Goal: Task Accomplishment & Management: Use online tool/utility

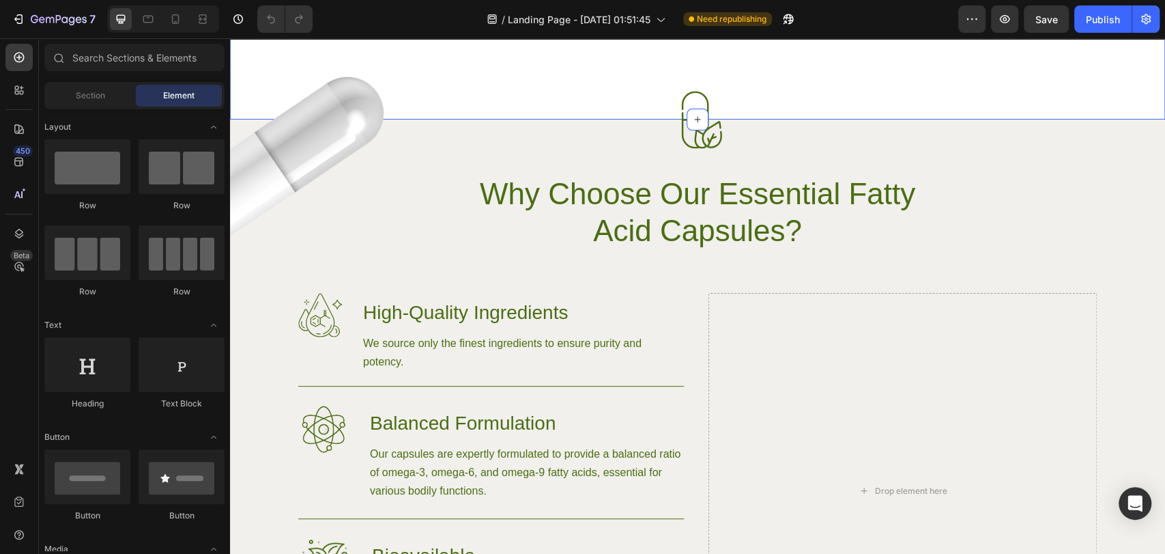
scroll to position [3709, 0]
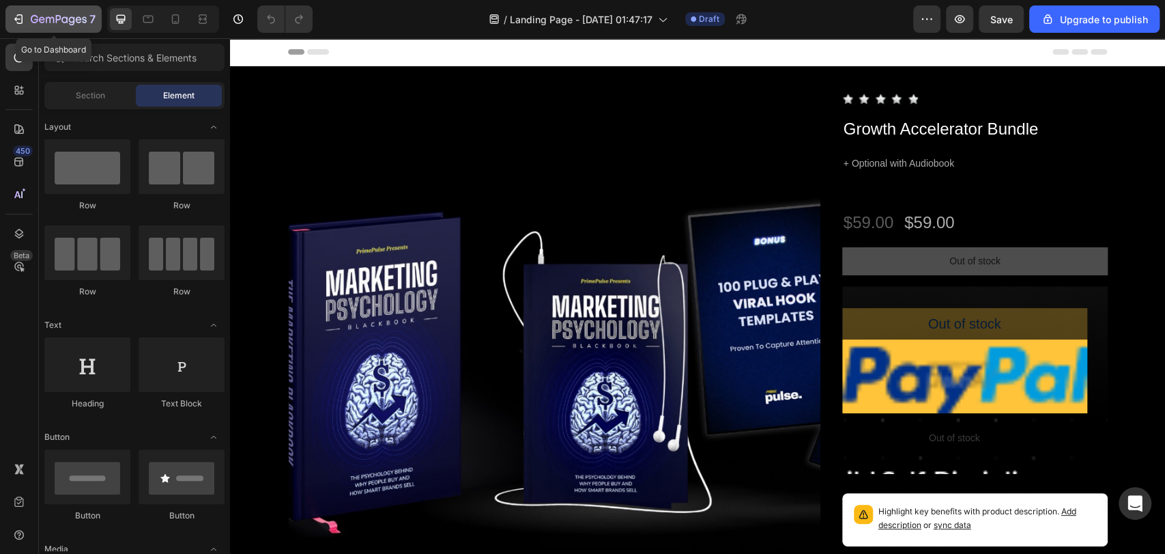
click at [34, 20] on icon "button" at bounding box center [59, 20] width 56 height 12
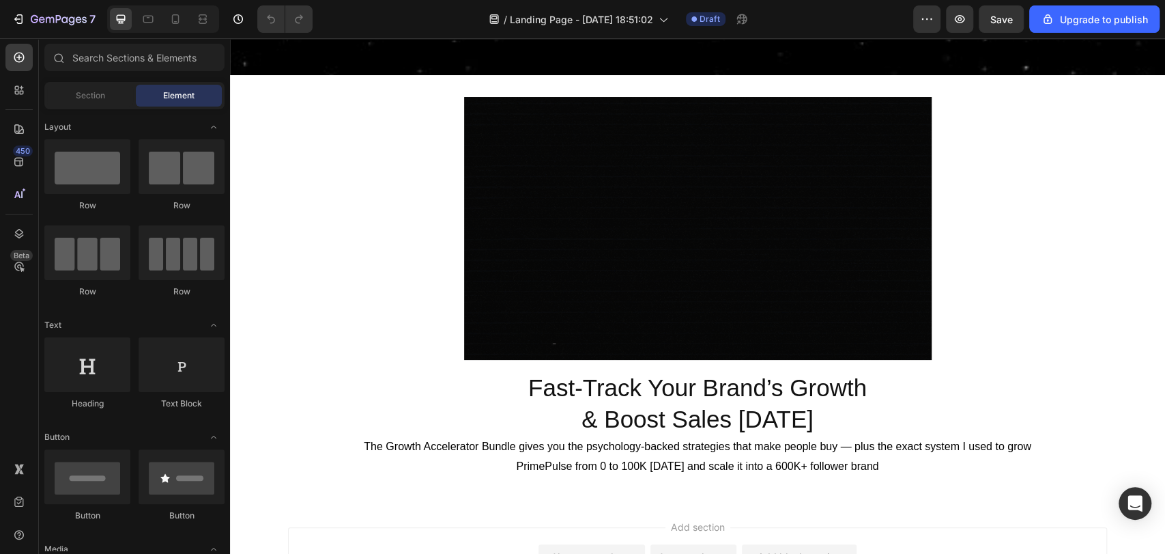
scroll to position [386, 0]
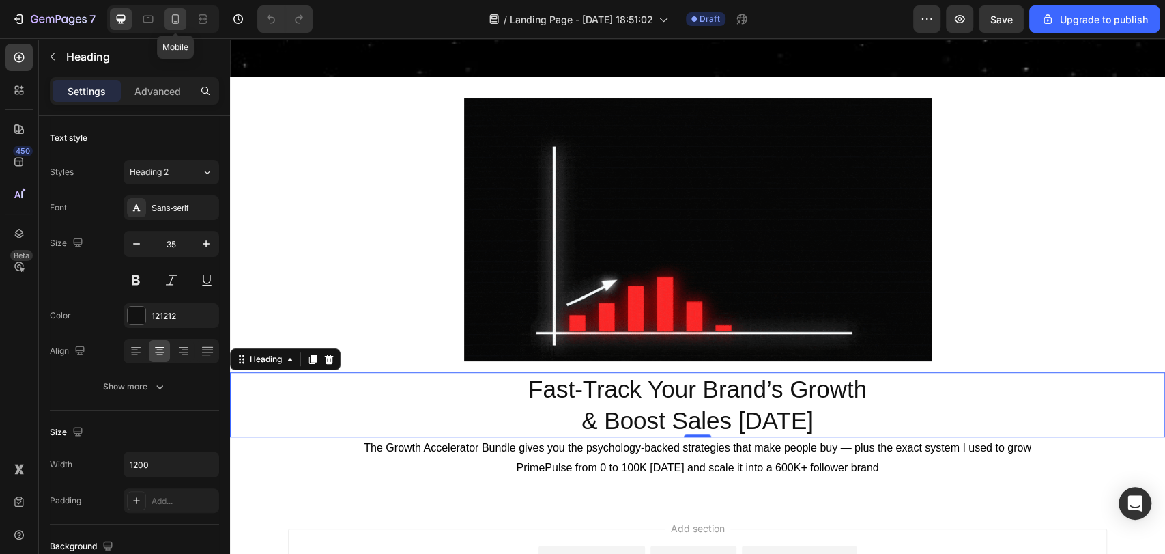
click at [175, 17] on icon at bounding box center [176, 19] width 14 height 14
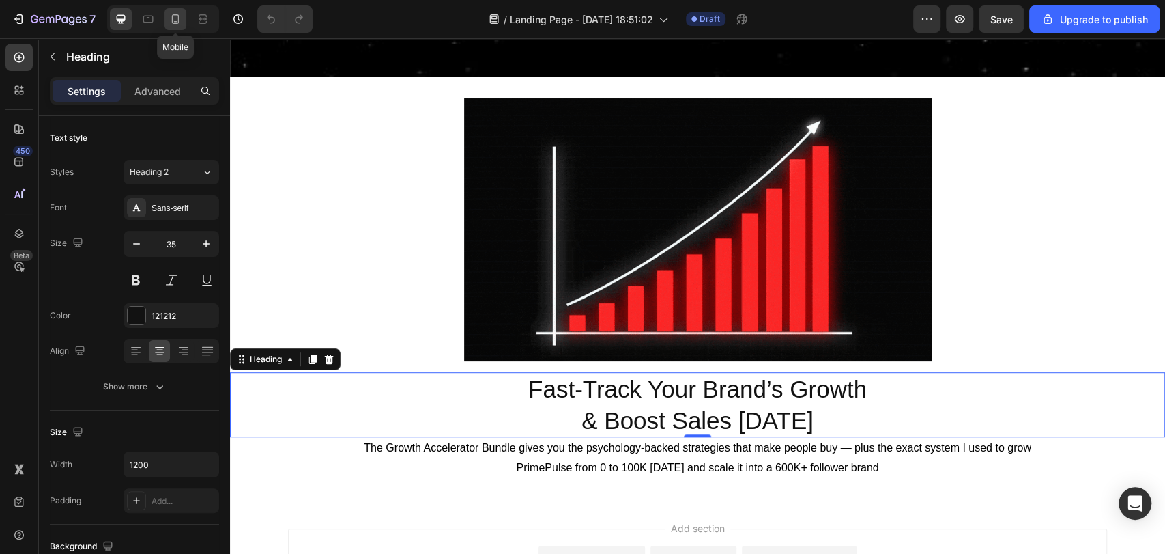
type input "41"
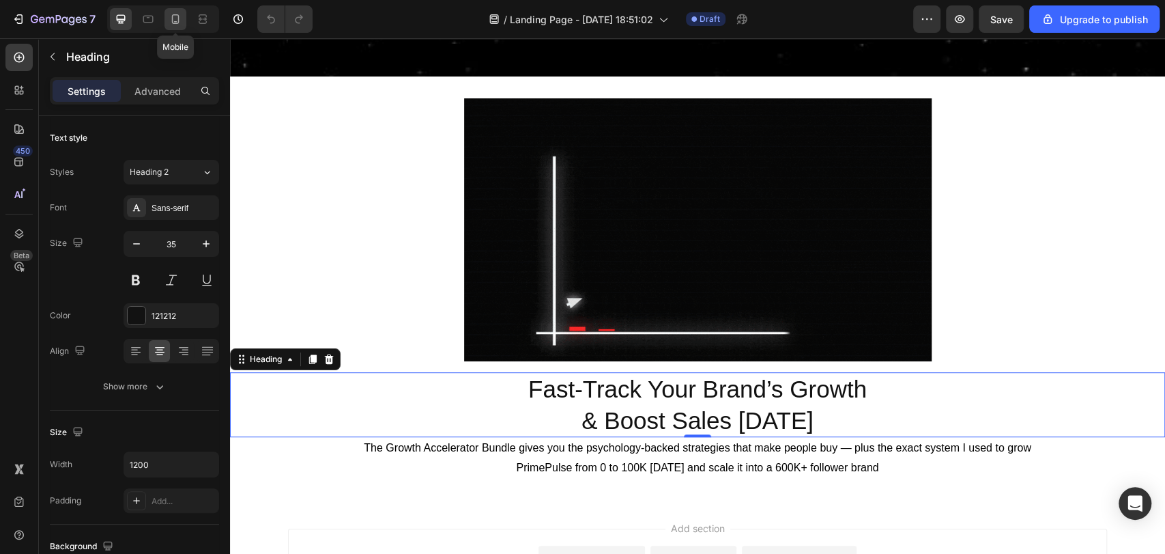
type input "100%"
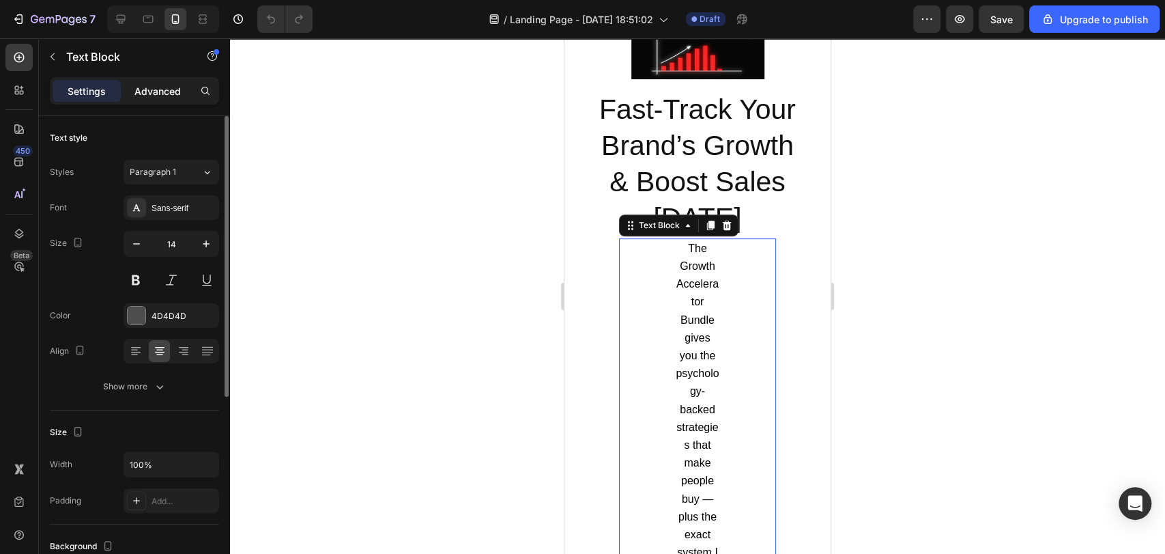
click at [154, 94] on p "Advanced" at bounding box center [157, 91] width 46 height 14
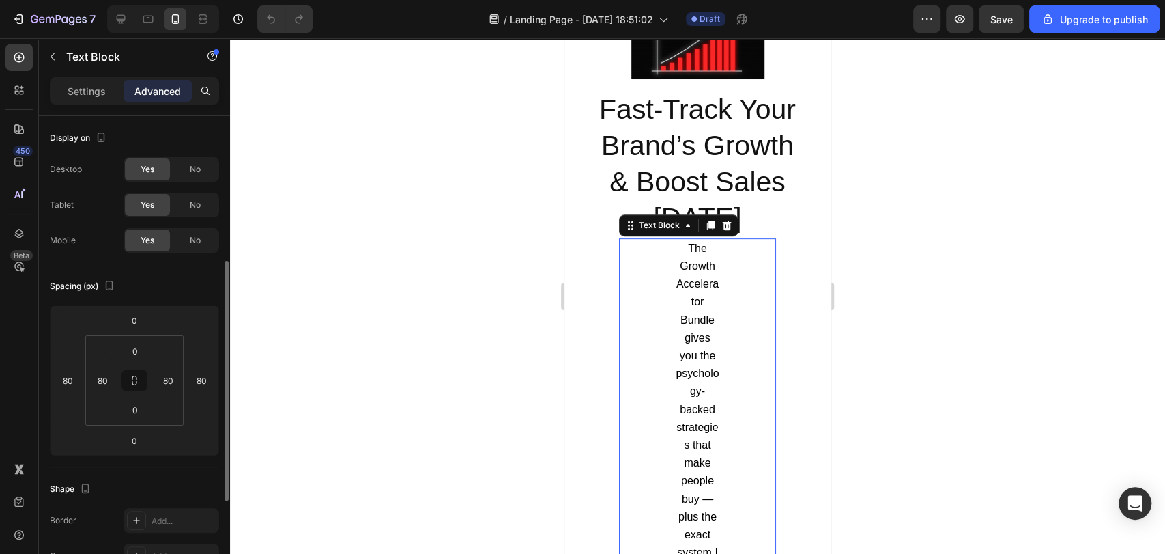
scroll to position [96, 0]
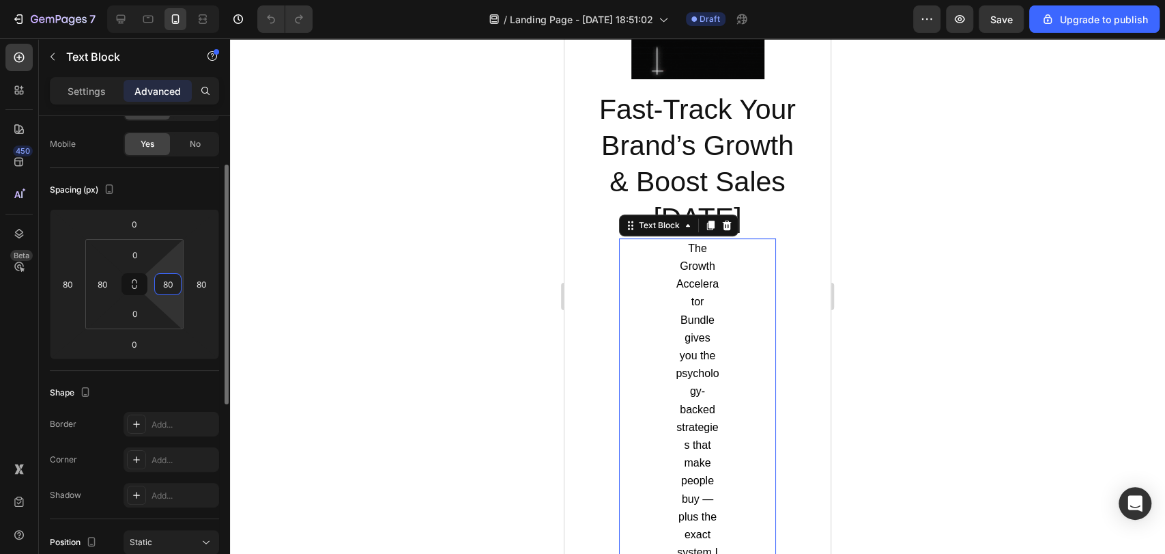
click at [167, 283] on input "80" at bounding box center [168, 284] width 20 height 20
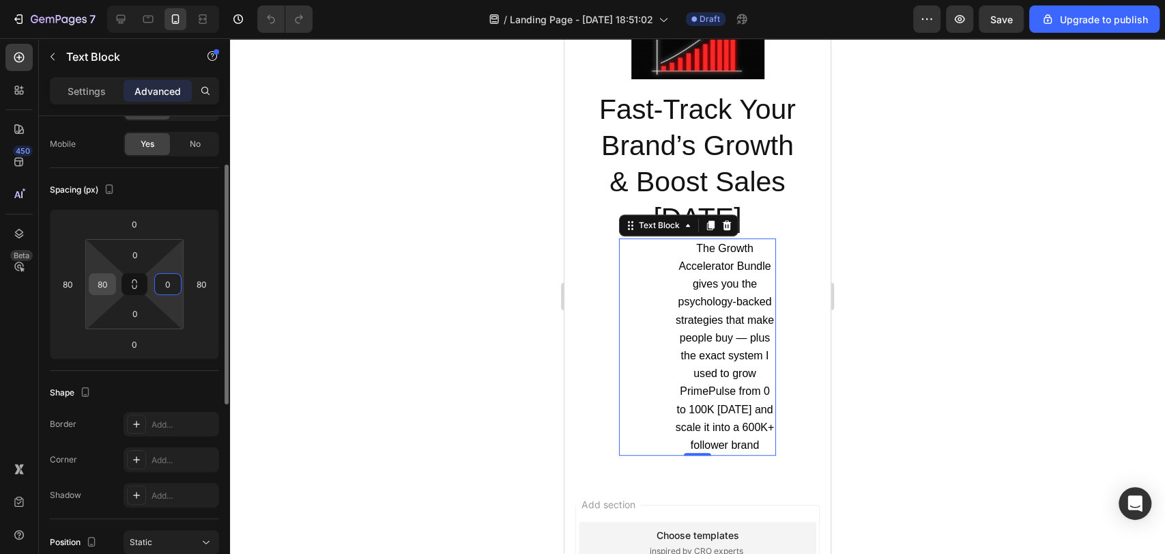
type input "0"
click at [106, 285] on input "80" at bounding box center [102, 284] width 20 height 20
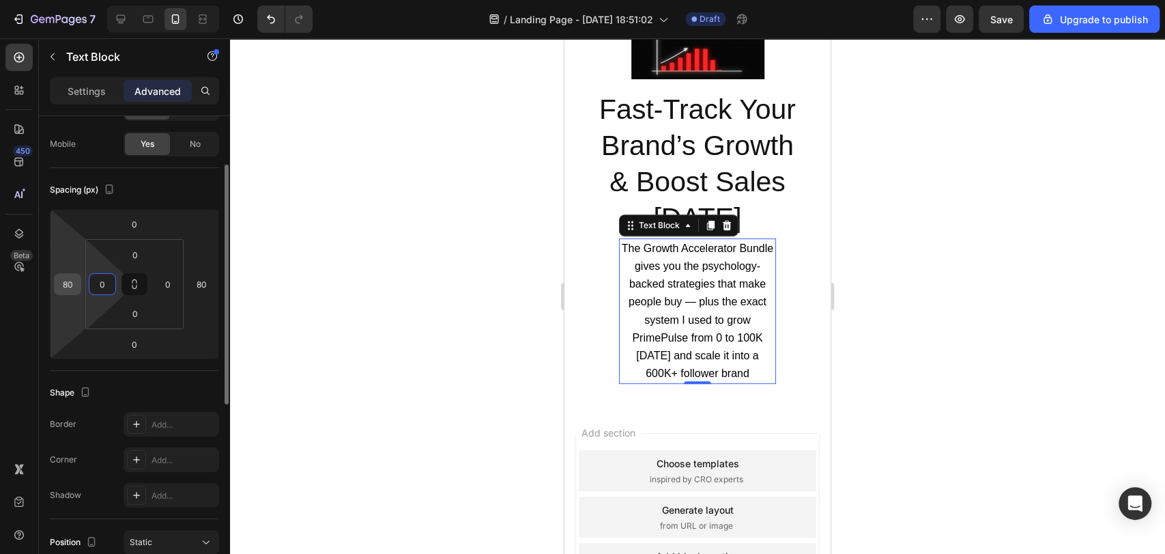
type input "0"
click at [68, 283] on input "80" at bounding box center [67, 284] width 20 height 20
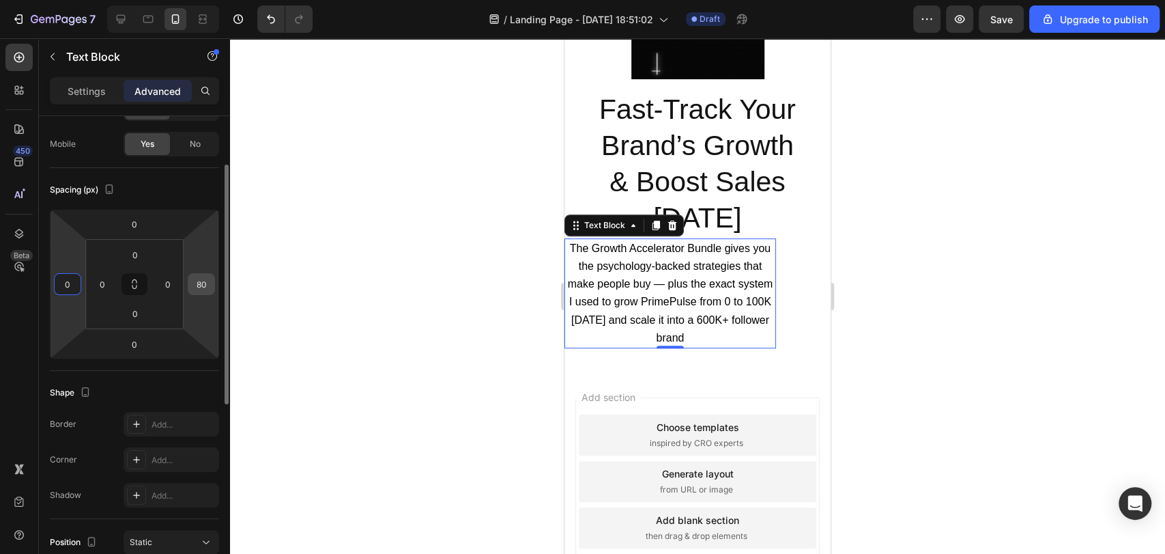
type input "0"
click at [197, 285] on input "80" at bounding box center [201, 284] width 20 height 20
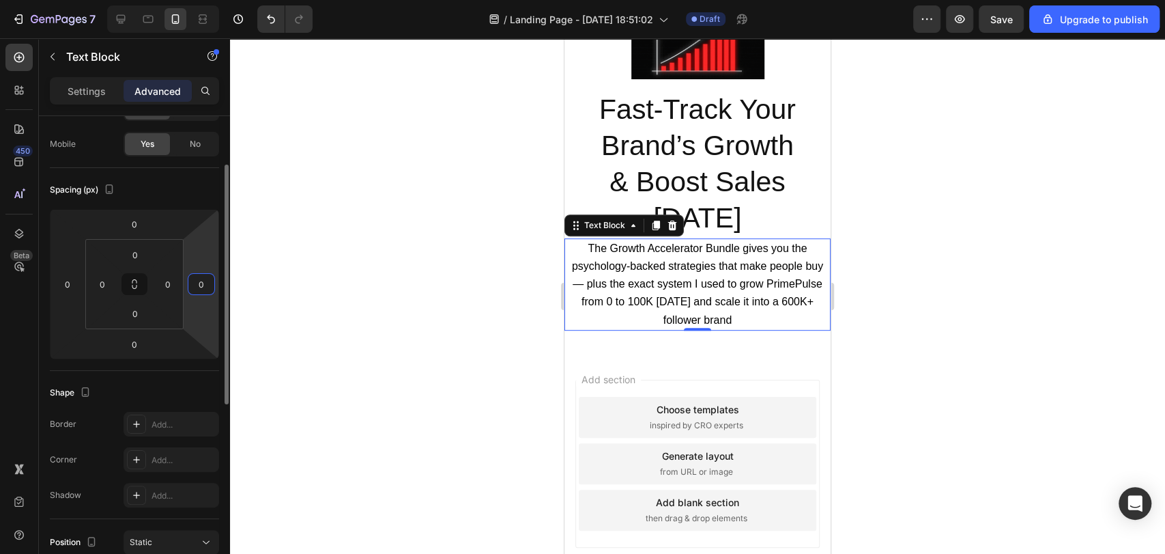
type input "0"
click at [174, 180] on div "Spacing (px)" at bounding box center [134, 190] width 169 height 22
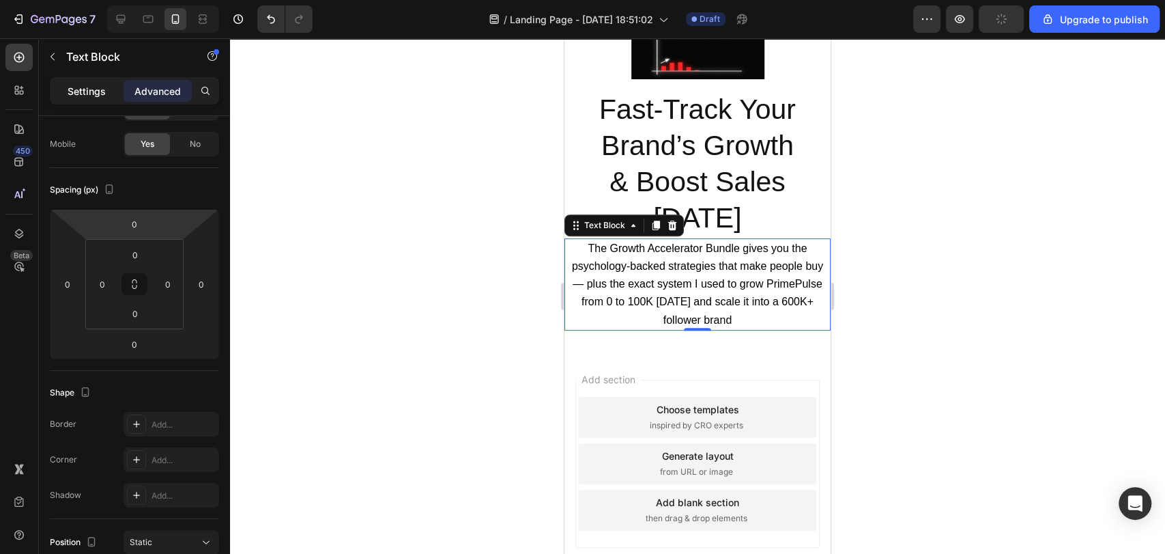
click at [74, 87] on p "Settings" at bounding box center [87, 91] width 38 height 14
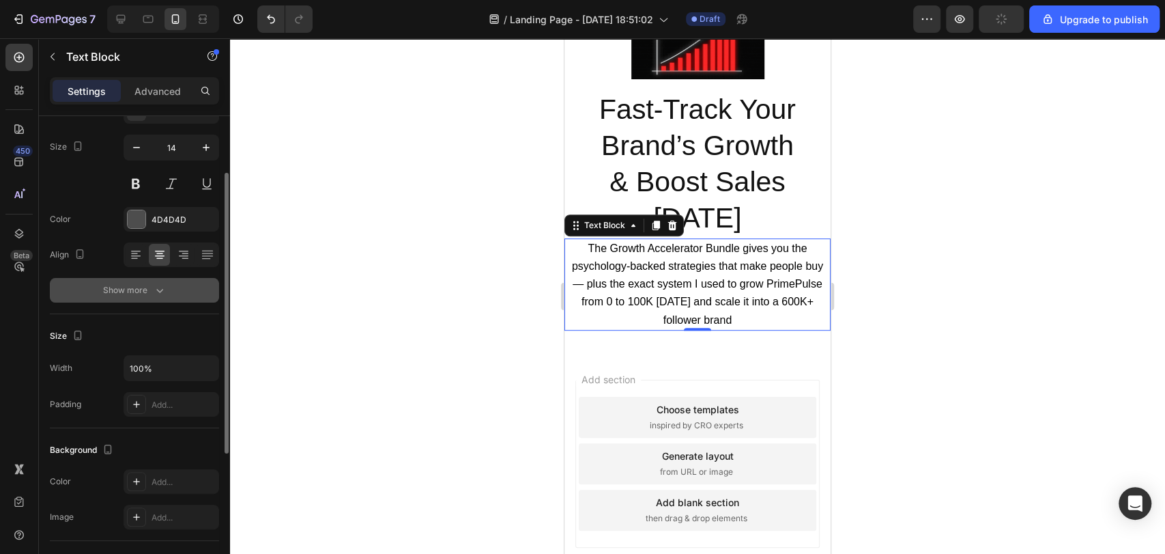
scroll to position [0, 0]
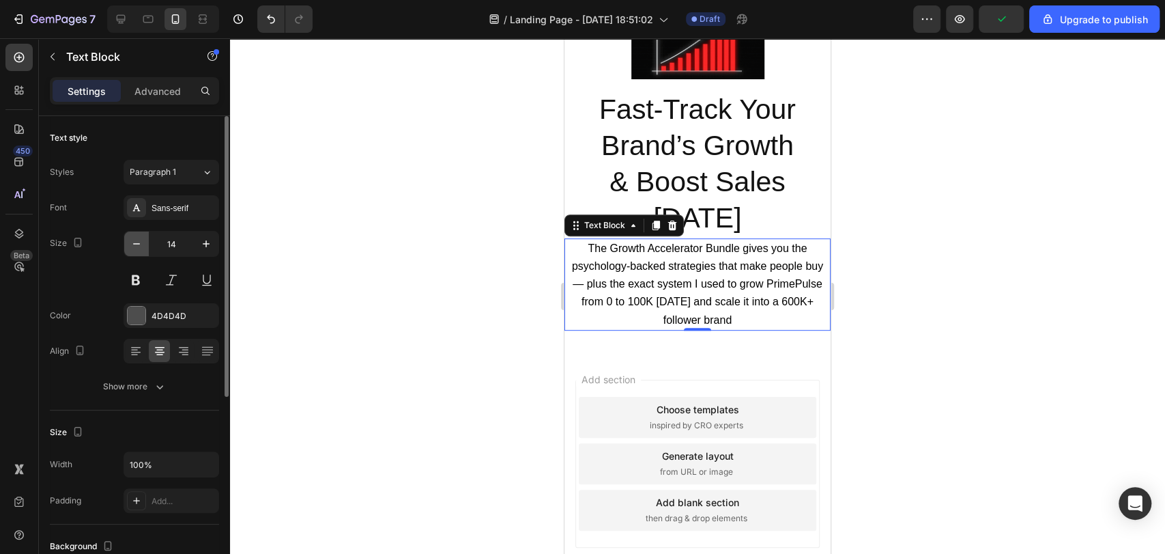
click at [147, 251] on button "button" at bounding box center [136, 243] width 25 height 25
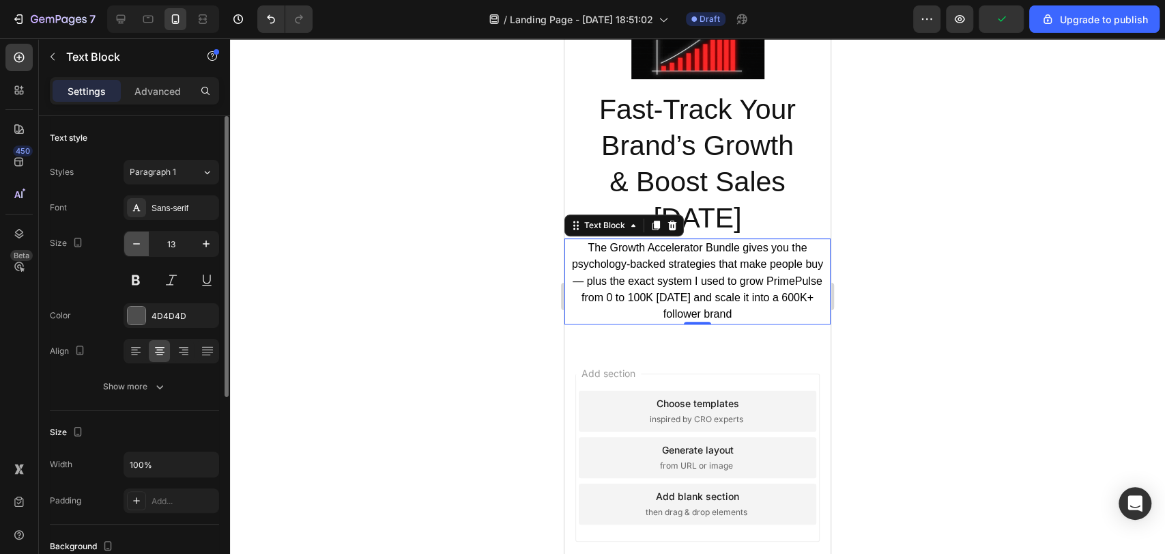
click at [147, 251] on button "button" at bounding box center [136, 243] width 25 height 25
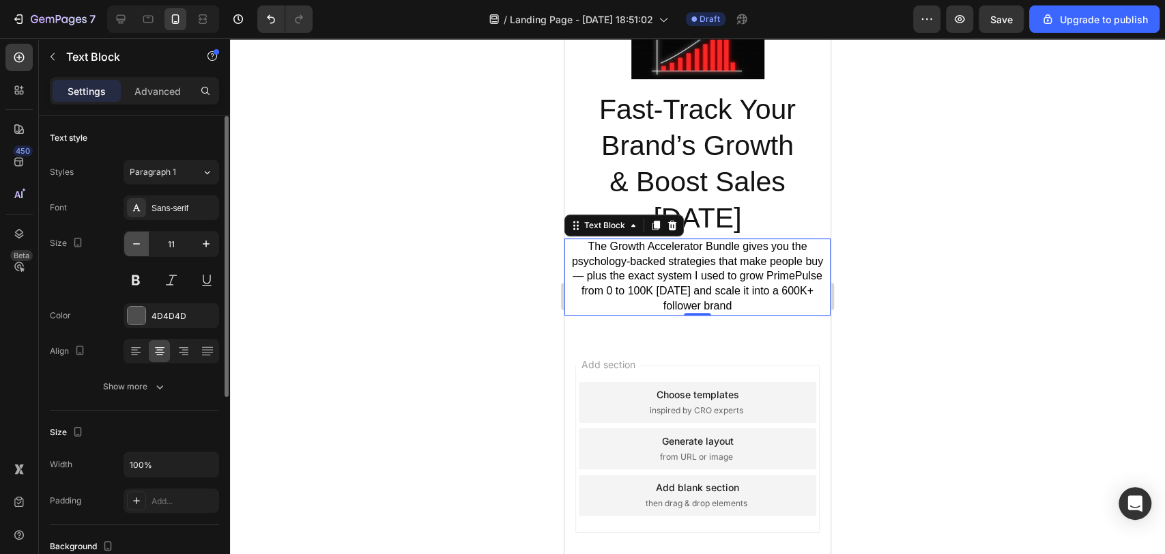
click at [147, 251] on button "button" at bounding box center [136, 243] width 25 height 25
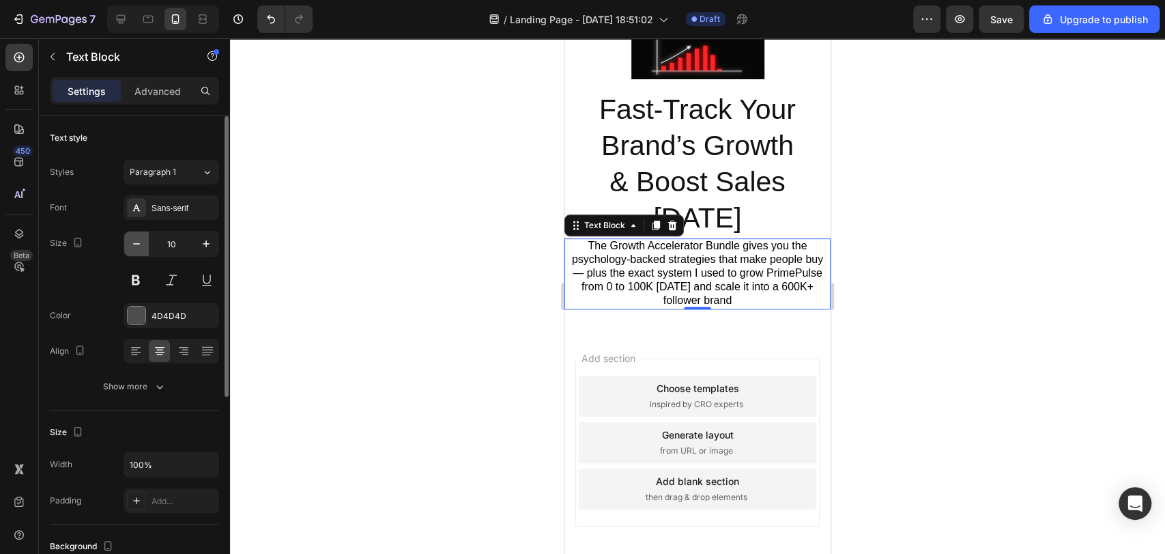
click at [147, 251] on button "button" at bounding box center [136, 243] width 25 height 25
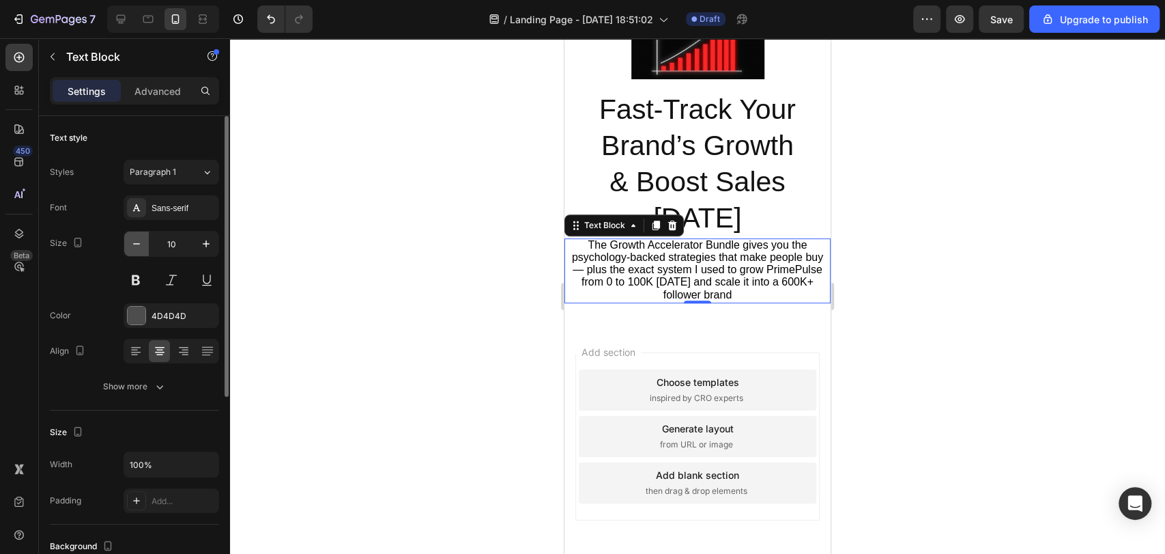
type input "9"
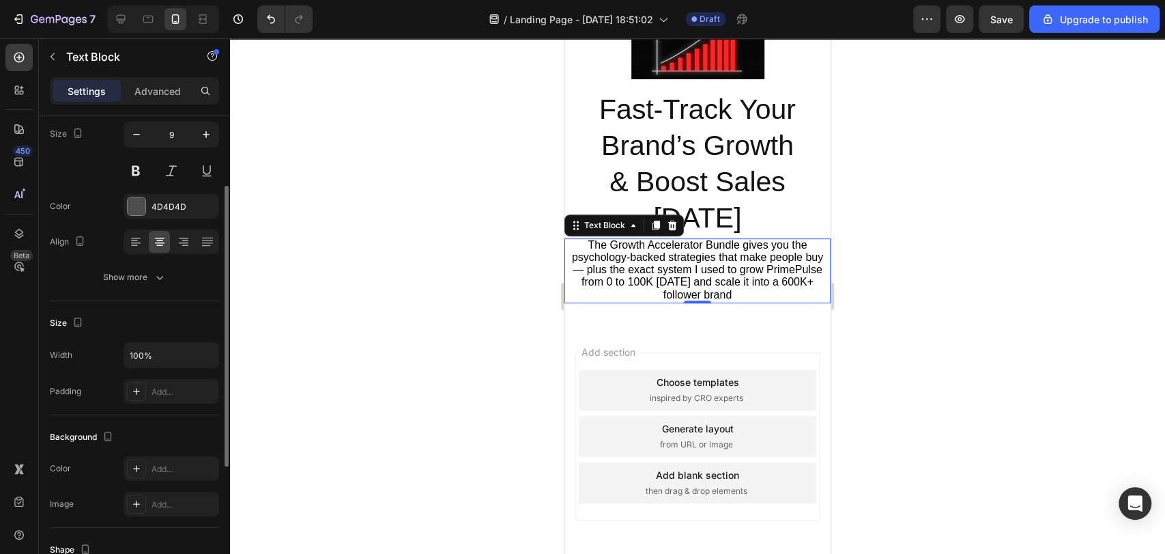
scroll to position [119, 0]
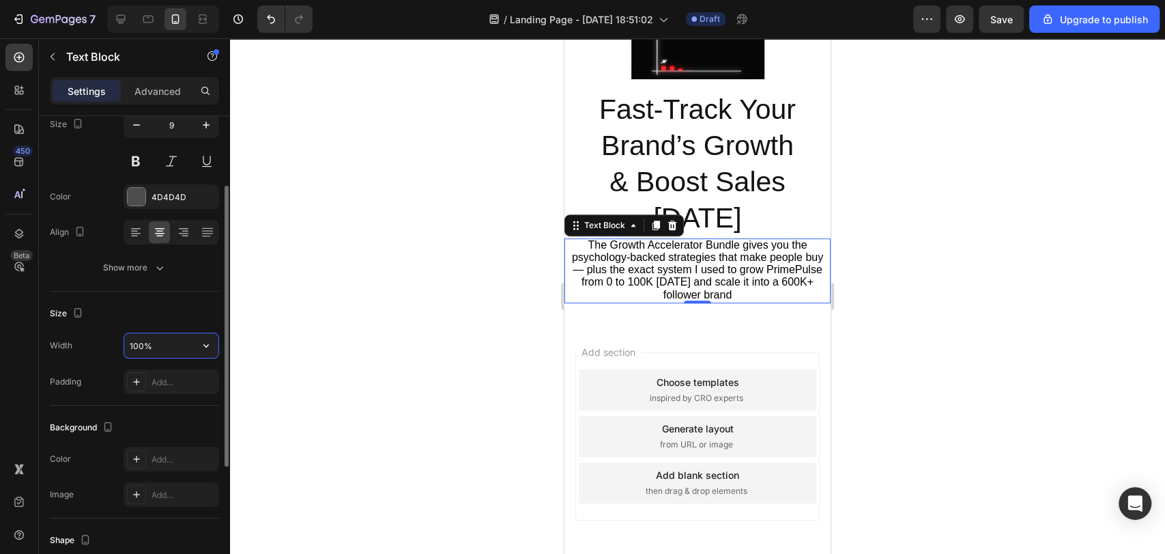
click at [156, 352] on input "100%" at bounding box center [171, 345] width 94 height 25
click at [201, 347] on icon "button" at bounding box center [206, 346] width 14 height 14
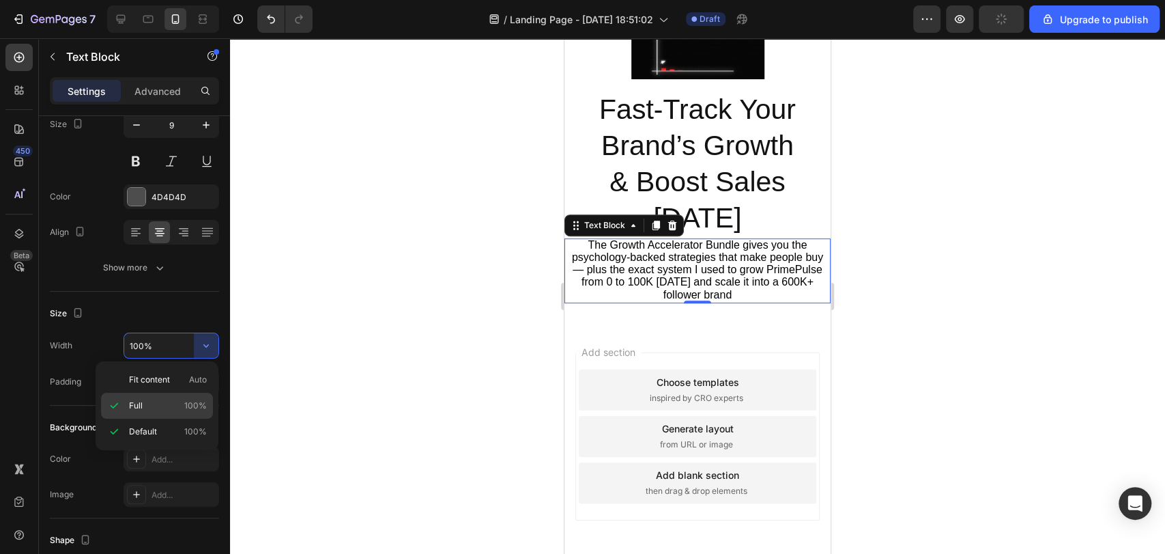
click at [165, 410] on p "Full 100%" at bounding box center [168, 405] width 78 height 12
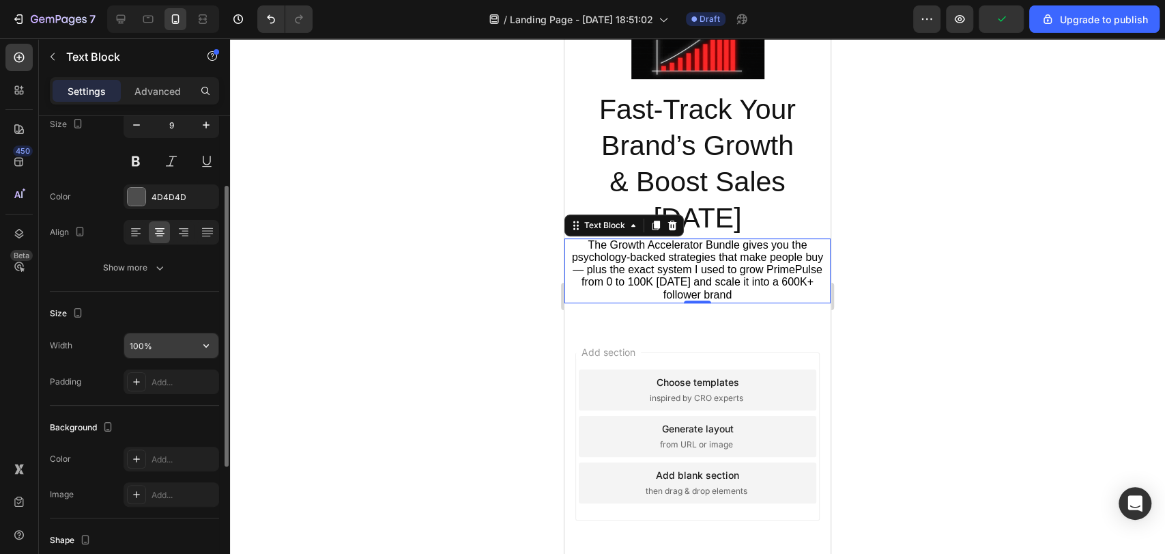
click at [207, 347] on icon "button" at bounding box center [206, 346] width 14 height 14
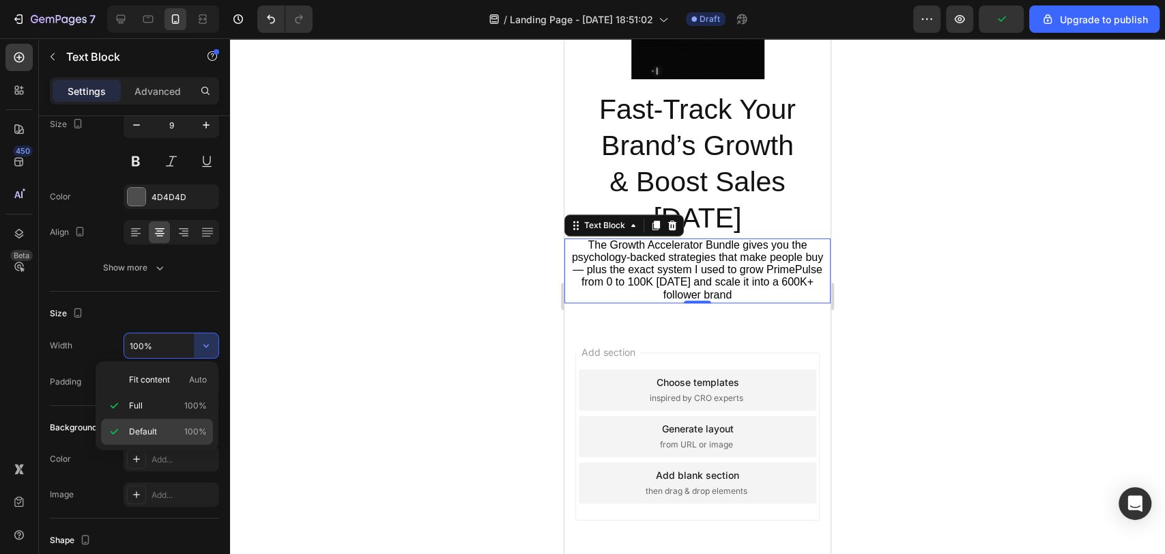
click at [169, 439] on div "Default 100%" at bounding box center [157, 431] width 112 height 26
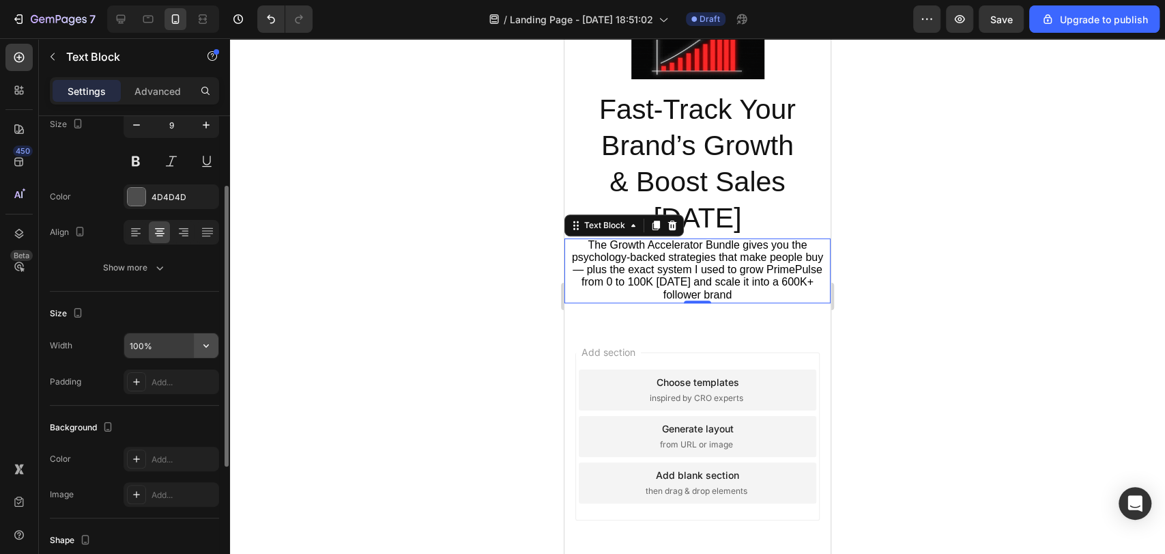
click at [202, 345] on icon "button" at bounding box center [206, 346] width 14 height 14
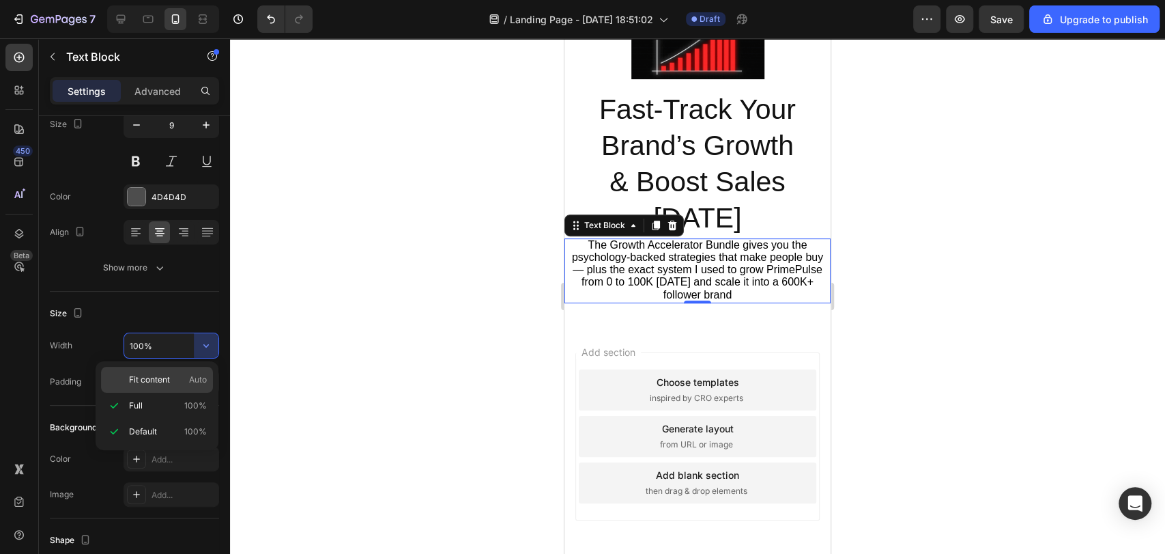
click at [172, 373] on p "Fit content Auto" at bounding box center [168, 379] width 78 height 12
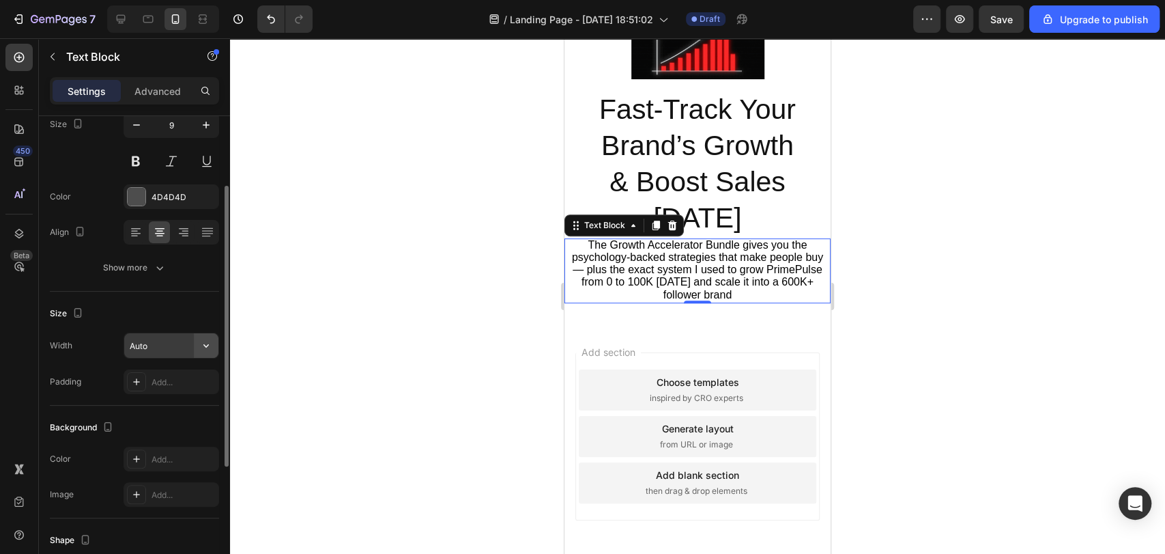
click at [212, 343] on icon "button" at bounding box center [206, 346] width 14 height 14
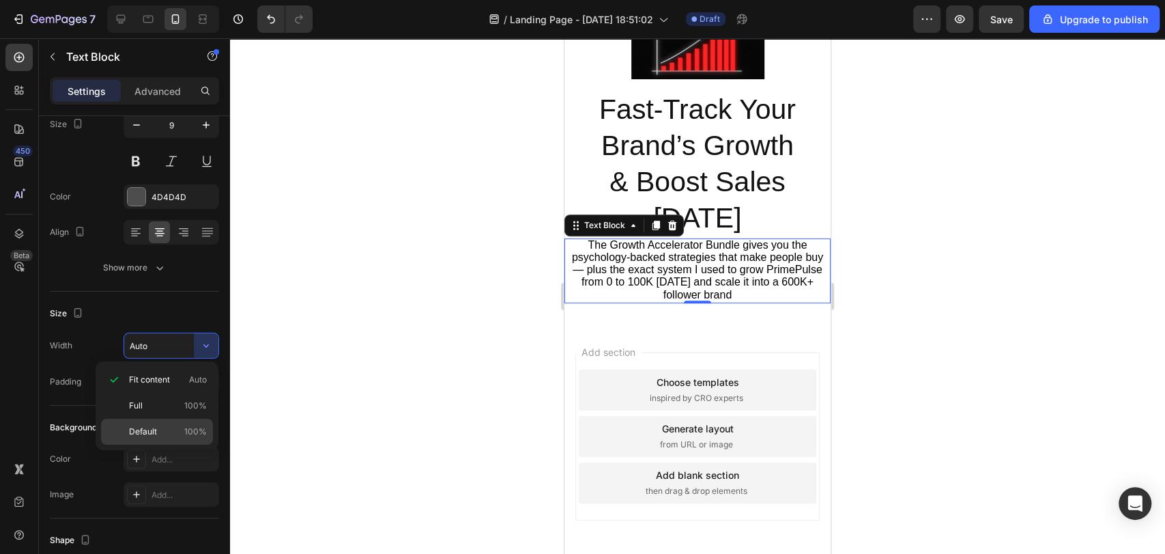
click at [169, 425] on p "Default 100%" at bounding box center [168, 431] width 78 height 12
type input "100%"
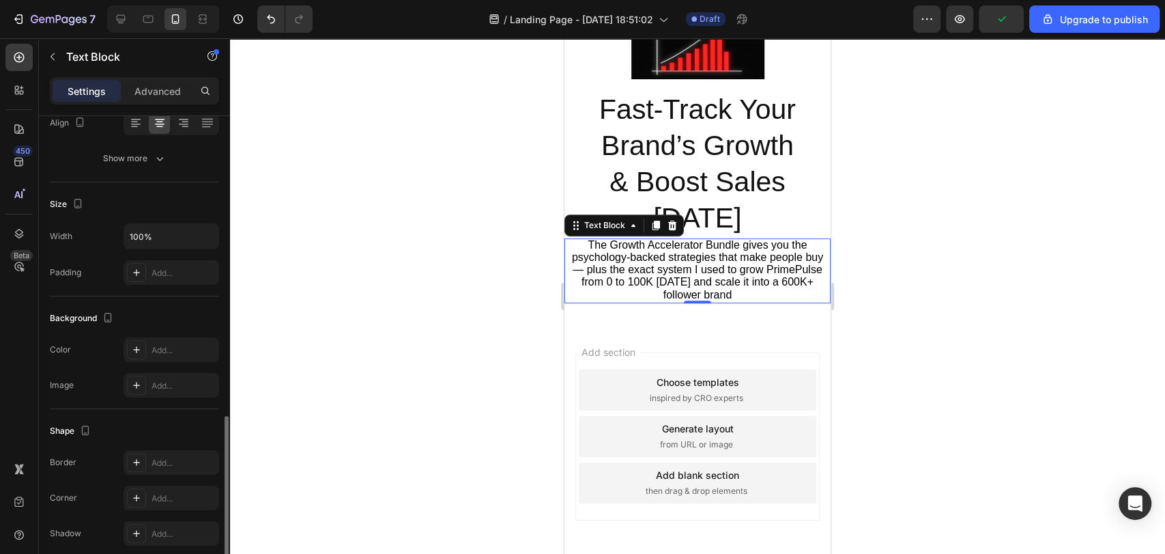
scroll to position [332, 0]
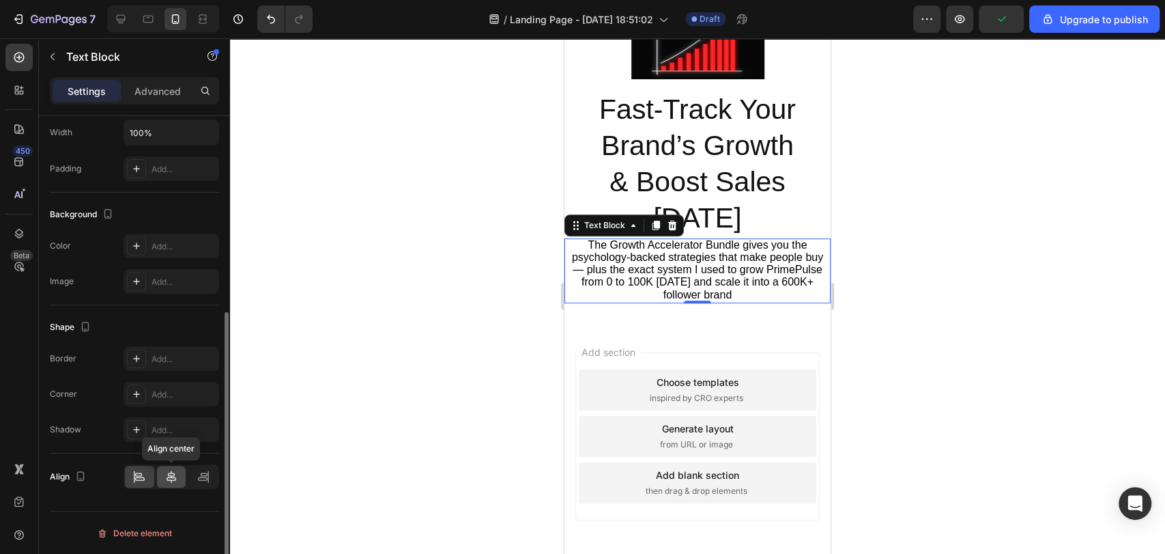
click at [165, 475] on icon at bounding box center [171, 477] width 14 height 14
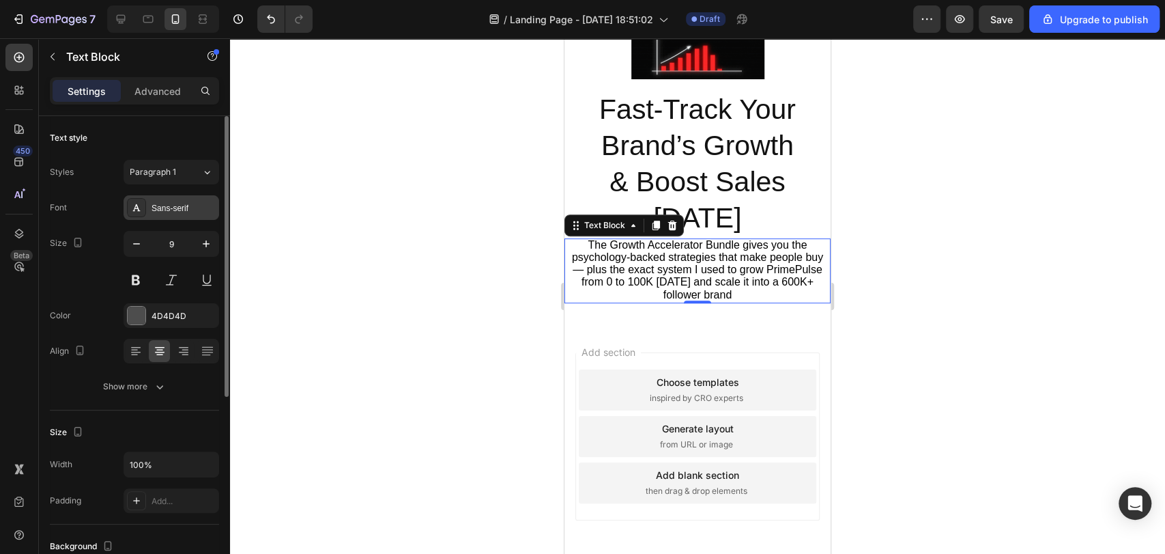
click at [164, 208] on div "Sans-serif" at bounding box center [184, 208] width 64 height 12
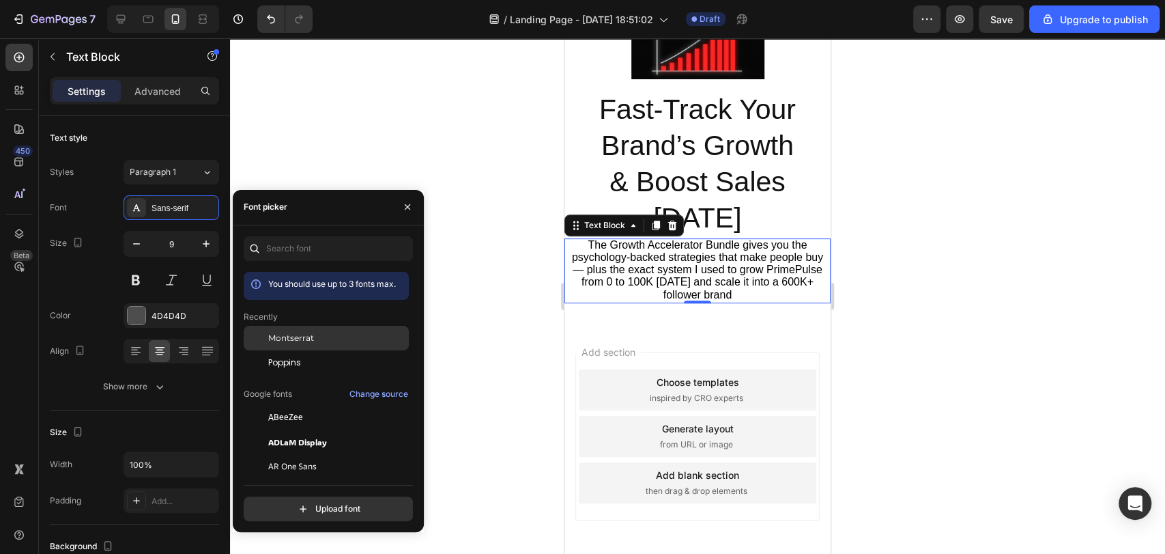
click at [313, 429] on div "Montserrat" at bounding box center [326, 441] width 165 height 25
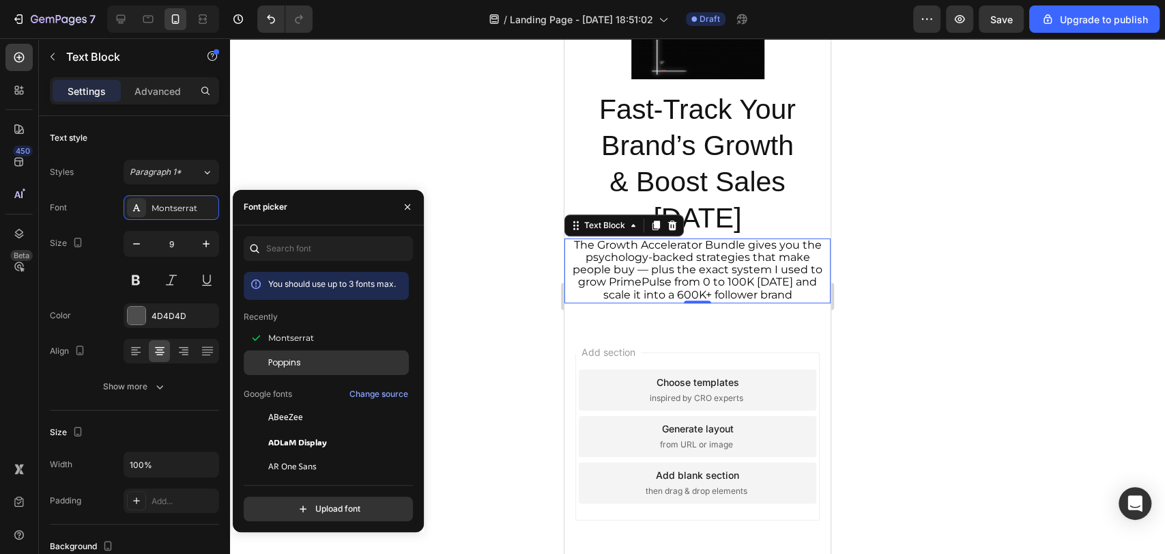
click at [303, 503] on div "Poppins" at bounding box center [326, 515] width 165 height 25
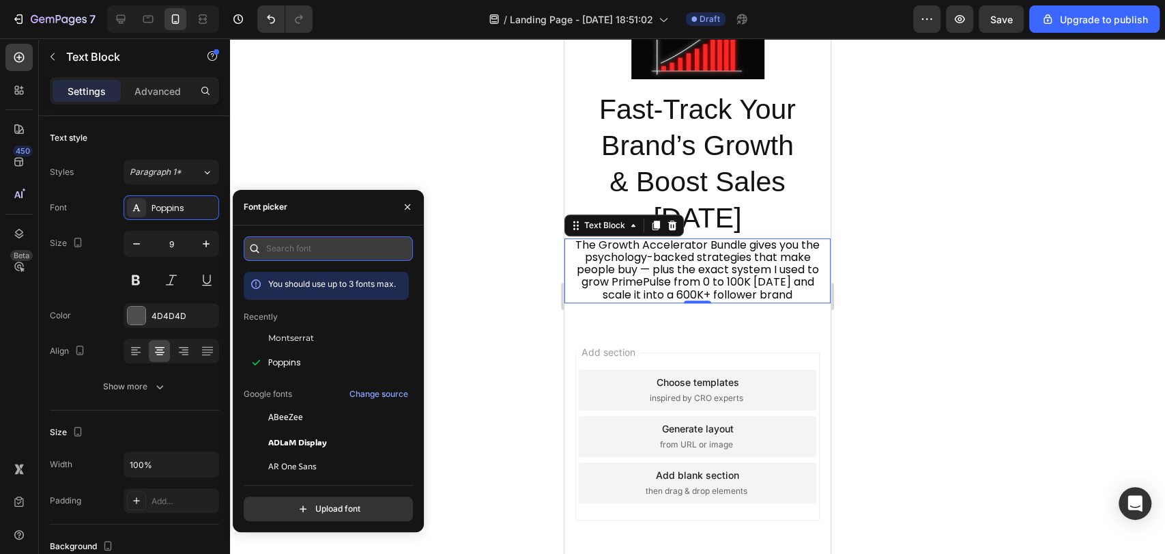
click at [328, 249] on input "text" at bounding box center [328, 248] width 169 height 25
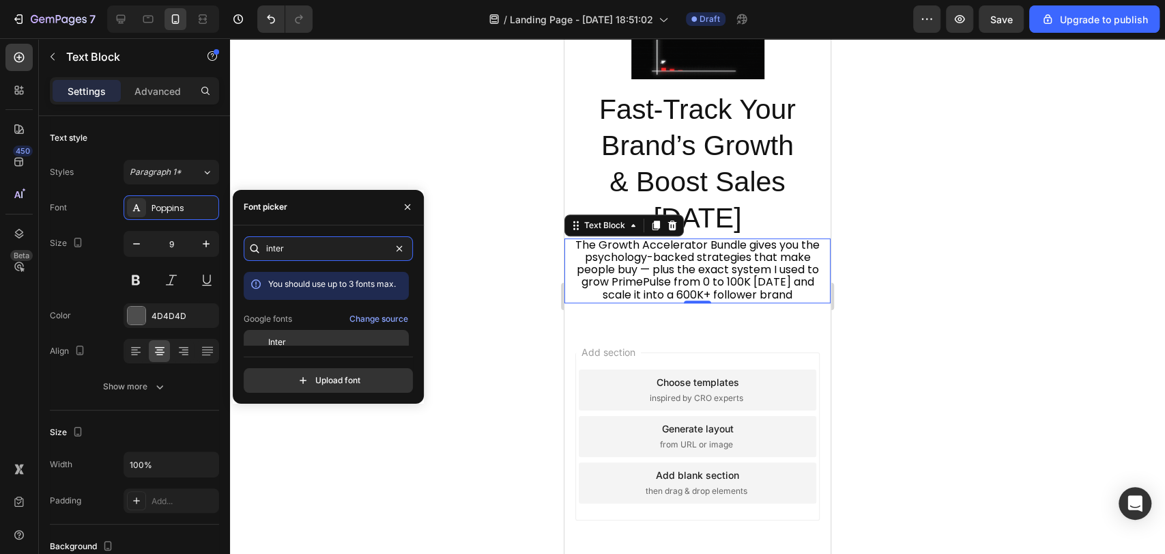
type input "inter"
click at [303, 338] on div "Inter" at bounding box center [337, 342] width 138 height 12
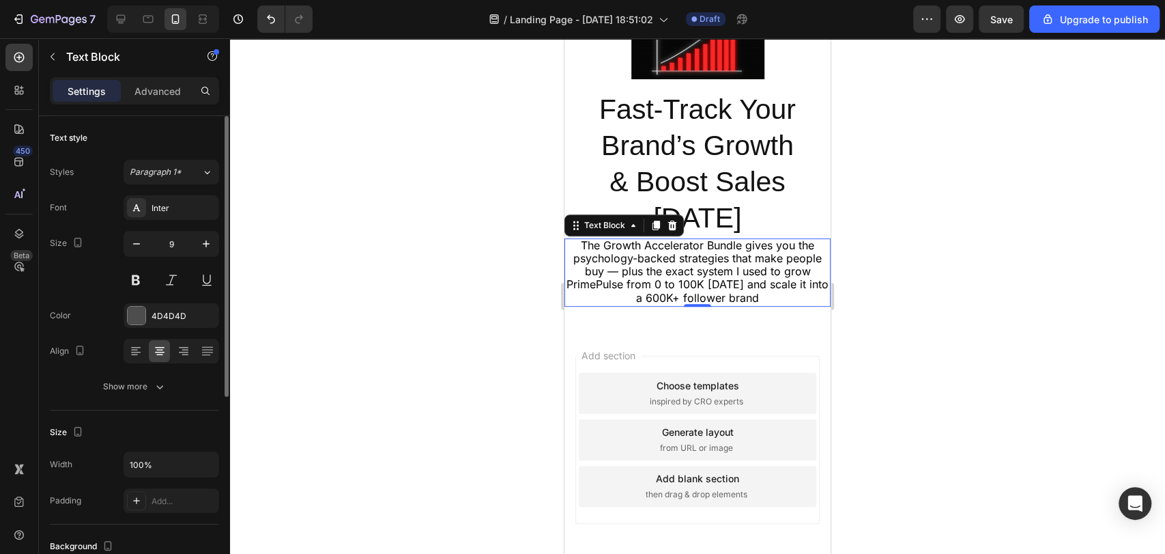
click at [171, 132] on div "Text style" at bounding box center [134, 138] width 169 height 22
click at [169, 101] on div "Advanced" at bounding box center [158, 91] width 68 height 22
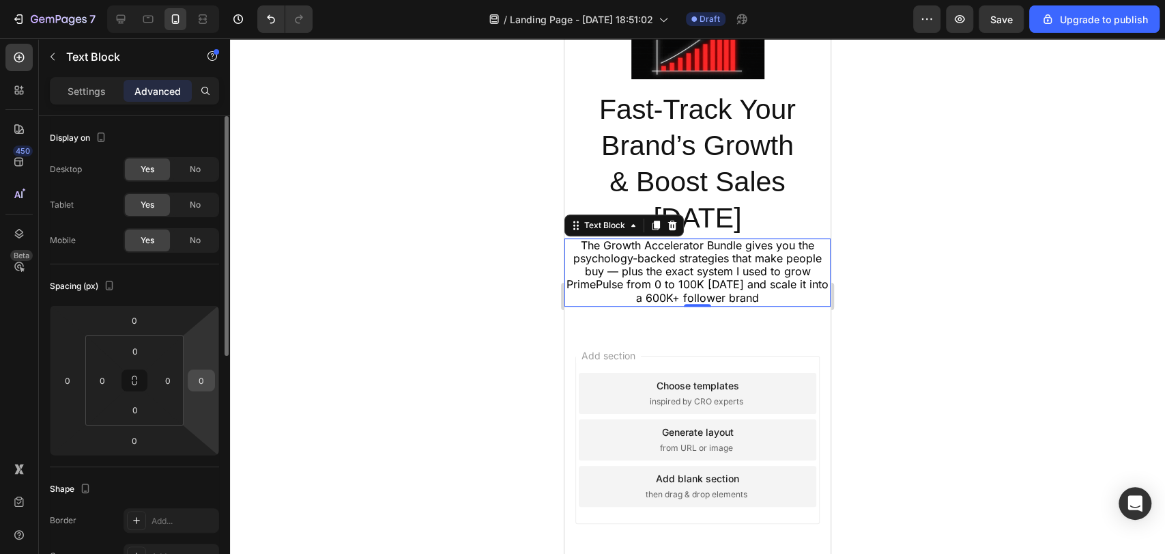
click at [197, 384] on input "0" at bounding box center [201, 380] width 20 height 20
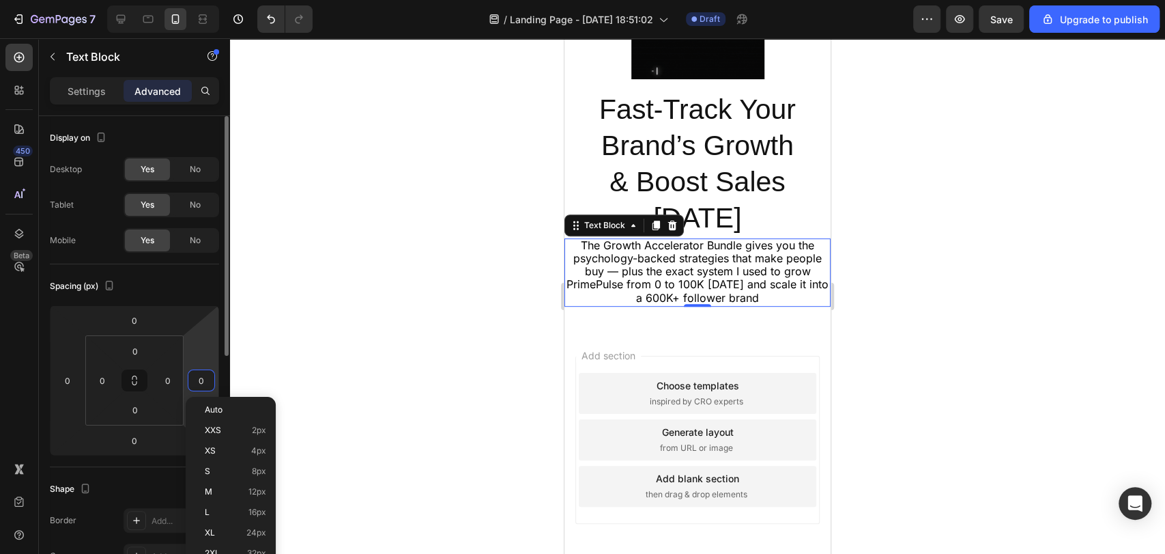
type input "5"
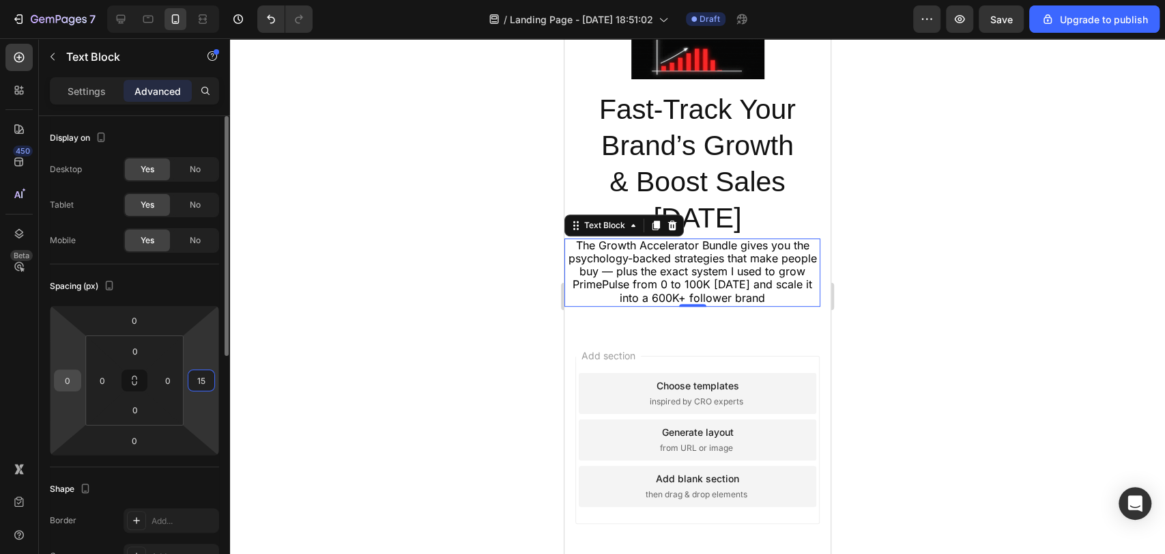
type input "15"
click at [70, 384] on input "0" at bounding box center [67, 380] width 20 height 20
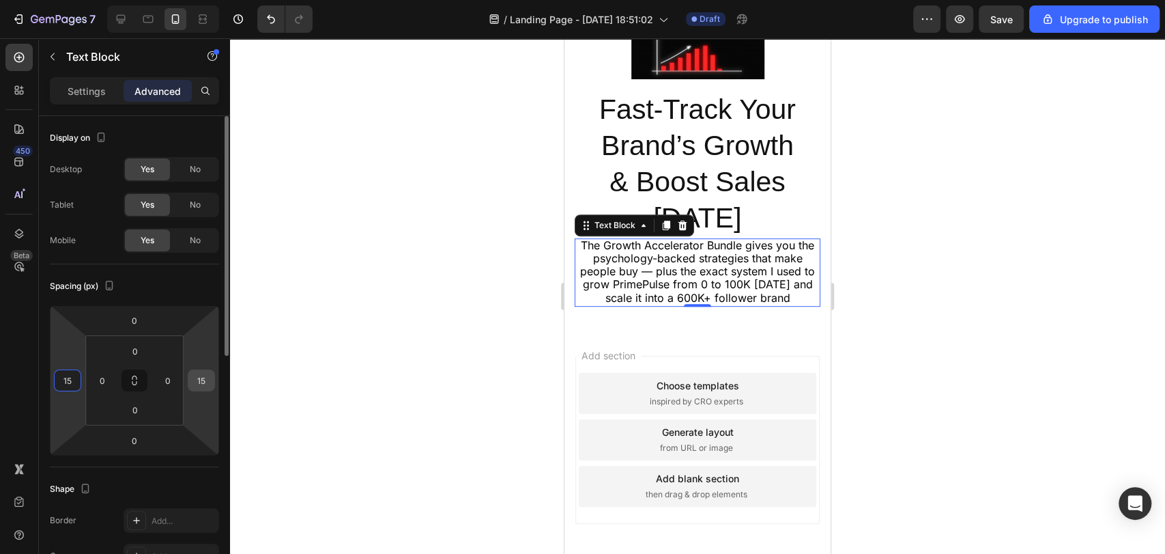
type input "15"
click at [199, 379] on input "15" at bounding box center [201, 380] width 20 height 20
click at [0, 0] on div "Spacing (px) 0 15 0 15 0 0 0 0" at bounding box center [0, 0] width 0 height 0
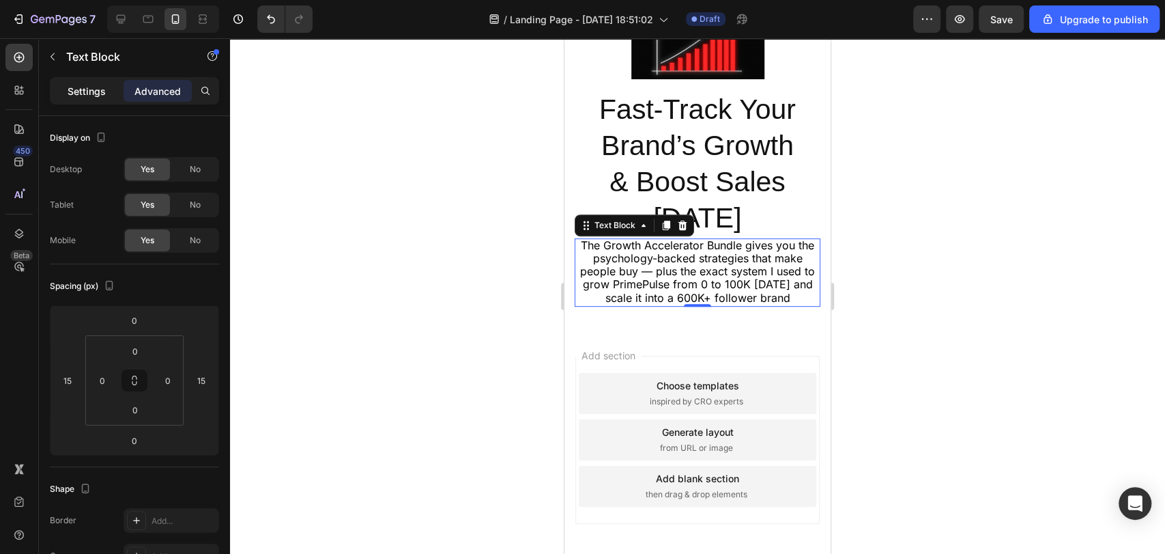
click at [98, 84] on p "Settings" at bounding box center [87, 91] width 38 height 14
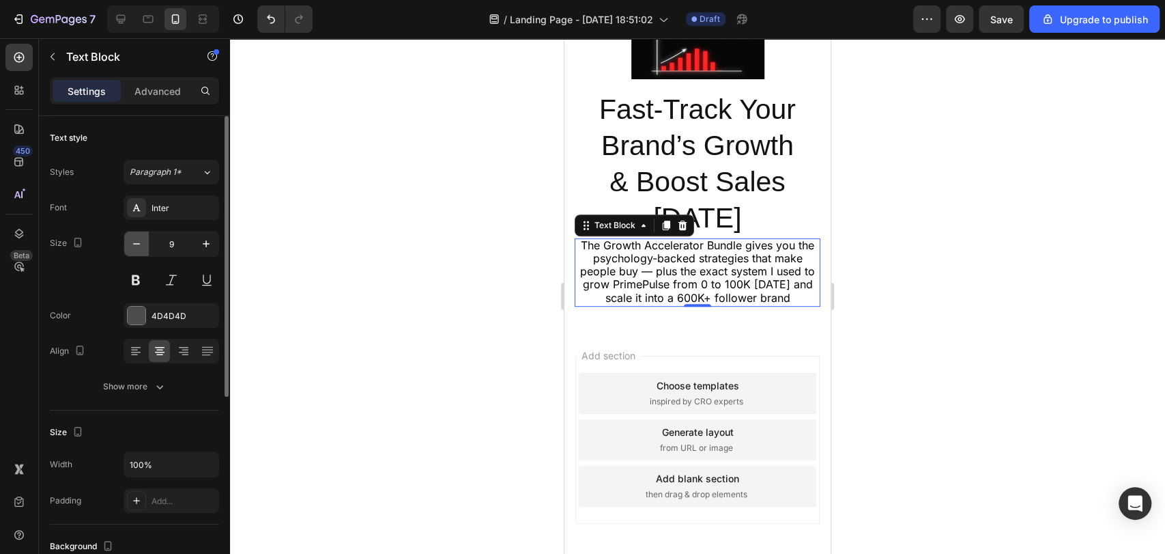
click at [134, 248] on icon "button" at bounding box center [137, 244] width 14 height 14
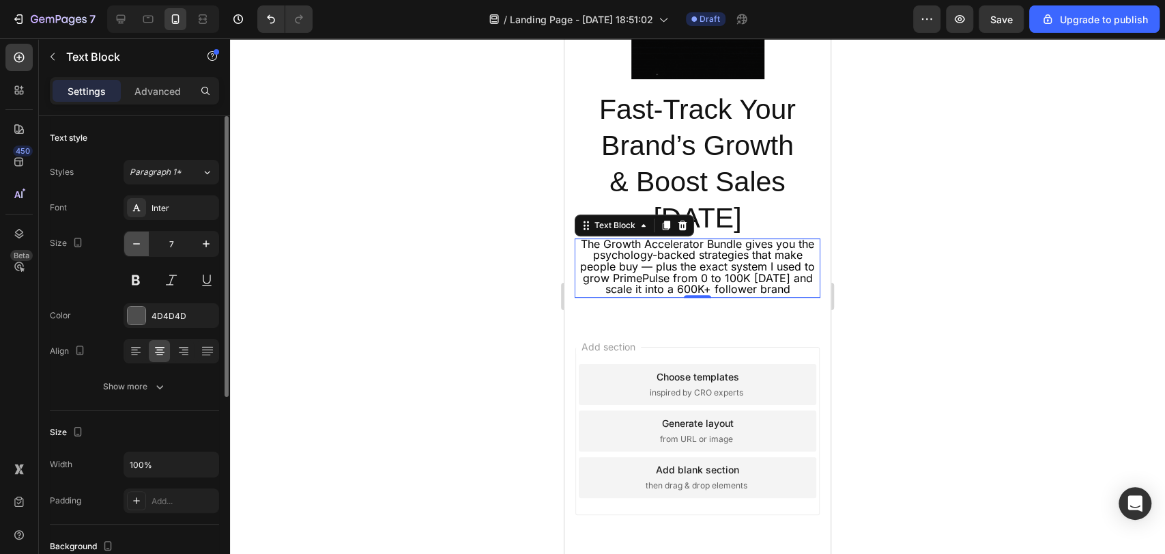
click at [134, 248] on icon "button" at bounding box center [137, 244] width 14 height 14
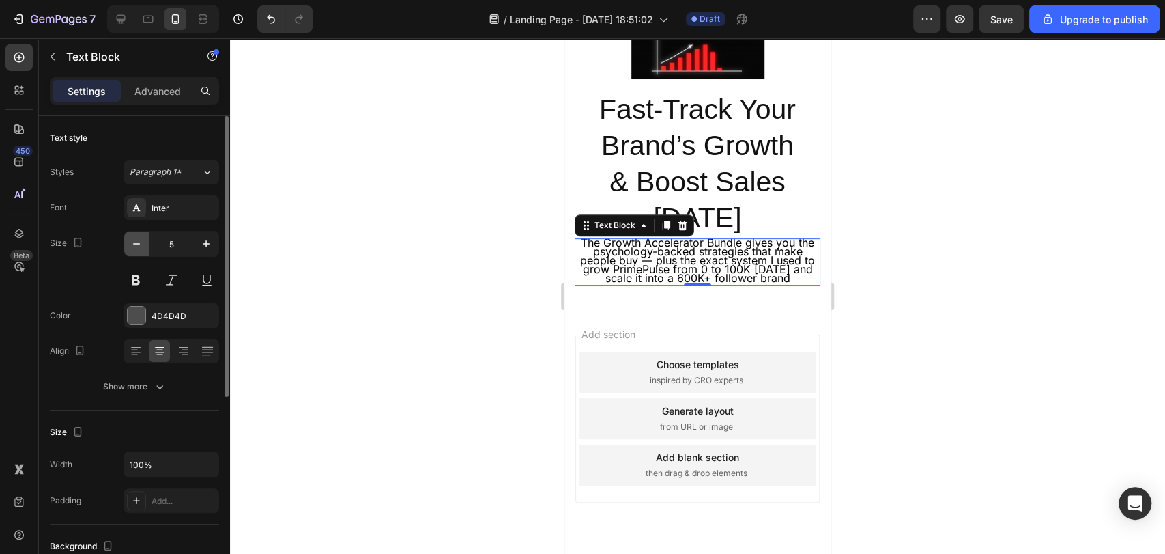
click at [134, 248] on icon "button" at bounding box center [137, 244] width 14 height 14
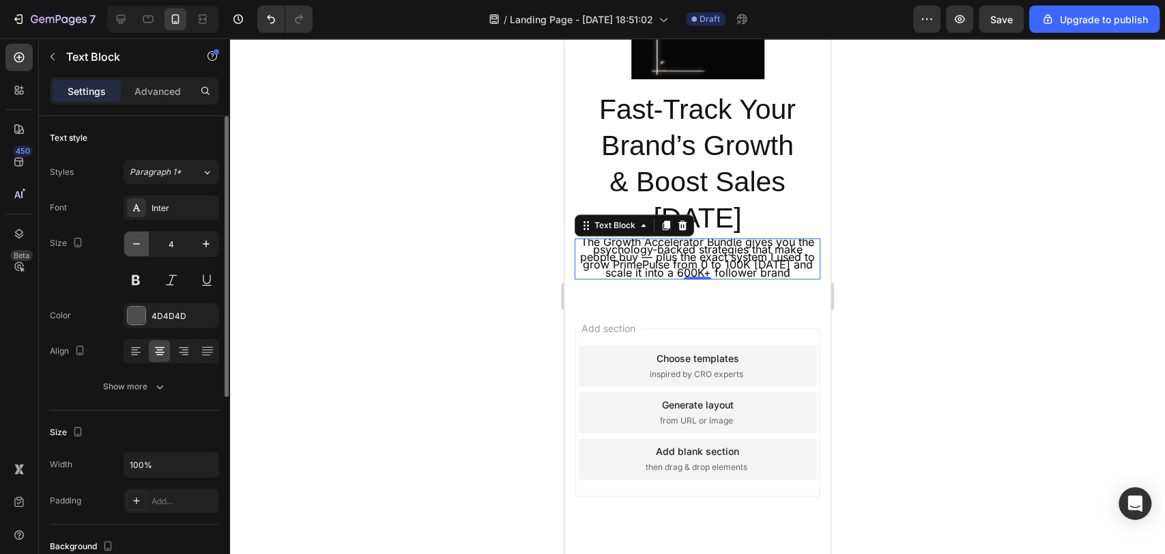
click at [134, 248] on icon "button" at bounding box center [137, 244] width 14 height 14
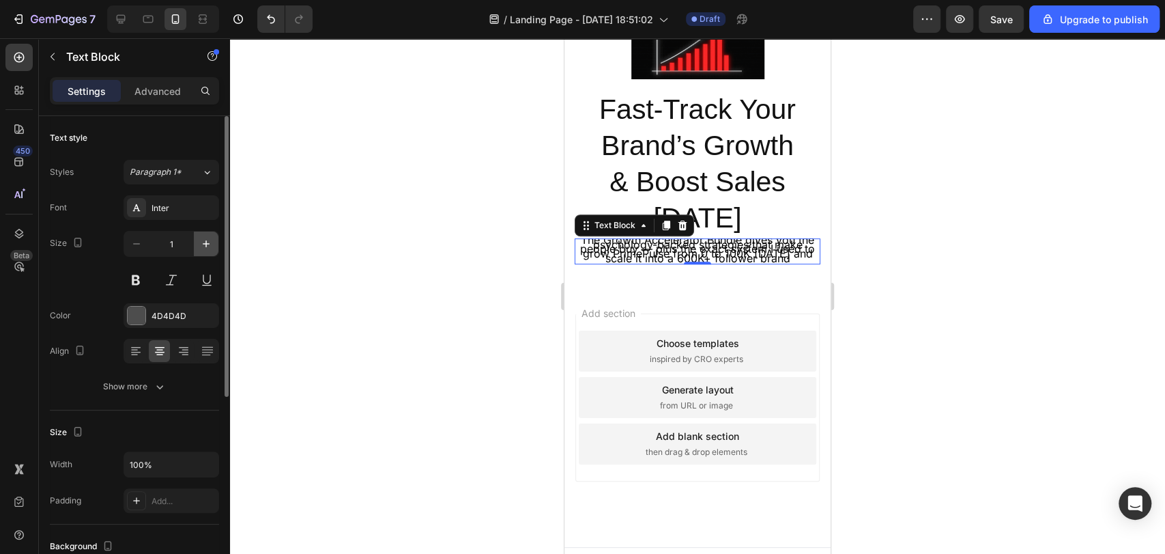
click at [207, 242] on icon "button" at bounding box center [206, 244] width 14 height 14
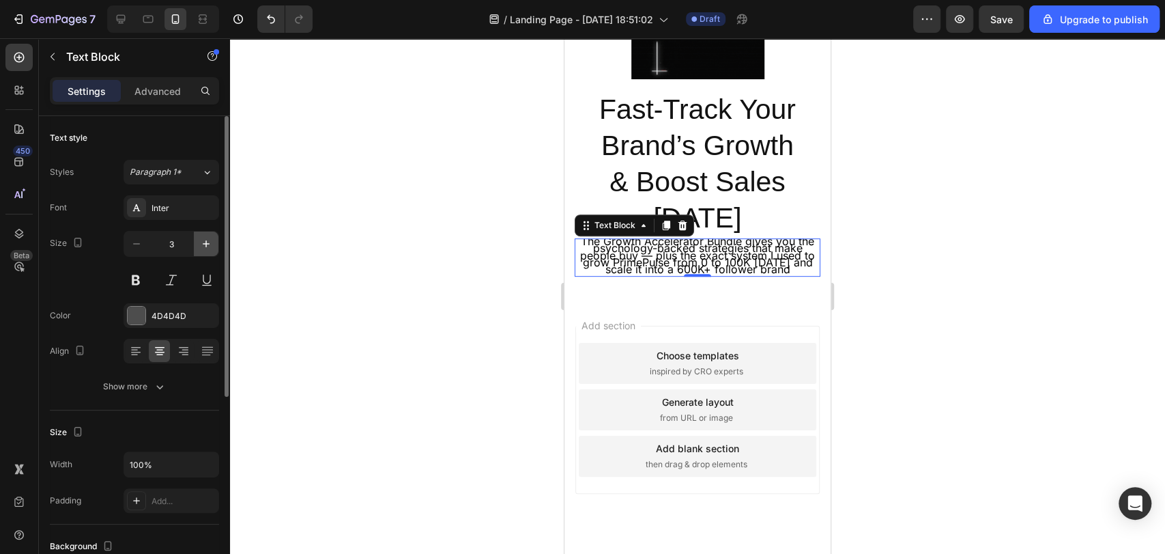
click at [207, 242] on icon "button" at bounding box center [206, 244] width 14 height 14
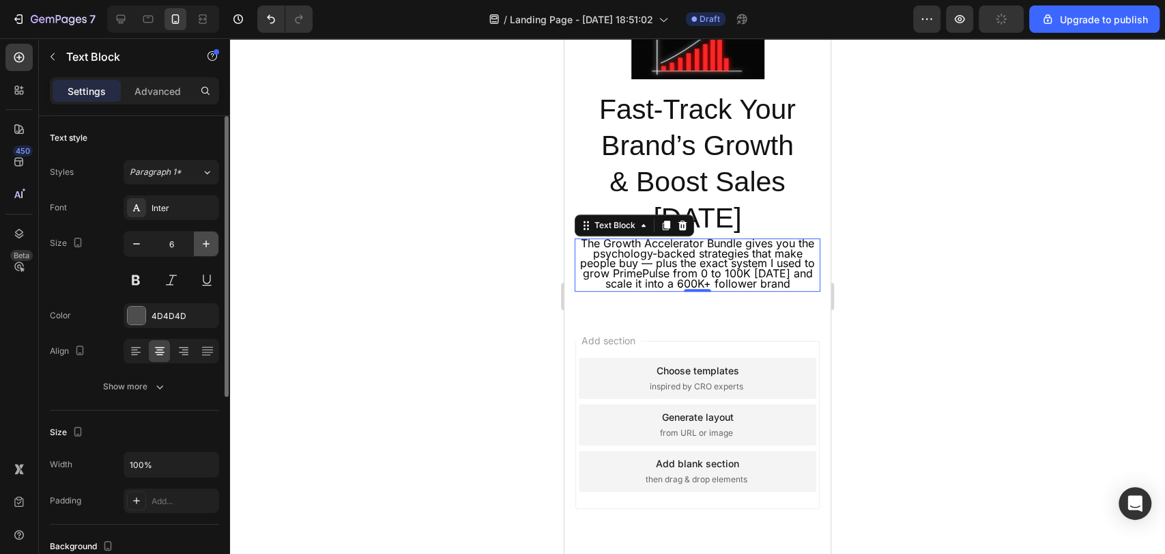
click at [207, 242] on icon "button" at bounding box center [206, 244] width 14 height 14
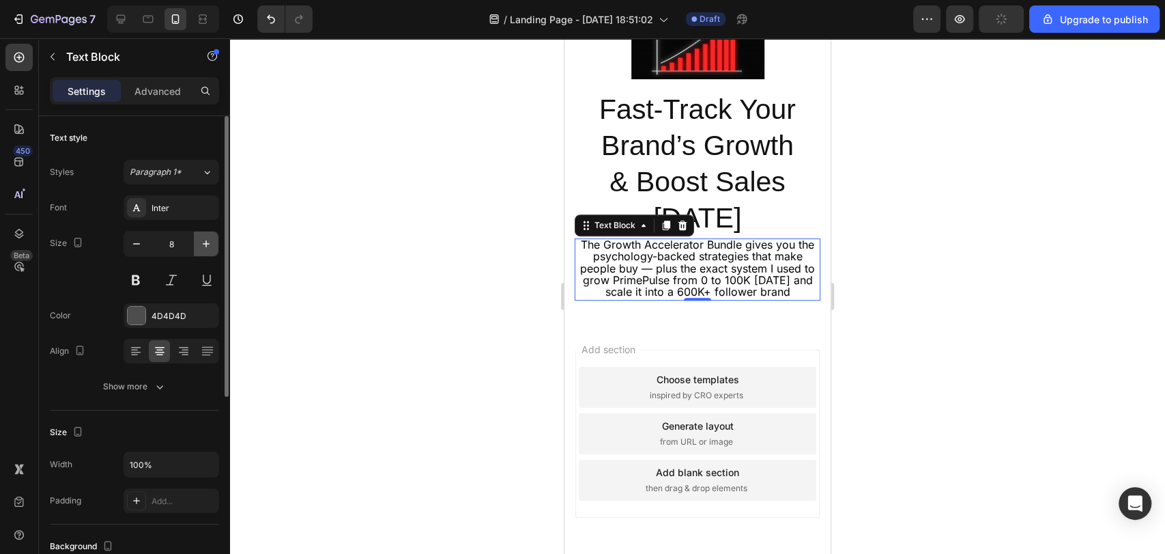
click at [207, 242] on icon "button" at bounding box center [206, 244] width 14 height 14
type input "9"
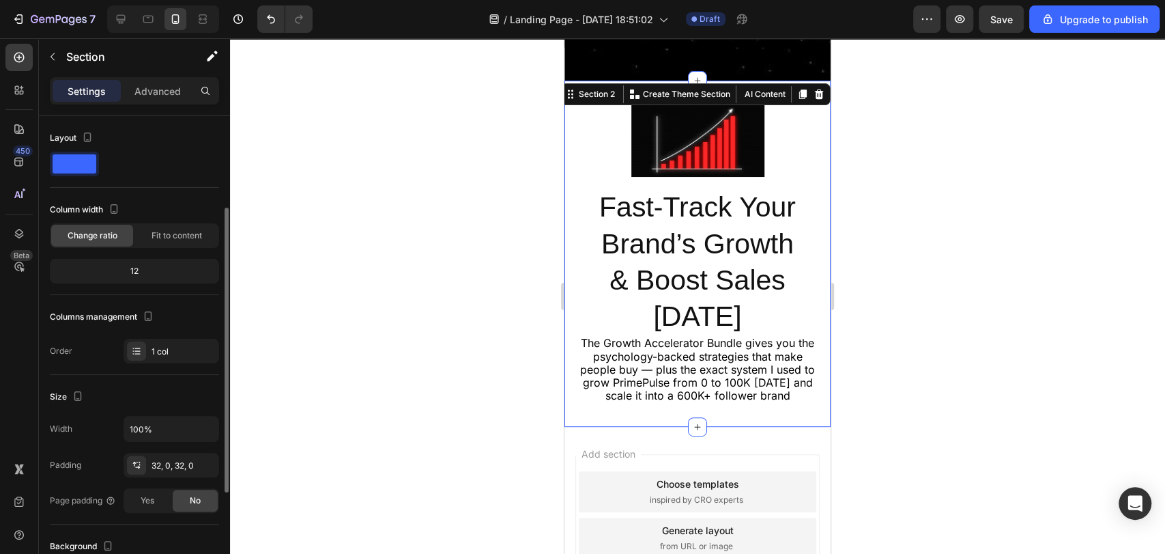
scroll to position [63, 0]
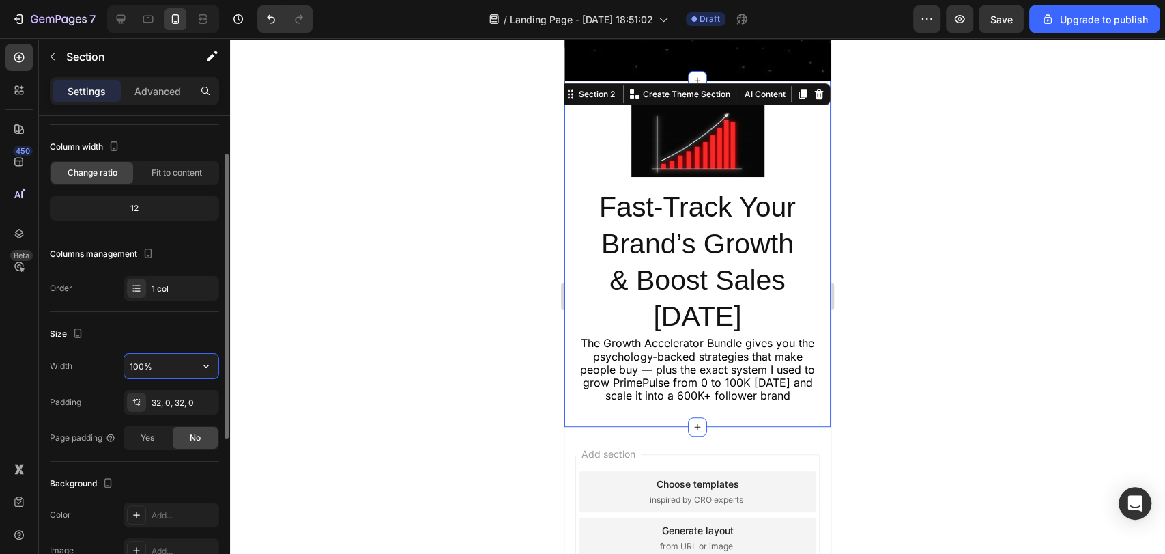
click at [147, 374] on input "100%" at bounding box center [171, 366] width 94 height 25
click at [209, 359] on icon "button" at bounding box center [206, 366] width 14 height 14
click at [173, 326] on div "Size" at bounding box center [134, 334] width 169 height 22
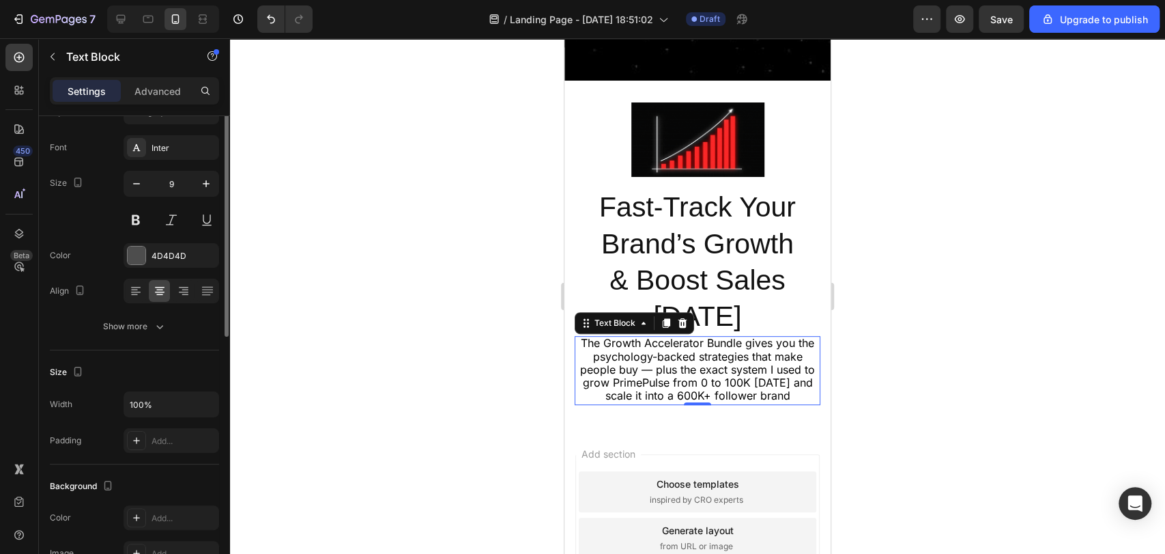
scroll to position [60, 0]
click at [152, 401] on input "100%" at bounding box center [171, 404] width 94 height 25
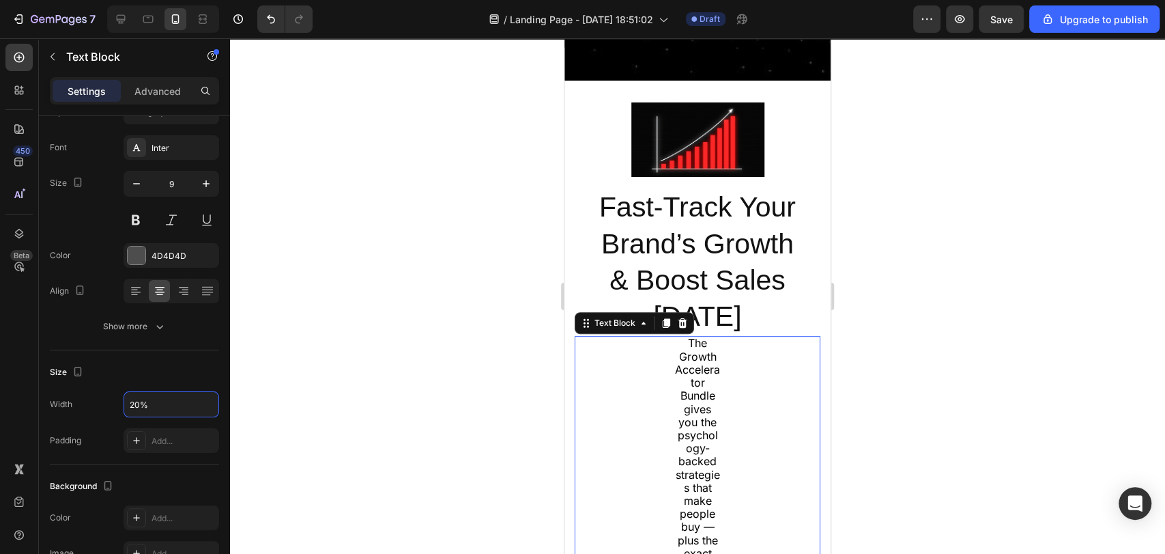
type input "20%"
click at [130, 359] on div "Size Width 20% Padding Add..." at bounding box center [134, 407] width 169 height 114
click at [152, 96] on p "Advanced" at bounding box center [157, 91] width 46 height 14
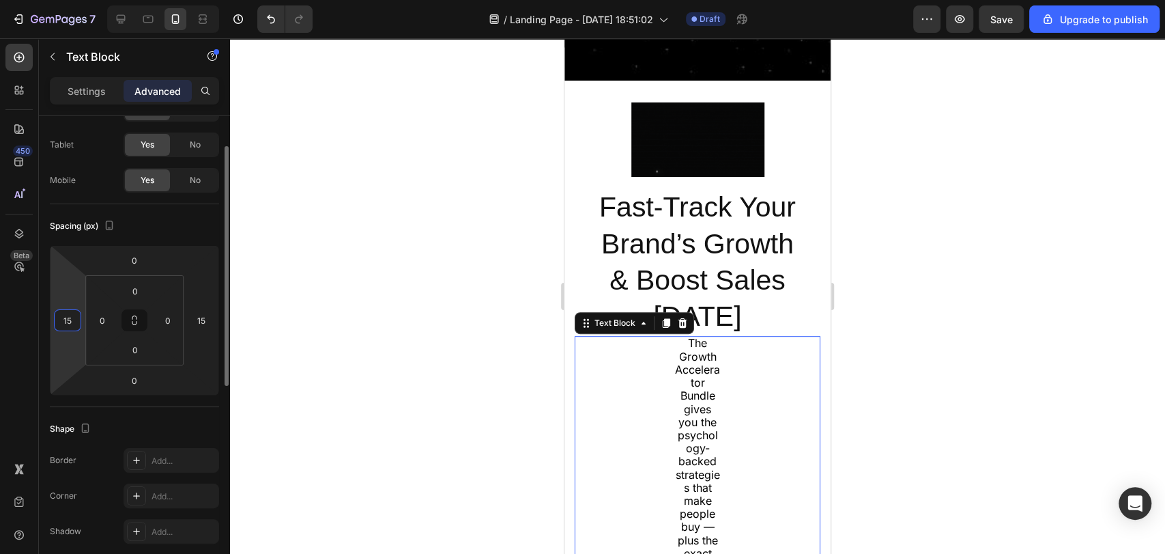
click at [63, 317] on input "15" at bounding box center [67, 320] width 20 height 20
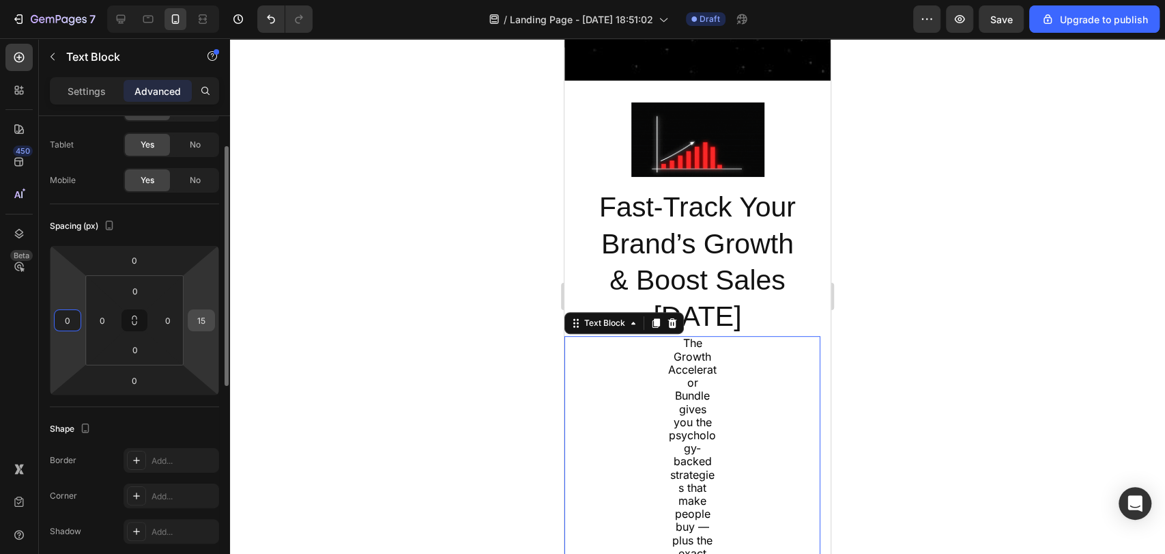
type input "0"
click at [203, 319] on input "15" at bounding box center [201, 320] width 20 height 20
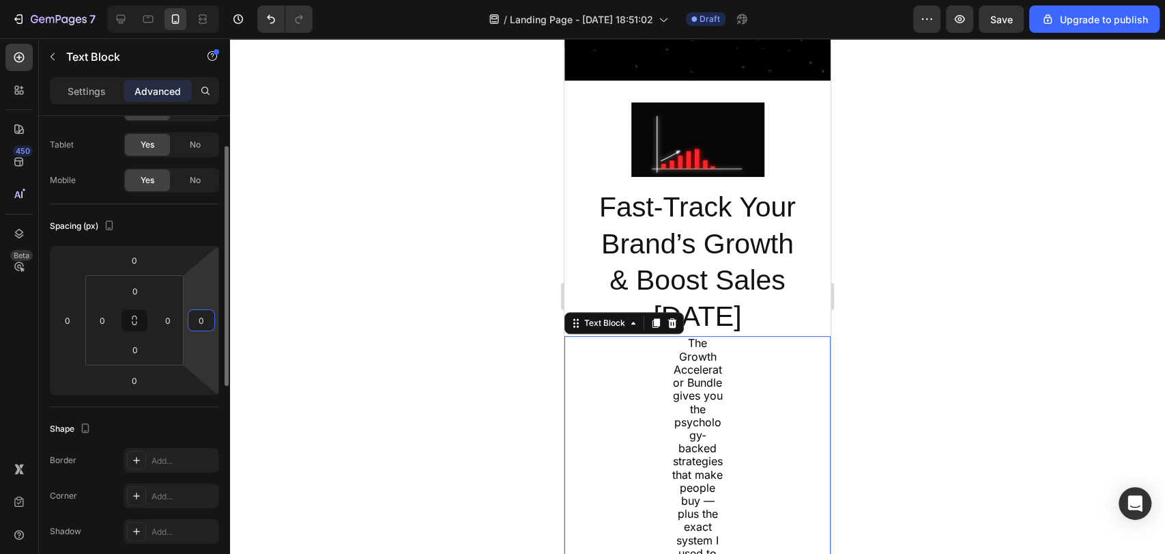
type input "0"
click at [173, 215] on div "Spacing (px)" at bounding box center [134, 226] width 169 height 22
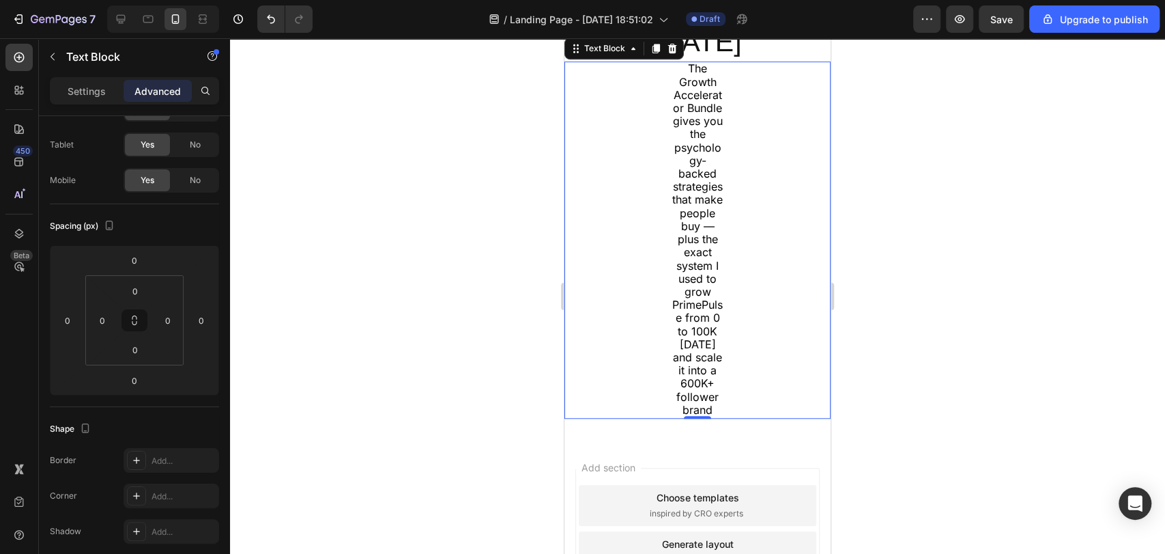
scroll to position [588, 0]
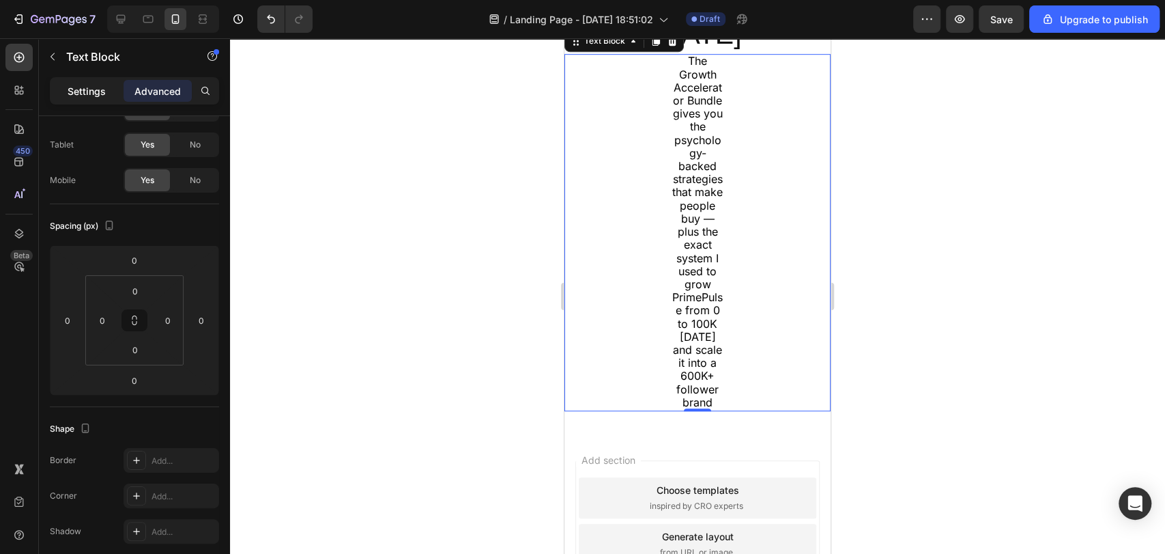
click at [100, 86] on p "Settings" at bounding box center [87, 91] width 38 height 14
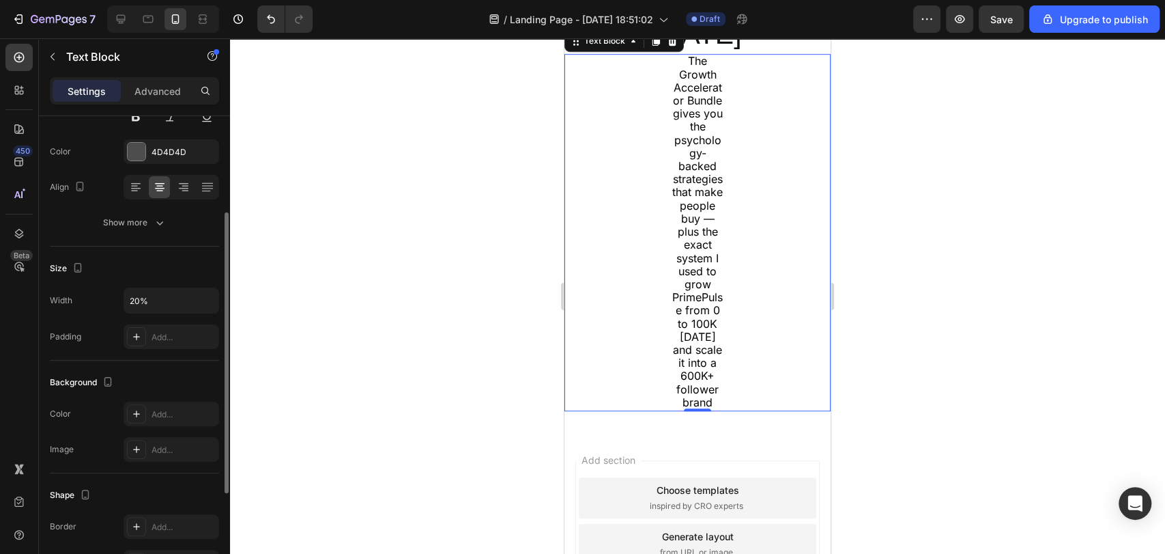
scroll to position [164, 0]
click at [119, 215] on div "Show more" at bounding box center [134, 222] width 63 height 14
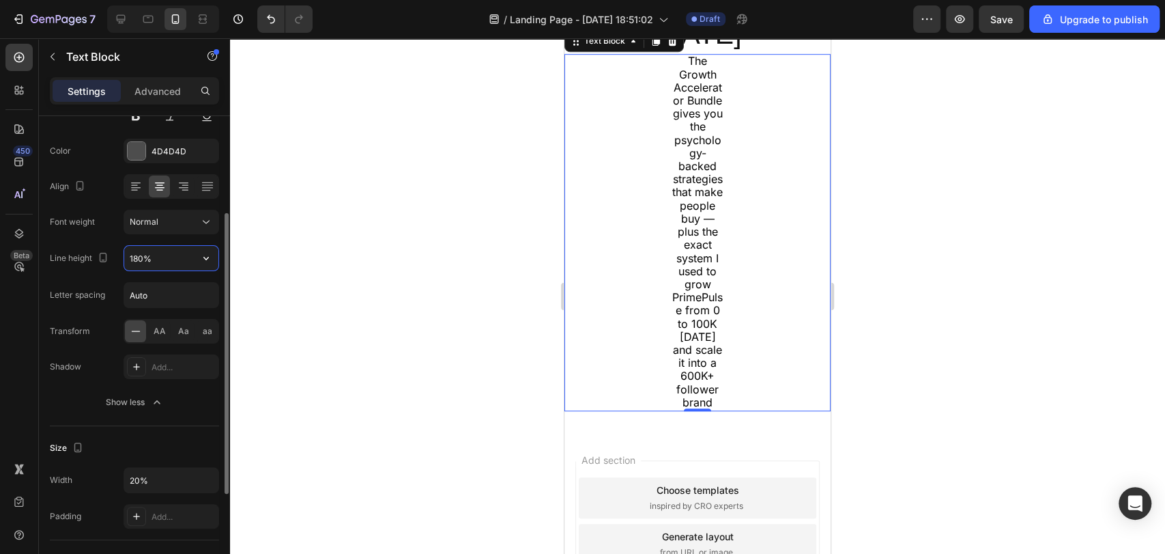
click at [155, 250] on input "180%" at bounding box center [171, 258] width 94 height 25
click at [199, 259] on icon "button" at bounding box center [206, 258] width 14 height 14
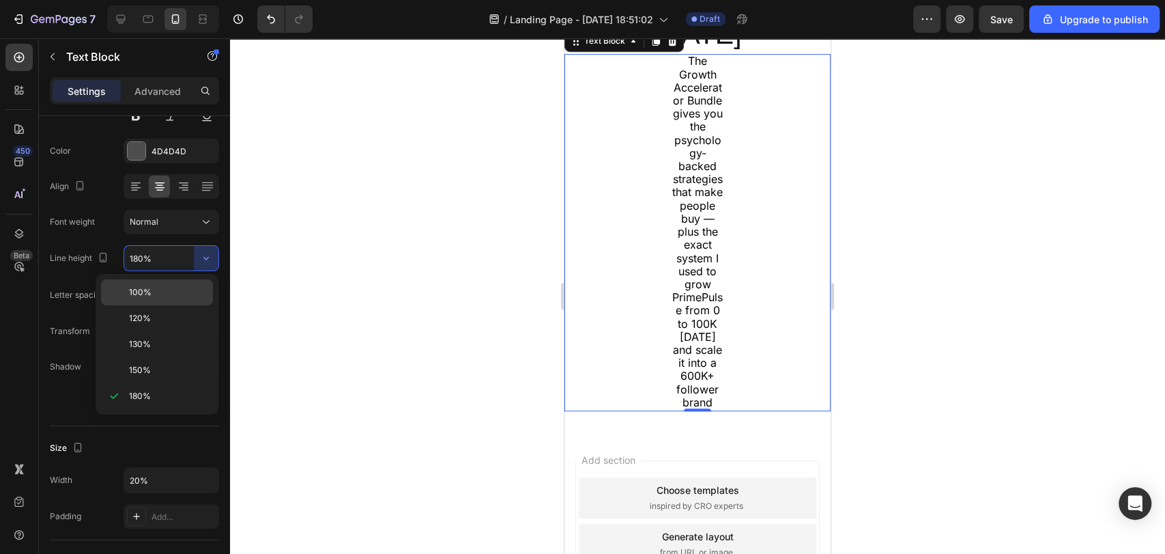
click at [184, 296] on p "100%" at bounding box center [168, 292] width 78 height 12
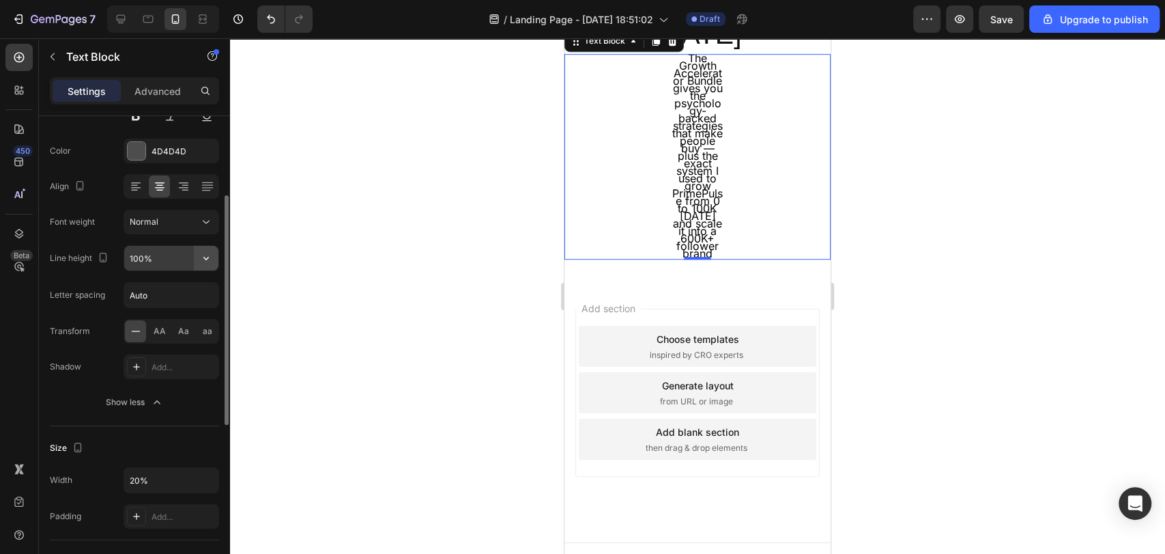
click at [201, 258] on icon "button" at bounding box center [206, 258] width 14 height 14
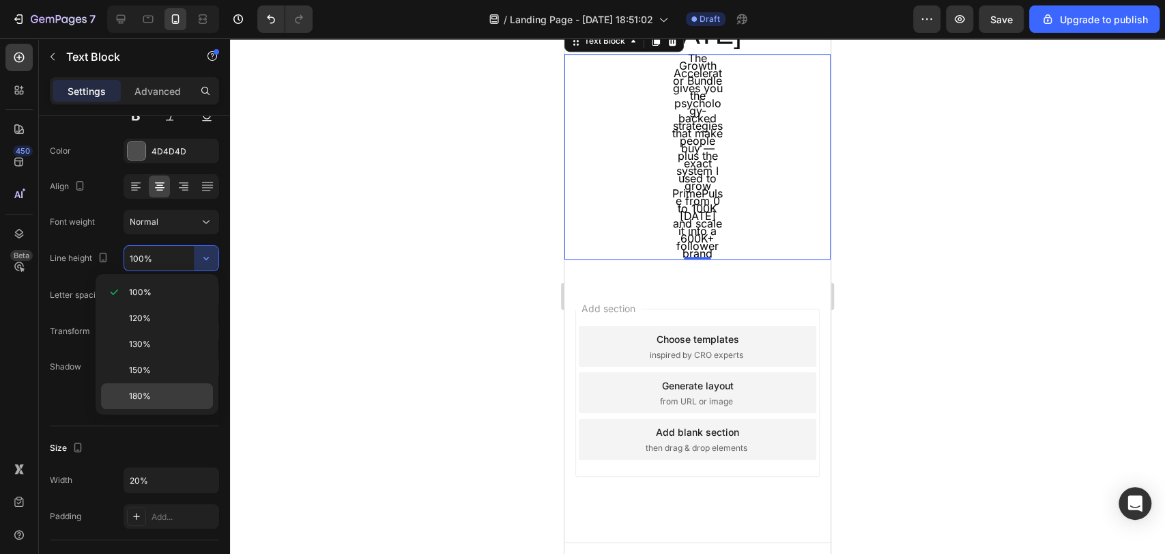
click at [160, 390] on p "180%" at bounding box center [168, 396] width 78 height 12
type input "180%"
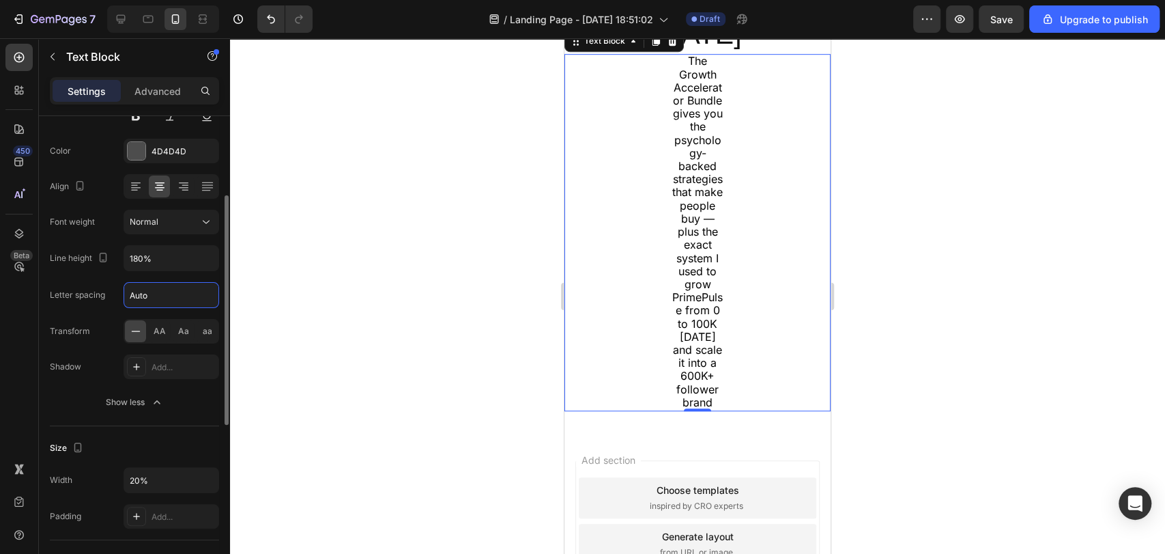
click at [159, 295] on input "Auto" at bounding box center [171, 295] width 94 height 25
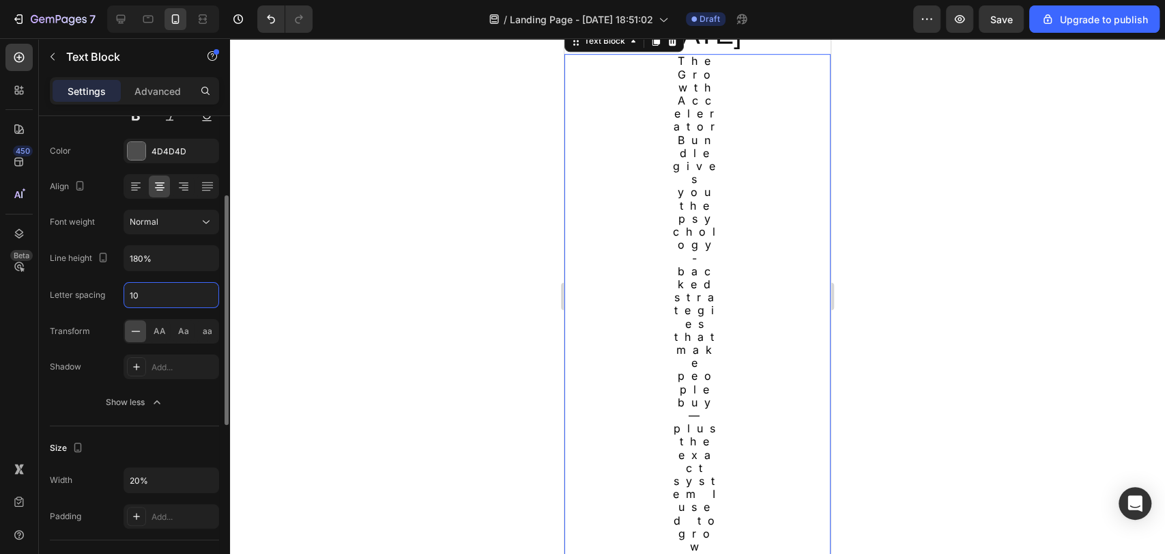
type input "1"
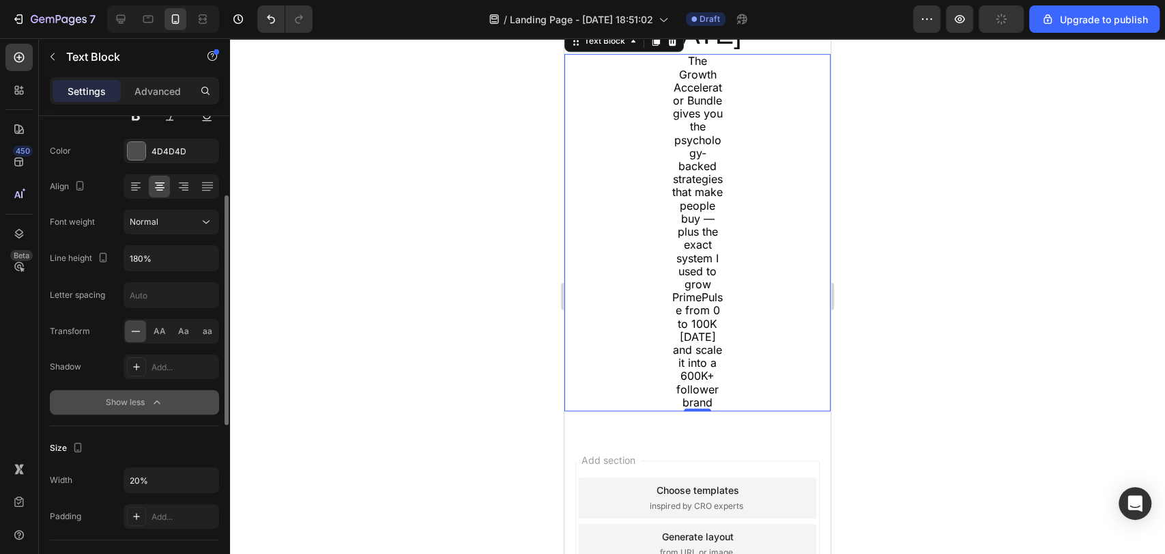
click at [86, 401] on button "Show less" at bounding box center [134, 402] width 169 height 25
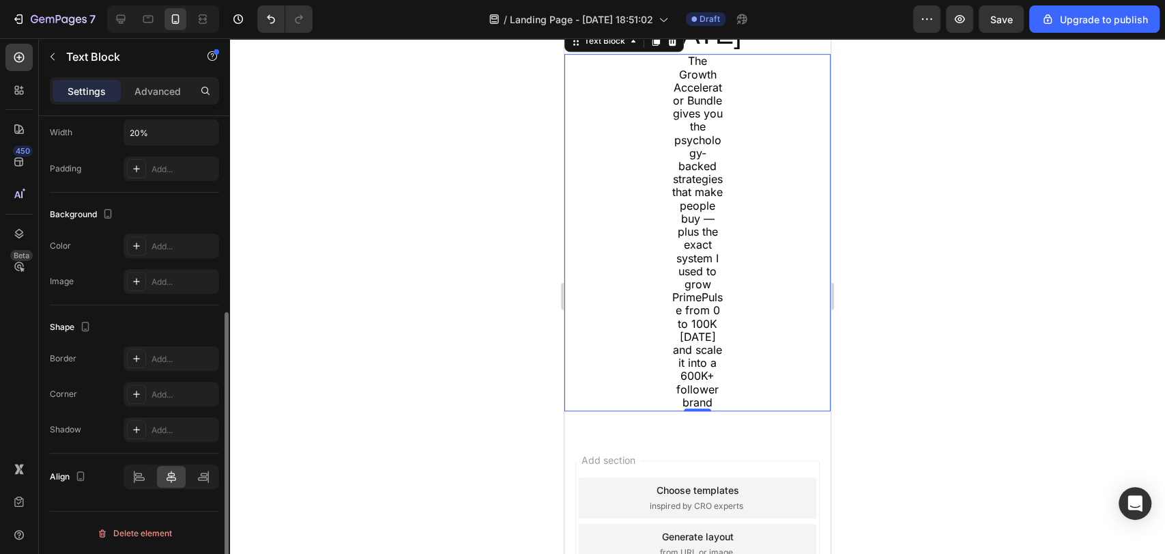
scroll to position [0, 0]
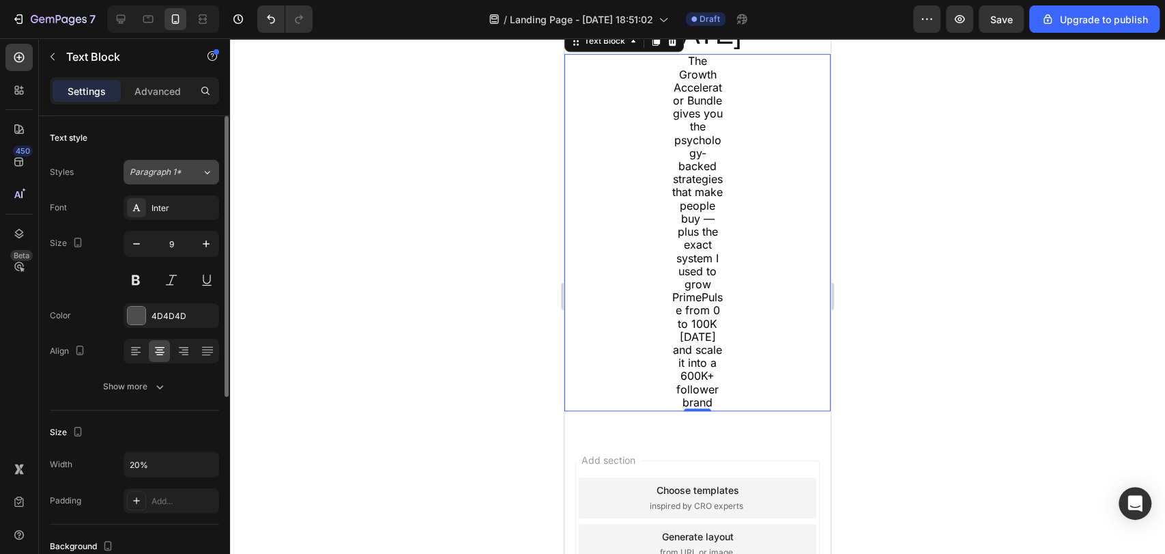
click at [164, 168] on span "Paragraph 1*" at bounding box center [156, 172] width 52 height 12
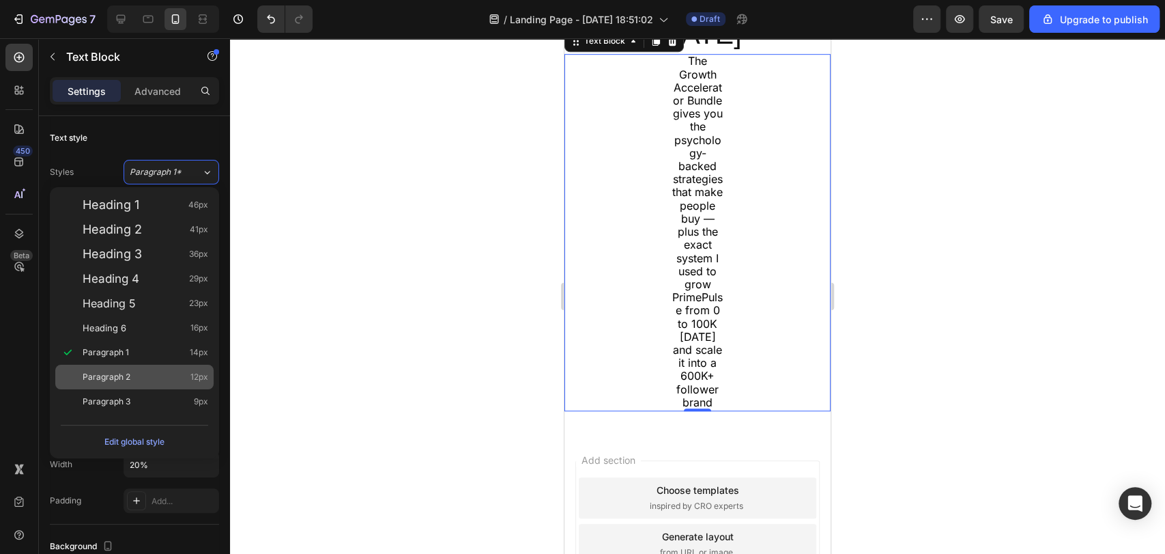
click at [156, 377] on div "Paragraph 2 12px" at bounding box center [146, 377] width 126 height 14
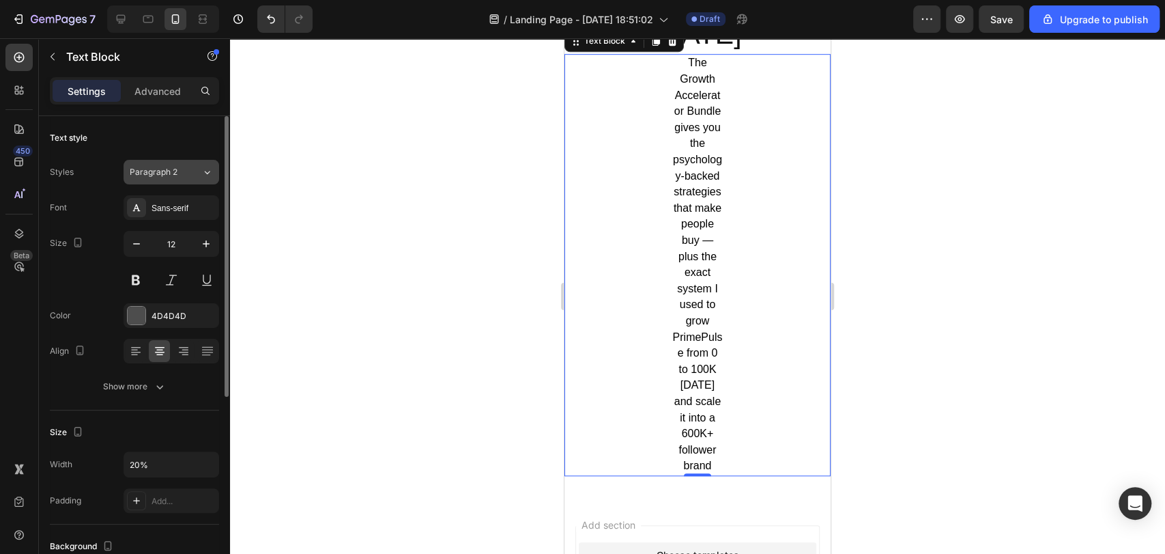
click at [158, 169] on span "Paragraph 2" at bounding box center [154, 172] width 48 height 12
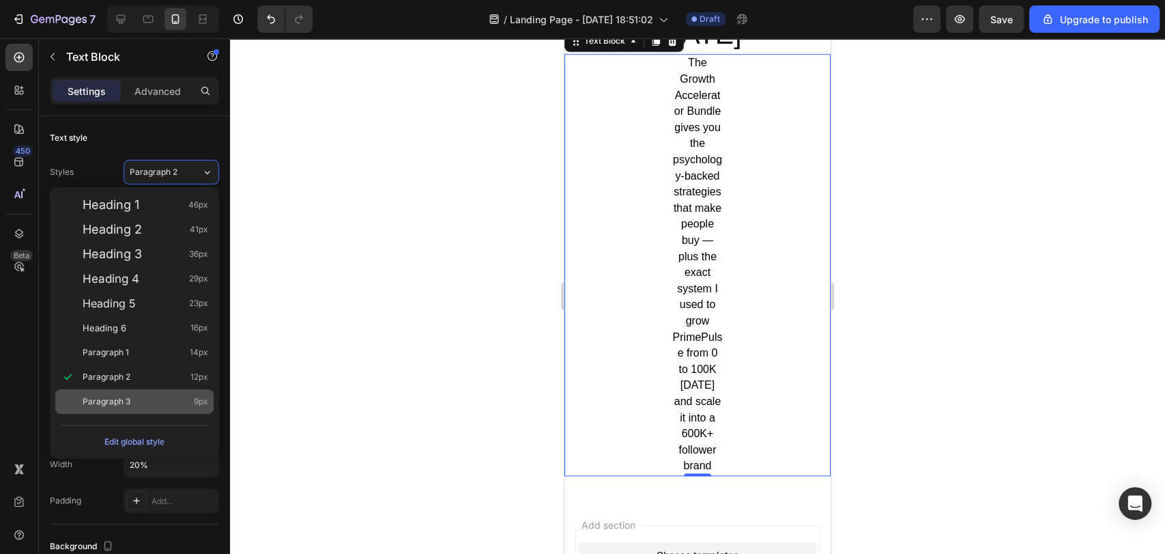
click at [132, 392] on div "Paragraph 3 9px" at bounding box center [134, 401] width 158 height 25
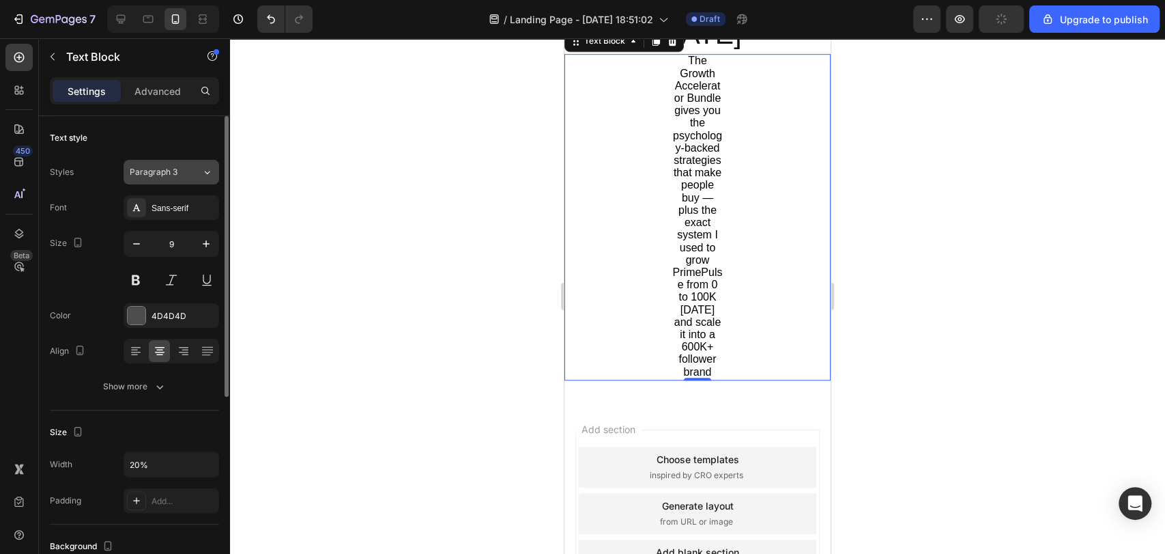
click at [191, 171] on div "Paragraph 3" at bounding box center [166, 172] width 72 height 12
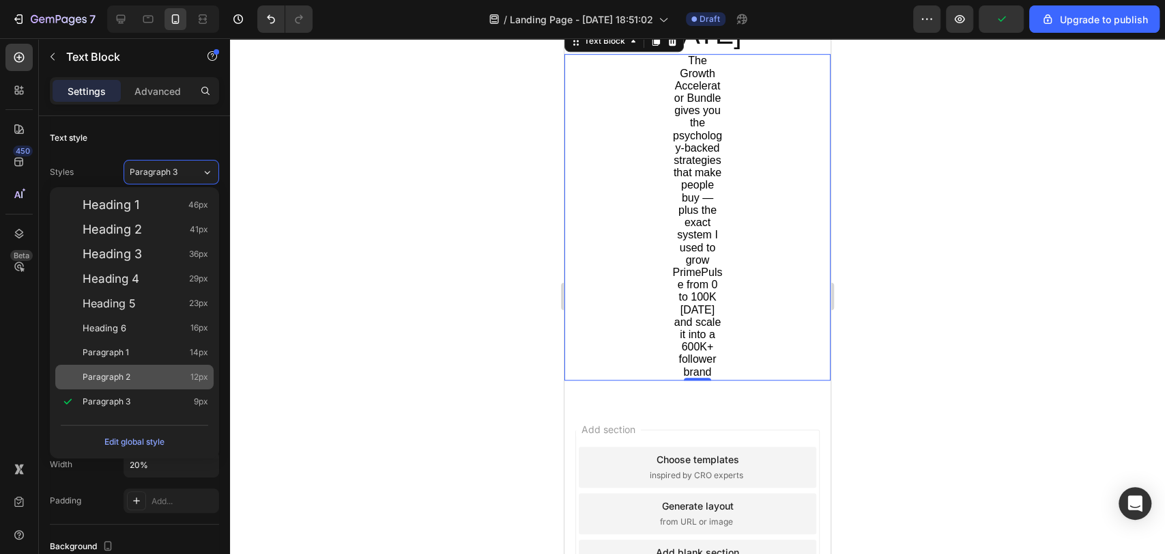
click at [156, 384] on div "Paragraph 2 12px" at bounding box center [134, 376] width 158 height 25
type input "12"
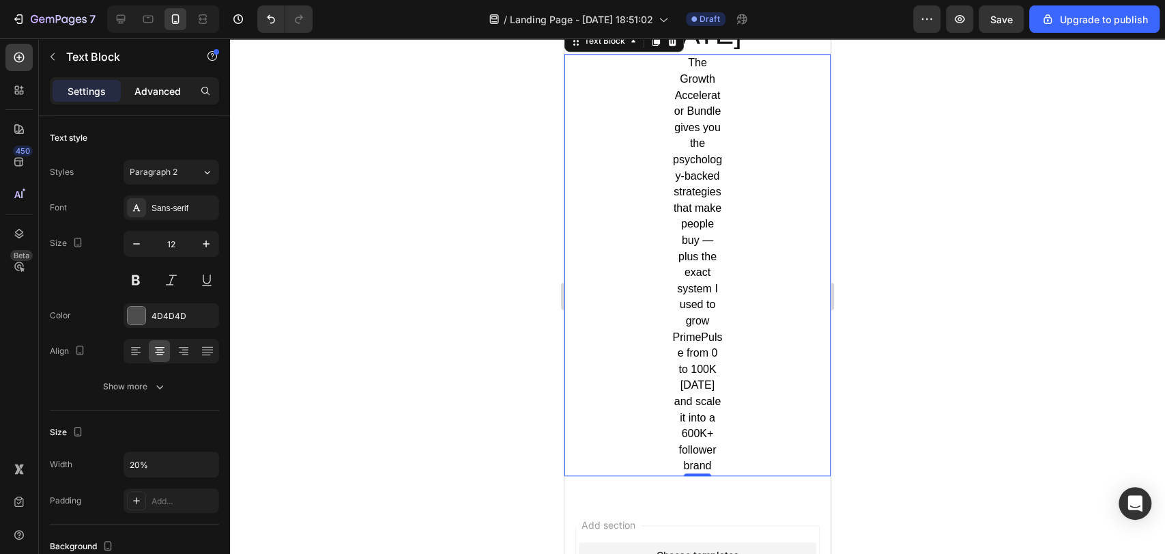
click at [164, 84] on p "Advanced" at bounding box center [157, 91] width 46 height 14
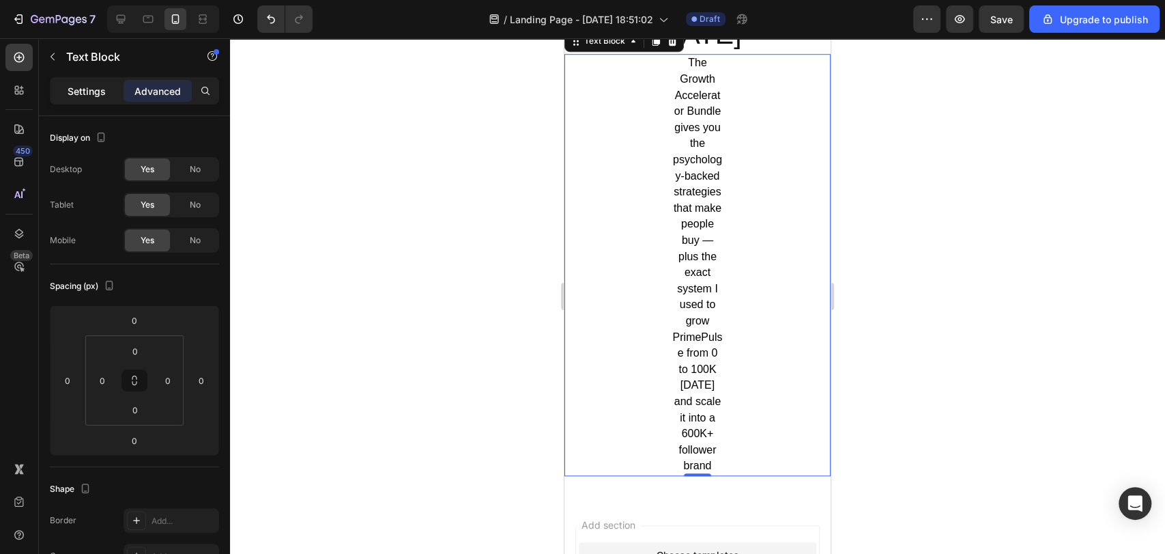
click at [109, 96] on div "Settings" at bounding box center [87, 91] width 68 height 22
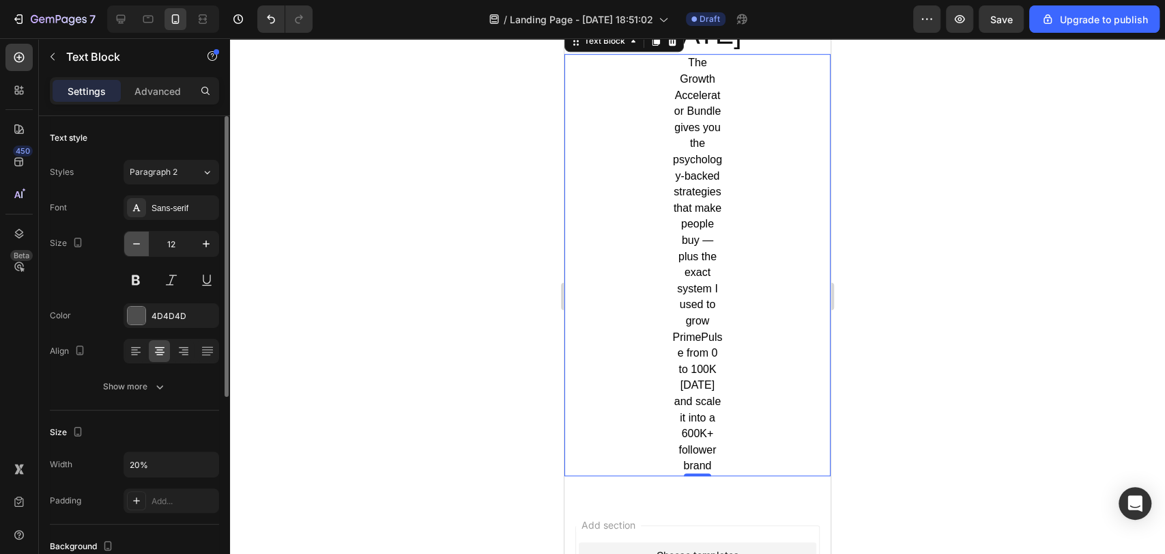
click at [142, 239] on icon "button" at bounding box center [137, 244] width 14 height 14
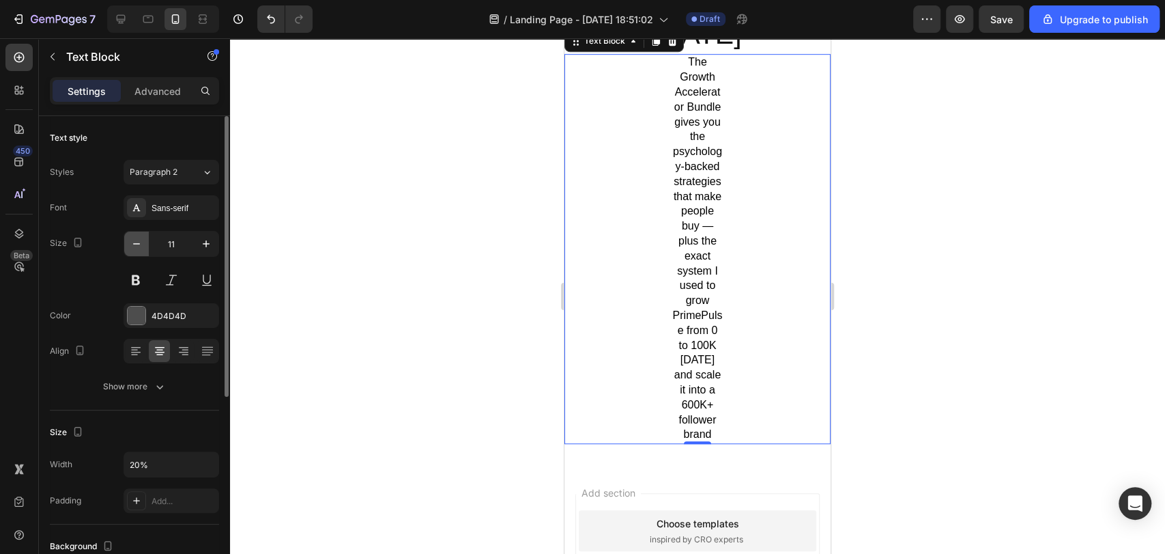
click at [142, 239] on icon "button" at bounding box center [137, 244] width 14 height 14
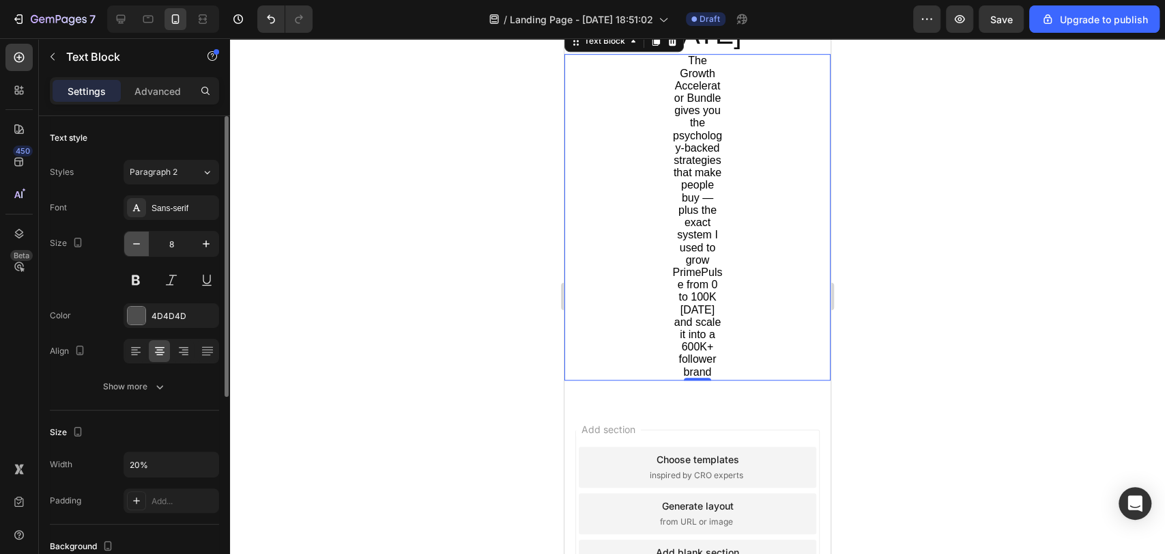
click at [142, 239] on icon "button" at bounding box center [137, 244] width 14 height 14
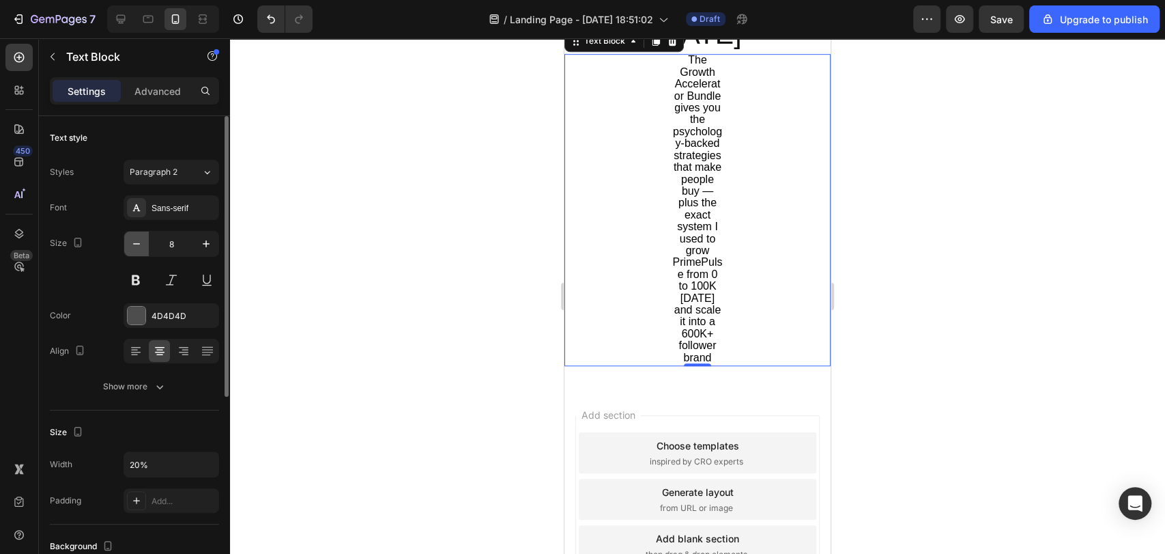
click at [142, 239] on icon "button" at bounding box center [137, 244] width 14 height 14
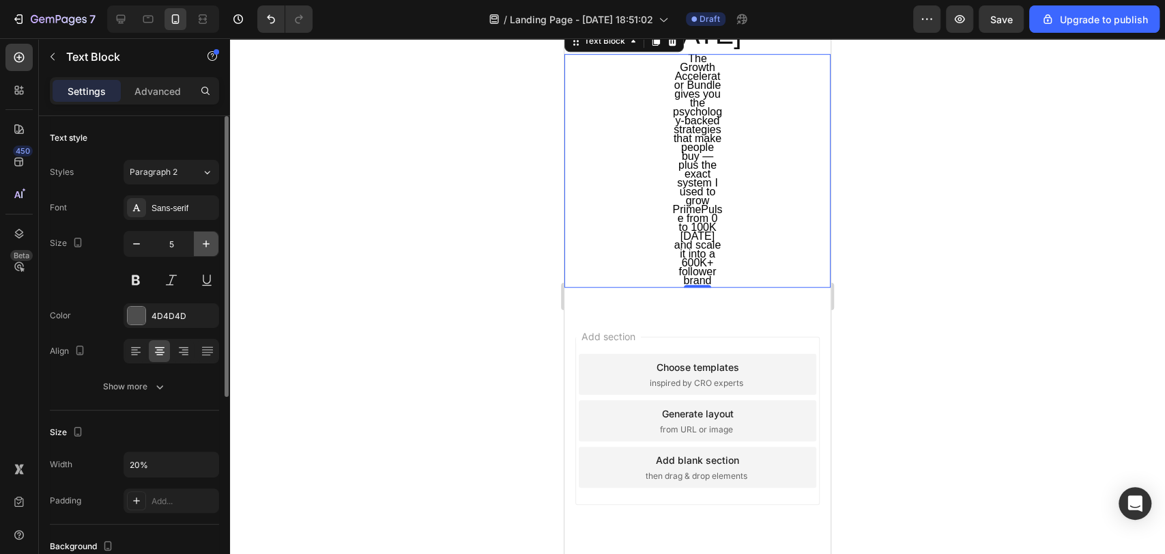
click at [204, 238] on icon "button" at bounding box center [206, 244] width 14 height 14
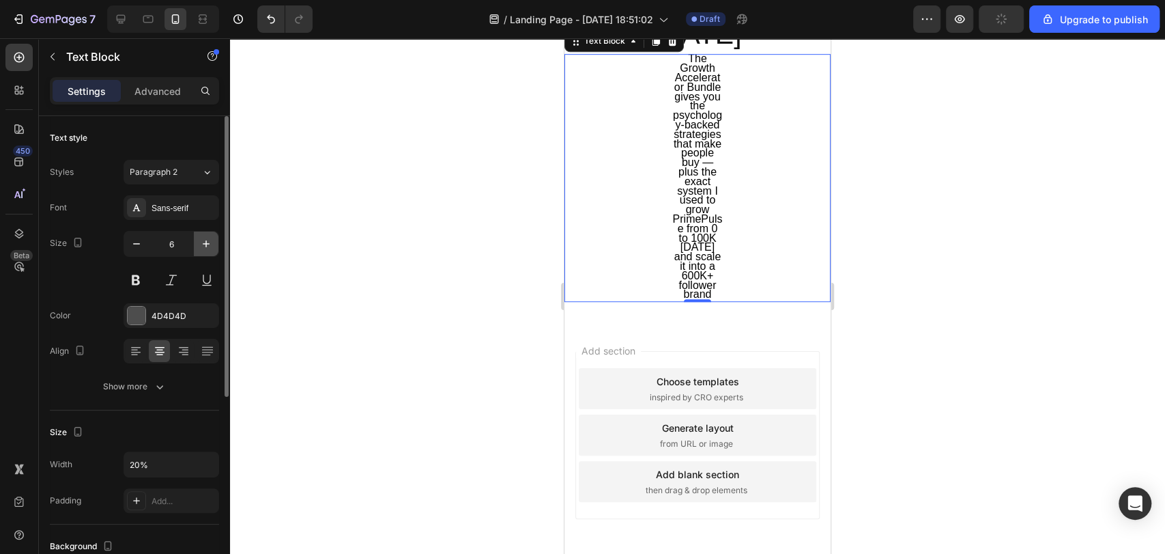
type input "7"
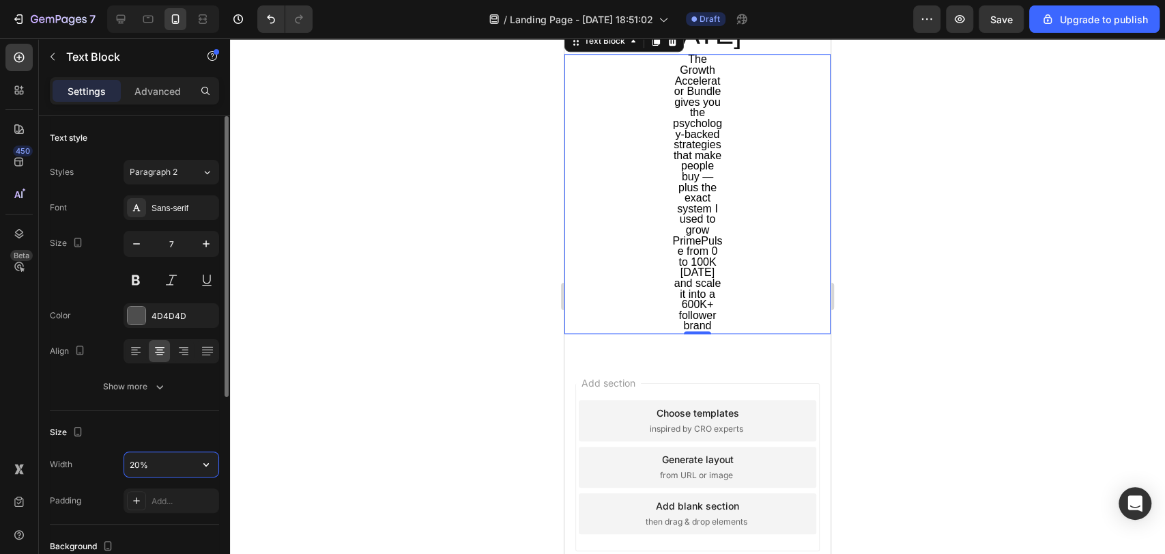
click at [169, 466] on input "20%" at bounding box center [171, 464] width 94 height 25
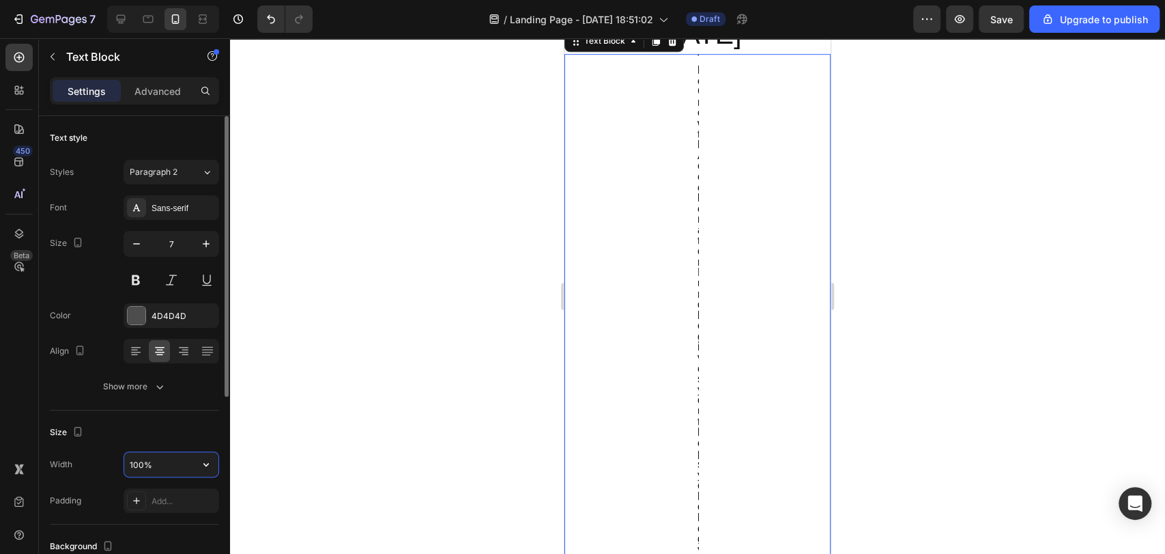
scroll to position [454, 0]
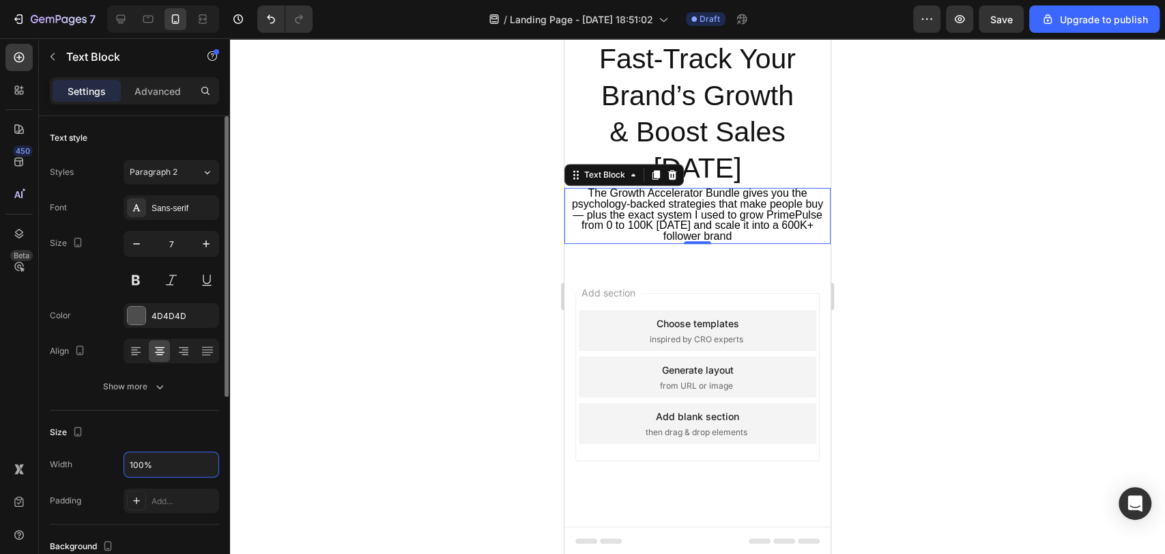
type input "100%"
click at [149, 418] on div "Size Width 100% Padding Add..." at bounding box center [134, 467] width 169 height 114
click at [184, 176] on div "Paragraph 2" at bounding box center [157, 172] width 55 height 12
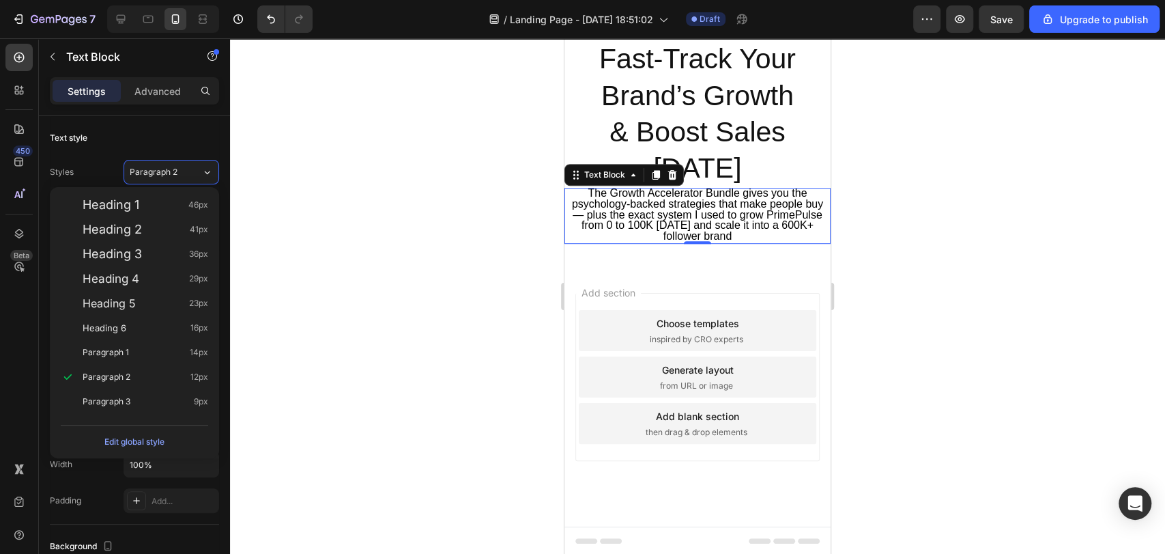
click at [153, 416] on div "Heading 1 46px Heading 2 41px Heading 3 36px Heading 4 29px Heading 5 23px Head…" at bounding box center [134, 303] width 169 height 232
click at [159, 405] on div "Paragraph 3 9px" at bounding box center [146, 402] width 126 height 14
type input "9"
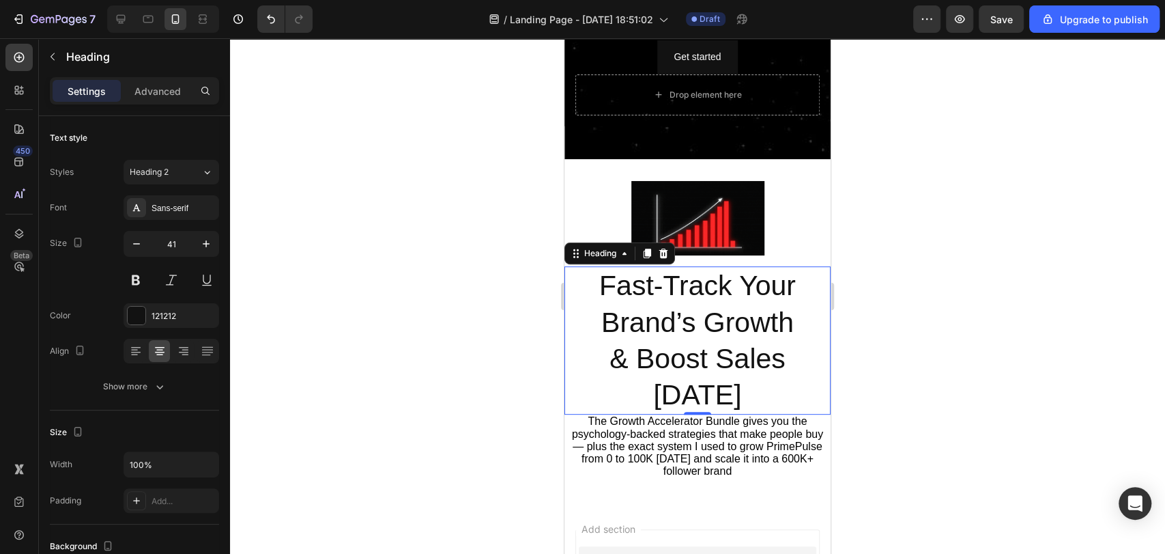
scroll to position [219, 0]
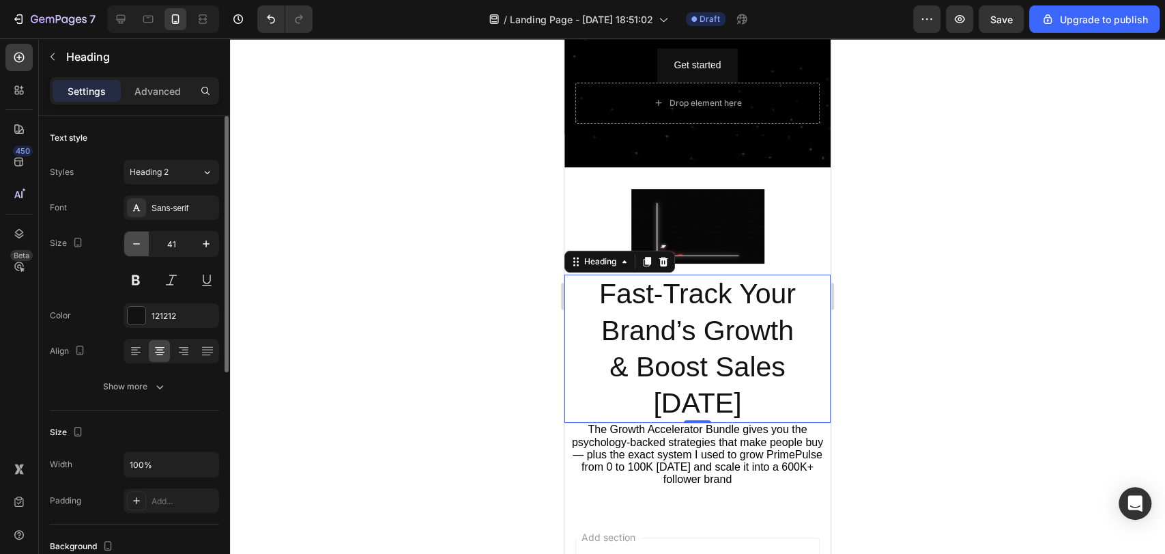
click at [131, 239] on icon "button" at bounding box center [137, 244] width 14 height 14
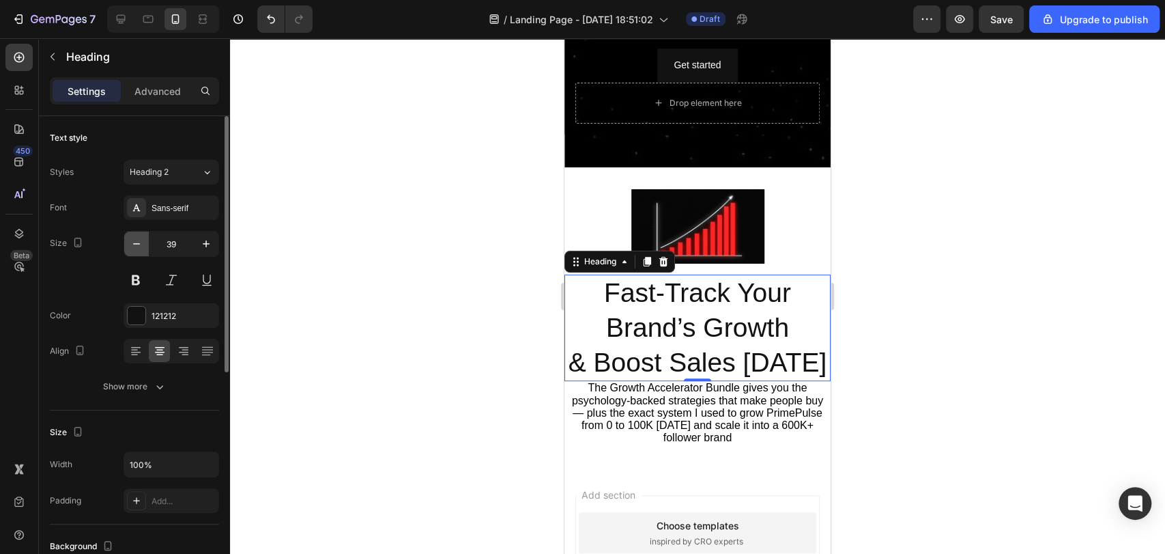
click at [131, 239] on icon "button" at bounding box center [137, 244] width 14 height 14
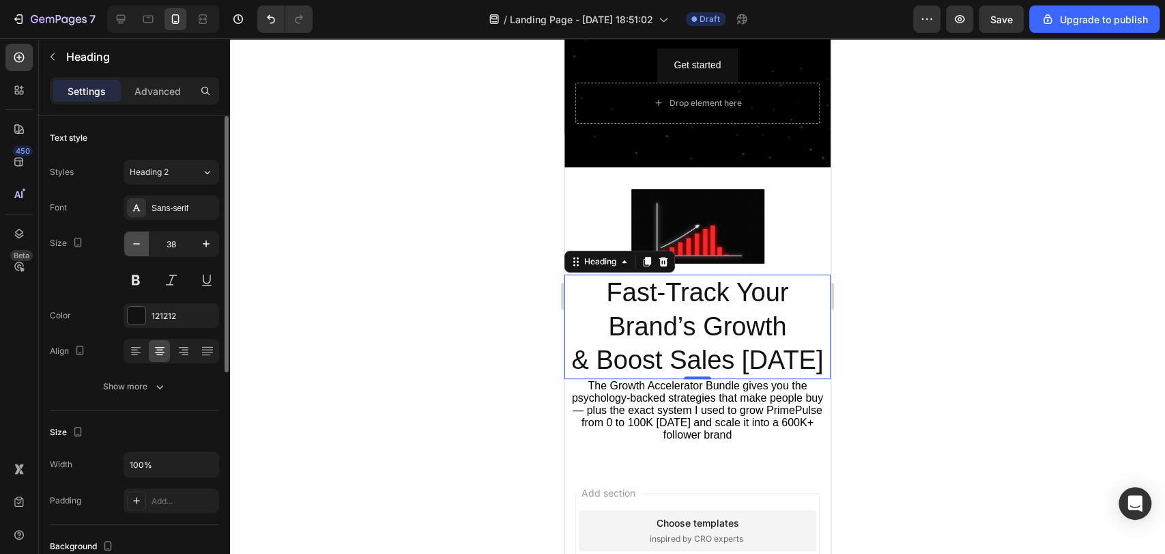
click at [131, 239] on icon "button" at bounding box center [137, 244] width 14 height 14
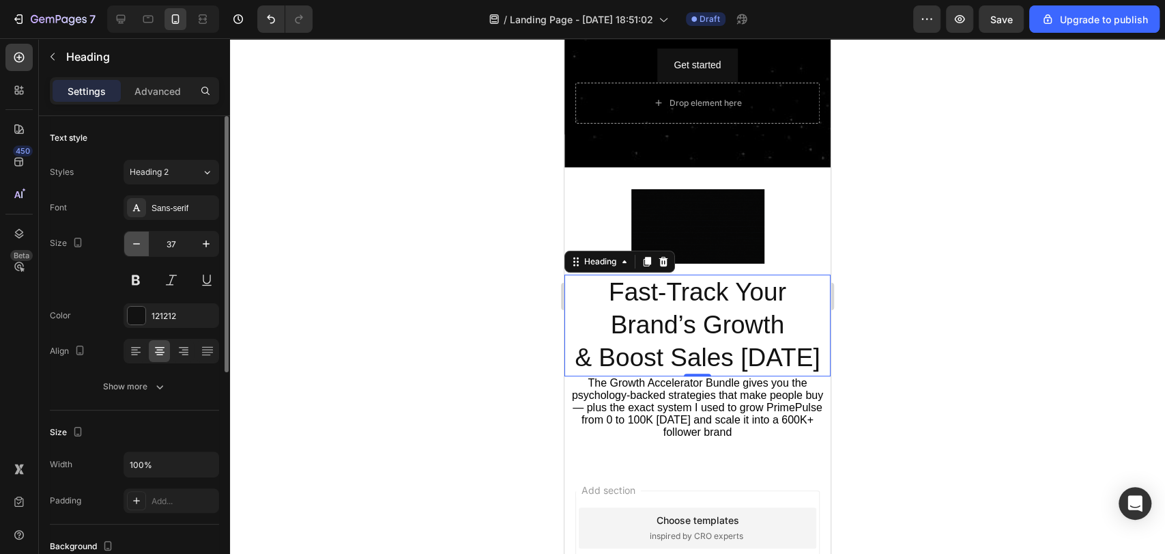
click at [131, 239] on icon "button" at bounding box center [137, 244] width 14 height 14
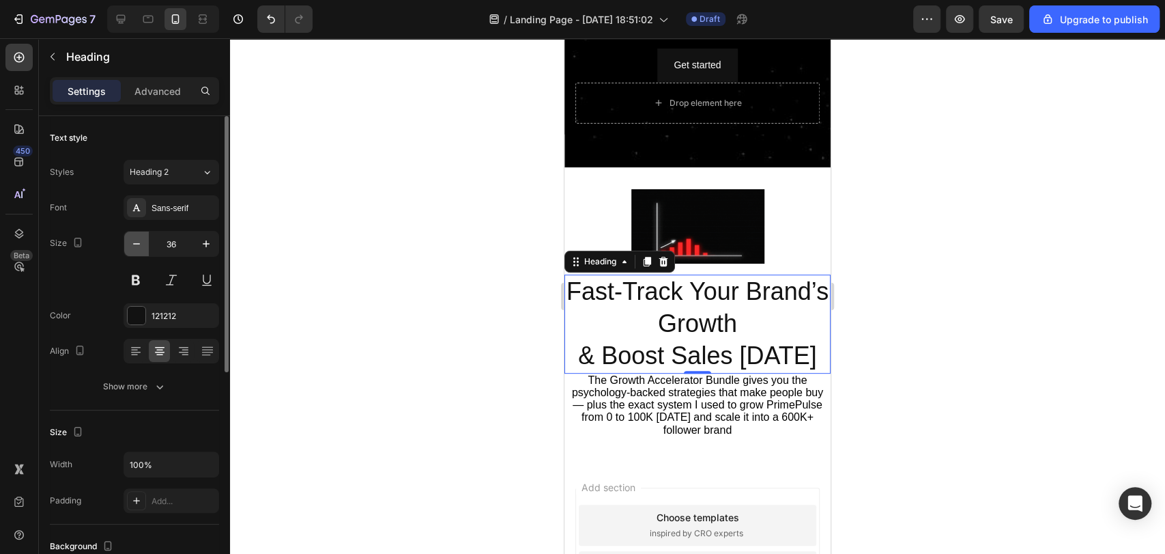
click at [131, 239] on icon "button" at bounding box center [137, 244] width 14 height 14
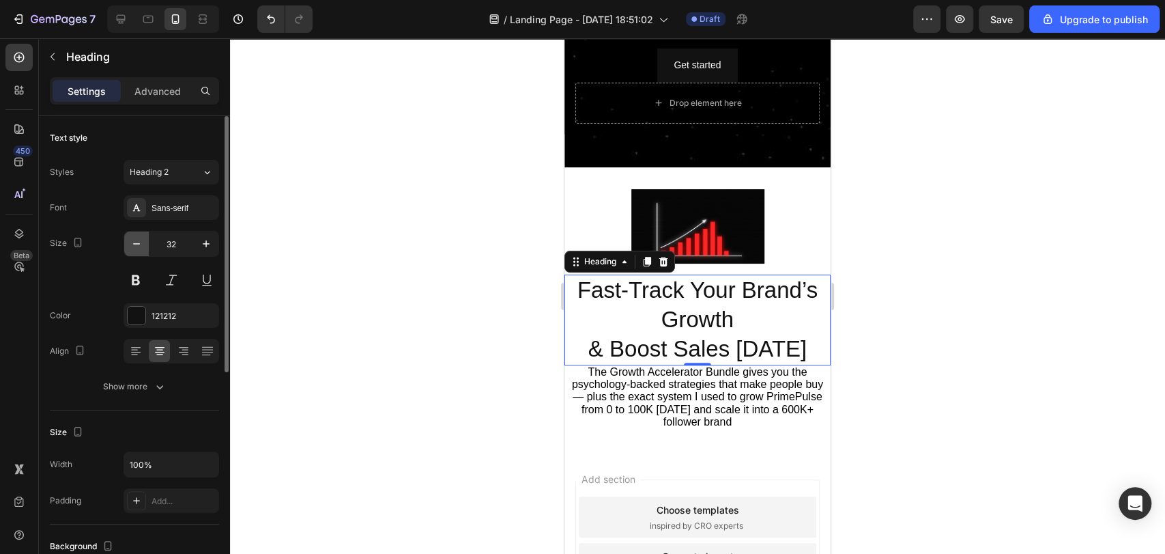
click at [131, 239] on icon "button" at bounding box center [137, 244] width 14 height 14
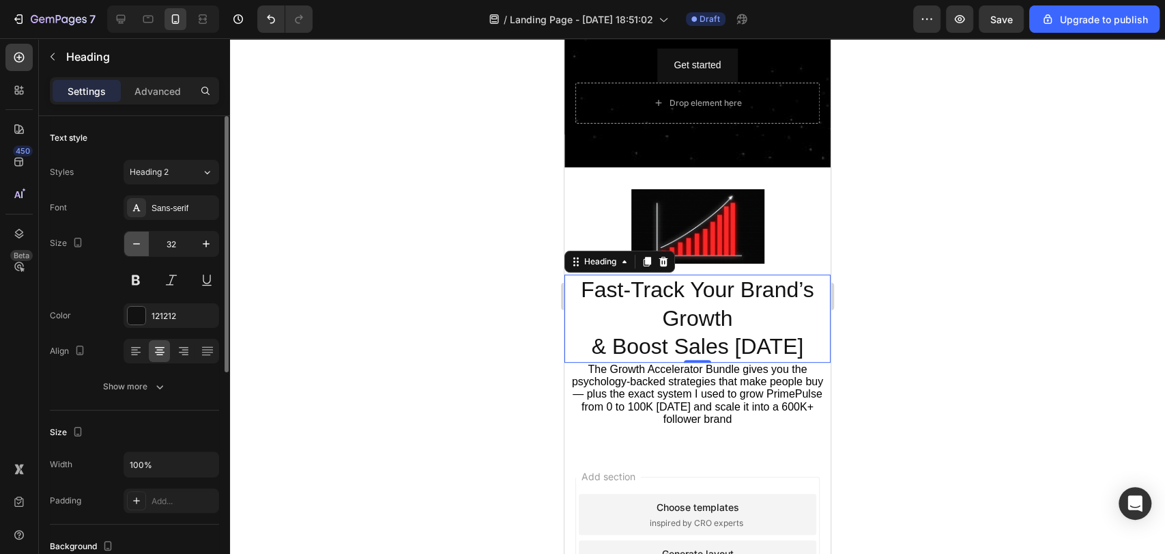
click at [131, 239] on icon "button" at bounding box center [137, 244] width 14 height 14
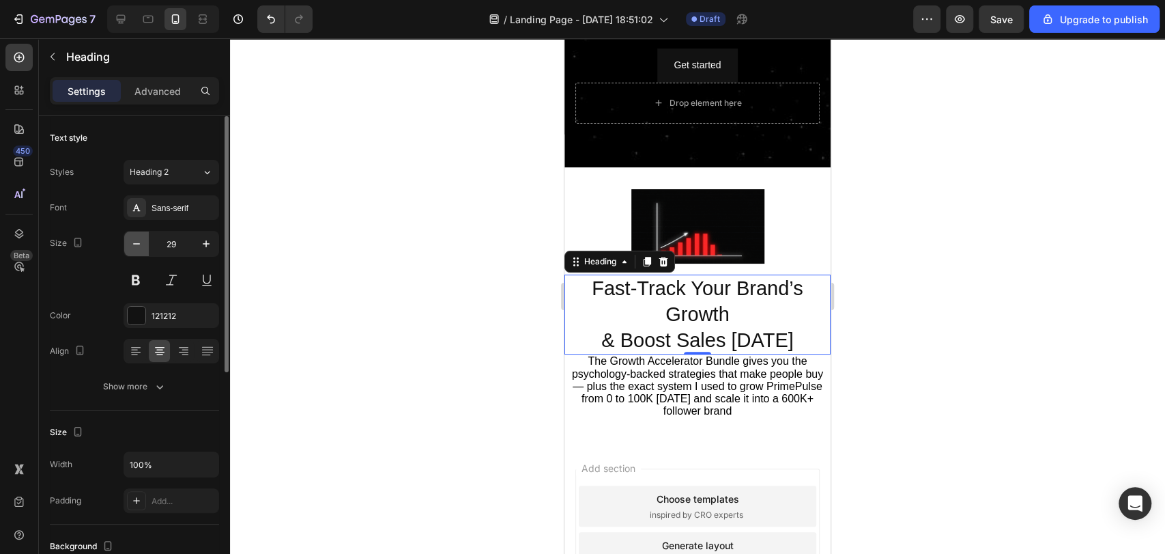
click at [131, 239] on icon "button" at bounding box center [137, 244] width 14 height 14
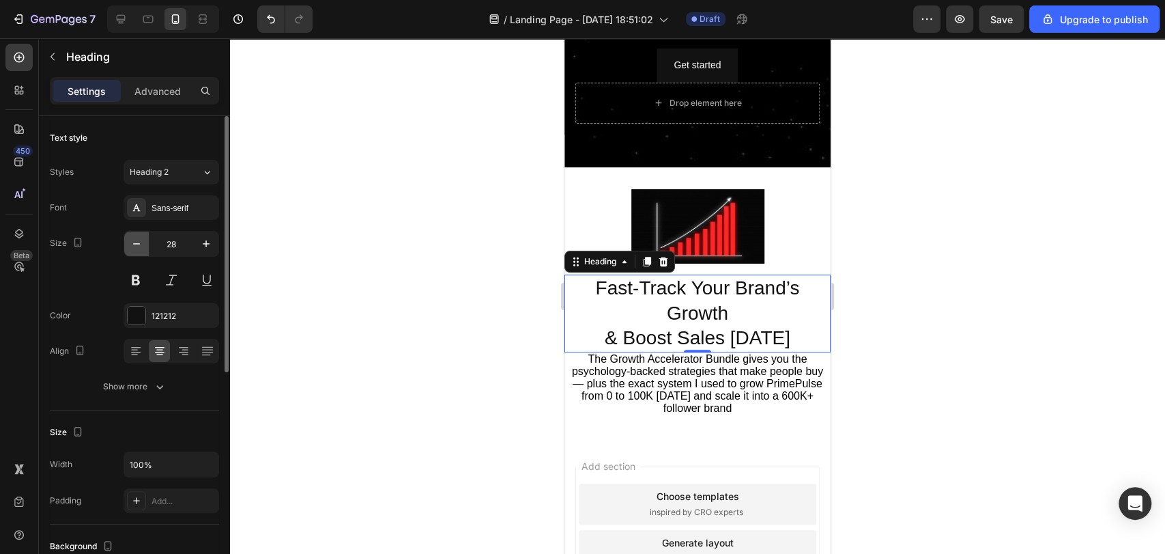
click at [131, 239] on icon "button" at bounding box center [137, 244] width 14 height 14
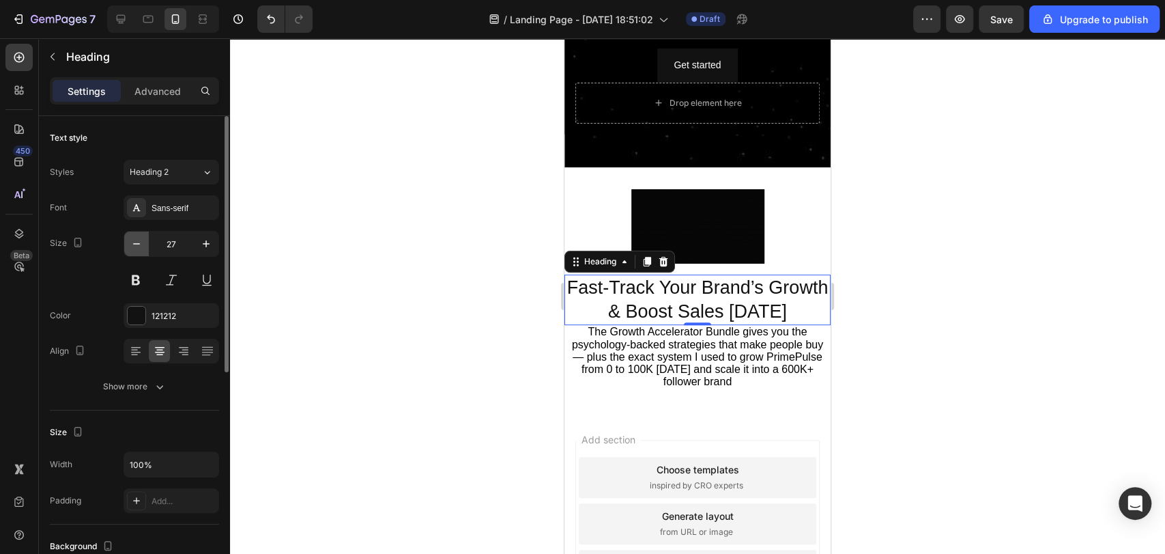
click at [131, 239] on icon "button" at bounding box center [137, 244] width 14 height 14
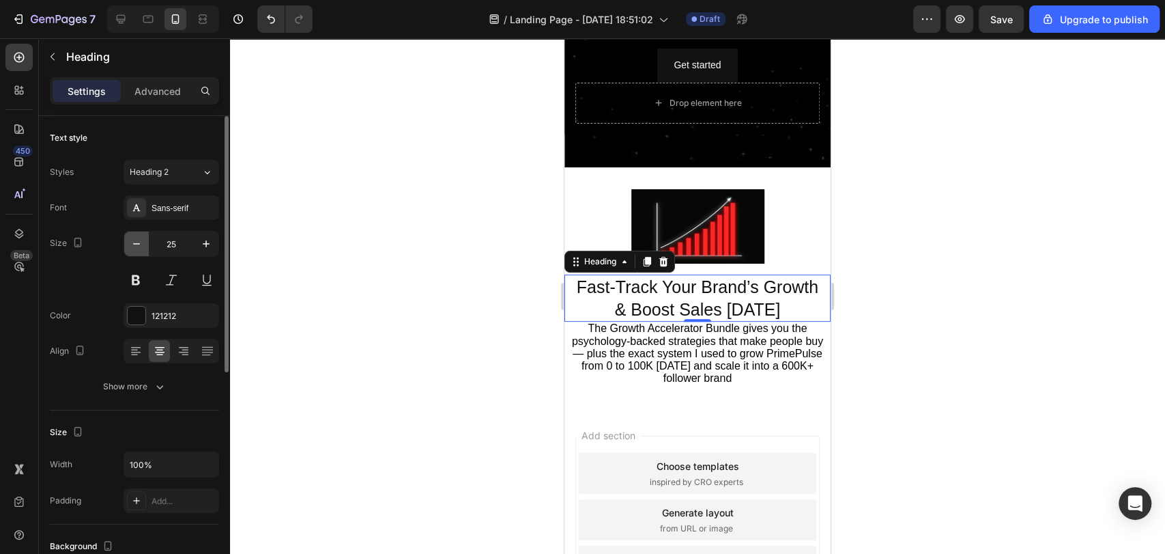
click at [139, 240] on icon "button" at bounding box center [137, 244] width 14 height 14
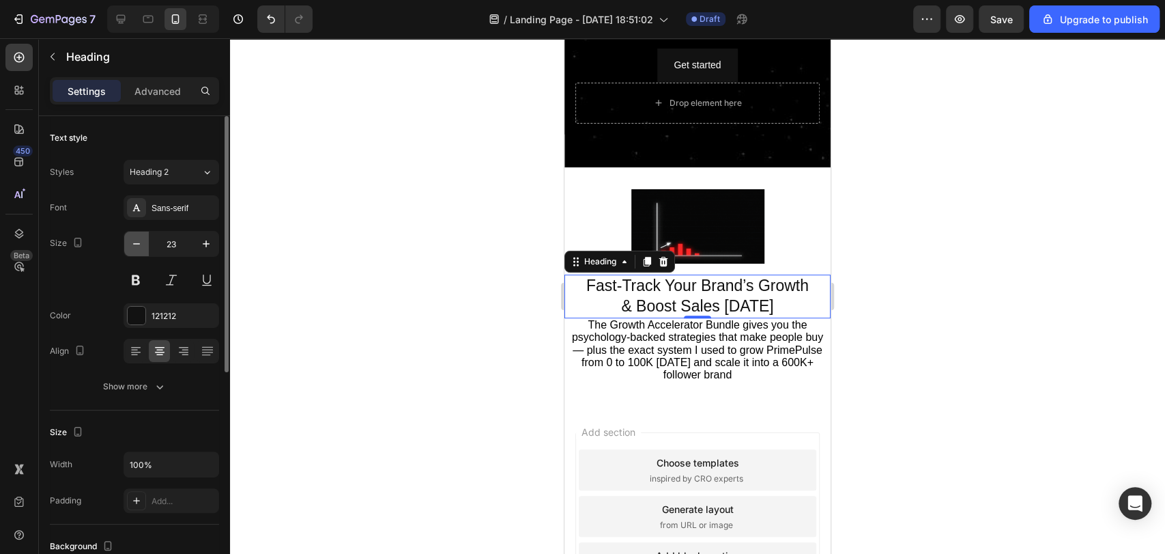
click at [139, 240] on icon "button" at bounding box center [137, 244] width 14 height 14
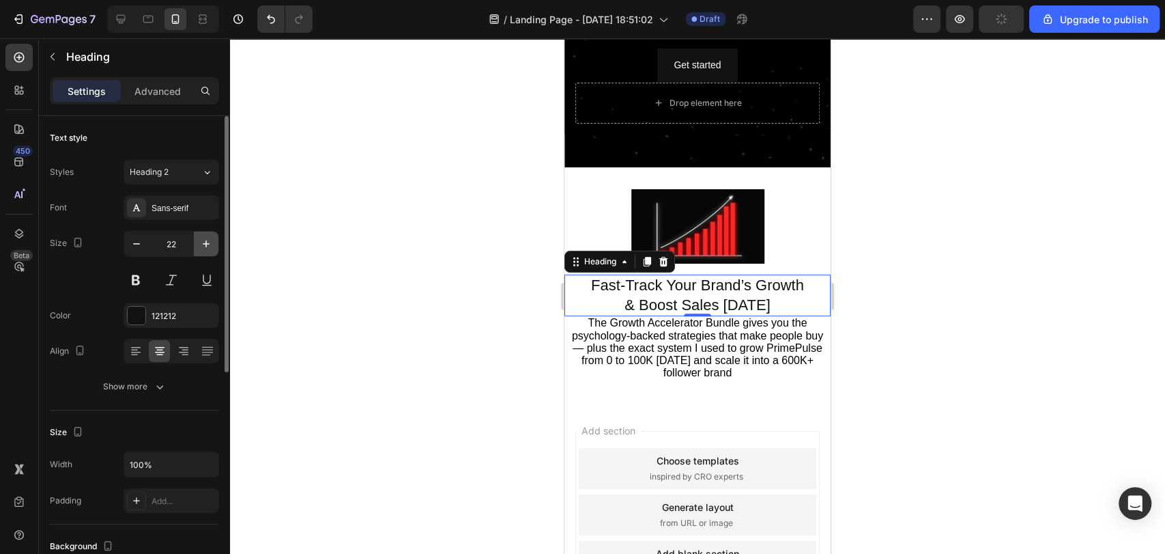
click at [208, 245] on icon "button" at bounding box center [206, 244] width 14 height 14
type input "23"
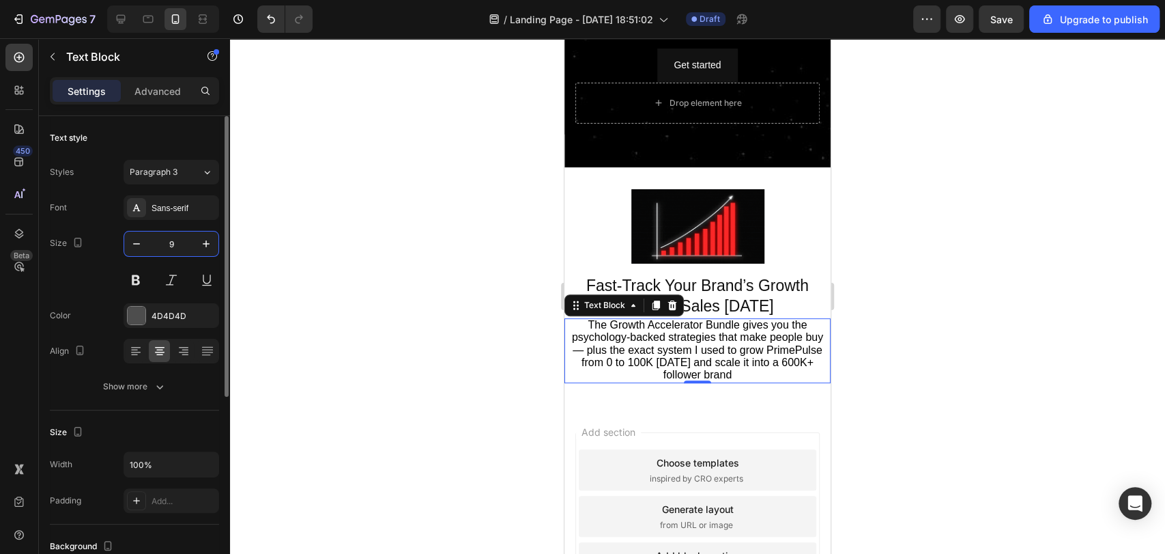
click at [151, 246] on input "9" at bounding box center [171, 243] width 45 height 25
click at [142, 246] on icon "button" at bounding box center [137, 244] width 14 height 14
type input "8"
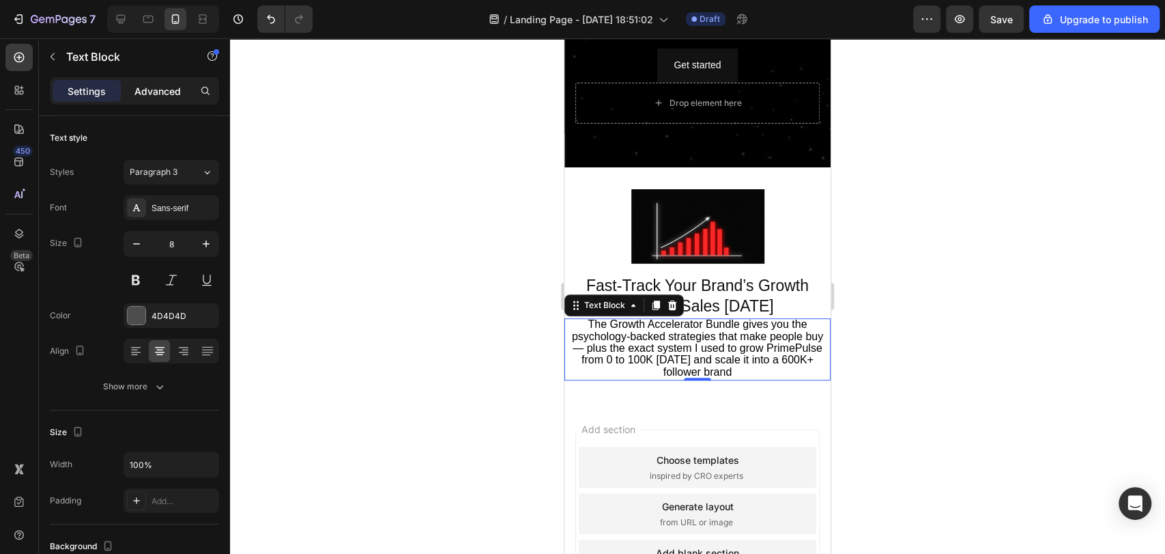
click at [150, 91] on p "Advanced" at bounding box center [157, 91] width 46 height 14
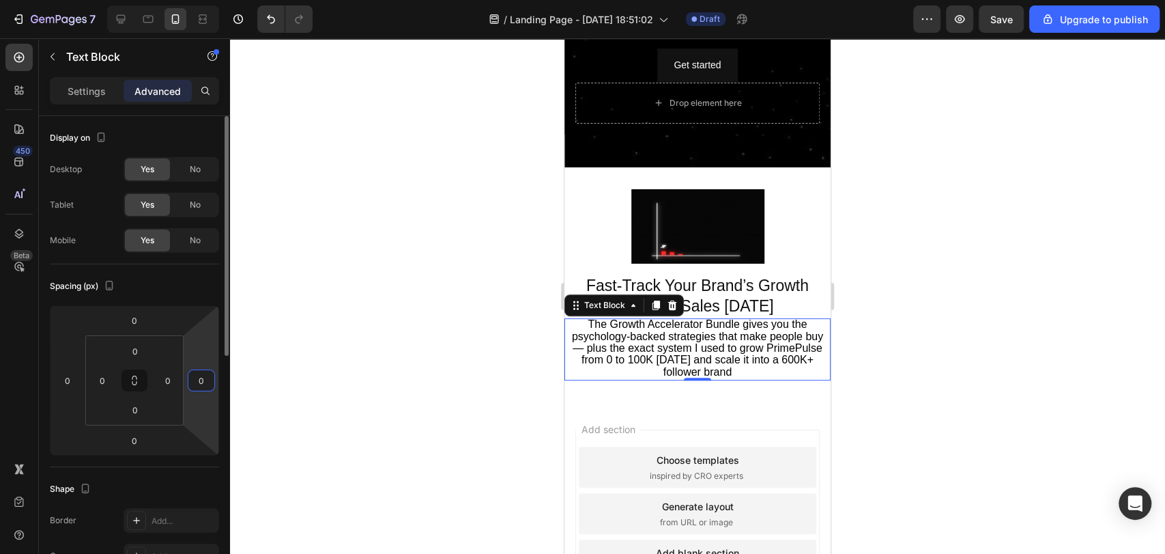
click at [199, 382] on input "0" at bounding box center [201, 380] width 20 height 20
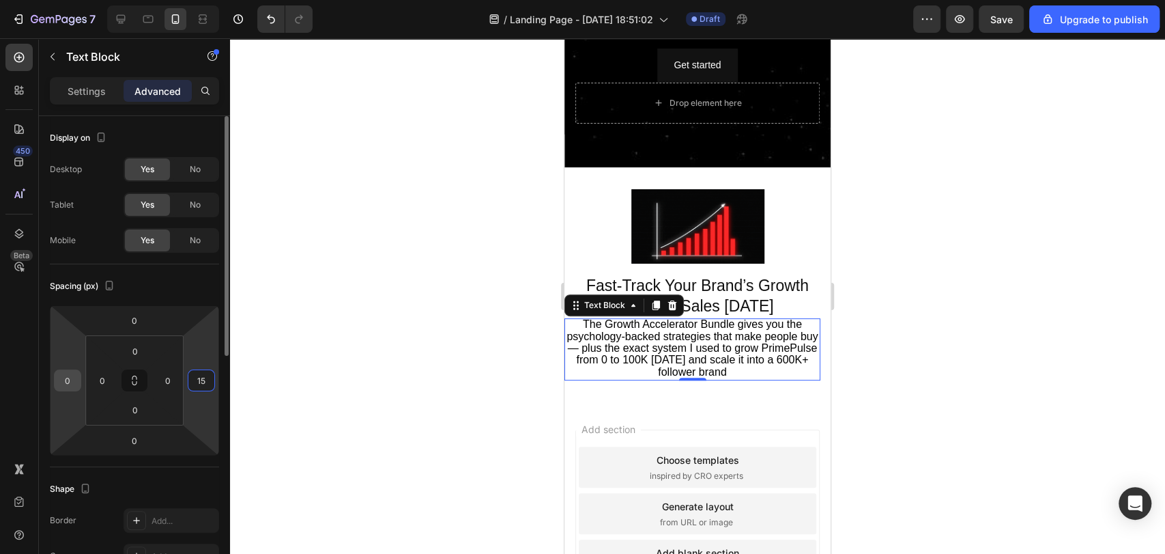
type input "15"
click at [76, 379] on input "0" at bounding box center [67, 380] width 20 height 20
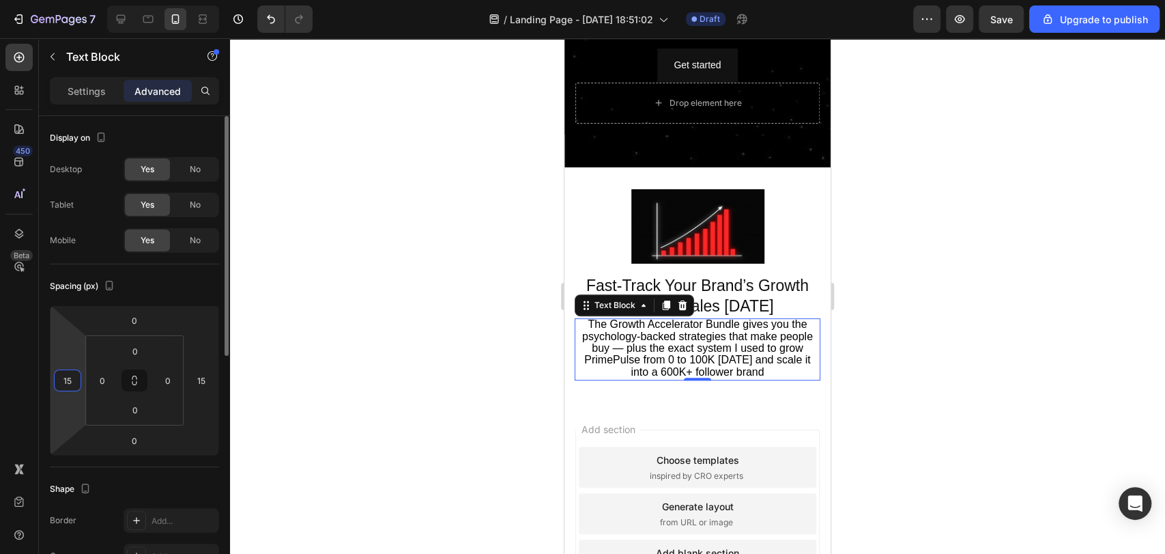
type input "15"
click at [172, 278] on div "Spacing (px)" at bounding box center [134, 286] width 169 height 22
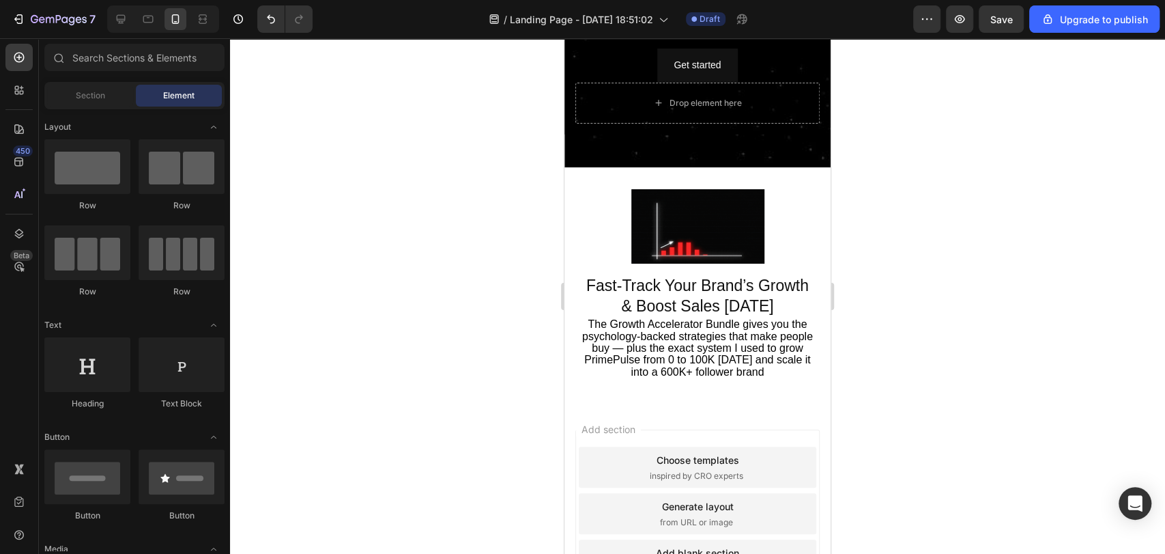
click at [727, 407] on div "Add section Choose templates inspired by CRO experts Generate layout from URL o…" at bounding box center [697, 532] width 266 height 261
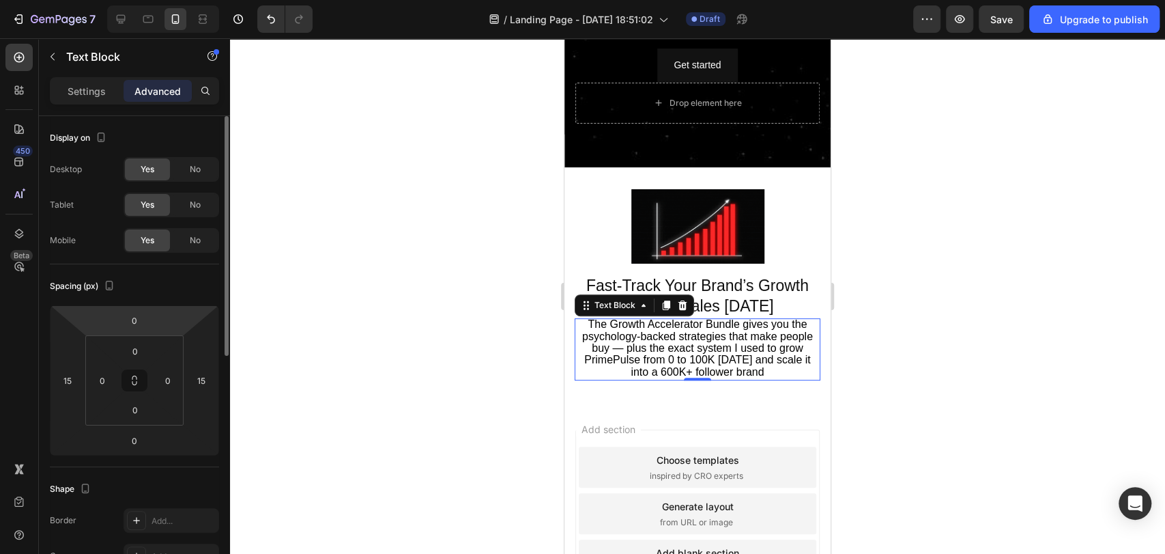
scroll to position [0, 0]
click at [139, 318] on input "0" at bounding box center [134, 320] width 27 height 20
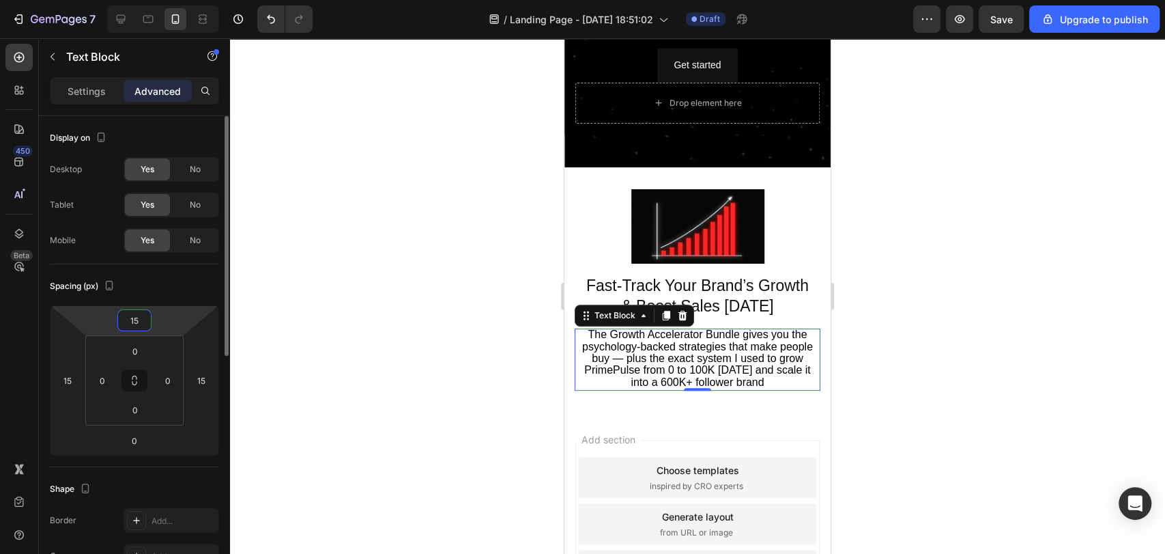
type input "15"
click at [0, 0] on div "Spacing (px) 15 15 0 15 0 0 0 0" at bounding box center [0, 0] width 0 height 0
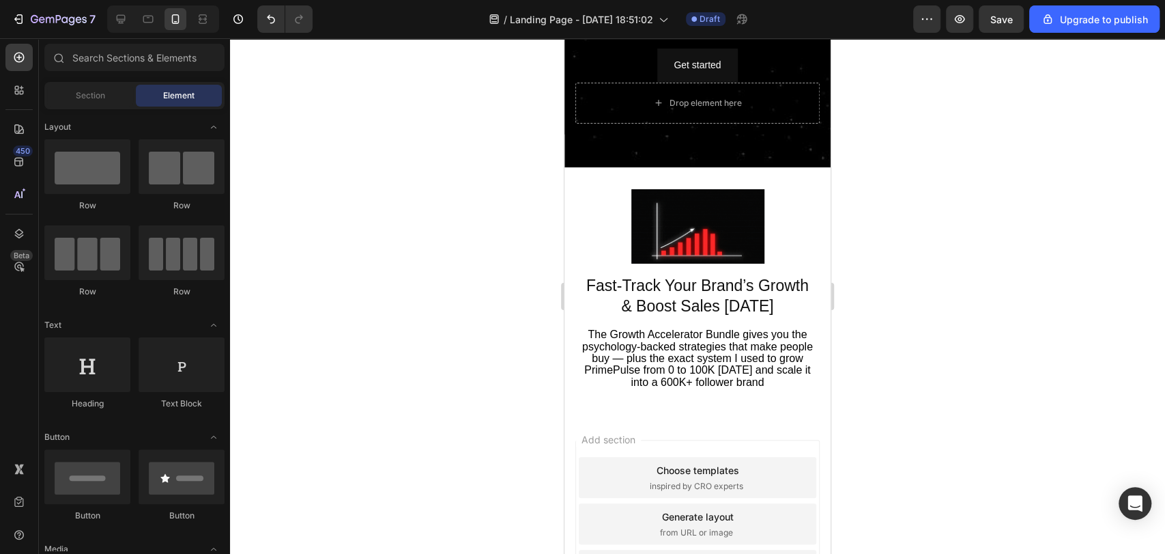
click at [728, 425] on div "Add section Choose templates inspired by CRO experts Generate layout from URL o…" at bounding box center [697, 542] width 266 height 261
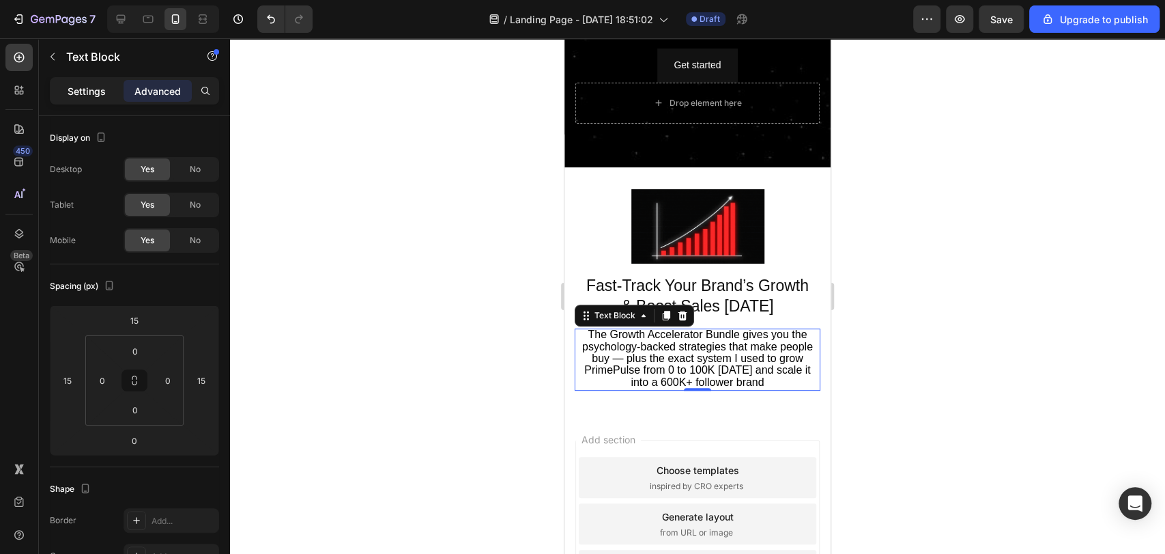
click at [93, 91] on p "Settings" at bounding box center [87, 91] width 38 height 14
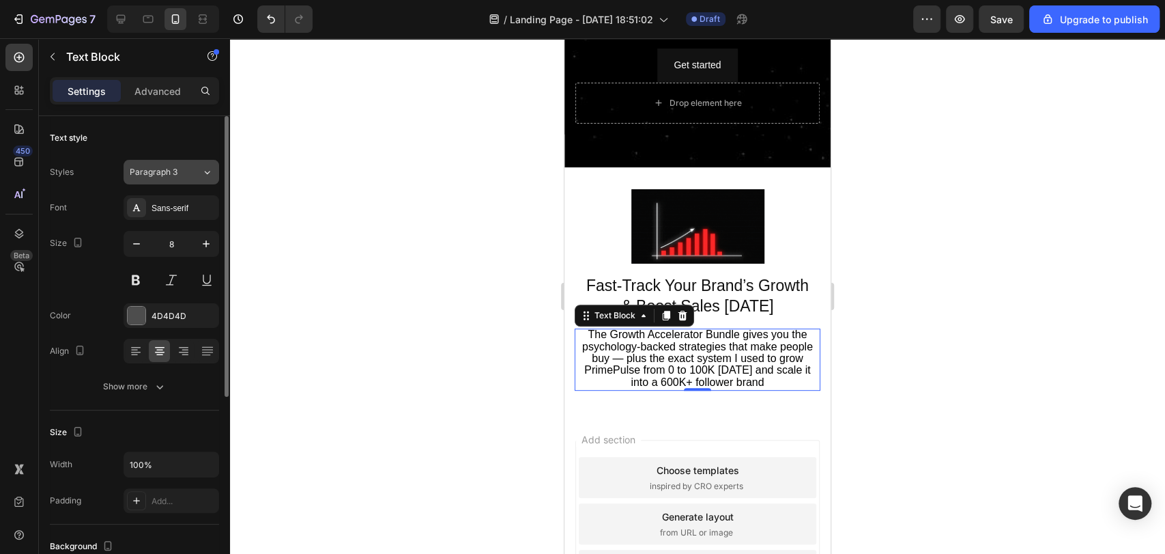
click at [175, 166] on span "Paragraph 3" at bounding box center [154, 172] width 48 height 12
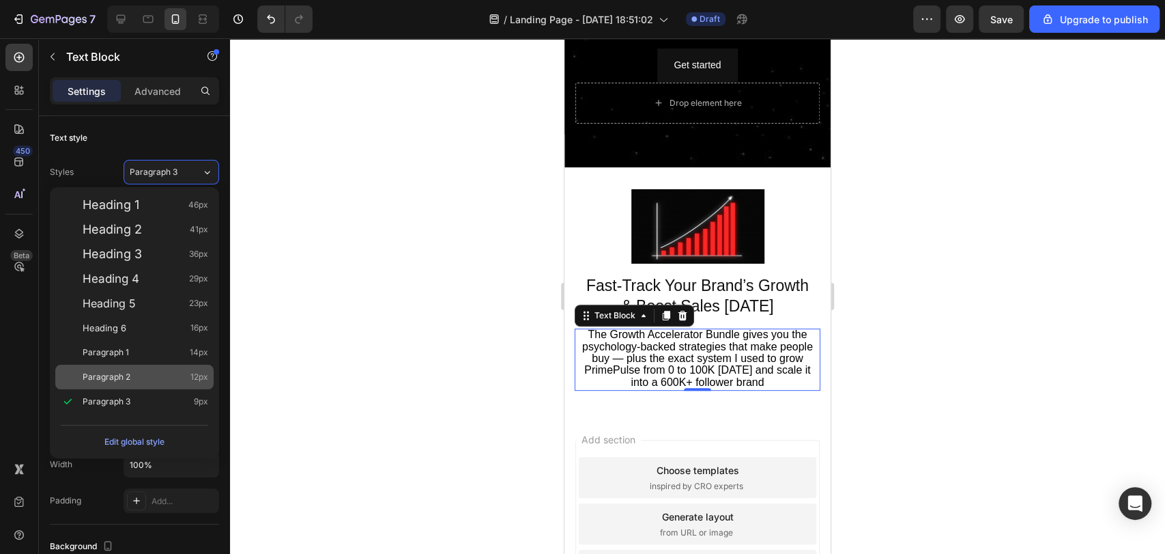
click at [151, 378] on div "Paragraph 2 12px" at bounding box center [146, 377] width 126 height 14
type input "12"
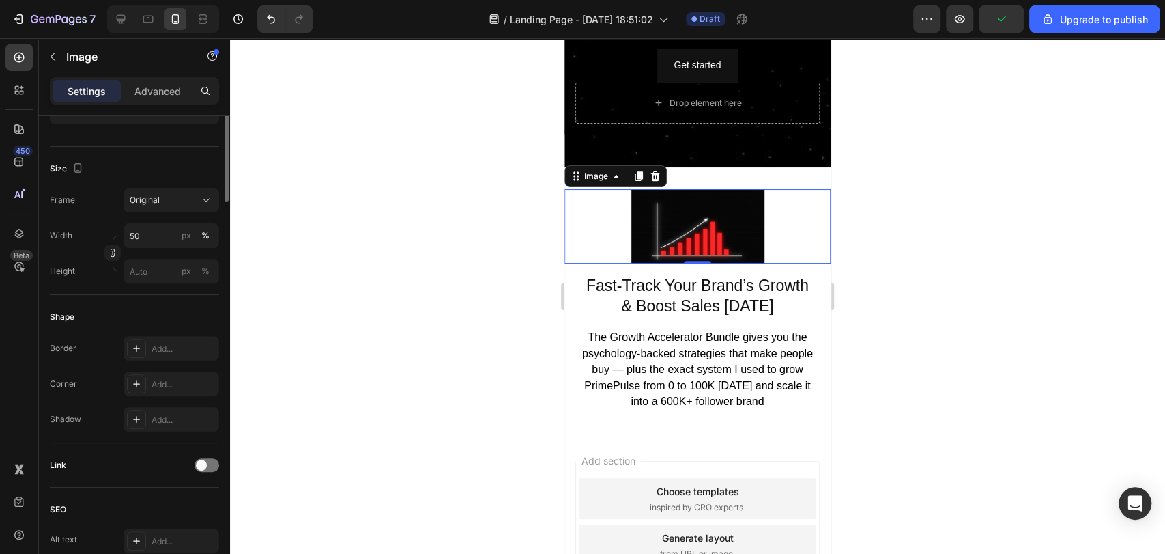
scroll to position [298, 0]
click at [158, 225] on input "50" at bounding box center [172, 232] width 96 height 25
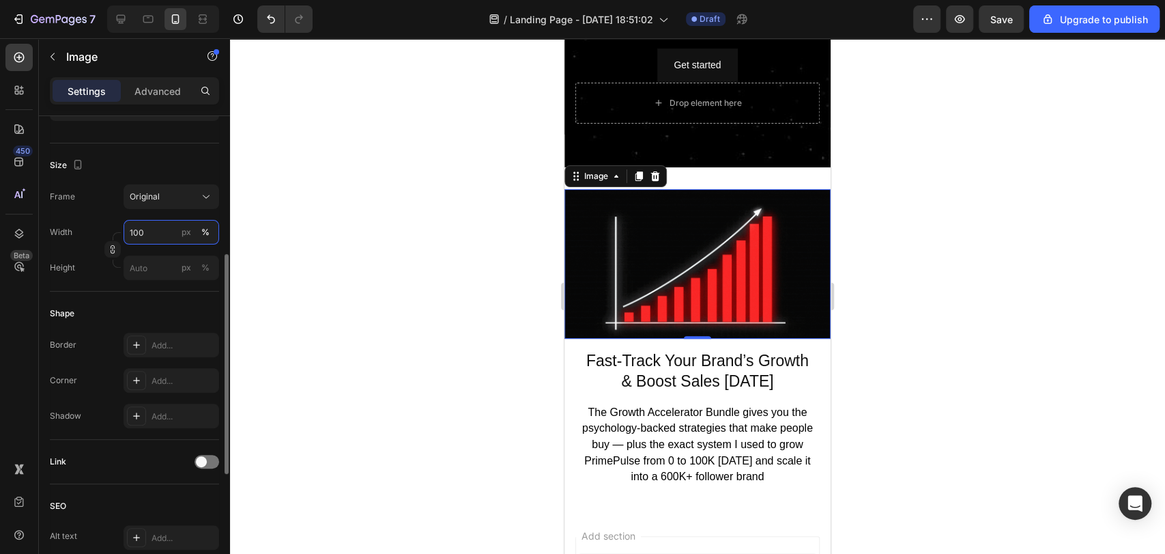
type input "100"
click at [149, 153] on div "Size Frame Original Width 100 px % Height px %" at bounding box center [134, 217] width 169 height 148
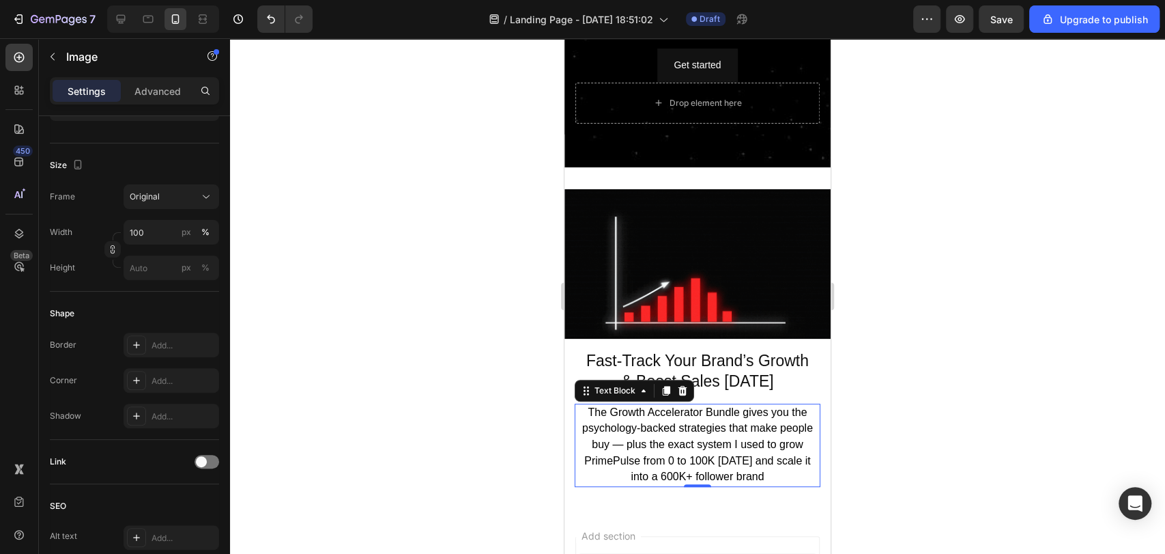
scroll to position [0, 0]
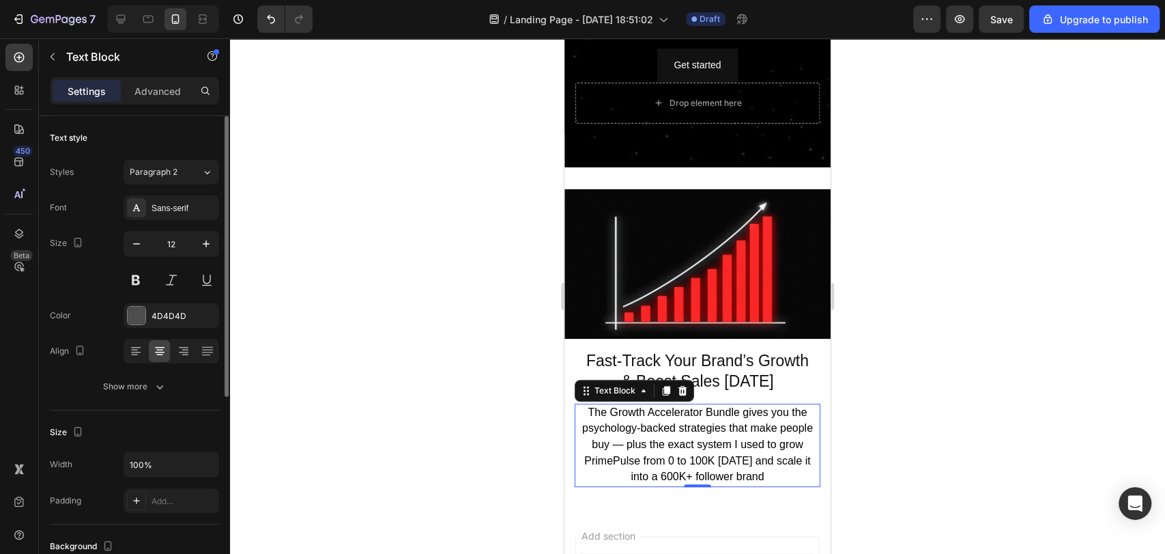
click at [695, 413] on p "The Growth Accelerator Bundle gives you the psychology-backed strategies that m…" at bounding box center [697, 445] width 243 height 81
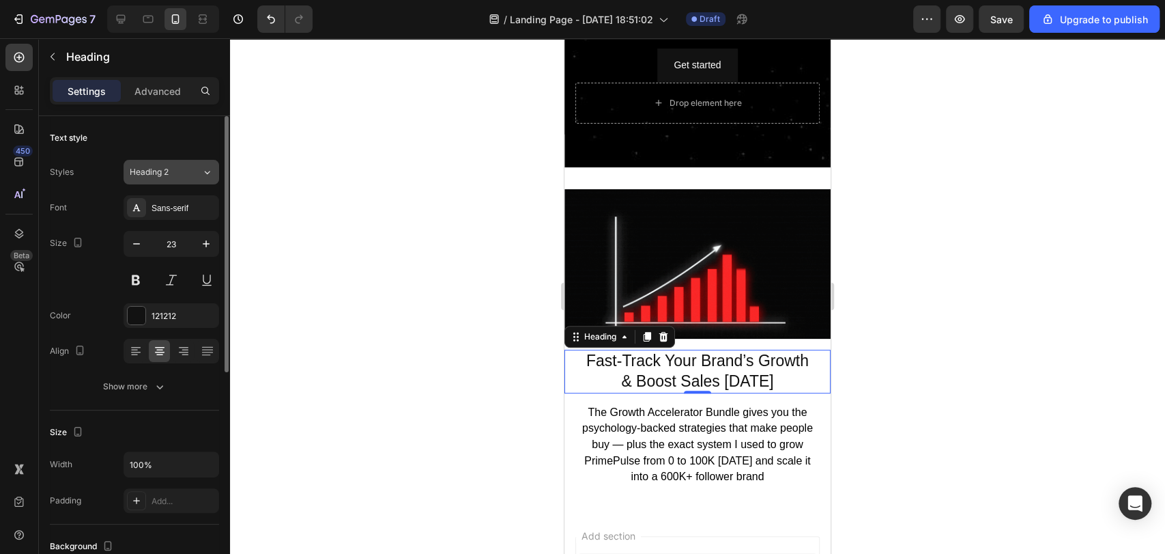
click at [175, 175] on div "Heading 2" at bounding box center [157, 172] width 55 height 12
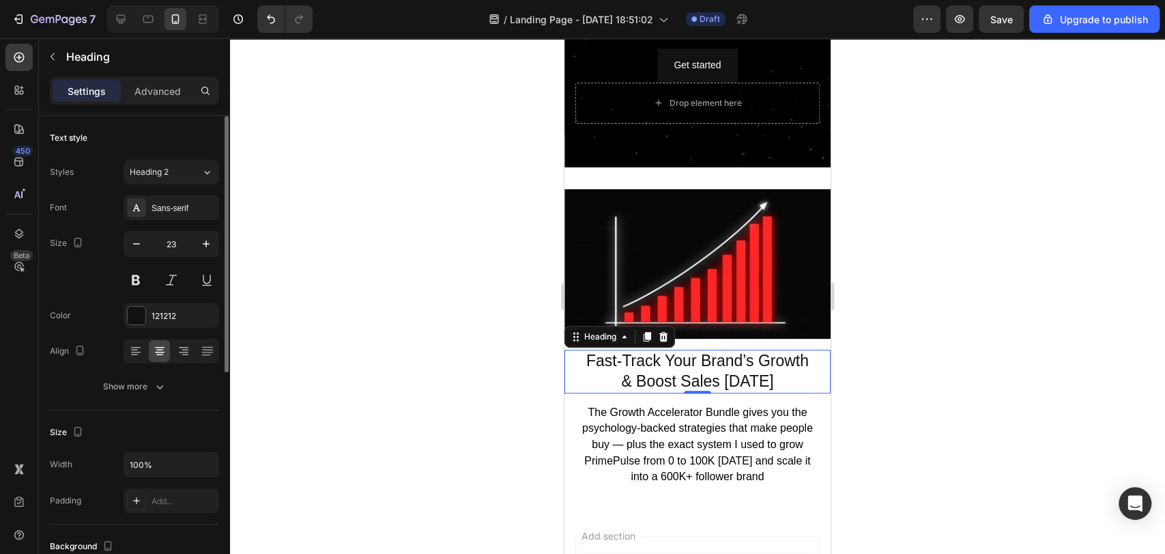
click at [162, 133] on div "Text style" at bounding box center [134, 138] width 169 height 22
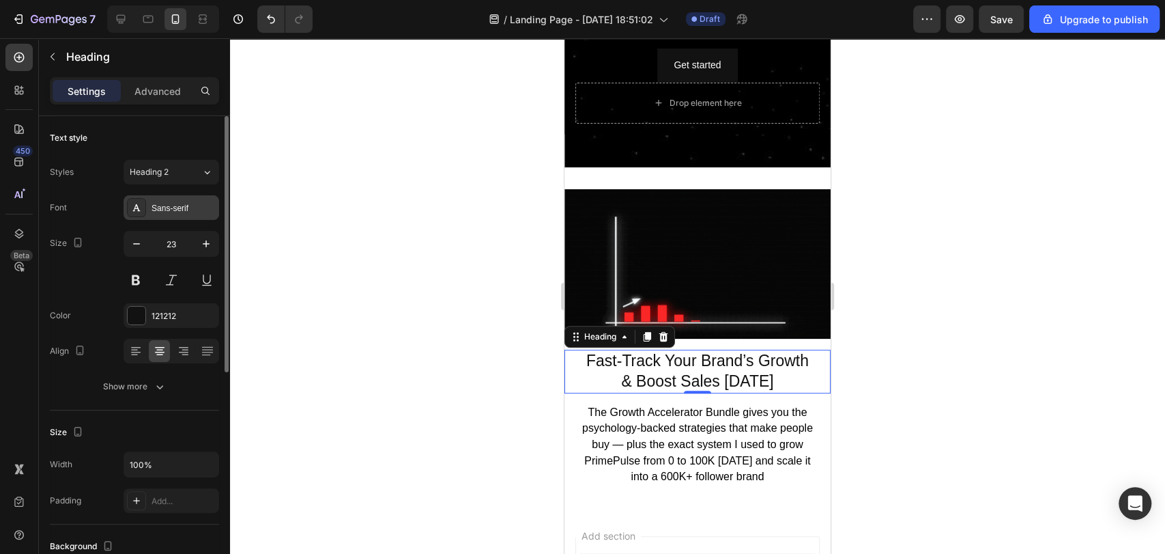
click at [167, 206] on div "Sans-serif" at bounding box center [184, 208] width 64 height 12
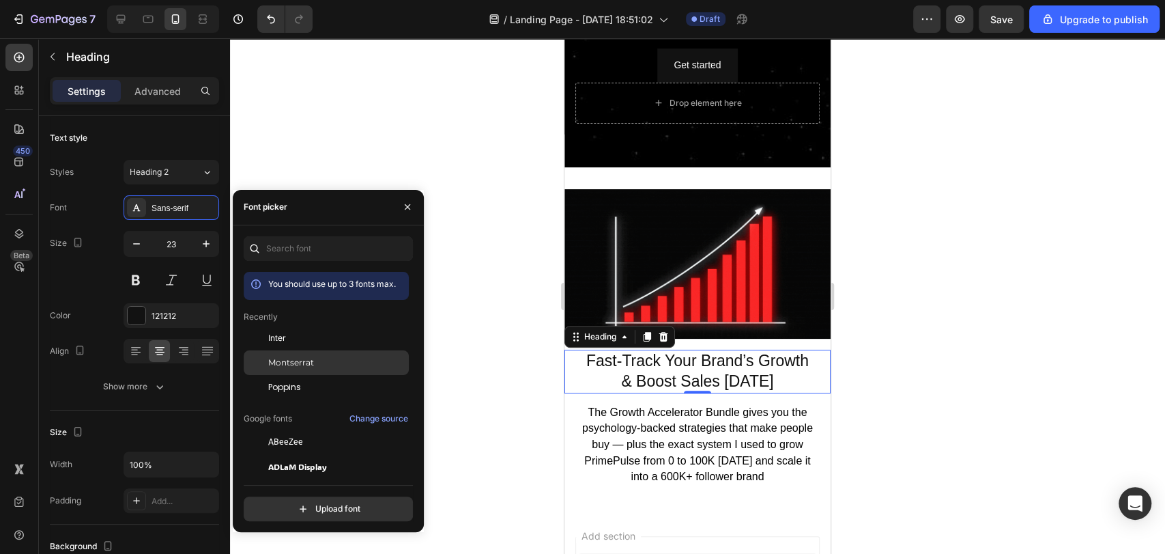
click at [366, 503] on div "Montserrat" at bounding box center [326, 515] width 165 height 25
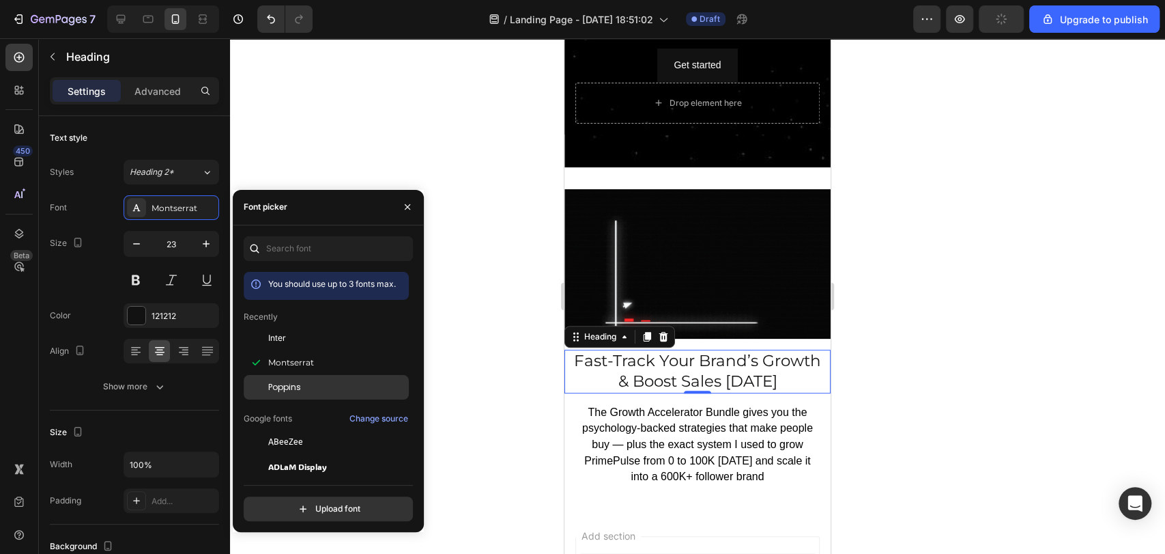
click at [339, 384] on div "Poppins" at bounding box center [337, 387] width 138 height 12
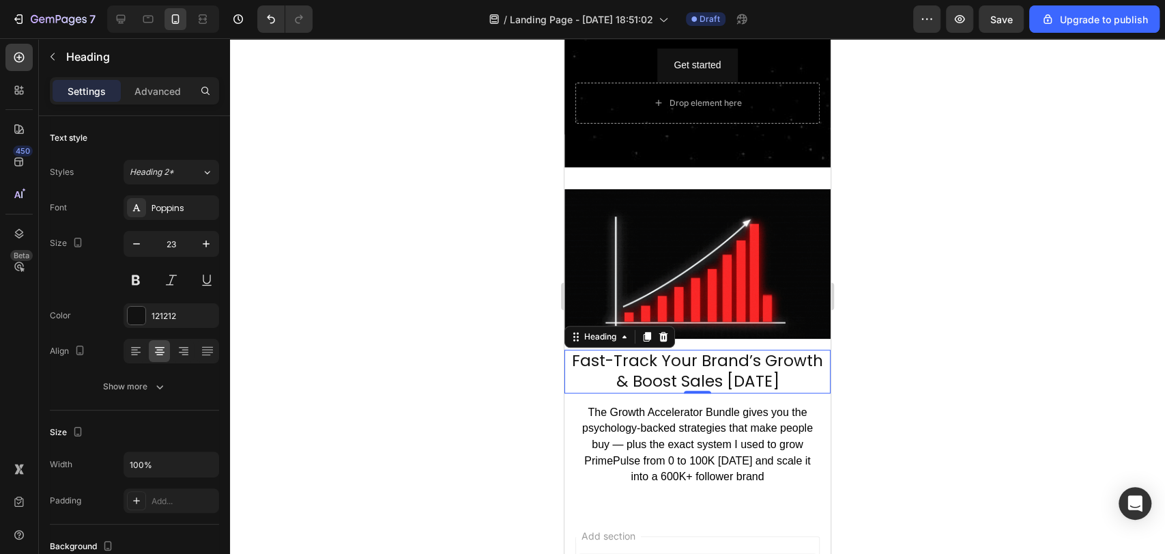
click at [161, 108] on div "Settings Advanced" at bounding box center [134, 96] width 191 height 39
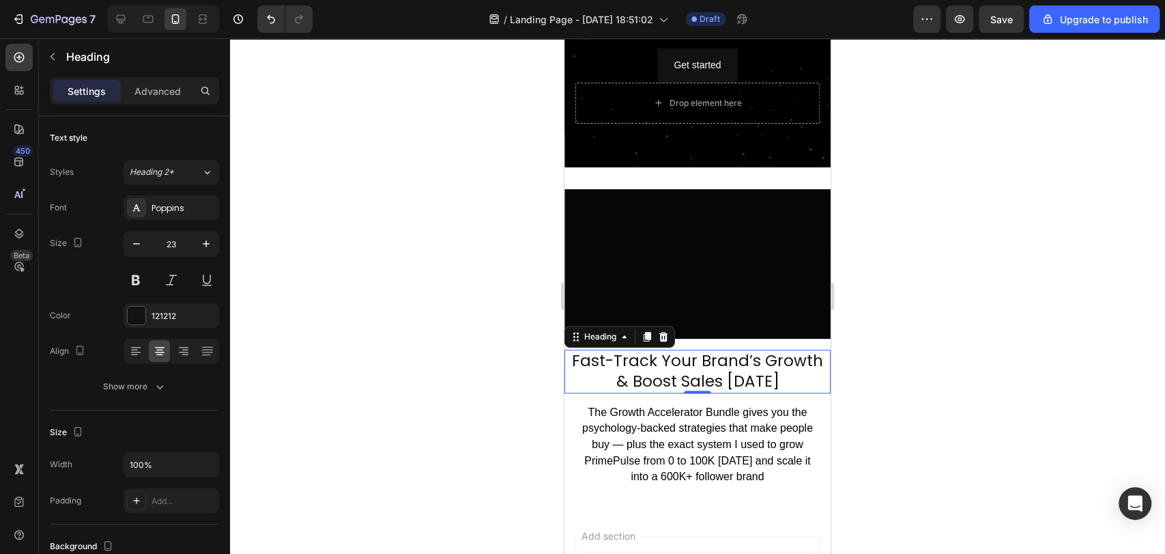
click at [160, 102] on div "Settings Advanced" at bounding box center [134, 90] width 169 height 27
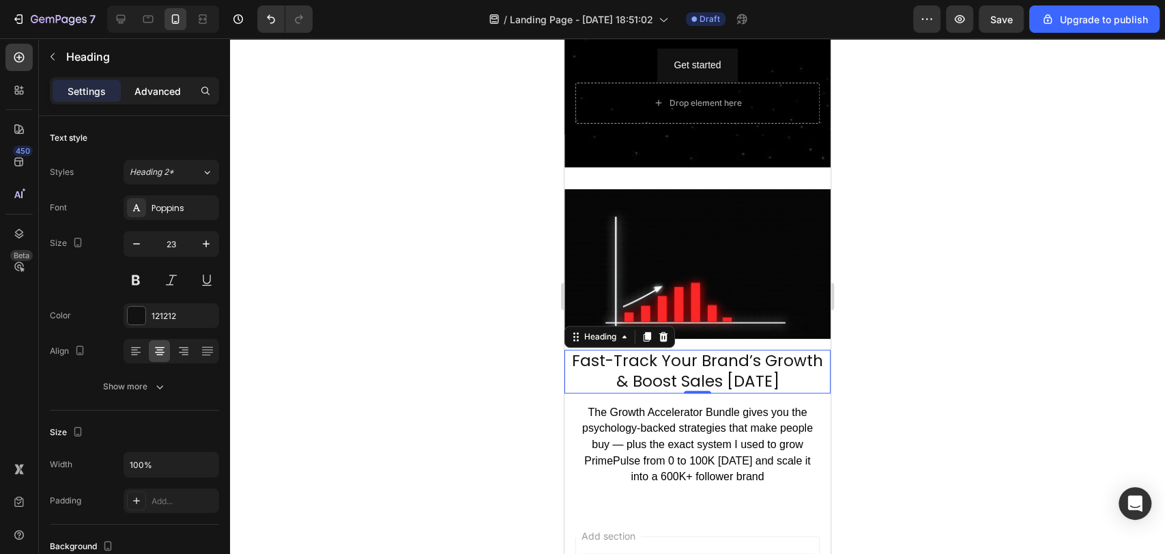
click at [158, 93] on p "Advanced" at bounding box center [157, 91] width 46 height 14
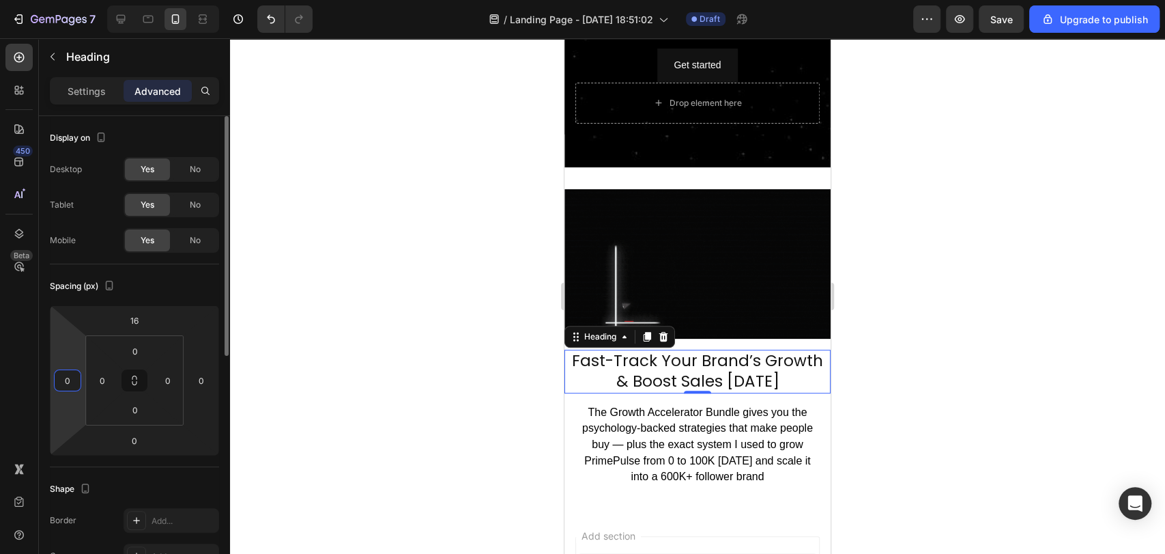
click at [62, 377] on input "0" at bounding box center [67, 380] width 20 height 20
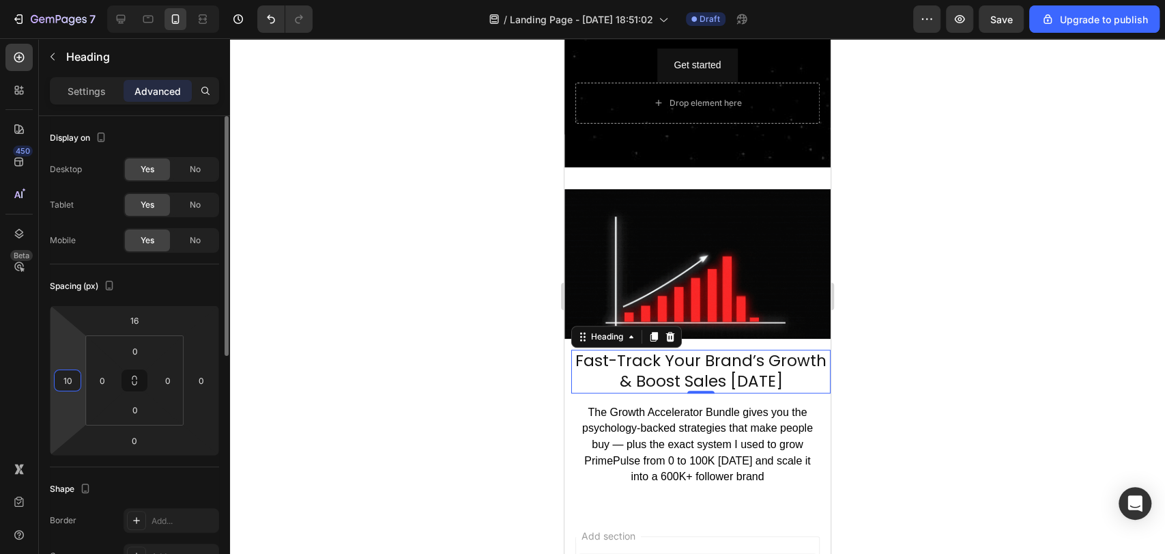
click at [62, 377] on input "10" at bounding box center [67, 380] width 20 height 20
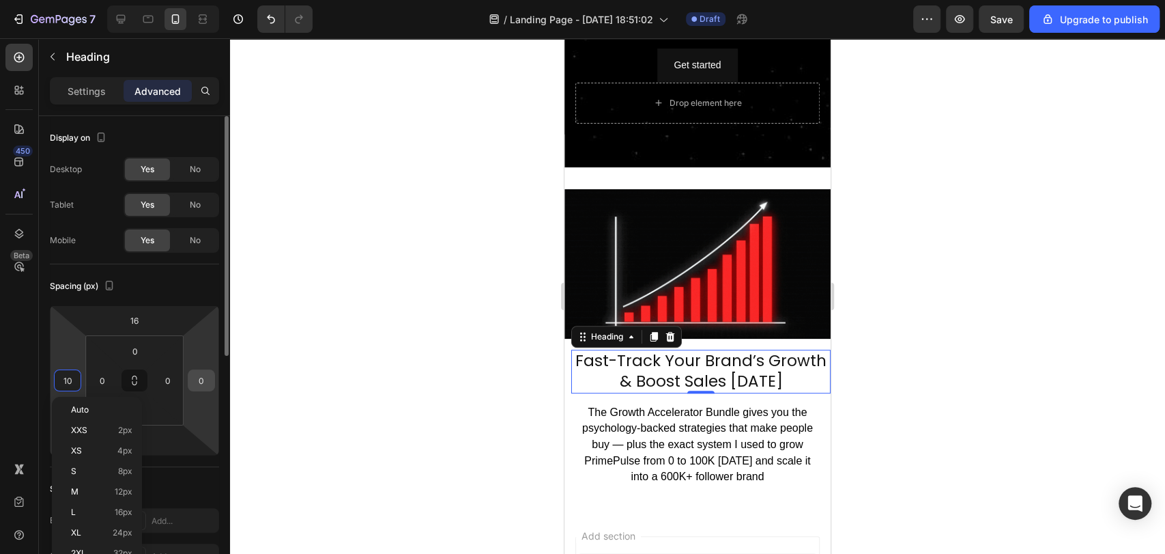
type input "10"
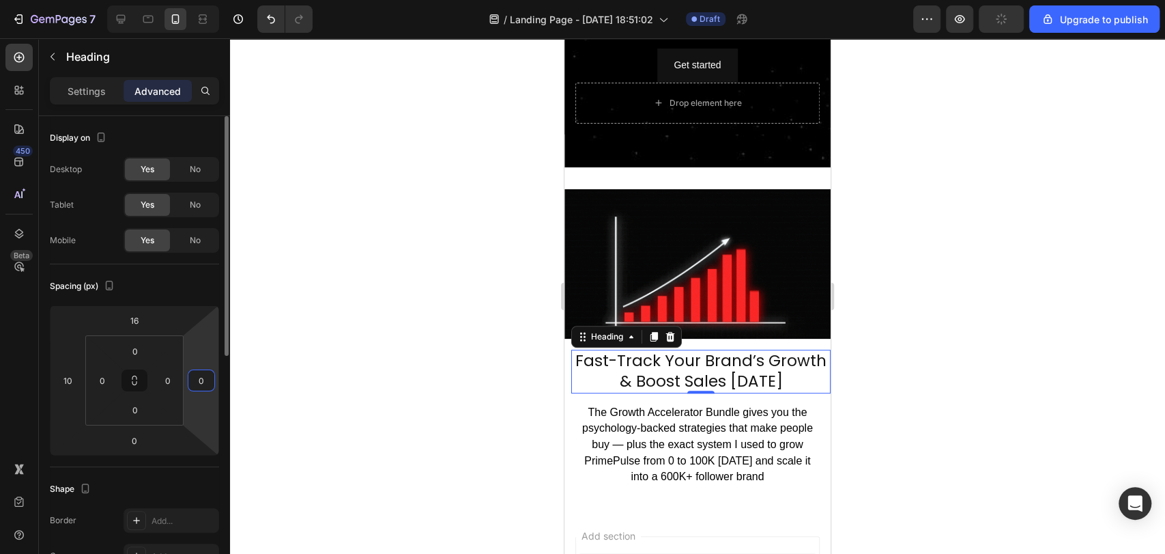
click at [194, 377] on input "0" at bounding box center [201, 380] width 20 height 20
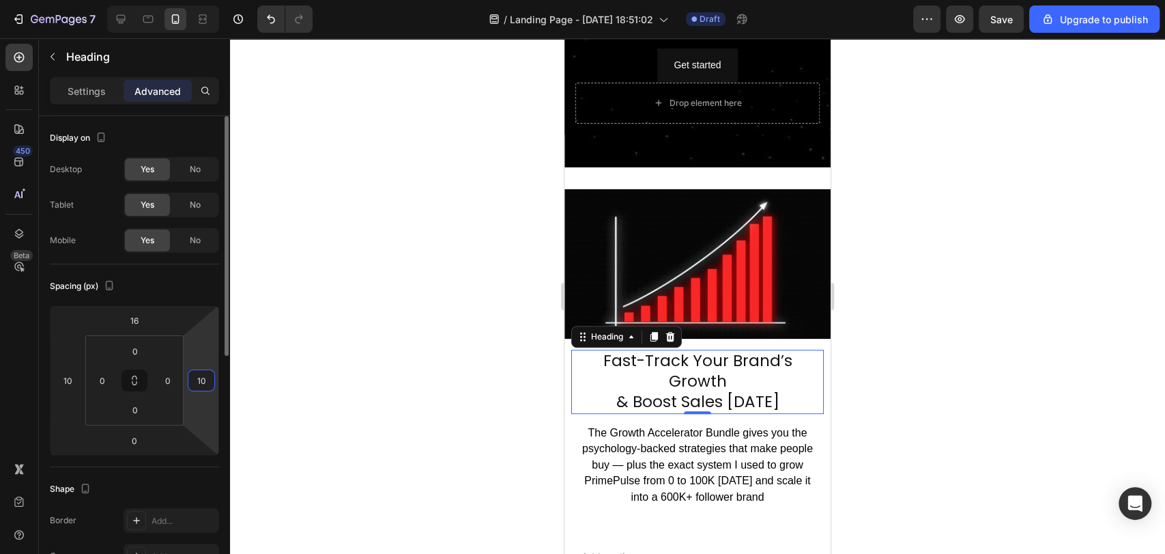
type input "10"
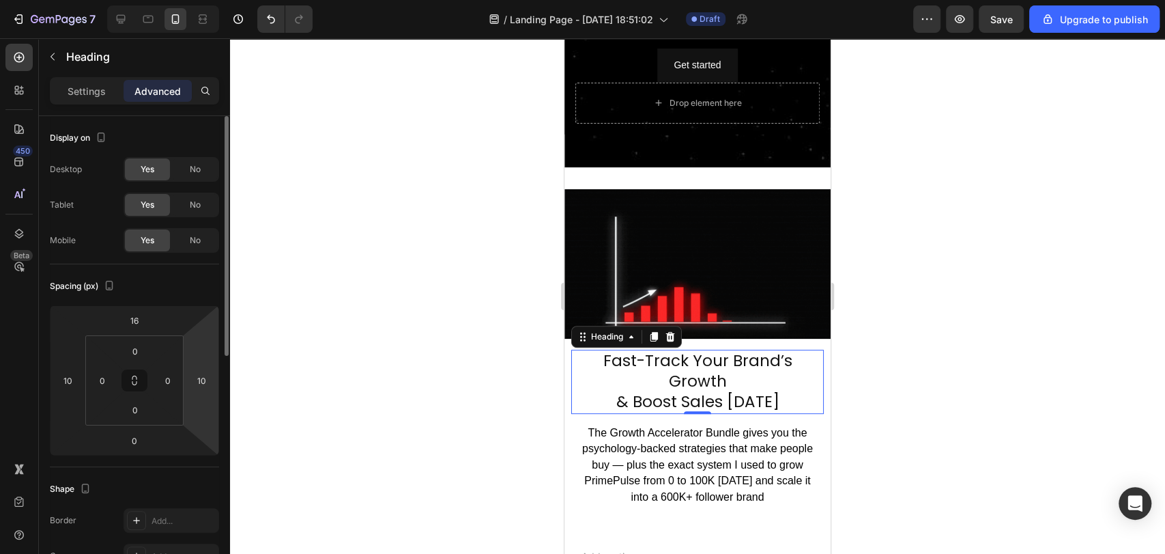
click at [164, 285] on div "Spacing (px)" at bounding box center [134, 286] width 169 height 22
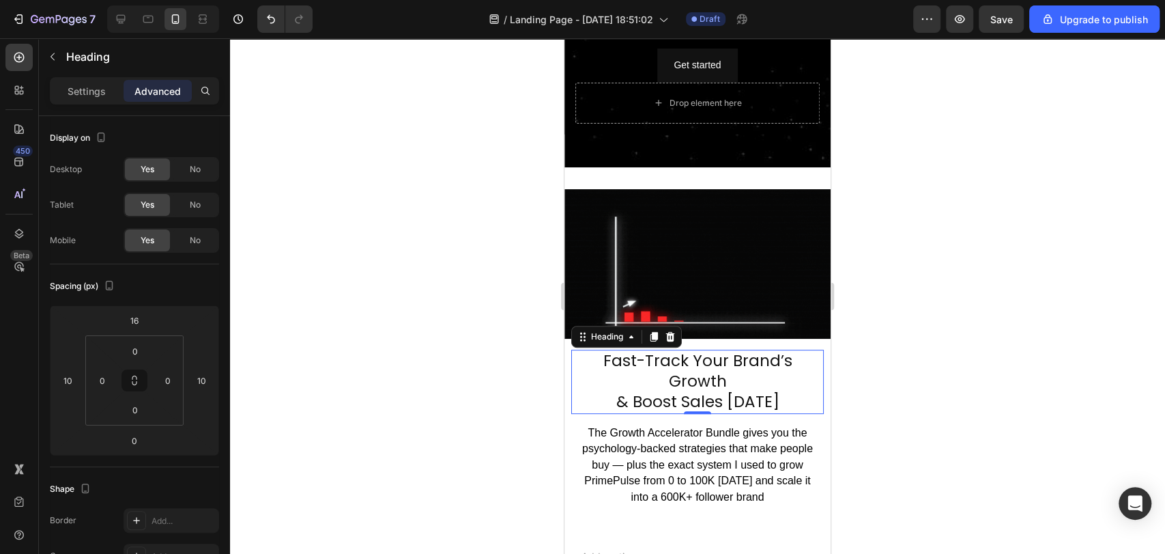
click at [663, 367] on h2 "Fast-Track Your Brand’s Growth & Boost Sales Today" at bounding box center [697, 381] width 253 height 64
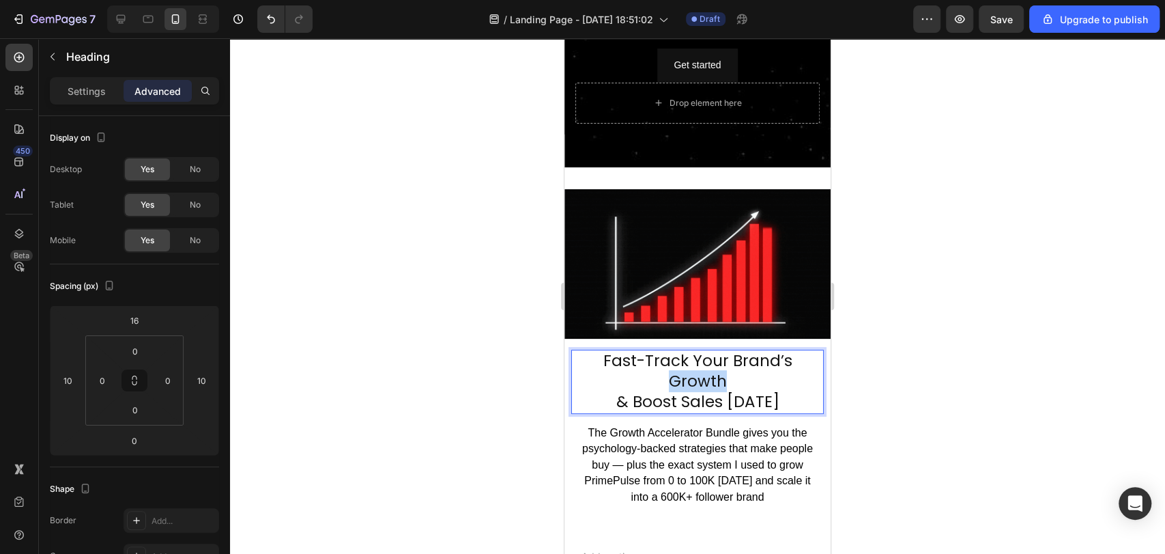
click at [663, 367] on p "Fast-Track Your Brand’s Growth & Boost Sales Today" at bounding box center [698, 381] width 250 height 61
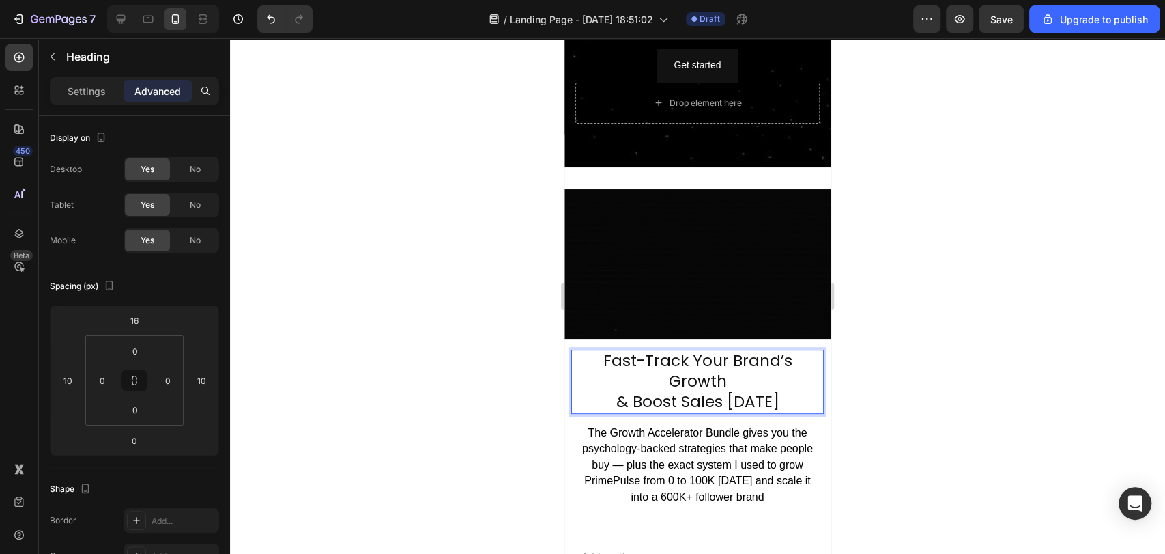
click at [607, 391] on p "Fast-Track Your Brand’s Growth & Boost Sales Today" at bounding box center [698, 381] width 250 height 61
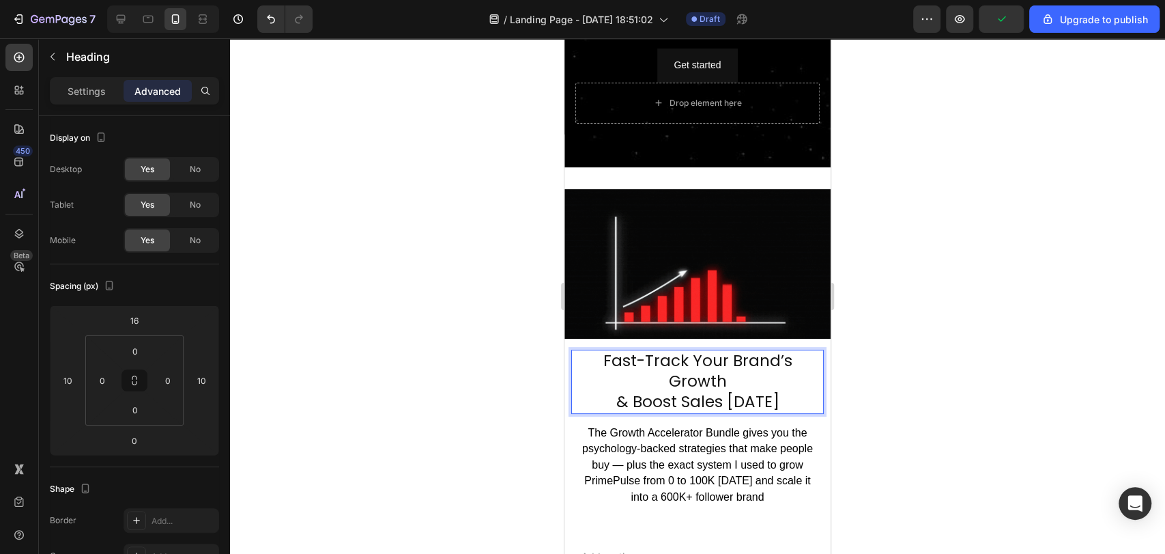
click at [677, 373] on p "Fast-Track Your Brand’s Growth & Boost Sales Today" at bounding box center [698, 381] width 250 height 61
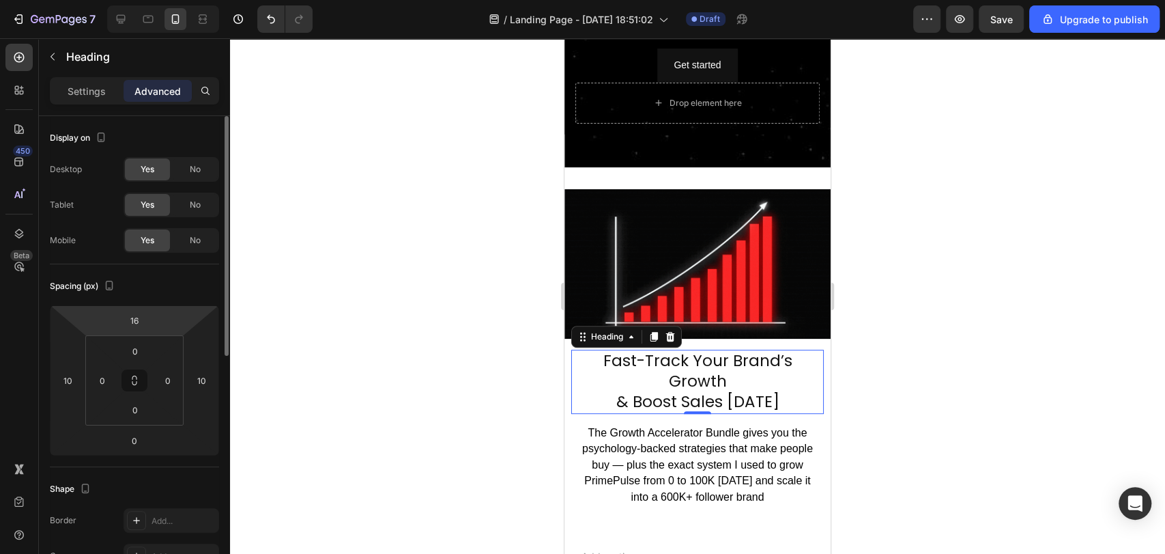
click at [146, 282] on div "Spacing (px)" at bounding box center [134, 286] width 169 height 22
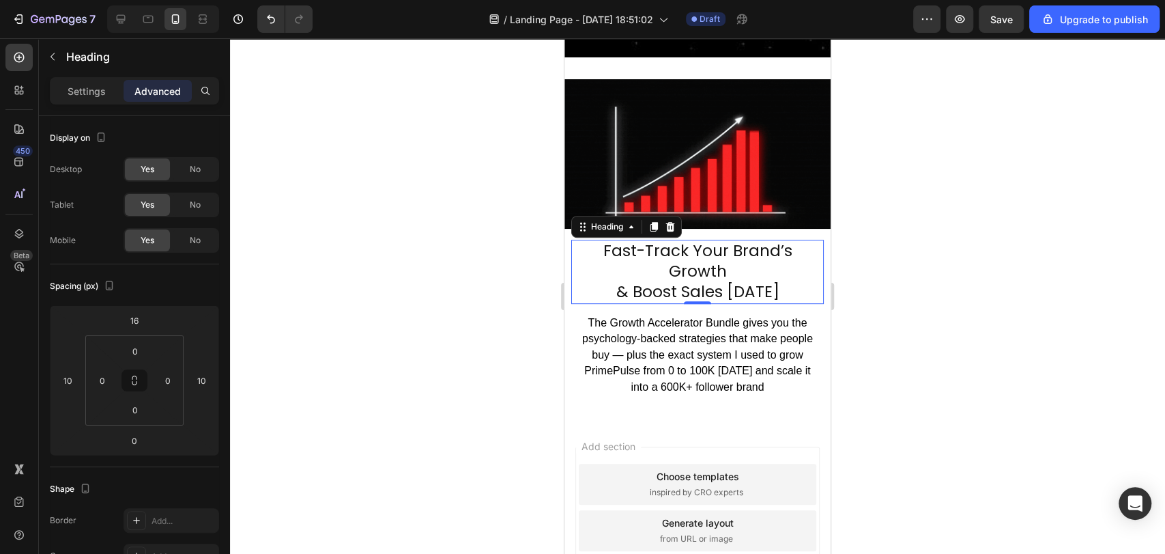
scroll to position [330, 0]
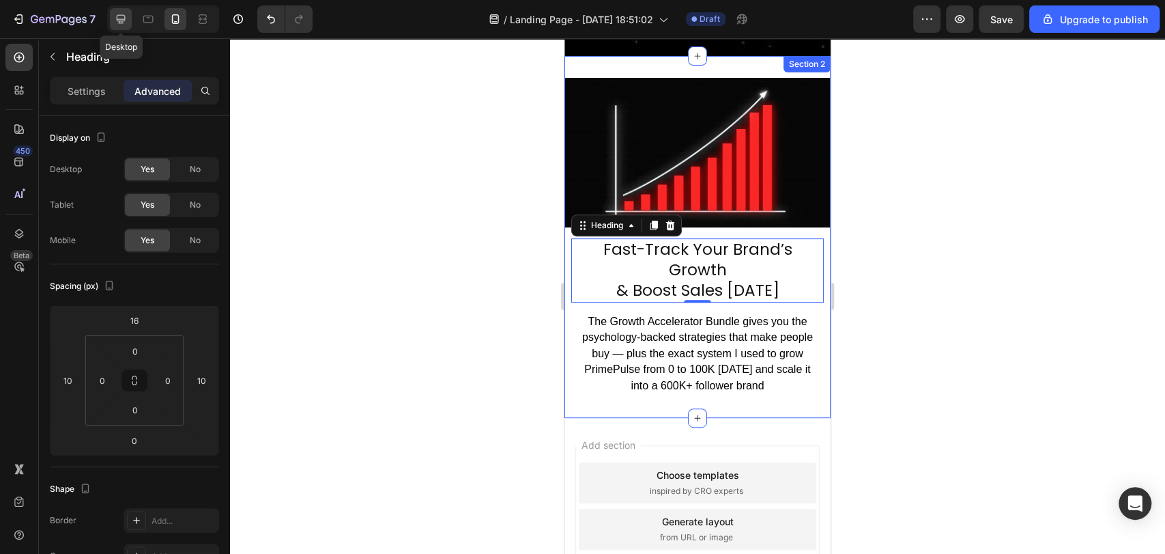
click at [126, 20] on icon at bounding box center [121, 19] width 14 height 14
type input "0"
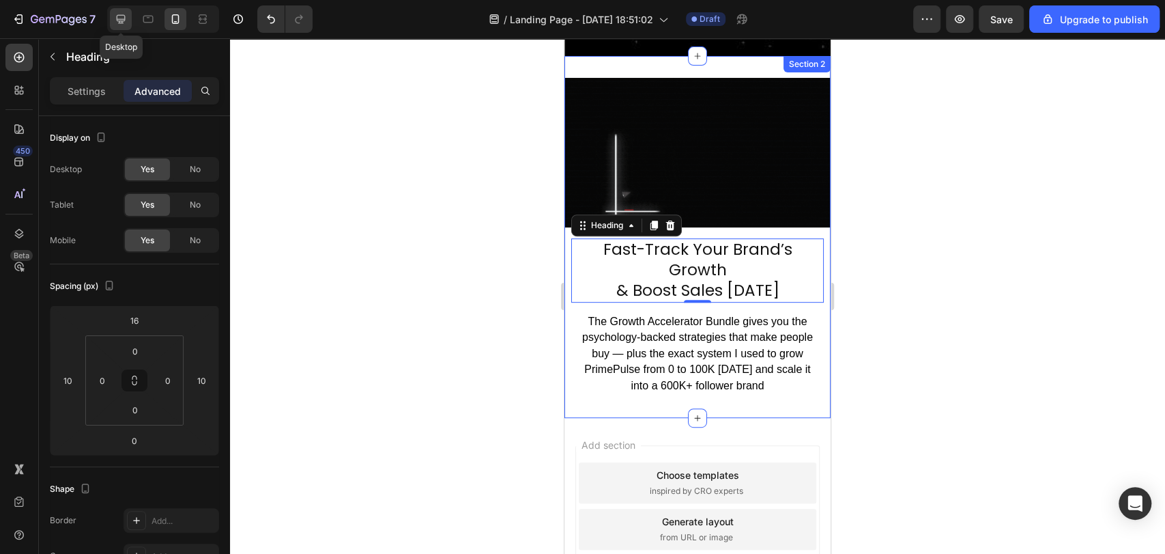
type input "0"
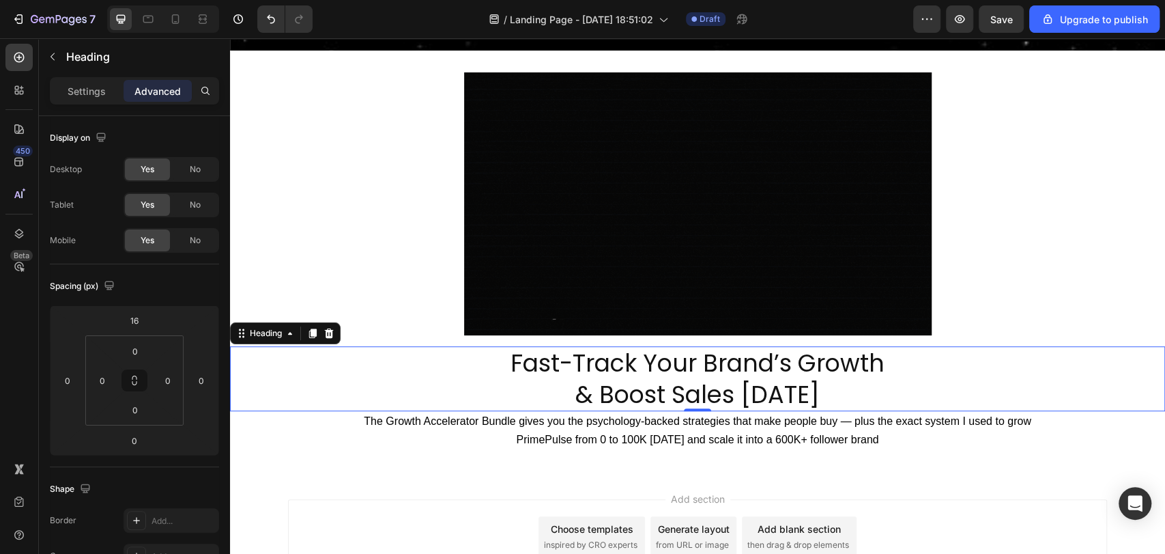
scroll to position [410, 0]
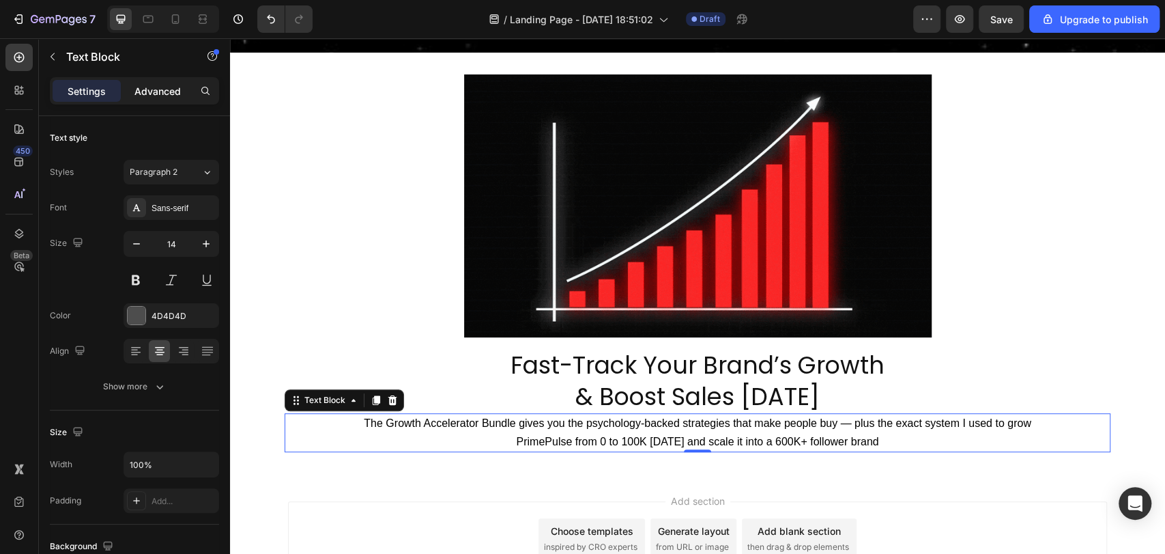
click at [142, 94] on p "Advanced" at bounding box center [157, 91] width 46 height 14
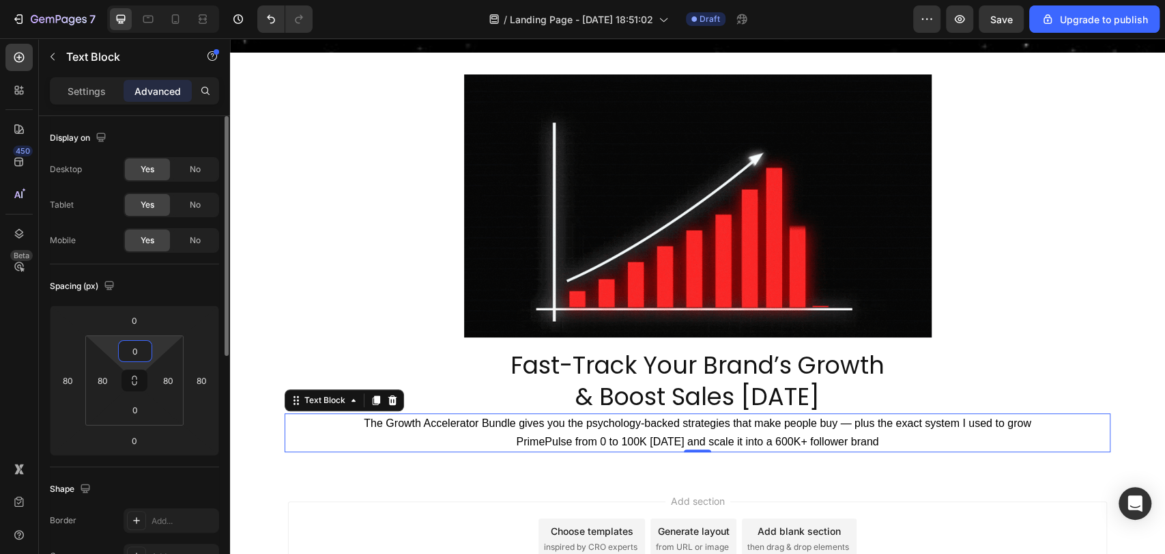
click at [132, 345] on input "0" at bounding box center [134, 351] width 27 height 20
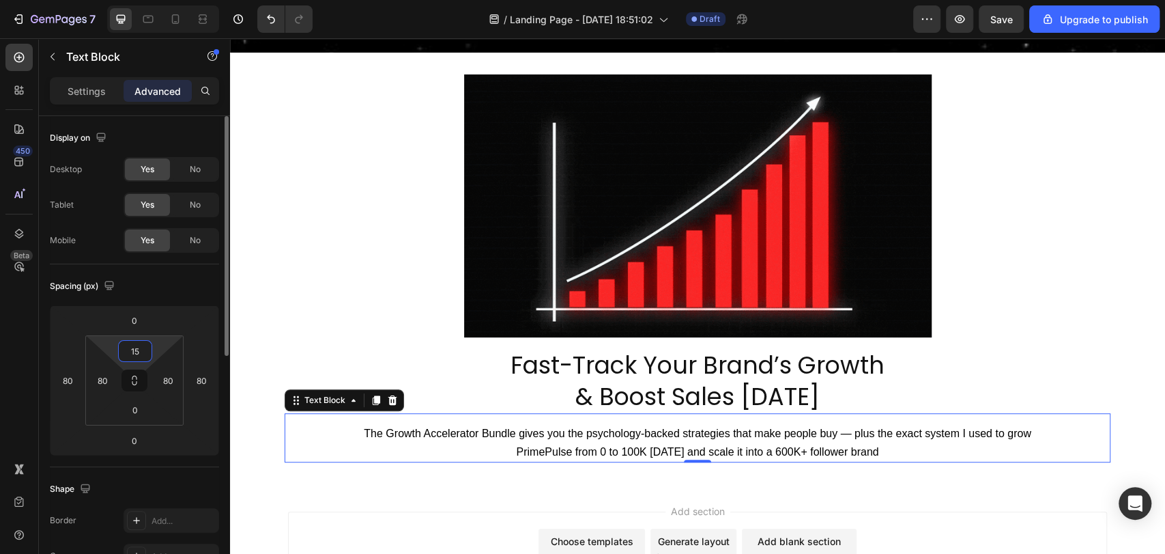
type input "1"
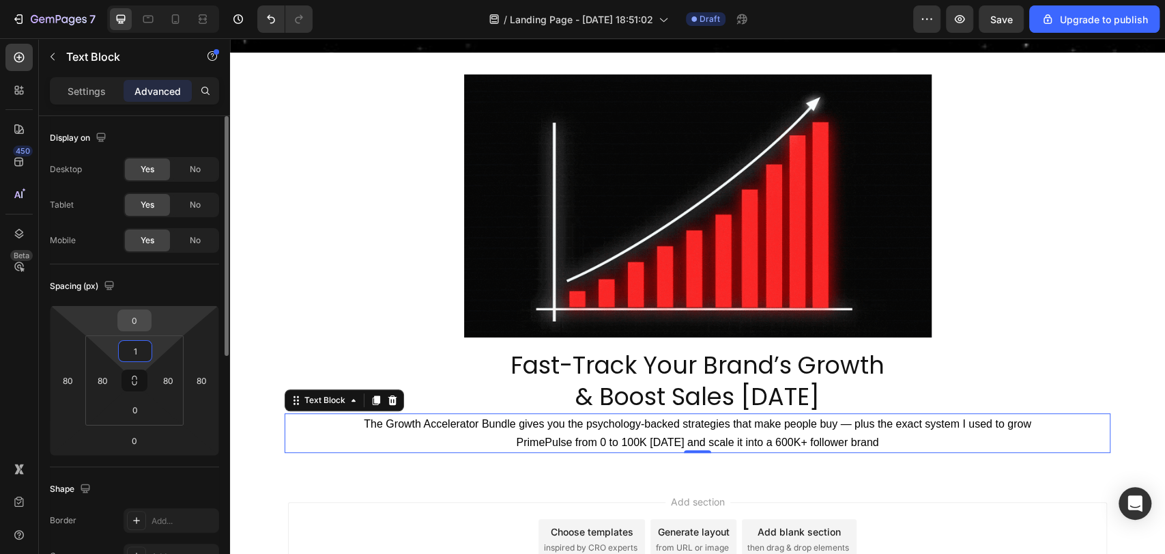
type input "1"
click at [139, 318] on input "0" at bounding box center [134, 320] width 27 height 20
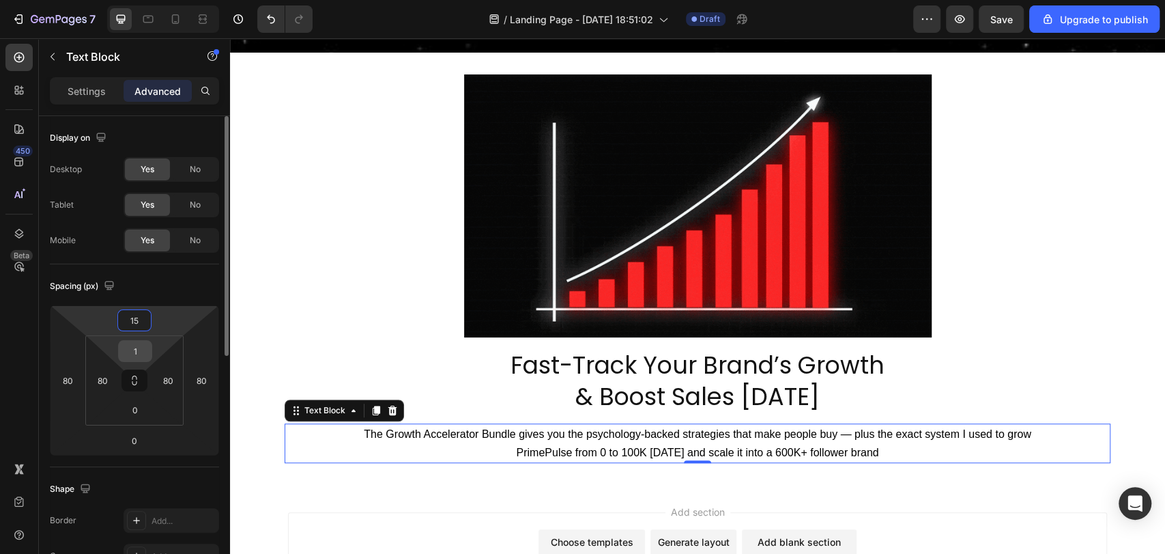
type input "15"
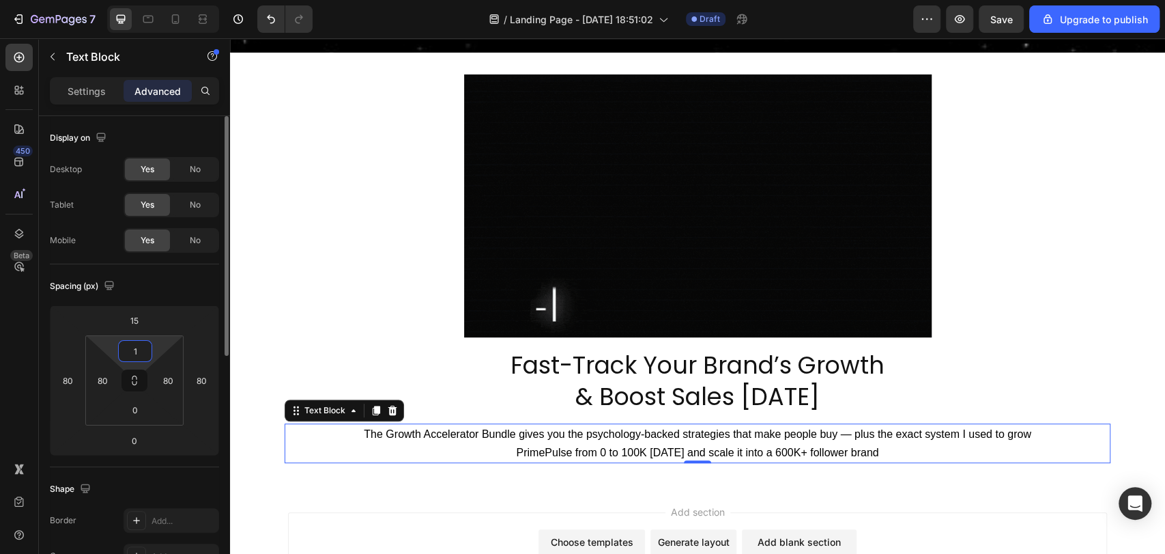
click at [136, 342] on input "1" at bounding box center [134, 351] width 27 height 20
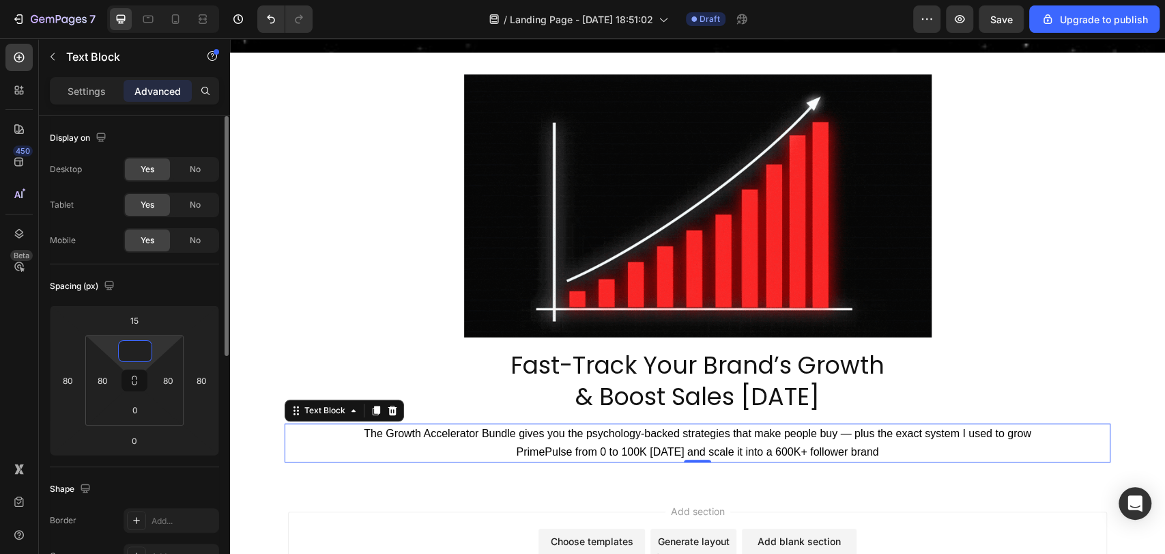
type input "0"
click at [164, 283] on div "Spacing (px)" at bounding box center [134, 286] width 169 height 22
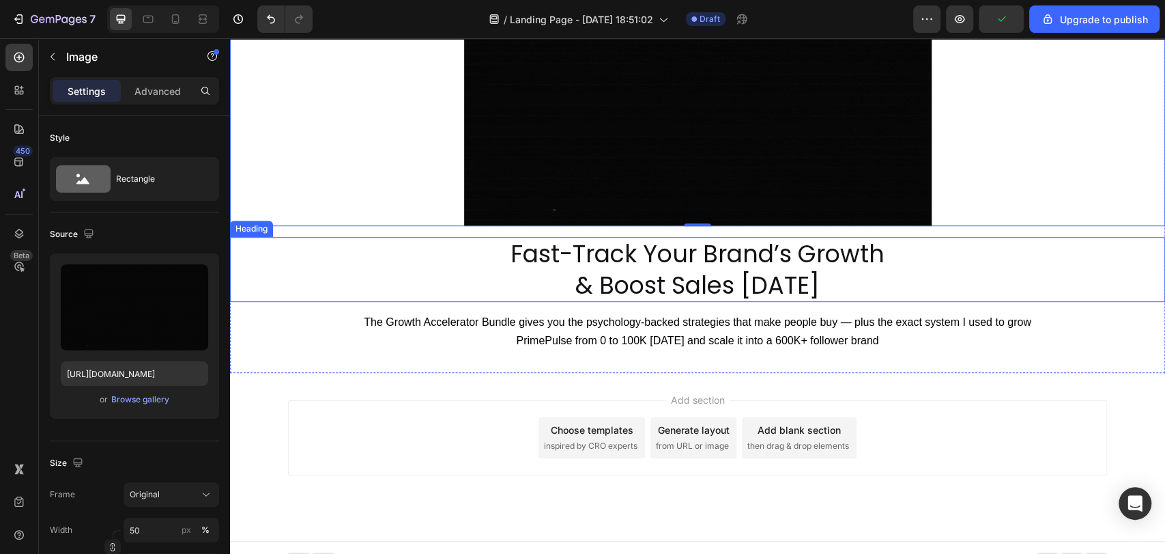
scroll to position [420, 0]
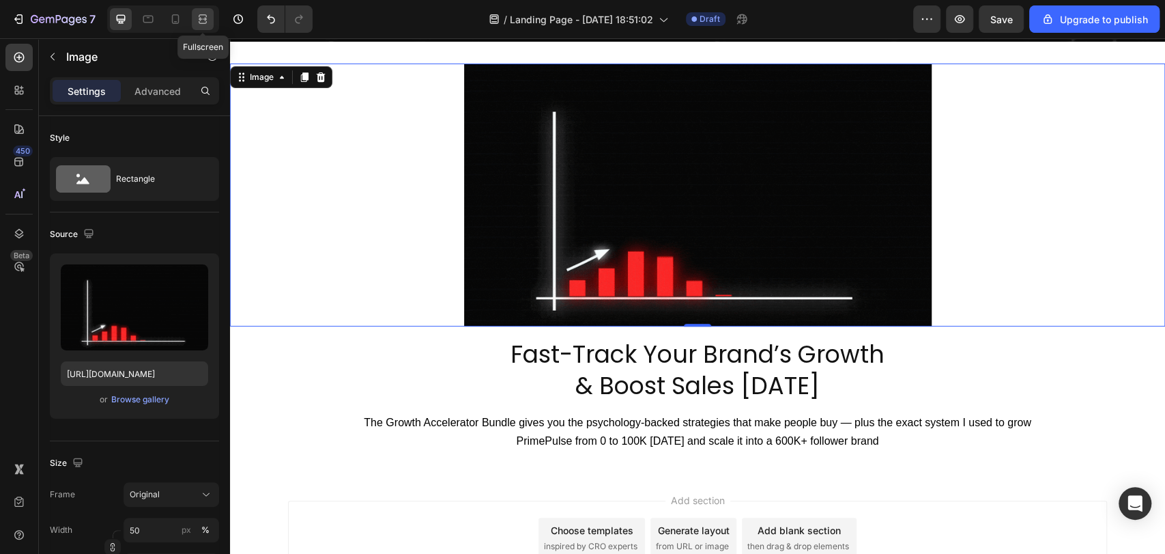
click at [201, 25] on icon at bounding box center [203, 19] width 14 height 14
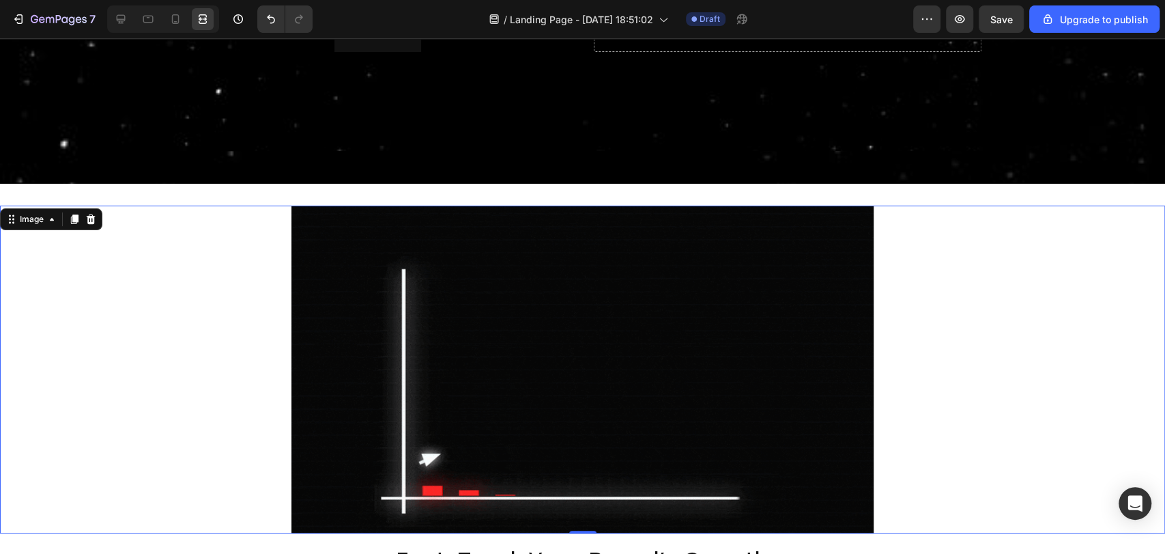
scroll to position [344, 0]
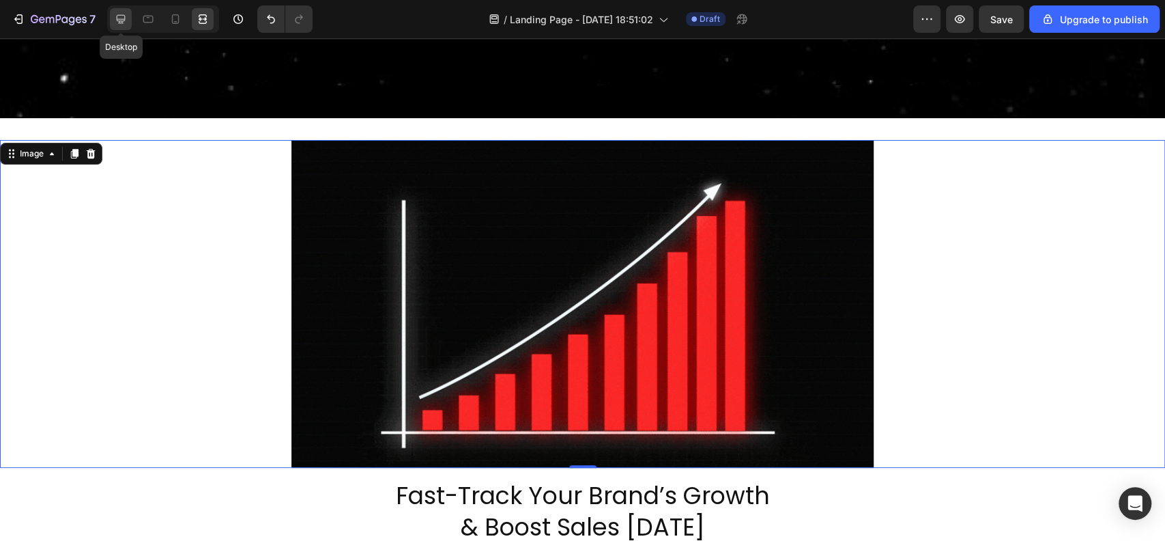
click at [118, 21] on icon at bounding box center [121, 19] width 9 height 9
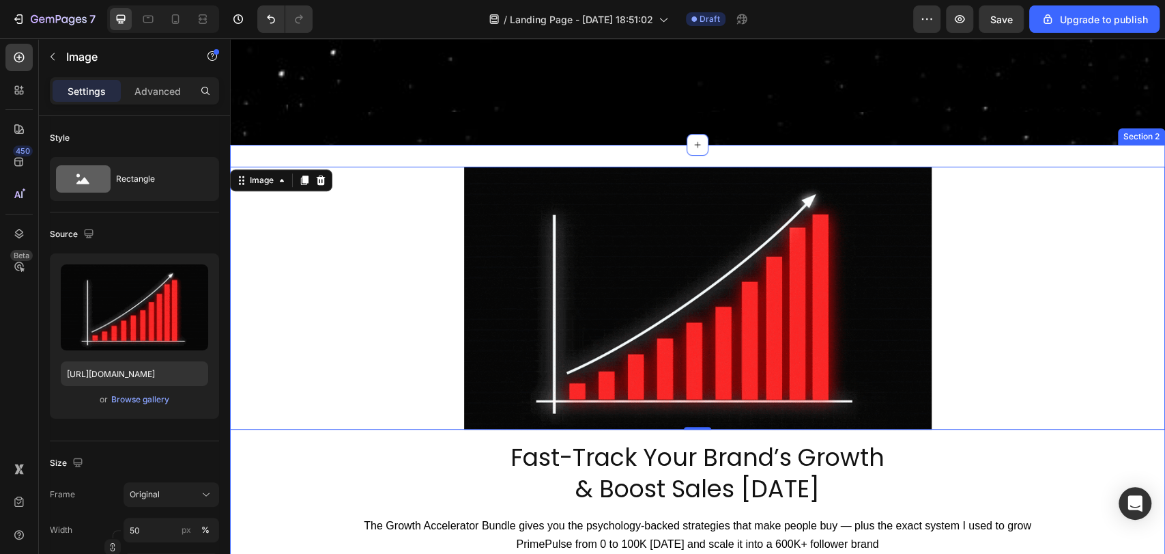
scroll to position [448, 0]
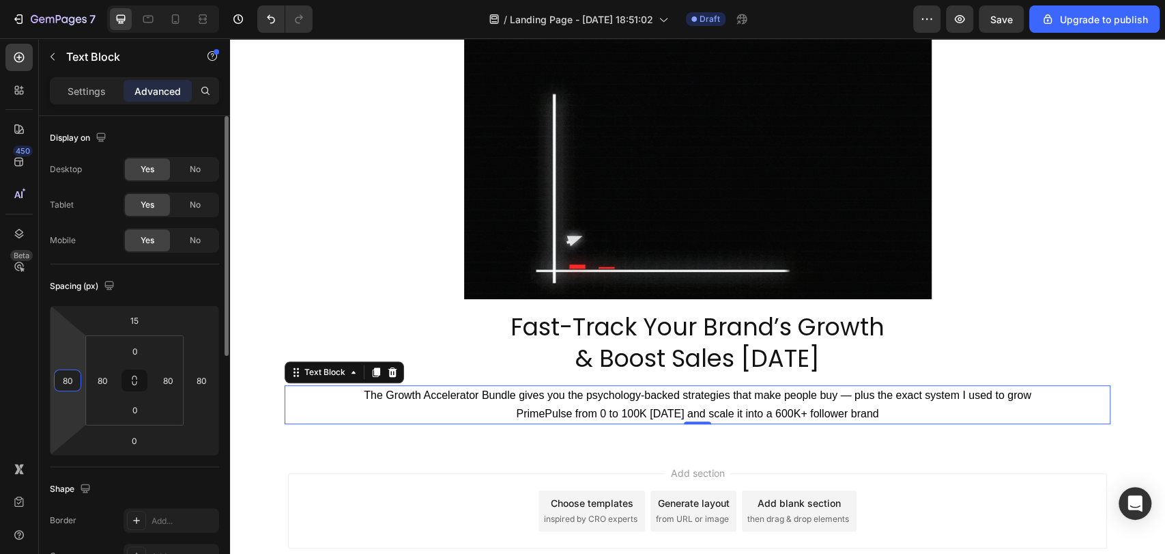
click at [74, 383] on input "80" at bounding box center [67, 380] width 20 height 20
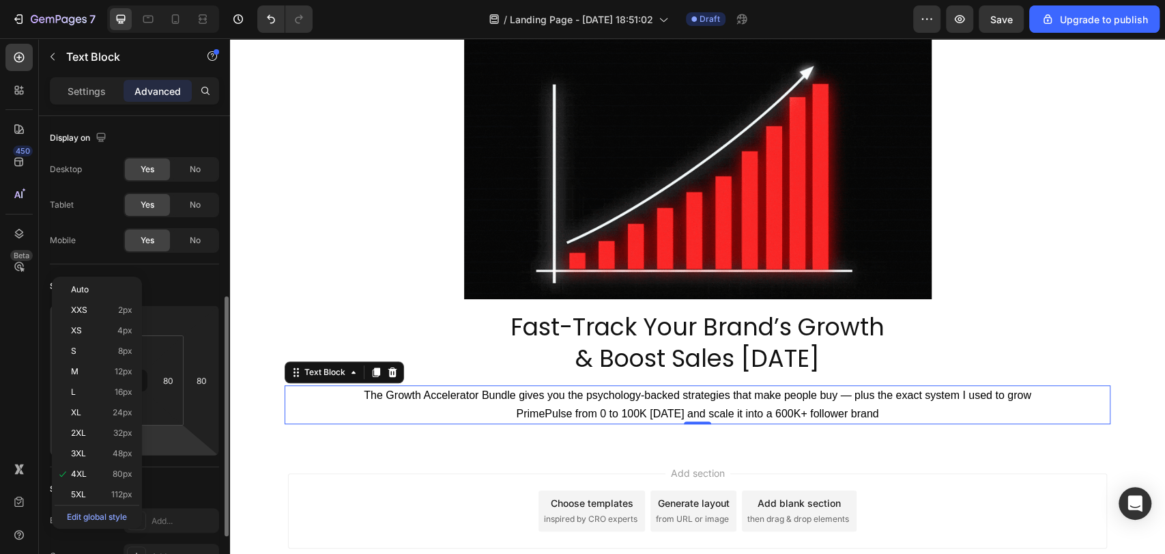
scroll to position [143, 0]
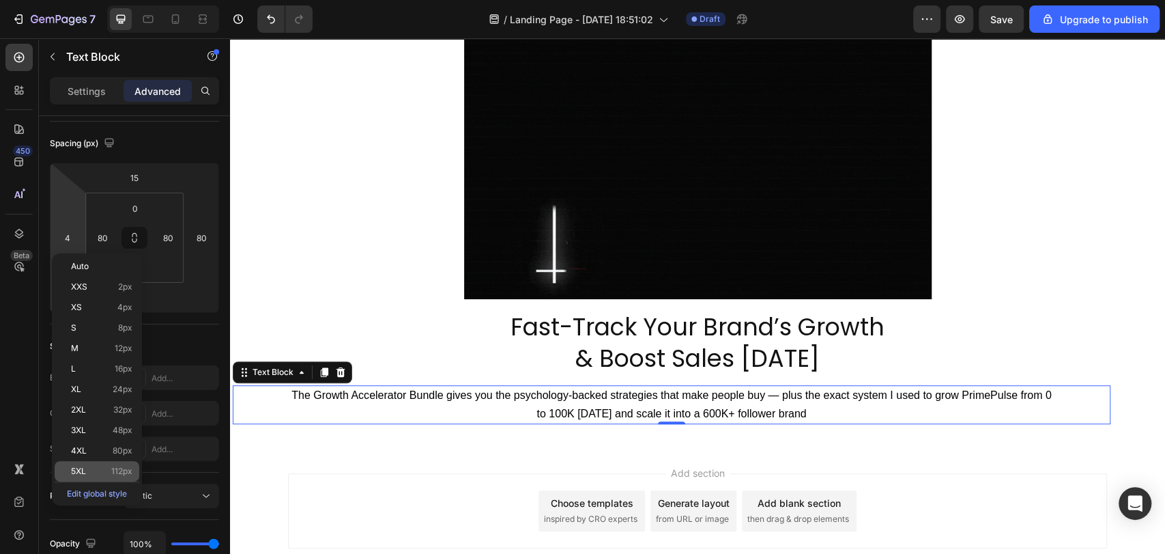
click at [97, 473] on p "5XL 112px" at bounding box center [101, 471] width 61 height 10
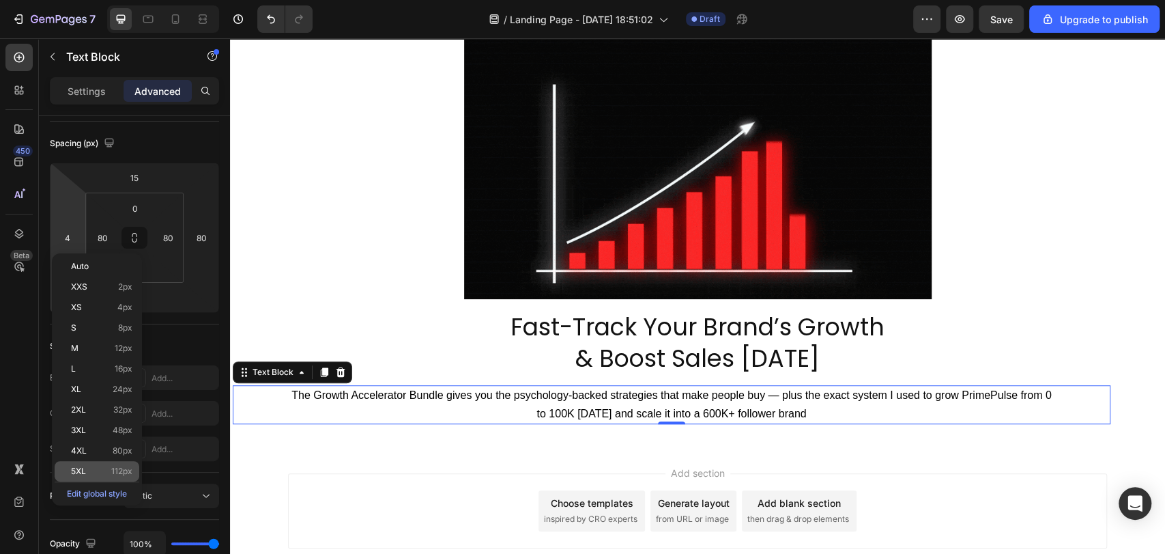
type input "112"
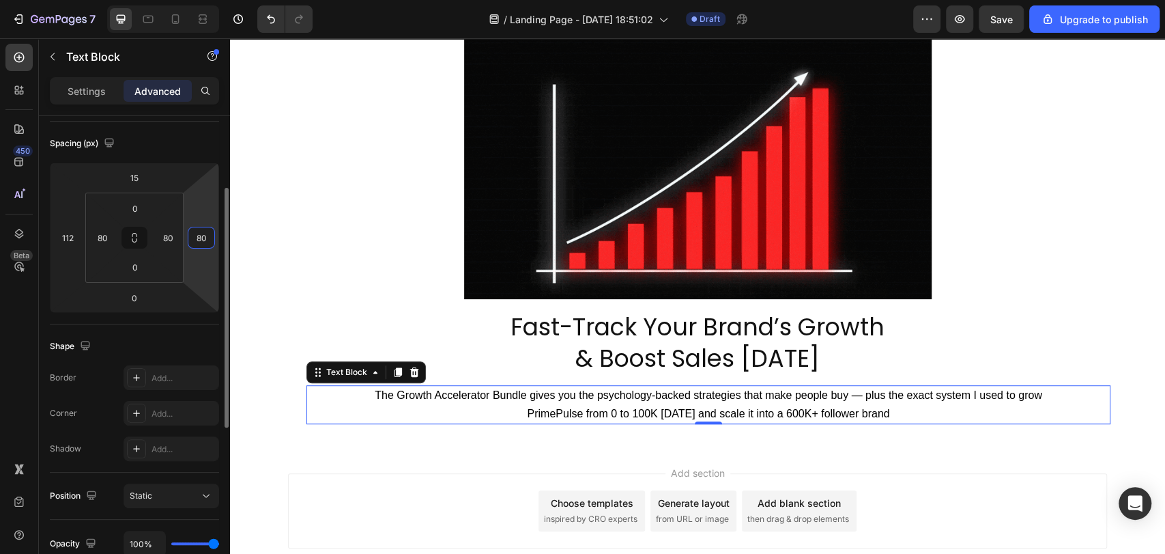
click at [201, 241] on input "80" at bounding box center [201, 237] width 20 height 20
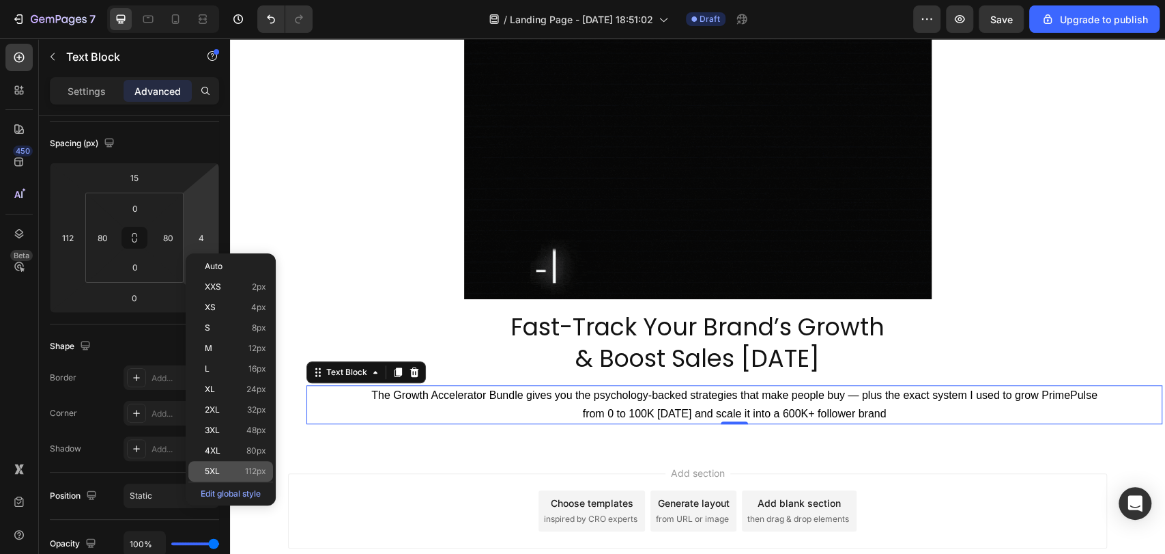
click at [236, 471] on p "5XL 112px" at bounding box center [235, 471] width 61 height 10
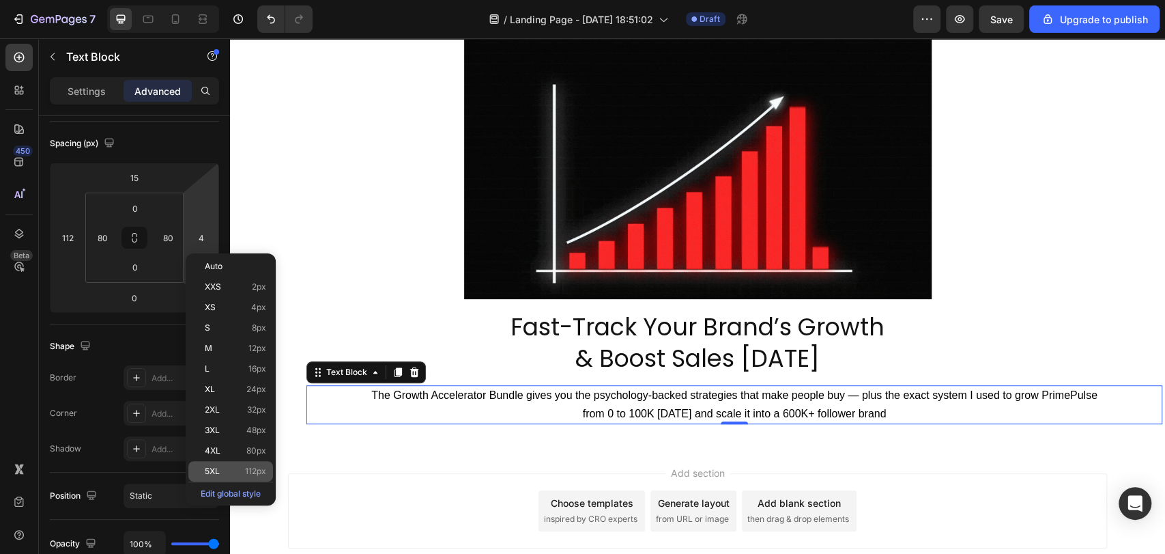
type input "112"
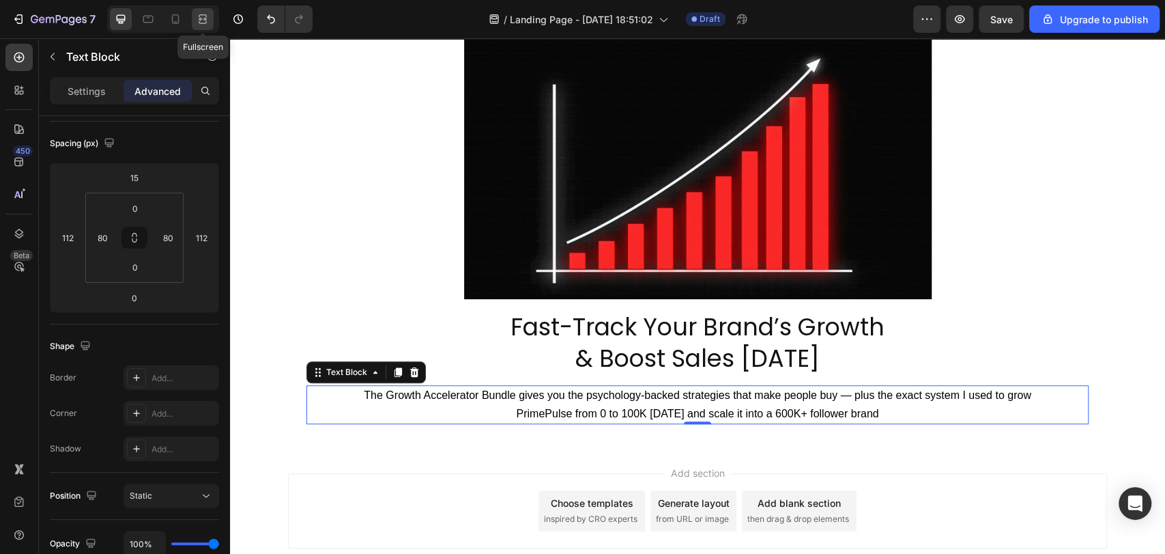
click at [203, 20] on icon at bounding box center [205, 18] width 4 height 3
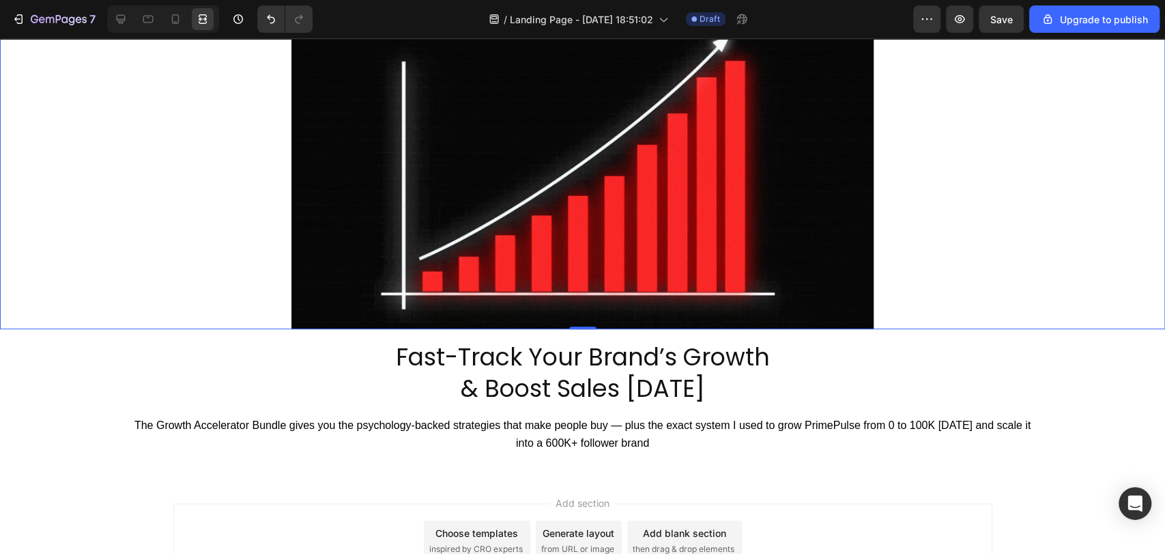
scroll to position [482, 0]
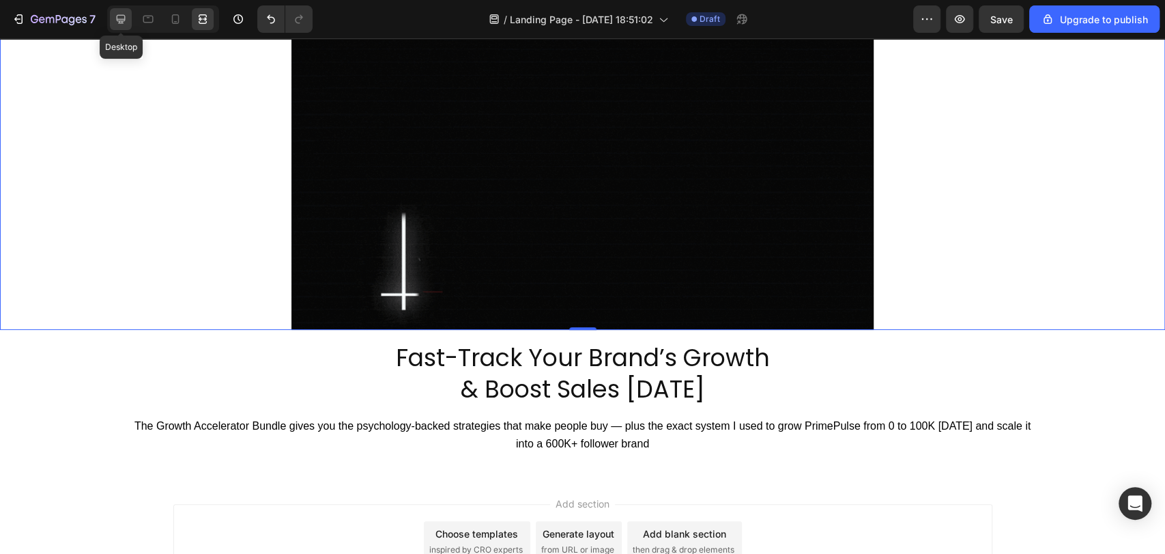
click at [116, 12] on icon at bounding box center [121, 19] width 14 height 14
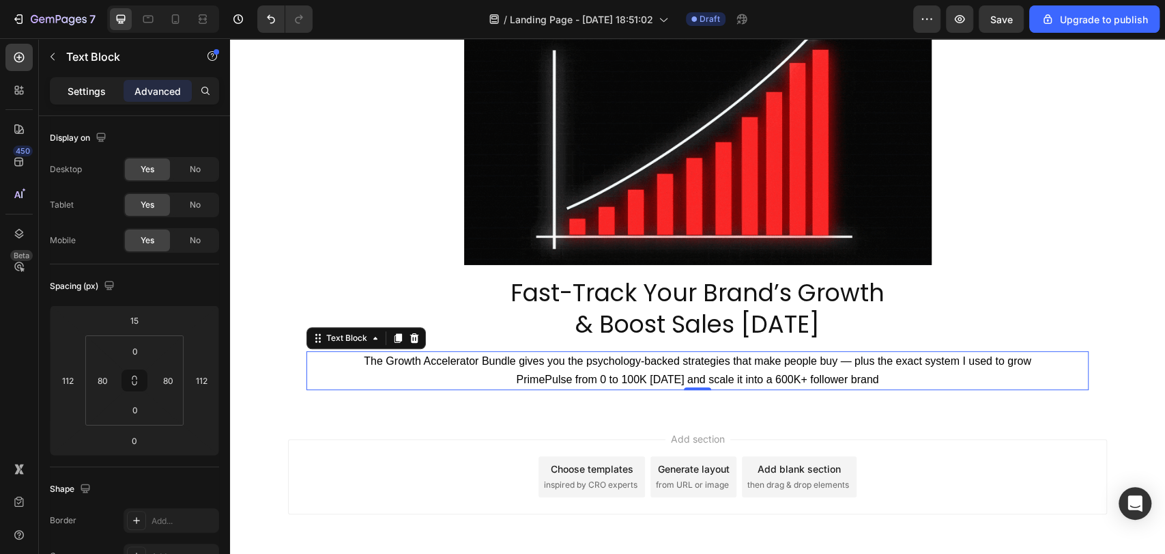
click at [96, 96] on p "Settings" at bounding box center [87, 91] width 38 height 14
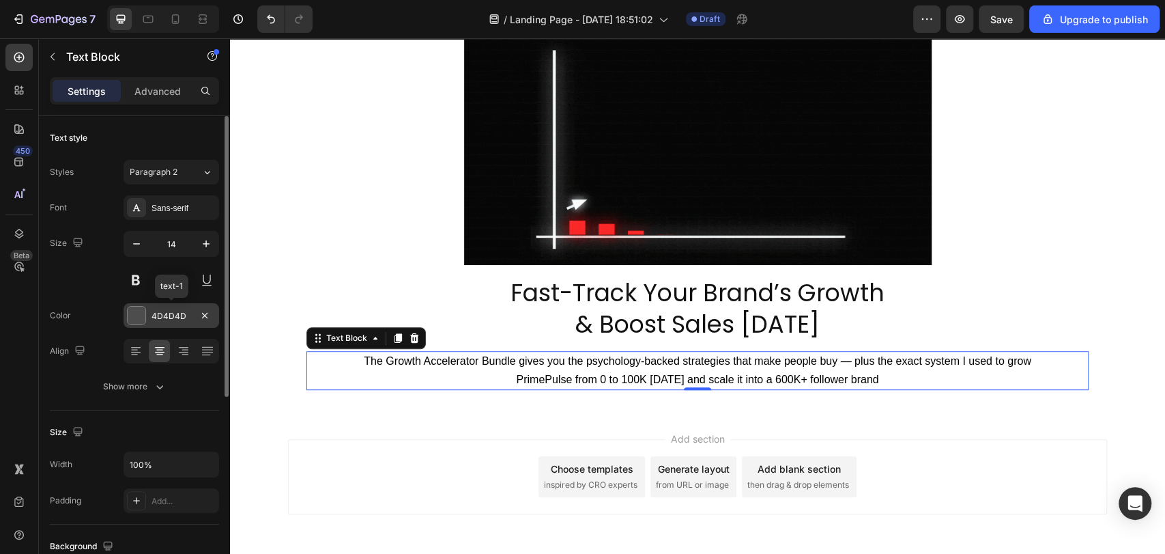
click at [173, 318] on div "4D4D4D" at bounding box center [172, 316] width 40 height 12
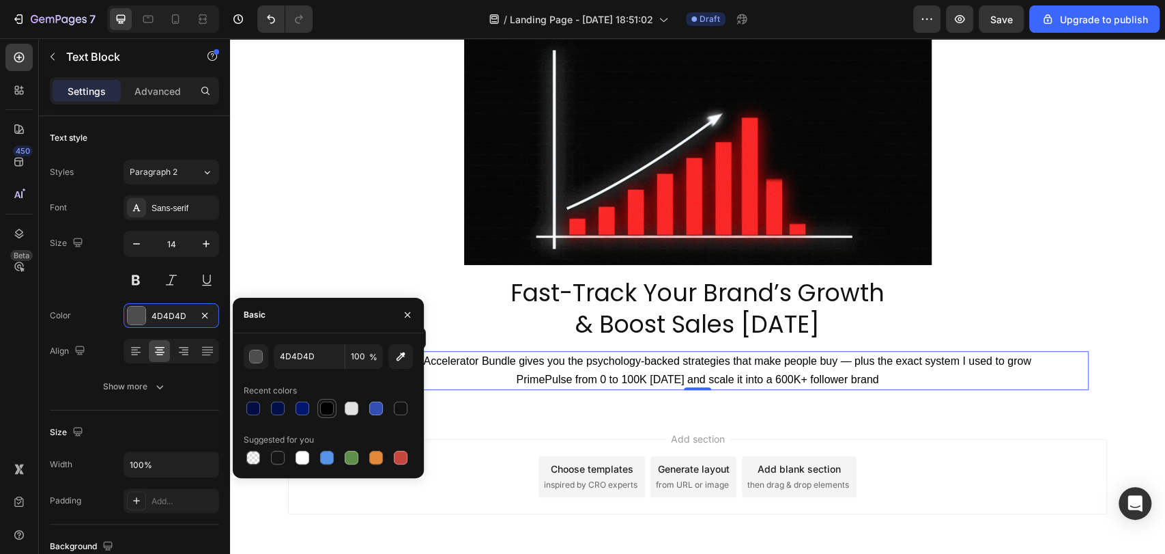
click at [331, 409] on div at bounding box center [327, 408] width 14 height 14
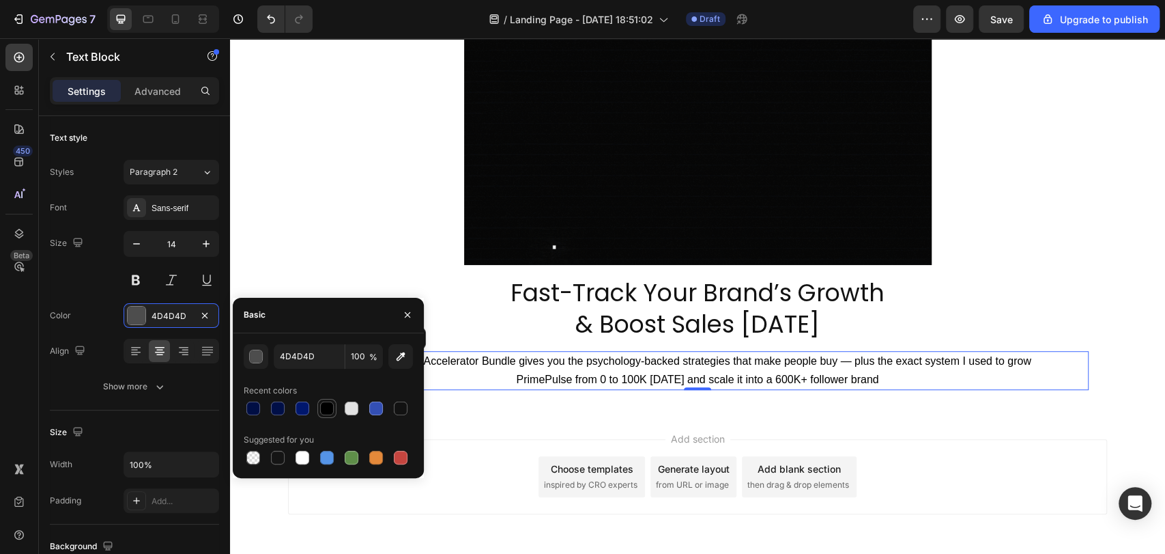
type input "000000"
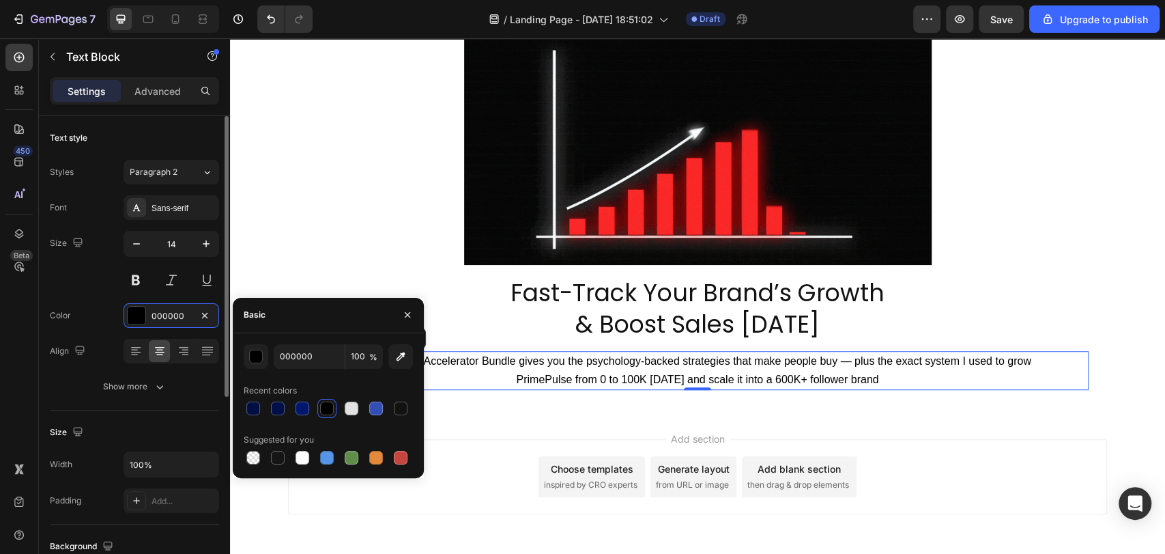
click at [63, 280] on div "Size 14" at bounding box center [134, 261] width 169 height 61
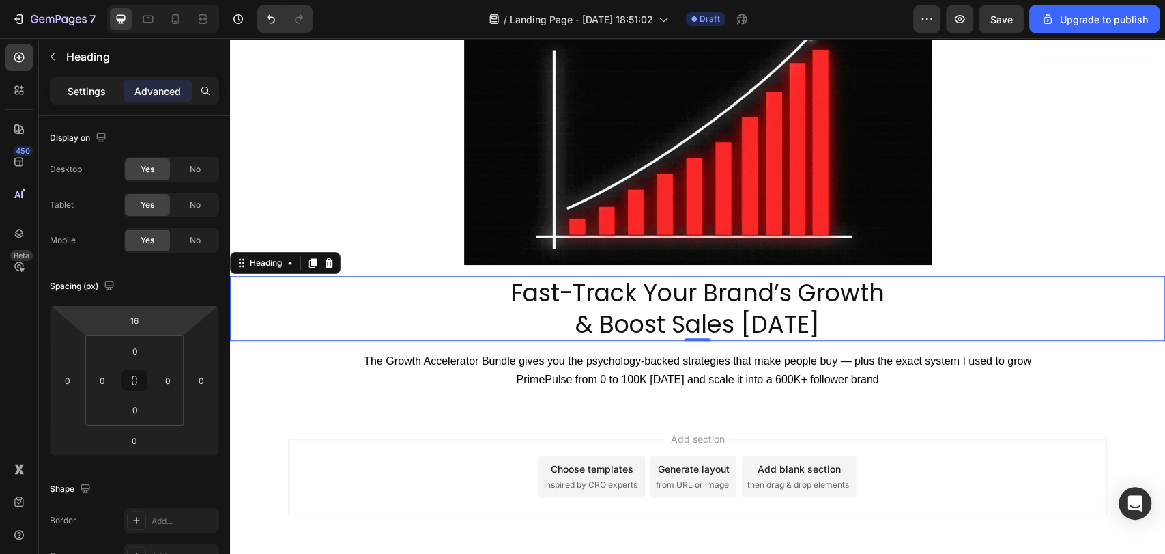
click at [101, 89] on p "Settings" at bounding box center [87, 91] width 38 height 14
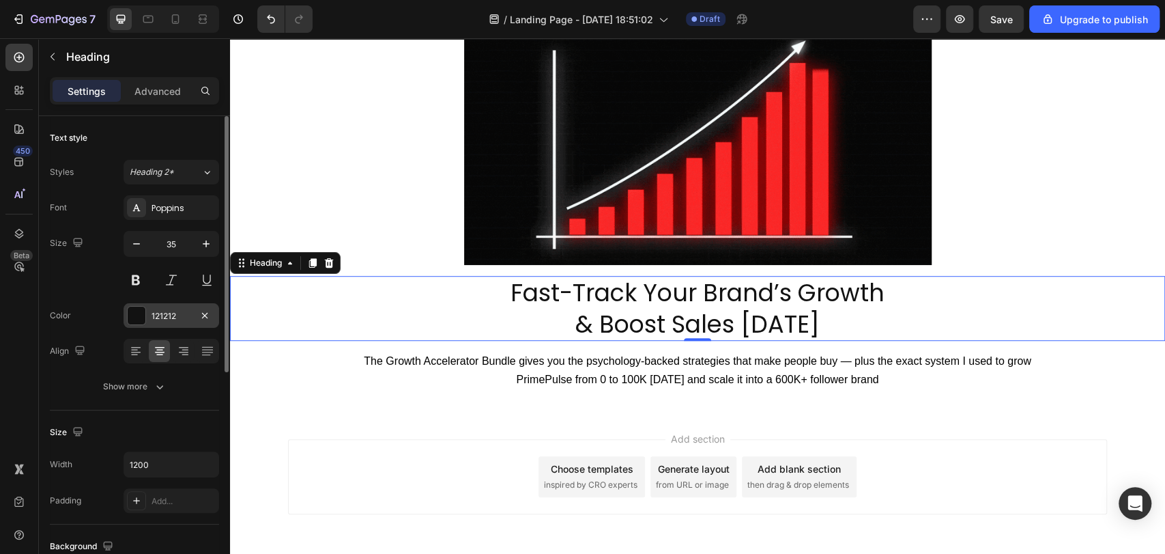
click at [137, 313] on div at bounding box center [137, 315] width 18 height 18
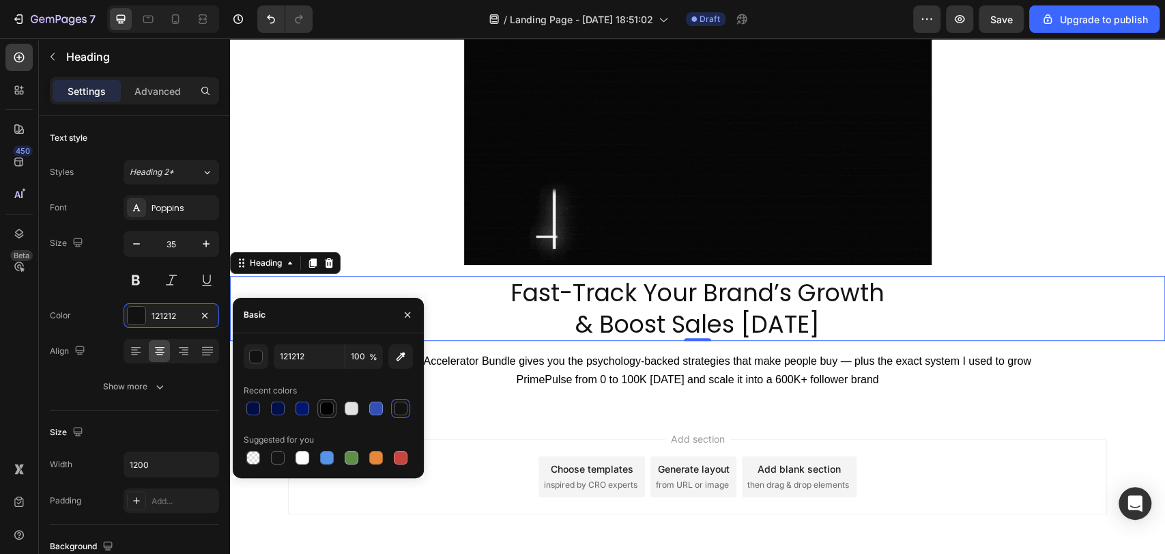
click at [332, 409] on div at bounding box center [327, 408] width 14 height 14
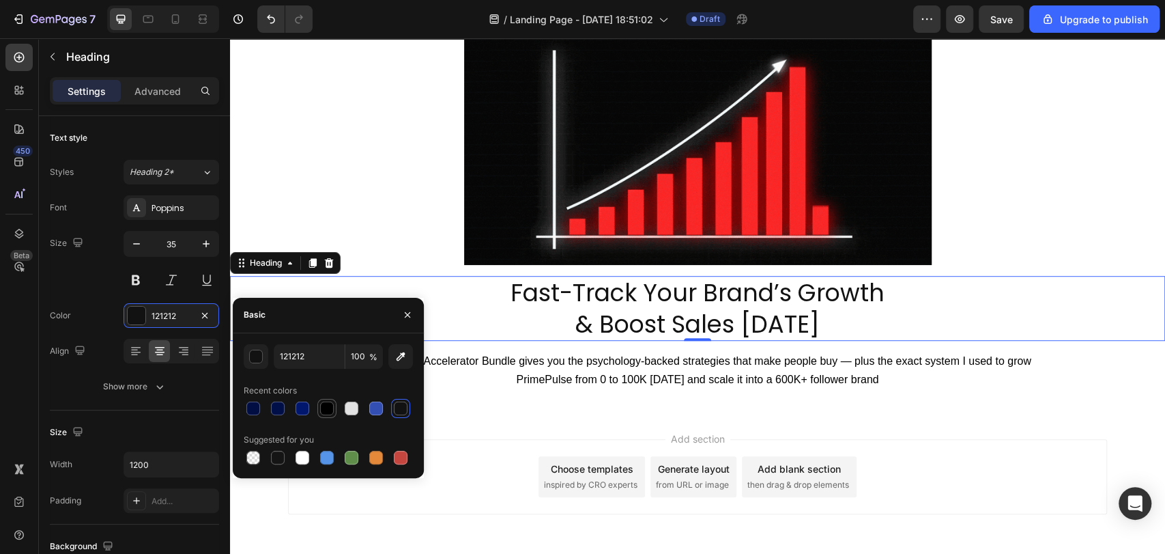
type input "000000"
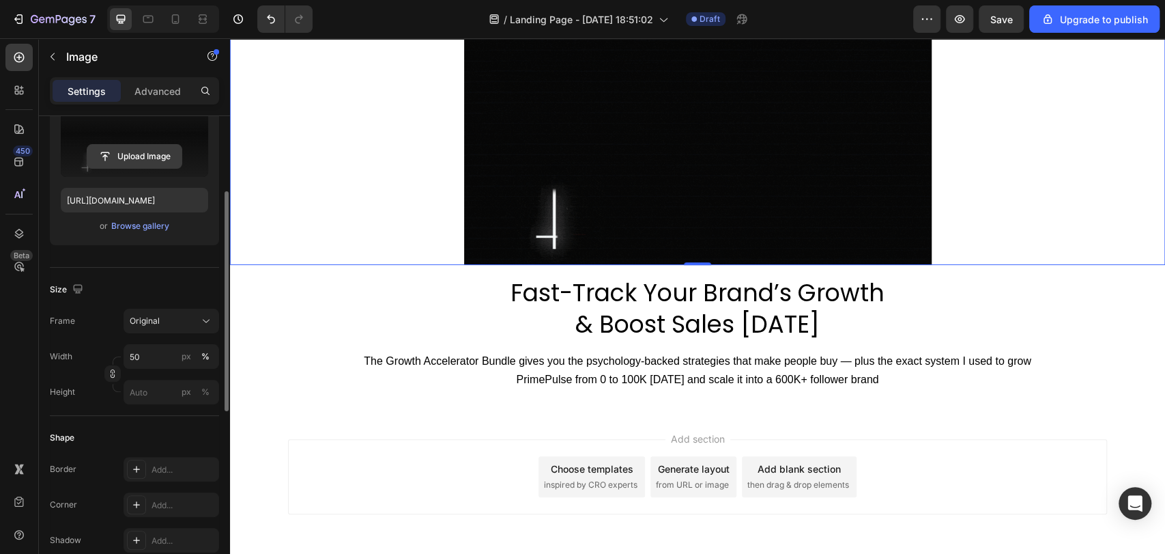
scroll to position [180, 0]
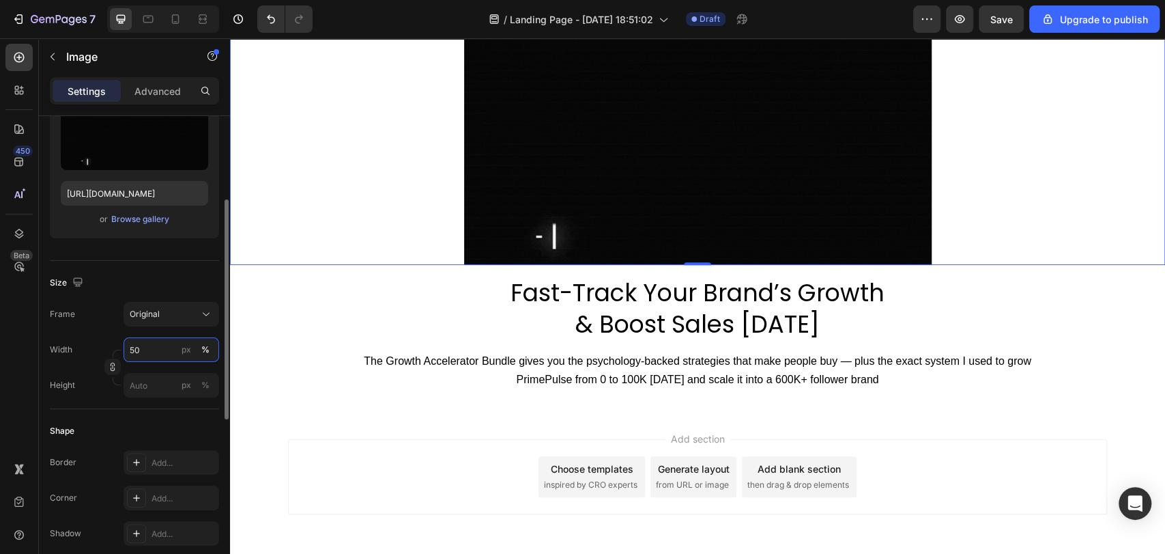
click at [149, 344] on input "50" at bounding box center [172, 349] width 96 height 25
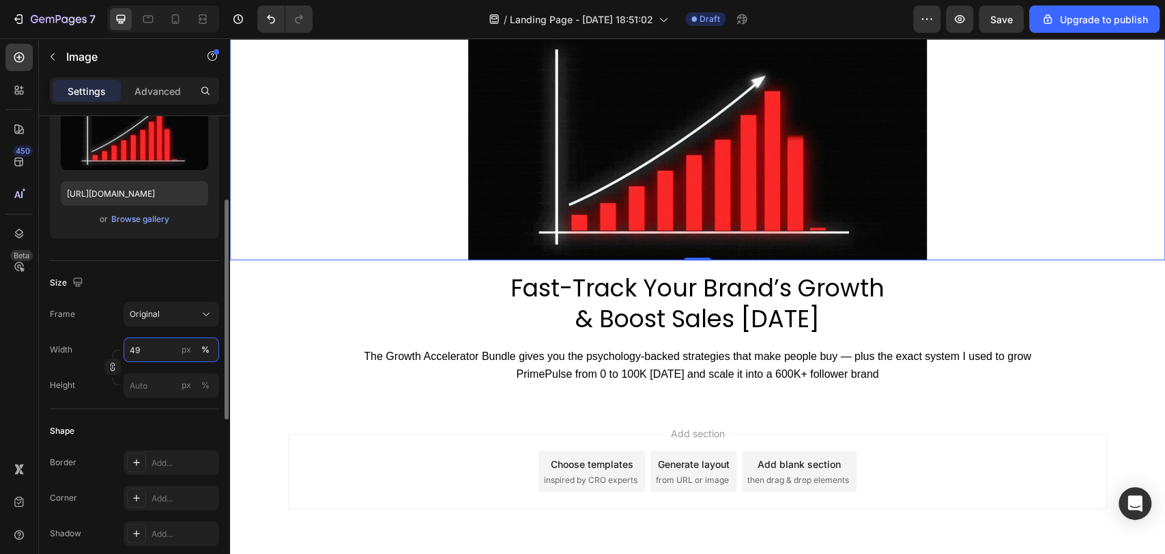
type input "4"
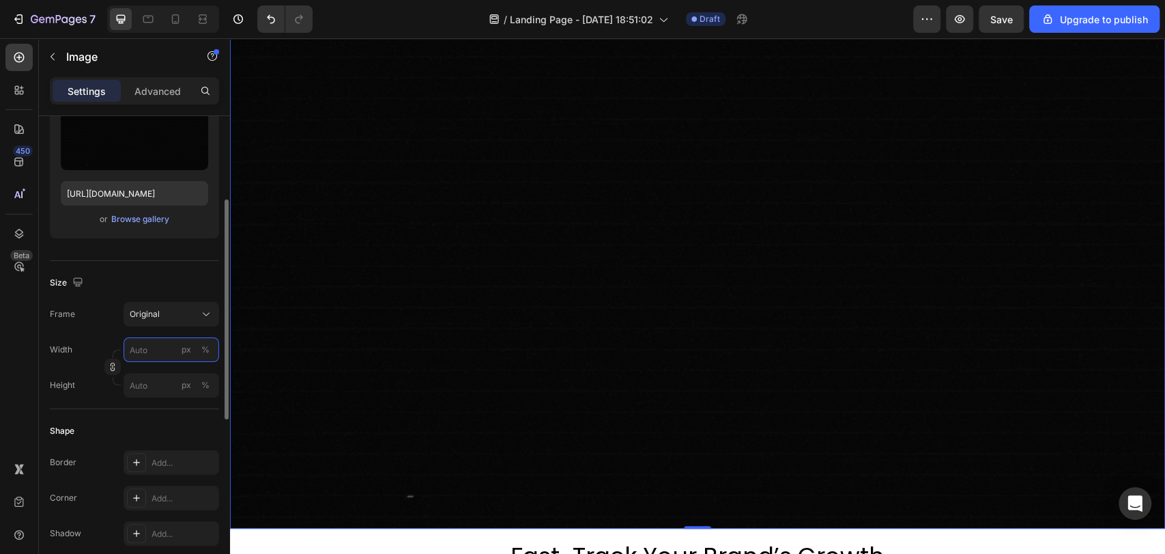
type input "1"
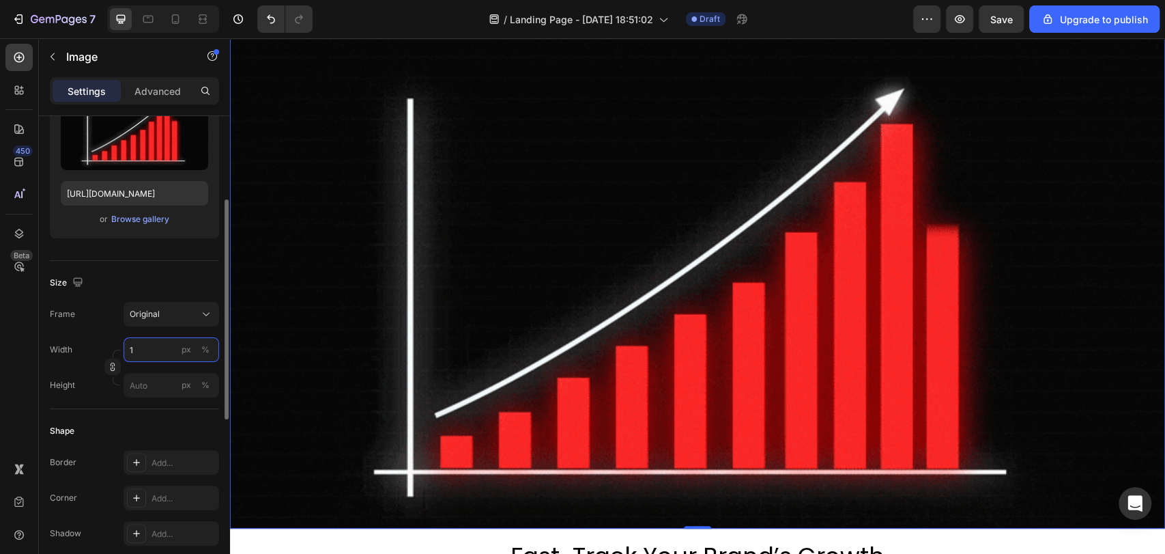
scroll to position [273, 0]
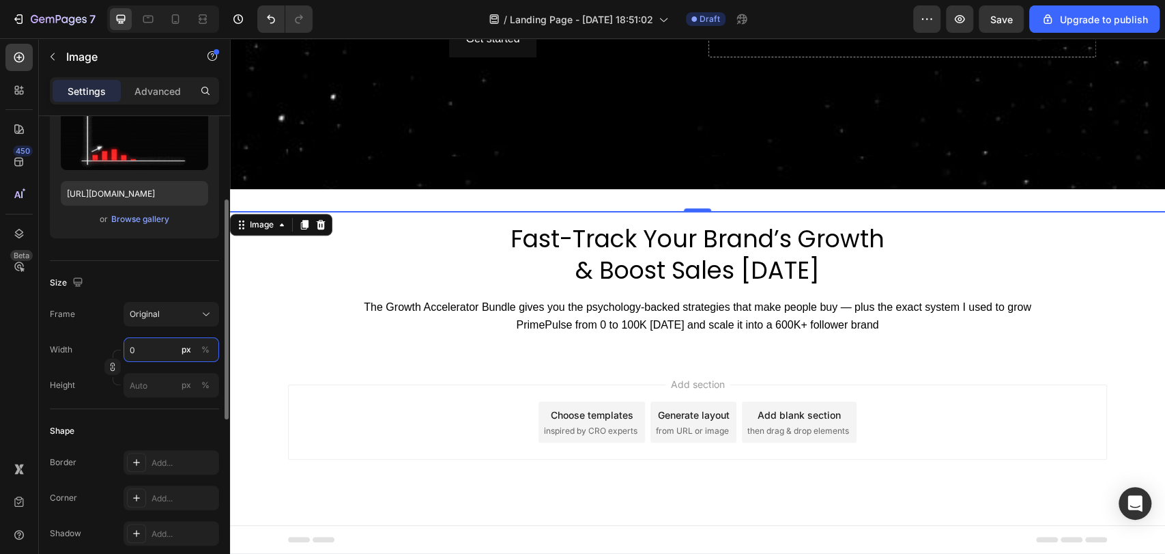
type input "1"
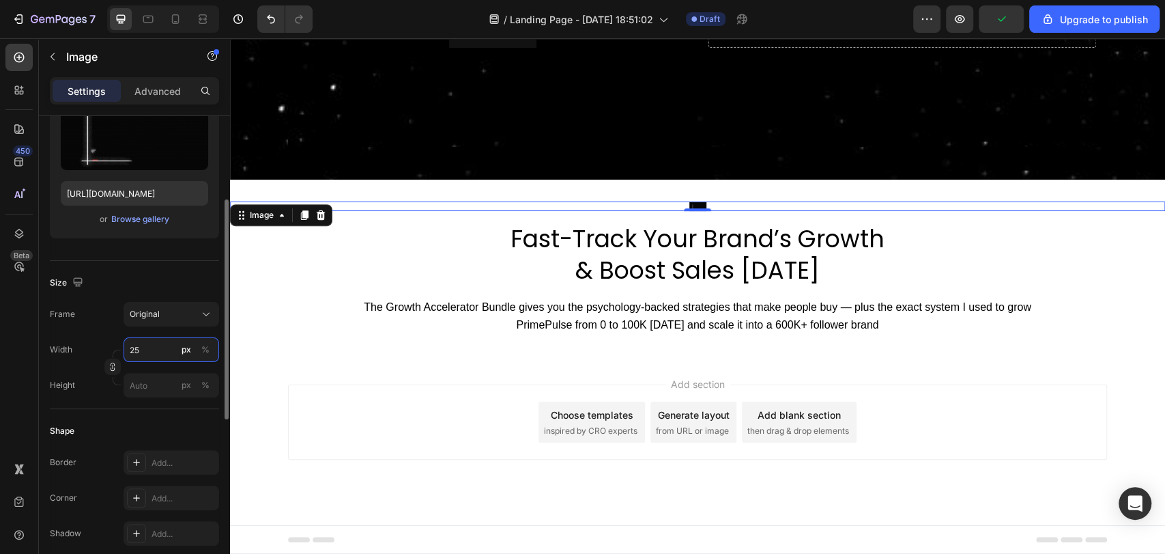
type input "2"
click at [212, 350] on button "%" at bounding box center [205, 349] width 16 height 16
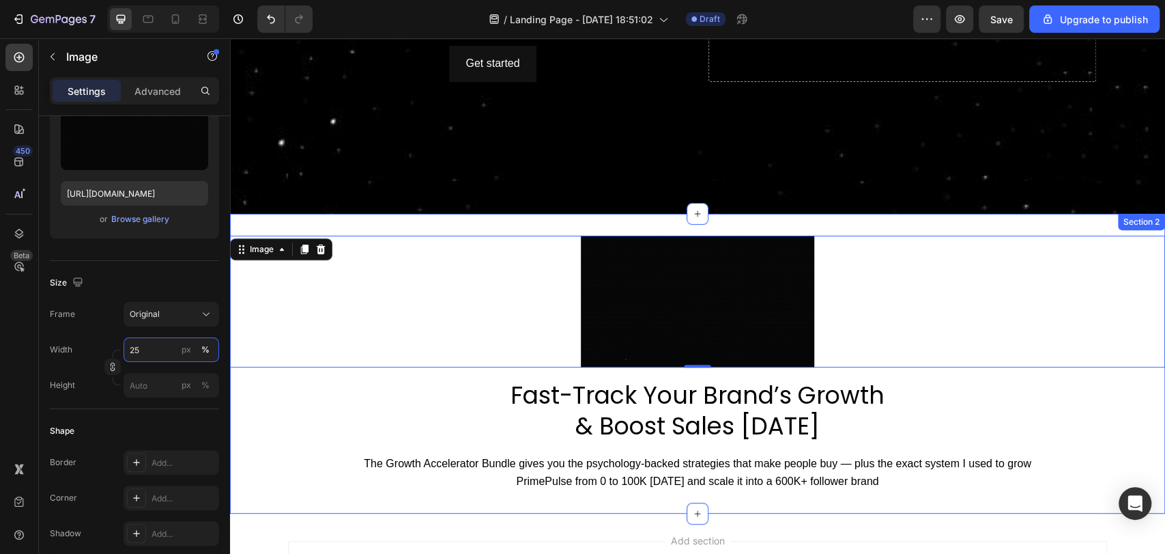
scroll to position [250, 0]
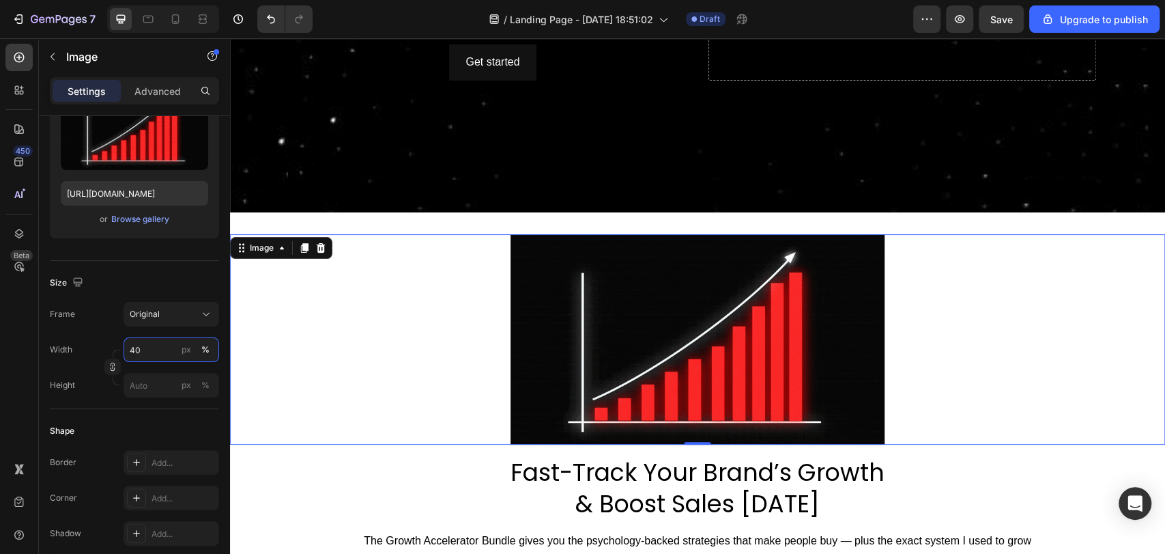
type input "40"
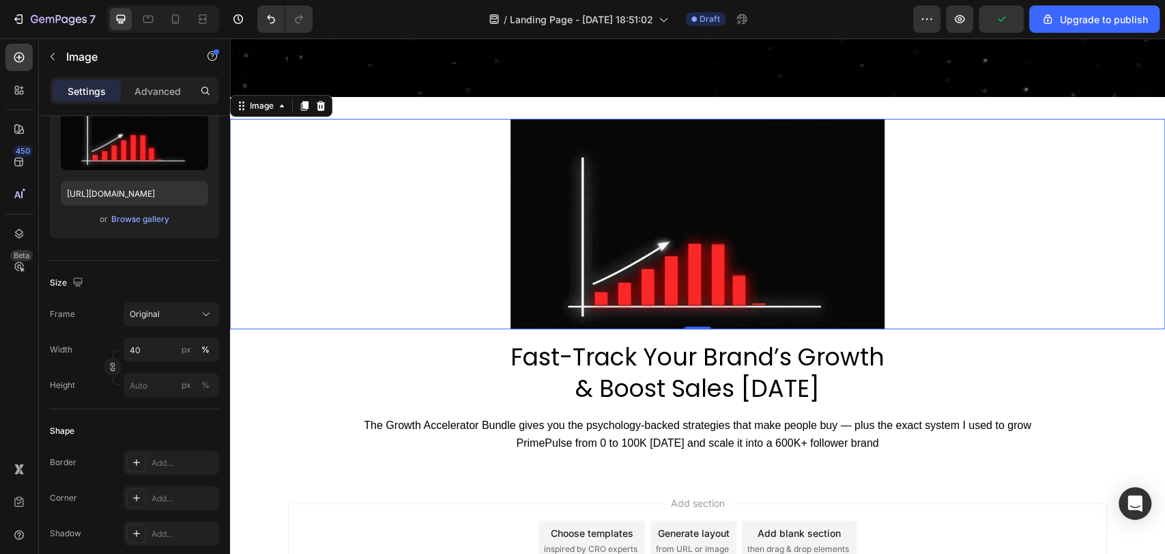
scroll to position [364, 0]
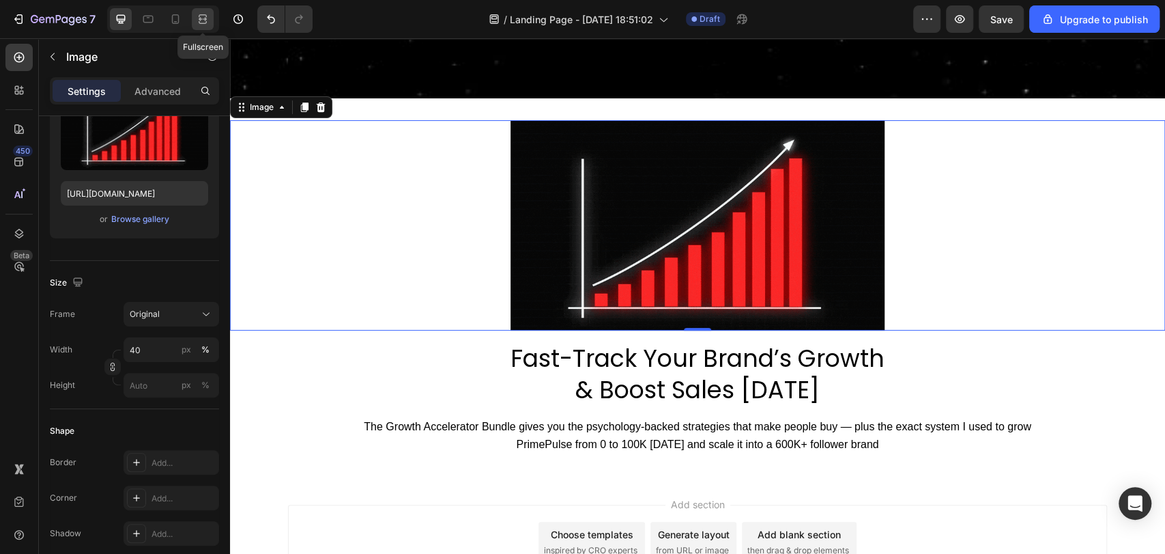
click at [201, 23] on icon at bounding box center [203, 19] width 14 height 14
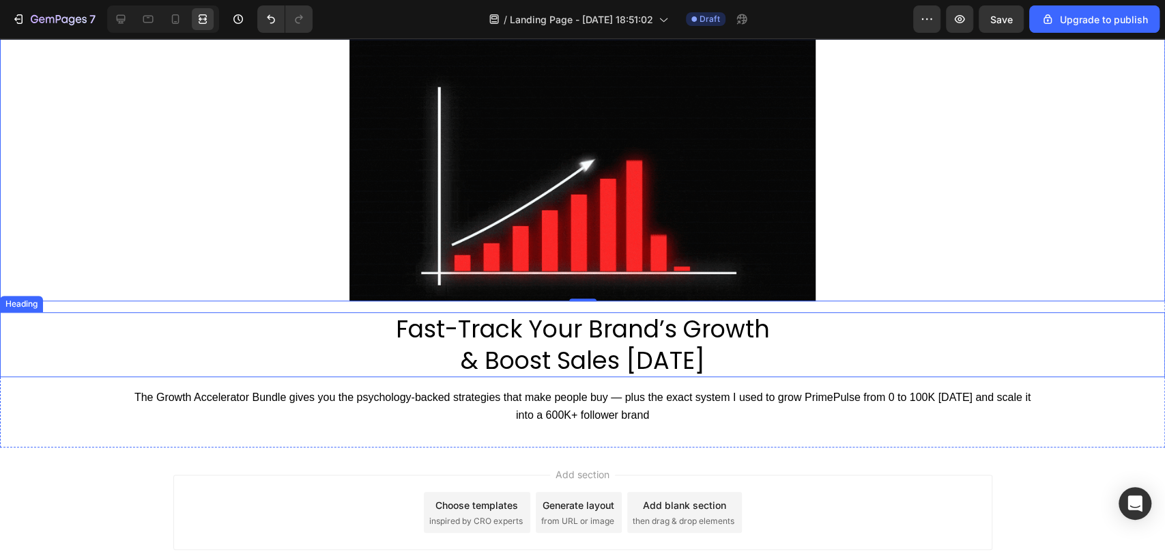
scroll to position [397, 0]
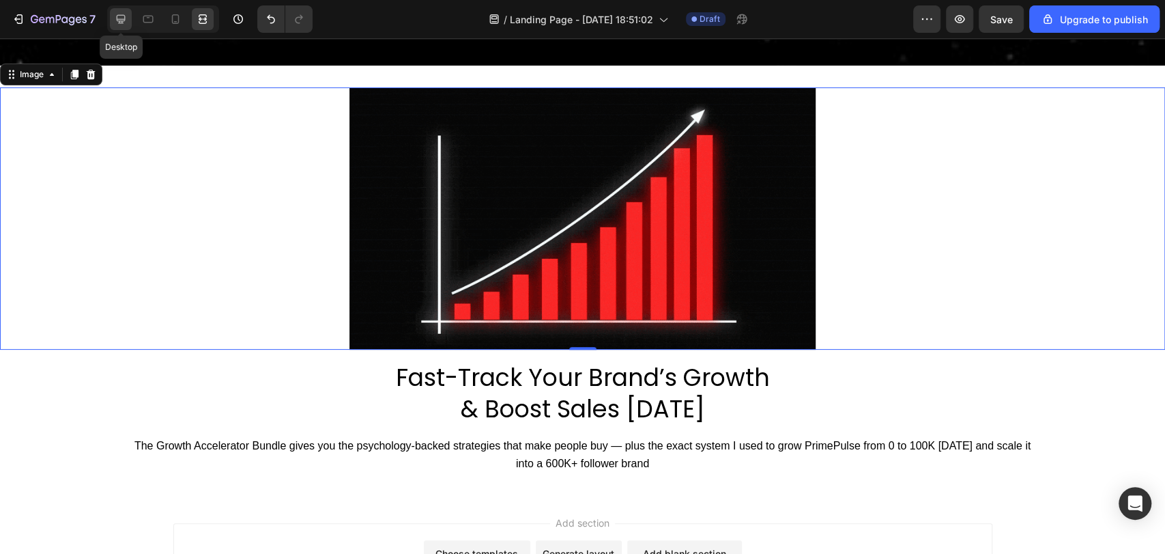
click at [123, 18] on icon at bounding box center [121, 19] width 9 height 9
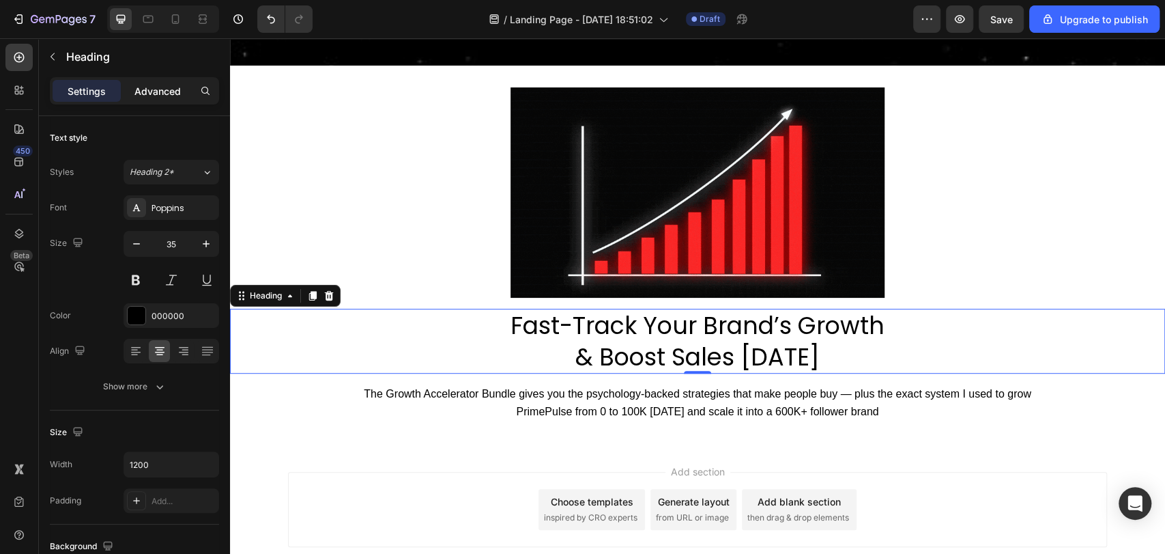
click at [161, 90] on p "Advanced" at bounding box center [157, 91] width 46 height 14
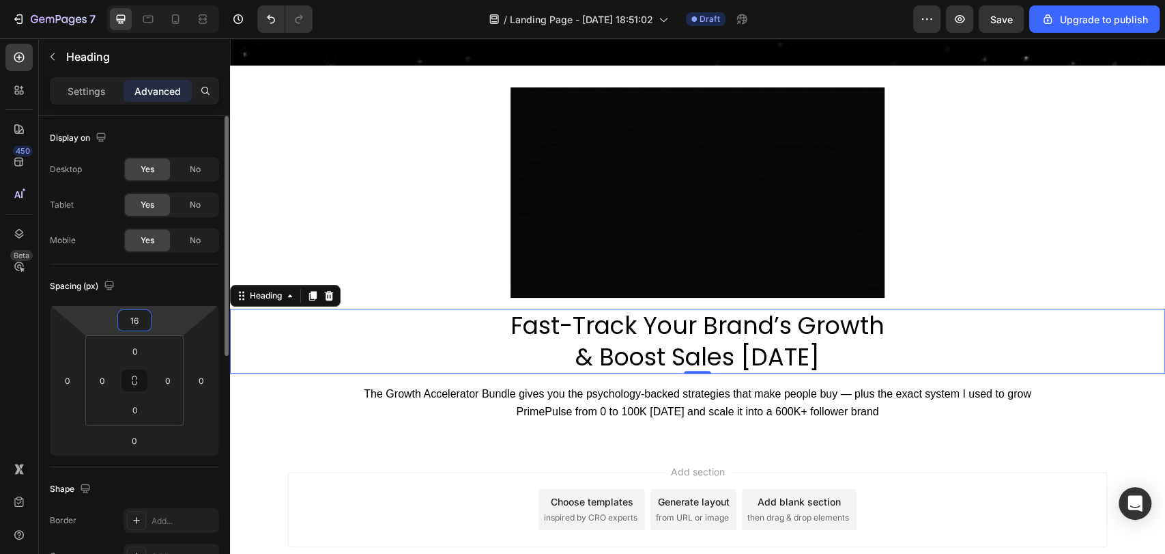
click at [135, 315] on input "16" at bounding box center [134, 320] width 27 height 20
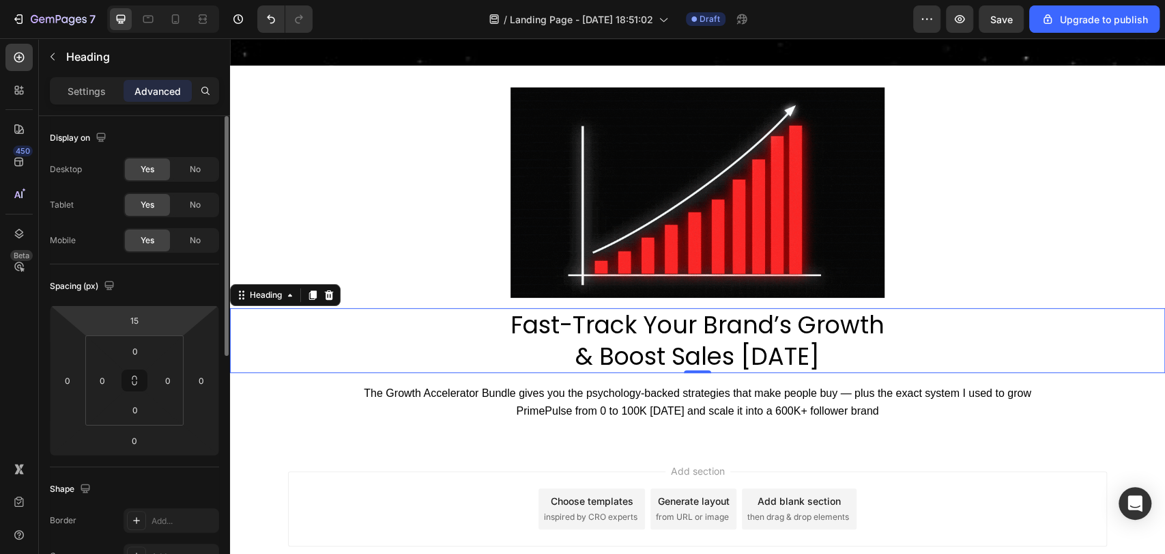
click at [162, 0] on html "7 / Landing Page - [DATE] 18:51:02 Draft Preview Save Upgrade to publish 450 Be…" at bounding box center [582, 0] width 1165 height 0
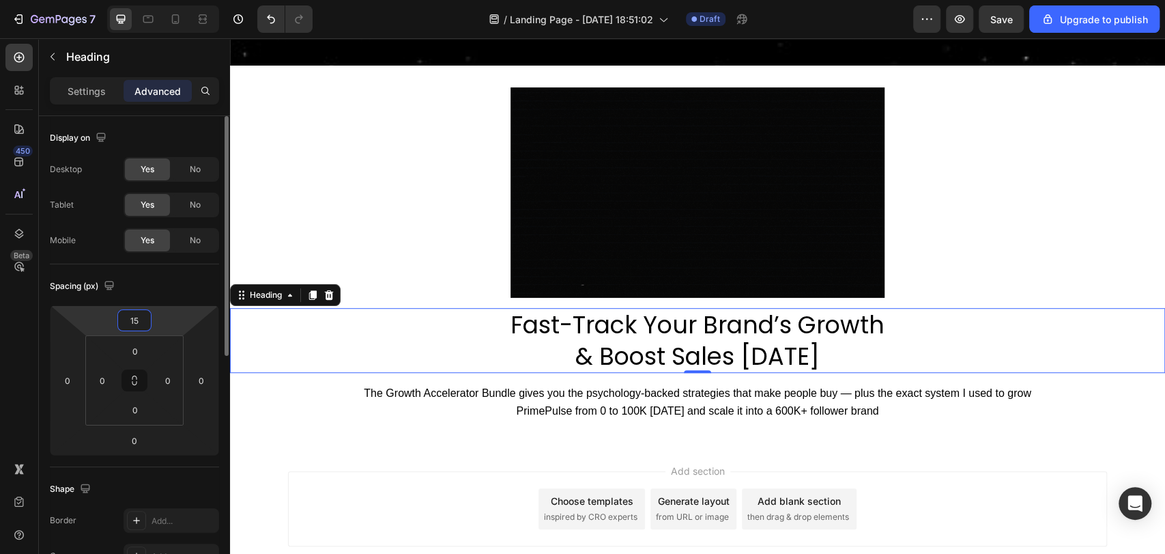
click at [135, 319] on input "15" at bounding box center [134, 320] width 27 height 20
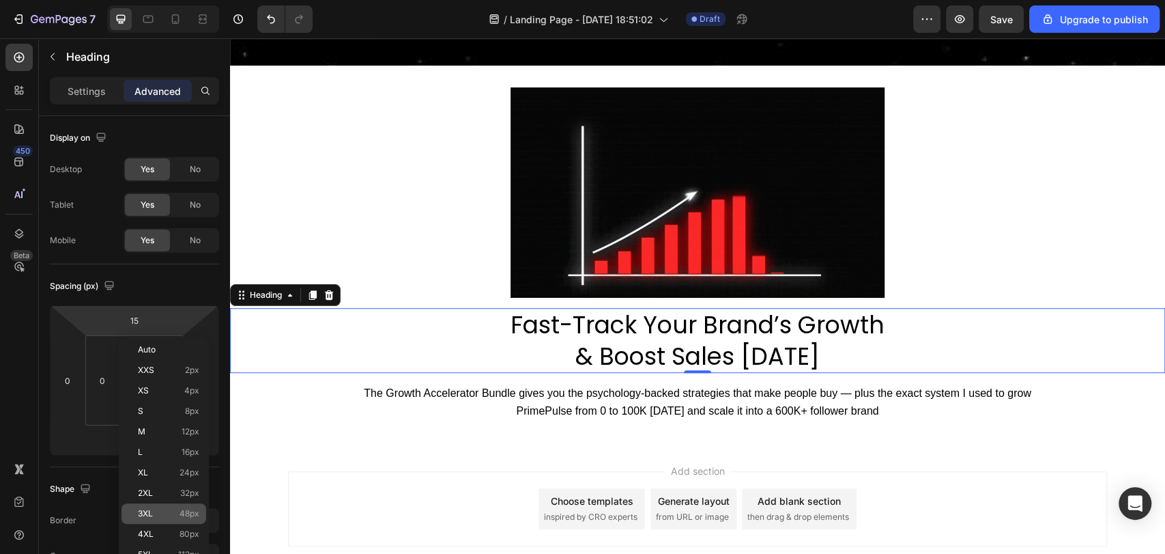
click at [169, 513] on p "3XL 48px" at bounding box center [168, 514] width 61 height 10
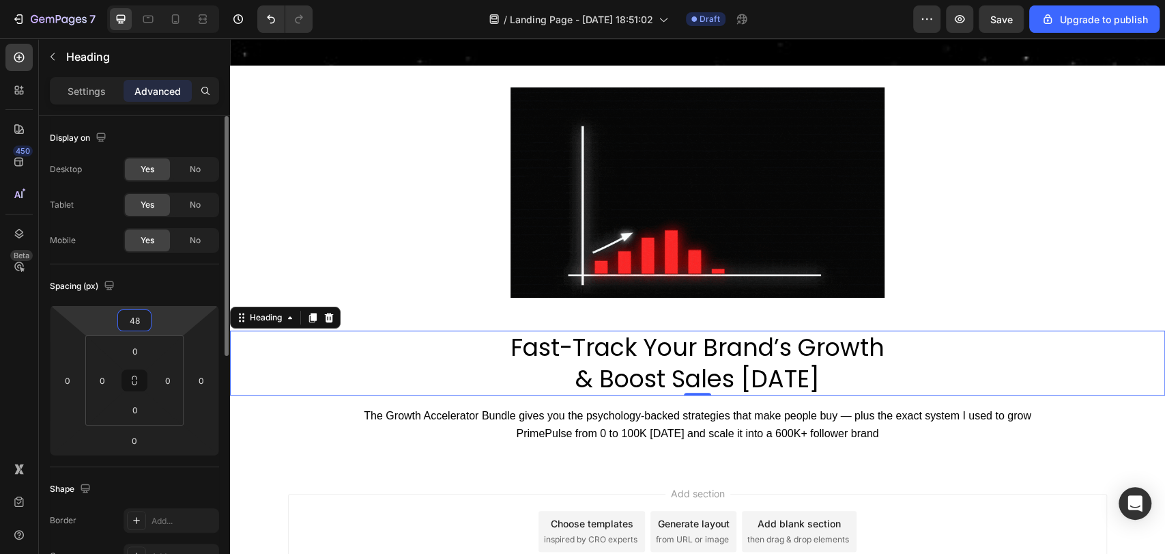
click at [136, 327] on input "48" at bounding box center [134, 320] width 27 height 20
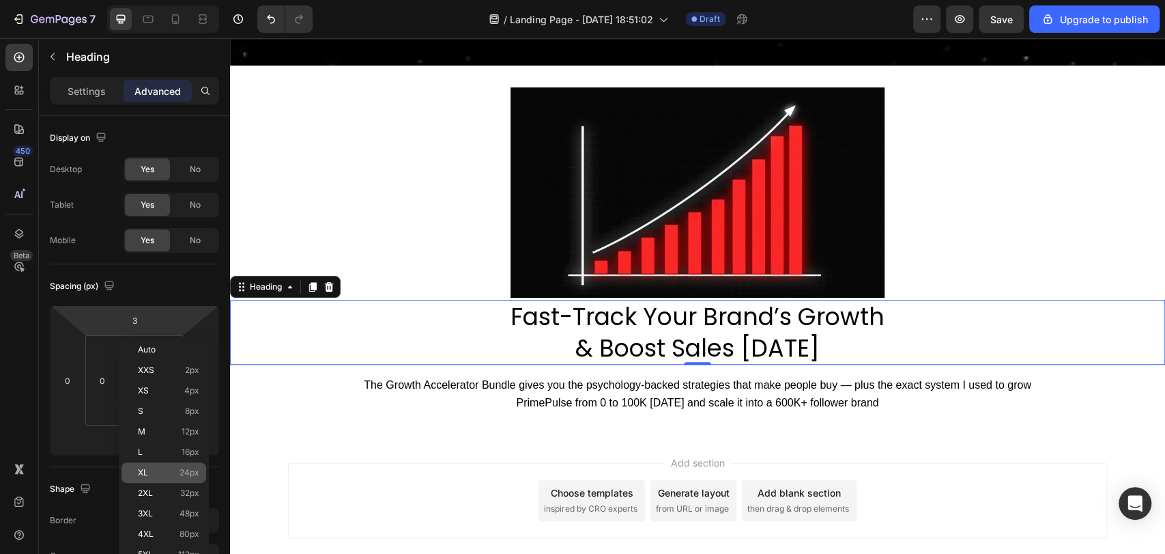
click at [156, 470] on p "XL 24px" at bounding box center [168, 473] width 61 height 10
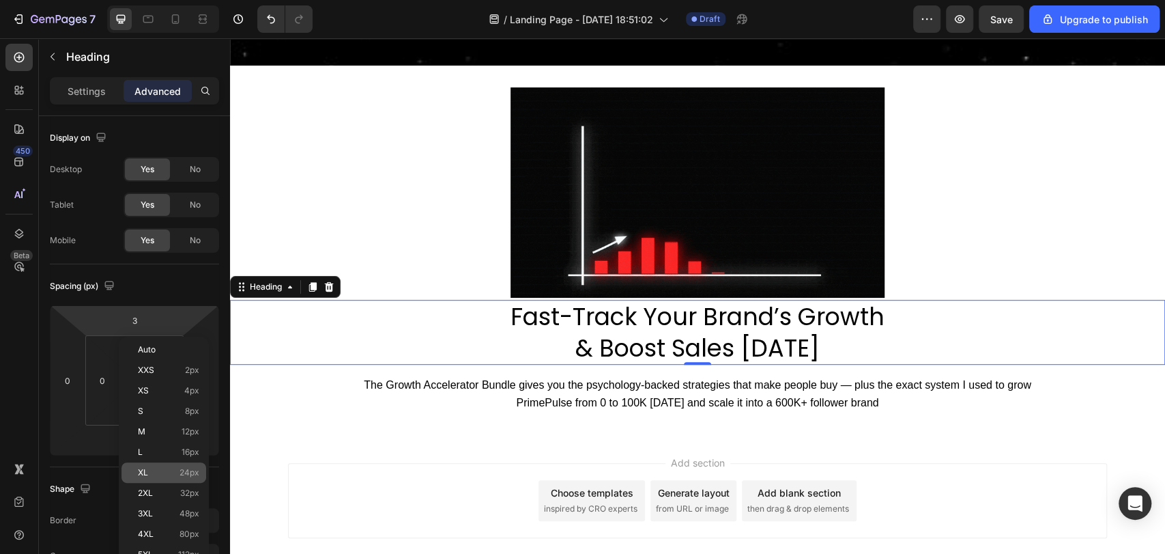
type input "24"
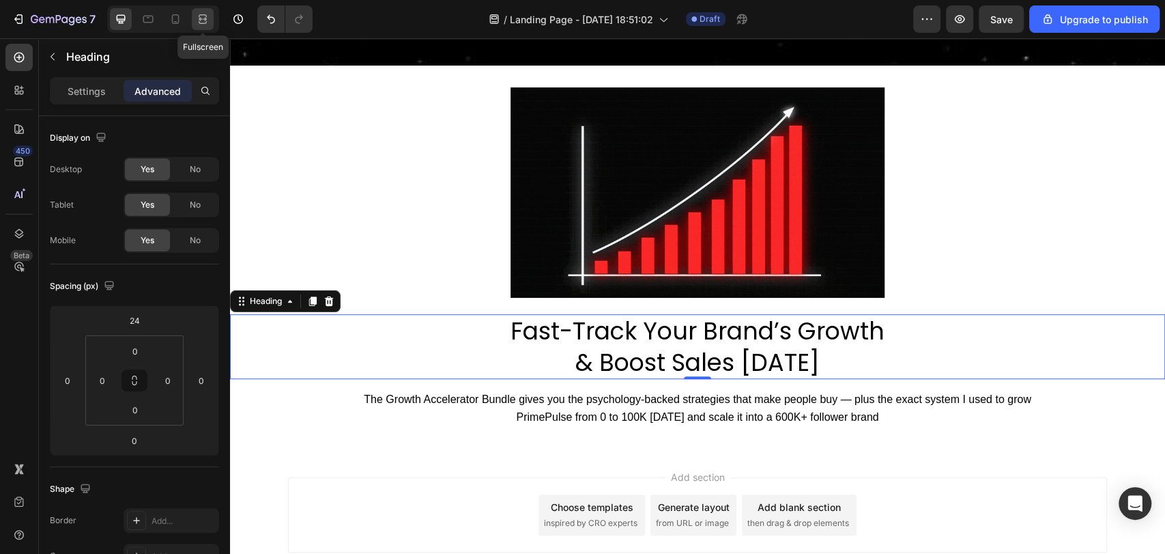
click at [209, 16] on icon at bounding box center [203, 19] width 14 height 14
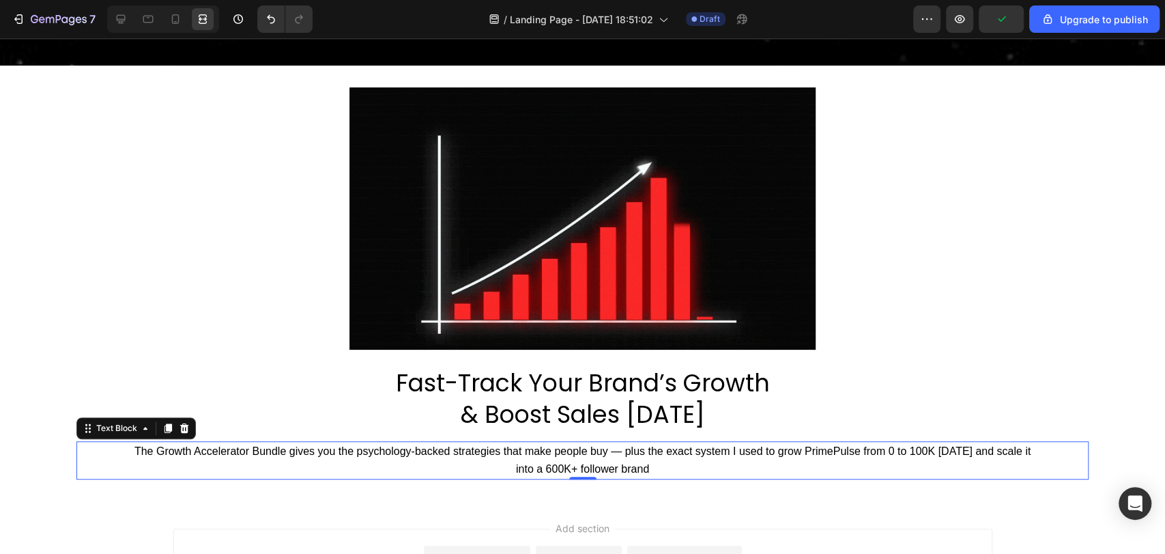
click at [109, 18] on div at bounding box center [163, 18] width 112 height 27
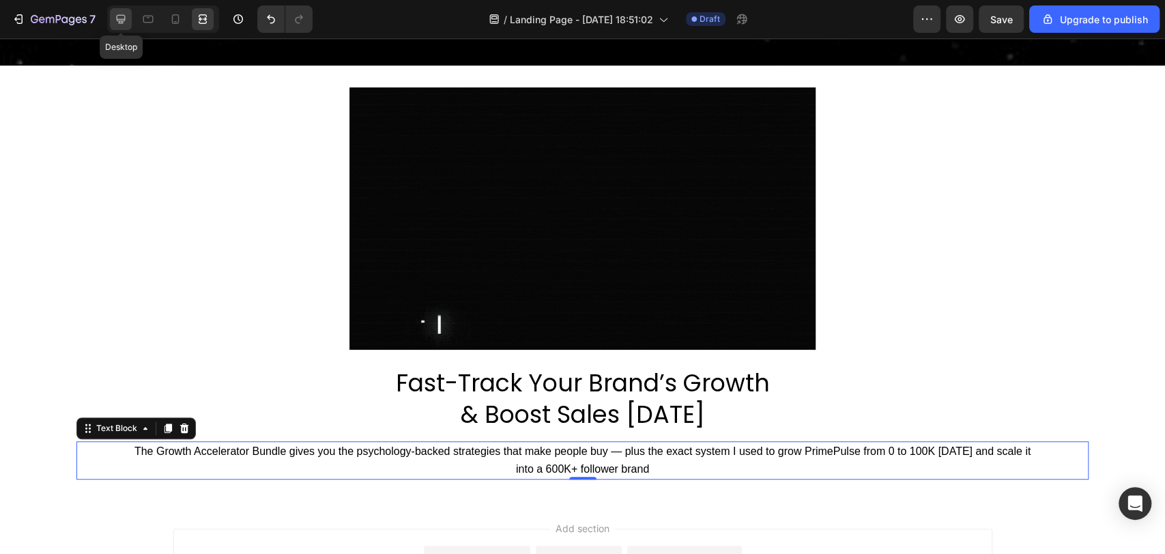
click at [120, 20] on icon at bounding box center [121, 19] width 14 height 14
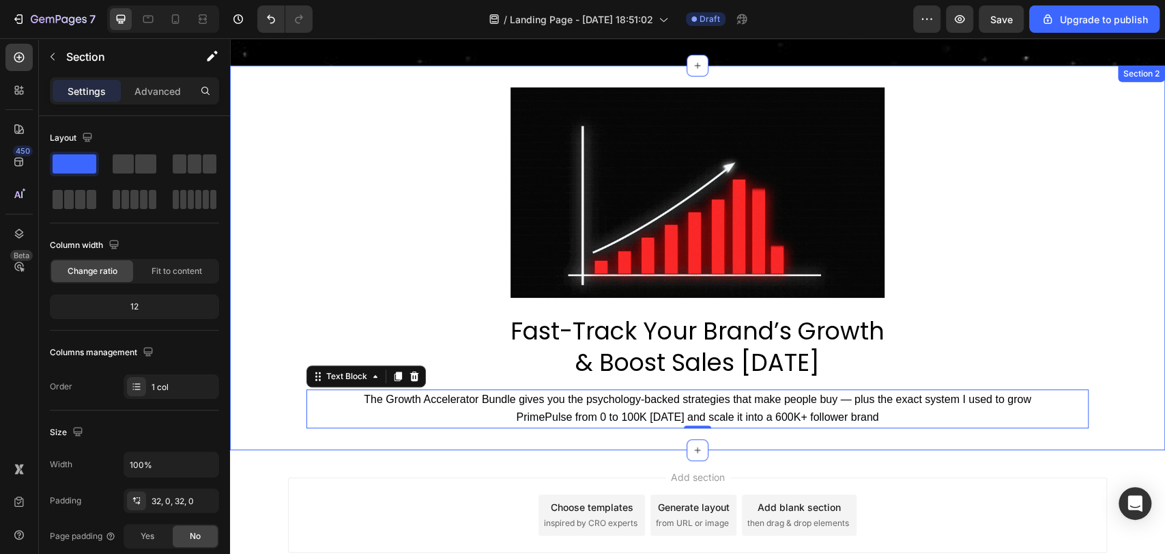
click at [823, 385] on div "Image Fast-Track Your Brand’s Growth & Boost Sales Today Heading The Growth Acc…" at bounding box center [697, 257] width 935 height 341
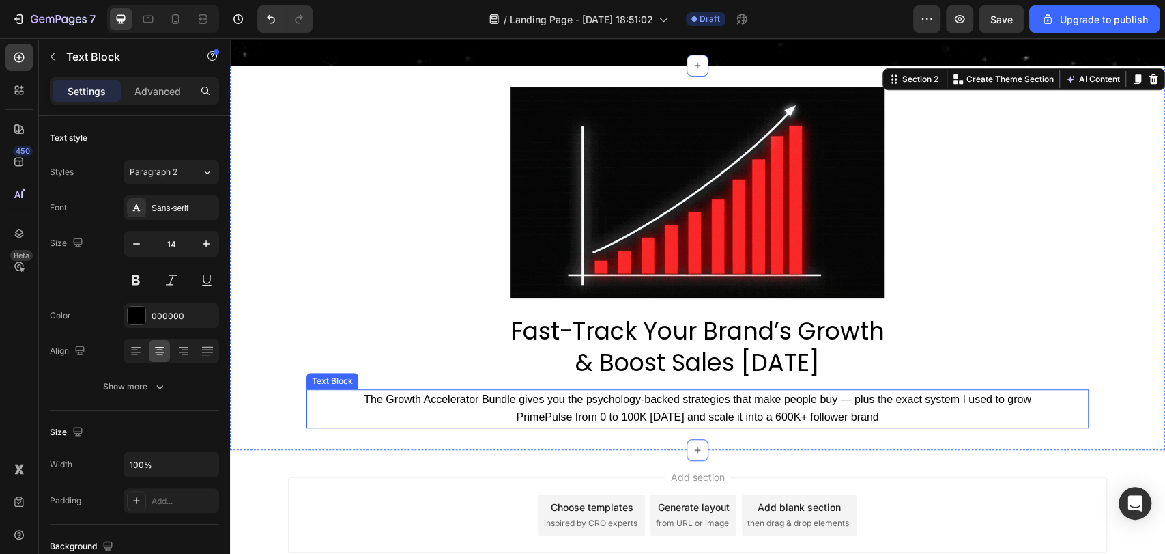
click at [847, 402] on p "The Growth Accelerator Bundle gives you the psychology-backed strategies that m…" at bounding box center [697, 407] width 670 height 35
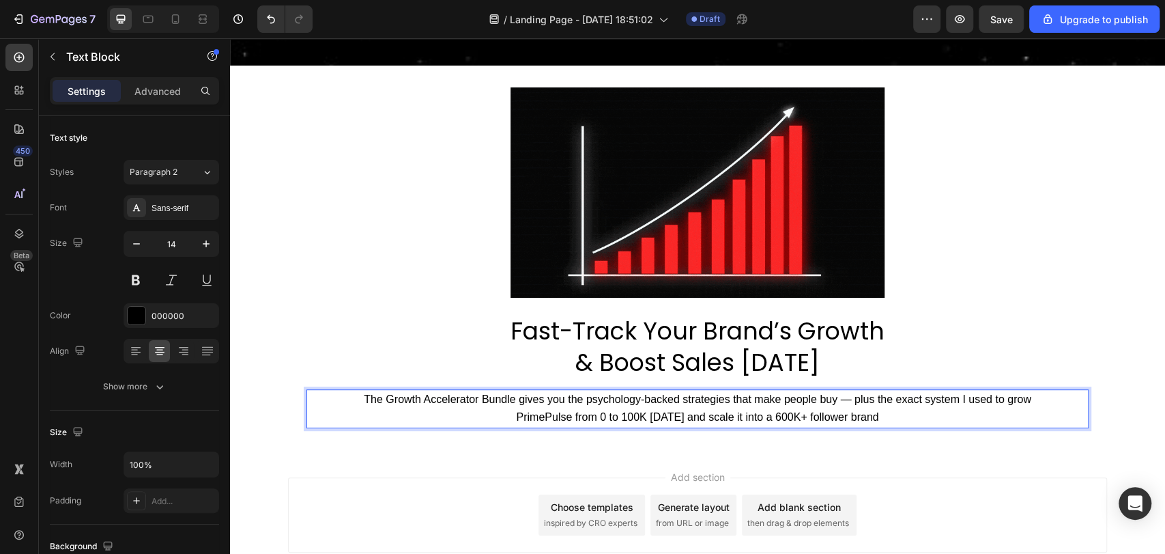
click at [876, 399] on span "The Growth Accelerator Bundle gives you the psychology-backed strategies that m…" at bounding box center [697, 407] width 667 height 29
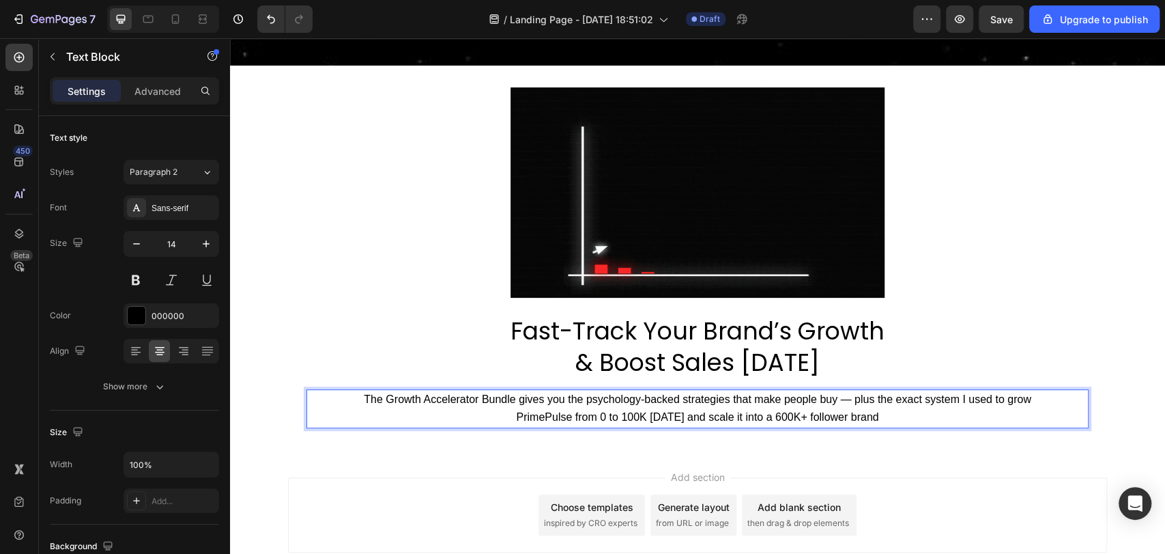
click at [850, 400] on span "The Growth Accelerator Bundle gives you the psychology-backed strategies that m…" at bounding box center [697, 407] width 667 height 29
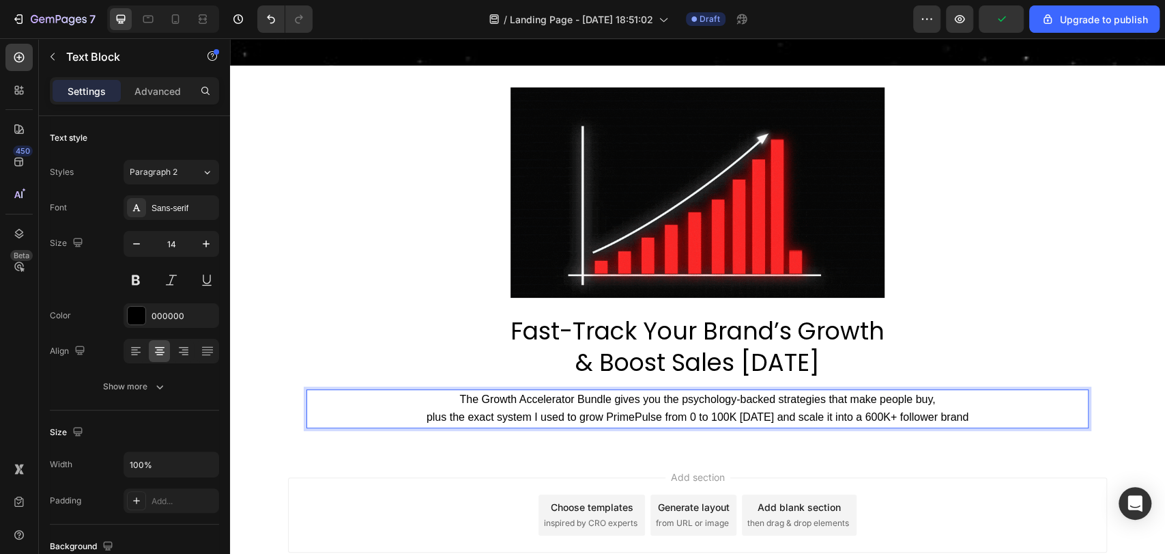
click at [981, 414] on p "The Growth Accelerator Bundle gives you the psychology-backed strategies that m…" at bounding box center [697, 407] width 670 height 35
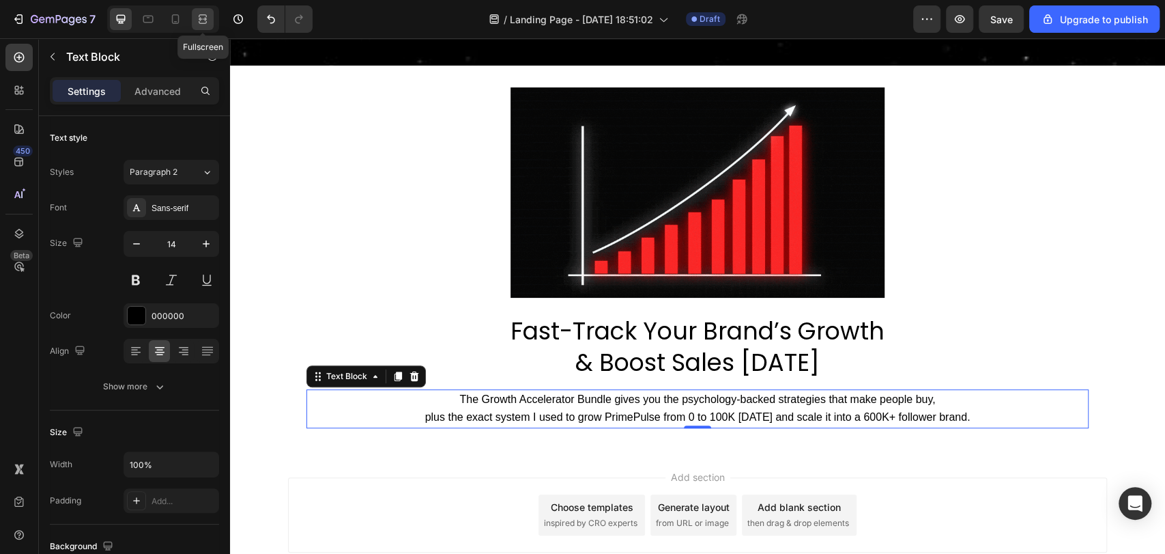
click at [209, 20] on icon at bounding box center [203, 19] width 14 height 14
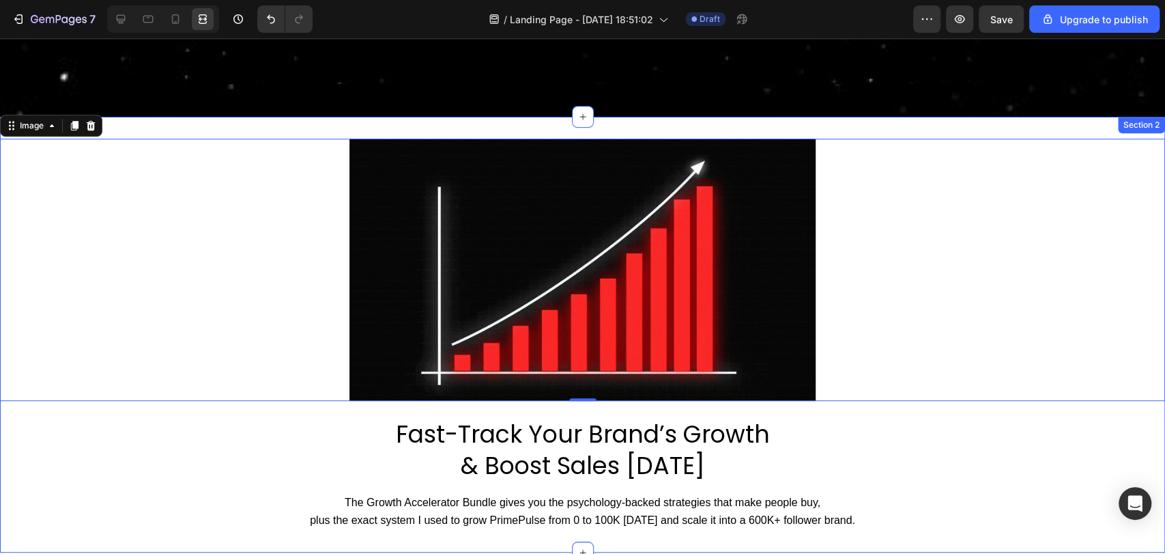
scroll to position [382, 0]
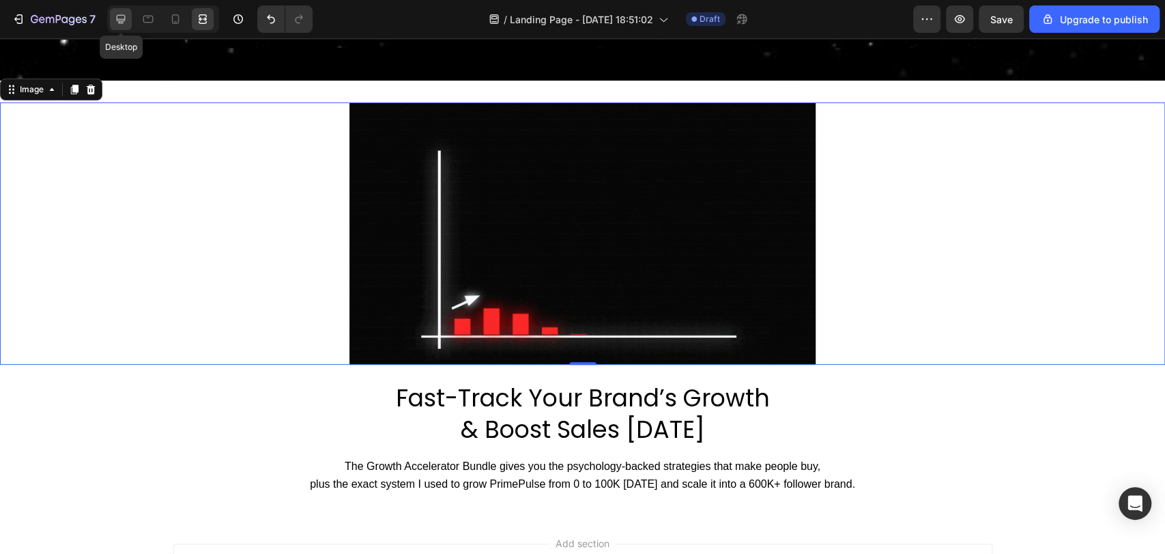
click at [126, 24] on icon at bounding box center [121, 19] width 14 height 14
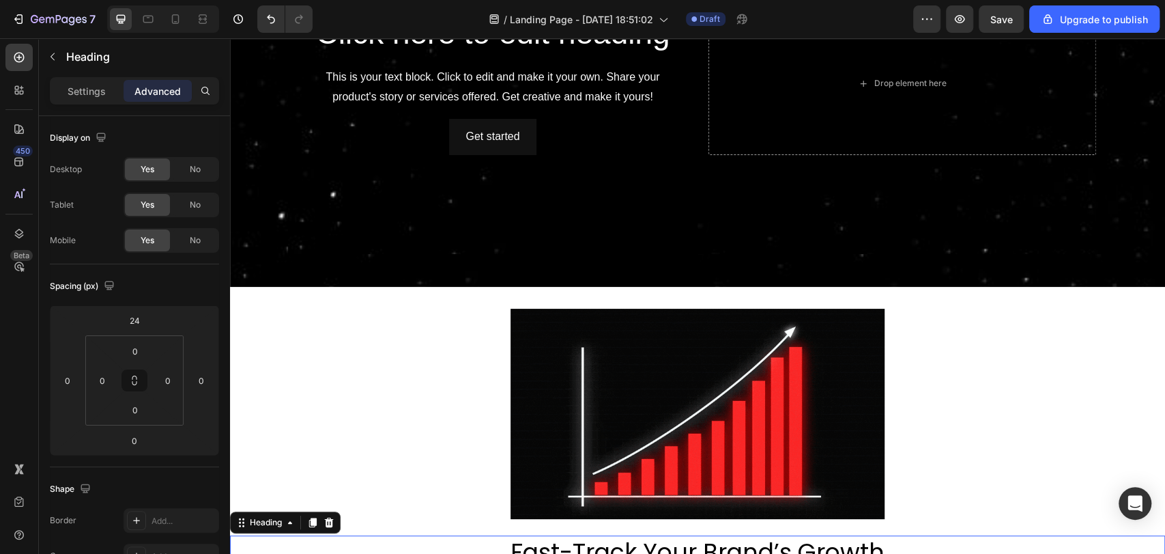
scroll to position [175, 0]
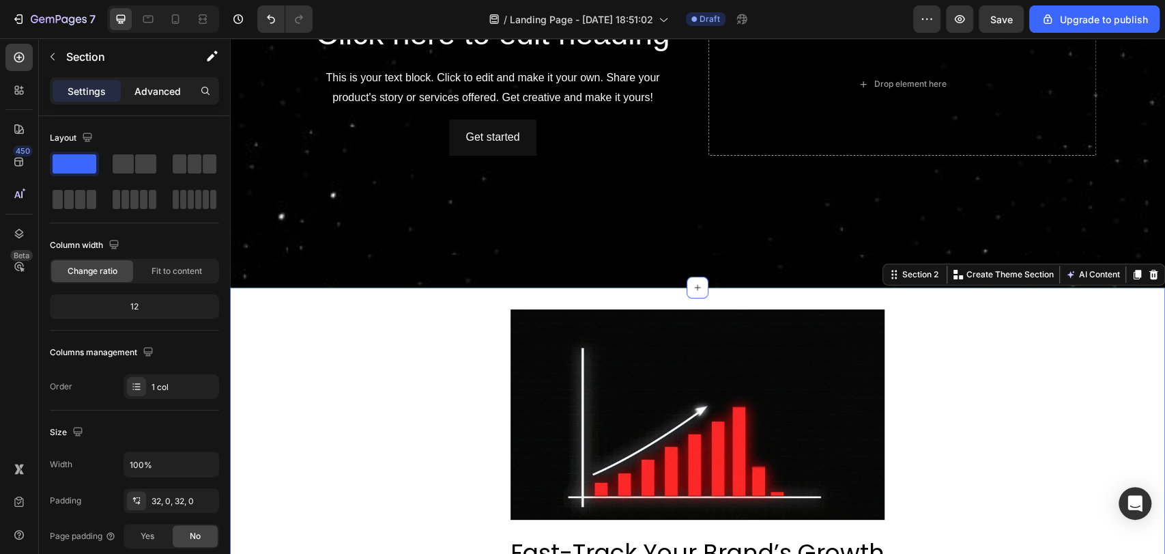
click at [152, 92] on p "Advanced" at bounding box center [157, 91] width 46 height 14
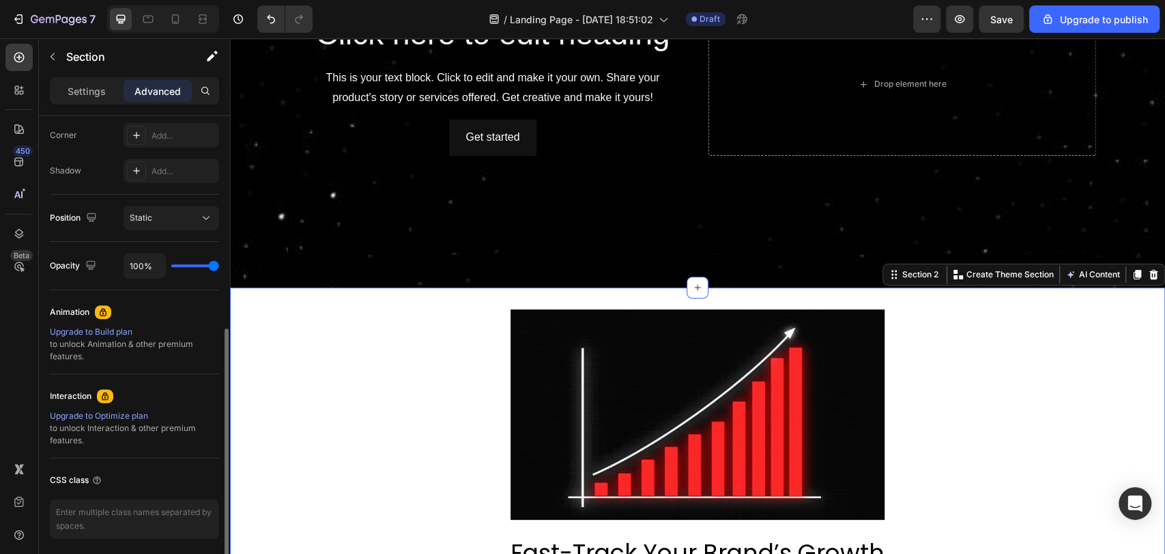
scroll to position [421, 0]
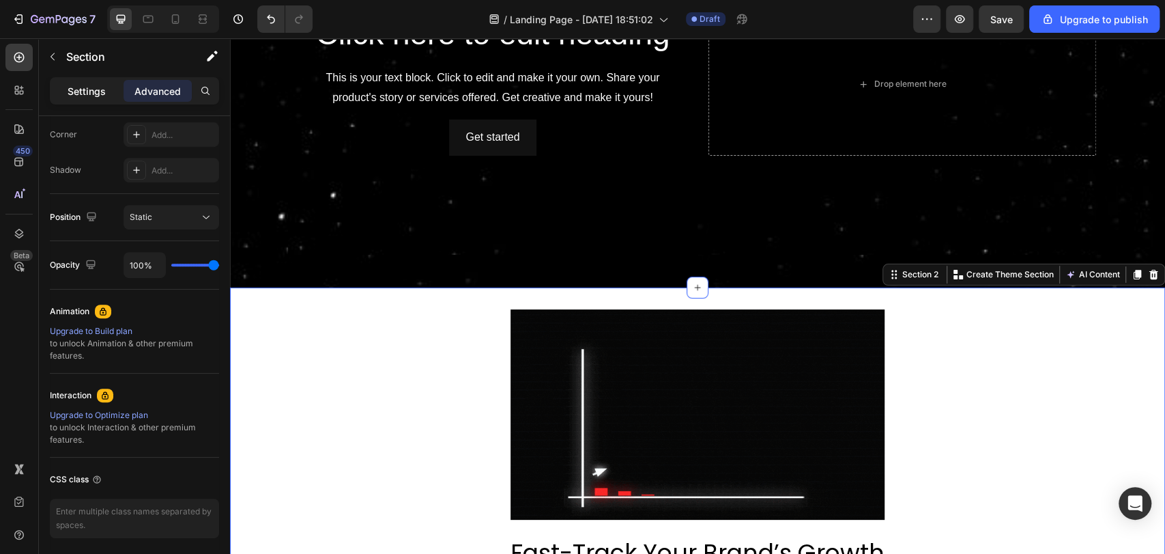
click at [84, 89] on p "Settings" at bounding box center [87, 91] width 38 height 14
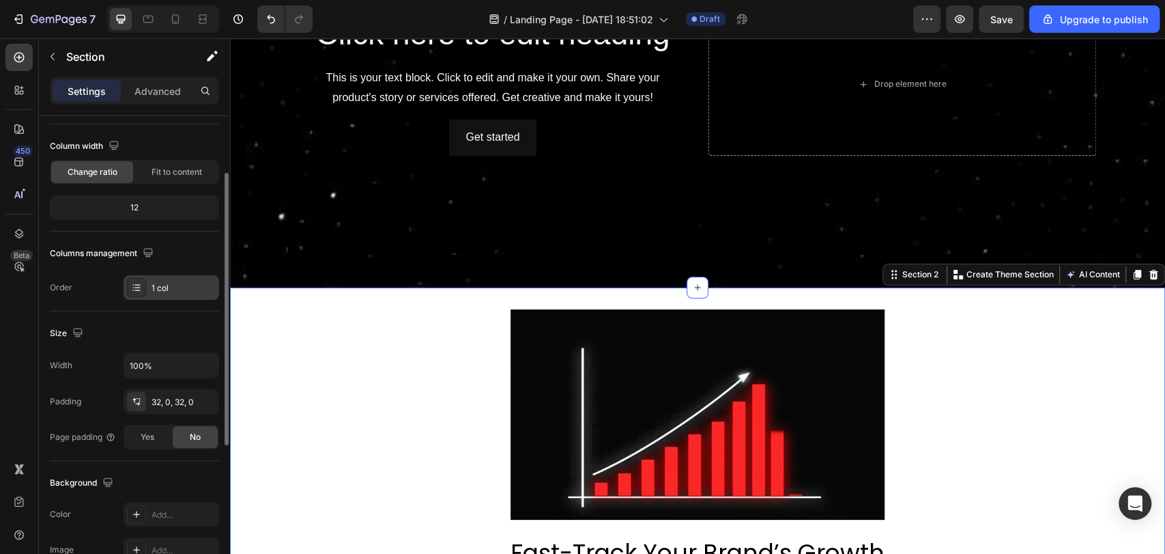
scroll to position [0, 0]
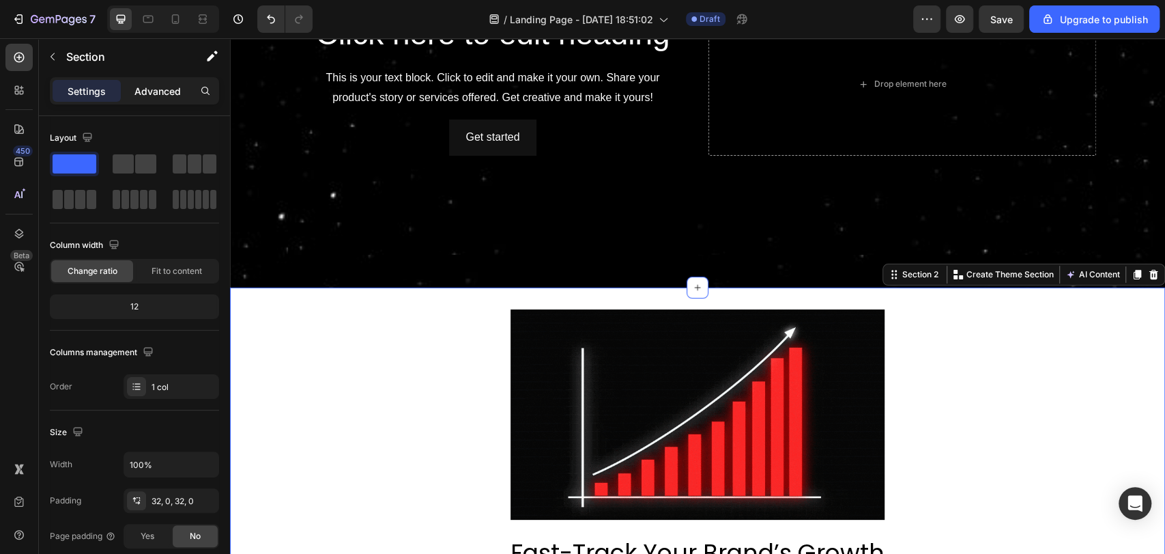
click at [152, 85] on p "Advanced" at bounding box center [157, 91] width 46 height 14
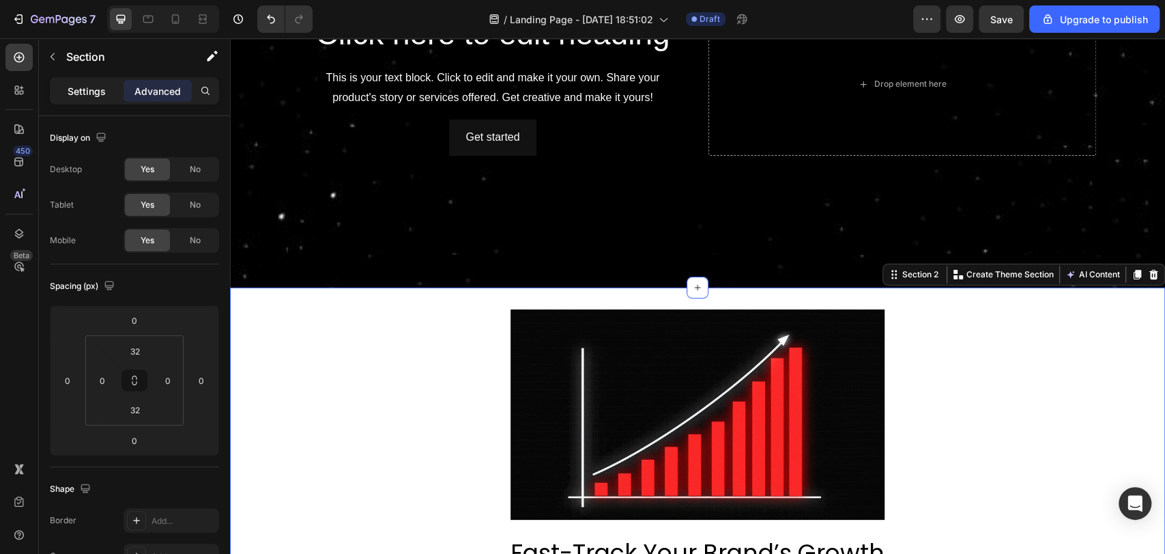
click at [94, 100] on div "Settings" at bounding box center [87, 91] width 68 height 22
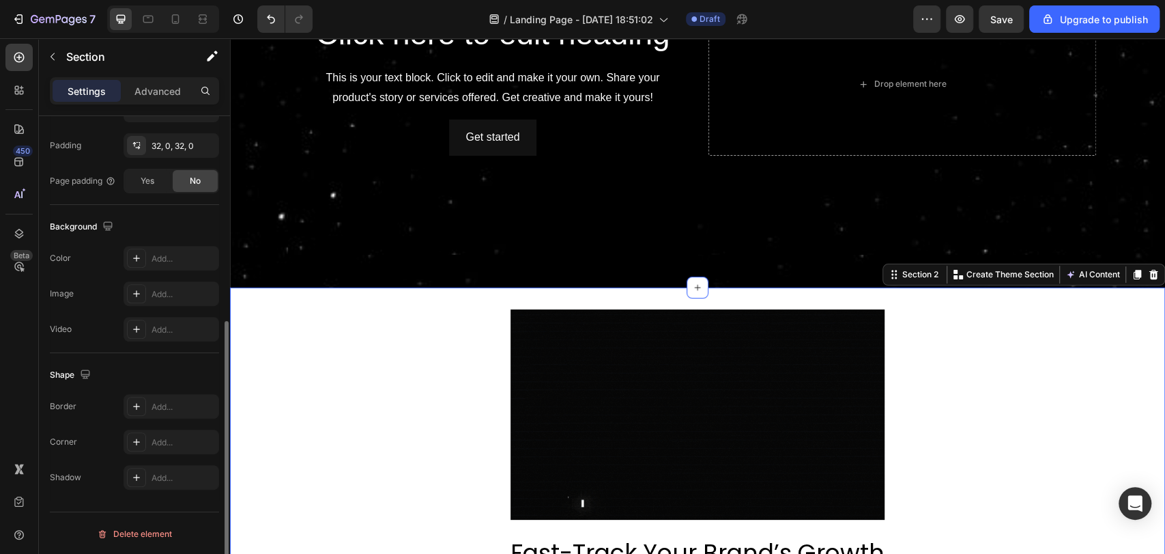
scroll to position [356, 0]
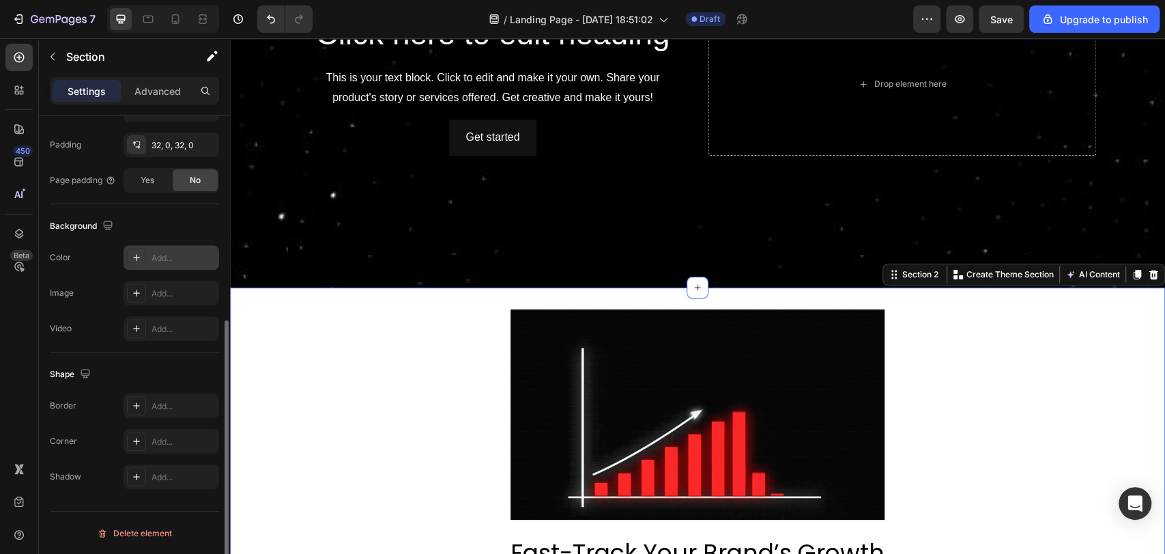
click at [137, 253] on icon at bounding box center [136, 257] width 11 height 11
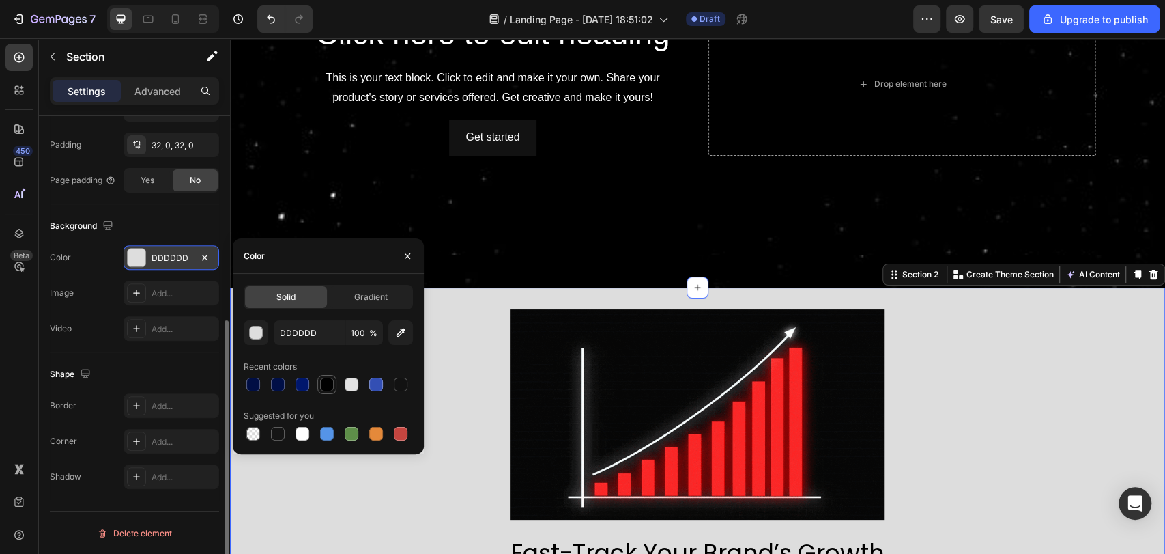
click at [328, 388] on div at bounding box center [327, 384] width 14 height 14
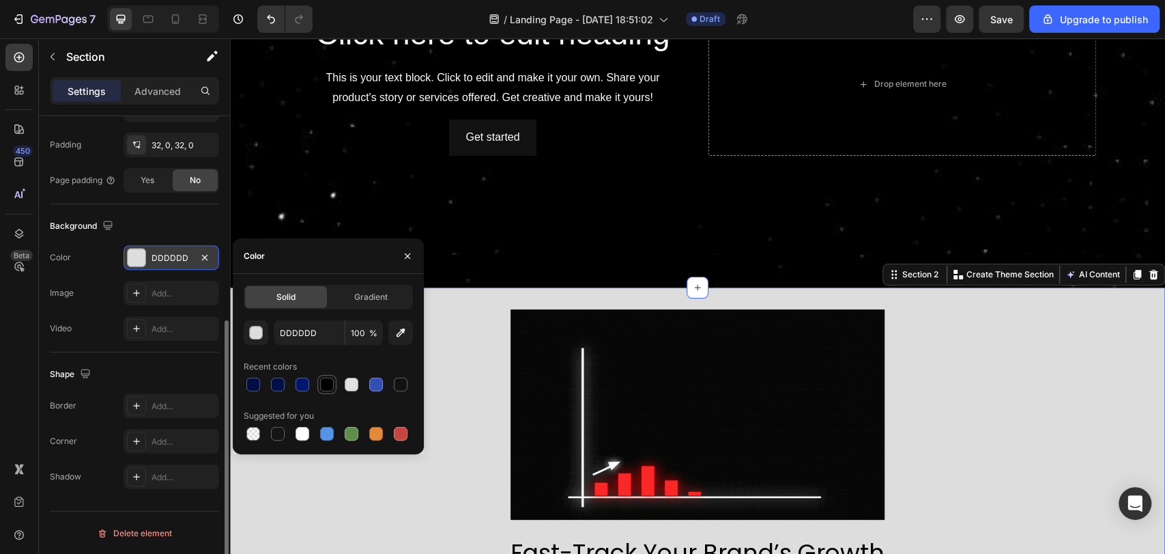
type input "000000"
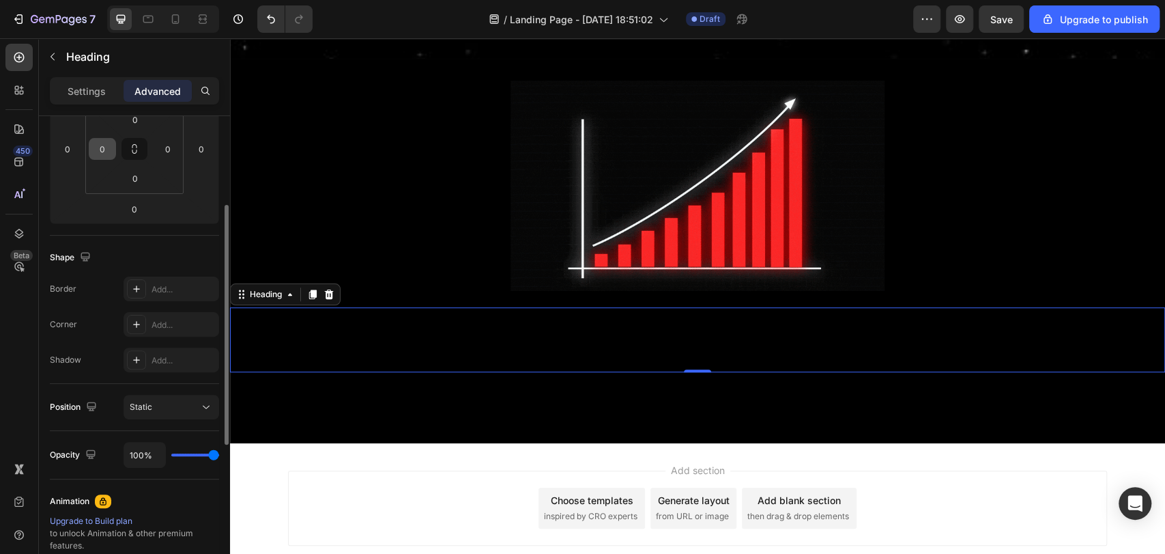
scroll to position [212, 0]
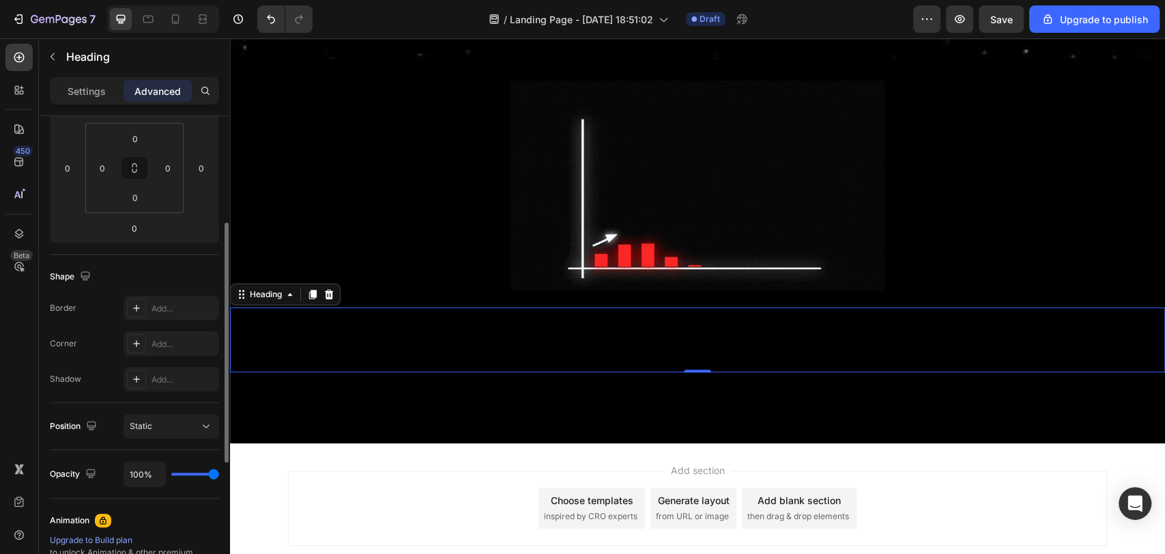
click at [85, 105] on div "Settings Advanced" at bounding box center [134, 96] width 191 height 39
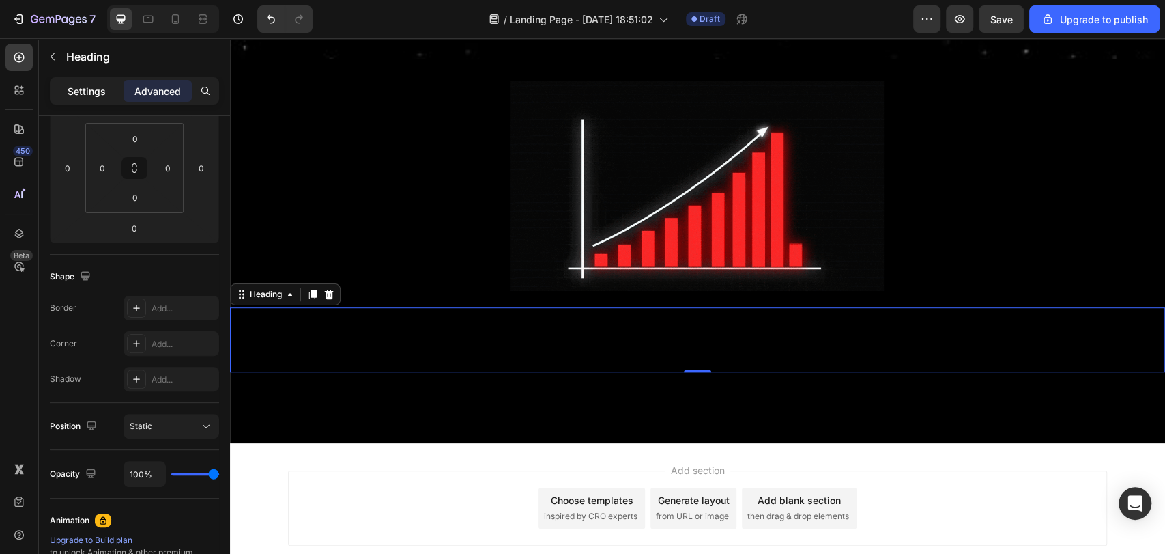
click at [91, 94] on p "Settings" at bounding box center [87, 91] width 38 height 14
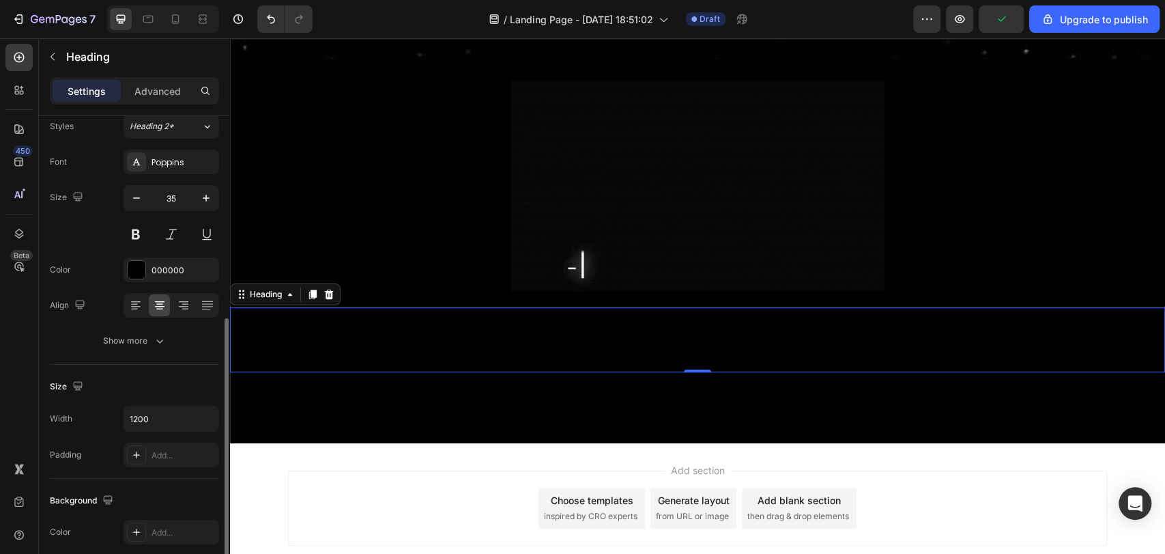
scroll to position [0, 0]
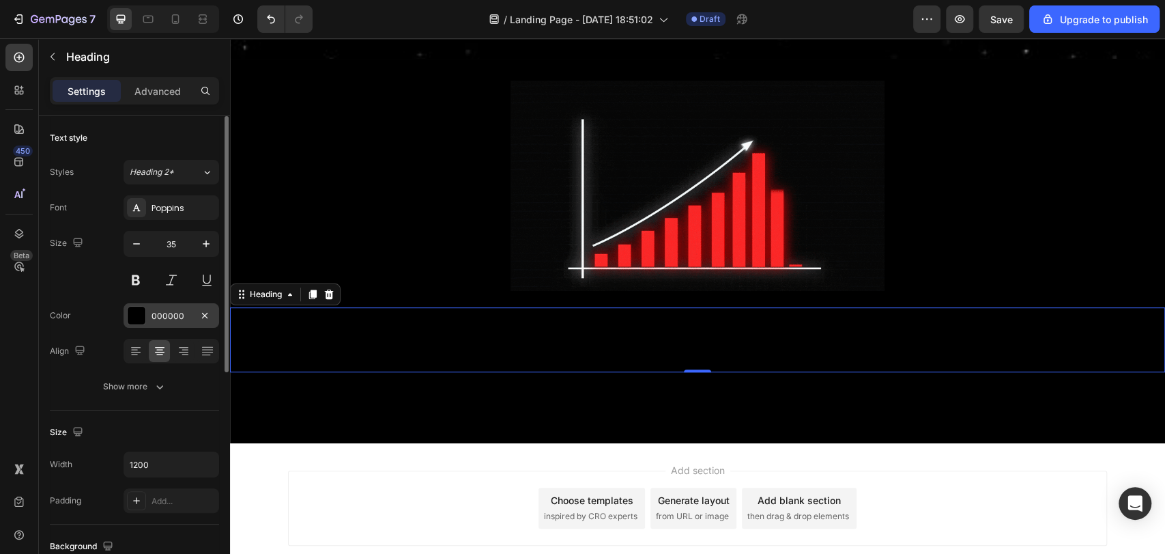
click at [145, 309] on div at bounding box center [137, 315] width 18 height 18
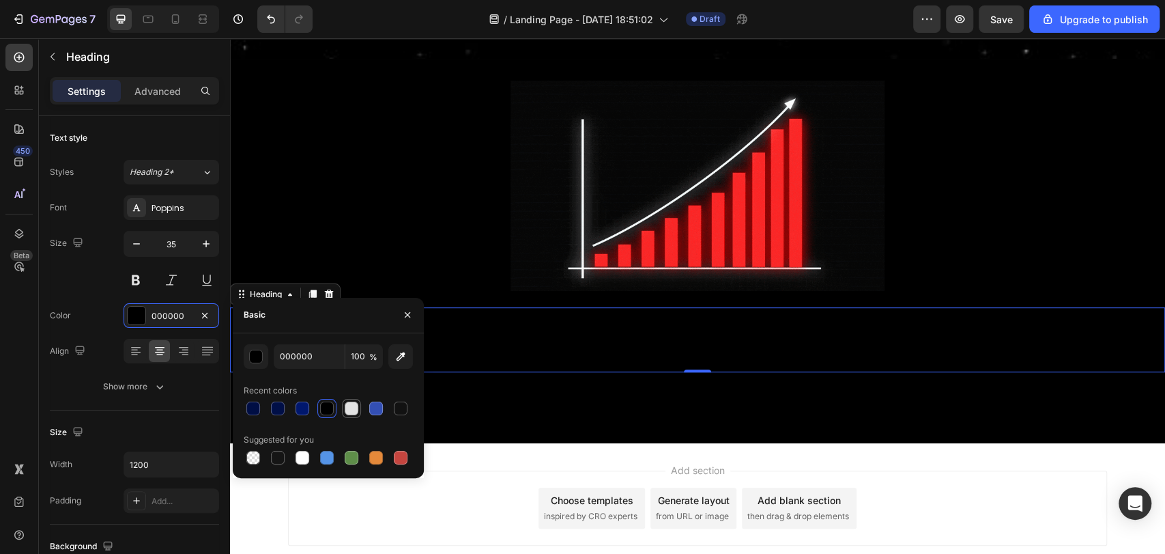
click at [348, 411] on div at bounding box center [352, 408] width 14 height 14
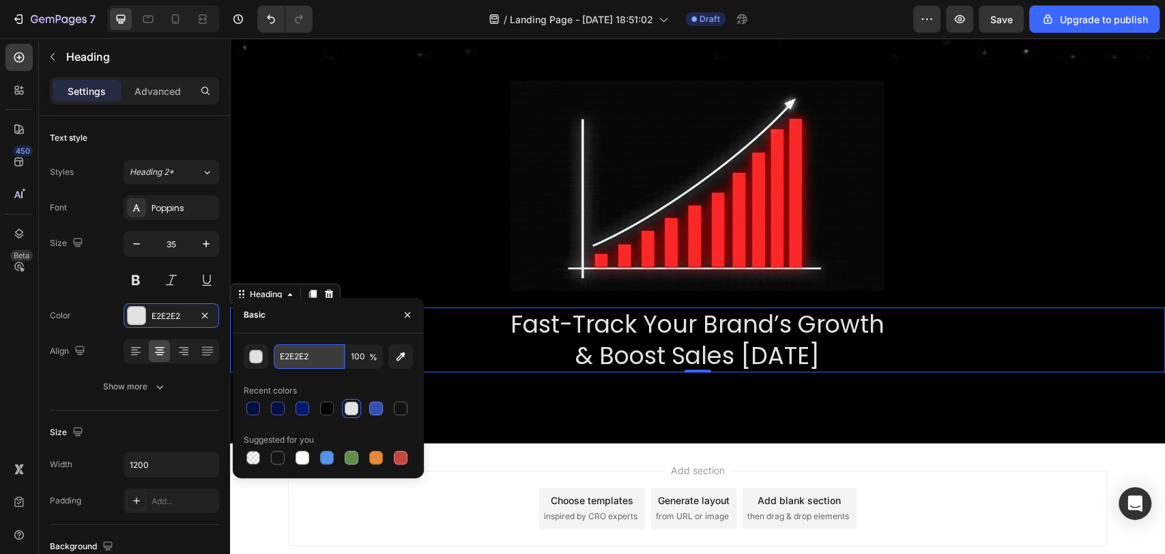
click at [301, 352] on input "E2E2E2" at bounding box center [309, 356] width 71 height 25
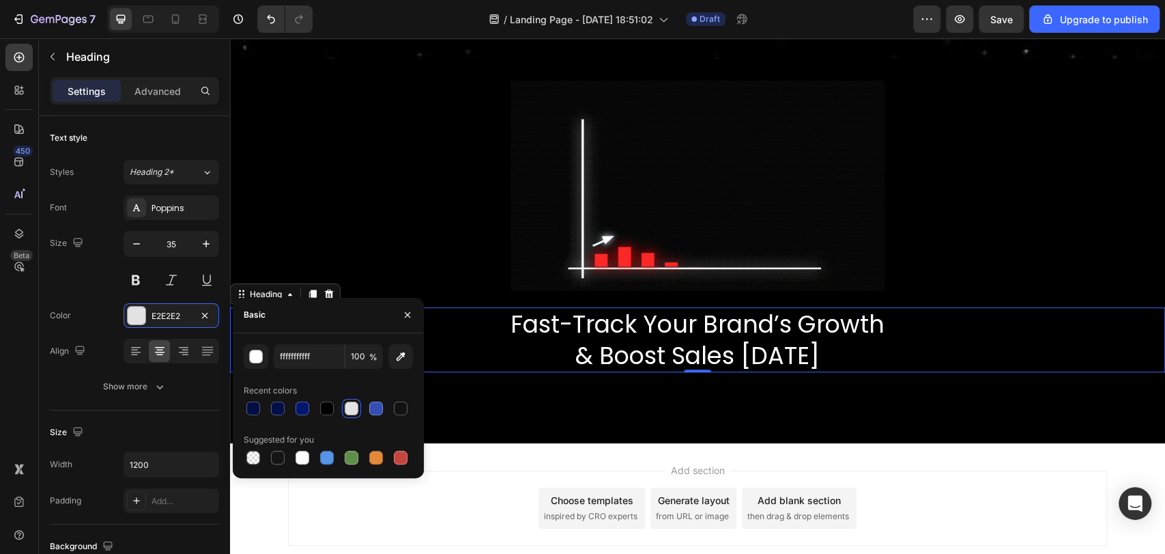
type input "FFFFFF"
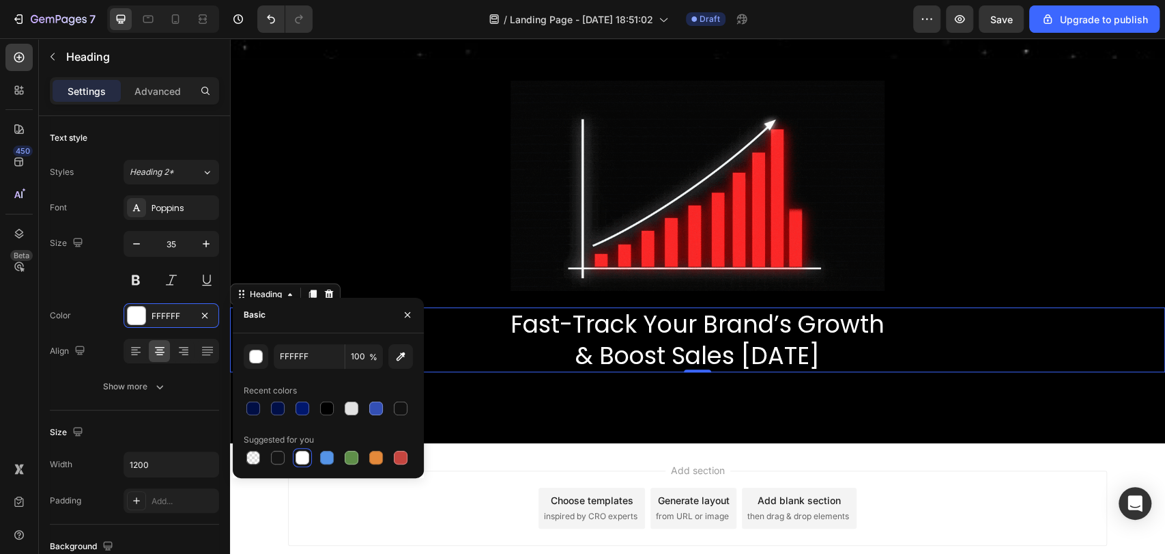
click at [341, 320] on div "Basic" at bounding box center [328, 315] width 191 height 35
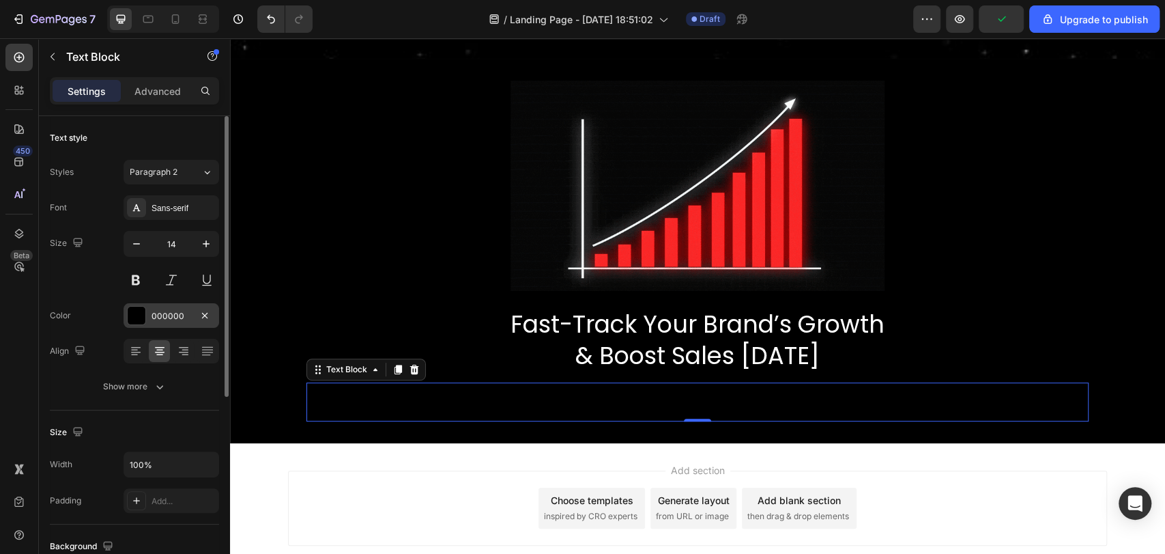
click at [170, 317] on div "000000" at bounding box center [172, 316] width 40 height 12
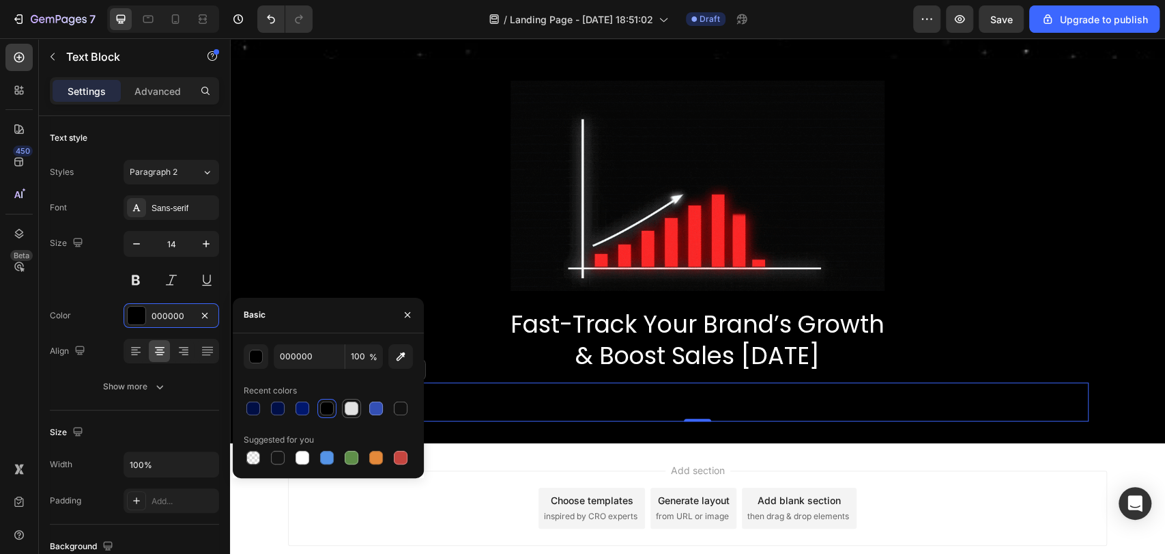
click at [347, 406] on div at bounding box center [352, 408] width 14 height 14
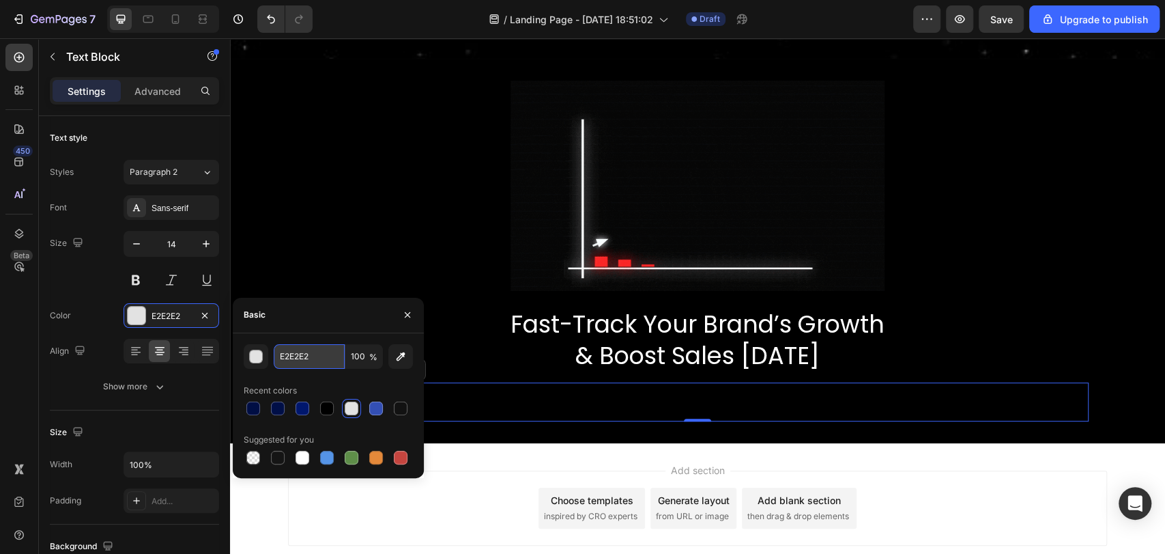
click at [304, 345] on input "E2E2E2" at bounding box center [309, 356] width 71 height 25
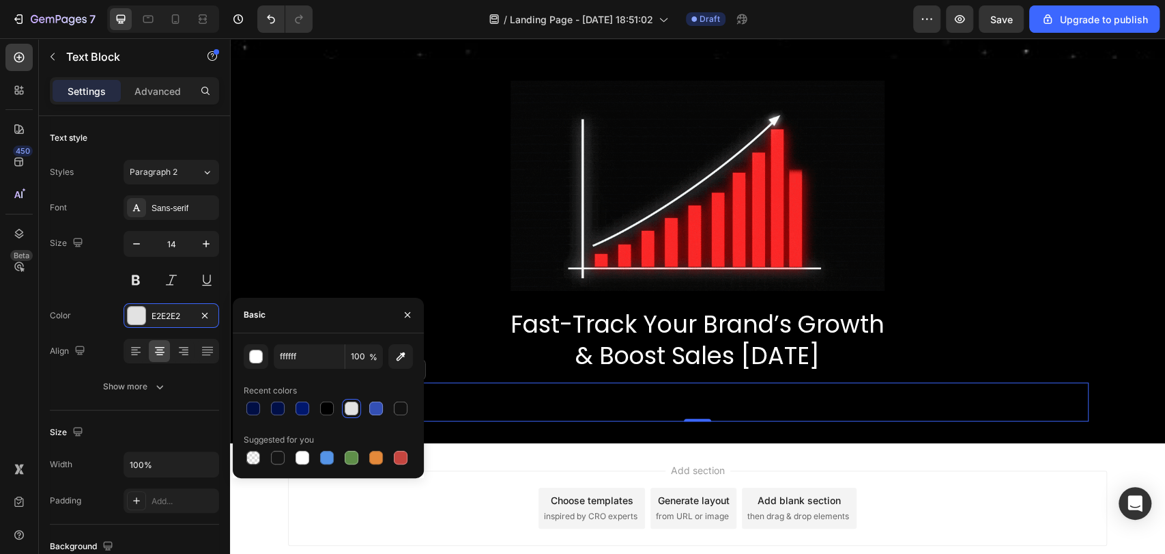
type input "FFFFFF"
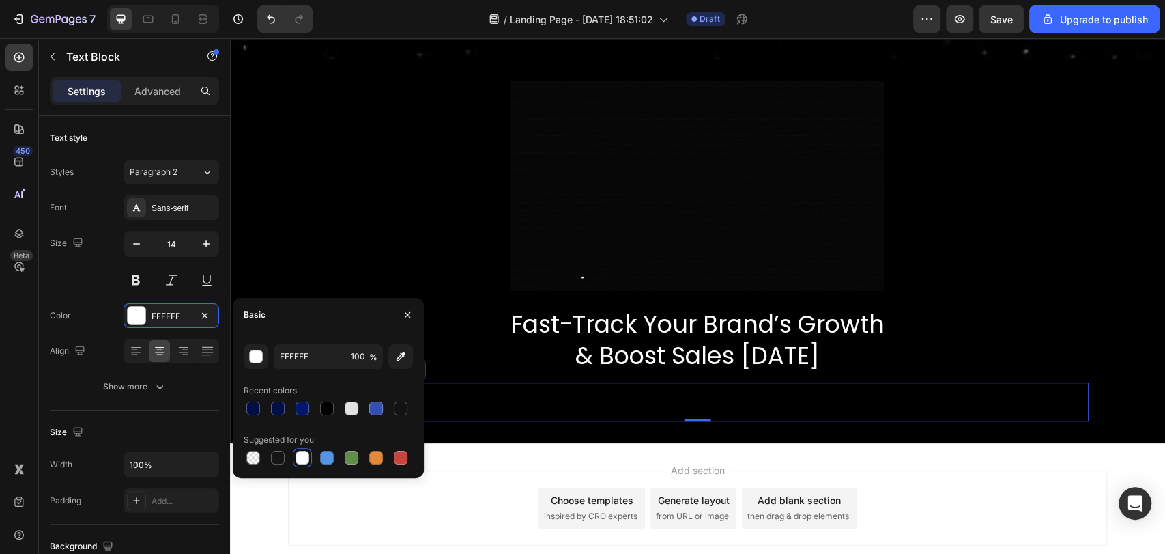
click at [311, 334] on div "FFFFFF 100 % Recent colors Suggested for you" at bounding box center [328, 405] width 191 height 145
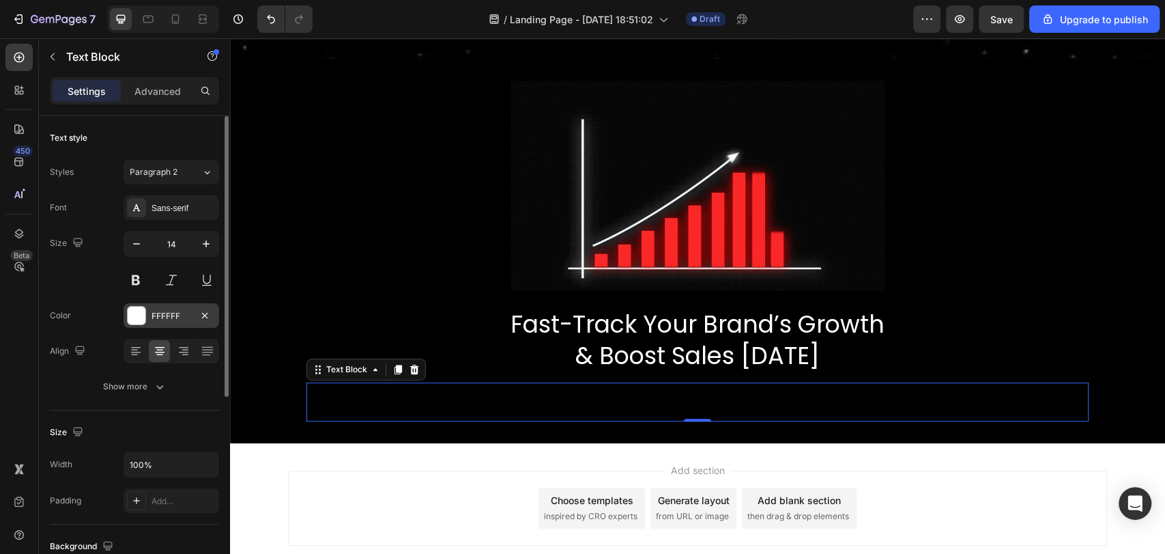
click at [153, 311] on div "FFFFFF" at bounding box center [172, 316] width 40 height 12
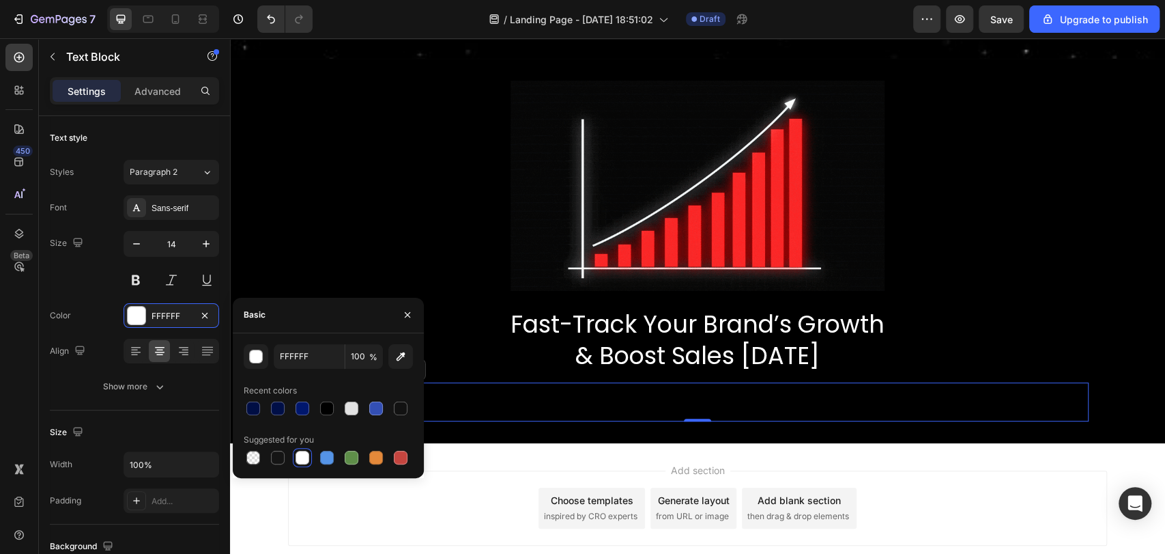
click at [304, 459] on div at bounding box center [303, 457] width 14 height 14
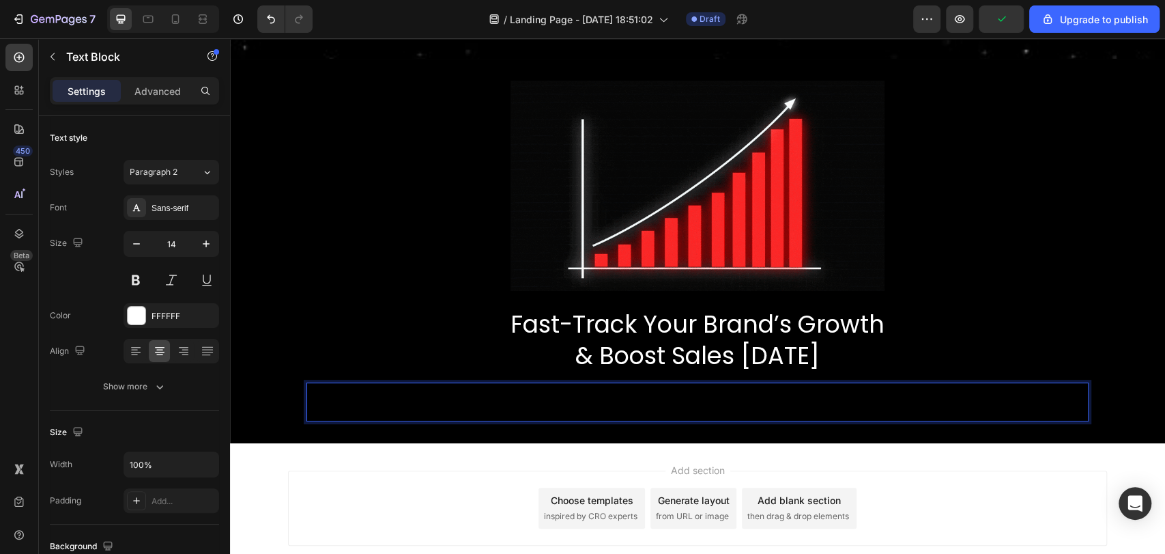
click at [609, 395] on span "The Growth Accelerator Bundle gives you the psychology-backed strategies that m…" at bounding box center [698, 392] width 476 height 12
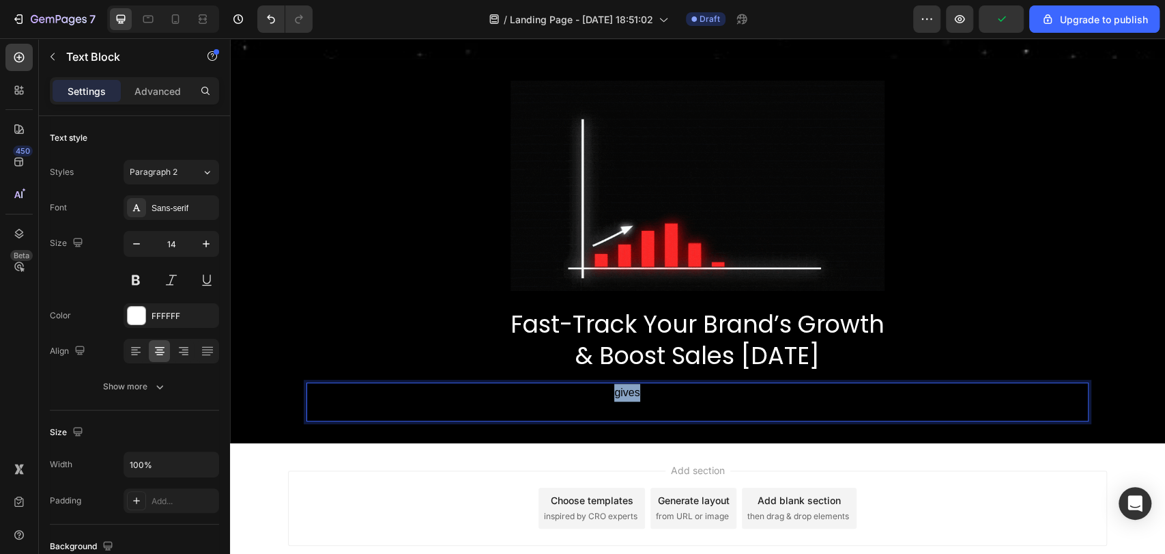
click at [609, 395] on span "The Growth Accelerator Bundle gives you the psychology-backed strategies that m…" at bounding box center [698, 392] width 476 height 12
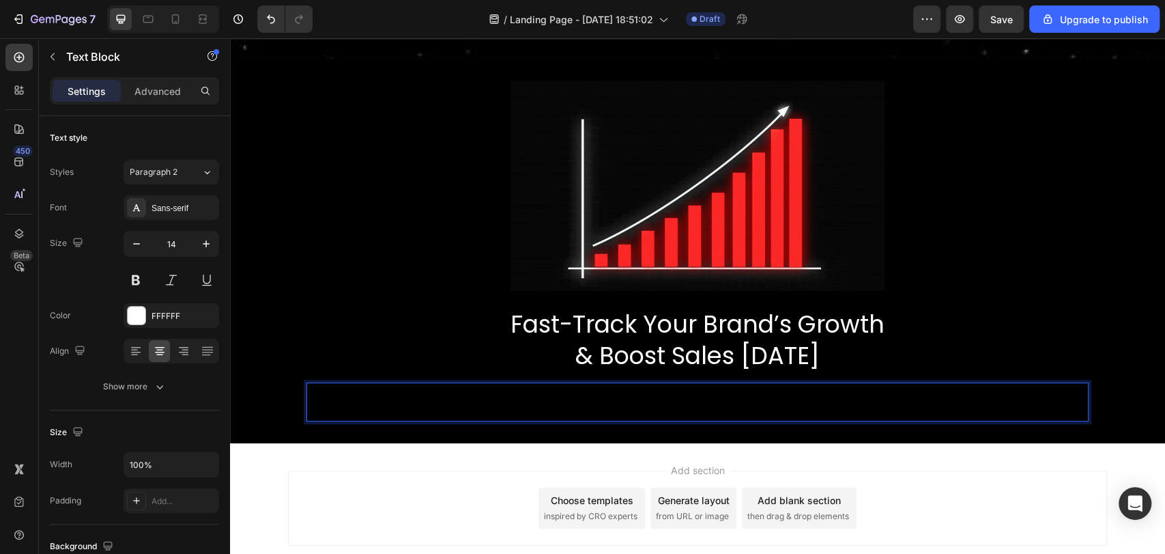
click at [586, 395] on span "The Growth Accelerator Bundle gives you the psychology-backed strategies that m…" at bounding box center [698, 392] width 476 height 12
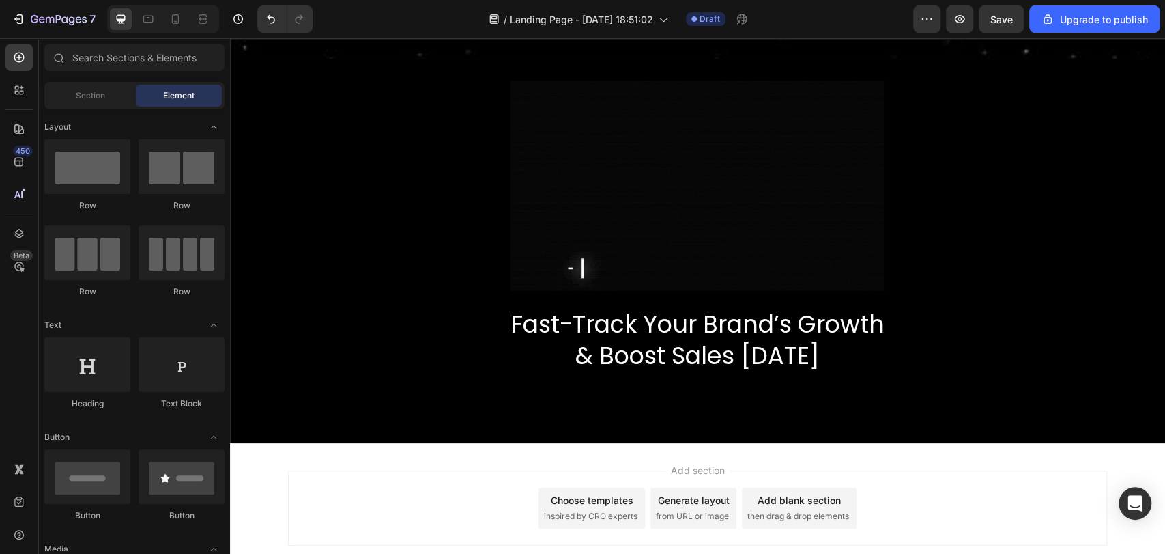
click at [481, 459] on div "Add section Choose templates inspired by CRO experts Generate layout from URL o…" at bounding box center [697, 527] width 935 height 168
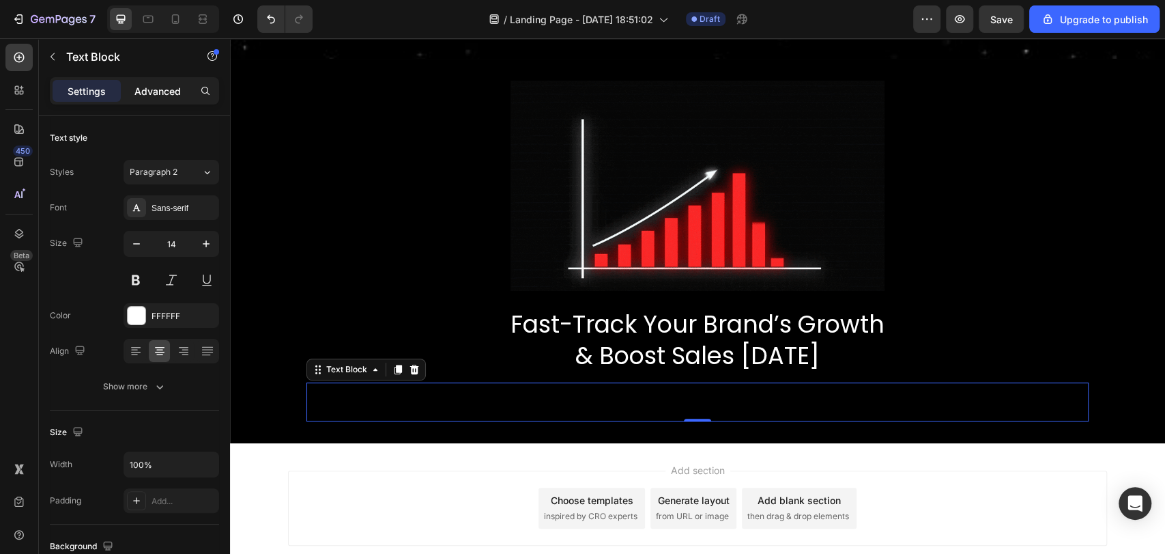
click at [159, 84] on p "Advanced" at bounding box center [157, 91] width 46 height 14
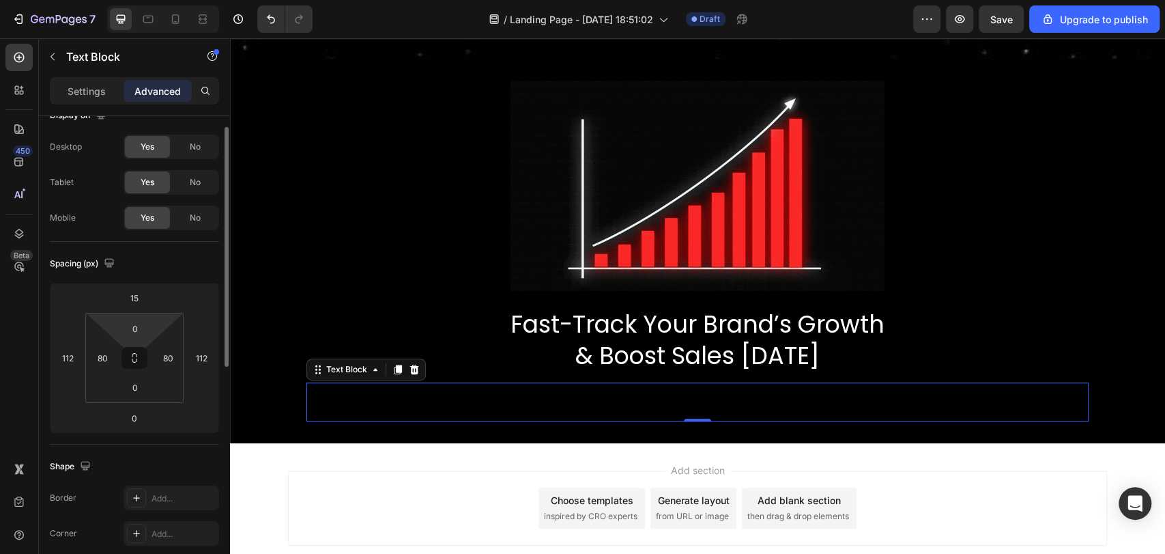
scroll to position [22, 0]
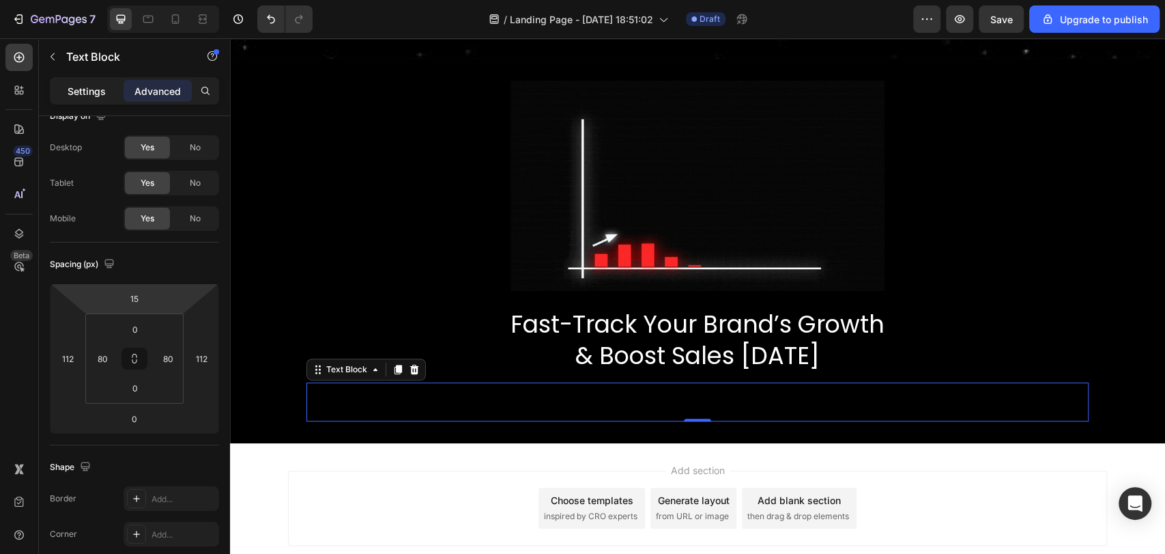
click at [87, 98] on p "Settings" at bounding box center [87, 91] width 38 height 14
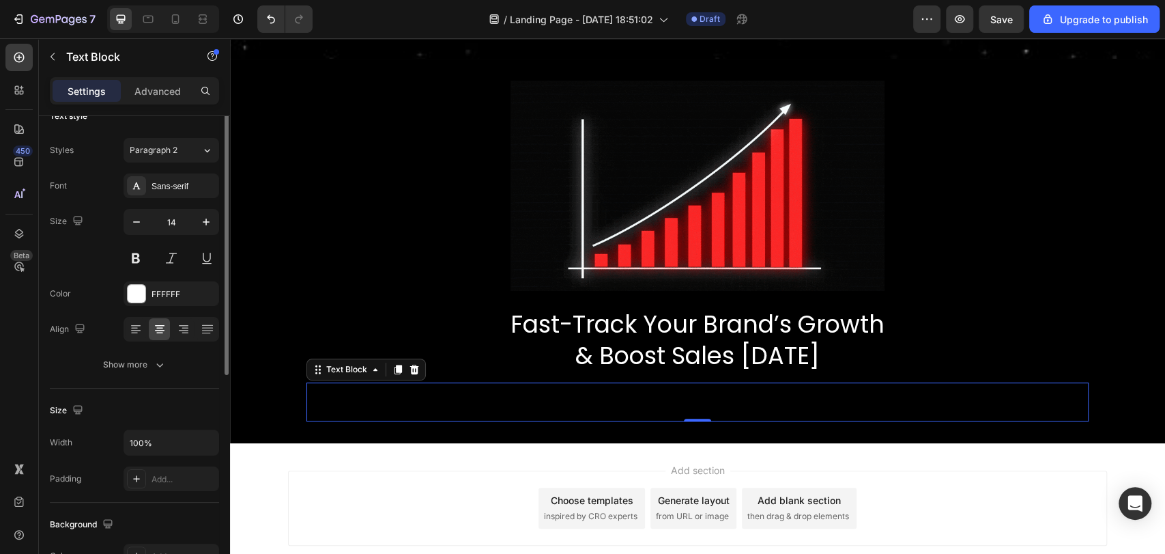
scroll to position [0, 0]
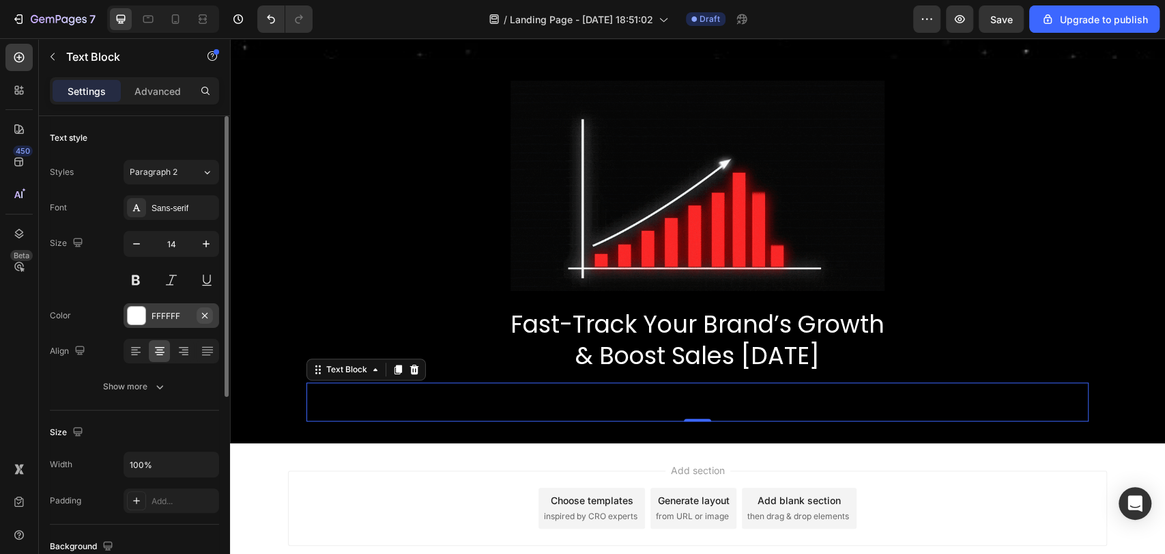
click at [209, 317] on icon "button" at bounding box center [204, 315] width 11 height 11
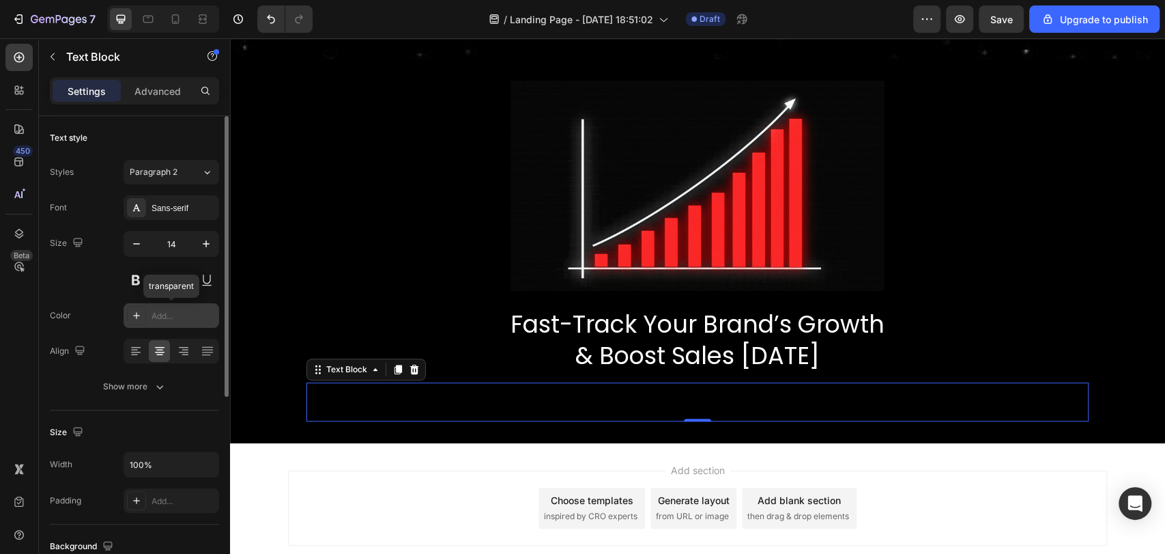
click at [155, 315] on div "Add..." at bounding box center [184, 316] width 64 height 12
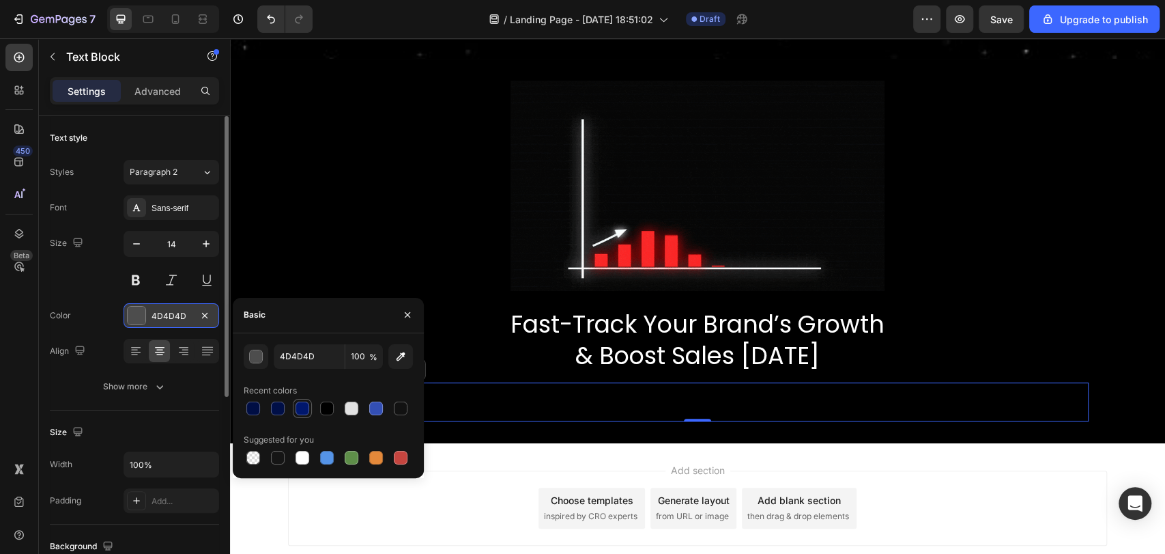
click at [309, 407] on div at bounding box center [302, 408] width 16 height 16
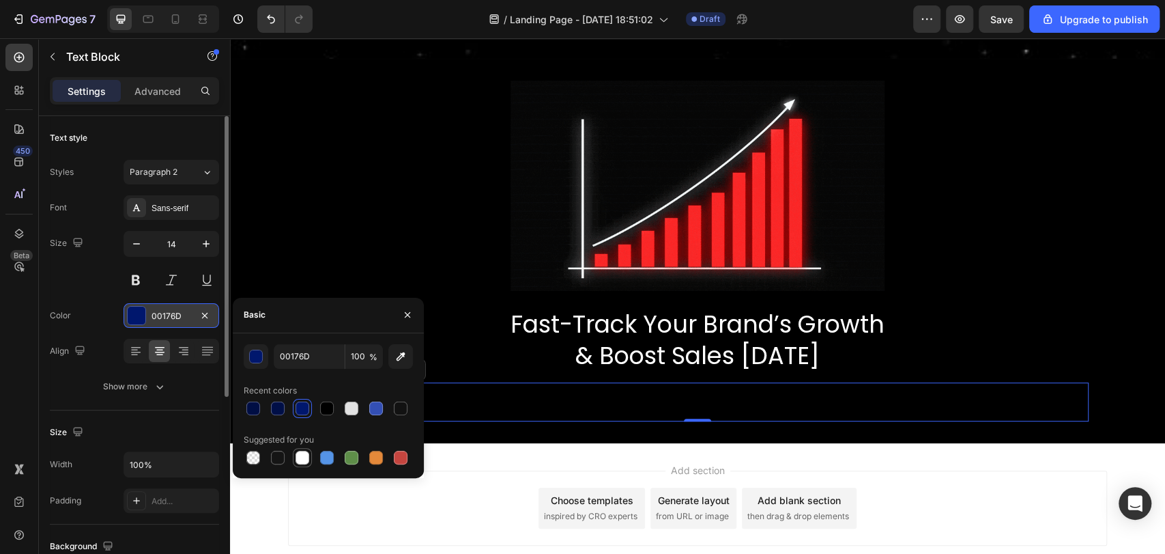
click at [308, 448] on div at bounding box center [302, 457] width 19 height 19
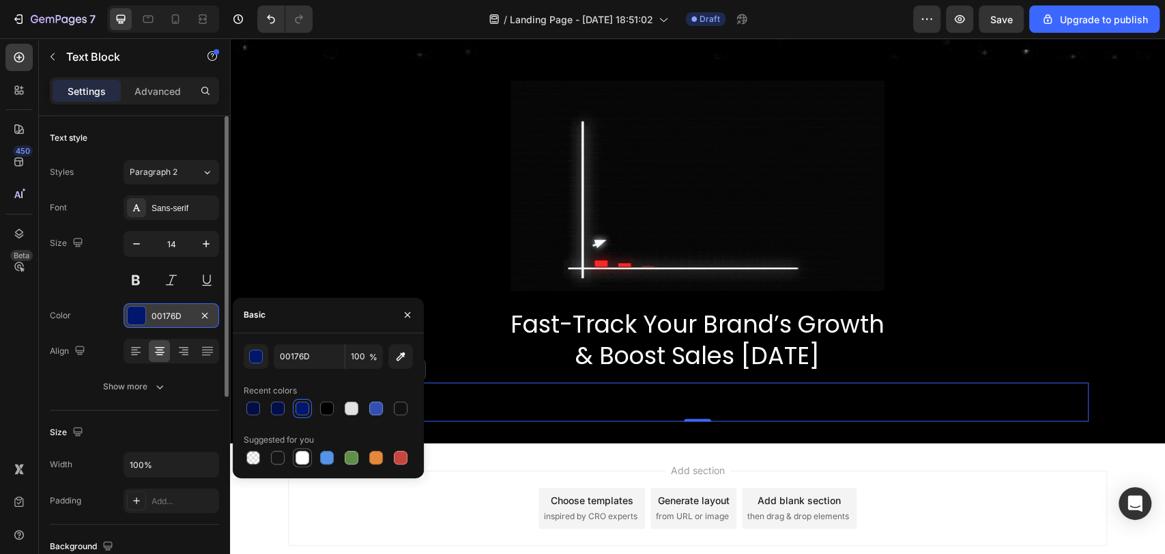
type input "FFFFFF"
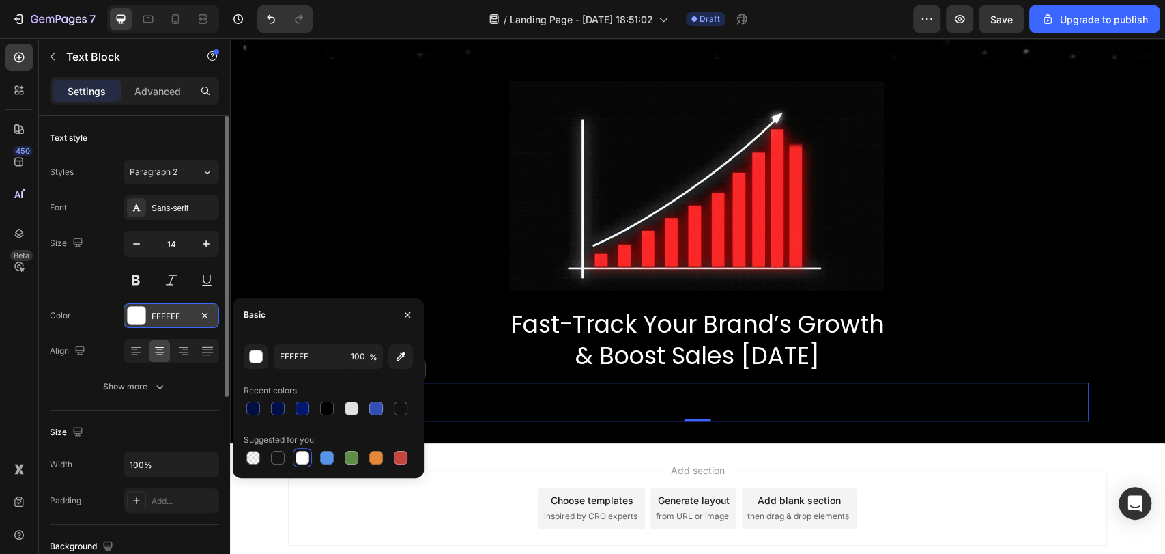
click at [98, 315] on div "Color FFFFFF" at bounding box center [134, 315] width 169 height 25
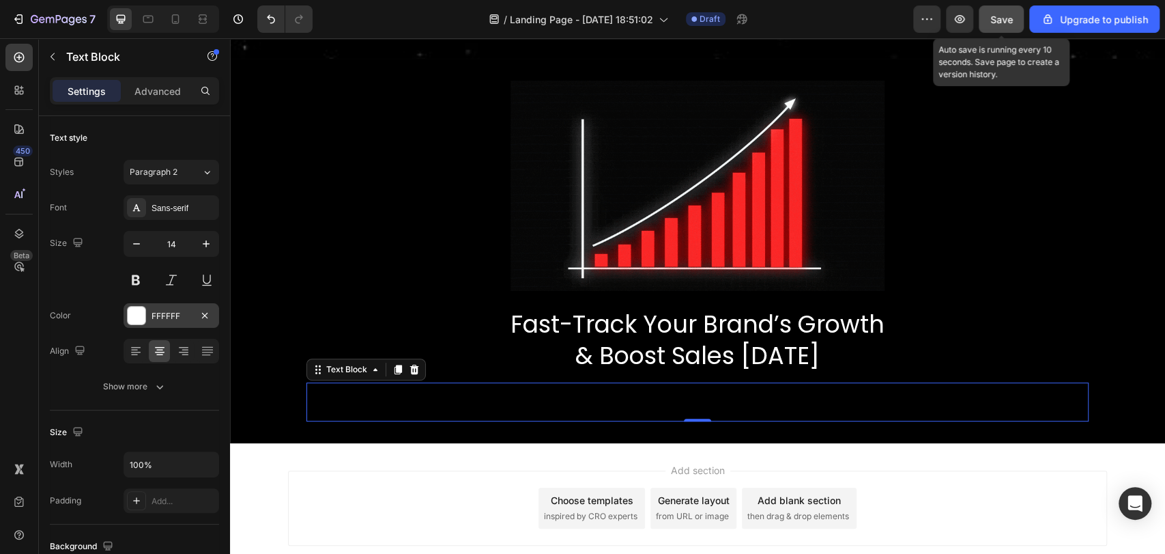
click at [1005, 14] on span "Save" at bounding box center [1001, 20] width 23 height 12
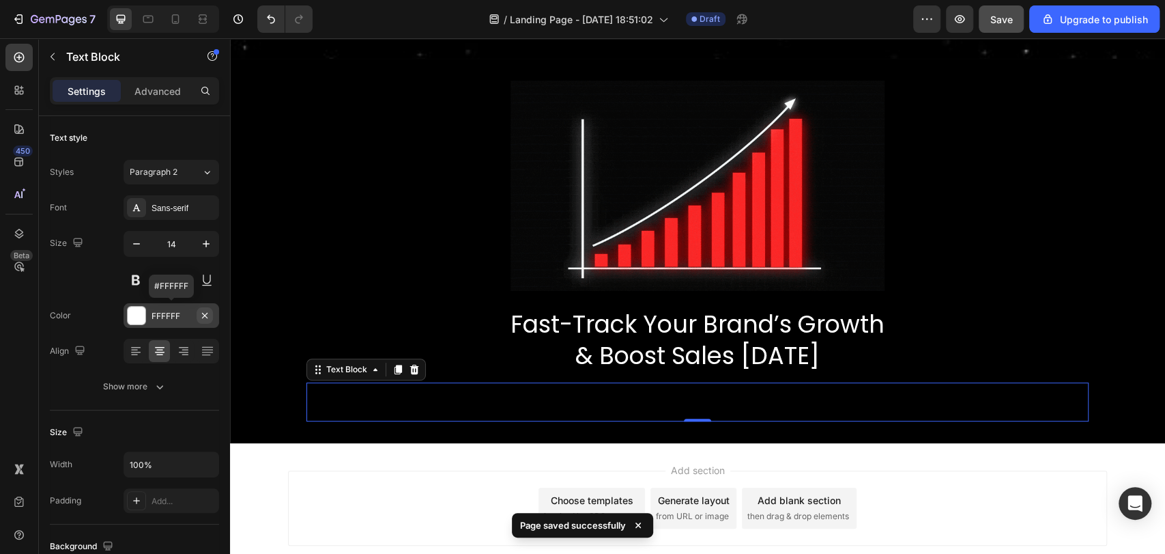
click at [208, 311] on icon "button" at bounding box center [204, 315] width 11 height 11
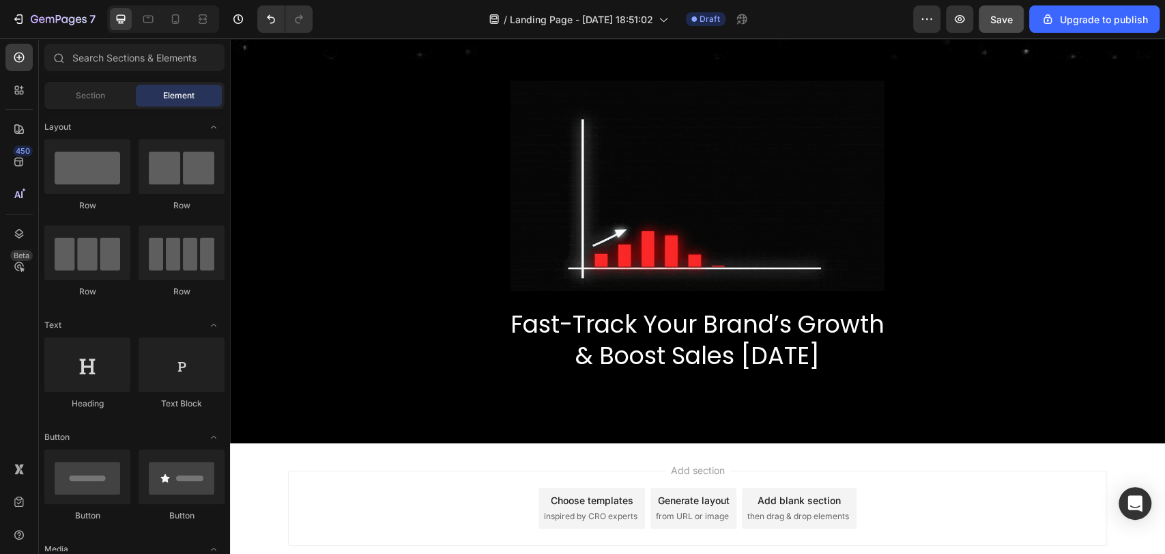
click at [479, 470] on div "Add section Choose templates inspired by CRO experts Generate layout from URL o…" at bounding box center [697, 507] width 819 height 75
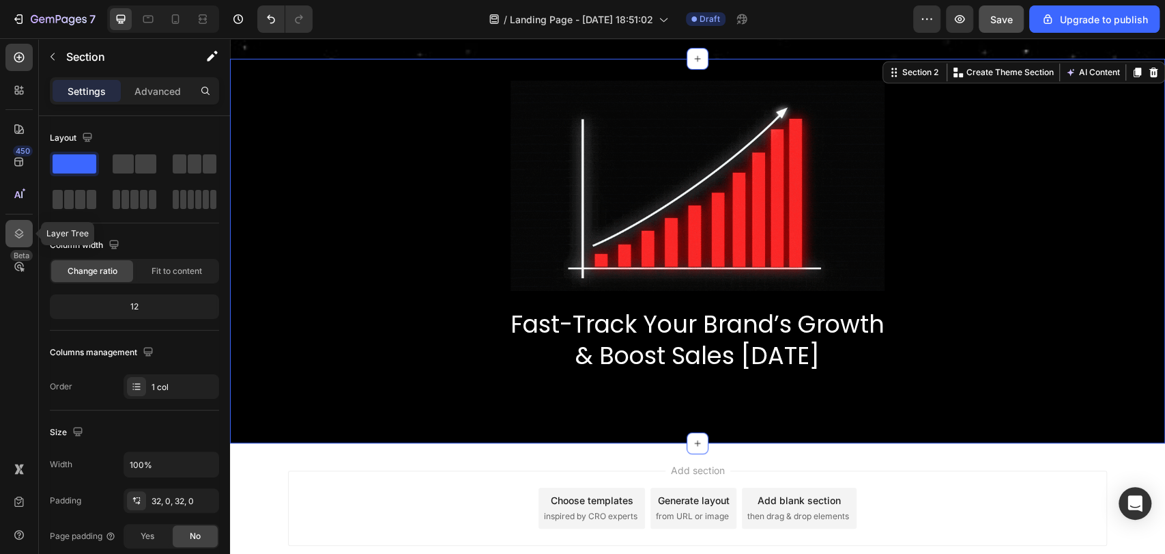
click at [14, 233] on icon at bounding box center [19, 234] width 14 height 14
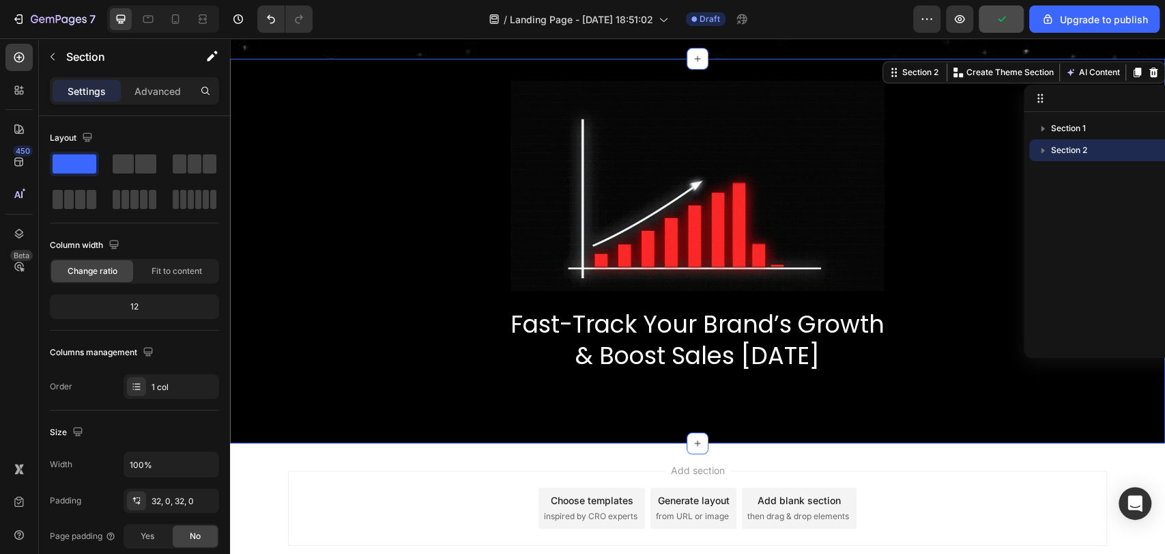
click at [1047, 154] on icon "button" at bounding box center [1043, 150] width 14 height 14
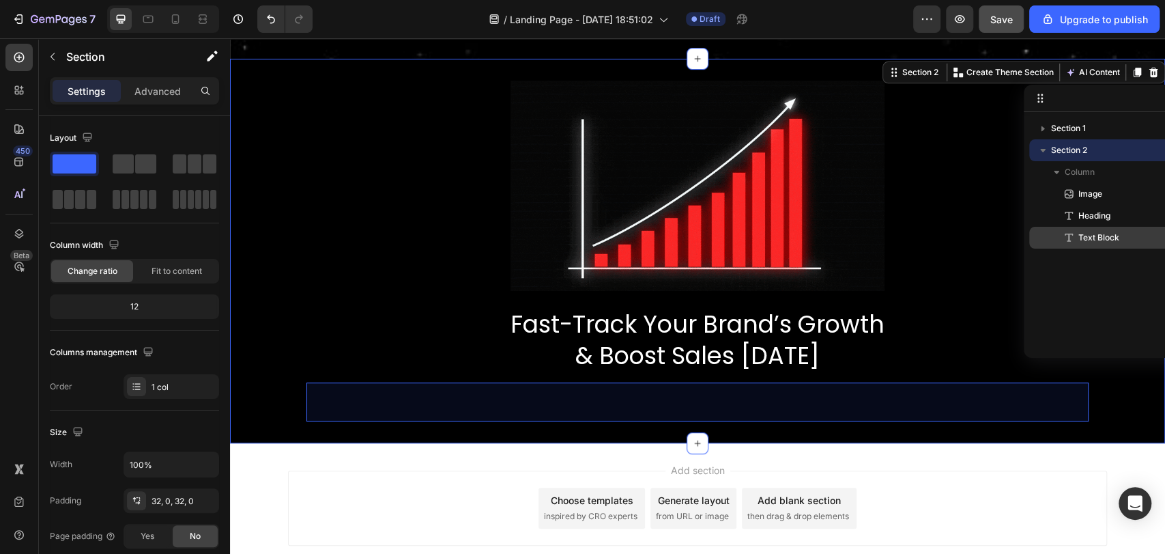
click at [1095, 233] on span "Text Block" at bounding box center [1098, 238] width 41 height 14
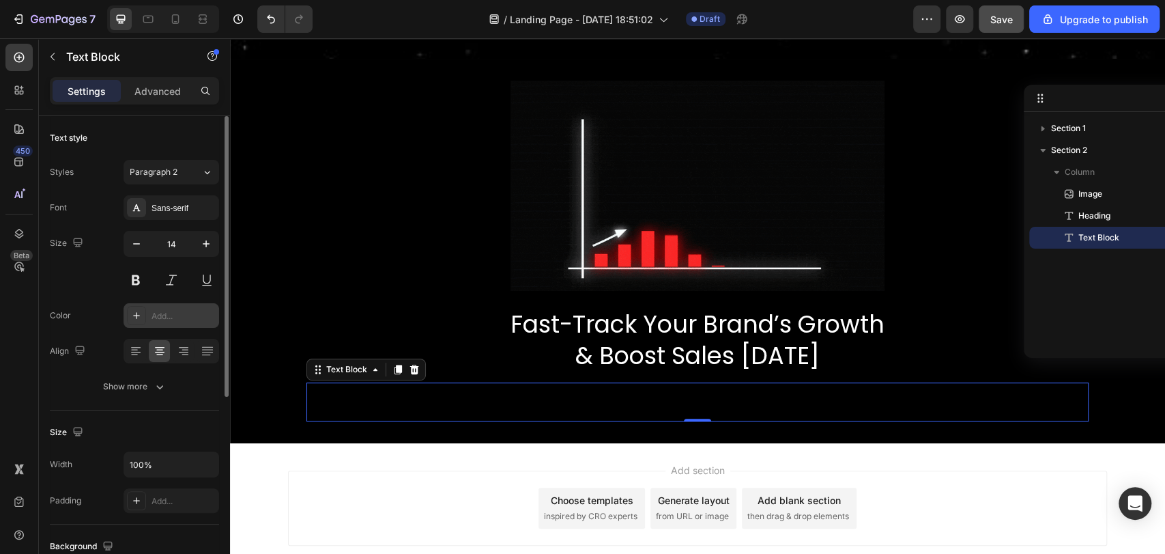
click at [196, 313] on div "Add..." at bounding box center [184, 316] width 64 height 12
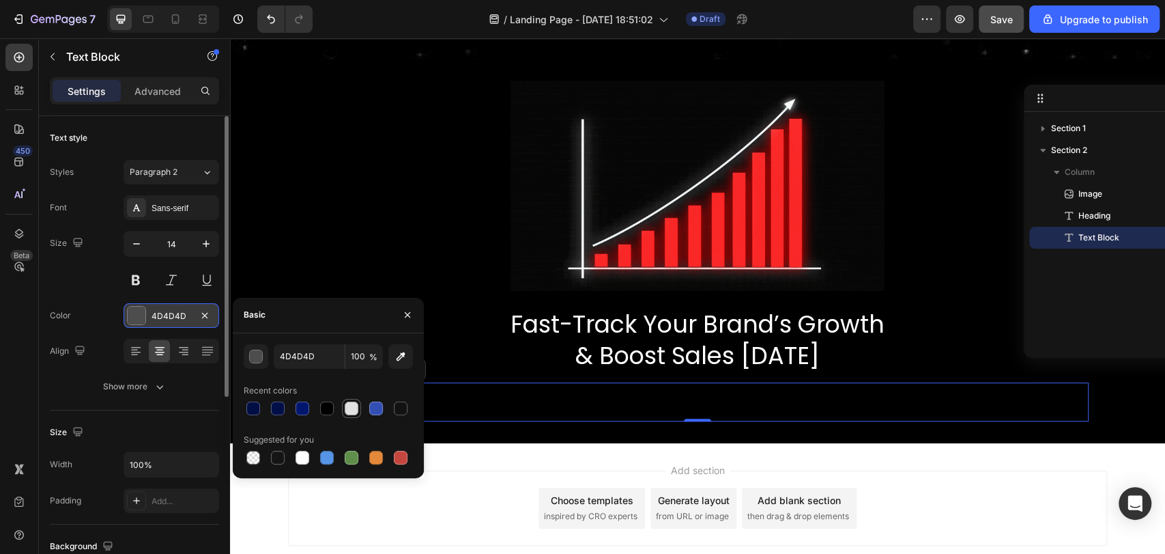
click at [358, 410] on div at bounding box center [351, 408] width 16 height 16
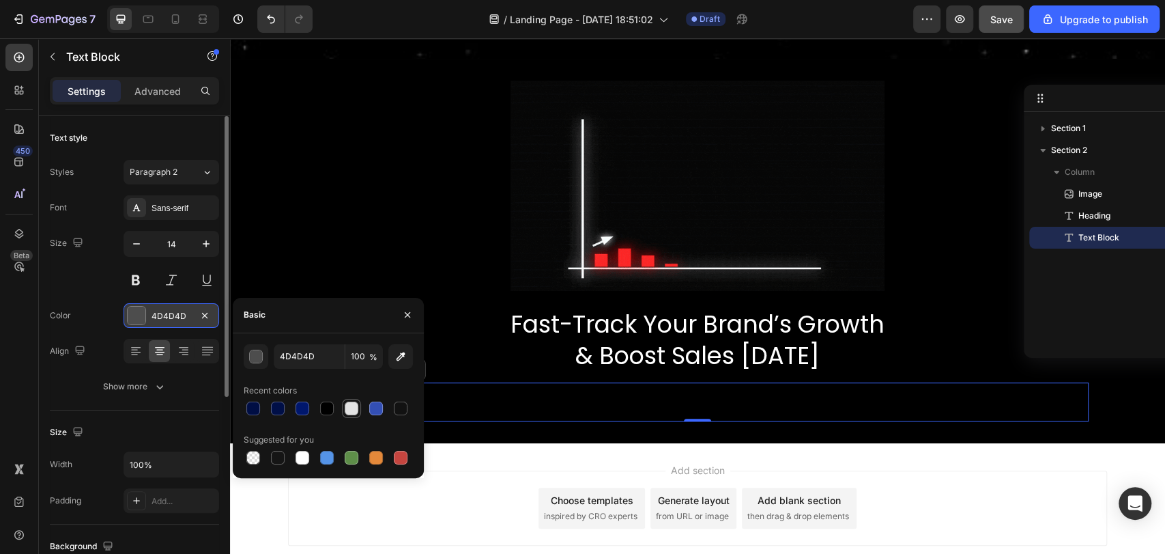
type input "E2E2E2"
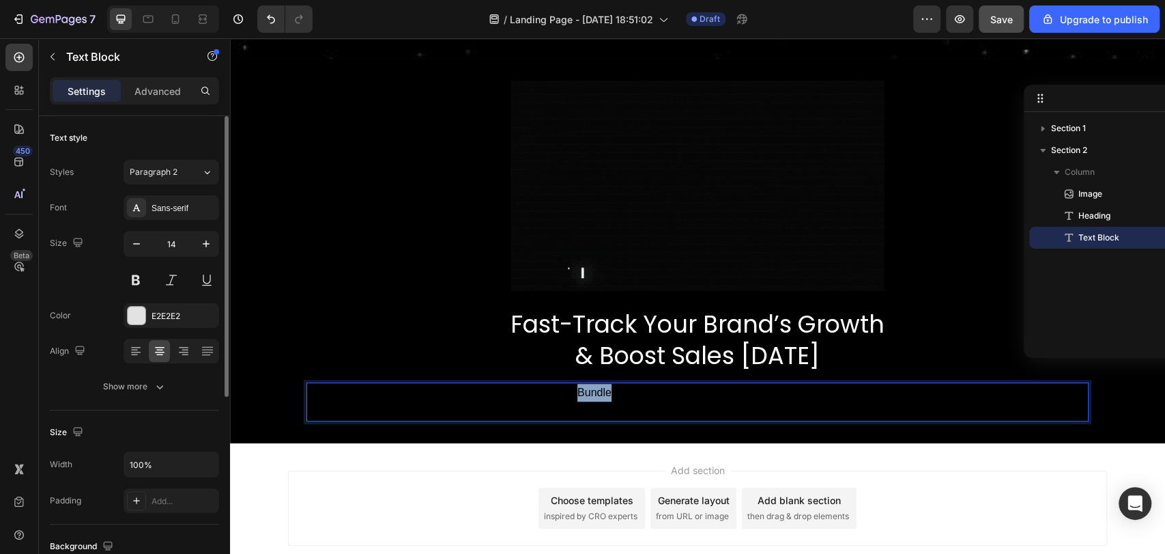
click at [586, 393] on span "The Growth Accelerator Bundle gives you the psychology-backed strategies that m…" at bounding box center [698, 392] width 476 height 12
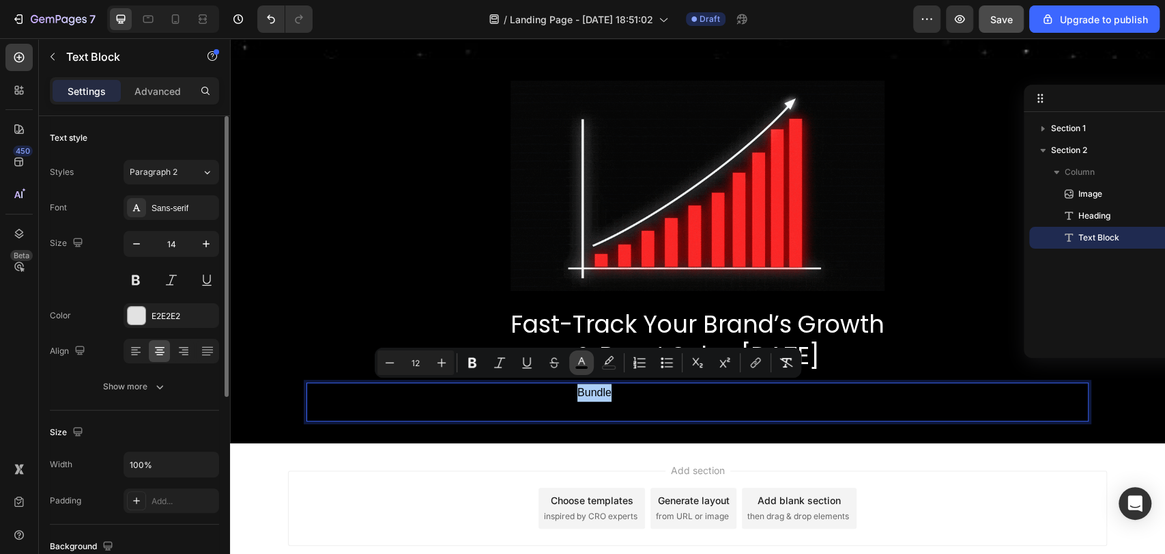
click at [576, 369] on button "color" at bounding box center [581, 362] width 25 height 25
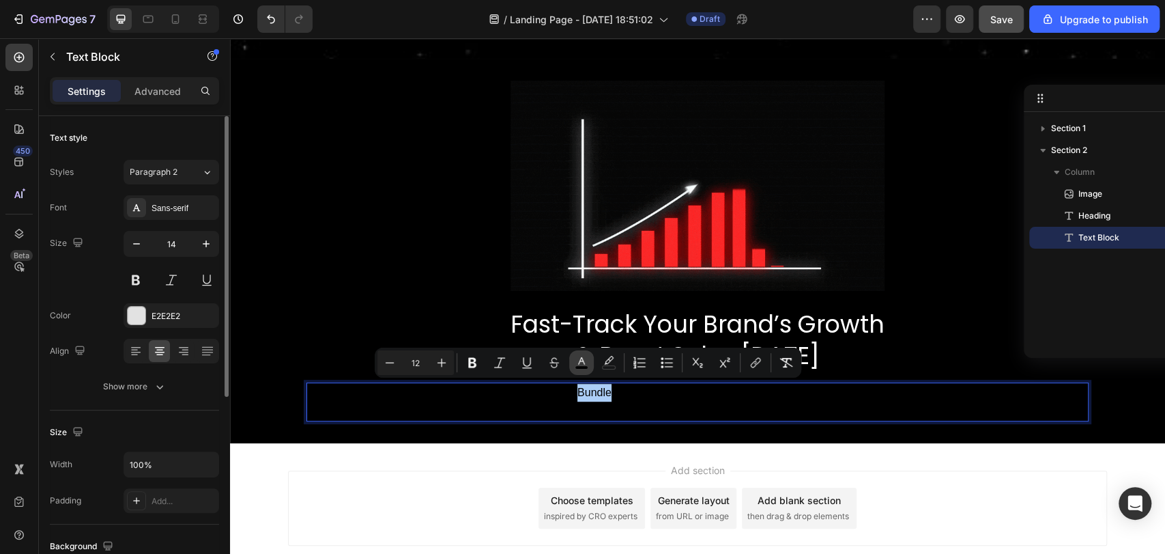
type input "000000"
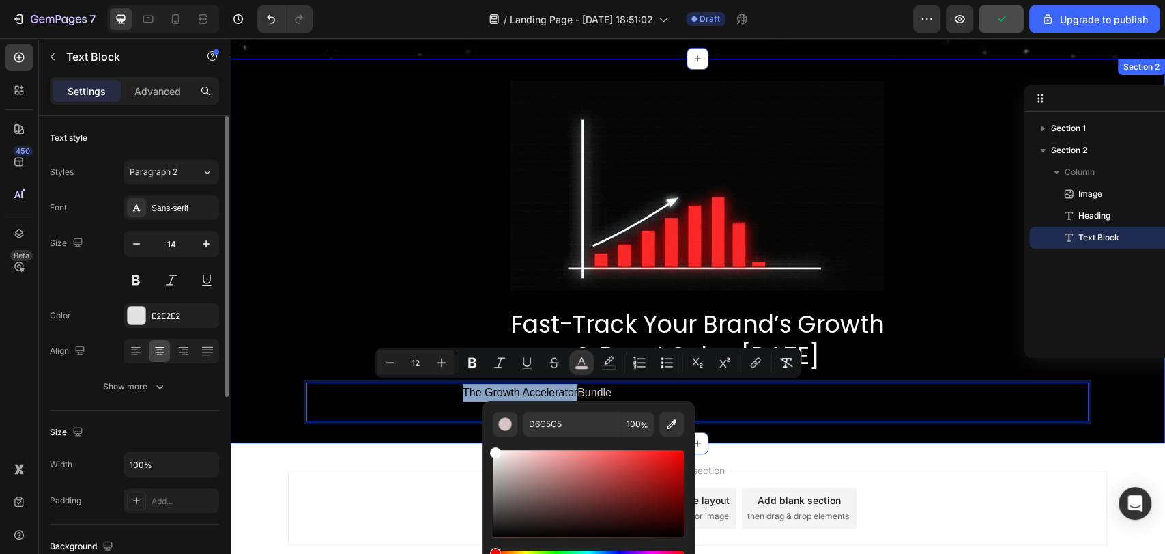
drag, startPoint x: 740, startPoint y: 502, endPoint x: 466, endPoint y: 433, distance: 282.1
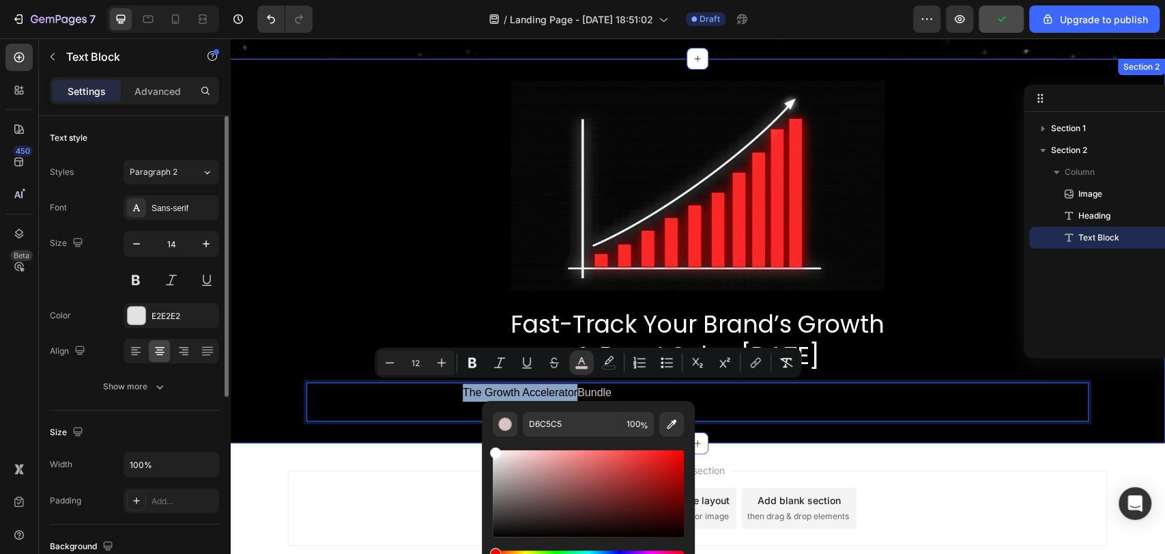
type input "FFFFFF"
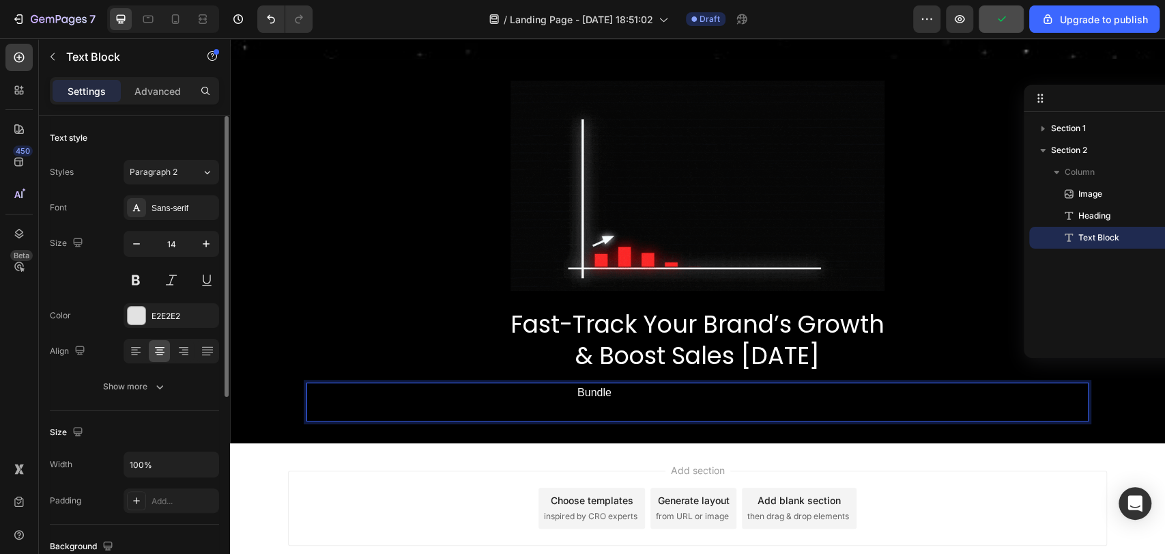
click at [678, 392] on span "gives you the psychology-backed strategies that make people buy," at bounding box center [772, 392] width 321 height 12
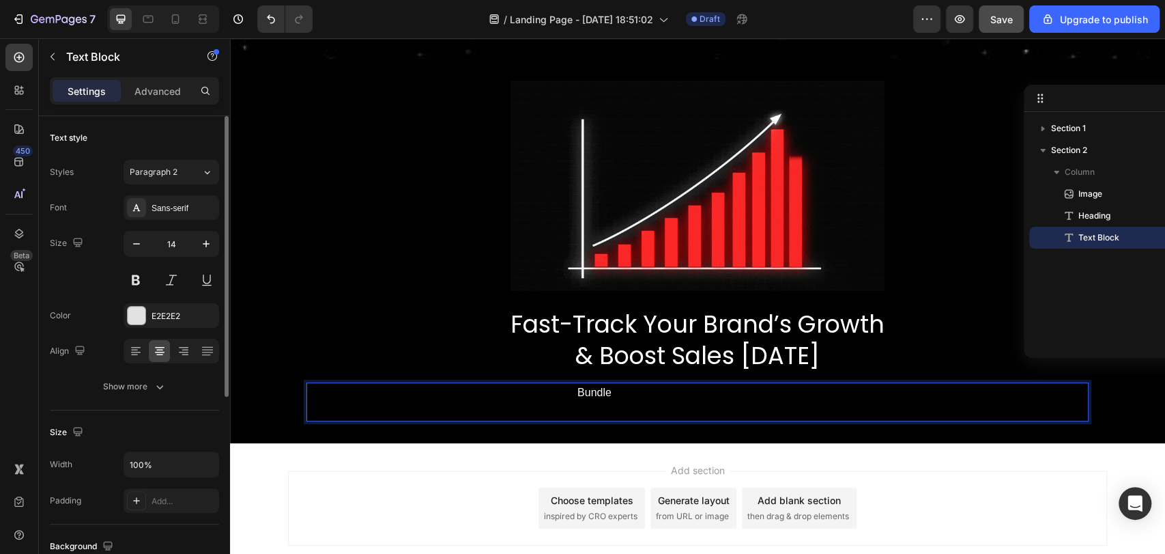
click at [470, 392] on span "The Growth Accelerator" at bounding box center [520, 392] width 115 height 12
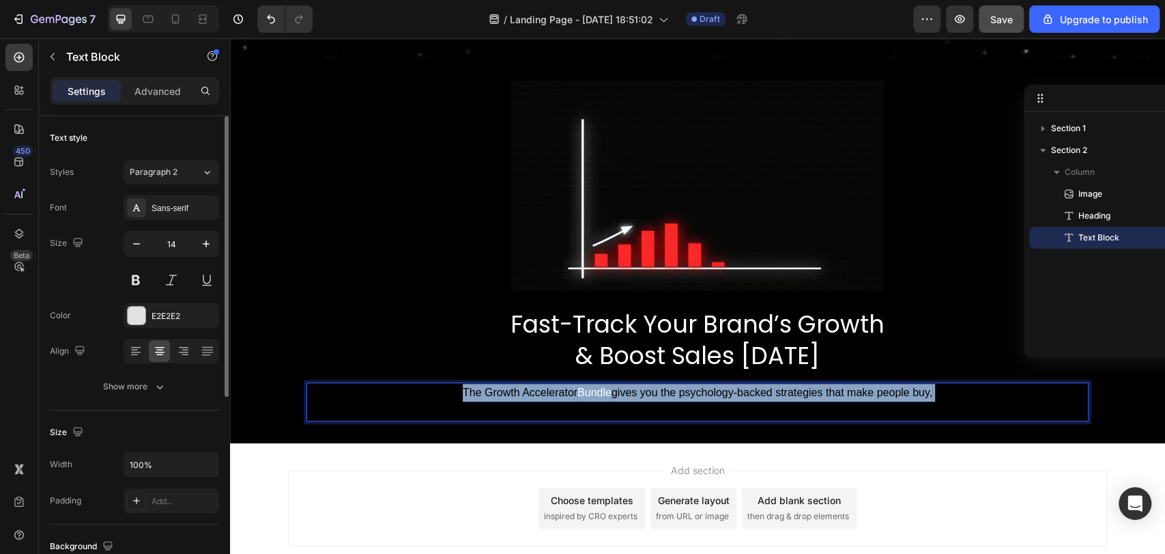
click at [470, 392] on span "The Growth Accelerator" at bounding box center [520, 392] width 115 height 12
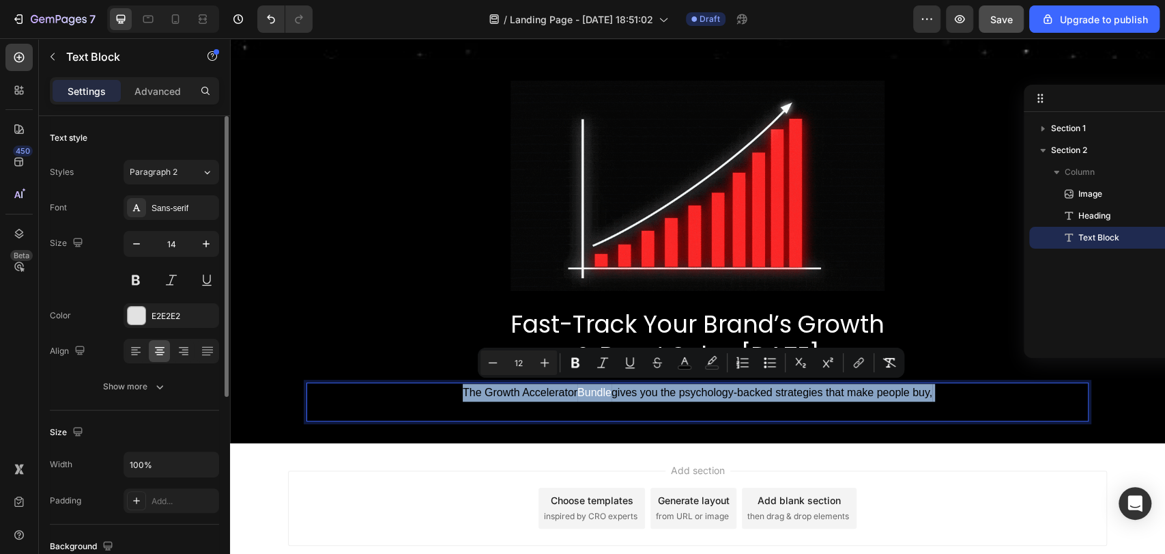
click at [416, 392] on p "The Growth Accelerator Bundle gives you the psychology-backed strategies that m…" at bounding box center [697, 401] width 670 height 35
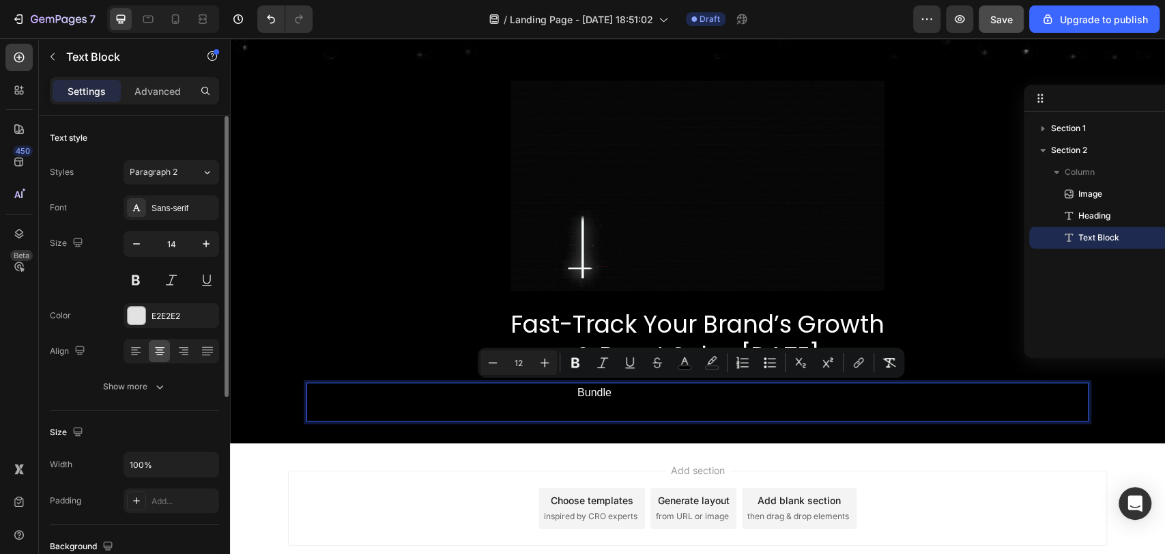
click at [416, 392] on p "The Growth Accelerator Bundle gives you the psychology-backed strategies that m…" at bounding box center [697, 401] width 670 height 35
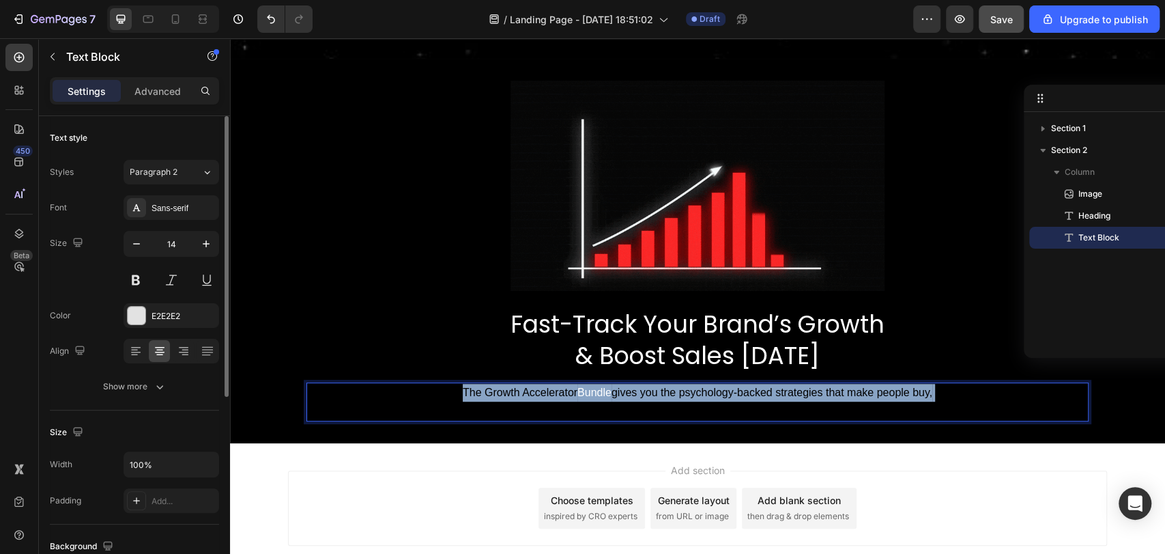
click at [416, 392] on p "The Growth Accelerator Bundle gives you the psychology-backed strategies that m…" at bounding box center [697, 401] width 670 height 35
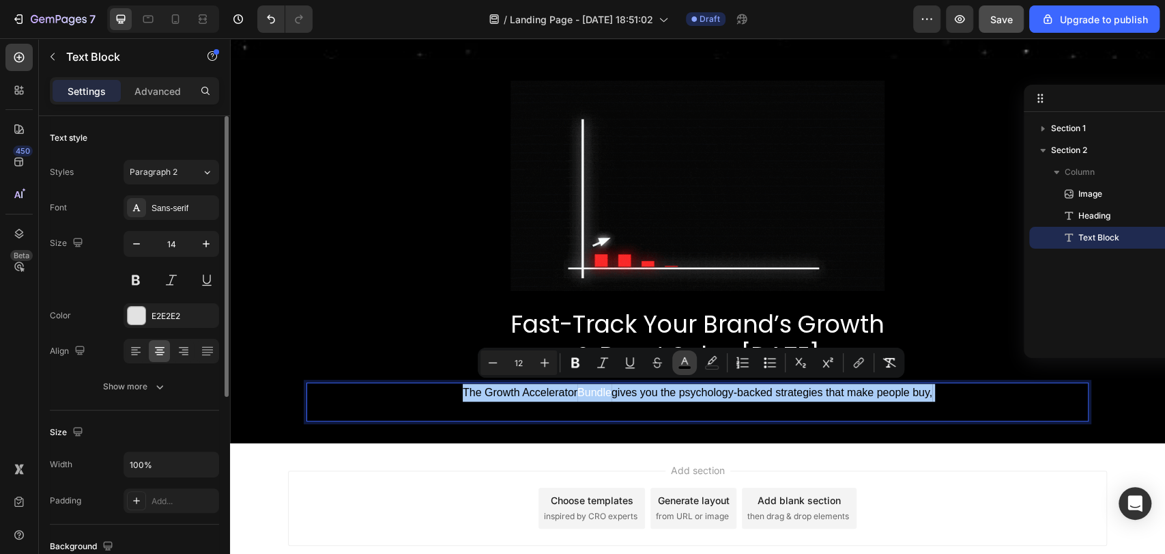
click at [681, 360] on icon "Editor contextual toolbar" at bounding box center [685, 363] width 14 height 14
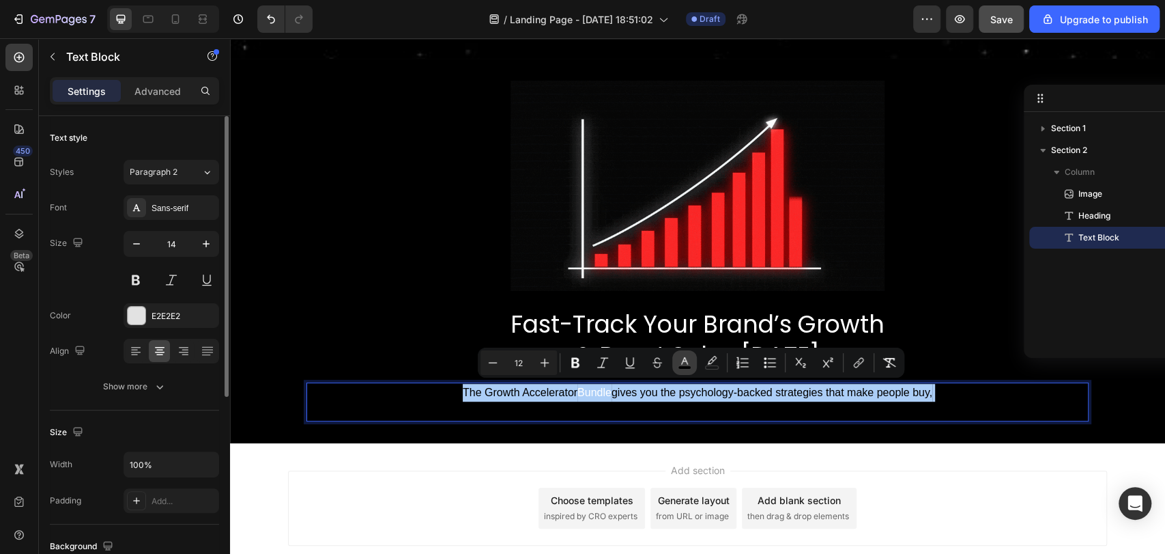
type input "000000"
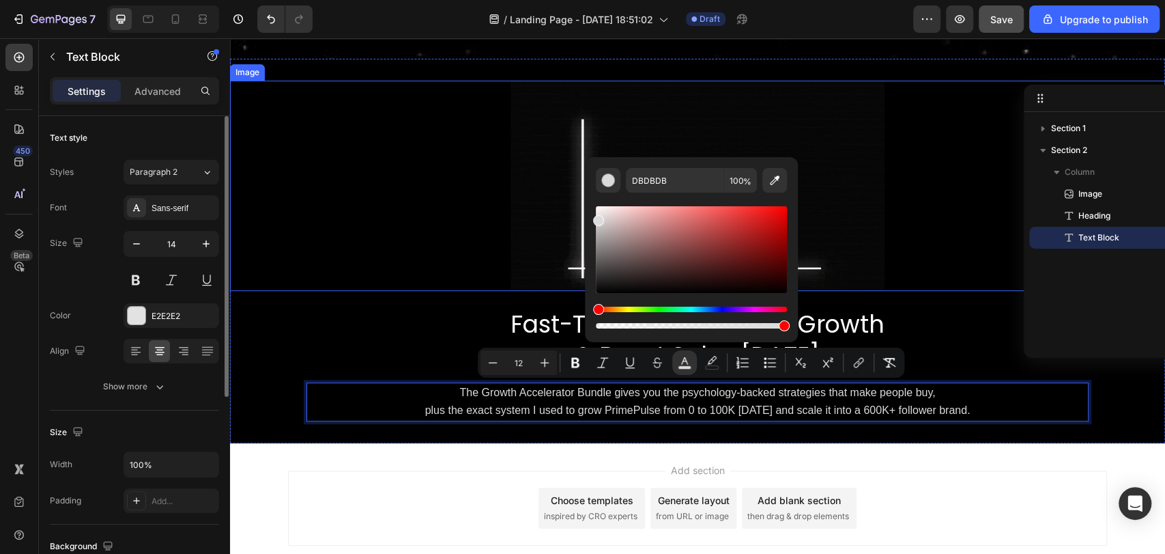
drag, startPoint x: 884, startPoint y: 309, endPoint x: 565, endPoint y: 176, distance: 345.2
type input "FFFFFF"
drag, startPoint x: 840, startPoint y: 259, endPoint x: 570, endPoint y: 185, distance: 279.5
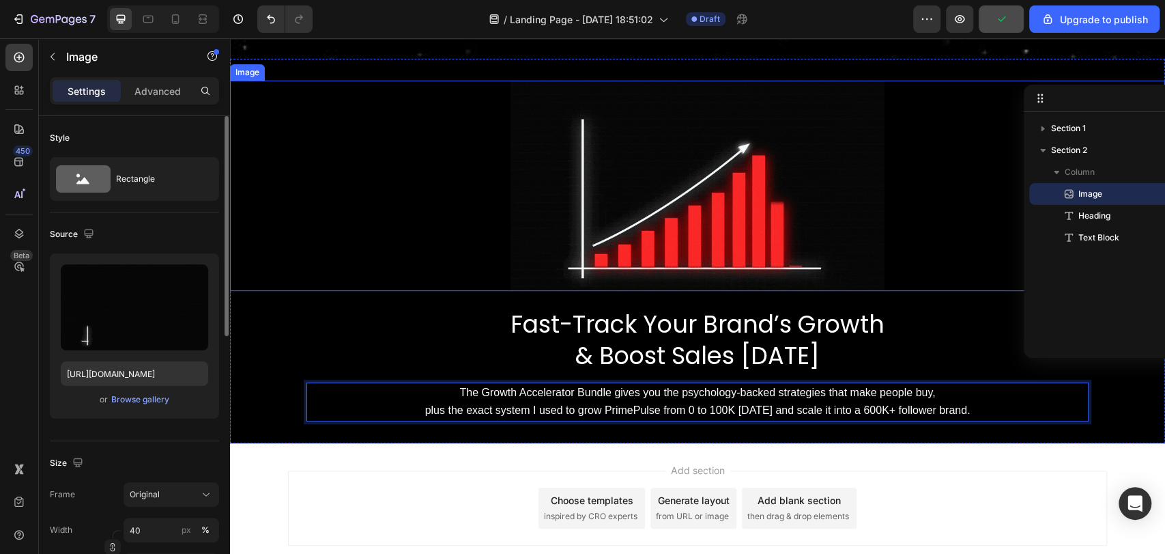
click at [466, 175] on div at bounding box center [697, 186] width 935 height 210
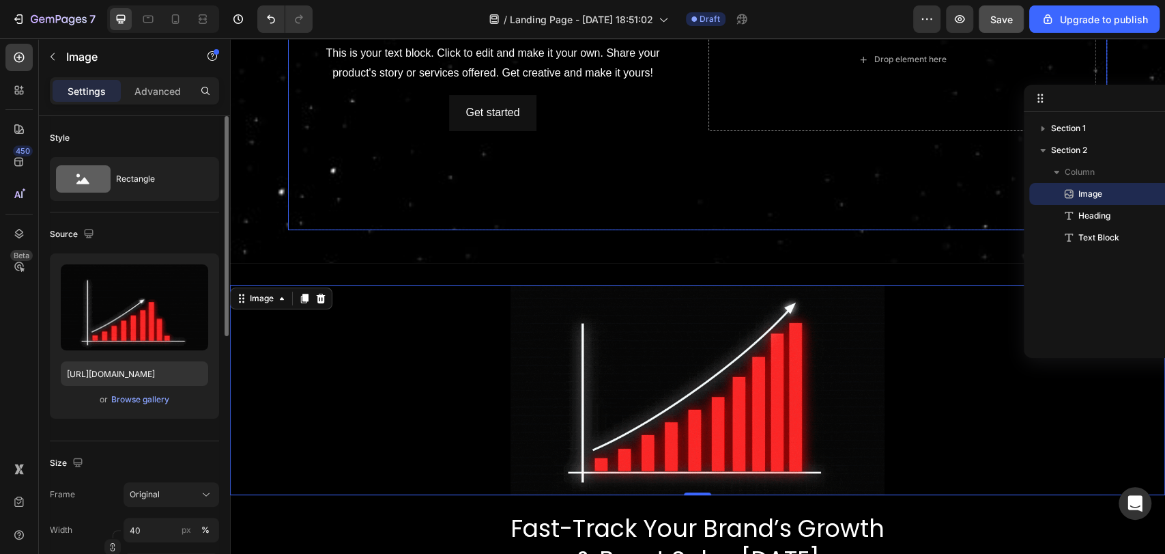
scroll to position [200, 0]
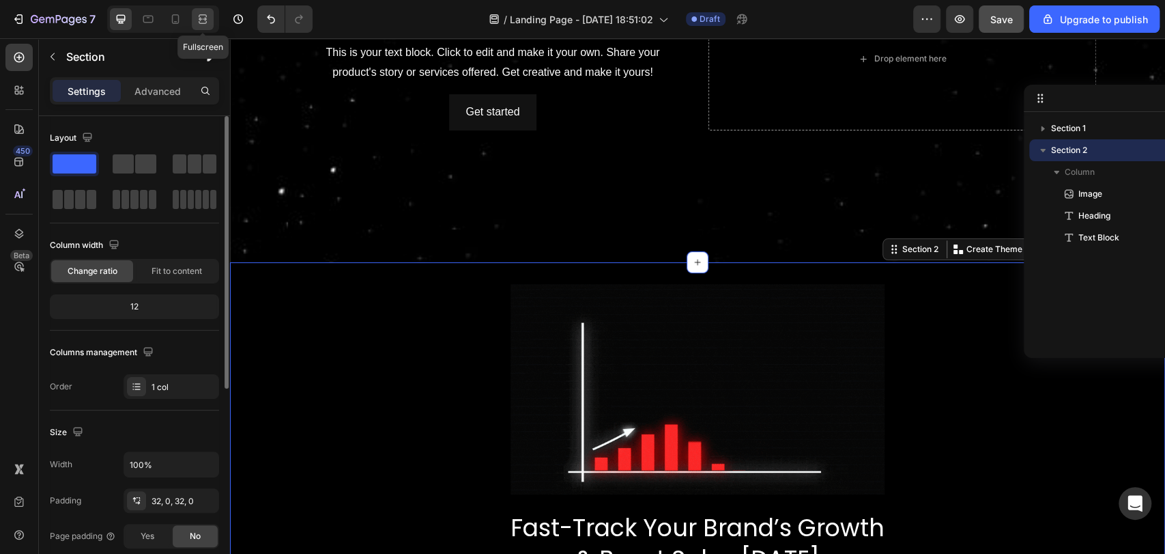
click at [208, 19] on icon at bounding box center [203, 19] width 14 height 14
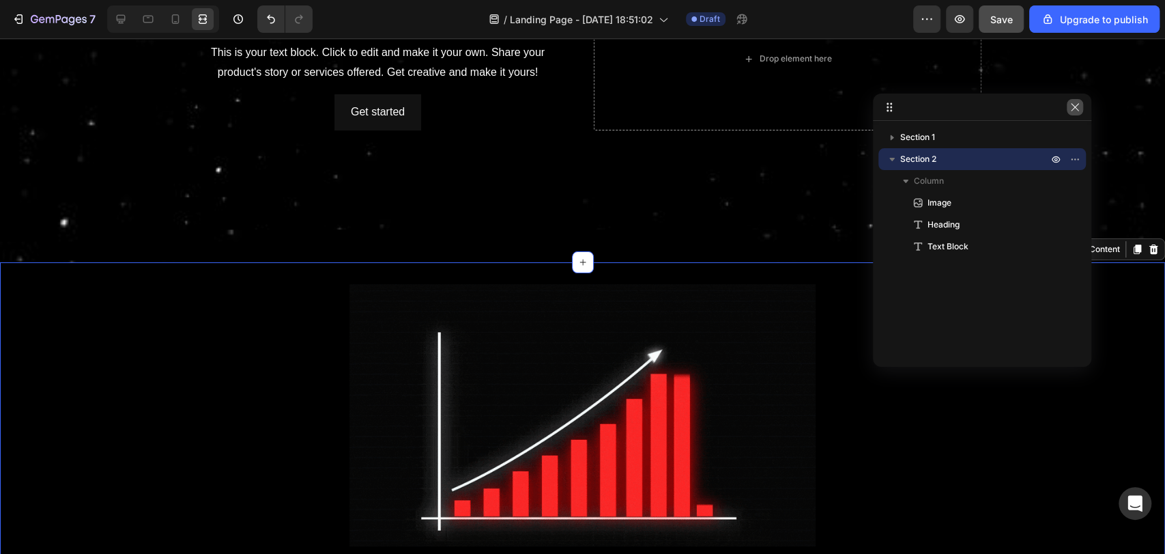
click at [1071, 109] on icon "button" at bounding box center [1075, 107] width 11 height 11
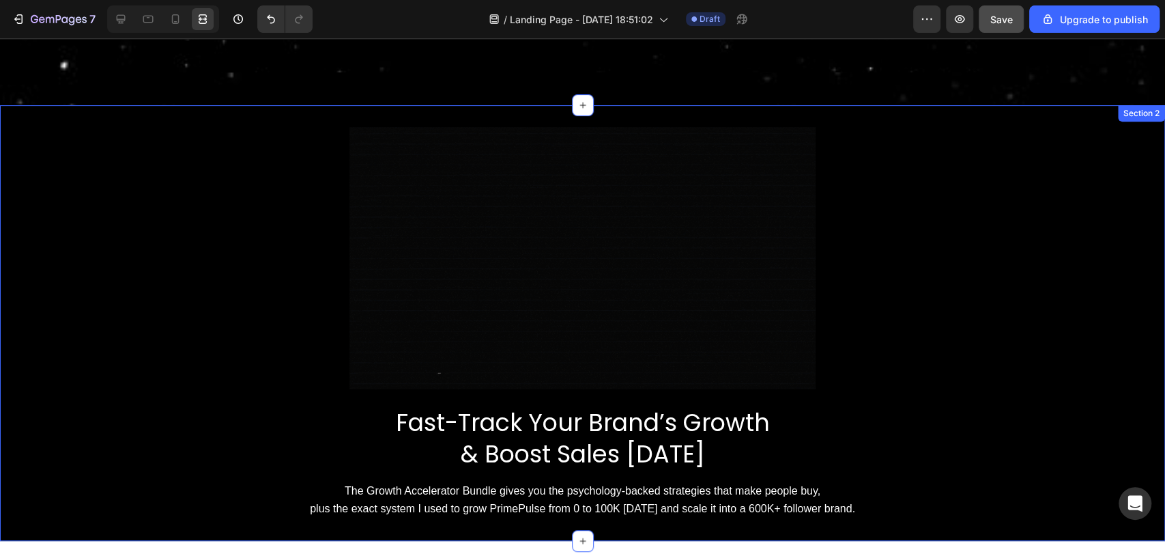
scroll to position [356, 0]
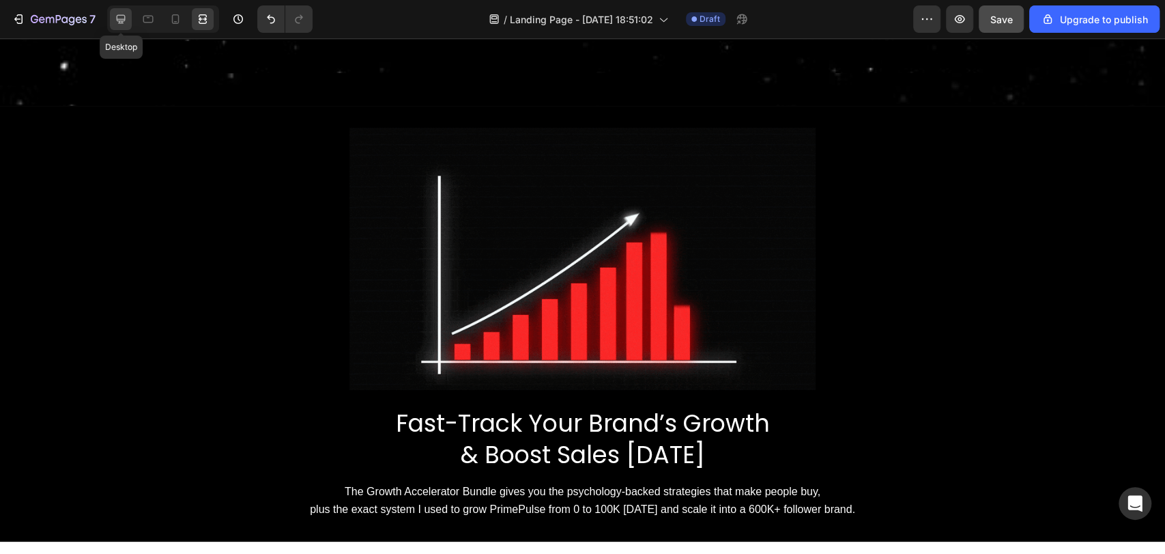
click at [121, 20] on icon at bounding box center [121, 19] width 9 height 9
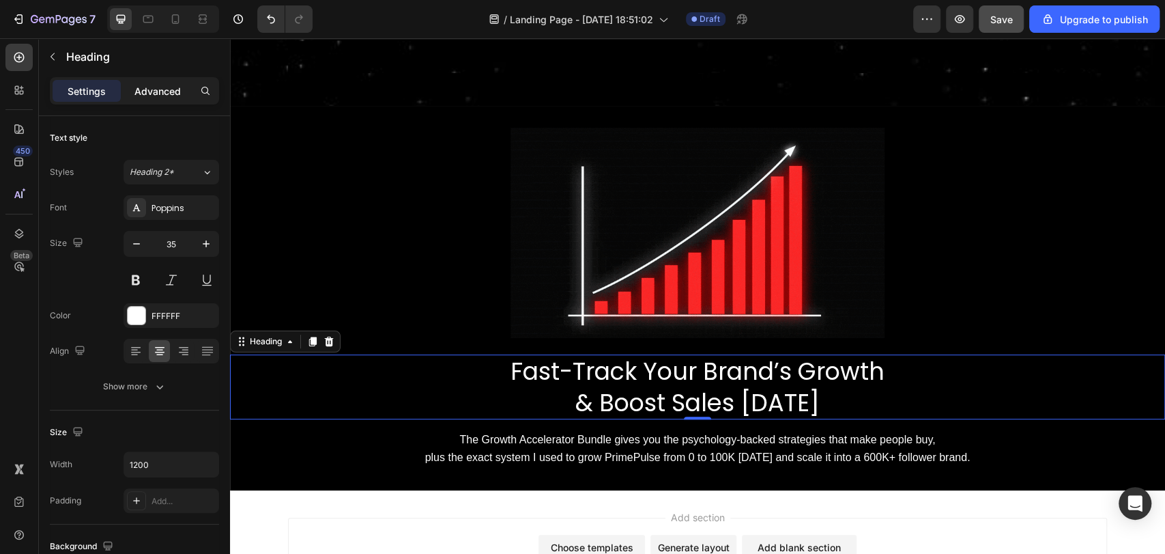
click at [149, 92] on p "Advanced" at bounding box center [157, 91] width 46 height 14
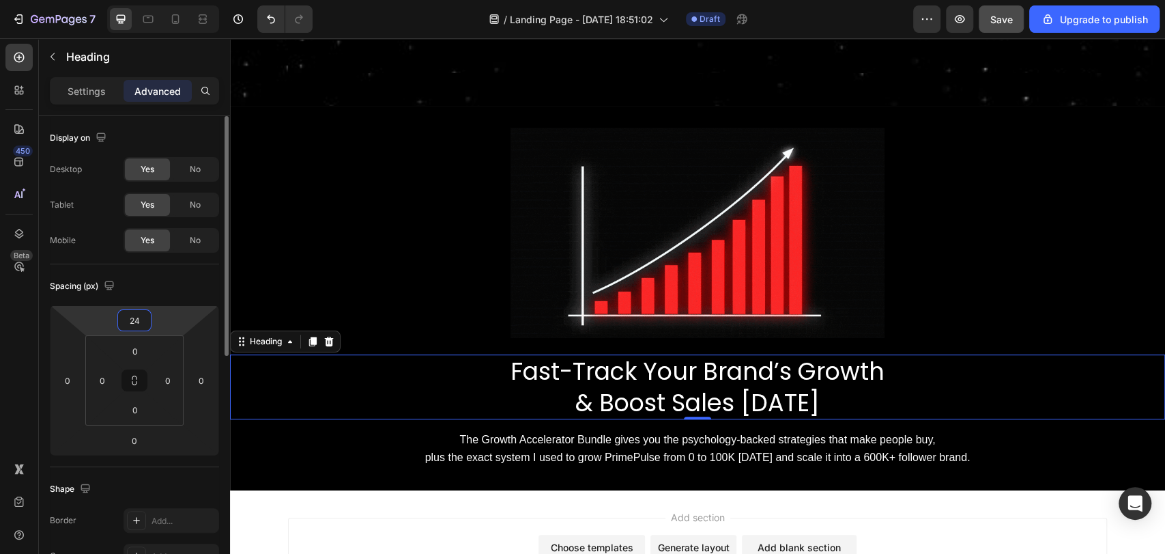
click at [132, 322] on input "24" at bounding box center [134, 320] width 27 height 20
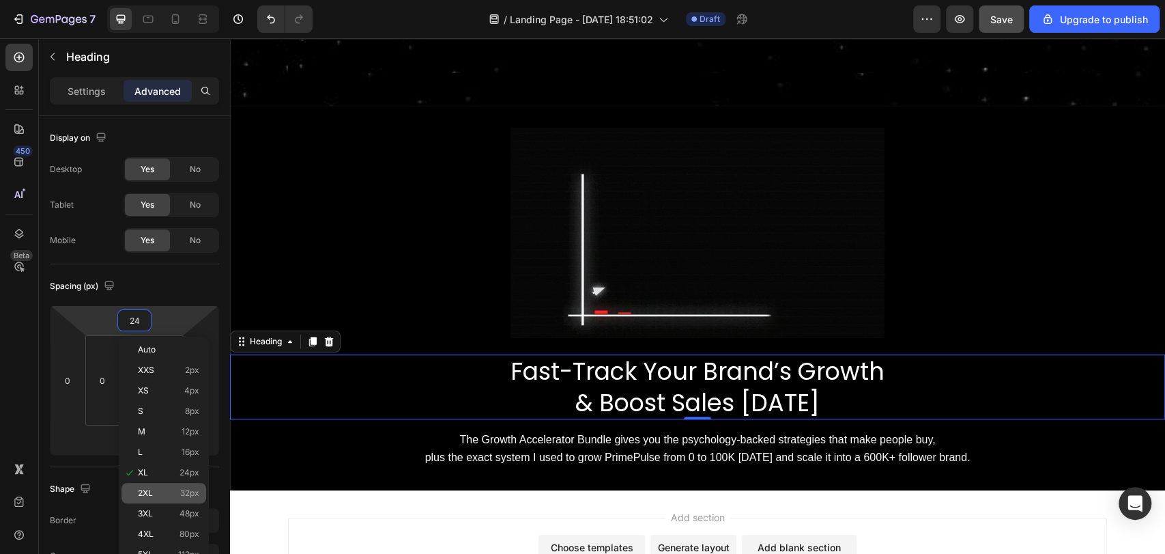
click at [162, 491] on p "2XL 32px" at bounding box center [168, 493] width 61 height 10
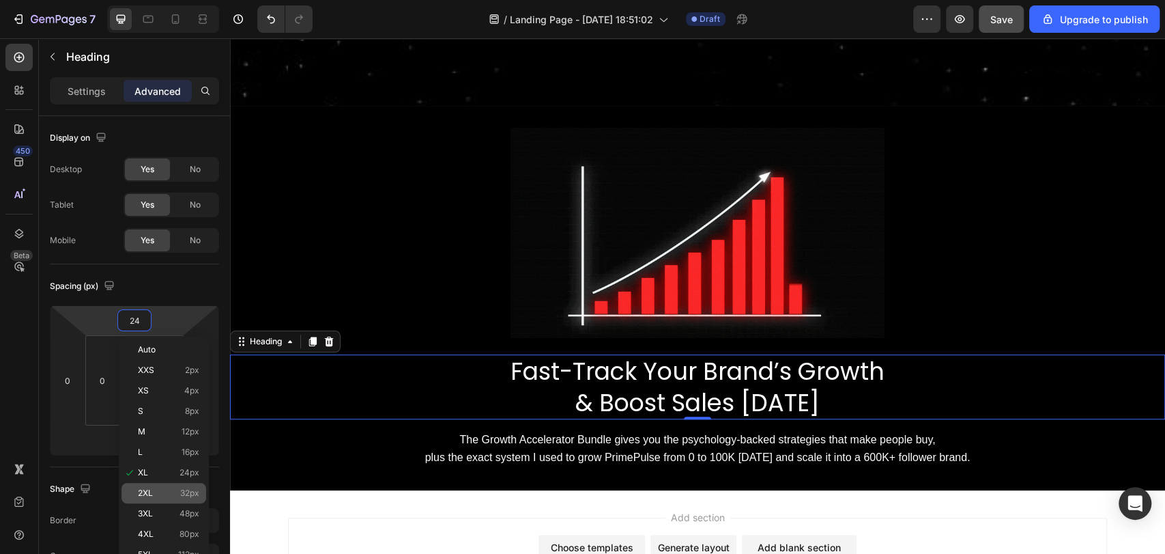
type input "32"
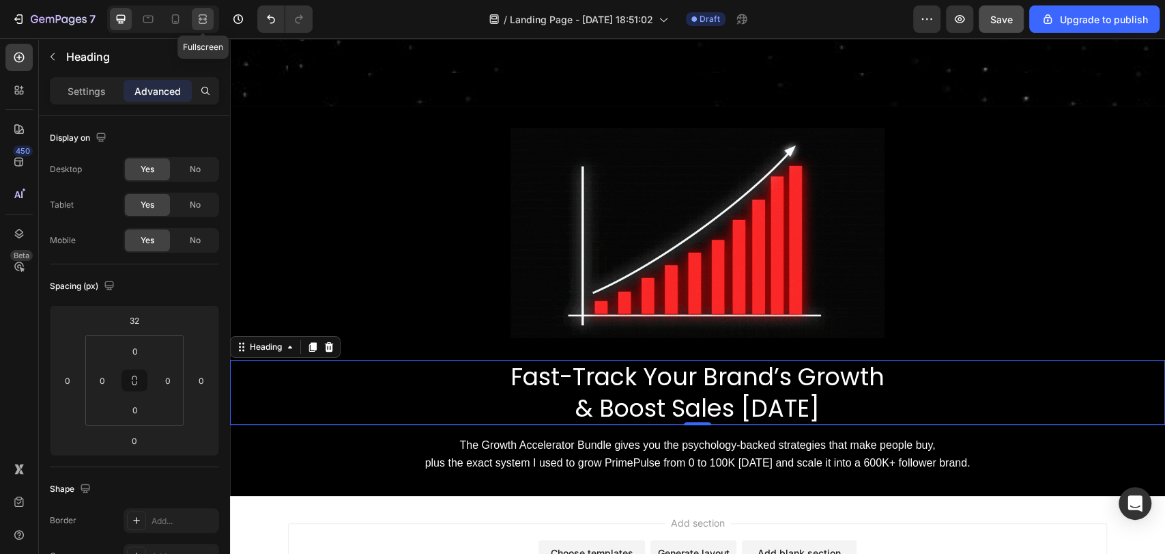
click at [202, 27] on div at bounding box center [203, 19] width 22 height 22
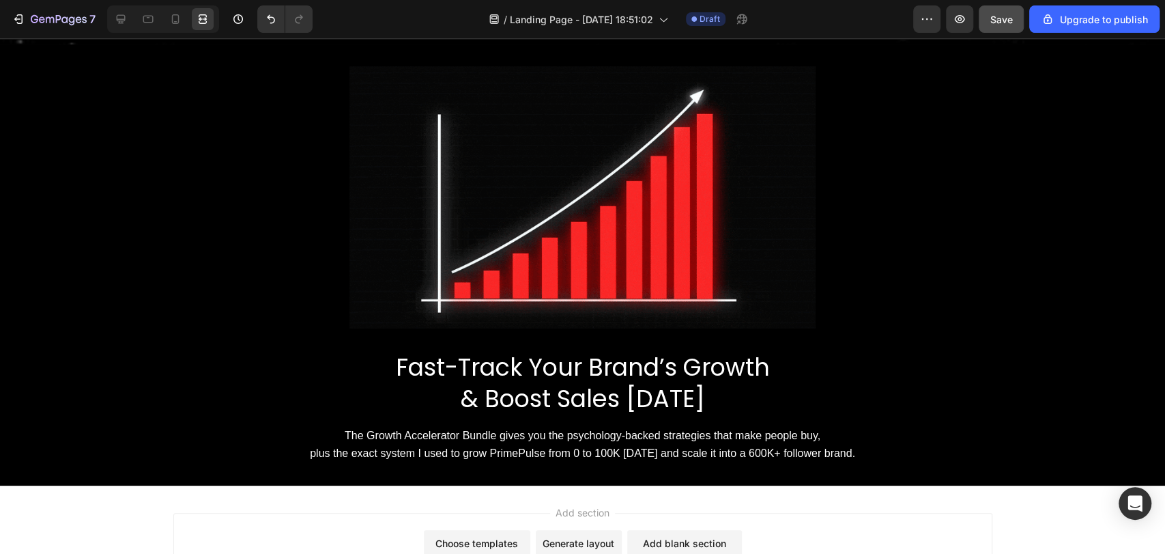
scroll to position [416, 0]
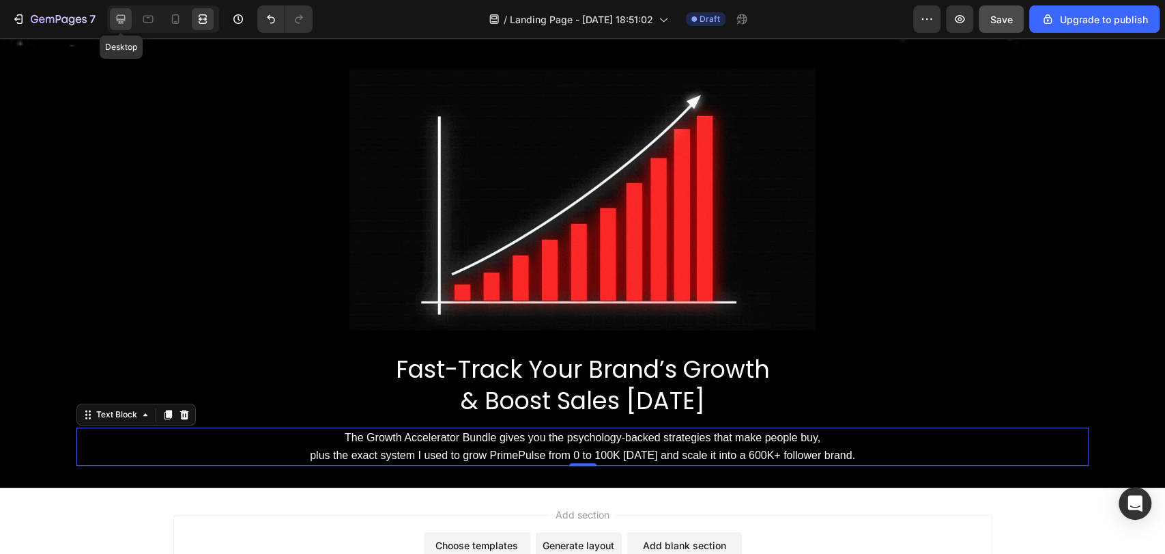
click at [127, 18] on icon at bounding box center [121, 19] width 14 height 14
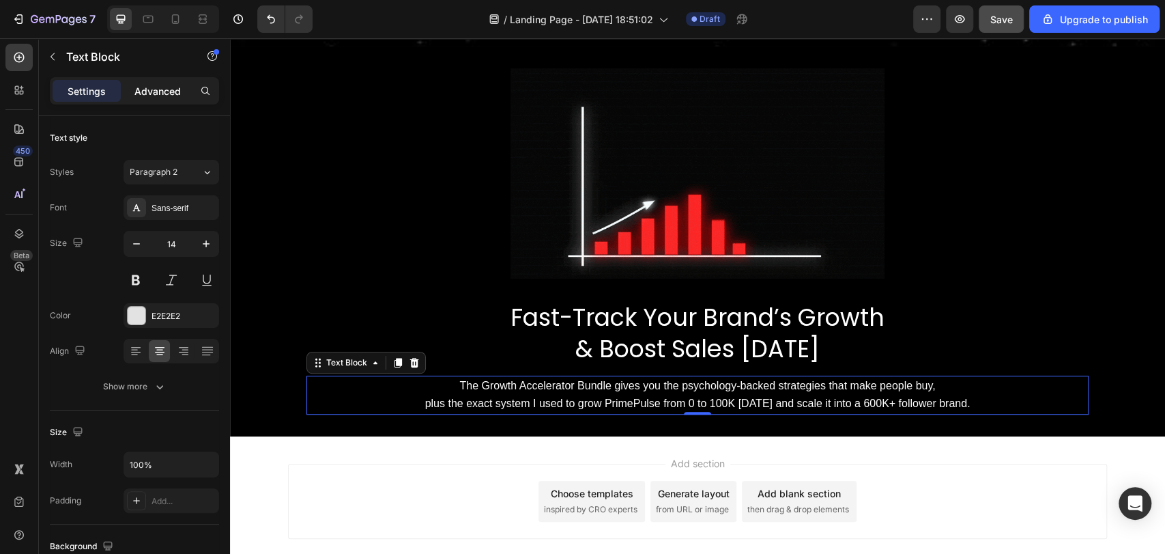
click at [153, 90] on p "Advanced" at bounding box center [157, 91] width 46 height 14
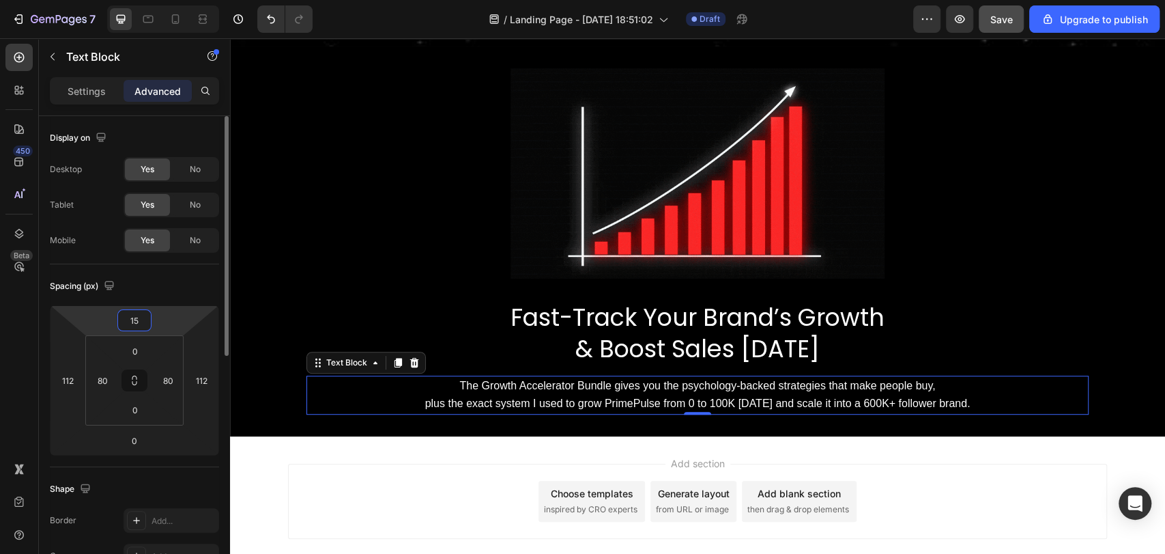
click at [135, 321] on input "15" at bounding box center [134, 320] width 27 height 20
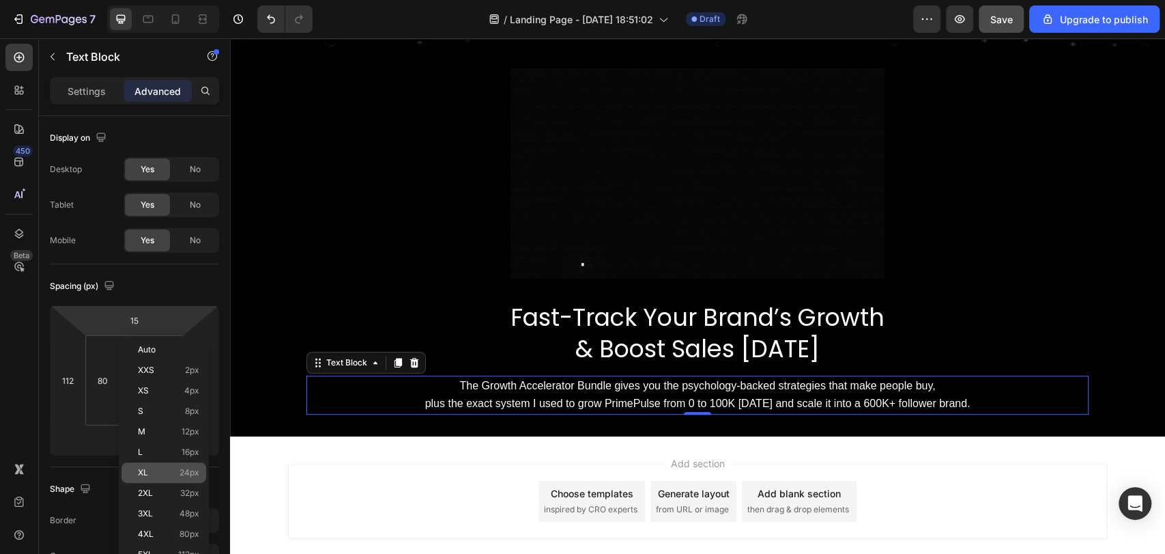
click at [171, 474] on p "XL 24px" at bounding box center [168, 473] width 61 height 10
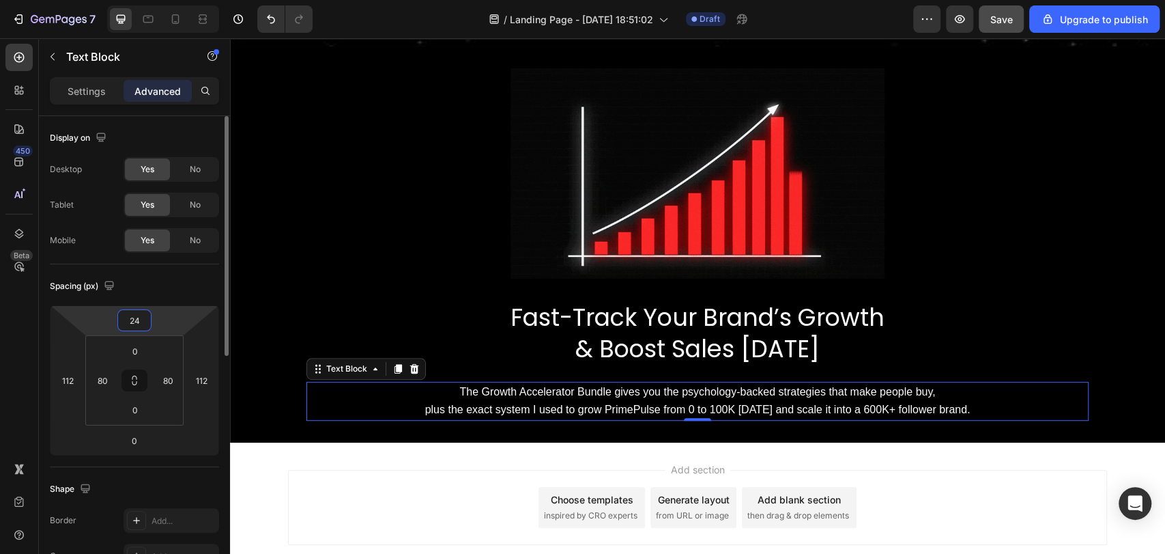
click at [128, 318] on input "24" at bounding box center [134, 320] width 27 height 20
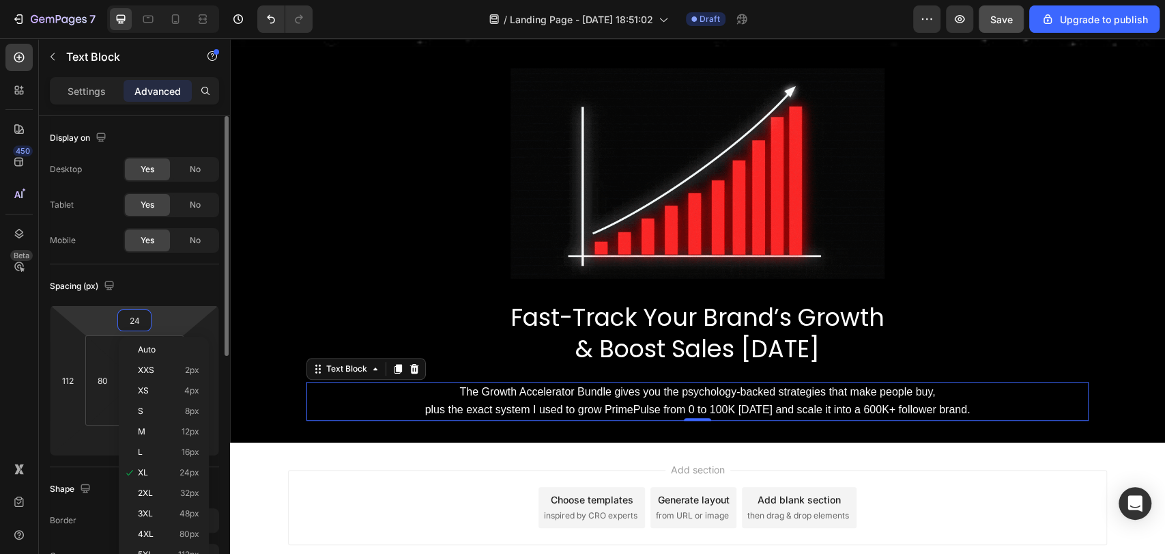
type input "23"
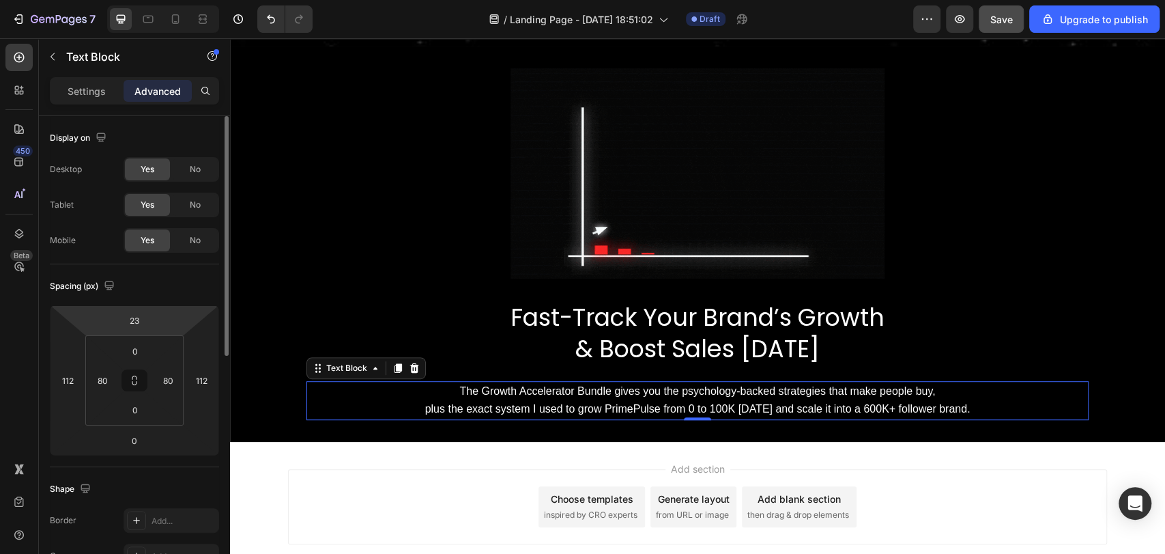
click at [158, 291] on div "Spacing (px)" at bounding box center [134, 286] width 169 height 22
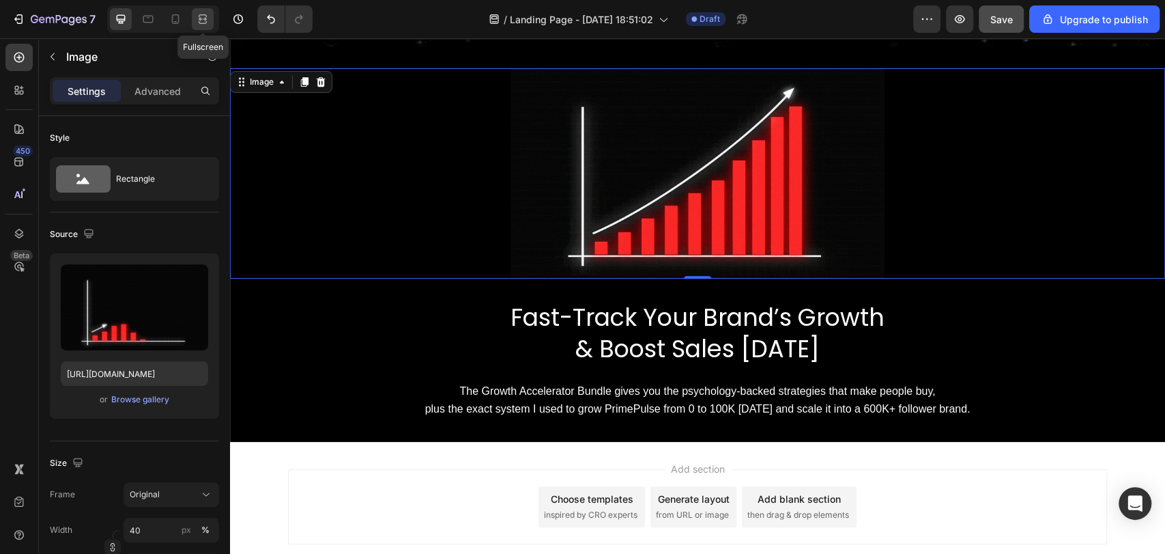
click at [195, 20] on div at bounding box center [203, 19] width 22 height 22
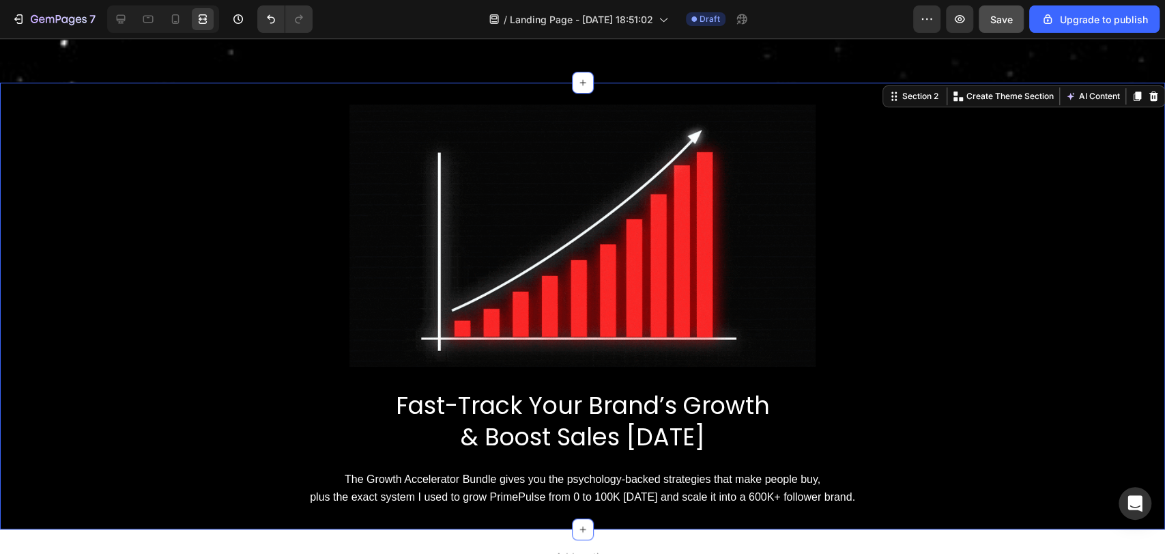
scroll to position [424, 0]
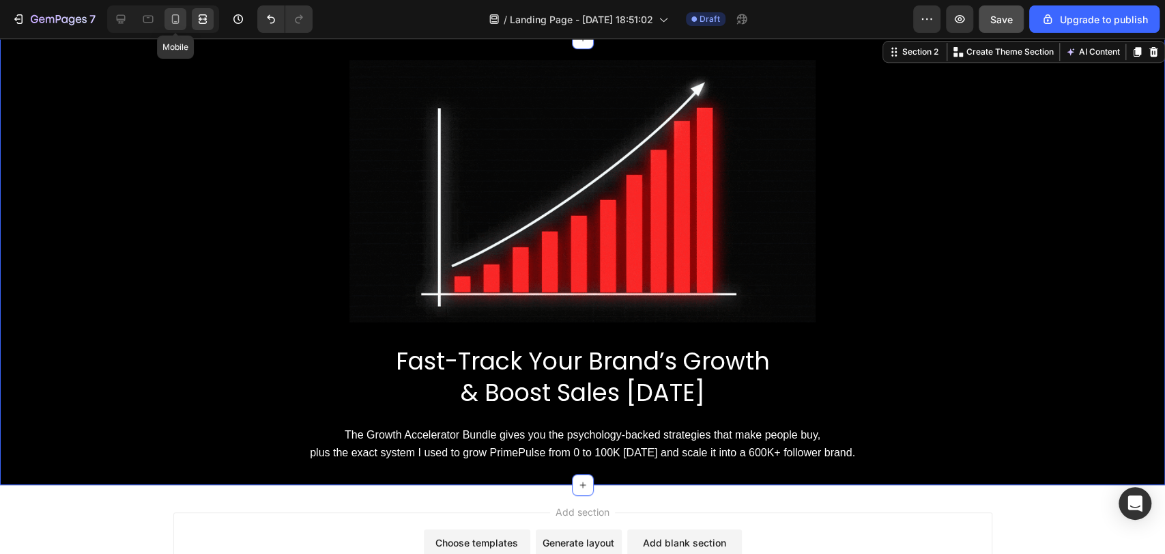
click at [169, 12] on icon at bounding box center [176, 19] width 14 height 14
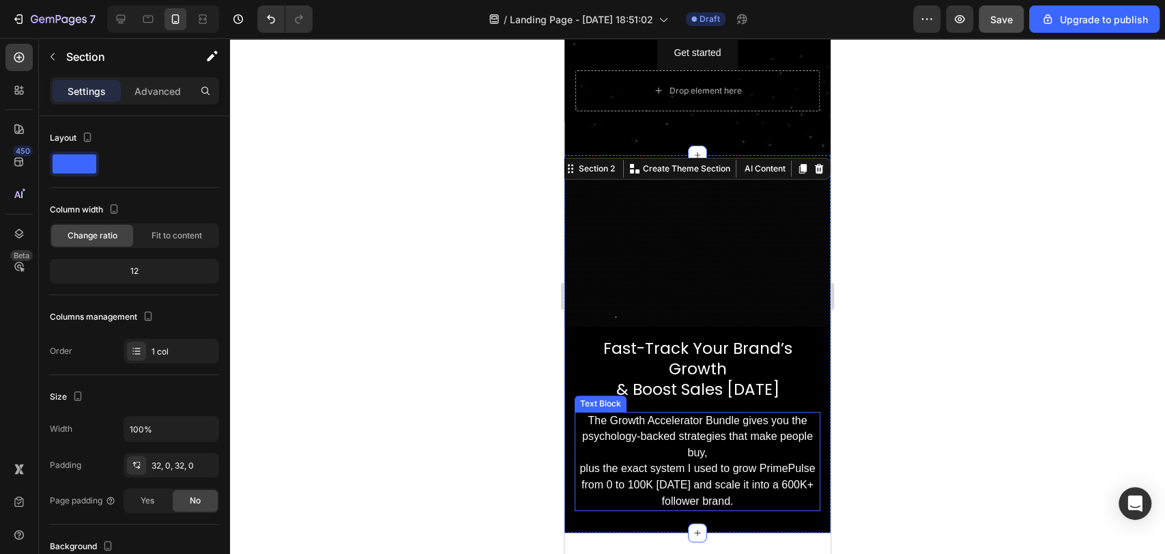
scroll to position [231, 0]
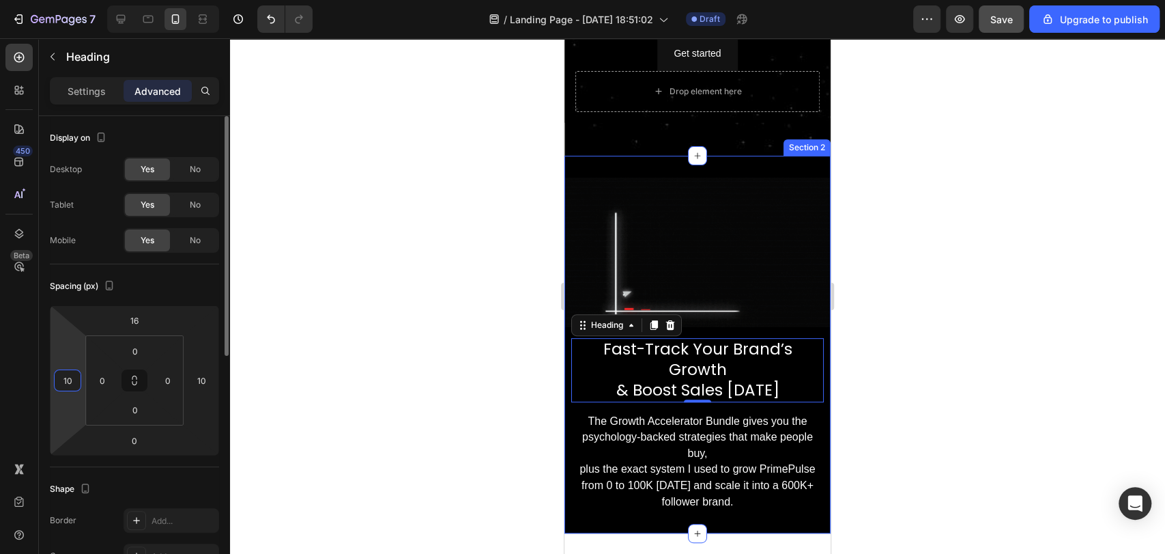
click at [64, 382] on input "10" at bounding box center [67, 380] width 20 height 20
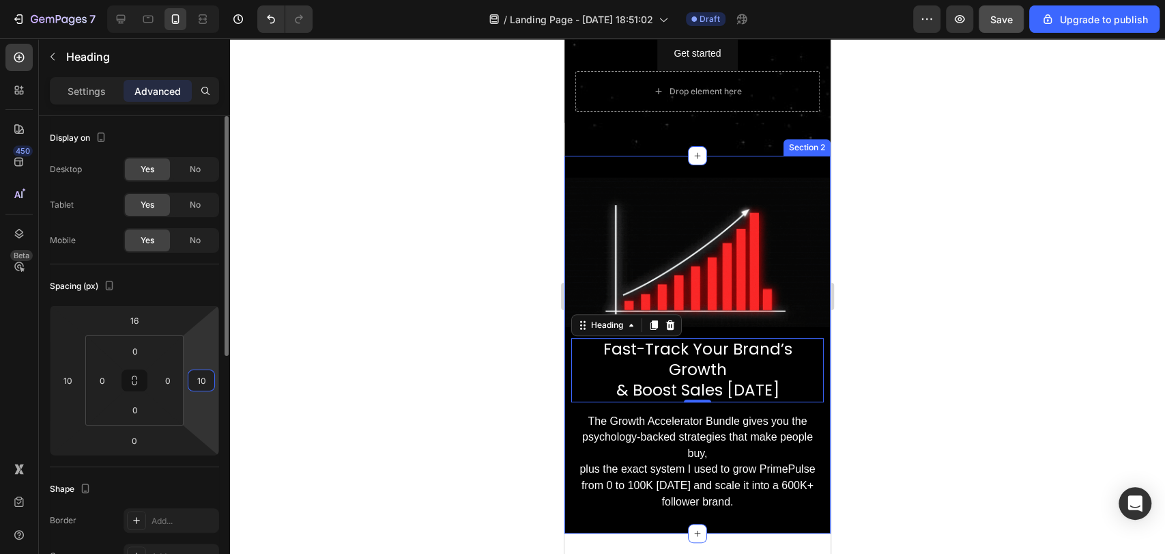
click at [202, 378] on input "10" at bounding box center [201, 380] width 20 height 20
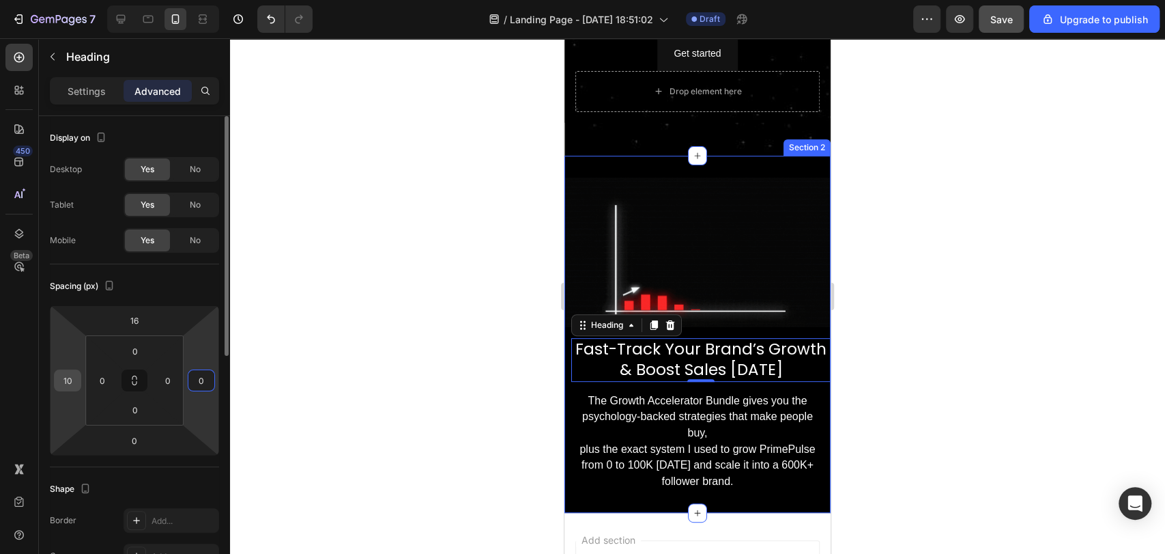
type input "0"
click at [70, 378] on input "10" at bounding box center [67, 380] width 20 height 20
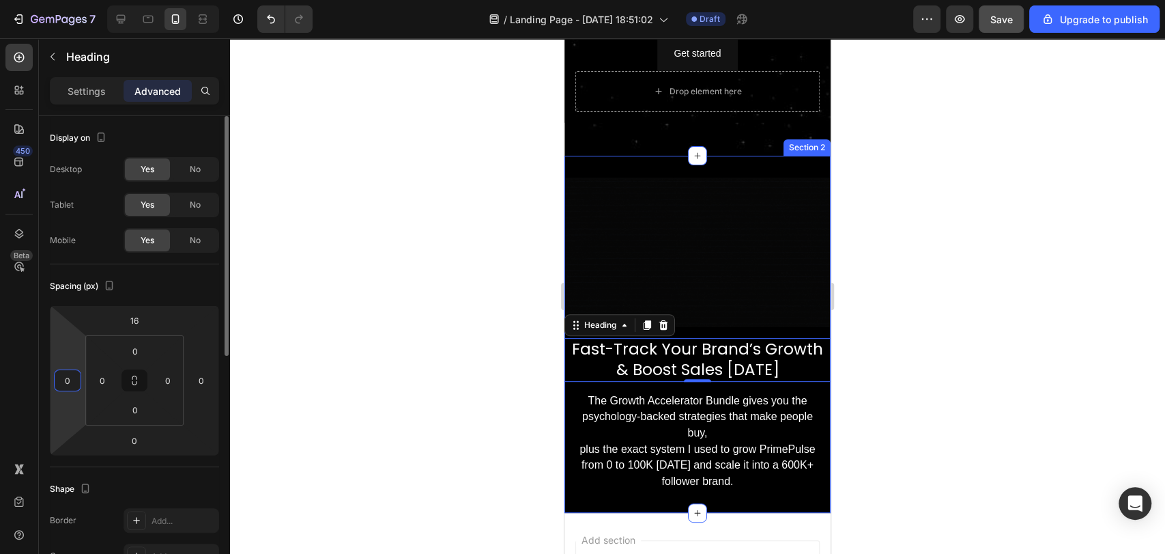
type input "0"
click at [0, 0] on div "Spacing (px) 16 0 0 0 0 0 0 0" at bounding box center [0, 0] width 0 height 0
click at [112, 376] on input "0" at bounding box center [102, 380] width 20 height 20
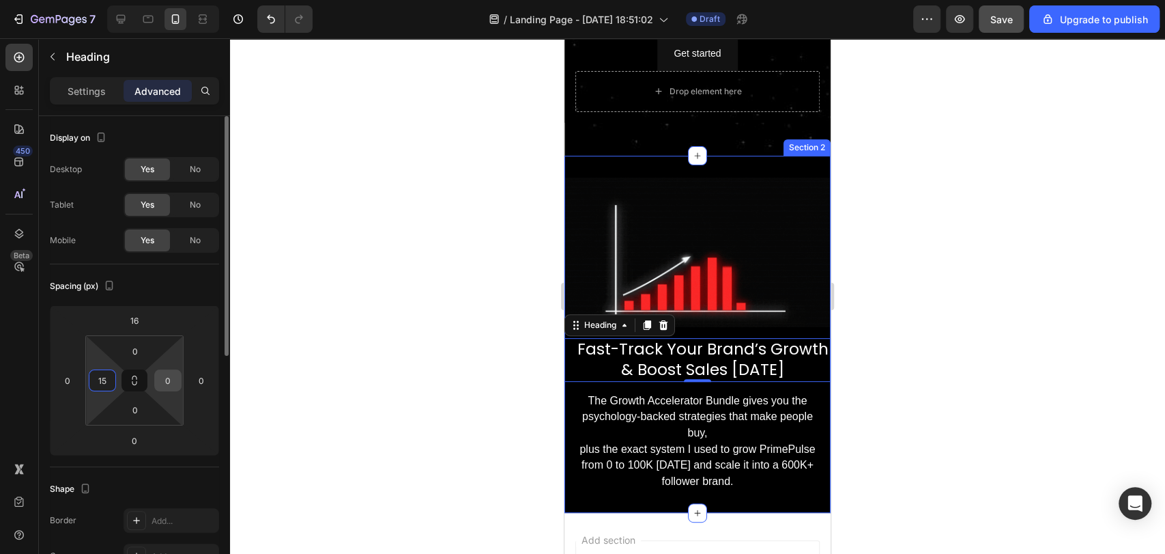
type input "15"
click at [164, 381] on input "0" at bounding box center [168, 380] width 20 height 20
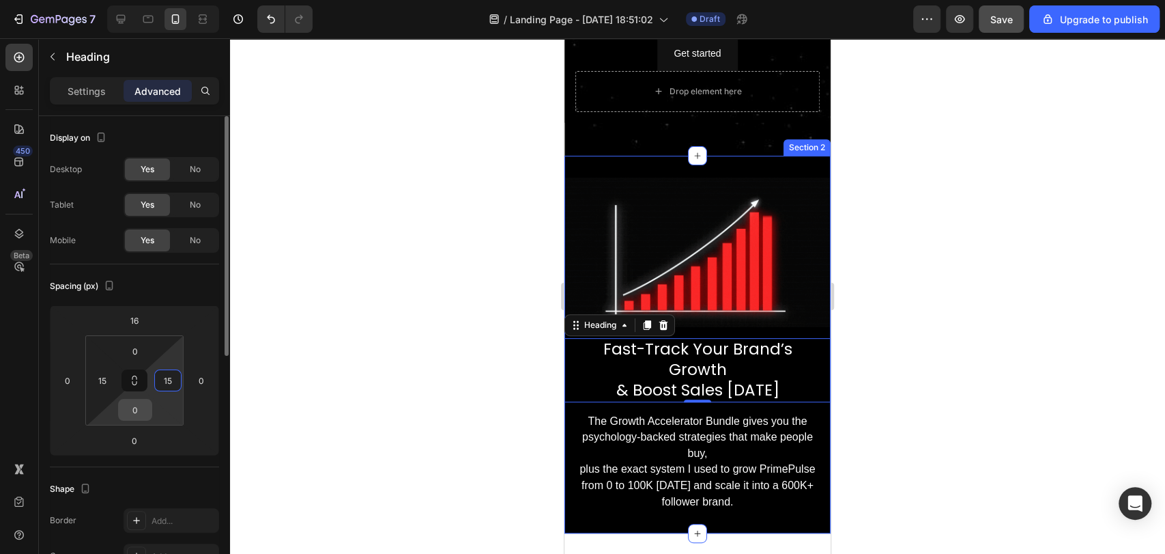
type input "15"
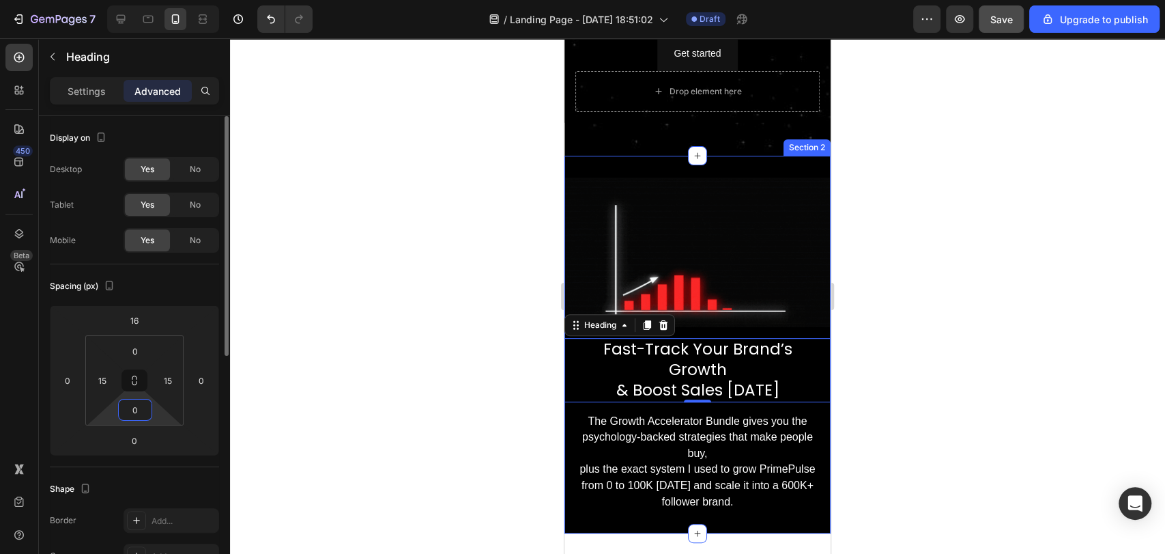
click at [137, 416] on input "0" at bounding box center [134, 409] width 27 height 20
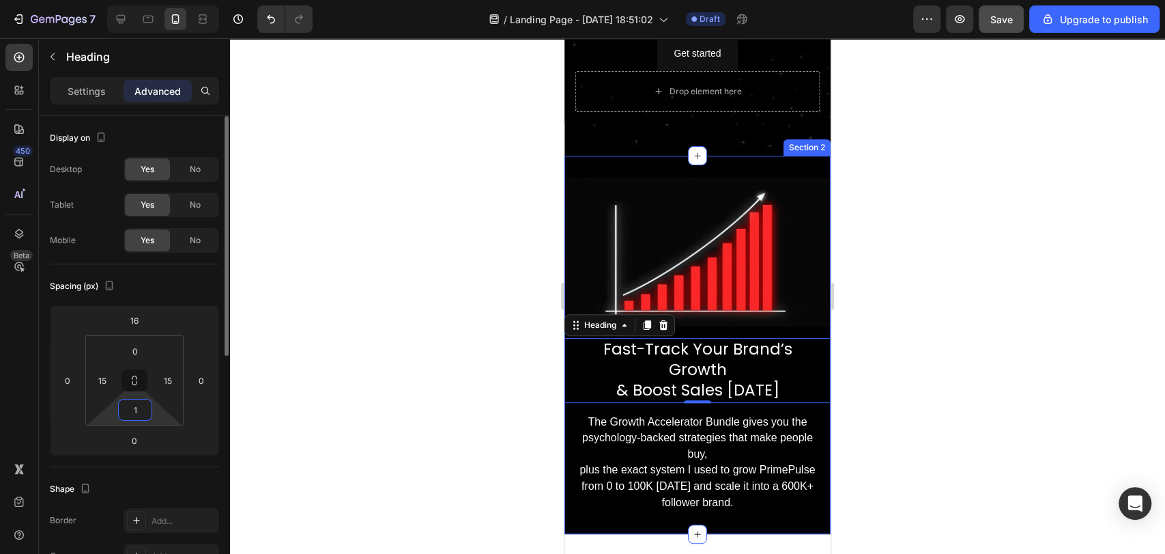
type input "1"
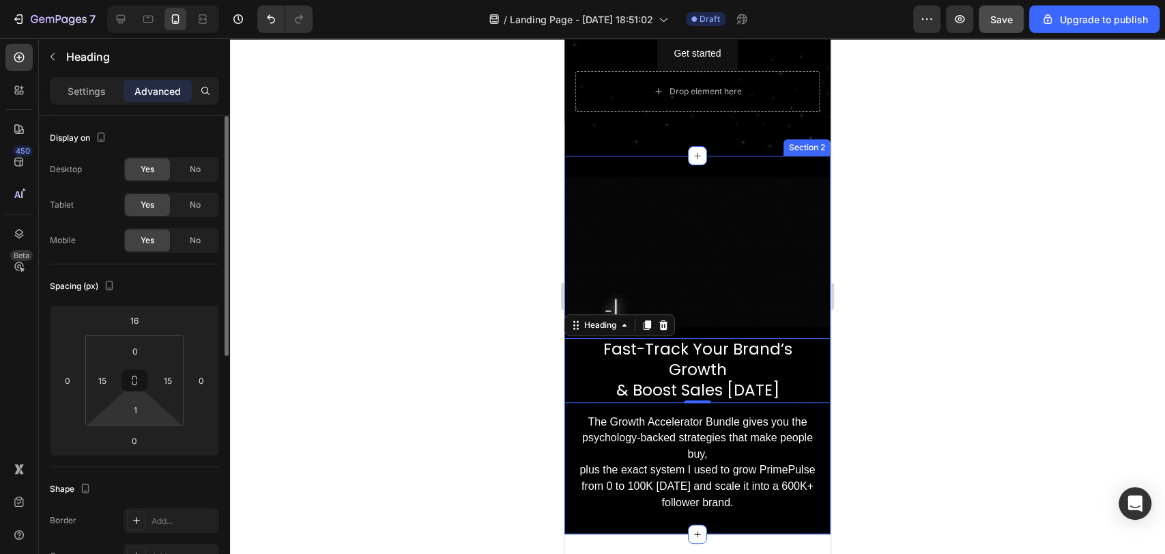
click at [146, 282] on div "Spacing (px)" at bounding box center [134, 286] width 169 height 22
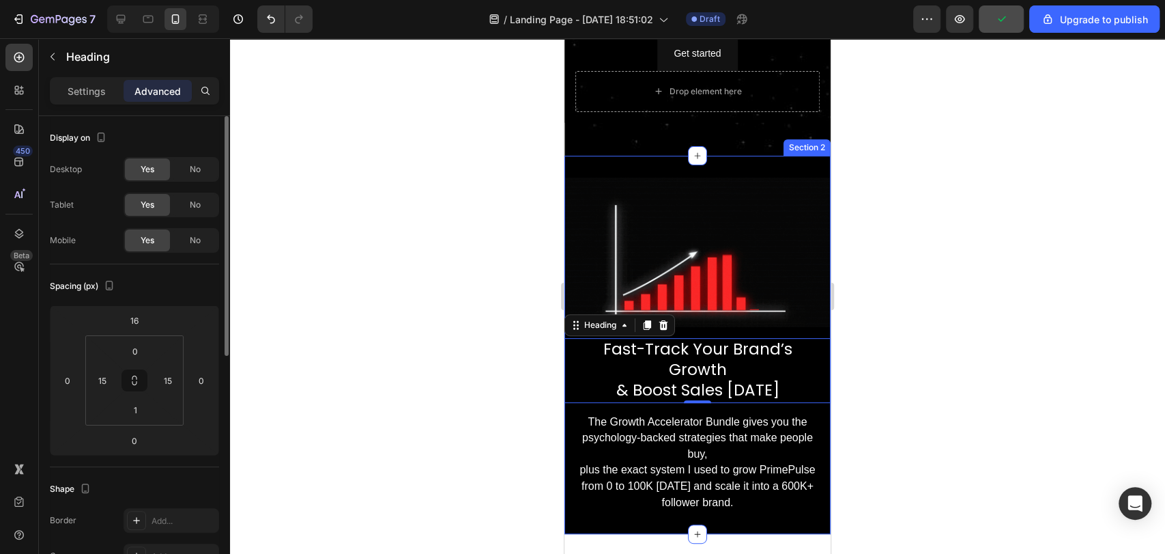
click at [147, 280] on div "Spacing (px)" at bounding box center [134, 286] width 169 height 22
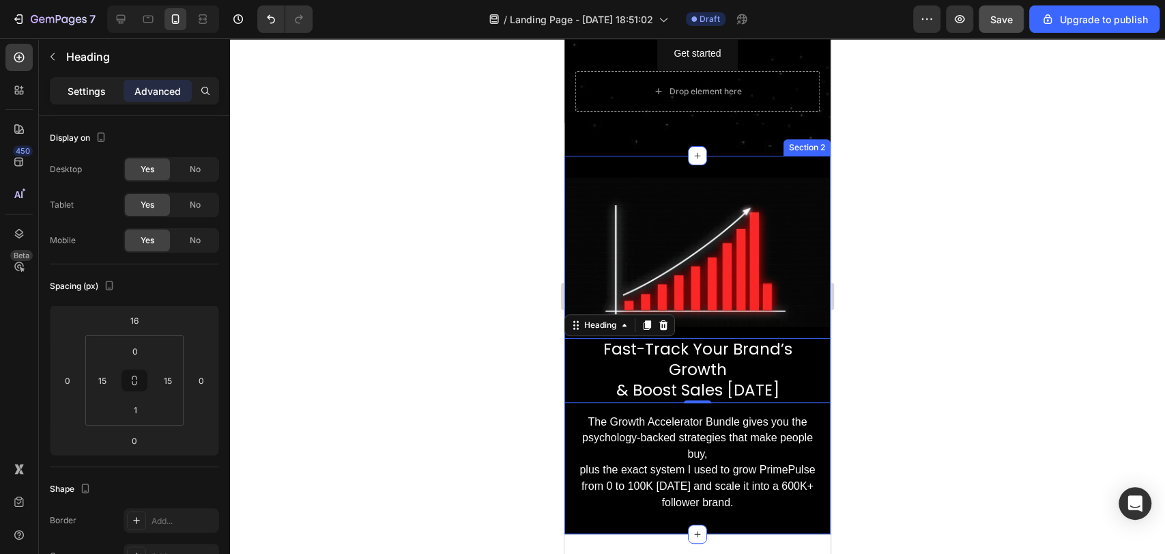
click at [83, 84] on p "Settings" at bounding box center [87, 91] width 38 height 14
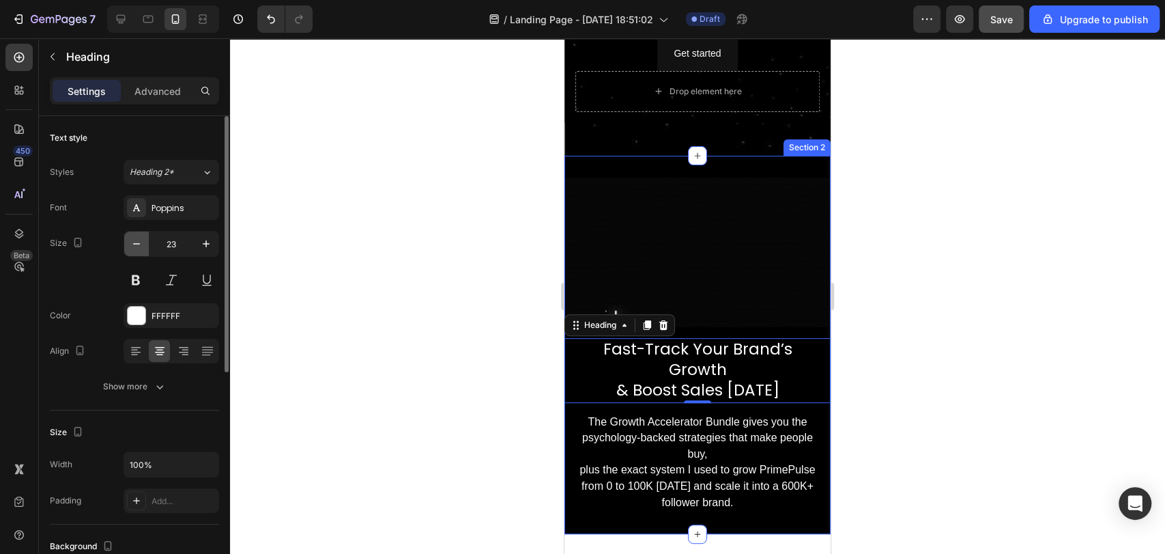
click at [139, 242] on icon "button" at bounding box center [137, 244] width 14 height 14
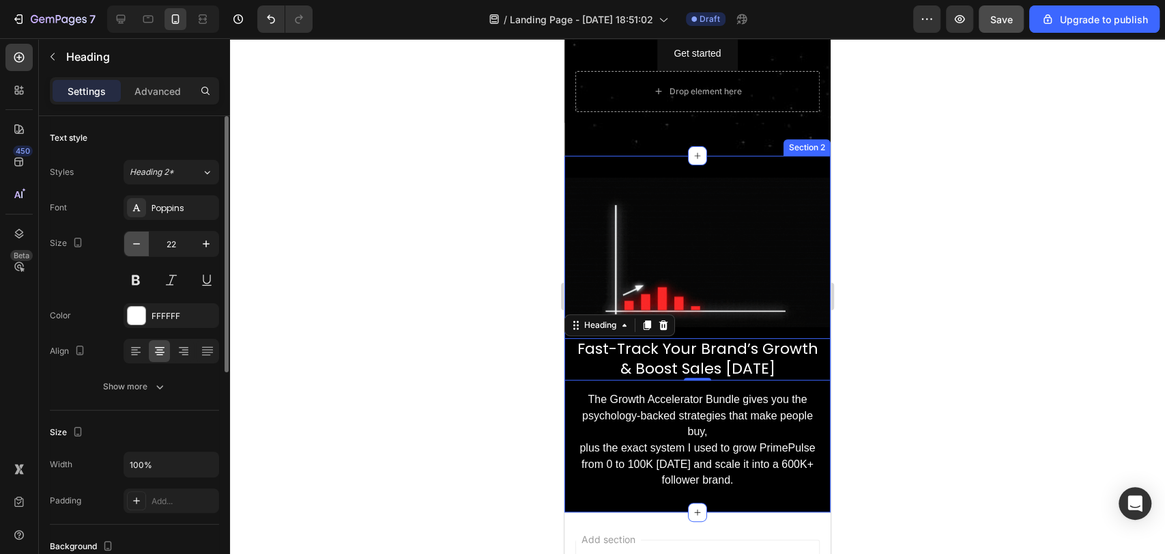
click at [139, 242] on icon "button" at bounding box center [137, 244] width 14 height 14
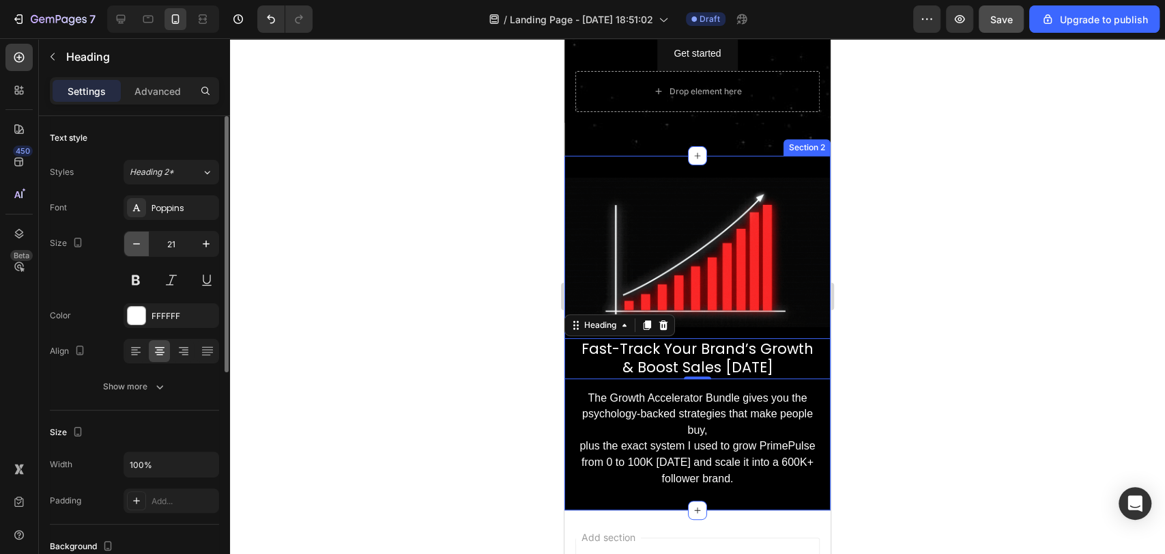
type input "20"
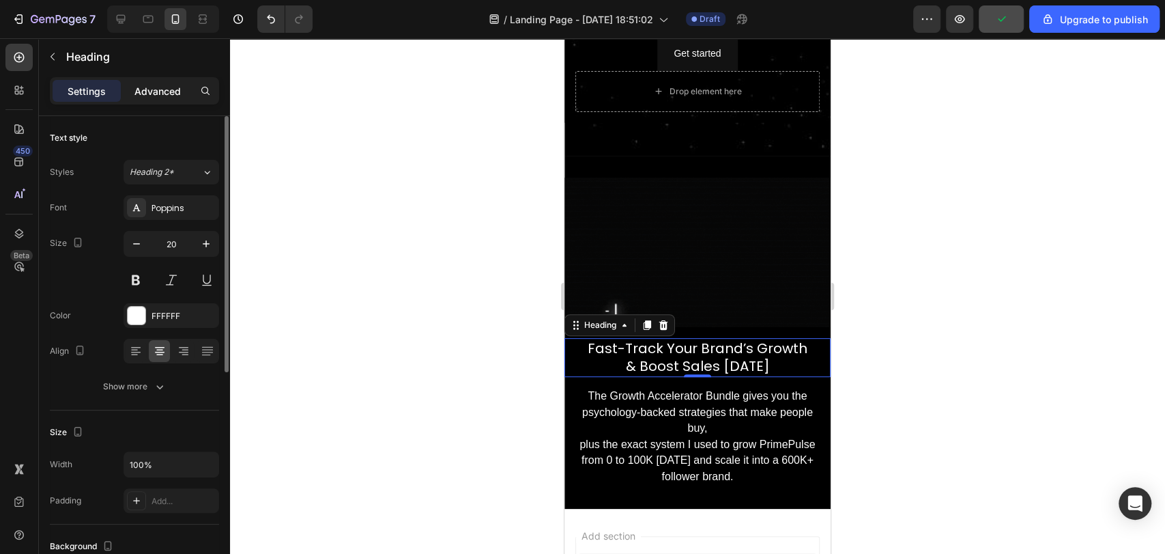
click at [163, 99] on div "Advanced" at bounding box center [158, 91] width 68 height 22
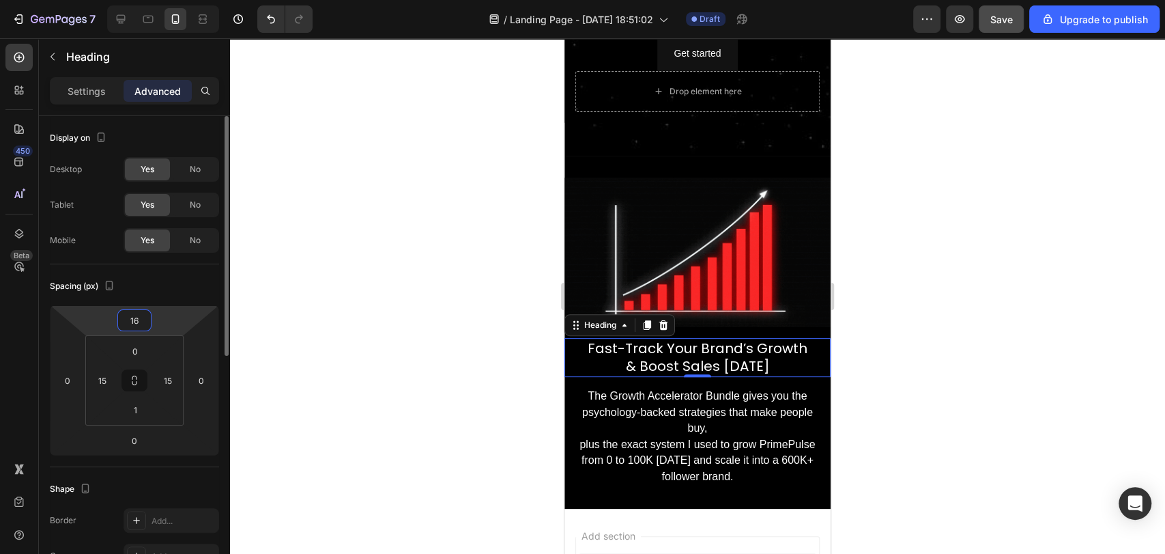
click at [146, 321] on input "16" at bounding box center [134, 320] width 27 height 20
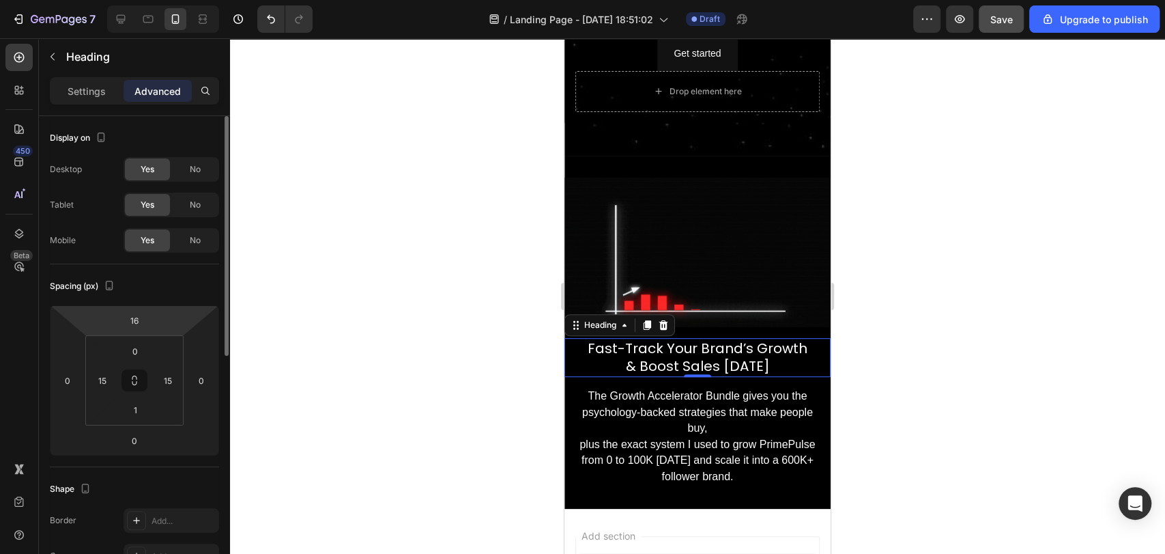
click at [153, 291] on div "Spacing (px)" at bounding box center [134, 286] width 169 height 22
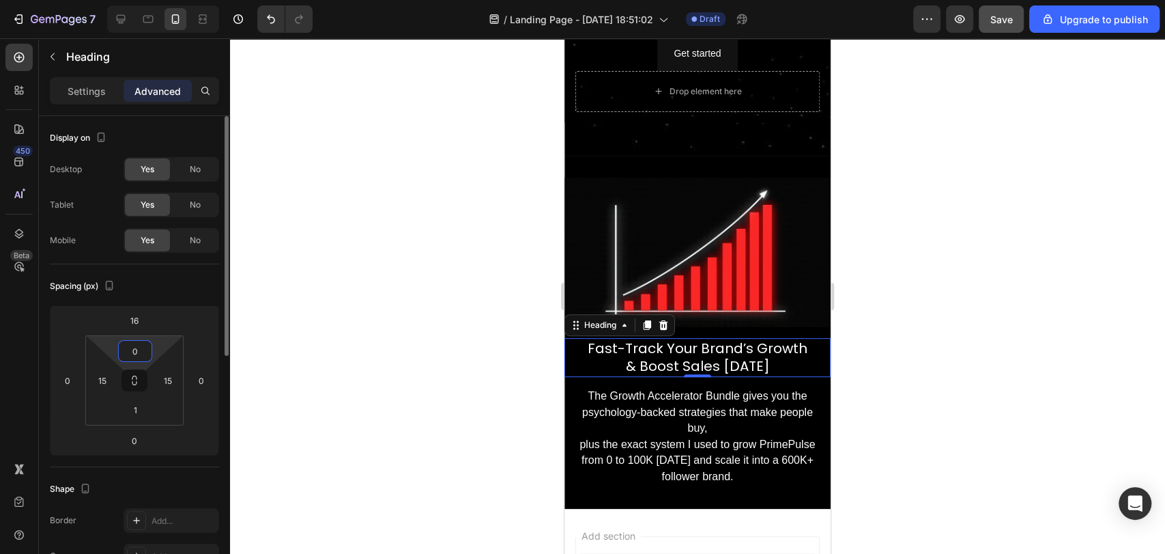
click at [136, 355] on input "0" at bounding box center [134, 351] width 27 height 20
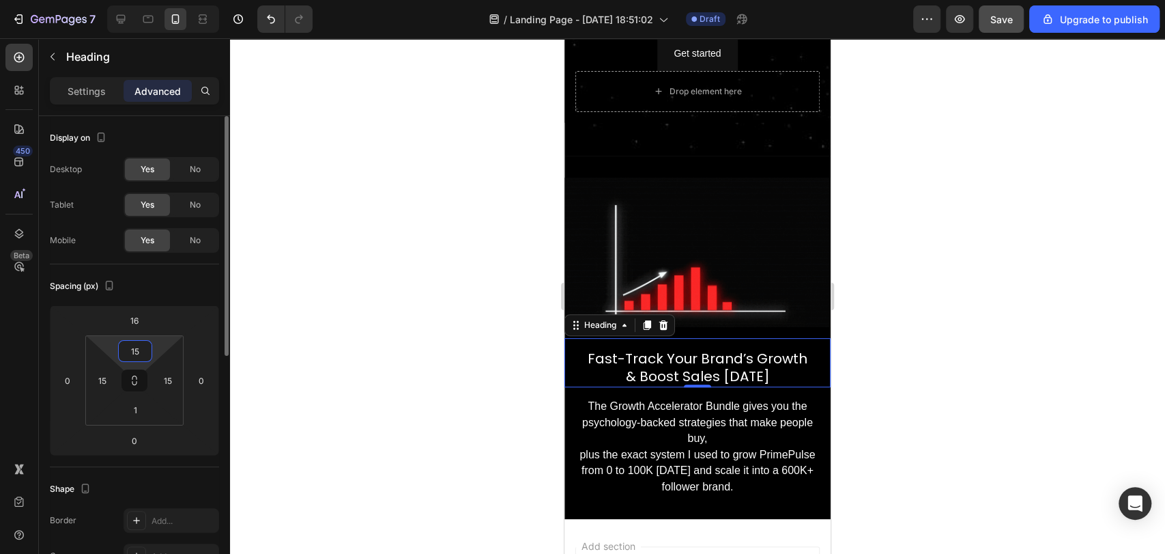
type input "15"
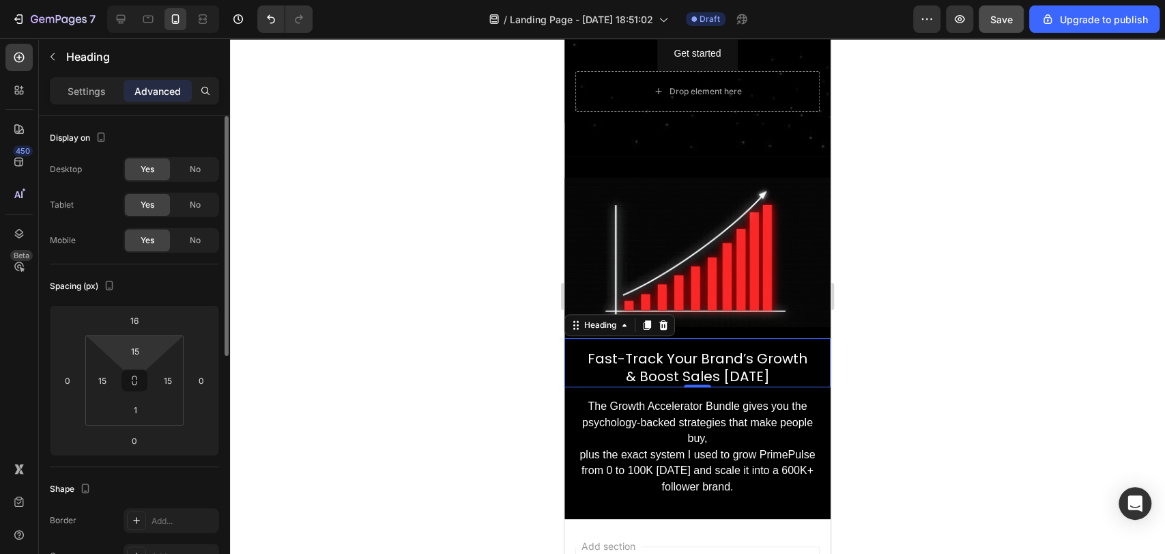
click at [177, 276] on div "Spacing (px)" at bounding box center [134, 286] width 169 height 22
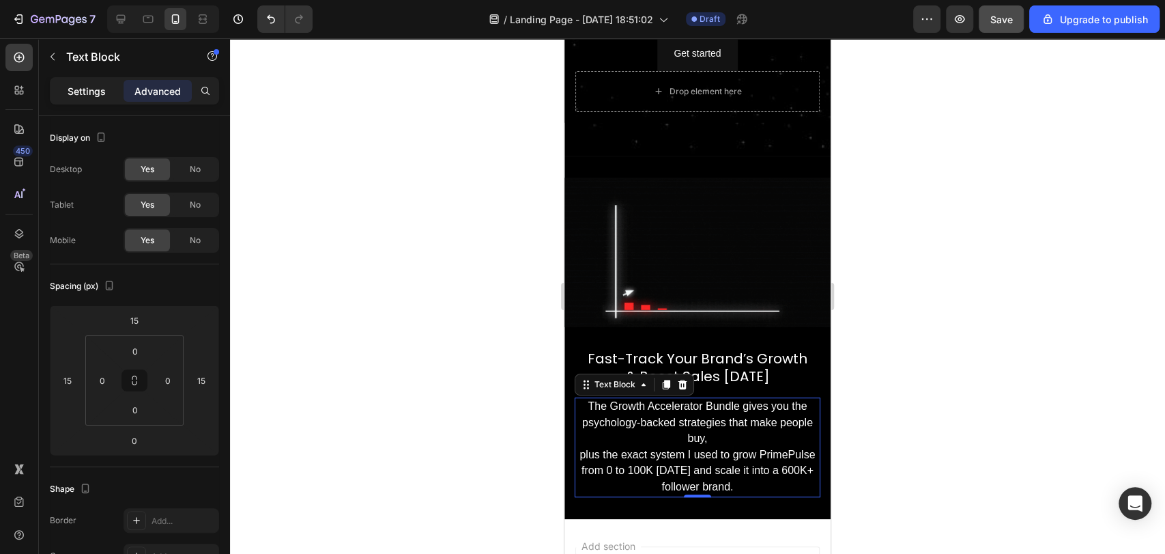
click at [86, 89] on p "Settings" at bounding box center [87, 91] width 38 height 14
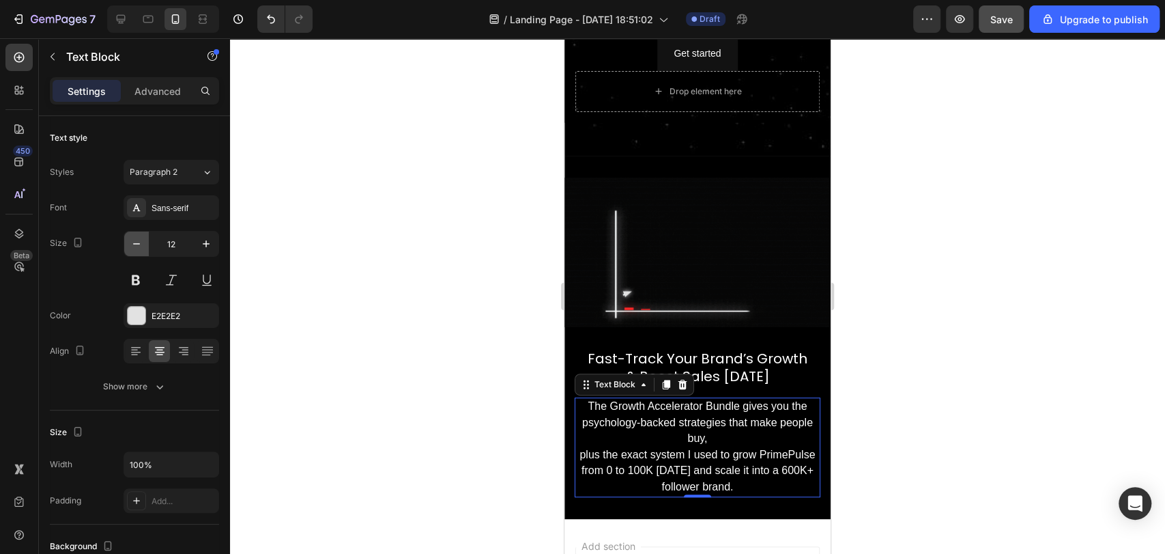
click at [147, 244] on button "button" at bounding box center [136, 243] width 25 height 25
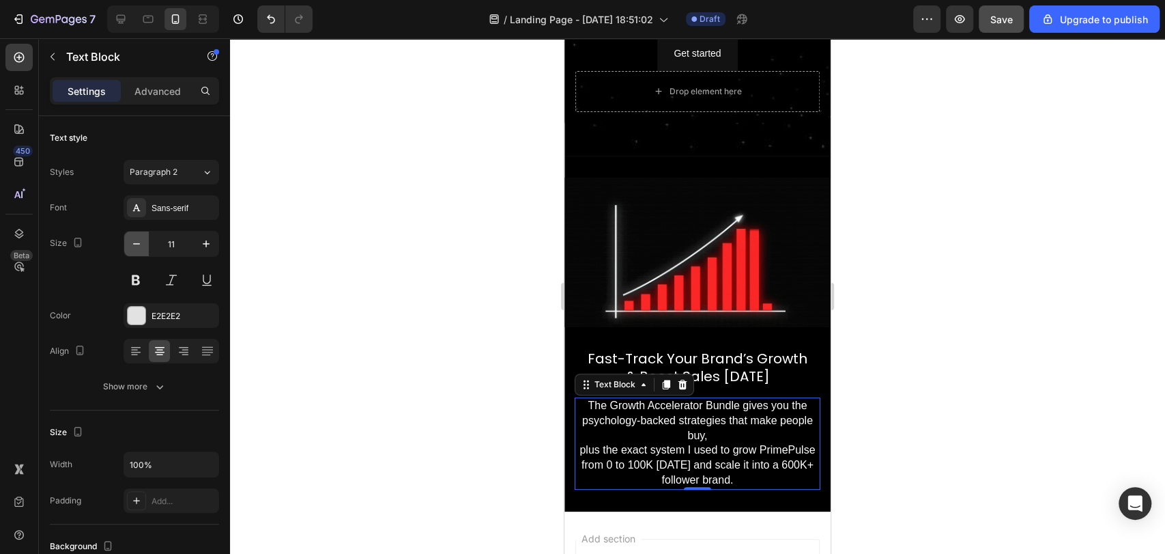
click at [147, 244] on button "button" at bounding box center [136, 243] width 25 height 25
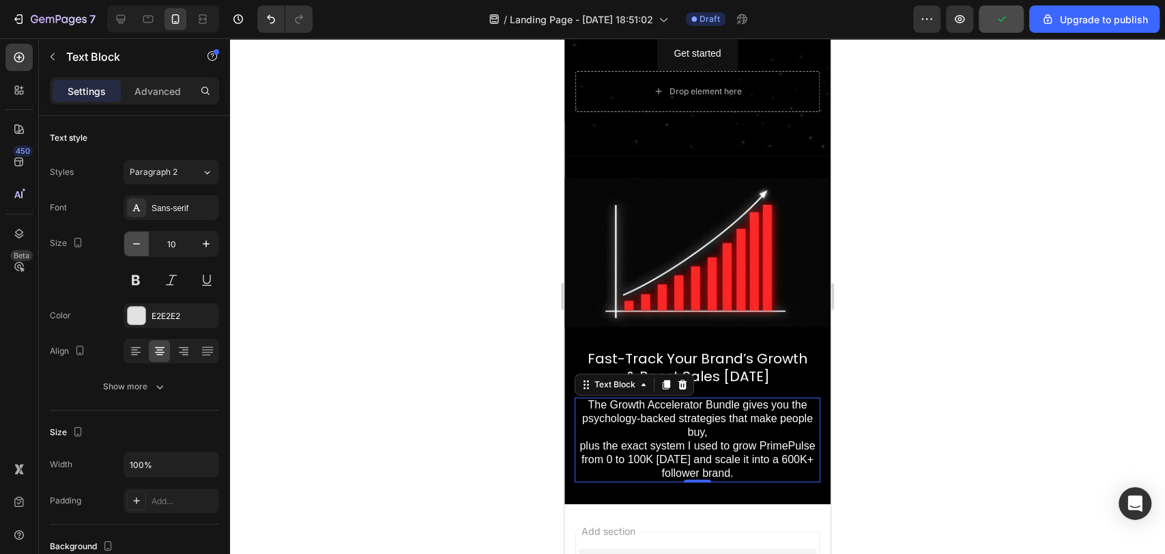
click at [147, 244] on button "button" at bounding box center [136, 243] width 25 height 25
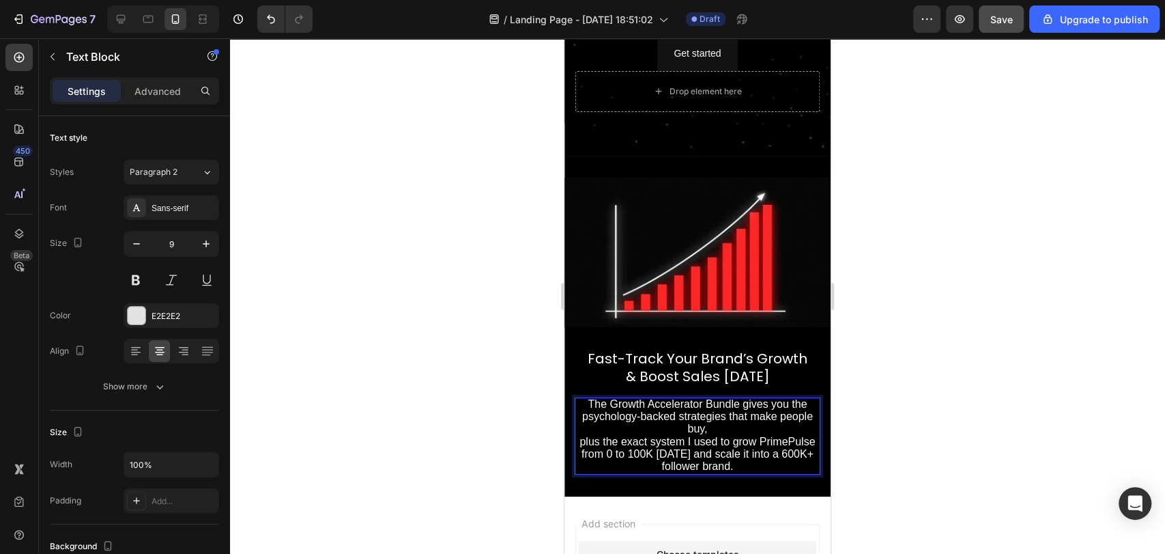
click at [607, 435] on span "plus the exact system I used to grow PrimePulse from 0 to 100K in 14 days and s…" at bounding box center [697, 453] width 235 height 36
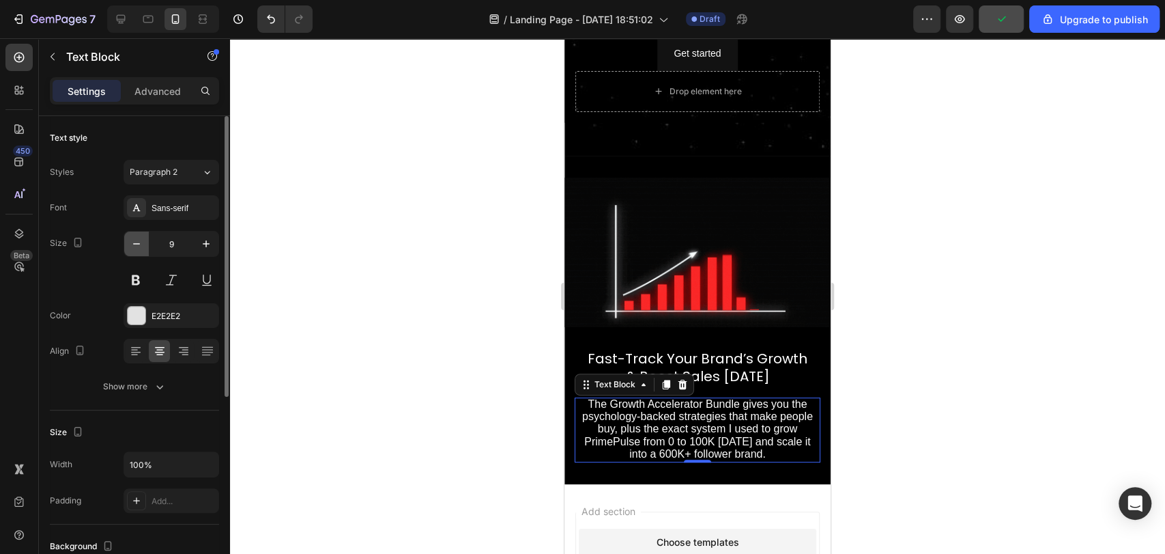
click at [140, 239] on icon "button" at bounding box center [137, 244] width 14 height 14
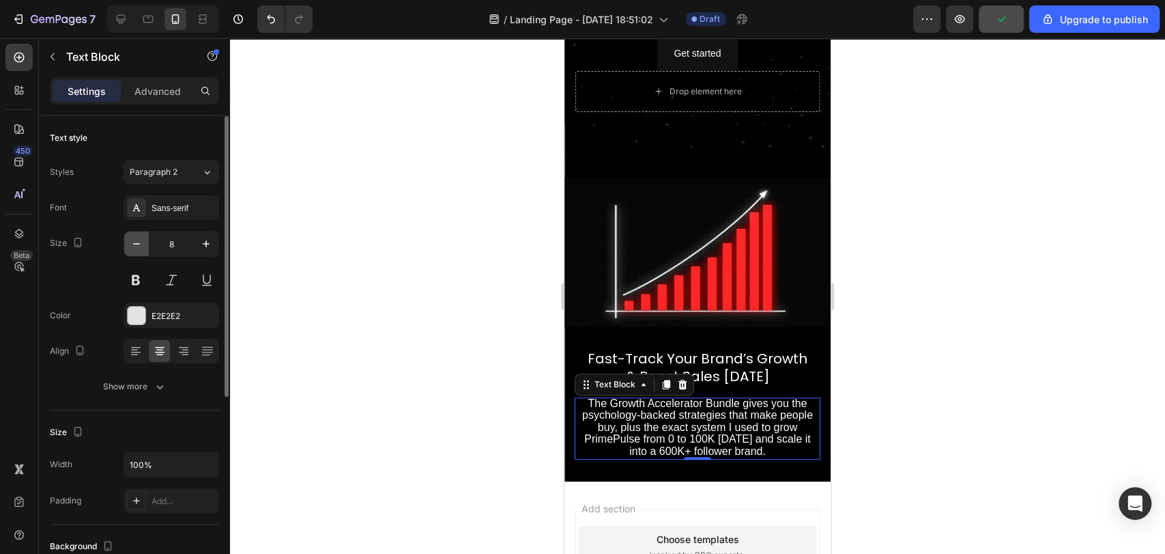
click at [140, 239] on icon "button" at bounding box center [137, 244] width 14 height 14
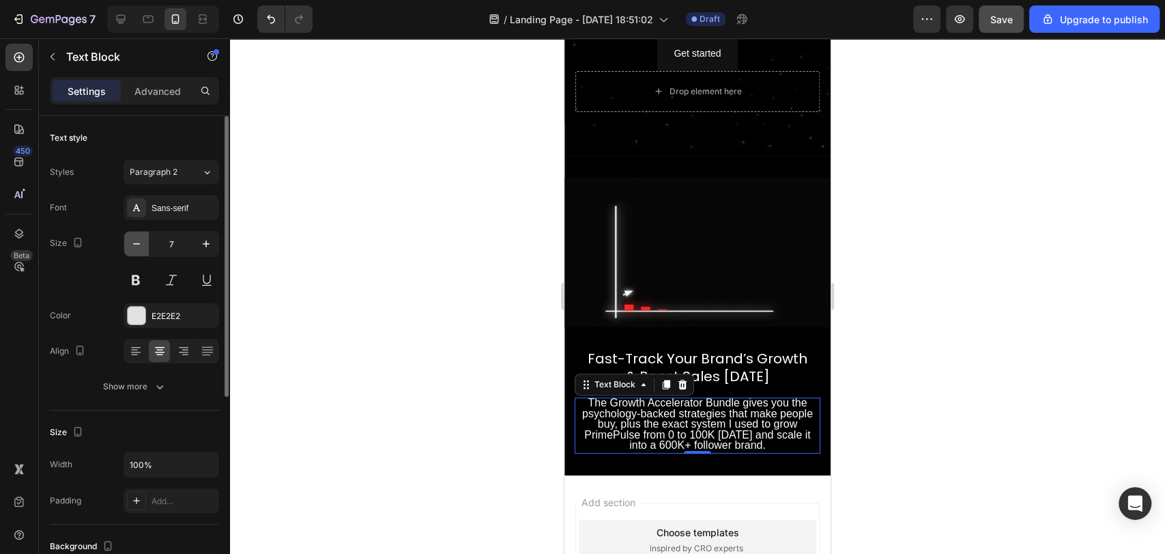
click at [140, 239] on icon "button" at bounding box center [137, 244] width 14 height 14
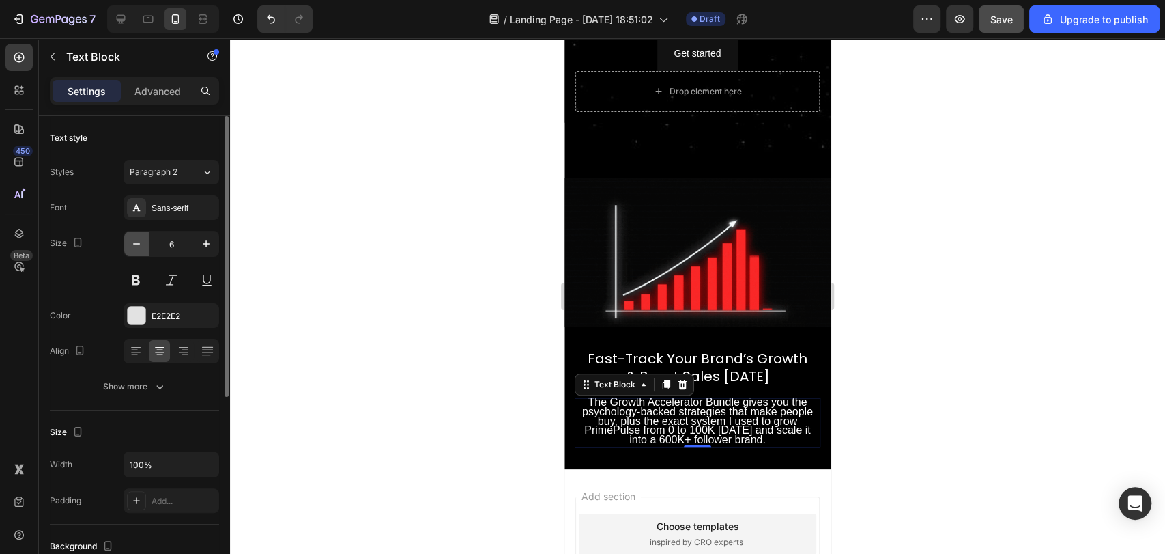
click at [140, 239] on icon "button" at bounding box center [137, 244] width 14 height 14
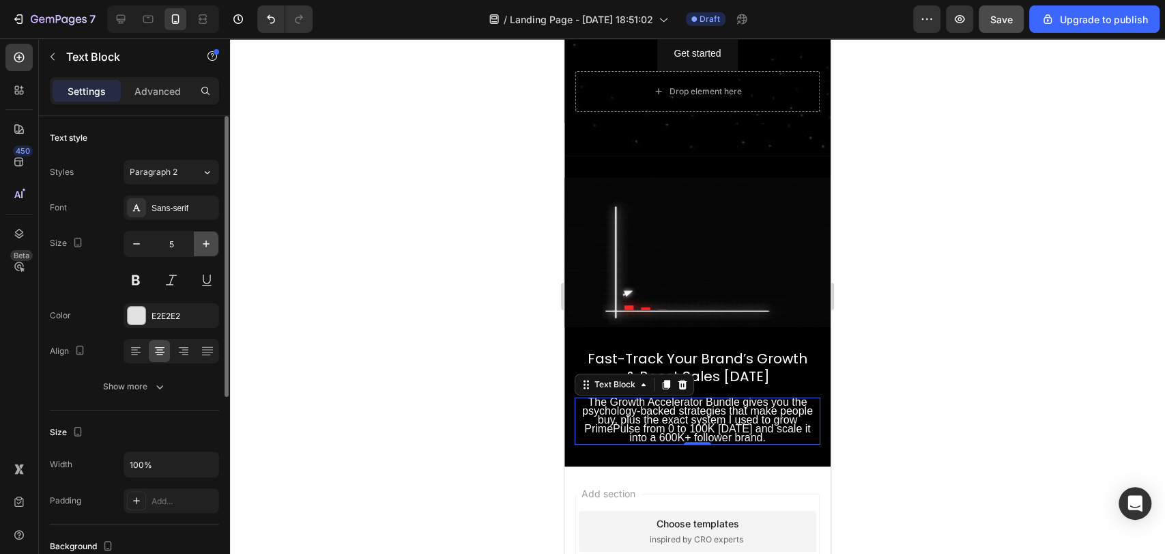
click at [205, 240] on icon "button" at bounding box center [206, 244] width 14 height 14
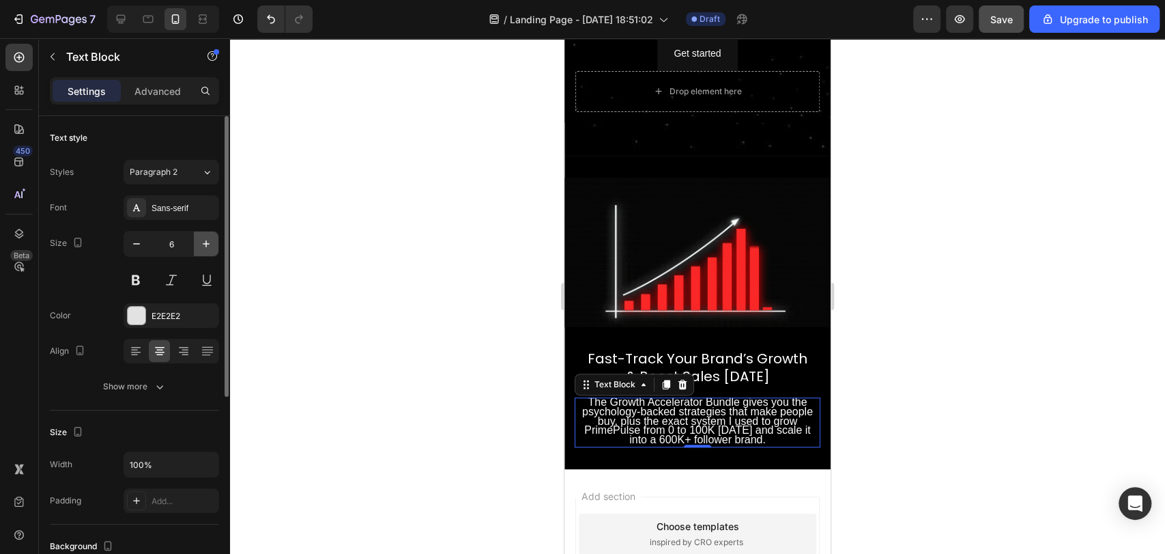
click at [205, 240] on icon "button" at bounding box center [206, 244] width 14 height 14
type input "7"
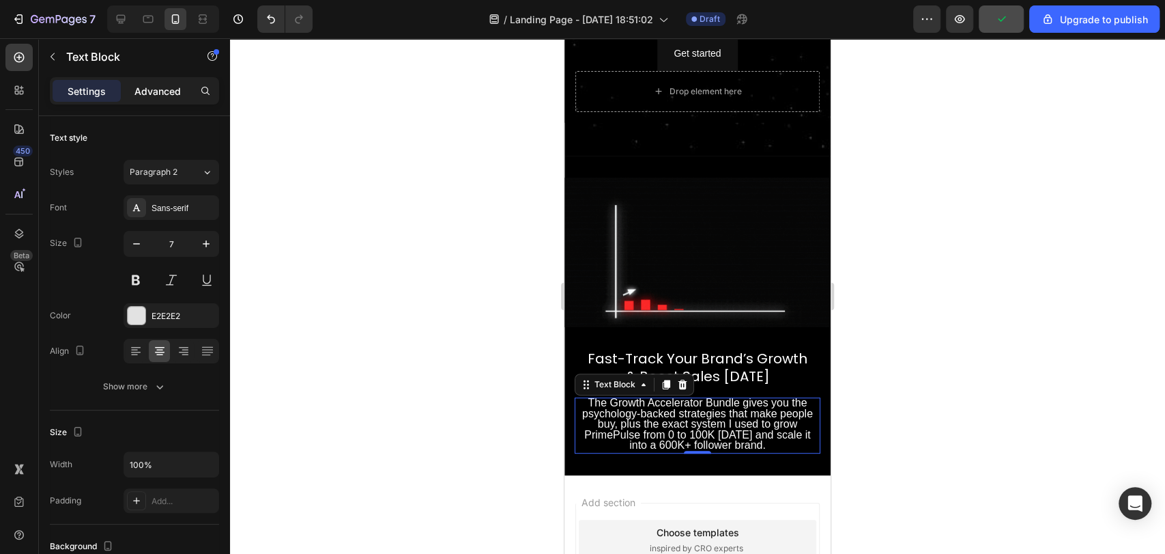
click at [136, 87] on p "Advanced" at bounding box center [157, 91] width 46 height 14
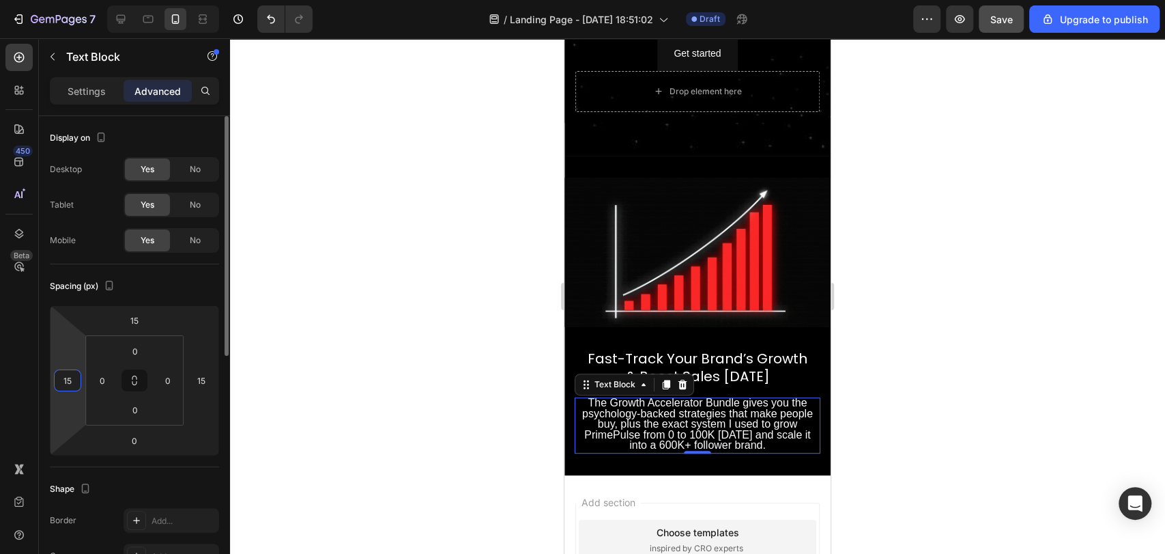
click at [75, 385] on input "15" at bounding box center [67, 380] width 20 height 20
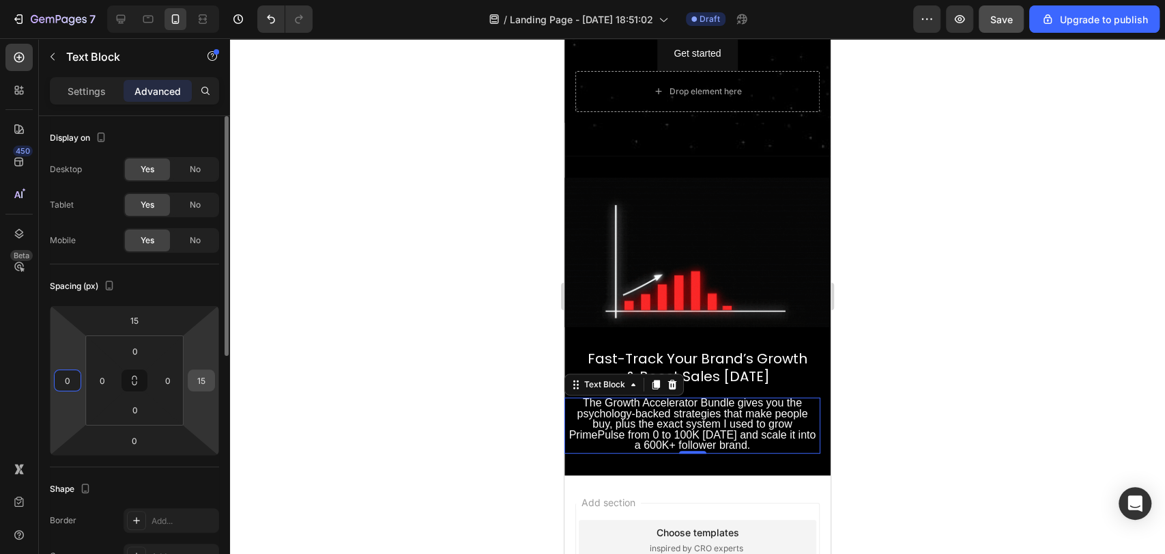
type input "0"
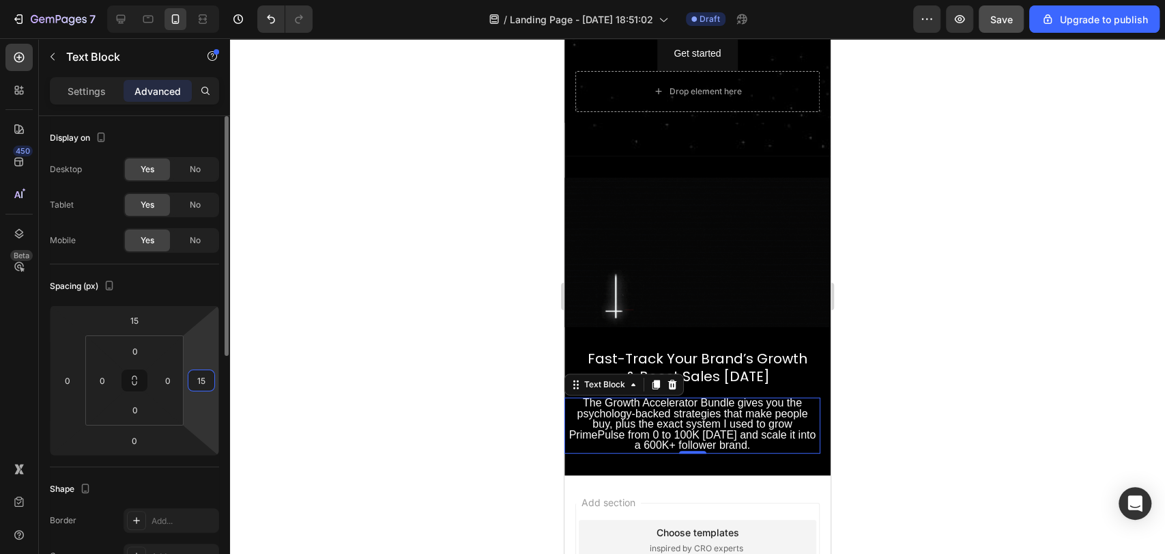
click at [210, 382] on input "15" at bounding box center [201, 380] width 20 height 20
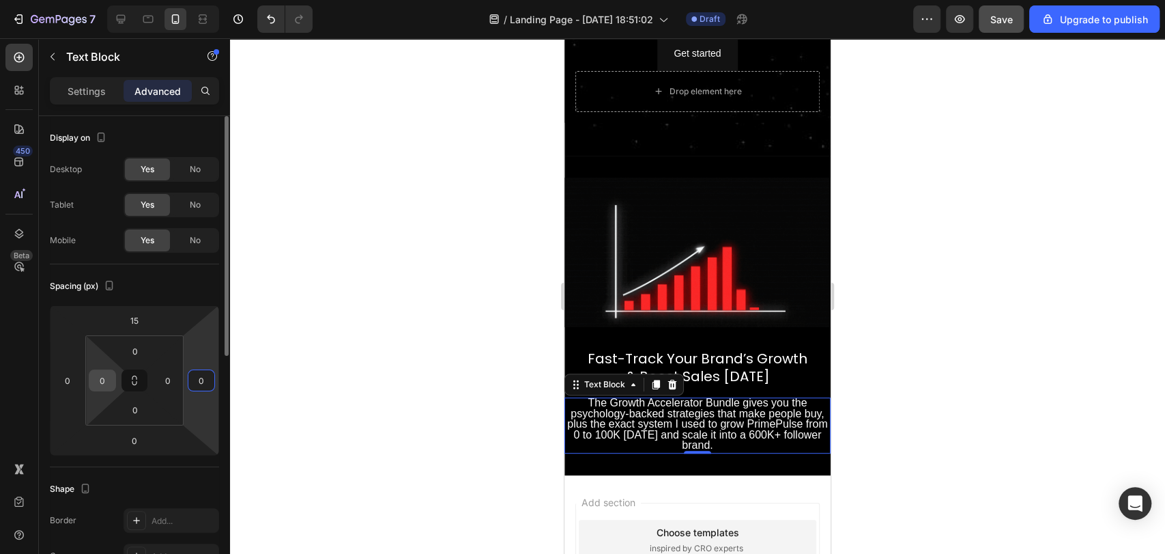
type input "0"
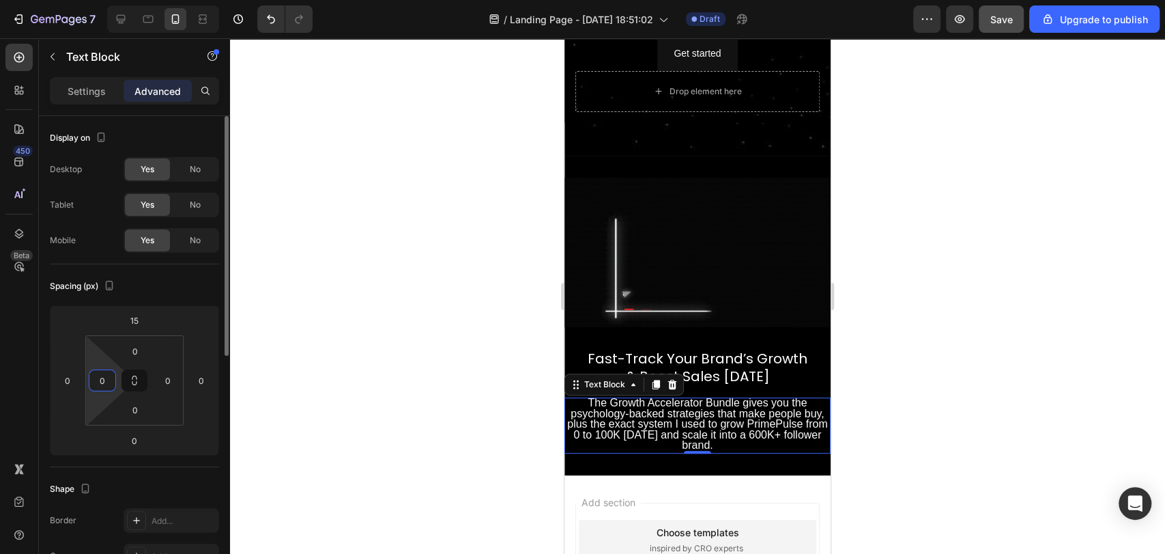
click at [109, 386] on input "0" at bounding box center [102, 380] width 20 height 20
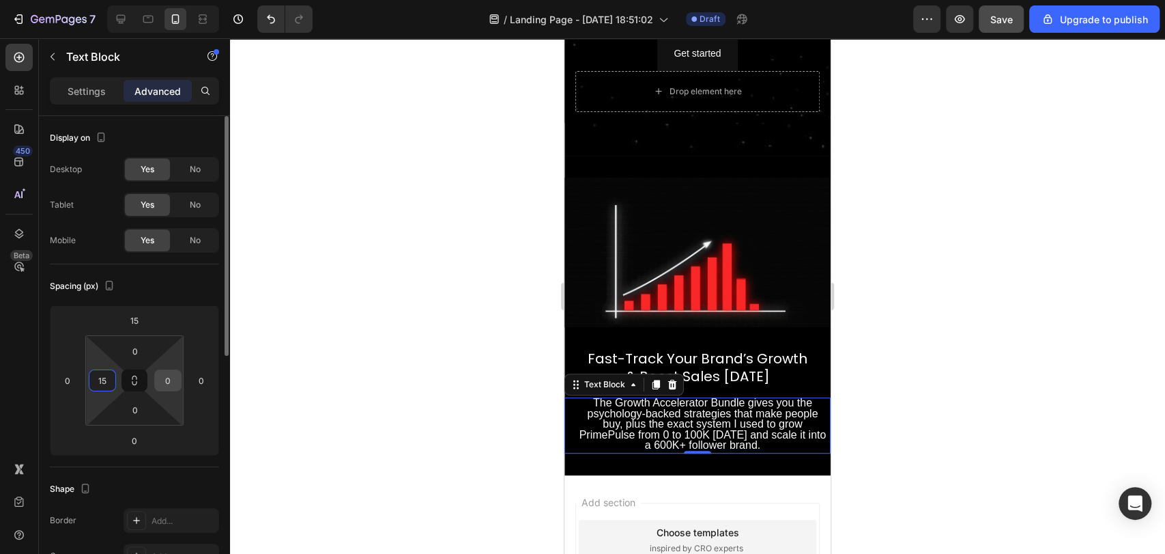
type input "15"
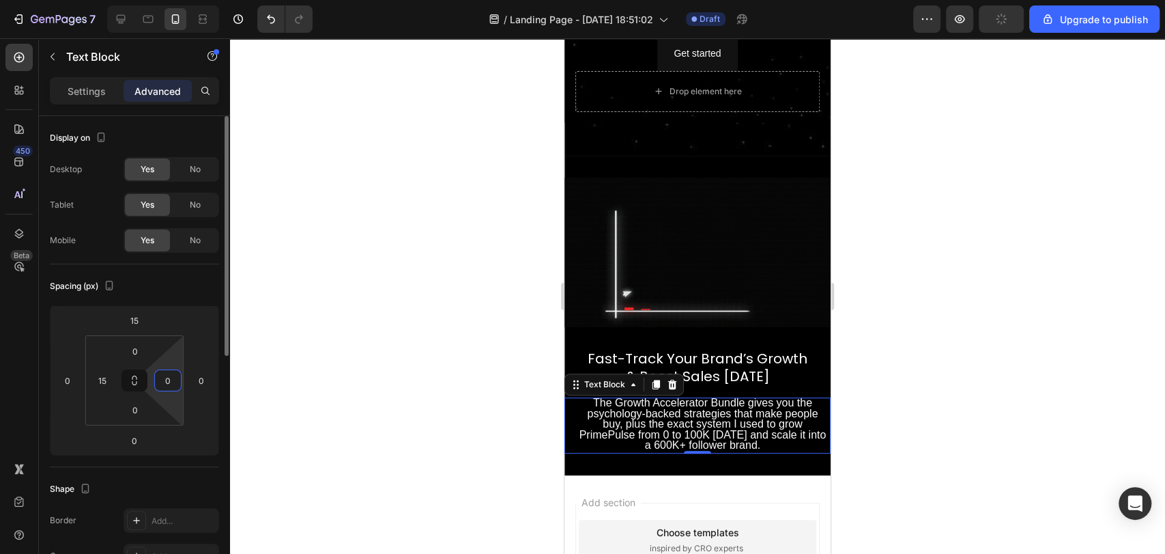
click at [169, 382] on input "0" at bounding box center [168, 380] width 20 height 20
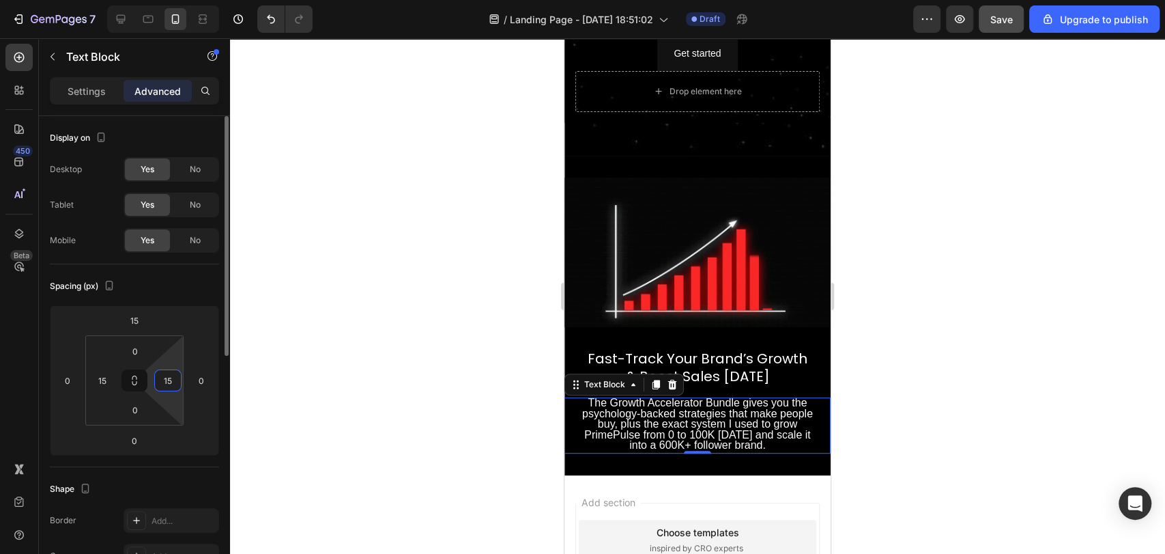
type input "15"
click at [156, 291] on div "Spacing (px)" at bounding box center [134, 286] width 169 height 22
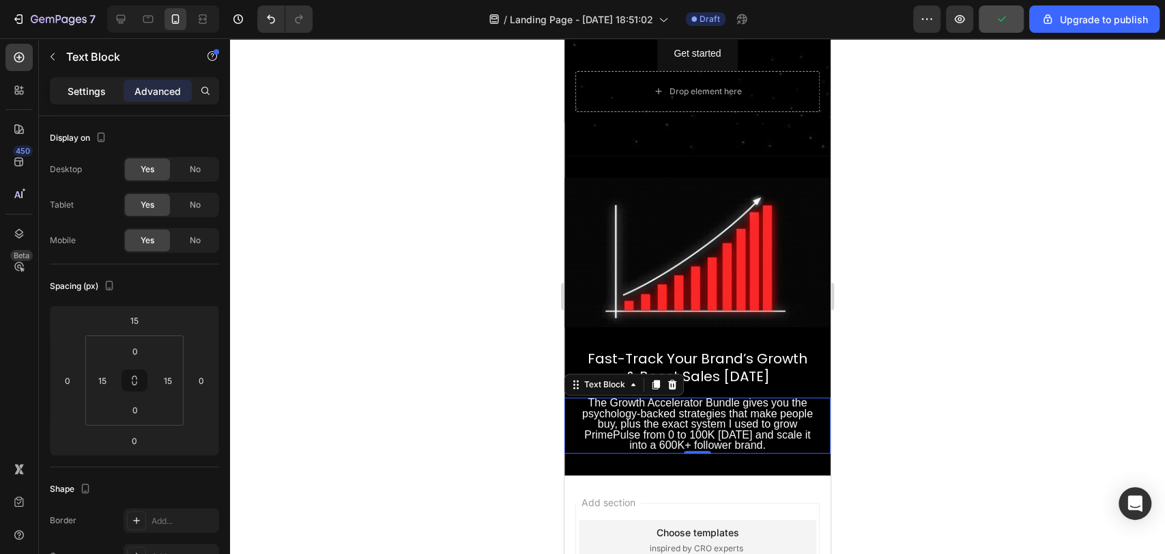
click at [91, 83] on div "Settings" at bounding box center [87, 91] width 68 height 22
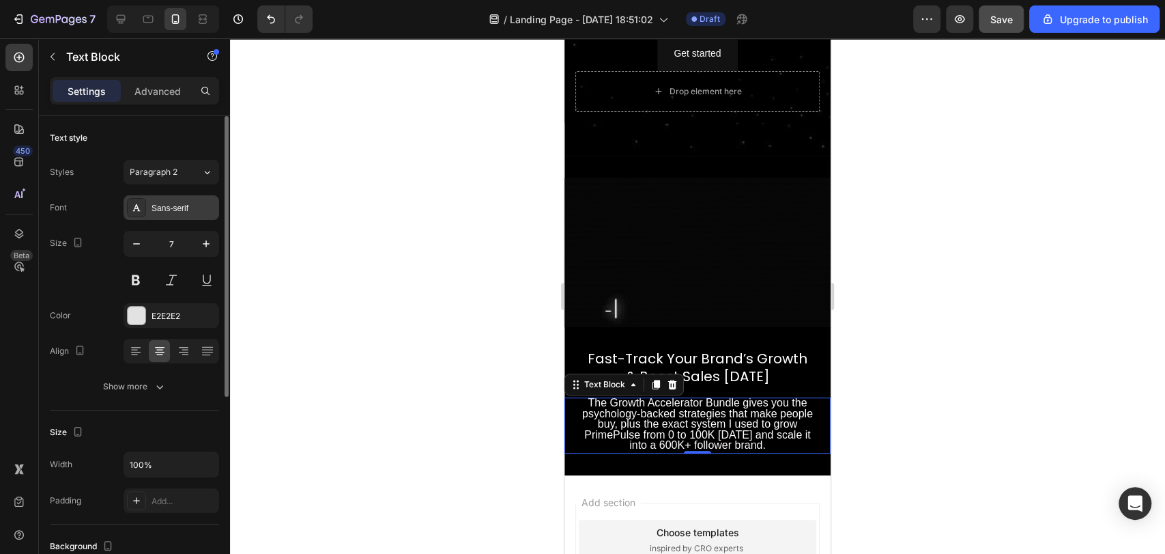
click at [168, 208] on div "Sans-serif" at bounding box center [184, 208] width 64 height 12
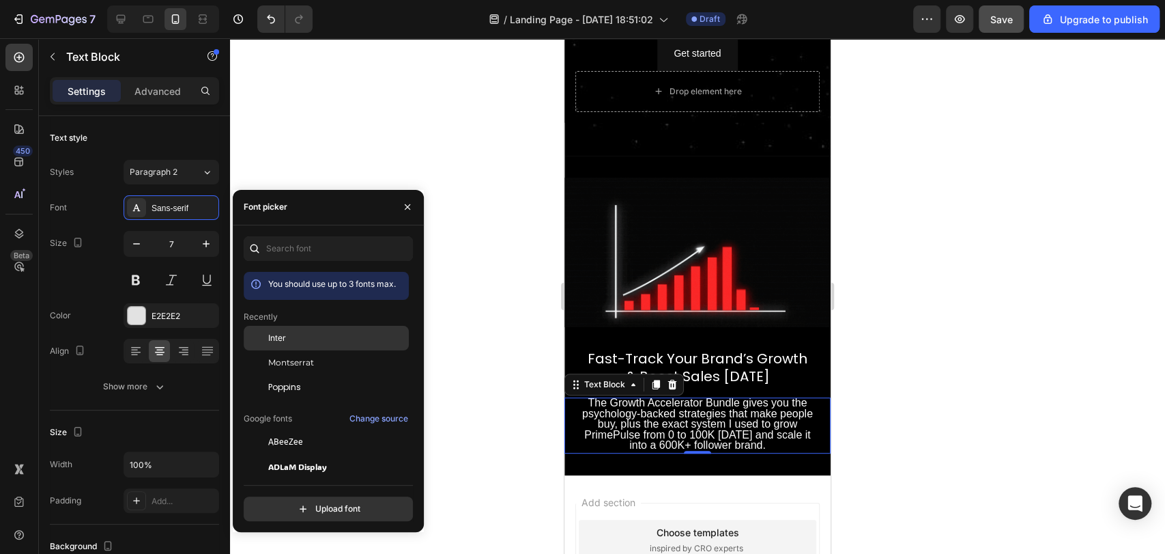
click at [324, 429] on div "Inter" at bounding box center [326, 441] width 165 height 25
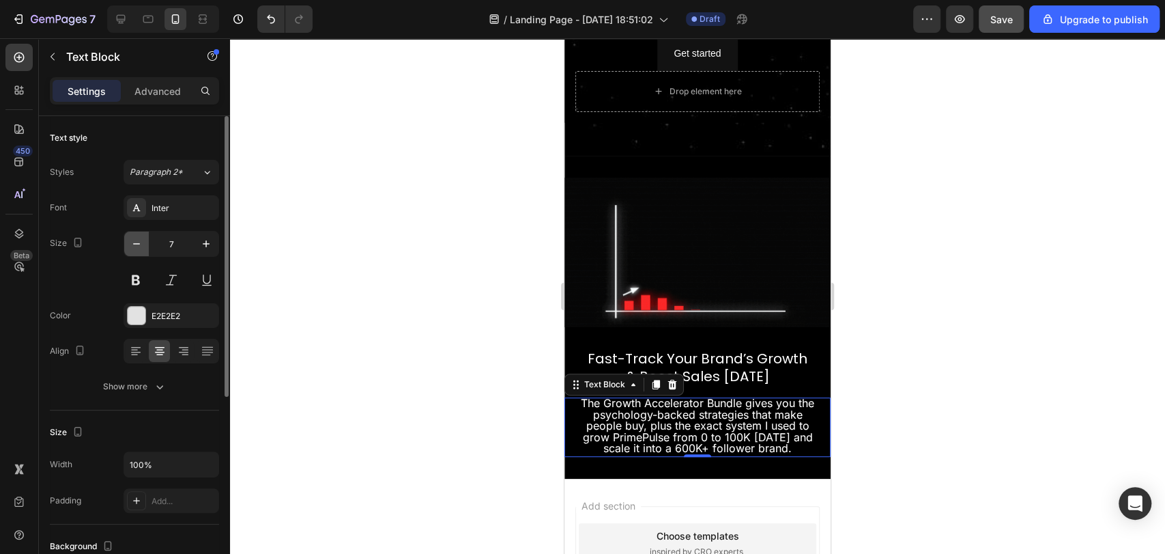
click at [133, 243] on icon "button" at bounding box center [136, 243] width 7 height 1
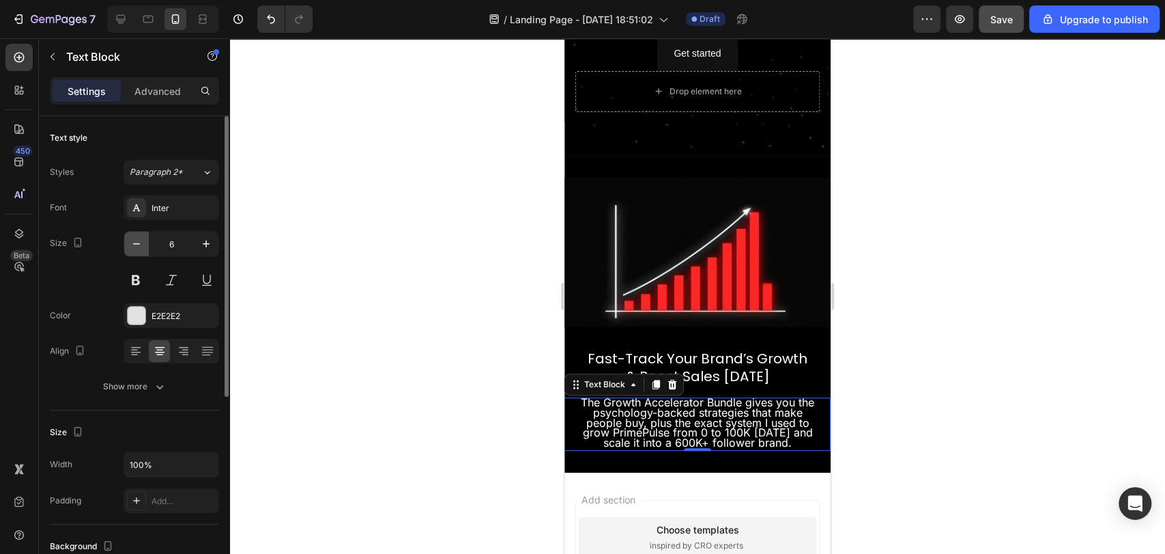
click at [133, 243] on icon "button" at bounding box center [136, 243] width 7 height 1
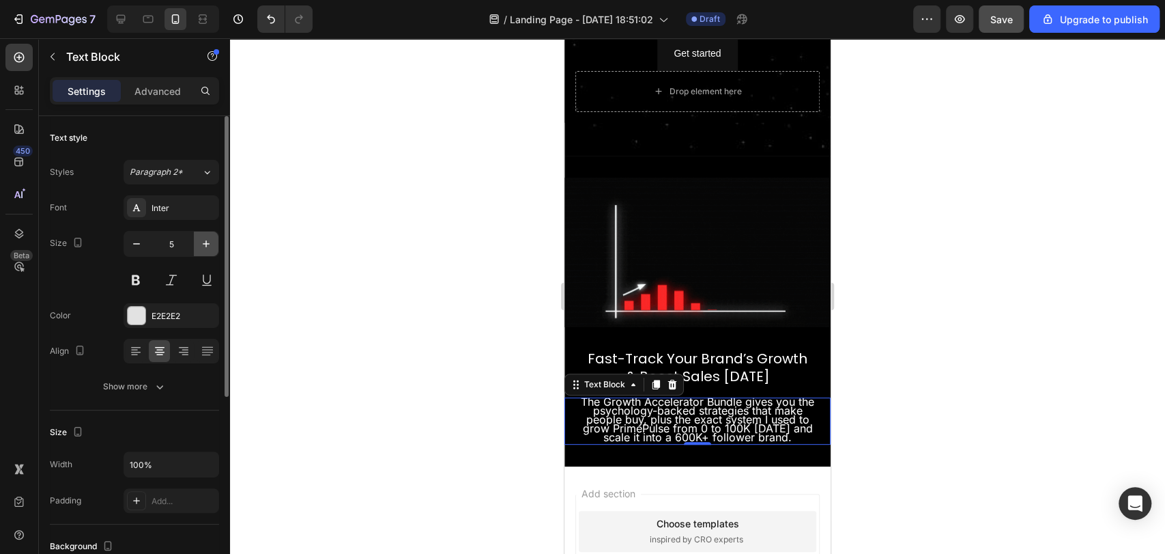
click at [199, 245] on icon "button" at bounding box center [206, 244] width 14 height 14
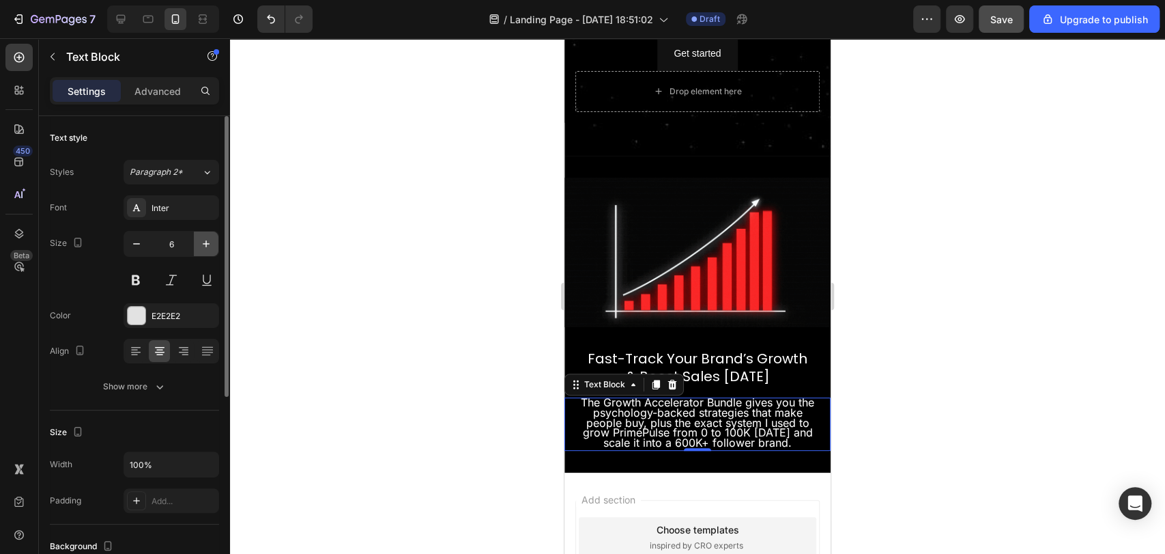
click at [199, 245] on icon "button" at bounding box center [206, 244] width 14 height 14
type input "7"
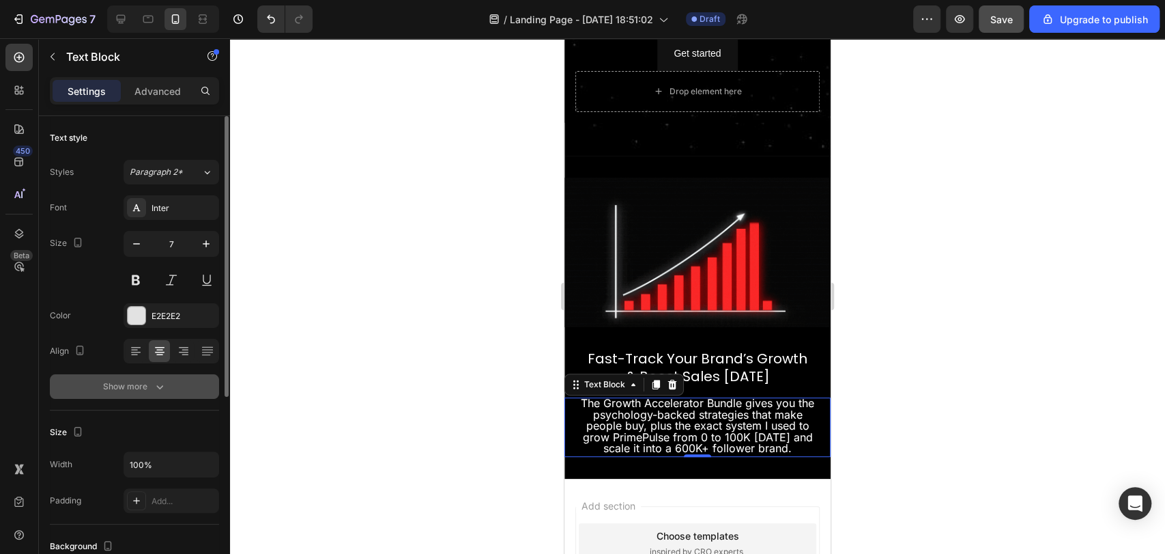
click at [130, 380] on div "Show more" at bounding box center [134, 387] width 63 height 14
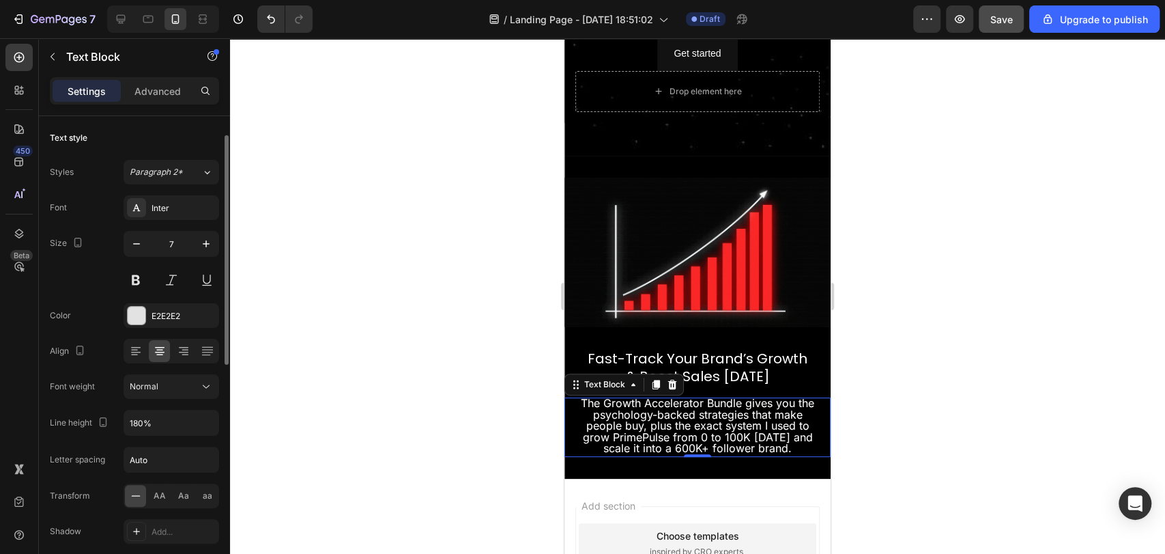
scroll to position [85, 0]
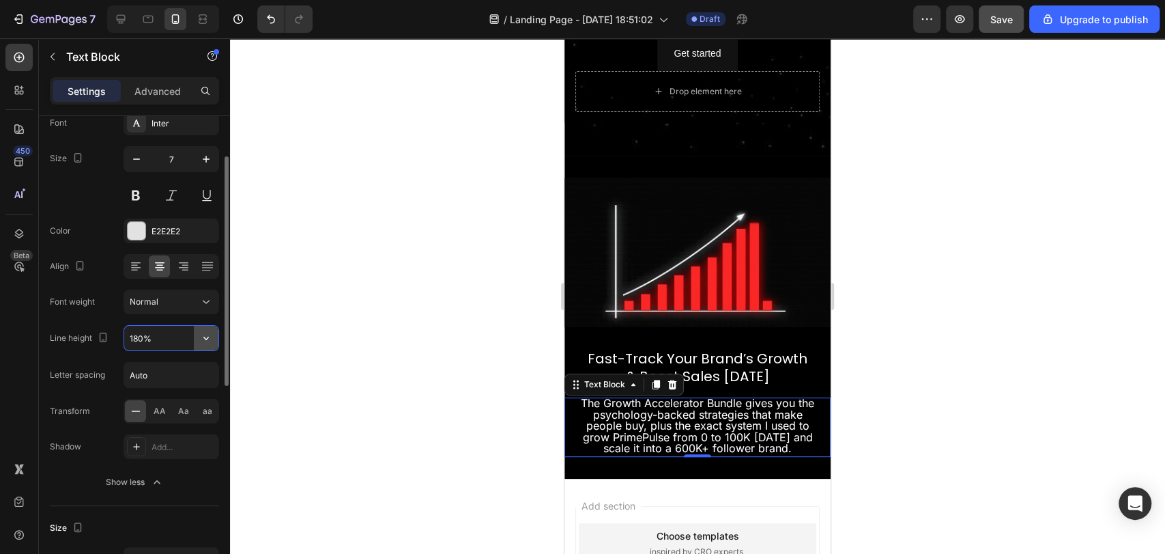
drag, startPoint x: 154, startPoint y: 345, endPoint x: 209, endPoint y: 340, distance: 54.8
click at [209, 340] on div "180%" at bounding box center [171, 338] width 94 height 25
click at [209, 340] on icon "button" at bounding box center [206, 338] width 14 height 14
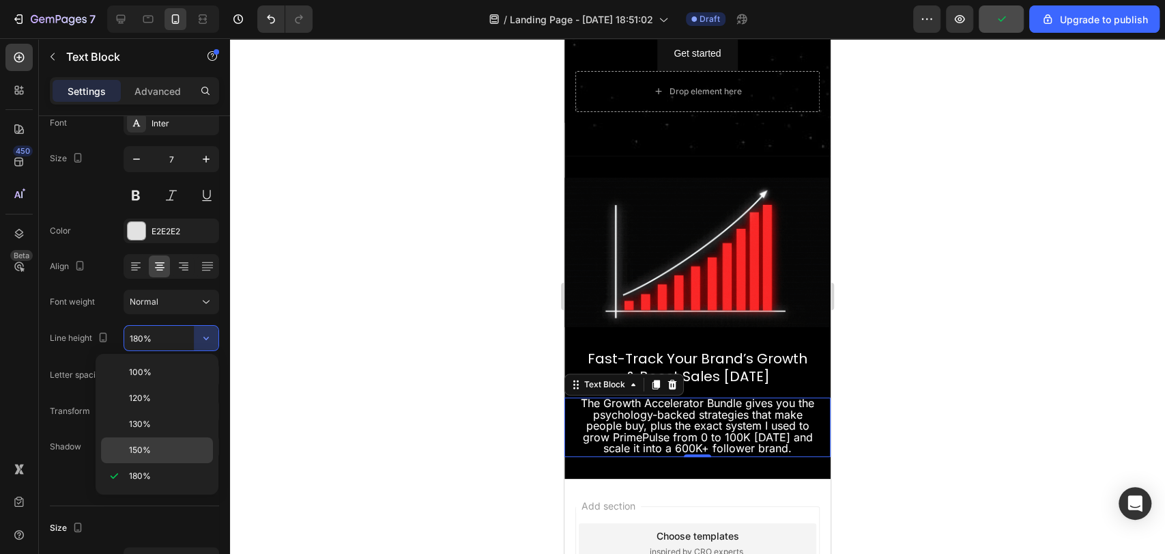
click at [167, 447] on p "150%" at bounding box center [168, 450] width 78 height 12
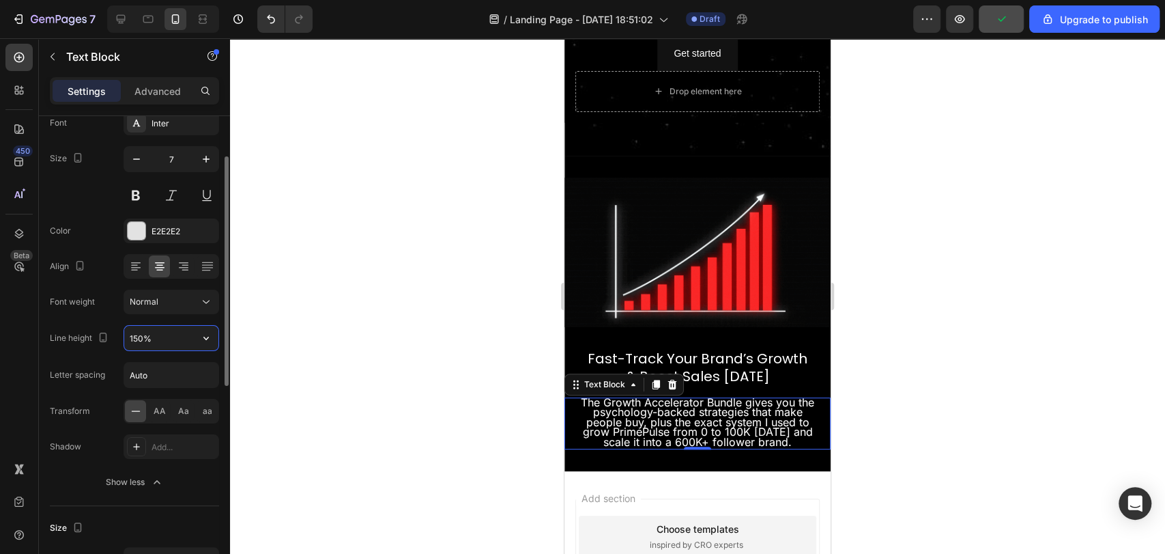
click at [164, 347] on input "150%" at bounding box center [171, 338] width 94 height 25
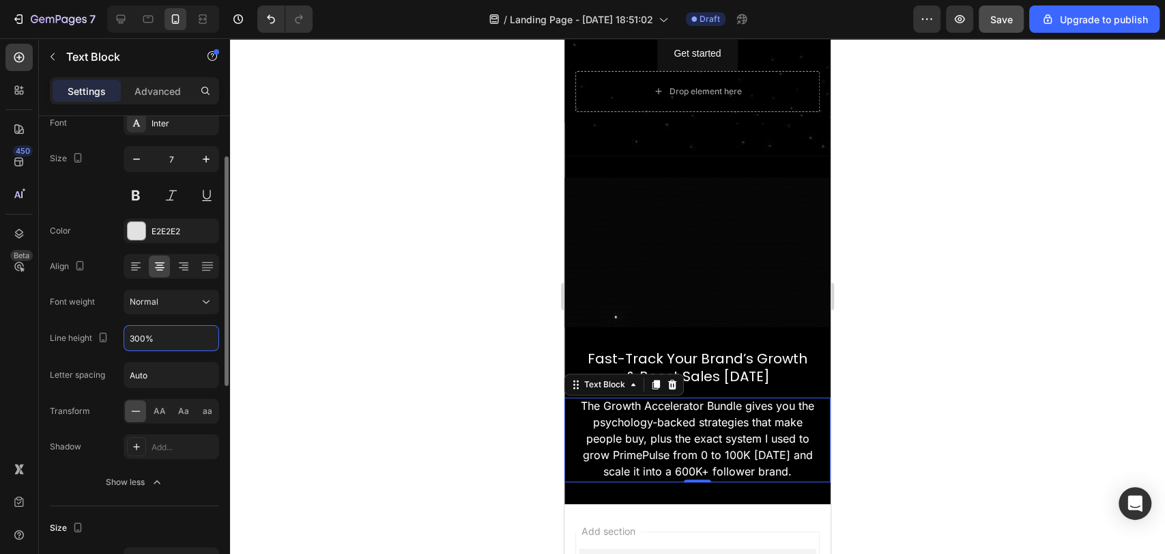
type input "300%"
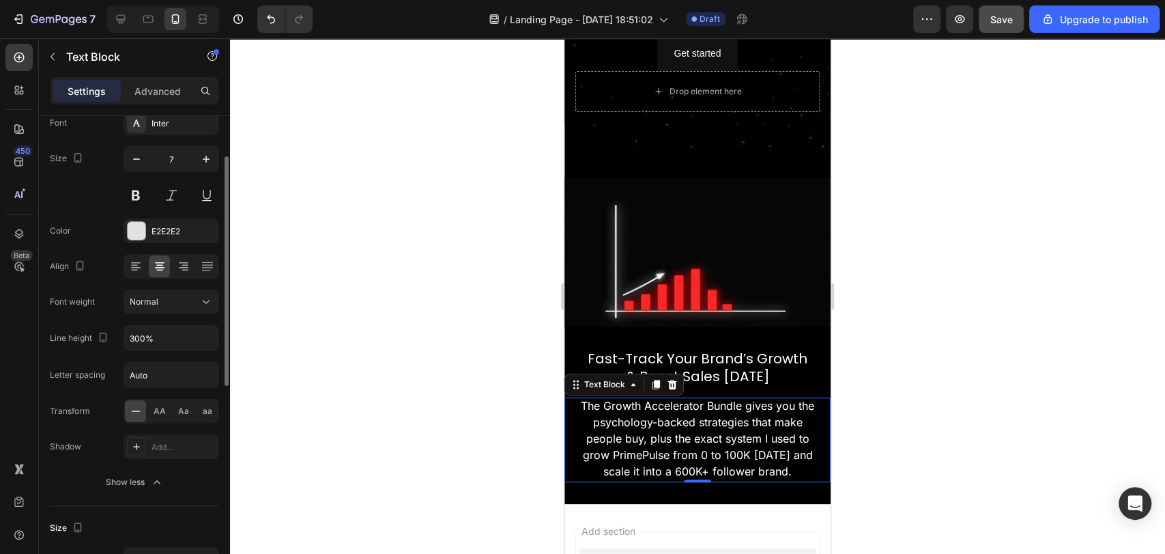
click at [106, 283] on div "Font Inter Size 7 Color E2E2E2 Align Font weight Normal Line height 300% Letter…" at bounding box center [134, 303] width 169 height 384
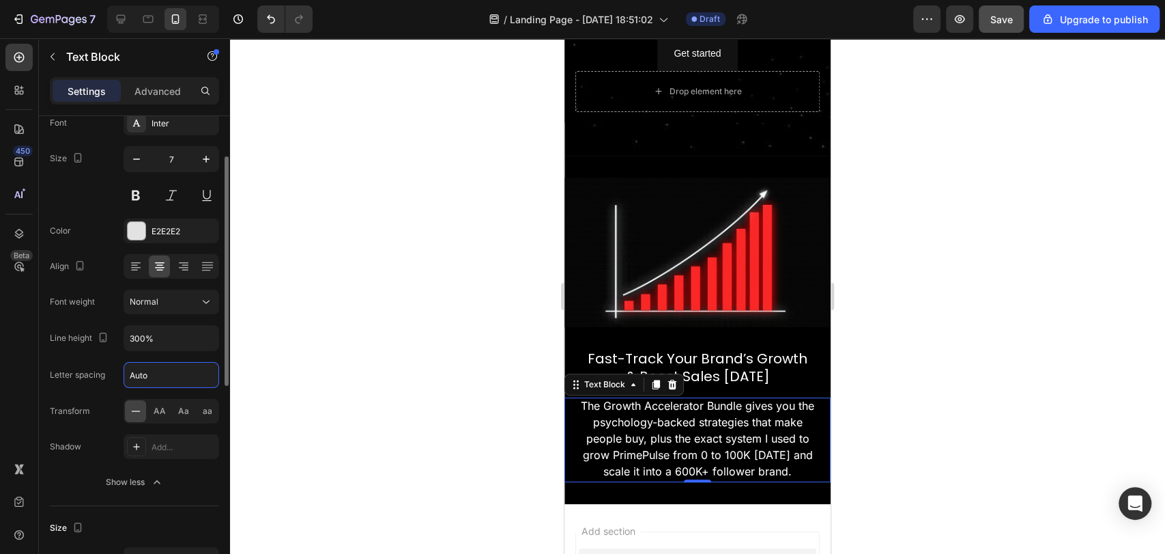
click at [154, 375] on input "Auto" at bounding box center [171, 374] width 94 height 25
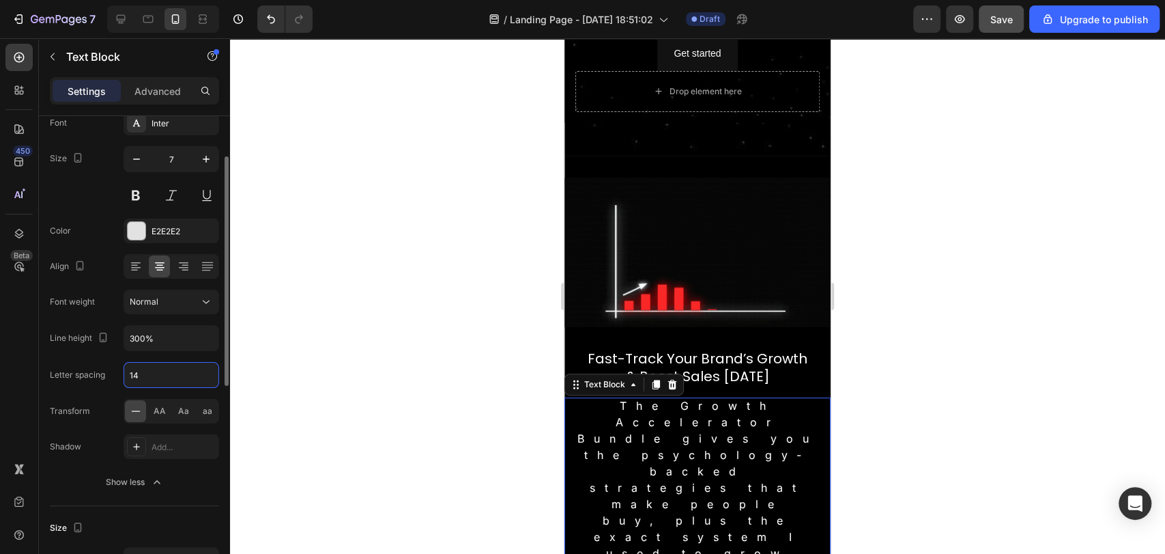
type input "1"
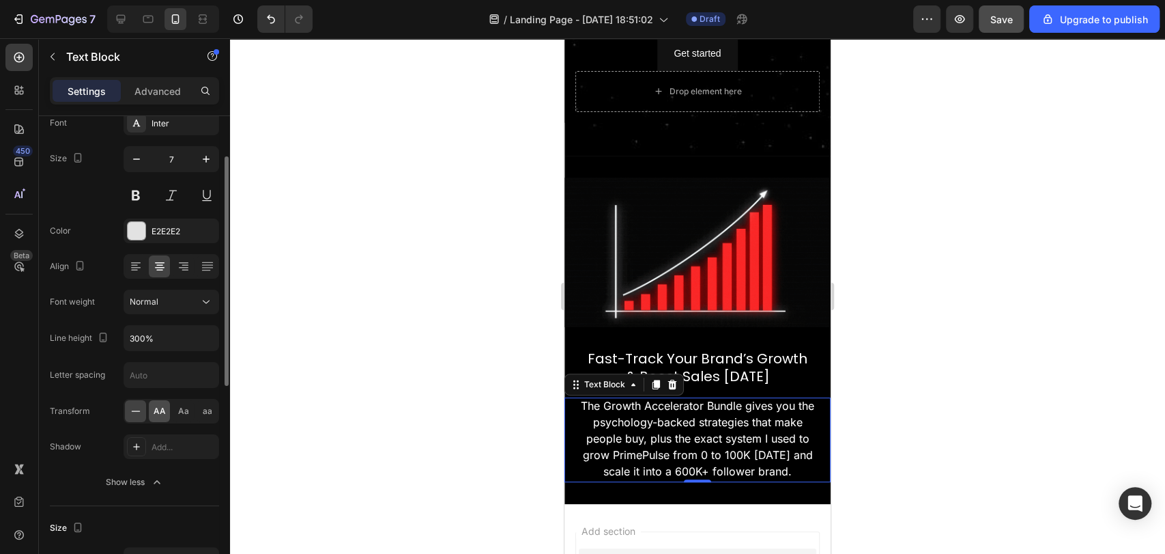
click at [160, 410] on span "AA" at bounding box center [160, 411] width 12 height 12
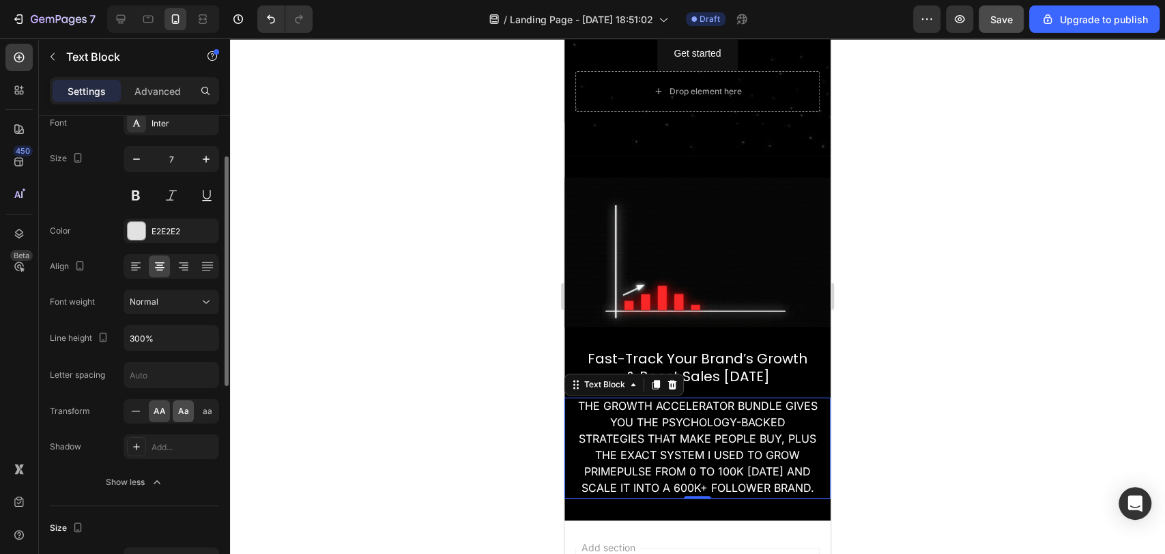
click at [174, 410] on div "Aa" at bounding box center [183, 411] width 21 height 22
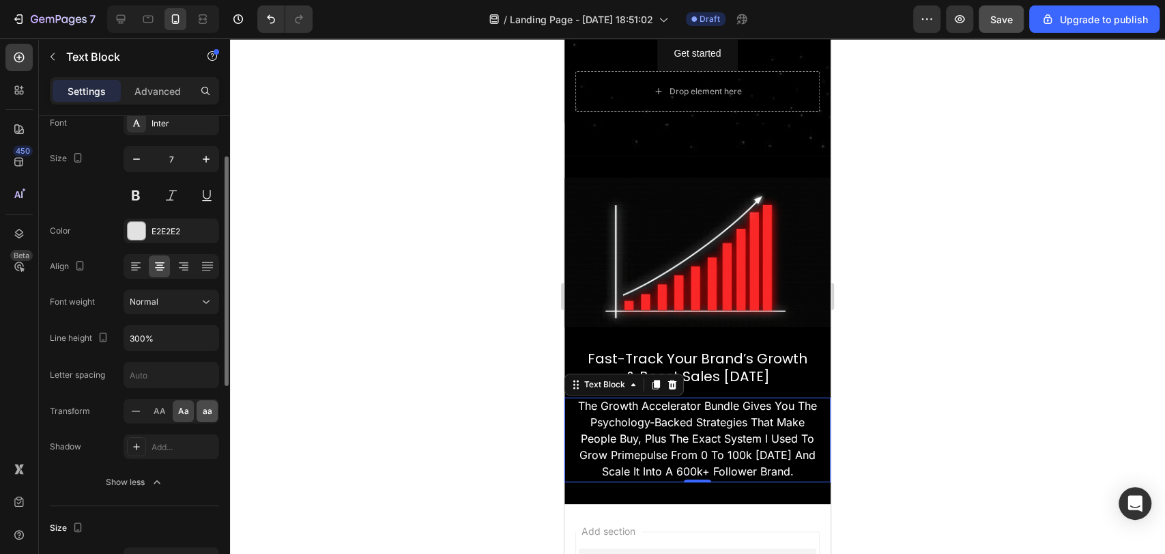
click at [204, 405] on span "aa" at bounding box center [208, 411] width 10 height 12
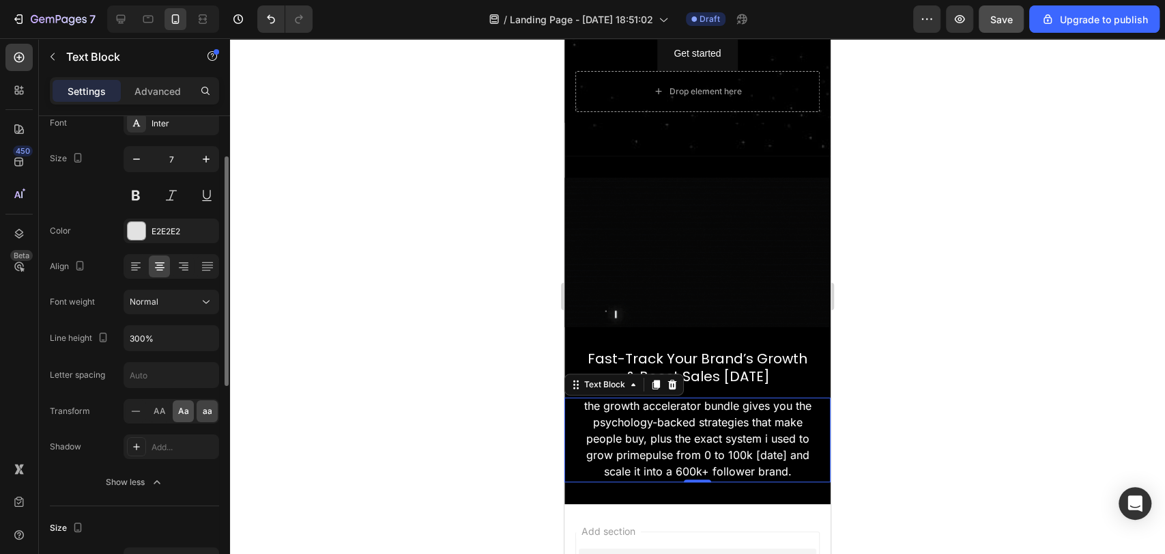
click at [183, 407] on span "Aa" at bounding box center [183, 411] width 11 height 12
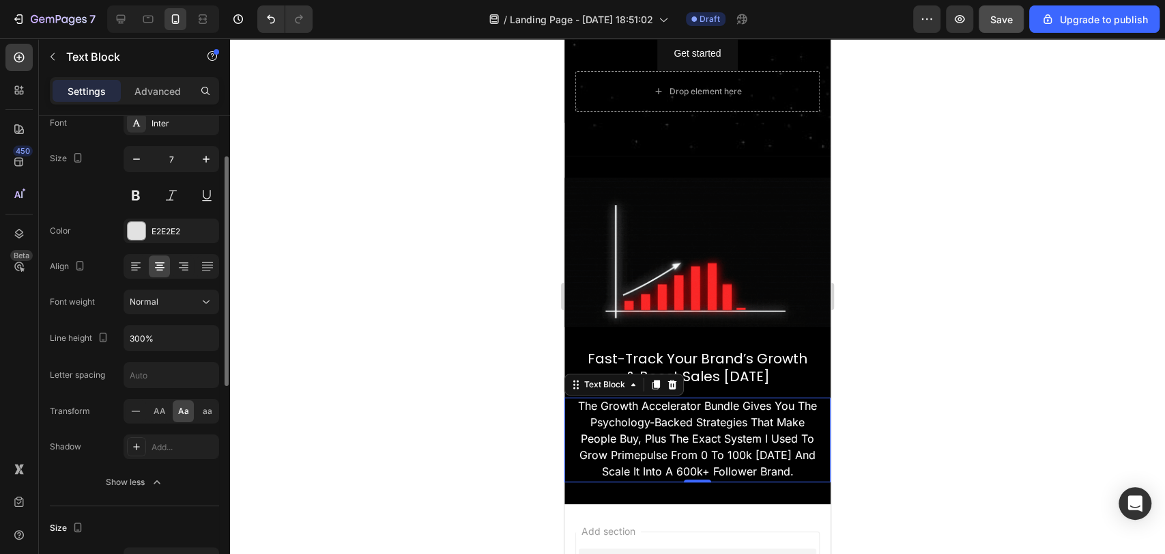
click at [99, 444] on div "Shadow Add..." at bounding box center [134, 446] width 169 height 25
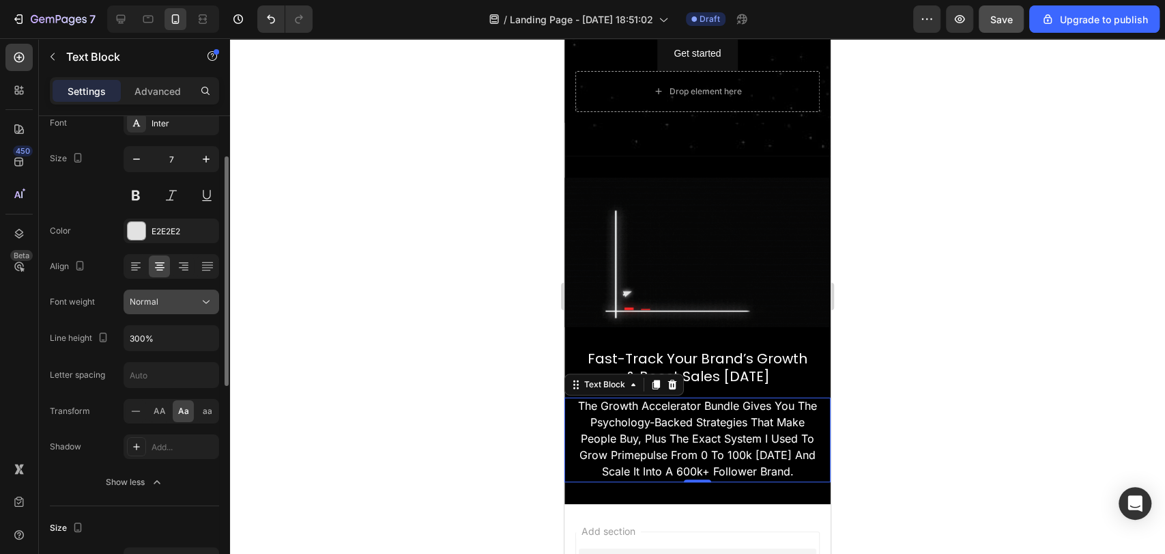
click at [169, 308] on button "Normal" at bounding box center [172, 301] width 96 height 25
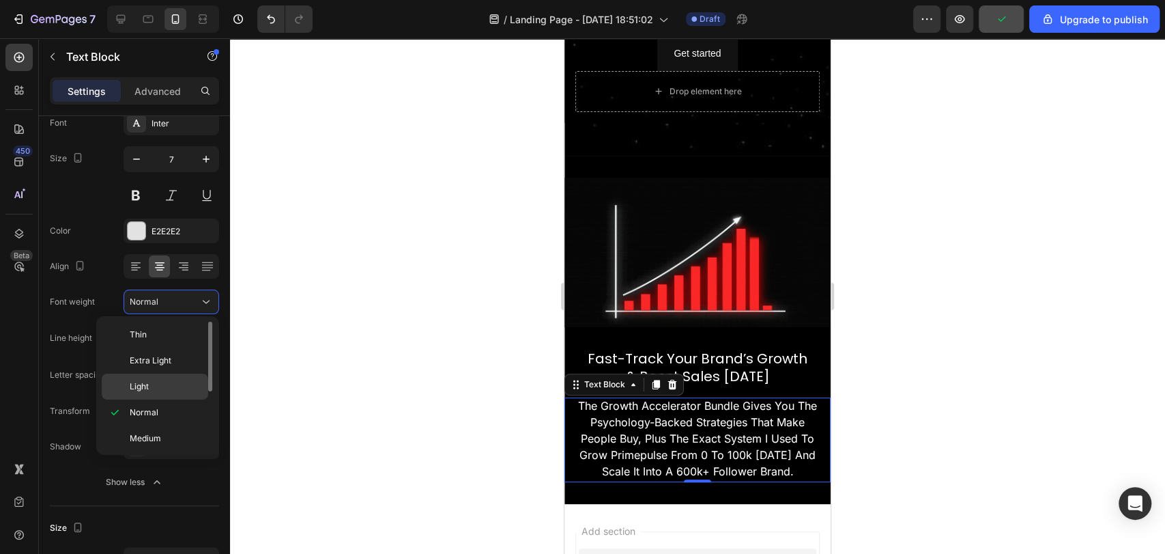
click at [157, 386] on p "Light" at bounding box center [166, 386] width 72 height 12
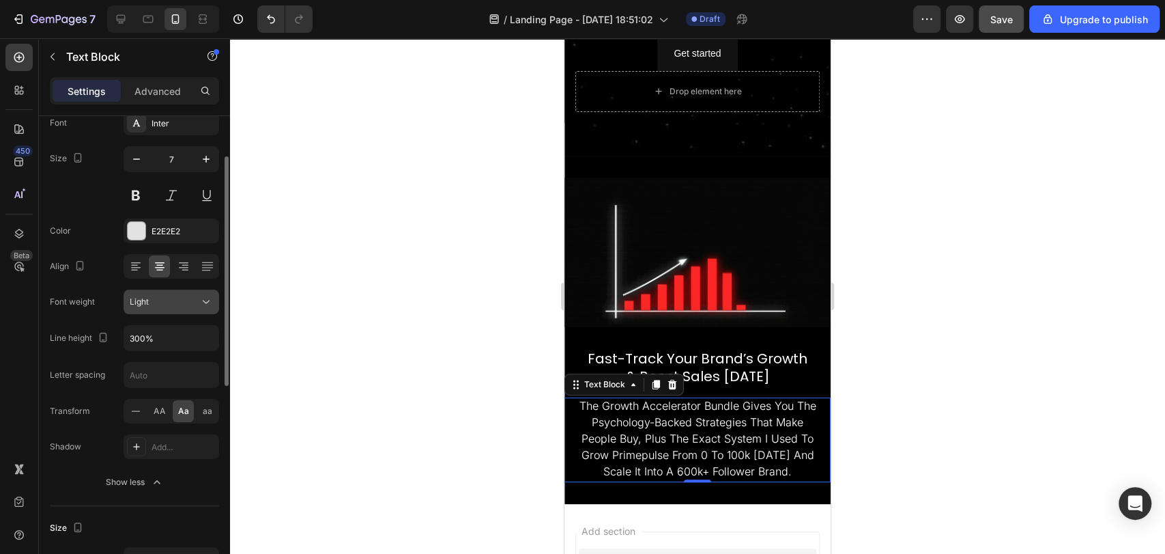
click at [171, 306] on div "Light" at bounding box center [165, 302] width 70 height 12
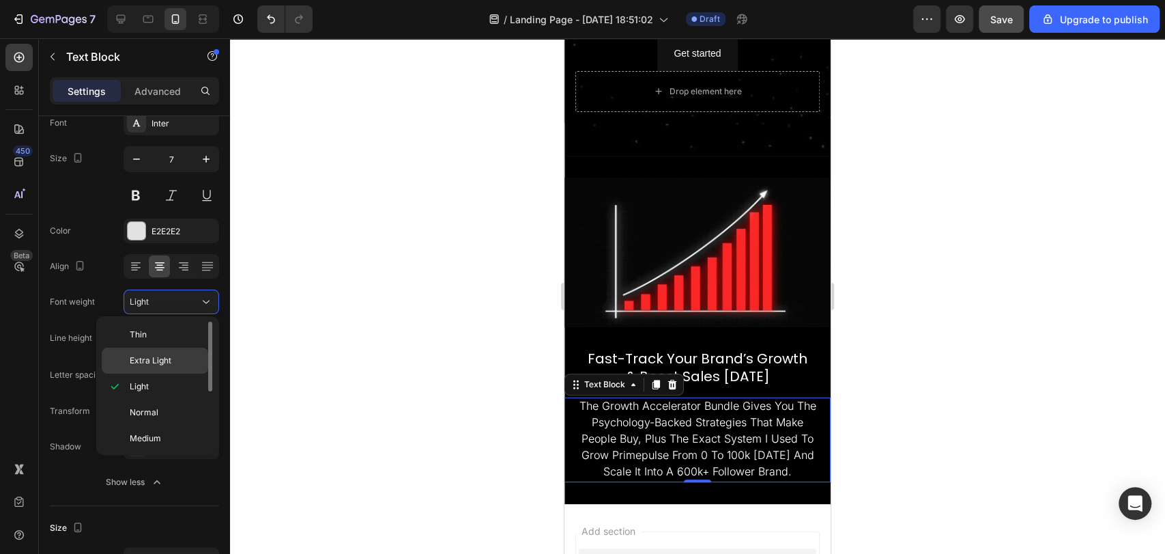
click at [168, 354] on span "Extra Light" at bounding box center [151, 360] width 42 height 12
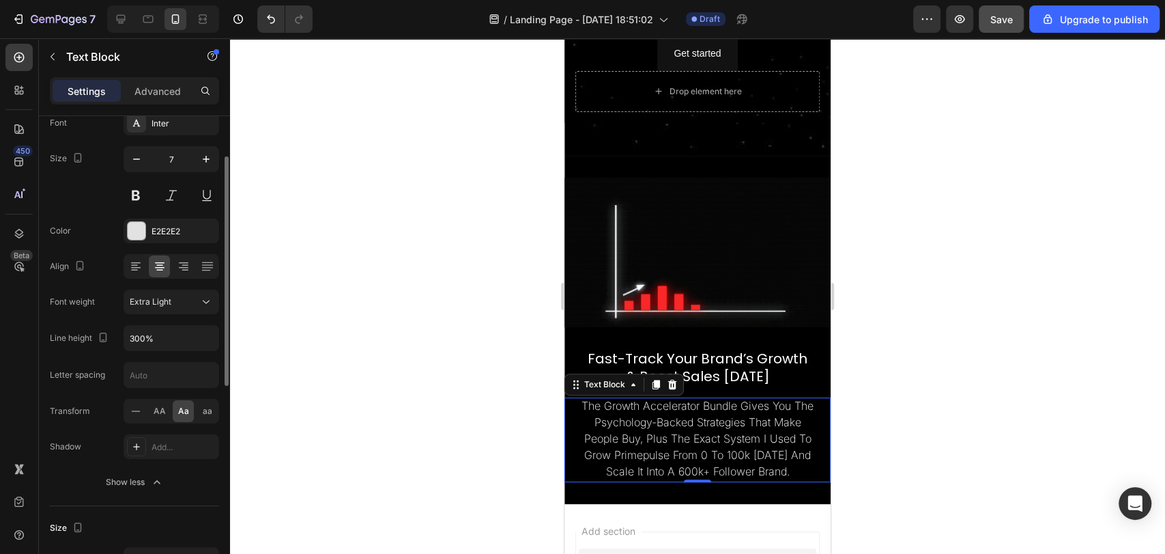
click at [95, 229] on div "Color E2E2E2" at bounding box center [134, 230] width 169 height 25
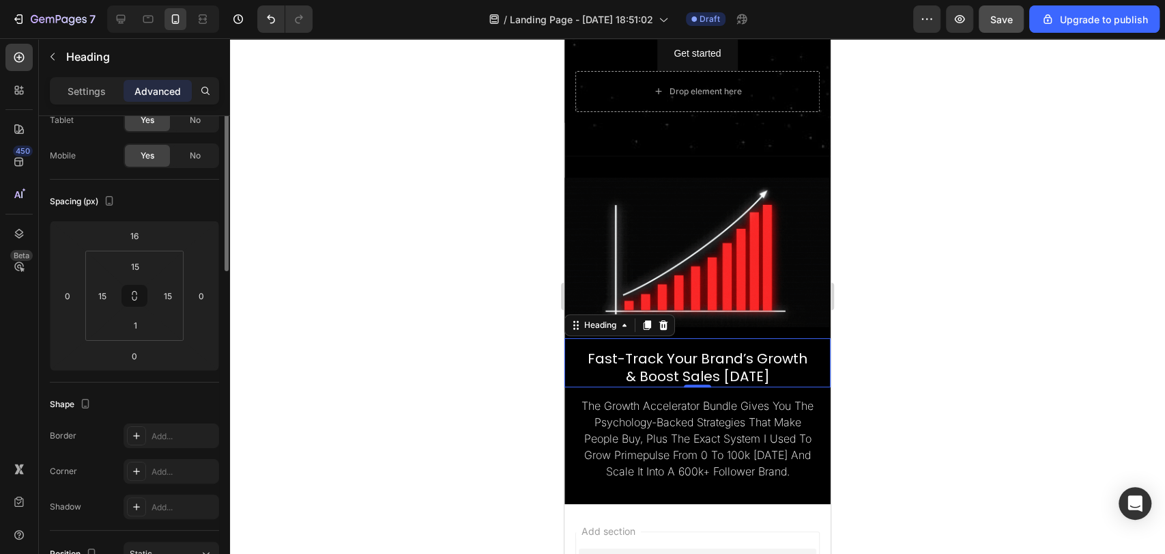
scroll to position [0, 0]
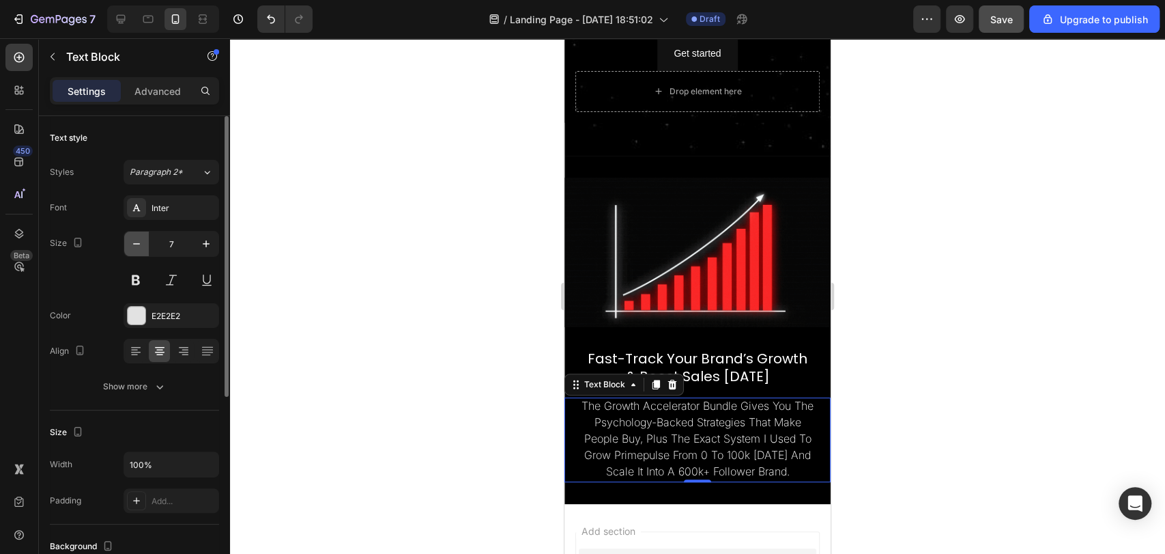
click at [142, 243] on icon "button" at bounding box center [137, 244] width 14 height 14
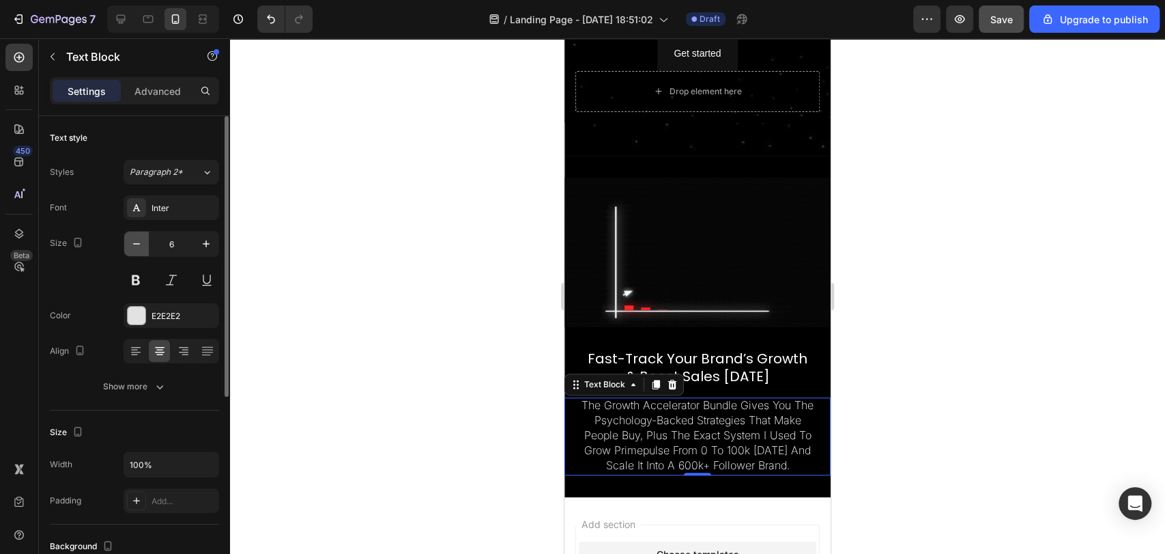
click at [142, 243] on icon "button" at bounding box center [137, 244] width 14 height 14
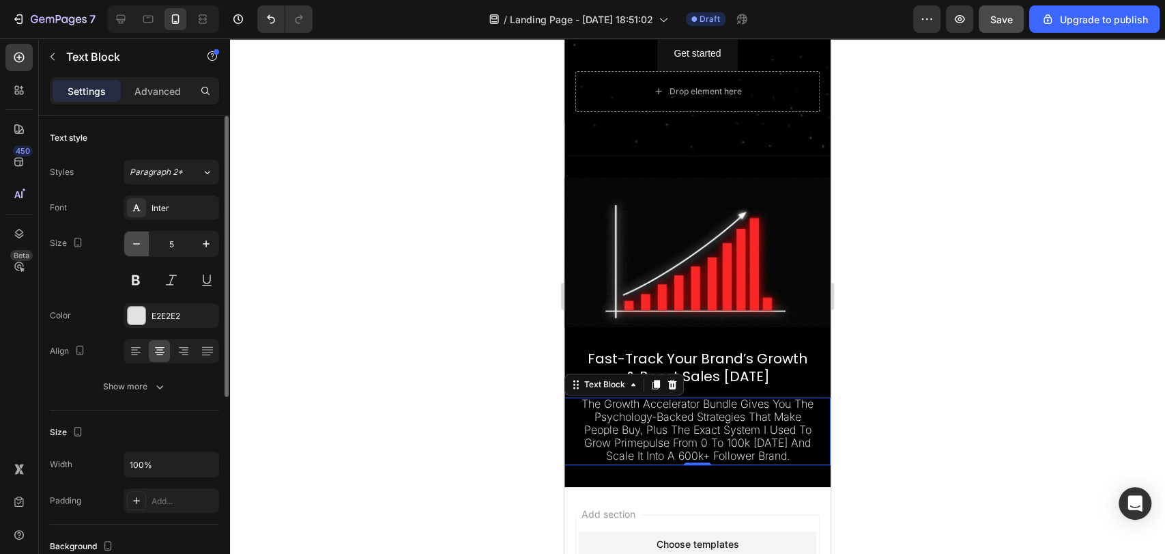
click at [142, 243] on icon "button" at bounding box center [137, 244] width 14 height 14
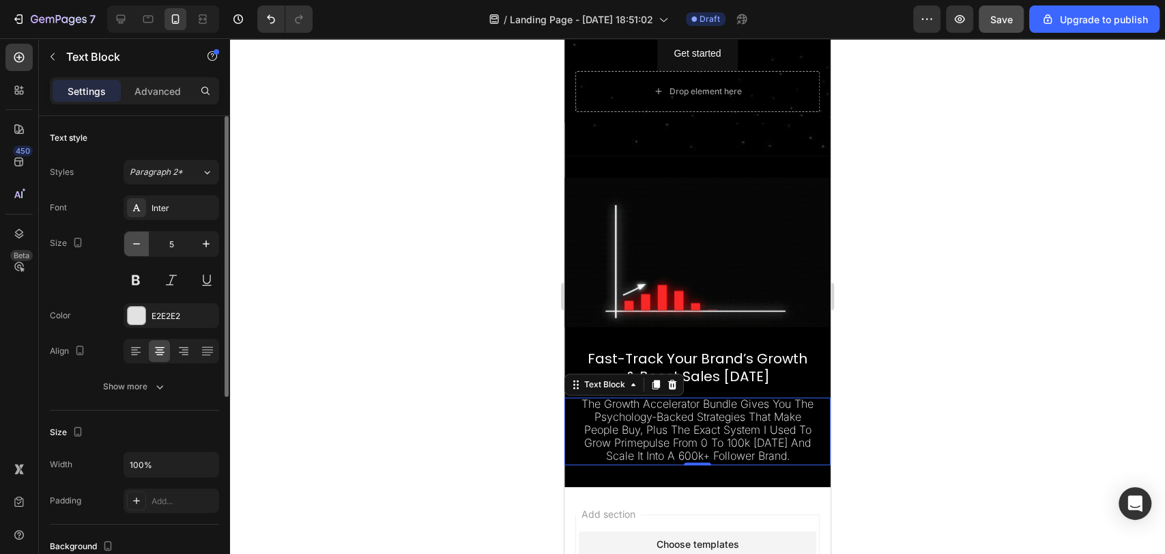
click at [142, 243] on icon "button" at bounding box center [137, 244] width 14 height 14
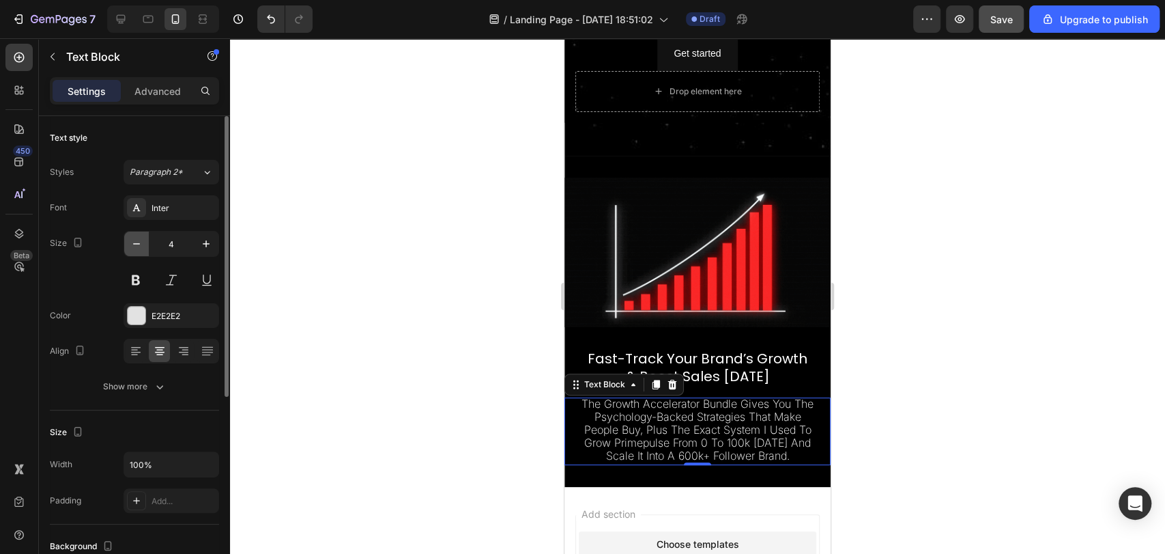
click at [142, 243] on icon "button" at bounding box center [137, 244] width 14 height 14
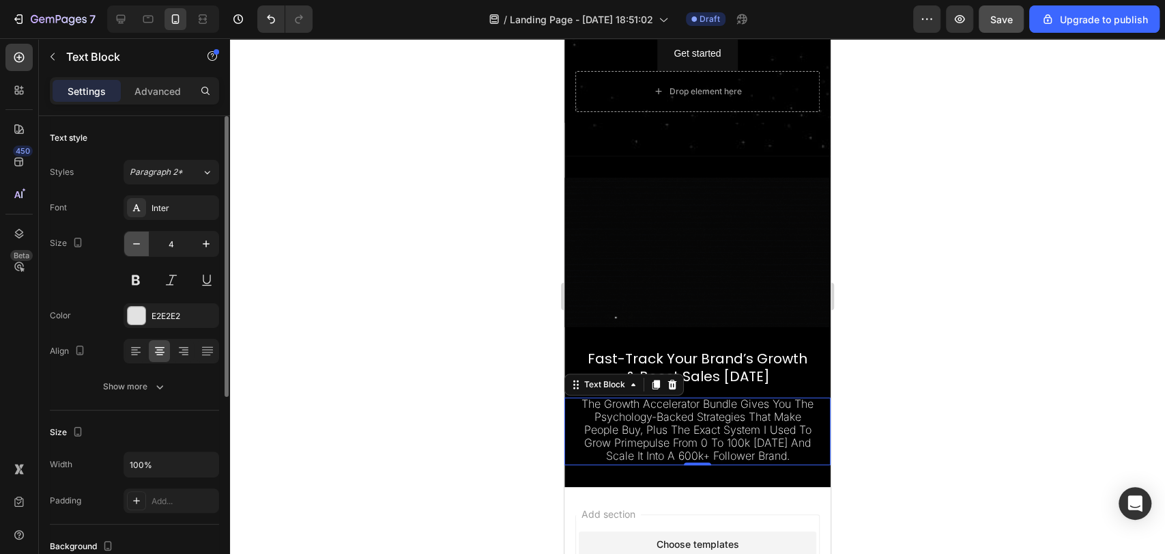
click at [142, 243] on icon "button" at bounding box center [137, 244] width 14 height 14
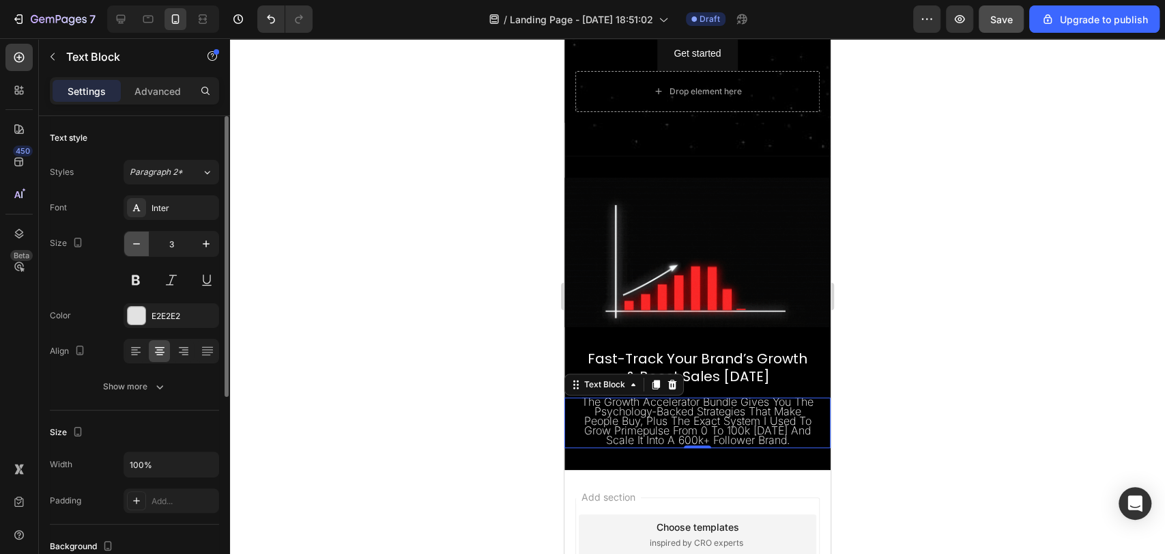
click at [142, 243] on icon "button" at bounding box center [137, 244] width 14 height 14
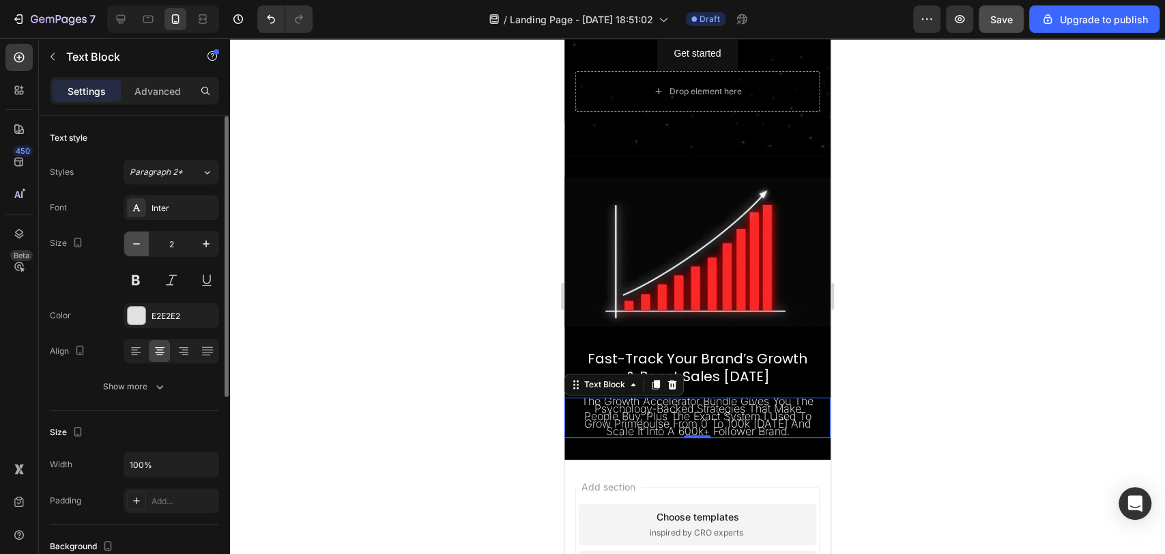
type input "1"
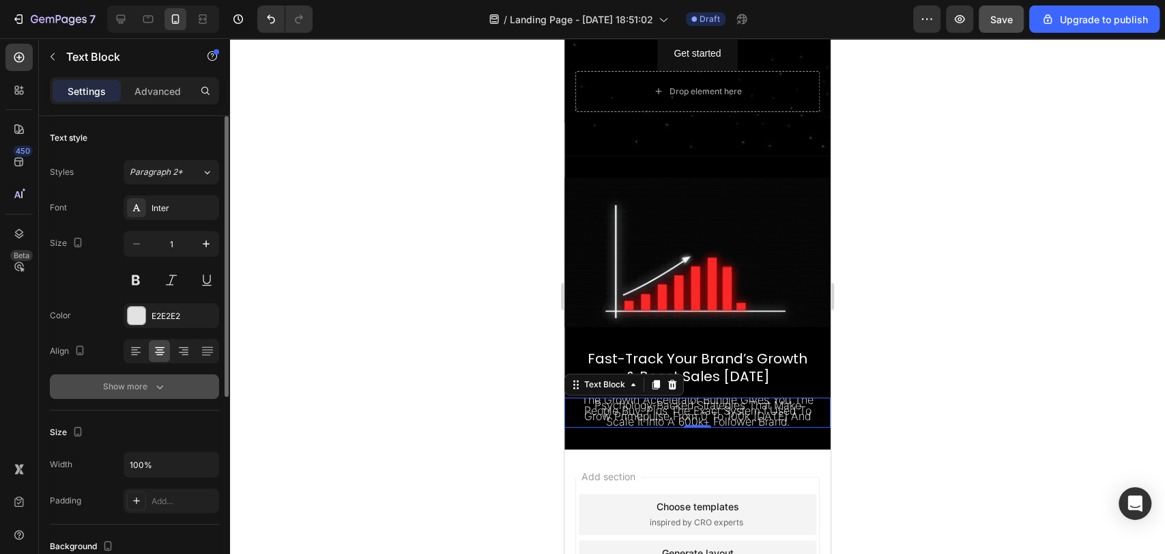
click at [128, 397] on button "Show more" at bounding box center [134, 386] width 169 height 25
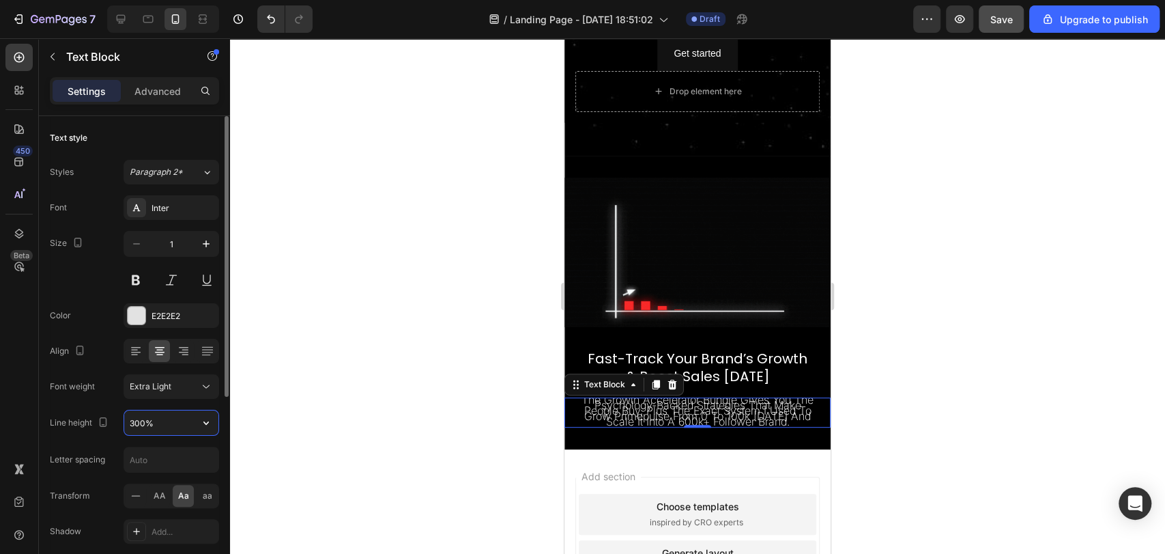
click at [150, 423] on input "300%" at bounding box center [171, 422] width 94 height 25
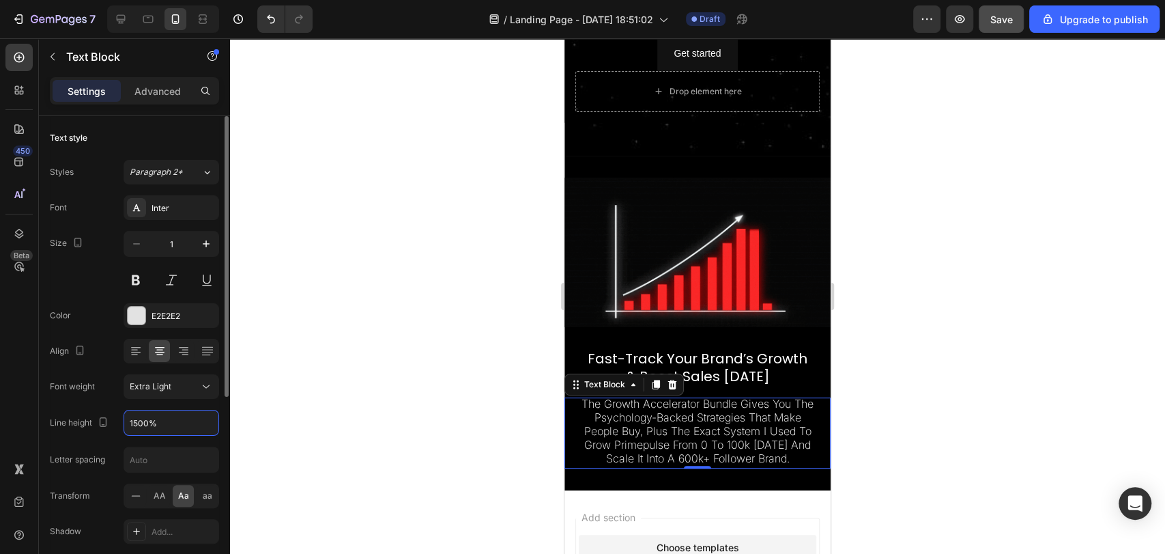
type input "1500%"
click at [77, 274] on div "Size 1" at bounding box center [134, 261] width 169 height 61
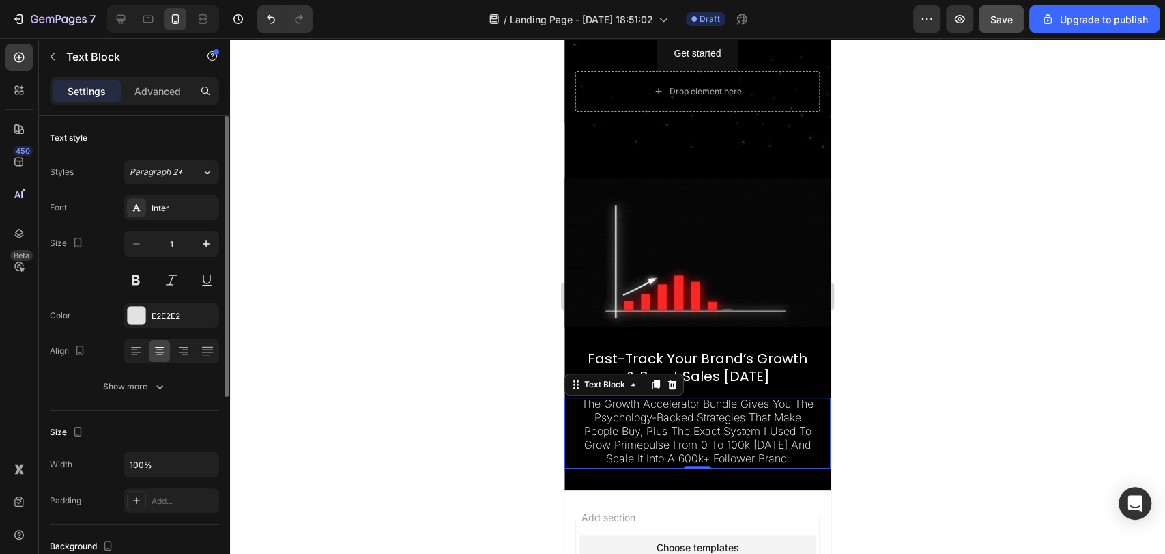
click at [911, 380] on div at bounding box center [697, 295] width 935 height 515
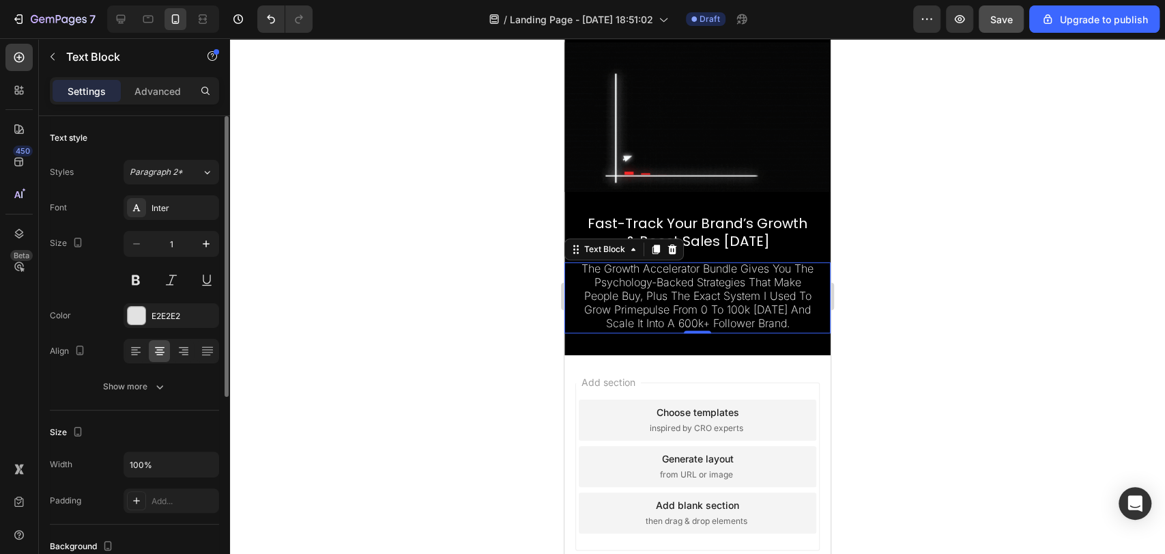
scroll to position [85, 0]
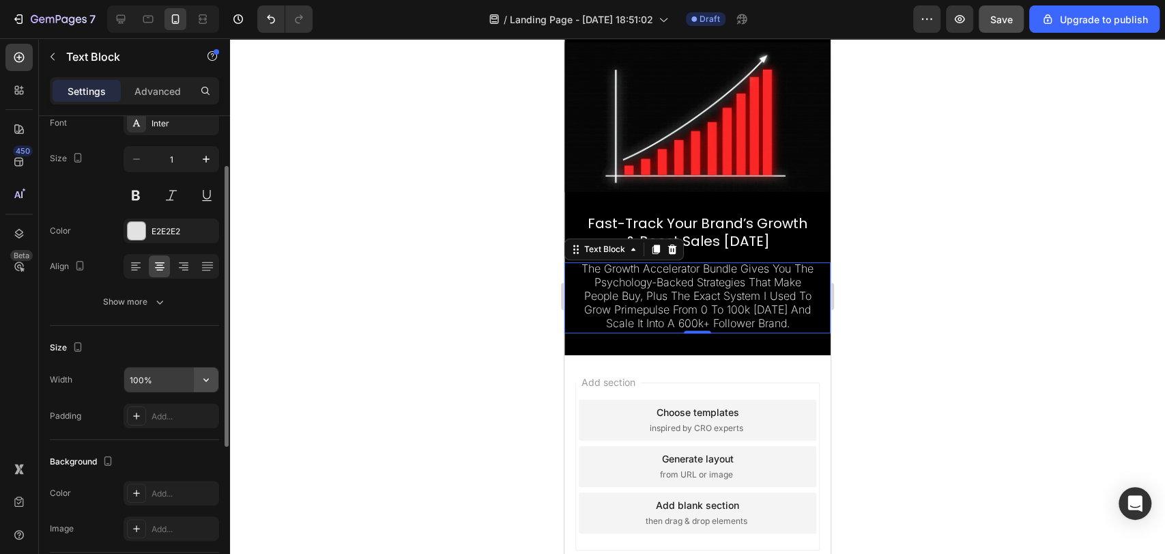
click at [212, 381] on icon "button" at bounding box center [206, 380] width 14 height 14
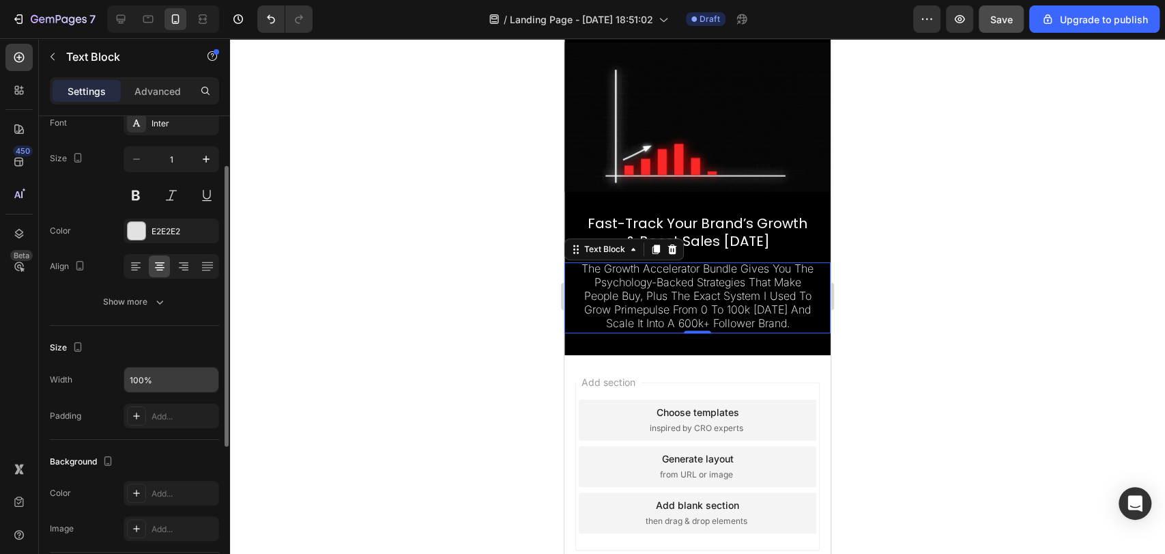
click at [169, 337] on div "Size" at bounding box center [134, 348] width 169 height 22
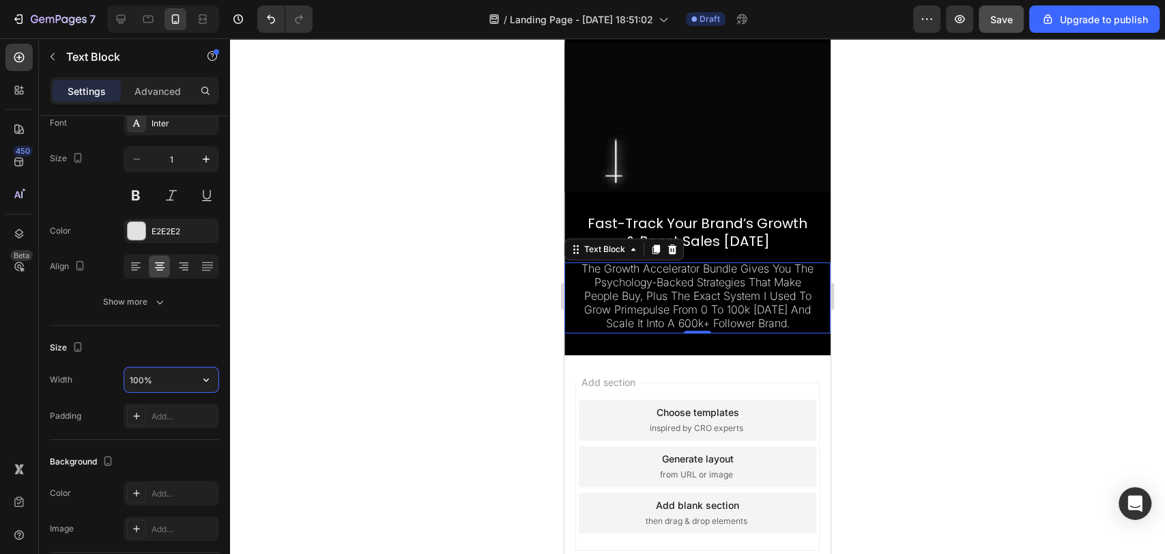
click at [156, 373] on input "100%" at bounding box center [171, 379] width 94 height 25
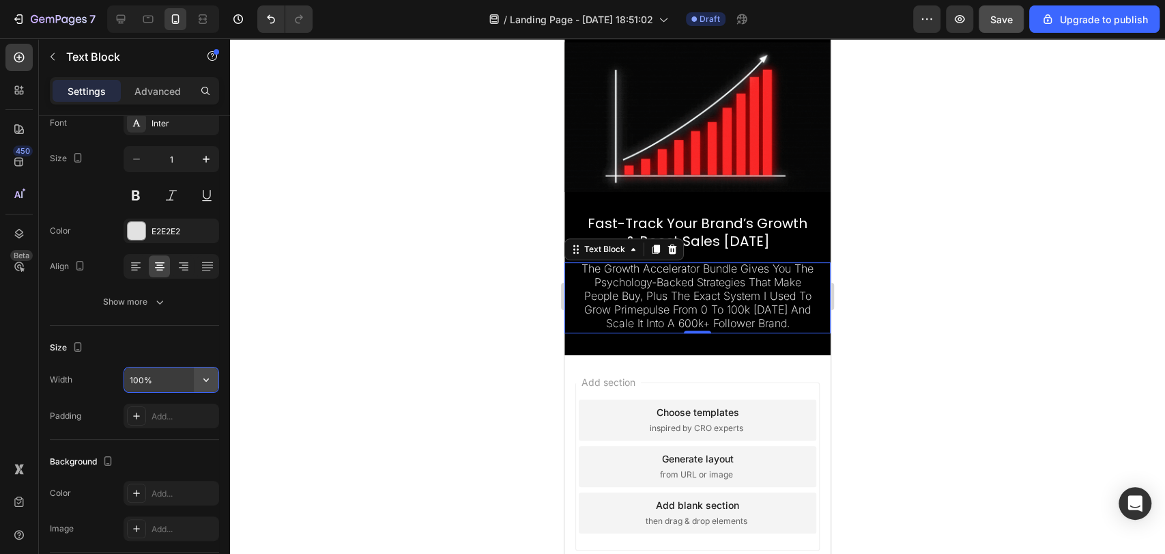
click at [201, 382] on icon "button" at bounding box center [206, 380] width 14 height 14
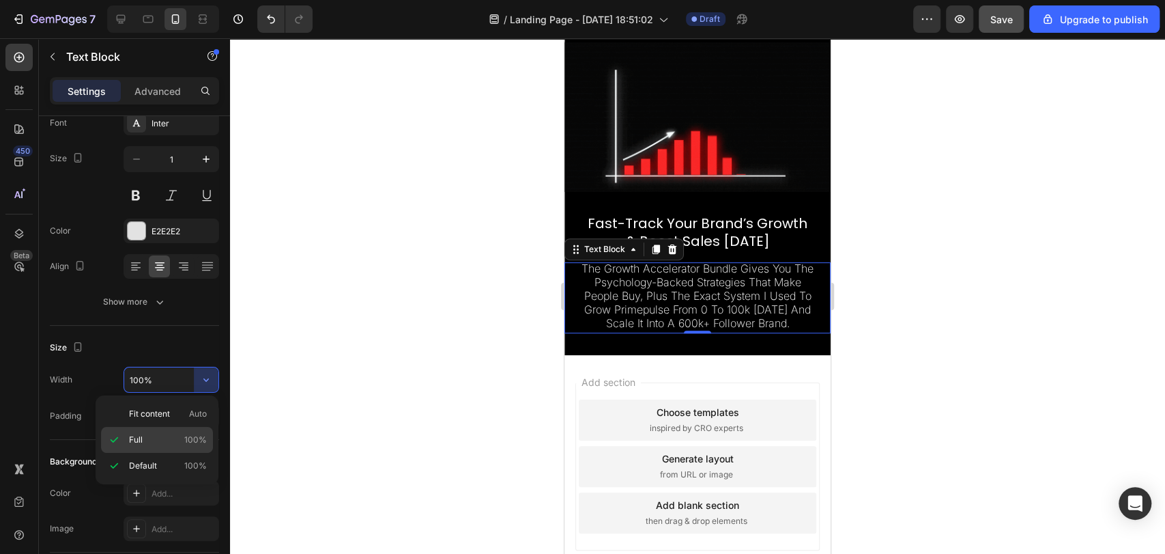
click at [167, 453] on div "Full 100%" at bounding box center [157, 466] width 112 height 26
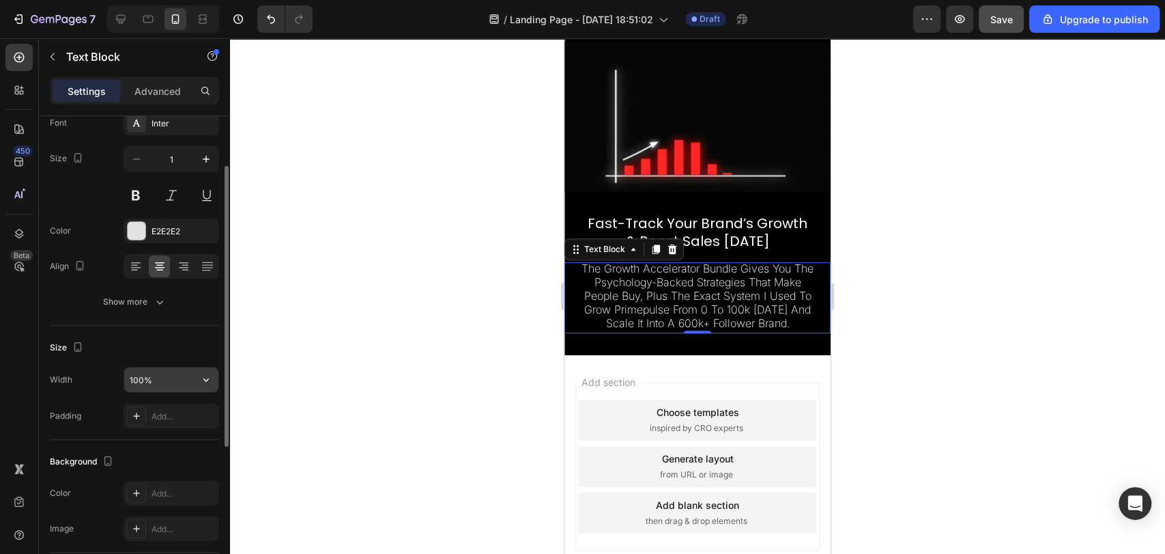
click at [205, 377] on icon "button" at bounding box center [206, 380] width 14 height 14
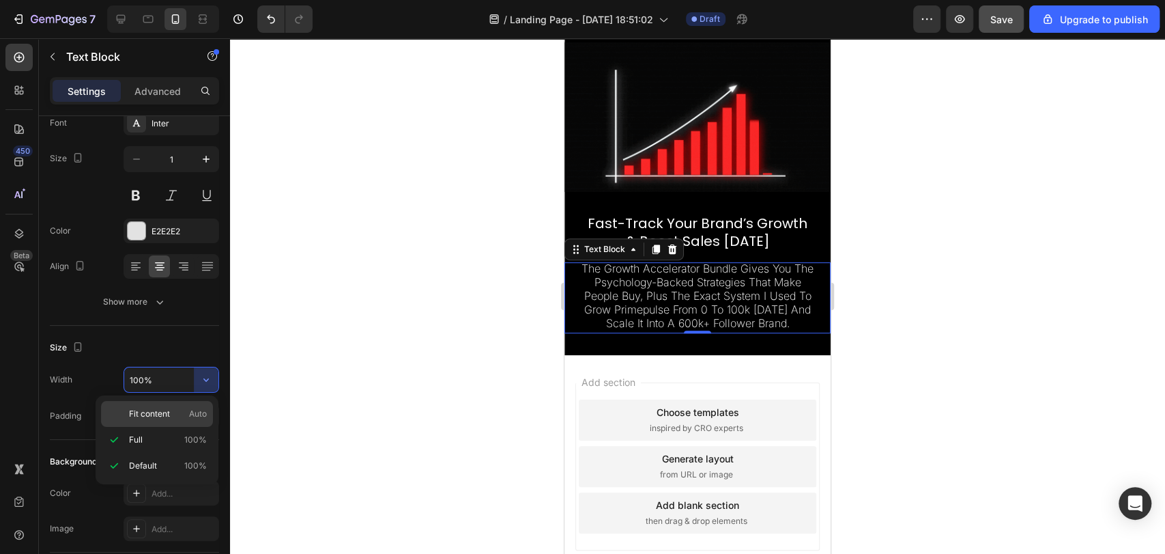
click at [175, 416] on p "Fit content Auto" at bounding box center [168, 413] width 78 height 12
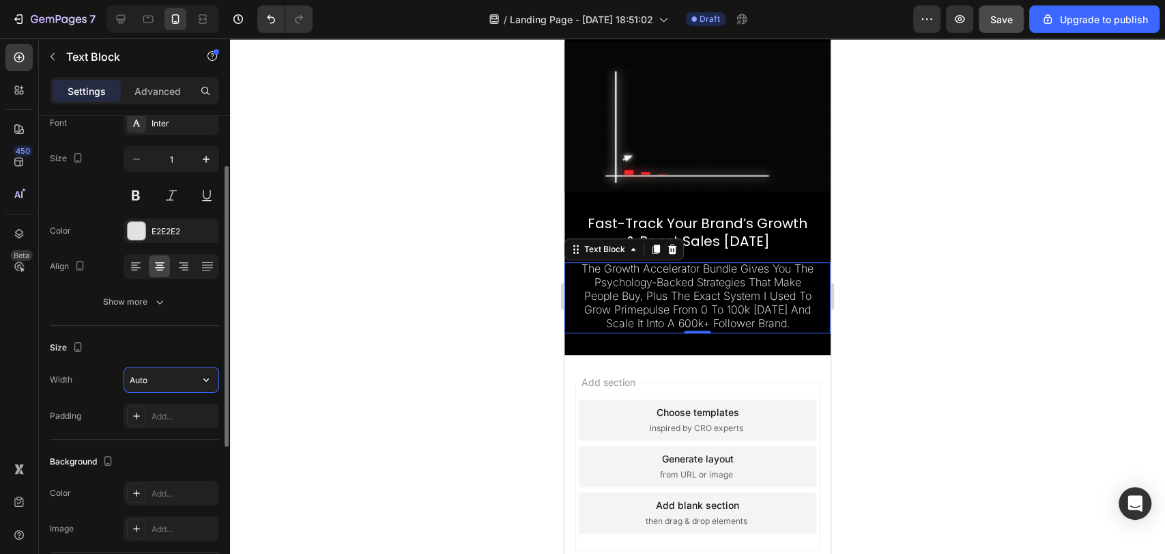
click at [174, 377] on input "Auto" at bounding box center [171, 379] width 94 height 25
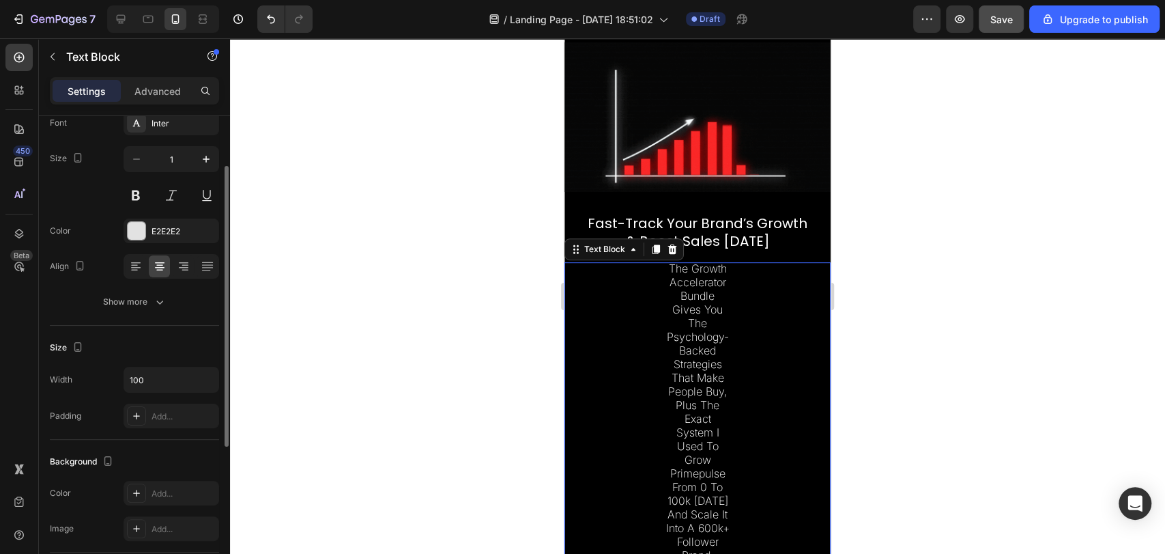
click at [173, 361] on div "Size Width 100 Padding Add..." at bounding box center [134, 383] width 169 height 114
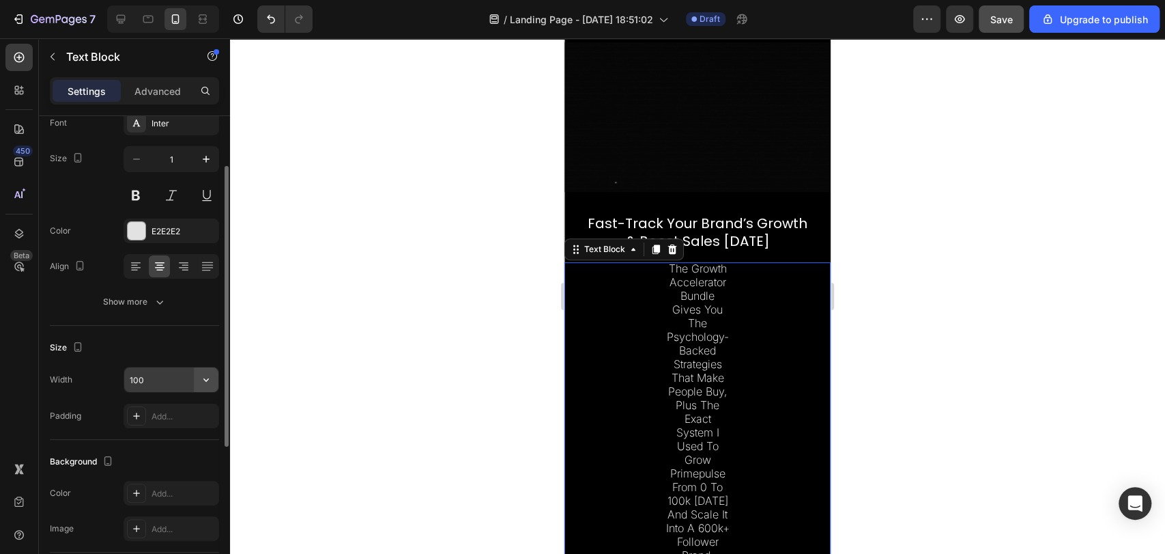
click at [197, 378] on button "button" at bounding box center [206, 379] width 25 height 25
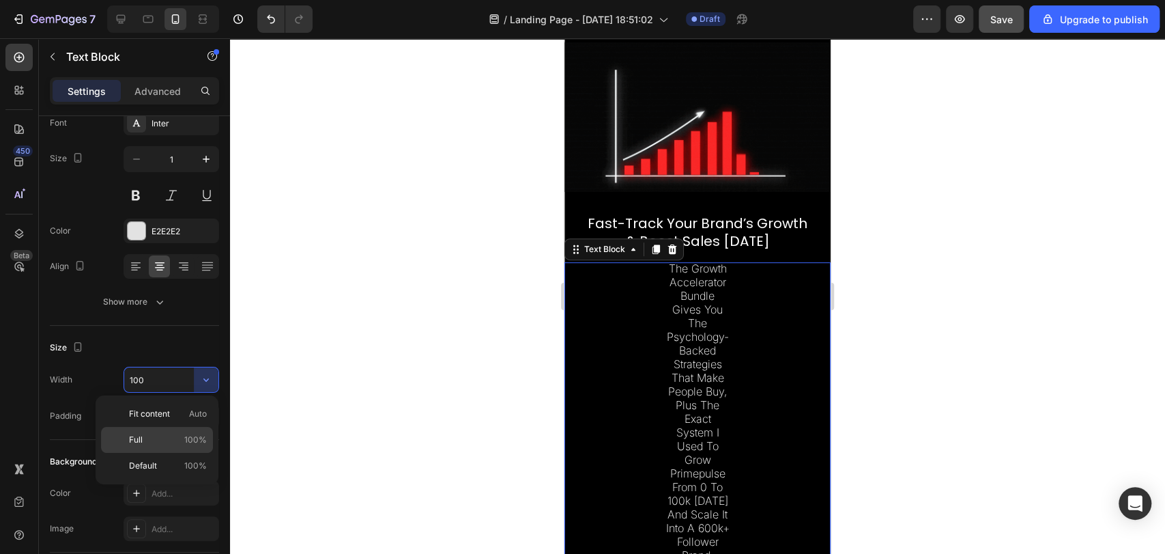
click at [175, 433] on p "Full 100%" at bounding box center [168, 439] width 78 height 12
type input "100%"
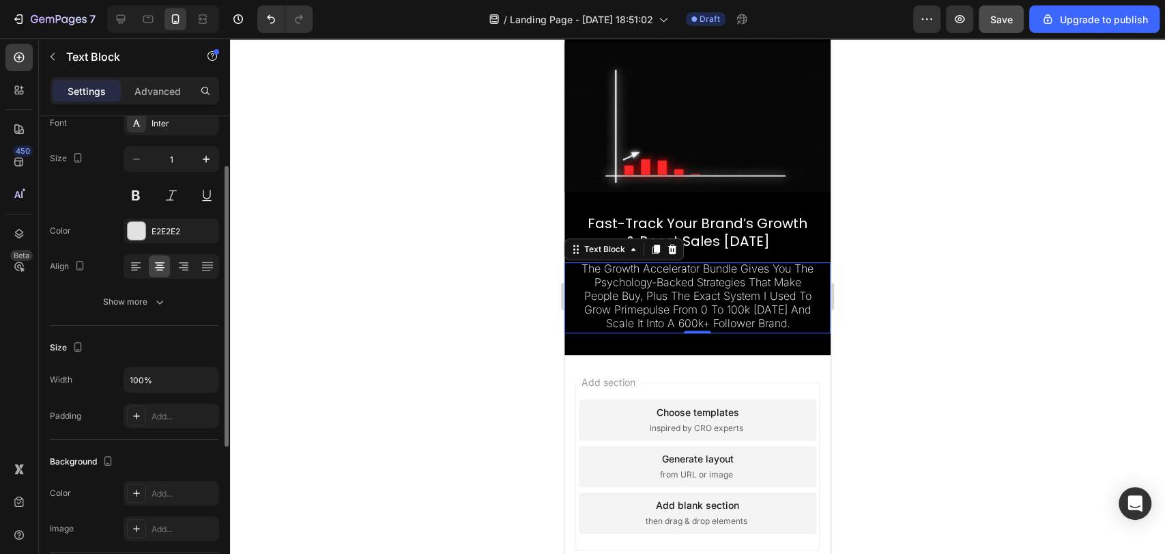
click at [168, 340] on div "Size" at bounding box center [134, 348] width 169 height 22
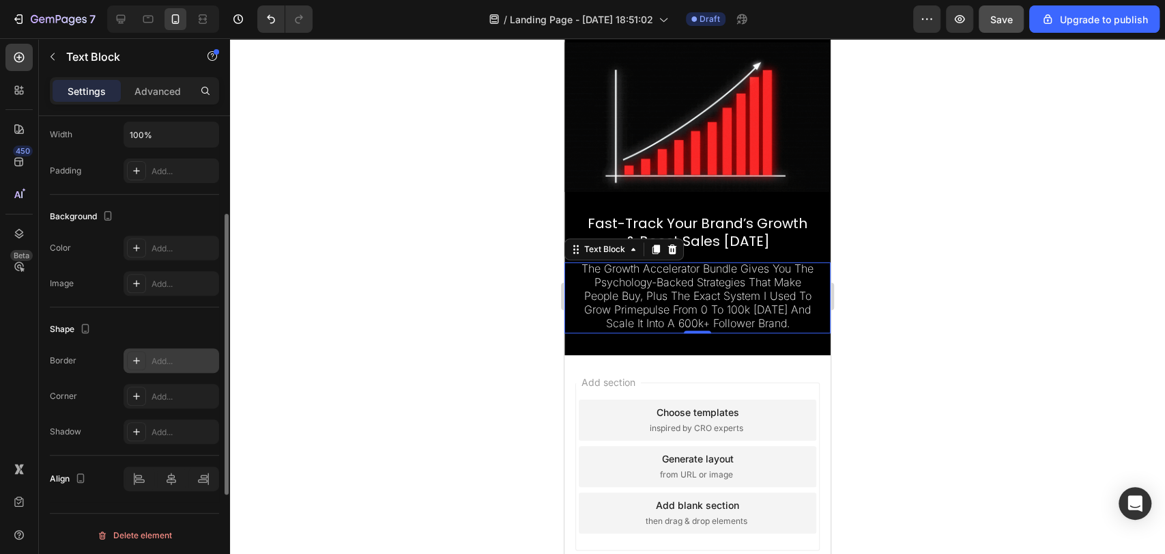
scroll to position [0, 0]
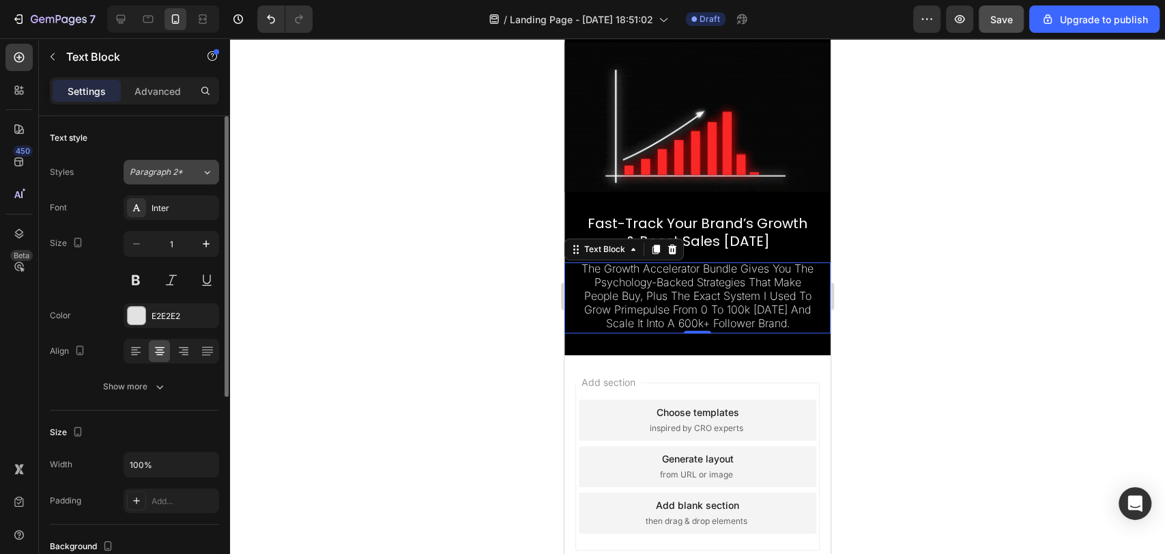
click at [176, 162] on button "Paragraph 2*" at bounding box center [172, 172] width 96 height 25
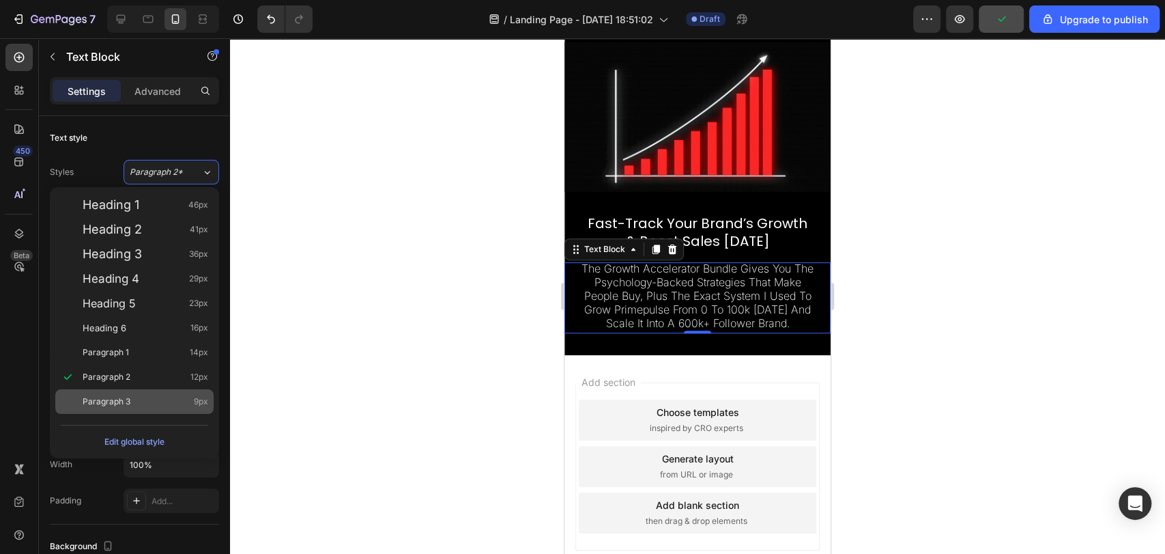
click at [158, 404] on div "Paragraph 3 9px" at bounding box center [146, 402] width 126 height 14
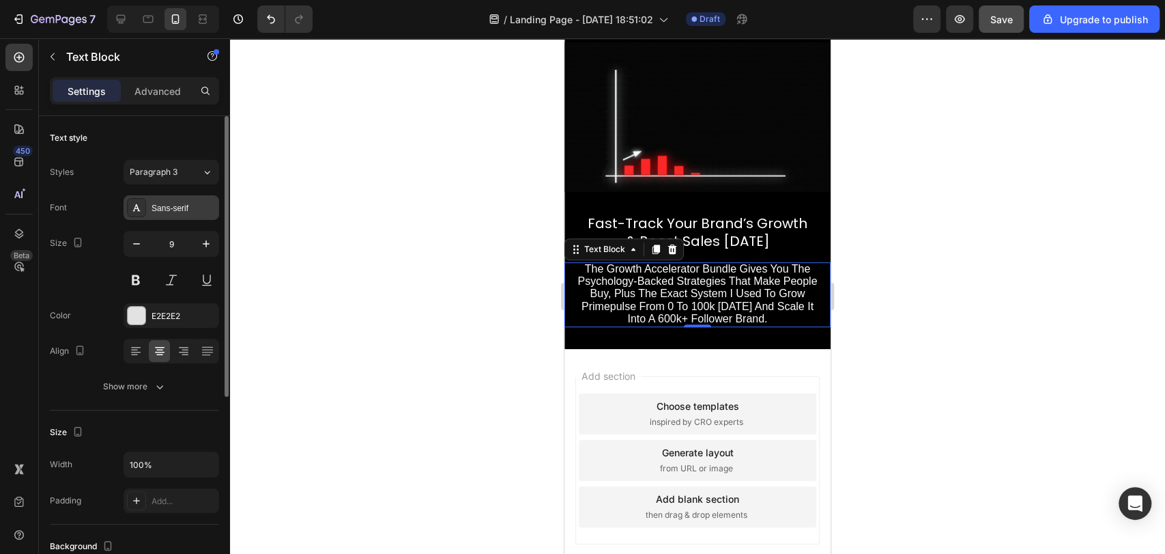
click at [174, 209] on div "Sans-serif" at bounding box center [184, 208] width 64 height 12
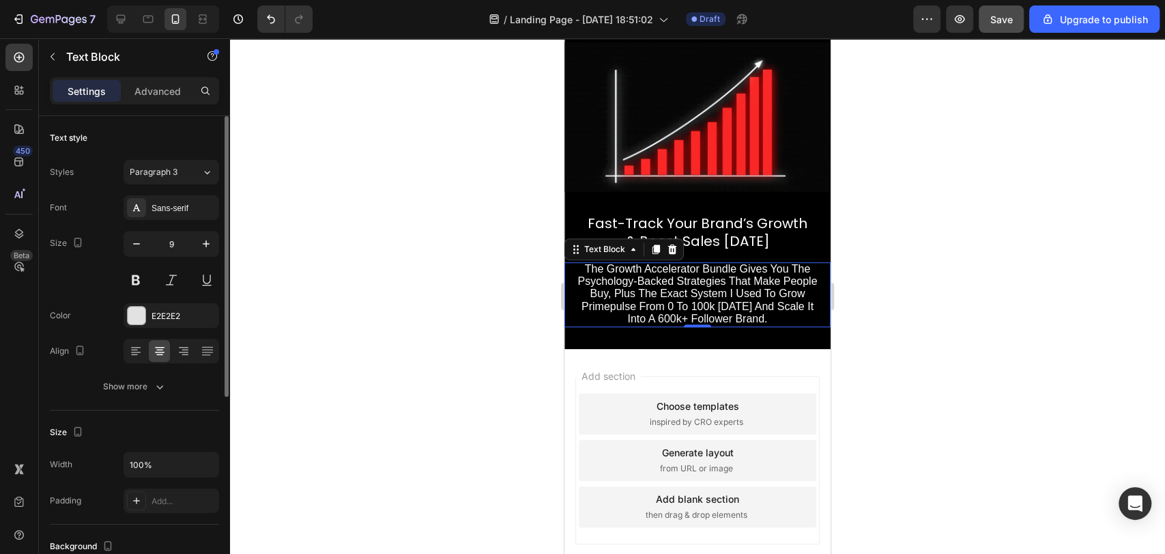
click at [102, 295] on div "Font Sans-serif Size 9 Color E2E2E2 Align Show more" at bounding box center [134, 296] width 169 height 203
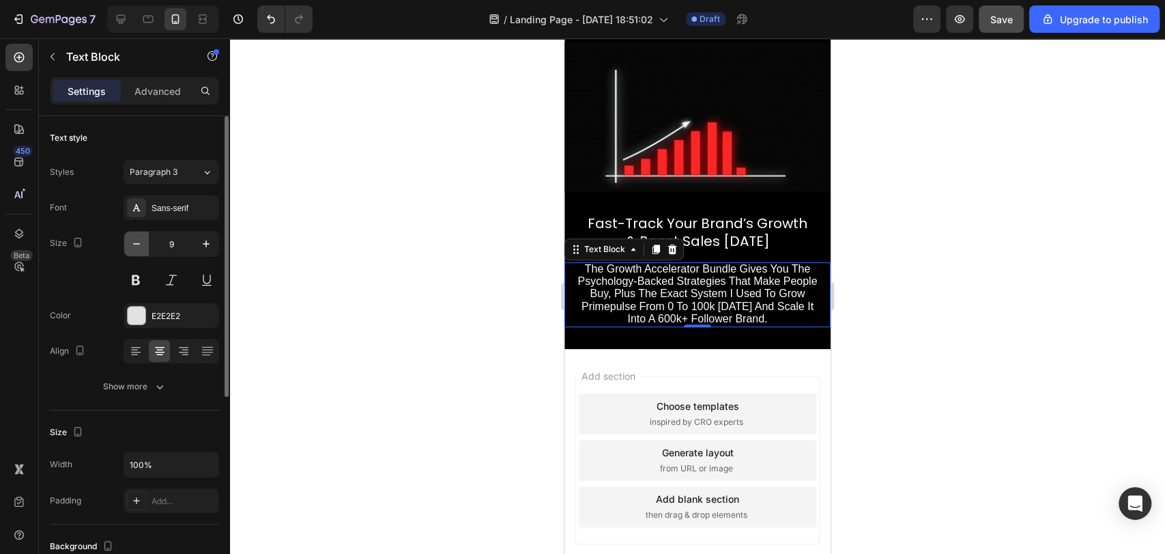
click at [147, 237] on button "button" at bounding box center [136, 243] width 25 height 25
type input "8"
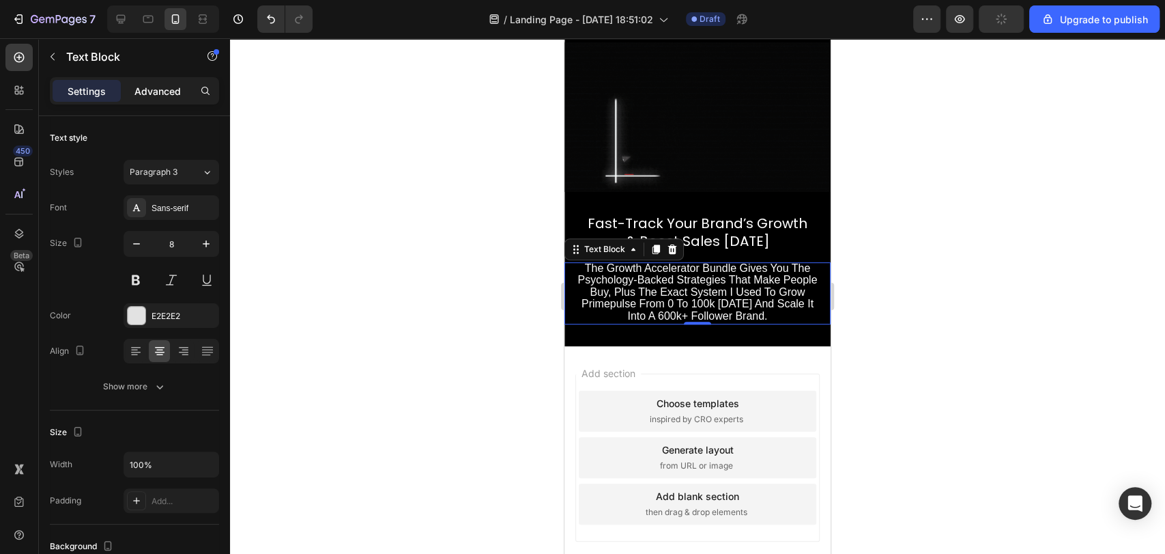
click at [168, 80] on div "Advanced" at bounding box center [158, 91] width 68 height 22
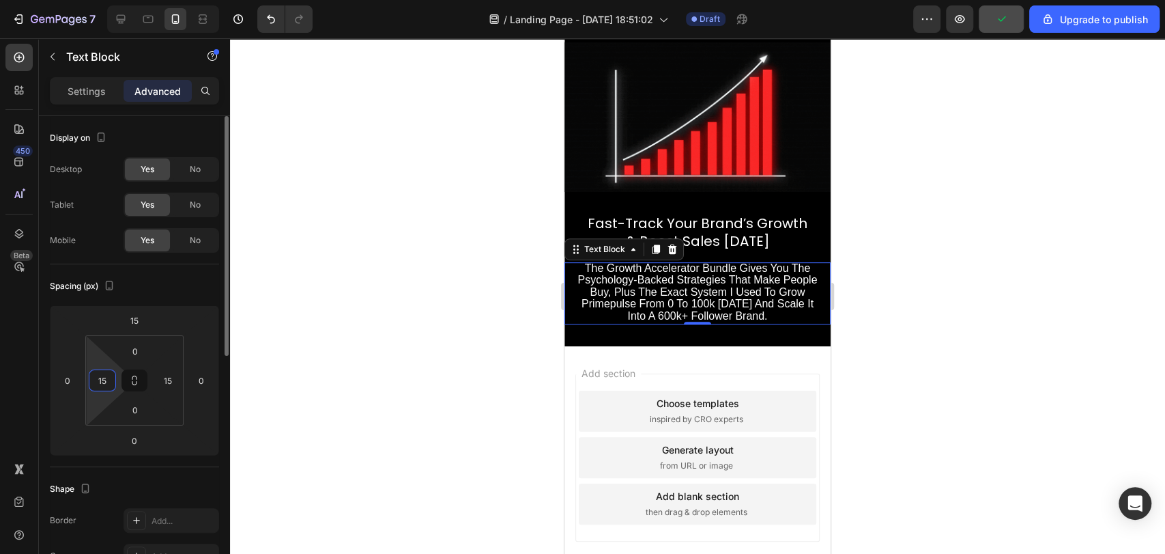
click at [98, 385] on input "15" at bounding box center [102, 380] width 20 height 20
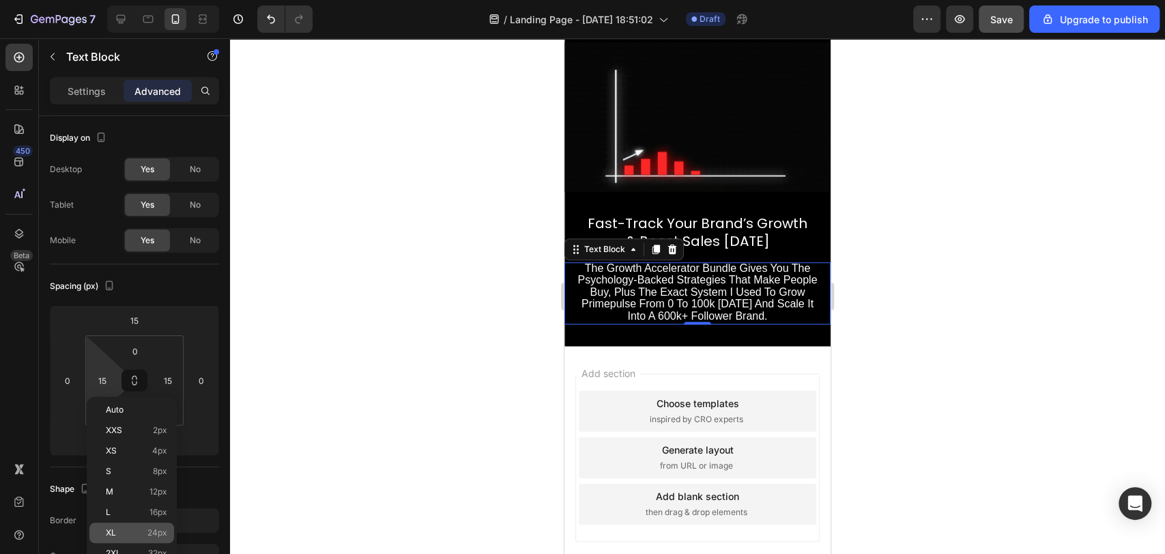
click at [153, 529] on span "24px" at bounding box center [157, 533] width 20 height 10
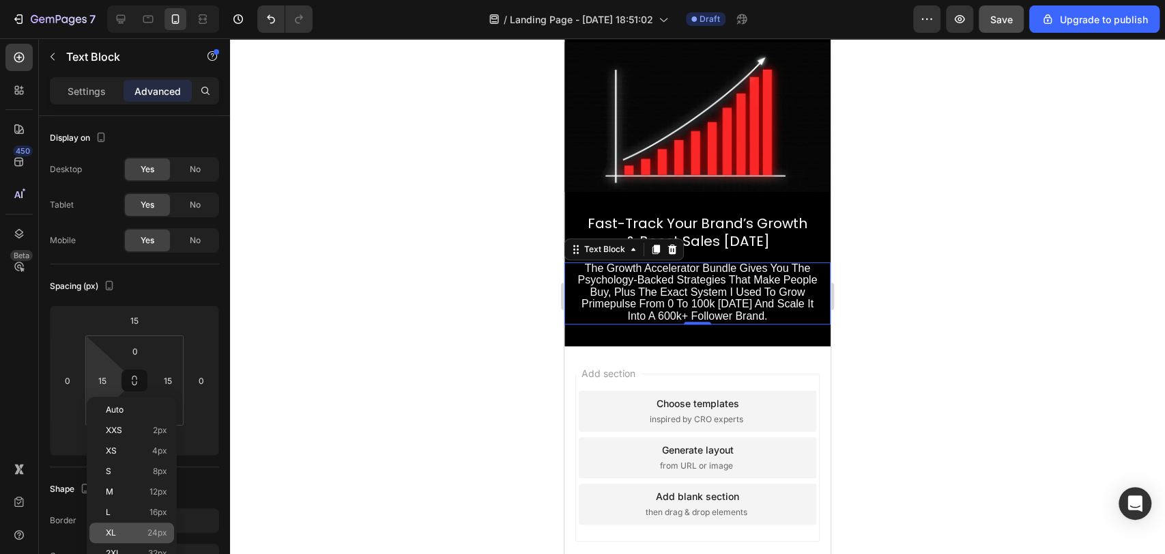
type input "24"
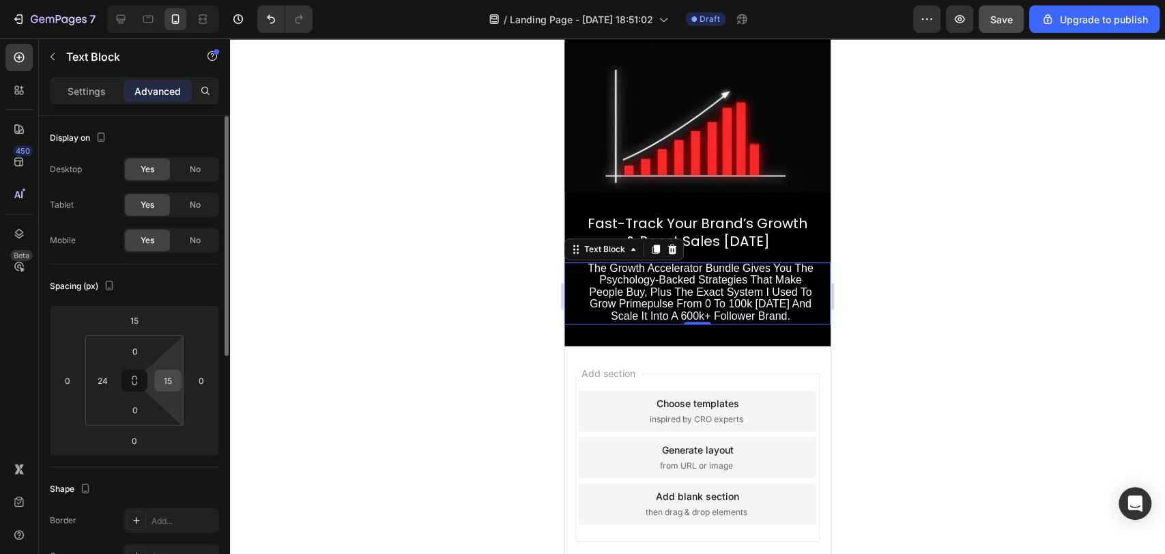
click at [166, 380] on input "15" at bounding box center [168, 380] width 20 height 20
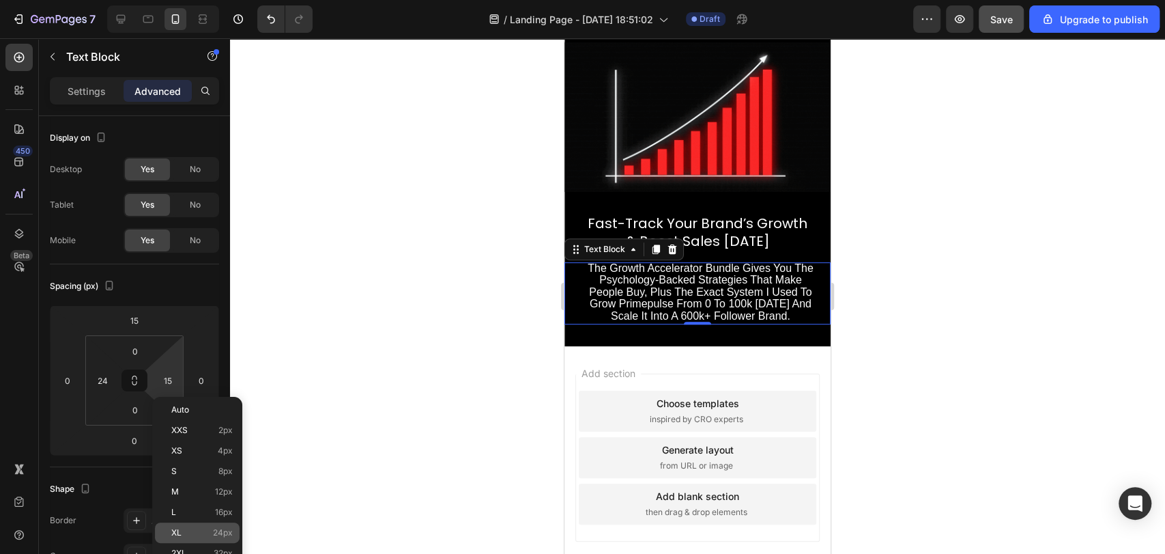
click at [197, 530] on p "XL 24px" at bounding box center [201, 533] width 61 height 10
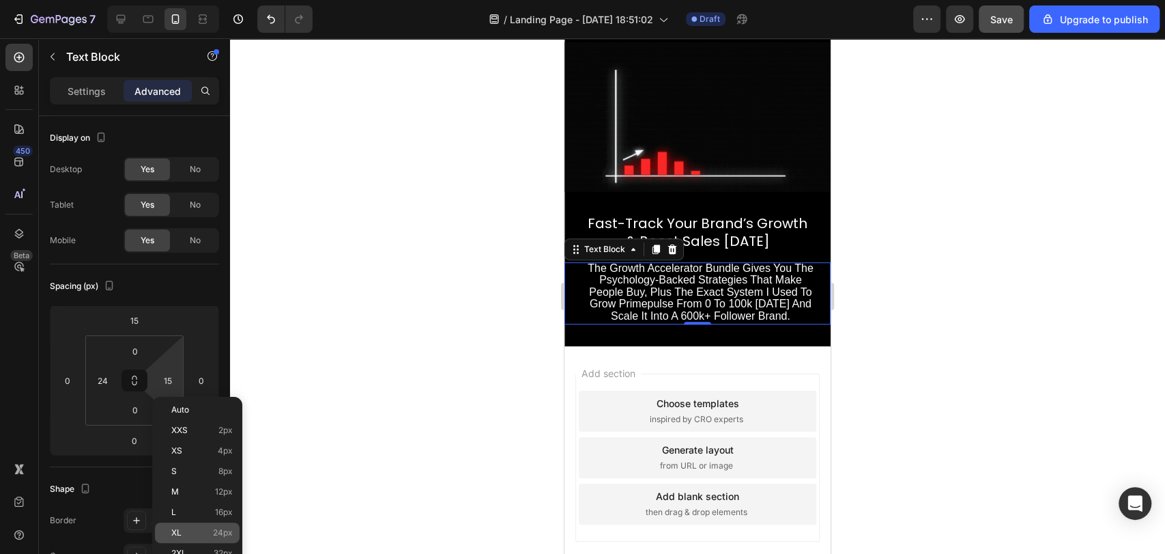
type input "24"
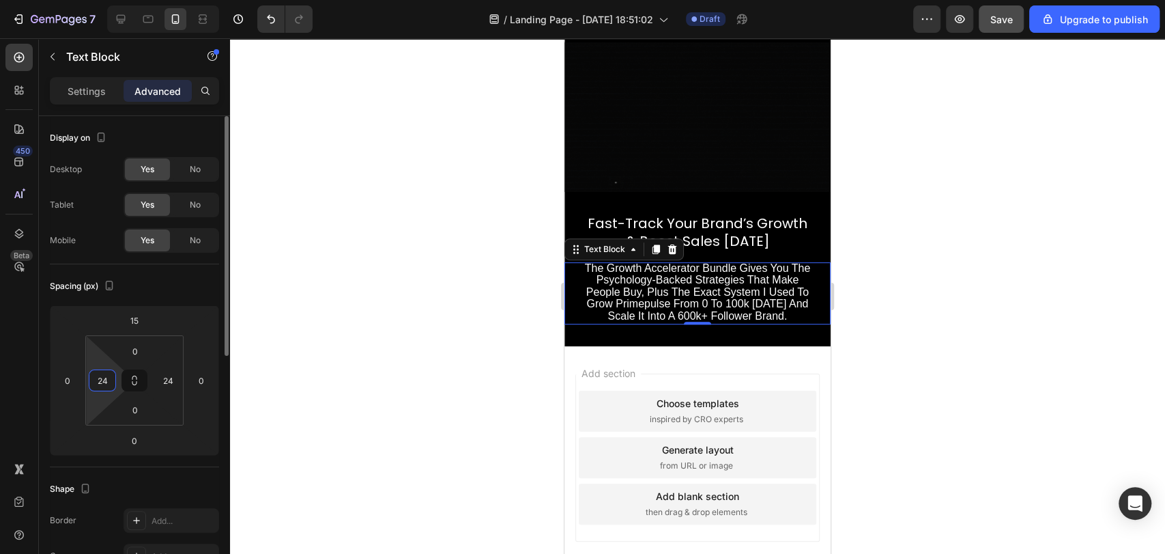
click at [104, 382] on input "24" at bounding box center [102, 380] width 20 height 20
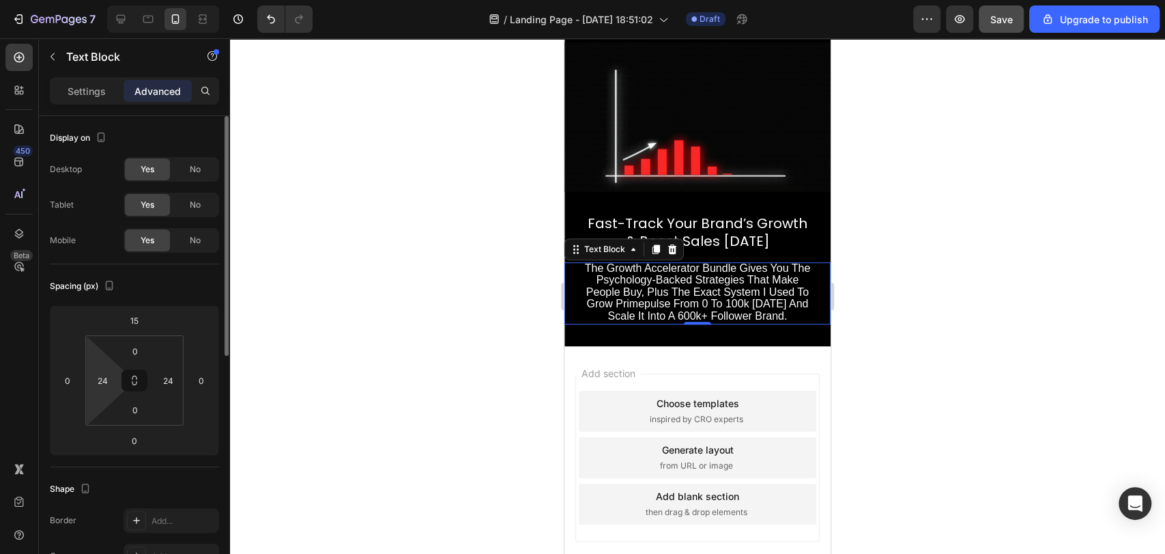
click at [158, 290] on div "Spacing (px)" at bounding box center [134, 286] width 169 height 22
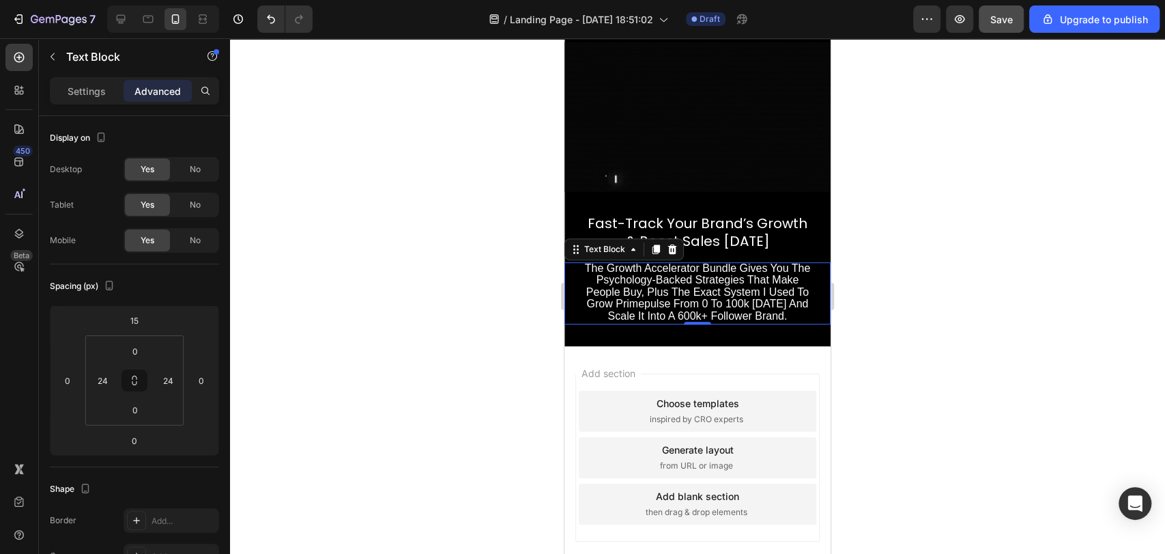
click at [74, 77] on div "Settings Advanced" at bounding box center [134, 90] width 169 height 27
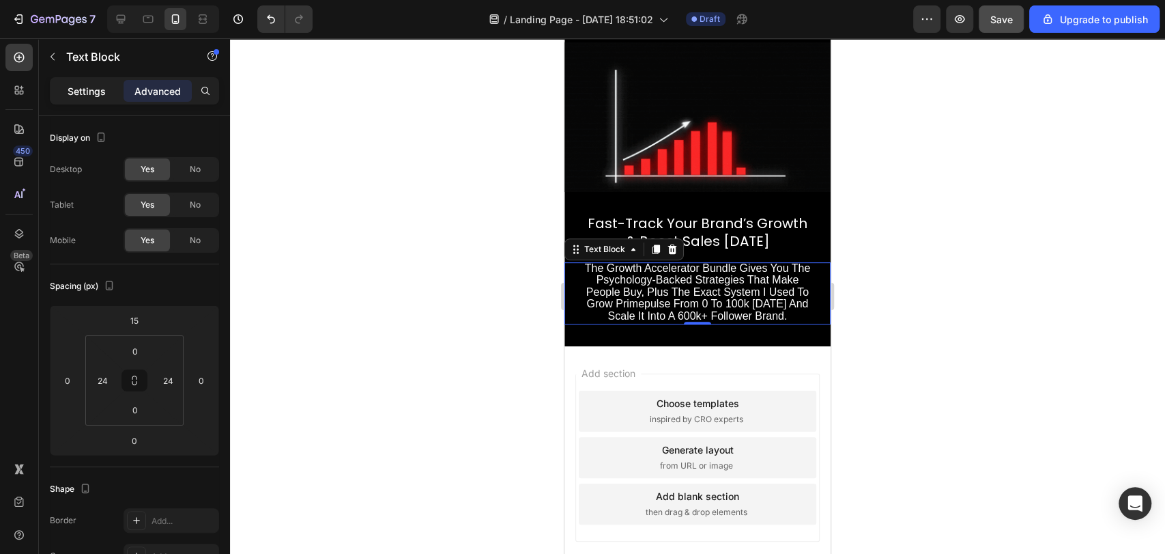
click at [83, 84] on p "Settings" at bounding box center [87, 91] width 38 height 14
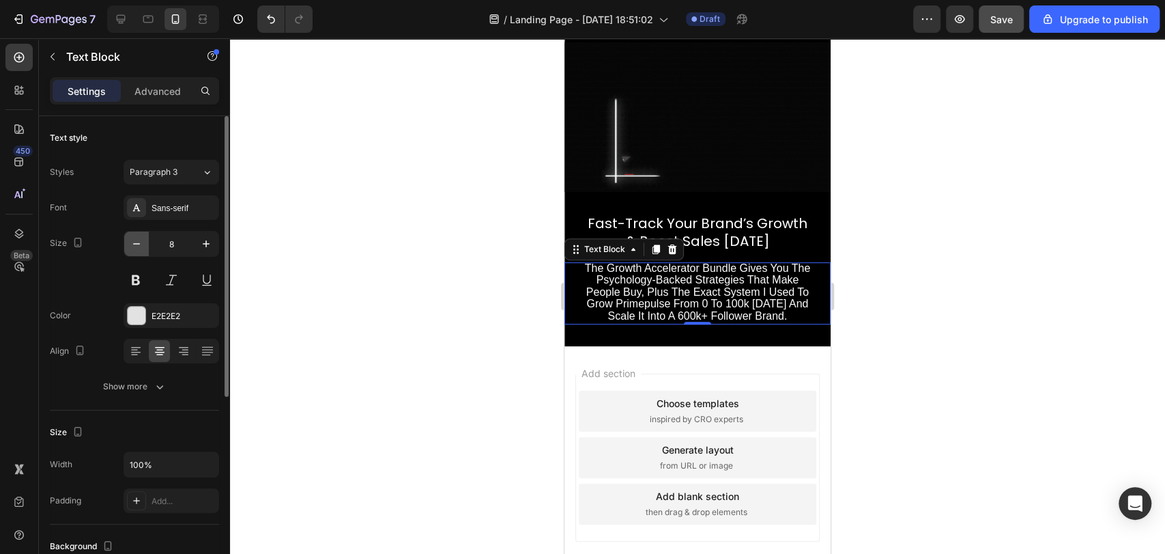
click at [147, 247] on button "button" at bounding box center [136, 243] width 25 height 25
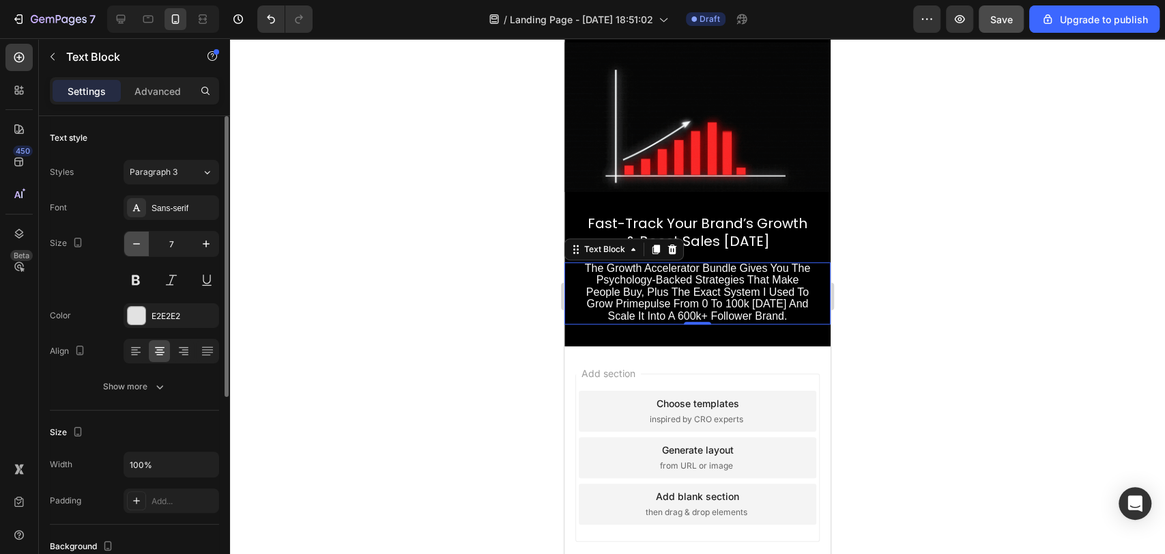
click at [147, 247] on button "button" at bounding box center [136, 243] width 25 height 25
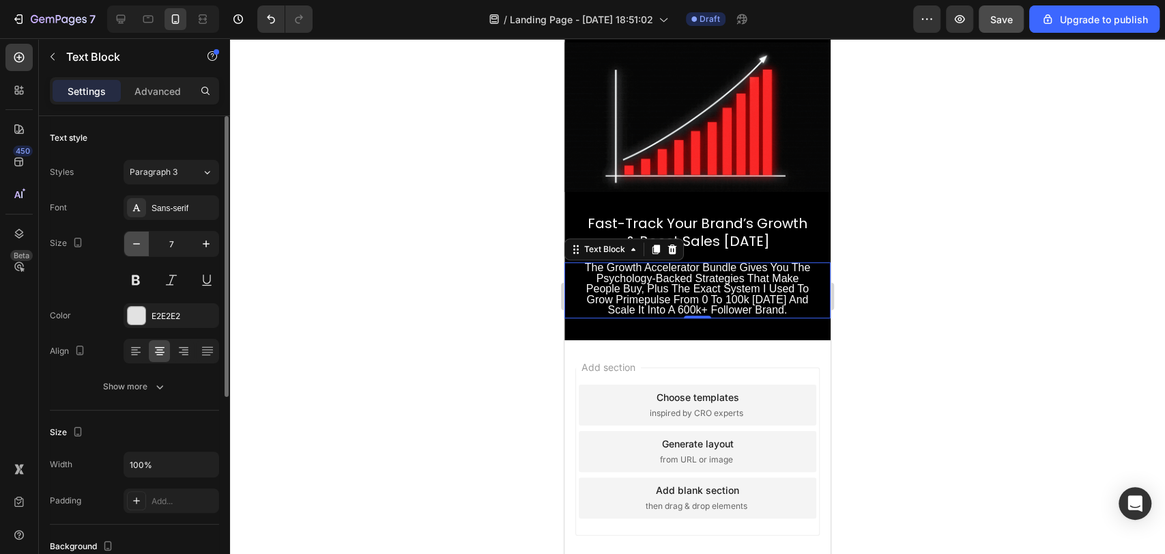
type input "6"
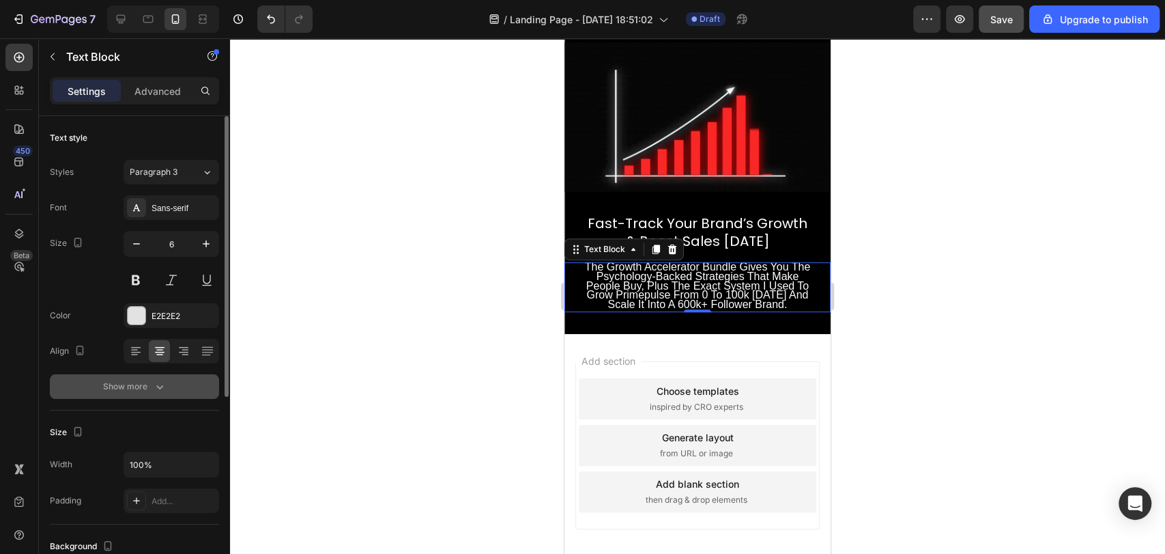
click at [144, 380] on div "Show more" at bounding box center [134, 387] width 63 height 14
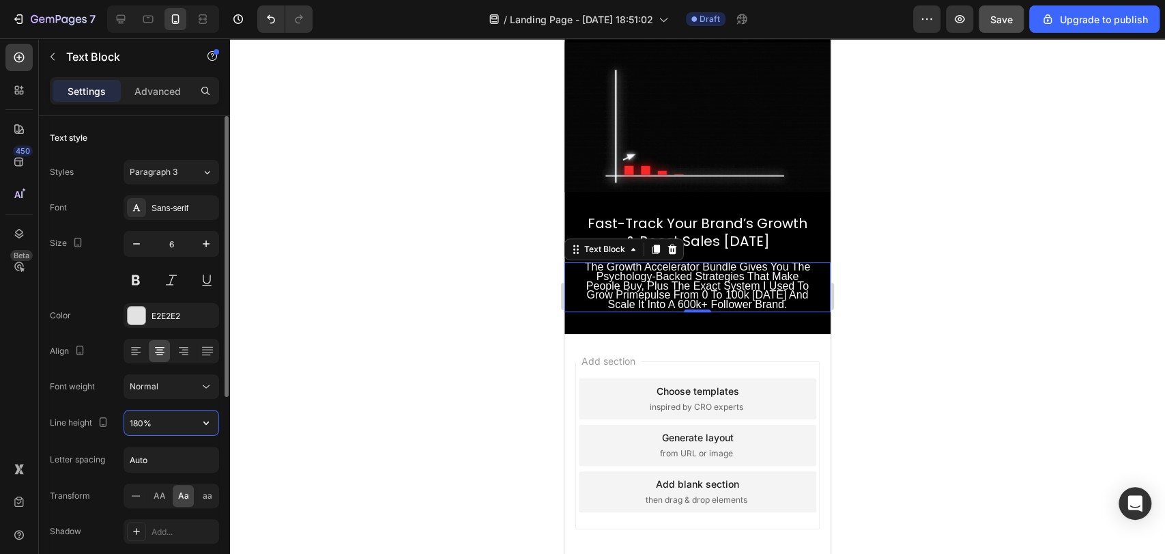
click at [149, 418] on input "180%" at bounding box center [171, 422] width 94 height 25
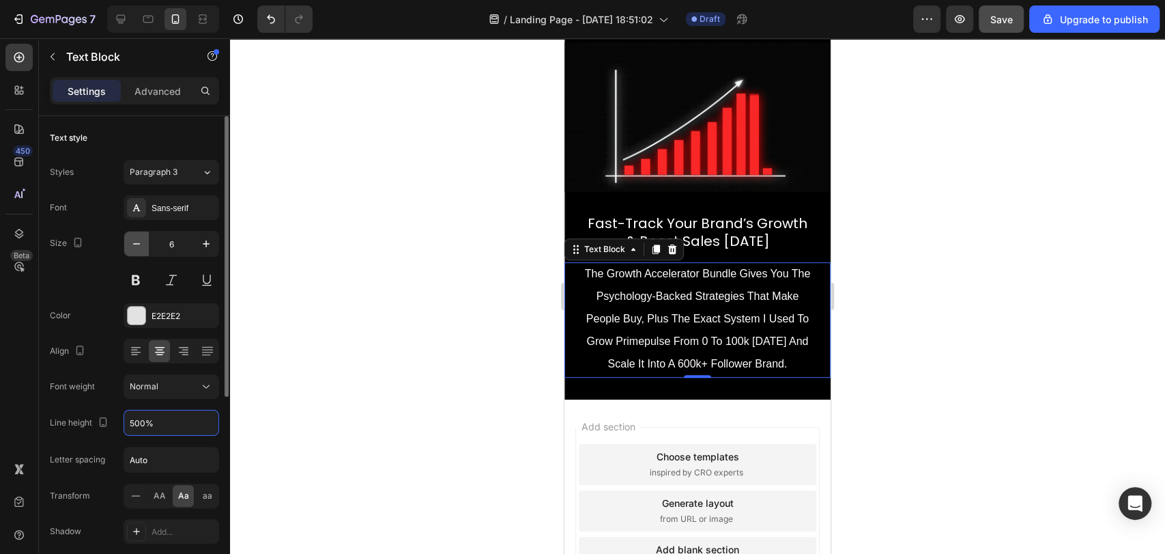
type input "500%"
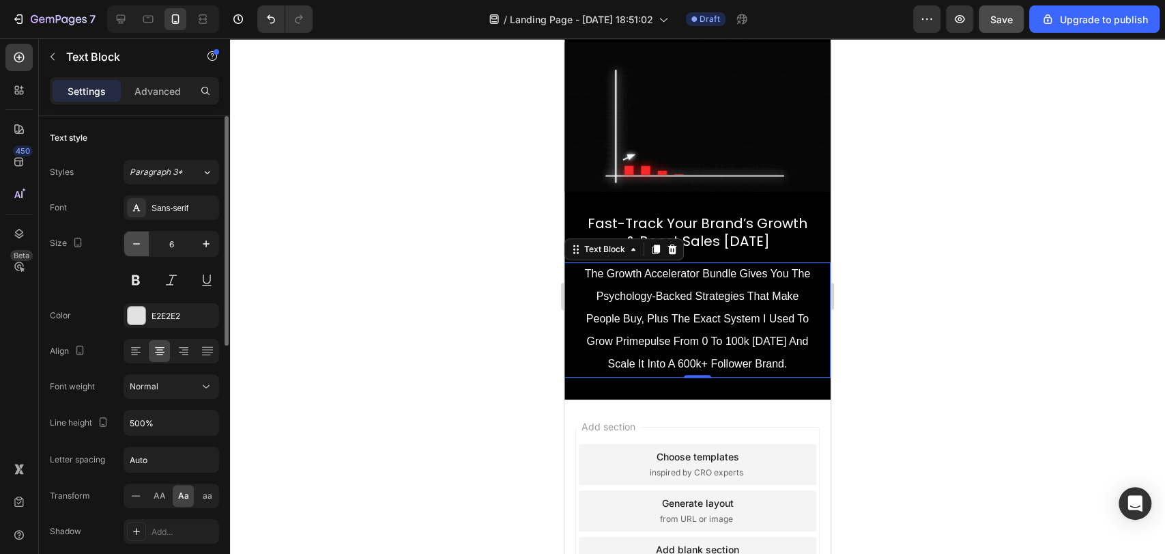
click at [139, 240] on icon "button" at bounding box center [137, 244] width 14 height 14
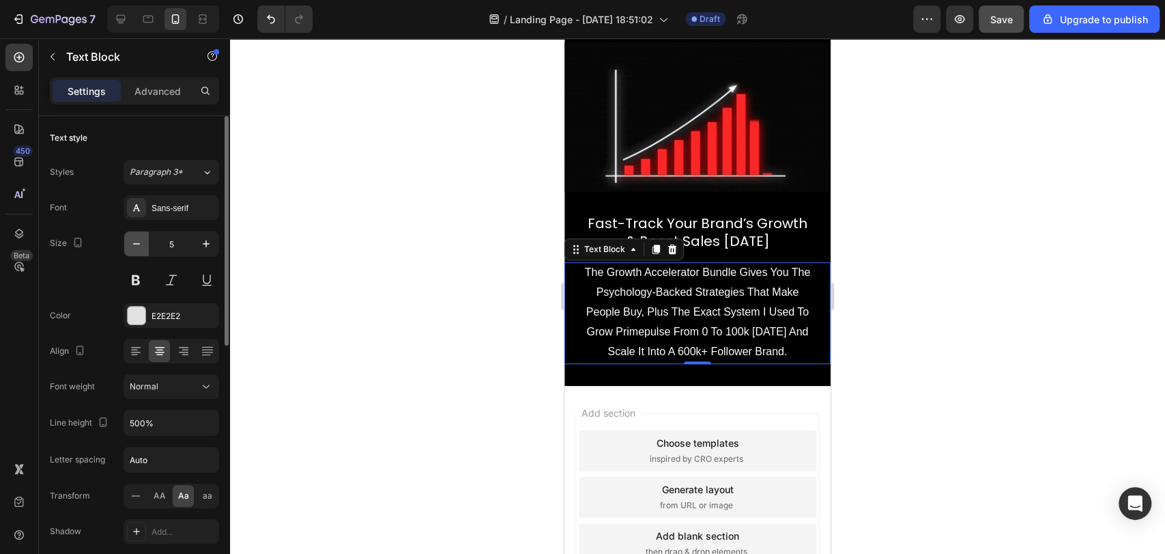
click at [139, 240] on icon "button" at bounding box center [137, 244] width 14 height 14
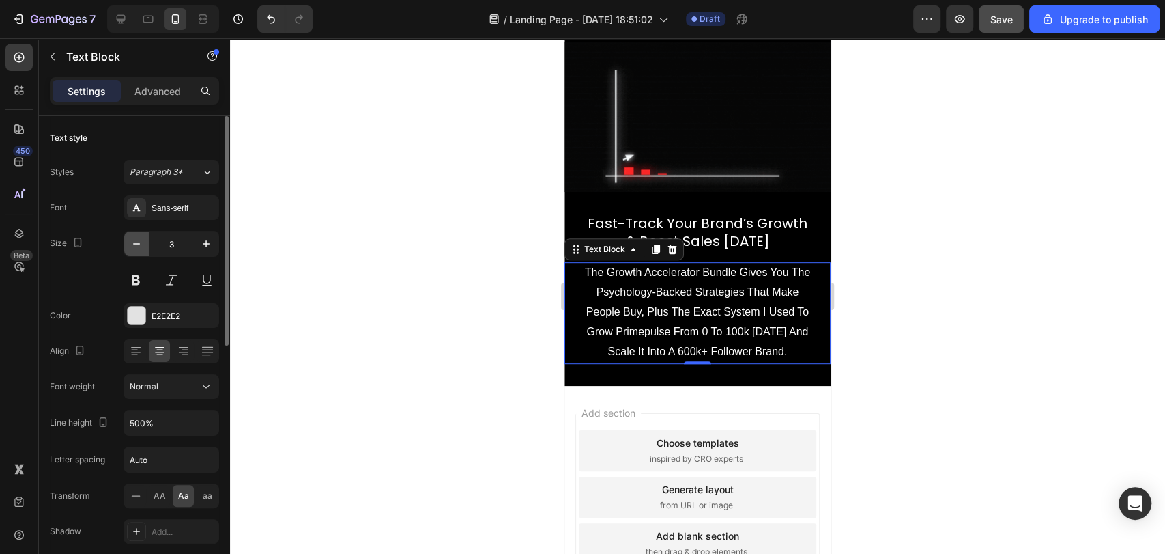
click at [139, 240] on icon "button" at bounding box center [137, 244] width 14 height 14
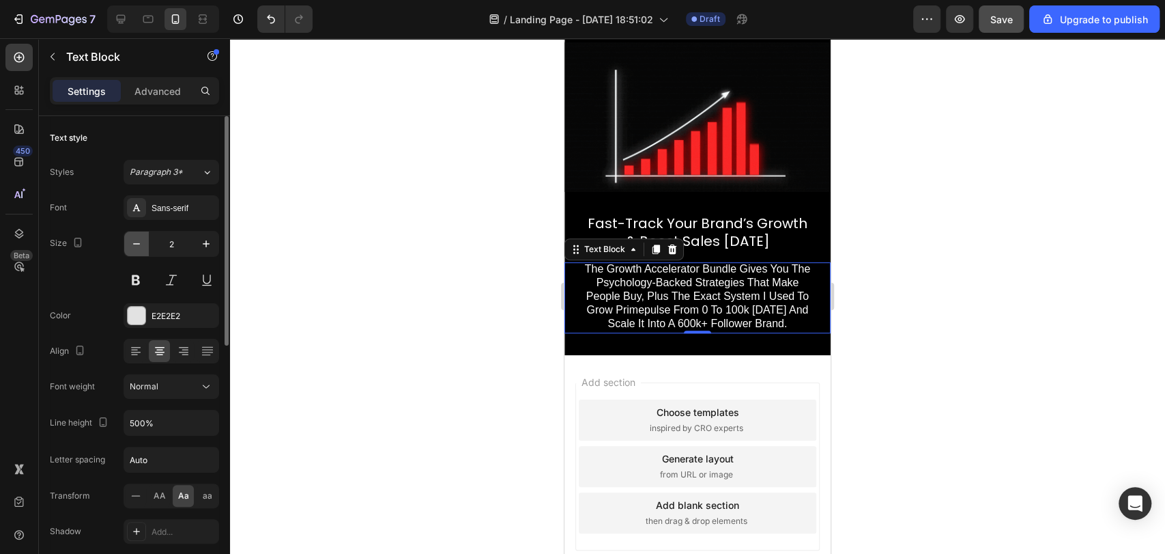
click at [139, 240] on icon "button" at bounding box center [137, 244] width 14 height 14
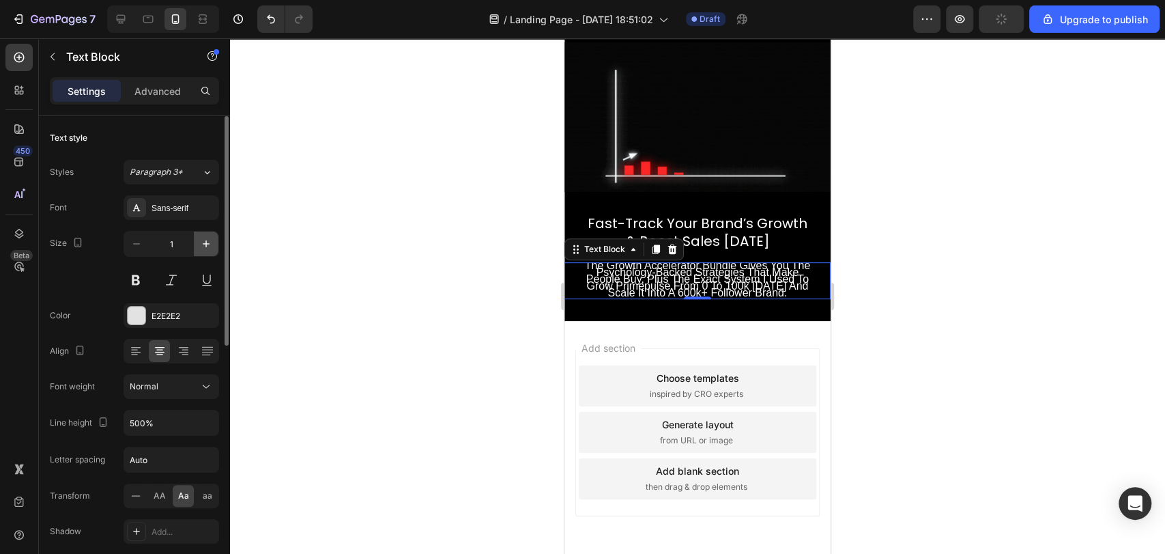
click at [196, 242] on button "button" at bounding box center [206, 243] width 25 height 25
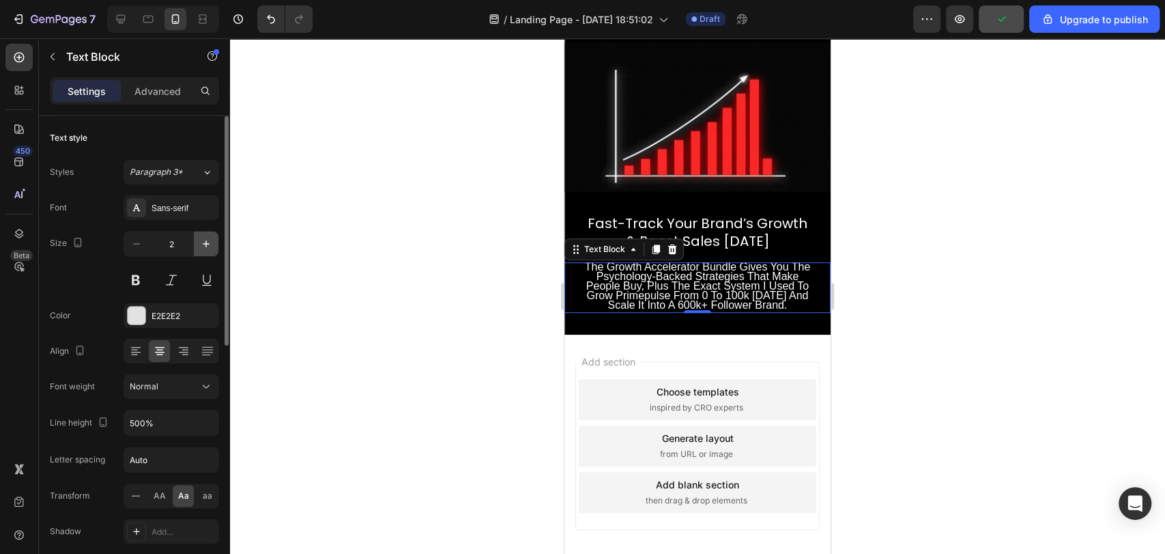
click at [196, 242] on button "button" at bounding box center [206, 243] width 25 height 25
type input "3"
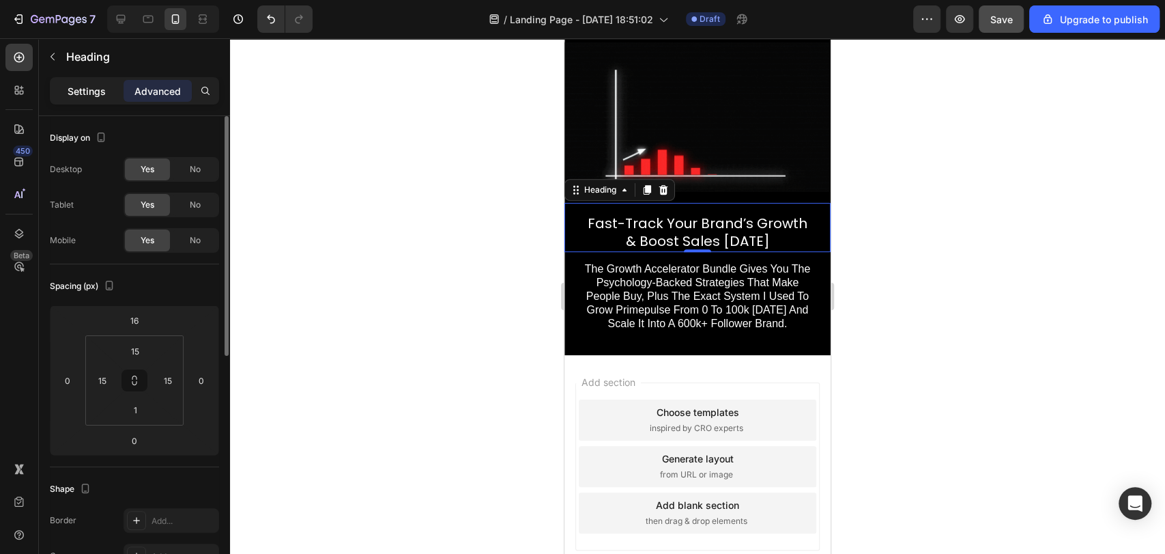
click at [96, 91] on p "Settings" at bounding box center [87, 91] width 38 height 14
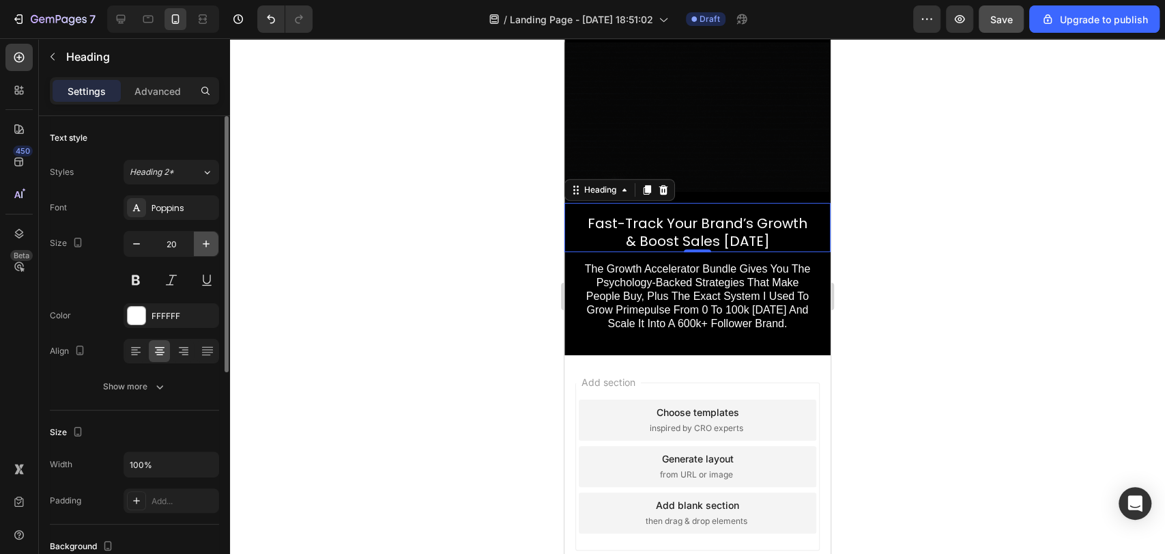
click at [208, 240] on icon "button" at bounding box center [206, 244] width 14 height 14
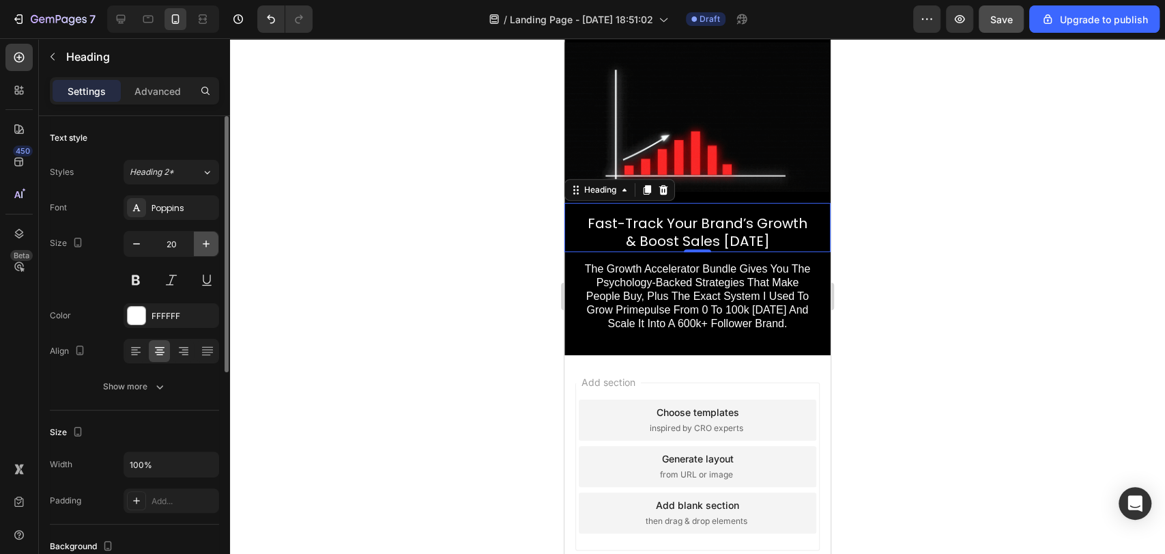
type input "21"
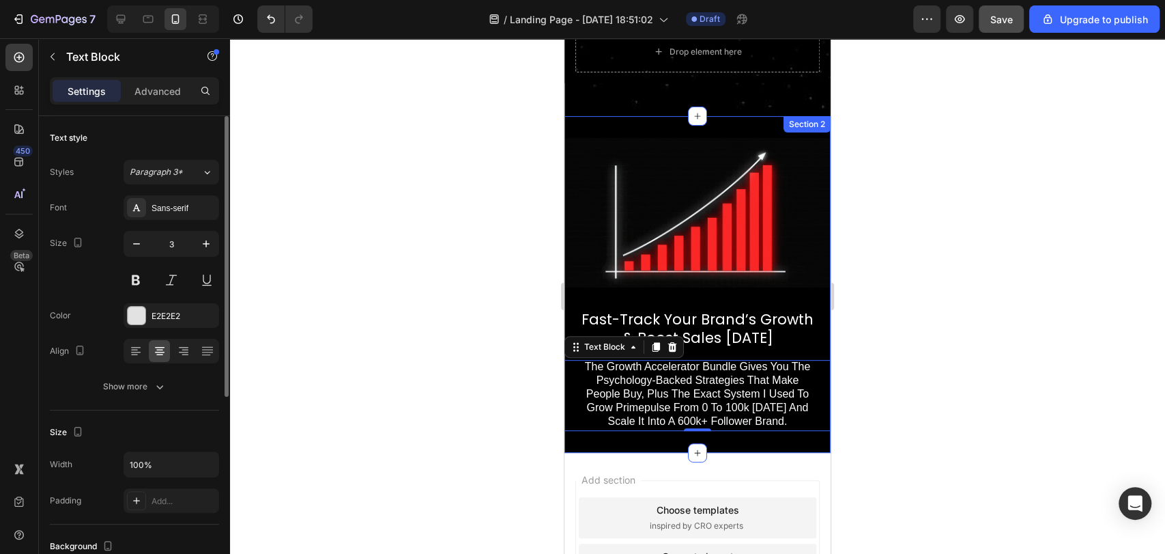
scroll to position [268, 0]
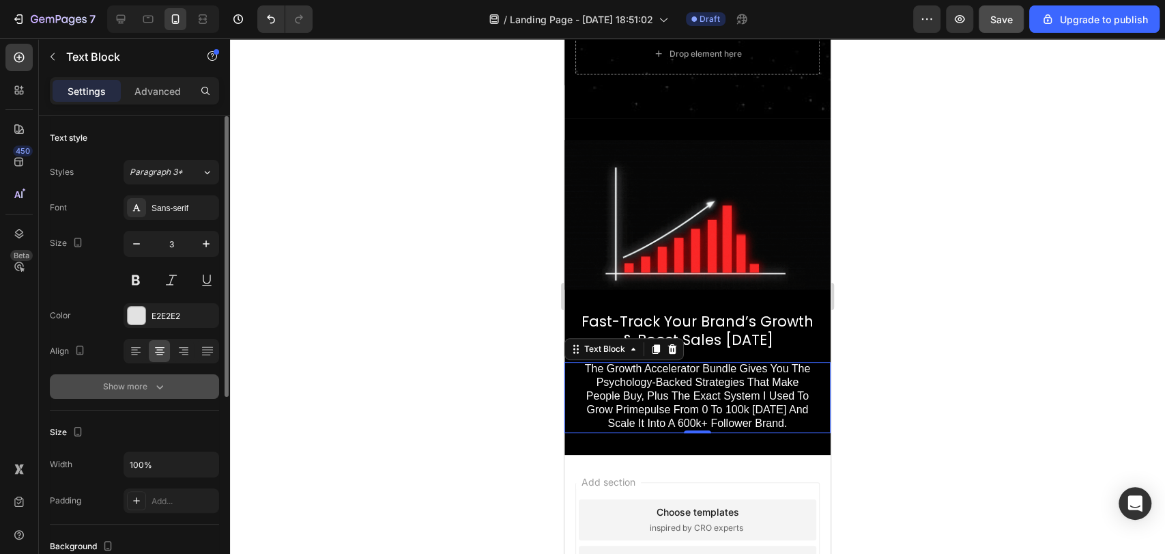
click at [99, 390] on button "Show more" at bounding box center [134, 386] width 169 height 25
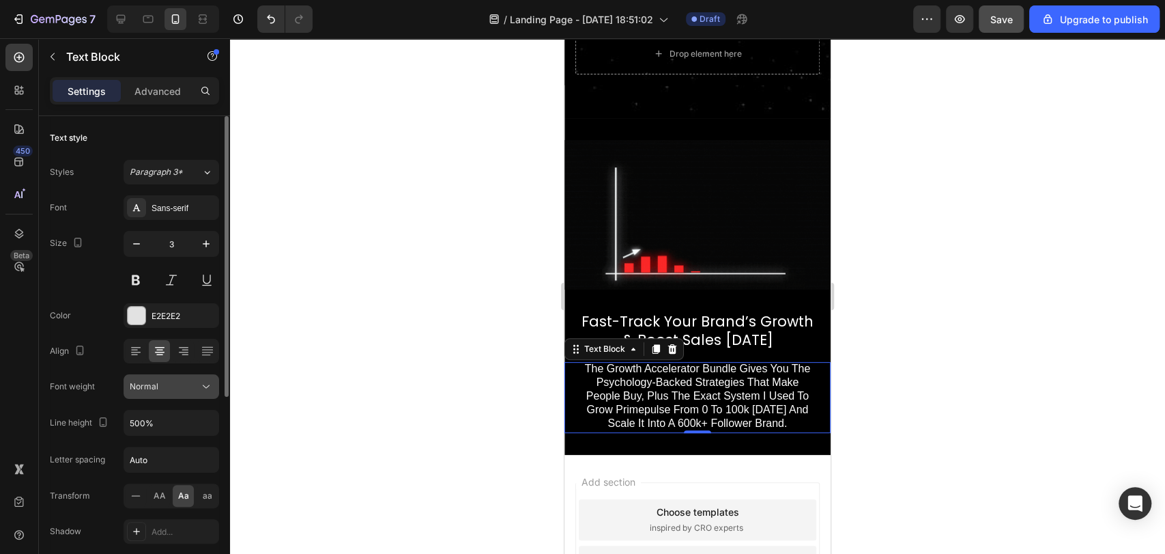
click at [156, 391] on span "Normal" at bounding box center [144, 386] width 29 height 12
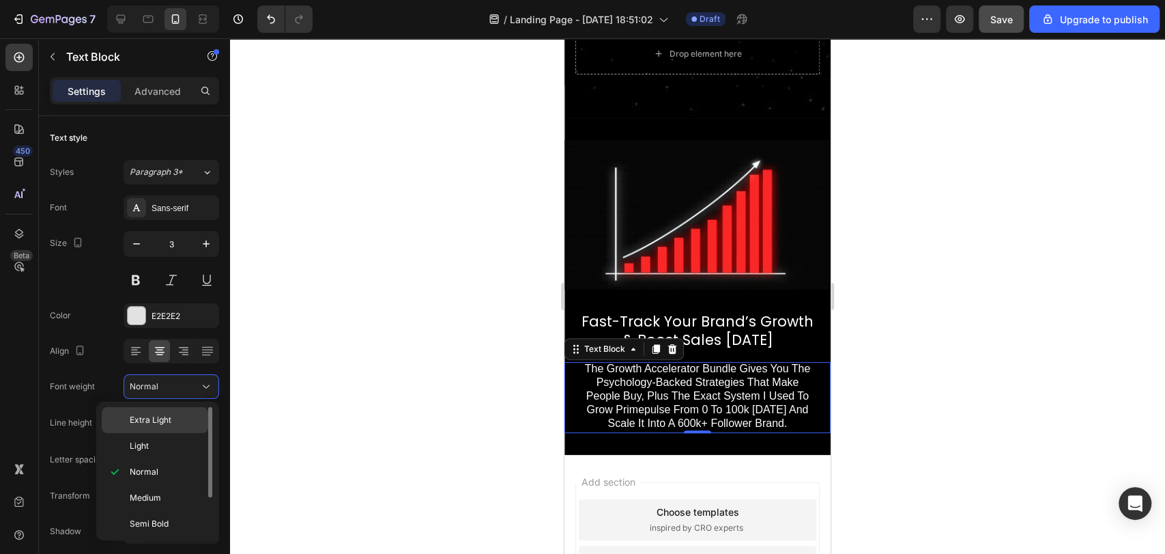
click at [158, 421] on span "Extra Light" at bounding box center [151, 420] width 42 height 12
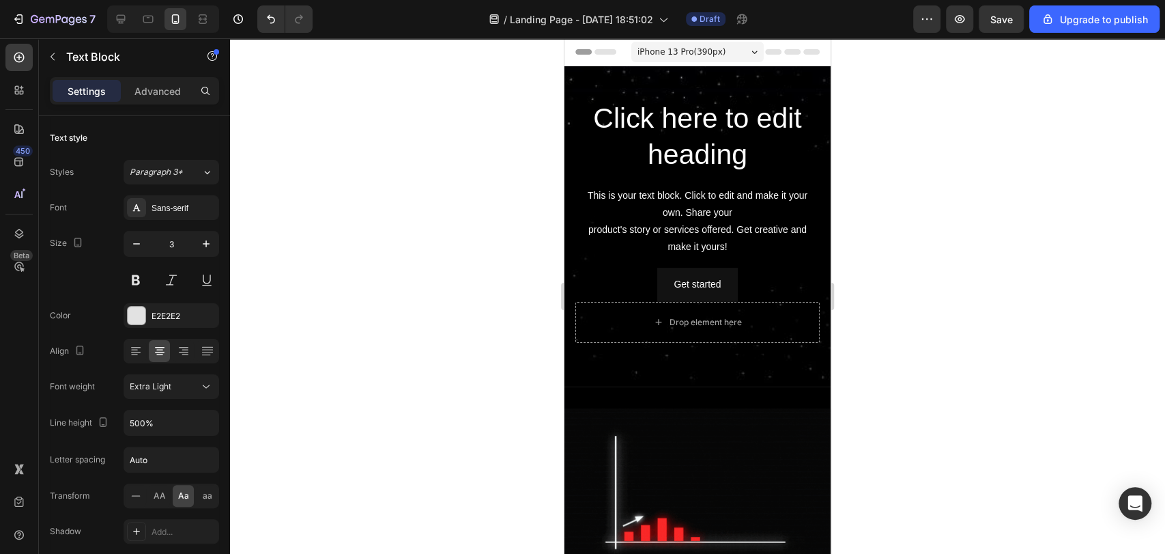
scroll to position [268, 0]
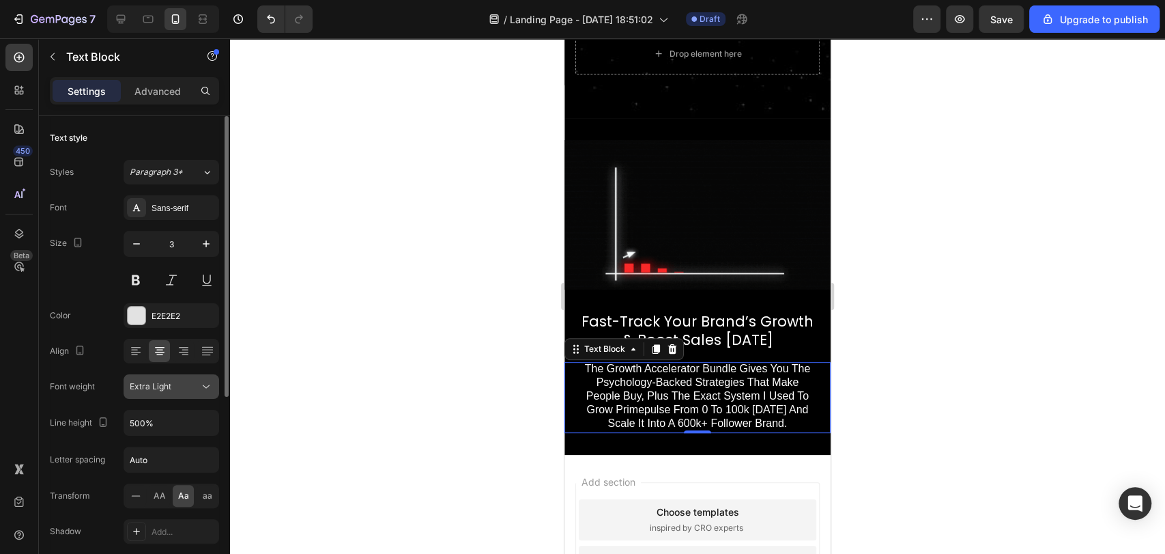
click at [160, 395] on button "Extra Light" at bounding box center [172, 386] width 96 height 25
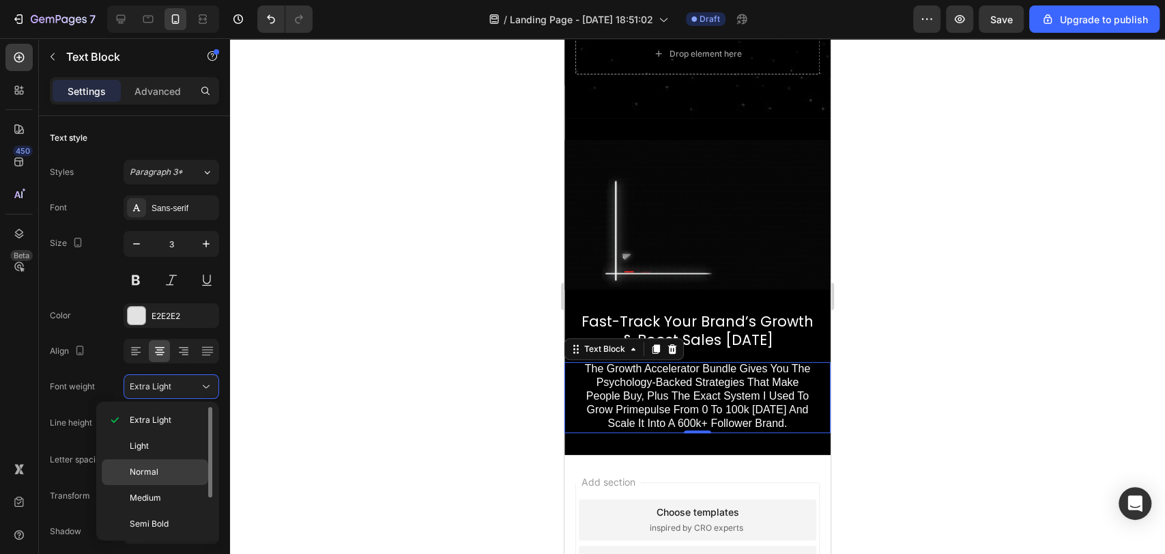
click at [180, 485] on div "Normal" at bounding box center [155, 498] width 106 height 26
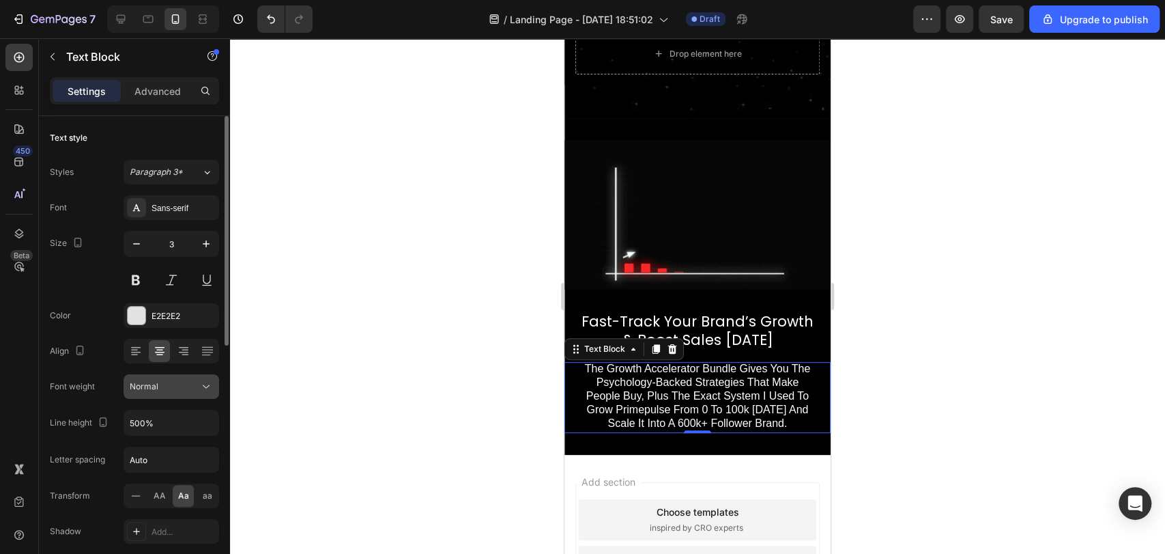
click at [167, 384] on div "Normal" at bounding box center [165, 386] width 70 height 12
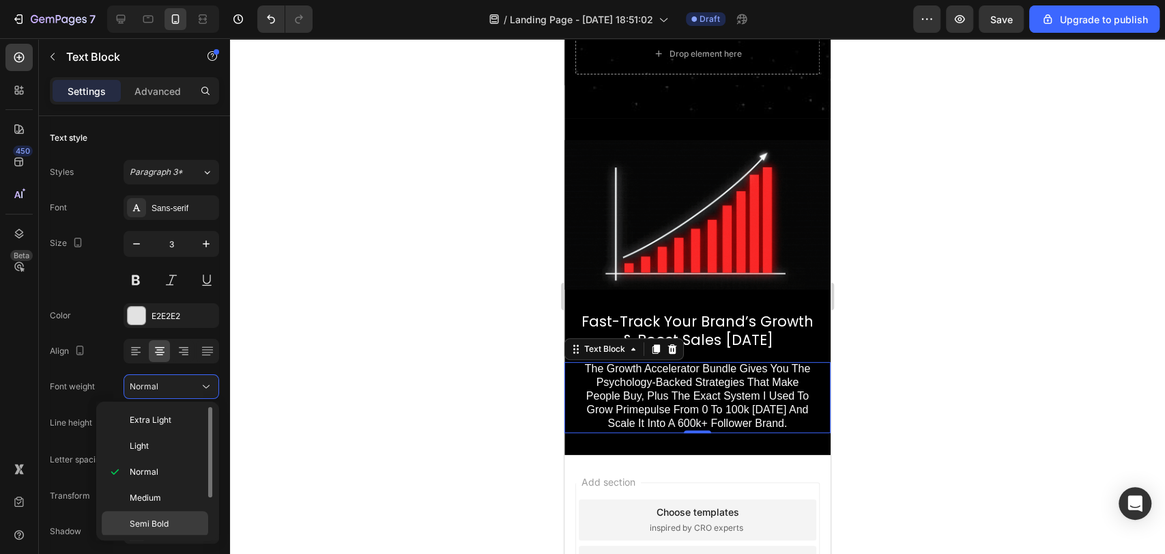
click at [161, 537] on div "Semi Bold" at bounding box center [155, 550] width 106 height 26
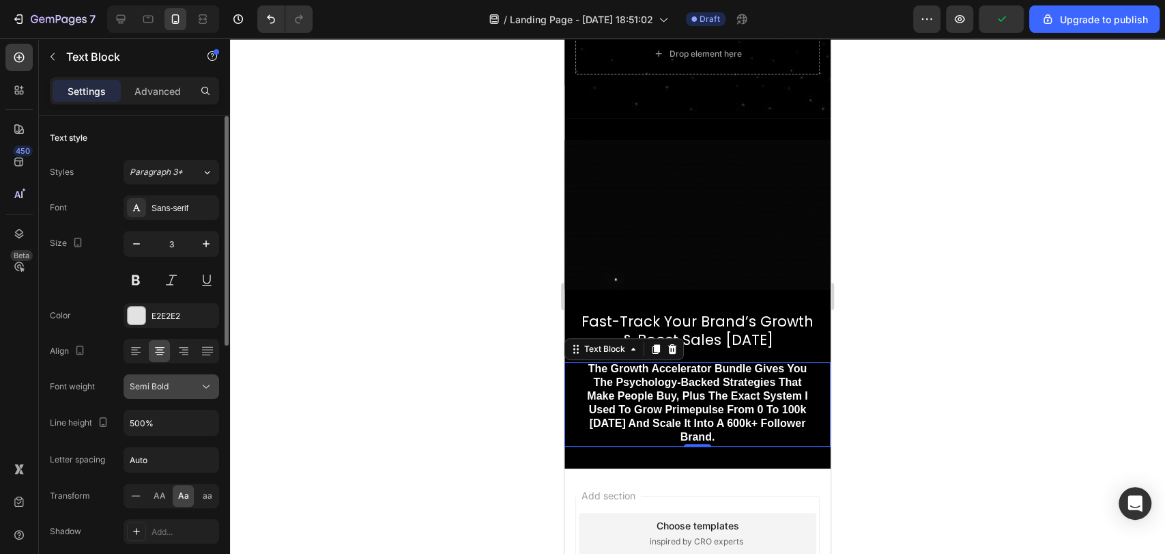
click at [200, 381] on icon at bounding box center [206, 387] width 14 height 14
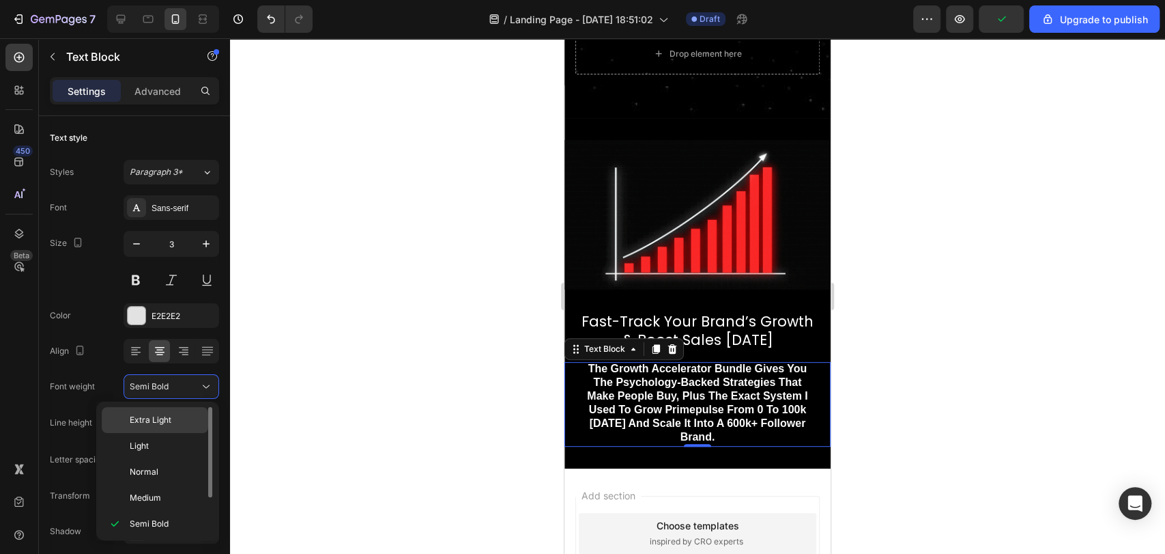
click at [186, 418] on p "Extra Light" at bounding box center [166, 420] width 72 height 12
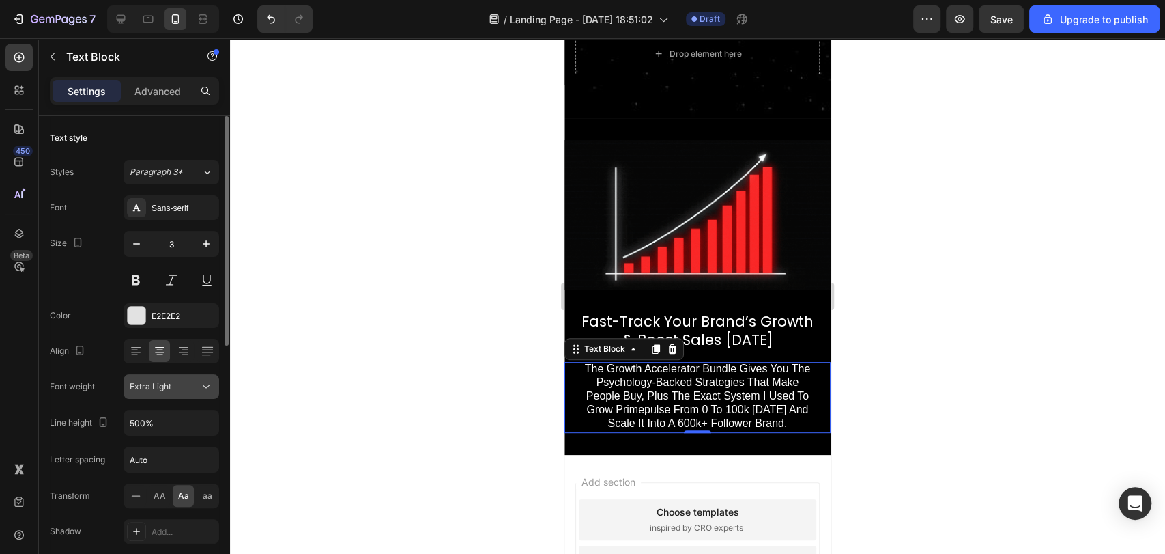
click at [182, 382] on div "Extra Light" at bounding box center [165, 386] width 70 height 12
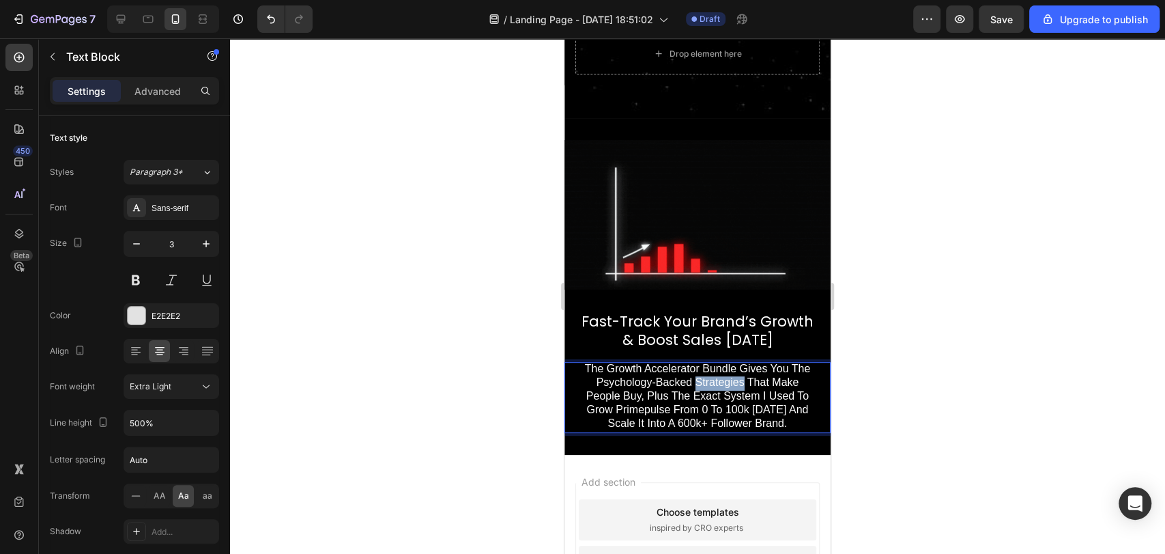
click at [727, 367] on span "the growth accelerator bundle gives you the psychology-backed strategies that m…" at bounding box center [698, 395] width 226 height 66
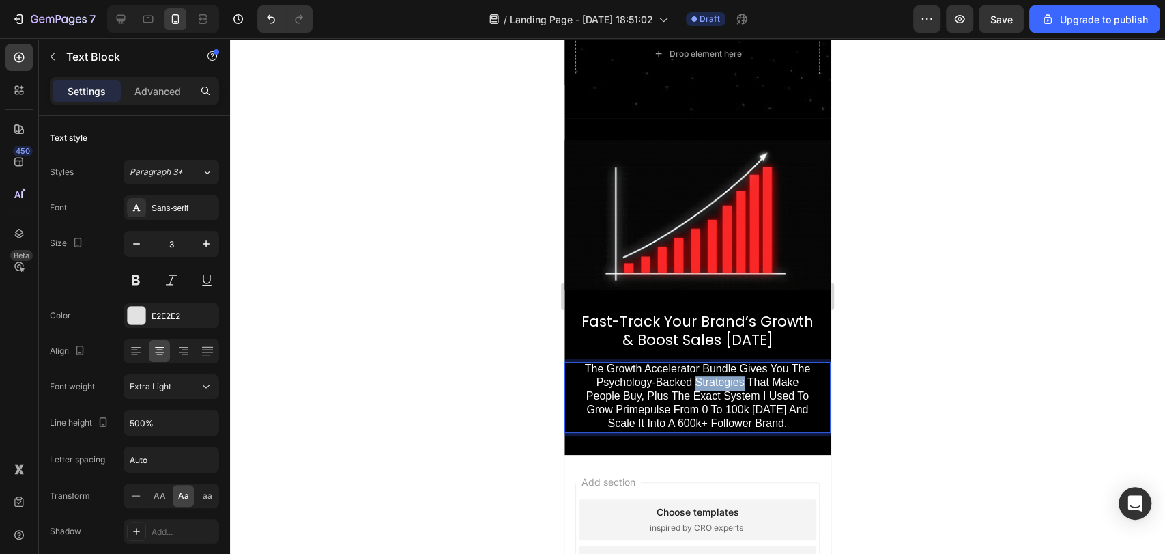
click at [727, 367] on span "the growth accelerator bundle gives you the psychology-backed strategies that m…" at bounding box center [698, 395] width 226 height 66
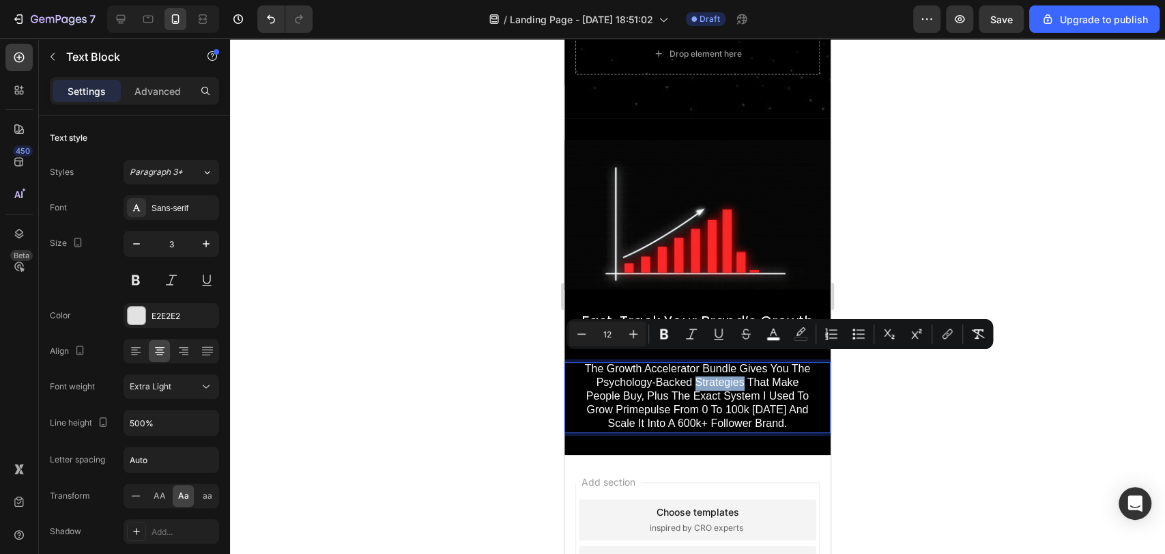
click at [727, 367] on span "the growth accelerator bundle gives you the psychology-backed strategies that m…" at bounding box center [698, 395] width 226 height 66
click at [587, 337] on icon "Editor contextual toolbar" at bounding box center [582, 334] width 14 height 14
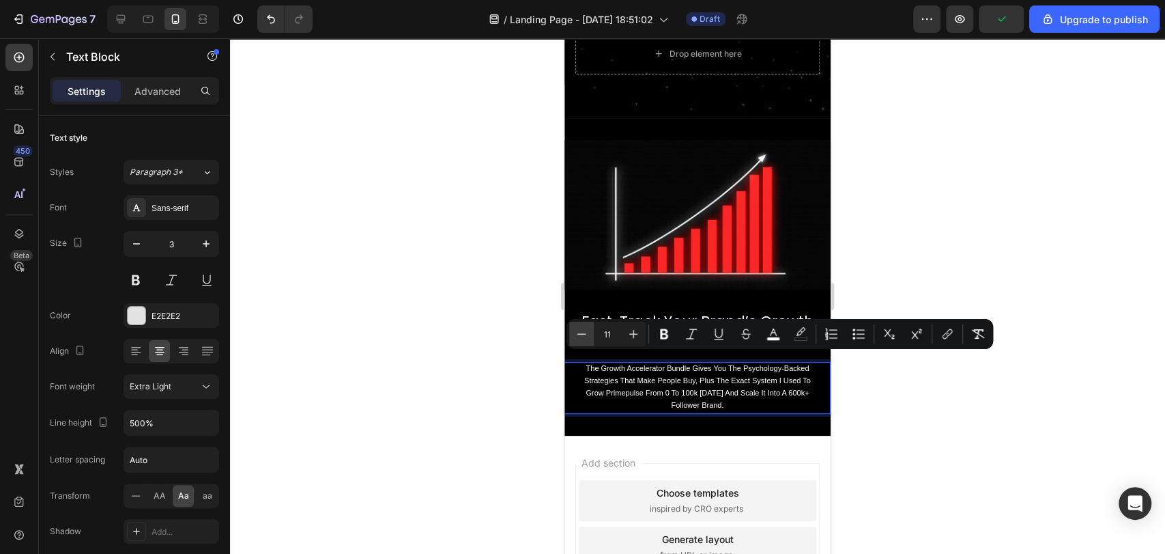
click at [587, 337] on icon "Editor contextual toolbar" at bounding box center [582, 334] width 14 height 14
click at [637, 340] on icon "Editor contextual toolbar" at bounding box center [634, 334] width 14 height 14
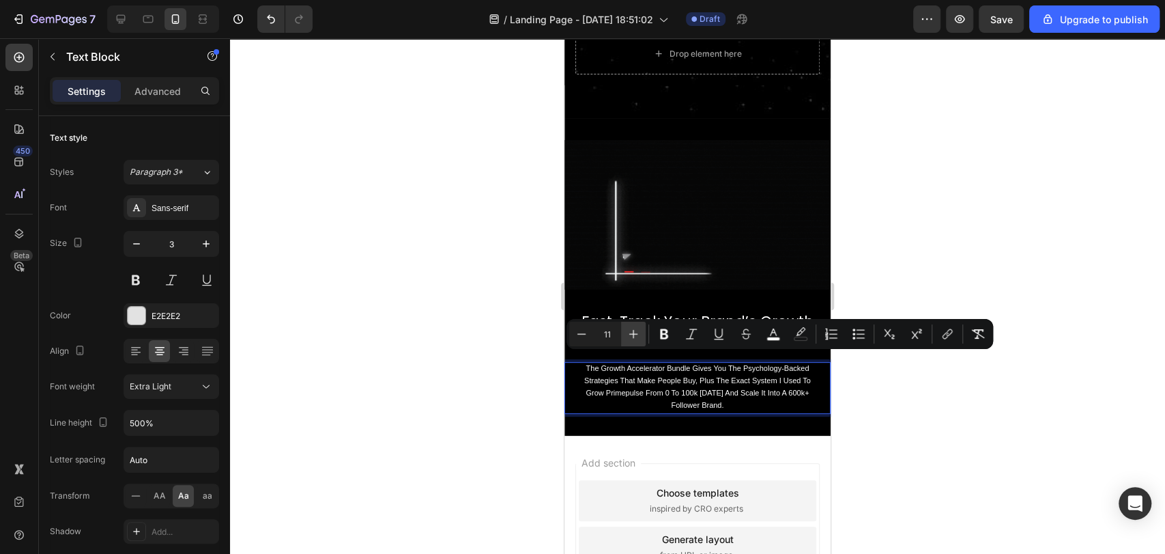
type input "12"
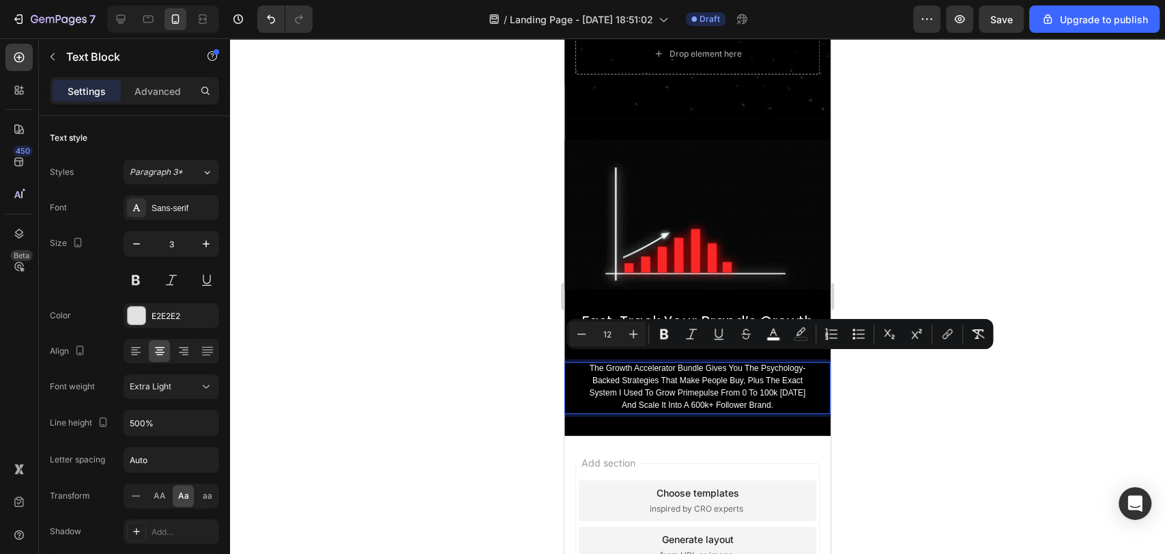
click at [678, 319] on div "Minus 12 Plus Bold Italic Underline Strikethrough color color Numbered List Bul…" at bounding box center [780, 334] width 427 height 30
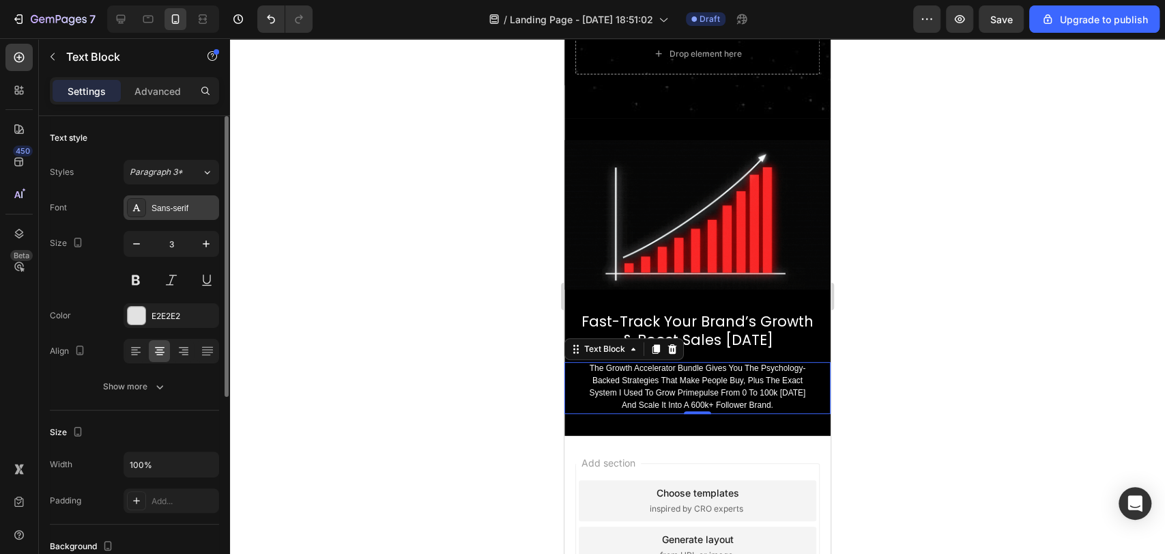
click at [199, 211] on div "Sans-serif" at bounding box center [184, 208] width 64 height 12
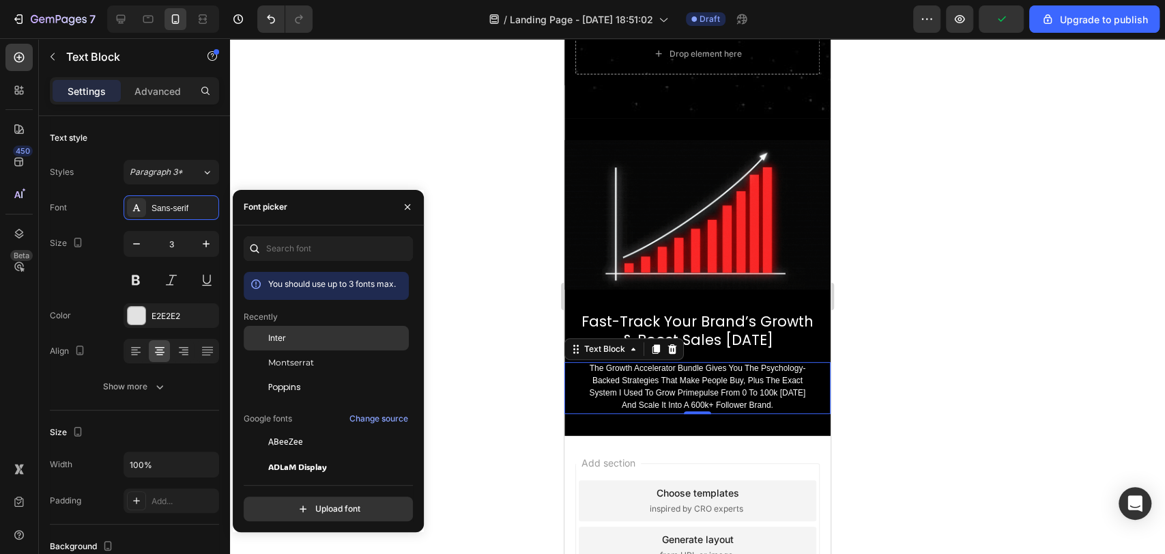
click at [326, 334] on div "Inter" at bounding box center [337, 338] width 138 height 12
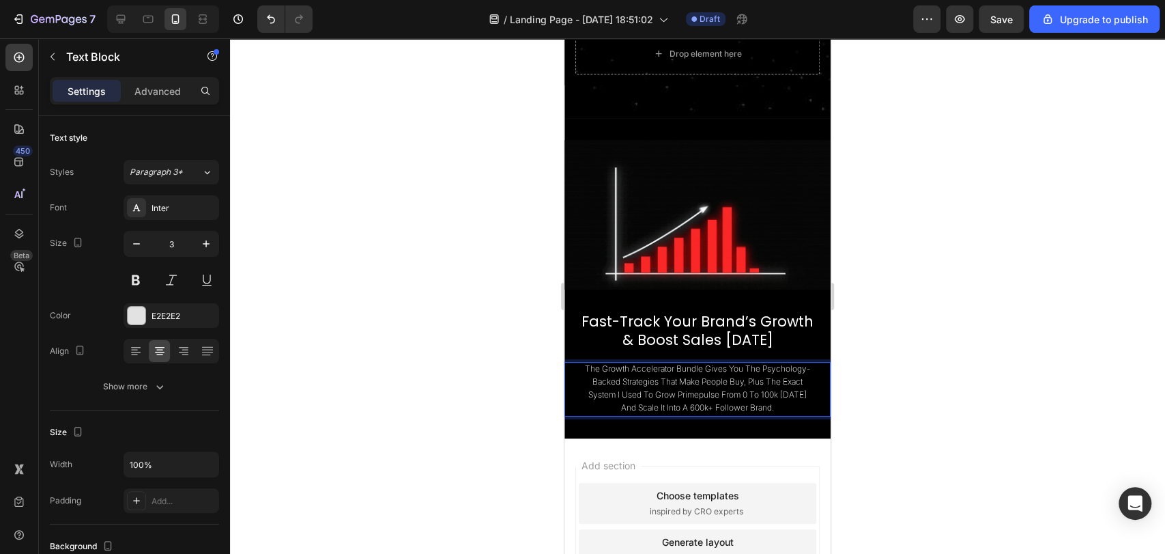
click at [797, 386] on span "the growth accelerator bundle gives you the psychology-backed strategies that m…" at bounding box center [697, 387] width 225 height 49
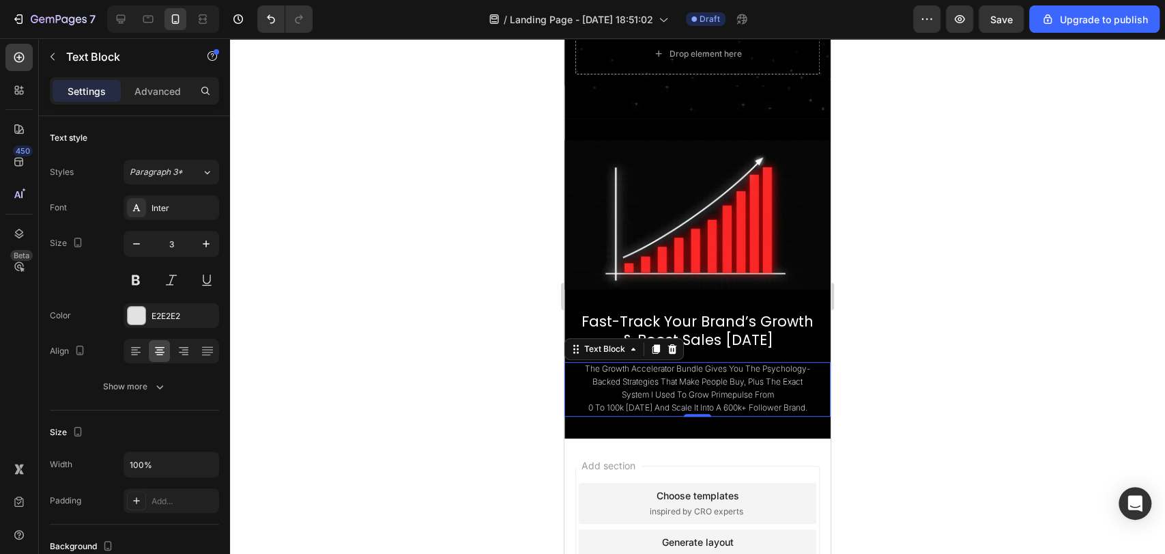
click at [948, 367] on div at bounding box center [697, 295] width 935 height 515
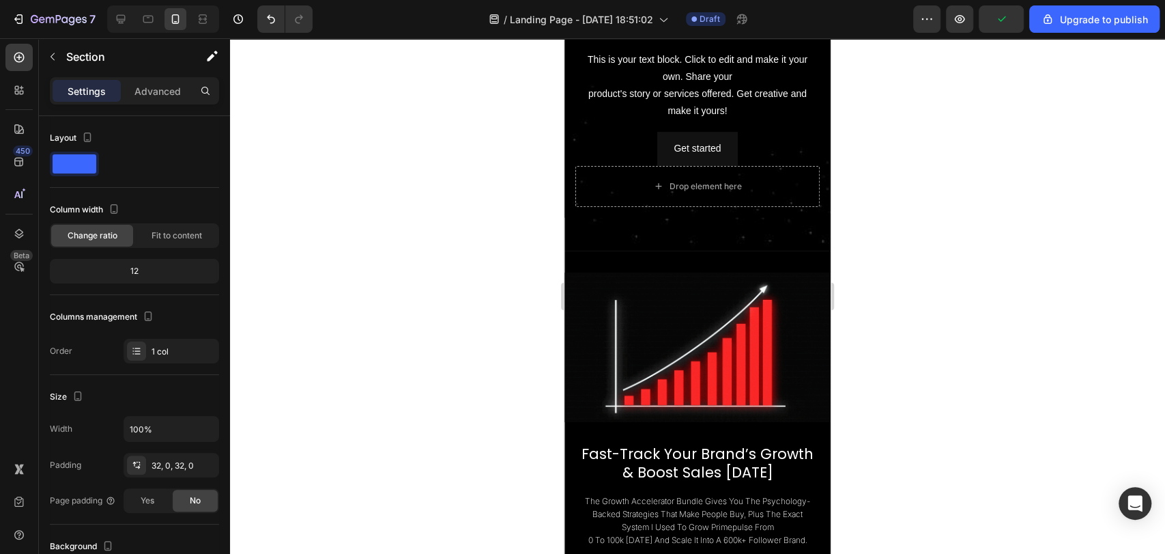
scroll to position [240, 0]
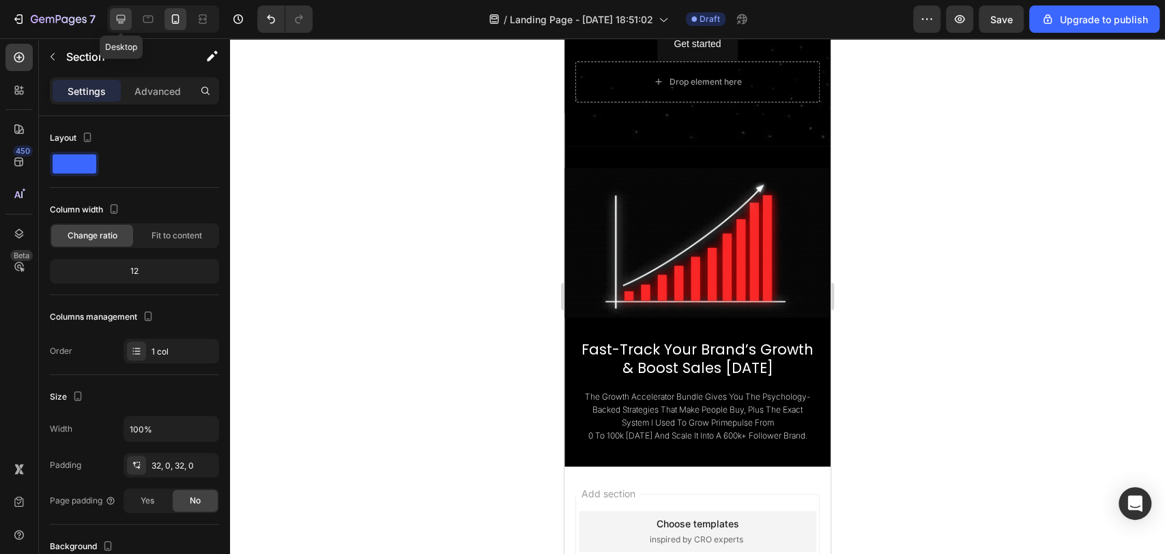
click at [120, 14] on icon at bounding box center [121, 19] width 14 height 14
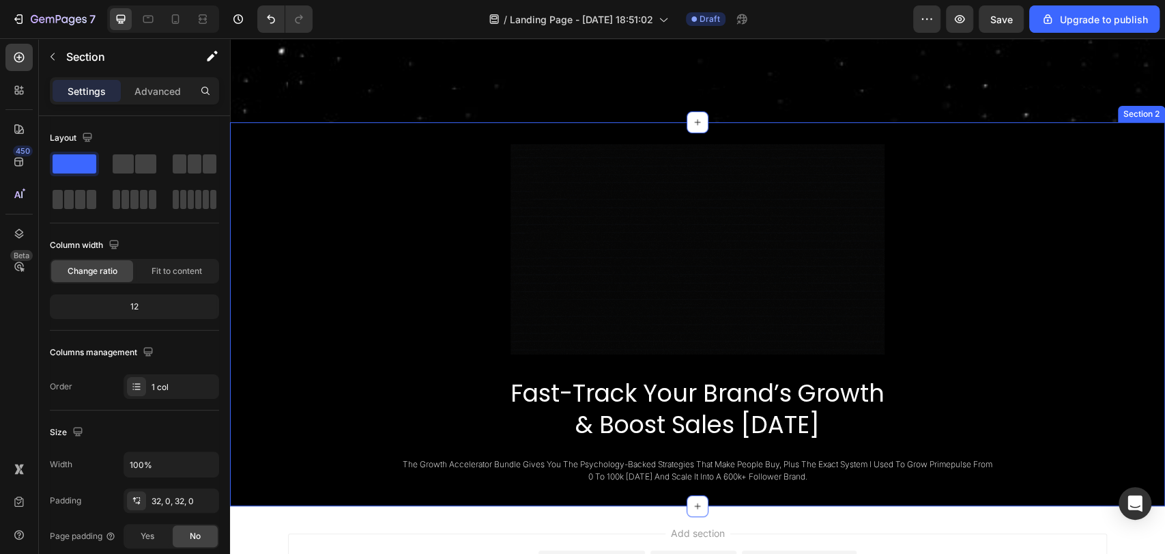
scroll to position [339, 0]
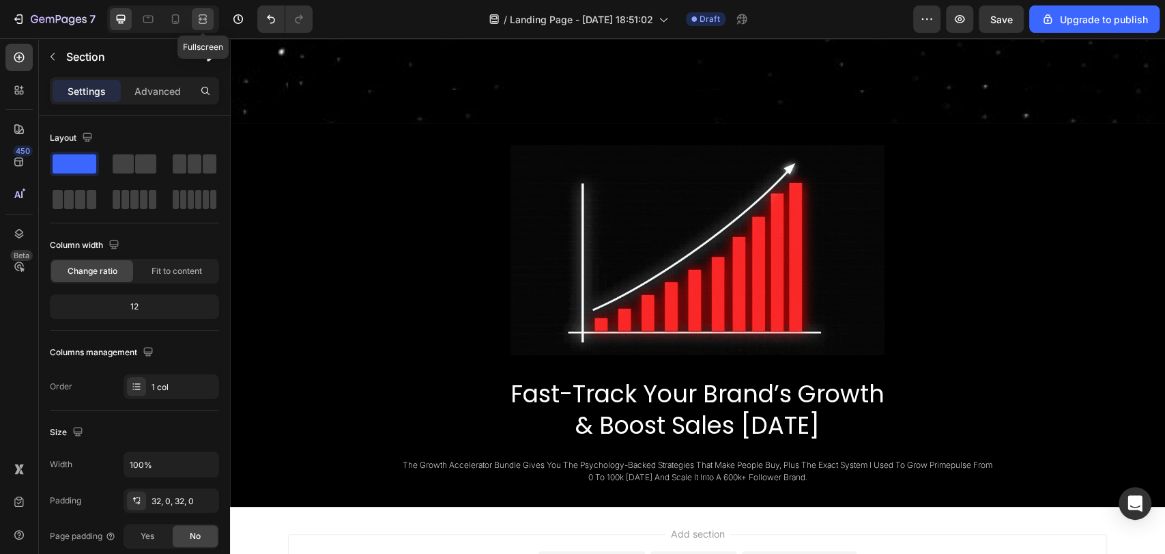
click at [203, 20] on icon at bounding box center [201, 18] width 4 height 3
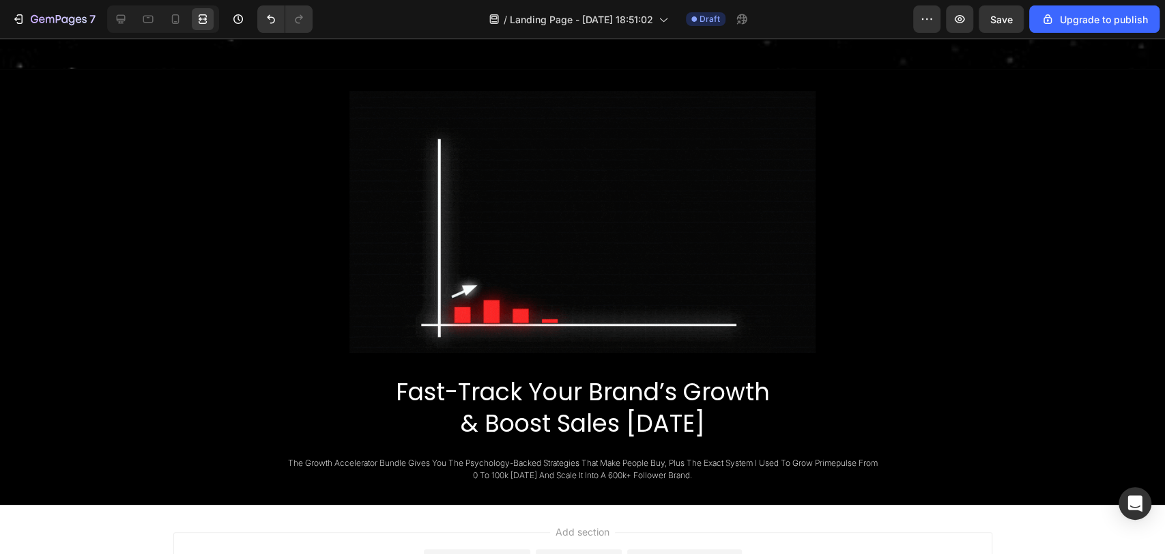
scroll to position [397, 0]
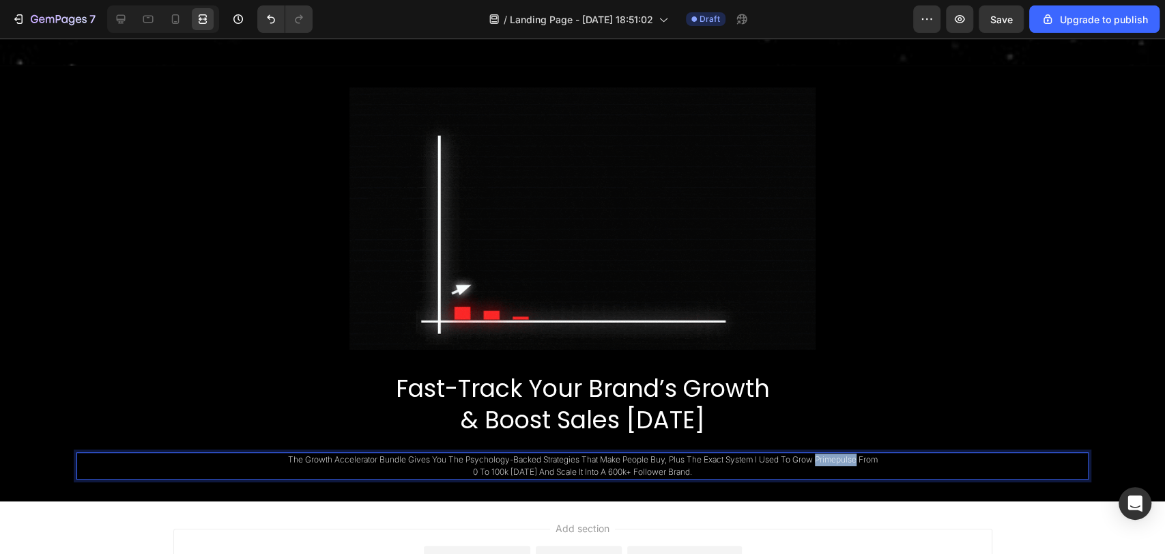
click at [839, 458] on span "the growth accelerator bundle gives you the psychology-backed strategies that m…" at bounding box center [583, 459] width 590 height 10
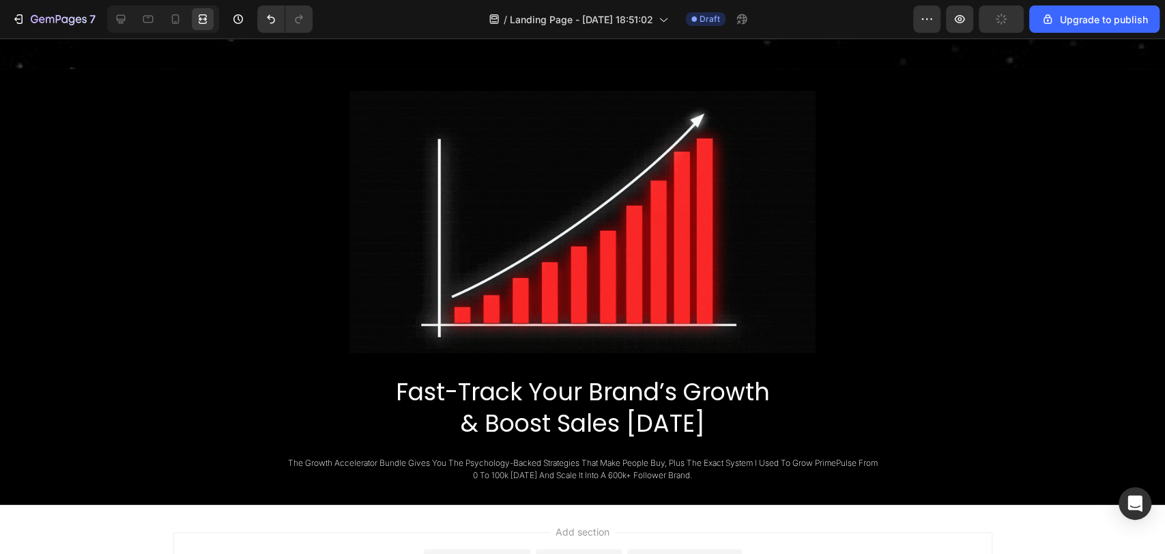
scroll to position [396, 0]
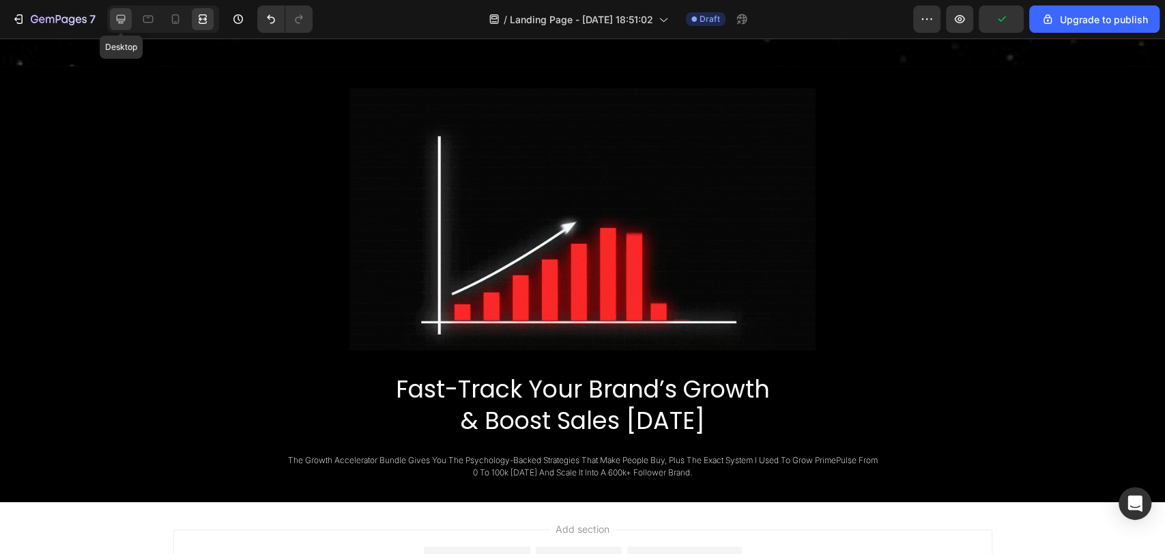
click at [125, 19] on icon at bounding box center [121, 19] width 9 height 9
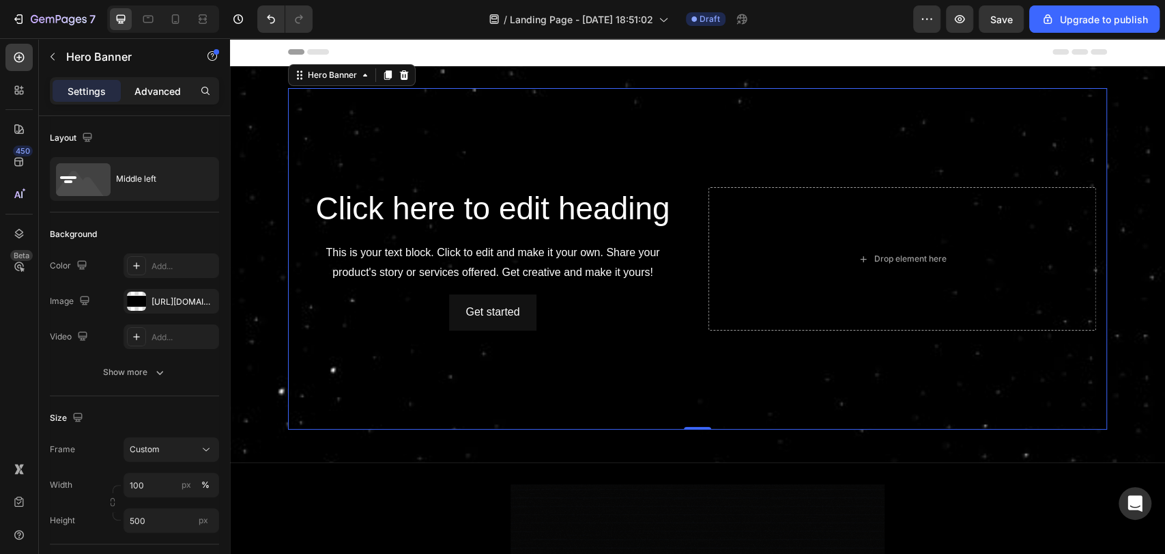
click at [134, 89] on p "Advanced" at bounding box center [157, 91] width 46 height 14
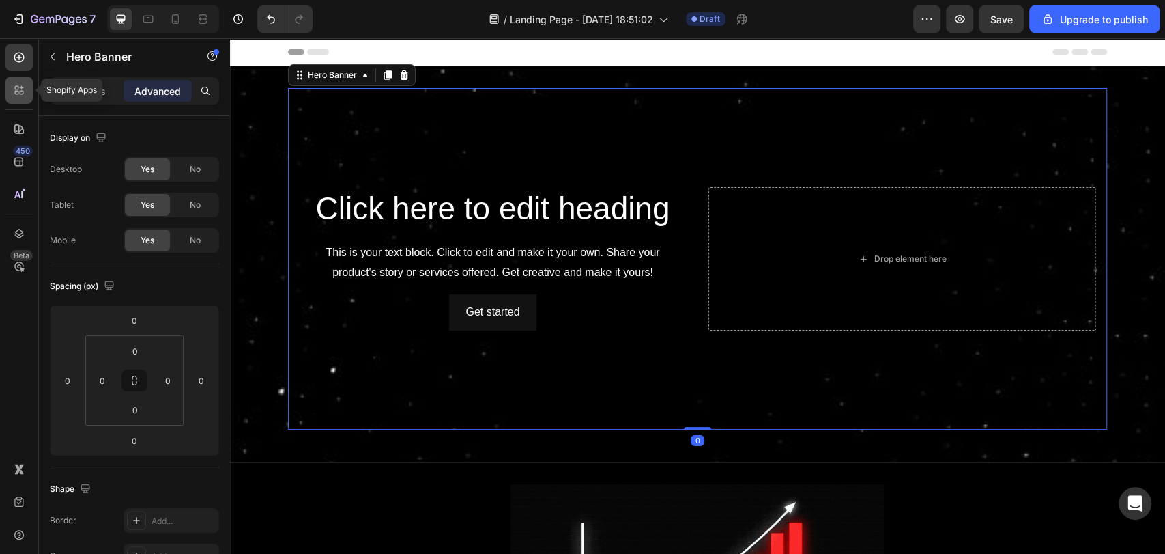
click at [14, 87] on icon at bounding box center [19, 90] width 14 height 14
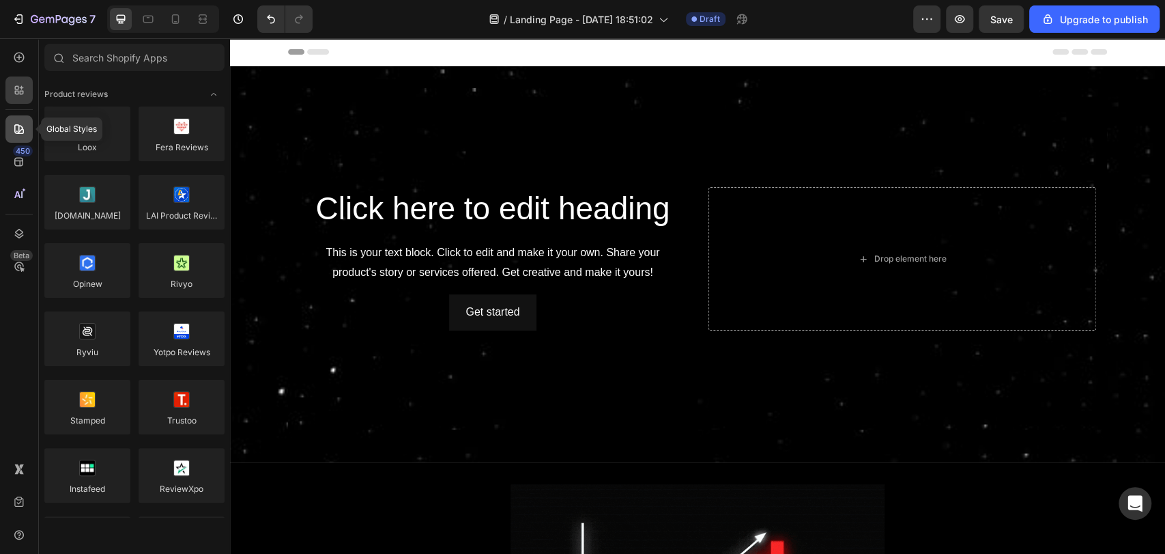
click at [18, 127] on icon at bounding box center [19, 129] width 14 height 14
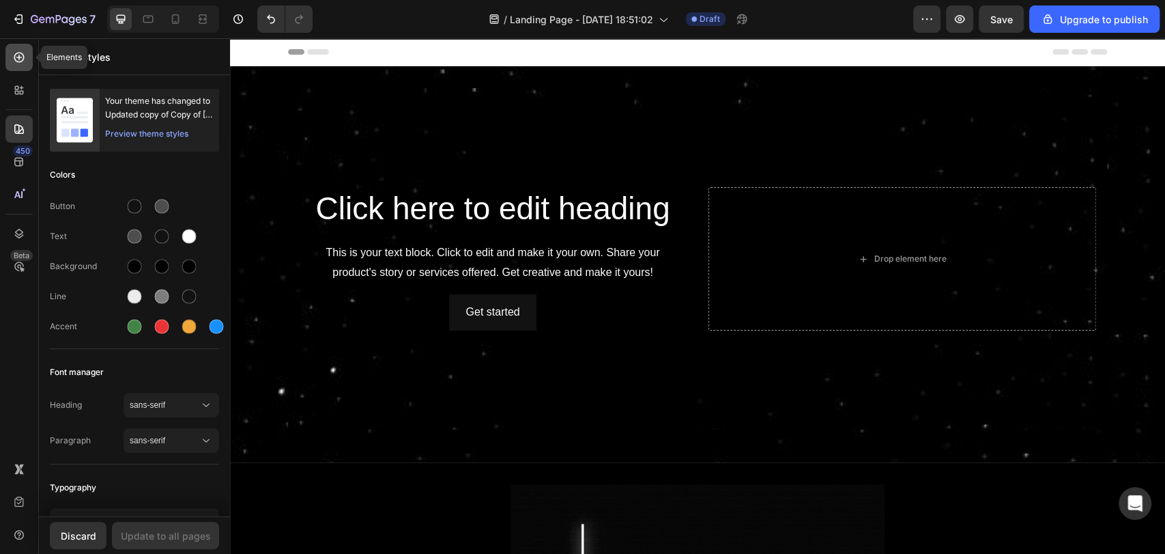
click at [19, 48] on div at bounding box center [18, 57] width 27 height 27
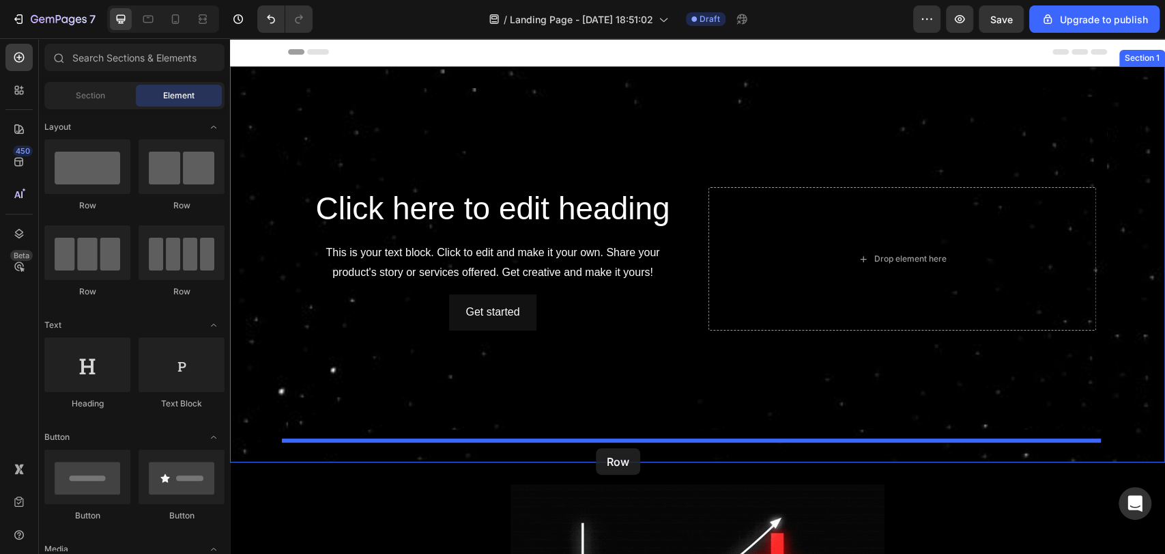
drag, startPoint x: 321, startPoint y: 199, endPoint x: 596, endPoint y: 448, distance: 370.7
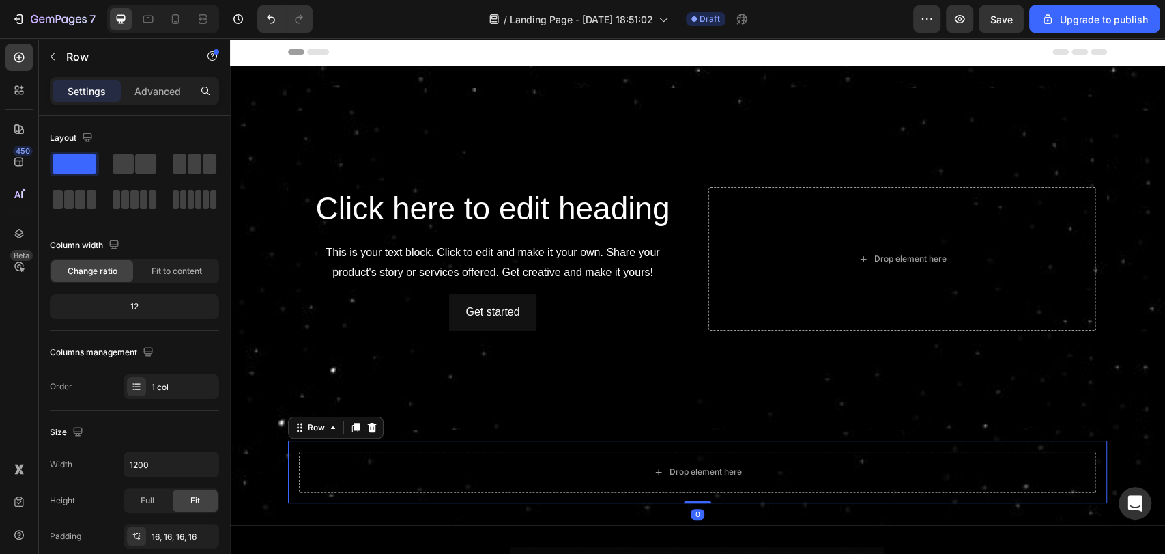
scroll to position [100, 0]
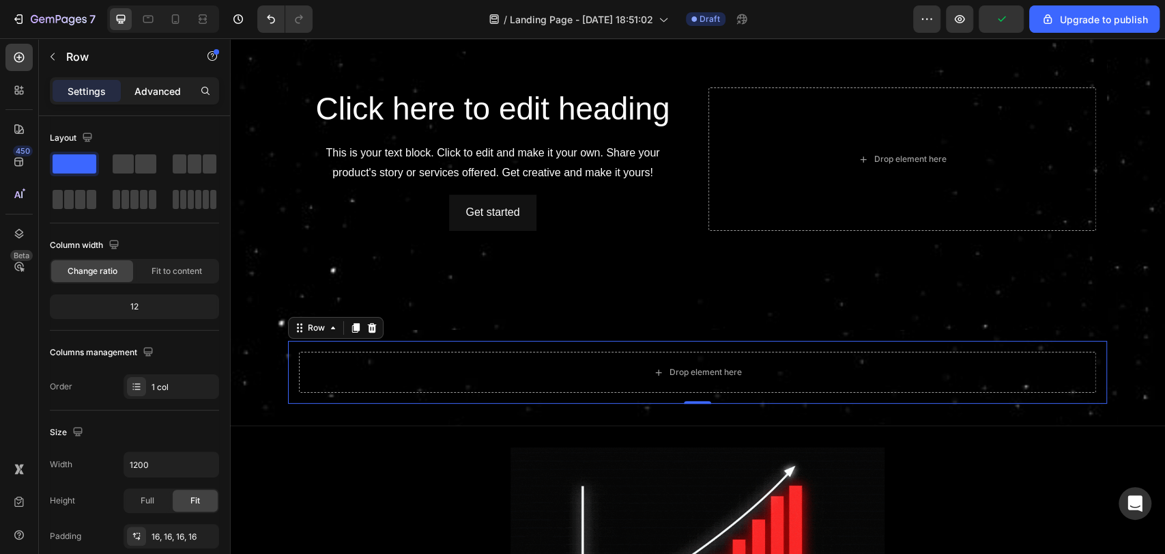
click at [165, 94] on p "Advanced" at bounding box center [157, 91] width 46 height 14
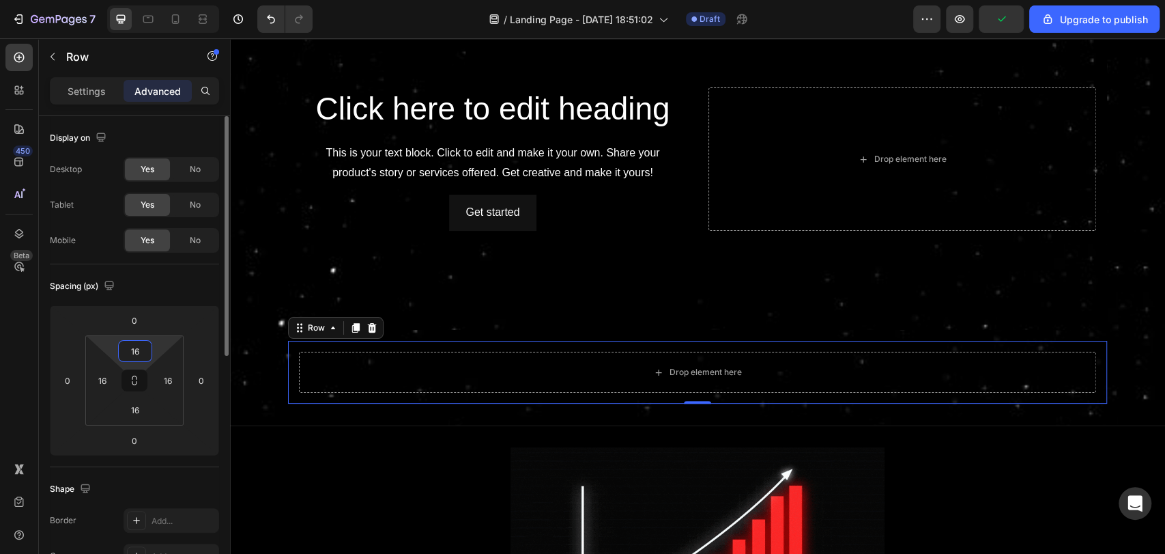
click at [134, 349] on input "16" at bounding box center [134, 351] width 27 height 20
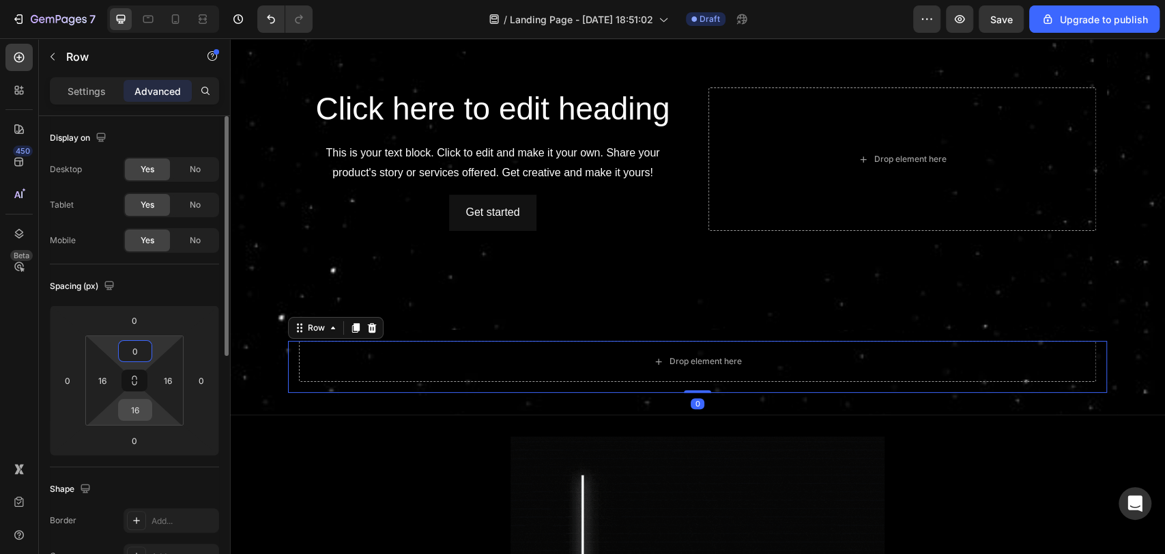
type input "0"
click at [138, 409] on input "16" at bounding box center [134, 409] width 27 height 20
type input "0"
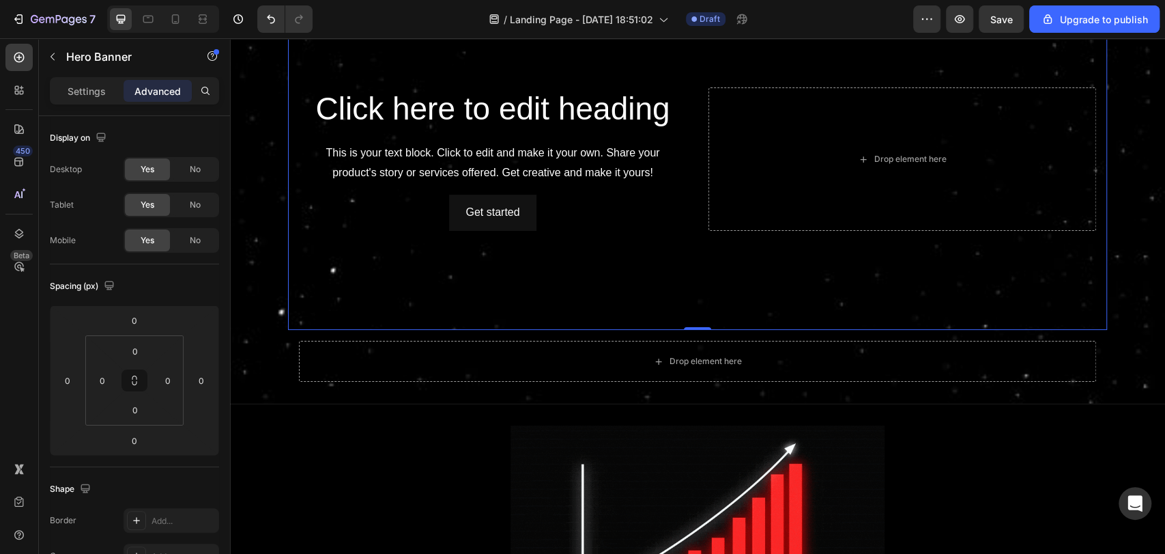
click at [459, 318] on div "Background Image" at bounding box center [697, 158] width 819 height 341
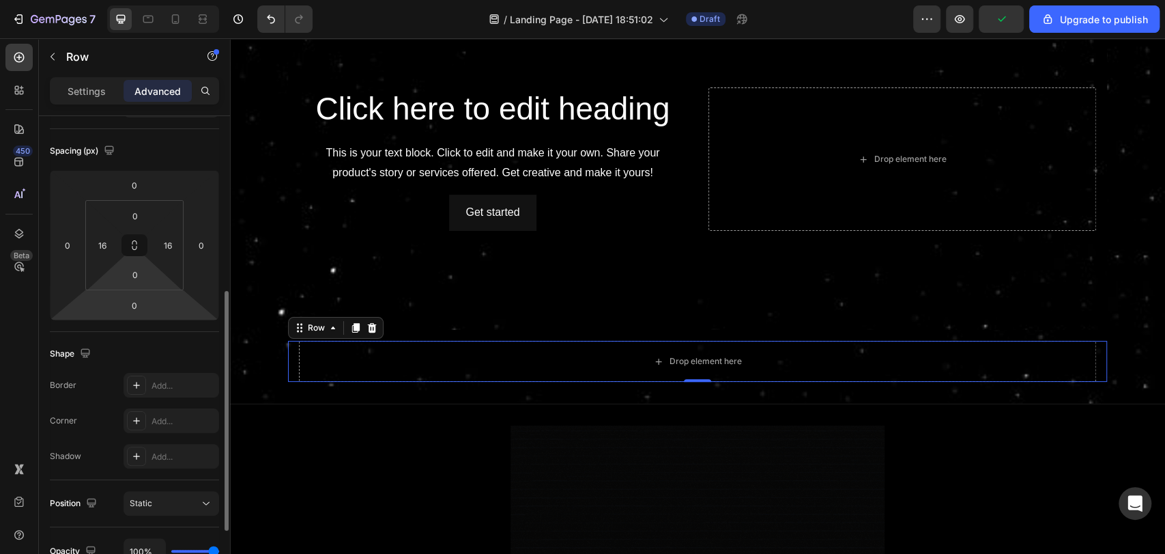
scroll to position [123, 0]
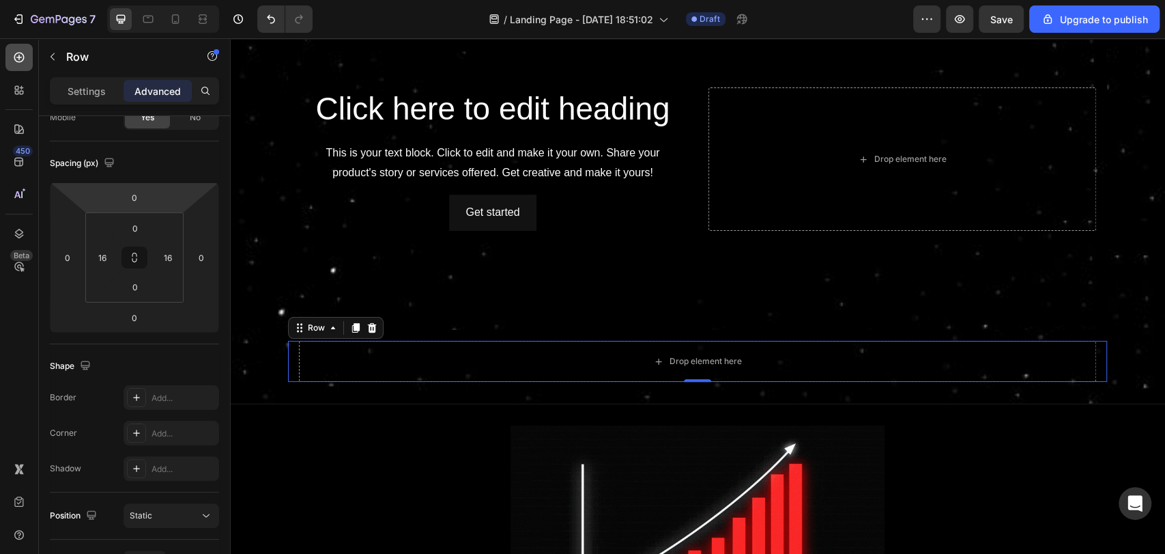
click at [21, 63] on icon at bounding box center [19, 58] width 14 height 14
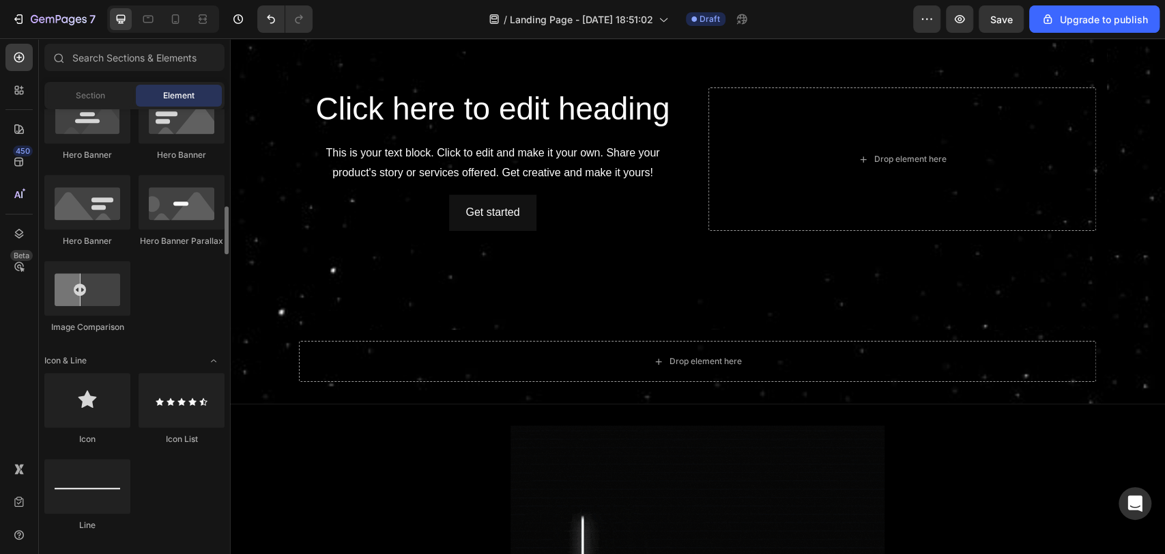
scroll to position [673, 0]
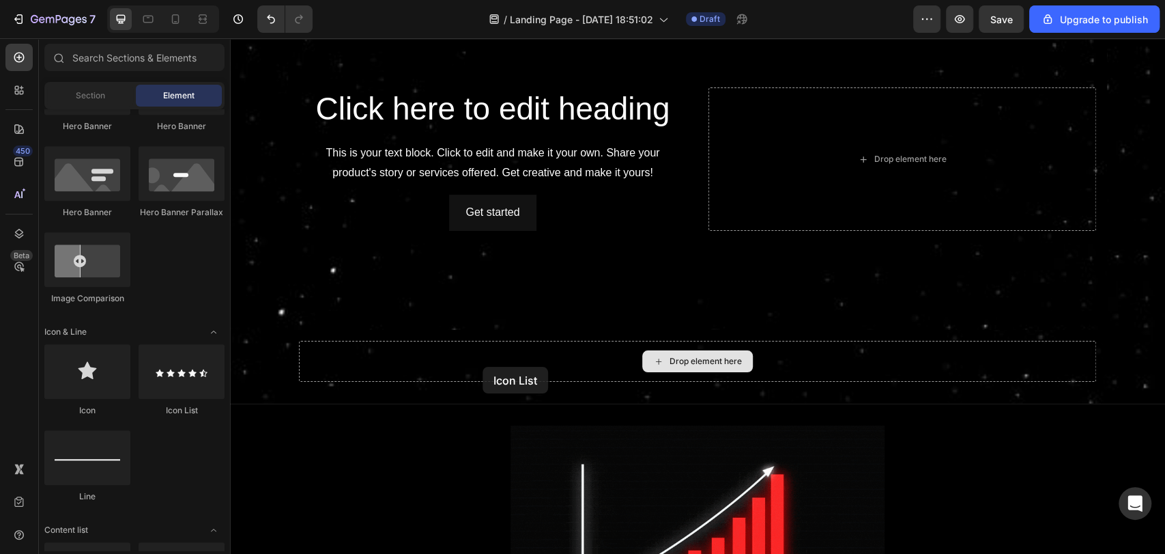
drag, startPoint x: 416, startPoint y: 416, endPoint x: 549, endPoint y: 362, distance: 143.9
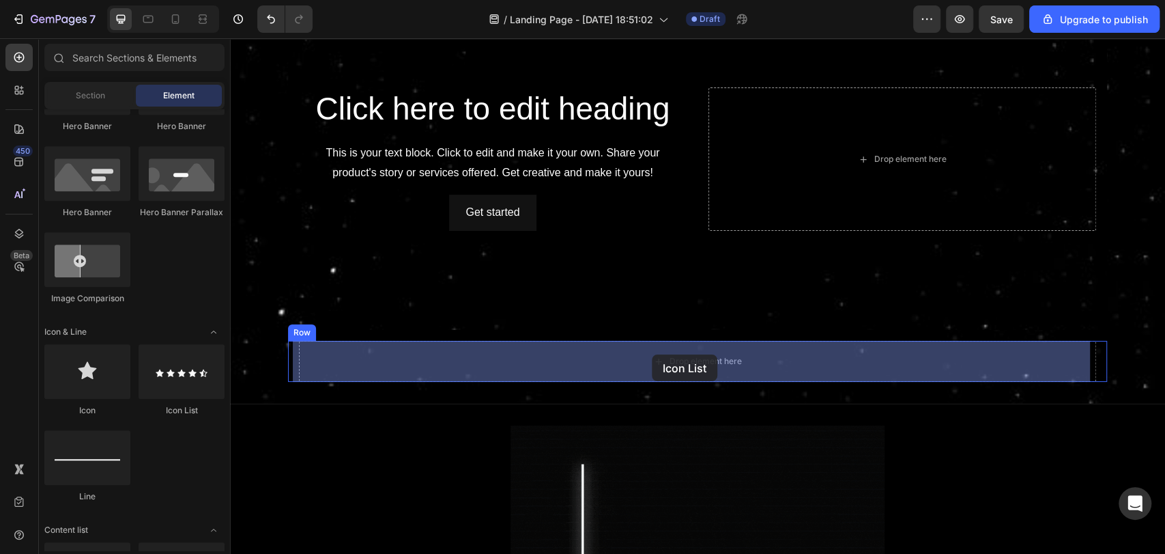
drag, startPoint x: 420, startPoint y: 405, endPoint x: 654, endPoint y: 352, distance: 239.6
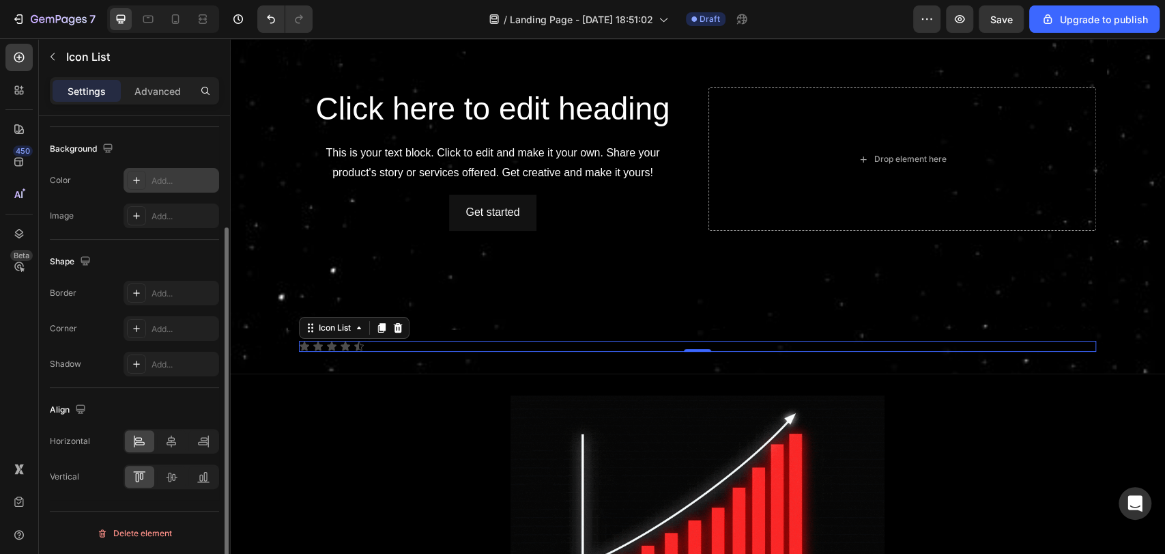
scroll to position [144, 0]
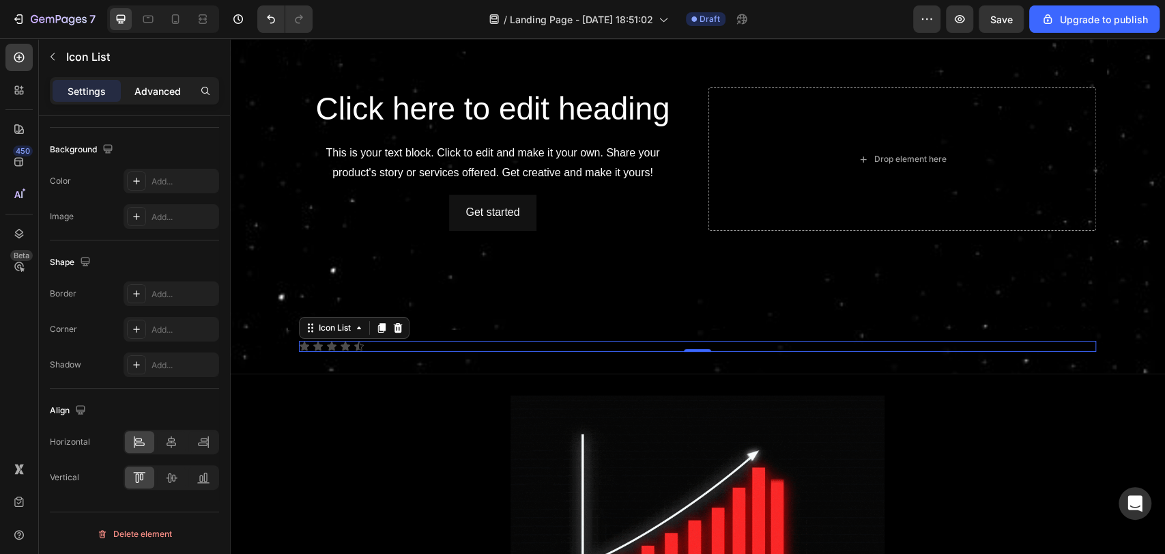
click at [137, 96] on p "Advanced" at bounding box center [157, 91] width 46 height 14
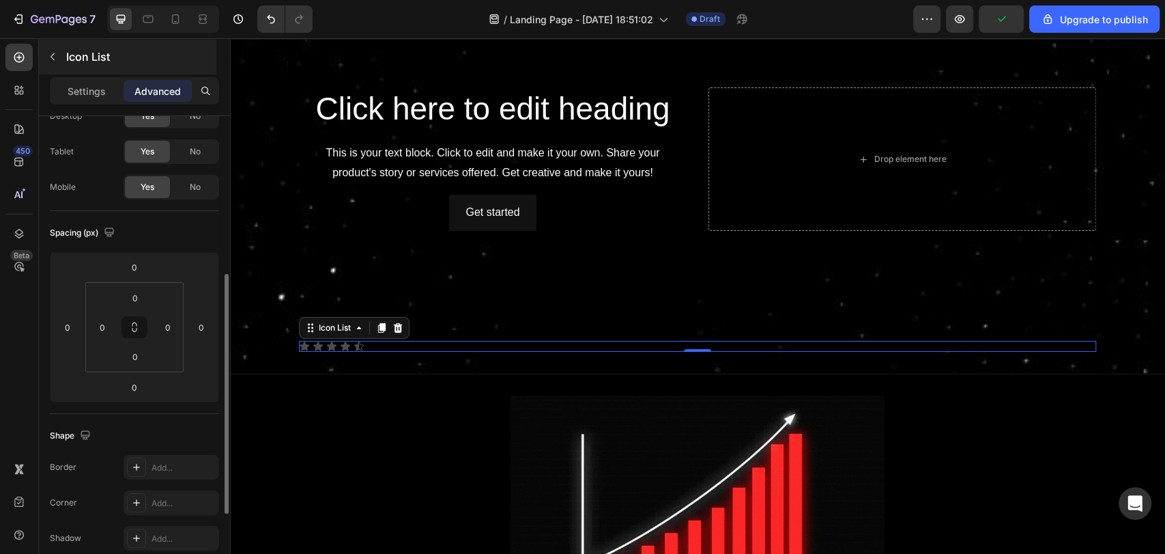
scroll to position [44, 0]
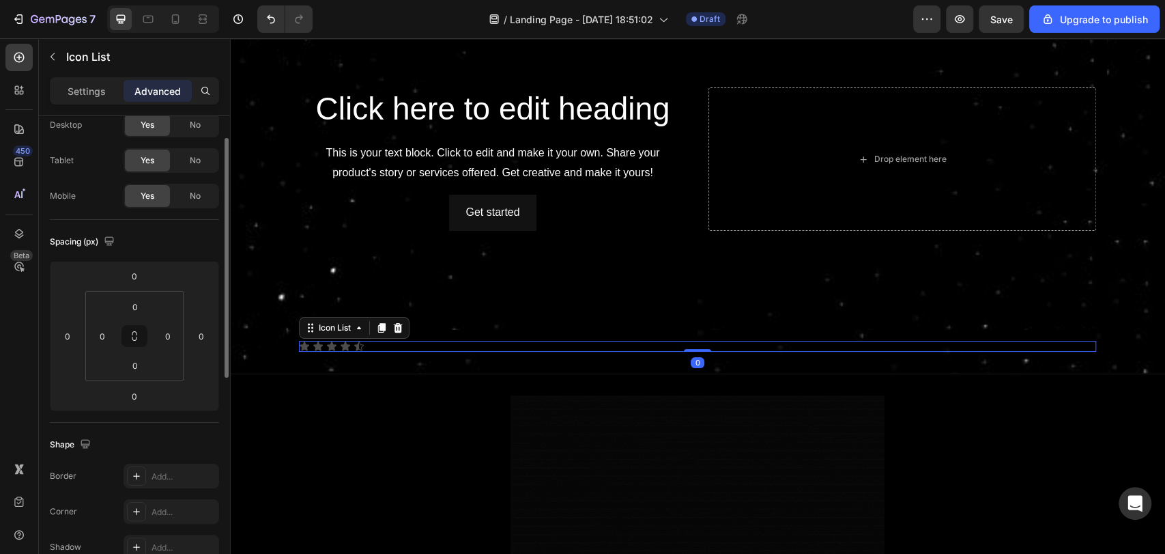
click at [89, 102] on div "Settings Advanced" at bounding box center [134, 90] width 169 height 27
click at [93, 96] on p "Settings" at bounding box center [87, 91] width 38 height 14
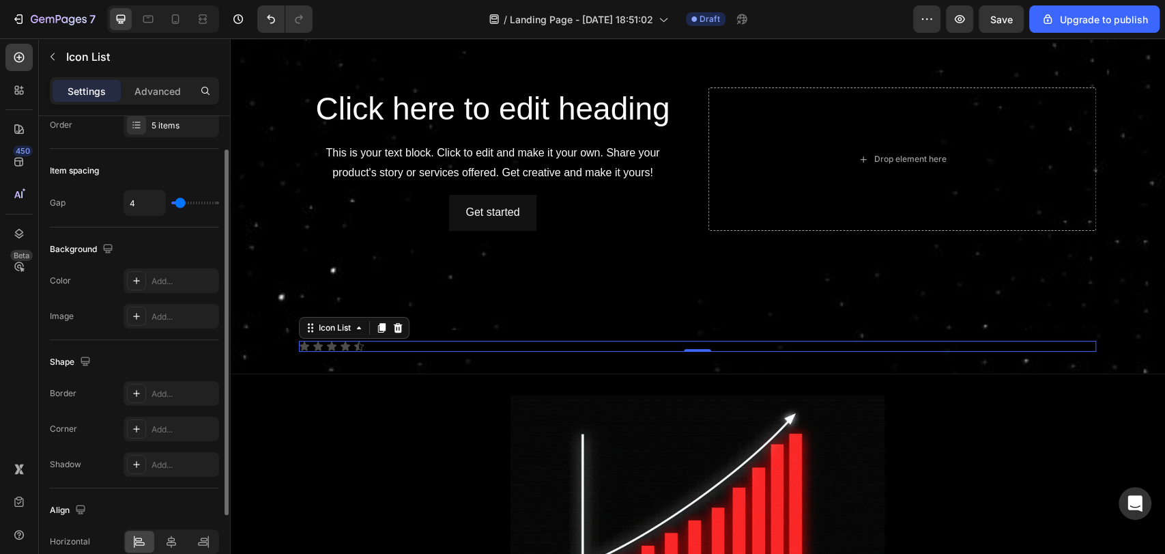
type input "10"
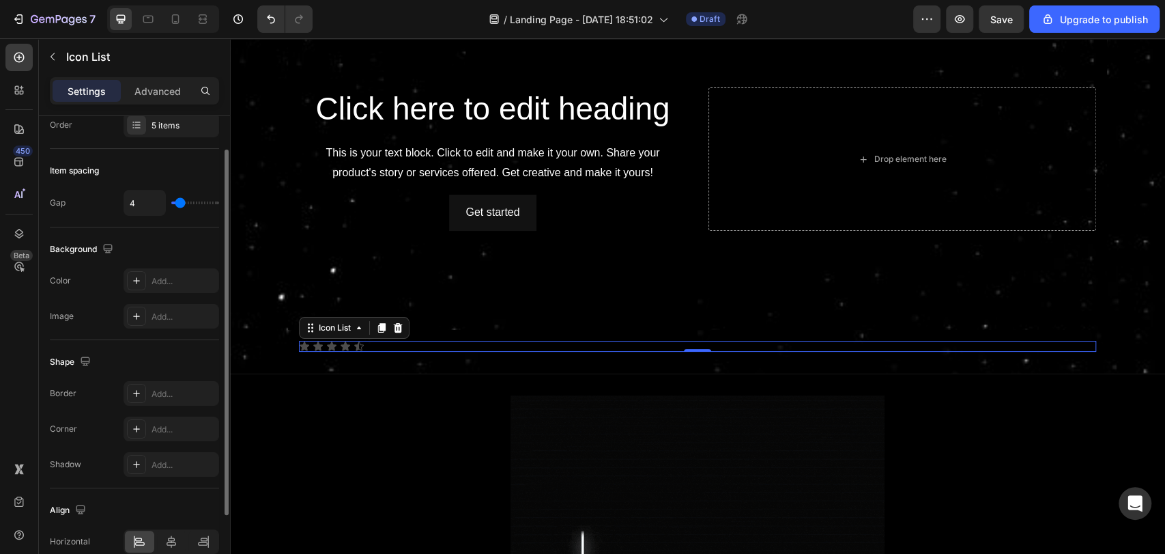
type input "10"
type input "11"
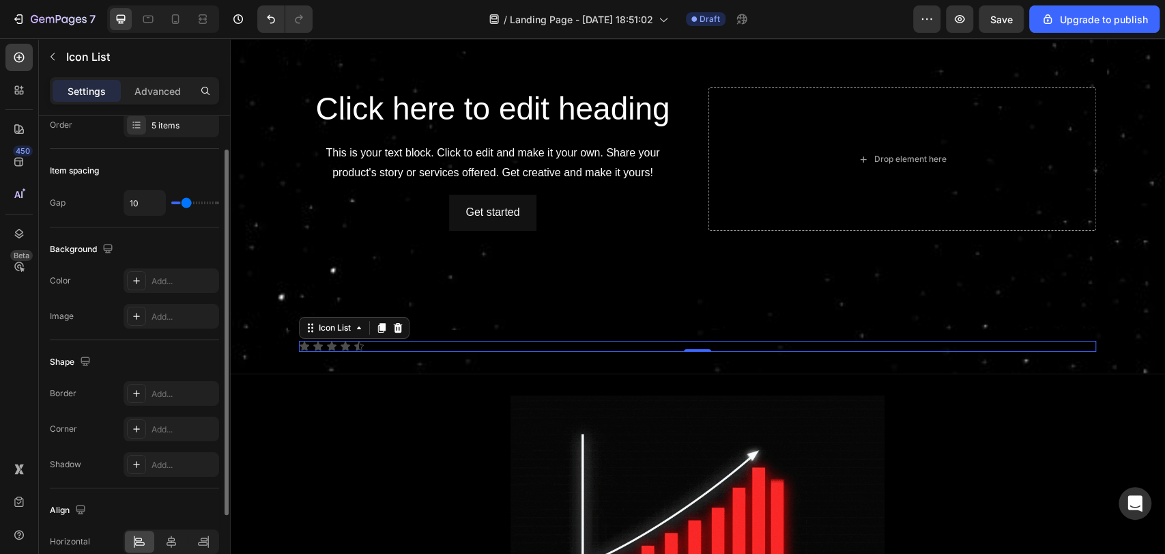
type input "11"
type input "12"
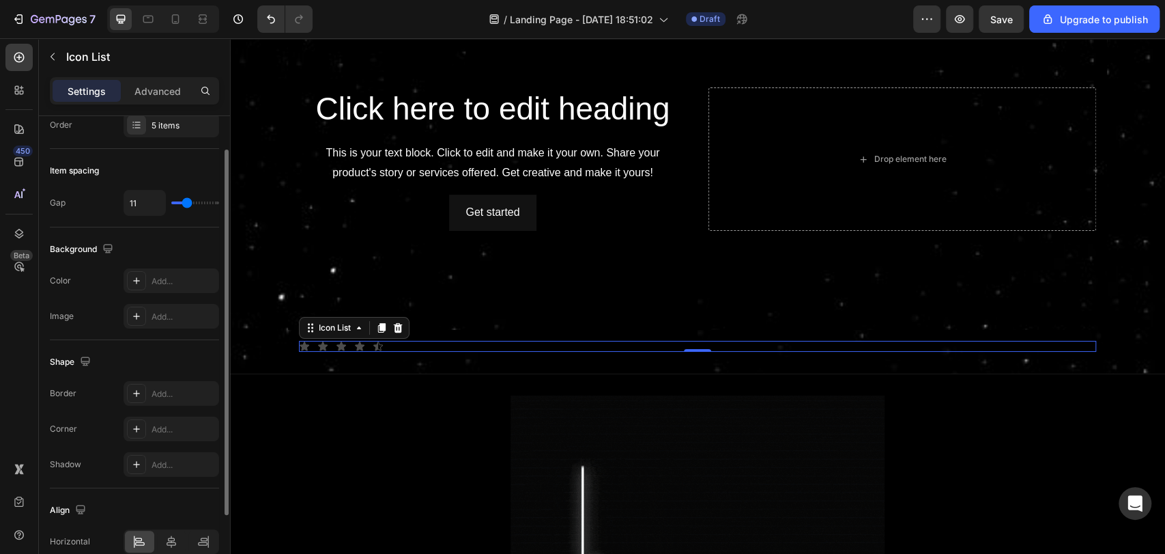
type input "12"
type input "13"
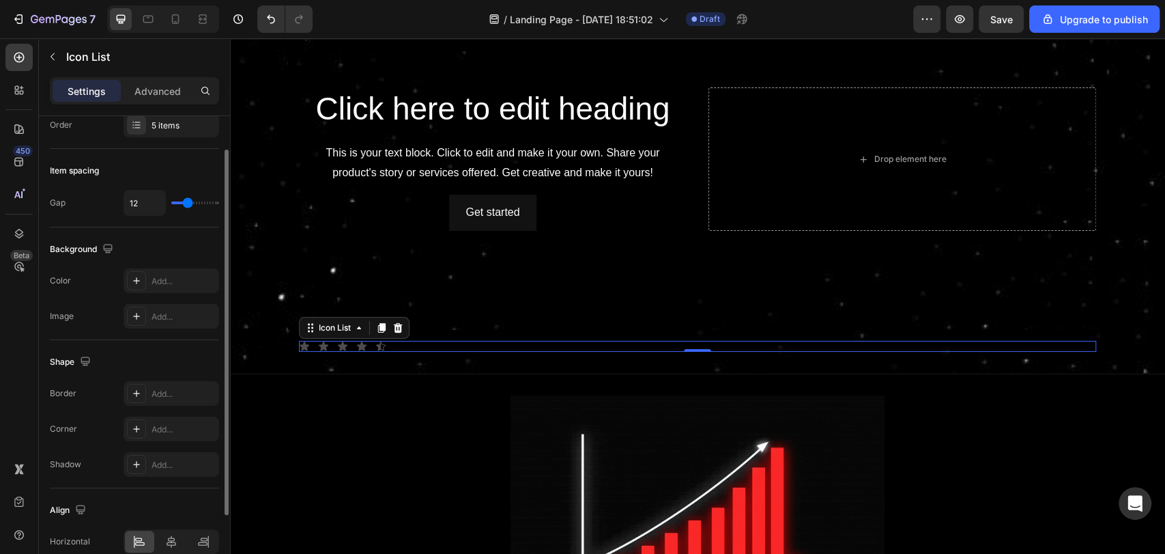
type input "13"
type input "14"
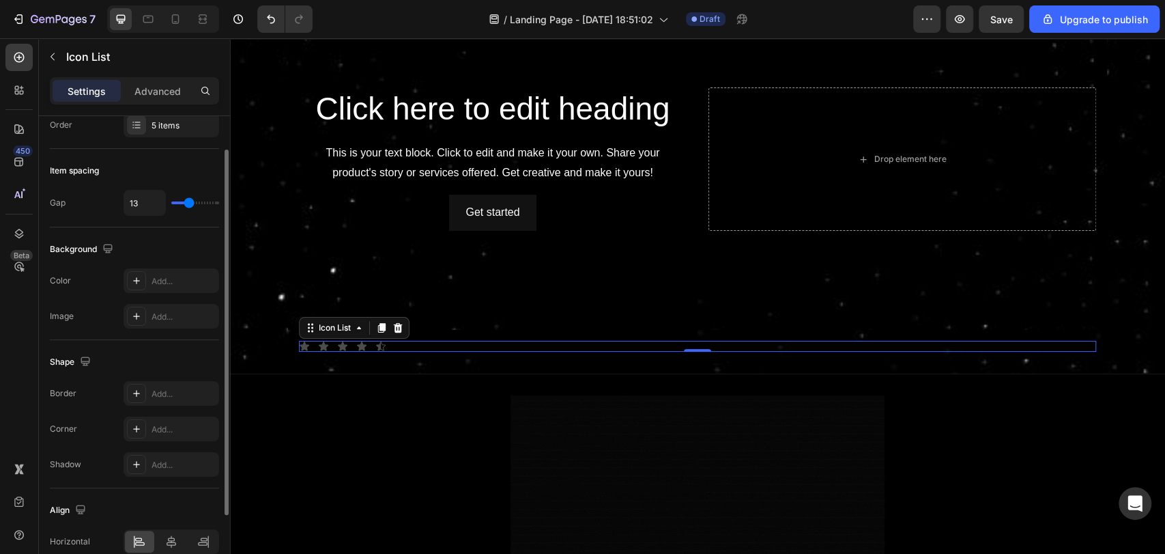
type input "14"
type input "16"
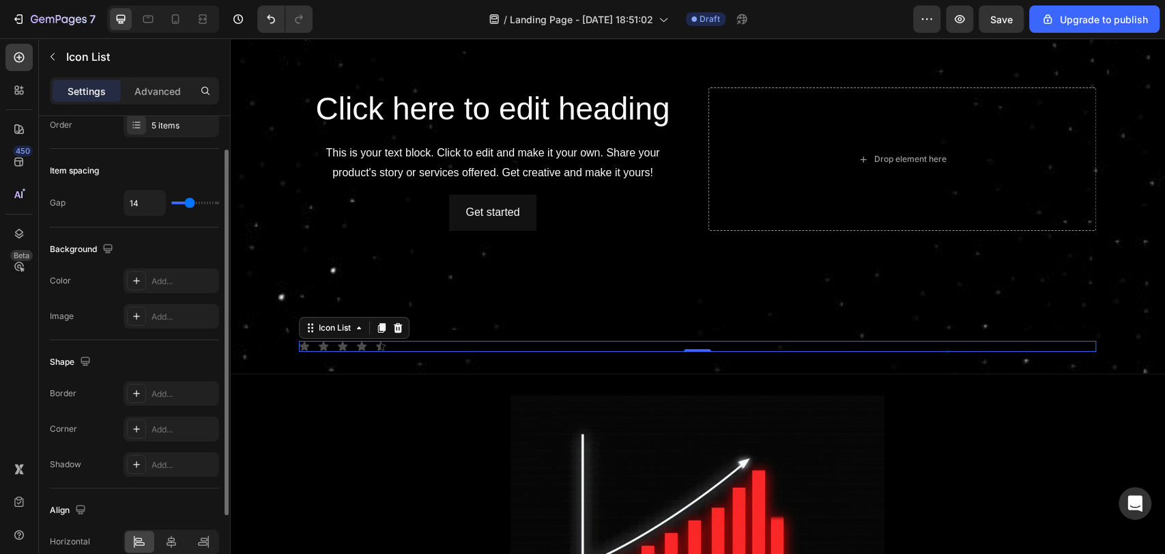
type input "16"
type input "20"
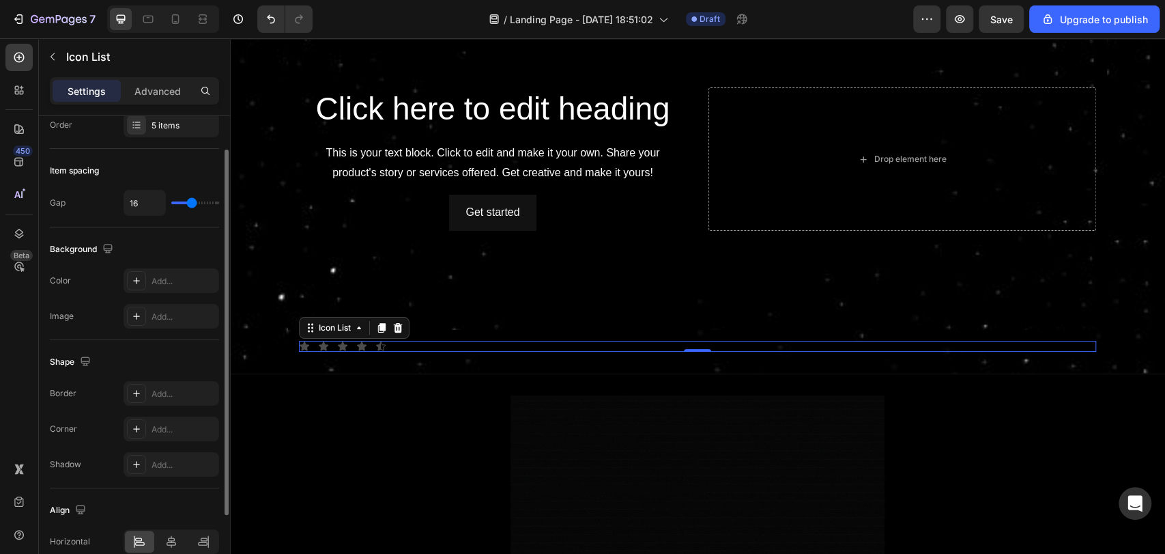
type input "20"
type input "23"
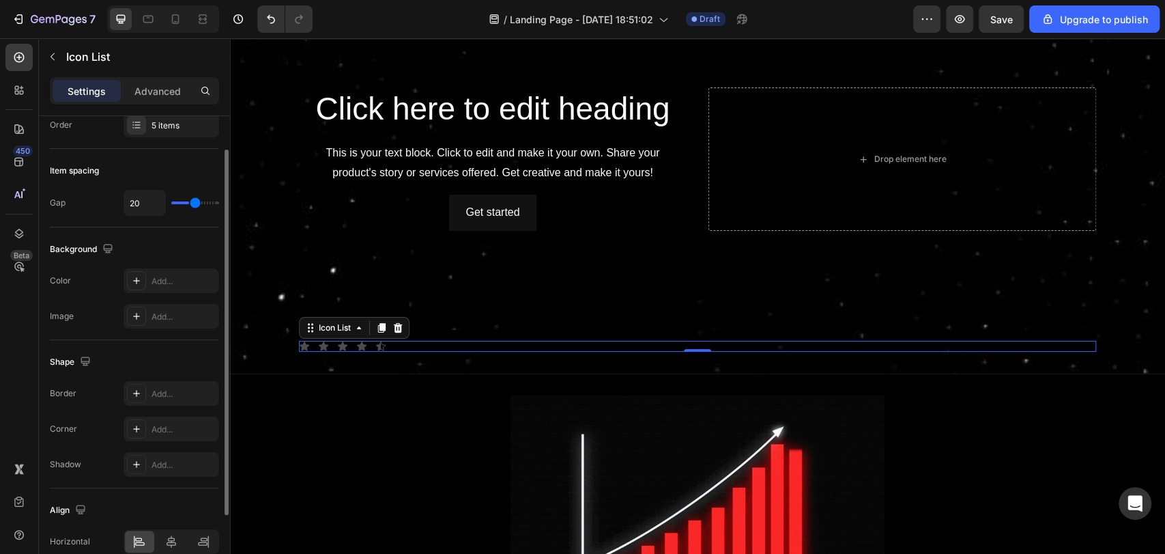
type input "23"
type input "24"
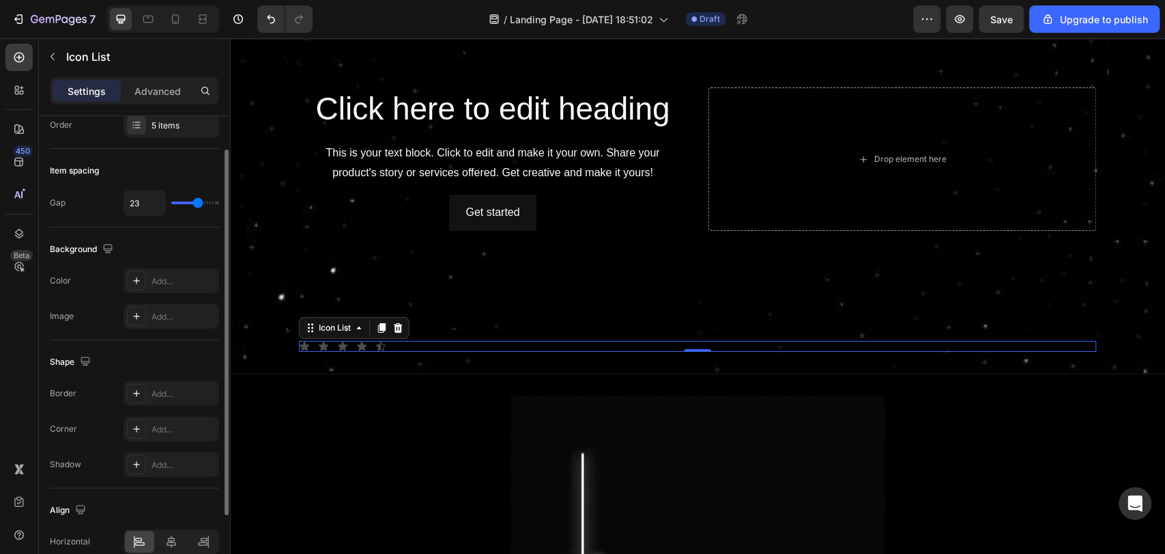
type input "24"
type input "25"
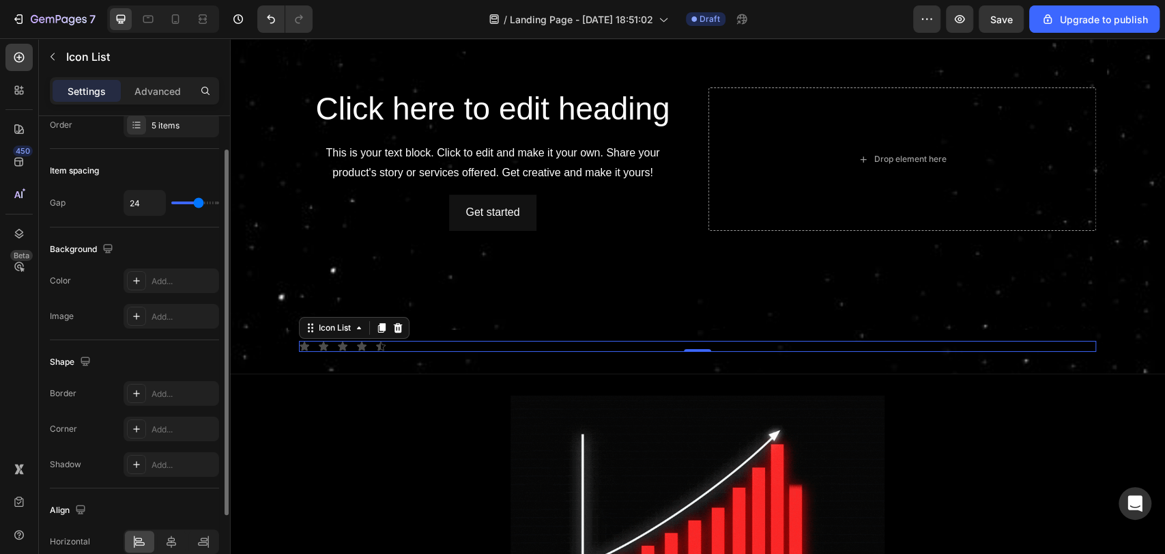
type input "25"
type input "23"
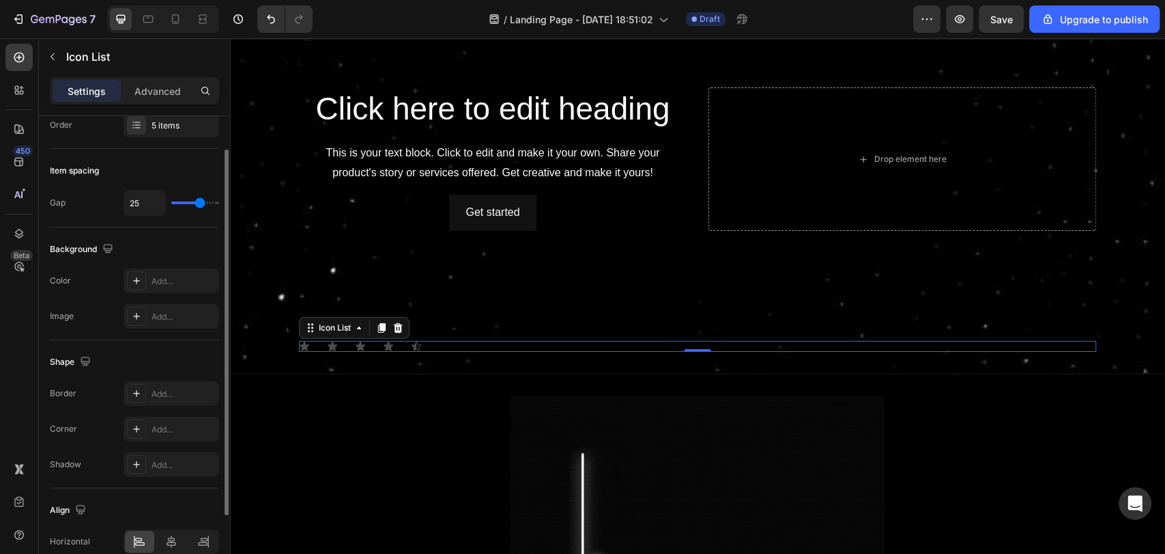
type input "23"
type input "22"
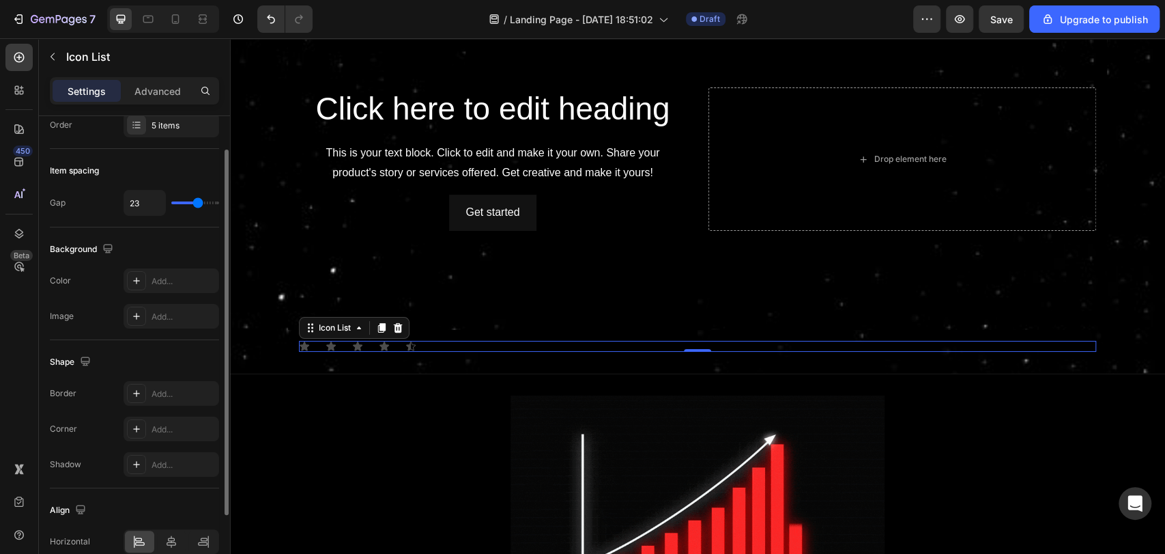
type input "22"
type input "21"
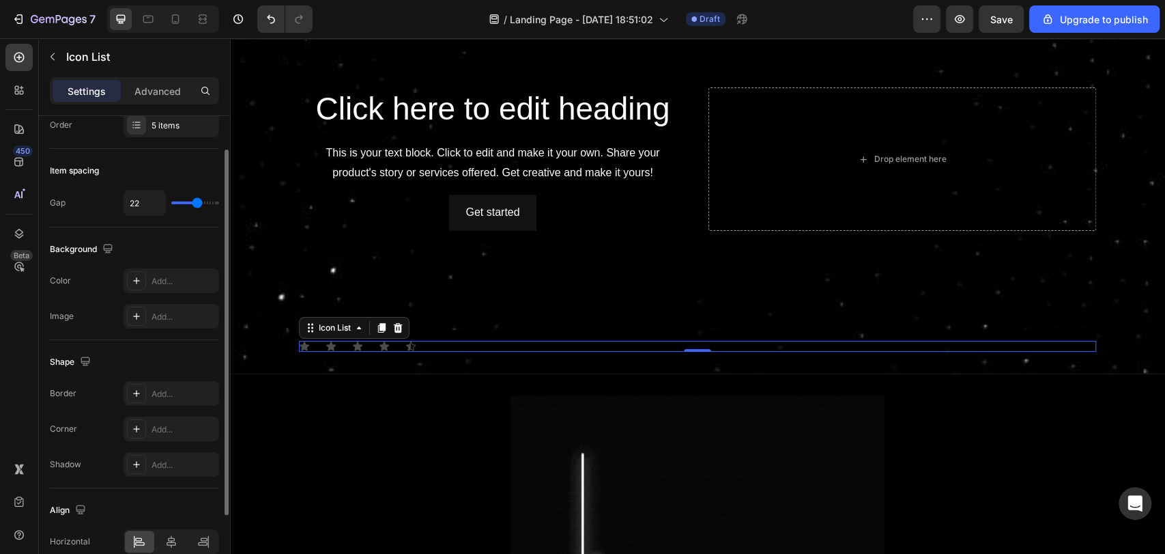
type input "21"
type input "20"
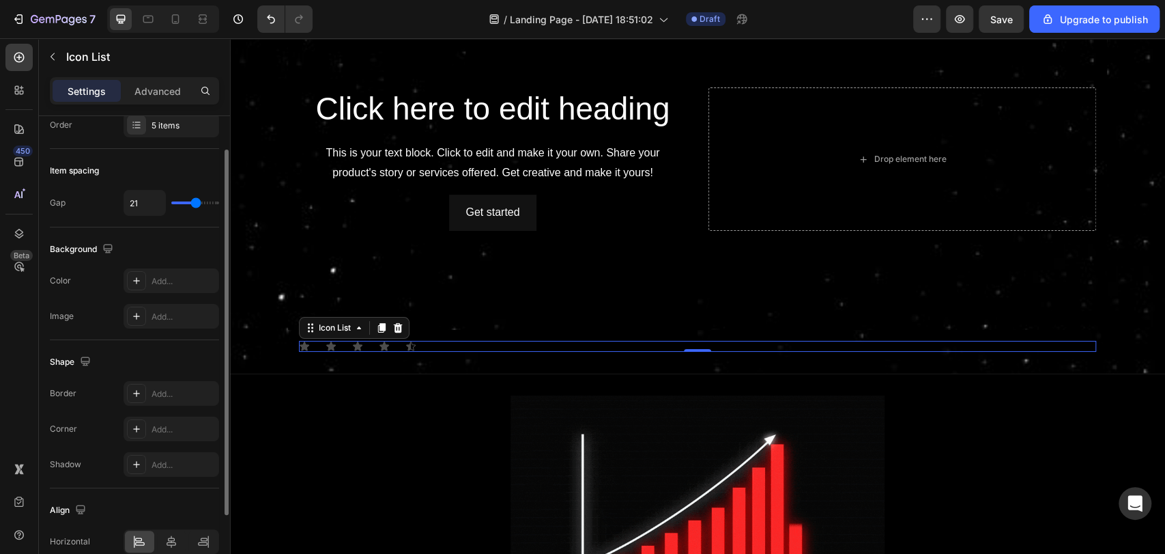
type input "20"
type input "19"
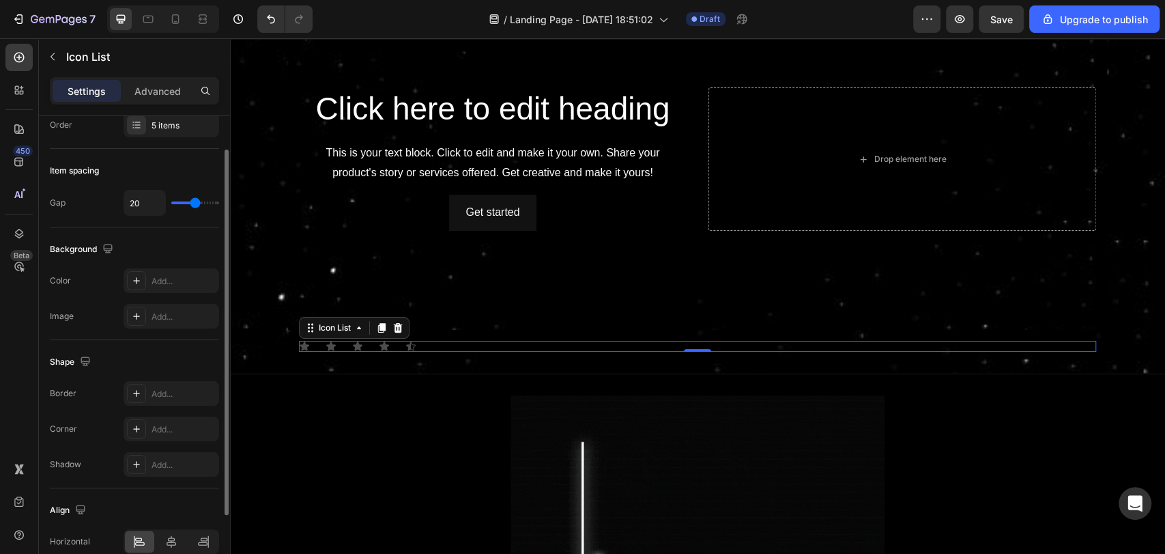
type input "19"
type input "18"
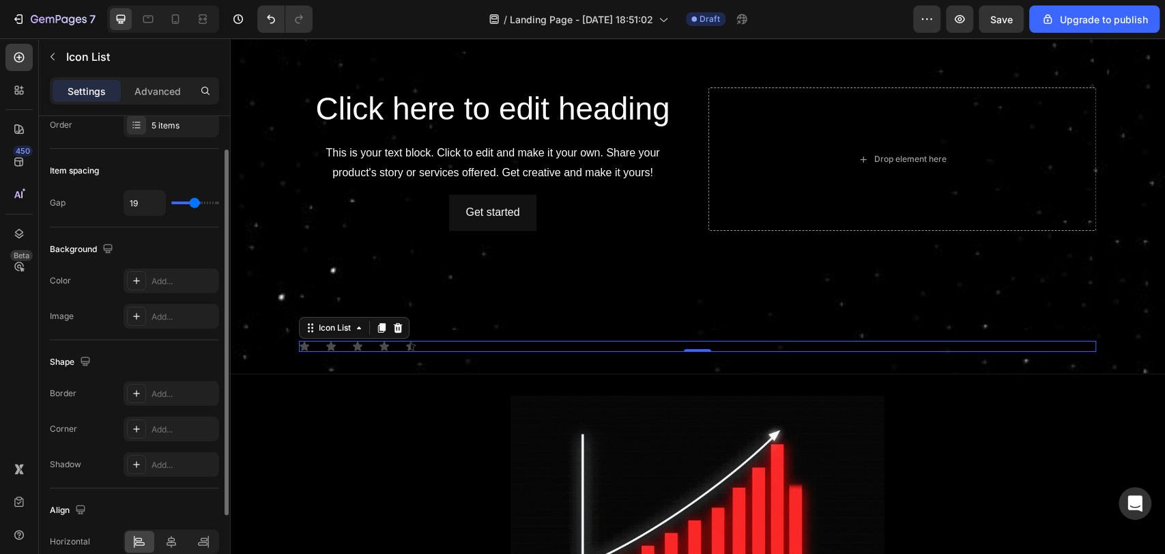
type input "18"
type input "17"
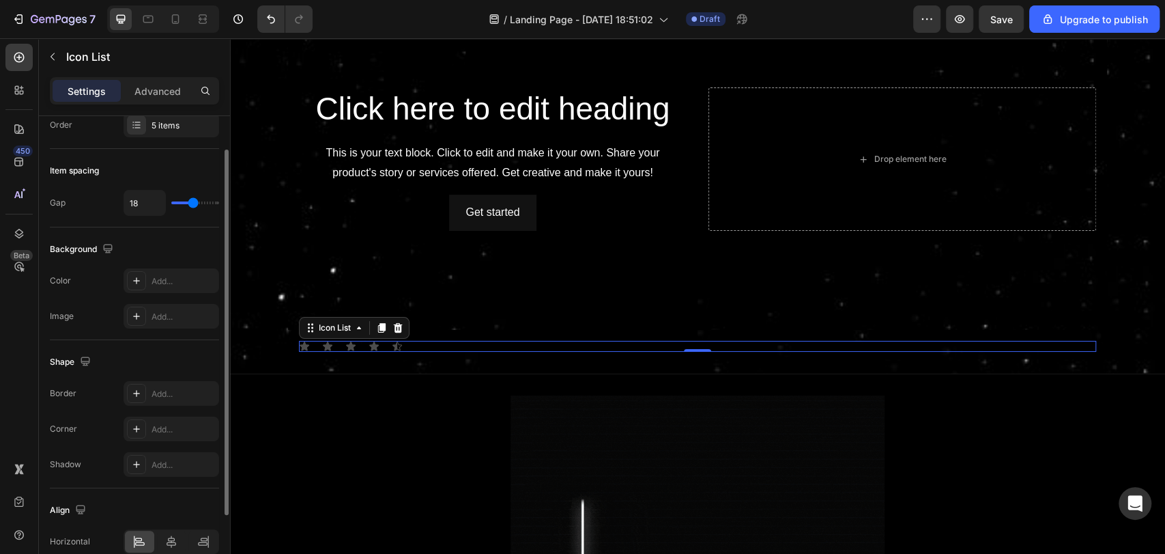
type input "17"
type input "16"
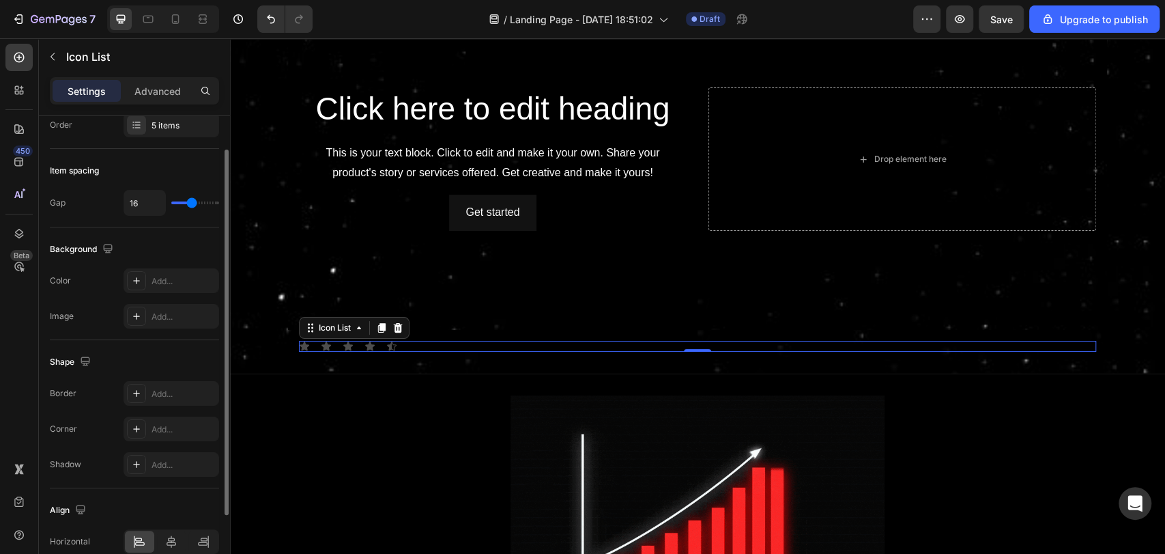
drag, startPoint x: 177, startPoint y: 203, endPoint x: 191, endPoint y: 203, distance: 13.7
type input "16"
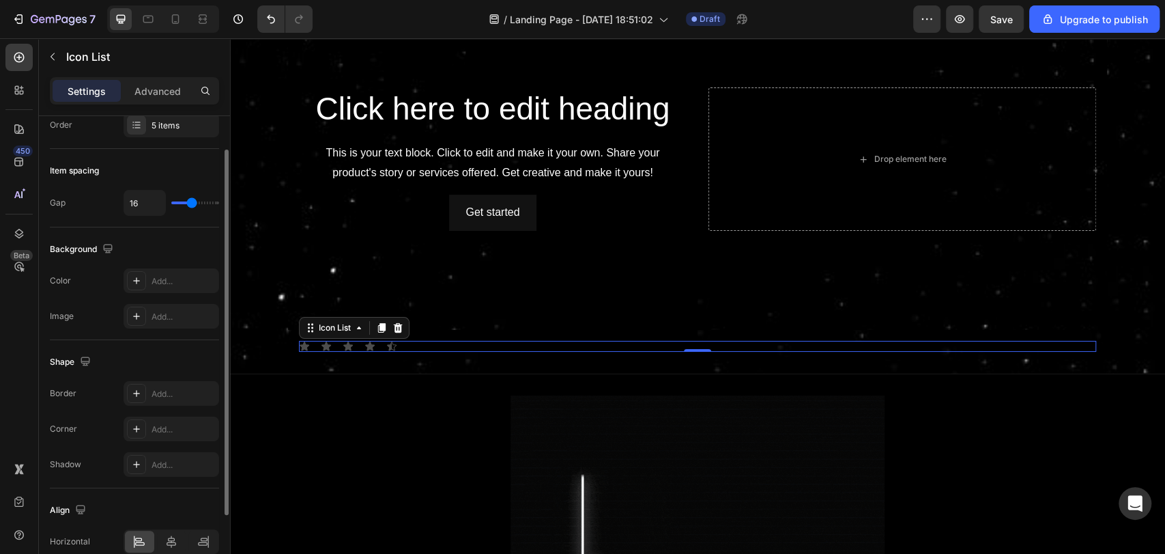
click at [191, 203] on input "range" at bounding box center [195, 202] width 48 height 3
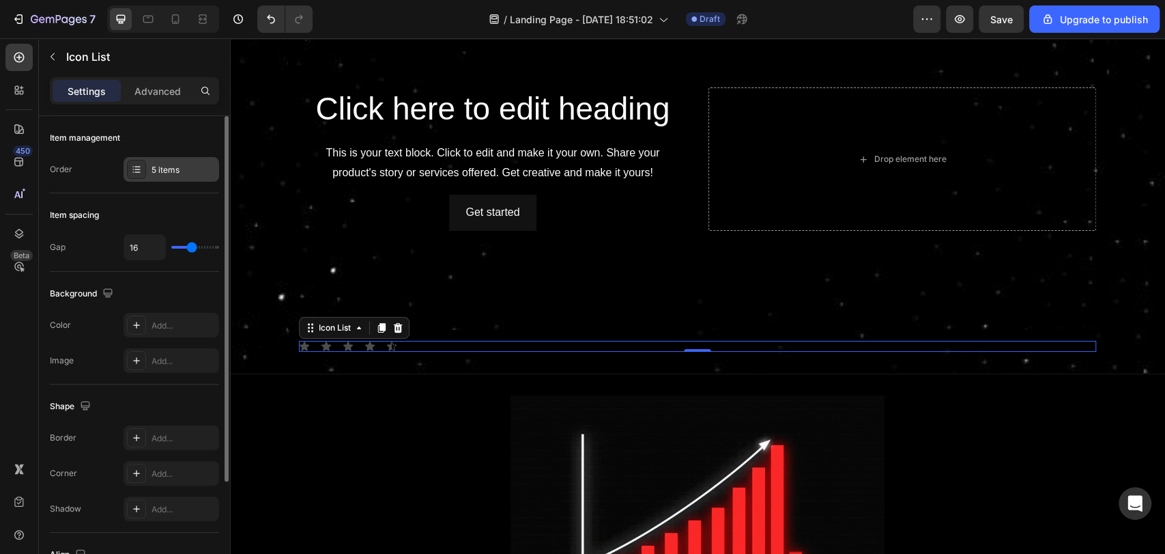
click at [166, 170] on div "5 items" at bounding box center [184, 170] width 64 height 12
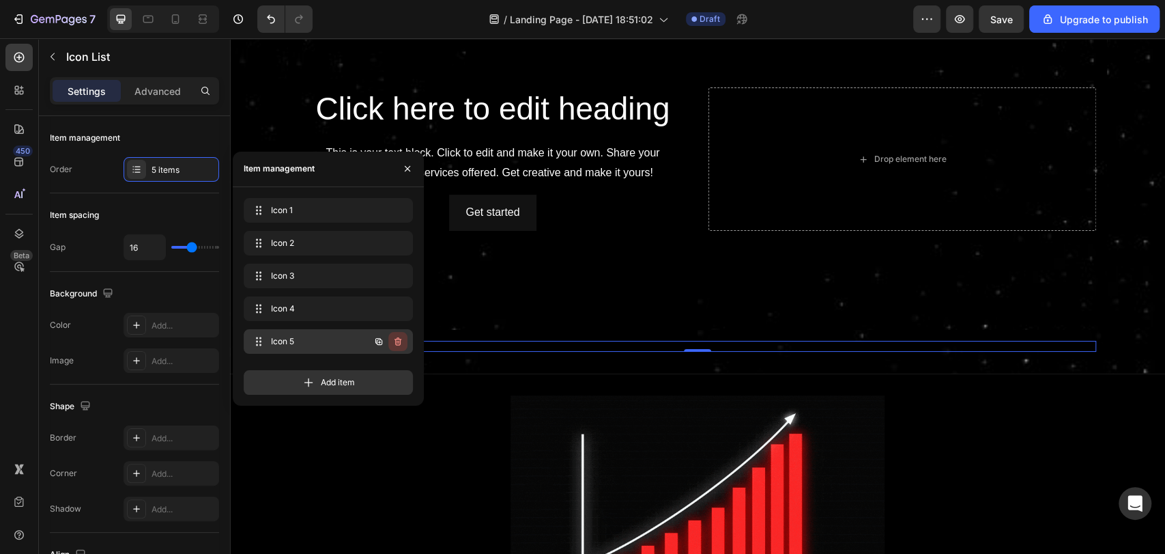
click at [400, 337] on icon "button" at bounding box center [397, 341] width 11 height 11
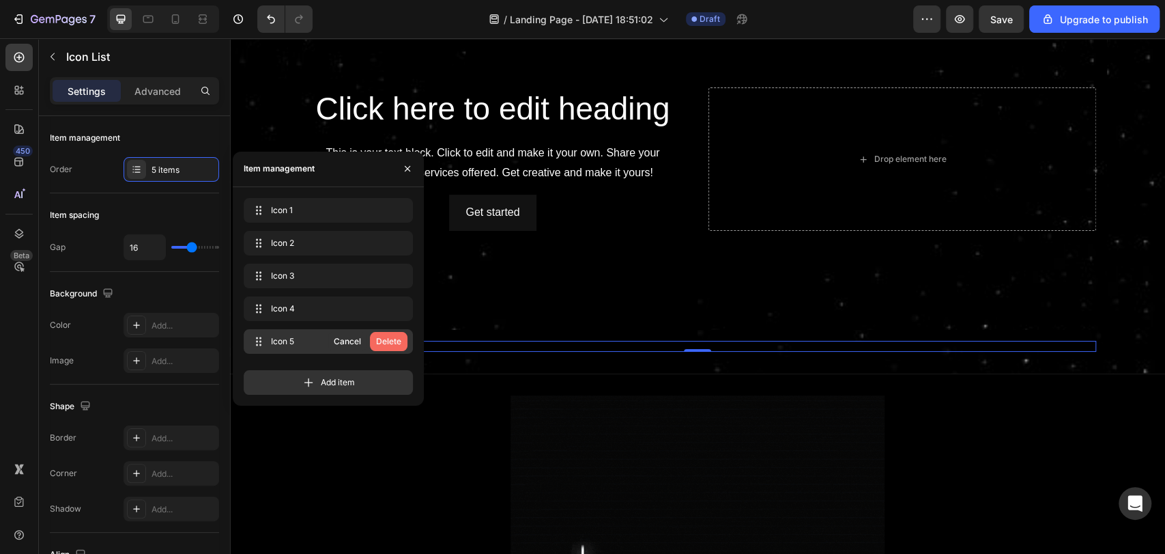
click at [383, 340] on div "Delete" at bounding box center [388, 341] width 25 height 12
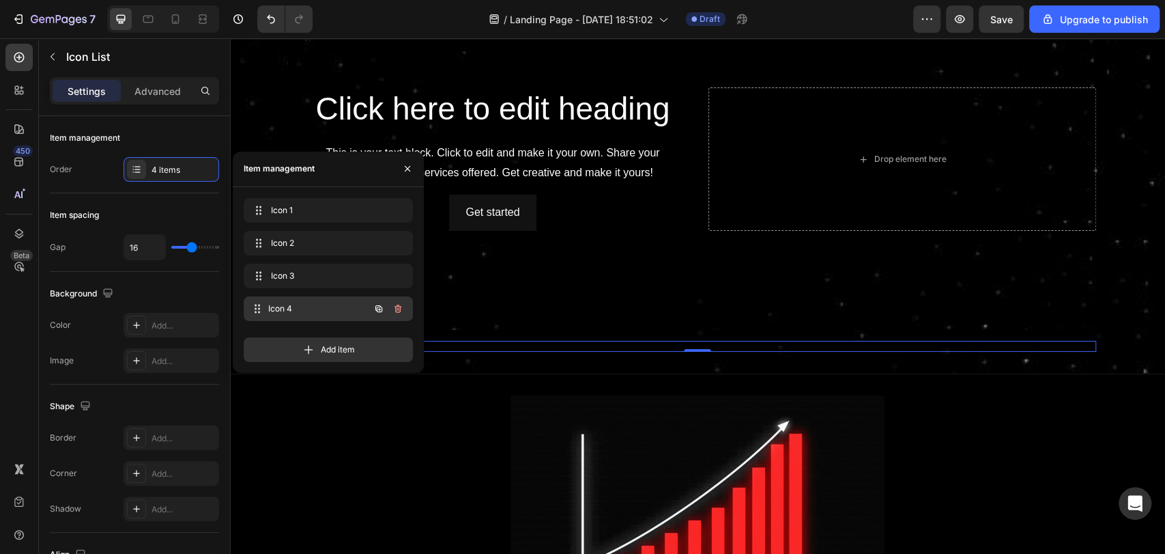
click at [330, 311] on span "Icon 4" at bounding box center [318, 308] width 101 height 12
click at [379, 311] on icon "button" at bounding box center [378, 308] width 11 height 11
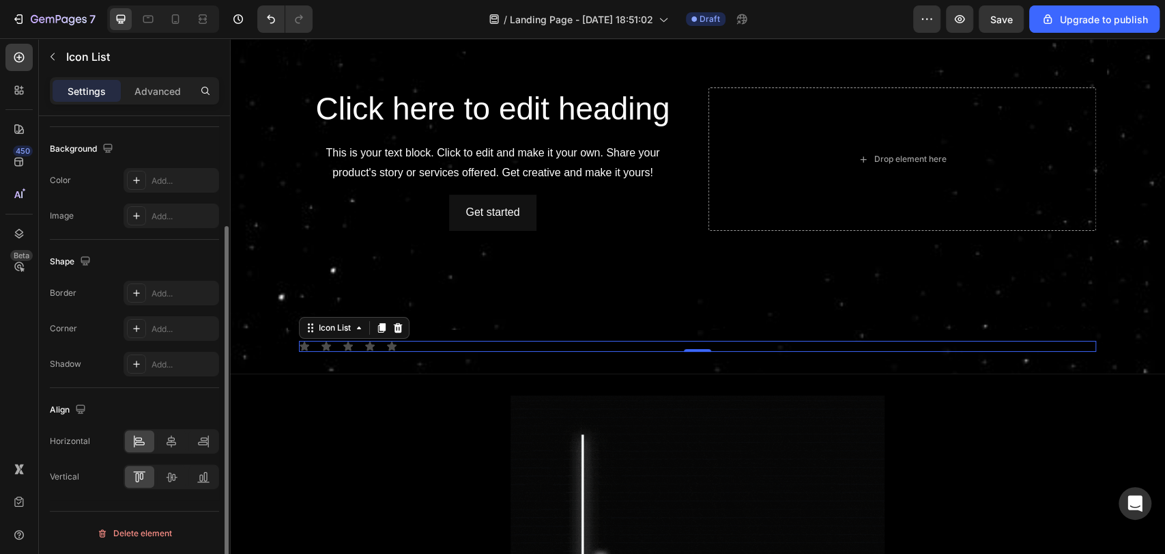
scroll to position [144, 0]
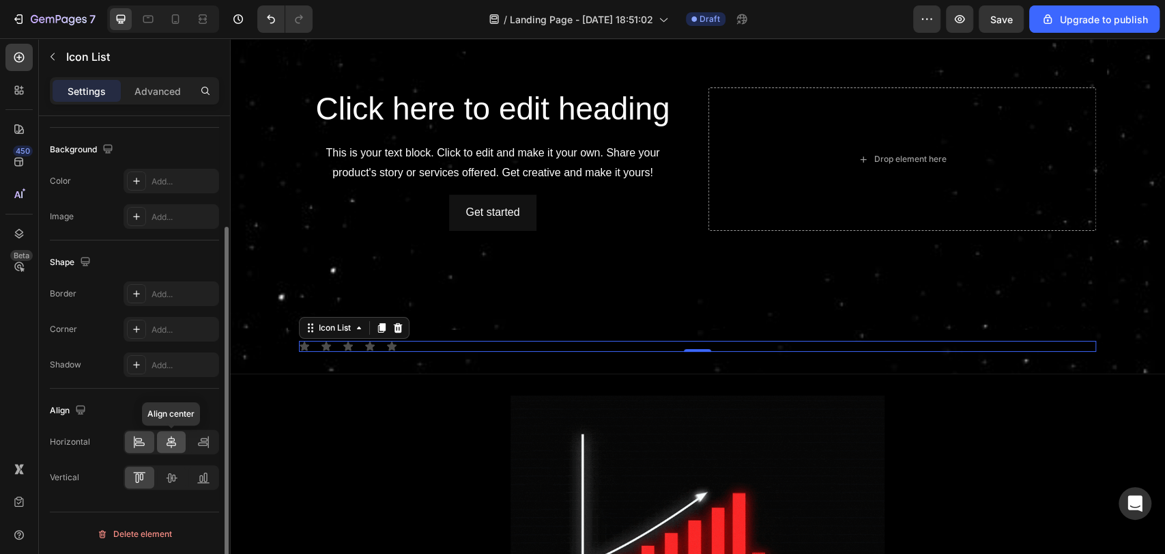
click at [167, 444] on icon at bounding box center [171, 442] width 14 height 14
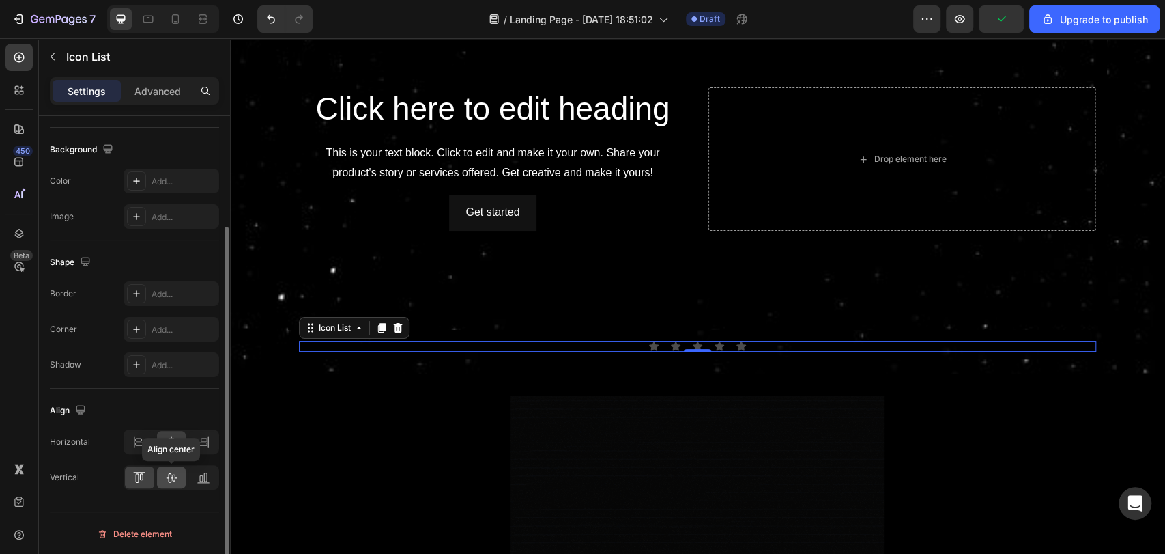
click at [171, 473] on icon at bounding box center [172, 478] width 11 height 10
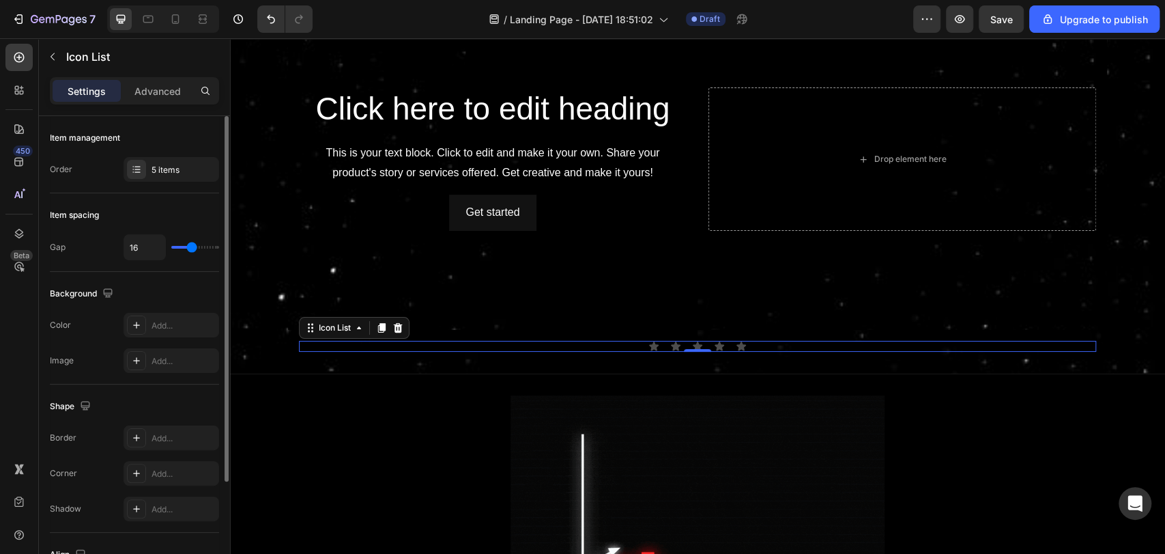
scroll to position [0, 0]
click at [158, 98] on div "Advanced" at bounding box center [158, 91] width 68 height 22
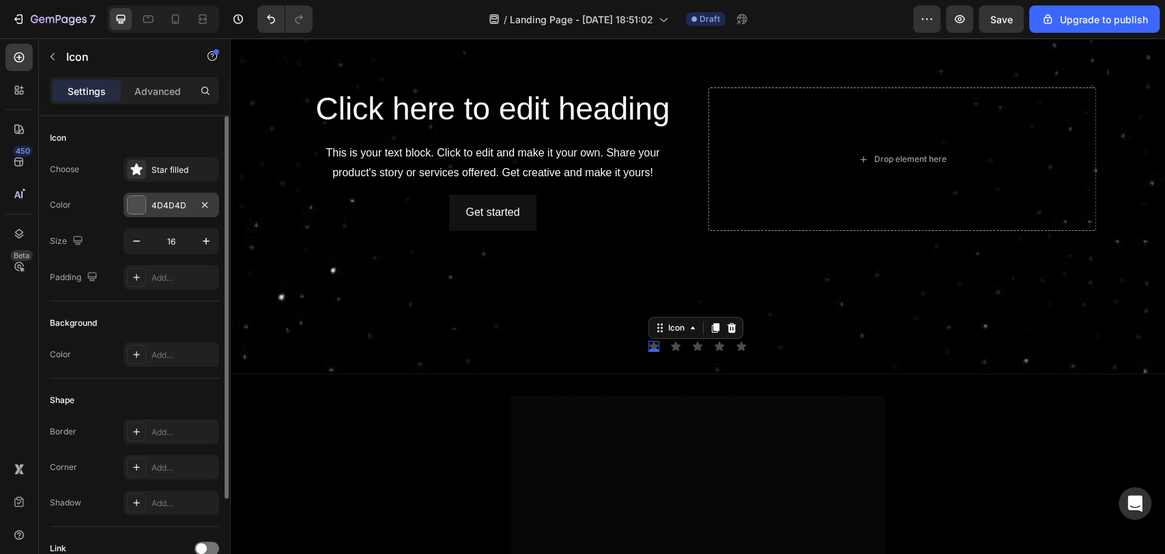
click at [134, 207] on div at bounding box center [137, 205] width 18 height 18
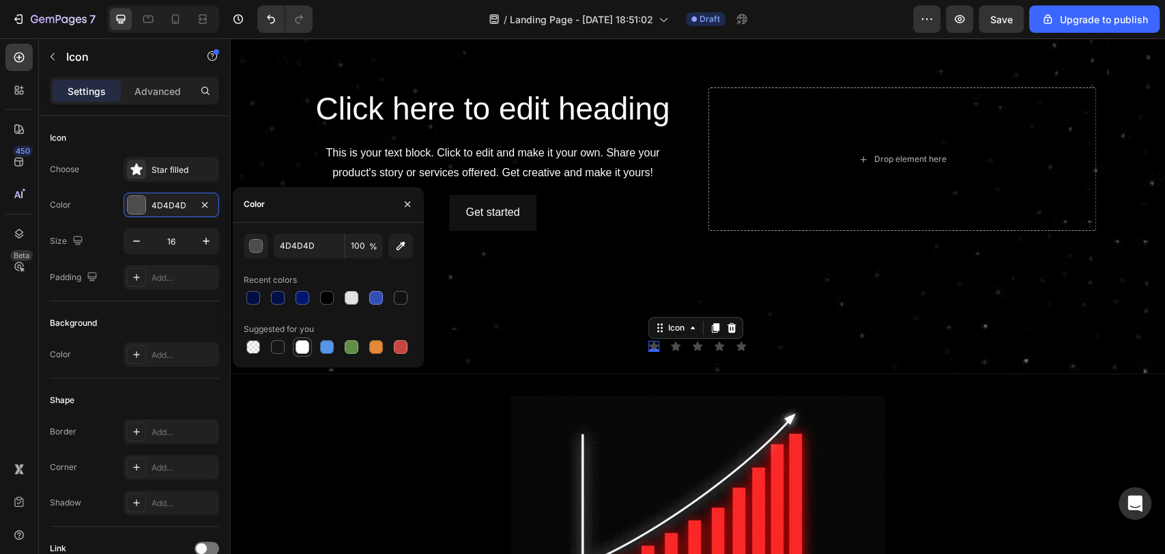
click at [303, 345] on div at bounding box center [303, 347] width 14 height 14
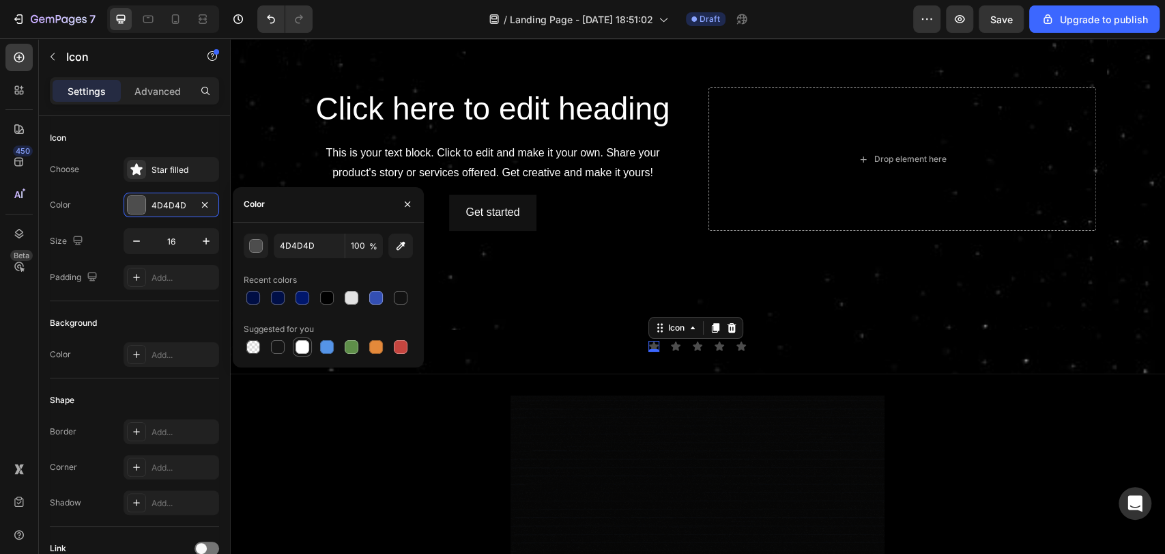
type input "FFFFFF"
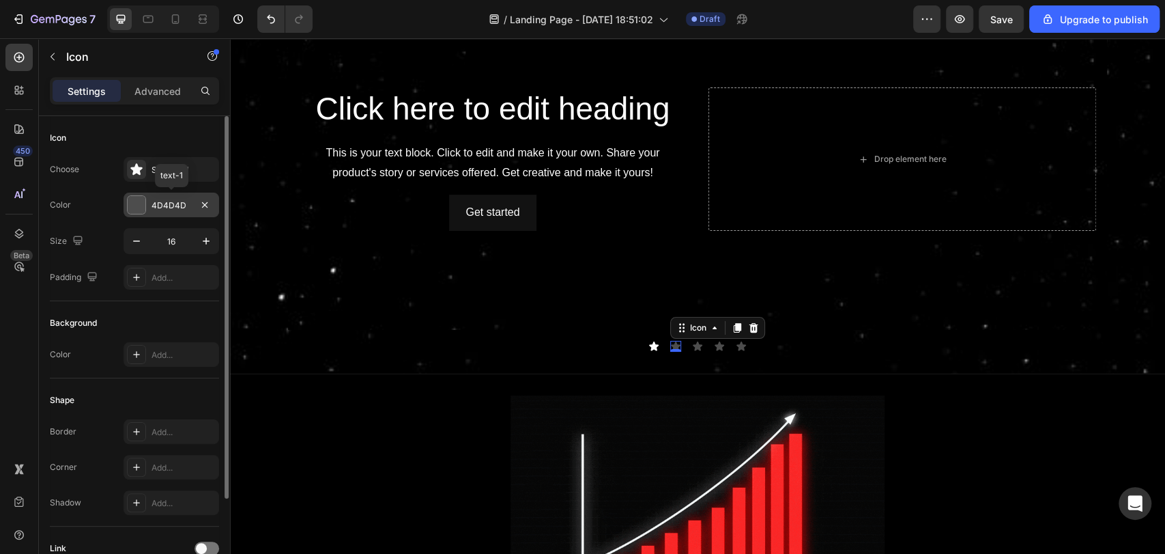
click at [167, 199] on div "4D4D4D" at bounding box center [172, 205] width 40 height 12
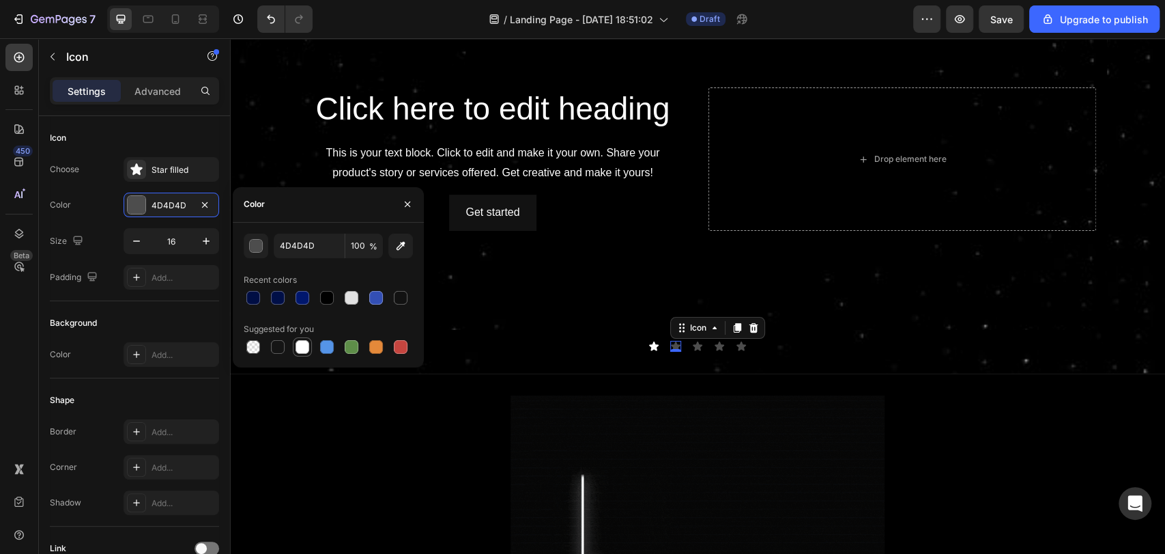
click at [306, 343] on div at bounding box center [303, 347] width 14 height 14
type input "FFFFFF"
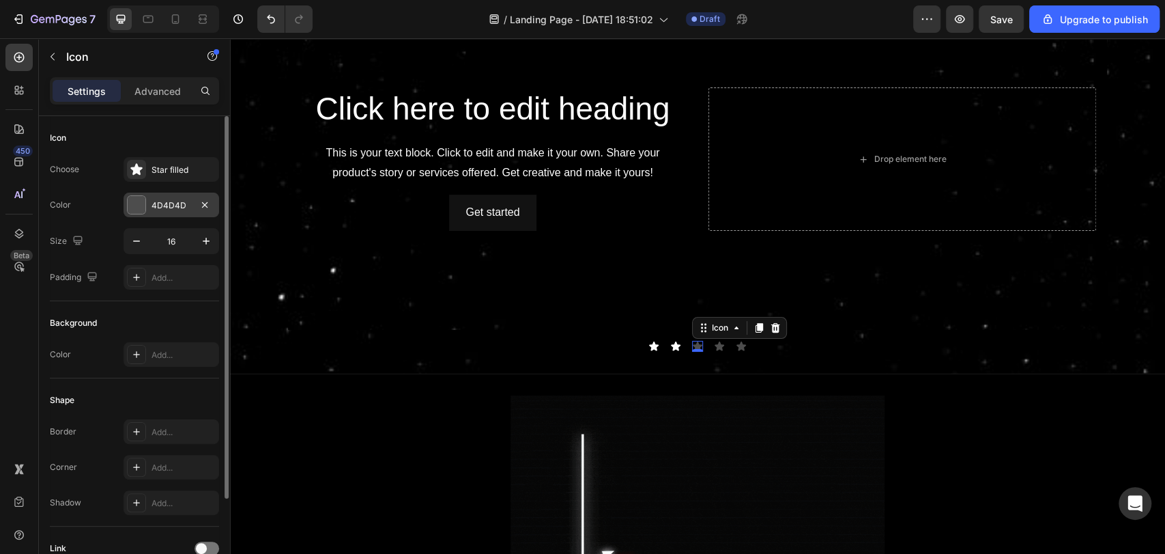
click at [177, 210] on div "4D4D4D" at bounding box center [172, 205] width 40 height 12
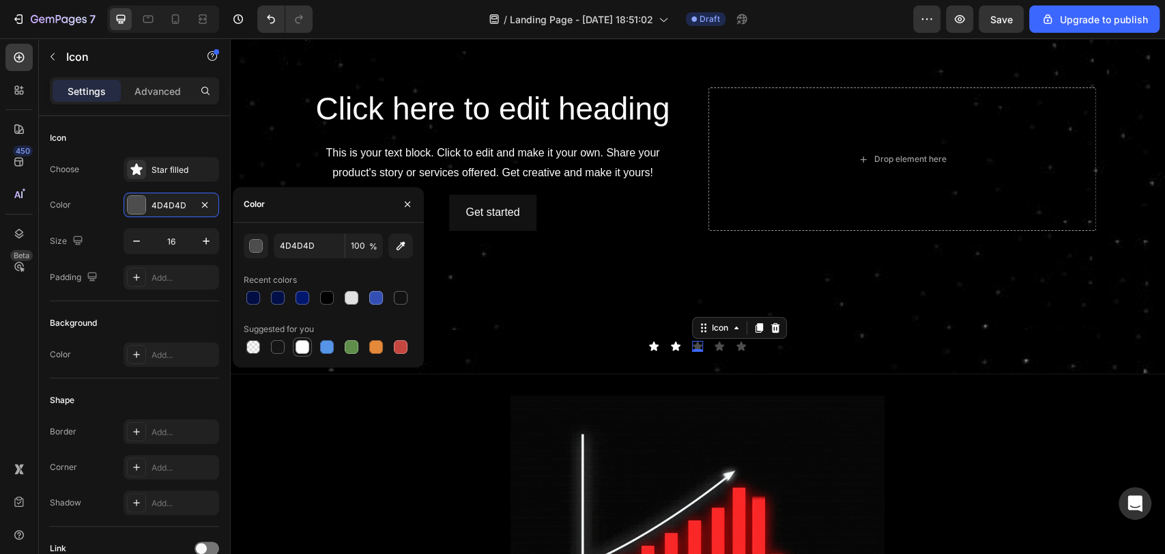
click at [303, 347] on div at bounding box center [303, 347] width 14 height 14
type input "FFFFFF"
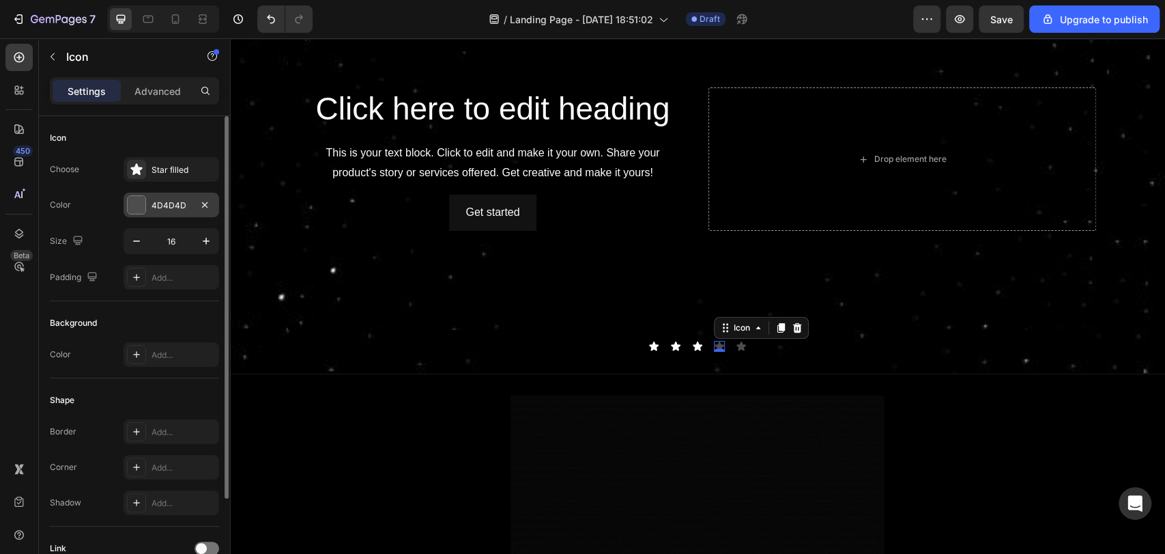
click at [156, 214] on div "4D4D4D" at bounding box center [172, 204] width 96 height 25
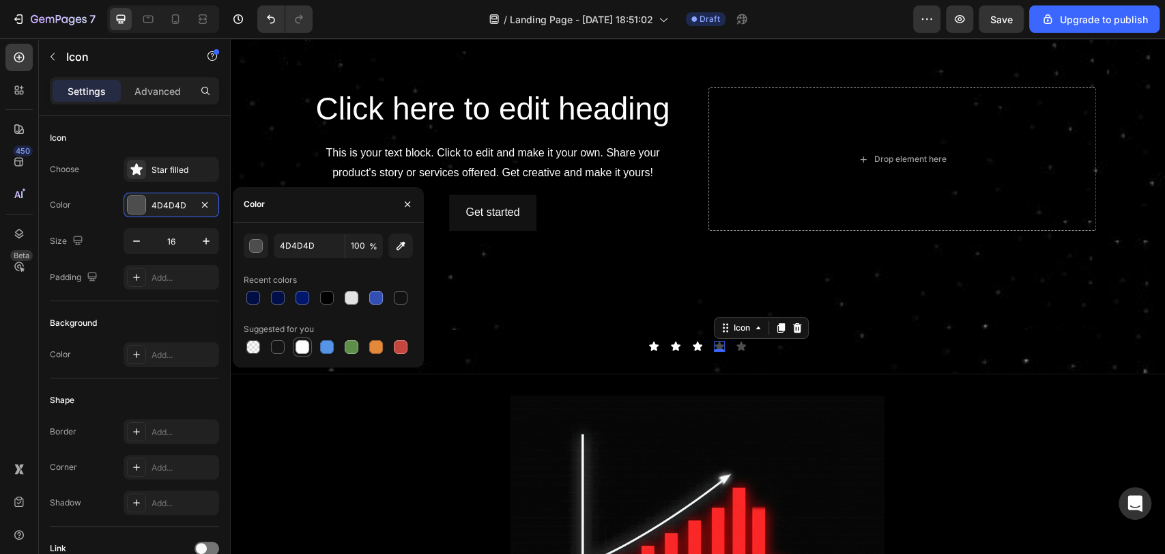
click at [305, 354] on div at bounding box center [302, 347] width 16 height 16
type input "FFFFFF"
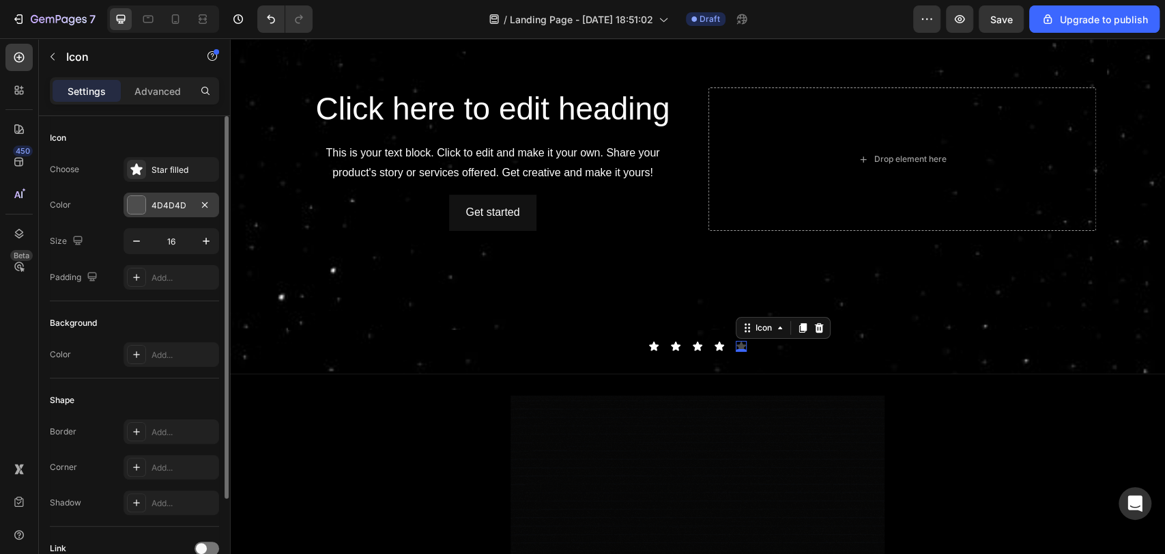
click at [154, 201] on div "4D4D4D" at bounding box center [172, 205] width 40 height 12
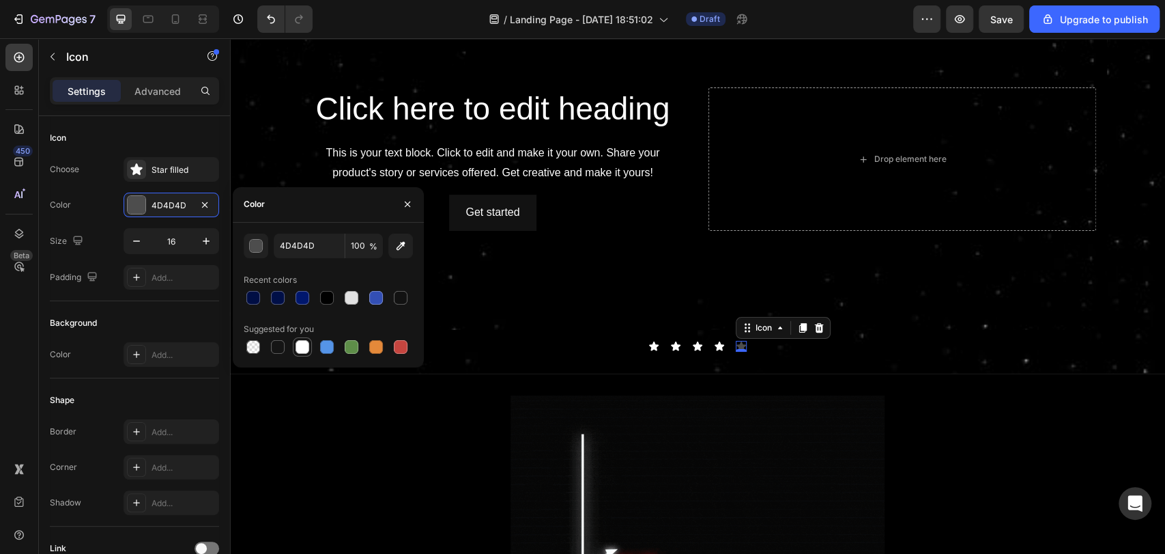
click at [299, 348] on div at bounding box center [303, 347] width 14 height 14
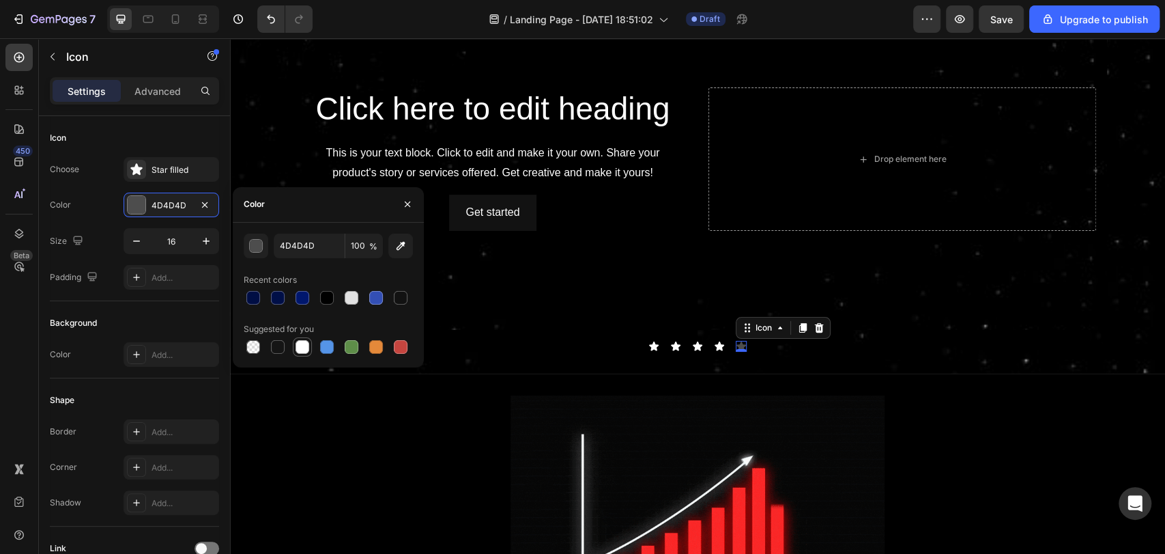
type input "FFFFFF"
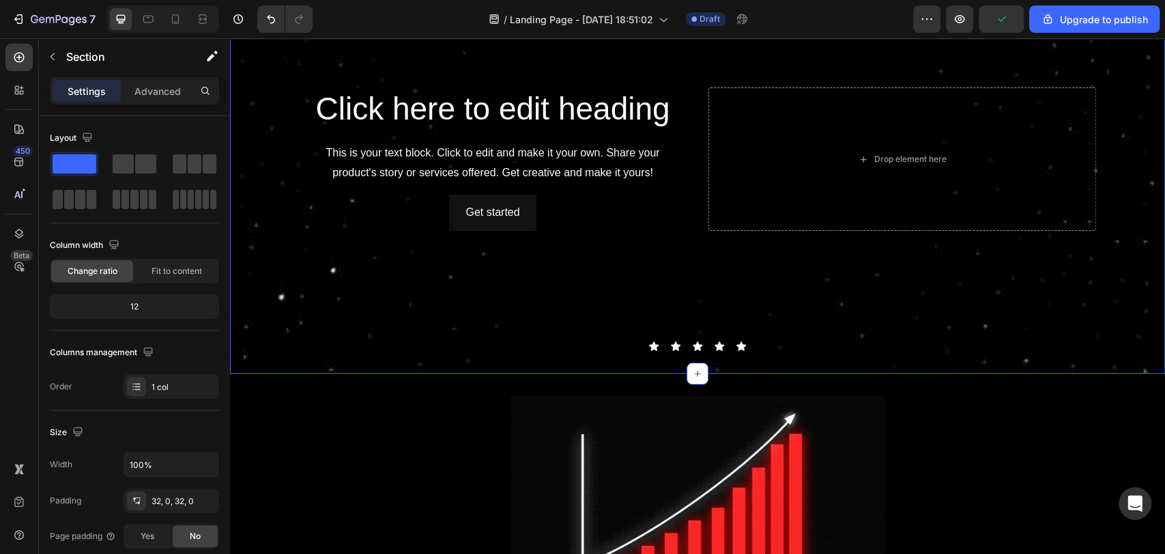
click at [671, 333] on div "Click here to edit heading Heading This is your text block. Click to edit and m…" at bounding box center [697, 169] width 935 height 363
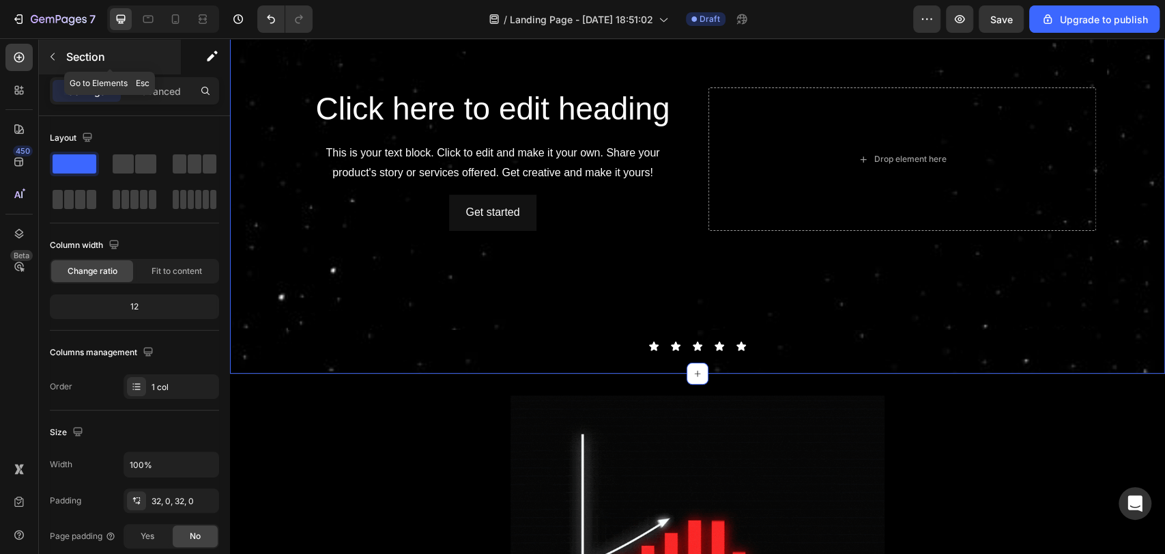
click at [55, 55] on icon "button" at bounding box center [52, 56] width 11 height 11
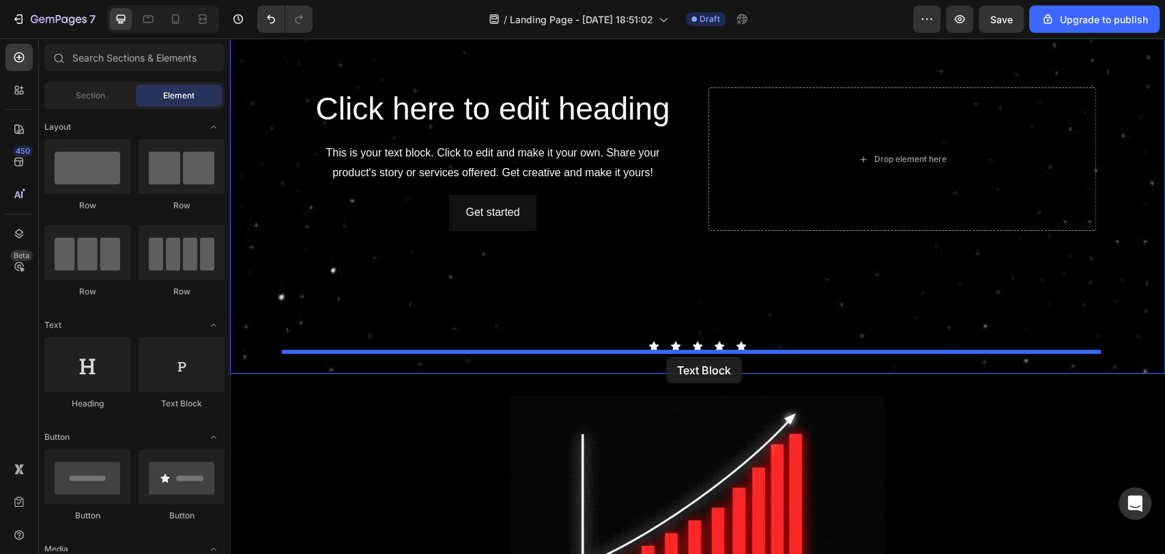
drag, startPoint x: 416, startPoint y: 401, endPoint x: 671, endPoint y: 355, distance: 259.3
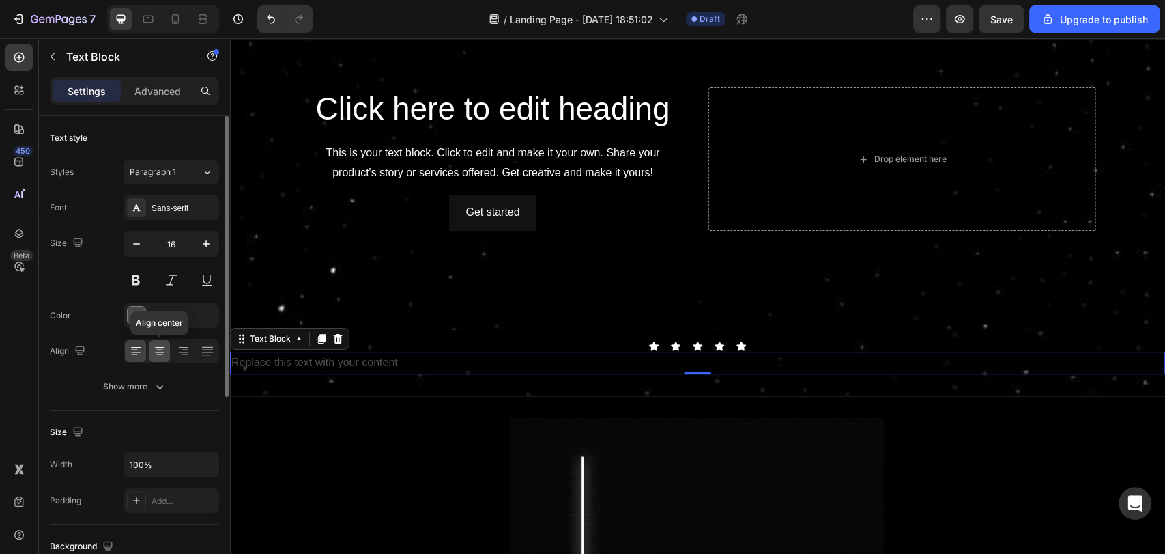
click at [162, 345] on icon at bounding box center [160, 351] width 14 height 14
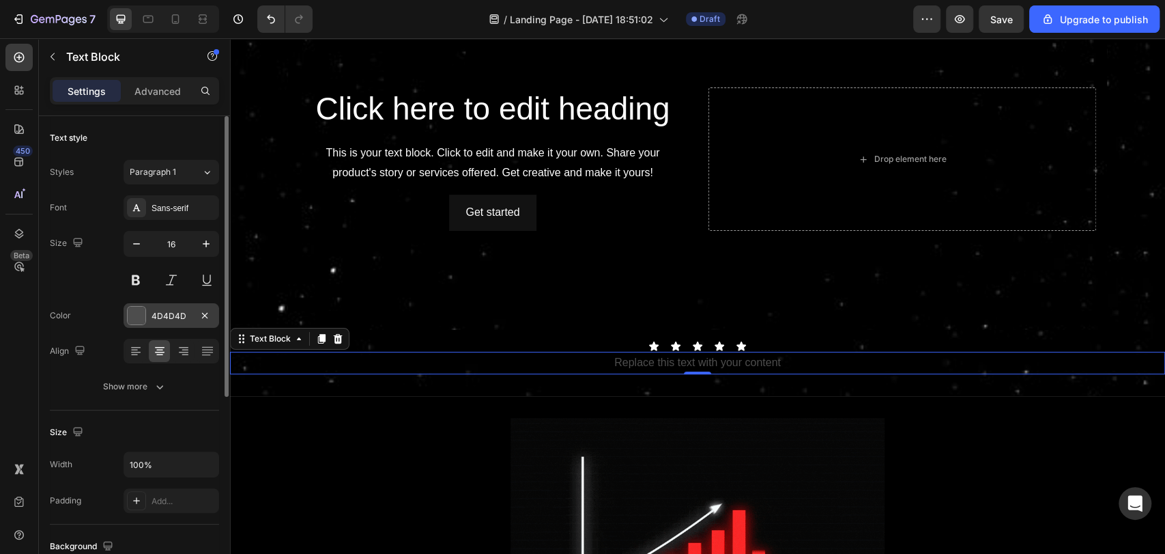
click at [137, 317] on div at bounding box center [137, 315] width 18 height 18
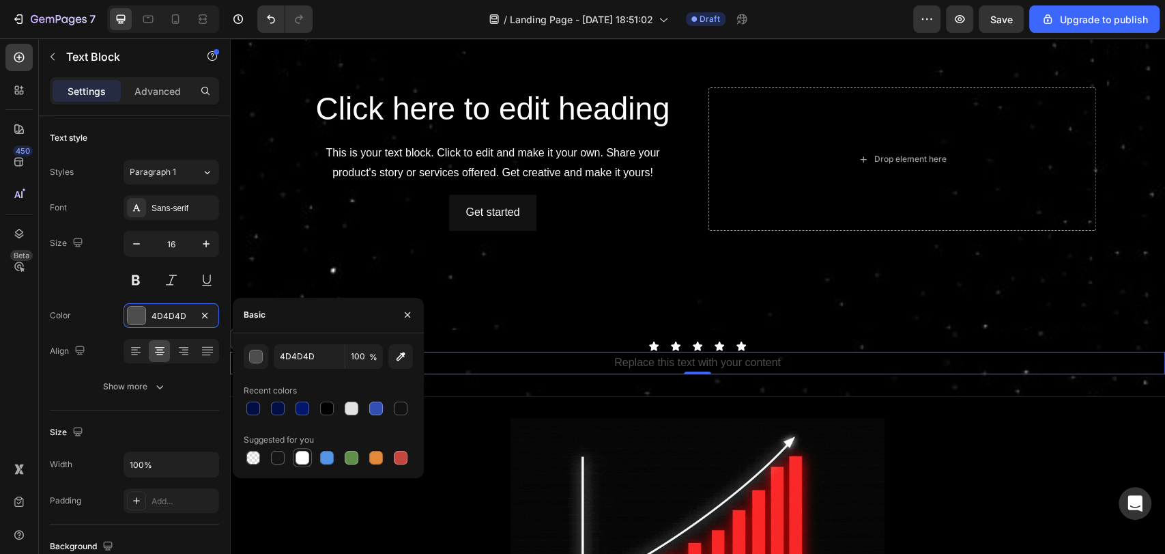
click at [306, 458] on div at bounding box center [303, 457] width 14 height 14
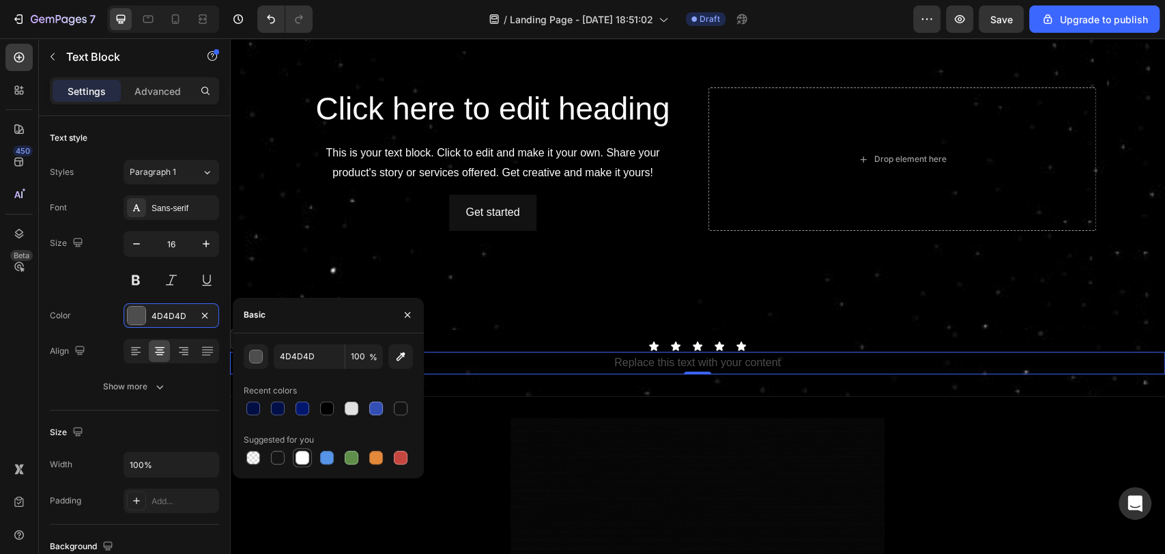
type input "FFFFFF"
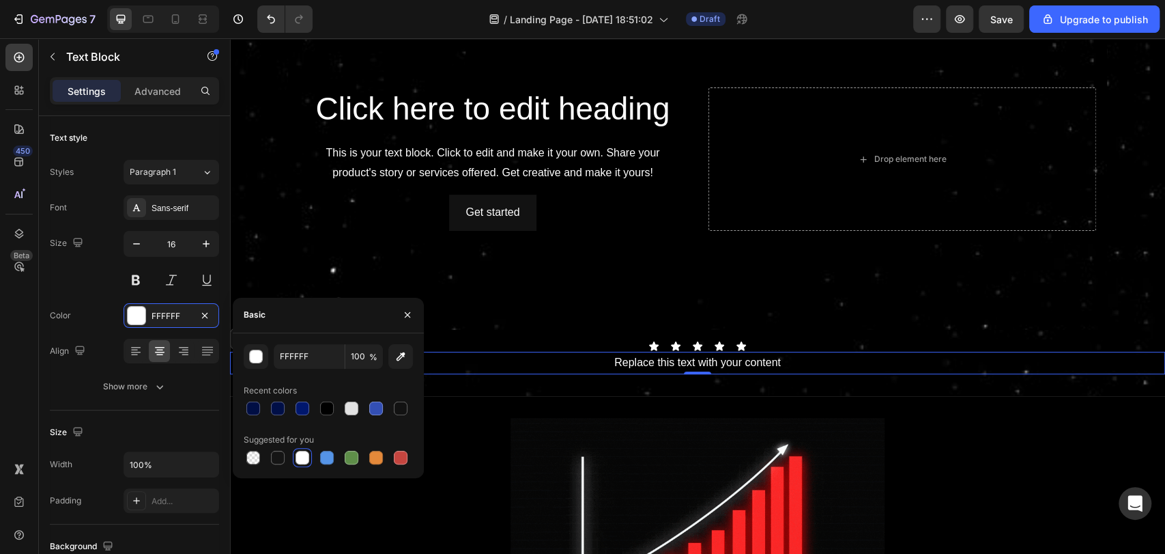
click at [666, 364] on div "Replace this text with your content" at bounding box center [697, 363] width 935 height 23
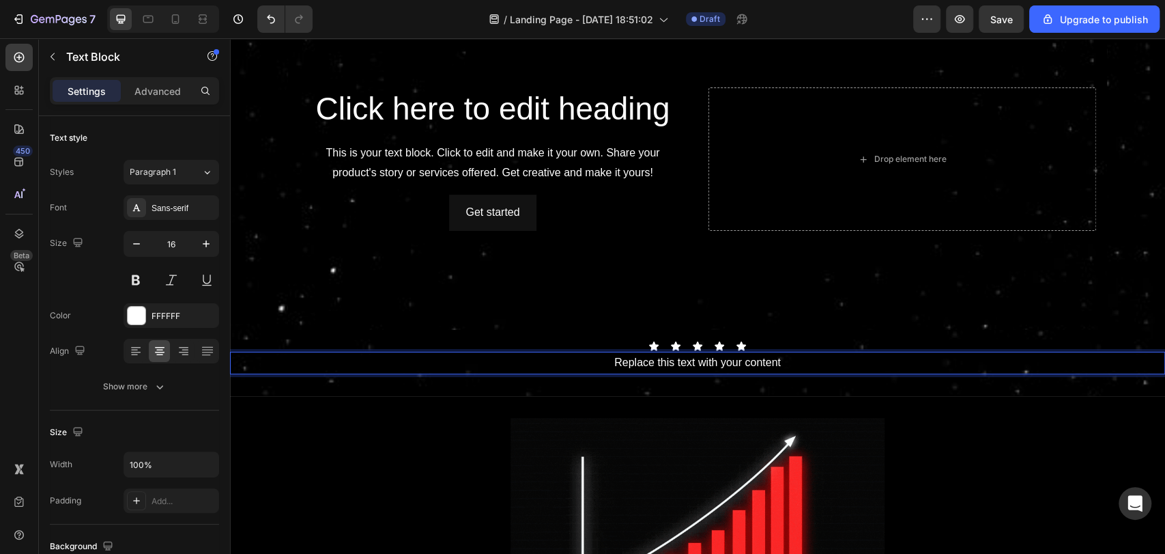
click at [666, 364] on p "Replace this text with your content" at bounding box center [697, 363] width 932 height 20
drag, startPoint x: 778, startPoint y: 362, endPoint x: 608, endPoint y: 356, distance: 170.0
click at [608, 356] on p "Rated 4.9/5 by 3,374+ Customers." at bounding box center [697, 363] width 932 height 20
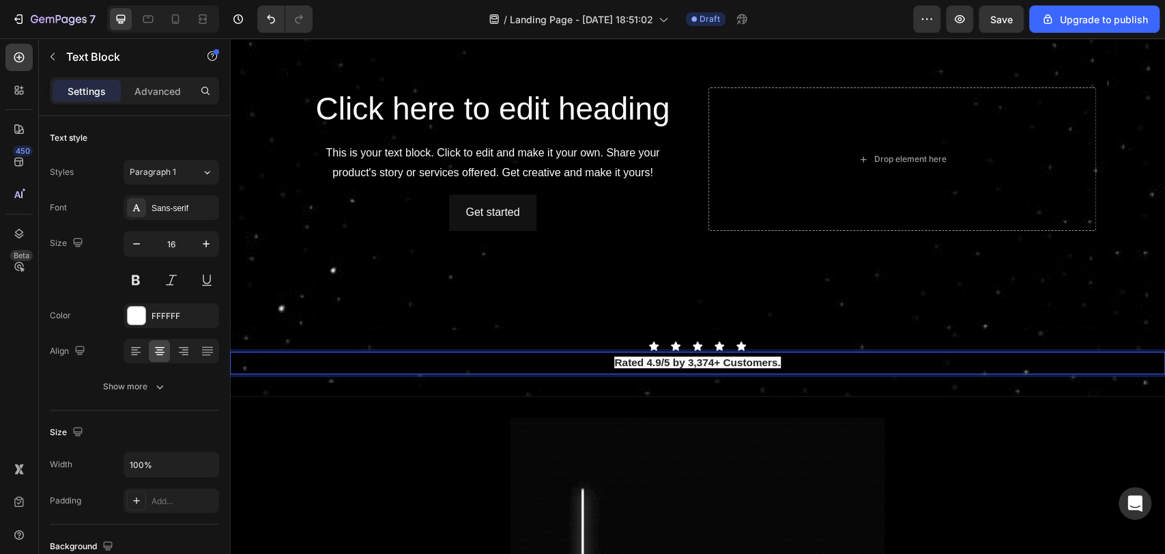
click at [614, 356] on strong "Rated 4.9/5 by 3,374+ Customers." at bounding box center [697, 362] width 166 height 12
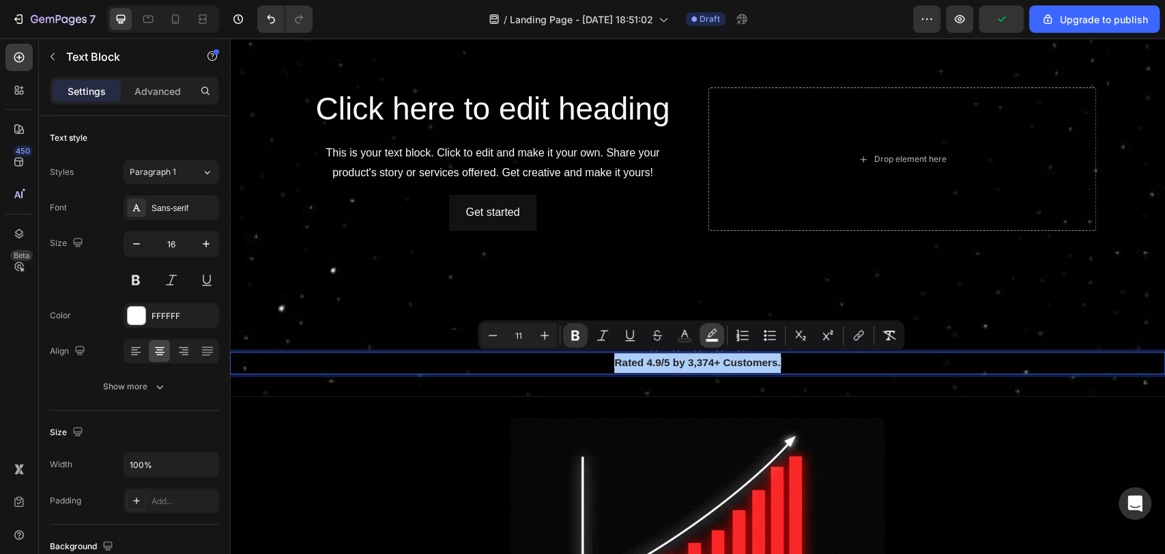
click at [709, 343] on button "color" at bounding box center [712, 335] width 25 height 25
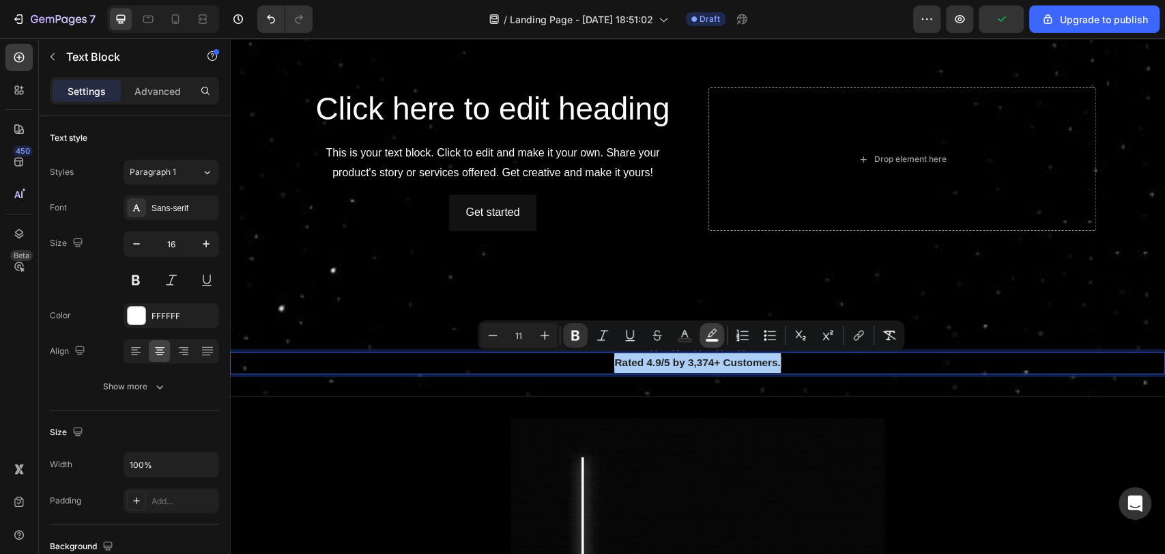
type input "F9F9F9"
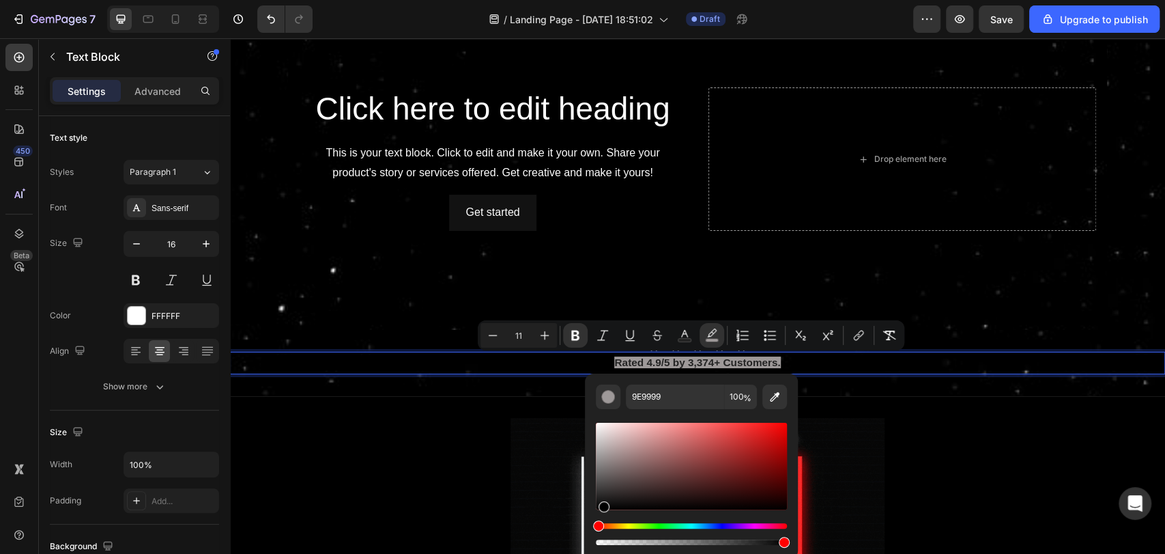
drag, startPoint x: 602, startPoint y: 455, endPoint x: 593, endPoint y: 548, distance: 93.3
click at [593, 548] on div "9E9999 100 %" at bounding box center [691, 465] width 213 height 185
type input "000000"
click at [816, 353] on p "Rated 4.9/5 by 3,374+ Customers." at bounding box center [697, 363] width 932 height 20
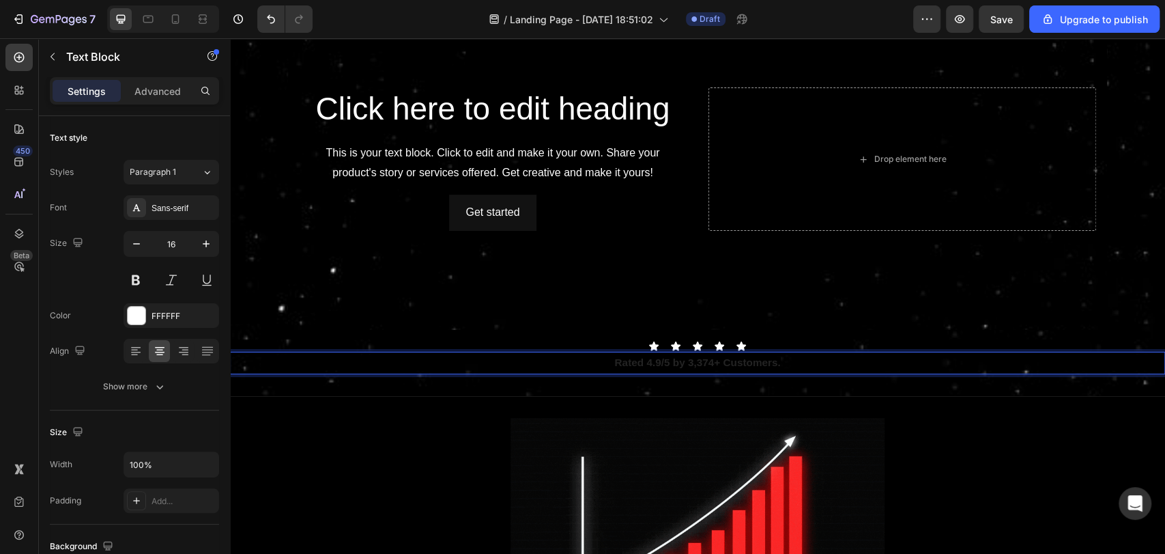
click at [732, 356] on strong "Rated 4.9/5 by 3,374+ Customers." at bounding box center [697, 362] width 166 height 12
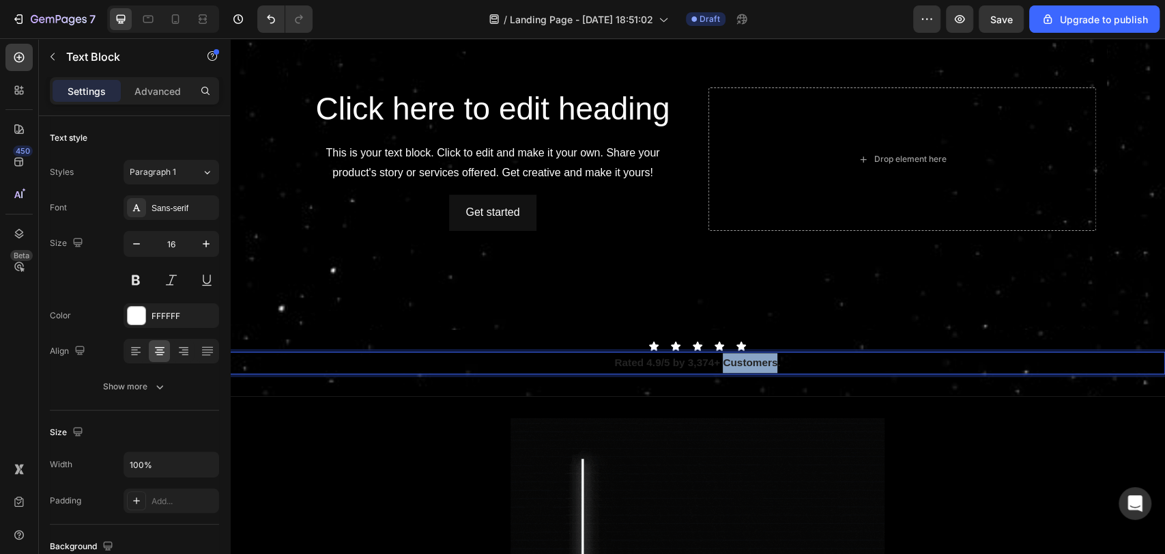
click at [732, 356] on strong "Rated 4.9/5 by 3,374+ Customers." at bounding box center [697, 362] width 166 height 12
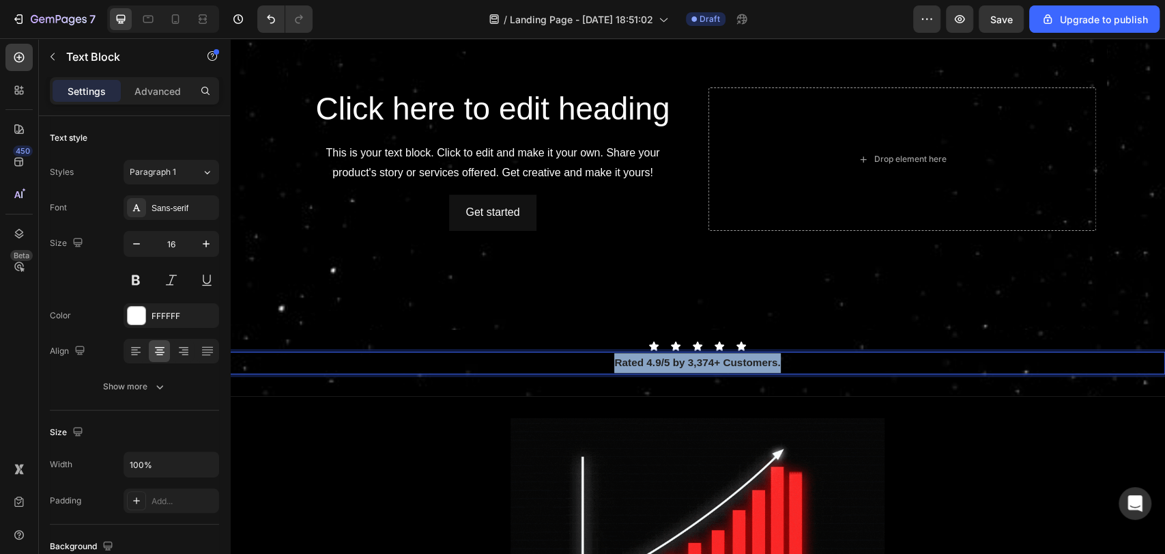
click at [732, 356] on strong "Rated 4.9/5 by 3,374+ Customers." at bounding box center [697, 362] width 166 height 12
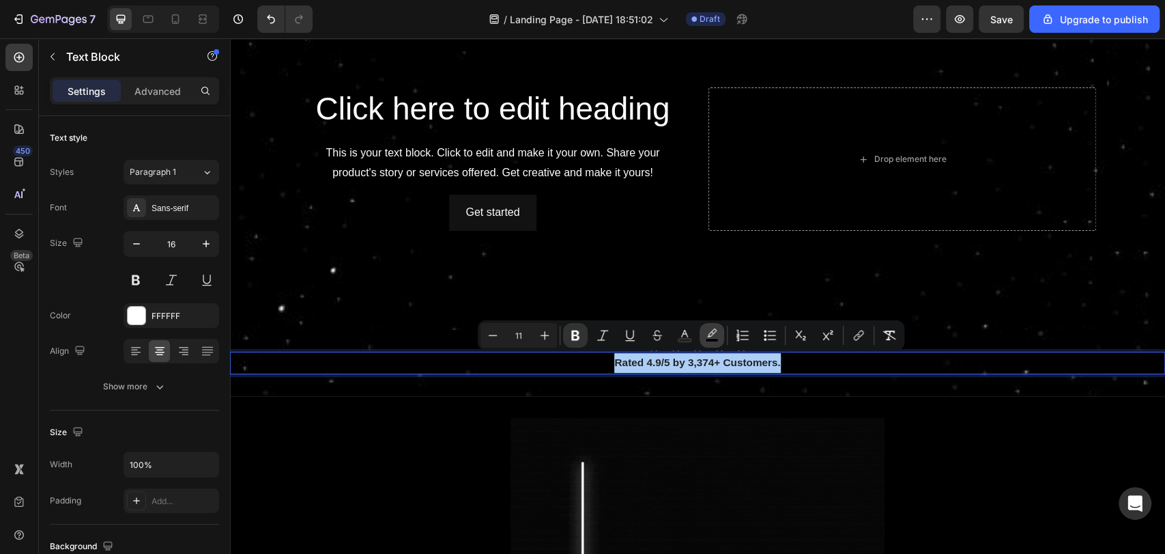
click at [714, 339] on rect "Editor contextual toolbar" at bounding box center [712, 340] width 13 height 3
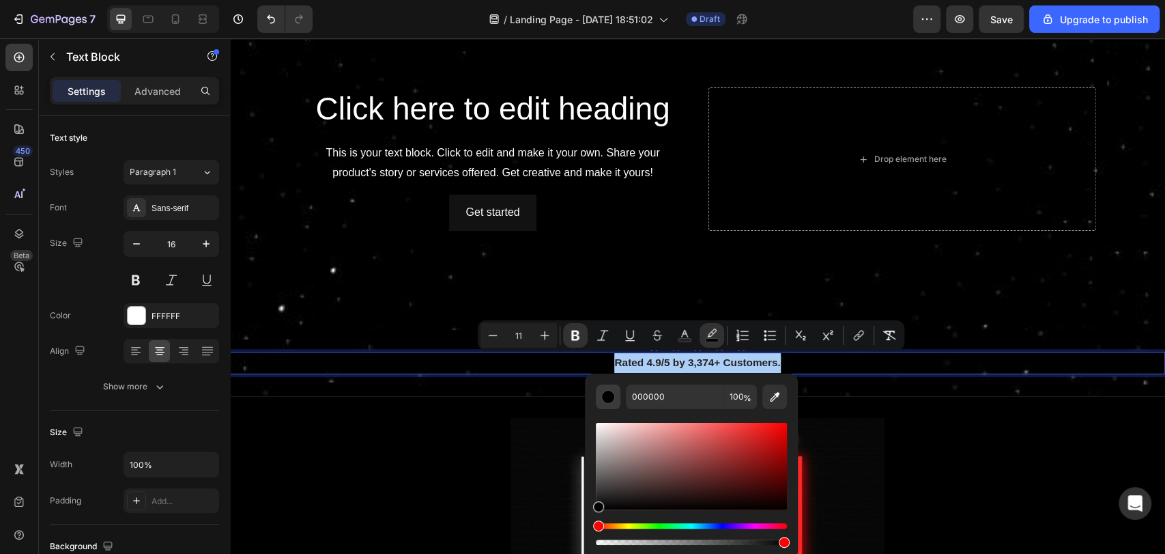
click at [605, 399] on div "Editor contextual toolbar" at bounding box center [608, 397] width 14 height 14
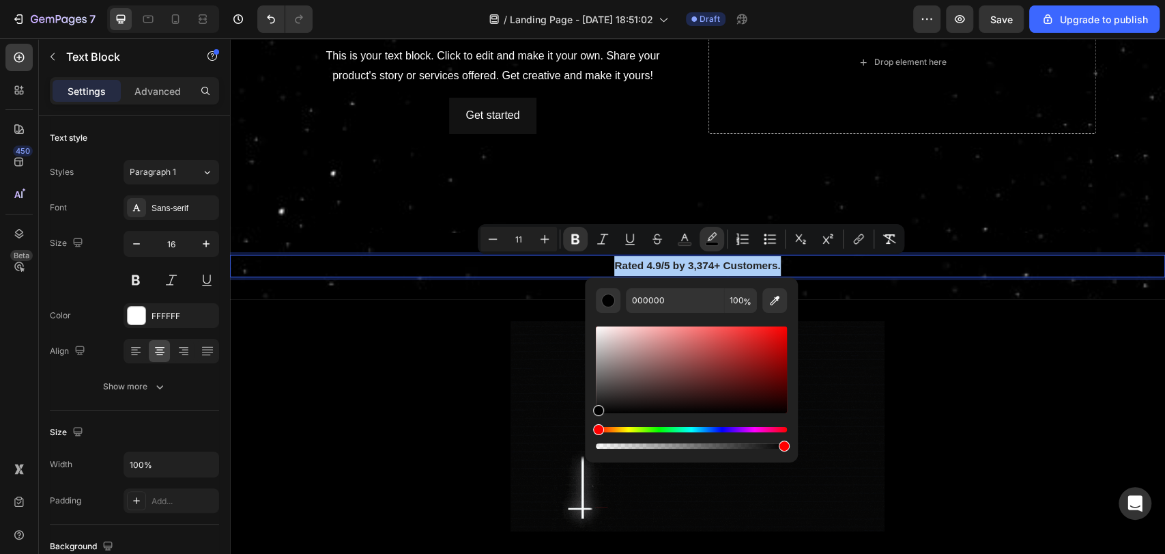
scroll to position [199, 0]
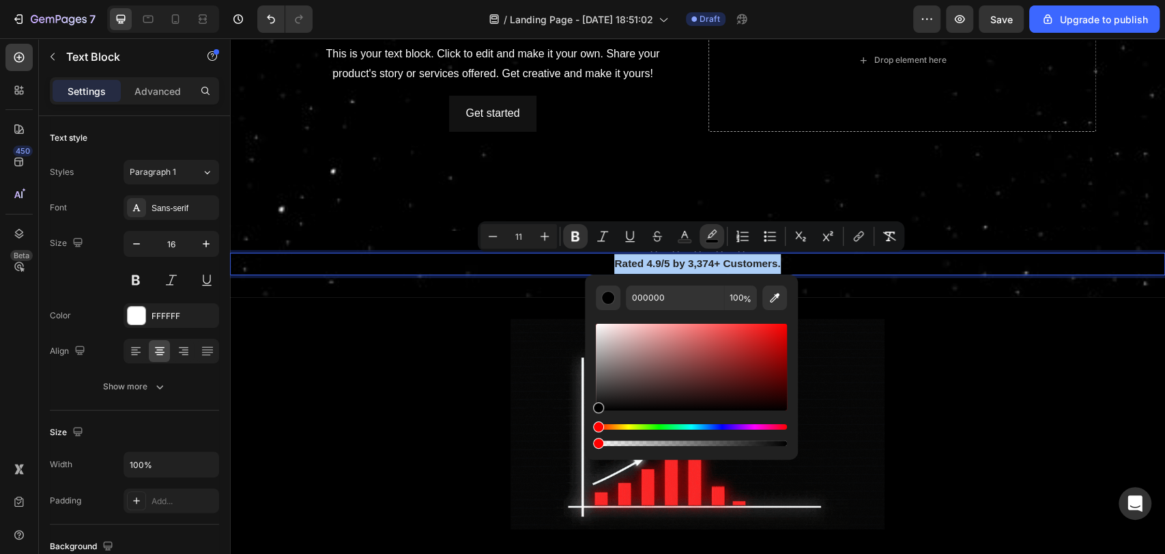
drag, startPoint x: 892, startPoint y: 478, endPoint x: 541, endPoint y: 440, distance: 353.0
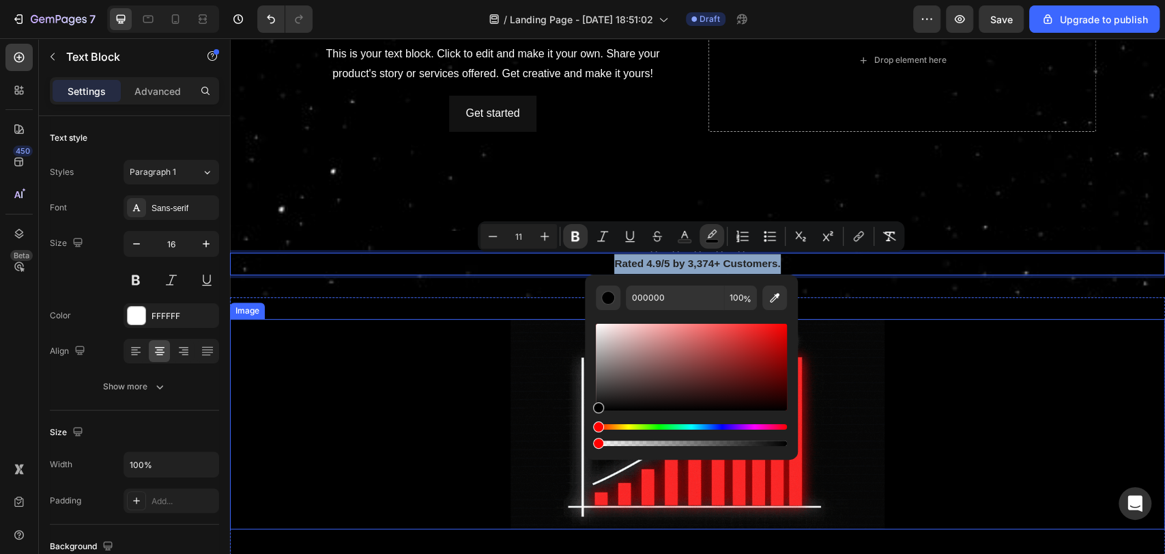
type input "0"
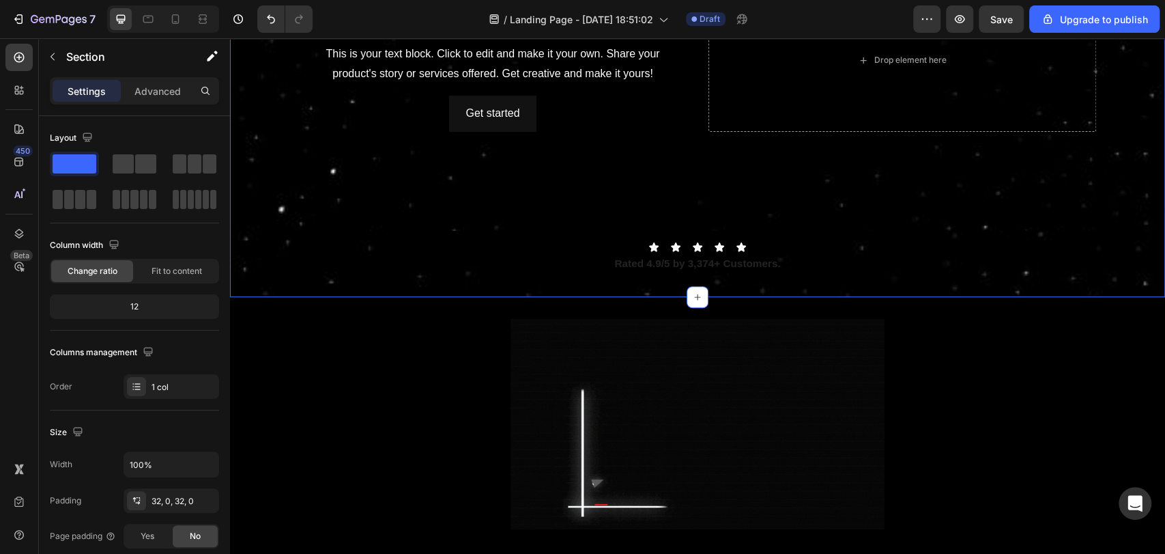
scroll to position [151, 0]
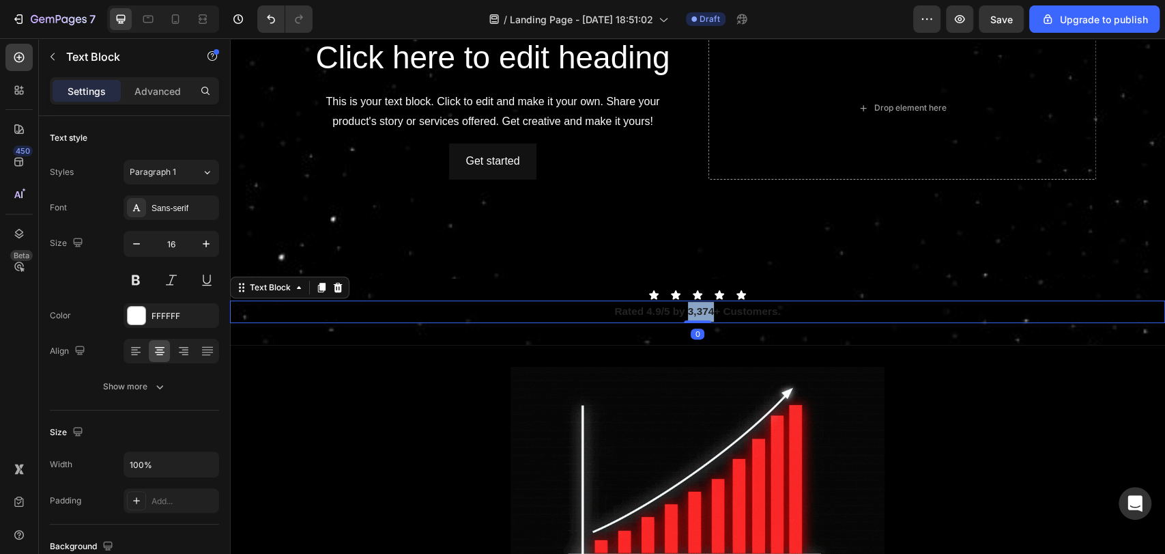
click at [699, 310] on strong "Rated 4.9/5 by 3,374+ Customers." at bounding box center [697, 311] width 166 height 12
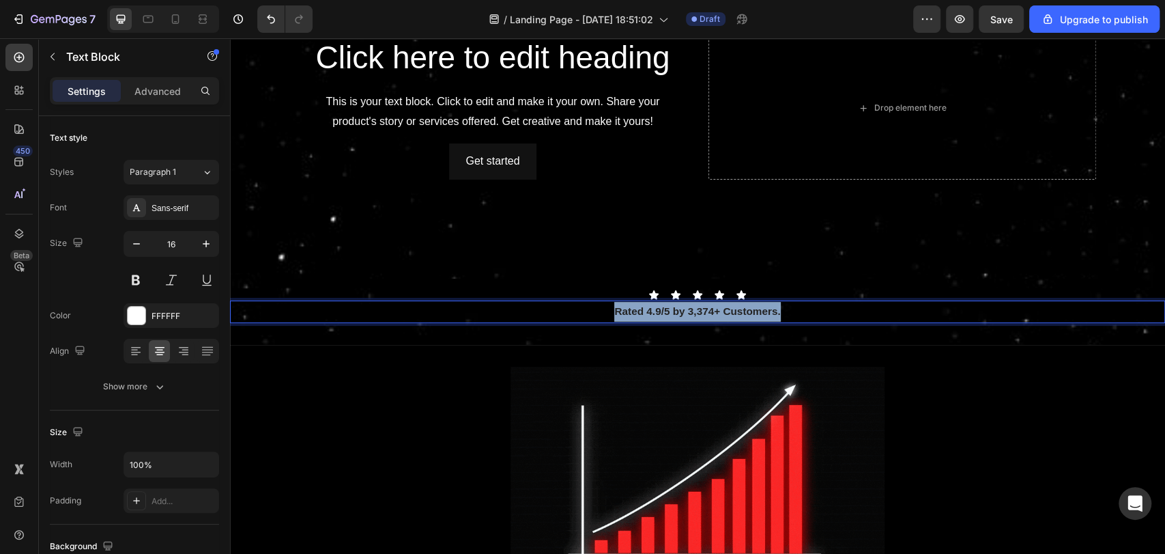
click at [699, 310] on strong "Rated 4.9/5 by 3,374+ Customers." at bounding box center [697, 311] width 166 height 12
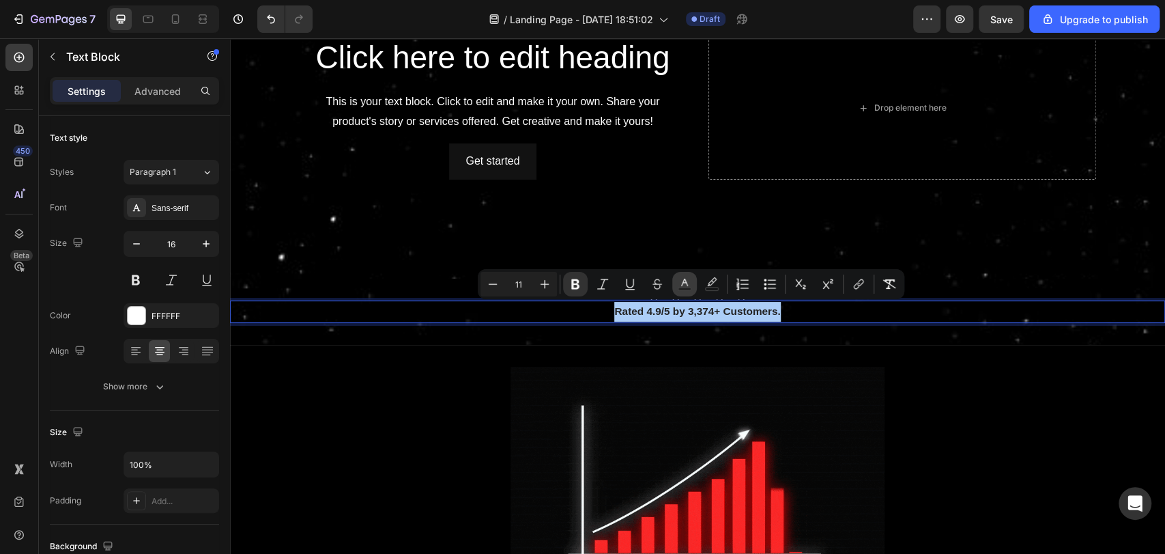
click at [684, 281] on icon "Editor contextual toolbar" at bounding box center [685, 284] width 14 height 14
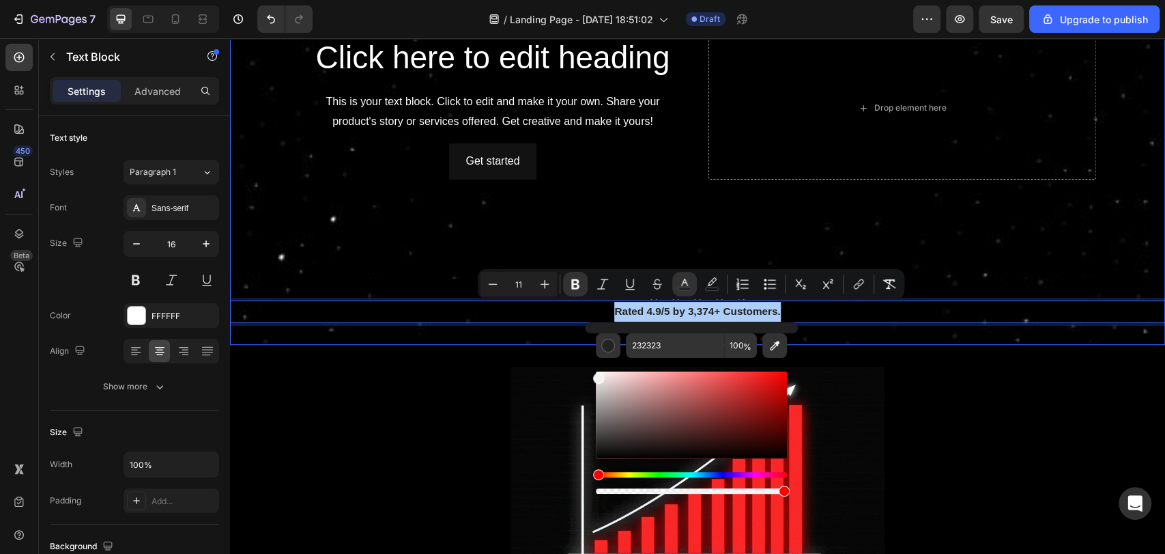
drag, startPoint x: 848, startPoint y: 476, endPoint x: 566, endPoint y: 341, distance: 312.6
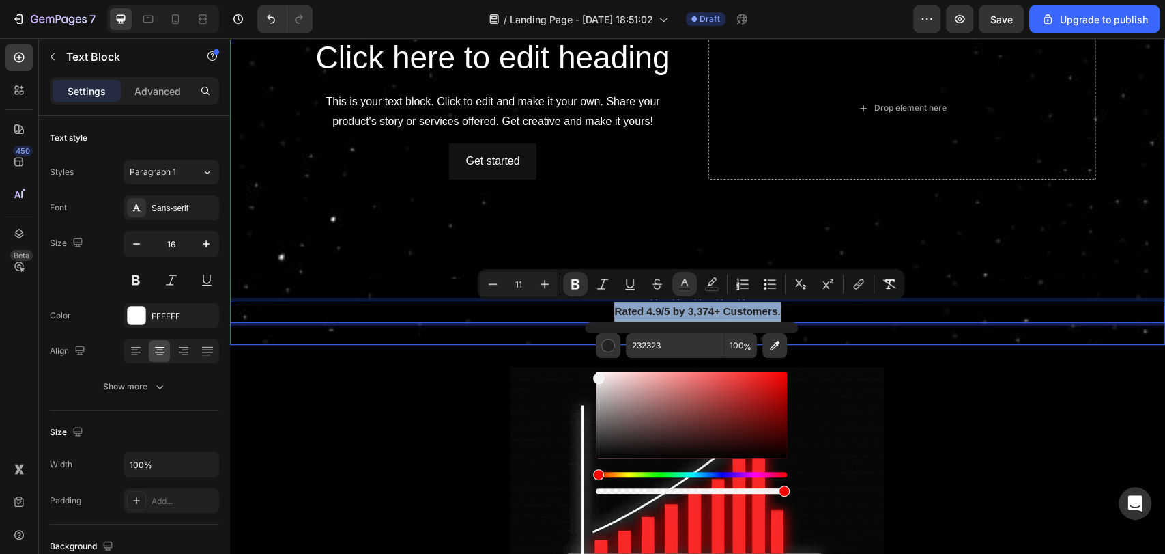
type input "F2F2F2"
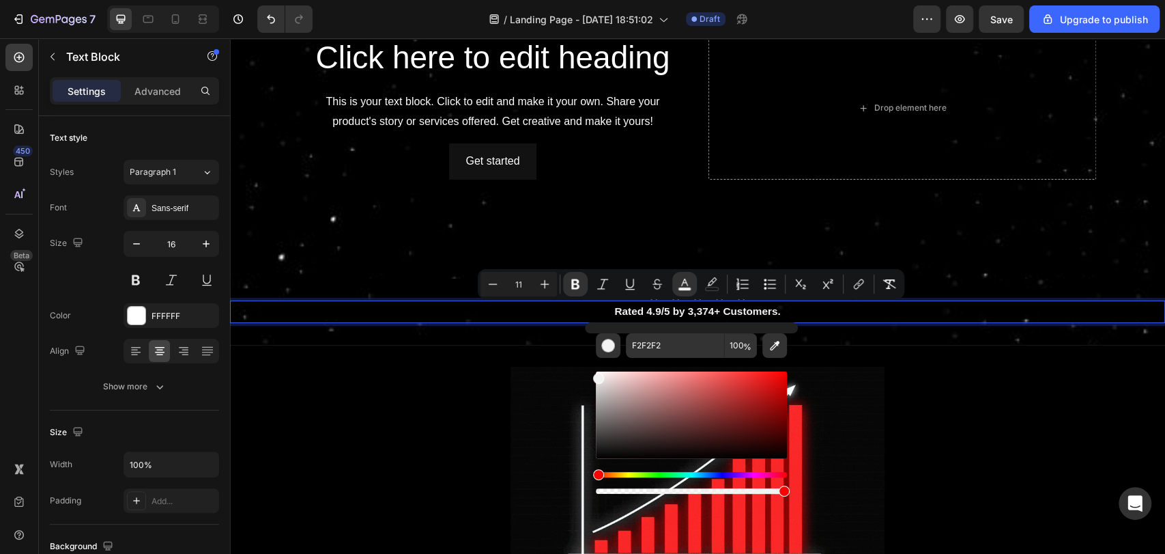
click at [494, 309] on p "Rated 4.9/5 by 3,374+ Customers." at bounding box center [697, 312] width 932 height 20
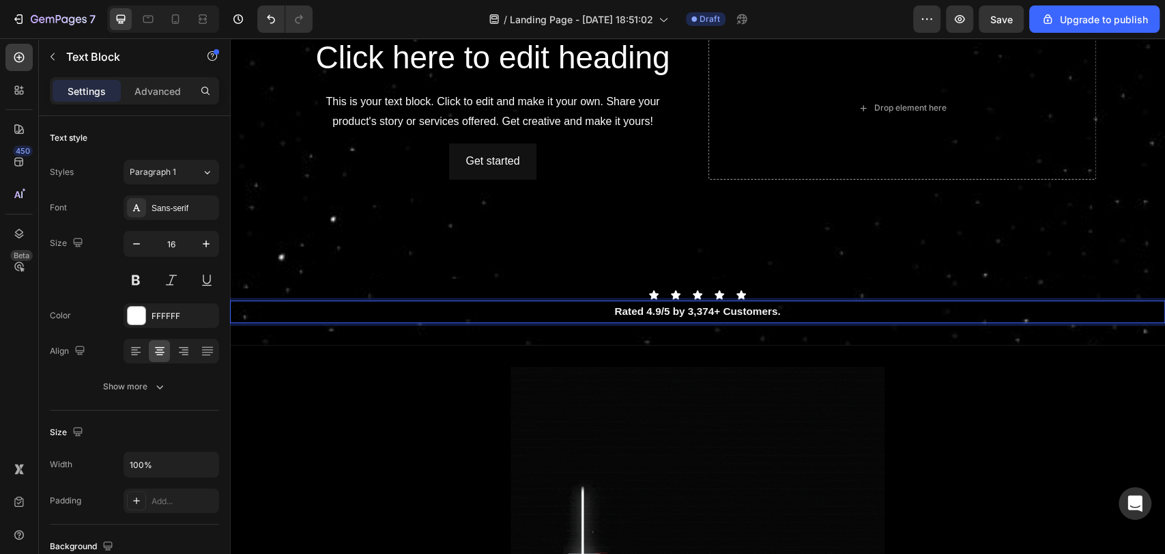
click at [807, 304] on p "Rated 4.9/5 by 3,374+ Customers." at bounding box center [697, 312] width 932 height 20
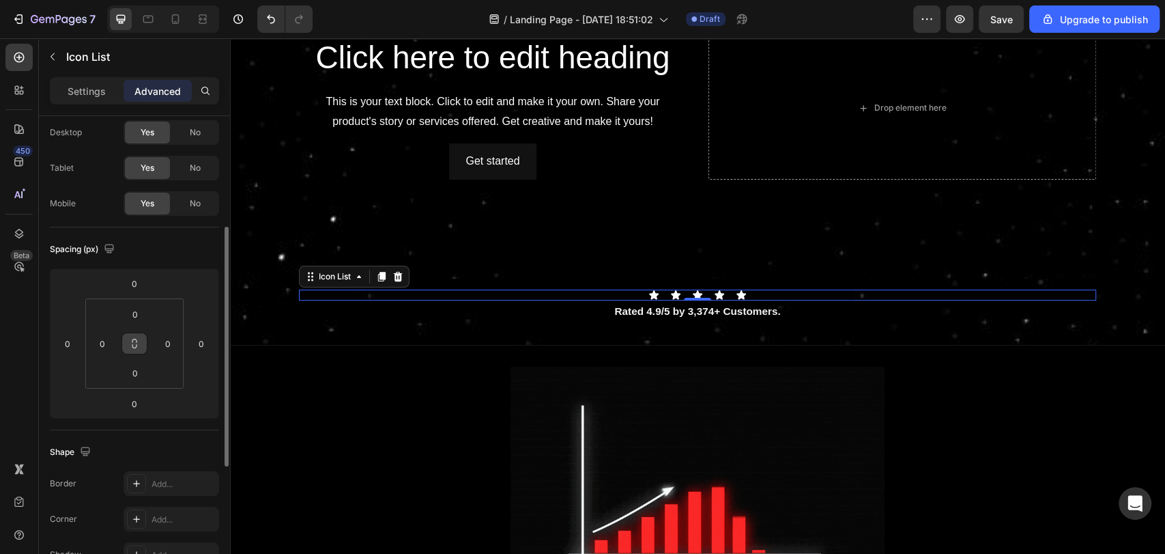
scroll to position [0, 0]
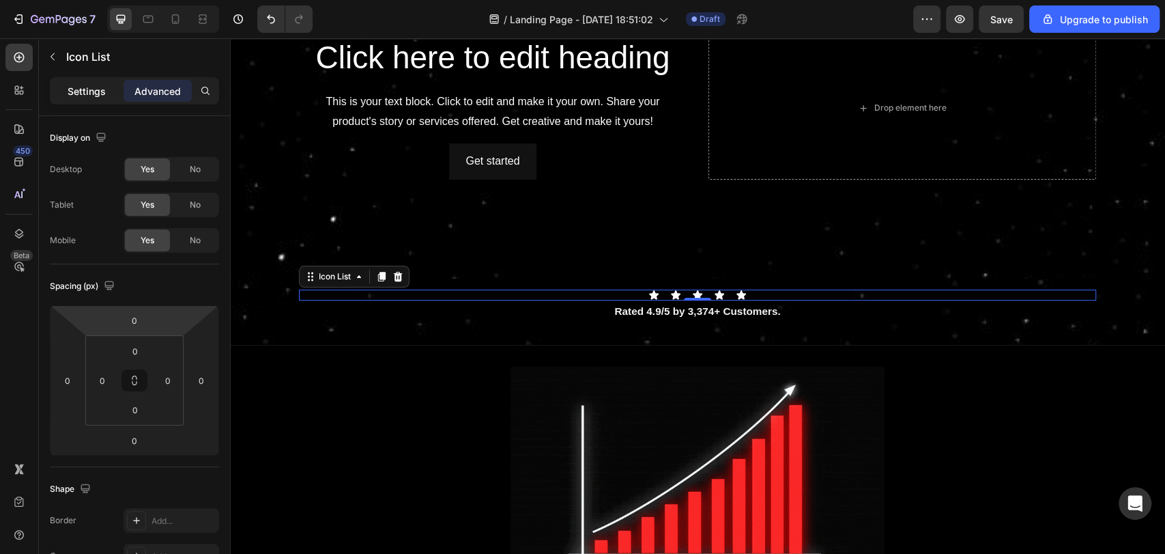
click at [96, 97] on p "Settings" at bounding box center [87, 91] width 38 height 14
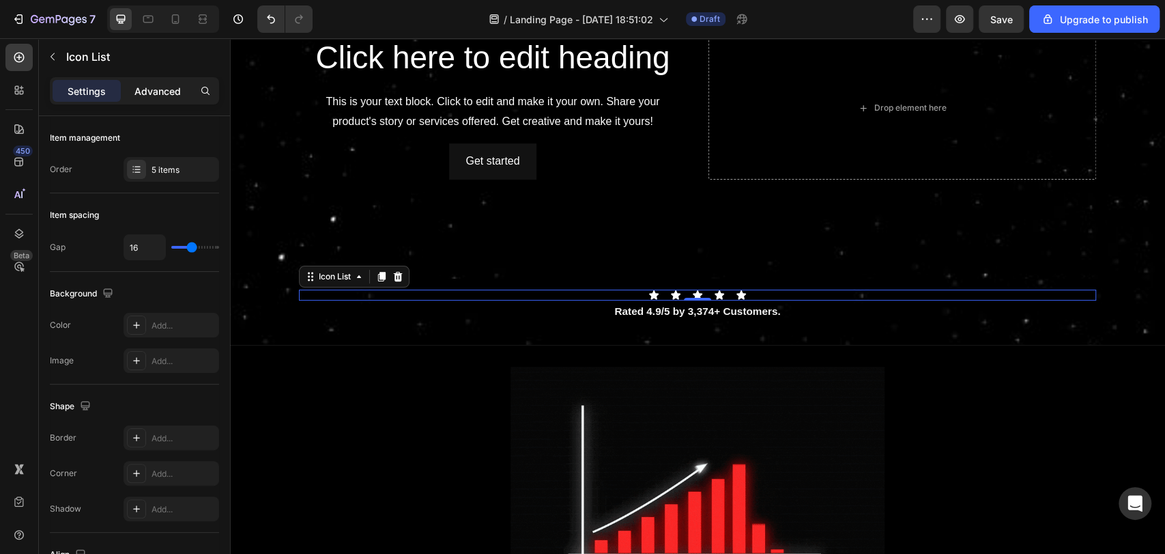
click at [162, 95] on p "Advanced" at bounding box center [157, 91] width 46 height 14
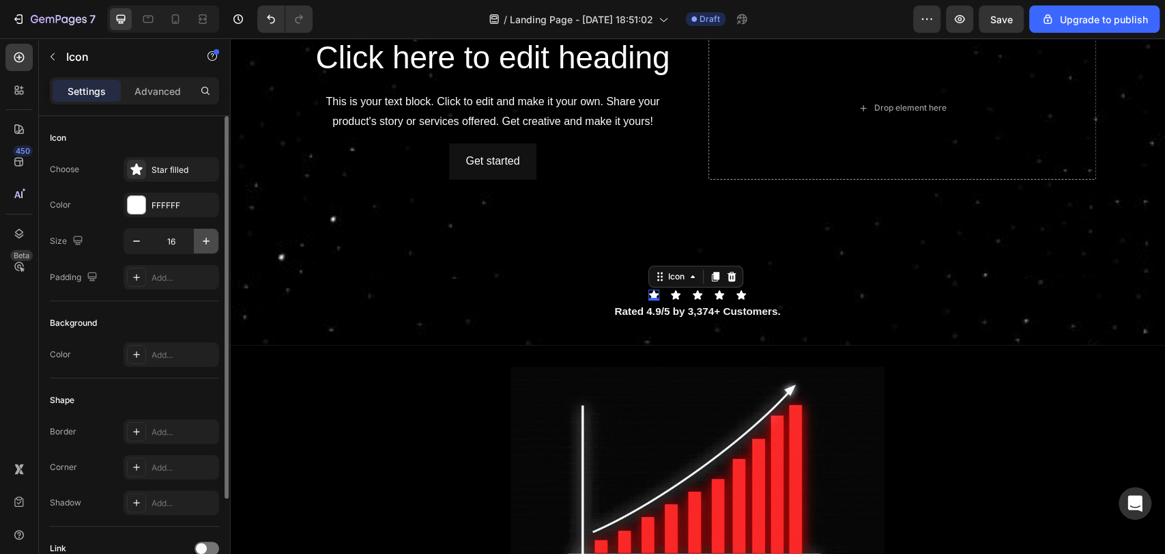
click at [216, 242] on button "button" at bounding box center [206, 241] width 25 height 25
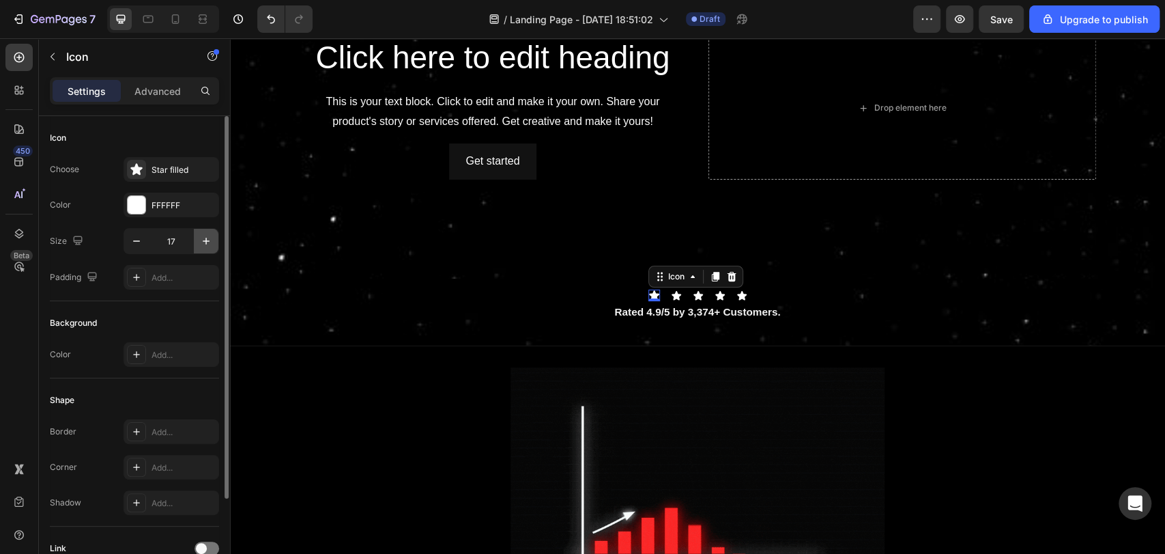
click at [216, 242] on button "button" at bounding box center [206, 241] width 25 height 25
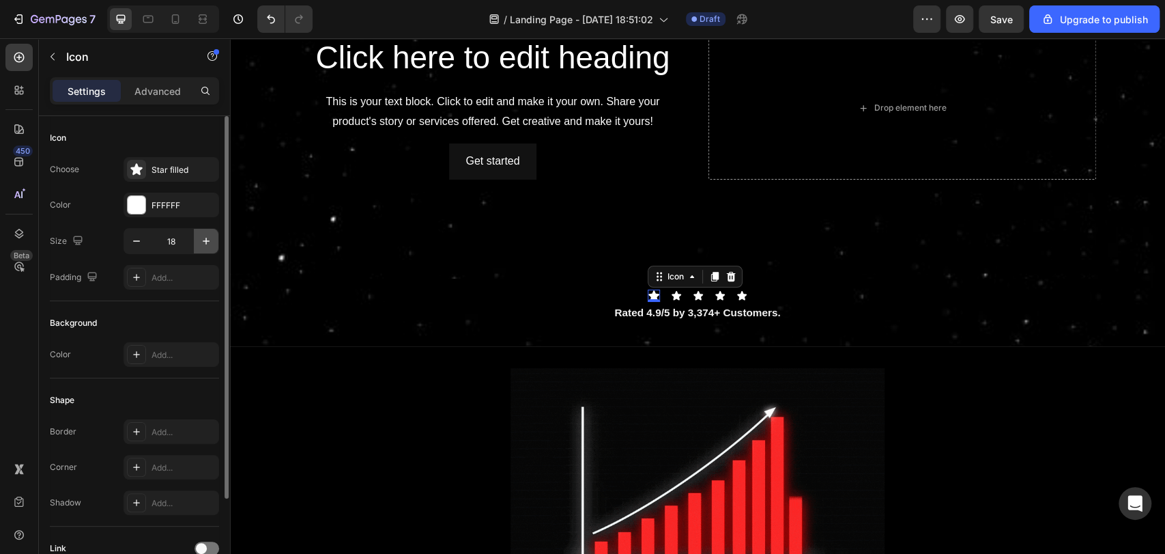
click at [216, 242] on button "button" at bounding box center [206, 241] width 25 height 25
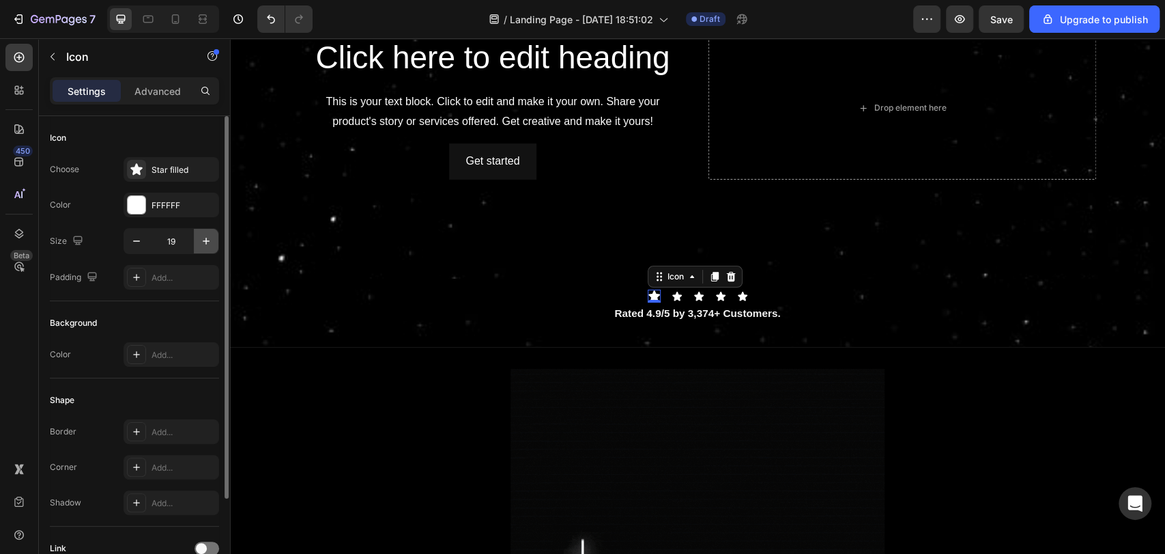
type input "20"
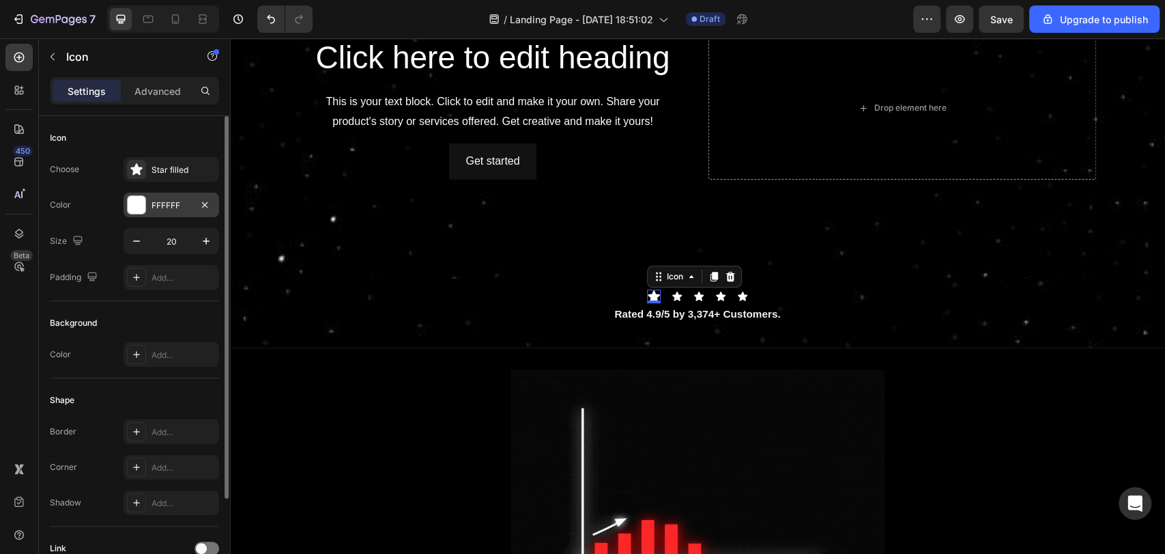
click at [140, 205] on div at bounding box center [137, 205] width 18 height 18
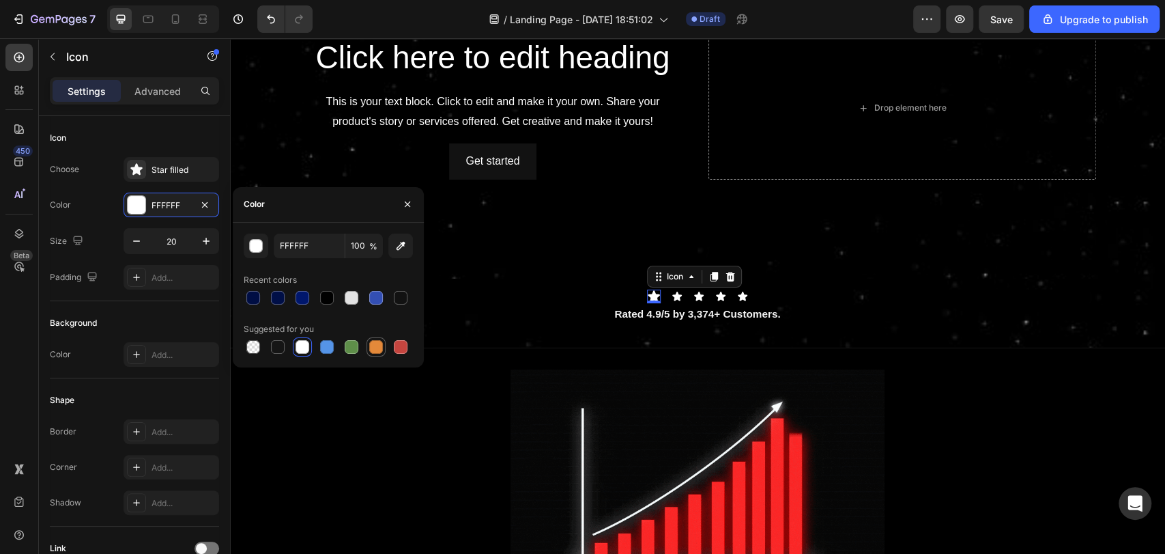
click at [369, 345] on div at bounding box center [376, 347] width 14 height 14
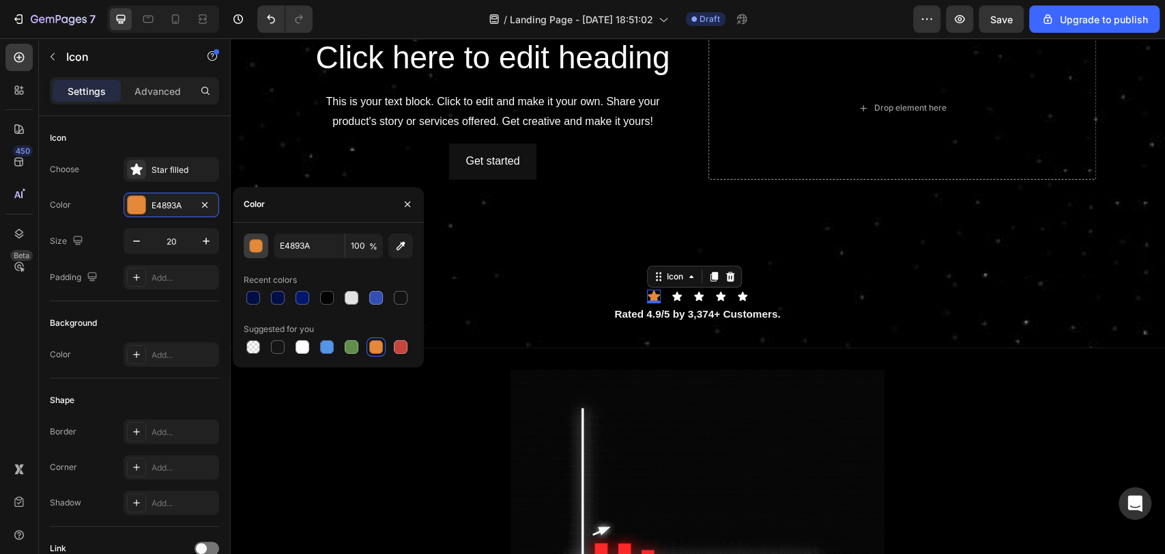
click at [262, 247] on div "button" at bounding box center [257, 247] width 14 height 14
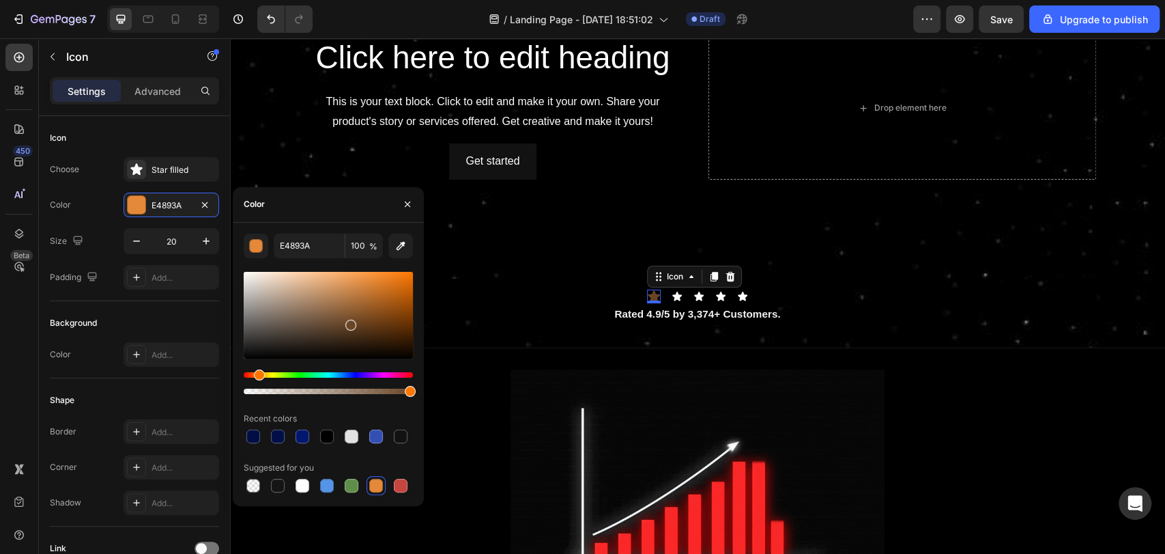
click at [350, 322] on div at bounding box center [328, 315] width 169 height 87
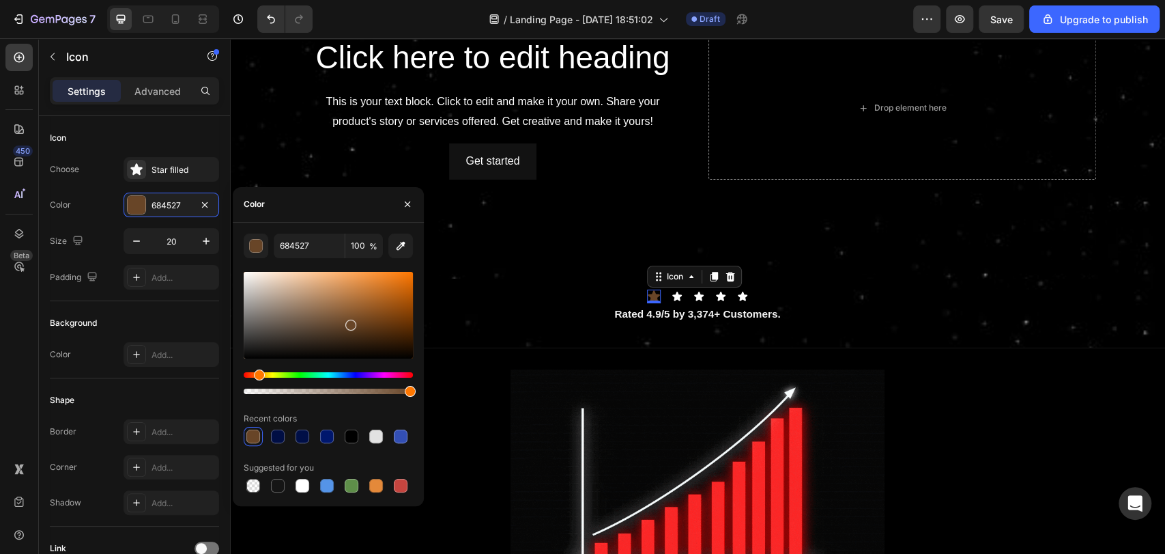
click at [279, 371] on div at bounding box center [328, 333] width 169 height 128
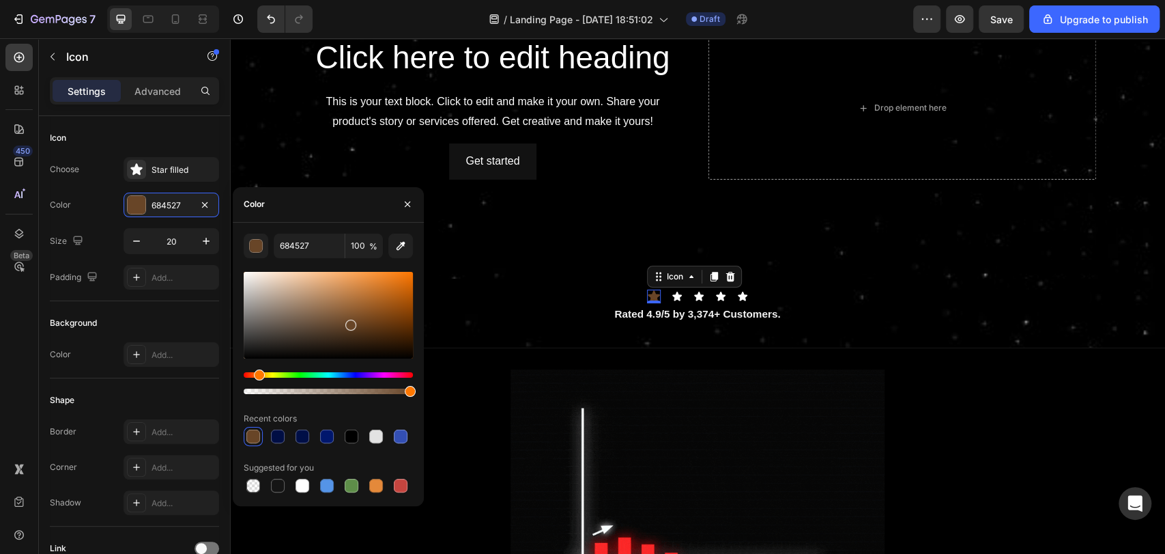
drag, startPoint x: 279, startPoint y: 371, endPoint x: 268, endPoint y: 371, distance: 10.9
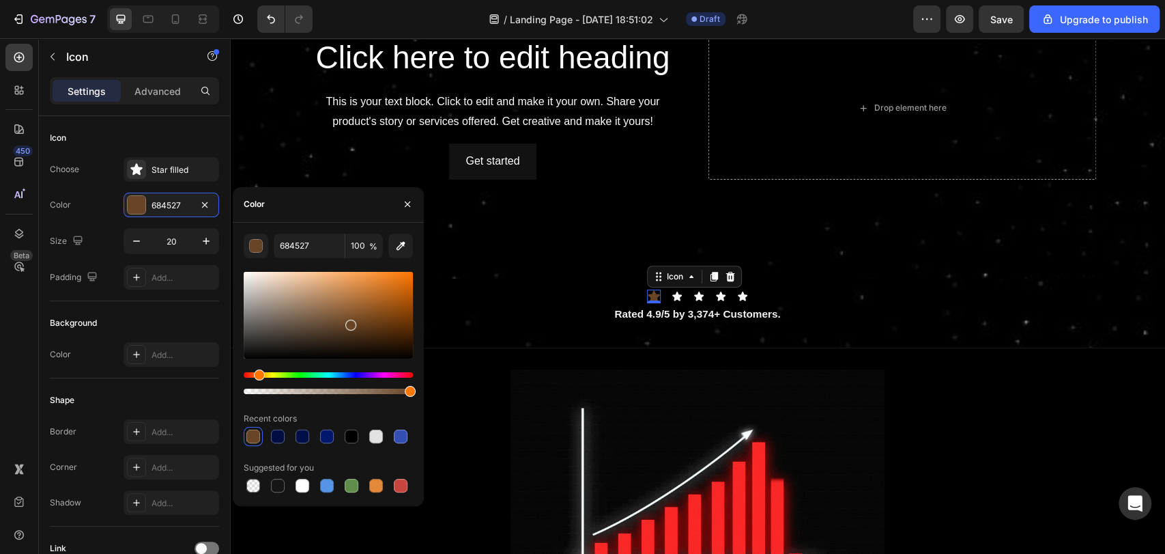
click at [268, 371] on div at bounding box center [328, 333] width 169 height 128
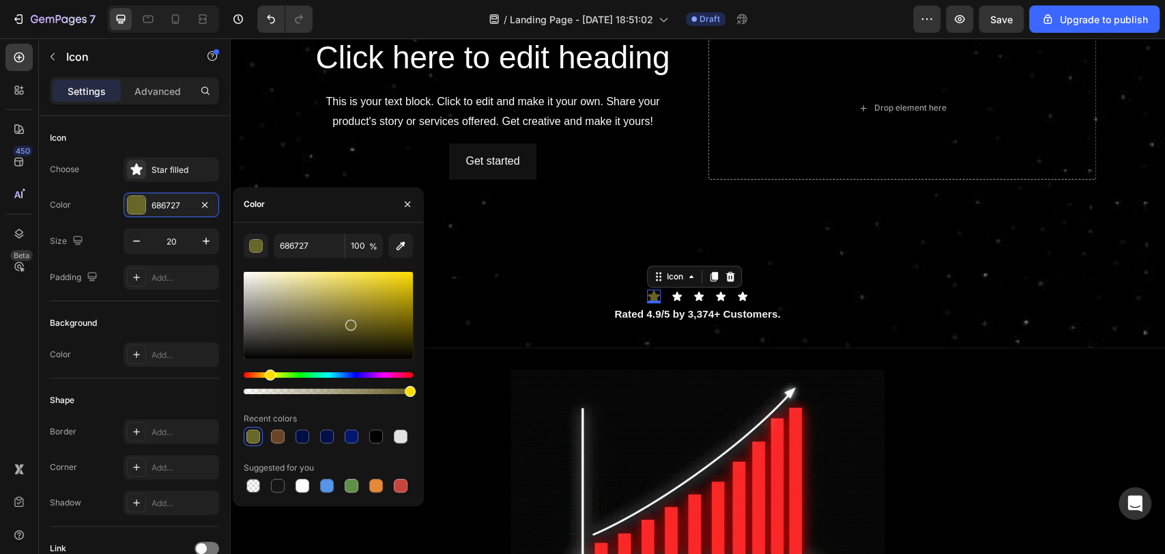
click at [268, 374] on div "Hue" at bounding box center [328, 374] width 169 height 5
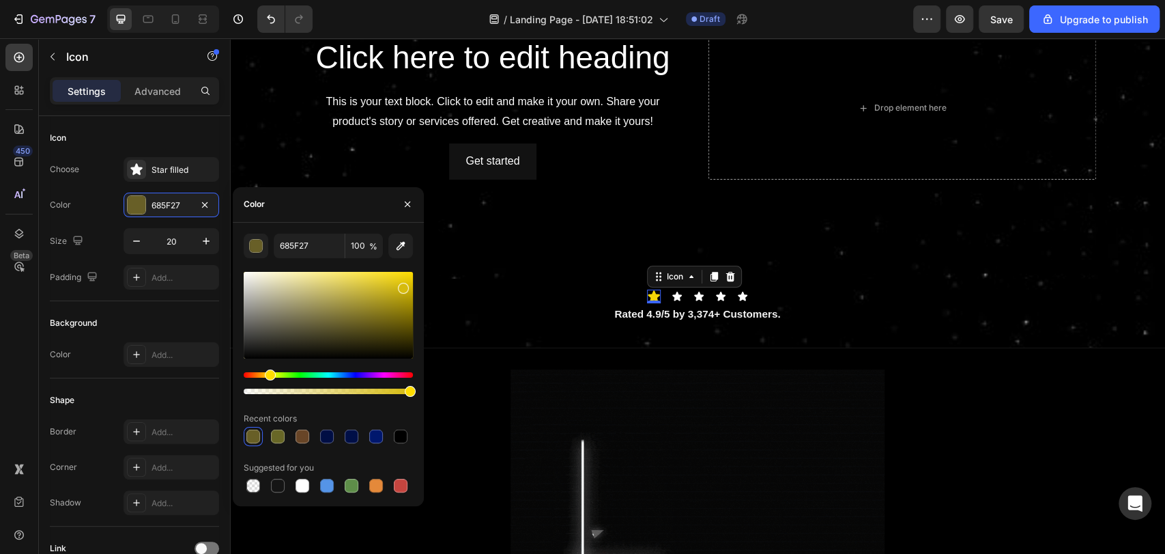
drag, startPoint x: 367, startPoint y: 341, endPoint x: 419, endPoint y: 253, distance: 102.5
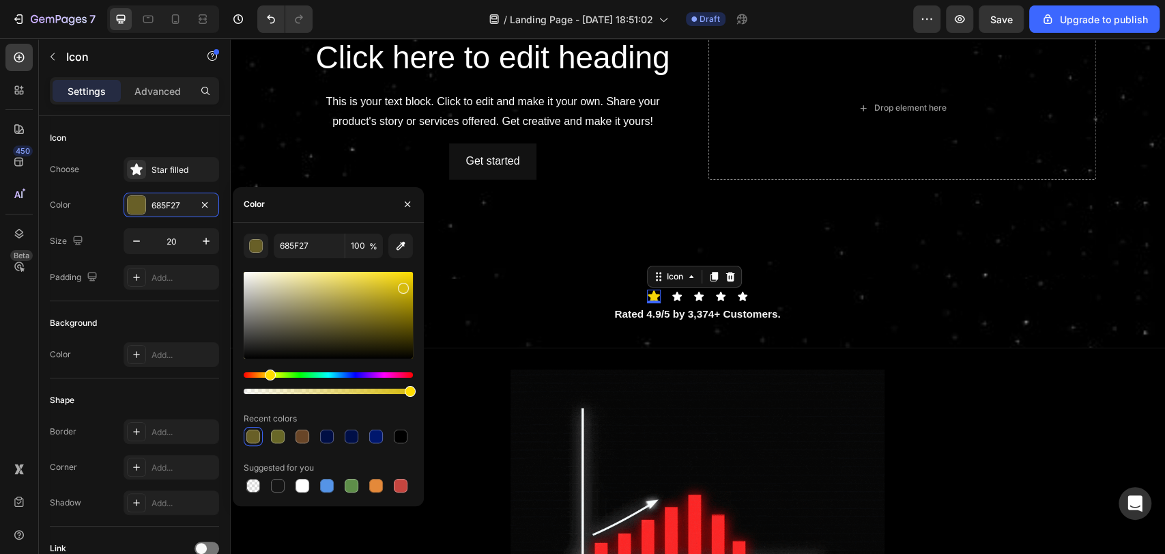
click at [419, 253] on div "685F27 100 % Recent colors Suggested for you" at bounding box center [328, 363] width 191 height 261
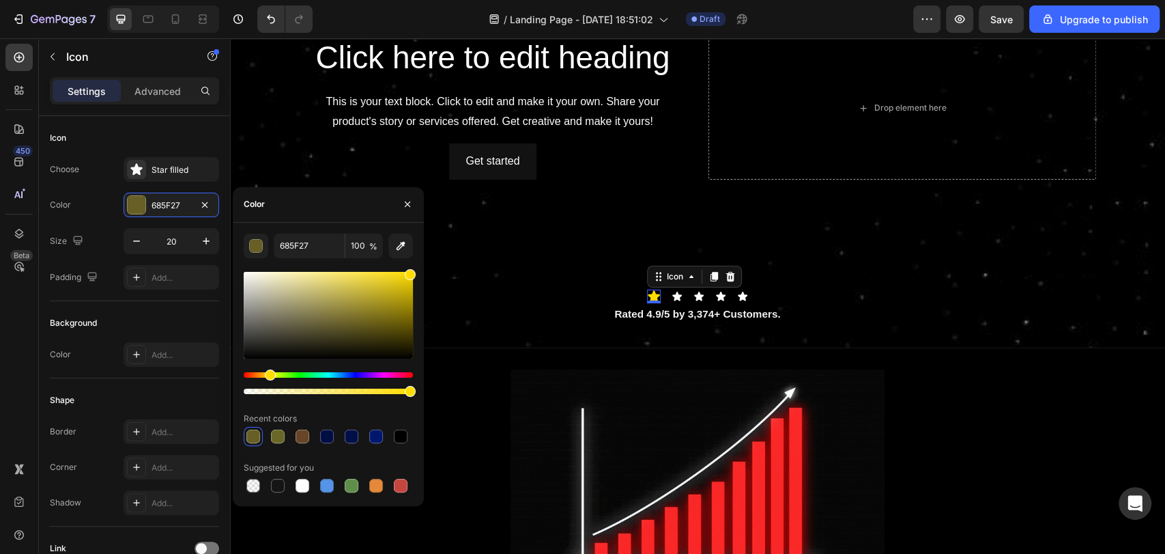
type input "FFDC00"
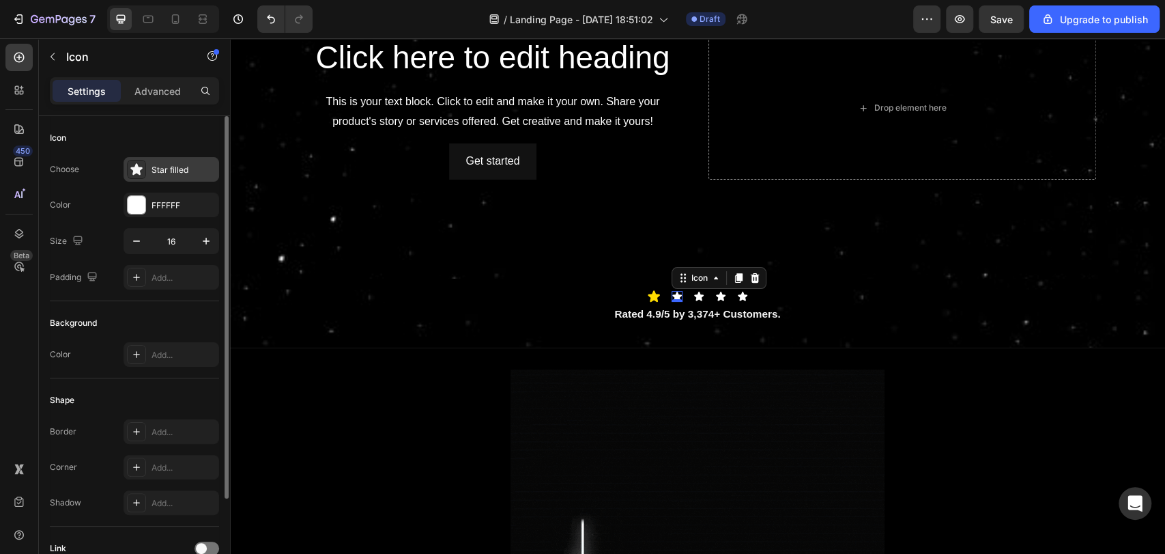
click at [196, 168] on div "Star filled" at bounding box center [184, 170] width 64 height 12
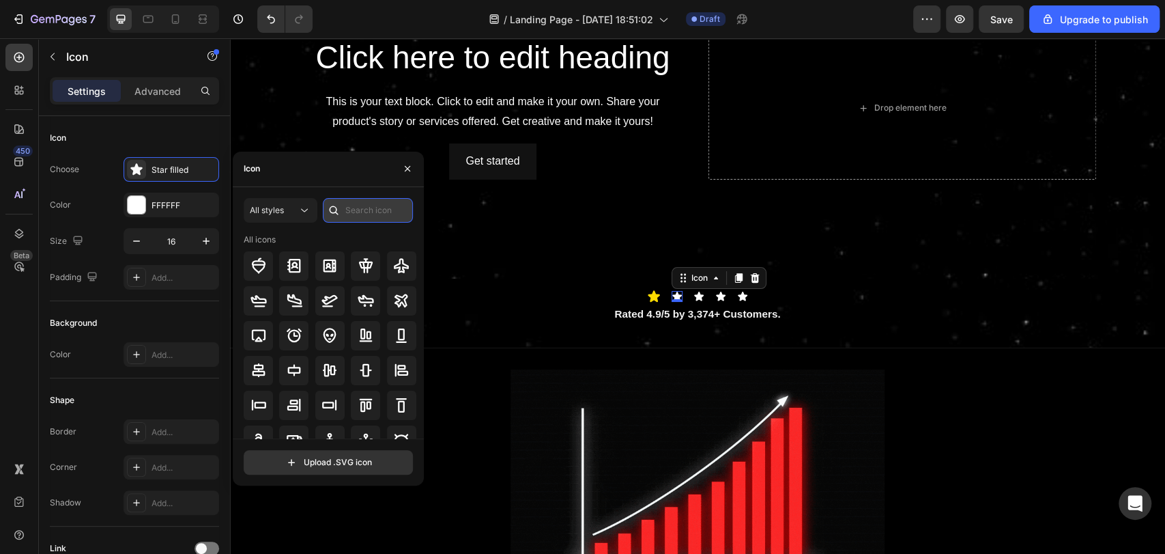
click at [360, 209] on input "text" at bounding box center [368, 210] width 90 height 25
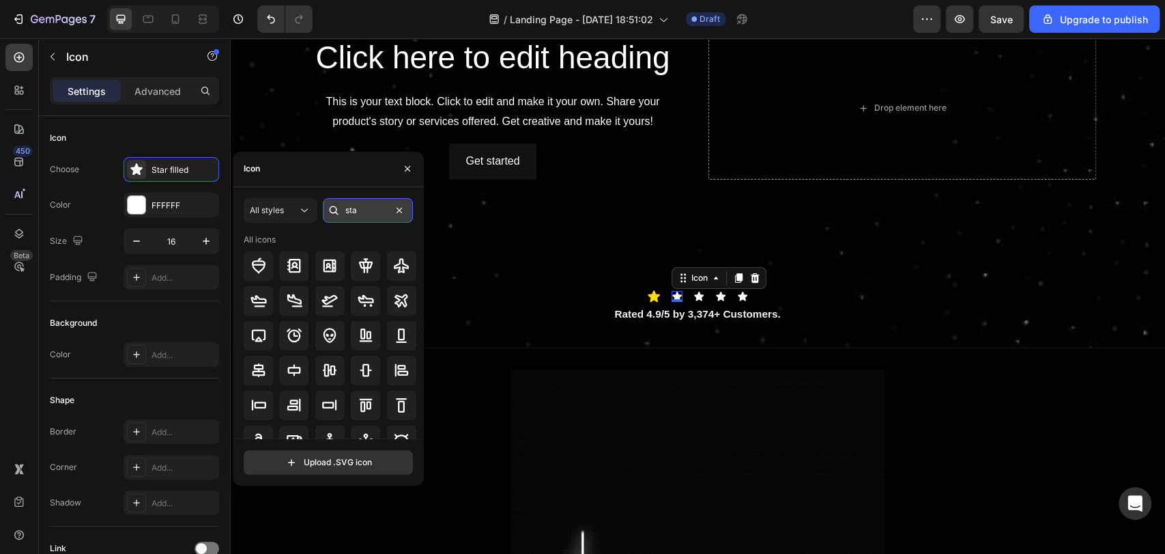
type input "star"
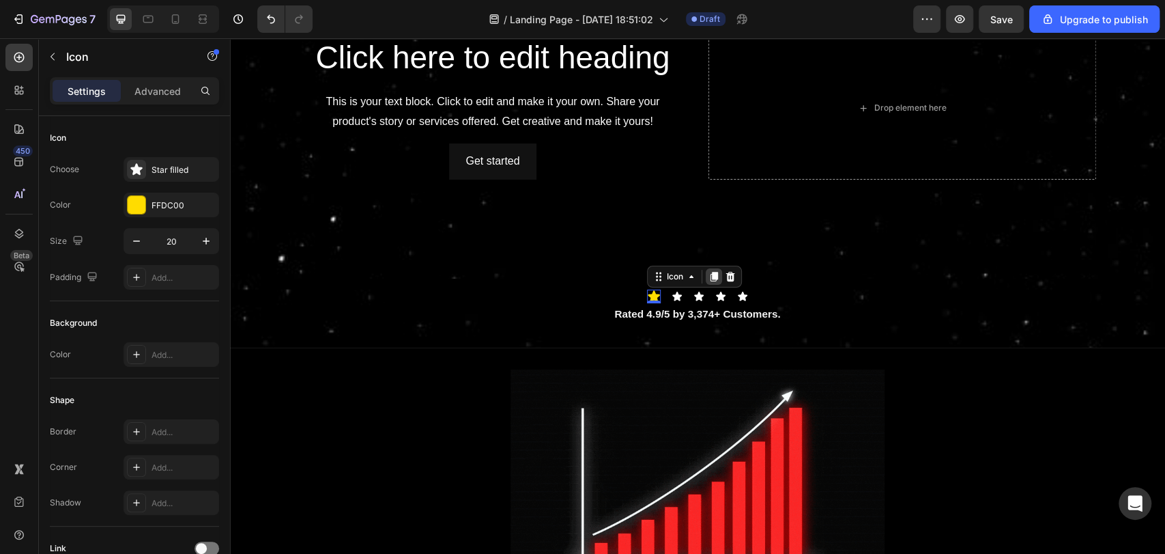
click at [711, 277] on icon at bounding box center [715, 277] width 8 height 10
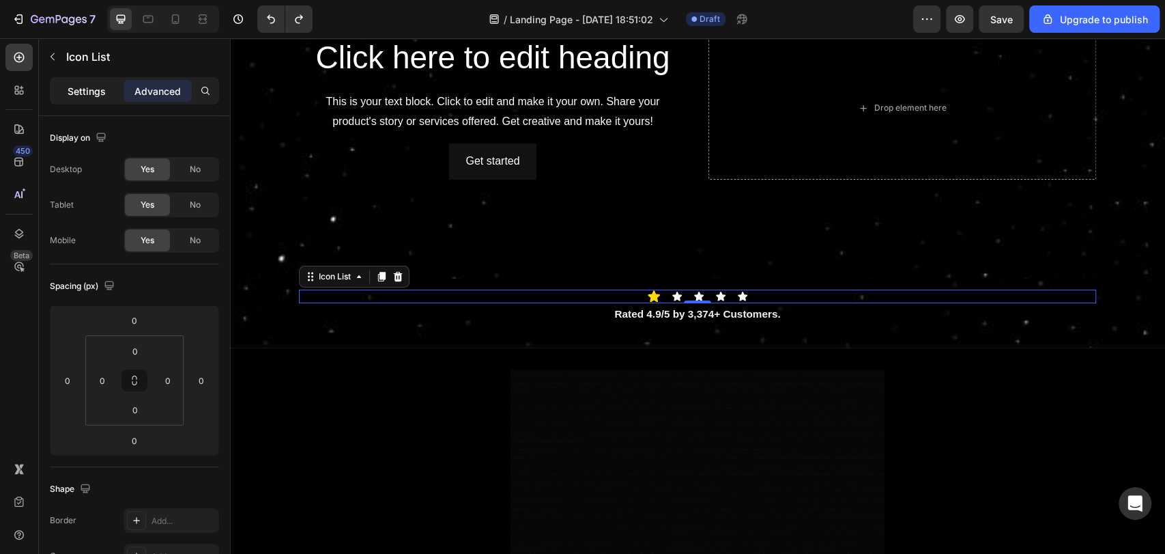
click at [98, 83] on div "Settings" at bounding box center [87, 91] width 68 height 22
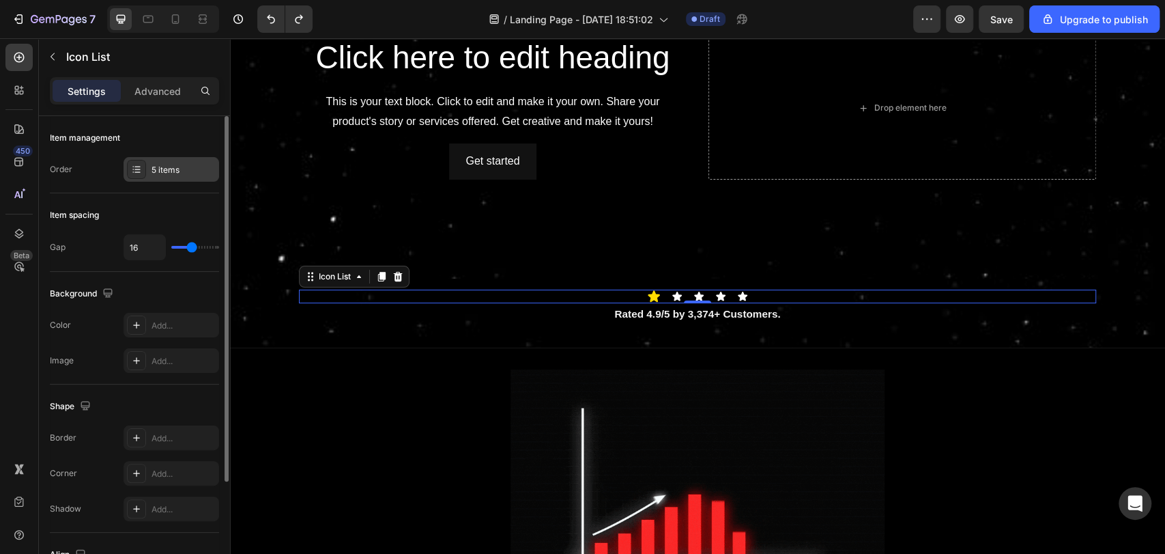
click at [147, 176] on div "5 items" at bounding box center [172, 169] width 96 height 25
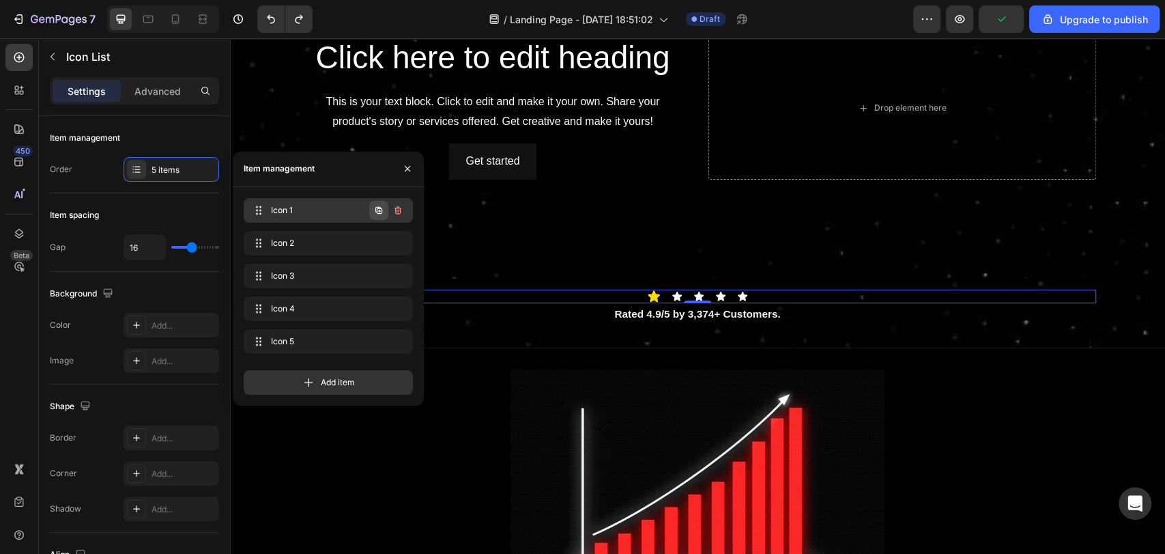
click at [379, 209] on icon "button" at bounding box center [378, 210] width 11 height 11
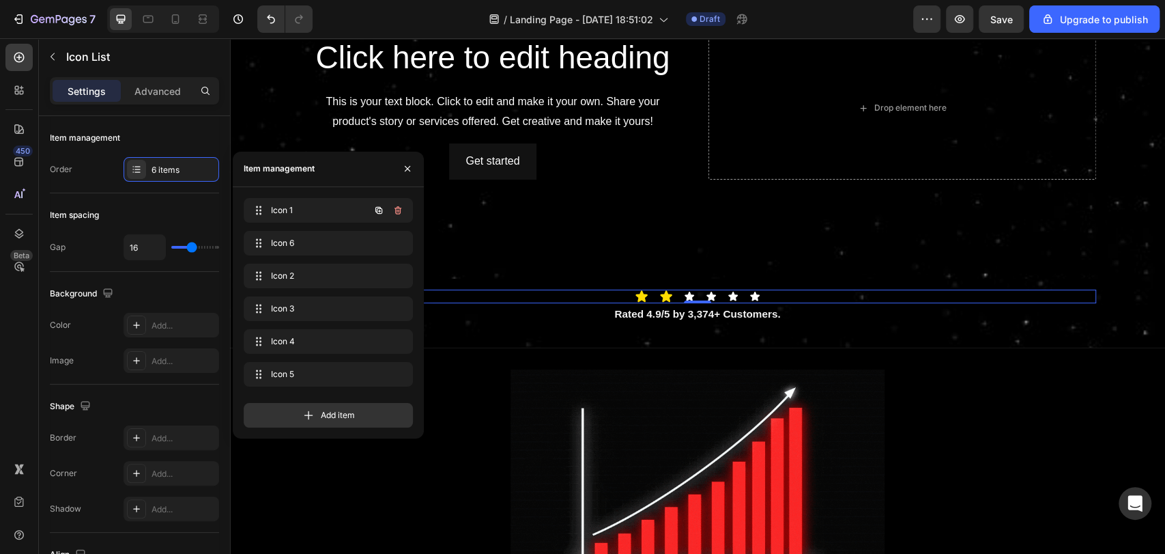
click at [379, 209] on icon "button" at bounding box center [378, 210] width 11 height 11
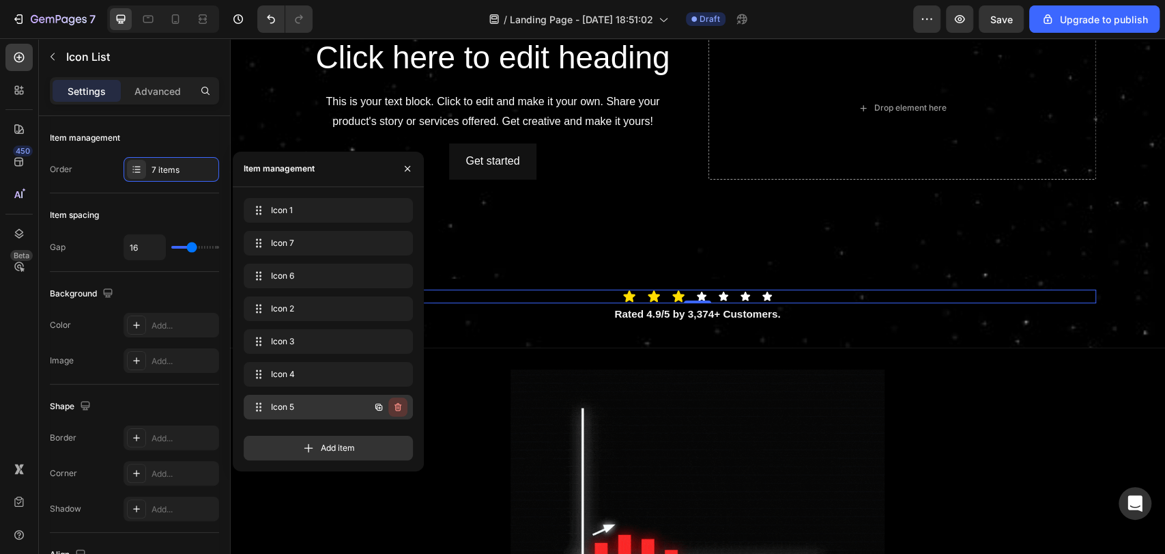
click at [405, 406] on button "button" at bounding box center [397, 406] width 19 height 19
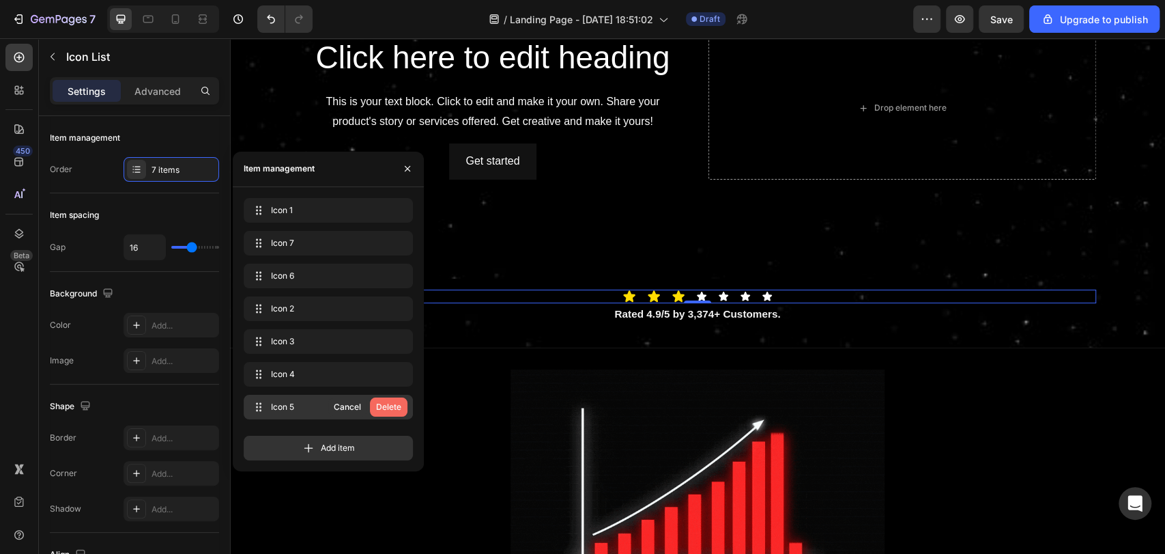
click at [399, 403] on div "Delete" at bounding box center [388, 407] width 25 height 12
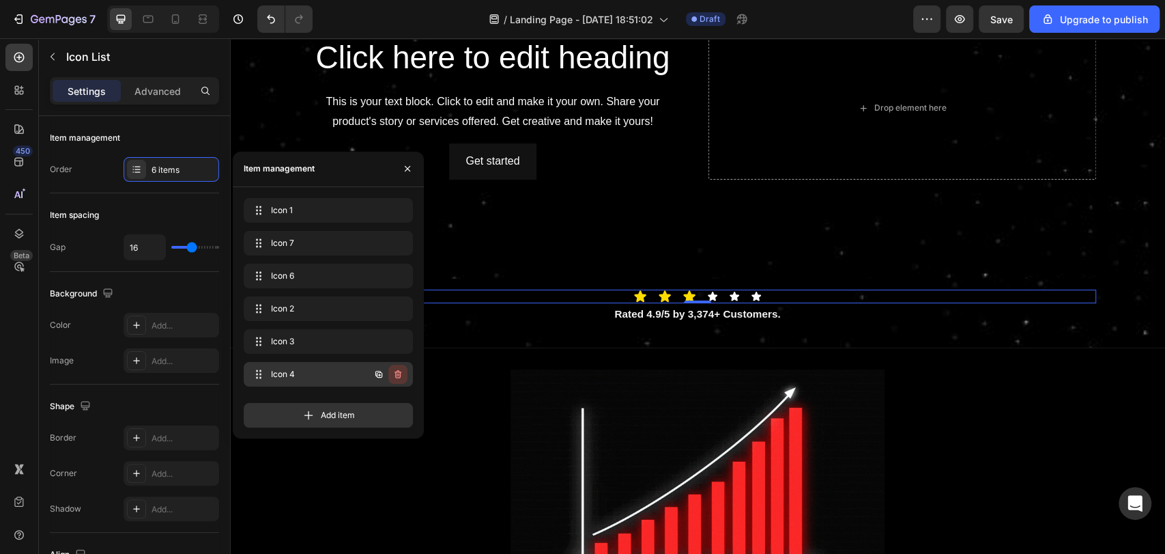
click at [400, 375] on icon "button" at bounding box center [398, 374] width 7 height 8
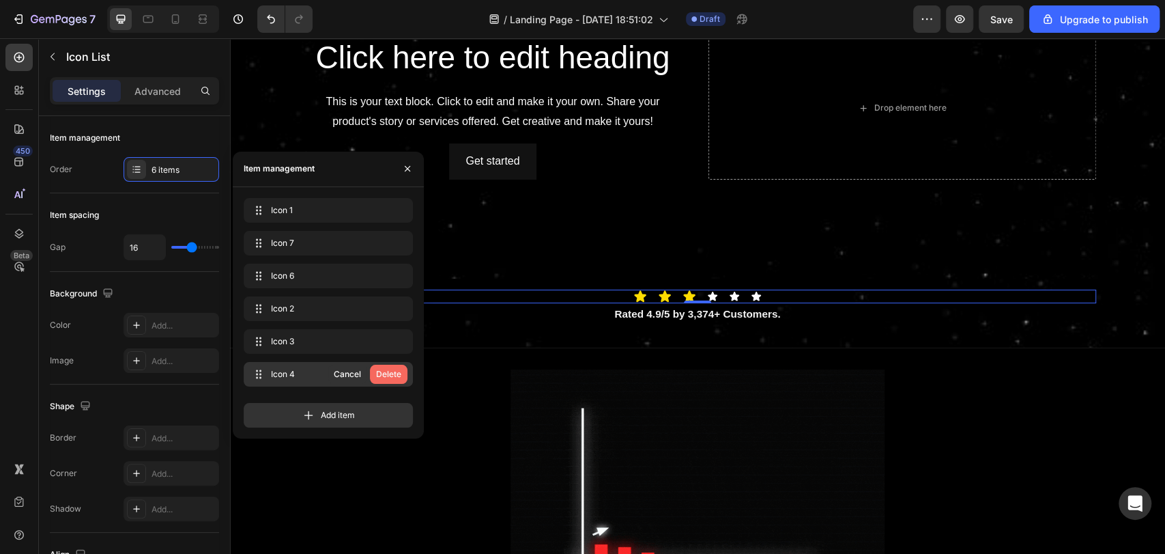
click at [392, 377] on div "Delete" at bounding box center [388, 374] width 25 height 12
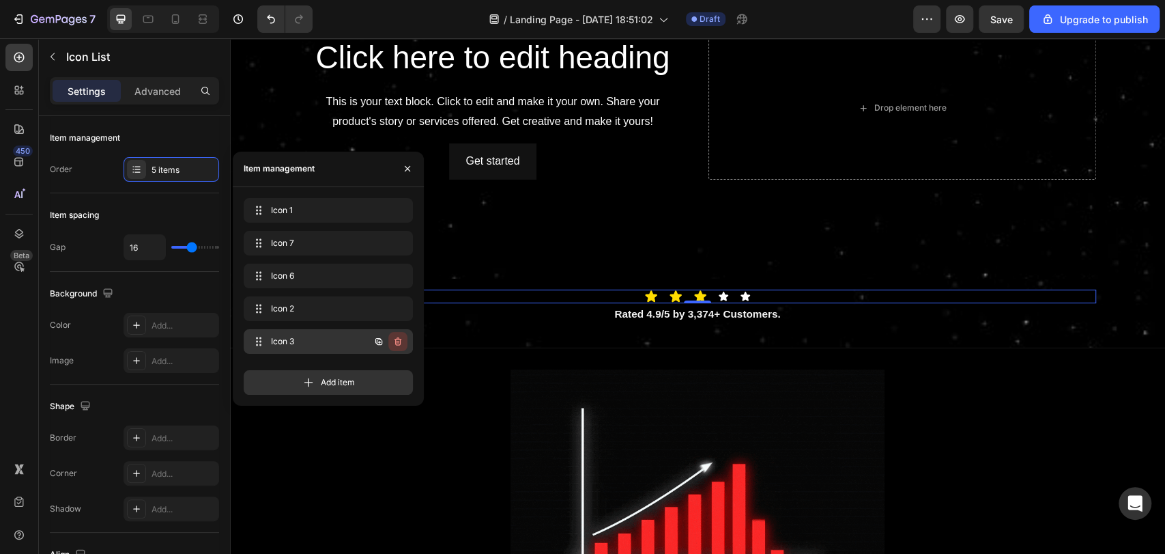
click at [403, 343] on icon "button" at bounding box center [397, 341] width 11 height 11
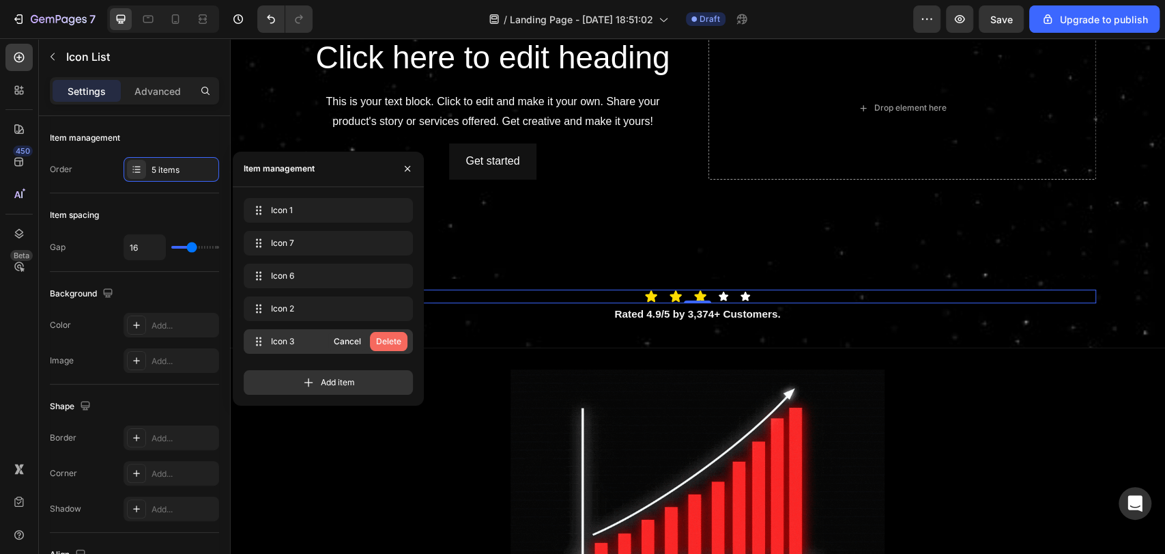
click at [397, 343] on div "Delete" at bounding box center [388, 341] width 25 height 12
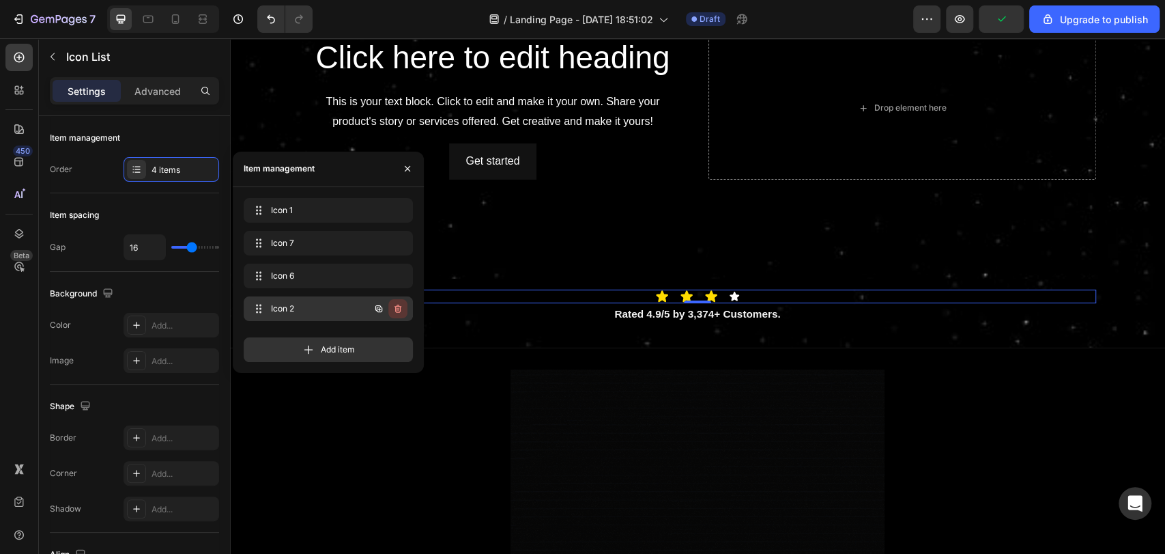
click at [397, 307] on icon "button" at bounding box center [397, 308] width 11 height 11
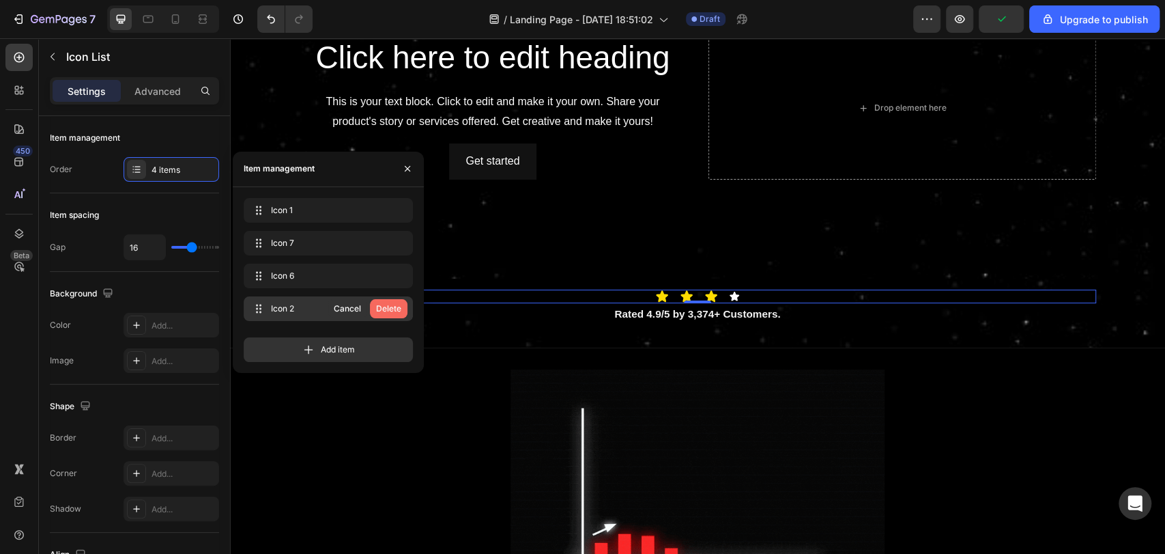
click at [393, 307] on div "Delete" at bounding box center [388, 308] width 25 height 12
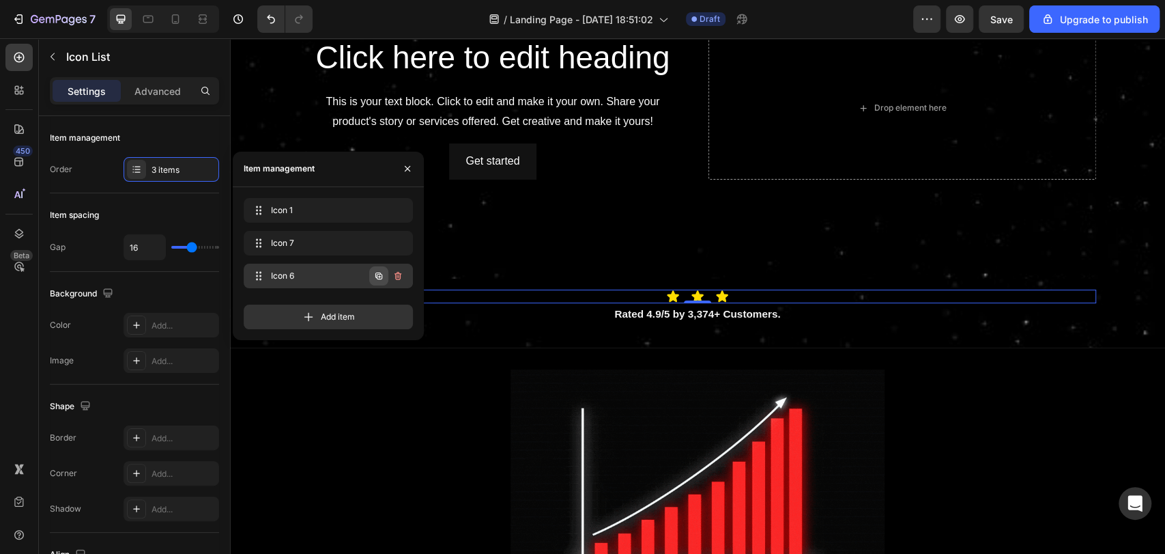
click at [375, 276] on icon "button" at bounding box center [378, 275] width 7 height 7
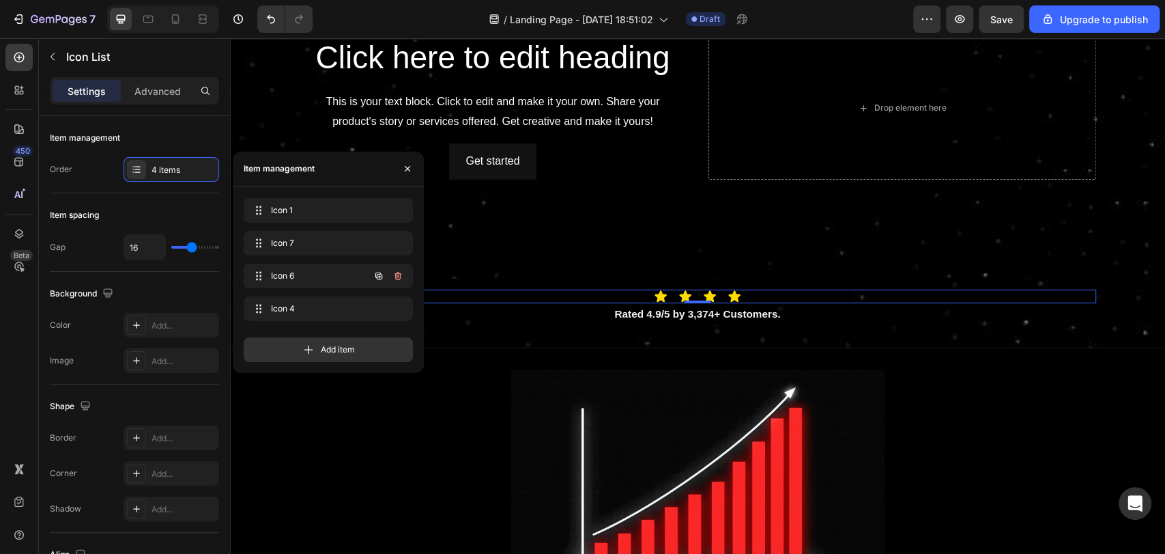
click at [375, 276] on icon "button" at bounding box center [378, 275] width 7 height 7
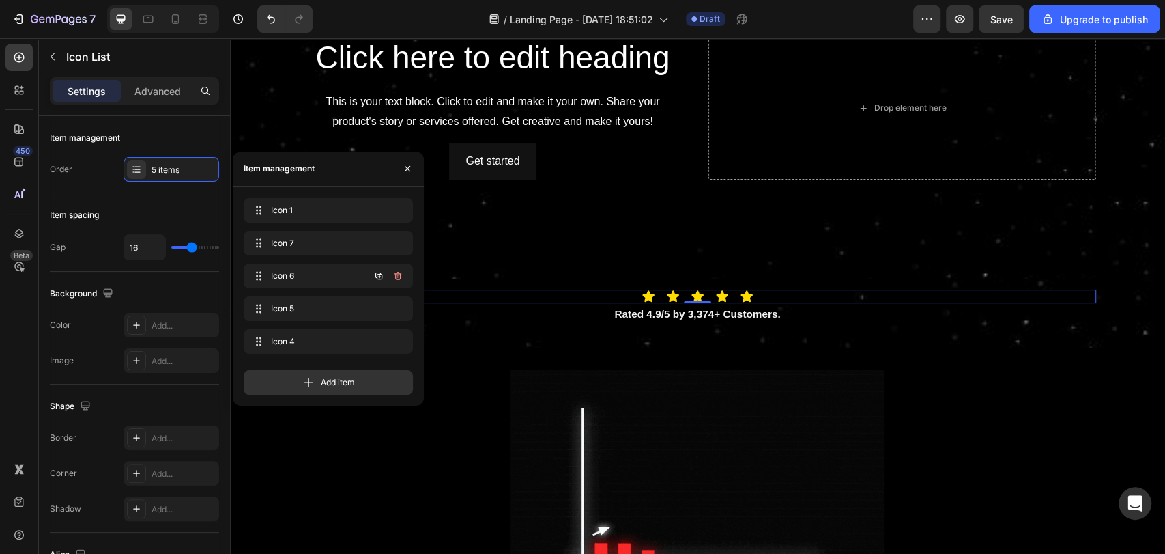
click at [375, 276] on icon "button" at bounding box center [378, 275] width 7 height 7
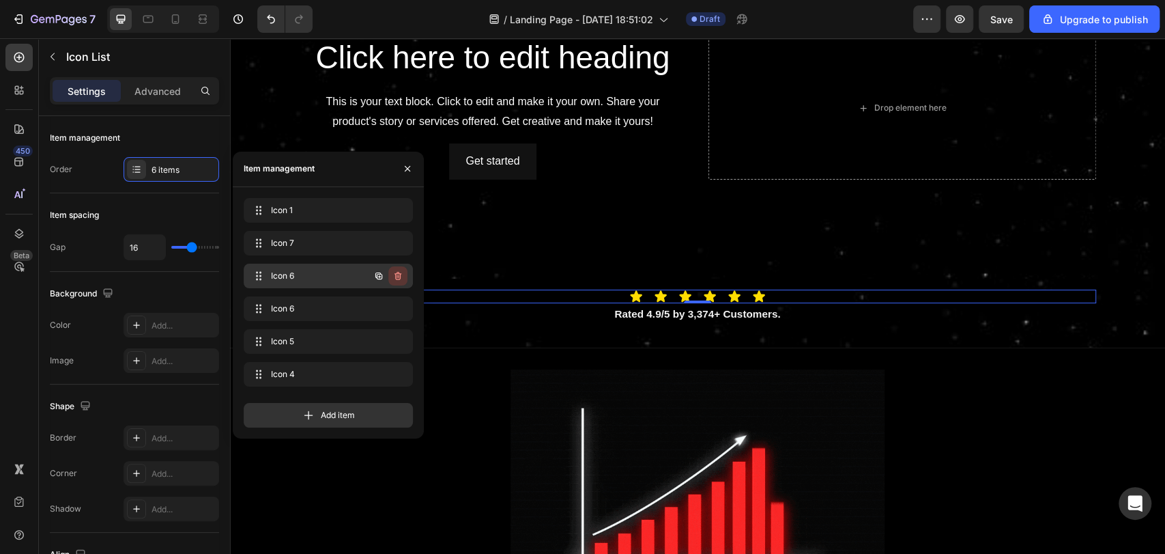
click at [399, 279] on icon "button" at bounding box center [398, 276] width 7 height 8
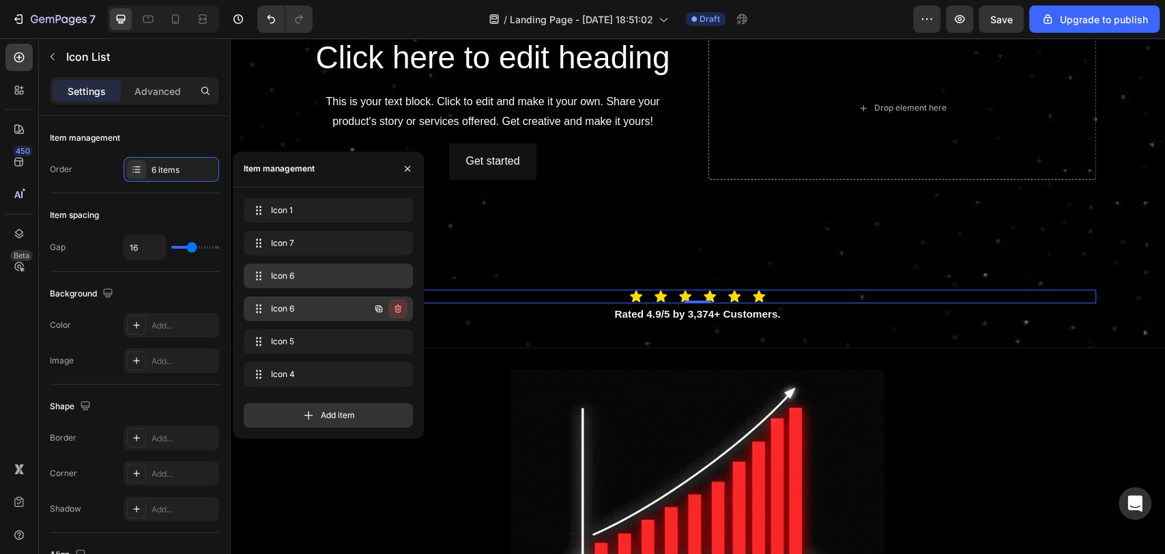
click at [395, 303] on icon "button" at bounding box center [397, 308] width 11 height 11
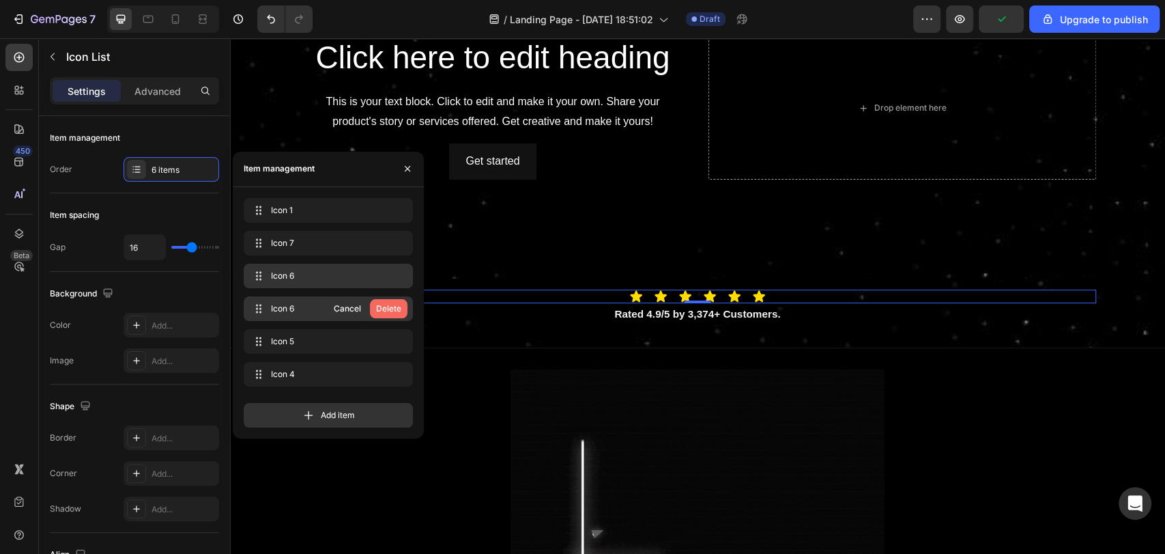
click at [401, 311] on button "Delete" at bounding box center [389, 308] width 38 height 19
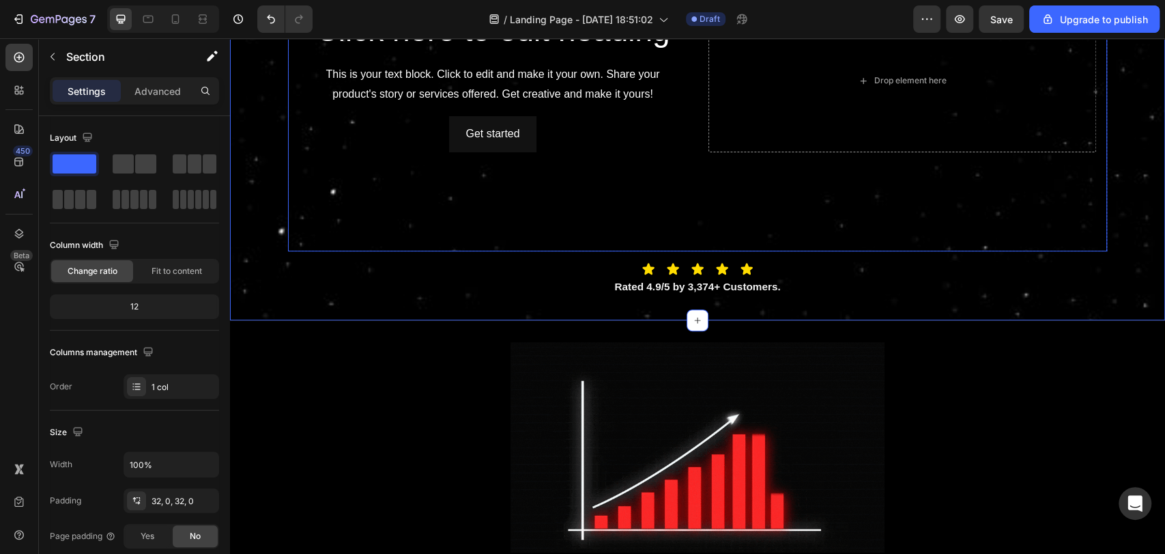
scroll to position [177, 0]
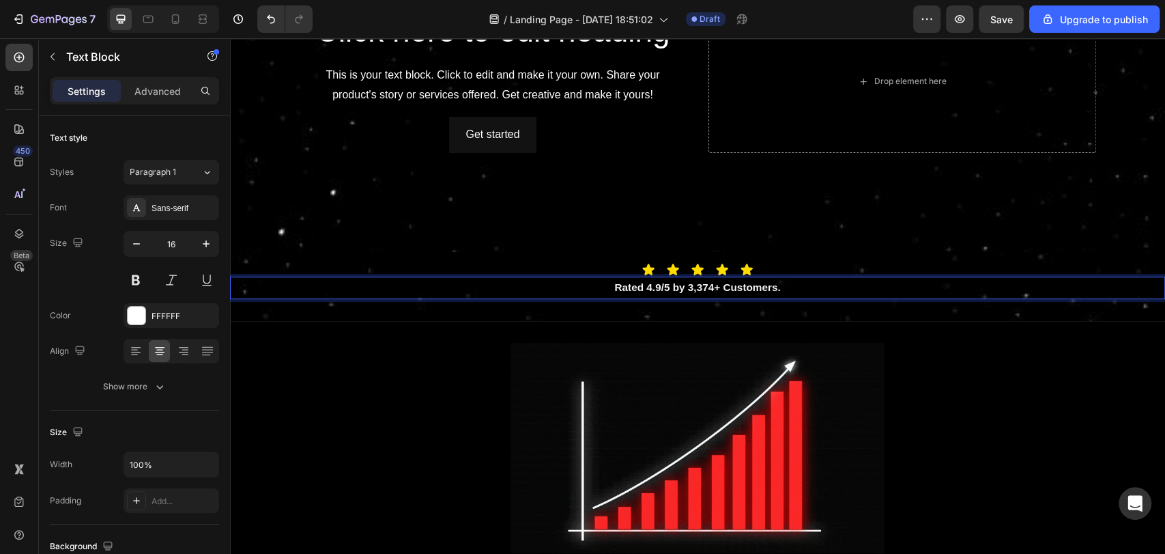
click at [789, 285] on p "Rated 4.9/5 by 3,374+ Customers." at bounding box center [697, 288] width 932 height 20
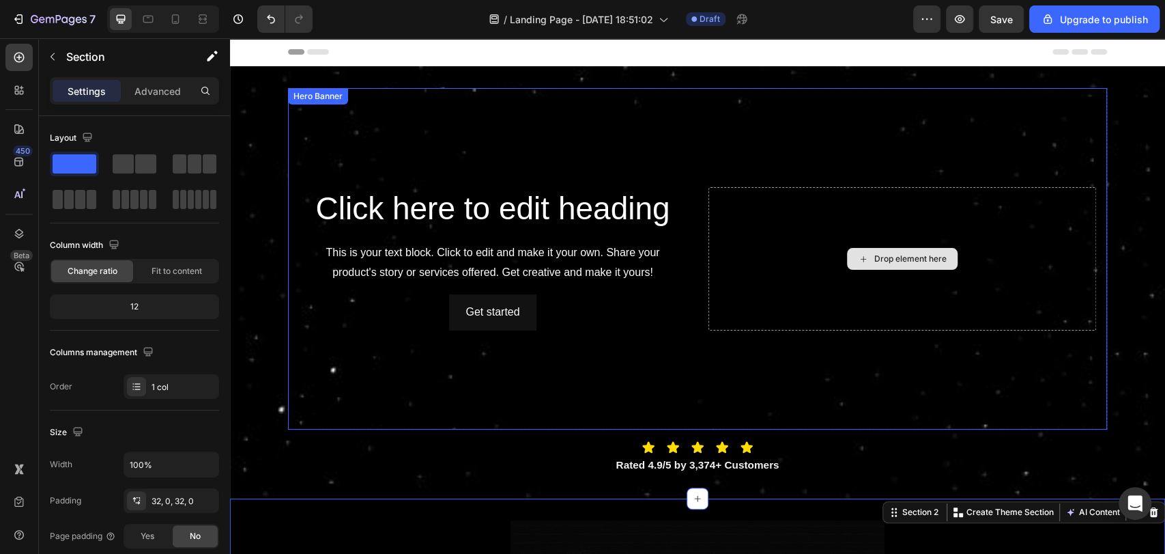
scroll to position [35, 0]
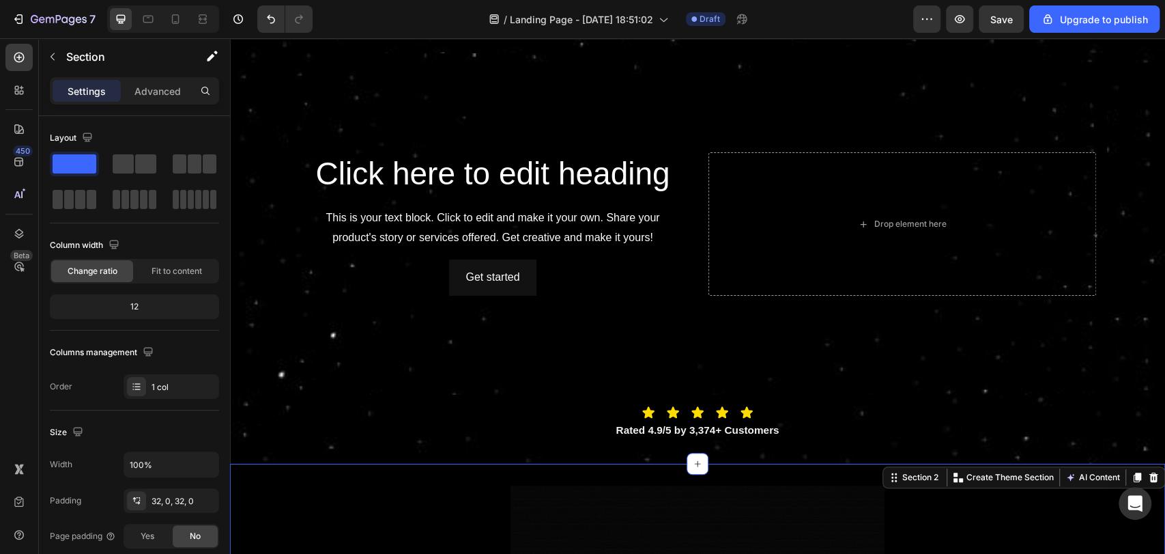
click at [949, 36] on div "7 / Landing Page - Aug 1, 18:51:02 Draft Preview Save Upgrade to publish" at bounding box center [582, 19] width 1165 height 39
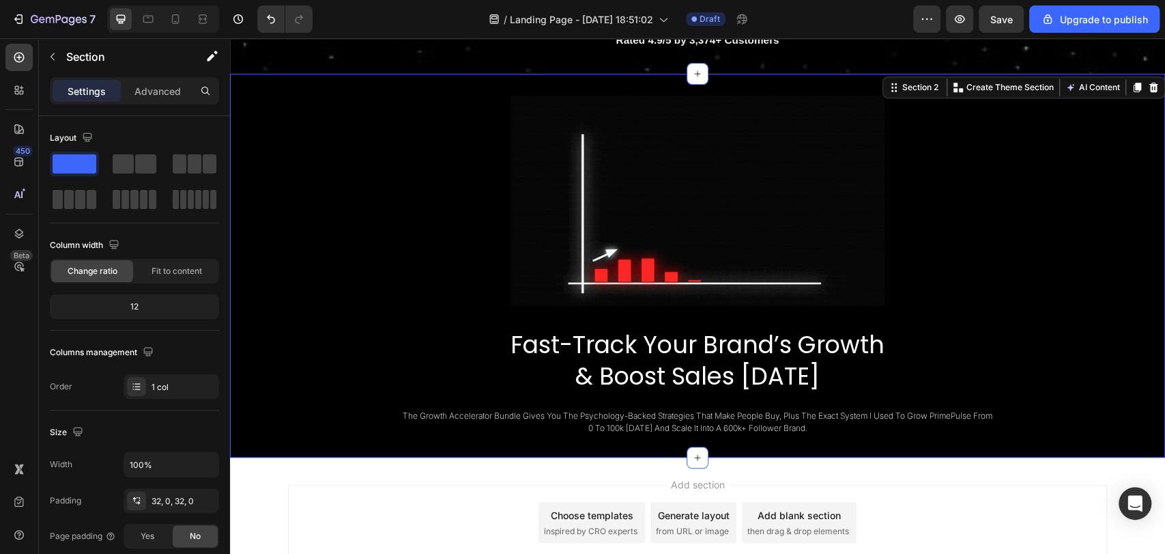
scroll to position [425, 0]
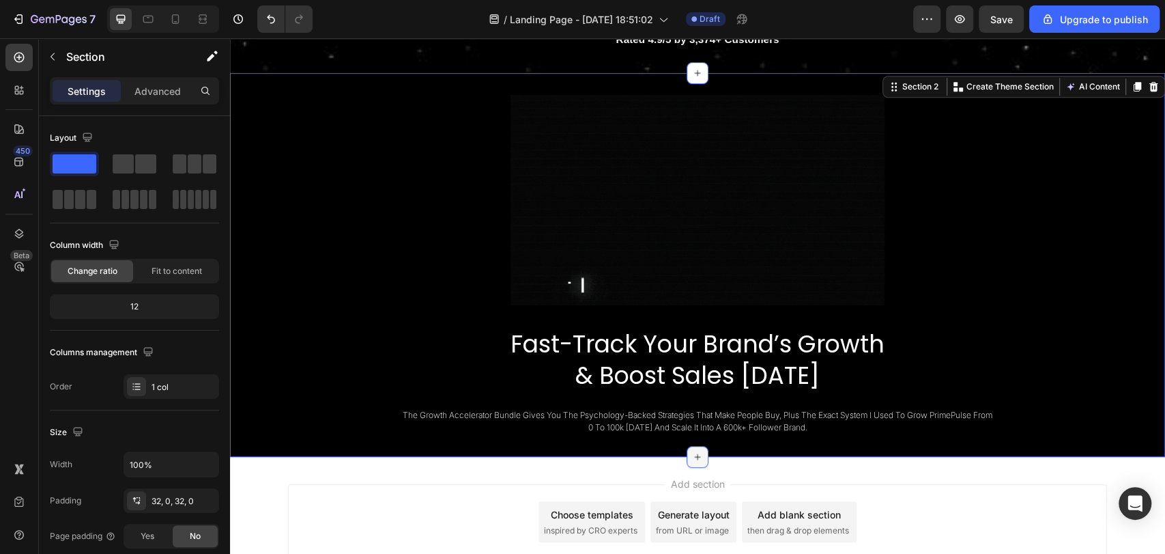
click at [692, 456] on icon at bounding box center [697, 456] width 11 height 11
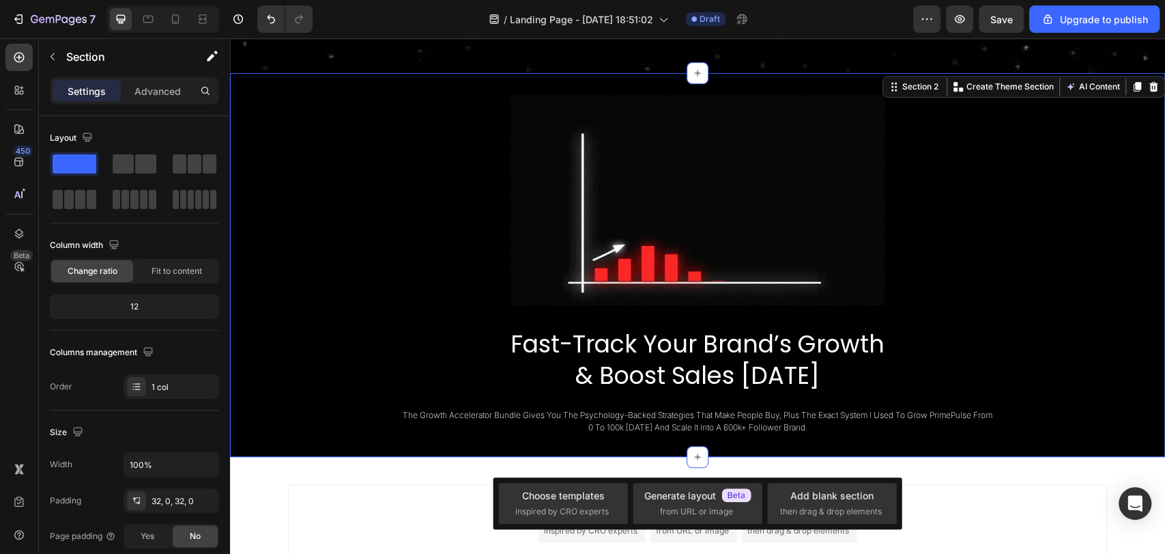
scroll to position [524, 0]
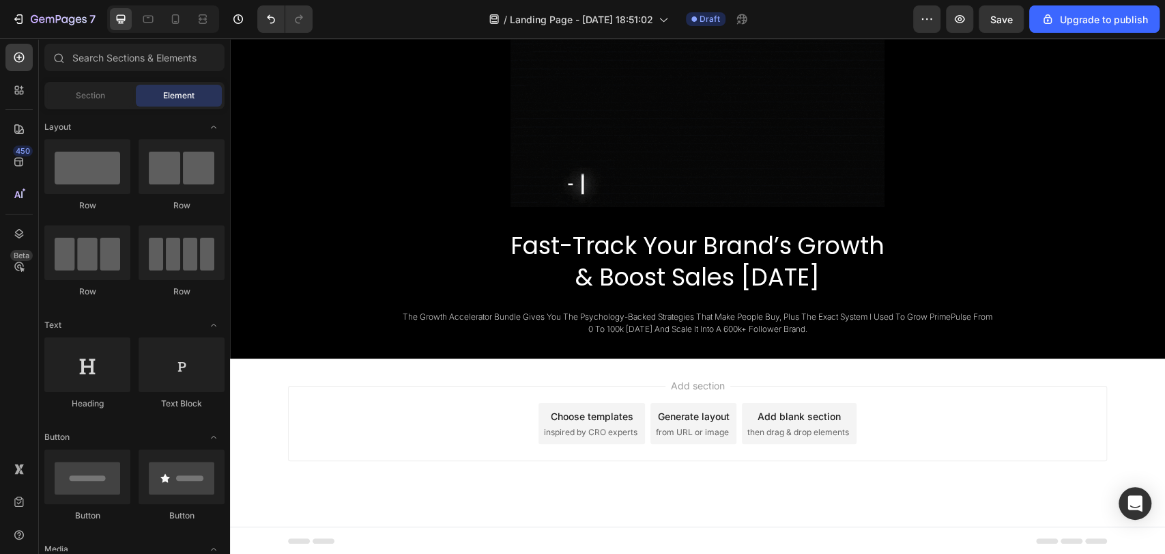
click at [797, 431] on span "then drag & drop elements" at bounding box center [798, 432] width 102 height 12
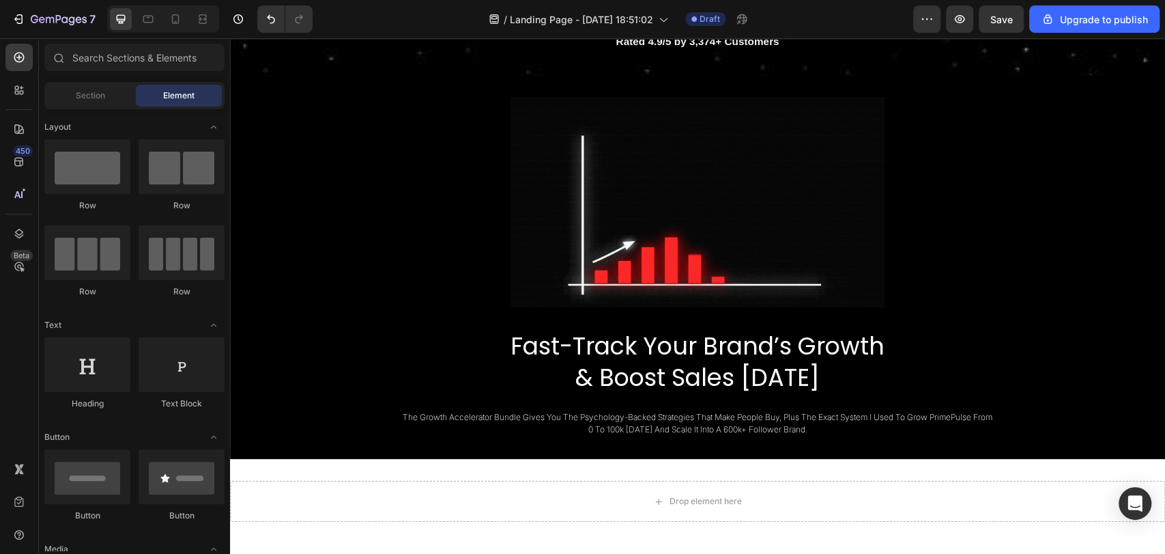
scroll to position [0, 0]
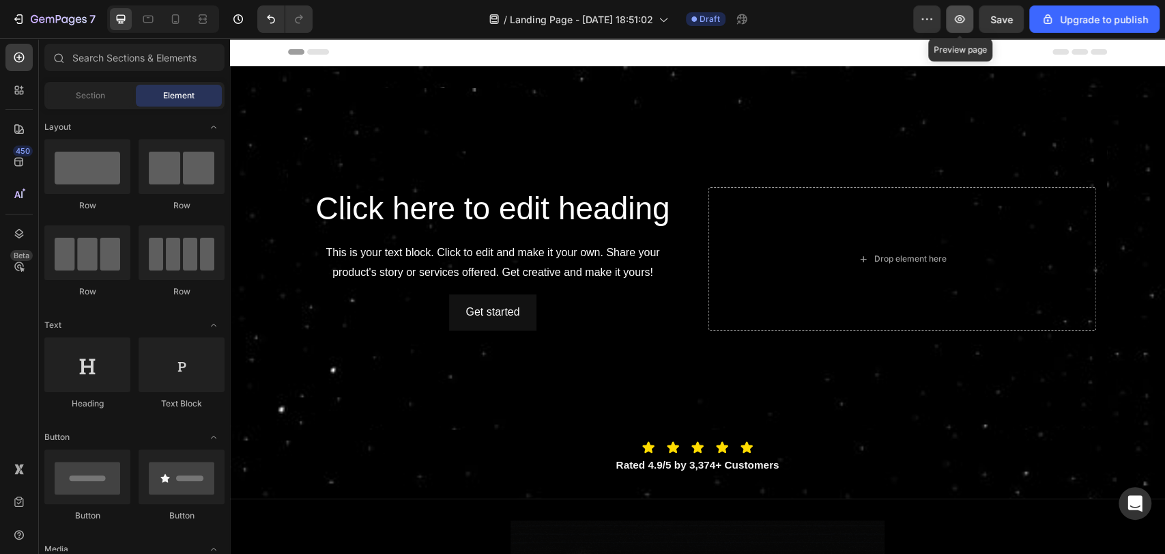
click at [959, 23] on icon "button" at bounding box center [960, 19] width 14 height 14
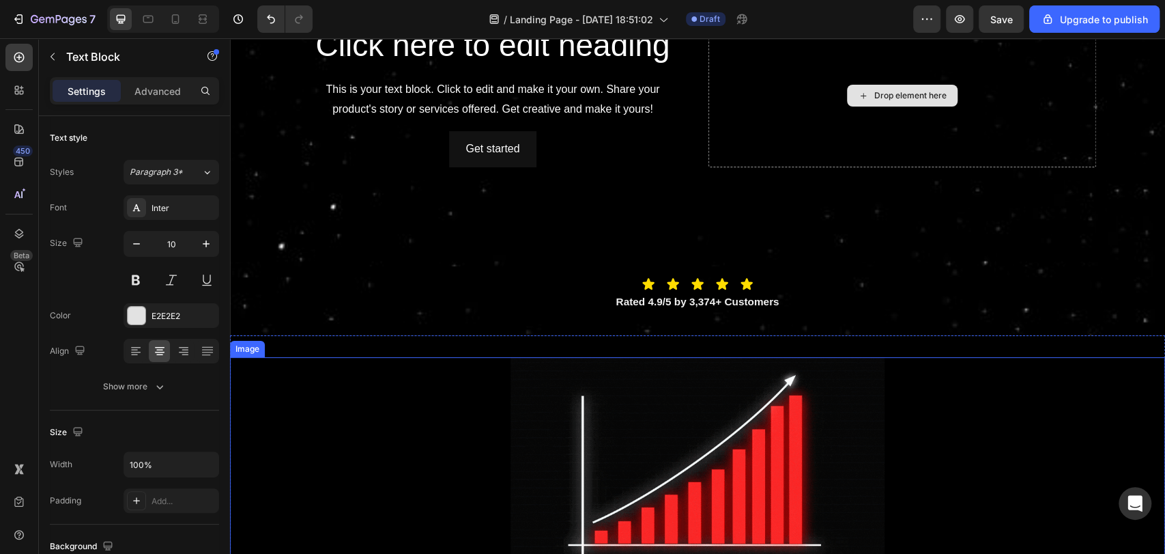
scroll to position [607, 0]
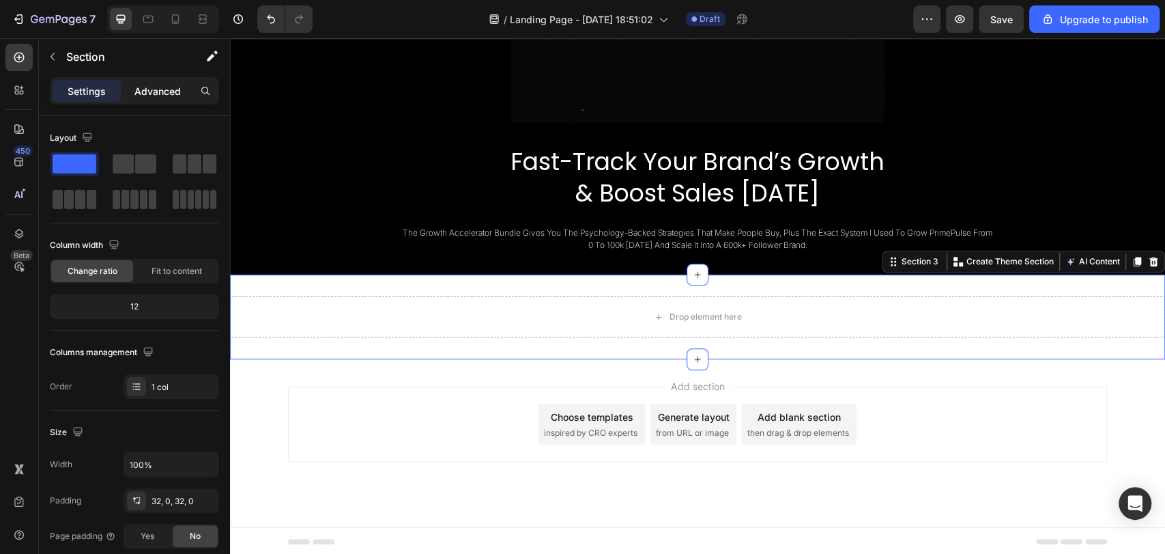
click at [154, 93] on p "Advanced" at bounding box center [157, 91] width 46 height 14
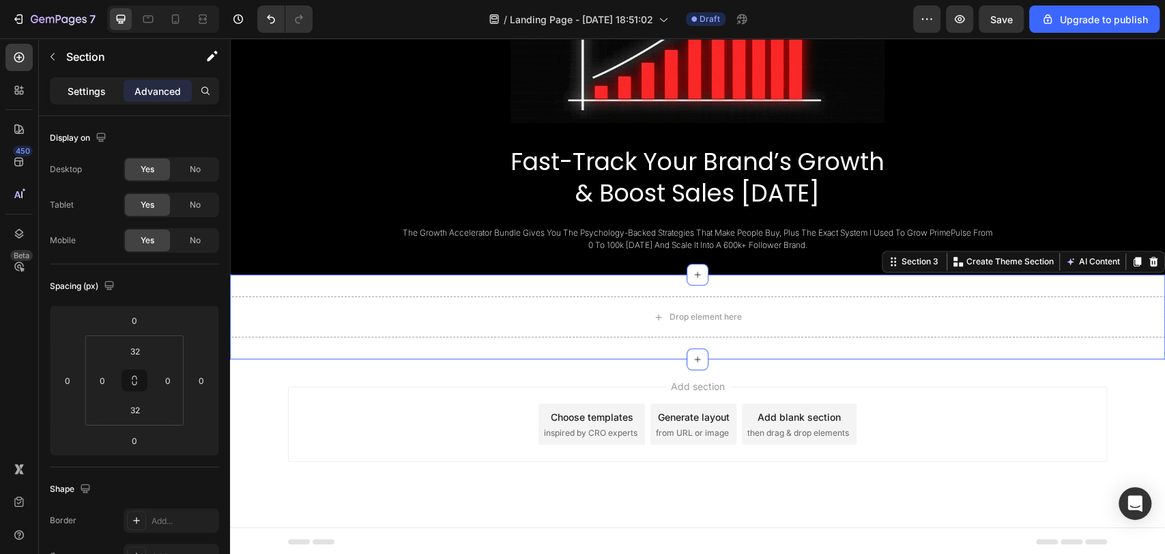
click at [68, 98] on p "Settings" at bounding box center [87, 91] width 38 height 14
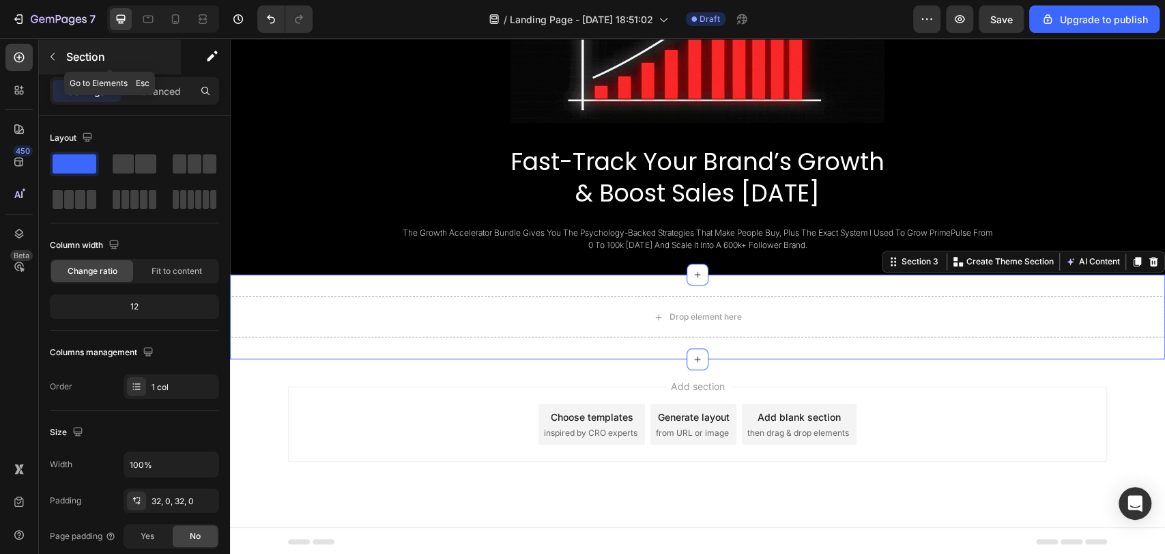
click at [61, 61] on button "button" at bounding box center [53, 57] width 22 height 22
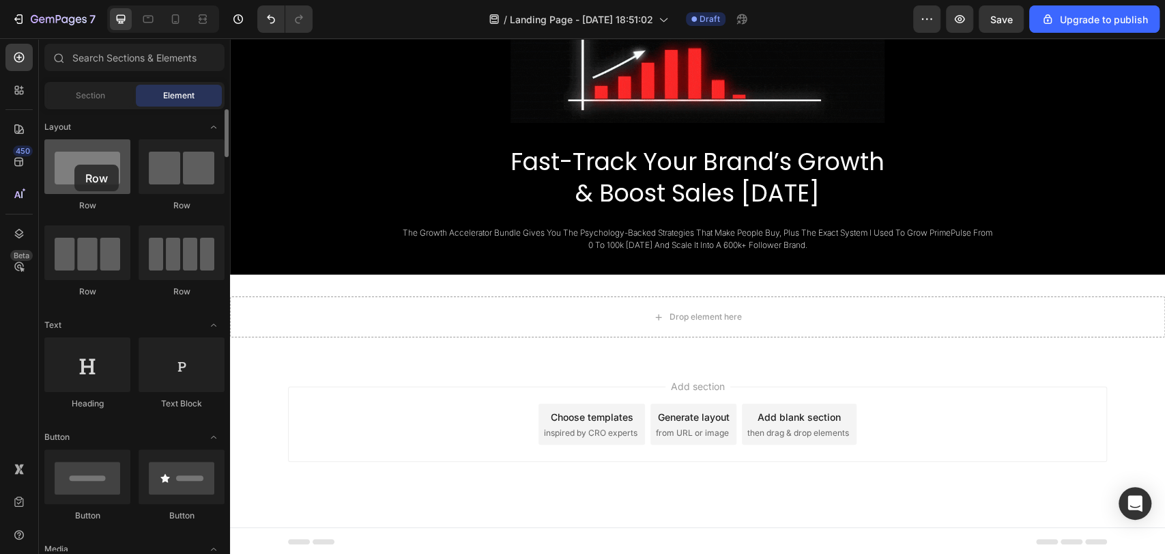
drag, startPoint x: 98, startPoint y: 176, endPoint x: 74, endPoint y: 164, distance: 26.6
click at [74, 164] on div at bounding box center [87, 166] width 86 height 55
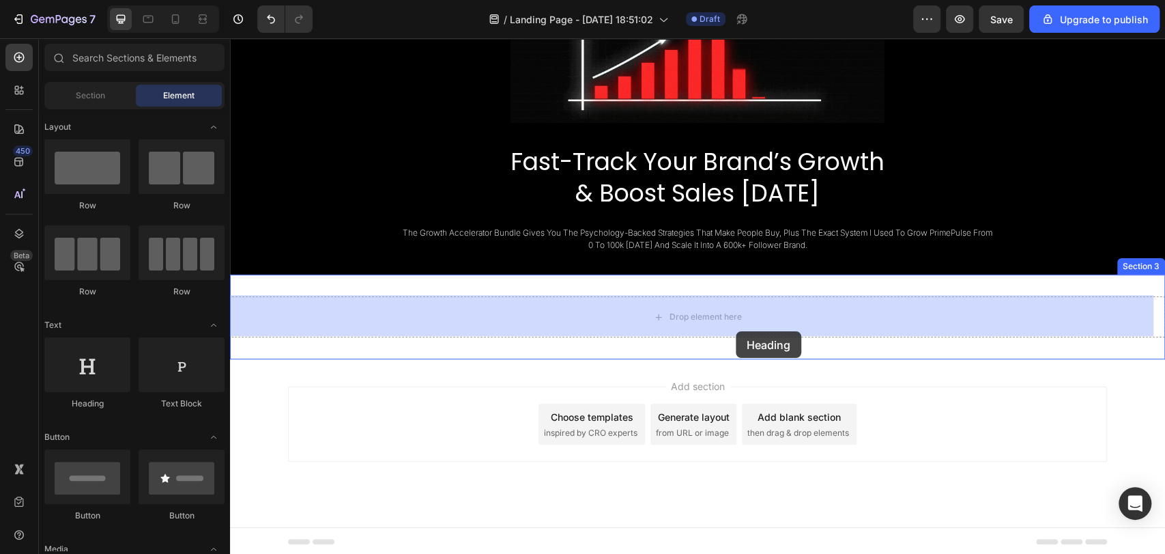
drag, startPoint x: 313, startPoint y: 407, endPoint x: 732, endPoint y: 334, distance: 425.4
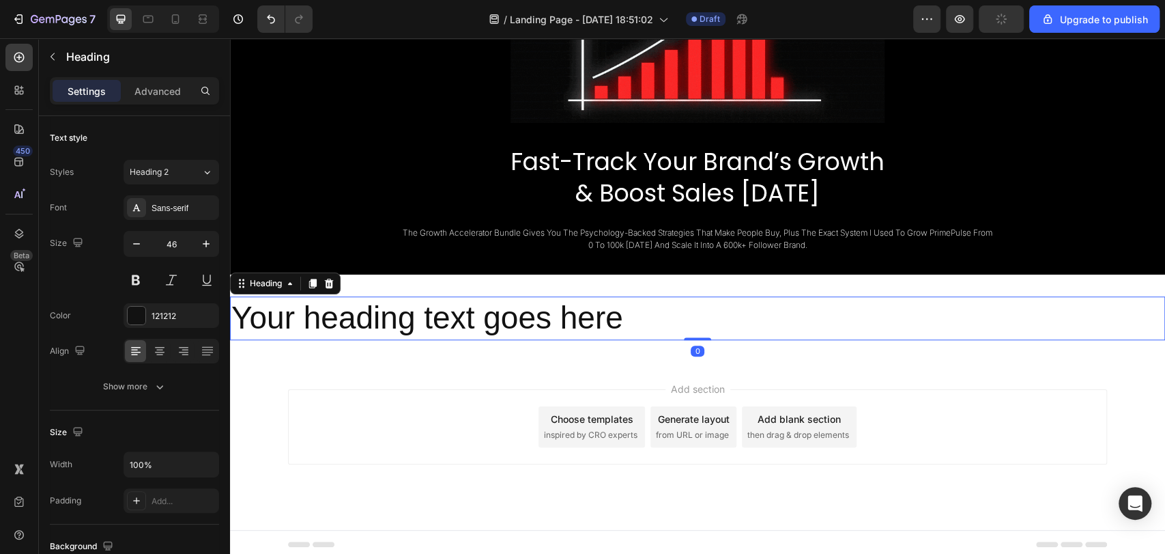
click at [577, 319] on h2 "Your heading text goes here" at bounding box center [697, 318] width 935 height 44
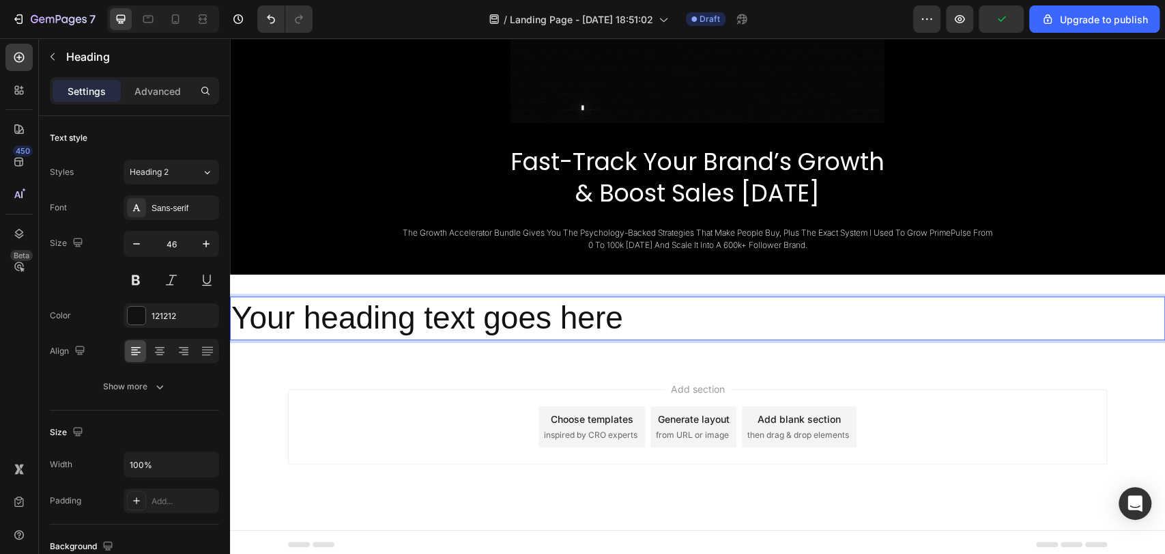
click at [577, 319] on p "Your heading text goes here" at bounding box center [697, 318] width 932 height 41
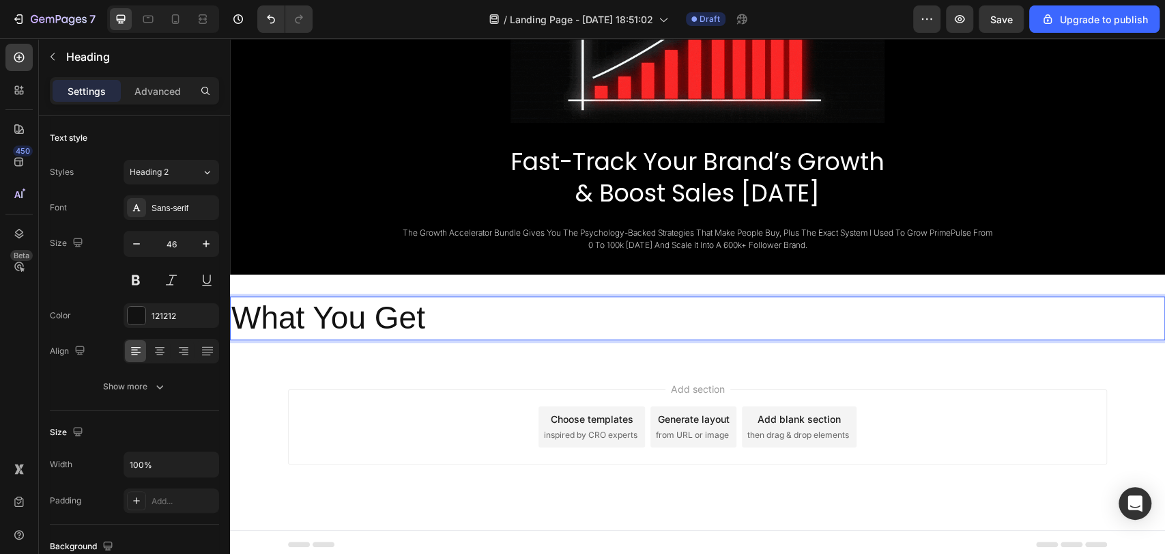
click at [476, 306] on p "What You Get" at bounding box center [697, 318] width 932 height 41
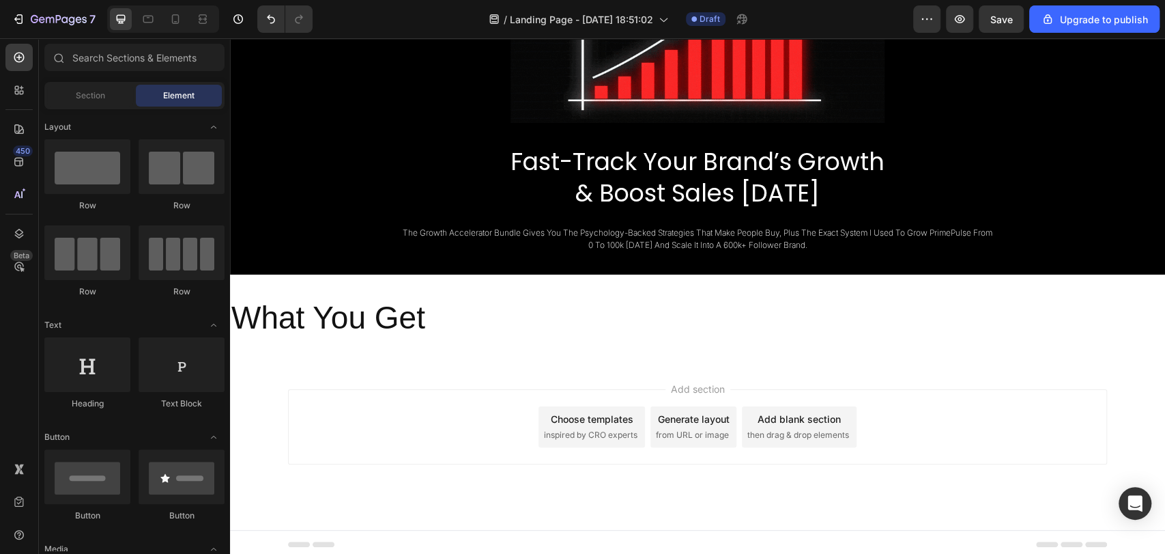
click at [469, 362] on div "Add section Choose templates inspired by CRO experts Generate layout from URL o…" at bounding box center [697, 446] width 935 height 168
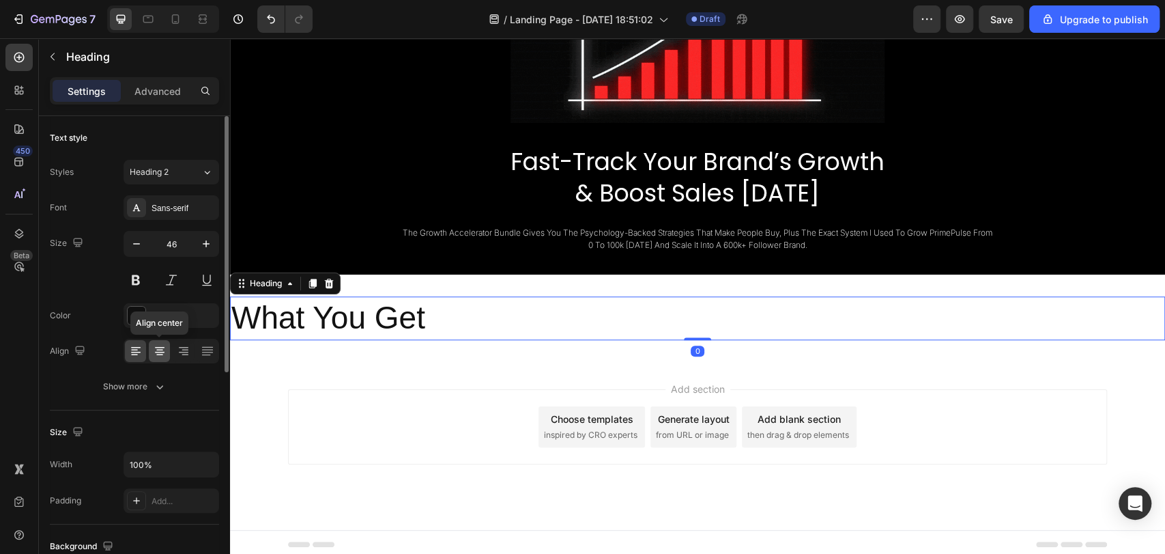
click at [164, 347] on icon at bounding box center [160, 351] width 14 height 14
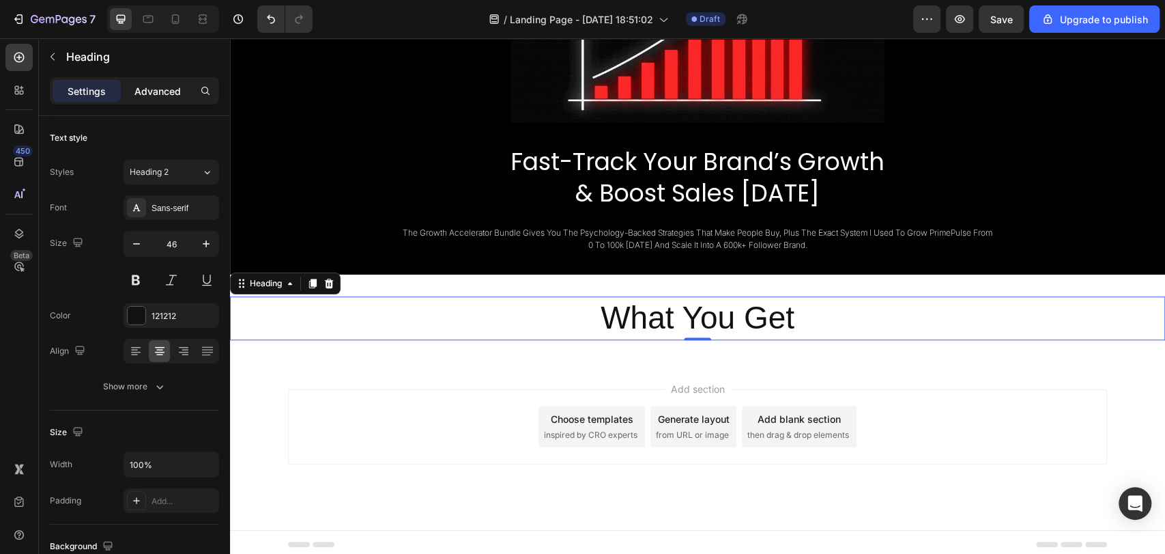
click at [147, 80] on div "Advanced" at bounding box center [158, 91] width 68 height 22
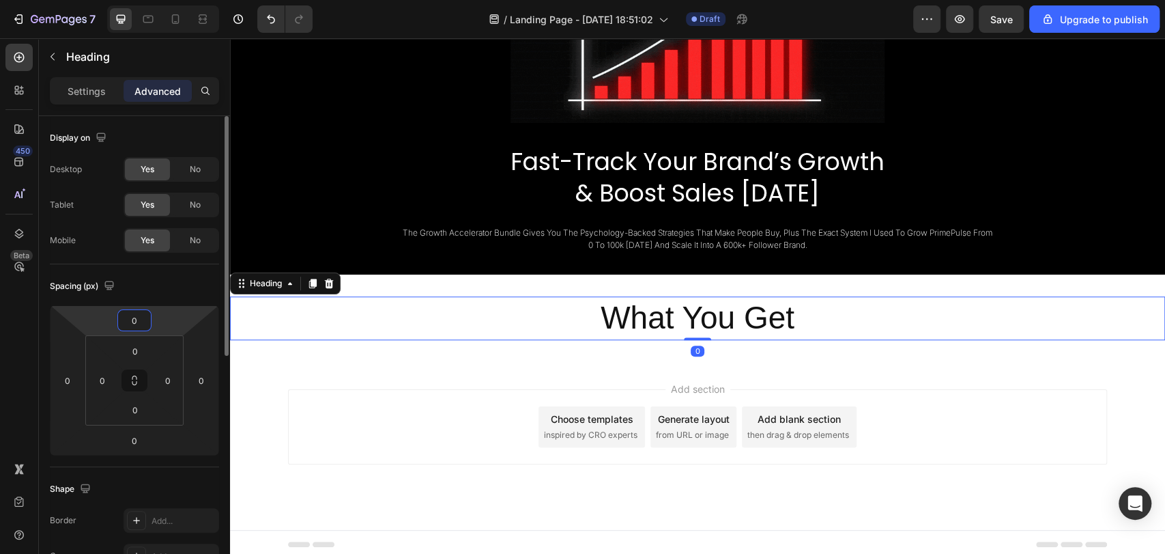
click at [142, 315] on input "0" at bounding box center [134, 320] width 27 height 20
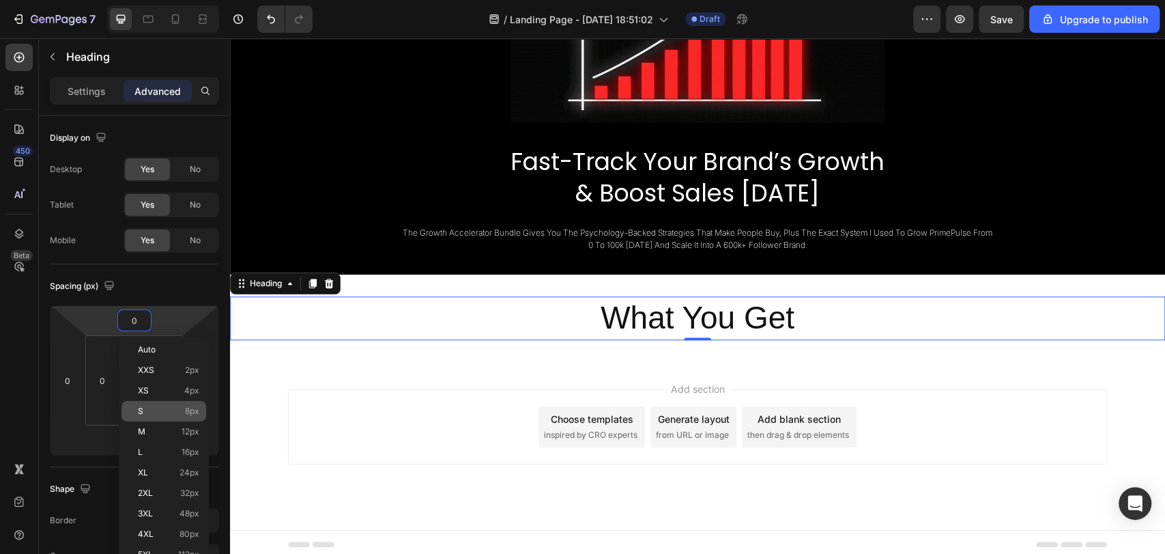
click at [176, 420] on div "S 8px" at bounding box center [163, 411] width 85 height 20
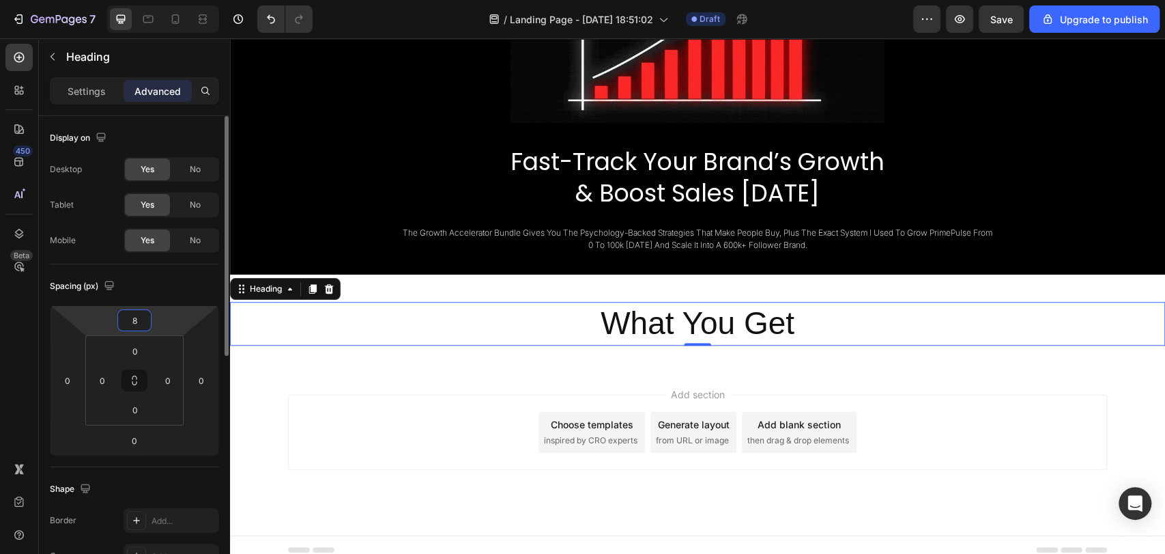
click at [137, 318] on input "8" at bounding box center [134, 320] width 27 height 20
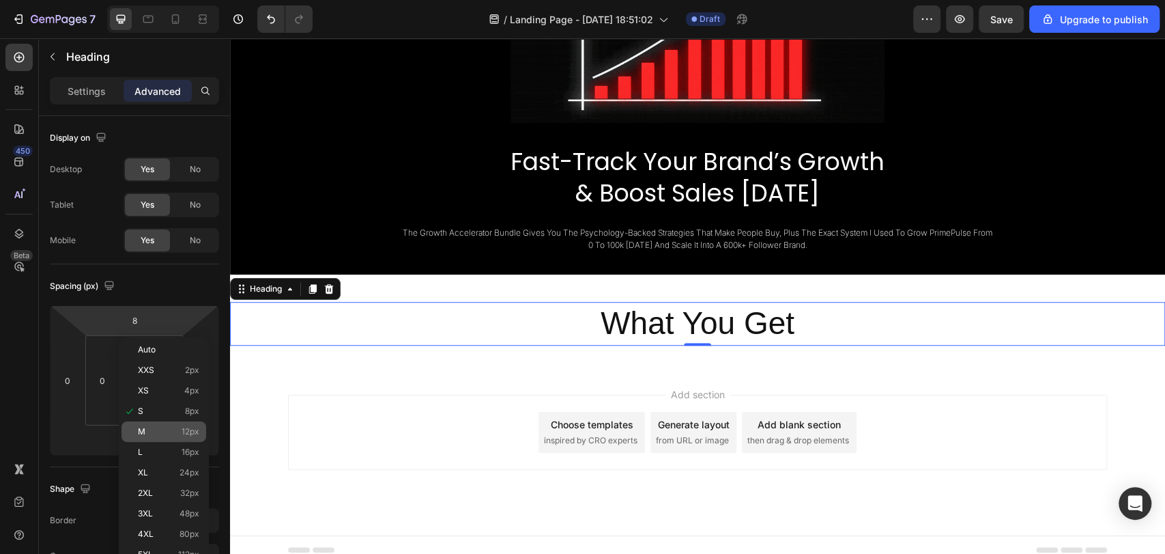
click at [157, 422] on div "M 12px" at bounding box center [163, 431] width 85 height 20
type input "12"
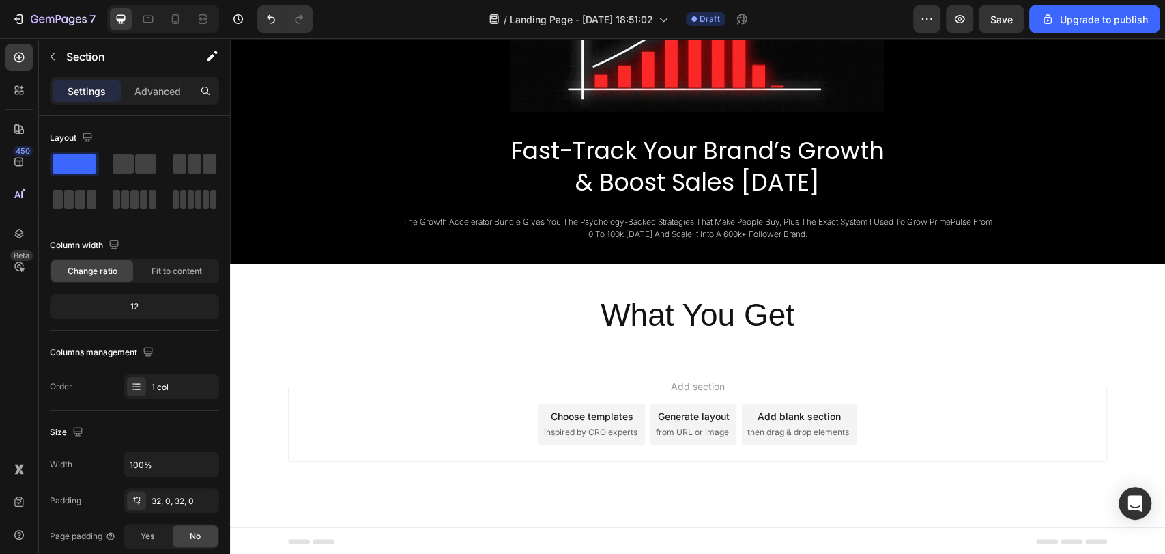
scroll to position [616, 0]
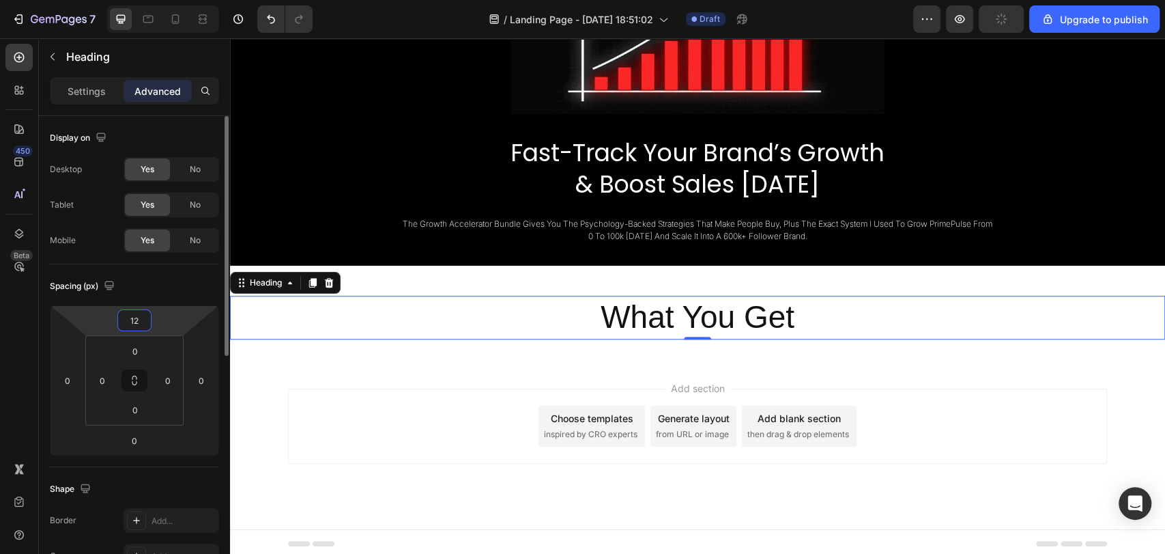
click at [137, 319] on input "12" at bounding box center [134, 320] width 27 height 20
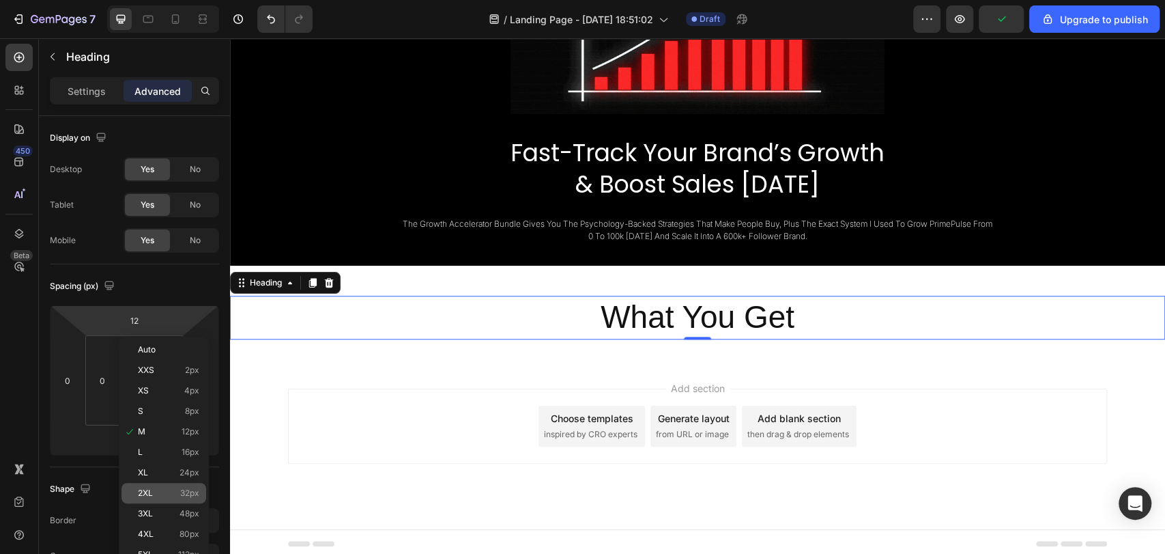
click at [176, 483] on div "2XL 32px" at bounding box center [163, 493] width 85 height 20
type input "32"
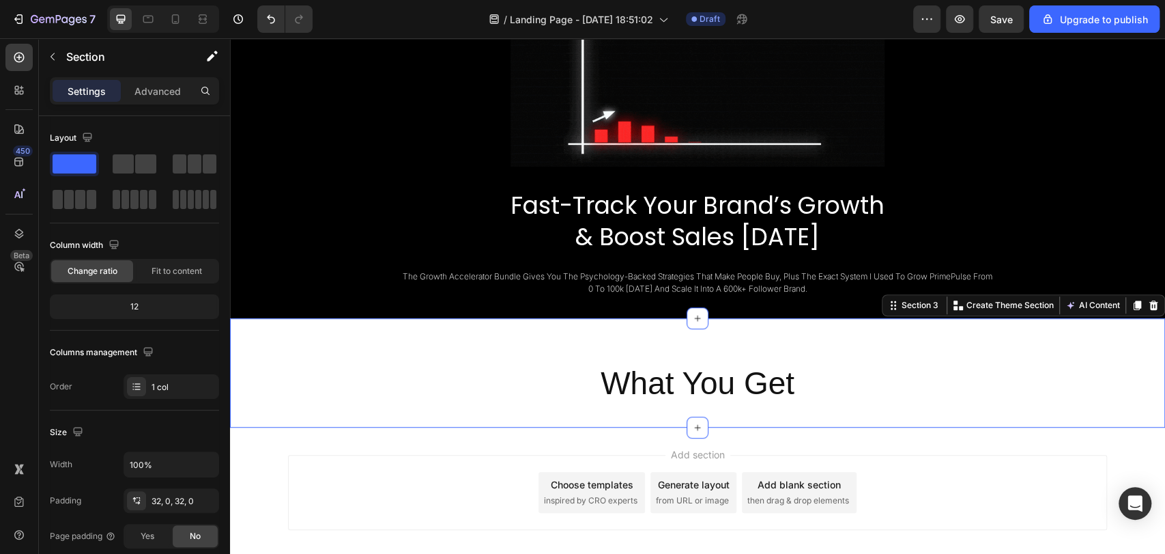
scroll to position [632, 0]
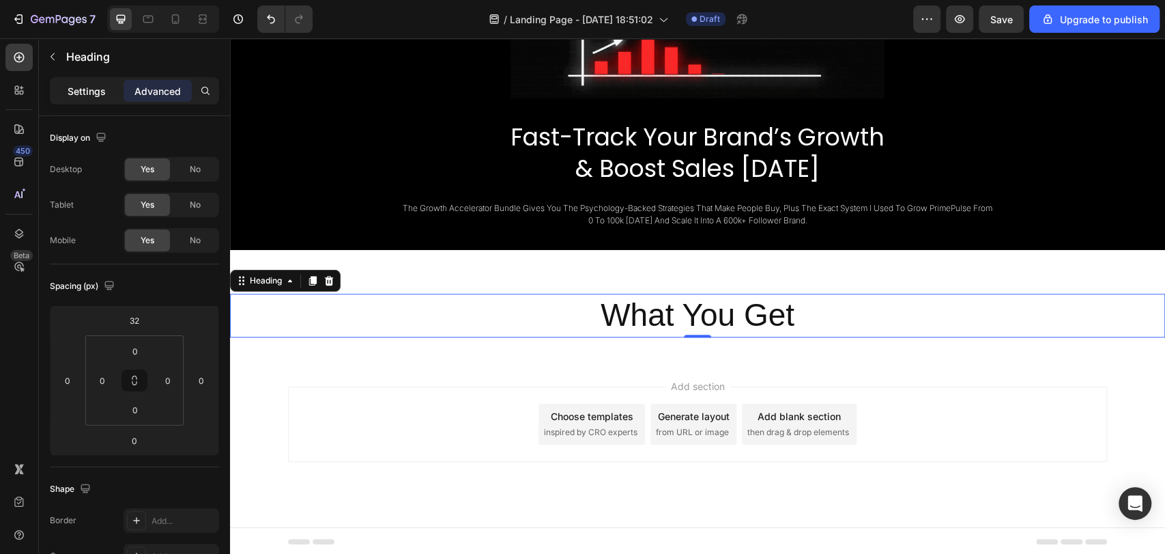
click at [104, 89] on p "Settings" at bounding box center [87, 91] width 38 height 14
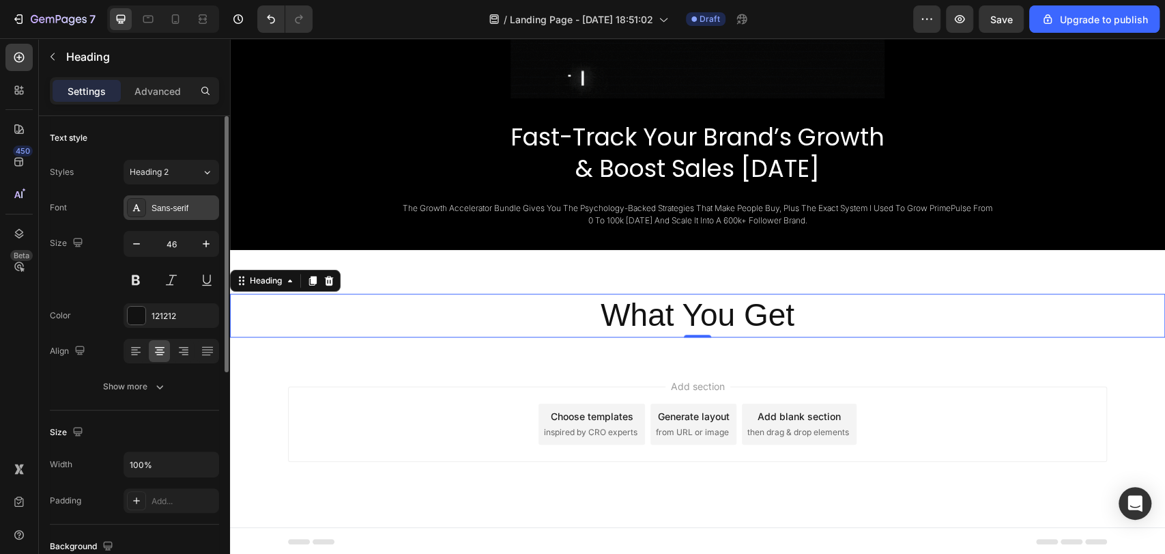
click at [168, 212] on div "Sans-serif" at bounding box center [184, 208] width 64 height 12
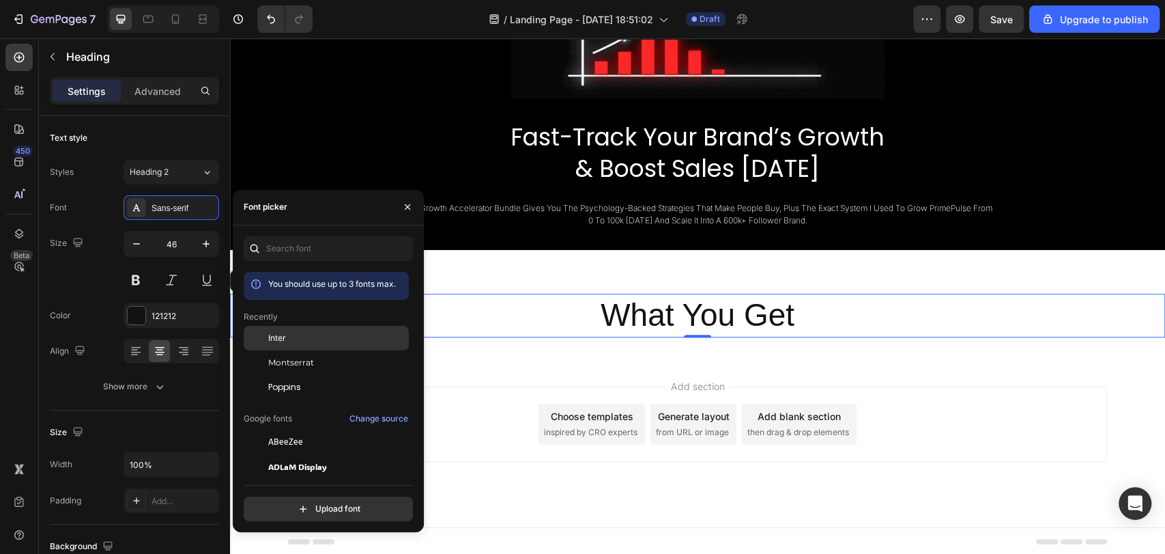
click at [316, 429] on div "Inter" at bounding box center [326, 441] width 165 height 25
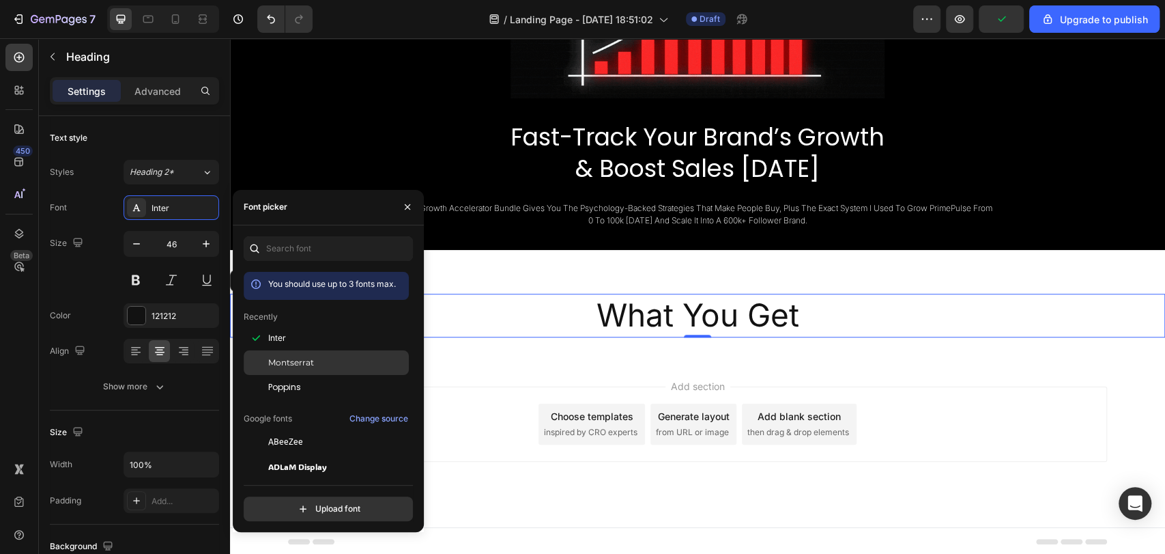
click at [317, 367] on div "Montserrat" at bounding box center [337, 362] width 138 height 12
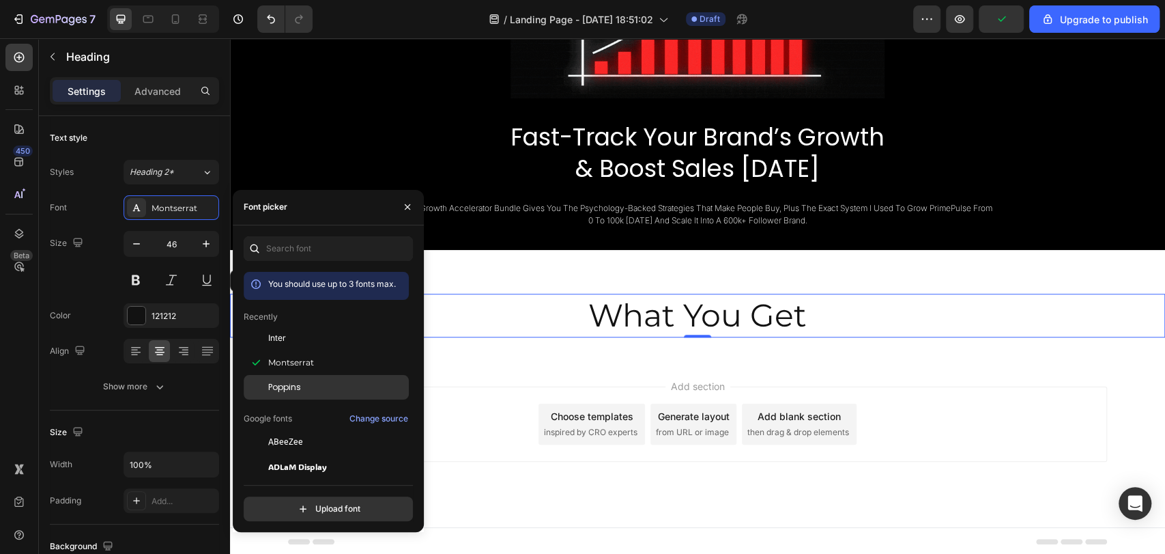
click at [324, 392] on div "Poppins" at bounding box center [337, 387] width 138 height 12
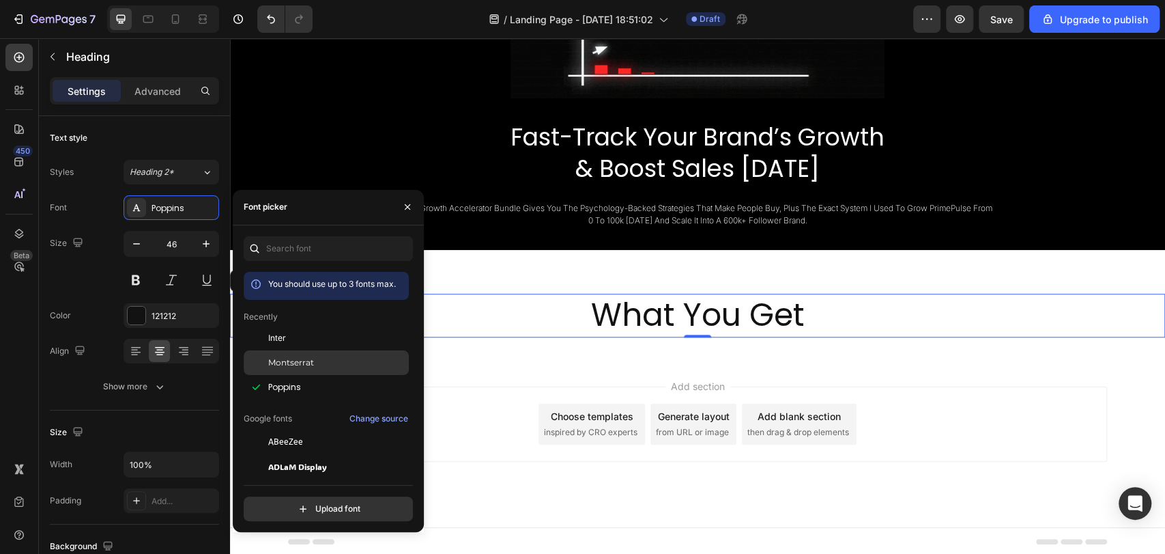
click at [326, 366] on div "Montserrat" at bounding box center [337, 362] width 138 height 12
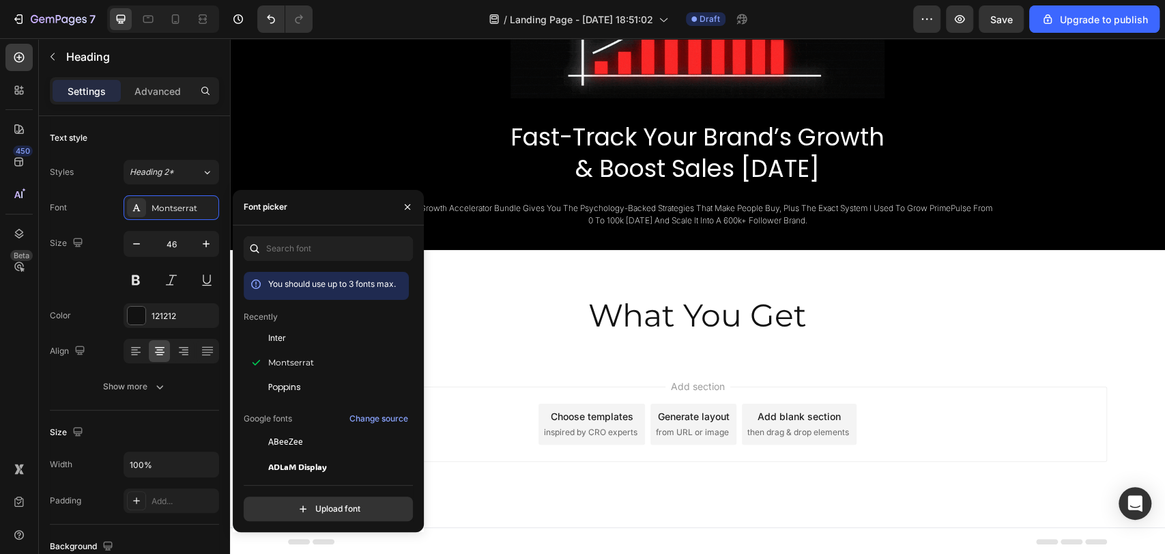
click at [850, 397] on div "Add section Choose templates inspired by CRO experts Generate layout from URL o…" at bounding box center [697, 423] width 819 height 75
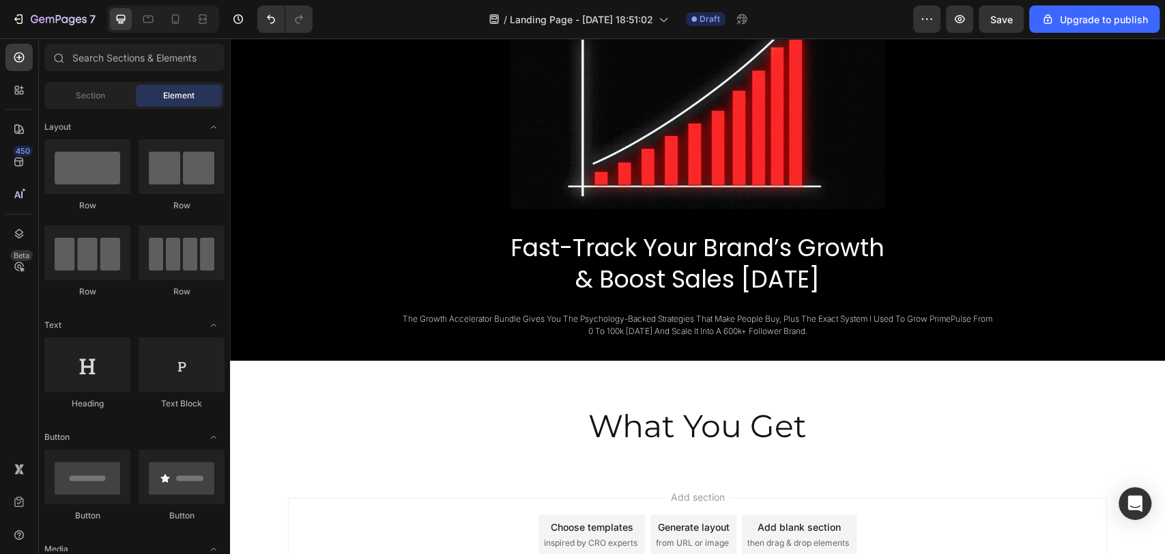
scroll to position [517, 0]
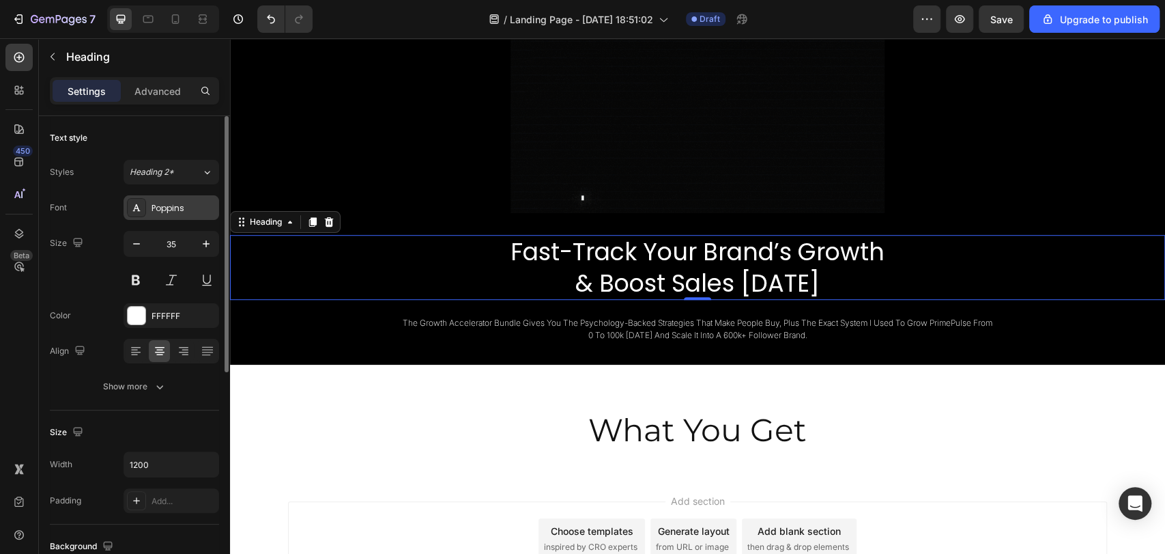
click at [212, 205] on div "Poppins" at bounding box center [184, 208] width 64 height 12
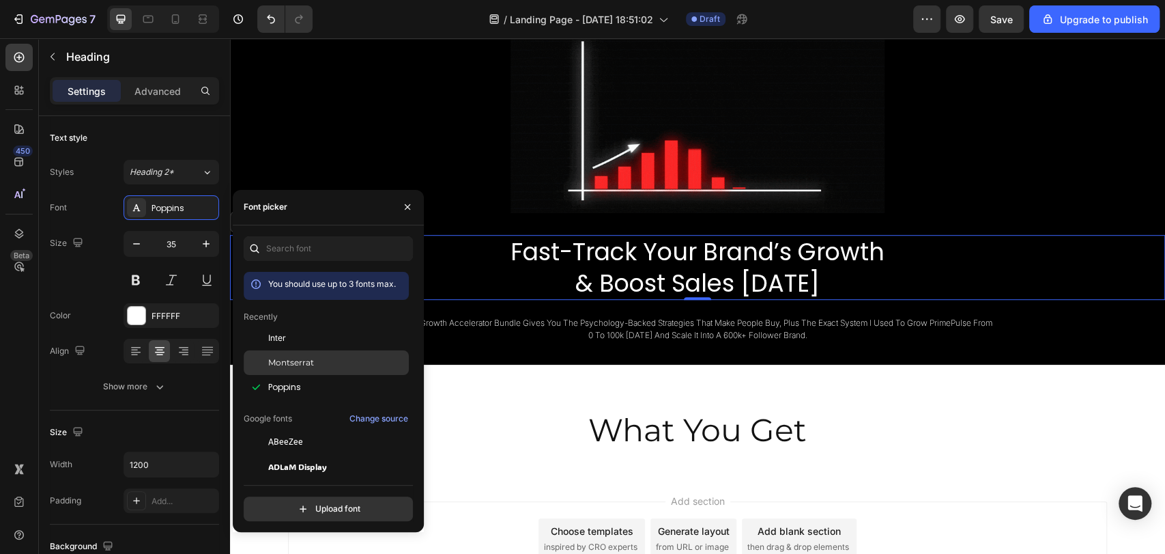
click at [309, 503] on div "Montserrat" at bounding box center [326, 515] width 165 height 25
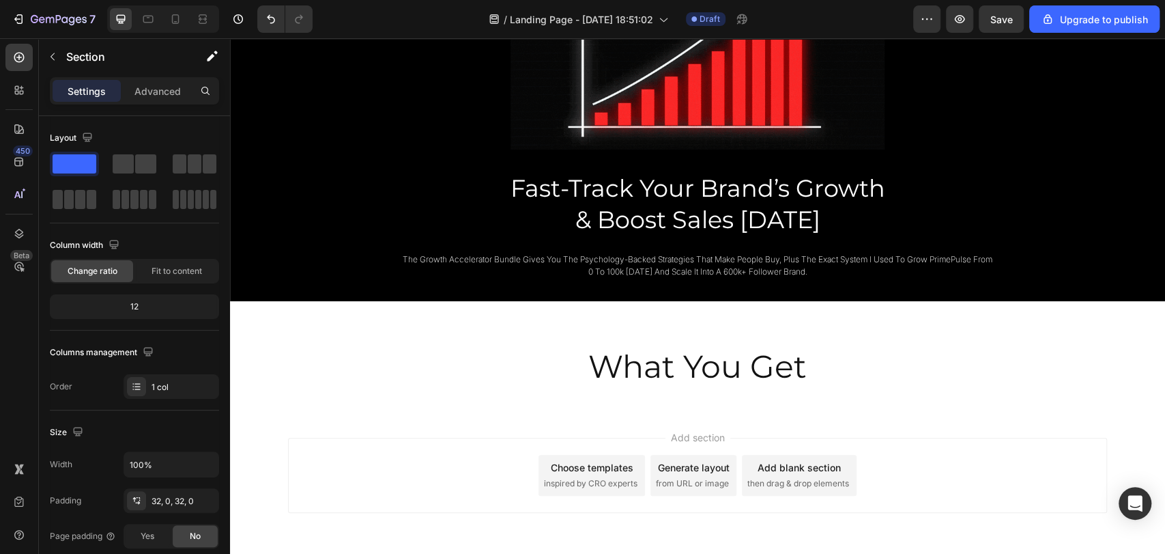
scroll to position [580, 0]
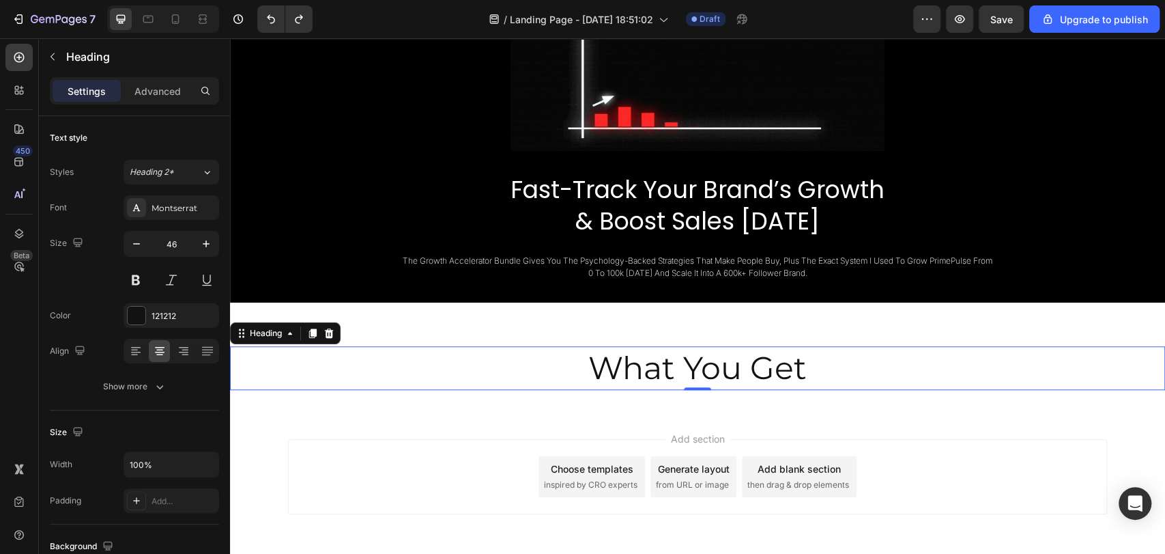
click at [706, 372] on h2 "What You Get" at bounding box center [697, 368] width 935 height 44
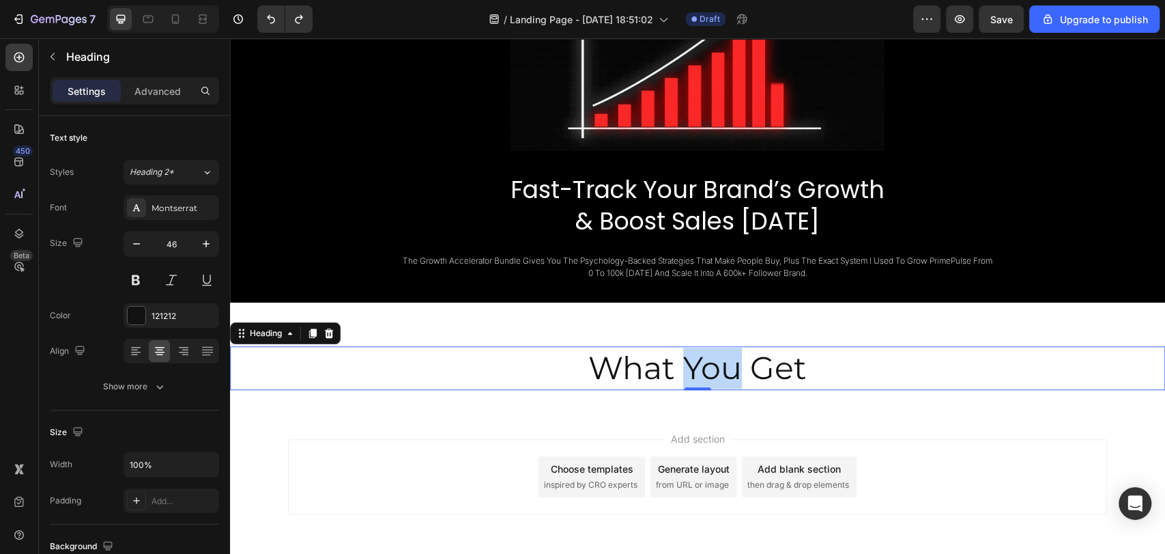
click at [706, 372] on p "What You Get" at bounding box center [697, 367] width 932 height 41
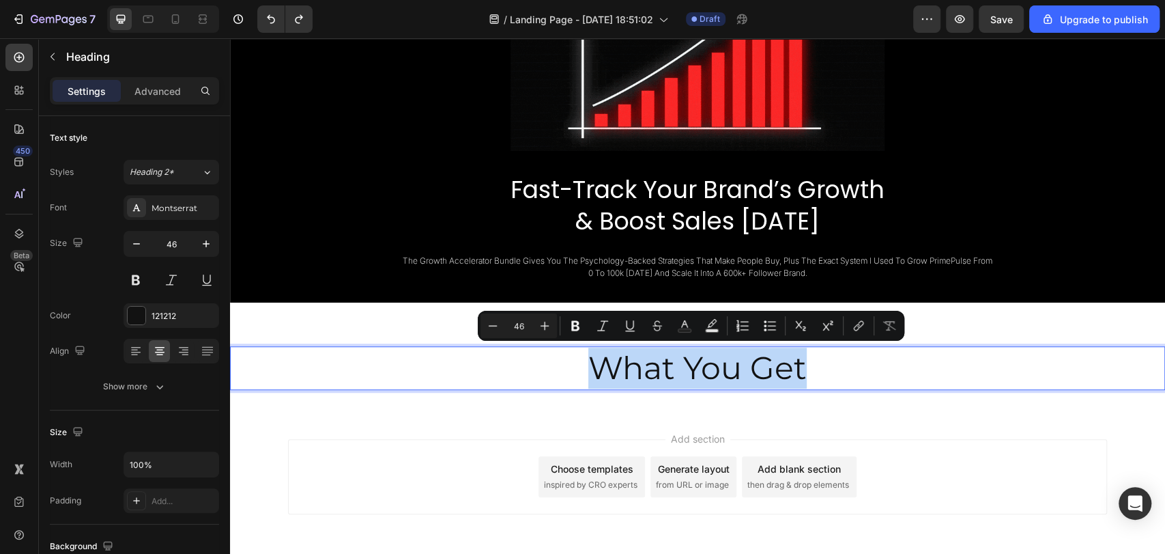
click at [706, 372] on p "What You Get" at bounding box center [697, 367] width 932 height 41
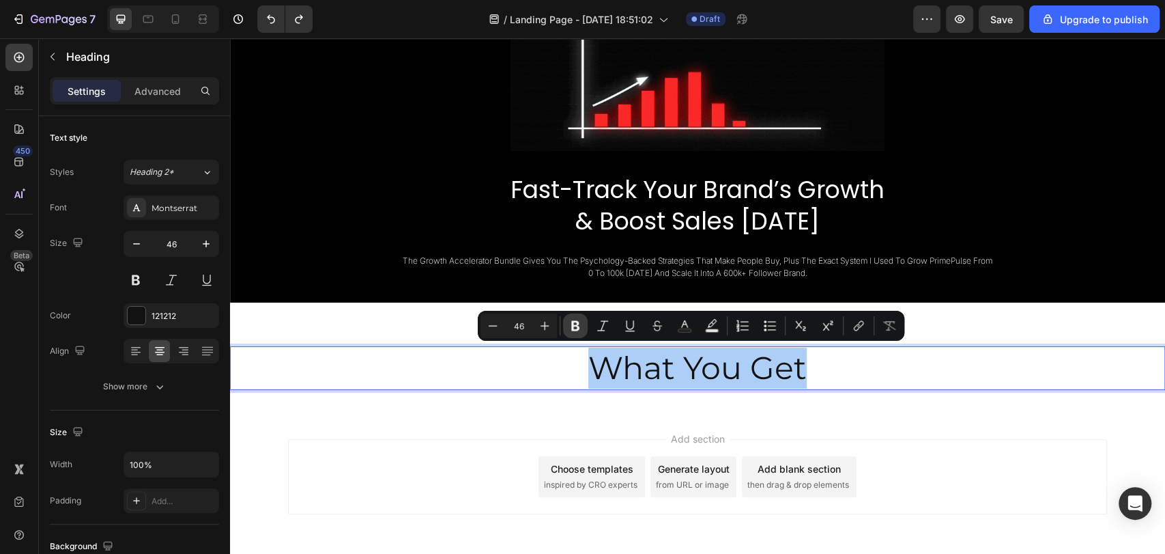
click at [577, 332] on icon "Editor contextual toolbar" at bounding box center [576, 326] width 14 height 14
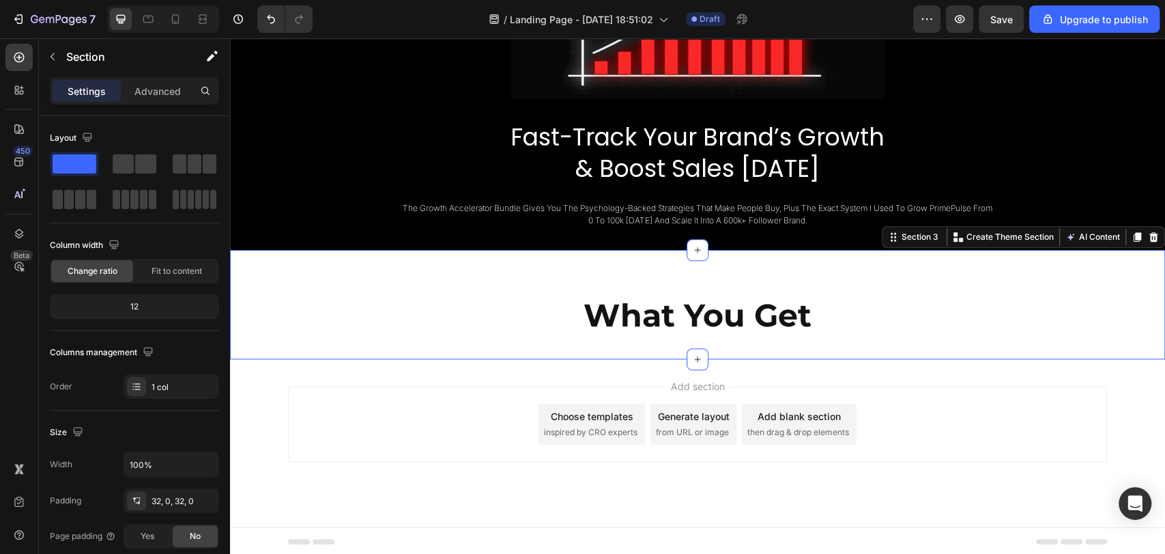
scroll to position [631, 0]
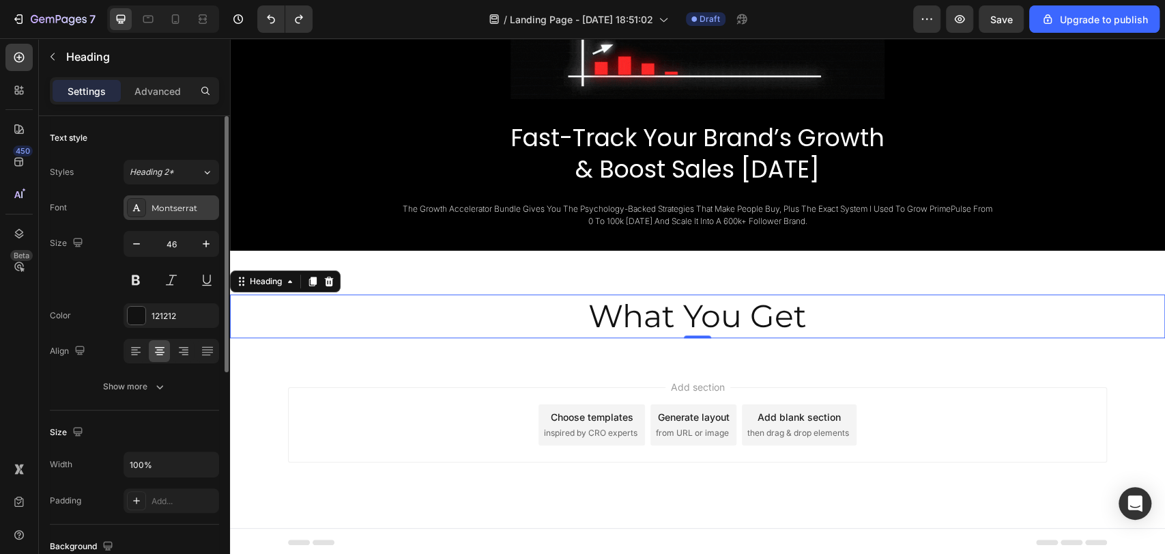
click at [171, 218] on div "Montserrat" at bounding box center [172, 207] width 96 height 25
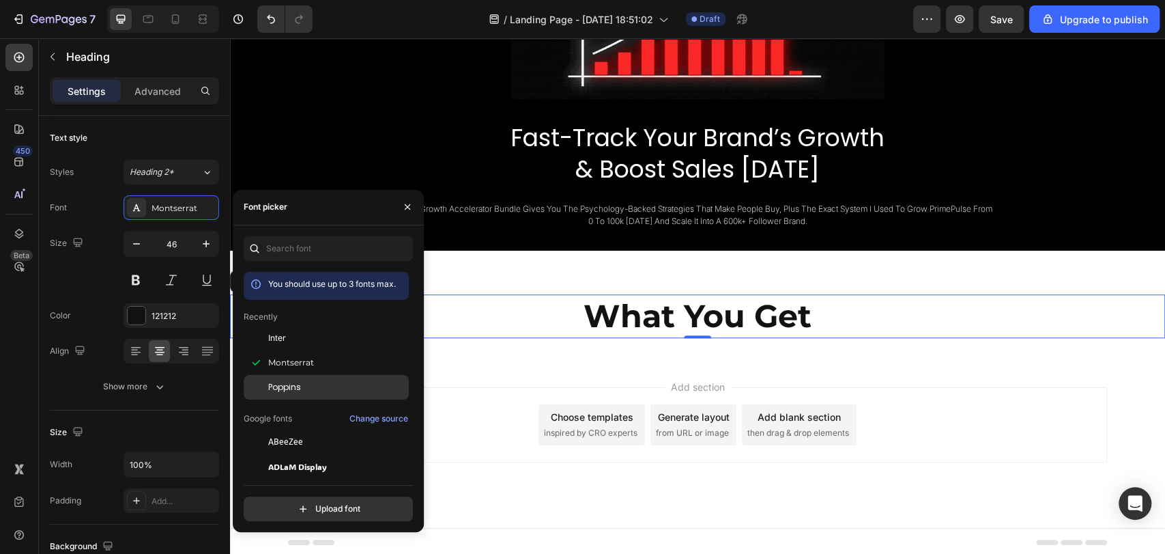
click at [310, 381] on div "Poppins" at bounding box center [337, 387] width 138 height 12
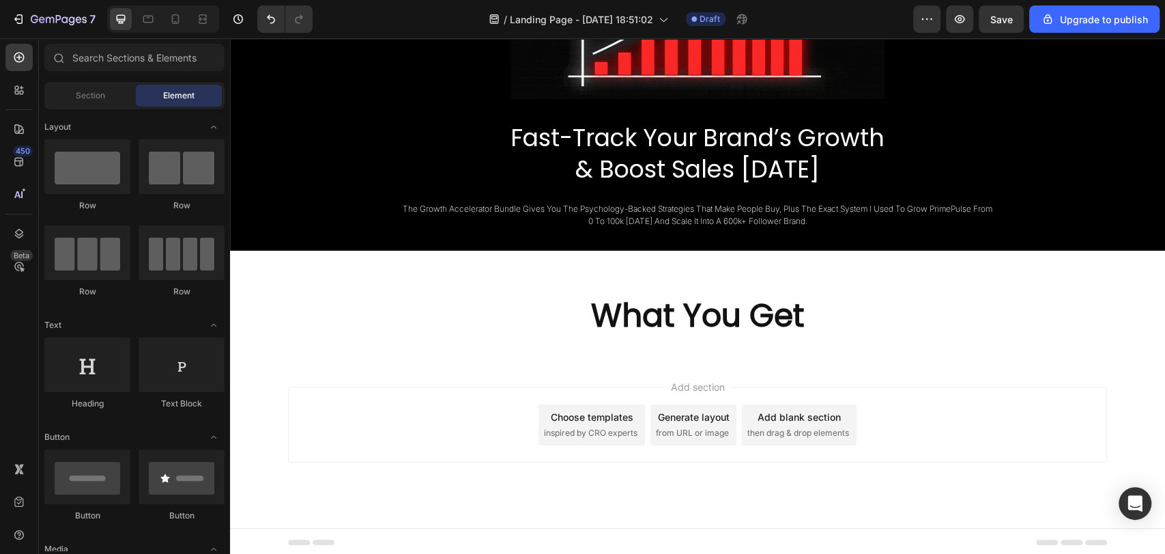
click at [651, 360] on div "Add section Choose templates inspired by CRO experts Generate layout from URL o…" at bounding box center [697, 444] width 935 height 168
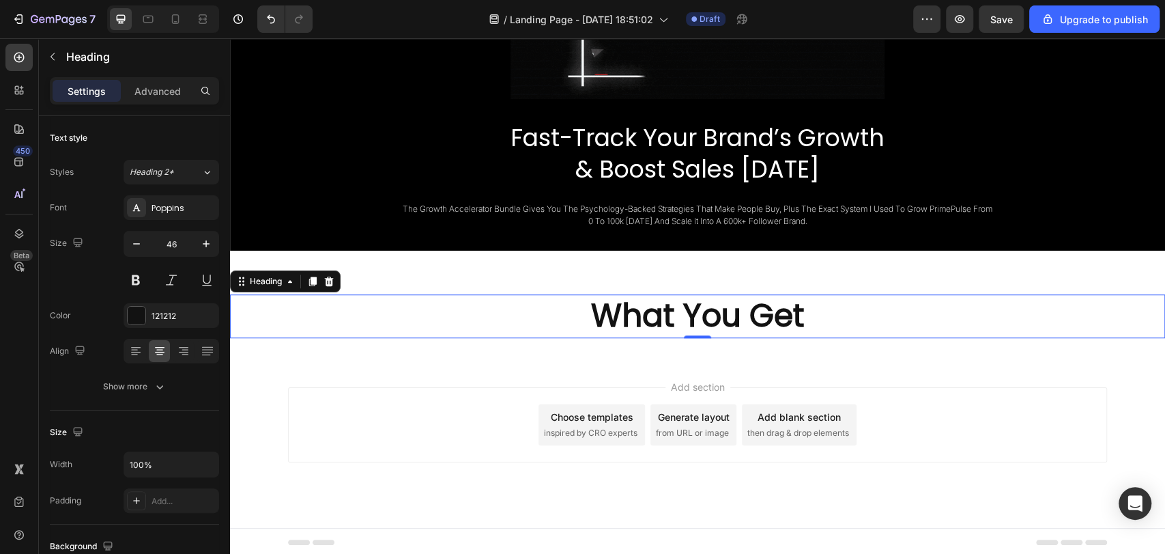
click at [711, 323] on strong "What You Get" at bounding box center [698, 316] width 214 height 44
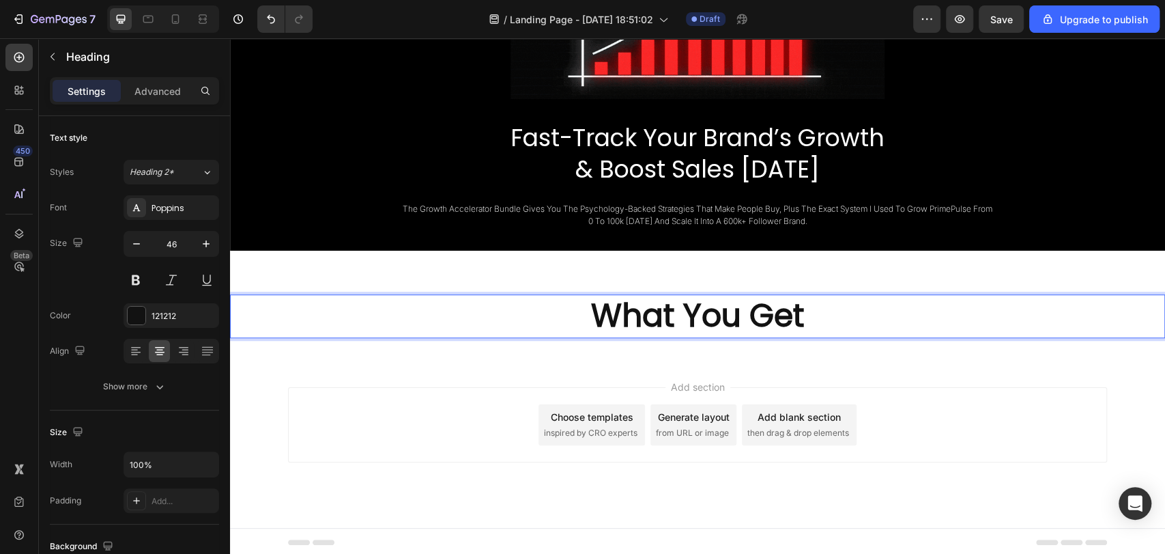
click at [711, 323] on strong "What You Get" at bounding box center [698, 316] width 214 height 44
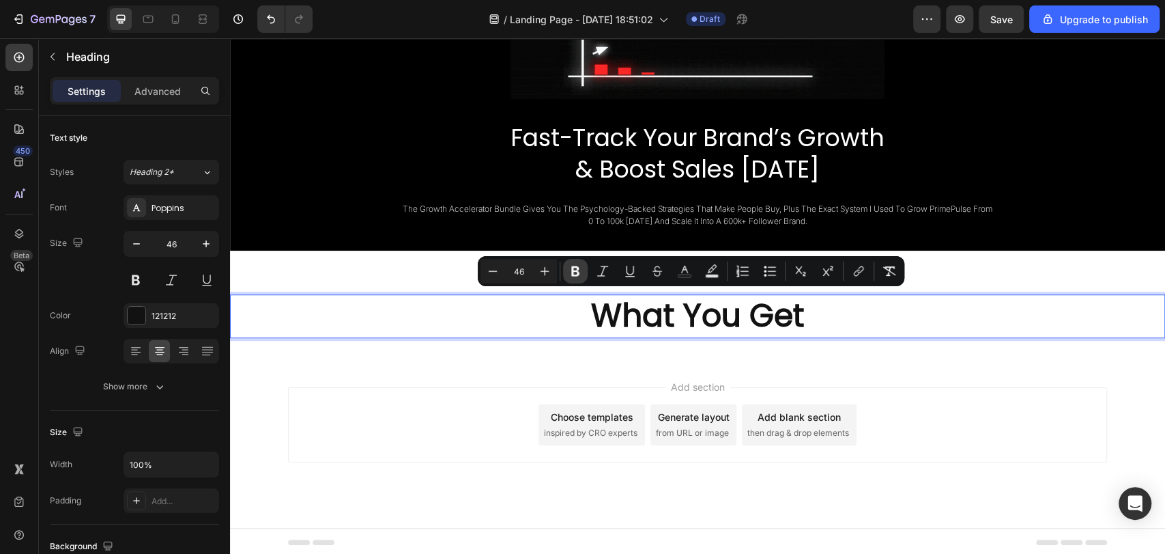
click at [575, 270] on icon "Editor contextual toolbar" at bounding box center [575, 271] width 8 height 10
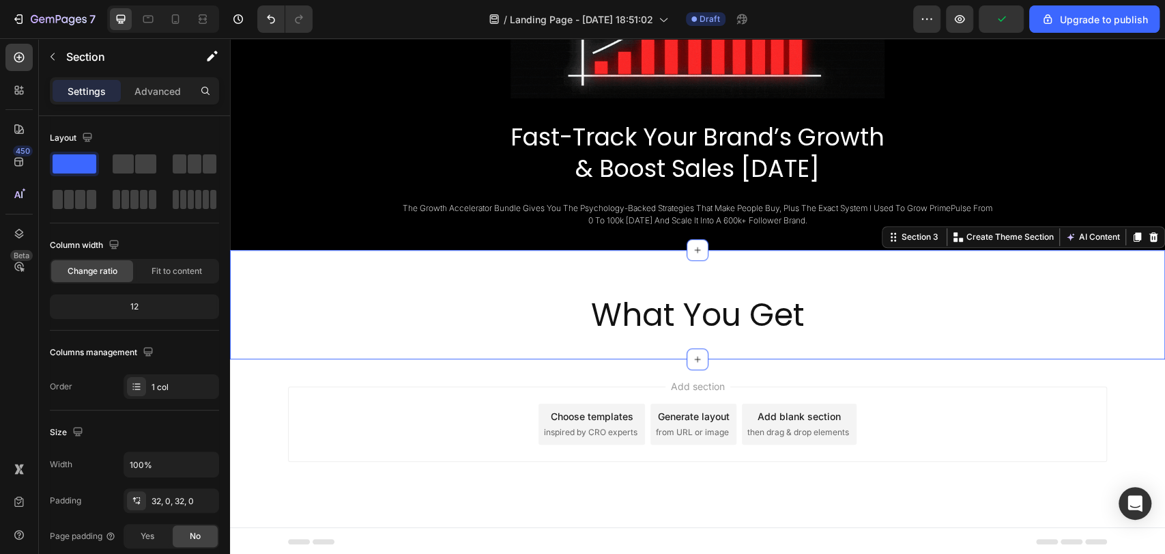
scroll to position [631, 0]
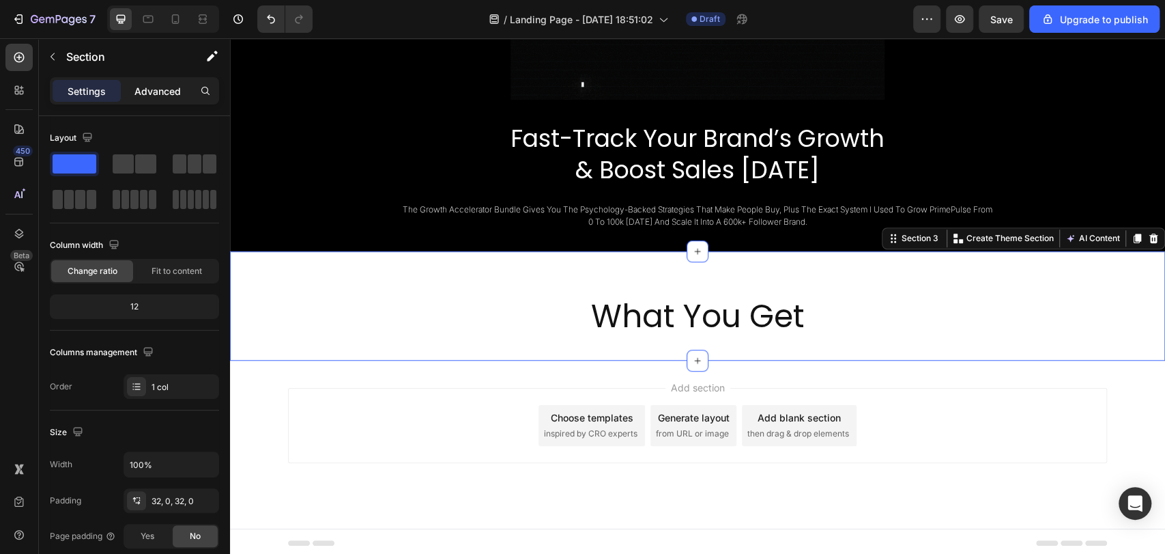
click at [157, 84] on p "Advanced" at bounding box center [157, 91] width 46 height 14
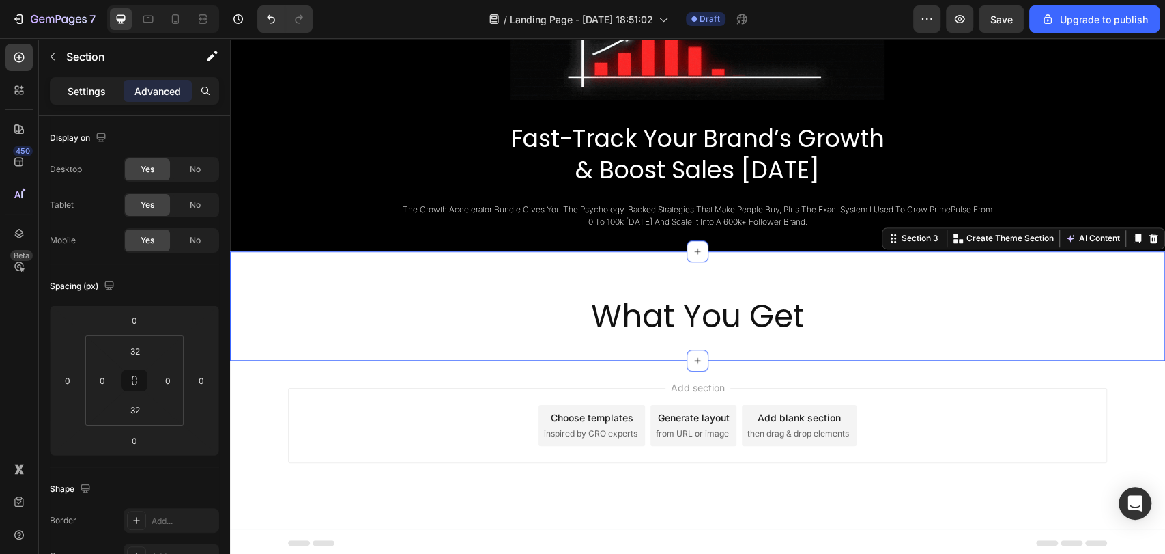
click at [106, 86] on div "Settings" at bounding box center [87, 91] width 68 height 22
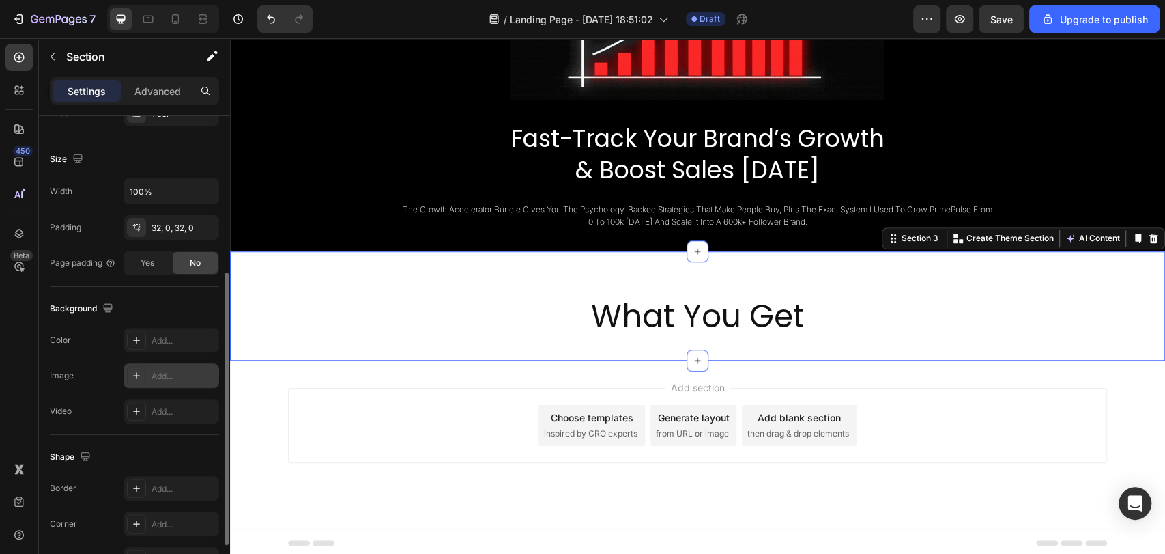
scroll to position [356, 0]
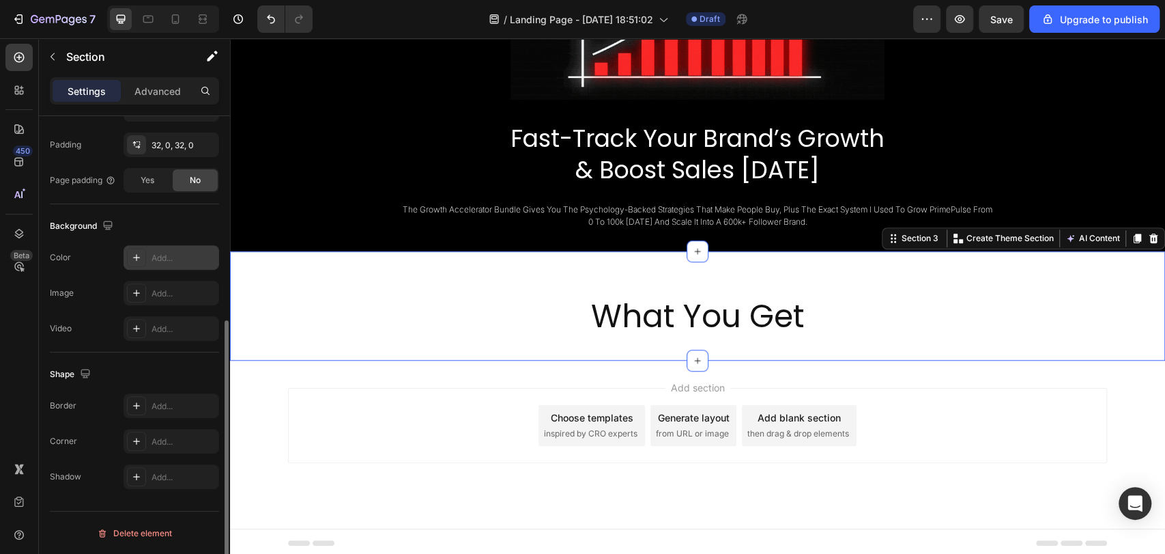
click at [169, 264] on div "Add..." at bounding box center [172, 257] width 96 height 25
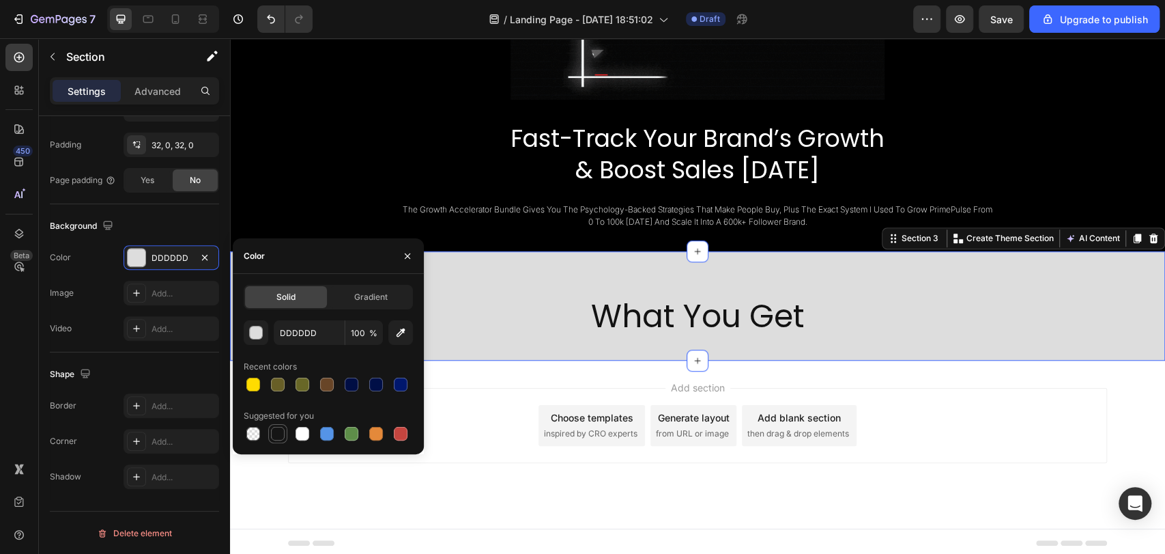
click at [283, 438] on div at bounding box center [278, 434] width 14 height 14
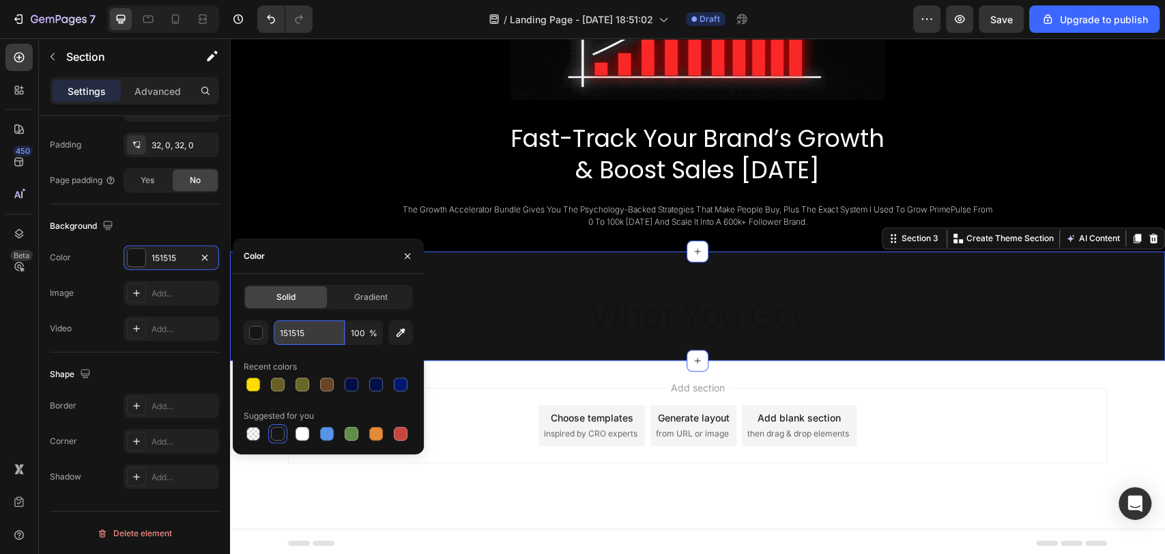
click at [300, 342] on input "151515" at bounding box center [309, 332] width 71 height 25
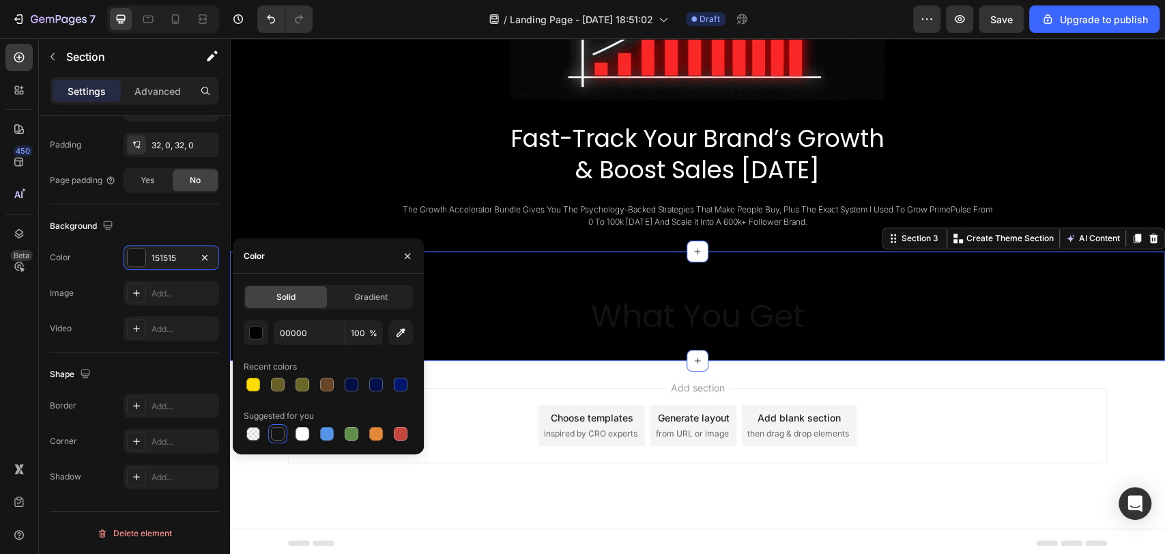
type input "000000"
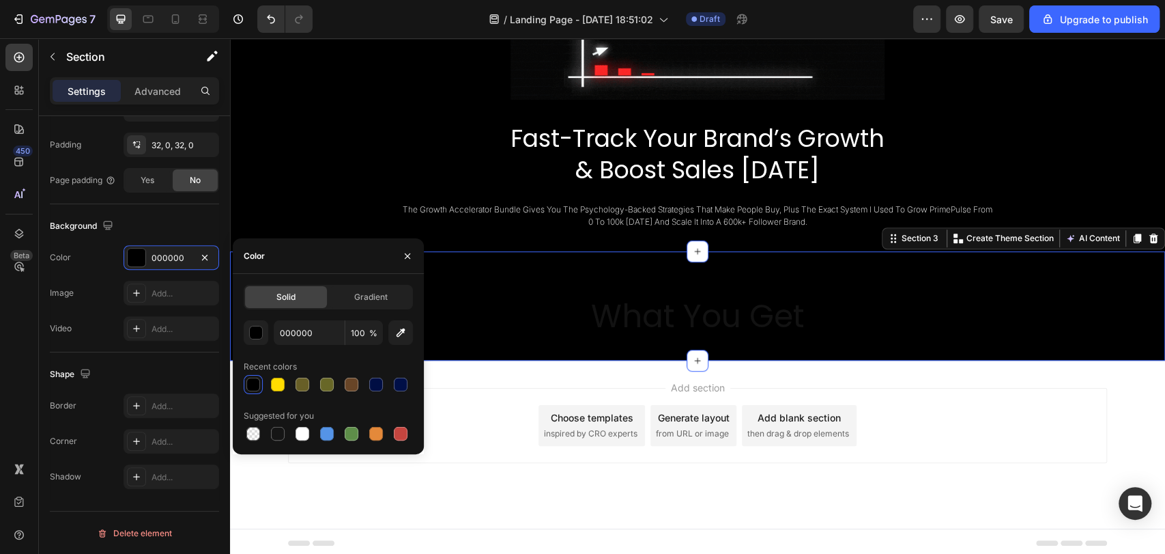
click at [343, 255] on div "Color" at bounding box center [328, 255] width 191 height 35
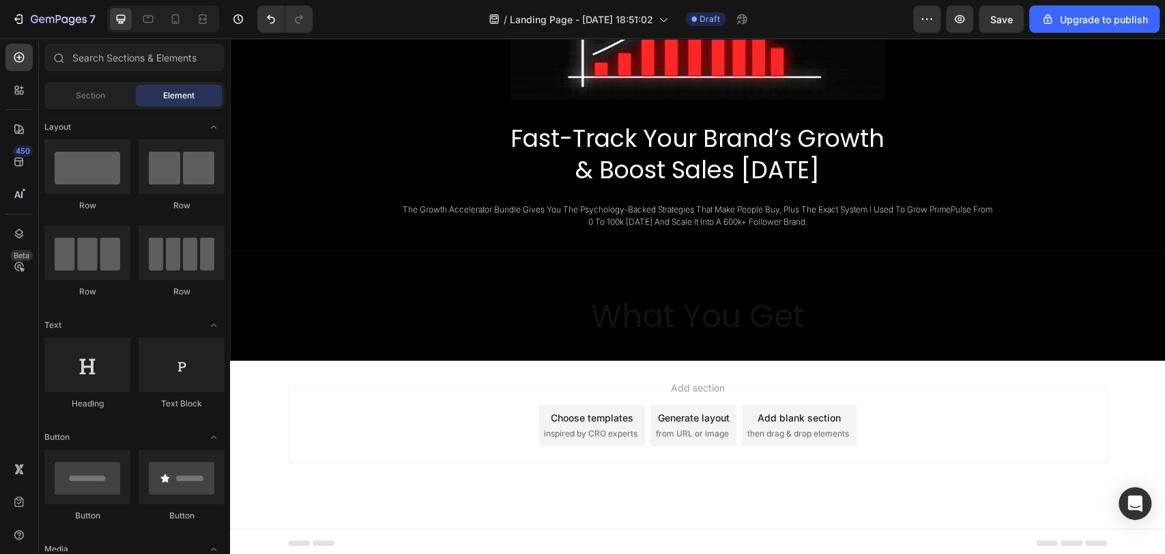
click at [595, 416] on div "Choose templates" at bounding box center [592, 417] width 83 height 14
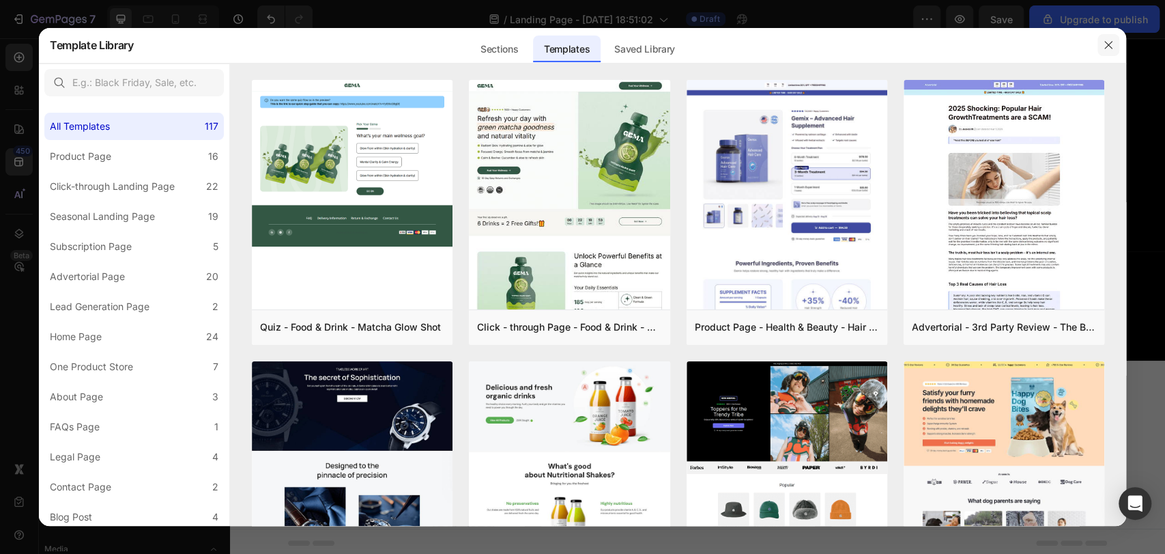
click at [1104, 42] on icon "button" at bounding box center [1108, 45] width 8 height 8
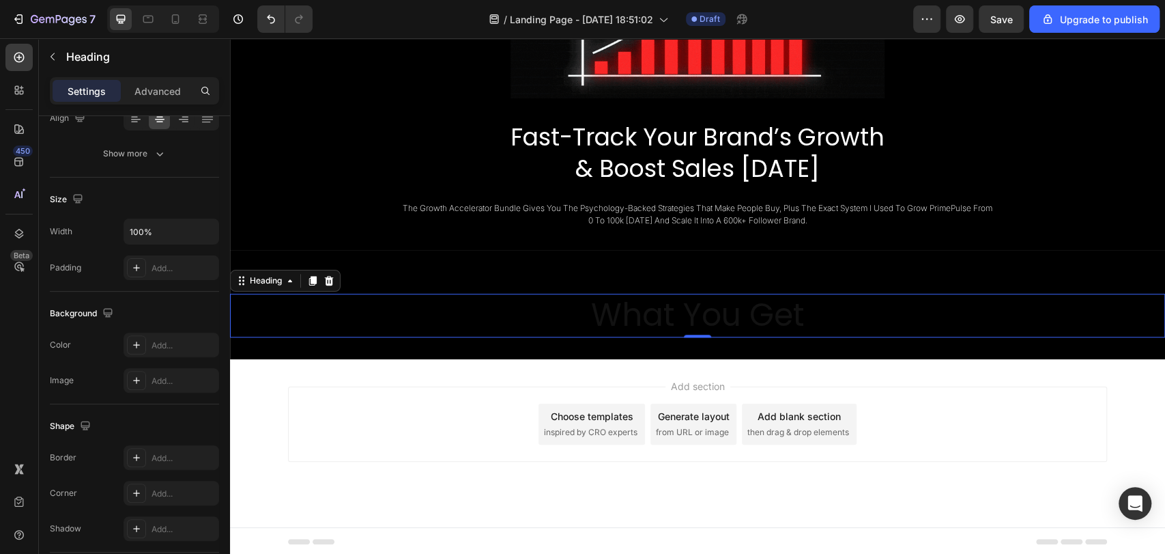
scroll to position [0, 0]
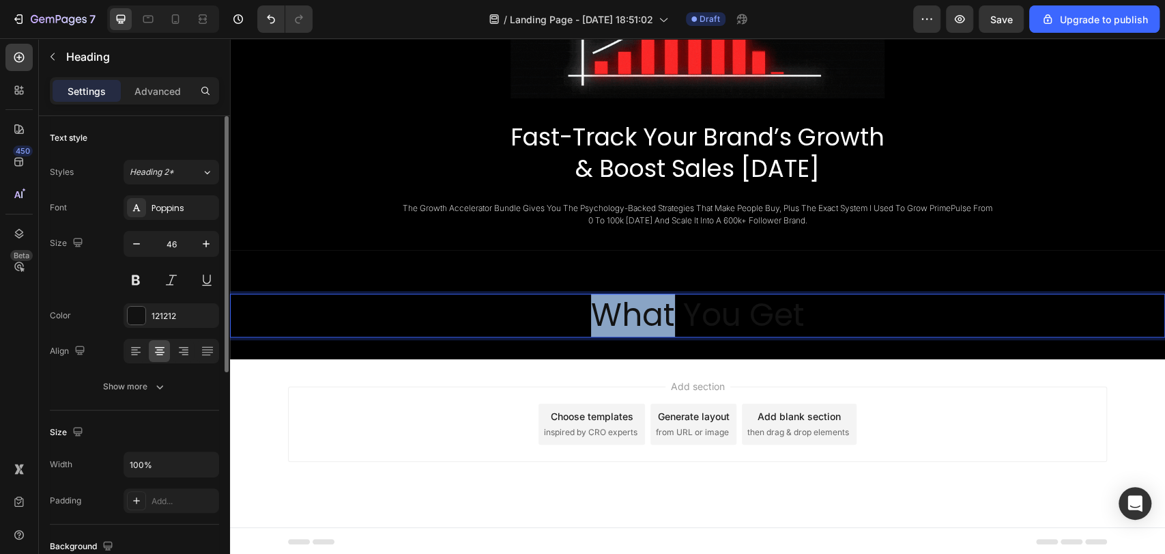
click at [661, 313] on p "What You Get" at bounding box center [697, 315] width 932 height 41
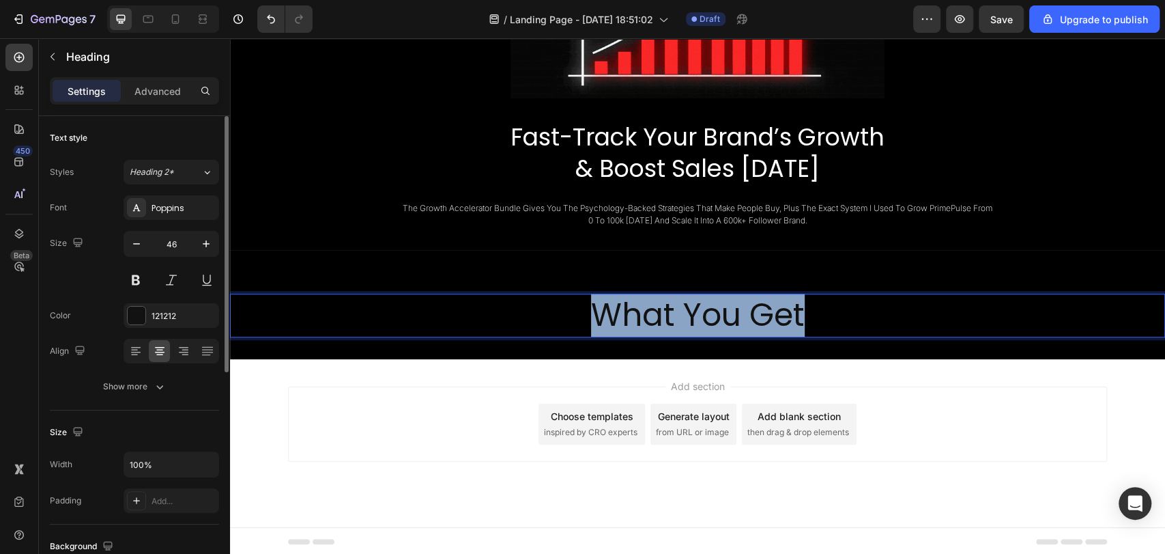
click at [661, 313] on p "What You Get" at bounding box center [697, 315] width 932 height 41
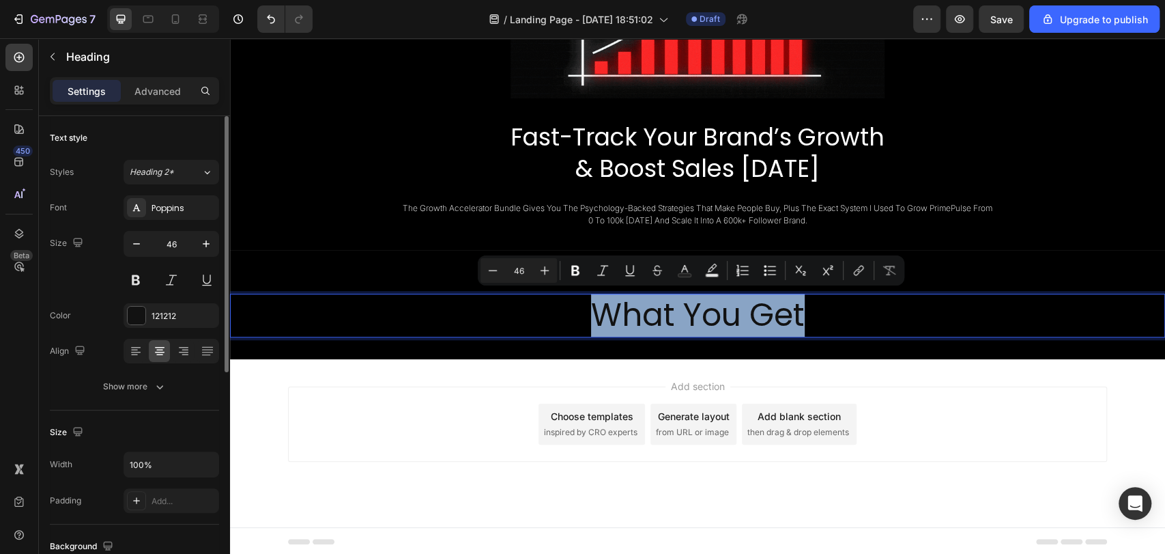
click at [661, 313] on p "What You Get" at bounding box center [697, 315] width 932 height 41
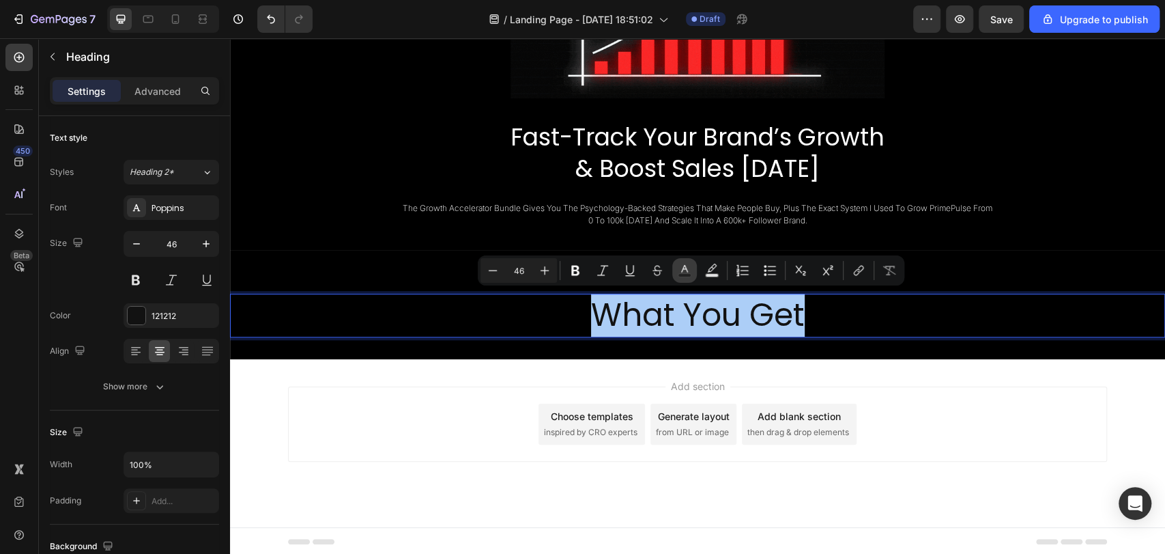
click at [688, 269] on icon "Editor contextual toolbar" at bounding box center [685, 270] width 14 height 14
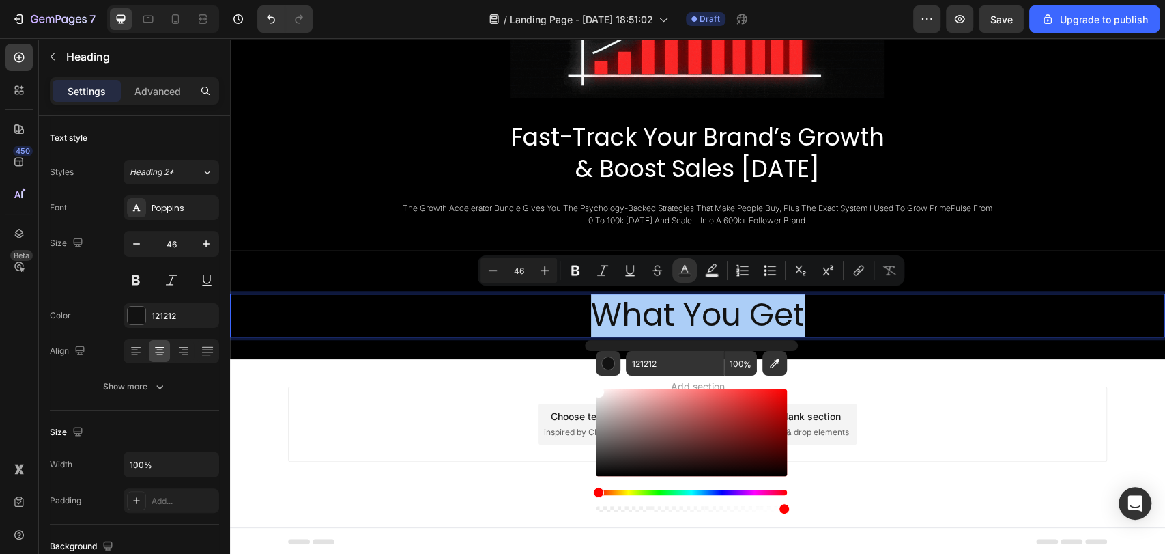
drag, startPoint x: 858, startPoint y: 460, endPoint x: 558, endPoint y: 365, distance: 315.0
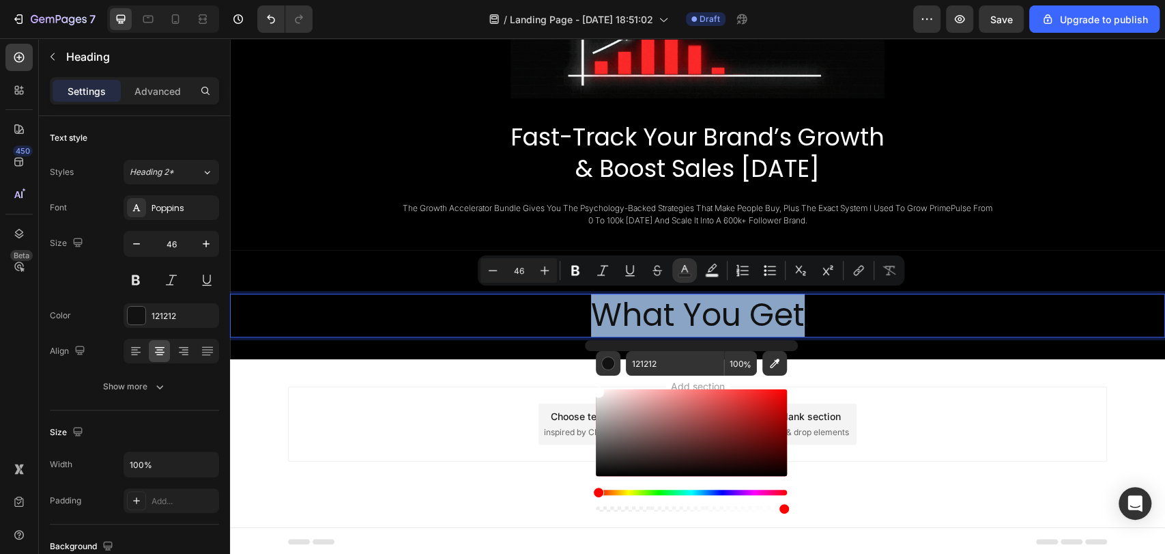
type input "FFFFFF"
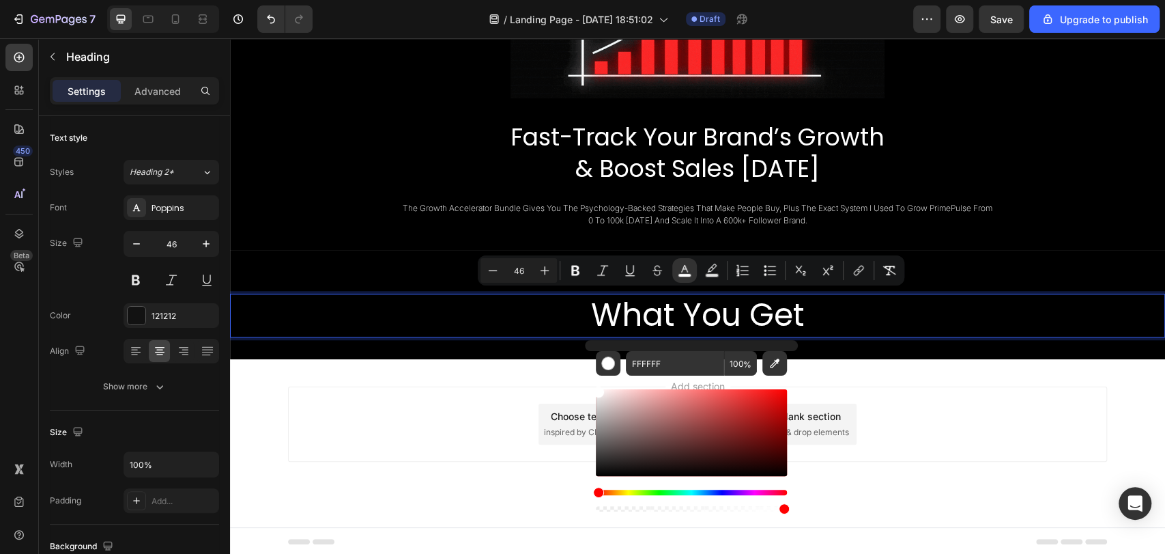
click at [427, 309] on p "What You Get" at bounding box center [697, 315] width 932 height 41
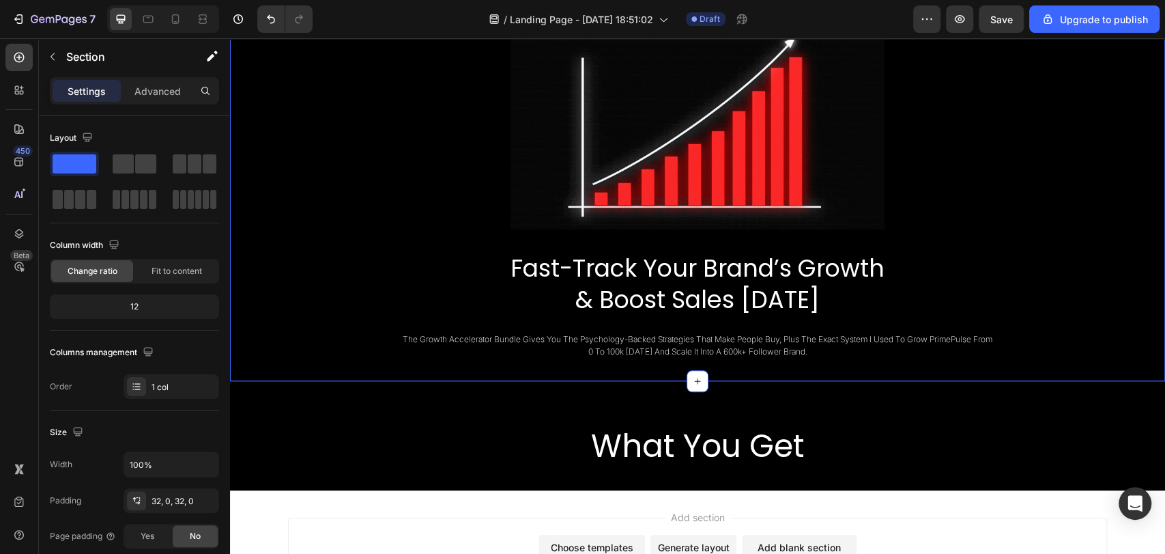
scroll to position [569, 0]
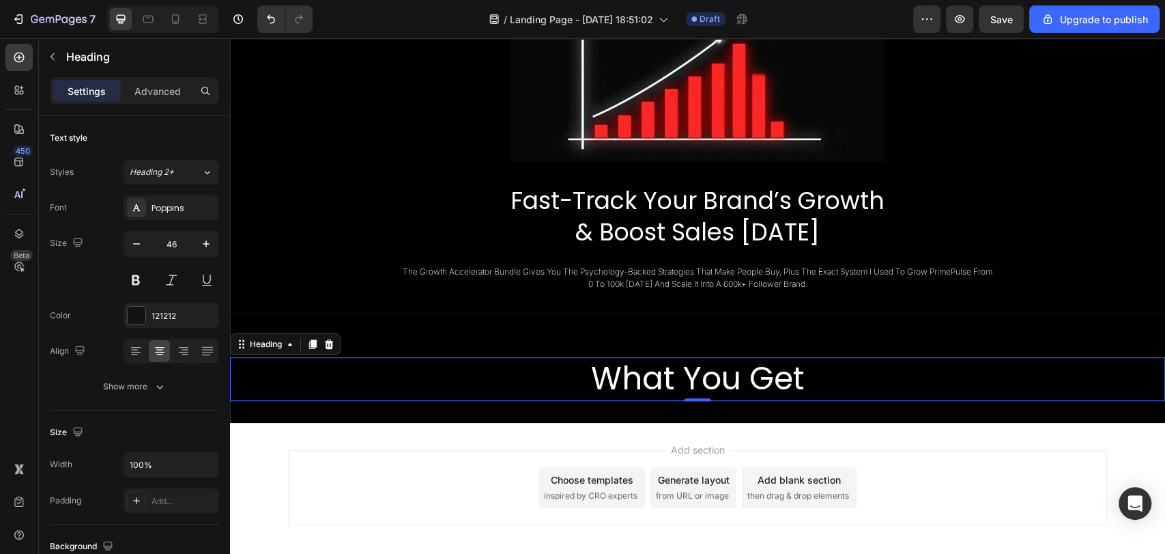
click at [821, 377] on p "What You Get" at bounding box center [697, 378] width 932 height 41
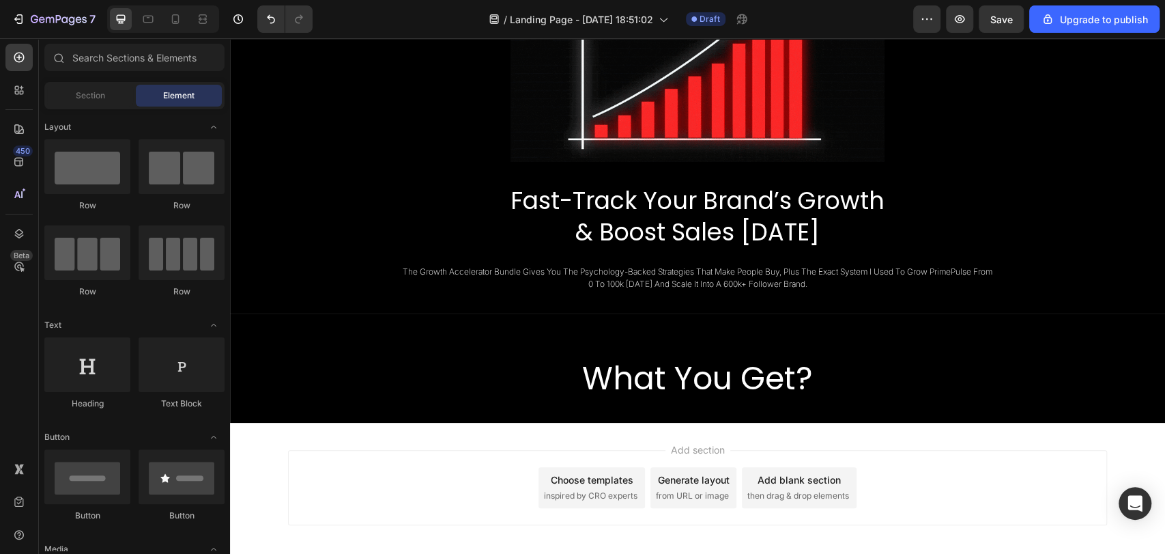
click at [799, 438] on div "Add section Choose templates inspired by CRO experts Generate layout from URL o…" at bounding box center [697, 507] width 935 height 168
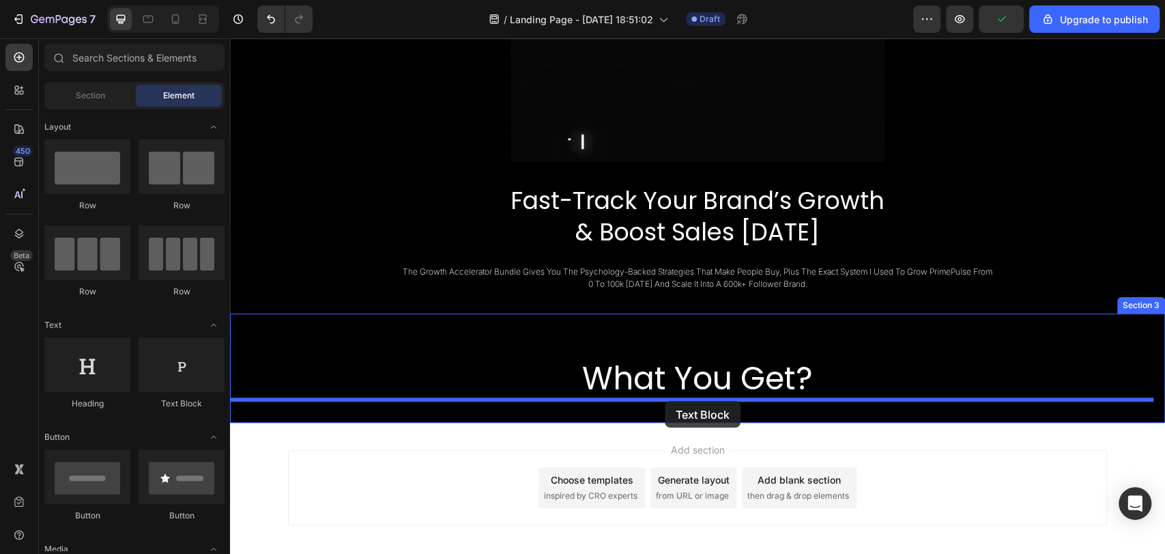
drag, startPoint x: 410, startPoint y: 401, endPoint x: 665, endPoint y: 401, distance: 254.6
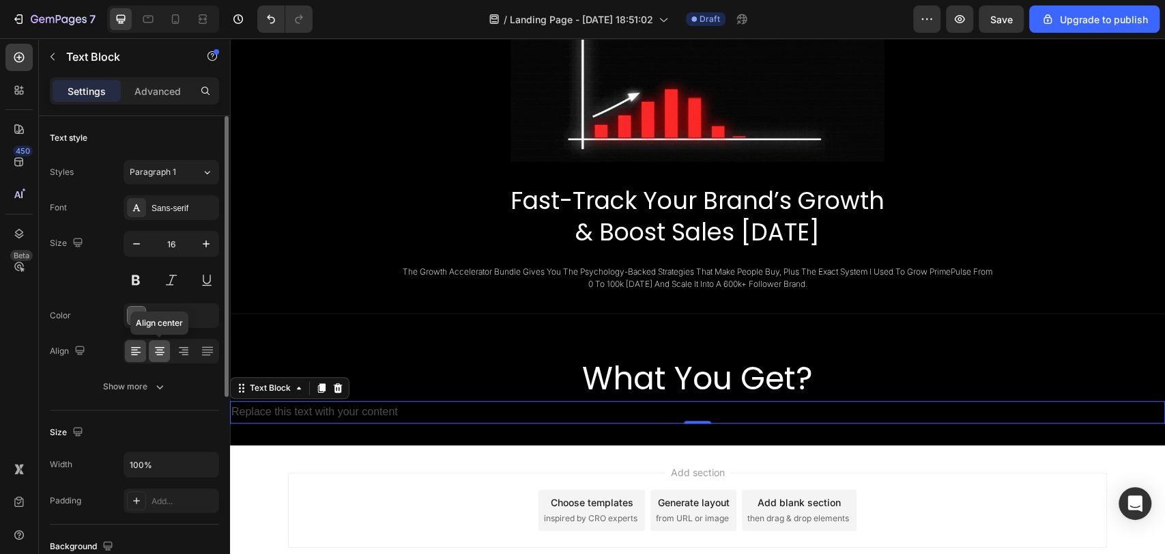
click at [157, 349] on icon at bounding box center [159, 349] width 7 height 1
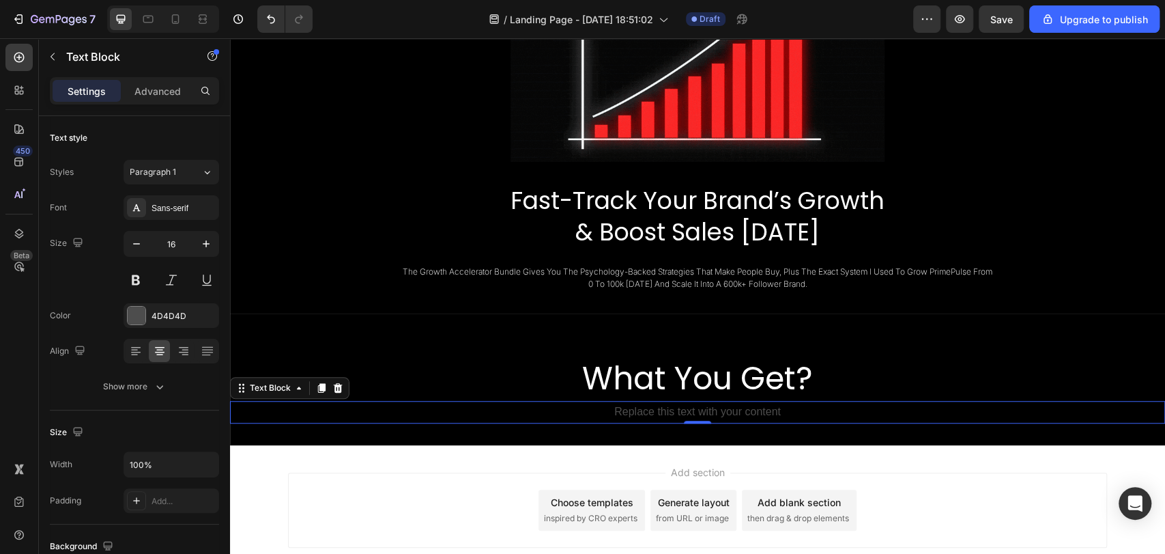
click at [713, 410] on div "Replace this text with your content" at bounding box center [697, 412] width 935 height 23
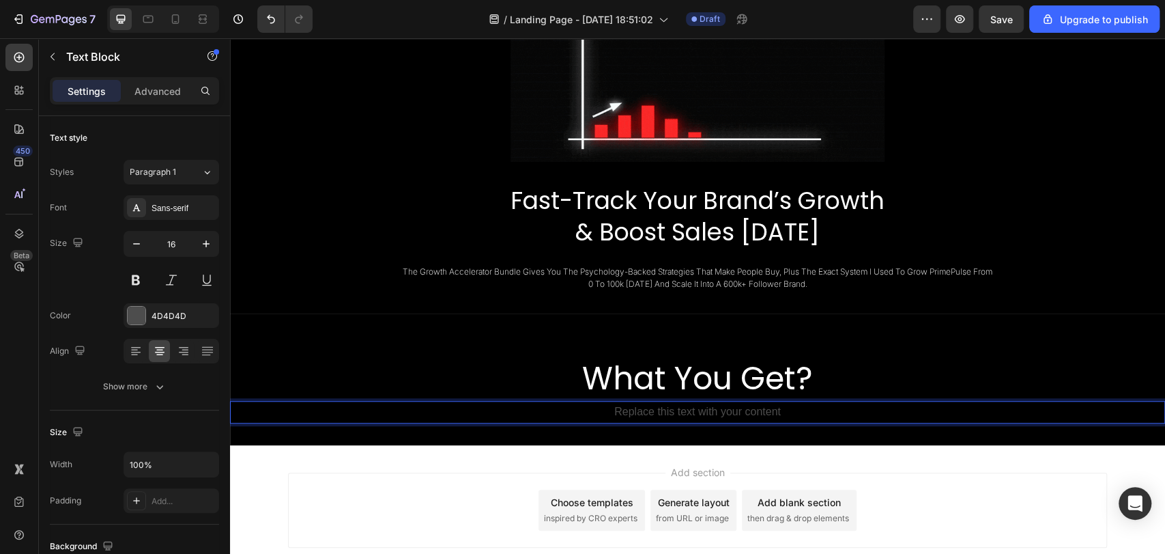
click at [713, 410] on p "Replace this text with your content" at bounding box center [697, 412] width 932 height 20
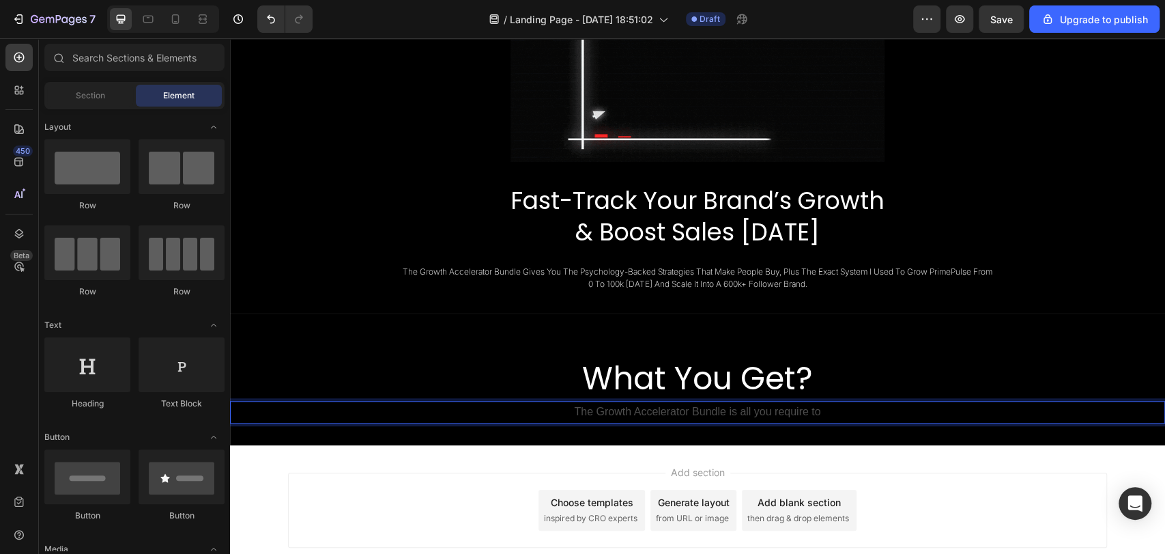
click at [835, 445] on div "Add section Choose templates inspired by CRO experts Generate layout from URL o…" at bounding box center [697, 529] width 935 height 168
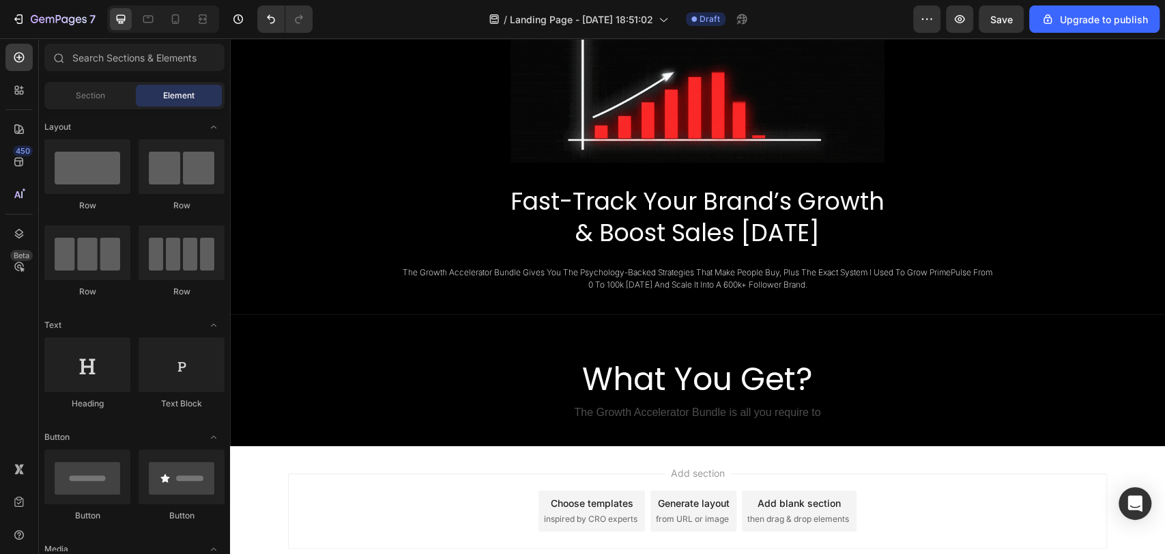
scroll to position [565, 0]
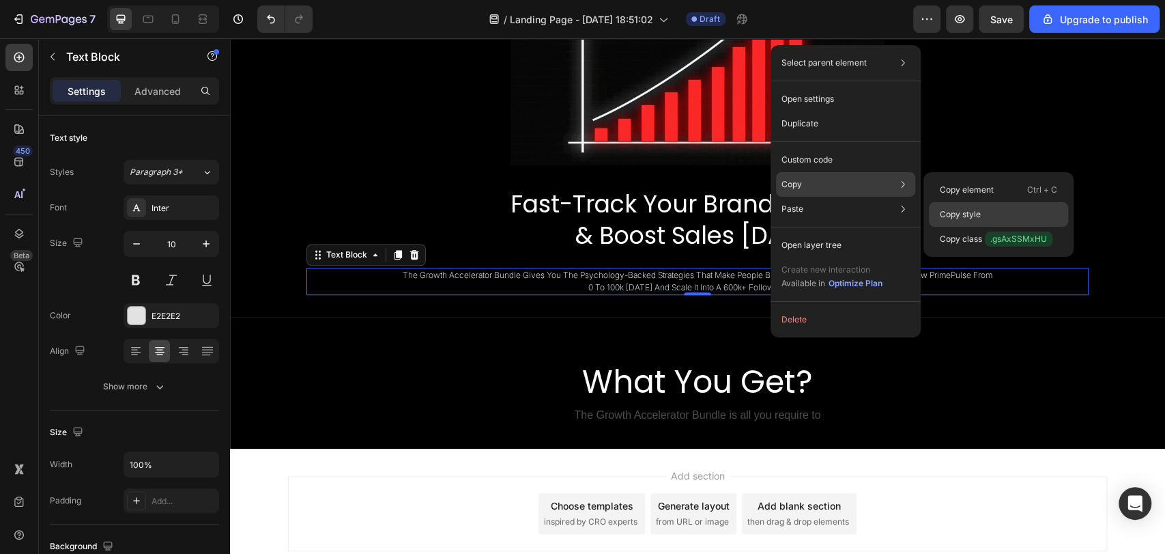
click at [1007, 227] on div "Copy style" at bounding box center [998, 239] width 139 height 25
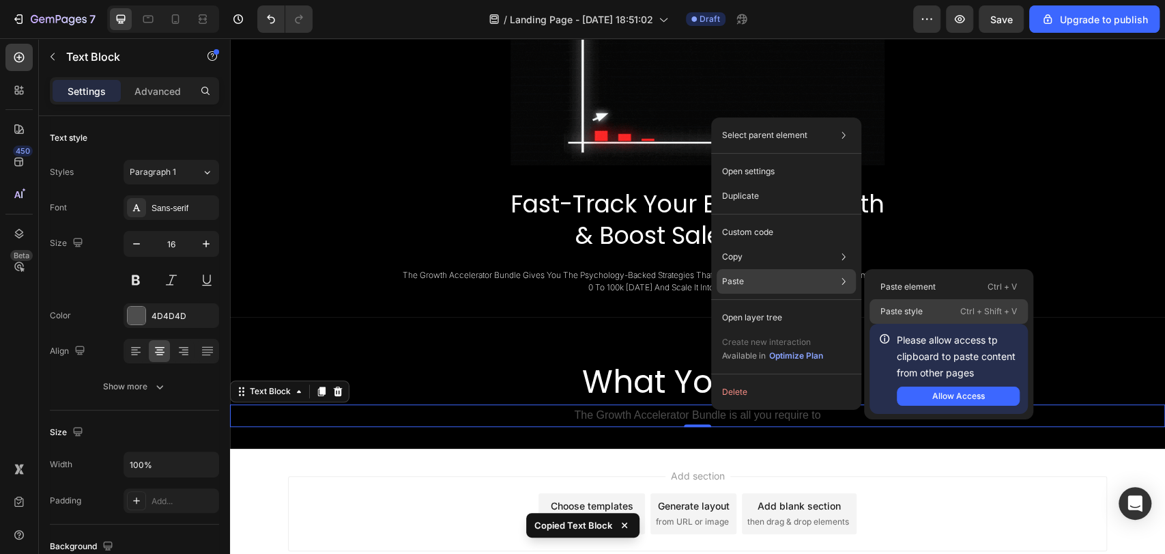
click at [923, 305] on div "Paste style Ctrl + Shift + V" at bounding box center [949, 311] width 158 height 25
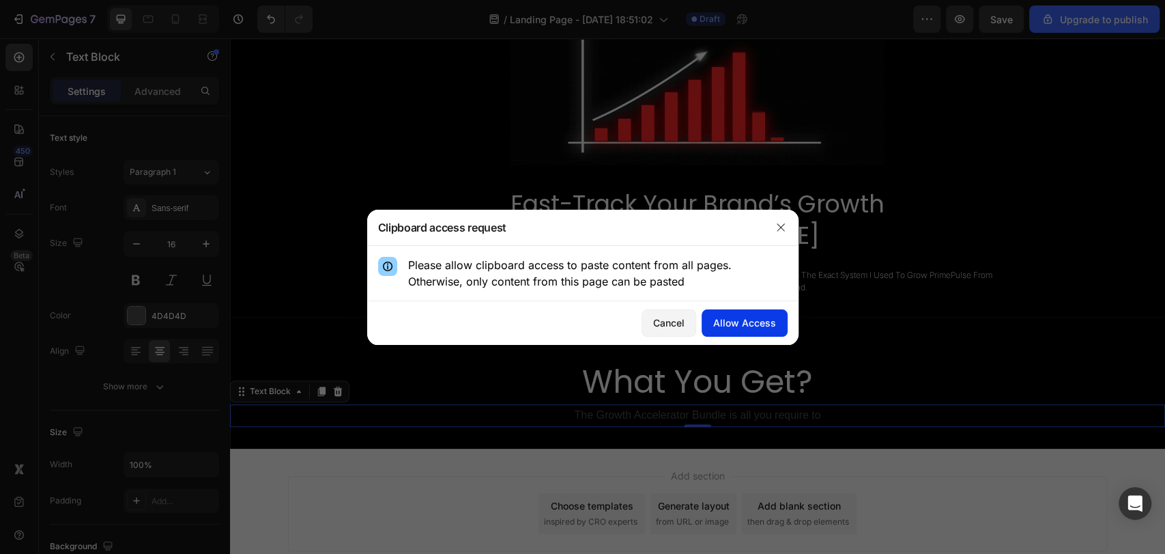
click at [741, 326] on div "Allow Access" at bounding box center [744, 322] width 63 height 14
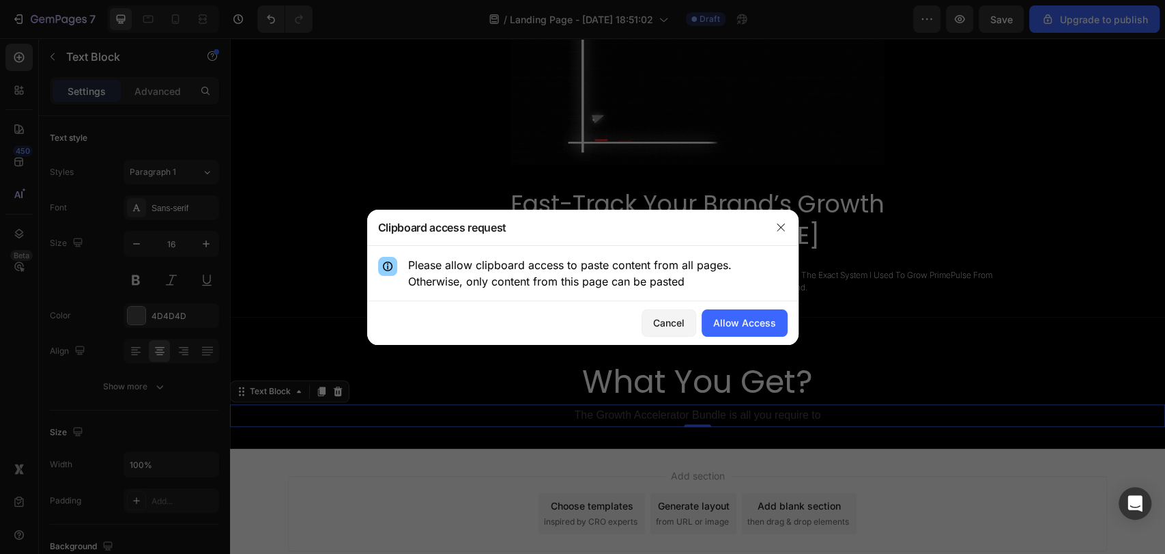
type input "10"
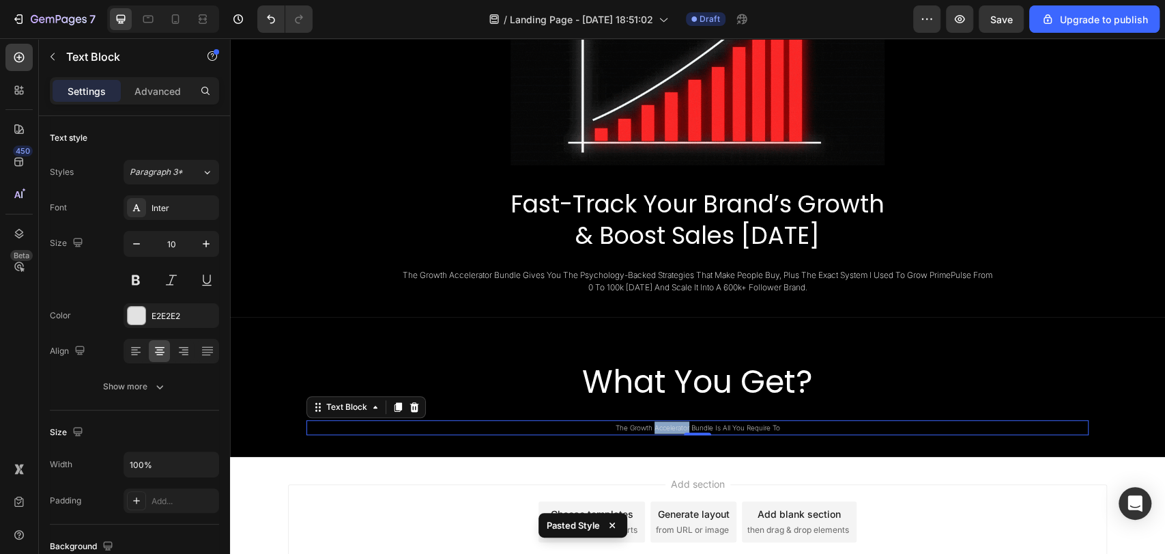
click at [656, 427] on p "the growth accelerator bundle is all you require to" at bounding box center [697, 427] width 670 height 12
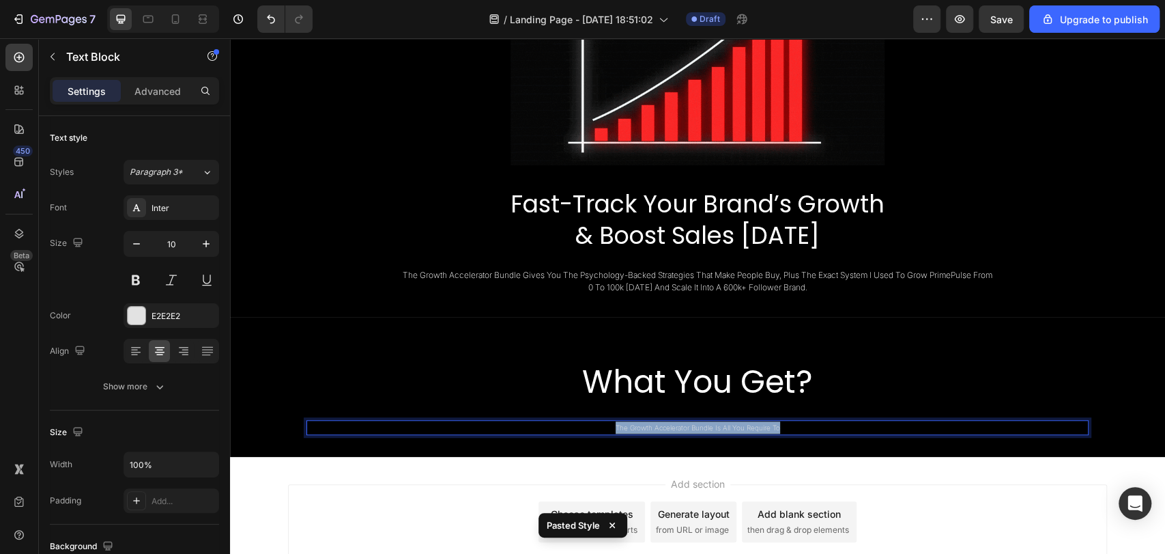
click at [656, 427] on p "the growth accelerator bundle is all you require to" at bounding box center [697, 427] width 670 height 12
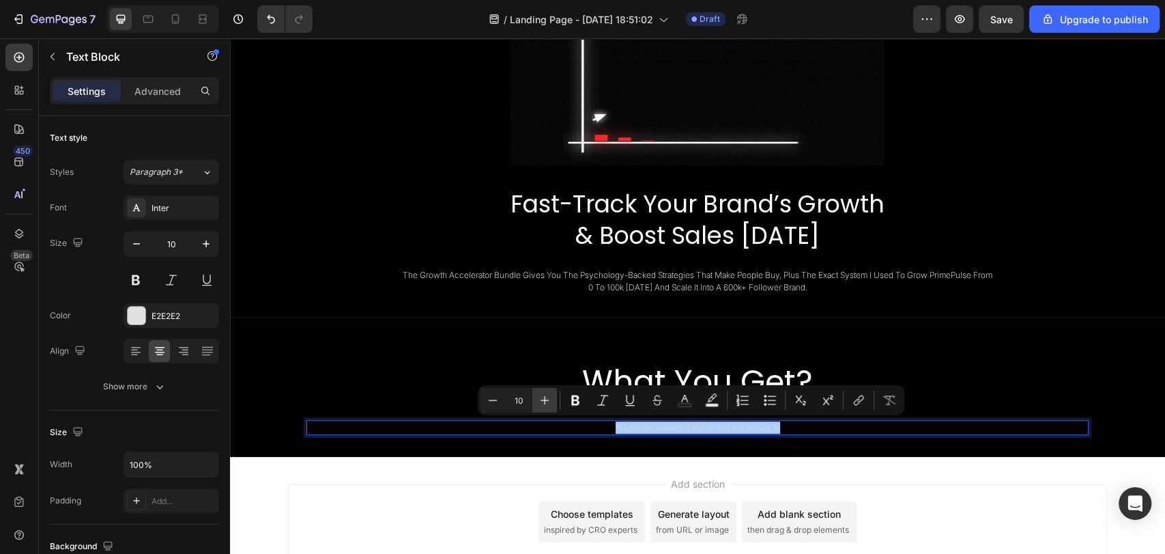
click at [539, 397] on icon "Editor contextual toolbar" at bounding box center [545, 400] width 14 height 14
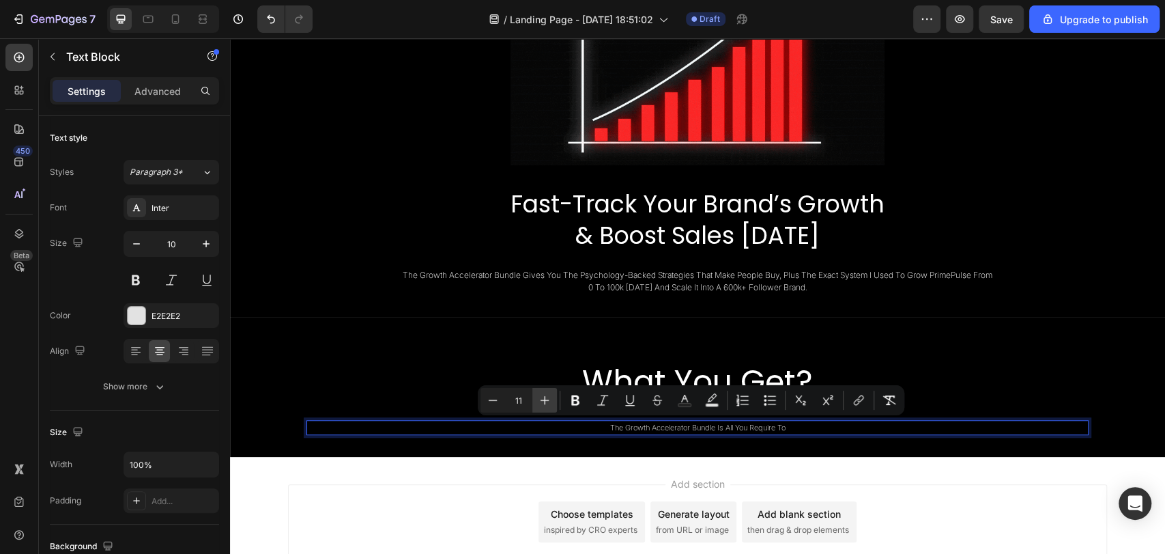
click at [539, 397] on icon "Editor contextual toolbar" at bounding box center [545, 400] width 14 height 14
type input "13"
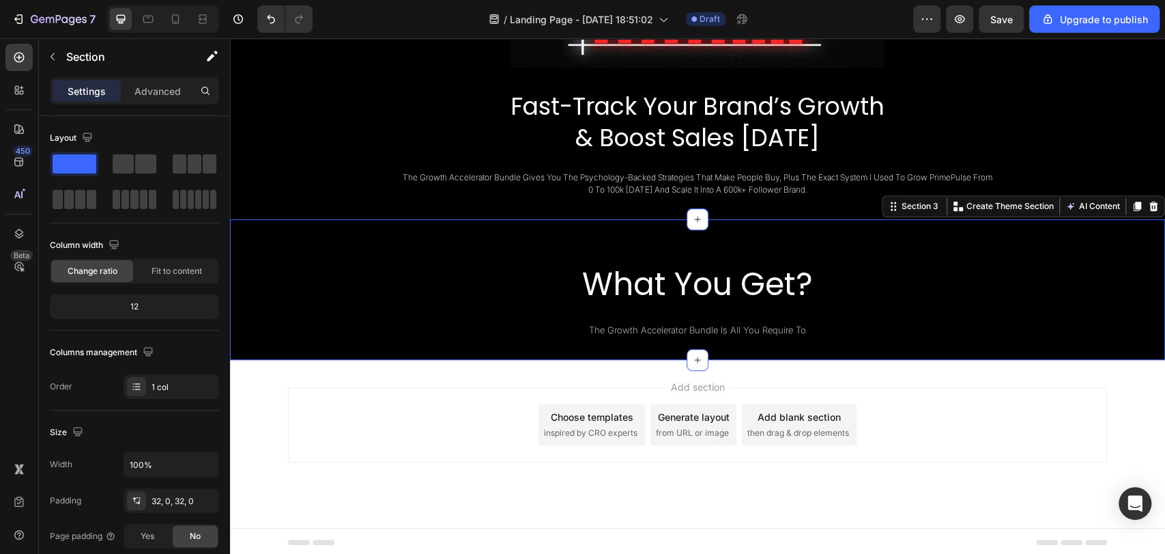
scroll to position [601, 0]
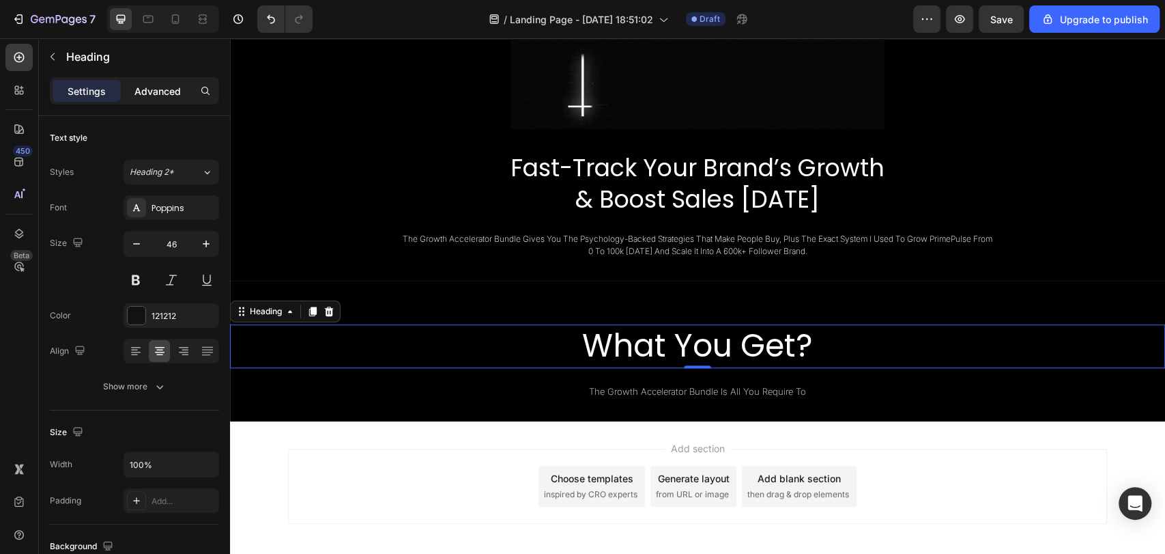
click at [155, 92] on p "Advanced" at bounding box center [157, 91] width 46 height 14
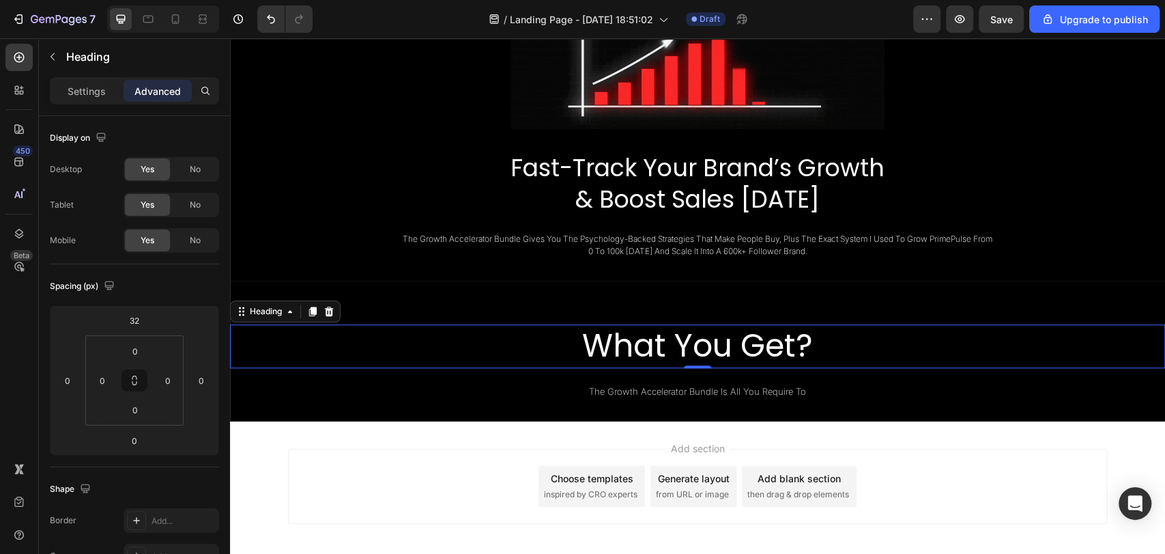
click at [155, 92] on p "Advanced" at bounding box center [157, 91] width 46 height 14
drag, startPoint x: 688, startPoint y: 365, endPoint x: 698, endPoint y: 345, distance: 22.3
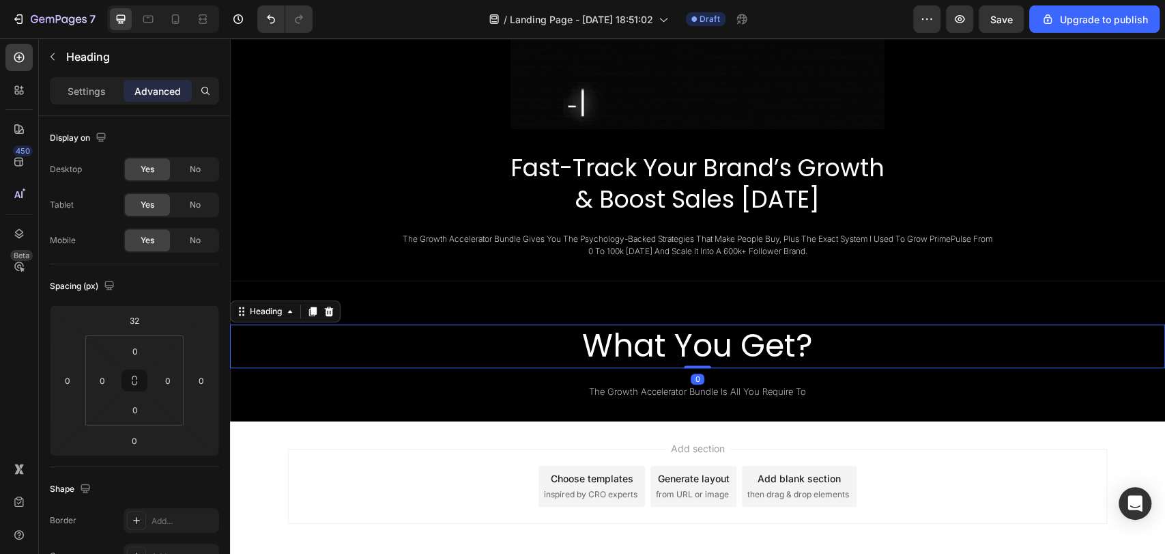
click at [698, 345] on div "⁠⁠⁠⁠⁠⁠⁠ What You Get? Heading 0" at bounding box center [697, 346] width 935 height 44
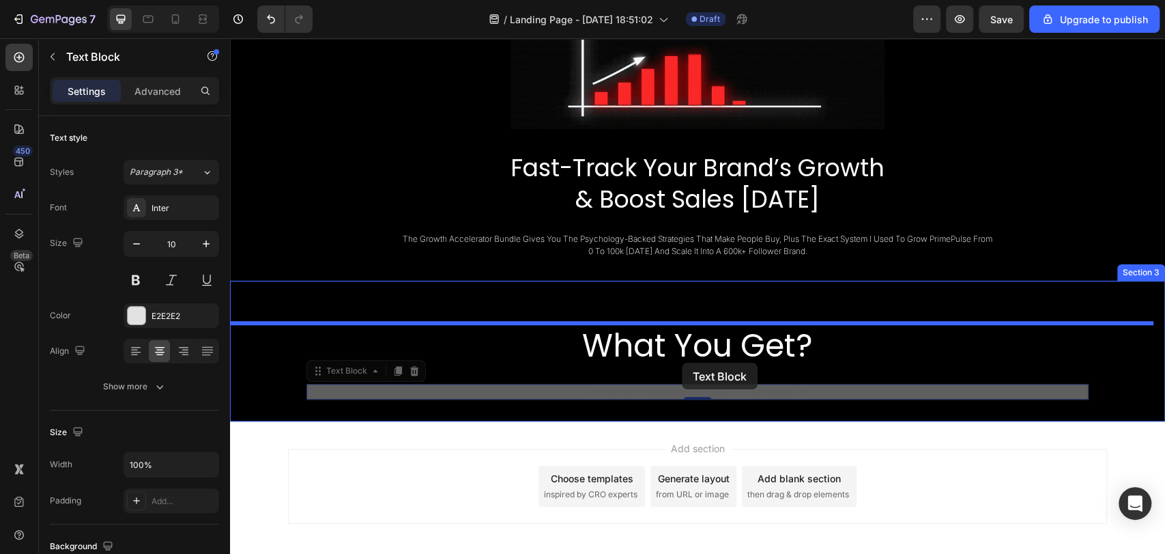
drag, startPoint x: 692, startPoint y: 390, endPoint x: 681, endPoint y: 358, distance: 33.9
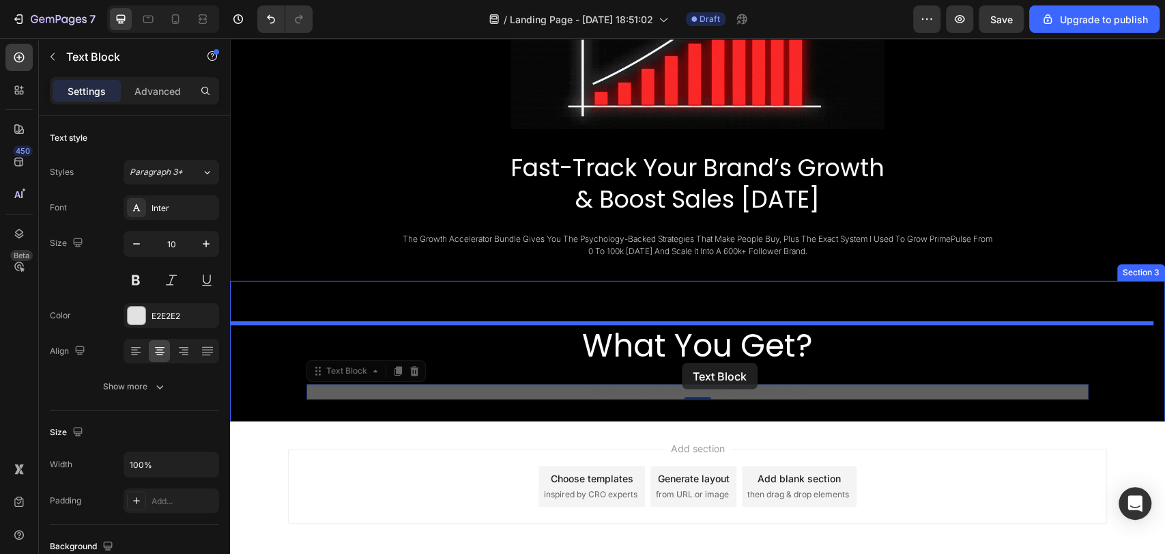
click at [681, 358] on div "Header Image Fast-Track Your Brand’s Growth & Boost Sales Today Heading the gro…" at bounding box center [697, 27] width 935 height 1181
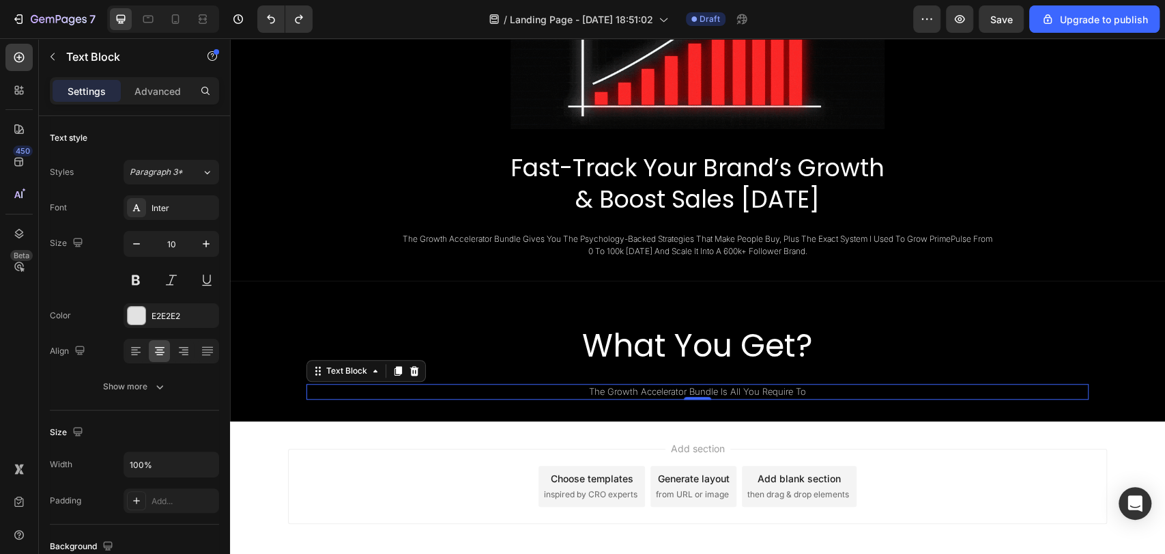
click at [149, 102] on div "Settings Advanced" at bounding box center [134, 90] width 169 height 27
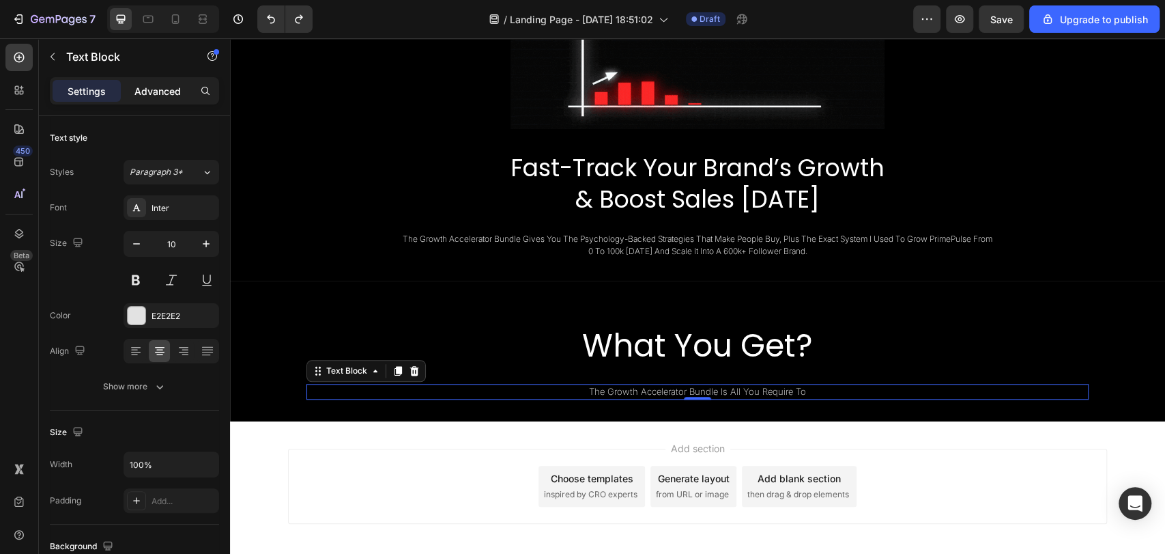
click at [155, 87] on p "Advanced" at bounding box center [157, 91] width 46 height 14
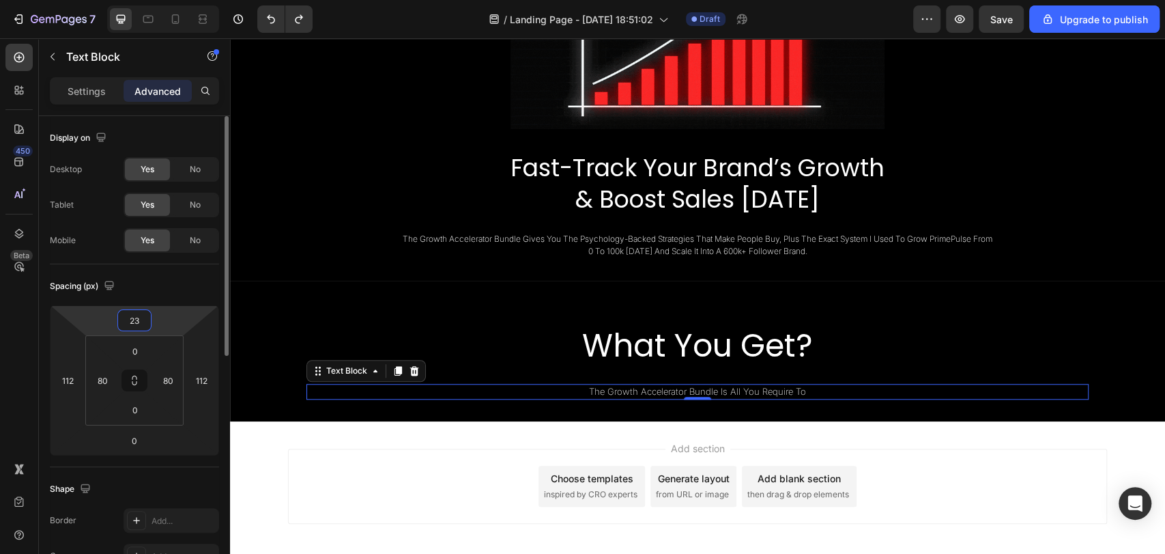
click at [136, 320] on input "23" at bounding box center [134, 320] width 27 height 20
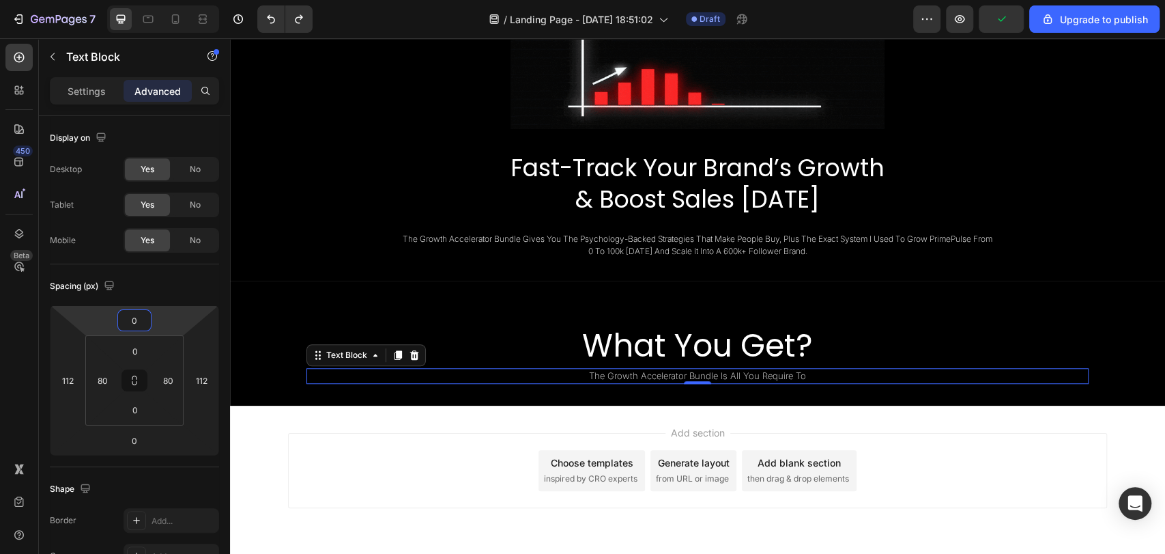
type input "0"
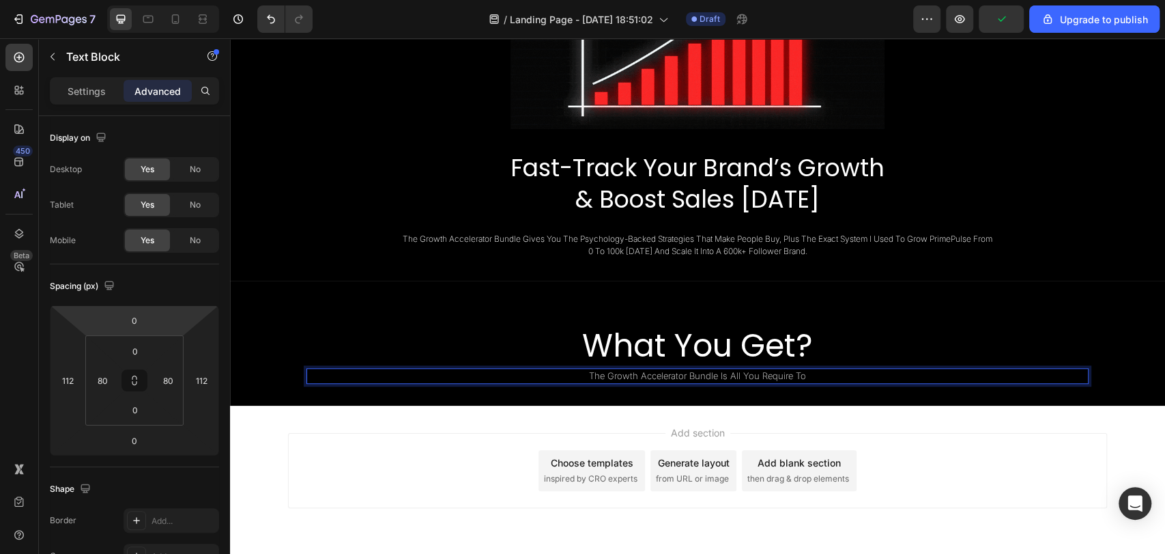
click at [846, 370] on p "the growth accelerator bundle is all you require to" at bounding box center [697, 375] width 670 height 13
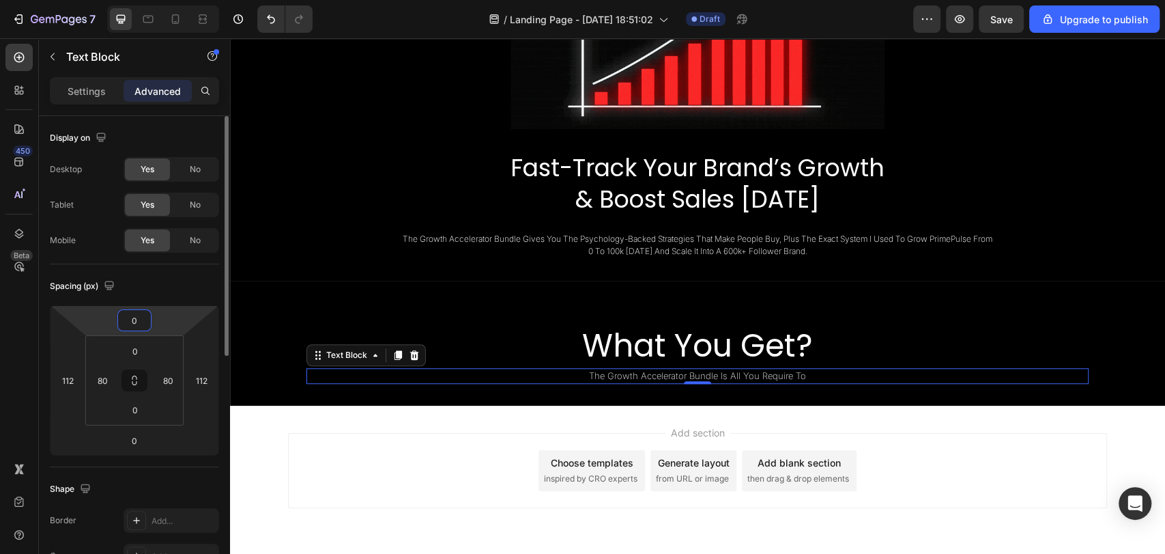
click at [138, 326] on input "0" at bounding box center [134, 320] width 27 height 20
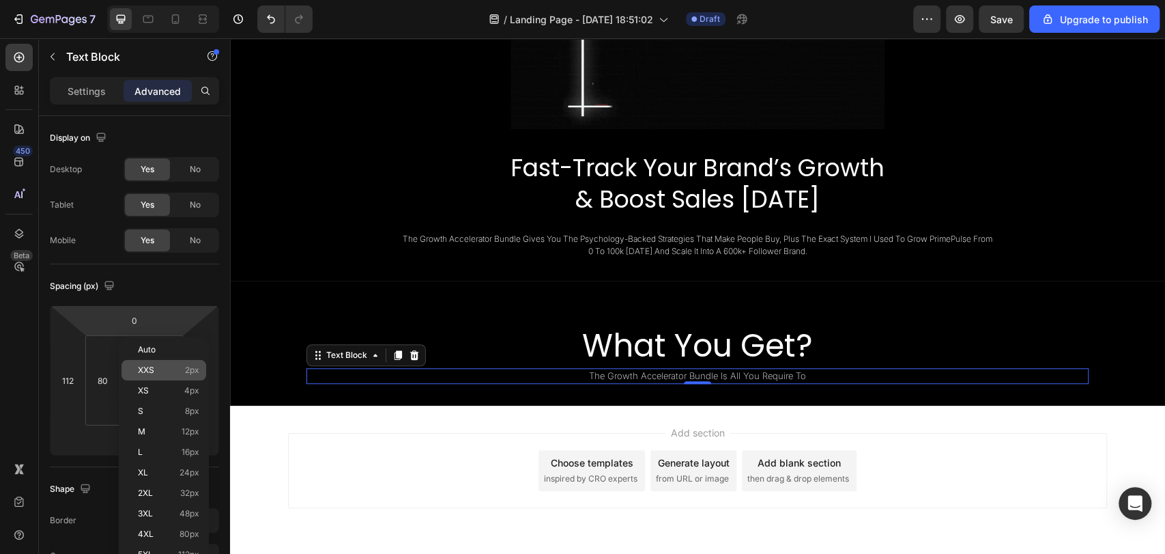
click at [152, 377] on div "XXS 2px" at bounding box center [163, 370] width 85 height 20
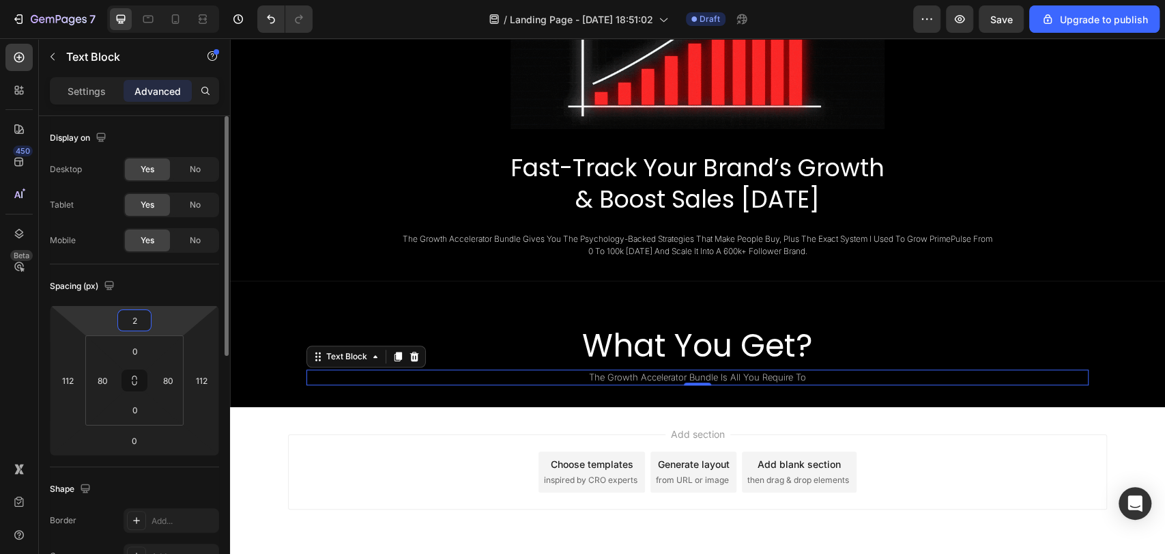
click at [132, 320] on input "2" at bounding box center [134, 320] width 27 height 20
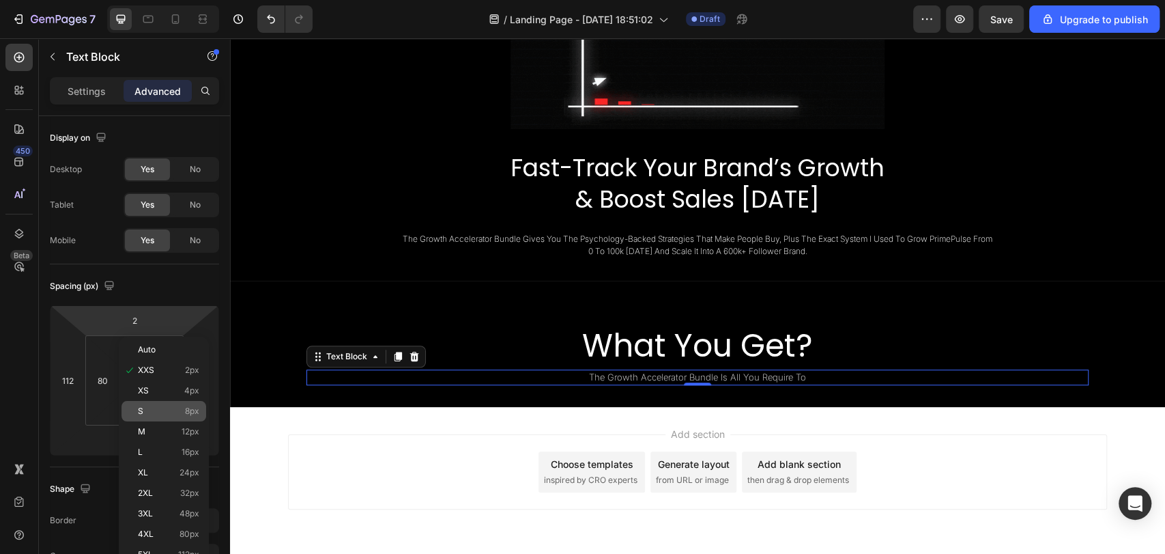
click at [145, 401] on div "S 8px" at bounding box center [163, 411] width 85 height 20
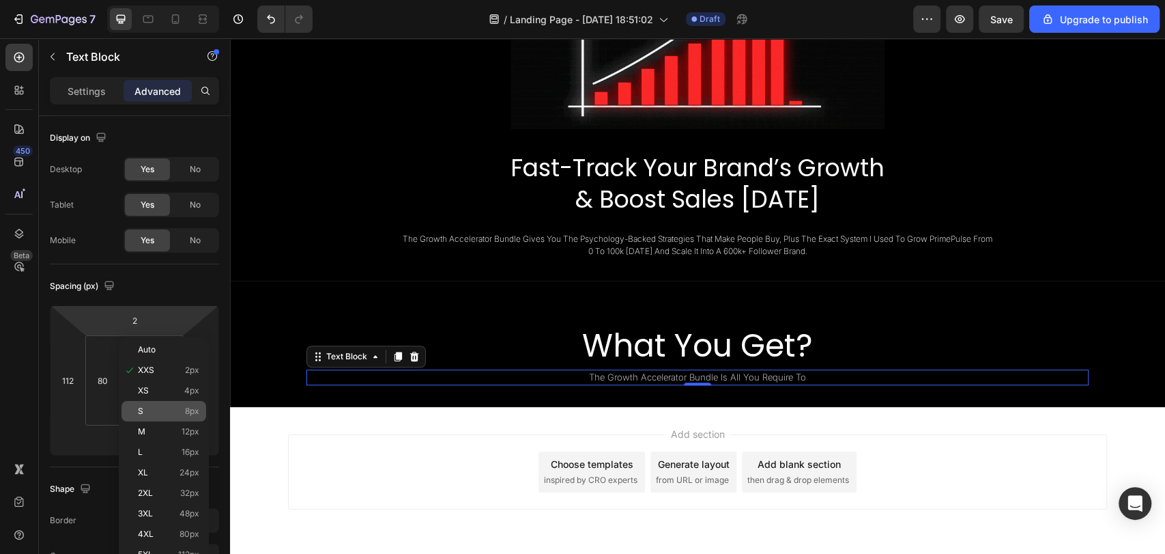
type input "8"
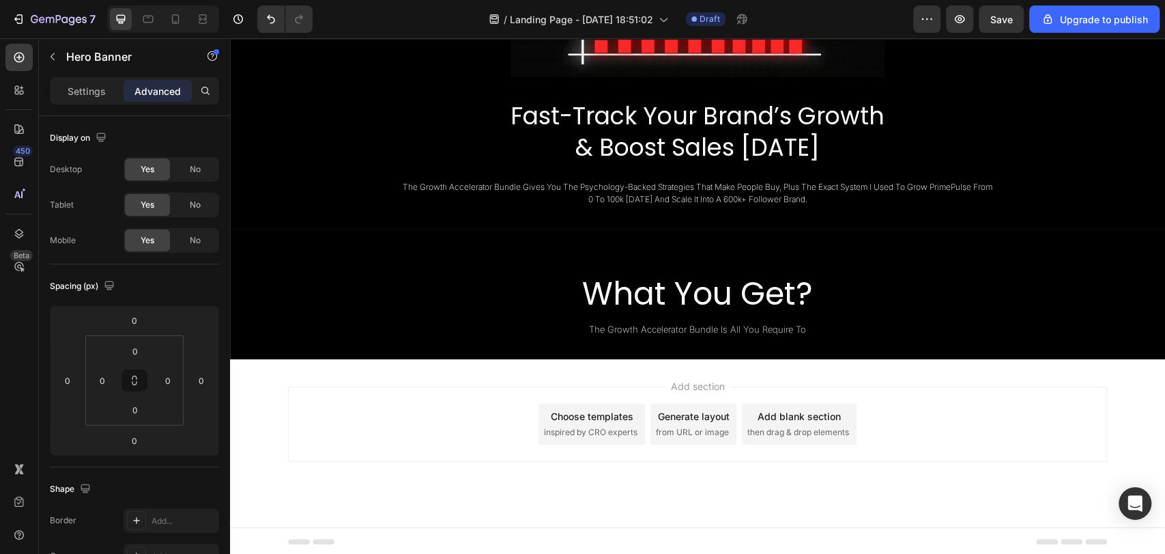
scroll to position [653, 0]
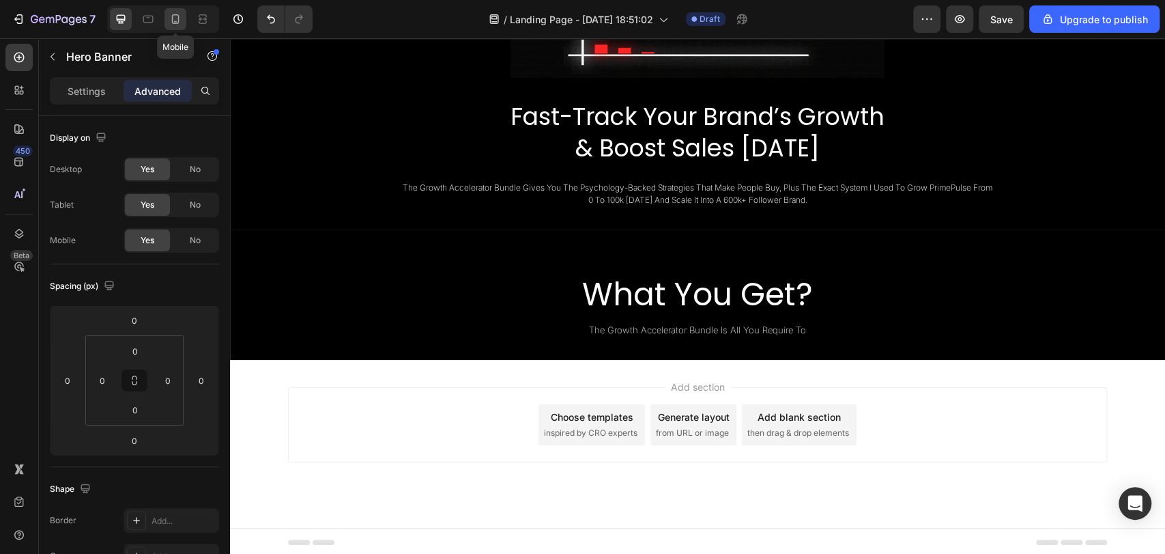
click at [179, 17] on icon at bounding box center [176, 19] width 8 height 10
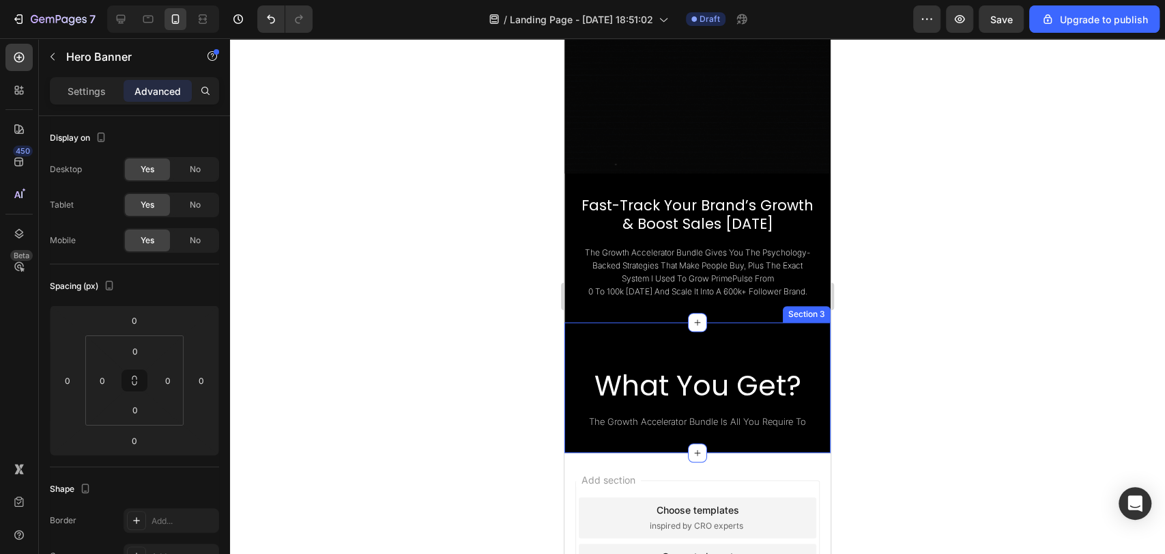
scroll to position [503, 0]
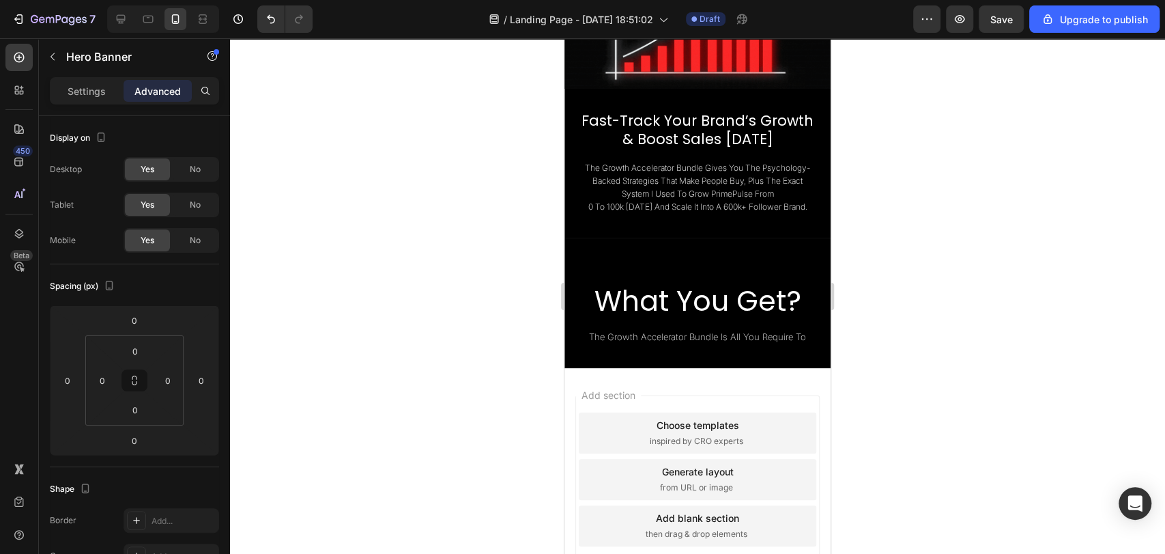
click at [135, 18] on div at bounding box center [163, 18] width 112 height 27
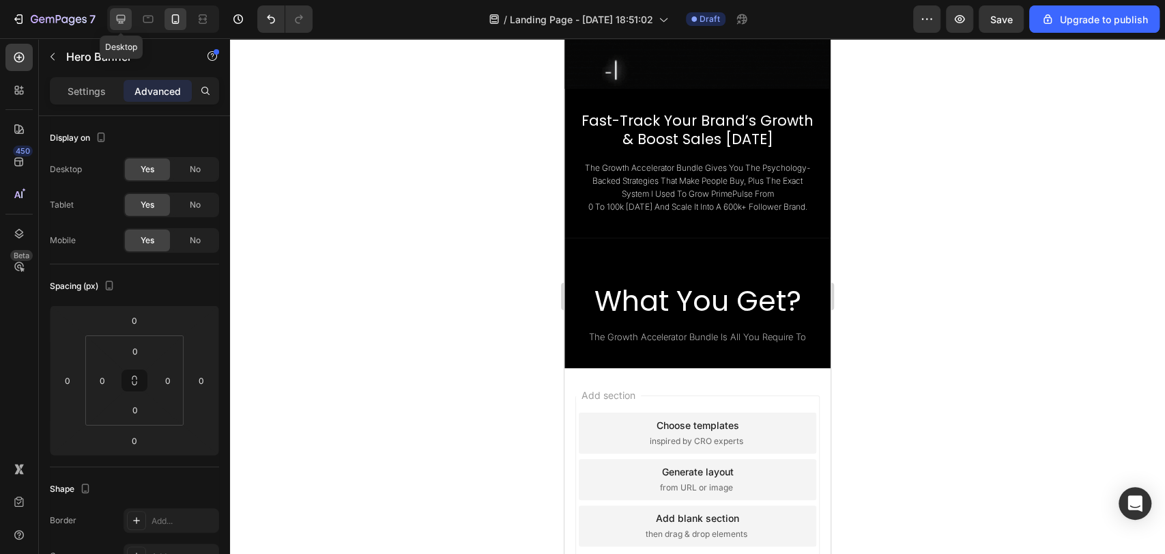
click at [119, 19] on icon at bounding box center [121, 19] width 9 height 9
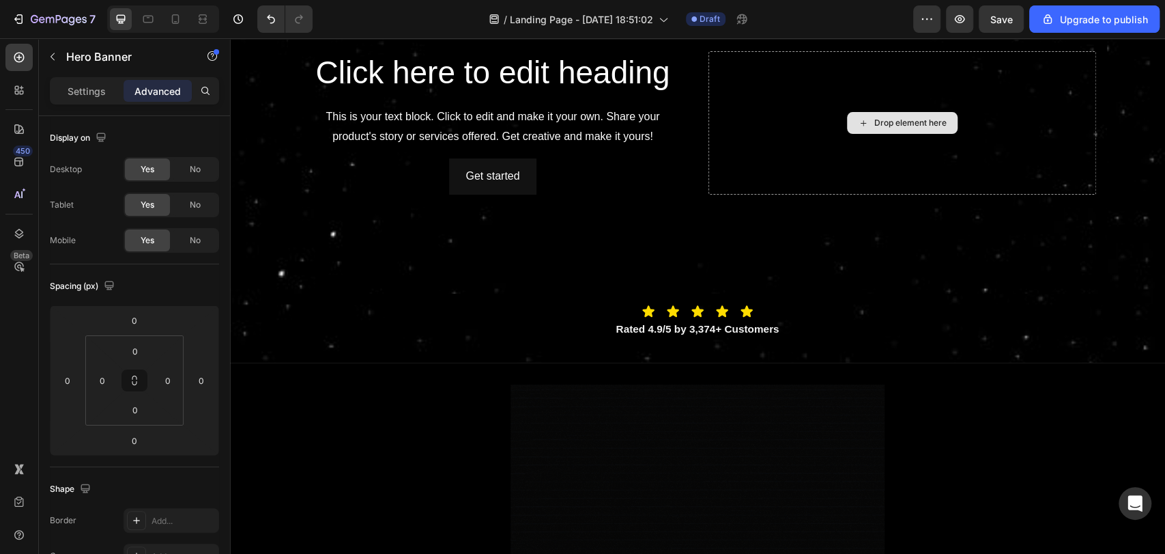
scroll to position [135, 0]
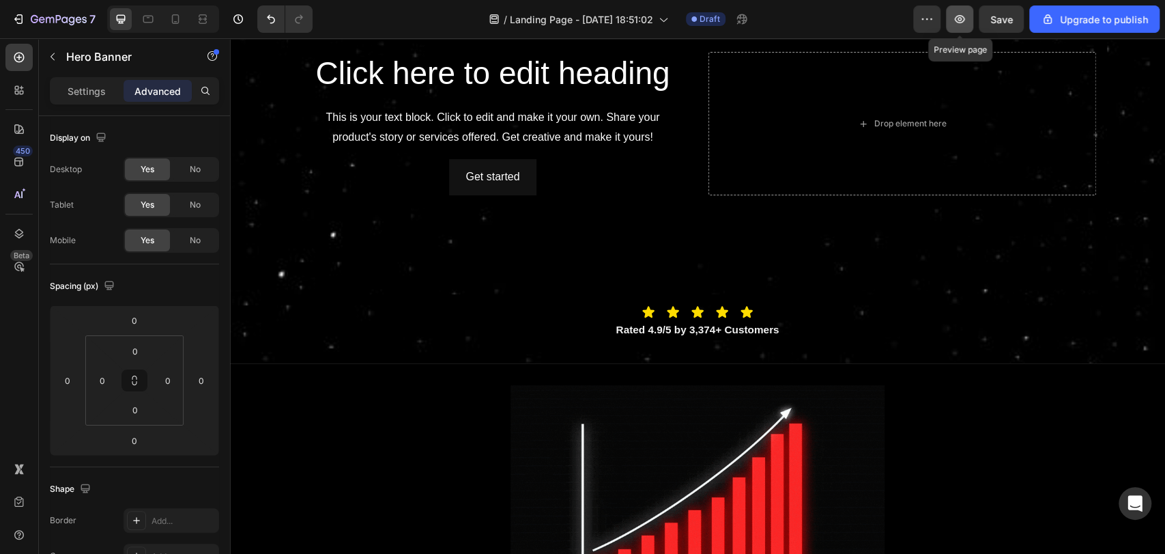
click at [961, 20] on icon "button" at bounding box center [960, 19] width 10 height 8
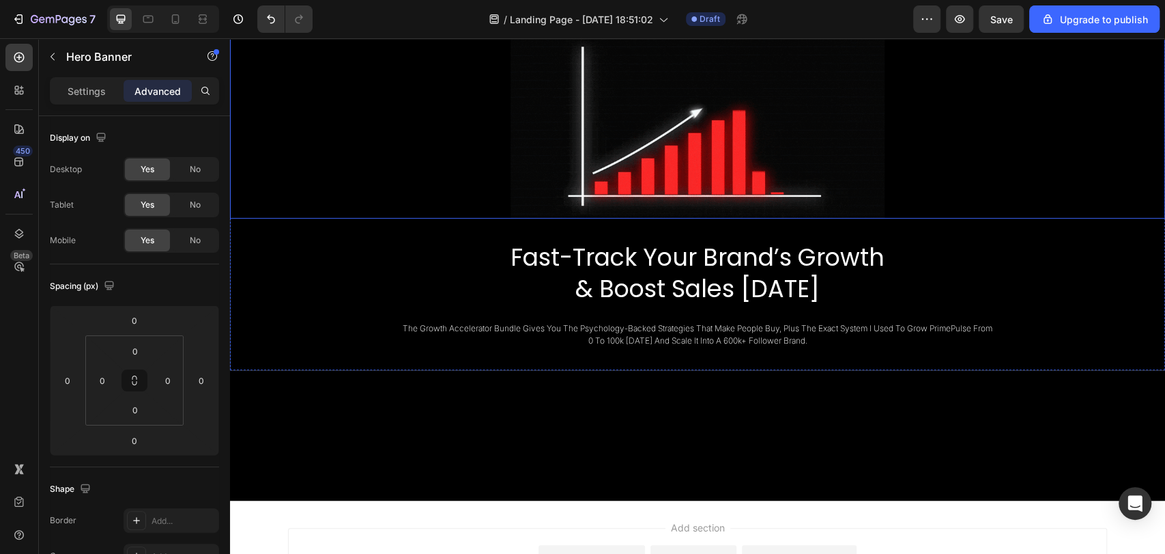
scroll to position [509, 0]
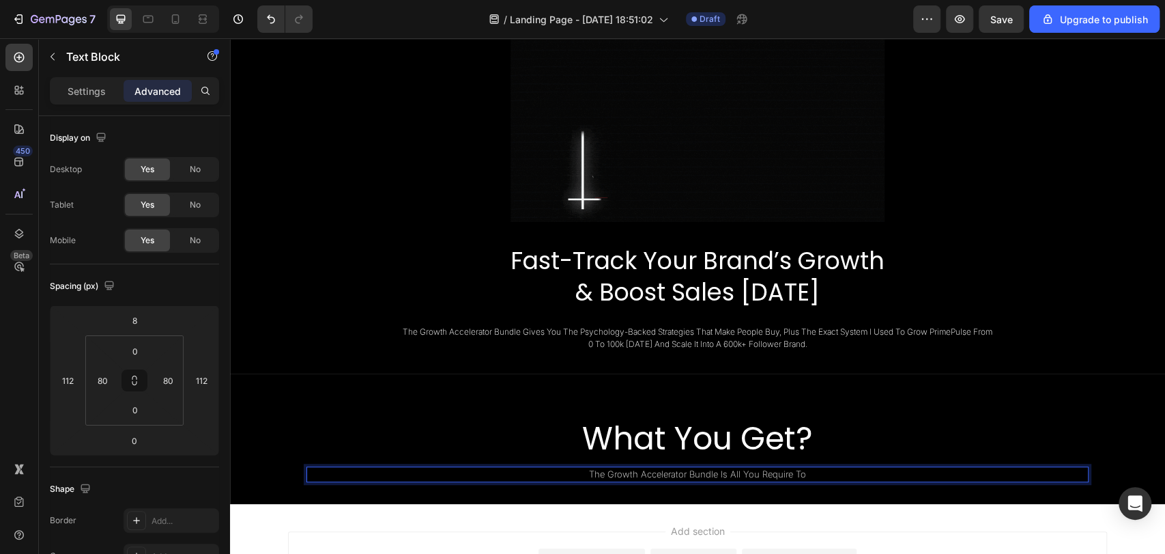
click at [702, 472] on span "the growth accelerator bundle is all you require to" at bounding box center [697, 473] width 217 height 11
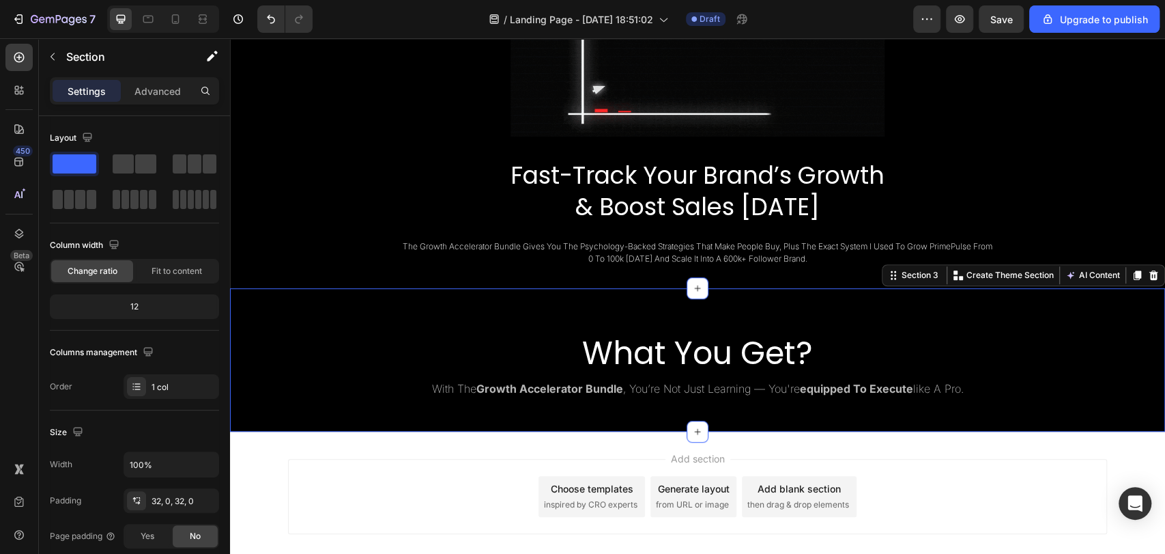
scroll to position [595, 0]
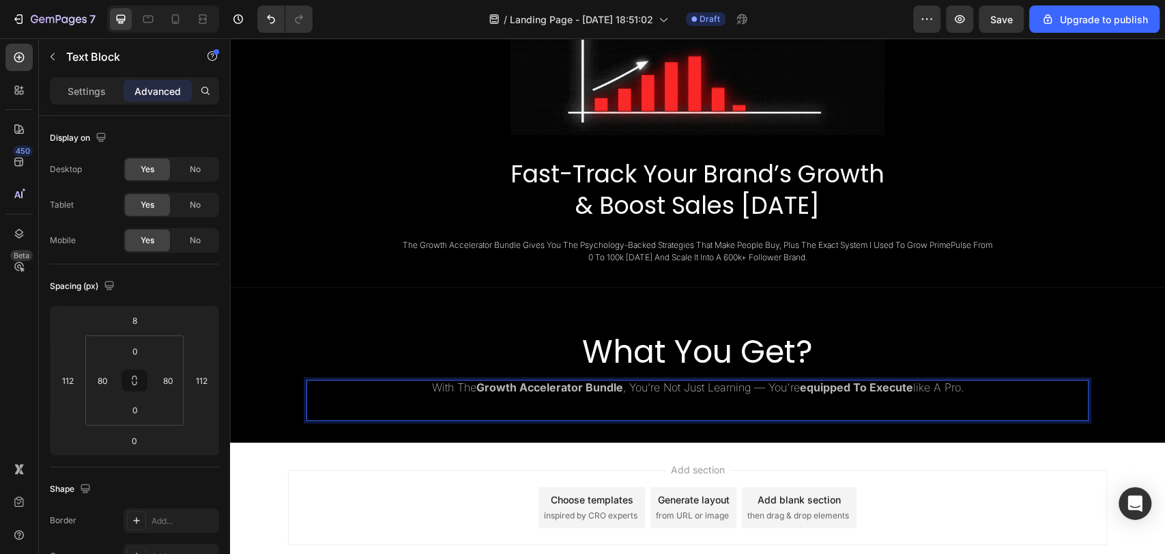
click at [625, 405] on p "With the Growth Accelerator Bundle , you’re not just learning — you're equipped…" at bounding box center [697, 400] width 670 height 38
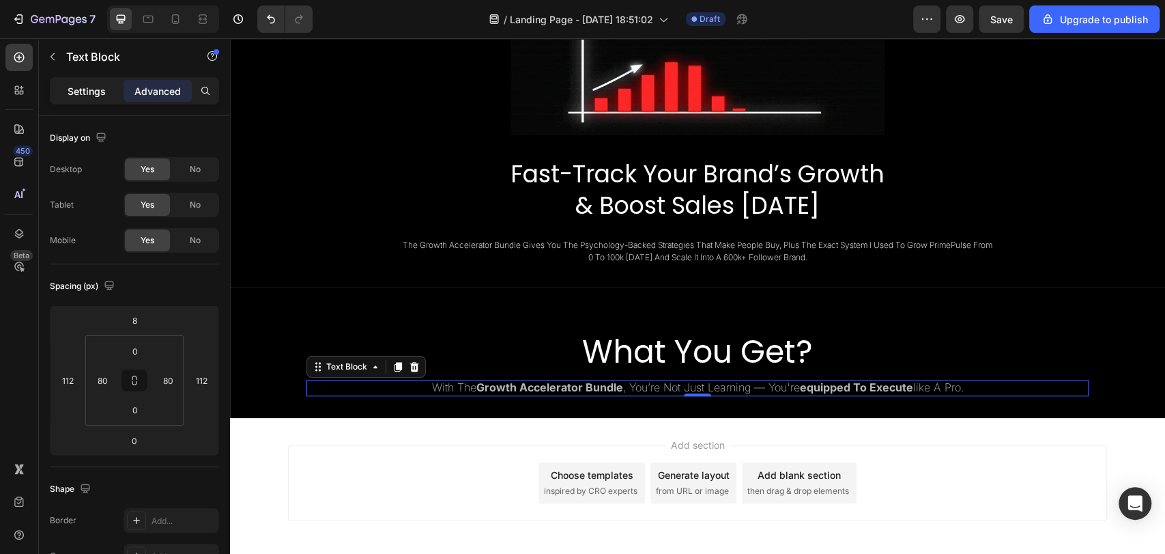
click at [93, 98] on div "Settings" at bounding box center [87, 91] width 68 height 22
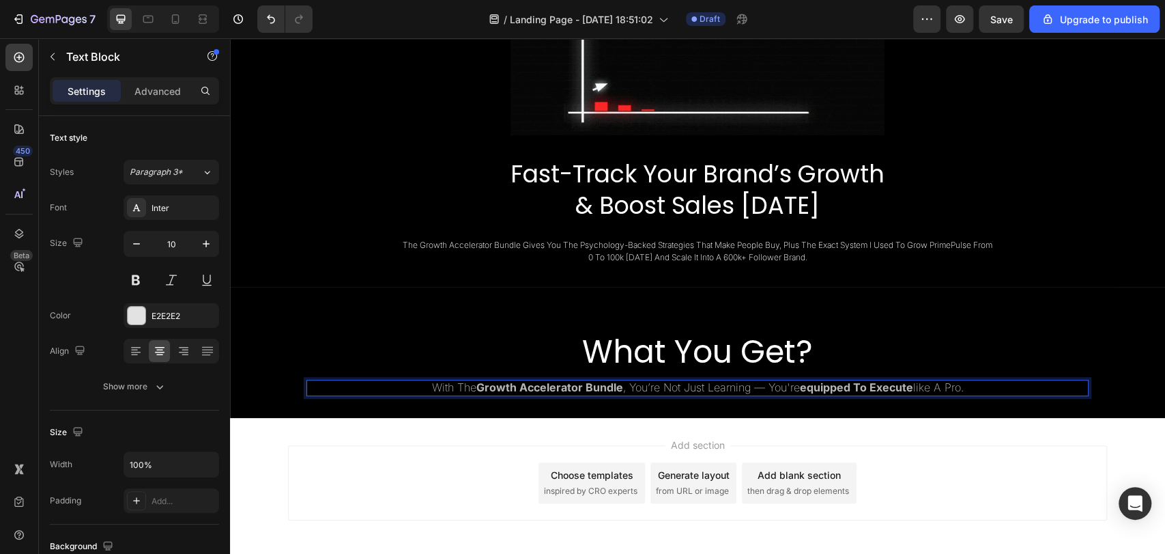
click at [597, 384] on strong "Growth Accelerator Bundle" at bounding box center [549, 387] width 147 height 14
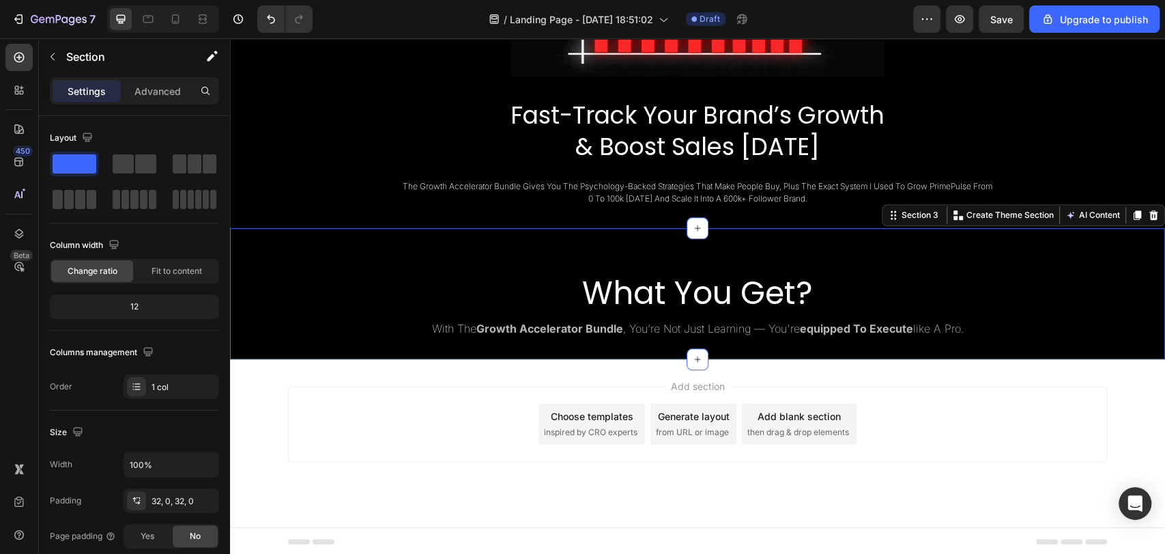
scroll to position [653, 0]
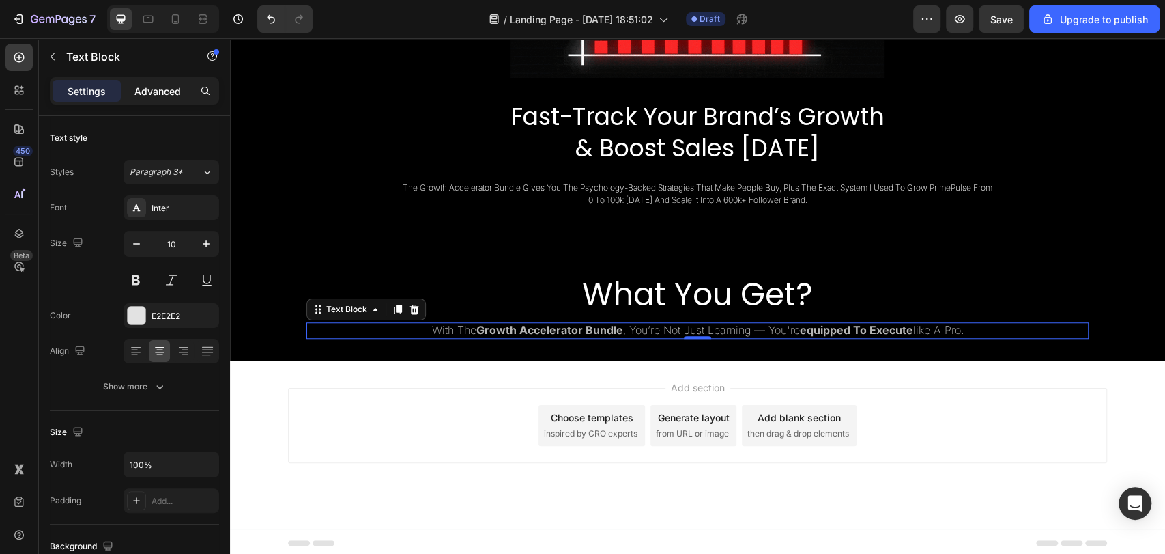
drag, startPoint x: 154, startPoint y: 103, endPoint x: 154, endPoint y: 92, distance: 10.9
click at [154, 92] on div "Settings Advanced" at bounding box center [134, 90] width 169 height 27
click at [154, 92] on p "Advanced" at bounding box center [157, 91] width 46 height 14
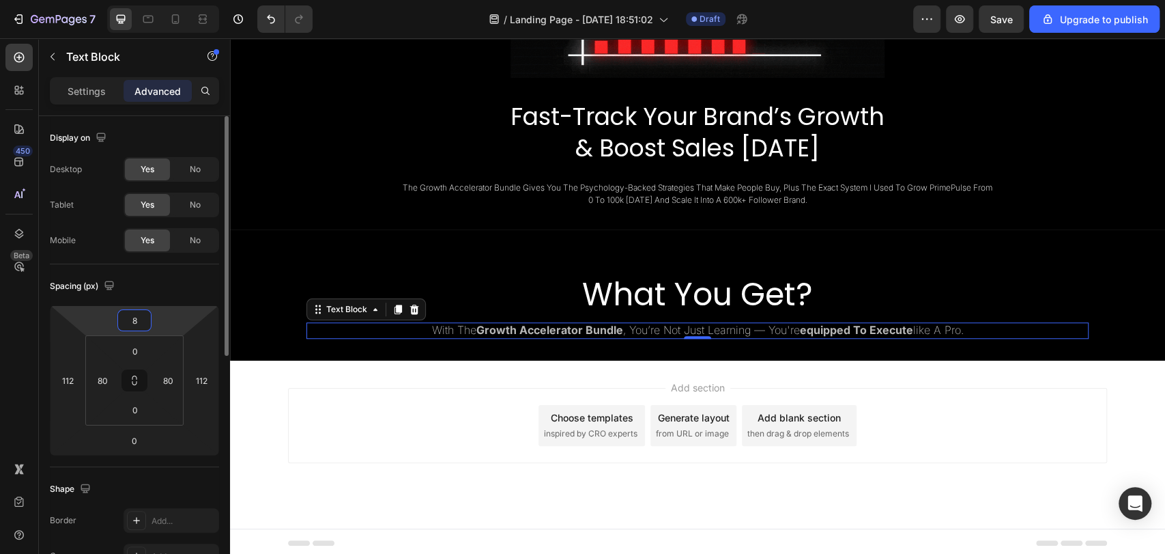
click at [137, 324] on input "8" at bounding box center [134, 320] width 27 height 20
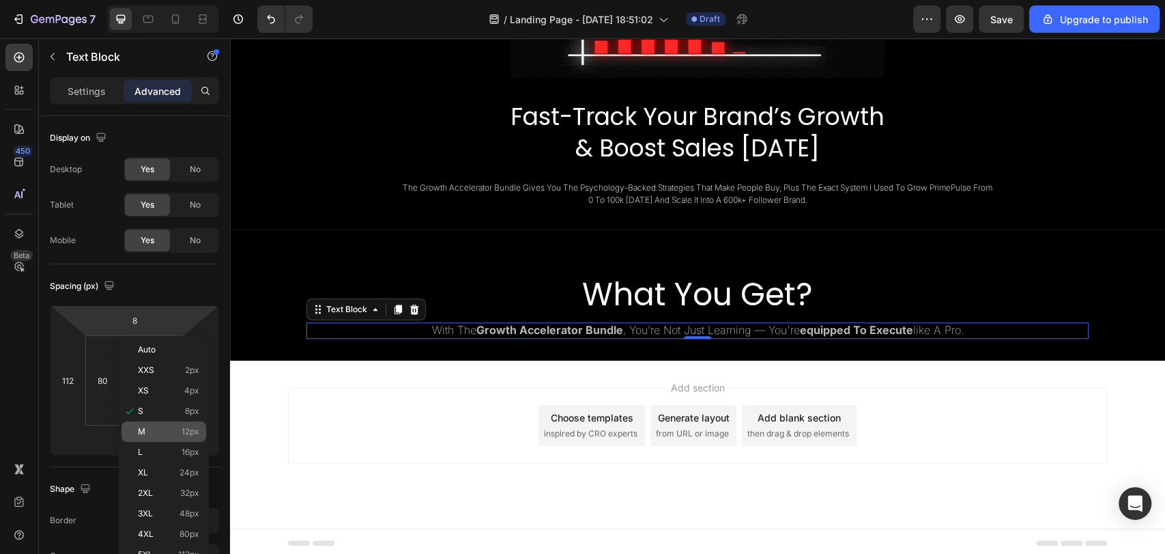
click at [163, 435] on p "M 12px" at bounding box center [168, 432] width 61 height 10
type input "12"
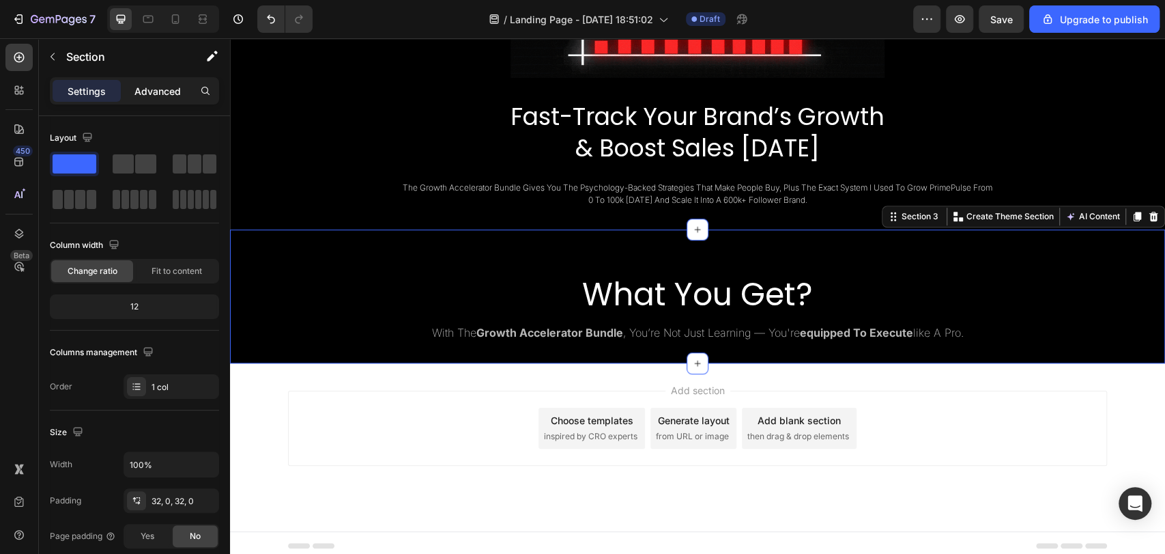
click at [175, 94] on p "Advanced" at bounding box center [157, 91] width 46 height 14
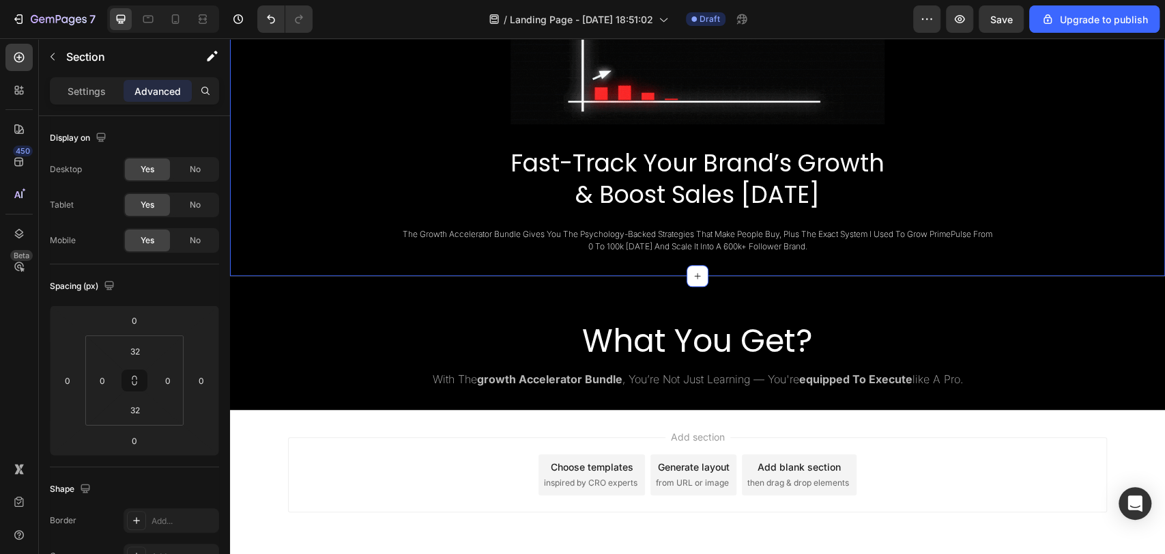
scroll to position [616, 0]
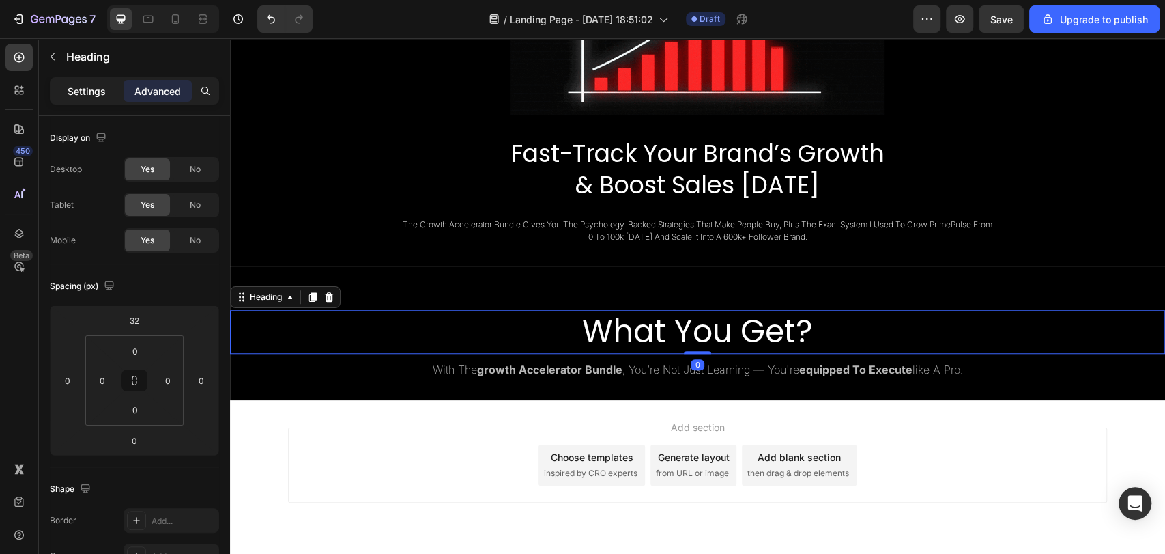
click at [90, 84] on p "Settings" at bounding box center [87, 91] width 38 height 14
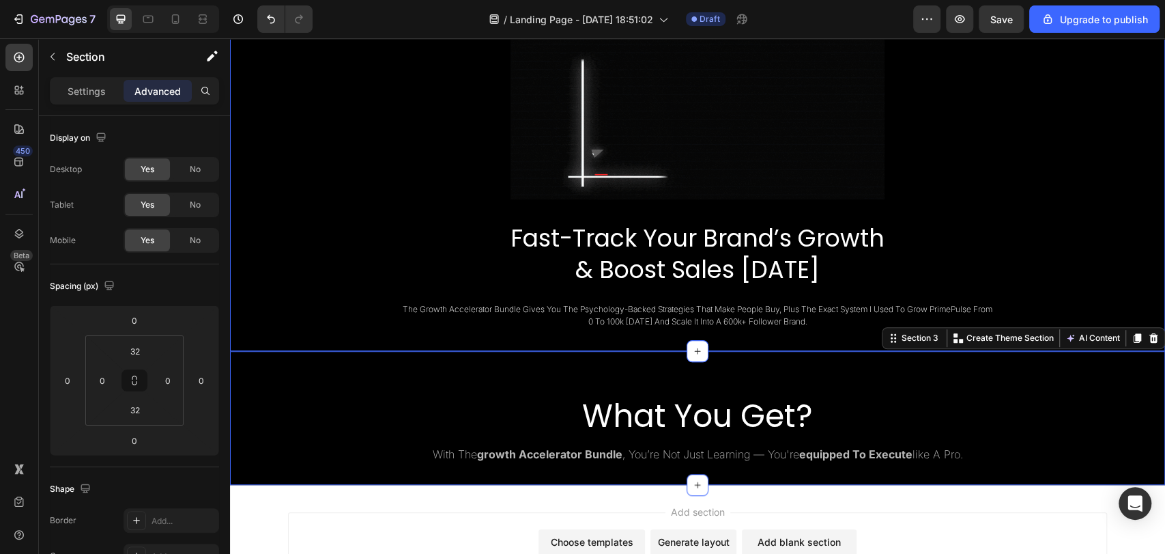
scroll to position [601, 0]
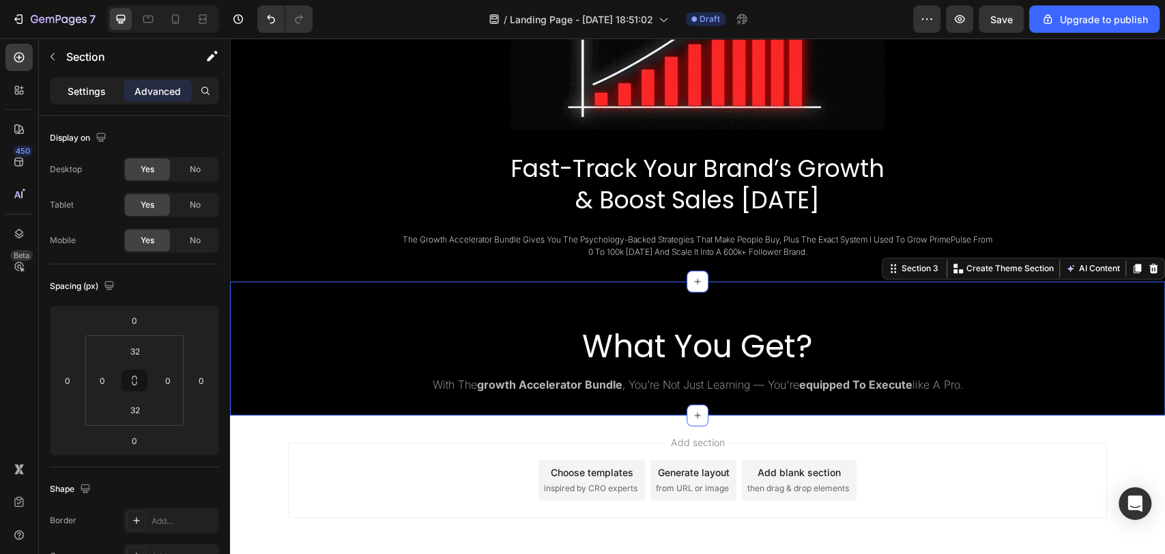
click at [100, 86] on p "Settings" at bounding box center [87, 91] width 38 height 14
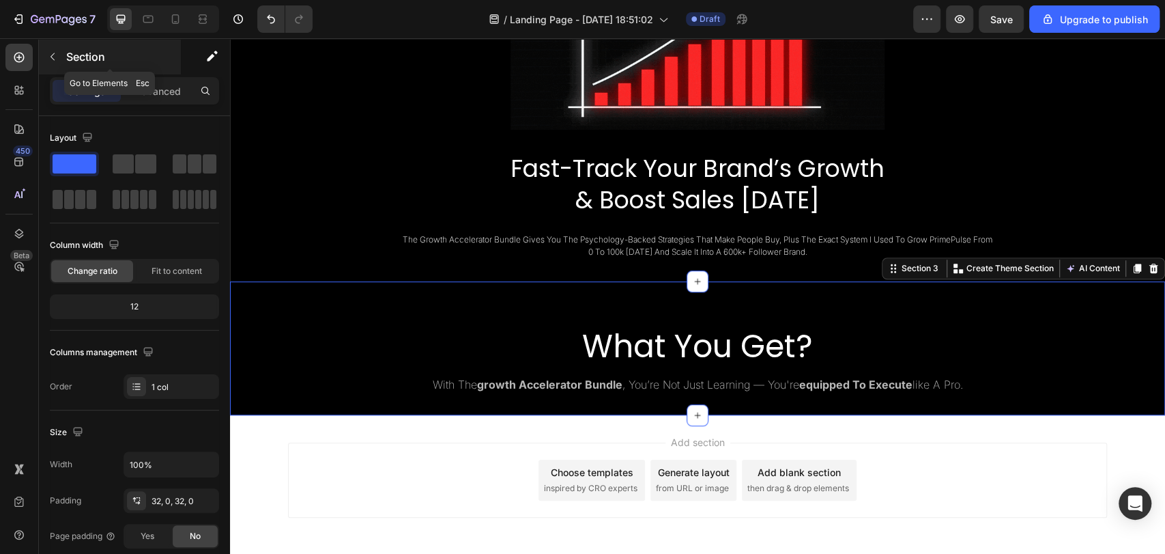
click at [62, 66] on div at bounding box center [53, 57] width 22 height 22
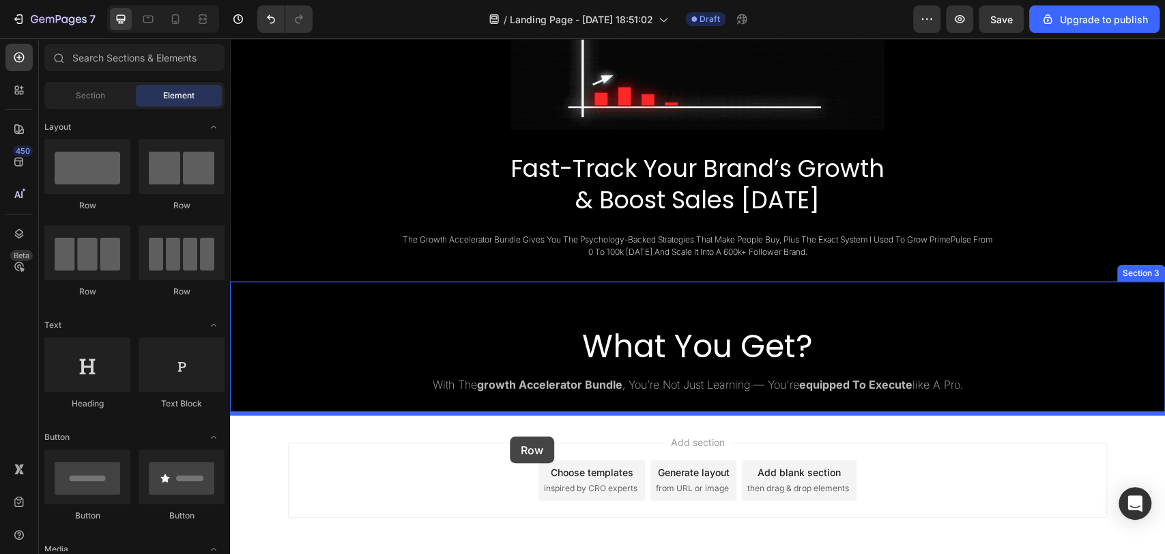
drag, startPoint x: 319, startPoint y: 213, endPoint x: 510, endPoint y: 436, distance: 293.8
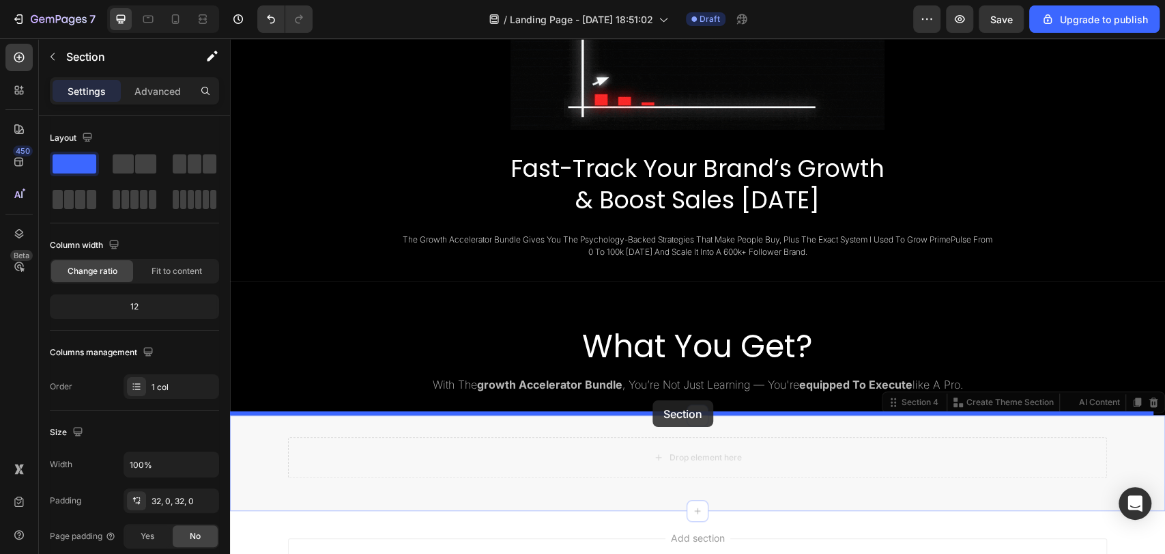
drag, startPoint x: 652, startPoint y: 427, endPoint x: 653, endPoint y: 401, distance: 25.9
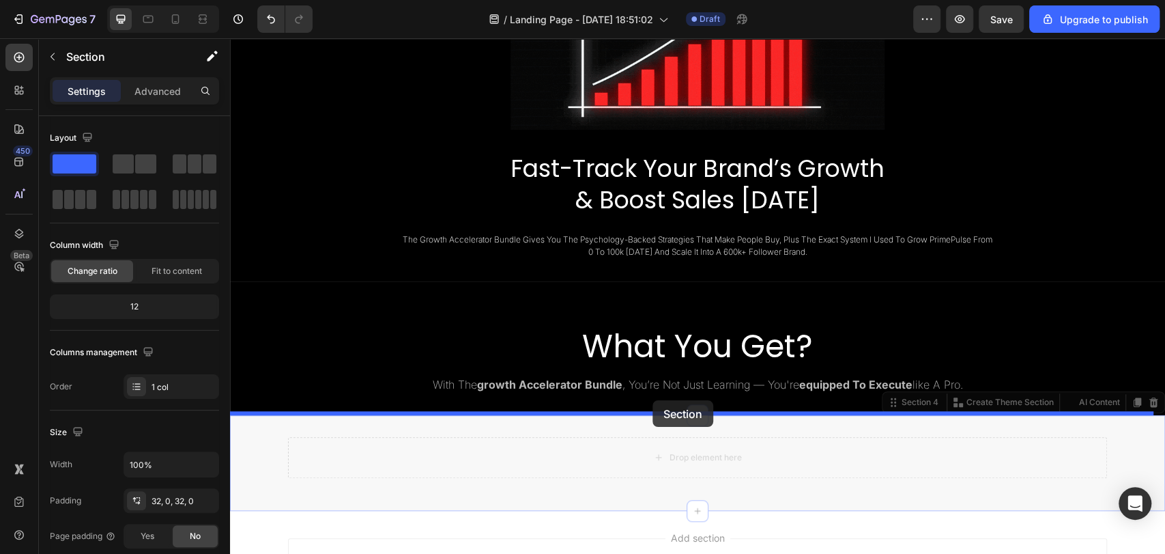
click at [653, 401] on div "Header Image Fast-Track Your Brand’s Growth & Boost Sales Today Heading the gro…" at bounding box center [697, 73] width 935 height 1270
drag, startPoint x: 727, startPoint y: 429, endPoint x: 685, endPoint y: 390, distance: 57.5
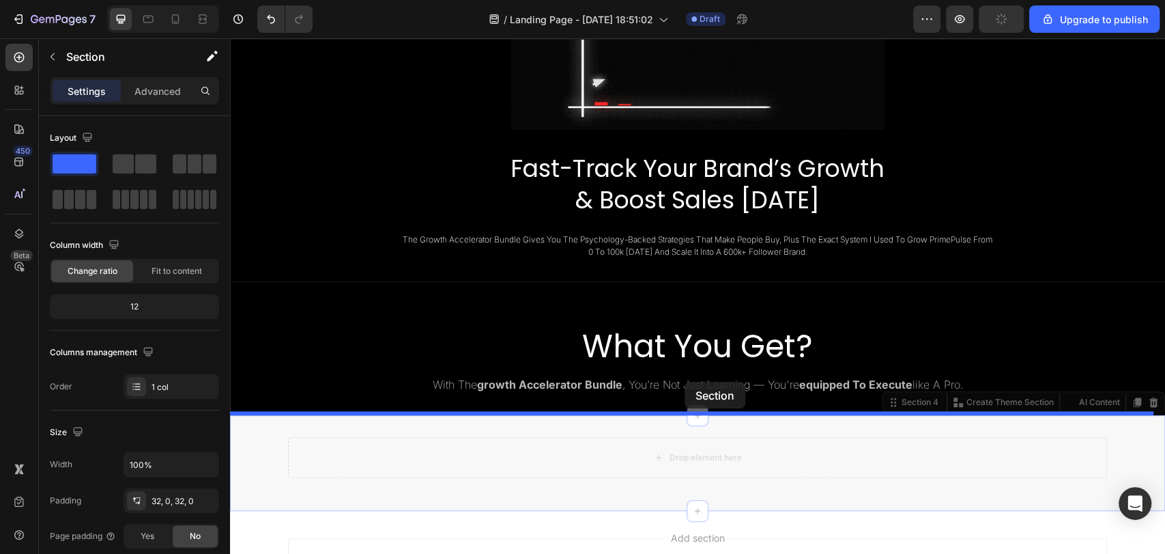
click at [685, 390] on div "Header Image Fast-Track Your Brand’s Growth & Boost Sales Today Heading the gro…" at bounding box center [697, 73] width 935 height 1270
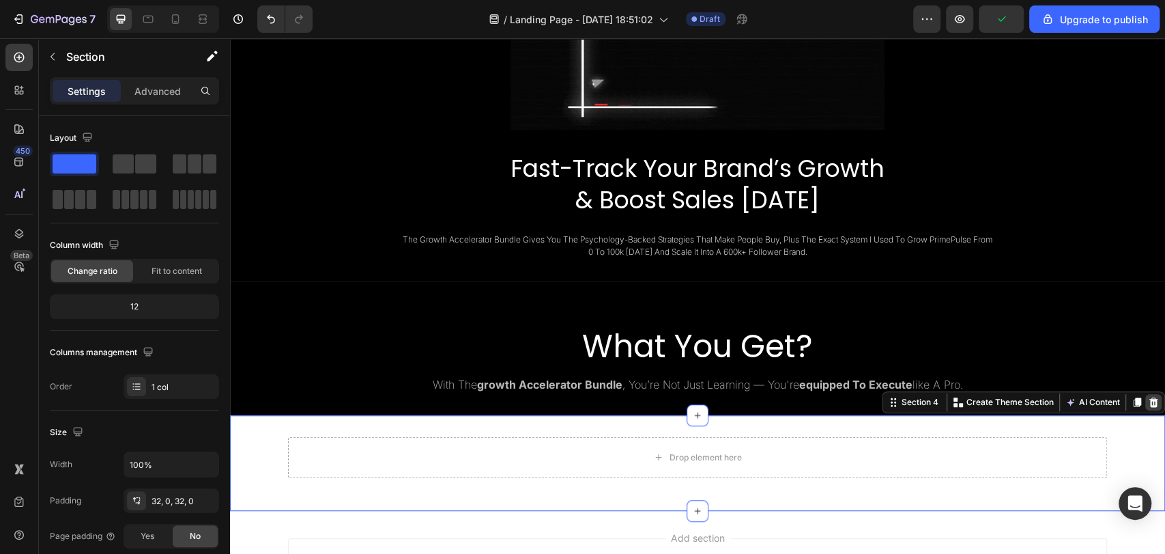
click at [1149, 398] on icon at bounding box center [1153, 402] width 9 height 10
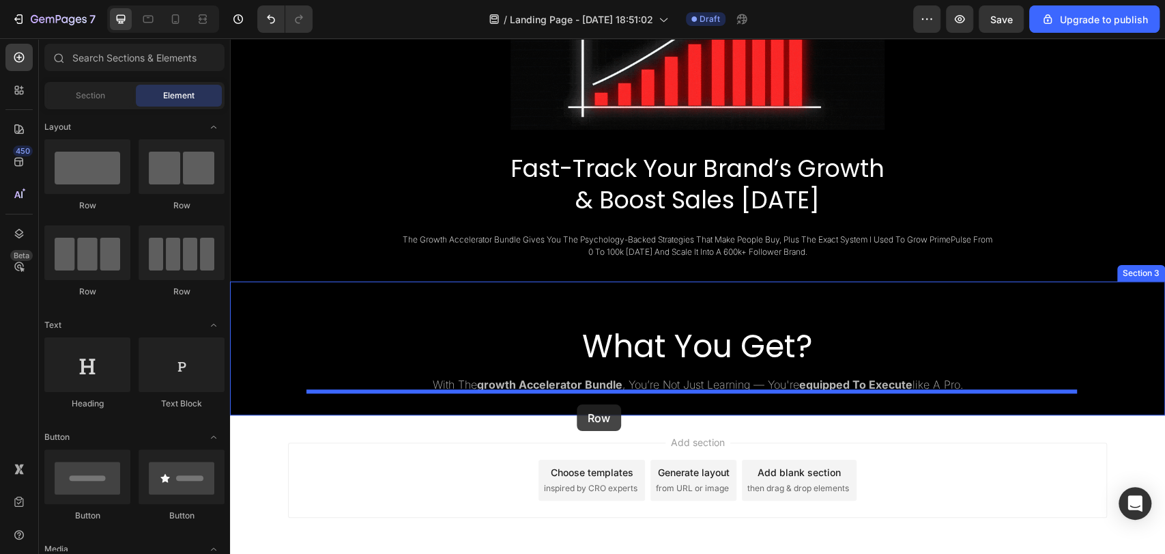
drag, startPoint x: 332, startPoint y: 204, endPoint x: 577, endPoint y: 404, distance: 315.8
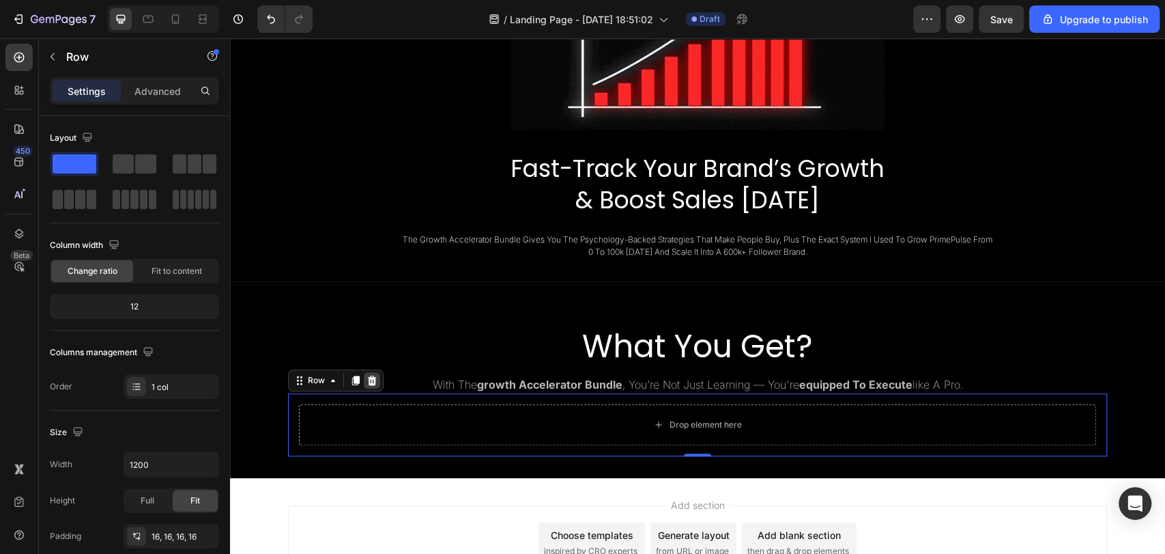
click at [367, 376] on icon at bounding box center [372, 380] width 11 height 11
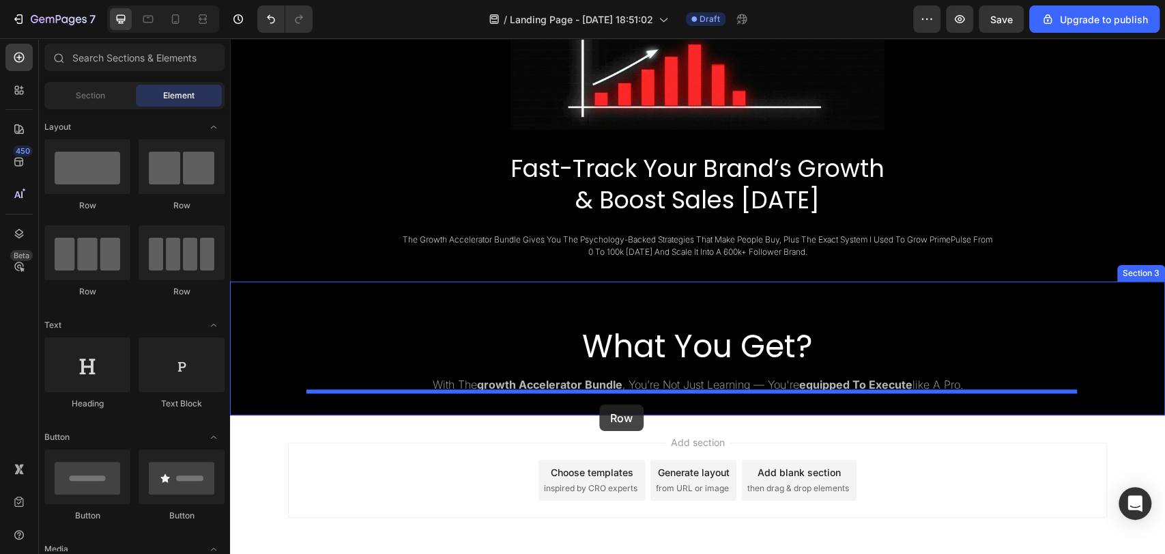
drag, startPoint x: 329, startPoint y: 288, endPoint x: 599, endPoint y: 405, distance: 294.4
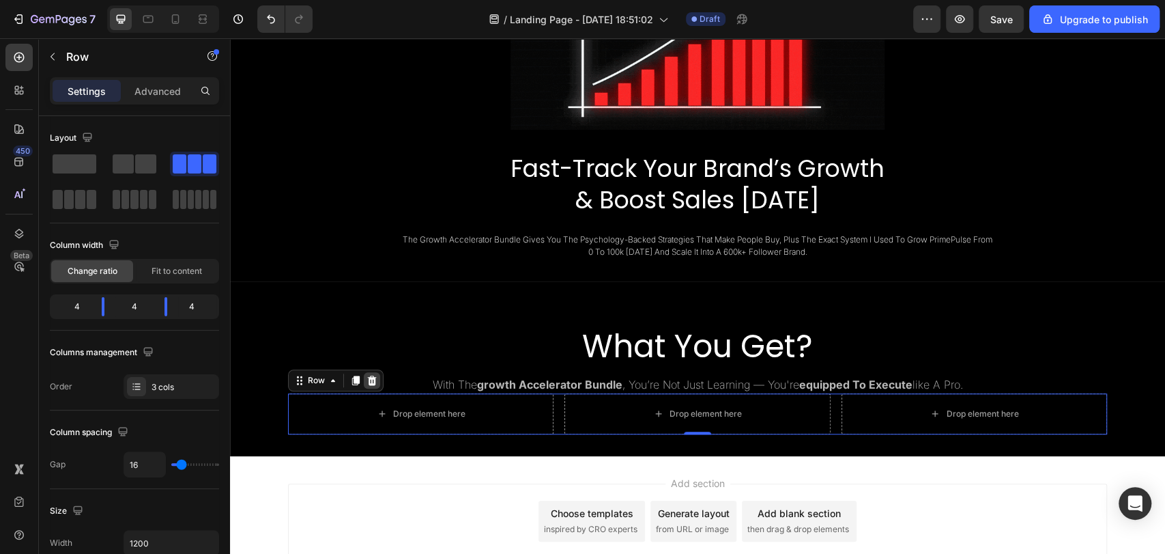
click at [367, 380] on icon at bounding box center [372, 380] width 11 height 11
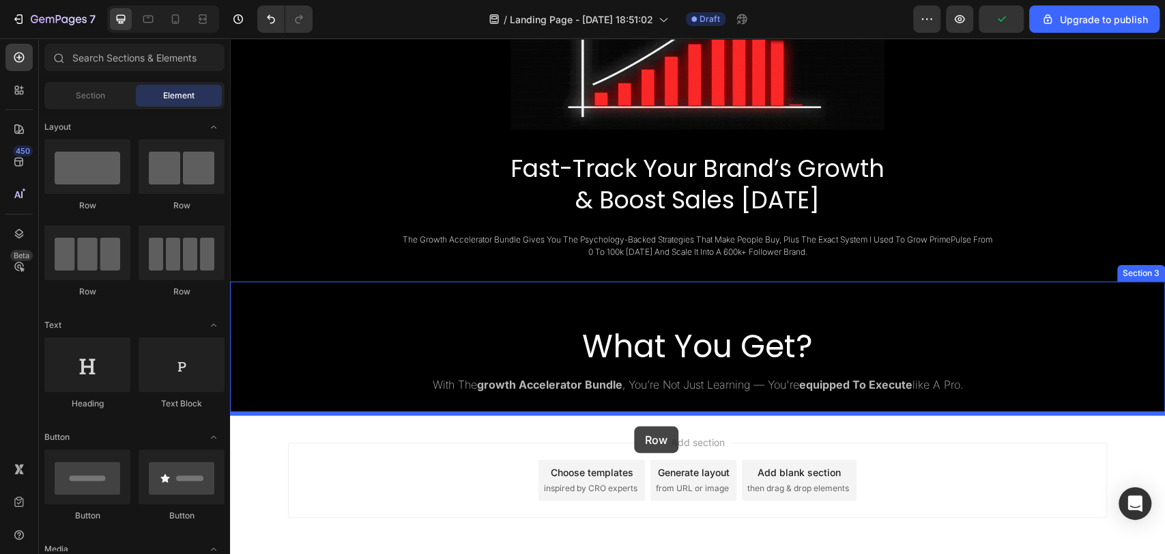
drag, startPoint x: 315, startPoint y: 302, endPoint x: 634, endPoint y: 425, distance: 342.3
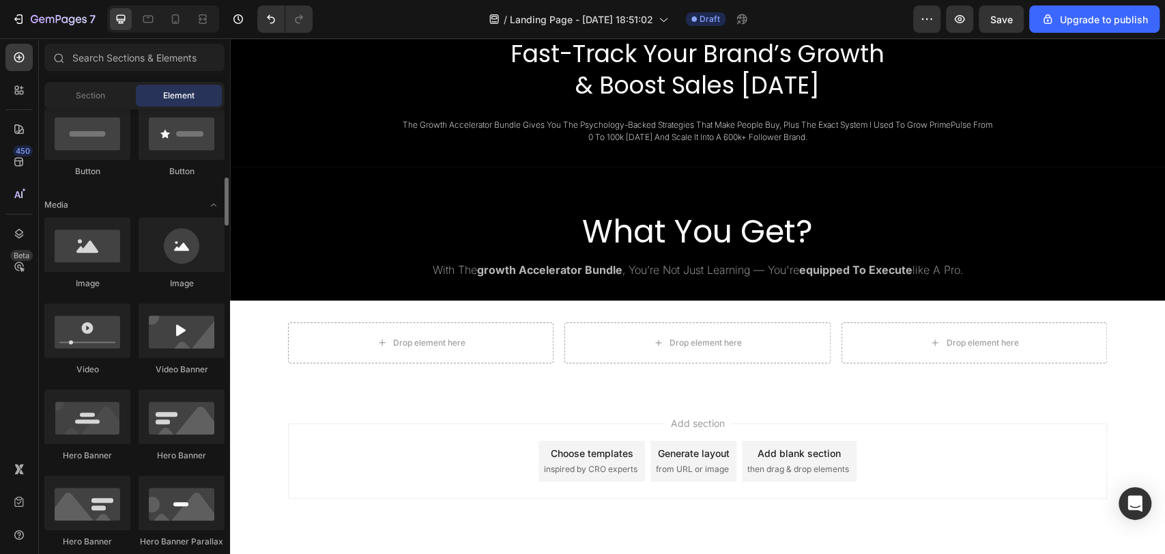
scroll to position [343, 0]
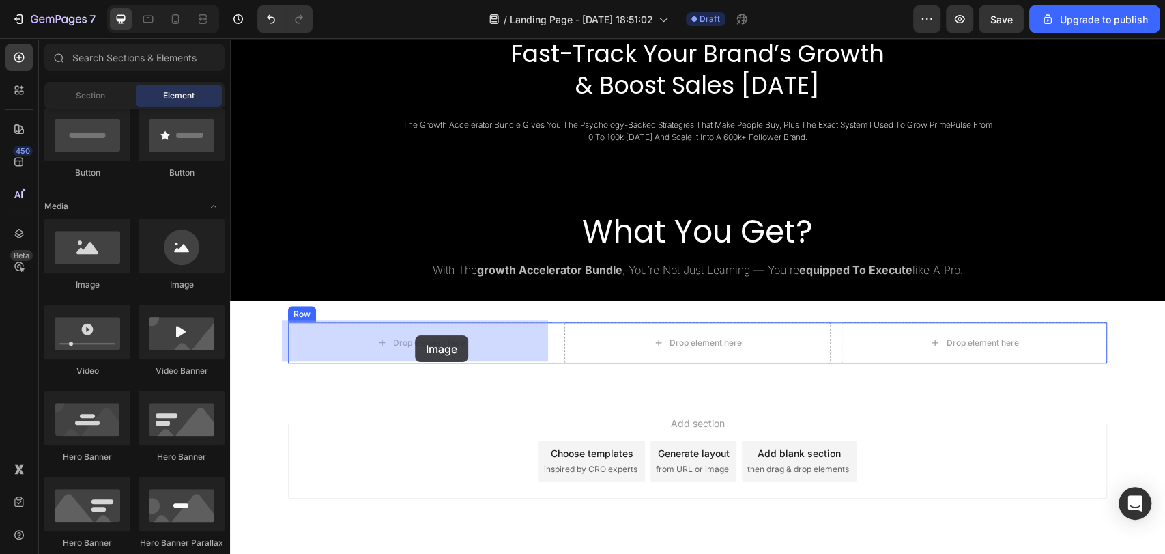
drag, startPoint x: 321, startPoint y: 302, endPoint x: 415, endPoint y: 335, distance: 99.3
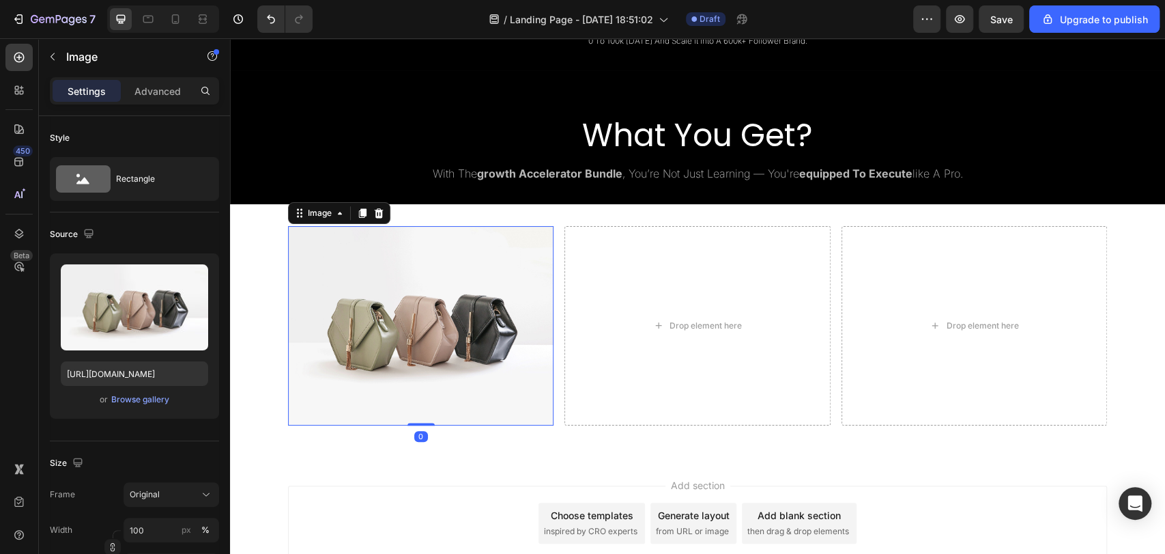
scroll to position [813, 0]
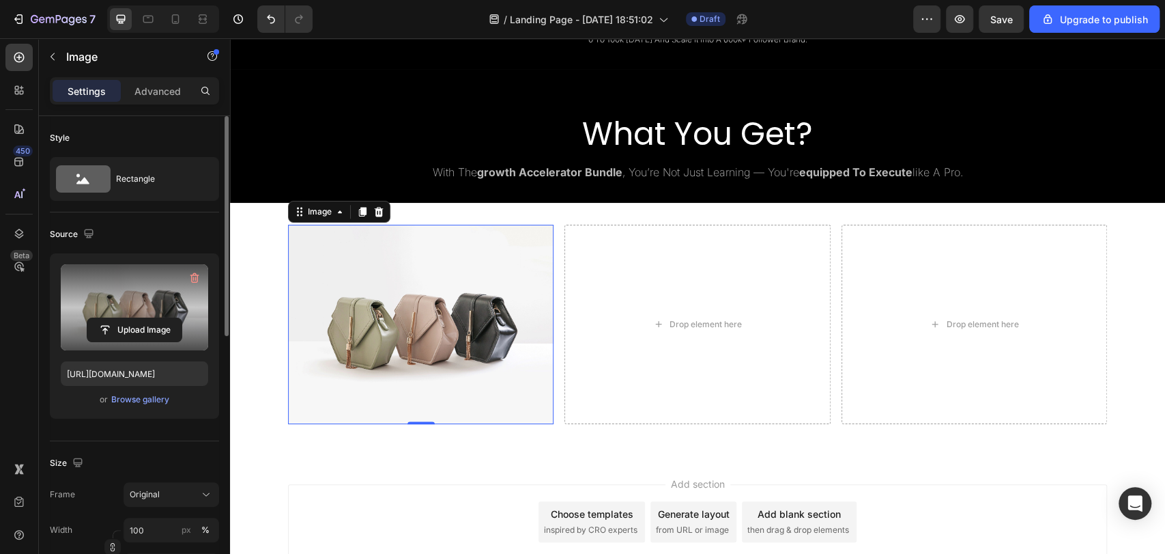
click at [96, 290] on label at bounding box center [134, 307] width 147 height 86
click at [96, 318] on input "file" at bounding box center [134, 329] width 94 height 23
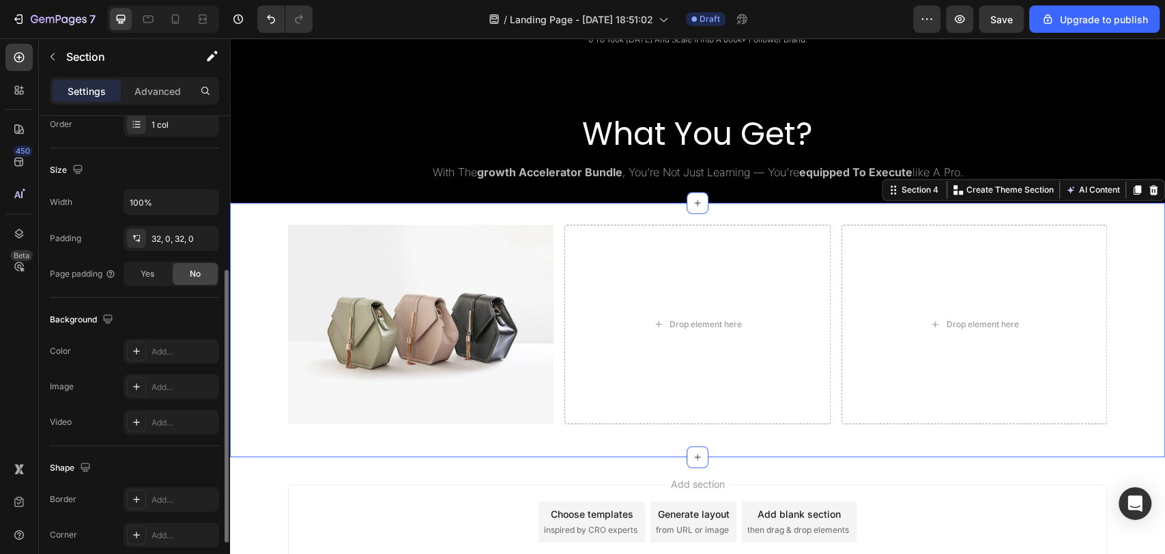
scroll to position [267, 0]
click at [152, 356] on div "Add..." at bounding box center [172, 346] width 96 height 25
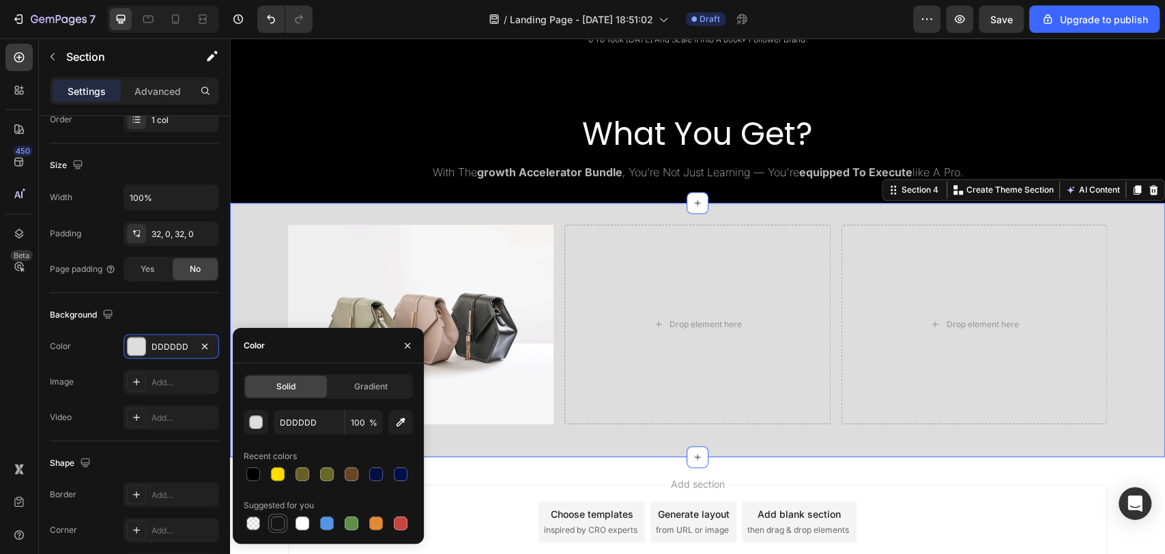
click at [281, 521] on div at bounding box center [278, 523] width 14 height 14
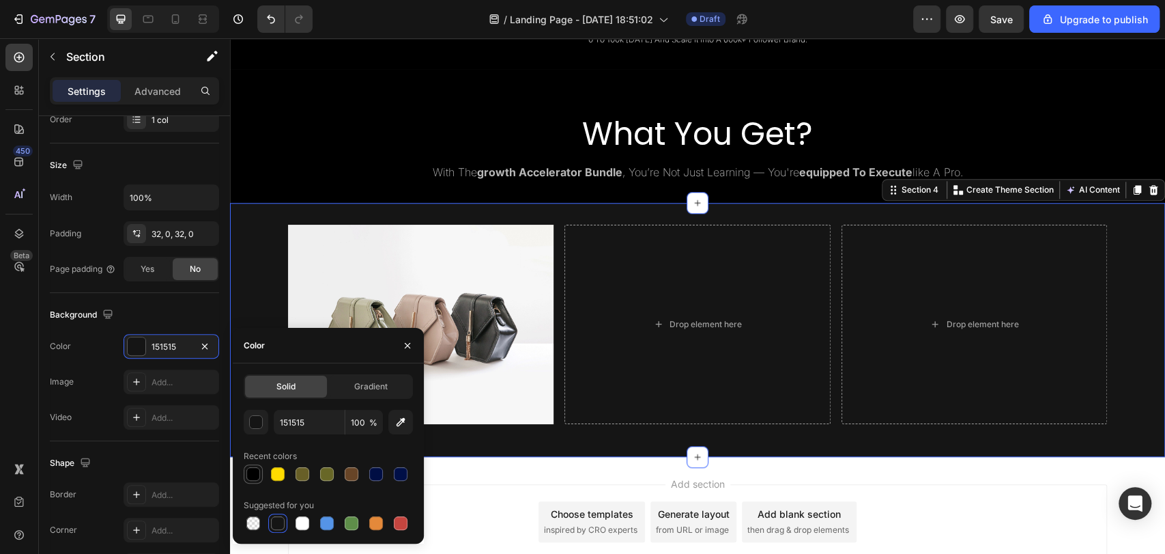
click at [255, 481] on div at bounding box center [253, 474] width 16 height 16
type input "000000"
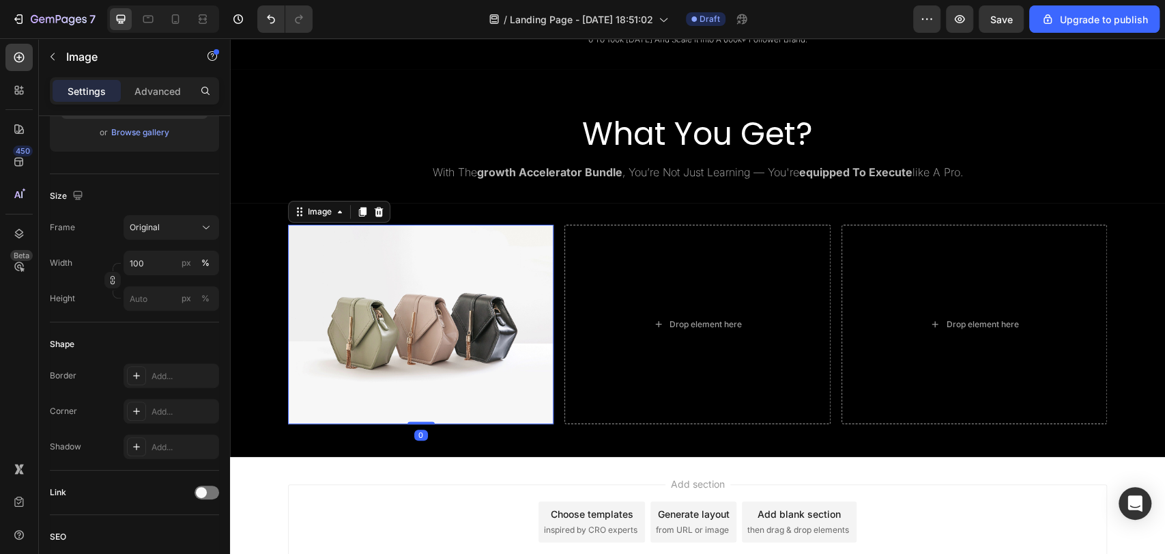
scroll to position [0, 0]
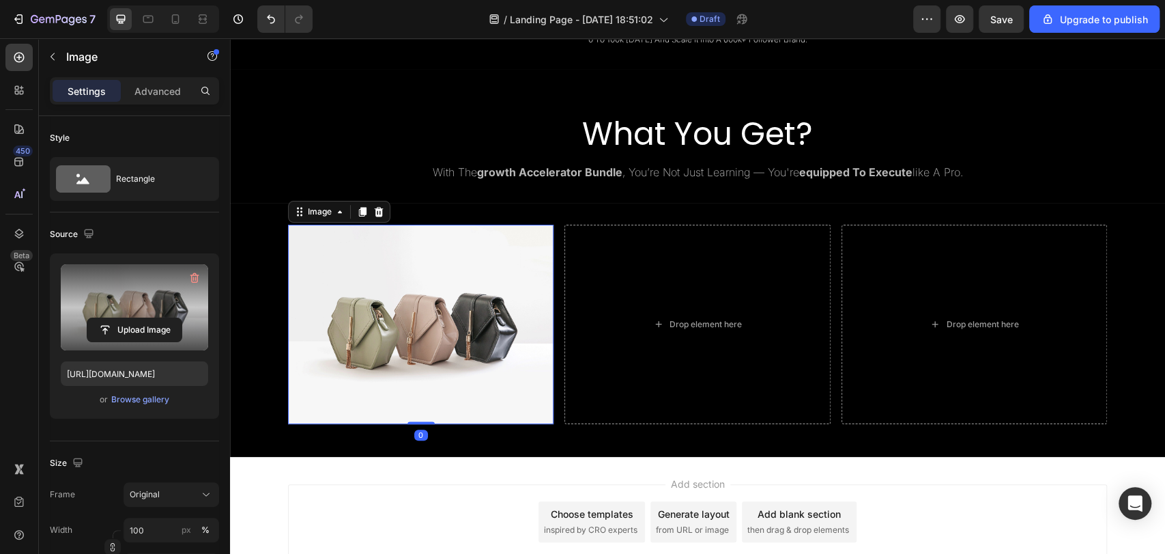
click at [149, 303] on label at bounding box center [134, 307] width 147 height 86
click at [149, 318] on input "file" at bounding box center [134, 329] width 94 height 23
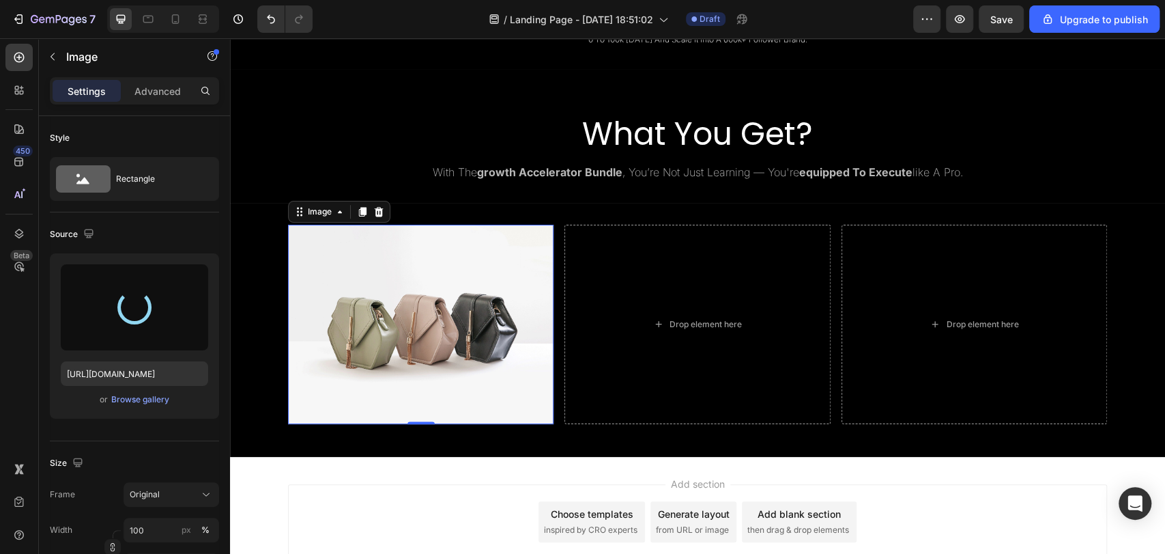
type input "[URL][DOMAIN_NAME]"
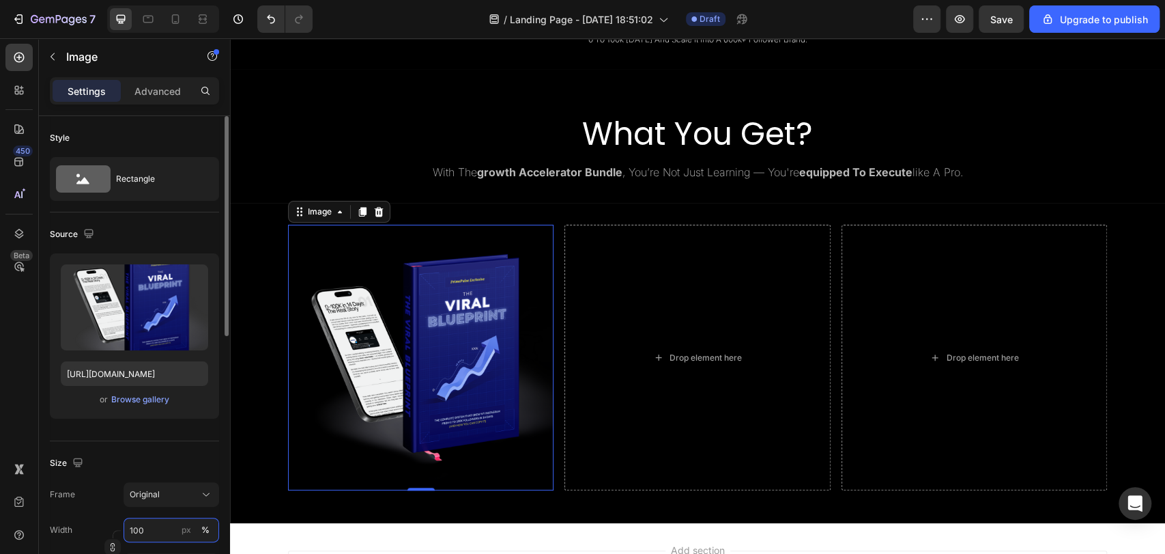
click at [157, 532] on input "100" at bounding box center [172, 529] width 96 height 25
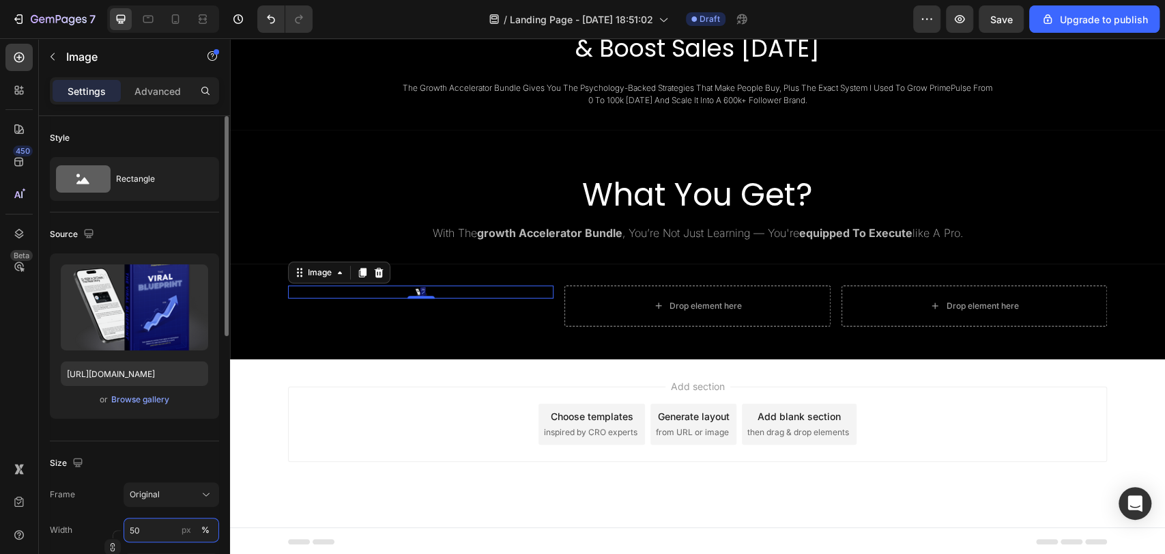
scroll to position [813, 0]
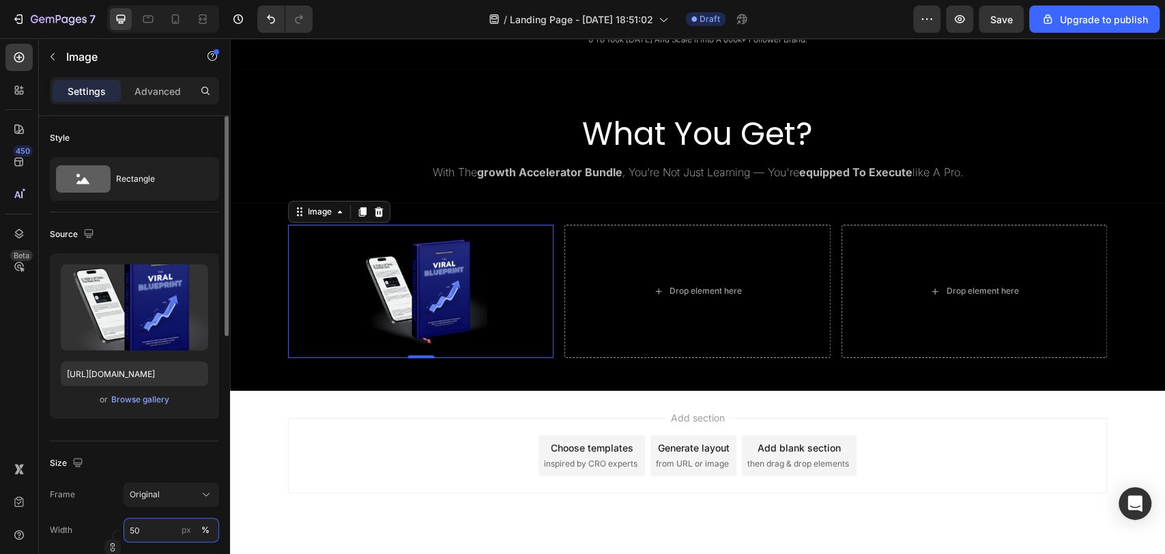
type input "50"
click at [156, 463] on div "Size" at bounding box center [134, 463] width 169 height 22
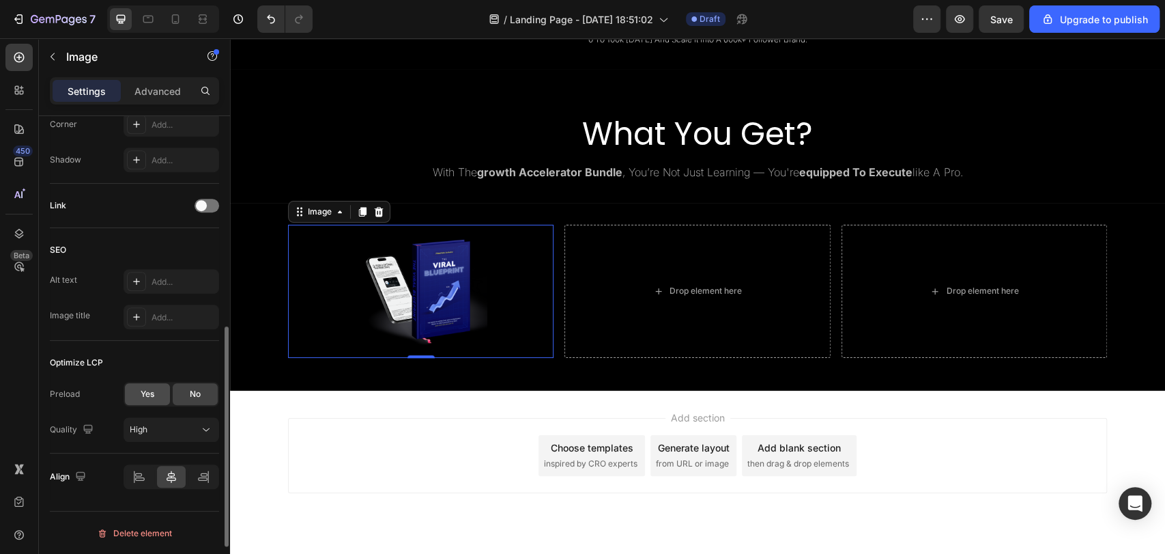
scroll to position [552, 0]
click at [145, 475] on icon at bounding box center [139, 479] width 14 height 14
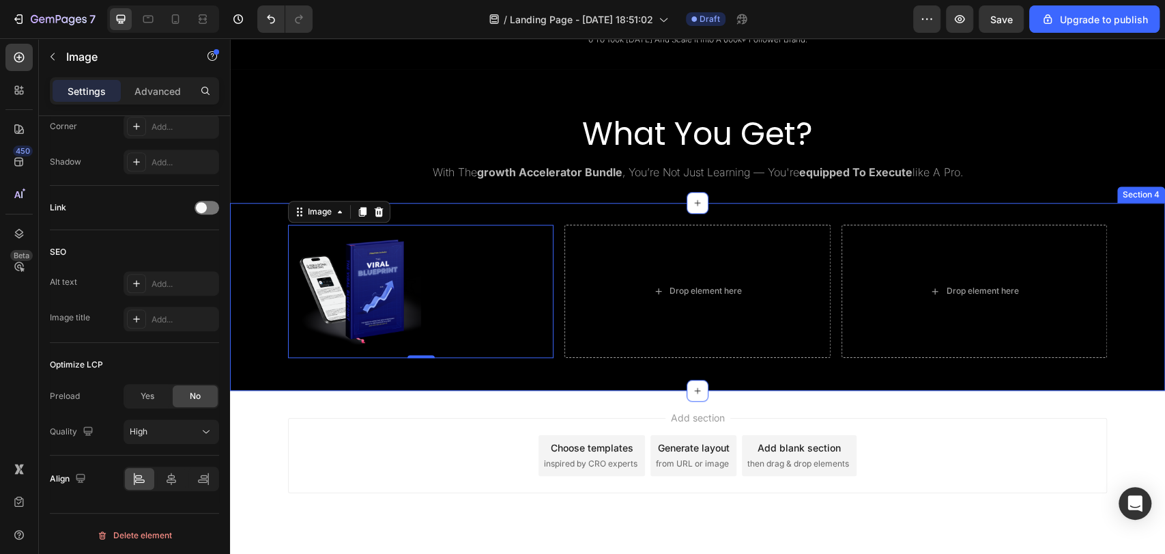
scroll to position [0, 0]
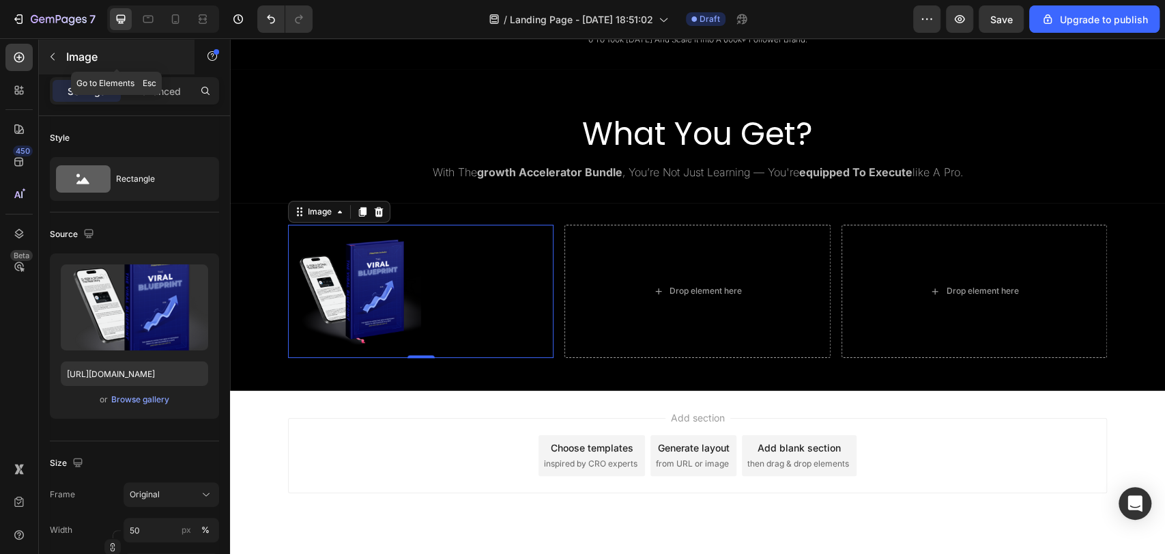
click at [62, 61] on button "button" at bounding box center [53, 57] width 22 height 22
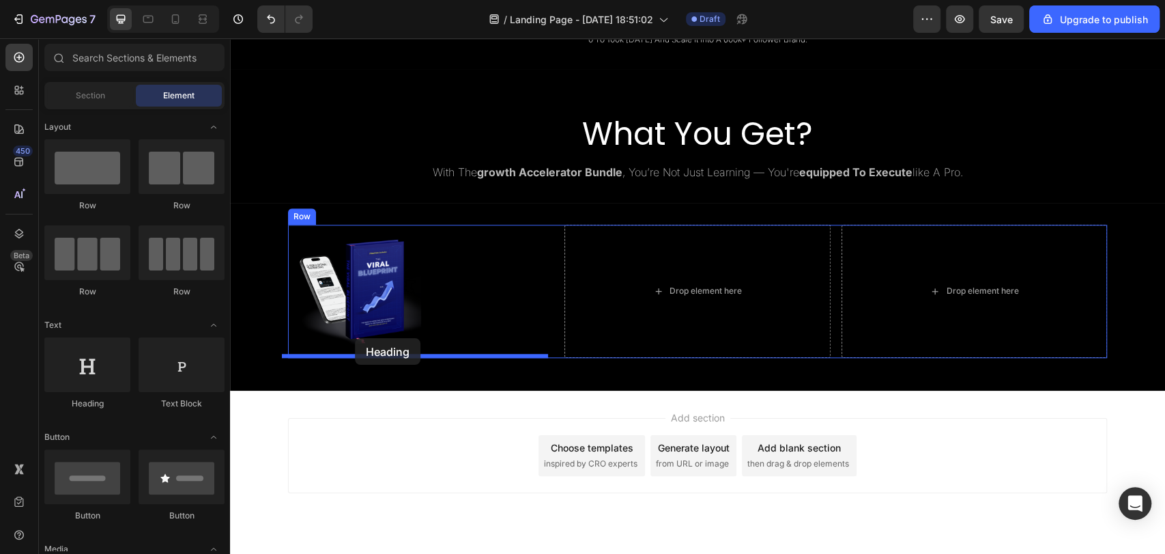
drag, startPoint x: 343, startPoint y: 411, endPoint x: 354, endPoint y: 338, distance: 73.8
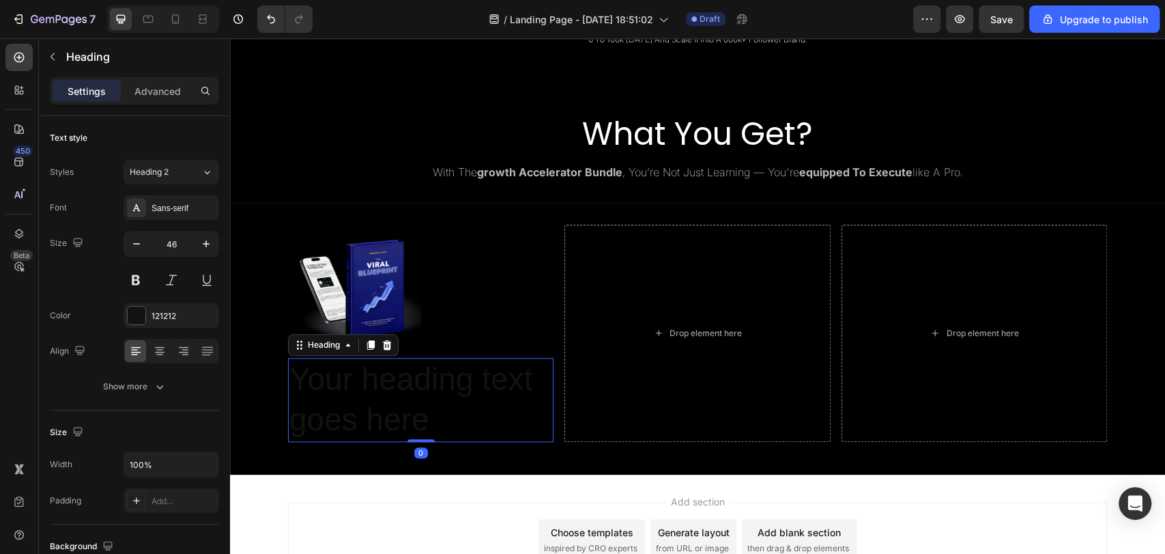
click at [459, 386] on h2 "Your heading text goes here" at bounding box center [421, 400] width 266 height 85
click at [459, 386] on p "Your heading text goes here" at bounding box center [420, 400] width 263 height 82
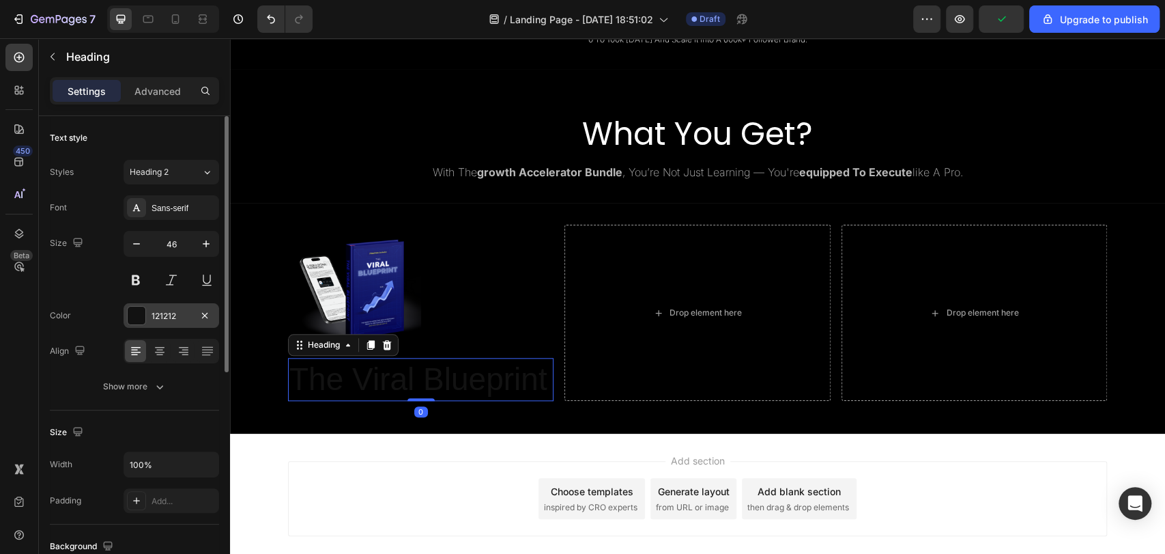
click at [158, 315] on div "121212" at bounding box center [172, 316] width 40 height 12
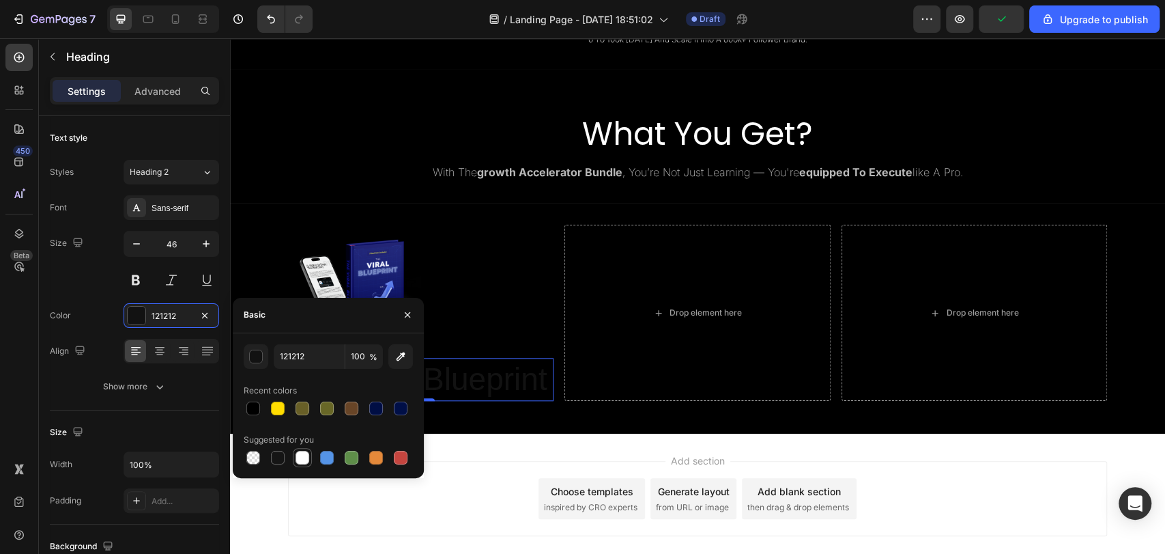
click at [304, 453] on div at bounding box center [303, 457] width 14 height 14
type input "FFFFFF"
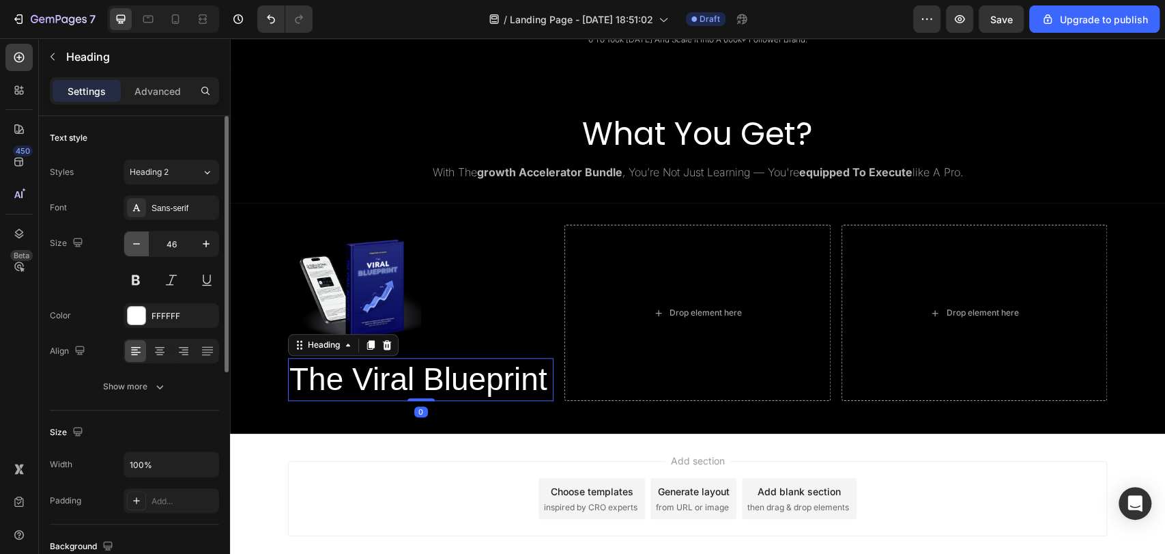
click at [138, 237] on icon "button" at bounding box center [137, 244] width 14 height 14
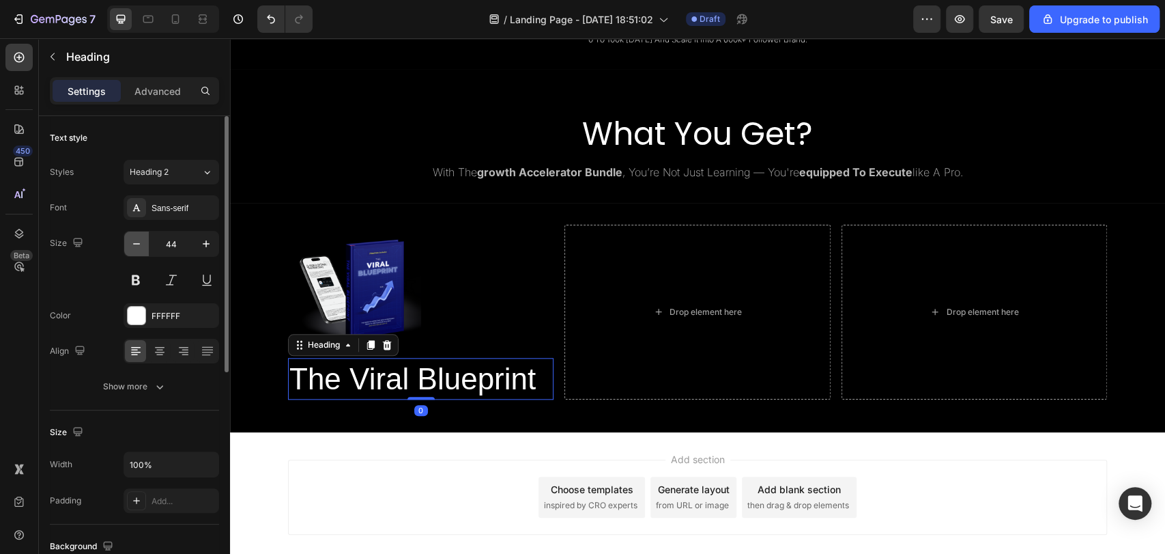
click at [138, 237] on icon "button" at bounding box center [137, 244] width 14 height 14
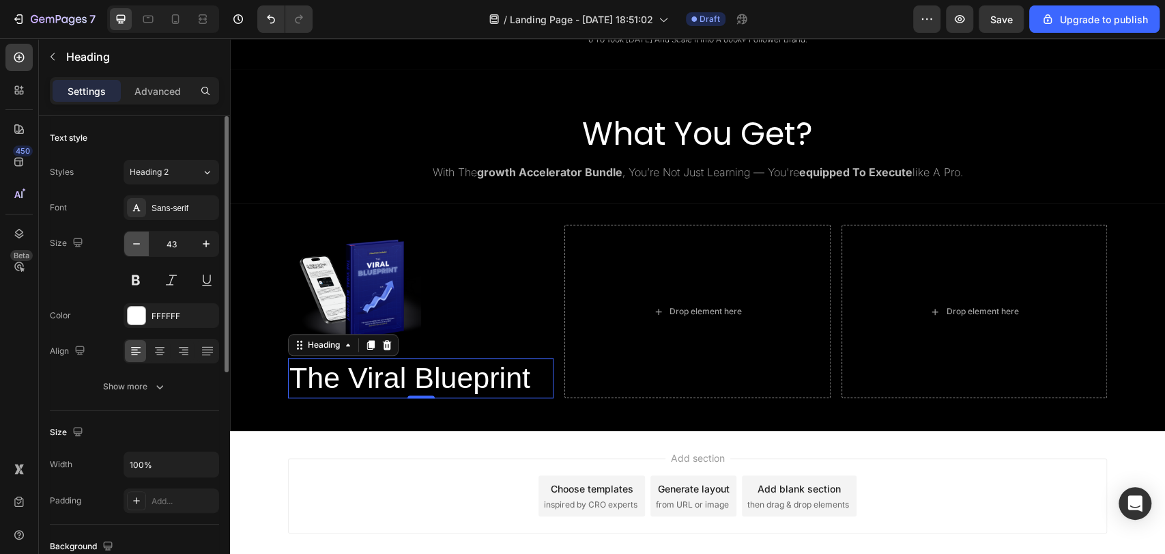
click at [138, 237] on icon "button" at bounding box center [137, 244] width 14 height 14
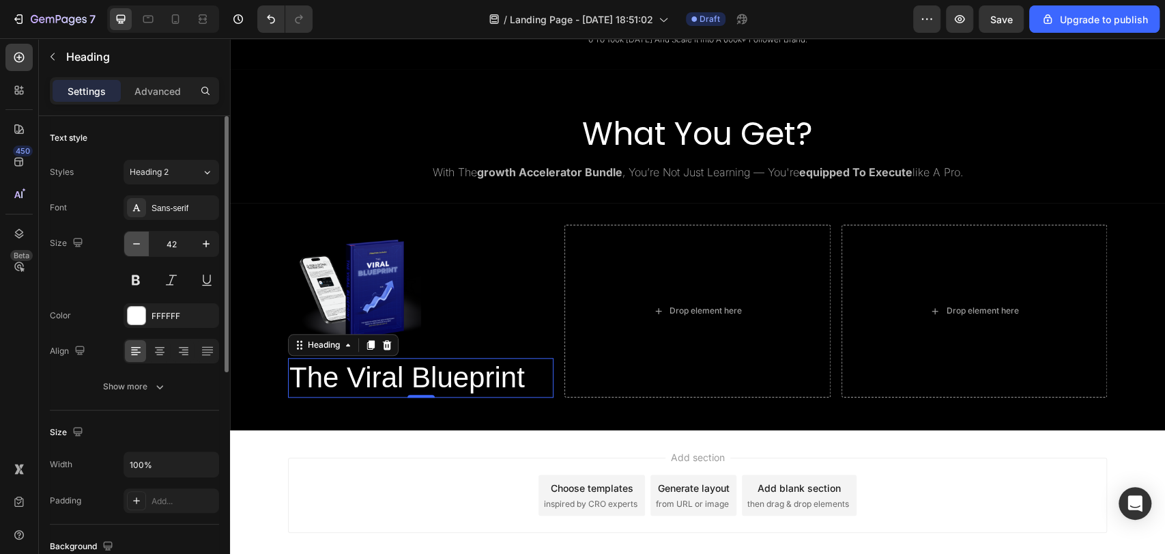
click at [138, 237] on icon "button" at bounding box center [137, 244] width 14 height 14
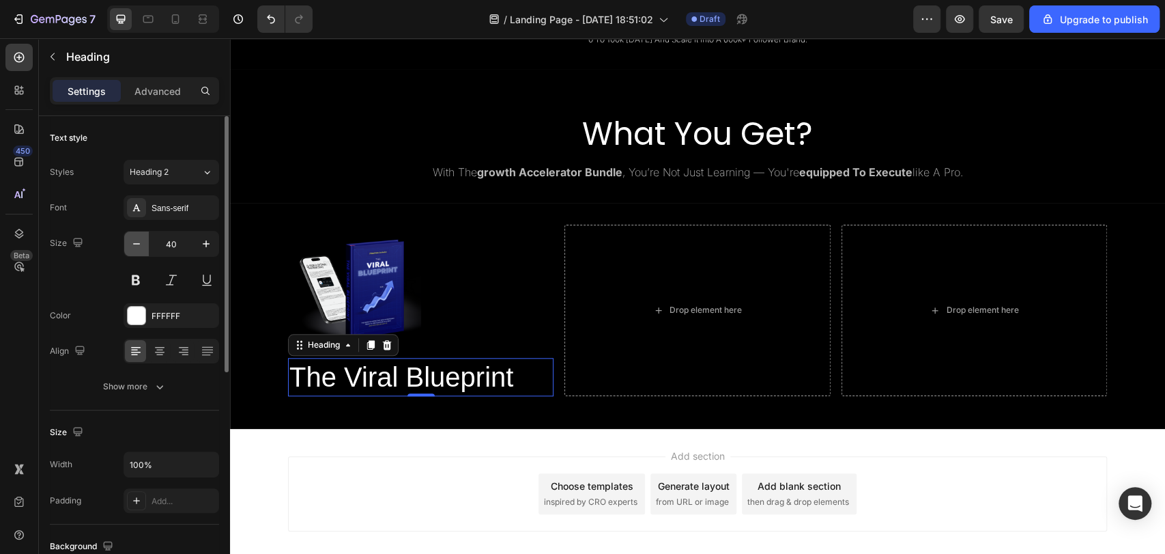
click at [137, 231] on button "button" at bounding box center [136, 243] width 25 height 25
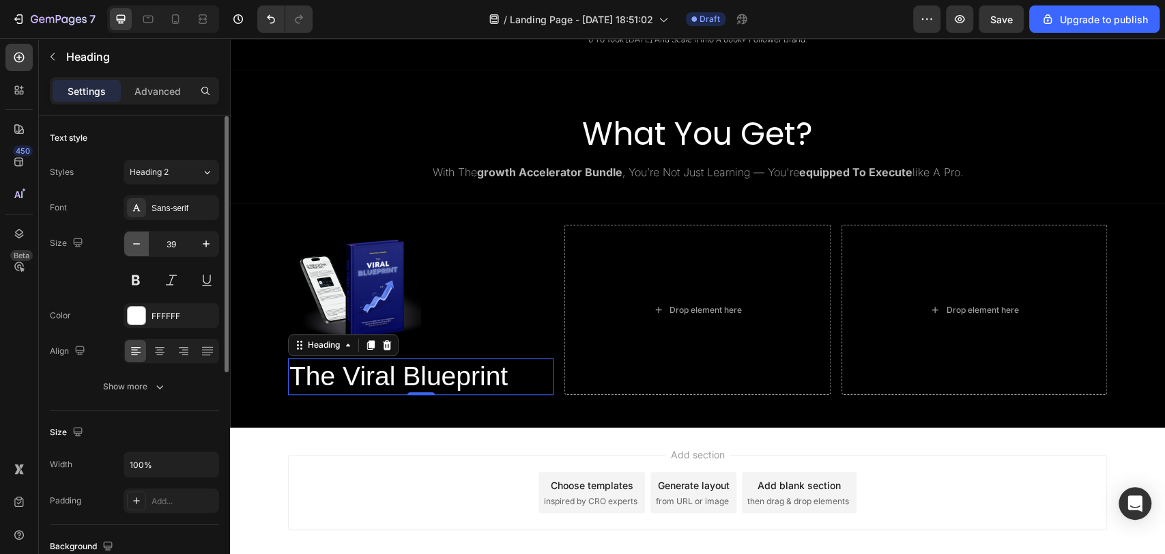
click at [137, 231] on button "button" at bounding box center [136, 243] width 25 height 25
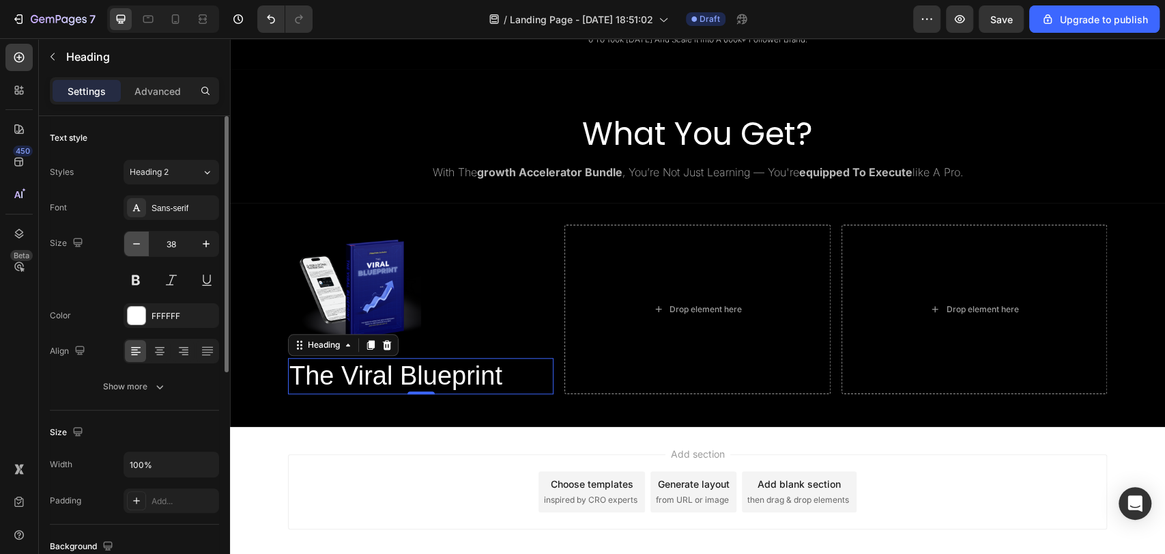
click at [137, 231] on button "button" at bounding box center [136, 243] width 25 height 25
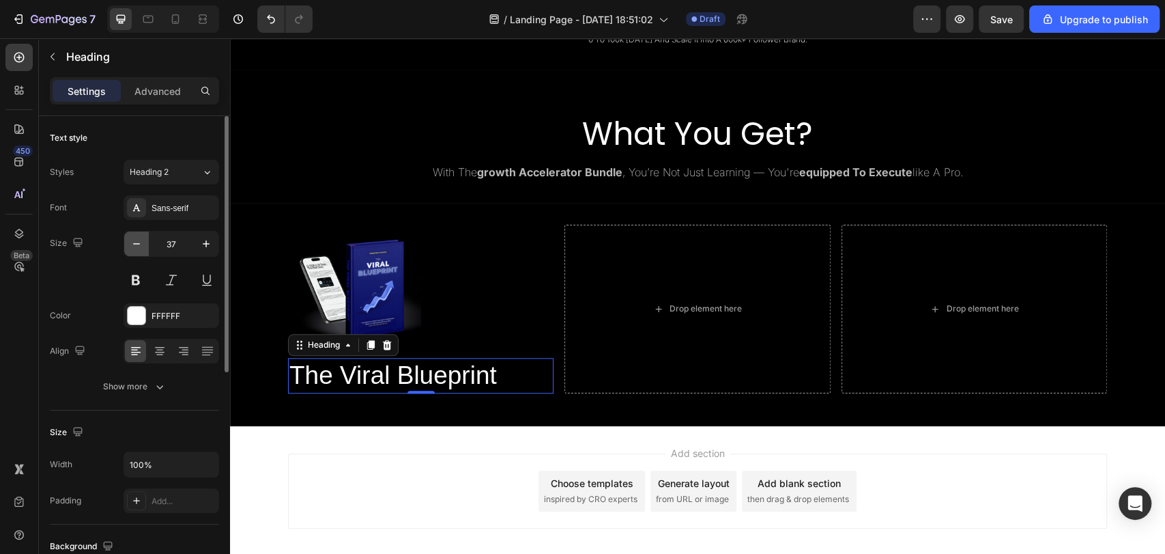
click at [137, 231] on button "button" at bounding box center [136, 243] width 25 height 25
type input "36"
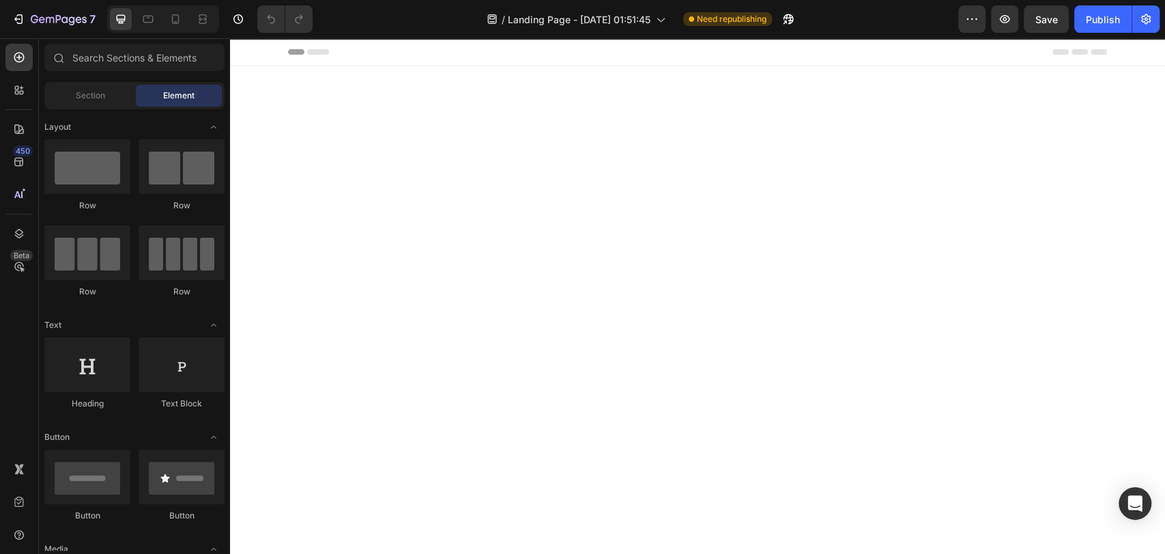
scroll to position [3709, 0]
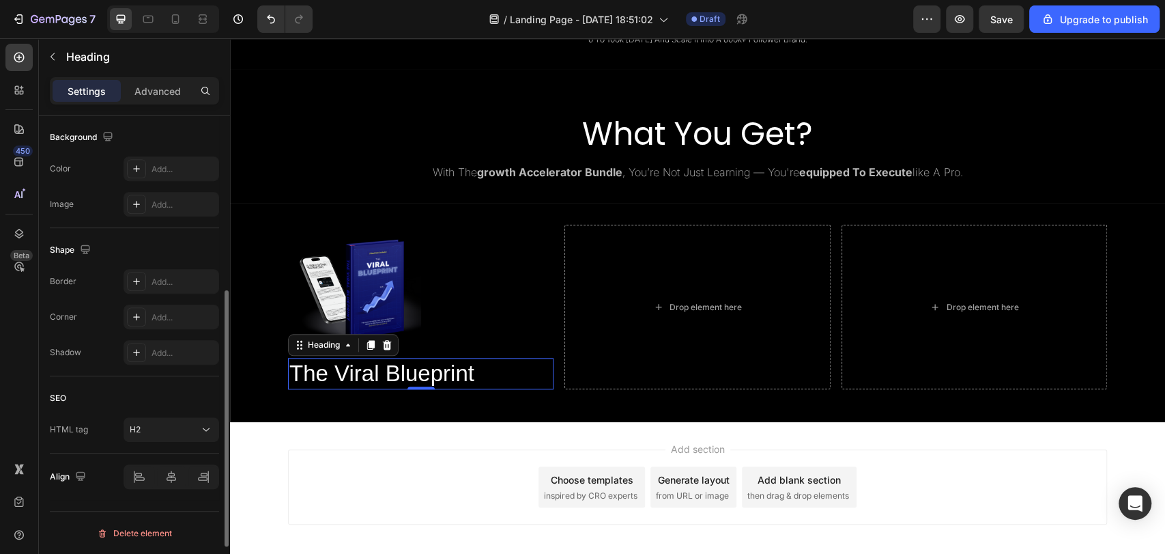
scroll to position [367, 0]
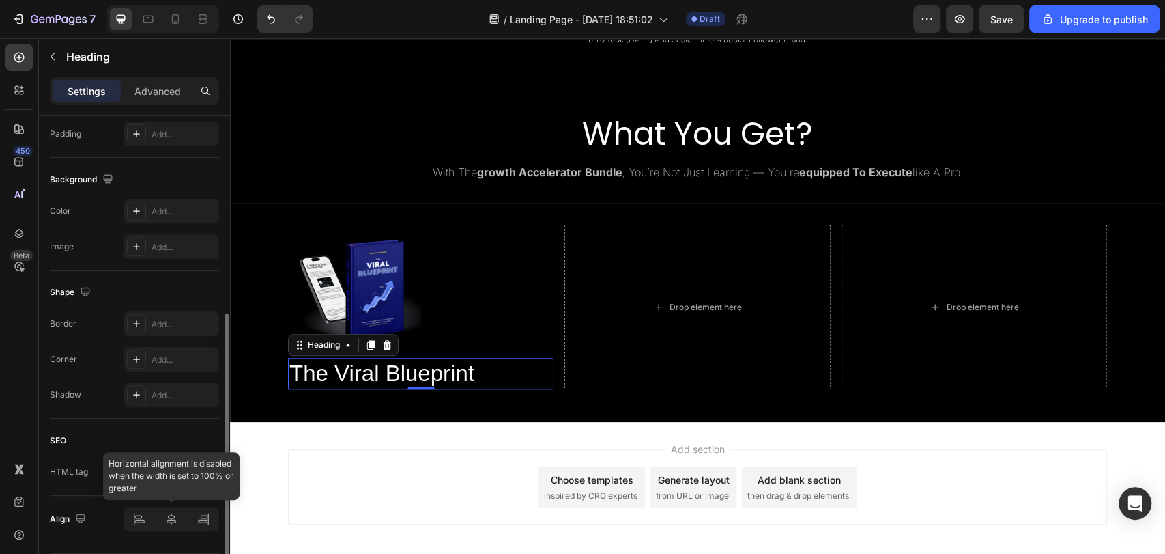
click at [145, 519] on div at bounding box center [172, 518] width 96 height 25
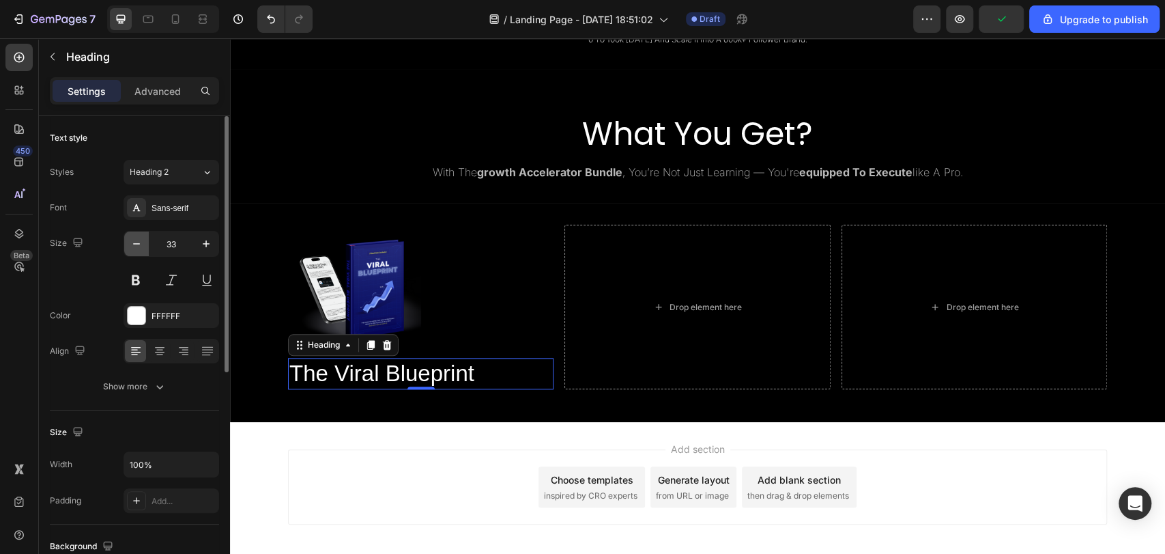
click at [136, 237] on icon "button" at bounding box center [137, 244] width 14 height 14
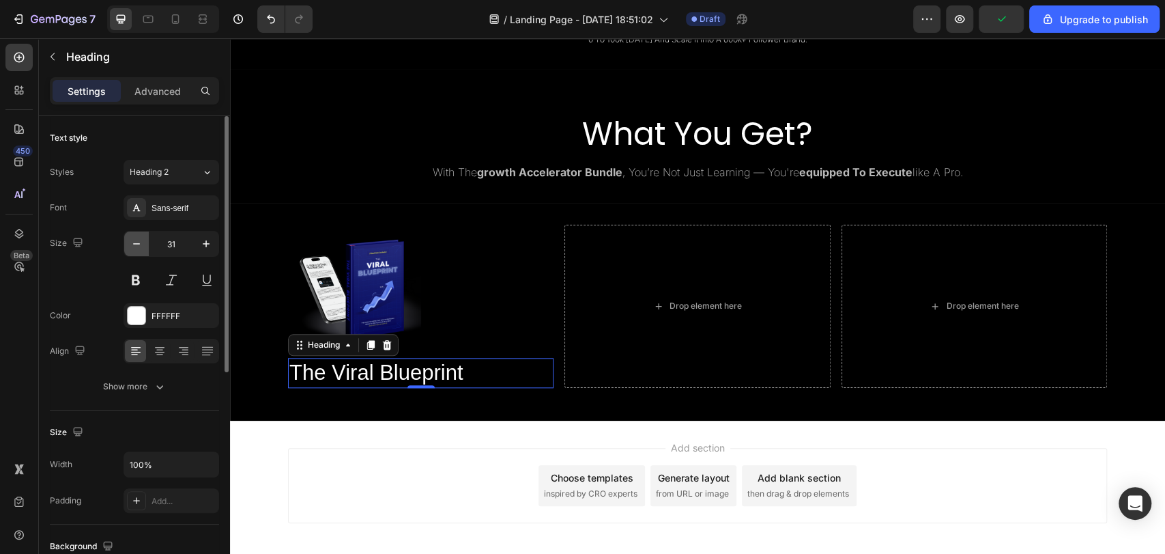
click at [136, 237] on icon "button" at bounding box center [137, 244] width 14 height 14
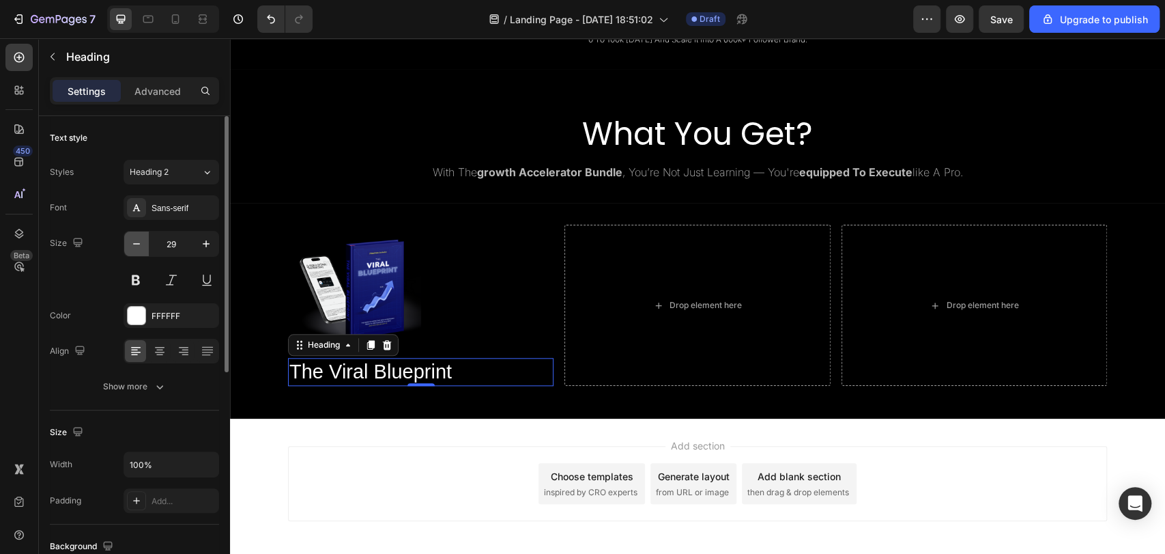
click at [136, 237] on icon "button" at bounding box center [137, 244] width 14 height 14
type input "28"
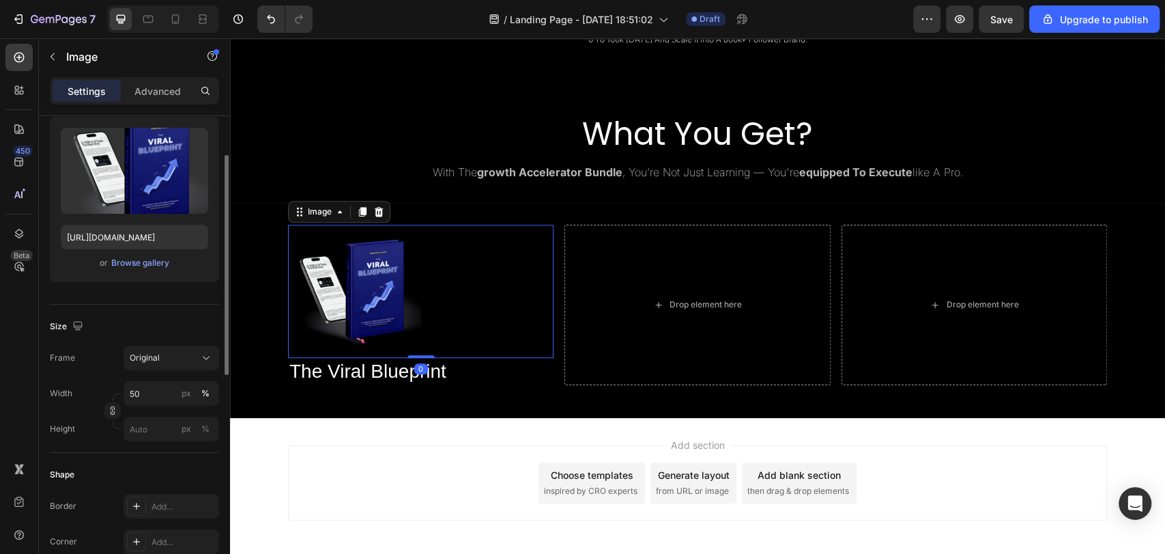
scroll to position [138, 0]
click at [134, 395] on input "50" at bounding box center [172, 392] width 96 height 25
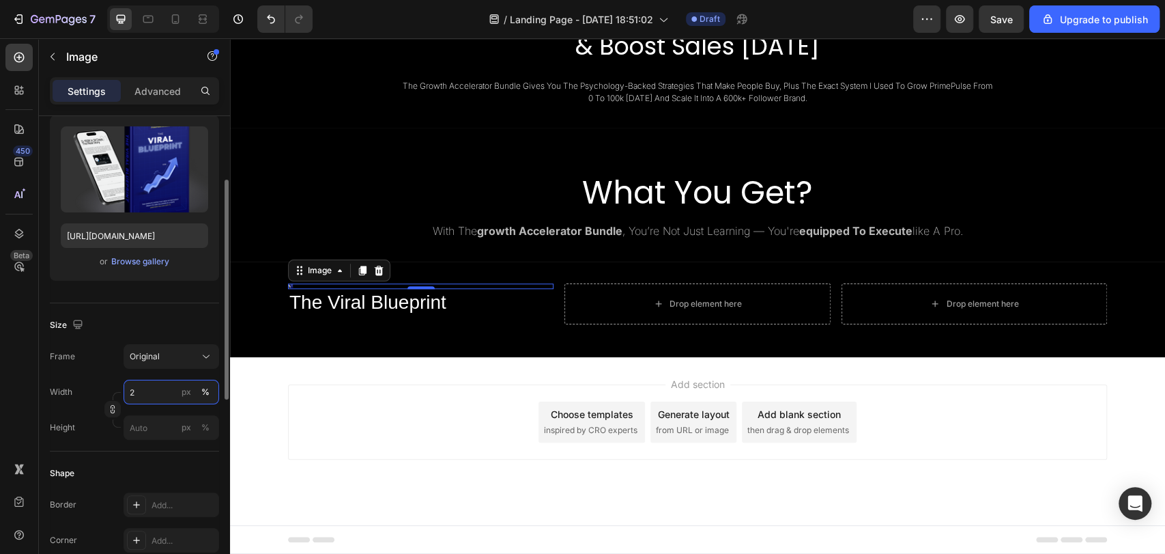
scroll to position [792, 0]
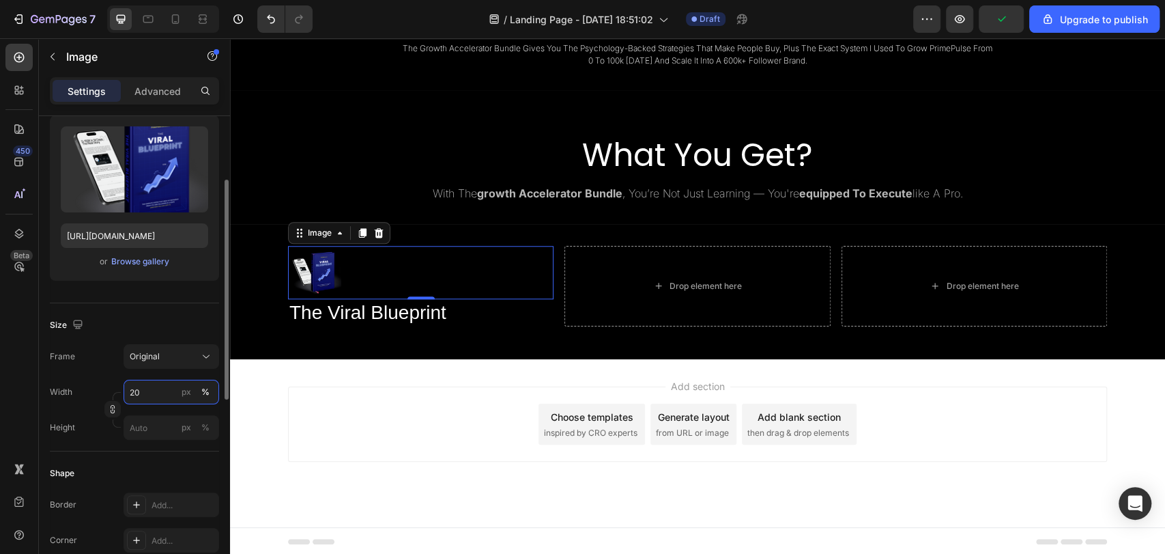
type input "2"
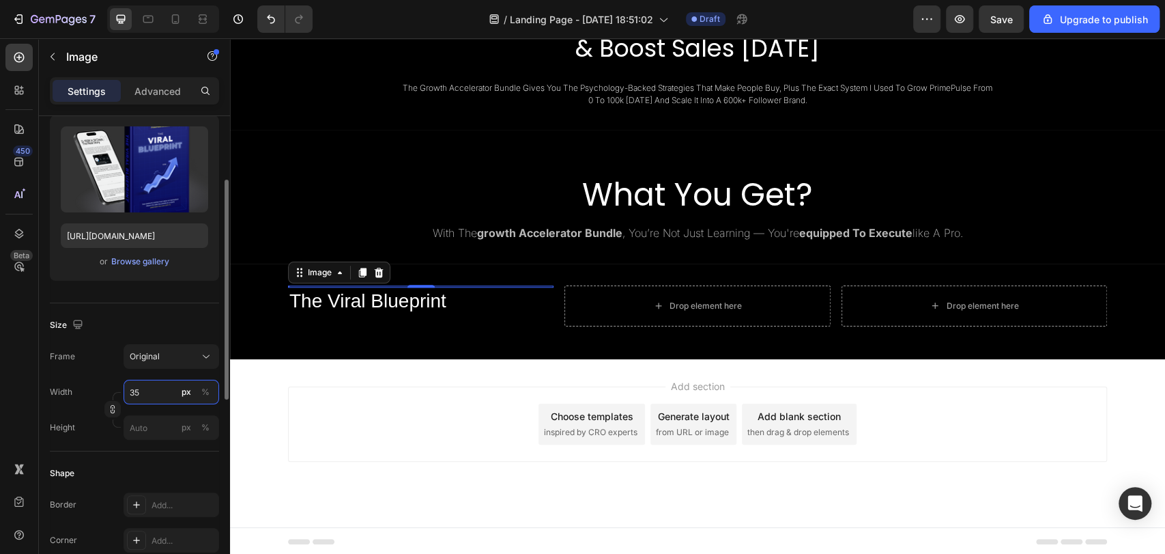
scroll to position [762, 0]
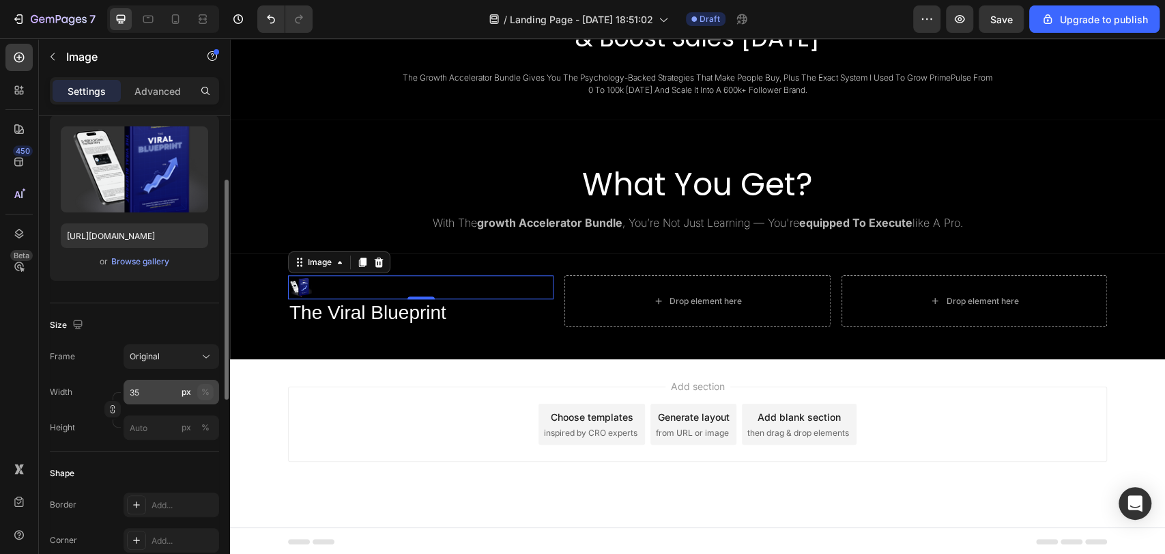
click at [203, 389] on div "%" at bounding box center [205, 392] width 8 height 12
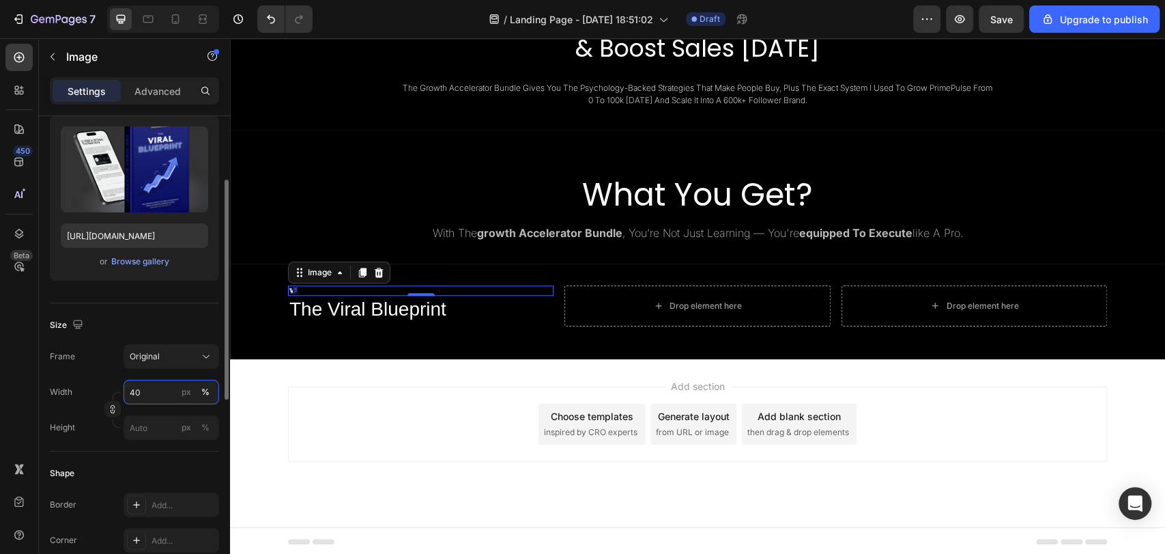
scroll to position [813, 0]
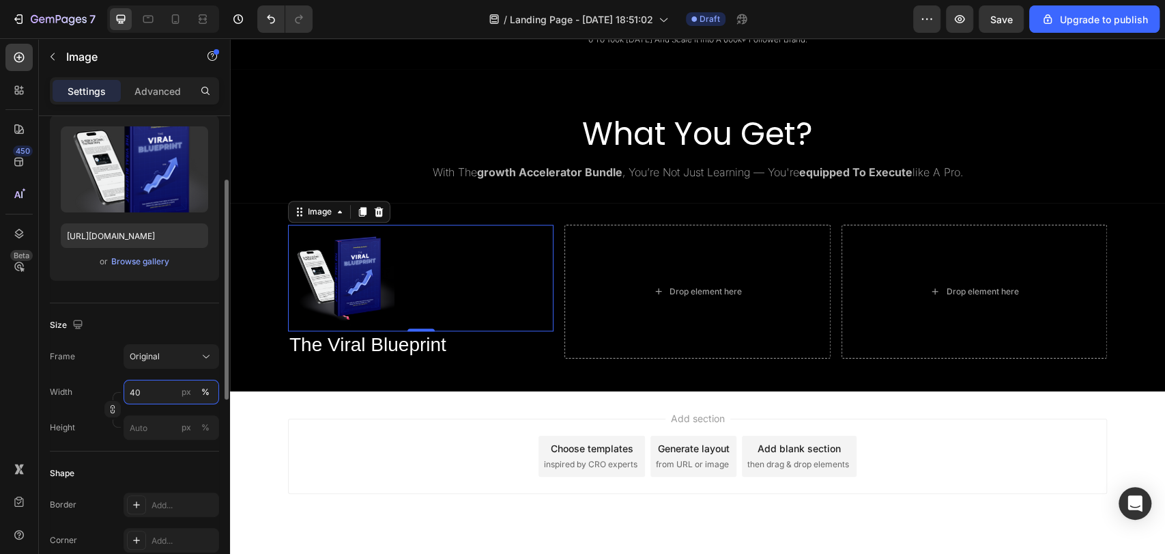
type input "40"
click at [180, 315] on div "Size" at bounding box center [134, 325] width 169 height 22
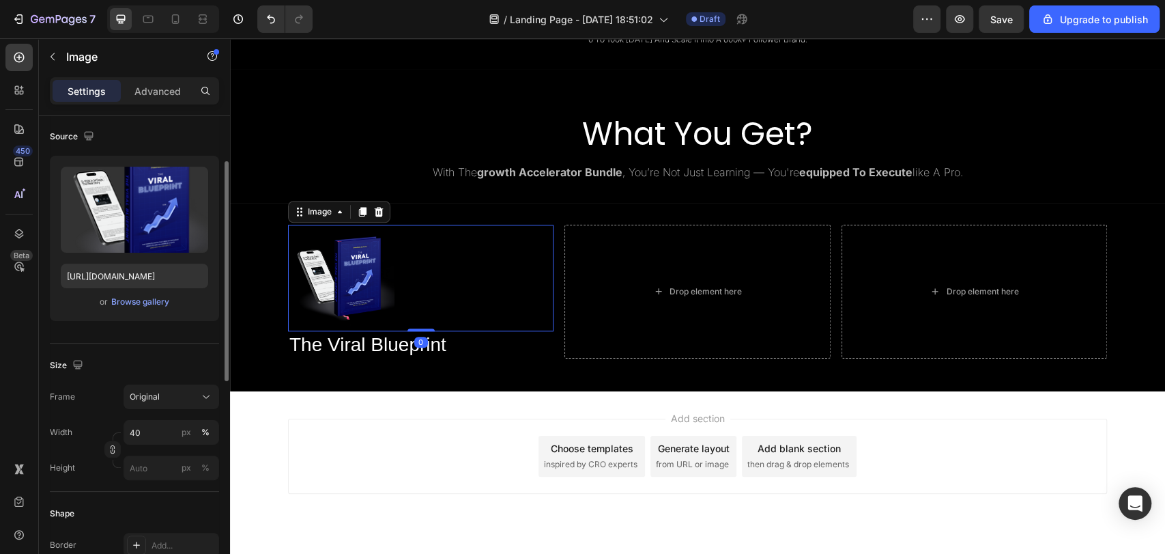
scroll to position [111, 0]
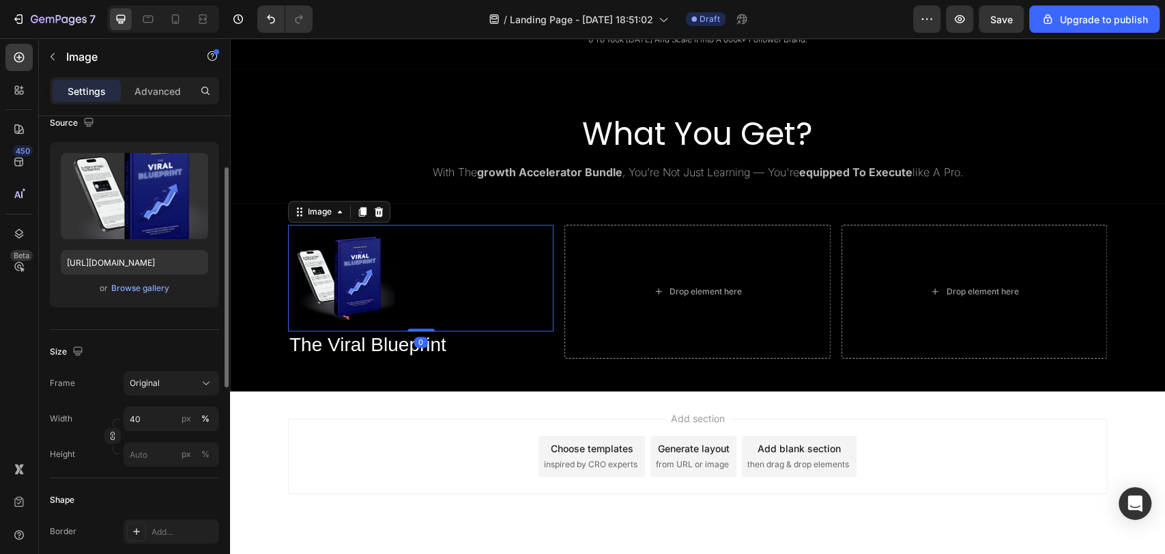
click at [149, 431] on div "Width 40 px % Height px %" at bounding box center [134, 436] width 169 height 60
click at [149, 428] on input "40" at bounding box center [172, 418] width 96 height 25
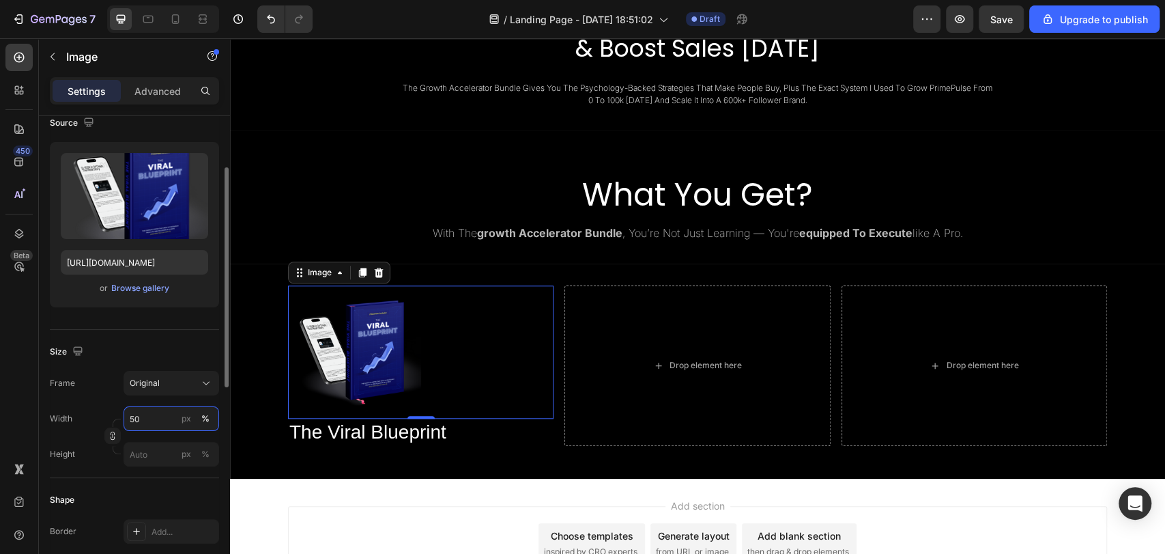
scroll to position [813, 0]
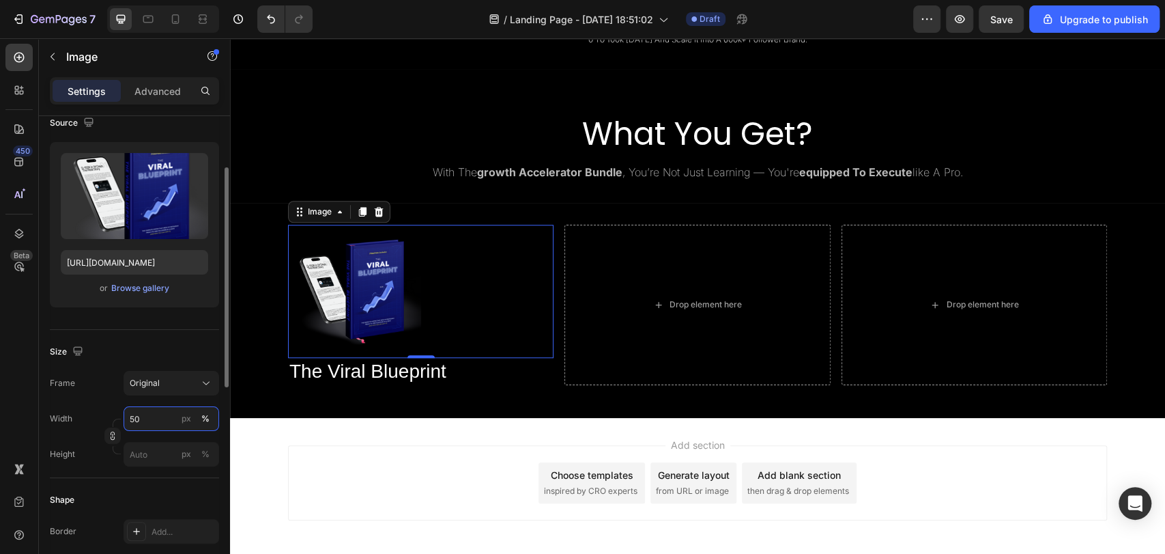
type input "50"
click at [155, 339] on div "Size Frame Original Width 50 px % Height px %" at bounding box center [134, 404] width 169 height 148
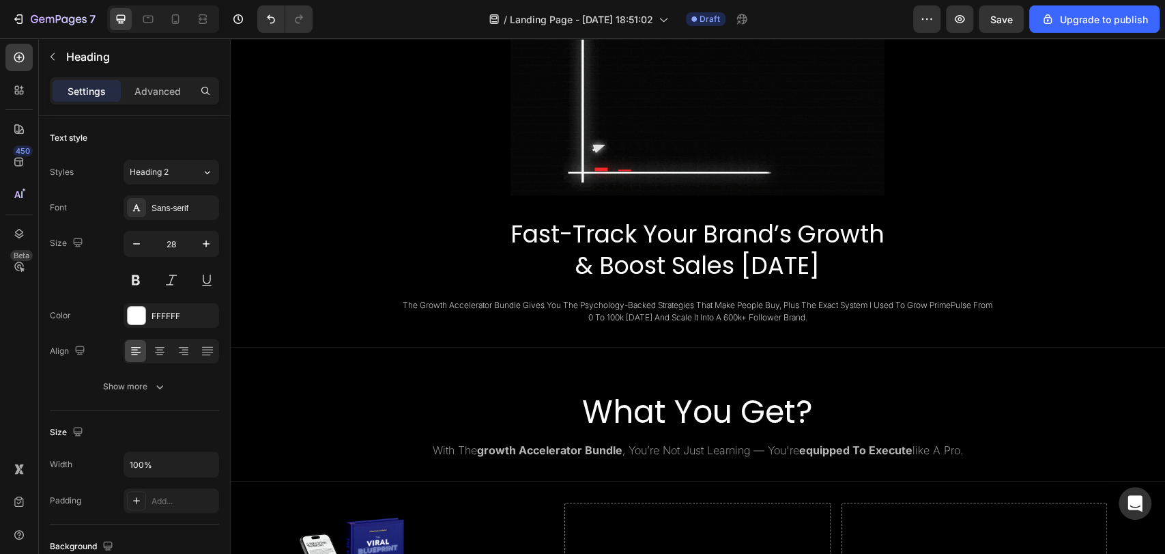
scroll to position [534, 0]
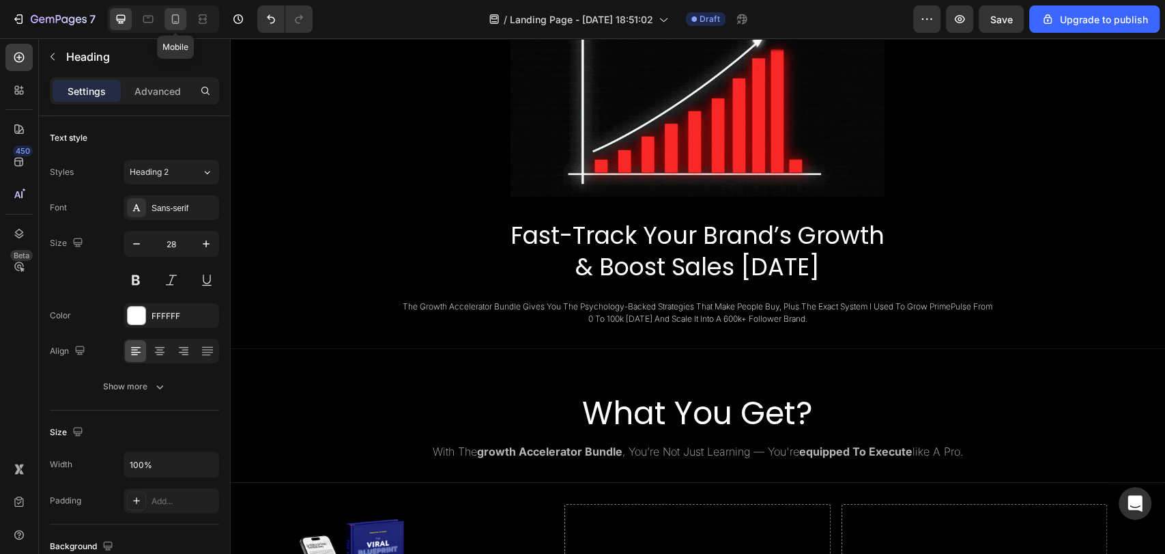
click at [186, 20] on div at bounding box center [175, 19] width 22 height 22
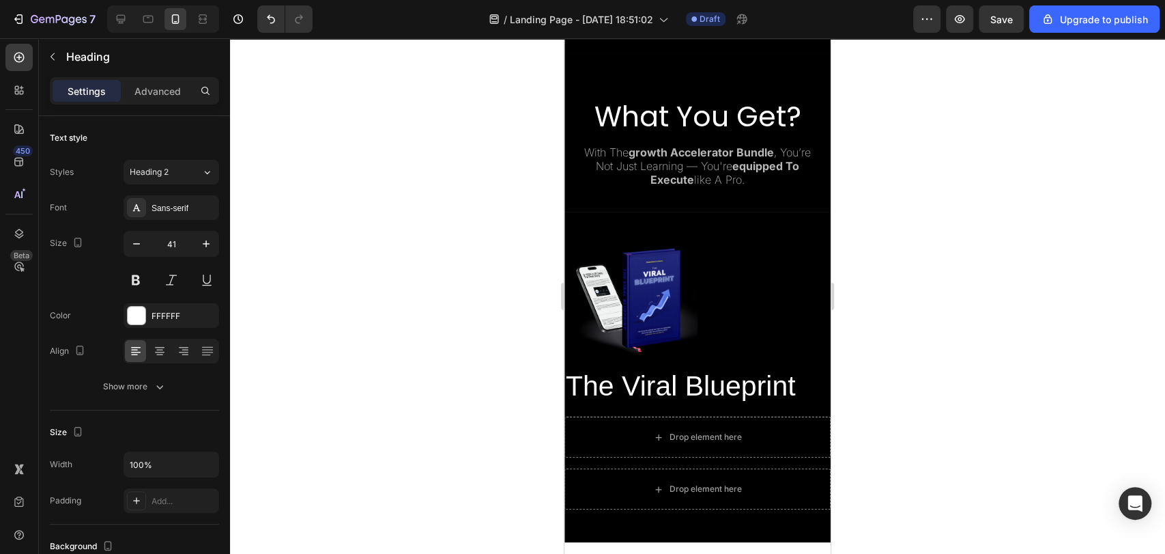
scroll to position [688, 0]
click at [126, 20] on icon at bounding box center [121, 19] width 14 height 14
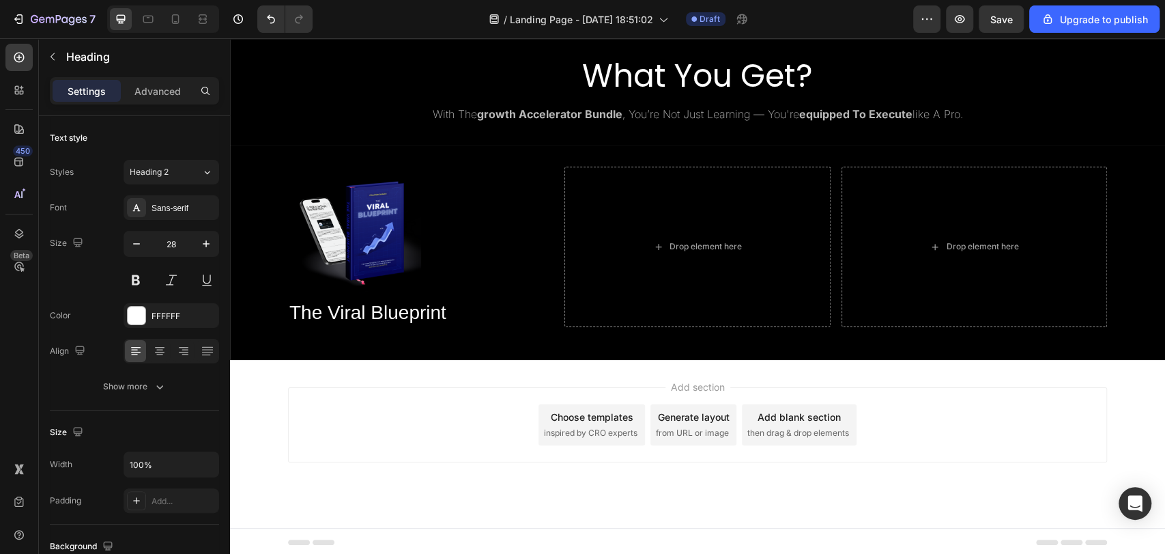
scroll to position [794, 0]
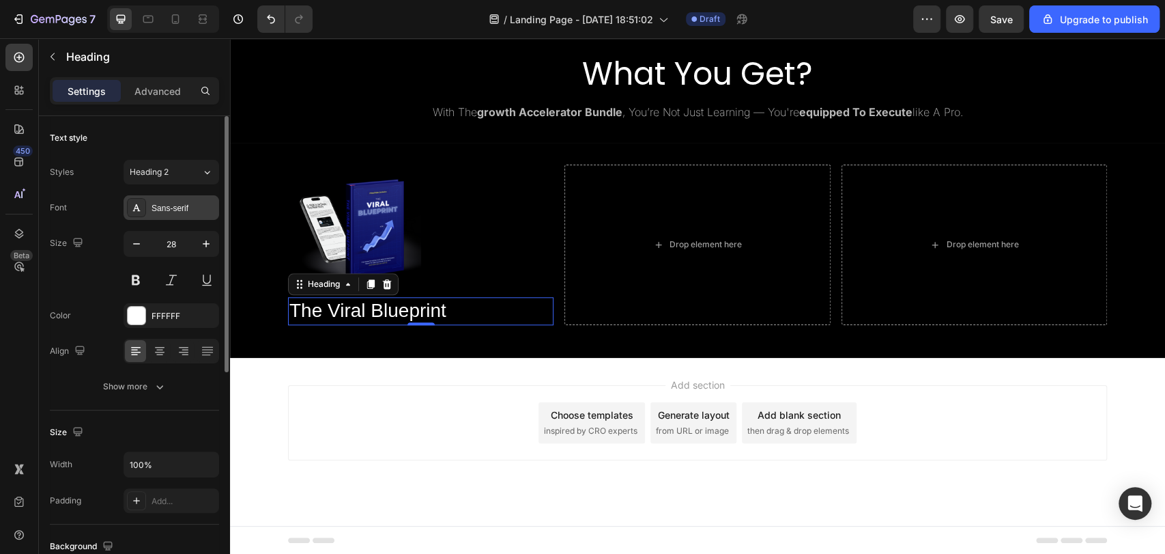
click at [160, 210] on div "Sans-serif" at bounding box center [184, 208] width 64 height 12
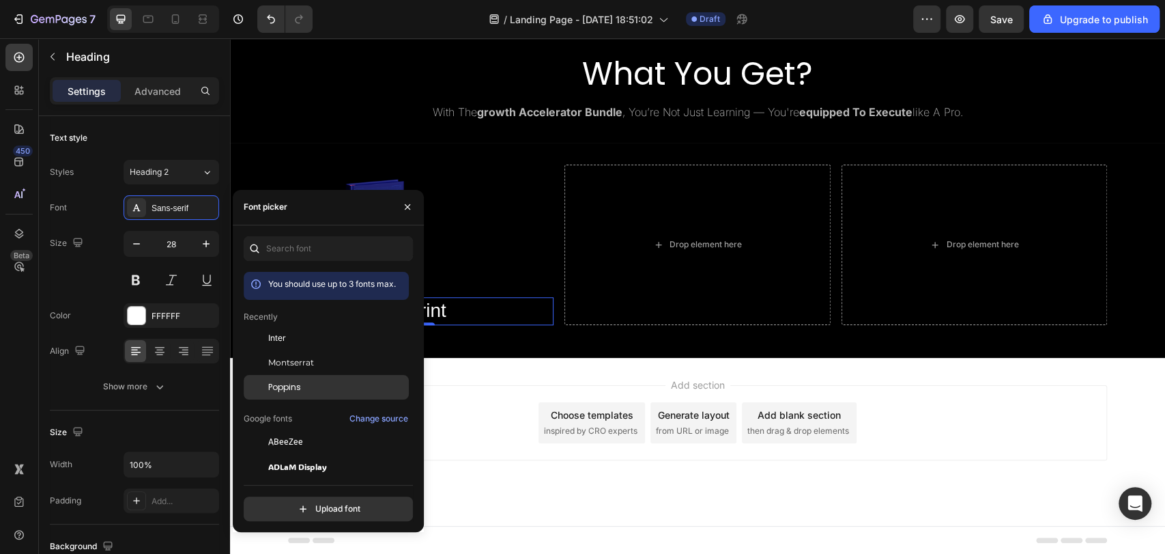
click at [369, 388] on div "Poppins" at bounding box center [337, 387] width 138 height 12
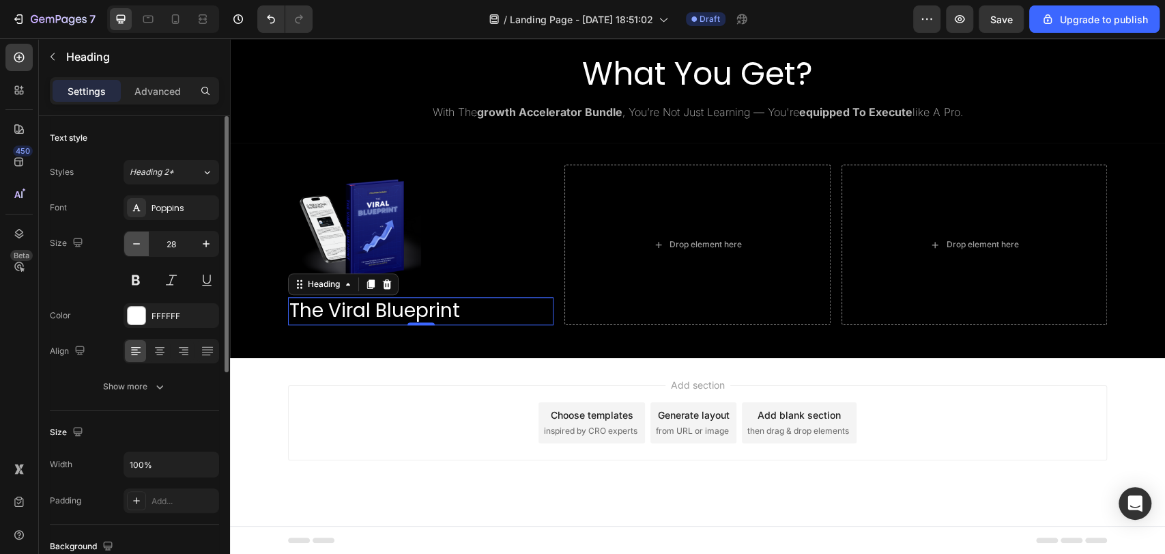
click at [137, 245] on icon "button" at bounding box center [137, 244] width 14 height 14
type input "25"
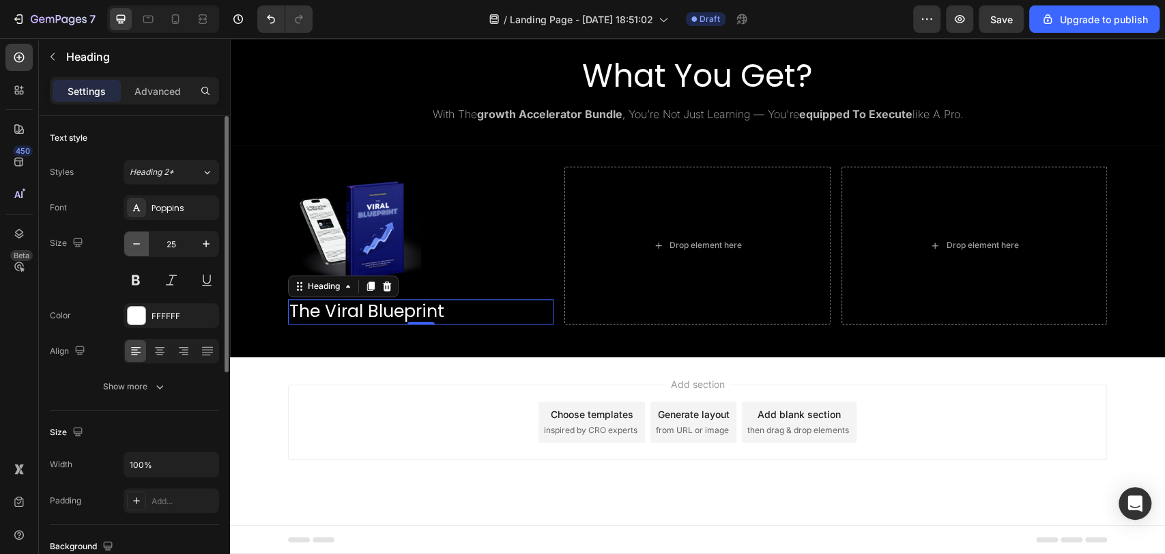
scroll to position [791, 0]
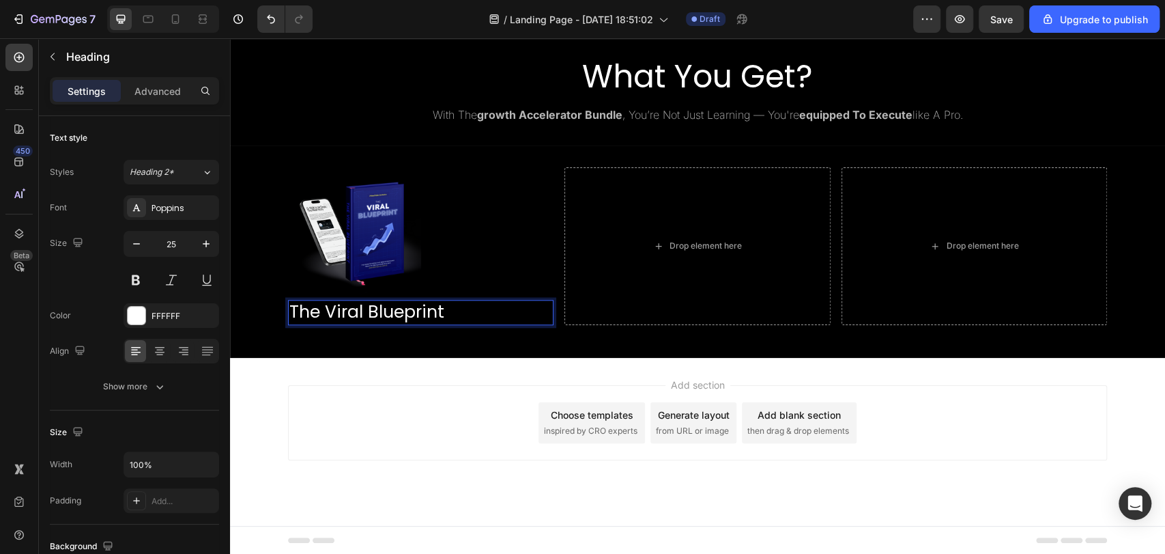
click at [433, 313] on p "The Viral Blueprint" at bounding box center [420, 312] width 263 height 23
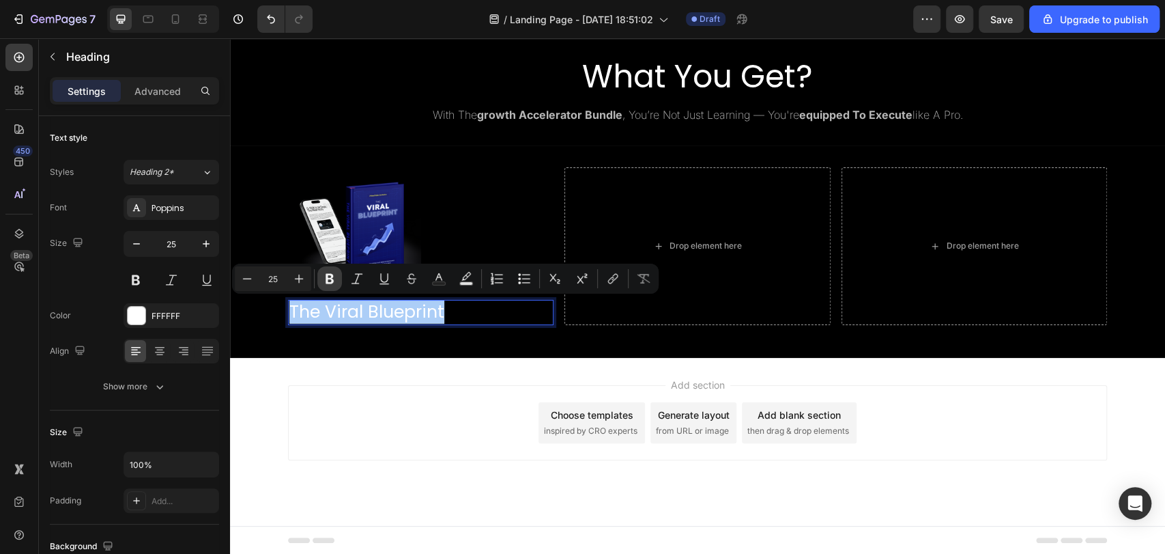
click at [328, 285] on button "Bold" at bounding box center [329, 278] width 25 height 25
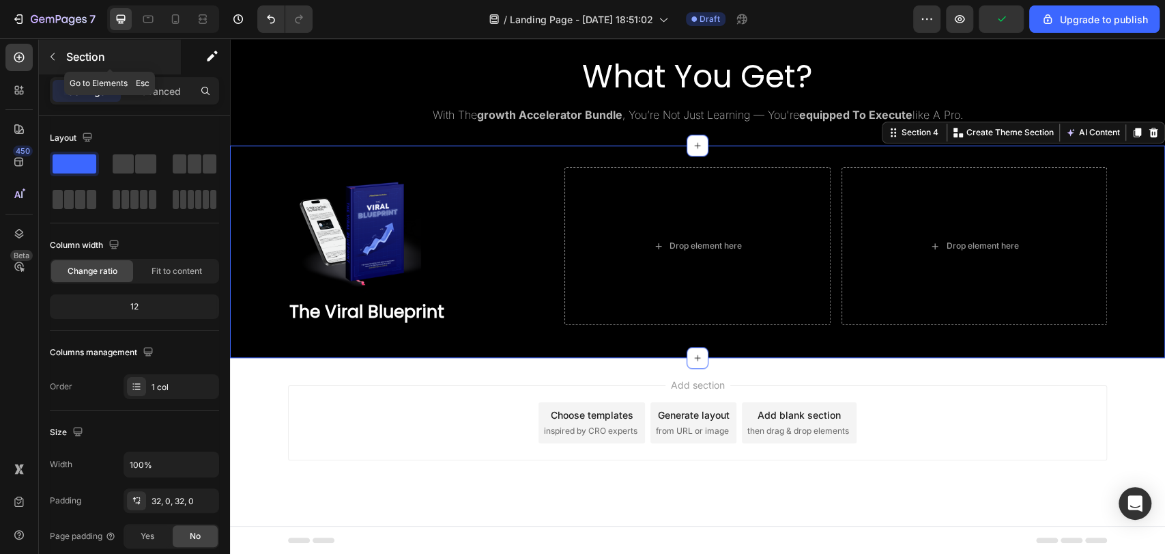
click at [87, 61] on p "Section" at bounding box center [122, 56] width 112 height 16
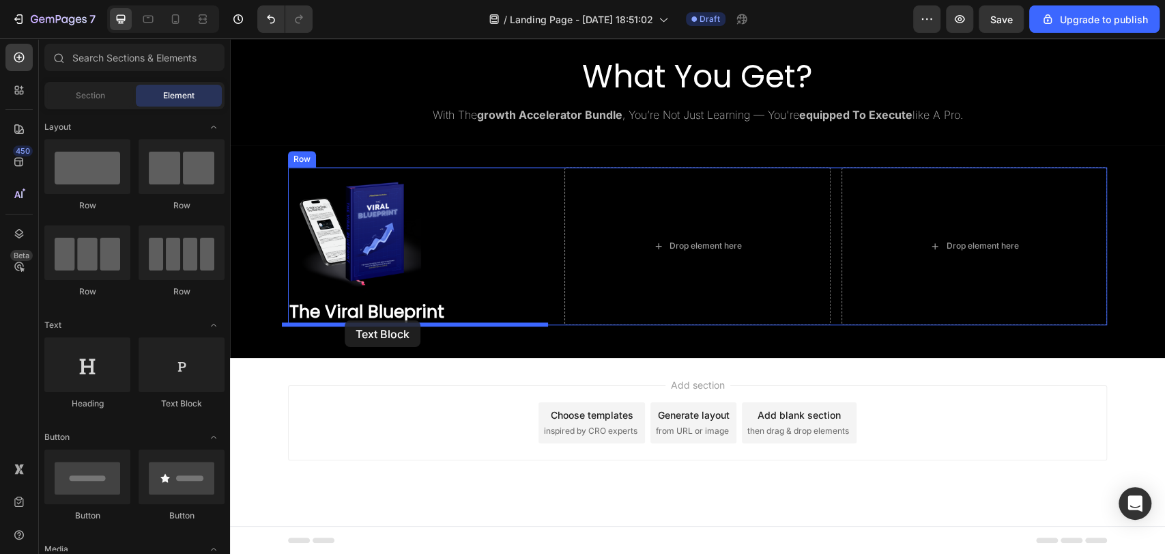
drag, startPoint x: 411, startPoint y: 415, endPoint x: 345, endPoint y: 321, distance: 115.1
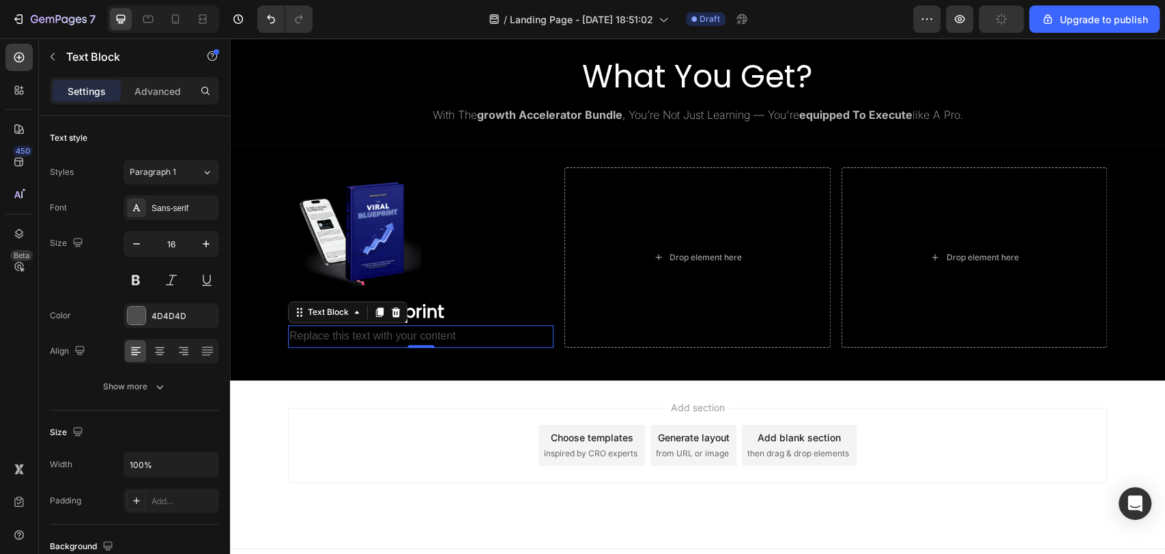
click at [445, 337] on div "Replace this text with your content" at bounding box center [421, 336] width 266 height 23
click at [445, 337] on p "Replace this text with your content" at bounding box center [420, 336] width 263 height 20
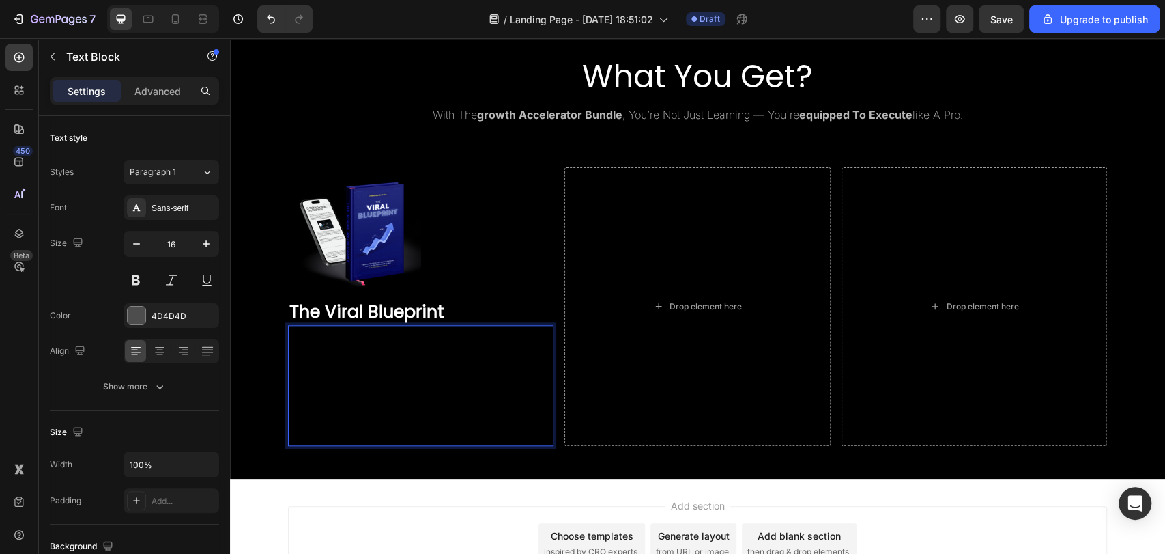
click at [397, 359] on span "A complete, step-by-step blueprint built to help you grow fast on Instagram. Wi…" at bounding box center [420, 365] width 262 height 70
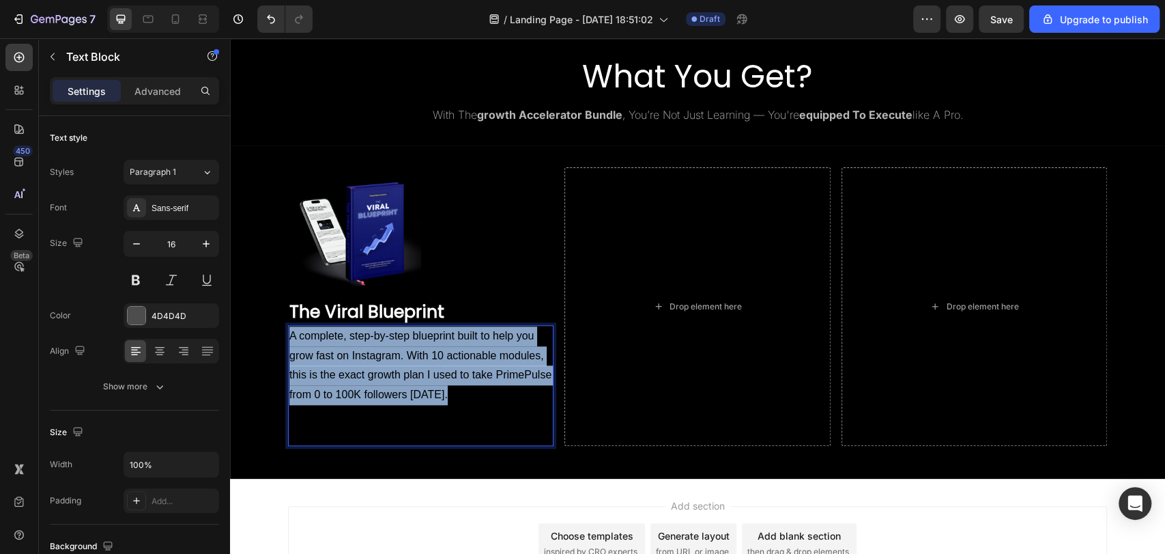
click at [397, 359] on span "A complete, step-by-step blueprint built to help you grow fast on Instagram. Wi…" at bounding box center [420, 365] width 262 height 70
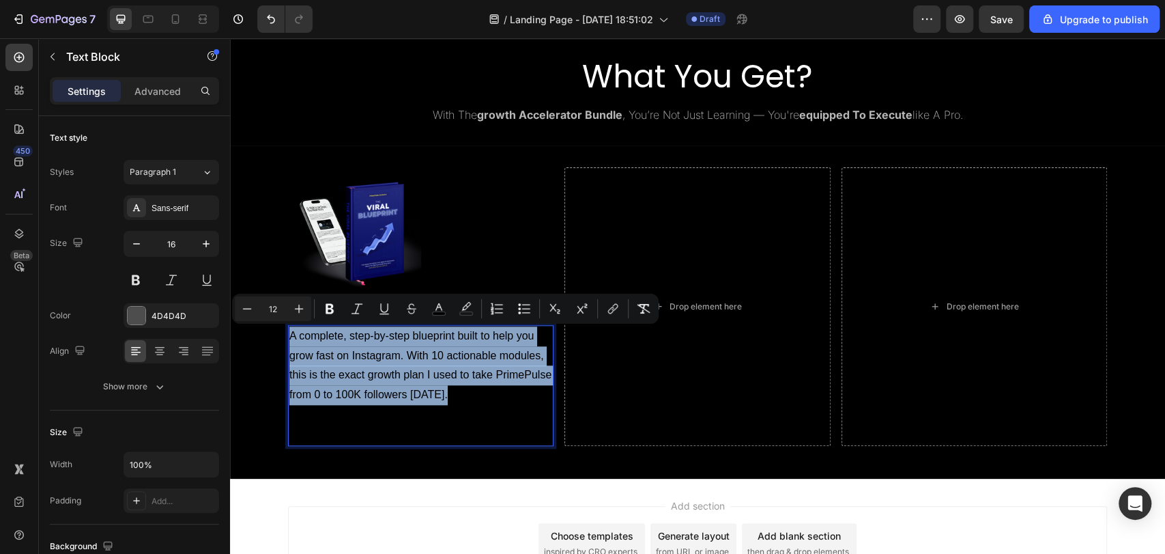
click at [397, 359] on span "A complete, step-by-step blueprint built to help you grow fast on Instagram. Wi…" at bounding box center [420, 365] width 262 height 70
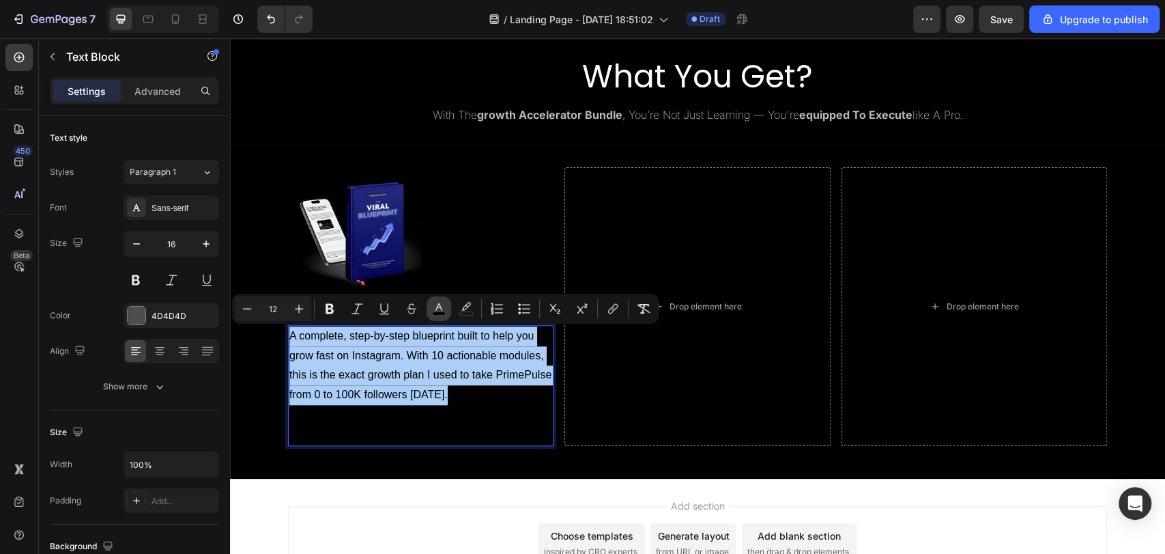
click at [443, 314] on rect "Editor contextual toolbar" at bounding box center [439, 313] width 13 height 3
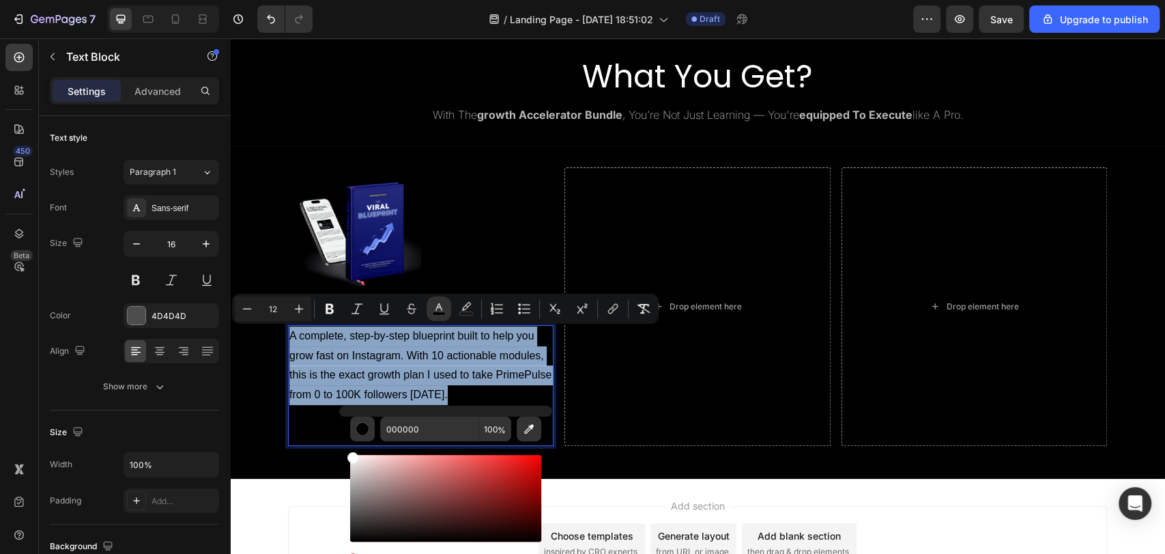
drag, startPoint x: 634, startPoint y: 513, endPoint x: 322, endPoint y: 431, distance: 322.7
type input "FFFFFF"
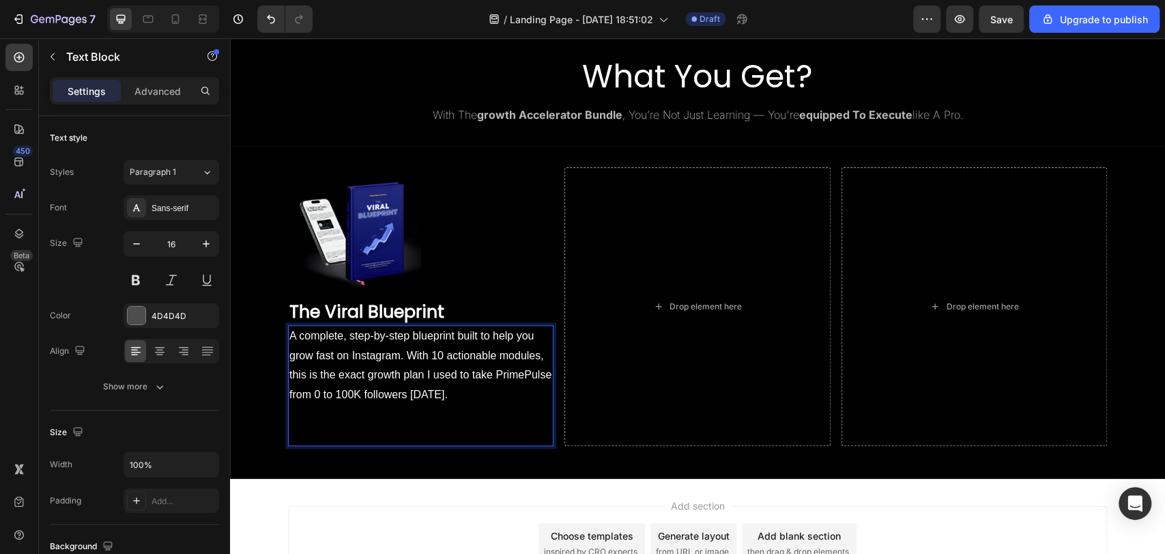
click at [321, 414] on span "It's everything you need to grow fast on Instagram." at bounding box center [411, 414] width 244 height 12
click at [339, 429] on p "Rich Text Editor. Editing area: main" at bounding box center [420, 435] width 263 height 20
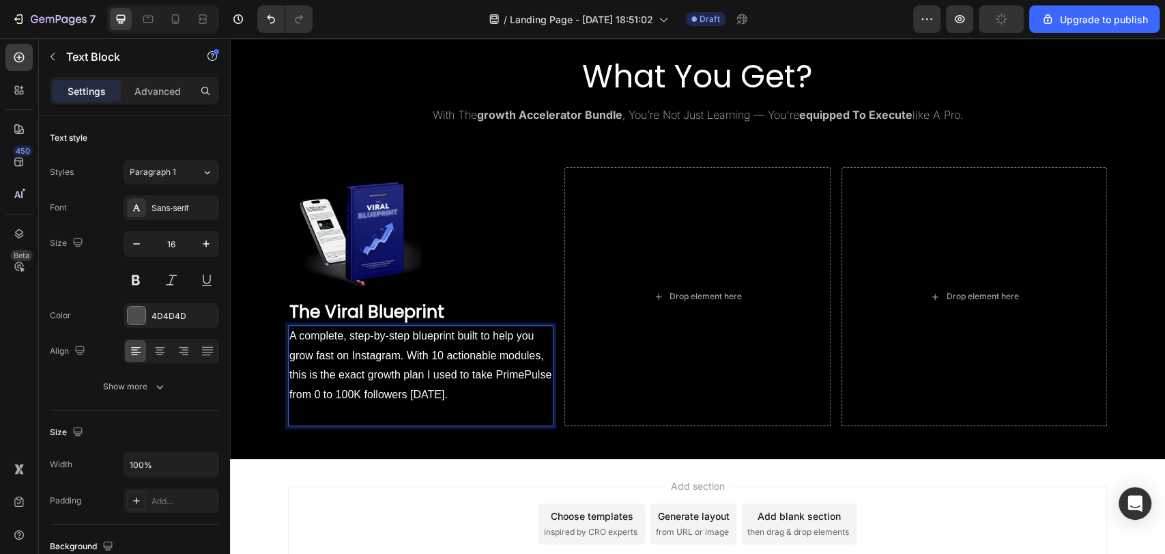
click at [309, 405] on p "It's everything you need to grow fast on Instagra" at bounding box center [420, 415] width 263 height 20
click at [491, 399] on p "A complete, step-by-step blueprint built to help you grow fast on Instagram. Wi…" at bounding box center [420, 365] width 263 height 78
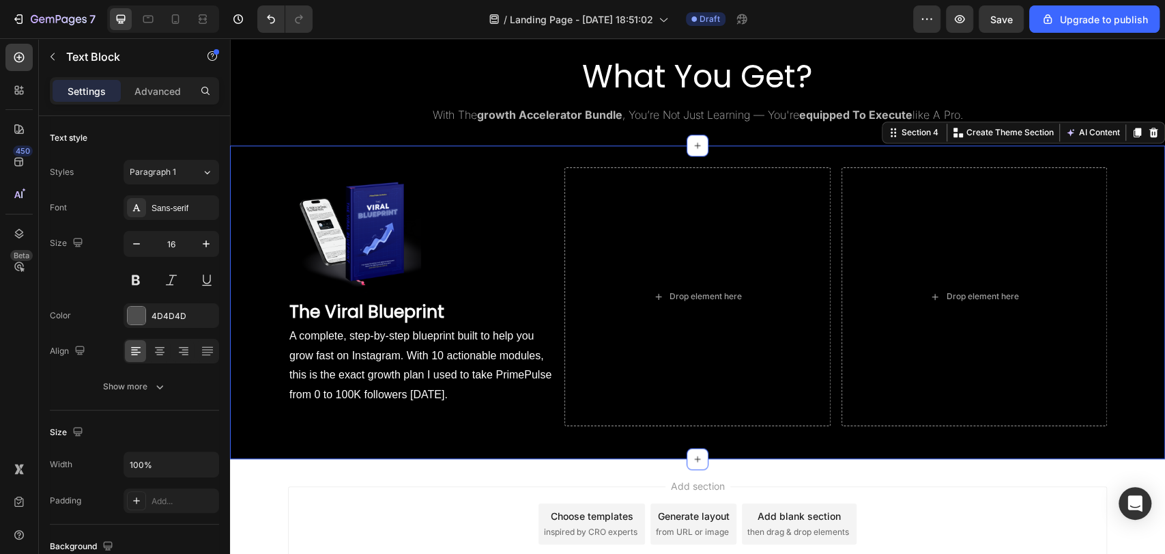
click at [416, 427] on div "Image ⁠⁠⁠⁠⁠⁠⁠ The Viral Blueprint Heading A complete, step-by-step blueprint bu…" at bounding box center [697, 302] width 935 height 270
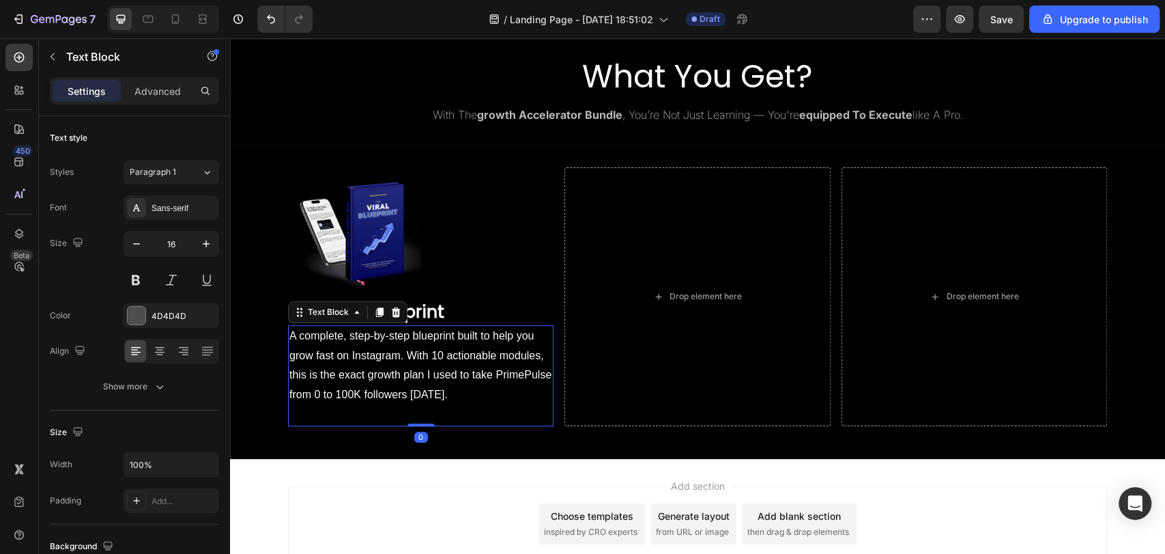
drag, startPoint x: 417, startPoint y: 425, endPoint x: 420, endPoint y: 401, distance: 24.8
click at [420, 401] on div "A complete, step-by-step blueprint built to help you grow fast on Instagram. Wi…" at bounding box center [421, 375] width 266 height 101
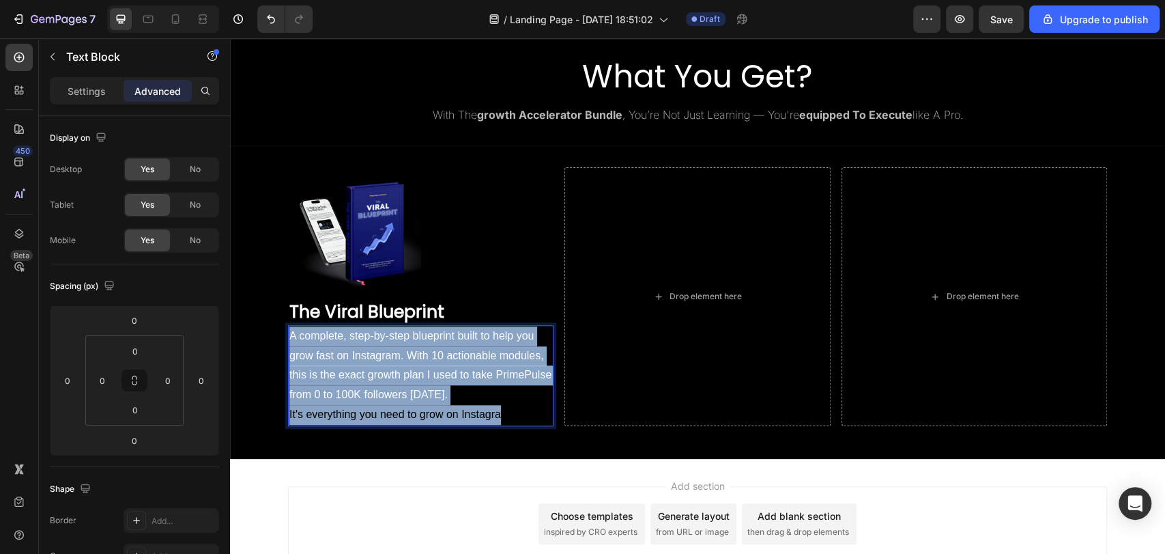
drag, startPoint x: 468, startPoint y: 396, endPoint x: 502, endPoint y: 423, distance: 43.2
click at [506, 416] on p "It's everything you need to grow on Instagra" at bounding box center [420, 415] width 263 height 20
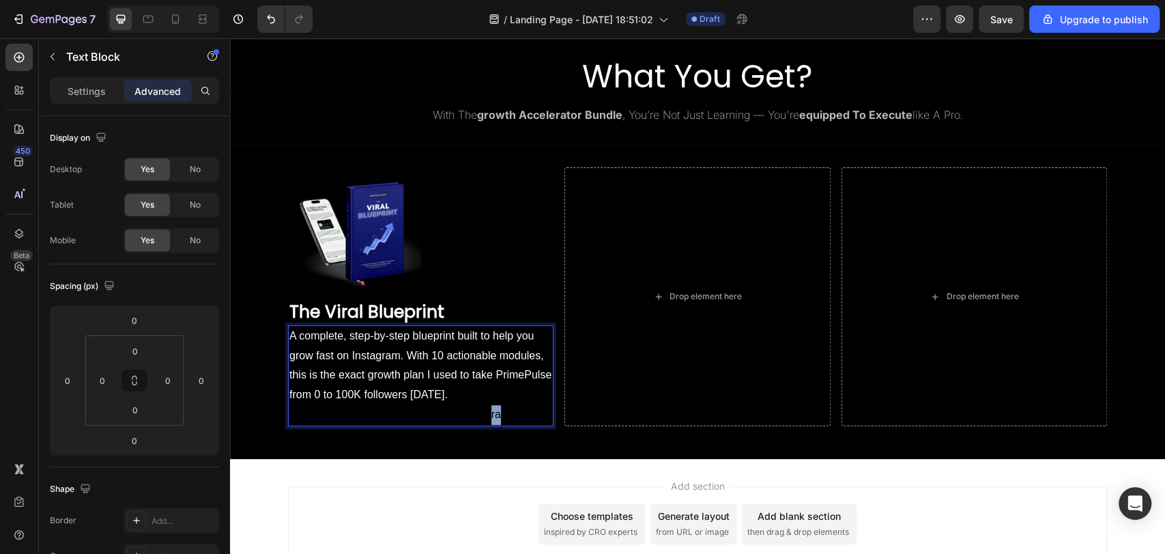
drag, startPoint x: 506, startPoint y: 416, endPoint x: 487, endPoint y: 416, distance: 19.1
click at [487, 416] on p "It's everything you need to grow on Instagra" at bounding box center [420, 415] width 263 height 20
click at [515, 411] on p "It's everything you need to grow on Instagra" at bounding box center [420, 415] width 263 height 20
drag, startPoint x: 515, startPoint y: 411, endPoint x: 494, endPoint y: 410, distance: 21.2
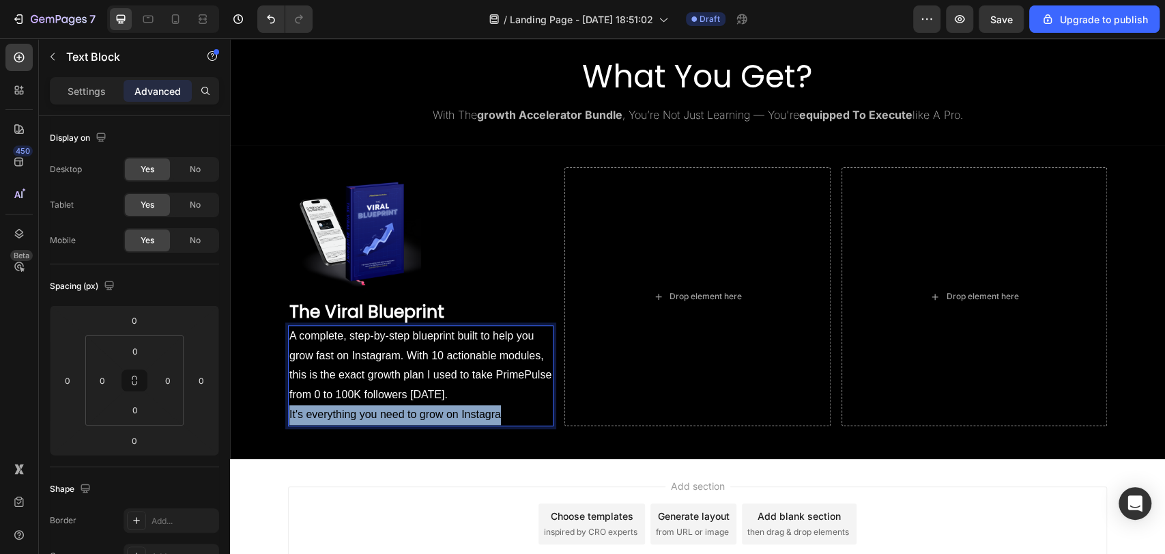
click at [494, 410] on p "It's everything you need to grow on Instagra" at bounding box center [420, 415] width 263 height 20
click at [428, 412] on span "It's everything you need to grow on Instagra" at bounding box center [395, 414] width 212 height 12
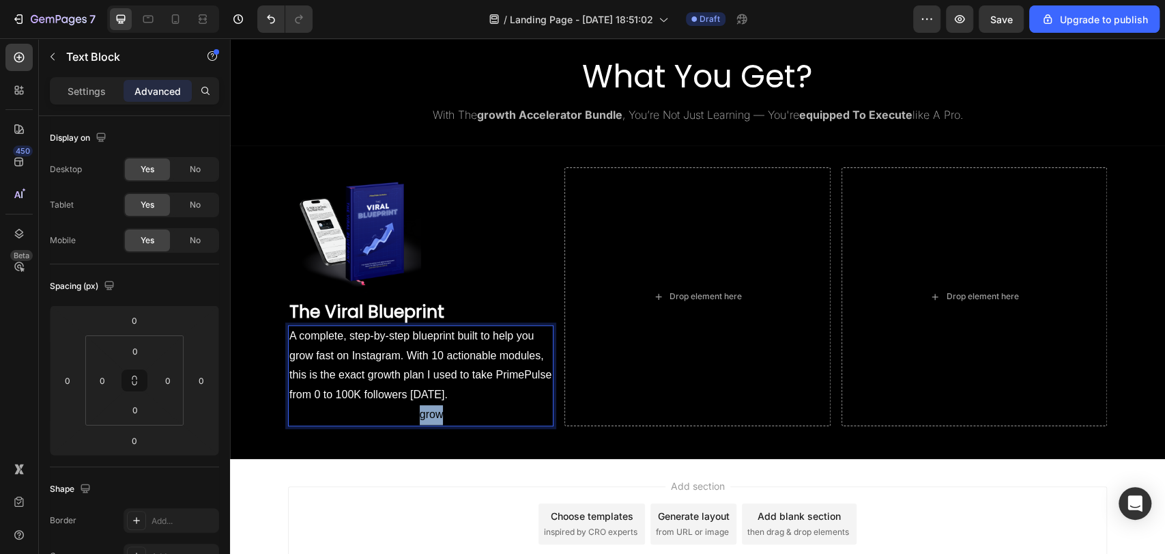
click at [428, 412] on span "It's everything you need to grow on Instagra" at bounding box center [395, 414] width 212 height 12
click at [434, 392] on span "A complete, step-by-step blueprint built to help you grow fast on Instagram. Wi…" at bounding box center [420, 365] width 262 height 70
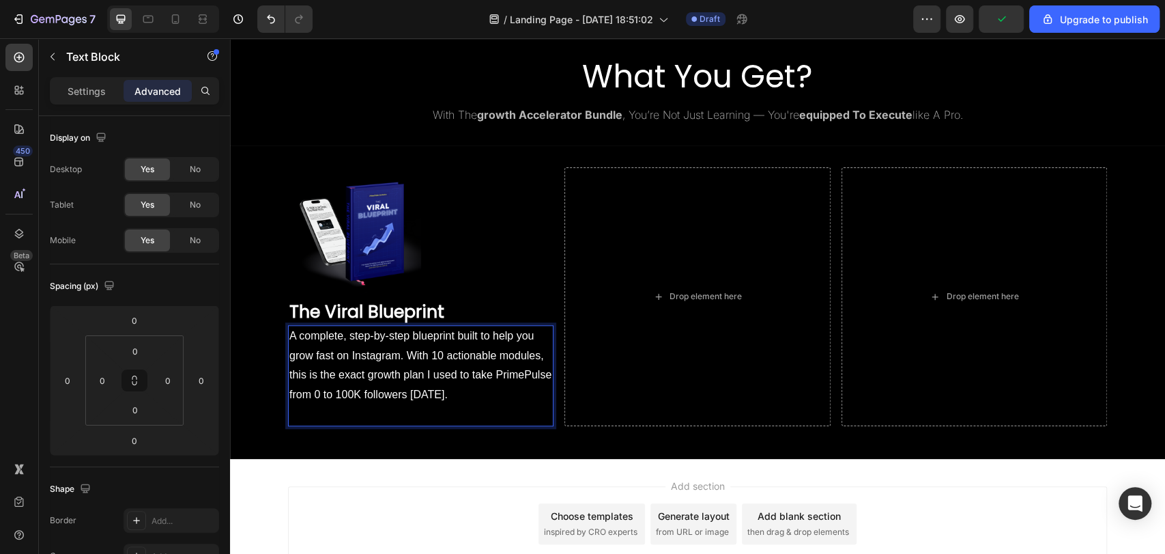
click at [434, 392] on span "A complete, step-by-step blueprint built to help you grow fast on Instagram. Wi…" at bounding box center [420, 365] width 262 height 70
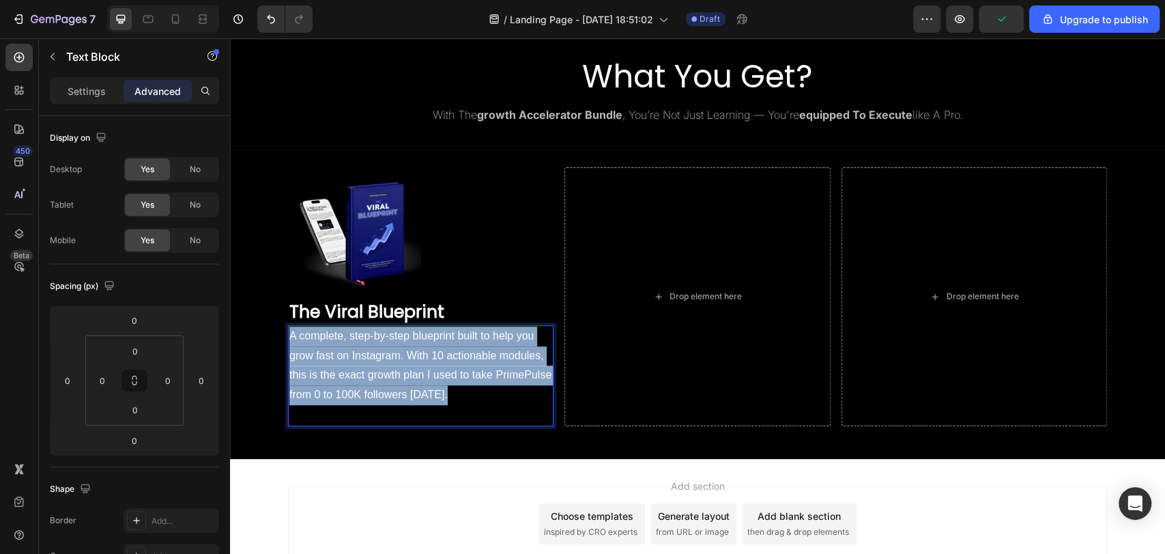
click at [434, 392] on span "A complete, step-by-step blueprint built to help you grow fast on Instagram. Wi…" at bounding box center [420, 365] width 262 height 70
click at [399, 347] on p "A complete, step-by-step blueprint built to help you grow fast on Instagram. Wi…" at bounding box center [420, 365] width 263 height 78
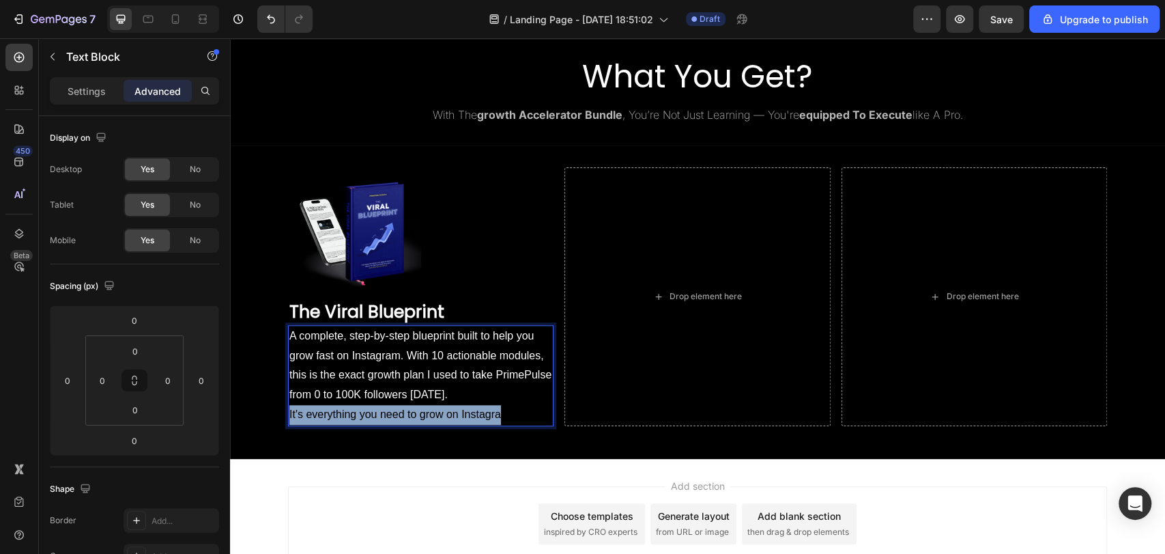
drag, startPoint x: 511, startPoint y: 414, endPoint x: 271, endPoint y: 411, distance: 240.3
click at [271, 411] on div "Image ⁠⁠⁠⁠⁠⁠⁠ The Viral Blueprint Heading A complete, step-by-step blueprint bu…" at bounding box center [697, 302] width 935 height 270
click at [356, 410] on span "It's everything you need to grow on Instagra" at bounding box center [395, 414] width 212 height 12
click at [75, 89] on p "Settings" at bounding box center [87, 91] width 38 height 14
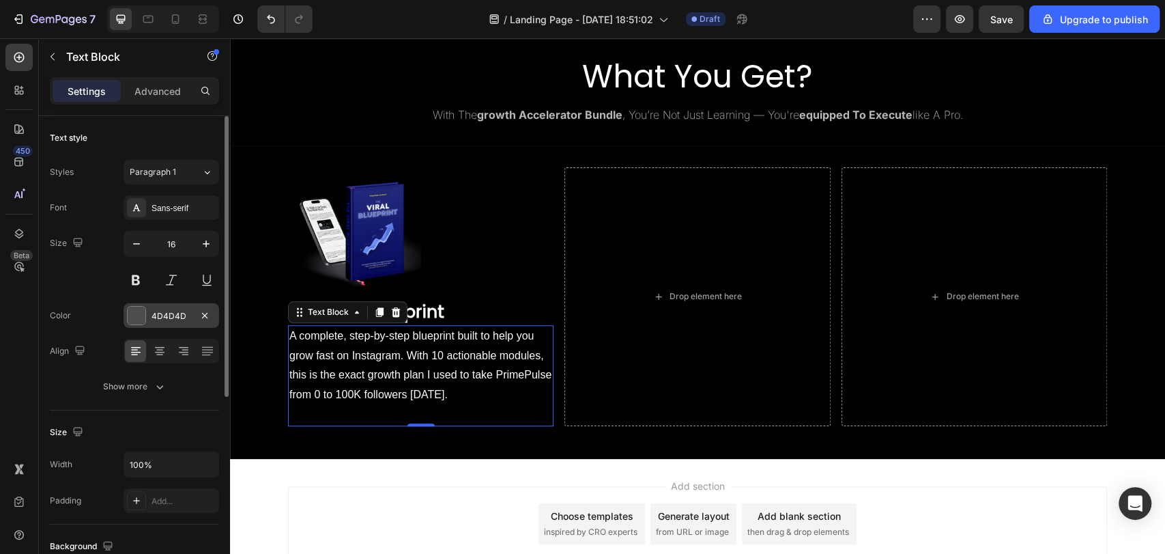
click at [141, 324] on div "4D4D4D" at bounding box center [172, 315] width 96 height 25
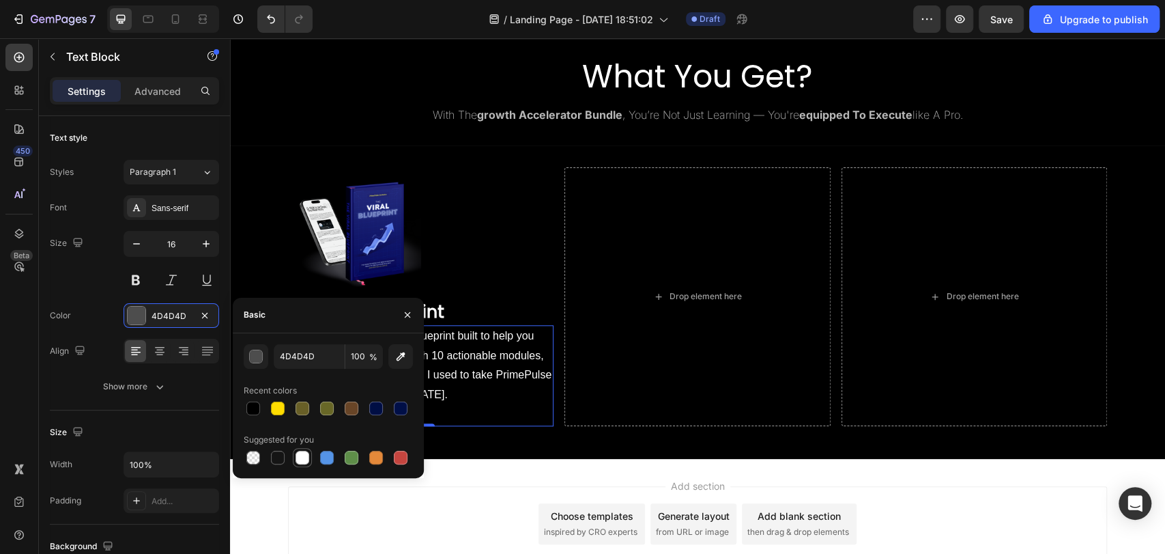
click at [300, 450] on div at bounding box center [303, 457] width 14 height 14
type input "FFFFFF"
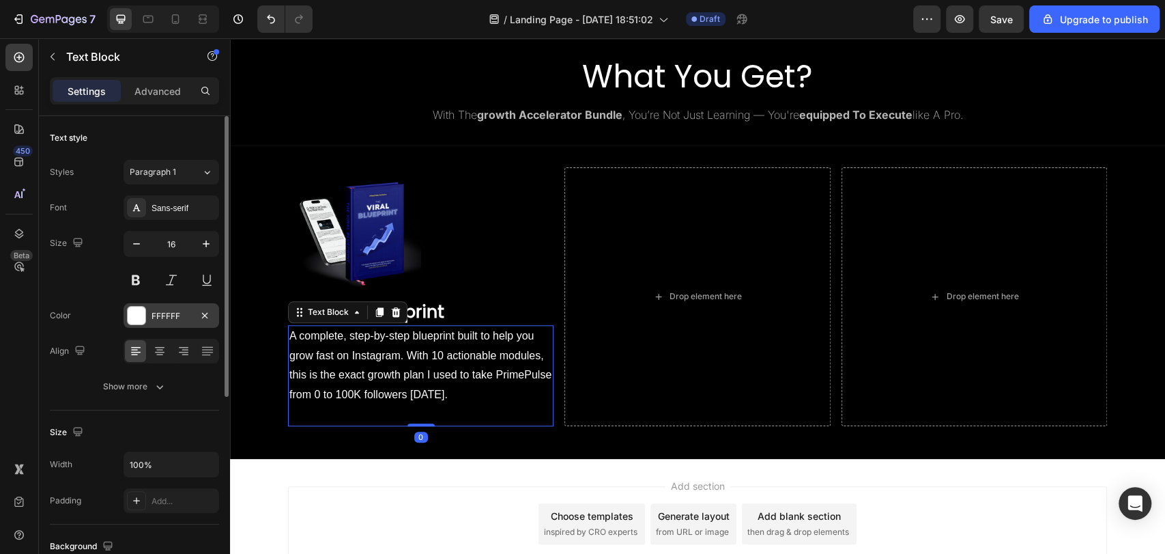
click at [160, 317] on div "FFFFFF" at bounding box center [172, 316] width 40 height 12
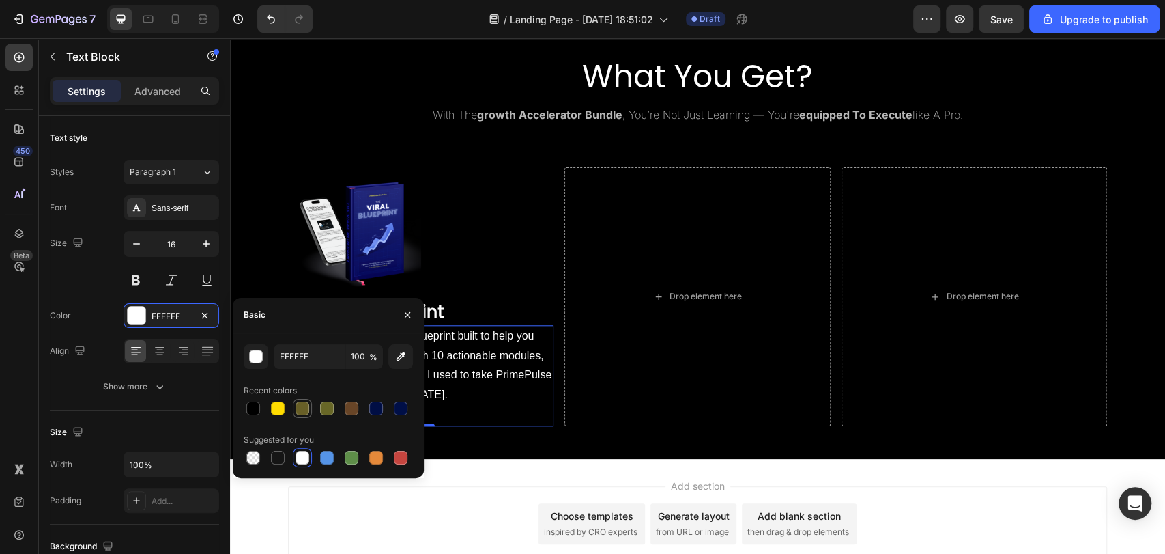
click at [303, 408] on div at bounding box center [303, 408] width 14 height 14
click at [304, 454] on div at bounding box center [303, 457] width 14 height 14
type input "FFFFFF"
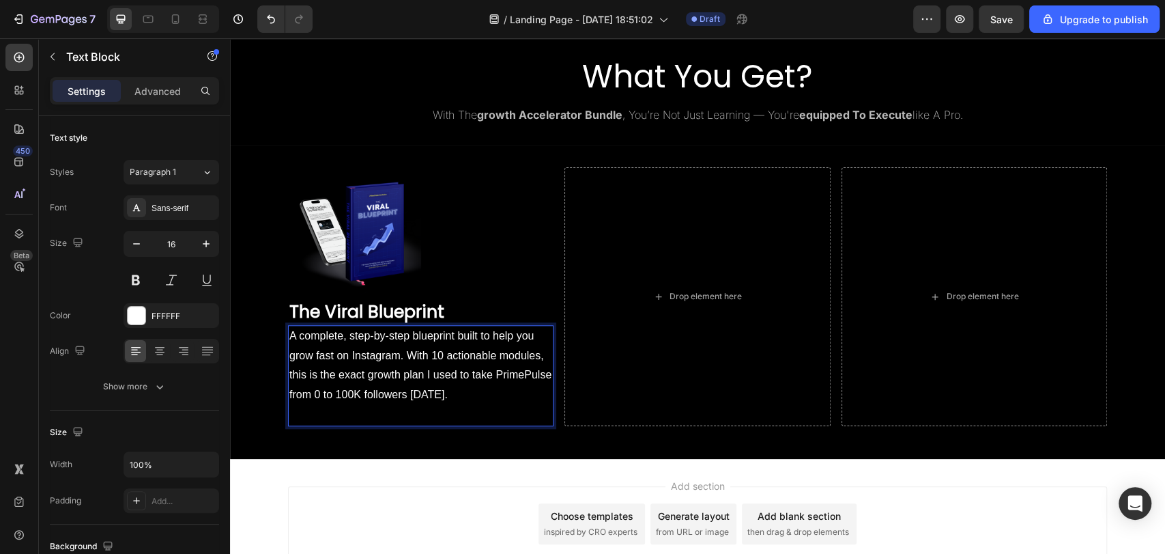
click at [463, 395] on p "A complete, step-by-step blueprint built to help you grow fast on Instagram. Wi…" at bounding box center [420, 365] width 263 height 78
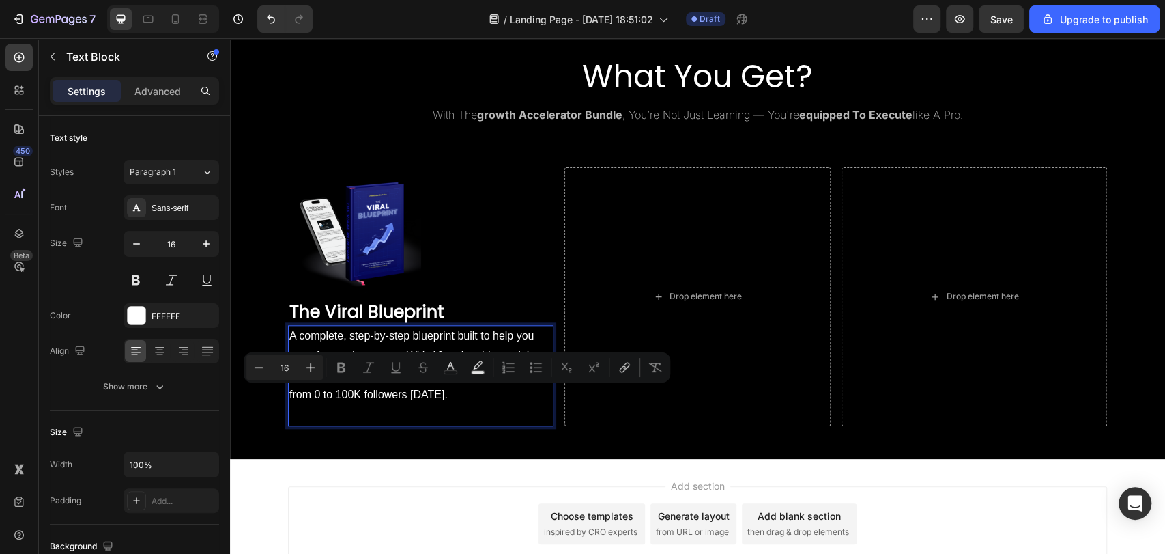
click at [462, 398] on p "A complete, step-by-step blueprint built to help you grow fast on Instagram. Wi…" at bounding box center [420, 365] width 263 height 78
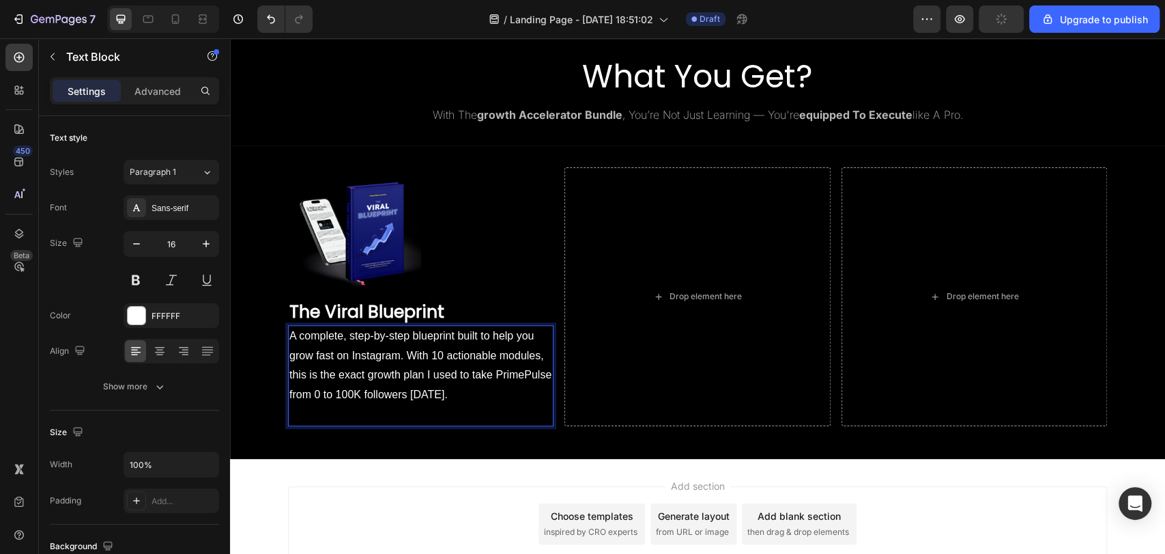
click at [470, 412] on span "It's everything you need to grow on Instagra" at bounding box center [395, 414] width 212 height 12
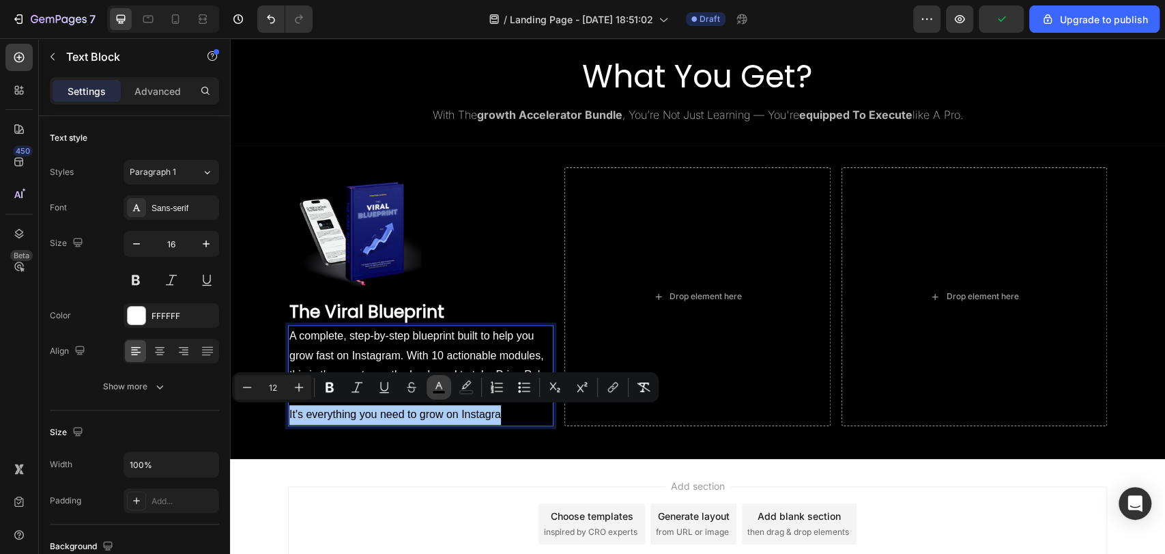
click at [439, 388] on icon "Editor contextual toolbar" at bounding box center [439, 387] width 14 height 14
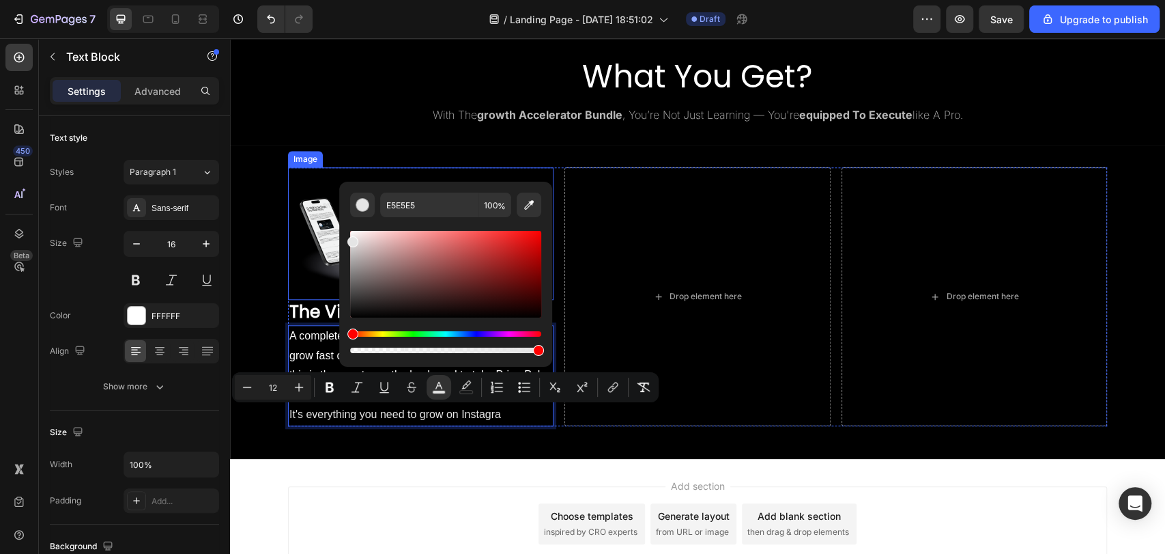
drag, startPoint x: 622, startPoint y: 299, endPoint x: 321, endPoint y: 209, distance: 314.2
drag, startPoint x: 589, startPoint y: 276, endPoint x: 326, endPoint y: 203, distance: 273.4
type input "FFFFFF"
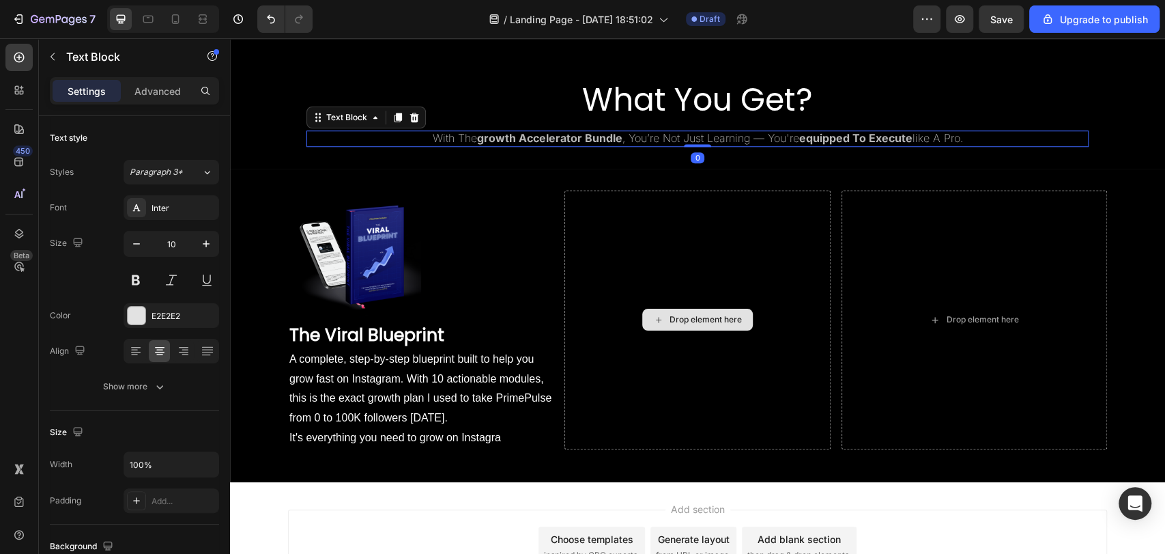
scroll to position [857, 0]
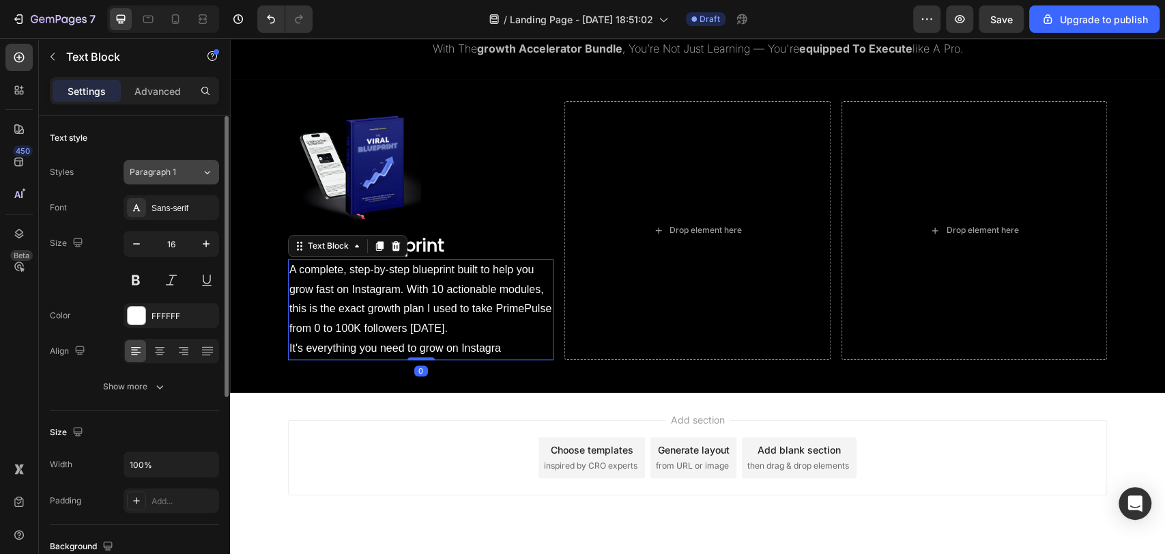
click at [153, 179] on button "Paragraph 1" at bounding box center [172, 172] width 96 height 25
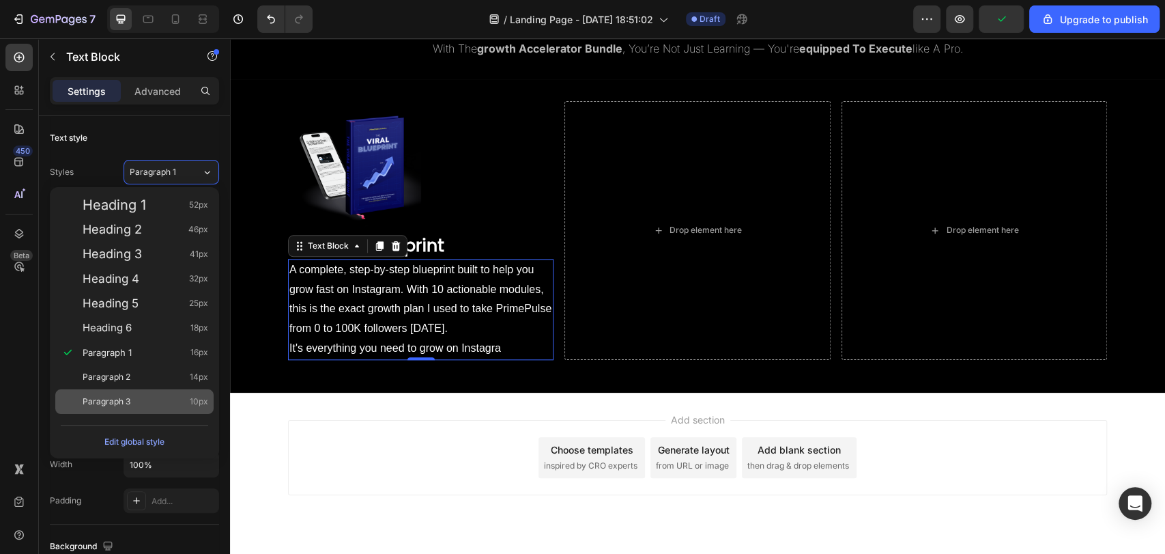
click at [161, 400] on div "Paragraph 3 10px" at bounding box center [146, 402] width 126 height 14
type input "10"
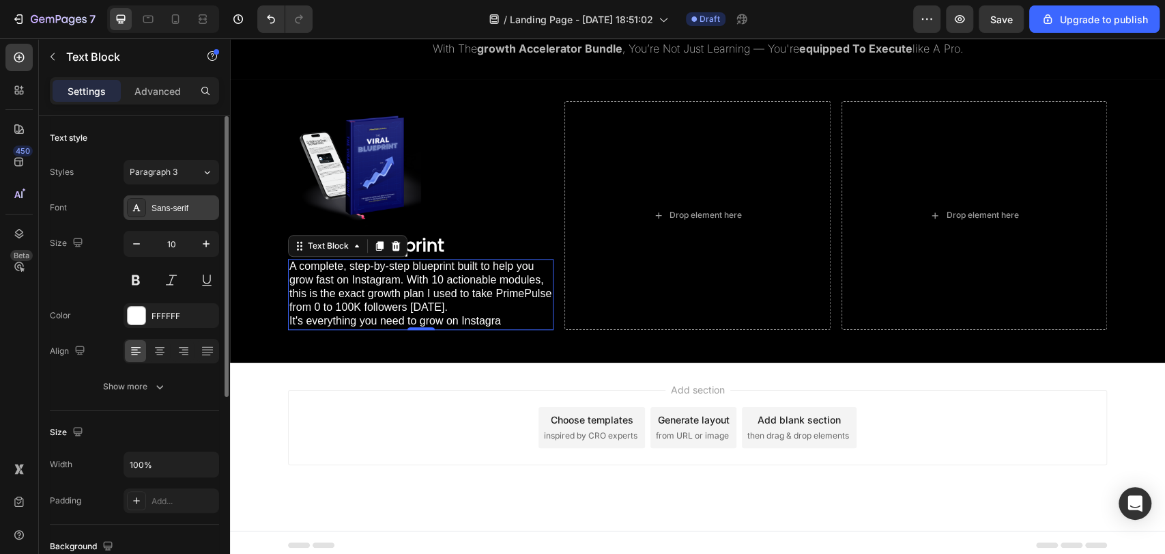
click at [184, 210] on div "Sans-serif" at bounding box center [184, 208] width 64 height 12
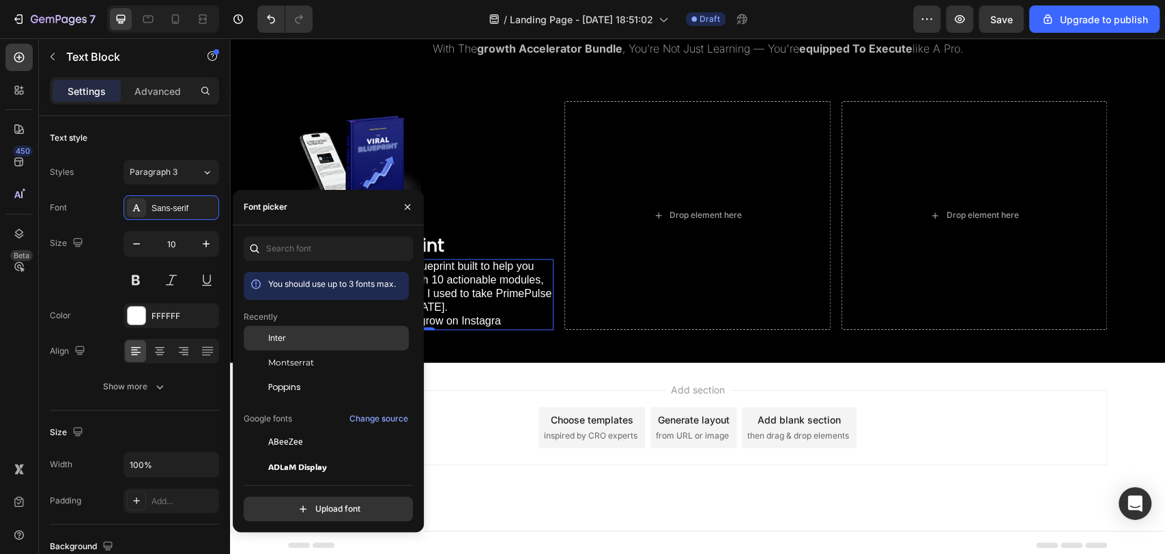
click at [320, 429] on div "Inter" at bounding box center [326, 441] width 165 height 25
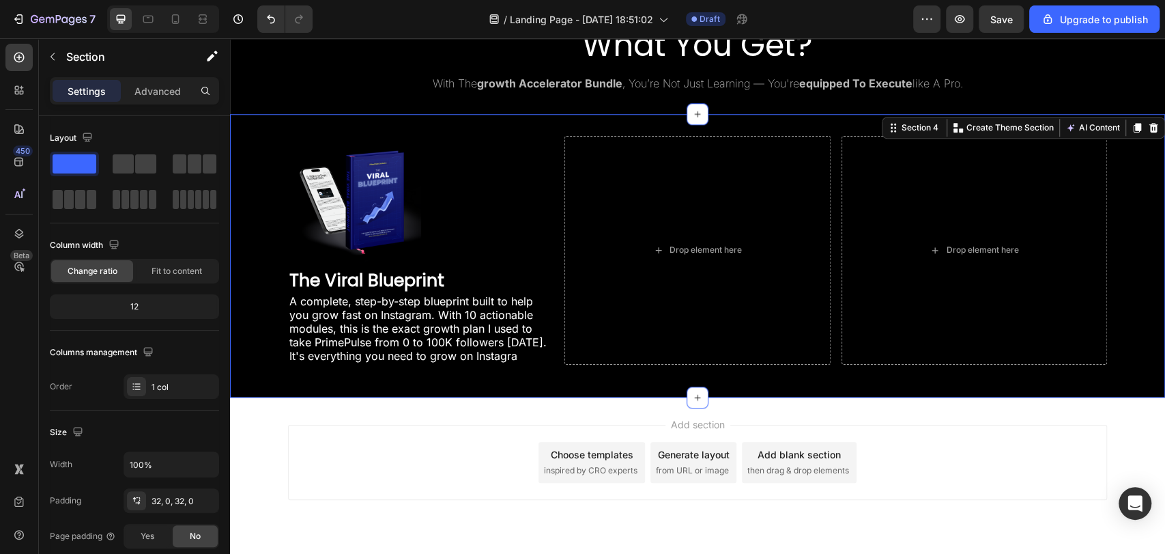
scroll to position [820, 0]
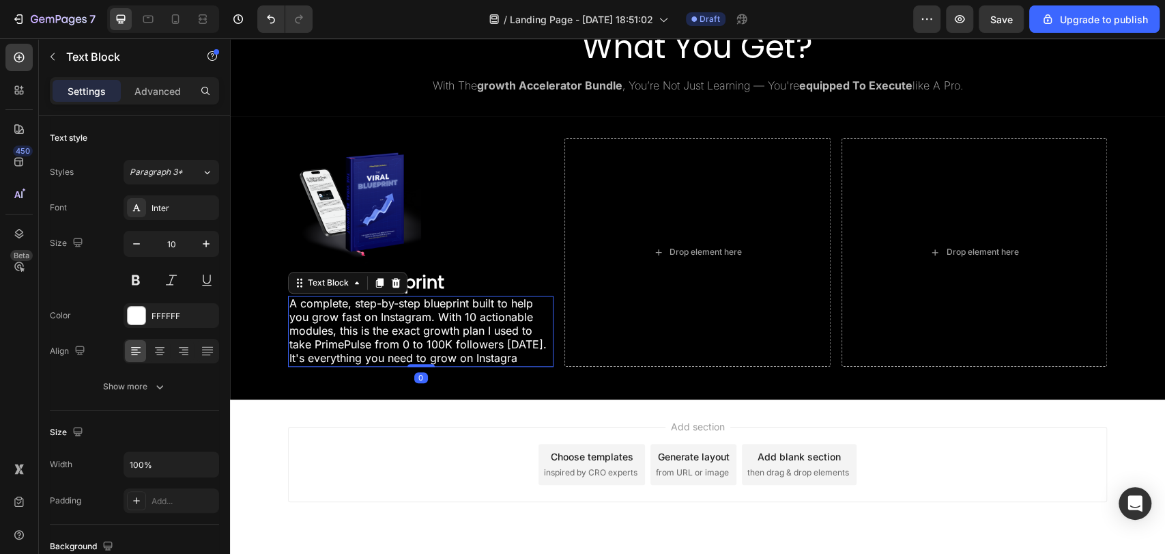
click at [406, 345] on span "A complete, step-by-step blueprint built to help you grow fast on Instagram. Wi…" at bounding box center [417, 323] width 257 height 55
click at [172, 101] on div "Advanced" at bounding box center [158, 91] width 68 height 22
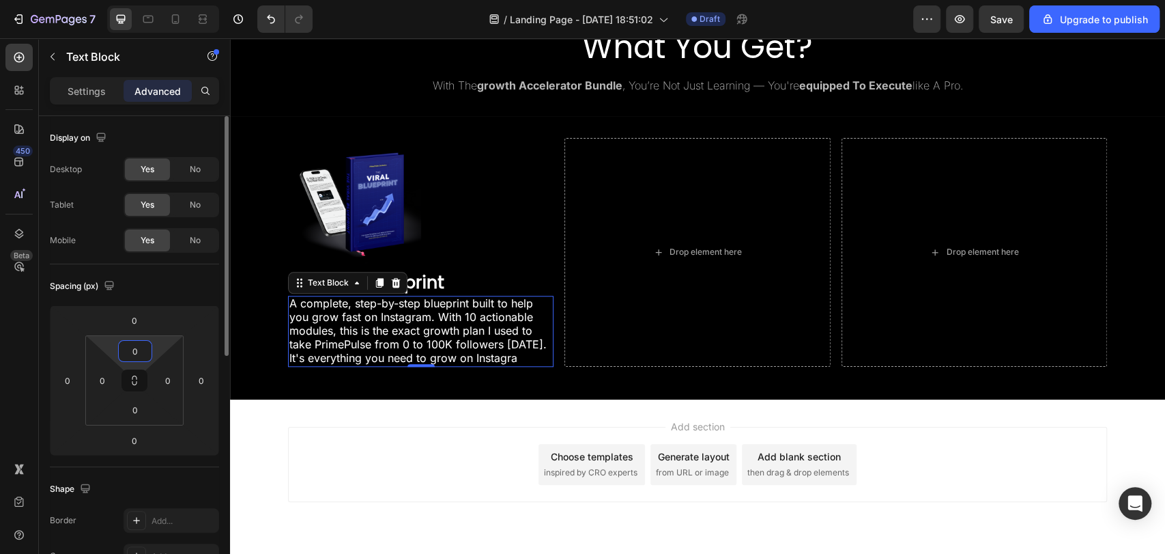
click at [139, 0] on html "7 / Landing Page - [DATE] 18:51:02 Draft Preview Save Upgrade to publish 450 Be…" at bounding box center [582, 0] width 1165 height 0
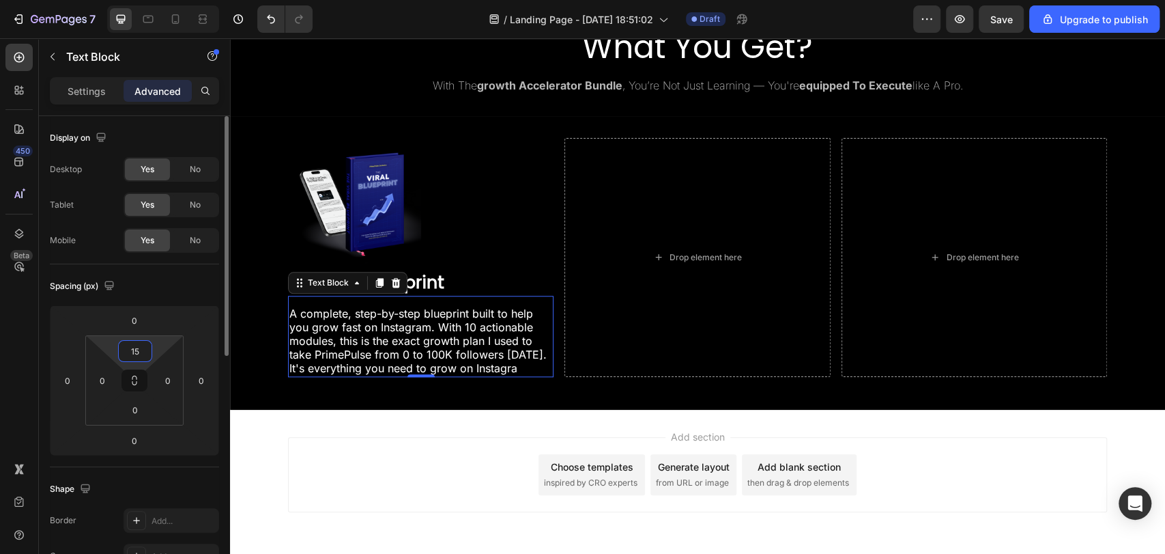
type input "15"
click at [171, 276] on div "Spacing (px)" at bounding box center [134, 286] width 169 height 22
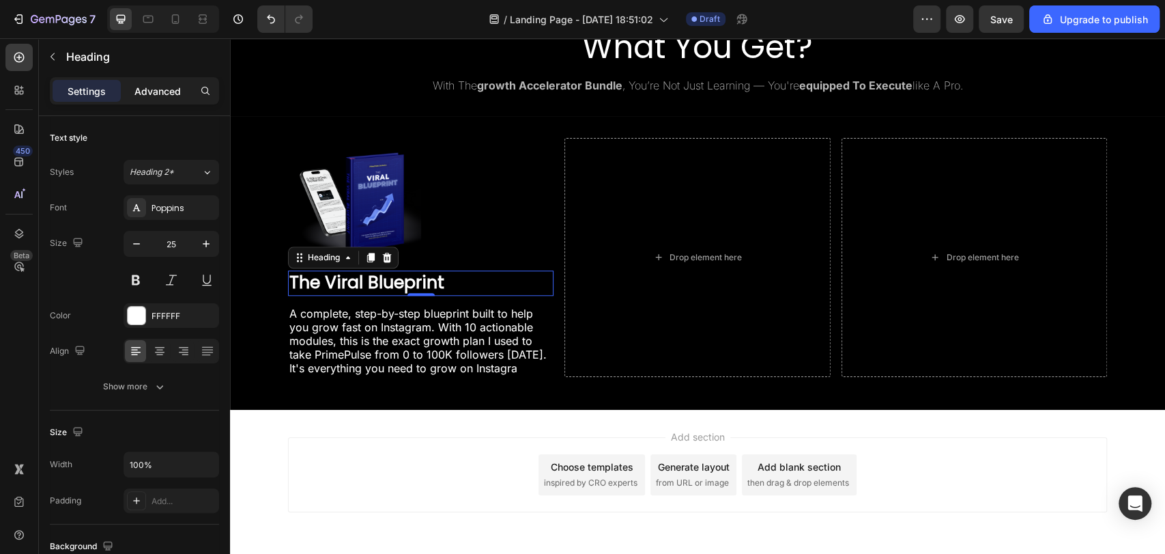
click at [152, 94] on p "Advanced" at bounding box center [157, 91] width 46 height 14
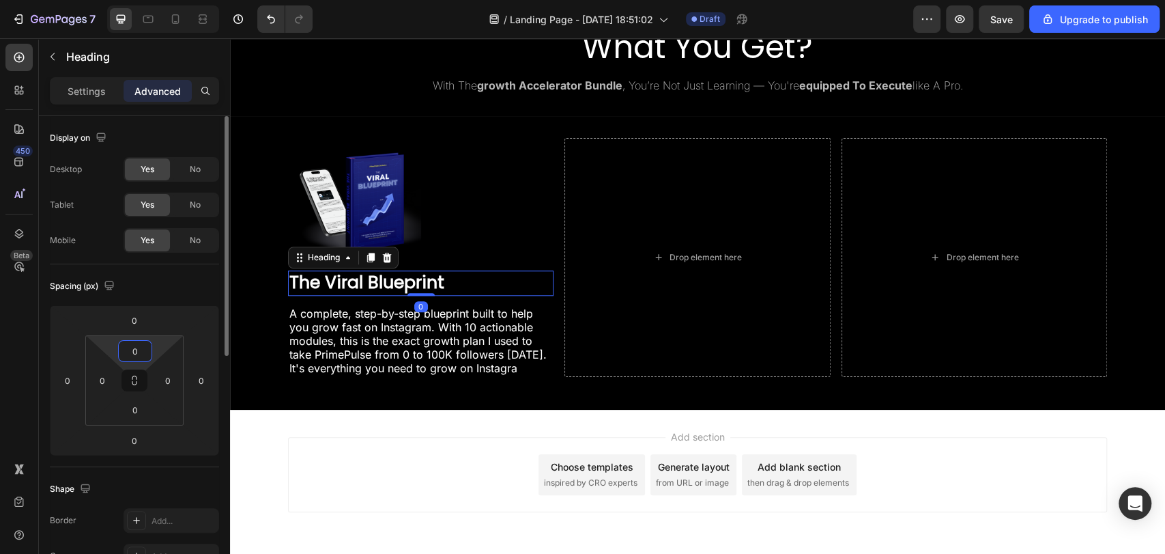
click at [132, 347] on input "0" at bounding box center [134, 351] width 27 height 20
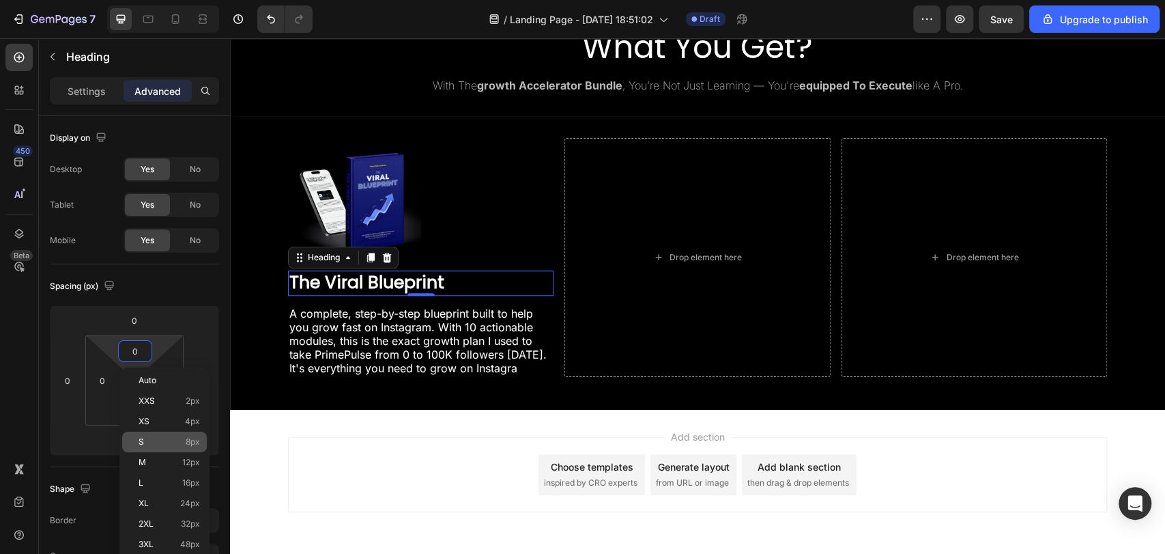
click at [160, 435] on div "S 8px" at bounding box center [164, 441] width 85 height 20
type input "8"
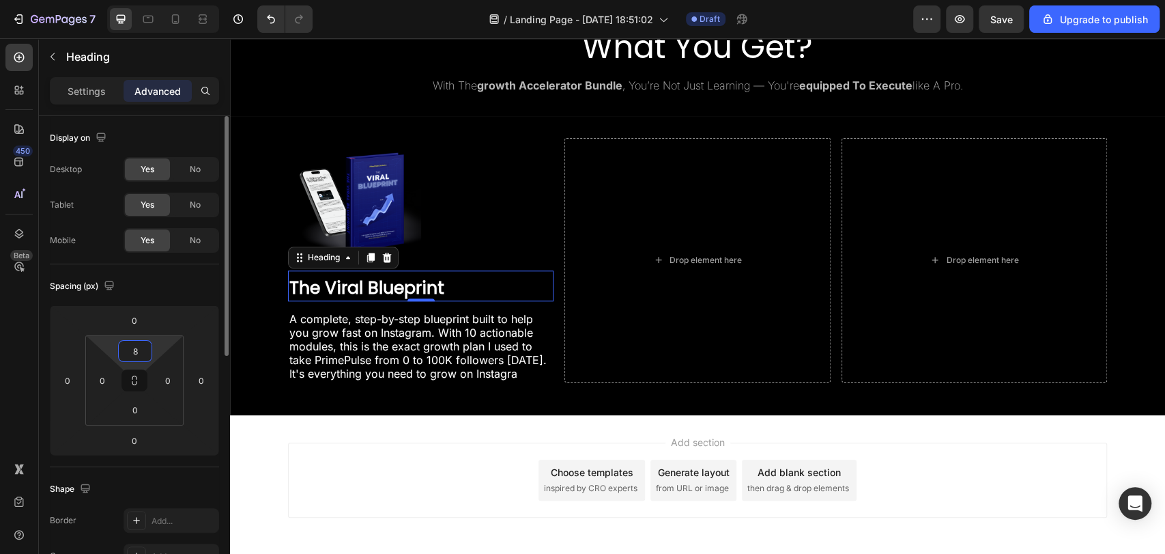
click at [137, 356] on input "8" at bounding box center [134, 351] width 27 height 20
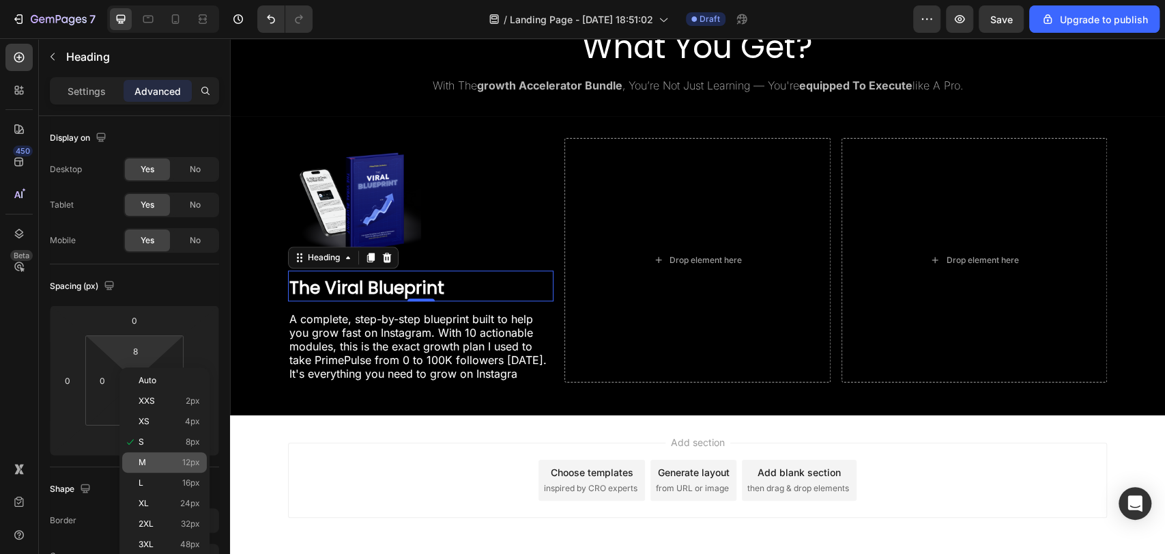
click at [169, 466] on p "M 12px" at bounding box center [169, 462] width 61 height 10
type input "12"
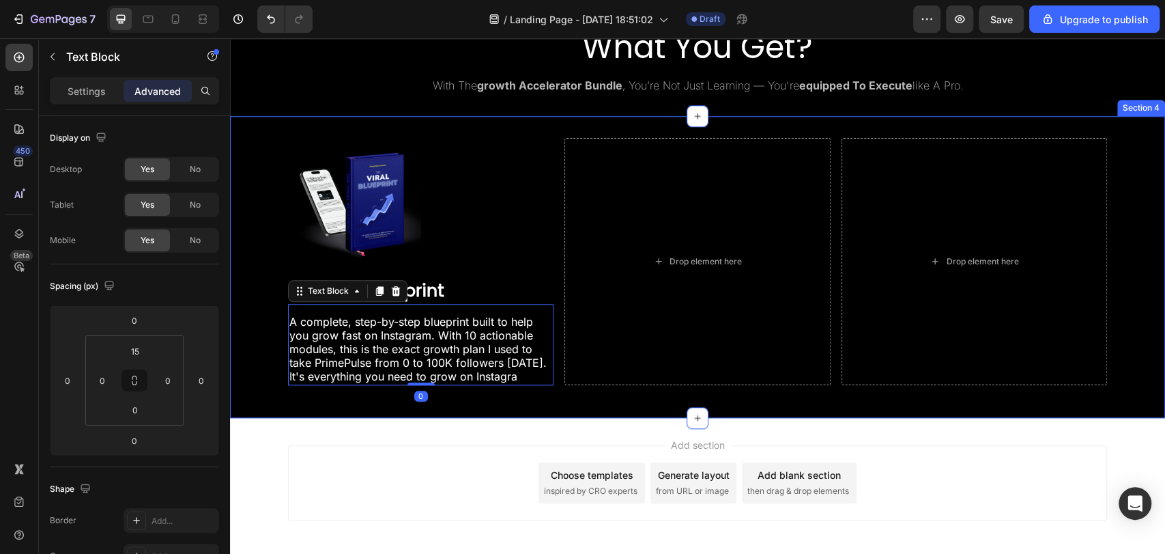
click at [529, 396] on div "Image ⁠⁠⁠⁠⁠⁠⁠ The Viral Blueprint Heading A complete, step-by-step blueprint bu…" at bounding box center [697, 267] width 935 height 258
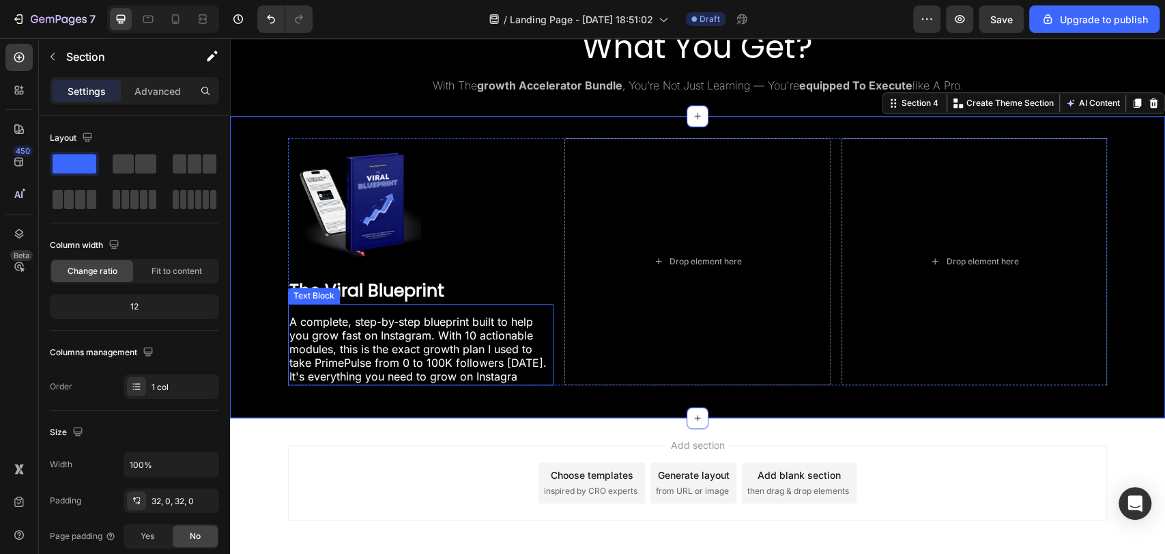
click at [519, 384] on p "It's everything you need to grow on Instagra" at bounding box center [420, 377] width 263 height 14
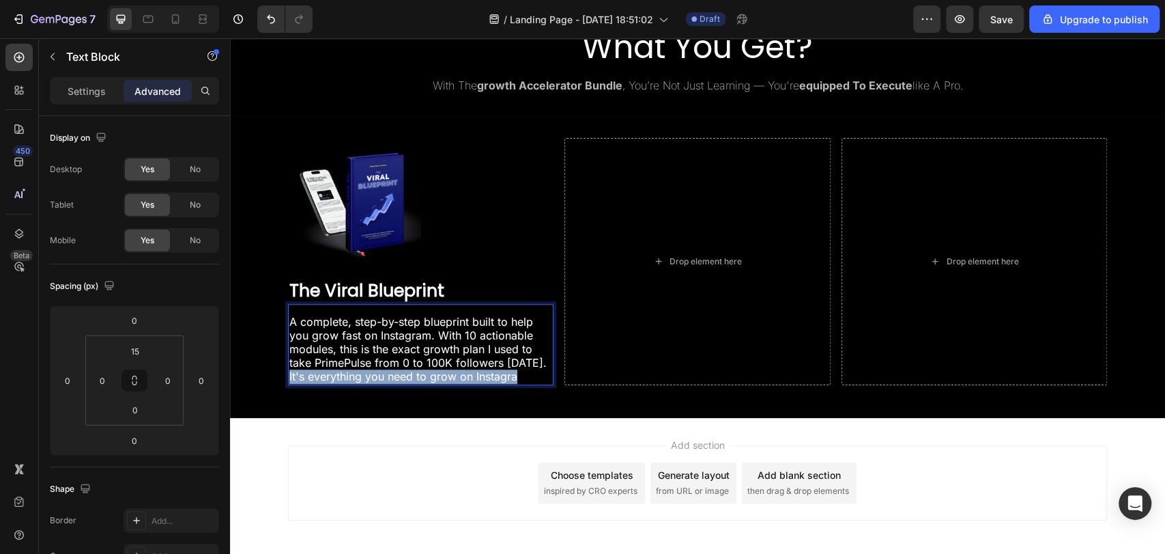
click at [519, 384] on p "It's everything you need to grow on Instagra" at bounding box center [420, 377] width 263 height 14
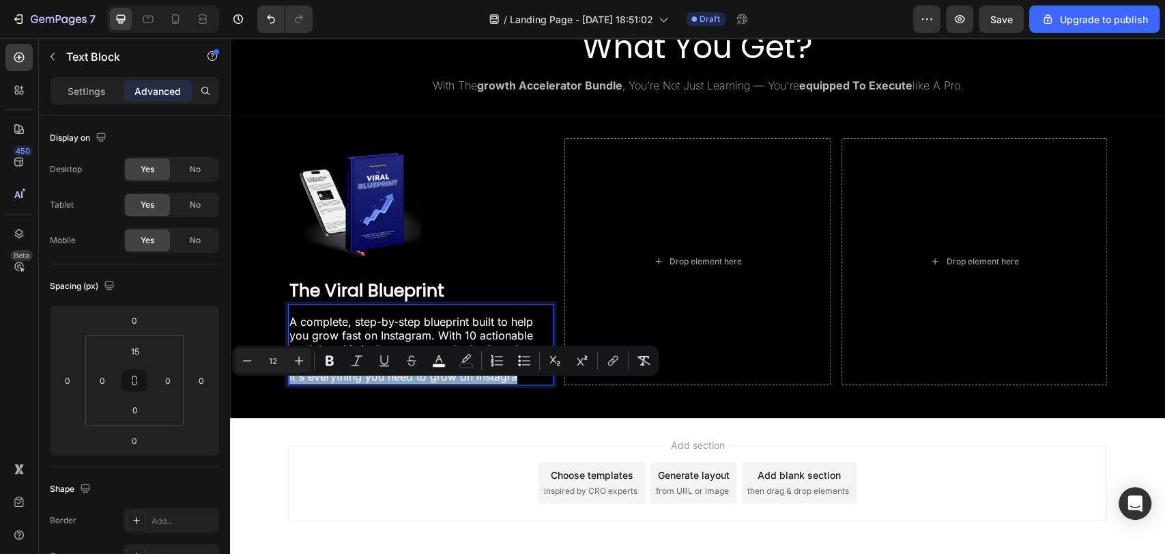
click at [519, 384] on p "It's everything you need to grow on Instagra" at bounding box center [420, 377] width 263 height 14
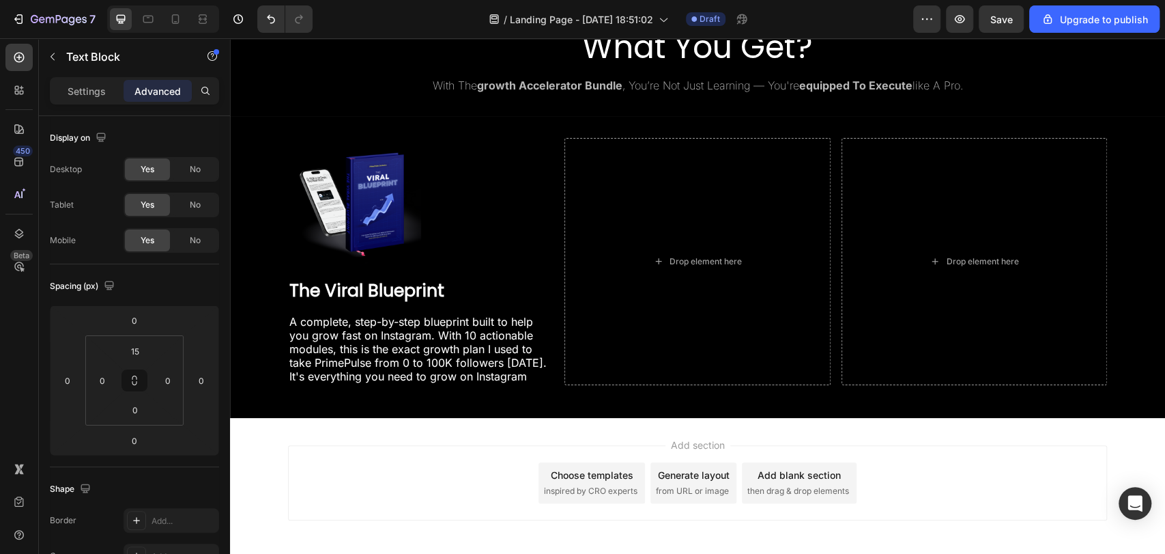
click at [492, 433] on div "Add section Choose templates inspired by CRO experts Generate layout from URL o…" at bounding box center [697, 502] width 935 height 168
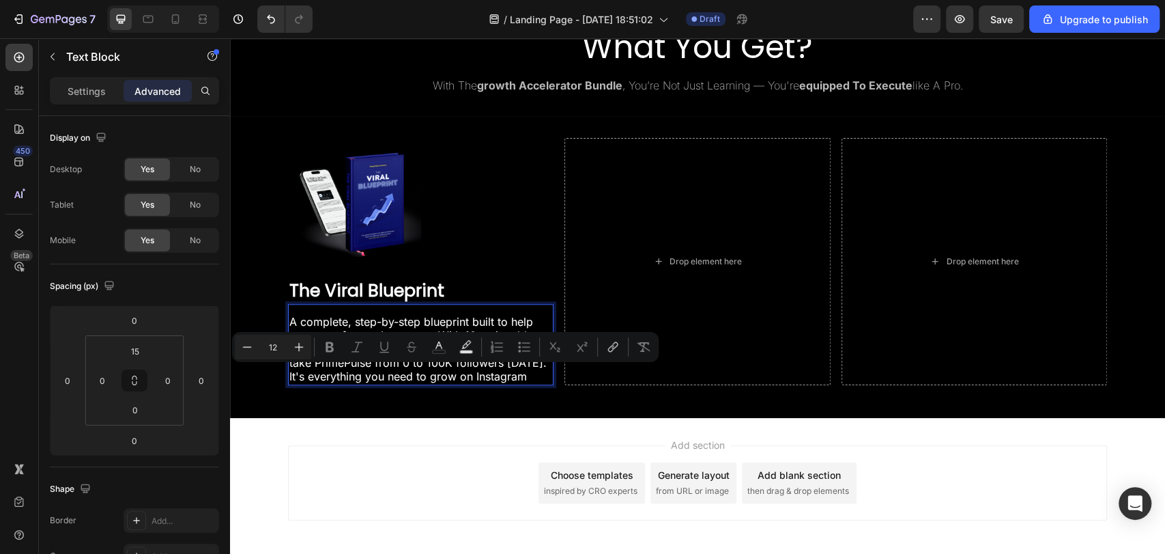
click at [320, 381] on span "It's everything you need to grow on Instagram" at bounding box center [408, 376] width 238 height 14
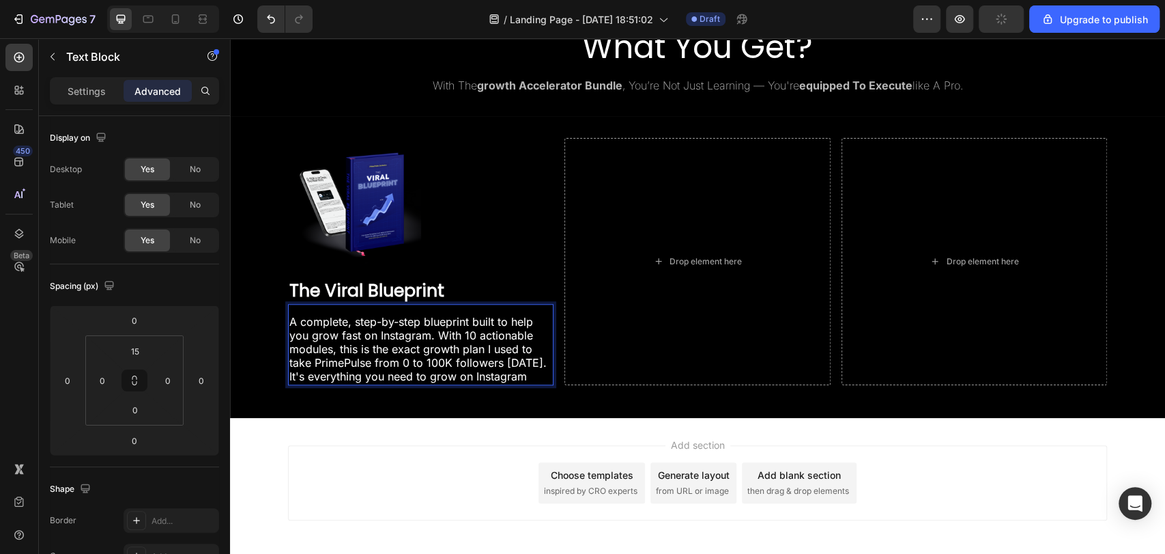
click at [318, 370] on p "A complete, step-by-step blueprint built to help you grow fast on Instagram. Wi…" at bounding box center [420, 342] width 263 height 55
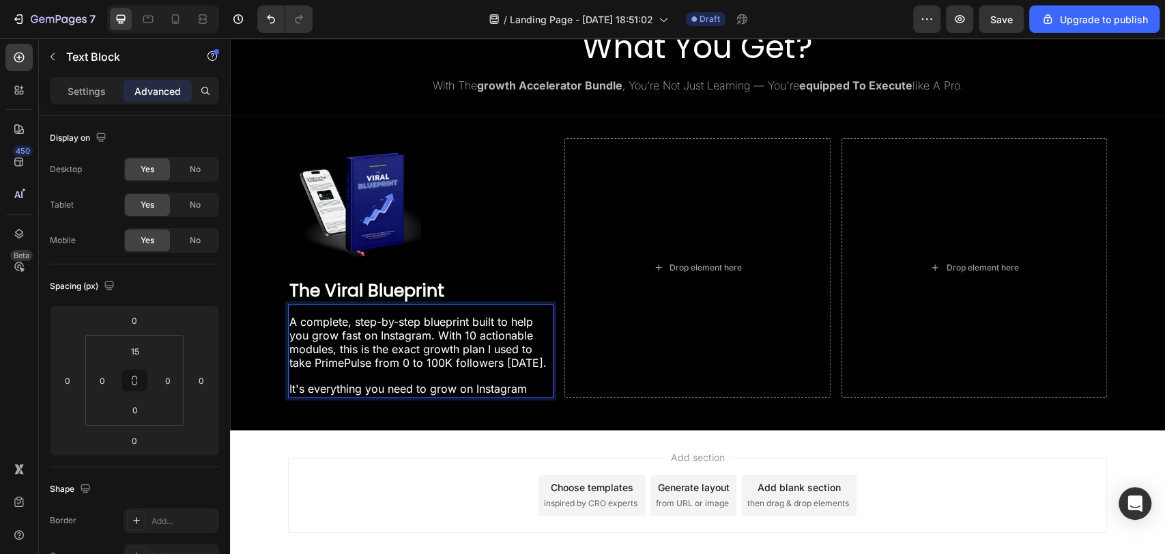
click at [524, 396] on p "It's everything you need to grow on Instagram" at bounding box center [420, 389] width 263 height 14
click at [326, 329] on span "A complete, step-by-step blueprint built to help you grow fast on Instagram. Wi…" at bounding box center [417, 342] width 257 height 55
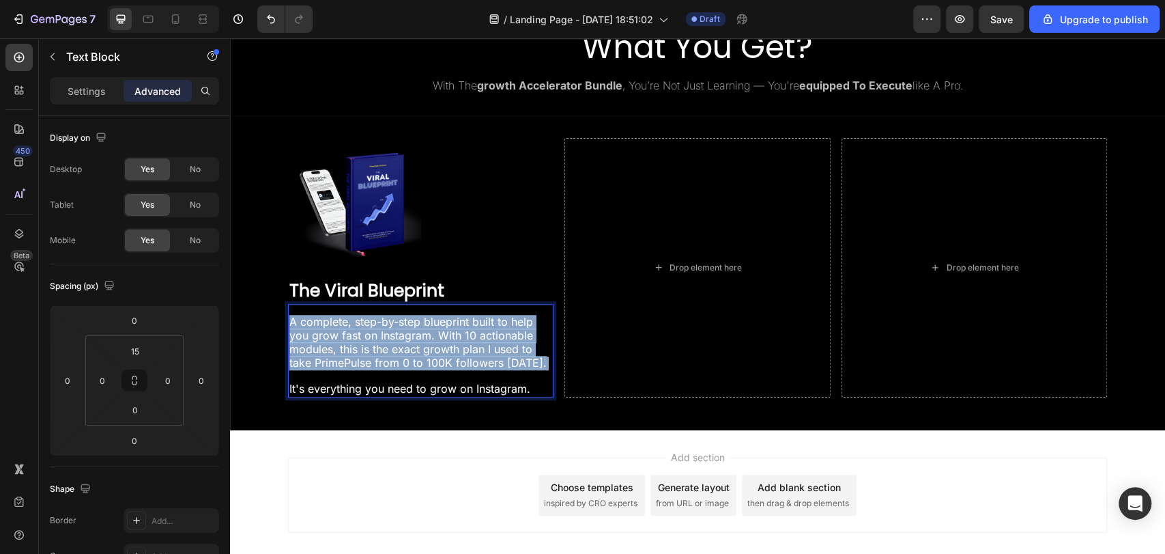
click at [326, 329] on span "A complete, step-by-step blueprint built to help you grow fast on Instagram. Wi…" at bounding box center [417, 342] width 257 height 55
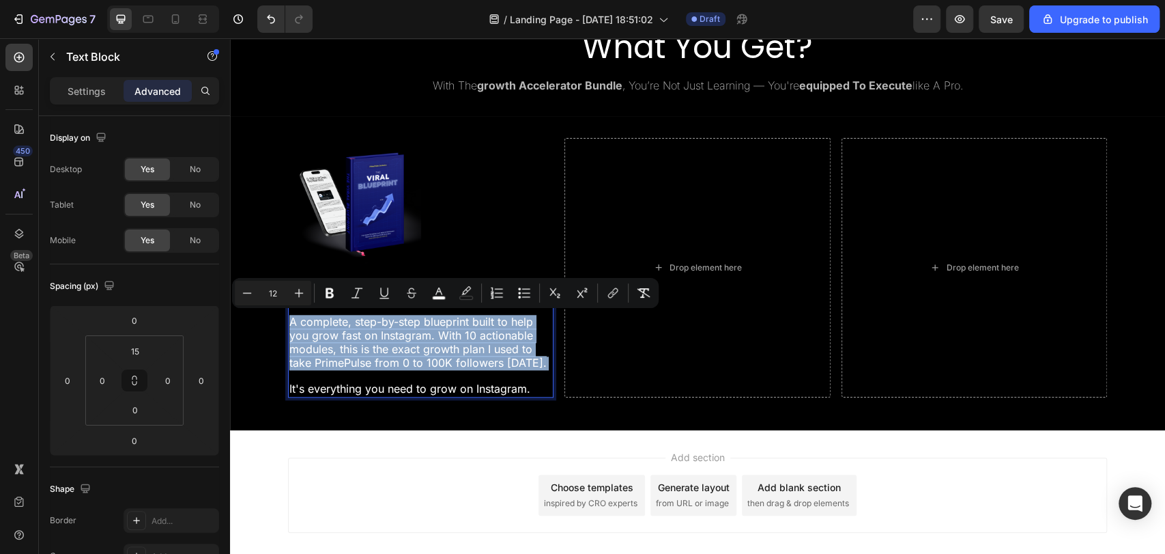
click at [326, 329] on span "A complete, step-by-step blueprint built to help you grow fast on Instagram. Wi…" at bounding box center [417, 342] width 257 height 55
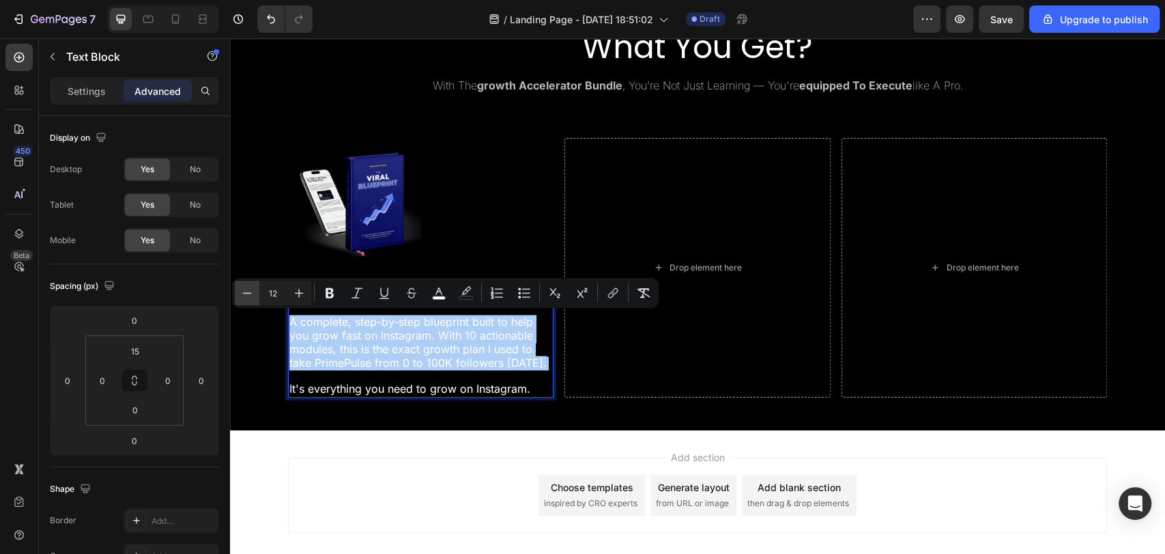
click at [250, 295] on icon "Editor contextual toolbar" at bounding box center [247, 293] width 14 height 14
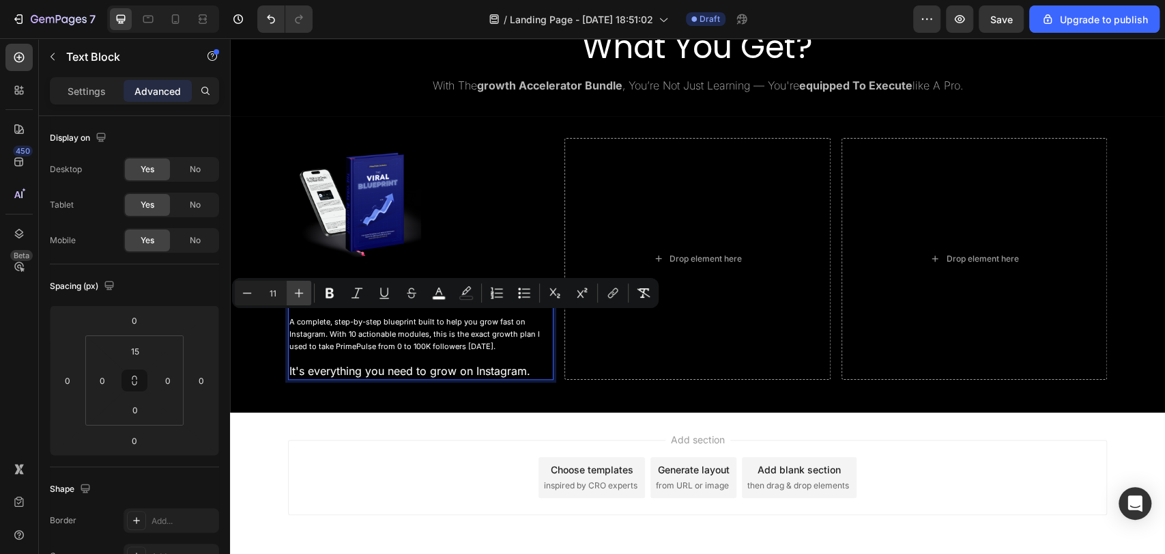
click at [299, 292] on icon "Editor contextual toolbar" at bounding box center [299, 293] width 9 height 9
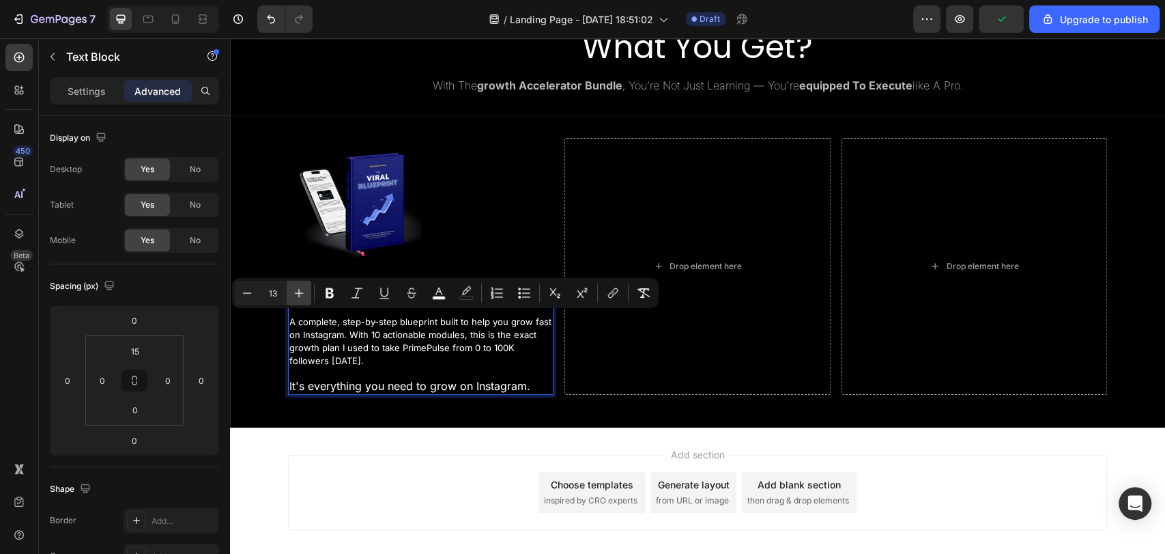
click at [299, 292] on icon "Editor contextual toolbar" at bounding box center [299, 293] width 9 height 9
type input "14"
click at [431, 362] on p "A complete, step-by-step blueprint built to help you grow fast on Instagram. Wi…" at bounding box center [420, 347] width 263 height 64
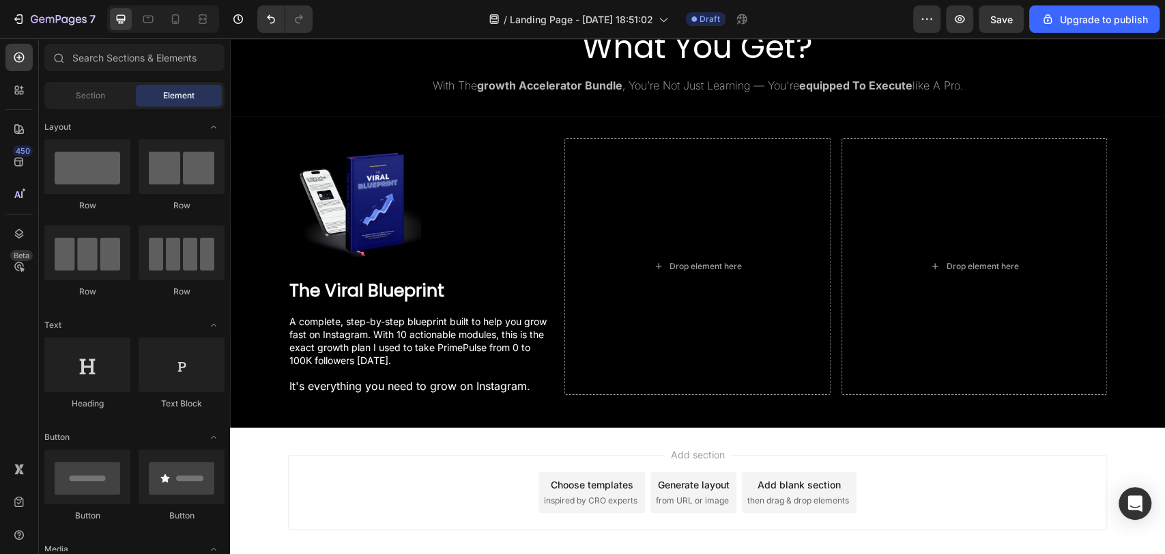
click at [489, 427] on div "Add section Choose templates inspired by CRO experts Generate layout from URL o…" at bounding box center [697, 511] width 935 height 168
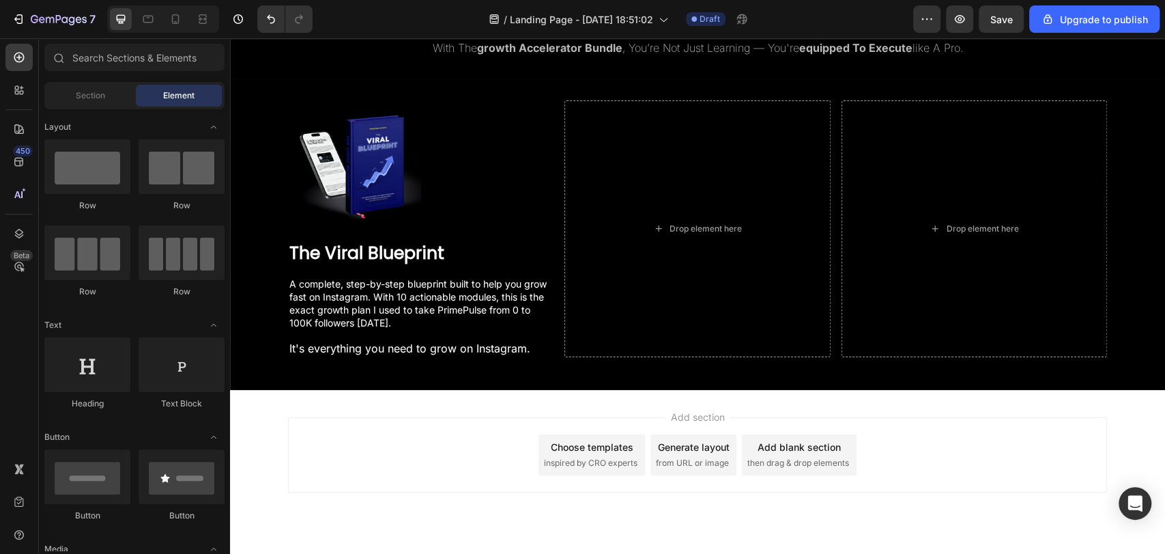
scroll to position [758, 0]
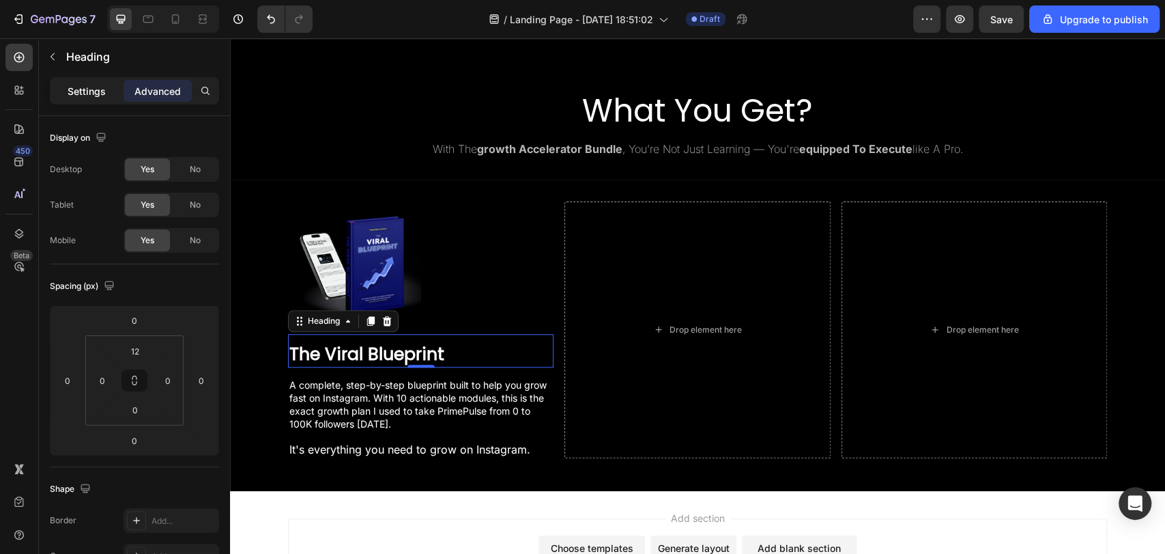
click at [98, 91] on p "Settings" at bounding box center [87, 91] width 38 height 14
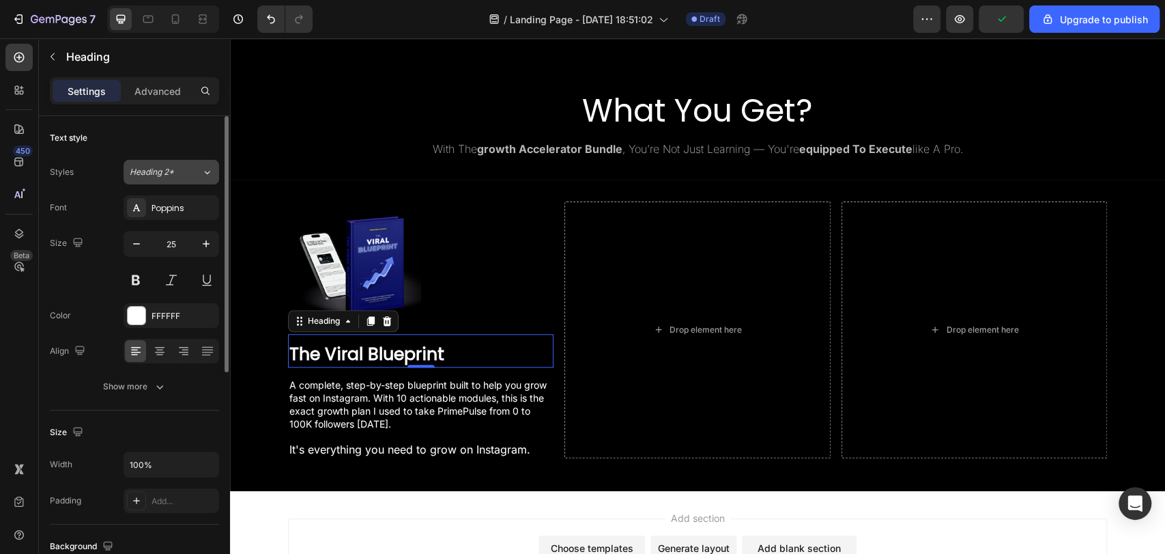
click at [177, 180] on button "Heading 2*" at bounding box center [172, 172] width 96 height 25
click at [156, 133] on div "Text style" at bounding box center [134, 138] width 169 height 22
click at [169, 215] on div "Poppins" at bounding box center [172, 207] width 96 height 25
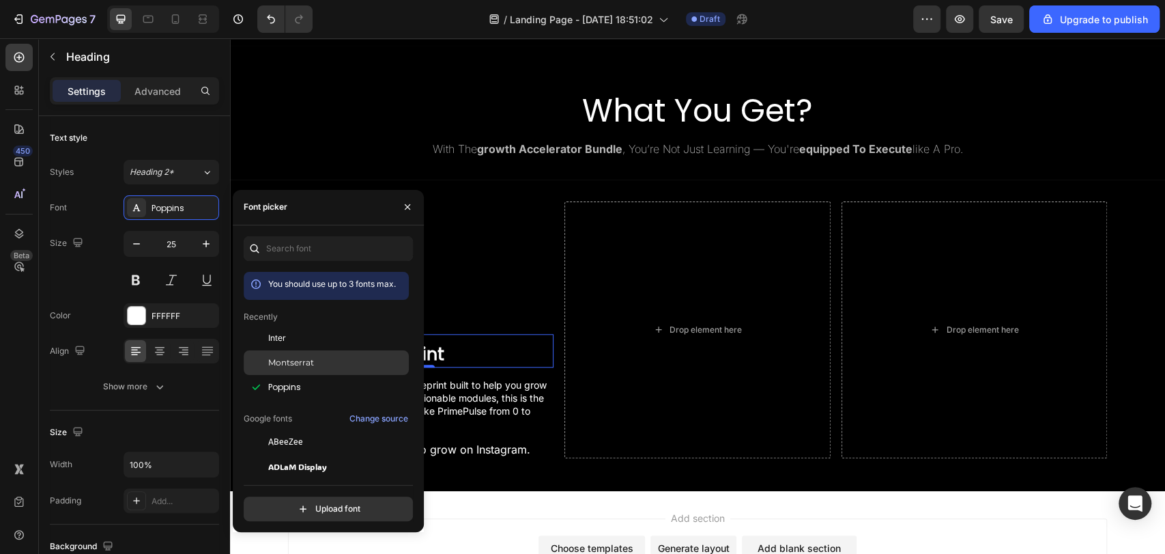
click at [298, 367] on span "Montserrat" at bounding box center [291, 362] width 46 height 12
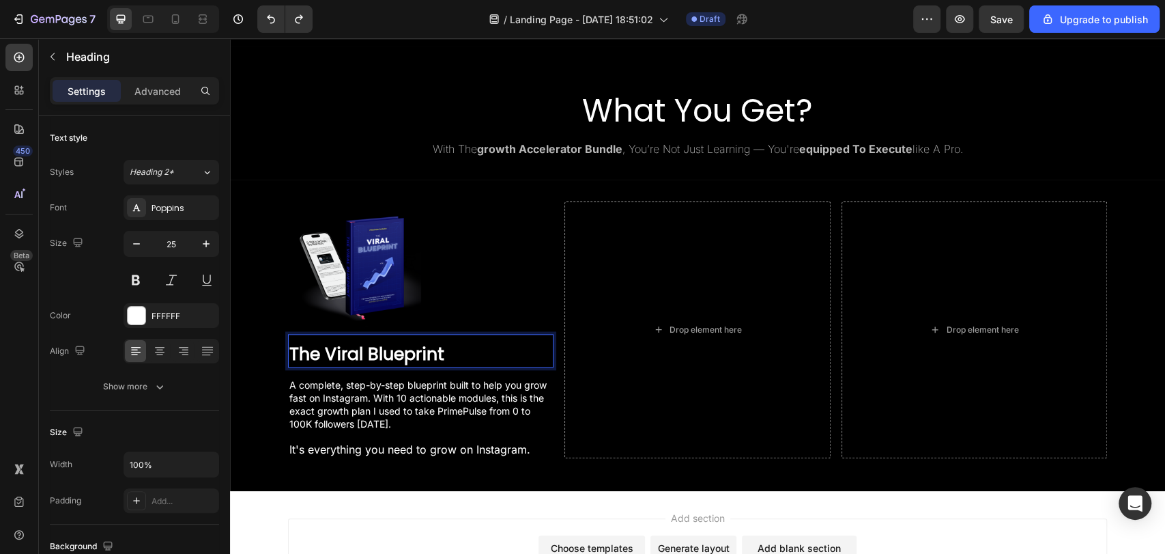
click at [463, 357] on p "The Viral Blueprint" at bounding box center [420, 354] width 263 height 23
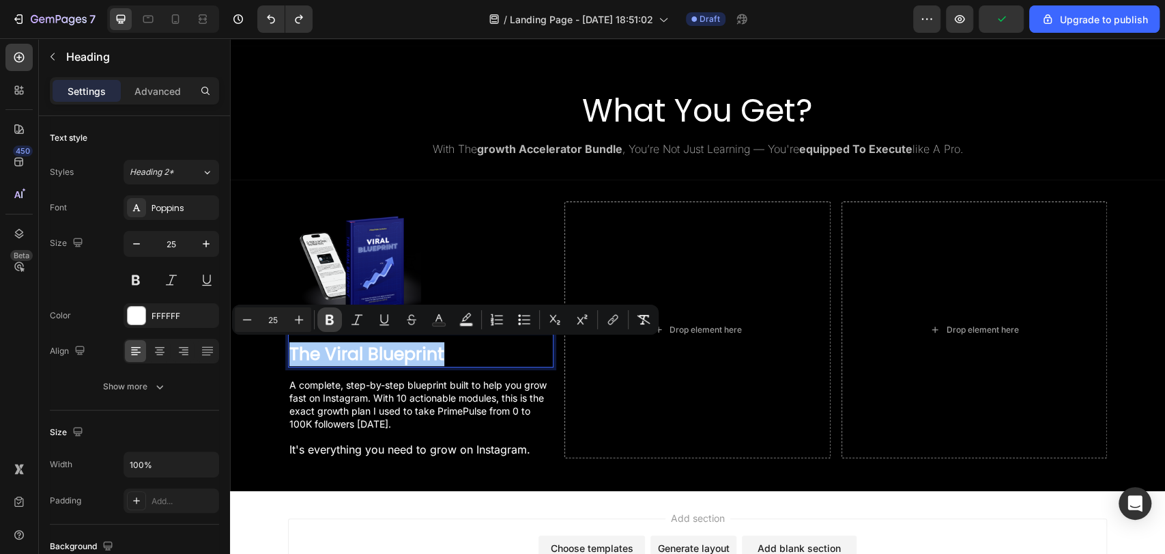
click at [326, 315] on icon "Editor contextual toolbar" at bounding box center [330, 320] width 8 height 10
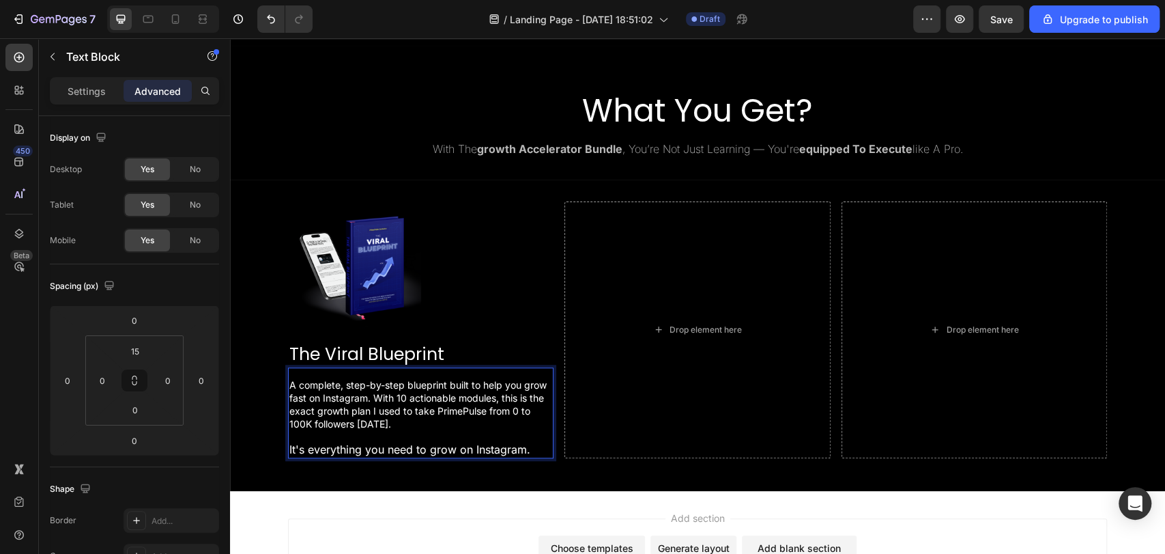
click at [527, 444] on p "It's everything you need to grow on Instagram." at bounding box center [420, 450] width 263 height 14
drag, startPoint x: 527, startPoint y: 444, endPoint x: 282, endPoint y: 441, distance: 245.1
click at [288, 441] on div "A complete, step-by-step blueprint built to help you grow fast on Instagram. Wi…" at bounding box center [421, 417] width 266 height 81
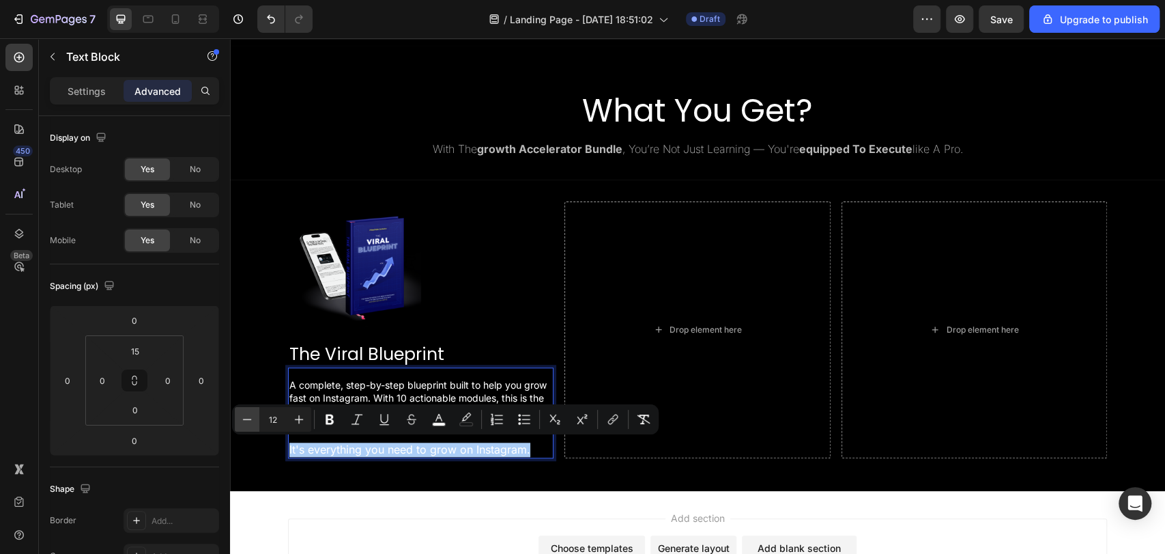
click at [251, 418] on icon "Editor contextual toolbar" at bounding box center [247, 419] width 14 height 14
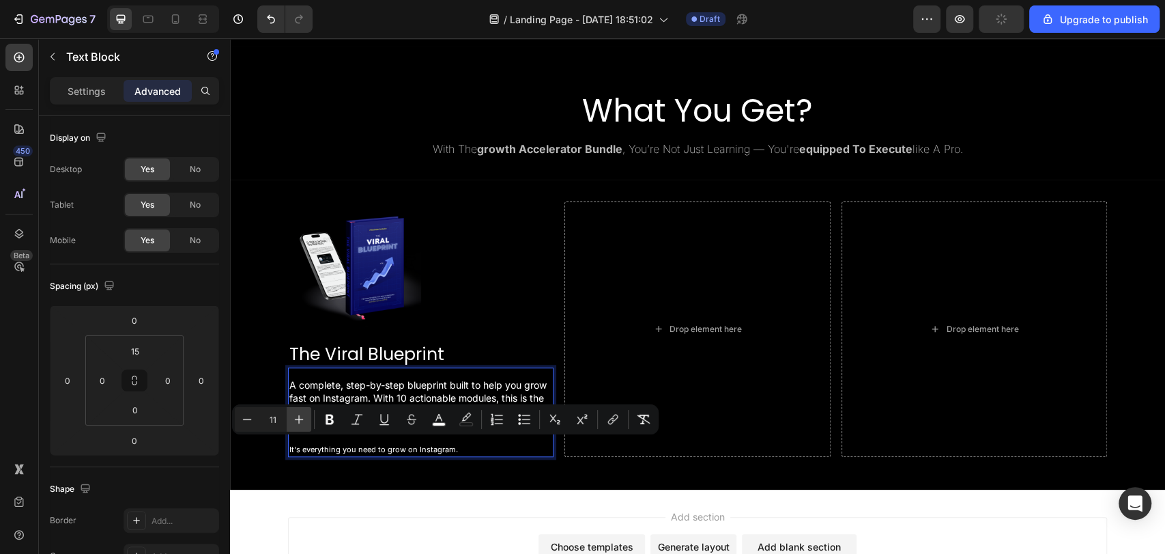
click at [293, 420] on icon "Editor contextual toolbar" at bounding box center [299, 419] width 14 height 14
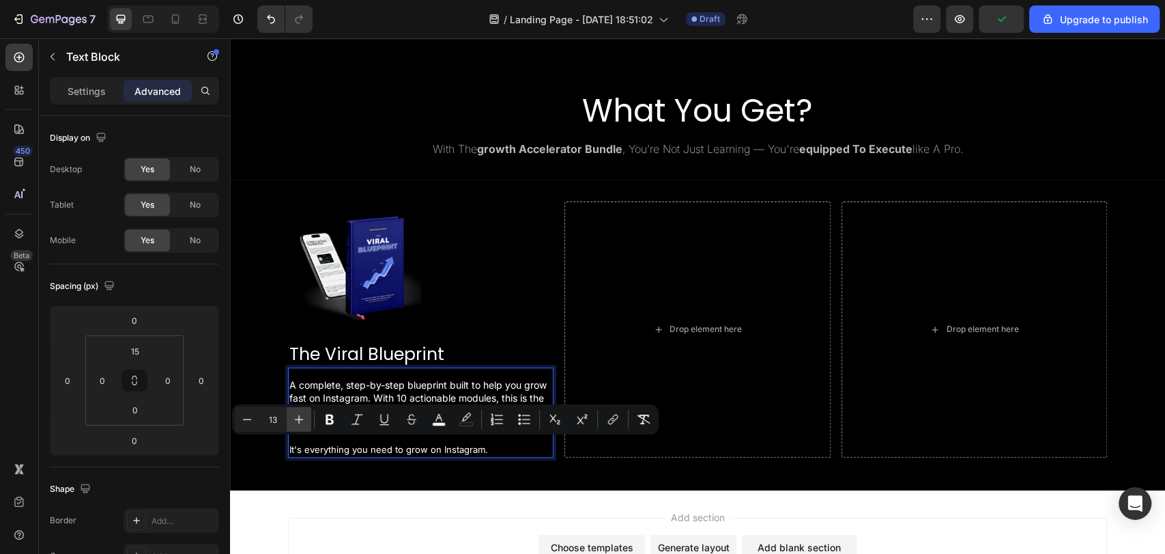
click at [293, 420] on icon "Editor contextual toolbar" at bounding box center [299, 419] width 14 height 14
type input "14"
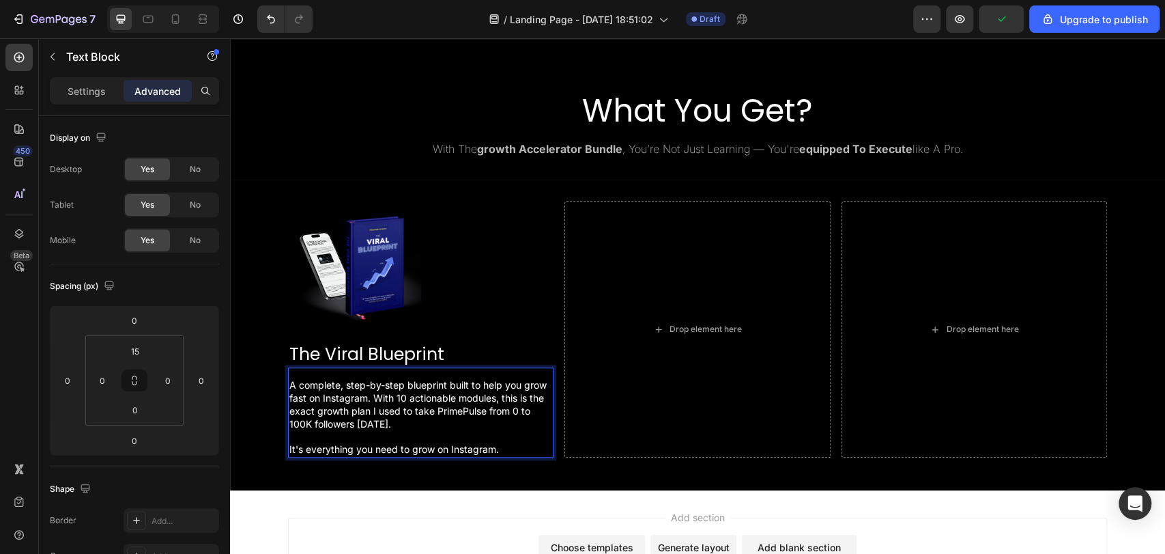
click at [369, 397] on span "A complete, step-by-step blueprint built to help you grow fast on Instagram. Wi…" at bounding box center [417, 404] width 257 height 51
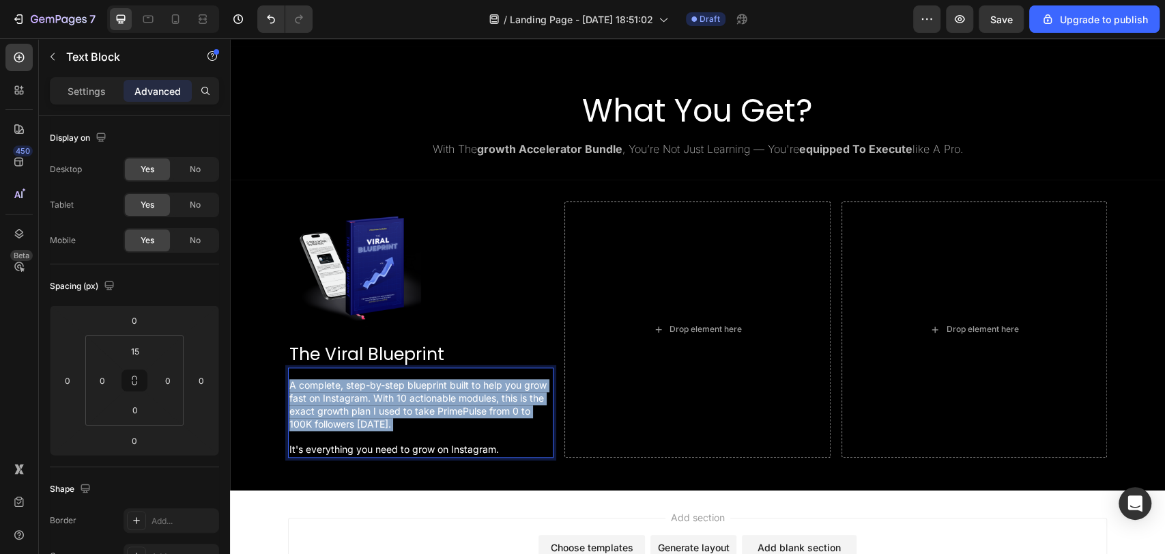
click at [369, 397] on span "A complete, step-by-step blueprint built to help you grow fast on Instagram. Wi…" at bounding box center [417, 404] width 257 height 51
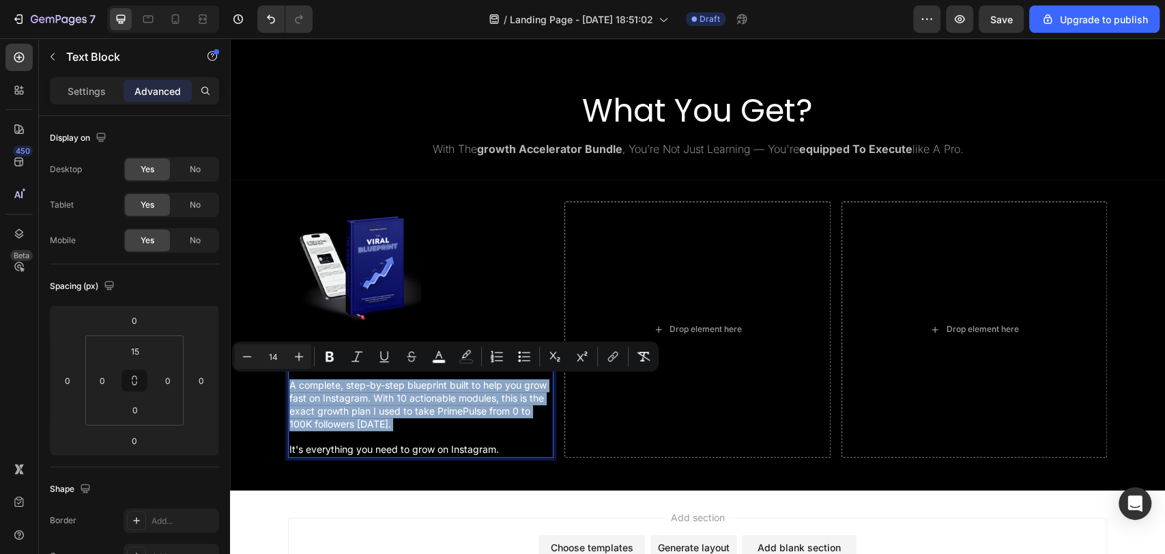
click at [436, 423] on p "A complete, step-by-step blueprint built to help you grow fast on Instagram. Wi…" at bounding box center [420, 411] width 263 height 64
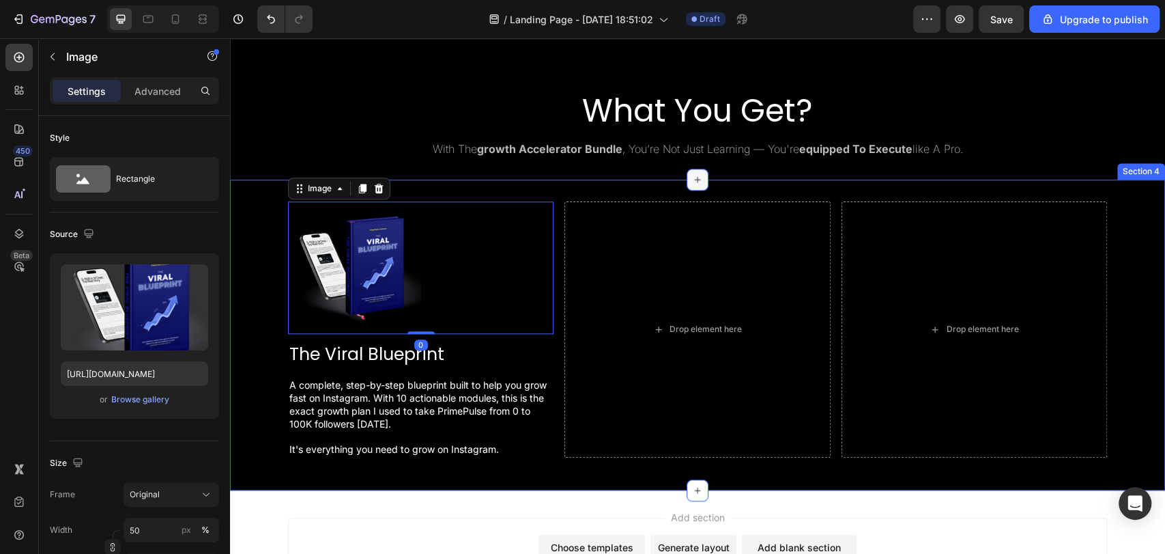
click at [687, 174] on div at bounding box center [698, 180] width 22 height 22
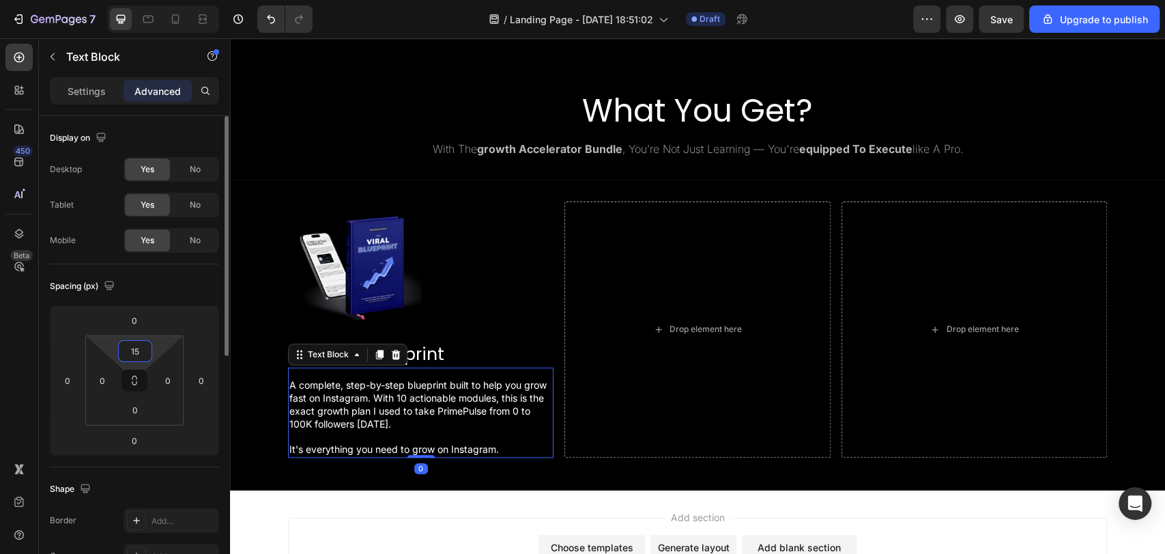
click at [136, 348] on input "15" at bounding box center [134, 351] width 27 height 20
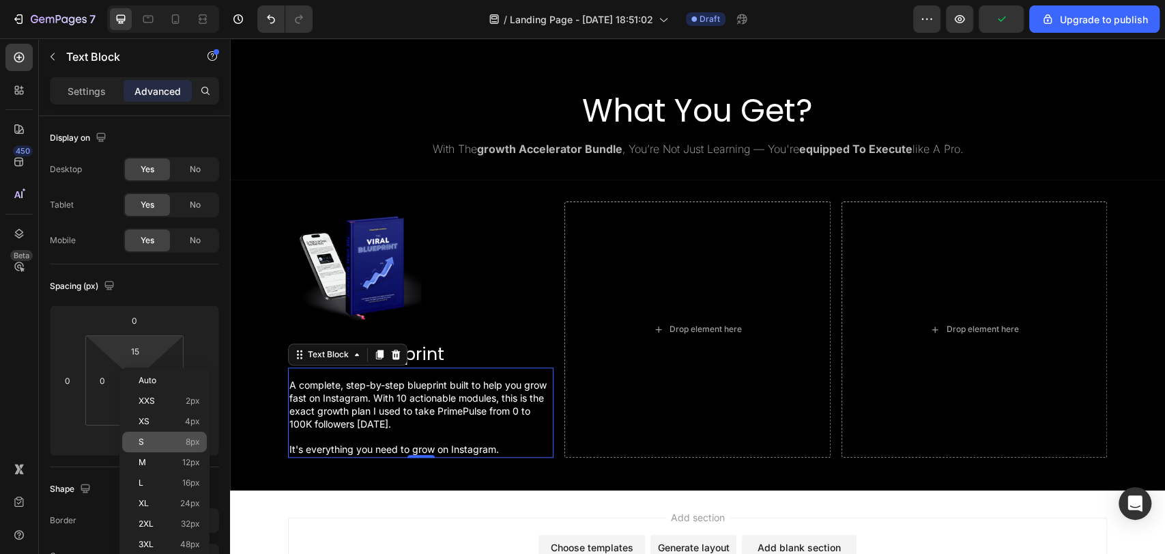
click at [173, 448] on div "S 8px" at bounding box center [164, 441] width 85 height 20
type input "8"
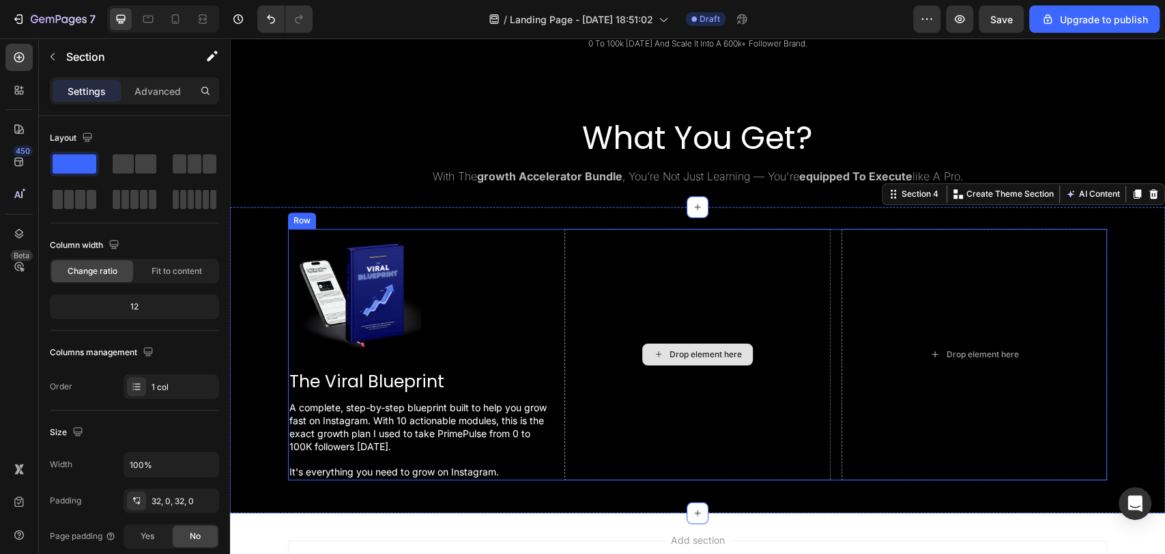
scroll to position [646, 0]
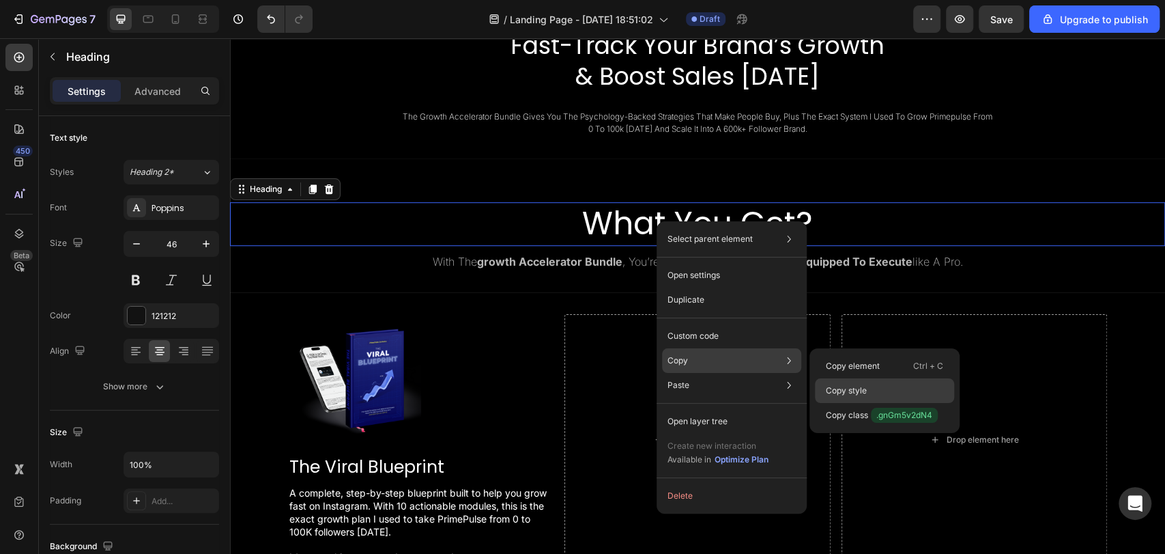
click at [862, 392] on p "Copy style" at bounding box center [846, 390] width 41 height 12
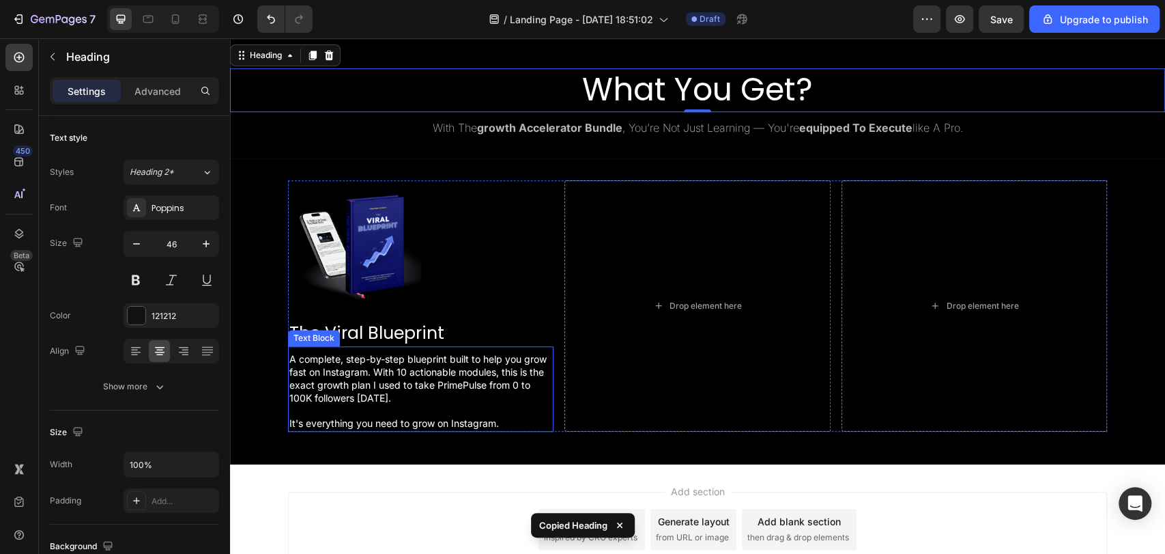
scroll to position [783, 0]
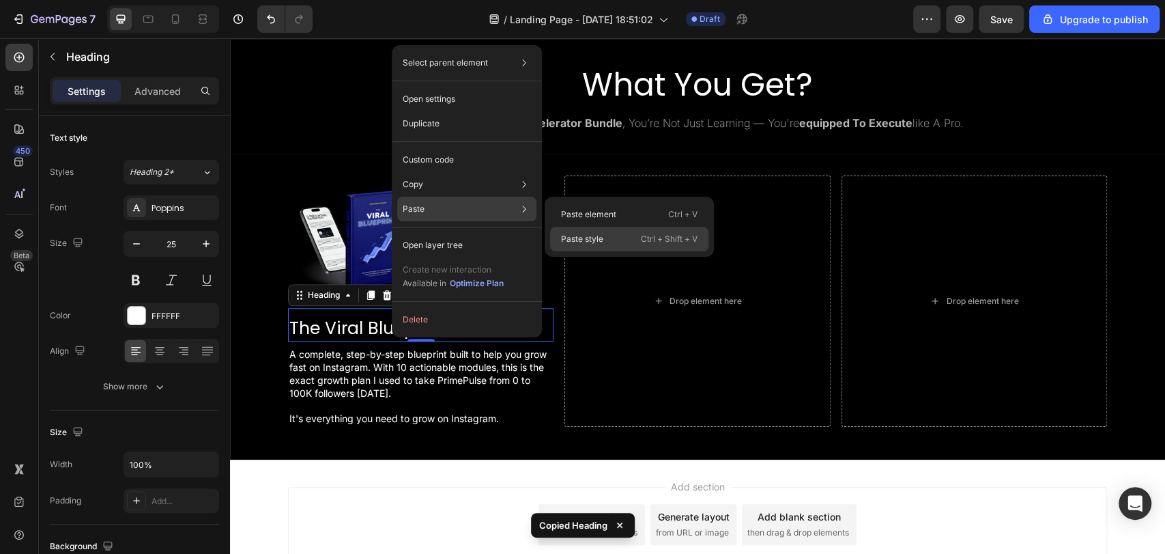
click at [598, 235] on p "Paste style" at bounding box center [582, 239] width 42 height 12
type input "46"
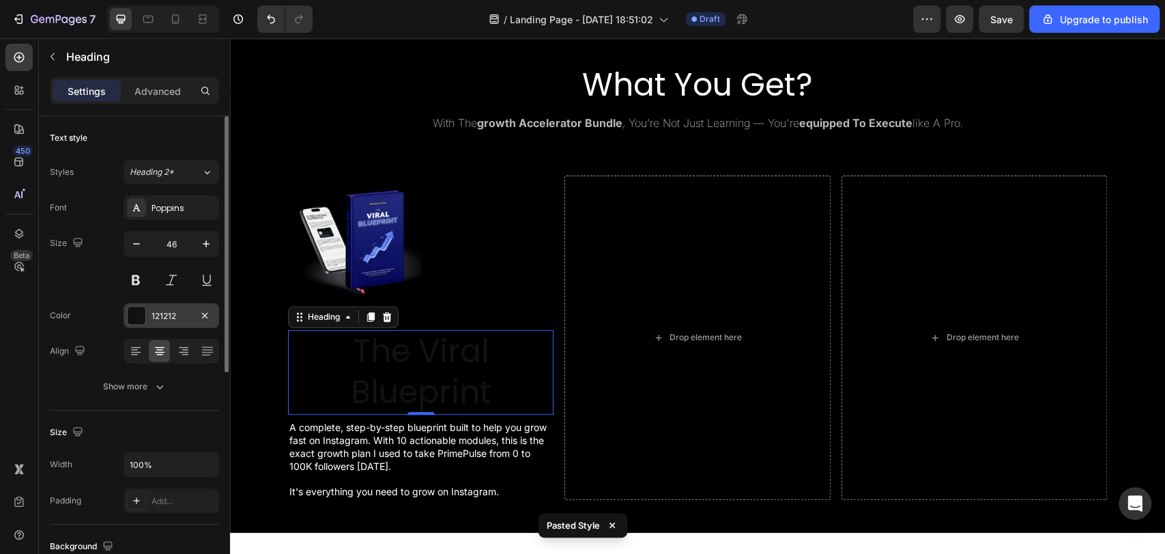
click at [145, 313] on div at bounding box center [137, 315] width 18 height 18
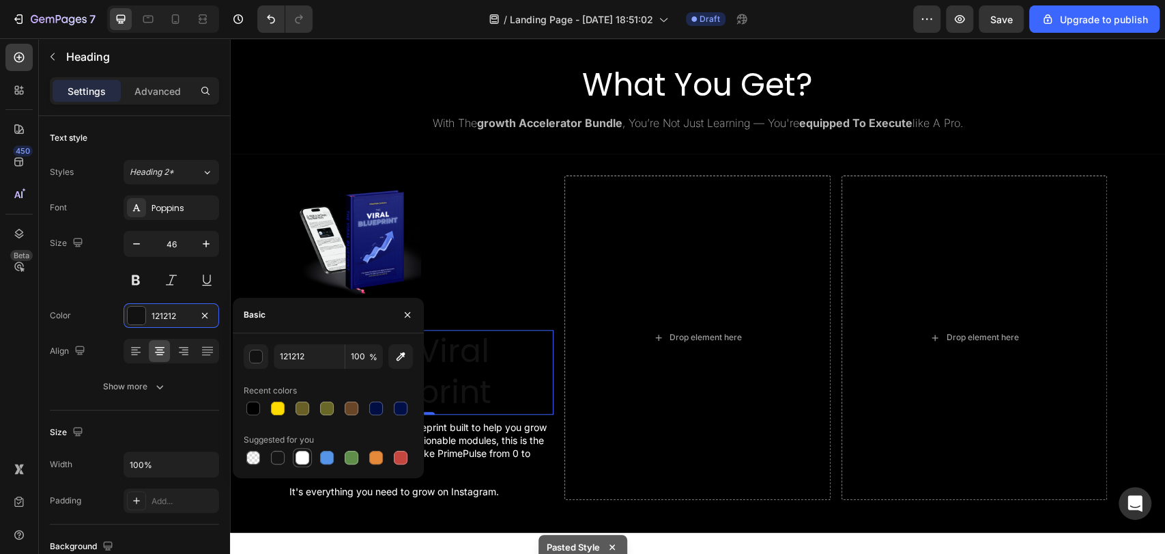
click at [296, 457] on div at bounding box center [303, 457] width 14 height 14
type input "FFFFFF"
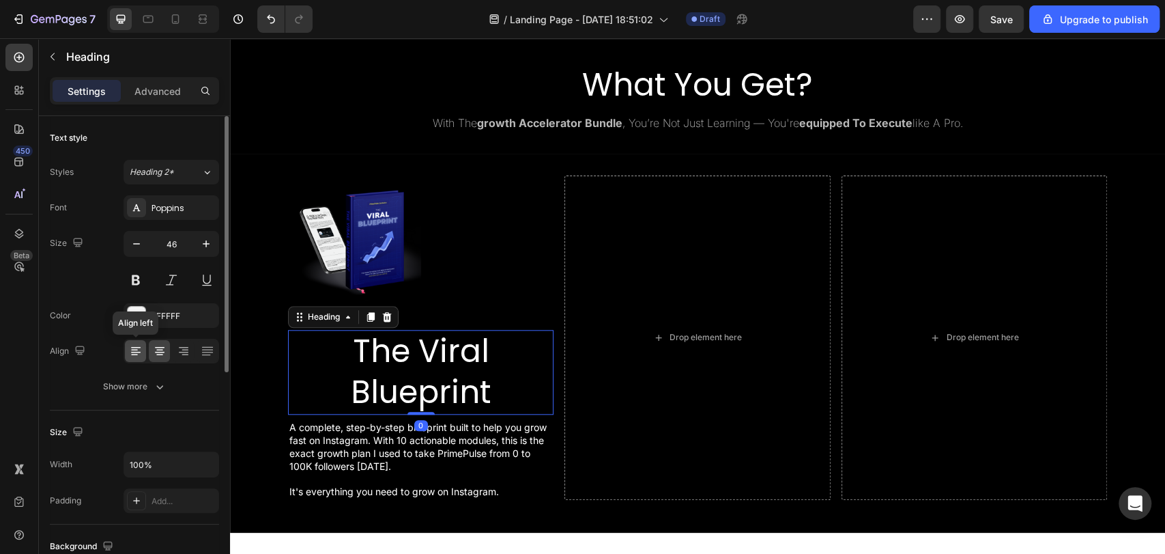
click at [137, 351] on icon at bounding box center [136, 351] width 14 height 14
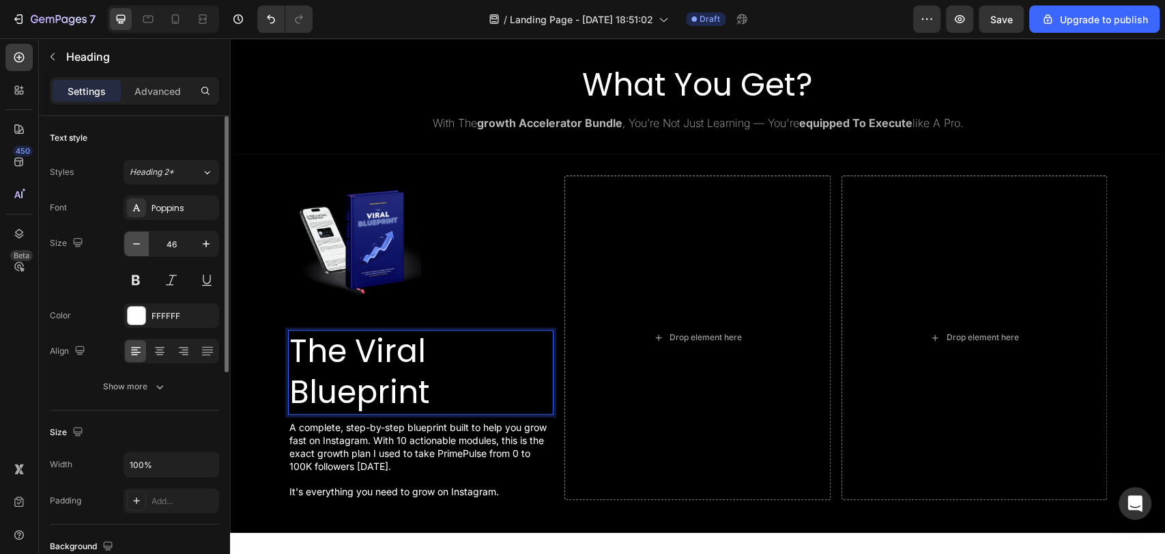
click at [141, 247] on icon "button" at bounding box center [137, 244] width 14 height 14
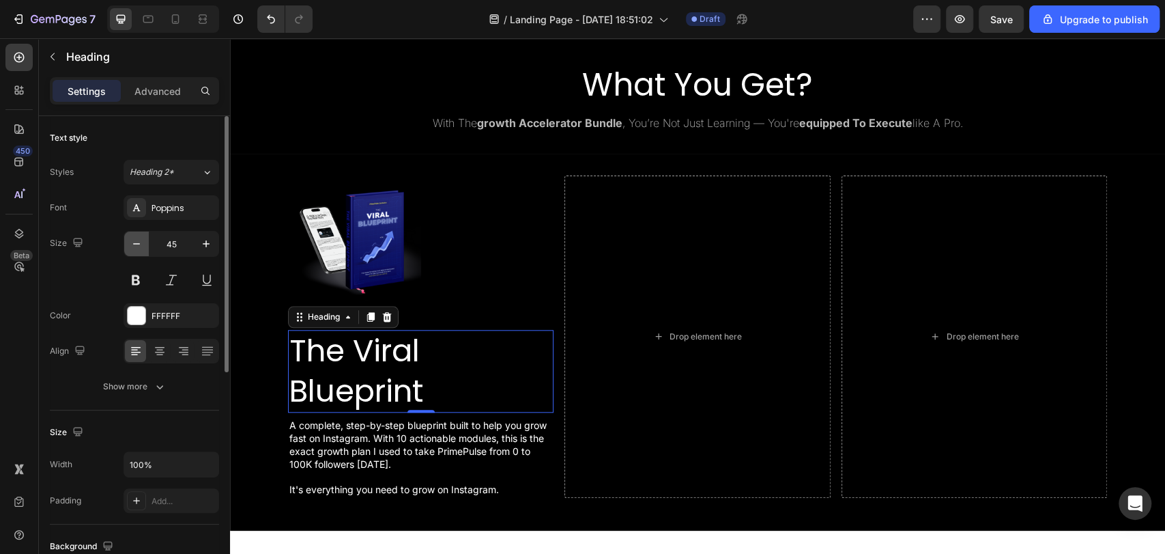
click at [141, 247] on icon "button" at bounding box center [137, 244] width 14 height 14
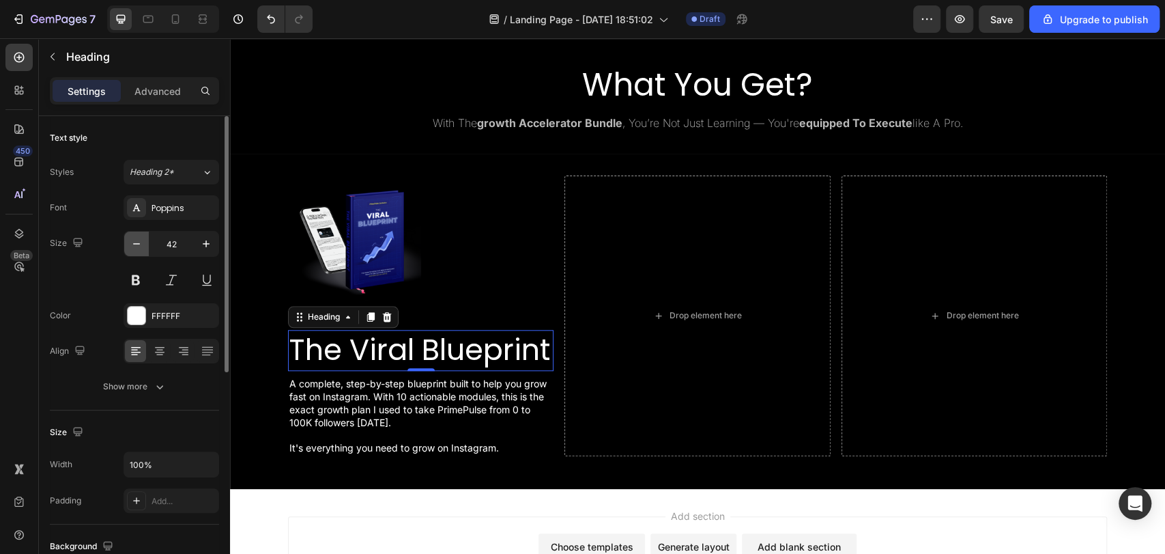
click at [141, 247] on icon "button" at bounding box center [137, 244] width 14 height 14
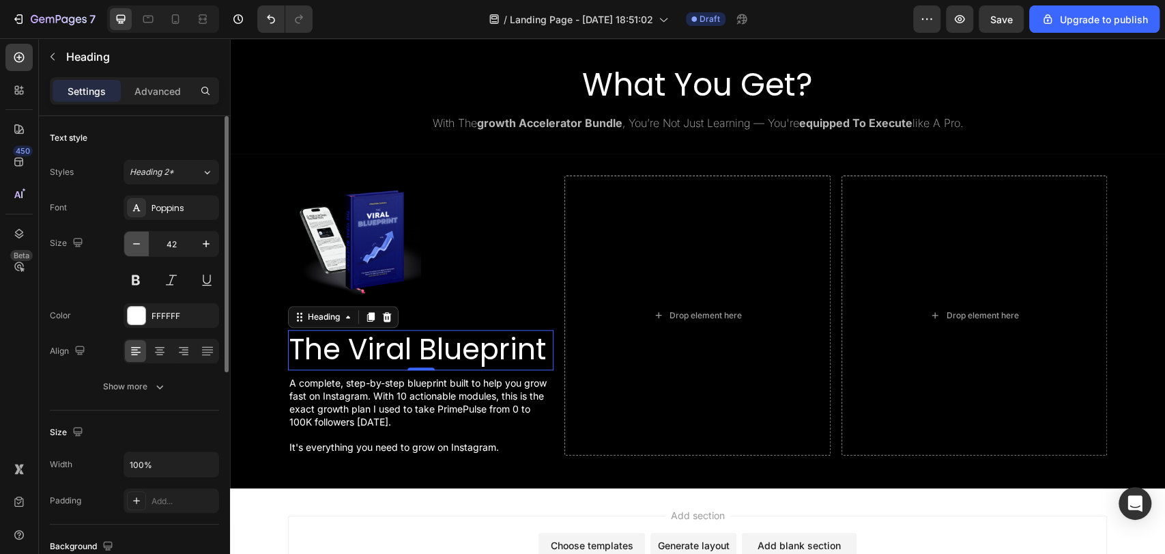
click at [141, 247] on icon "button" at bounding box center [137, 244] width 14 height 14
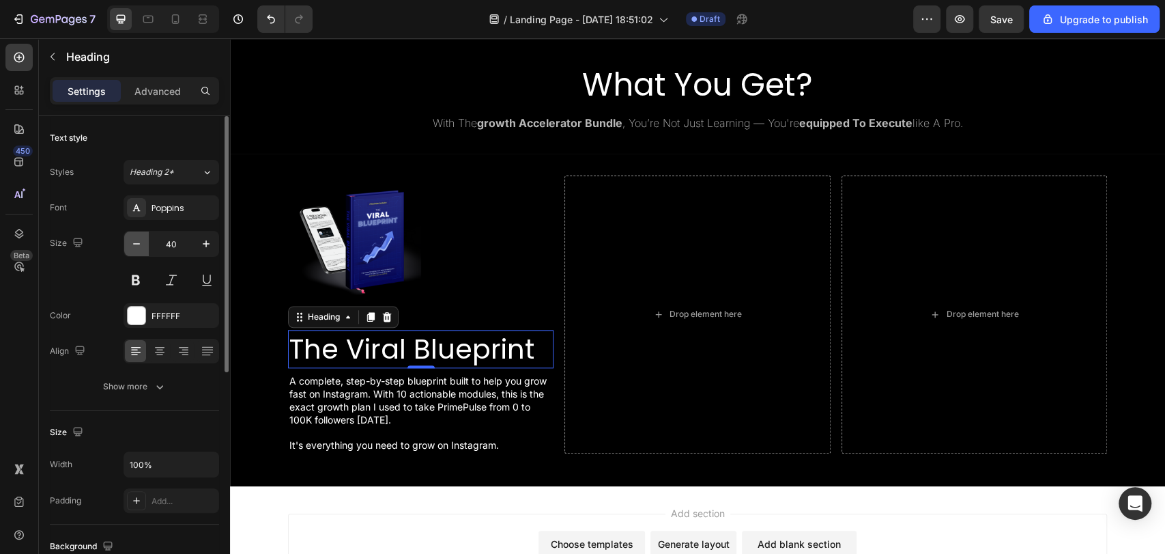
click at [141, 247] on icon "button" at bounding box center [137, 244] width 14 height 14
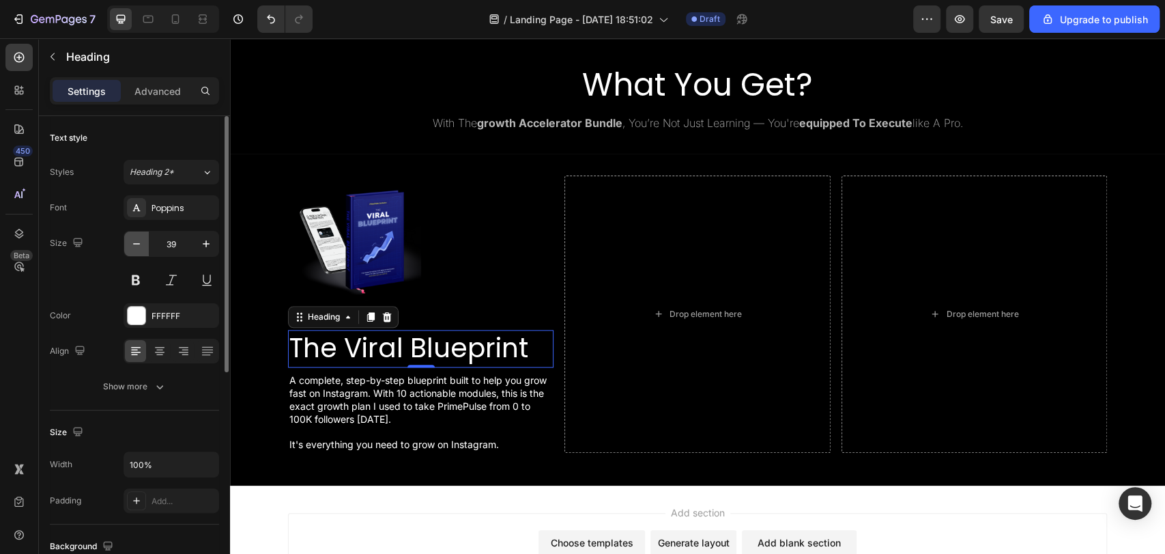
click at [141, 247] on icon "button" at bounding box center [137, 244] width 14 height 14
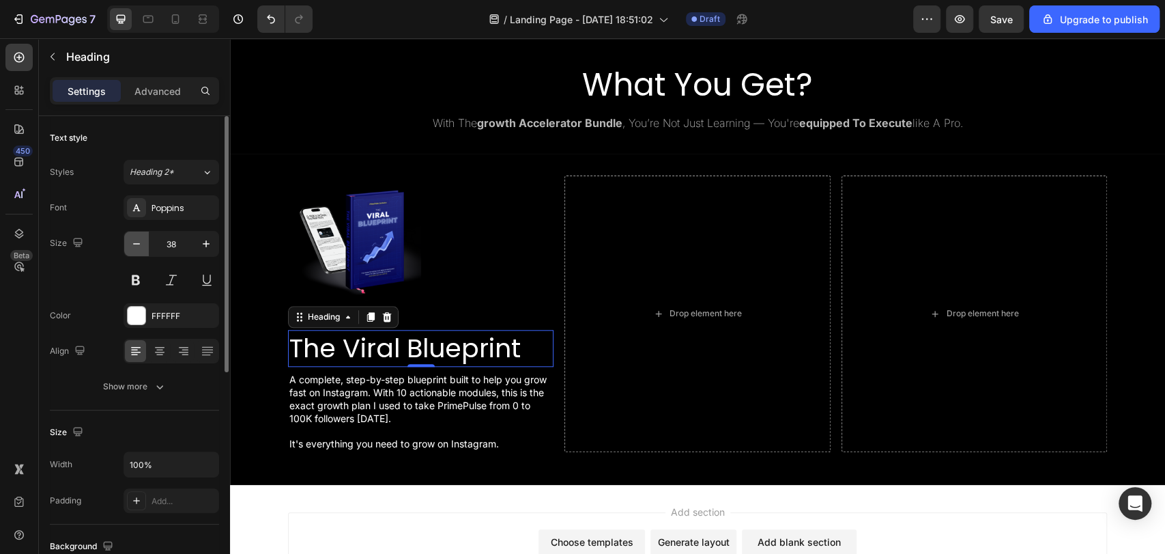
click at [141, 247] on icon "button" at bounding box center [137, 244] width 14 height 14
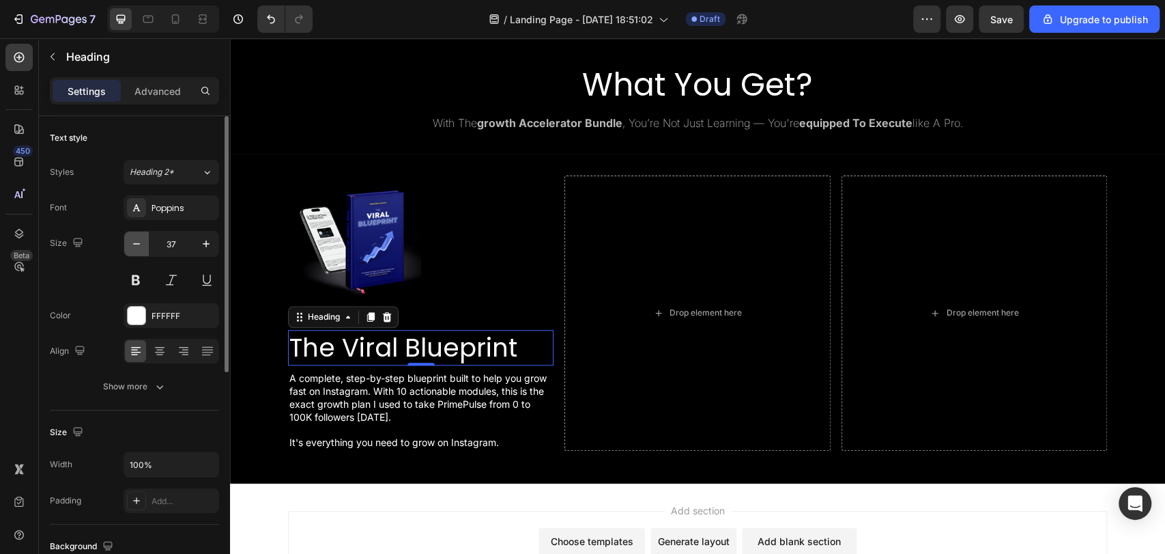
click at [141, 247] on icon "button" at bounding box center [137, 244] width 14 height 14
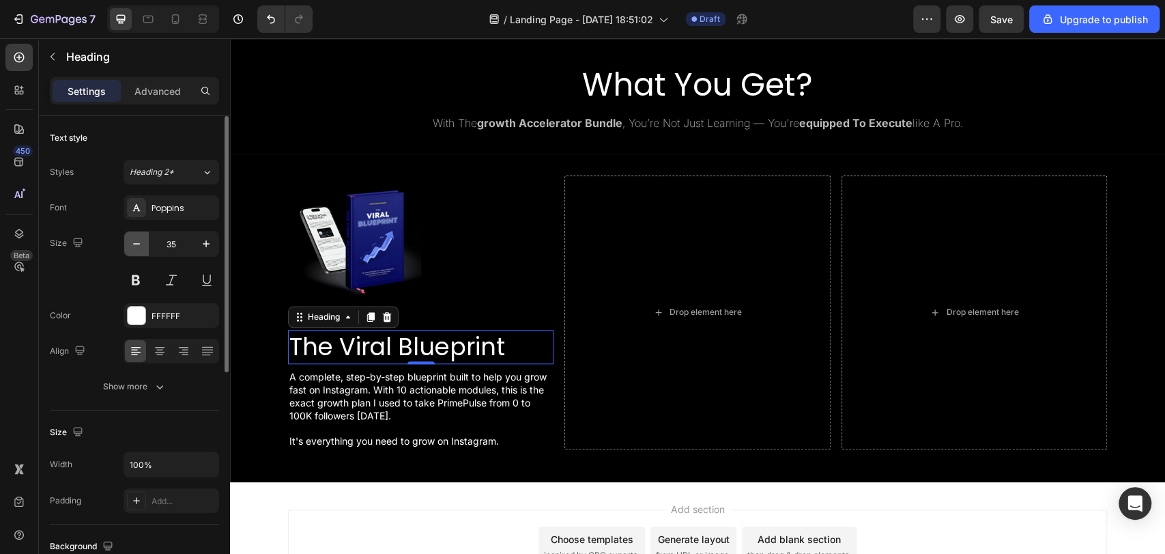
click at [141, 248] on icon "button" at bounding box center [137, 244] width 14 height 14
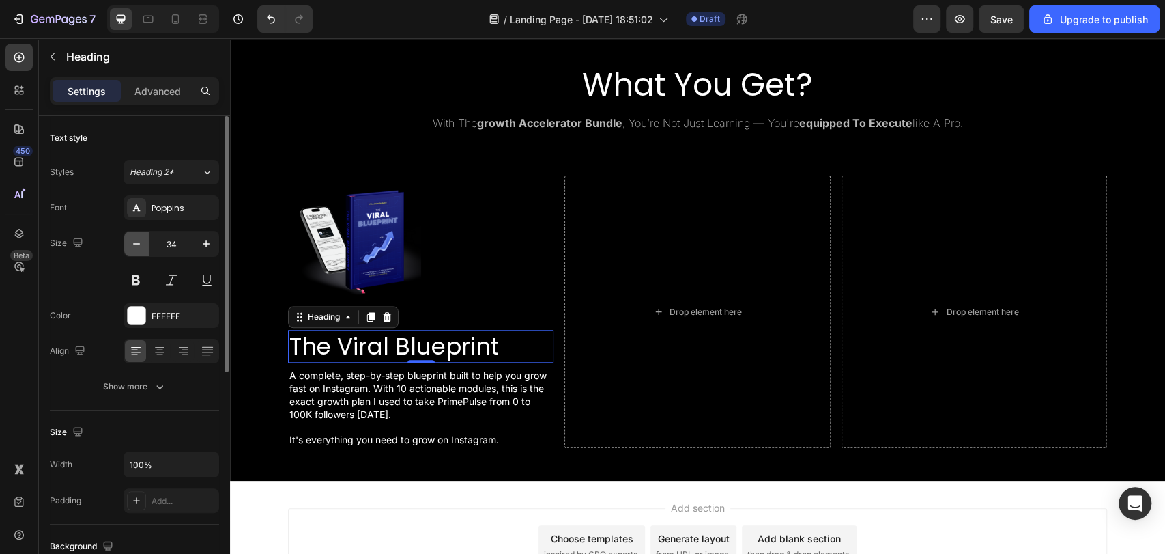
click at [141, 248] on icon "button" at bounding box center [137, 244] width 14 height 14
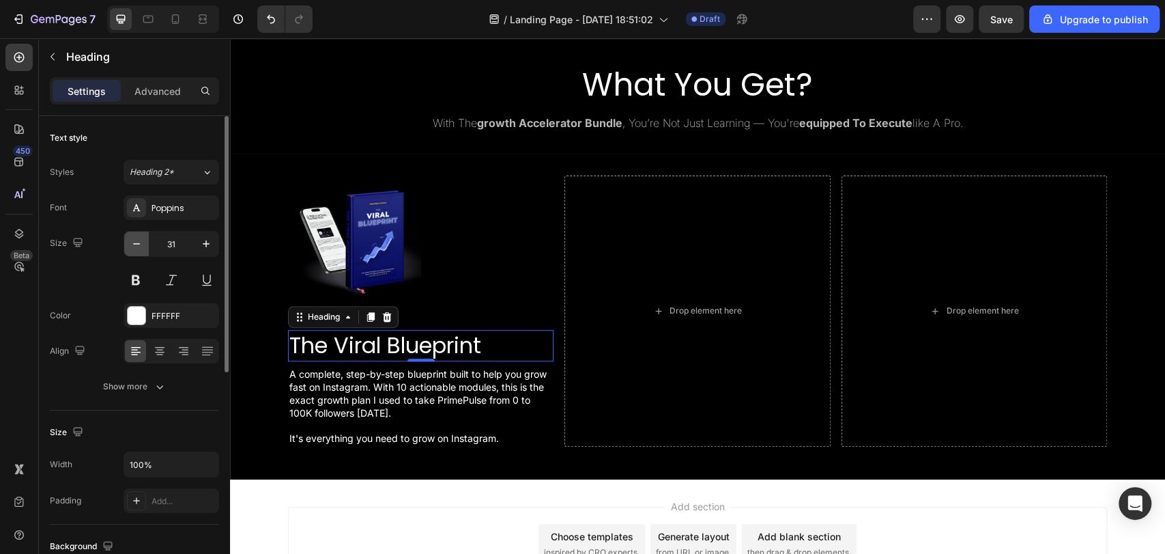
click at [141, 248] on icon "button" at bounding box center [137, 244] width 14 height 14
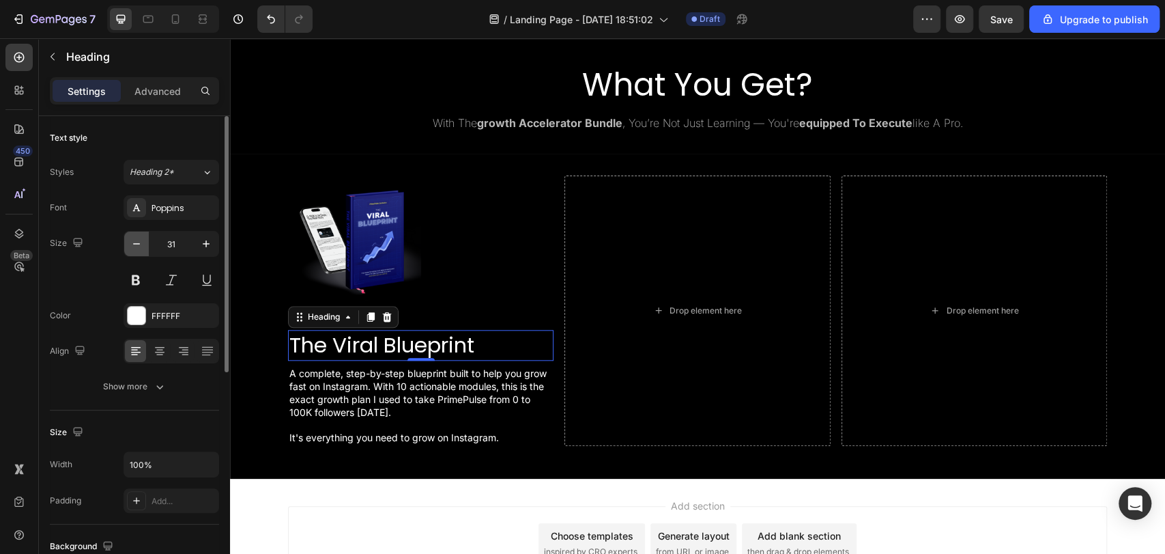
type input "30"
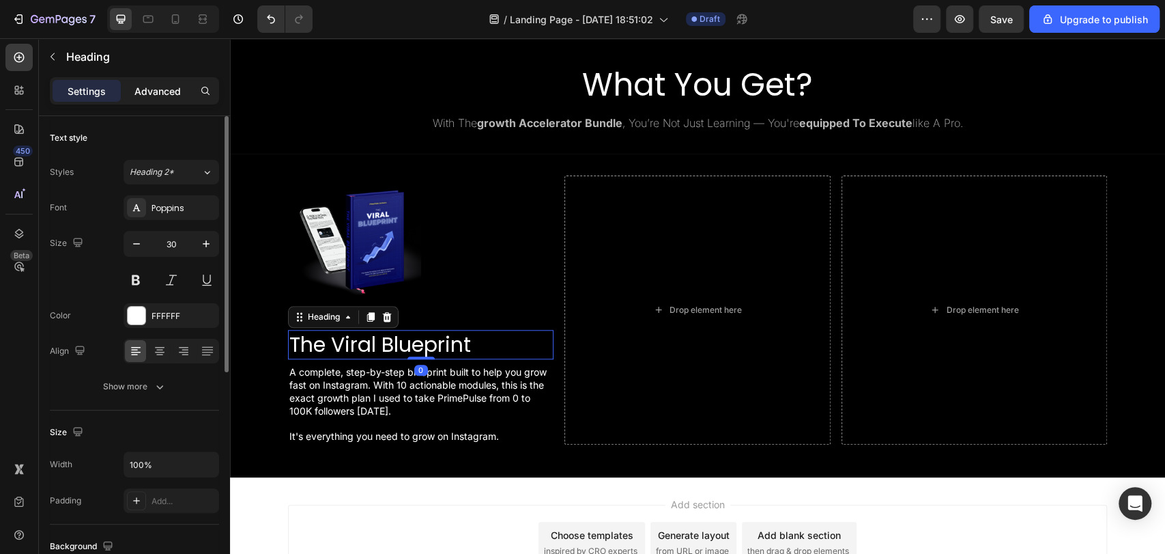
click at [156, 94] on p "Advanced" at bounding box center [157, 91] width 46 height 14
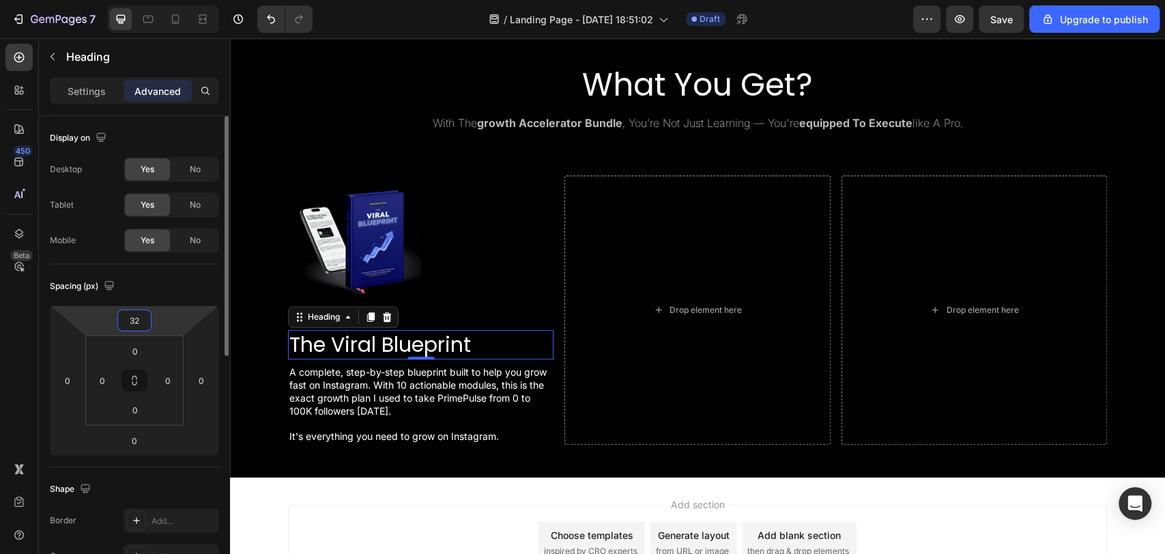
click at [131, 317] on input "32" at bounding box center [134, 320] width 27 height 20
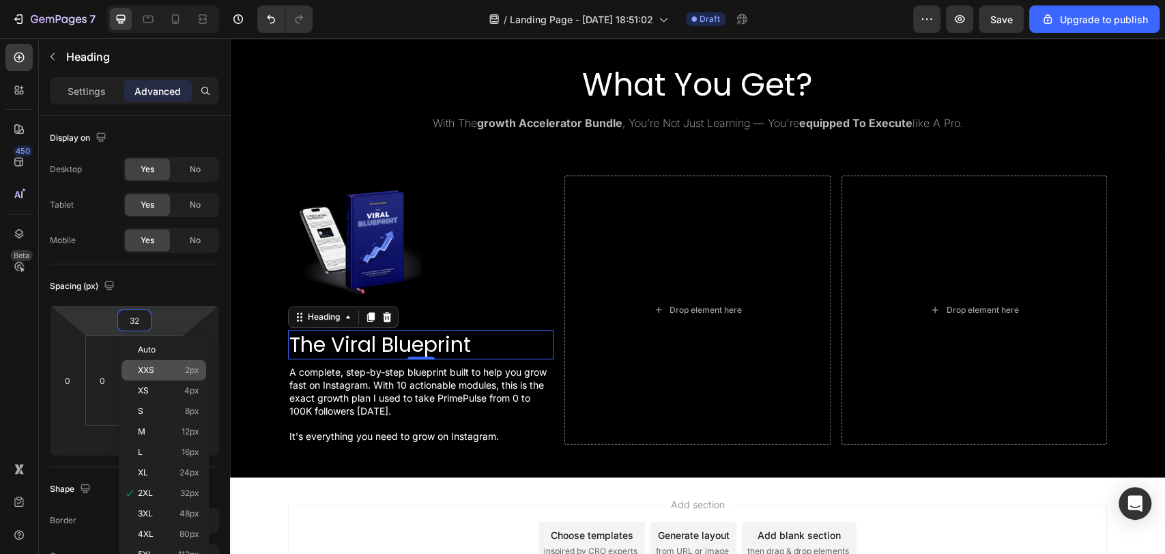
type input "2"
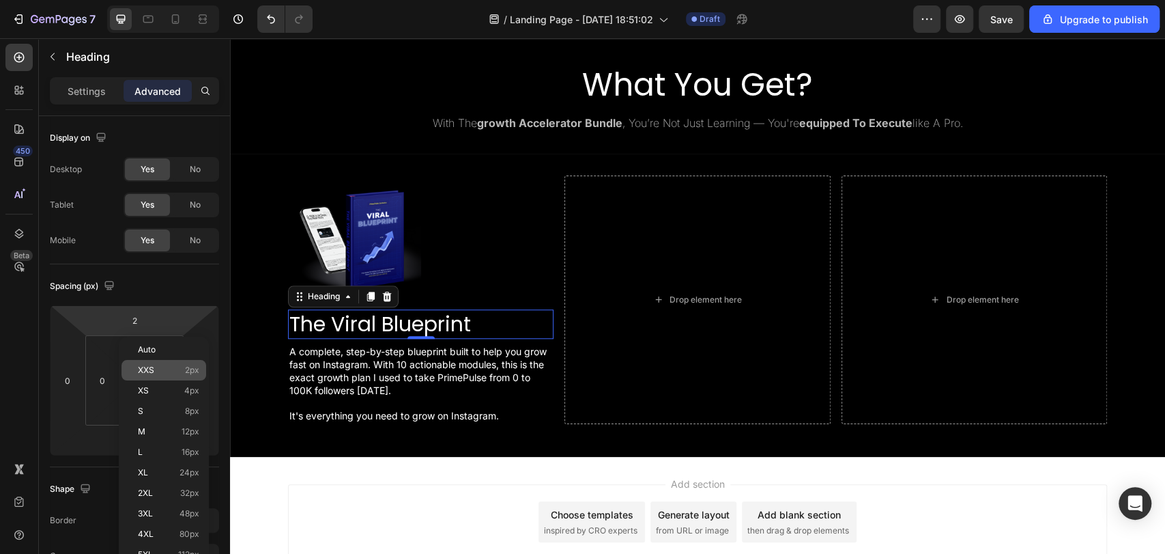
click at [154, 370] on p "XXS 2px" at bounding box center [168, 370] width 61 height 10
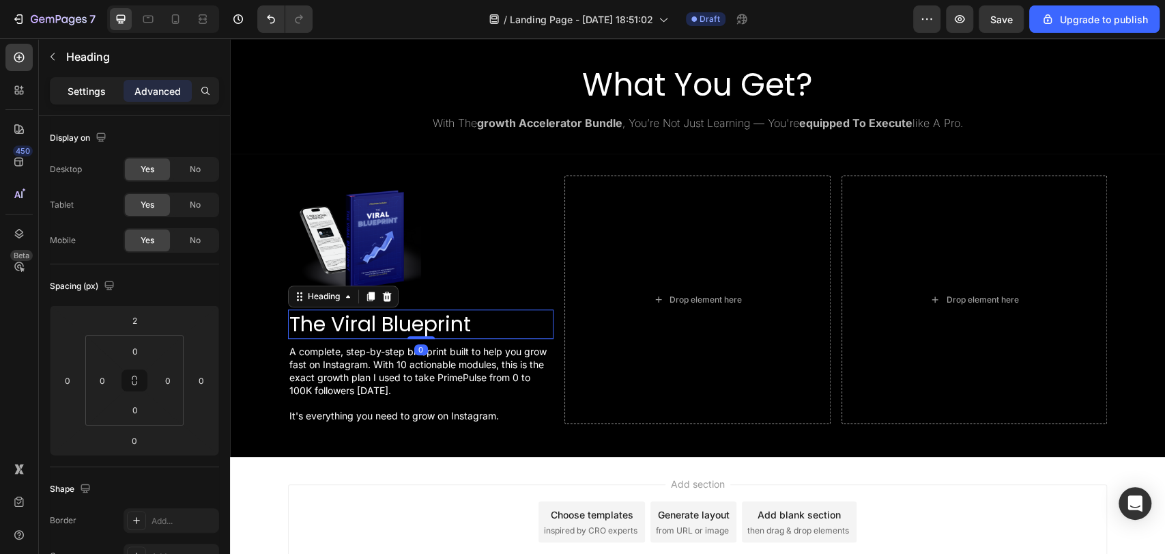
click at [82, 94] on p "Settings" at bounding box center [87, 91] width 38 height 14
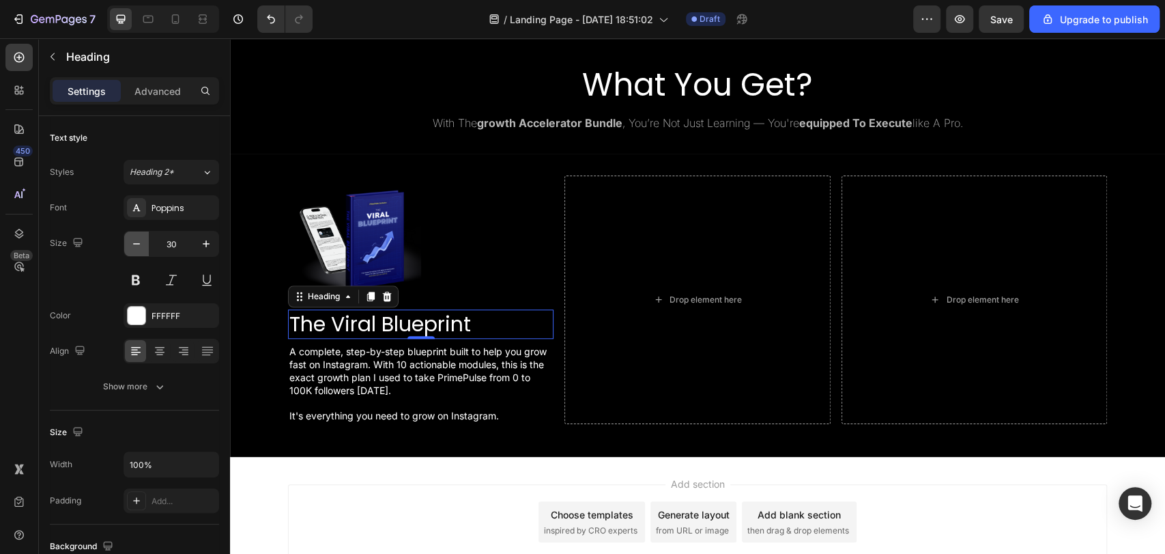
click at [134, 242] on icon "button" at bounding box center [137, 244] width 14 height 14
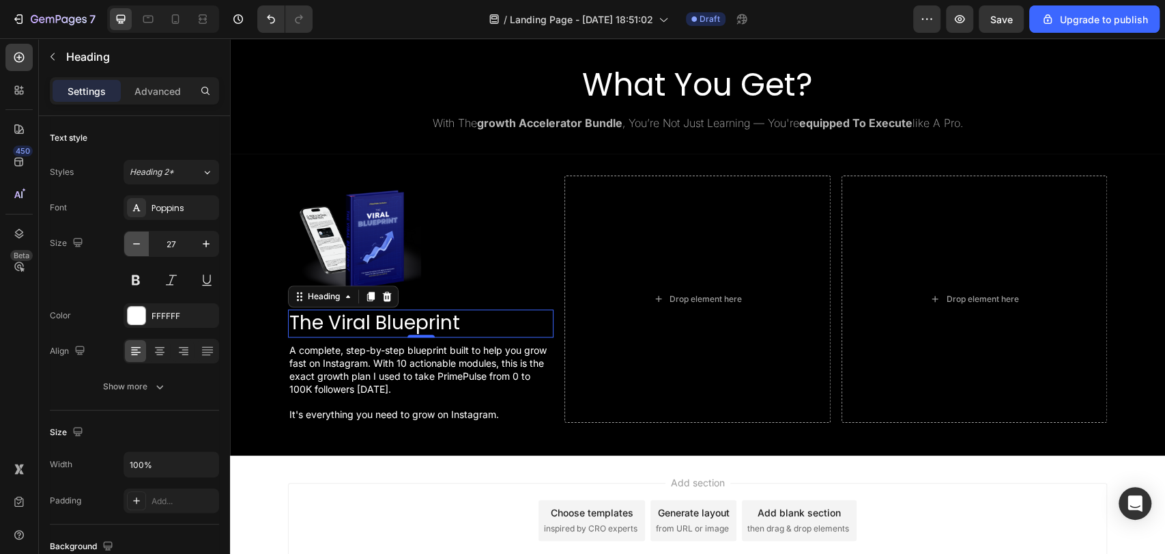
click at [134, 242] on icon "button" at bounding box center [137, 244] width 14 height 14
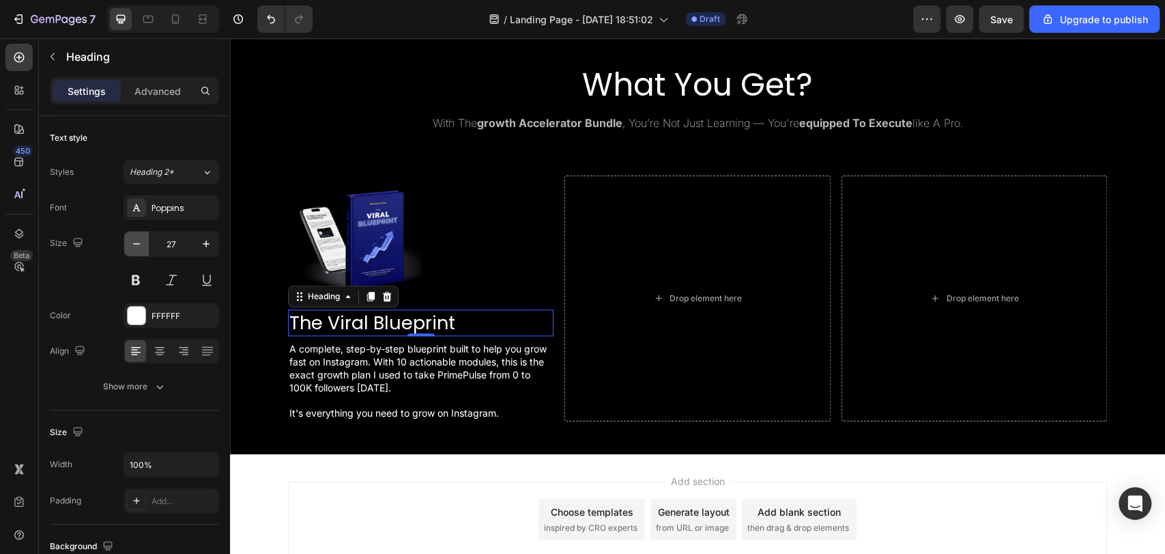
type input "26"
click at [197, 250] on button "button" at bounding box center [206, 243] width 25 height 25
type input "27"
click at [156, 88] on p "Advanced" at bounding box center [157, 91] width 46 height 14
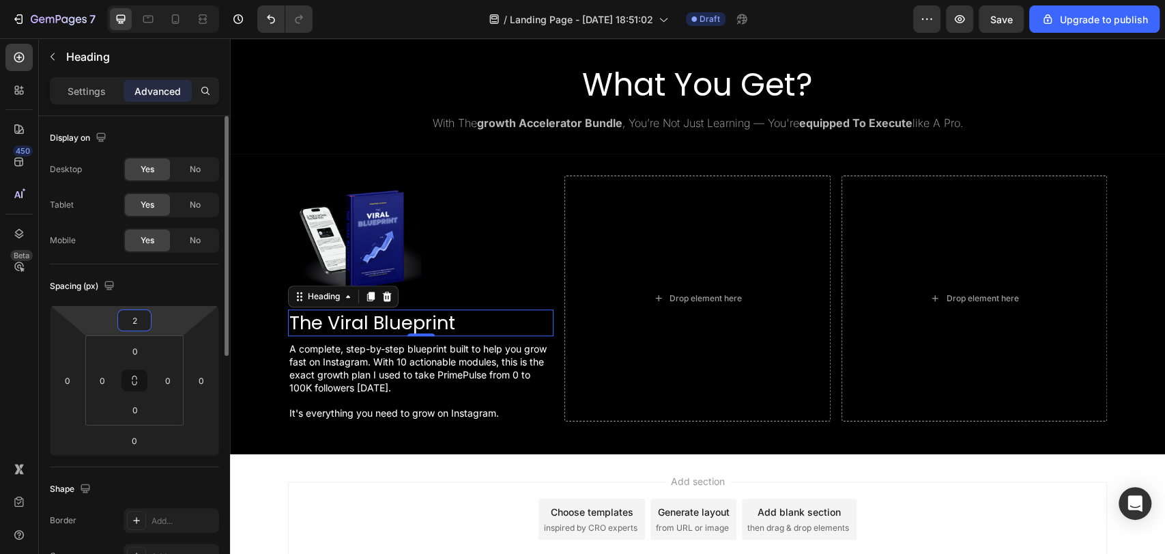
click at [137, 321] on input "2" at bounding box center [134, 320] width 27 height 20
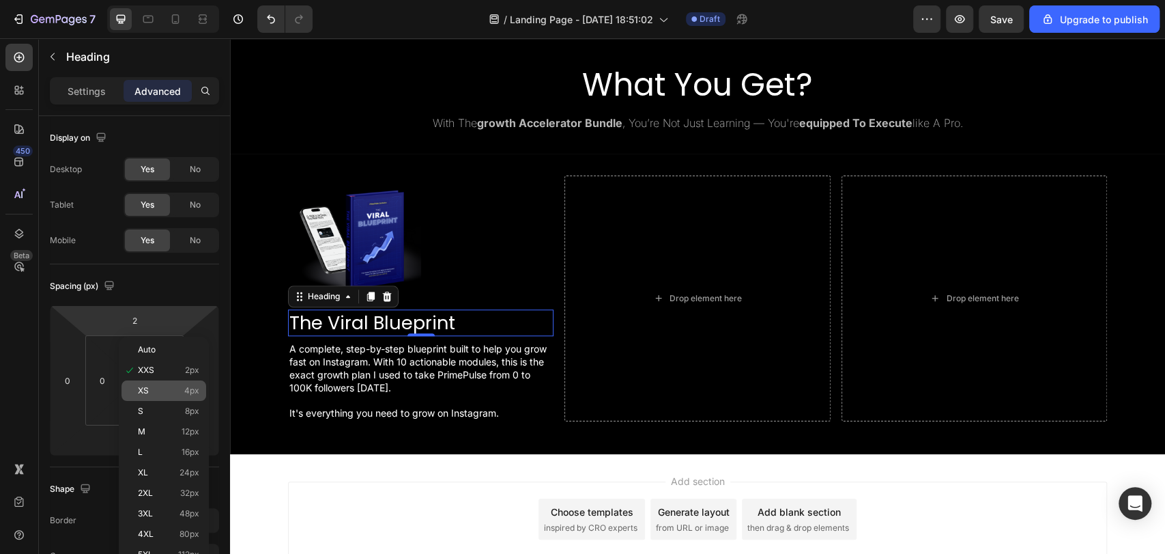
click at [169, 399] on div "XS 4px" at bounding box center [163, 390] width 85 height 20
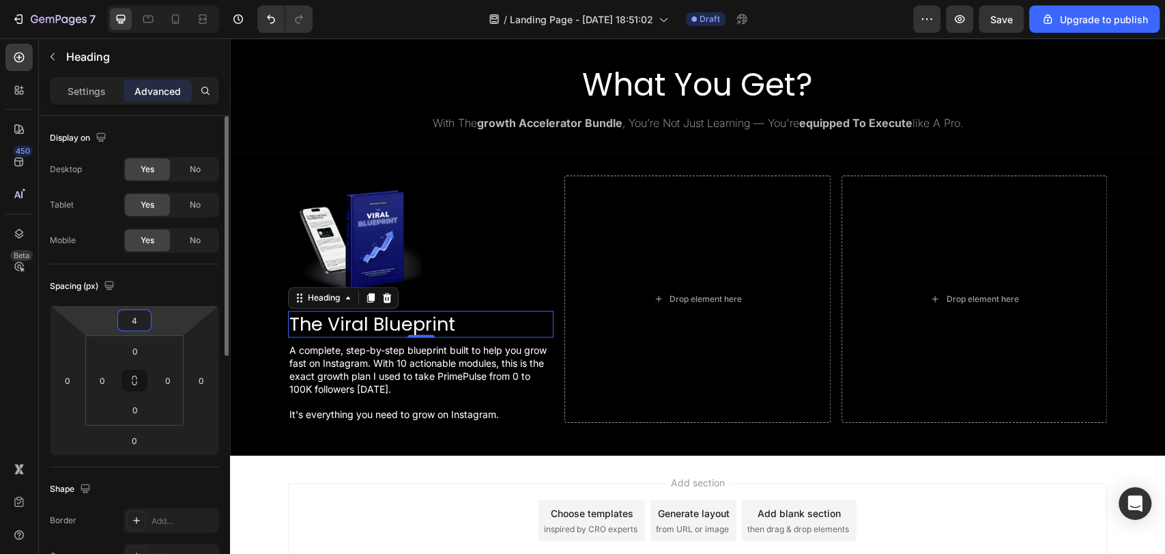
click at [133, 319] on input "4" at bounding box center [134, 320] width 27 height 20
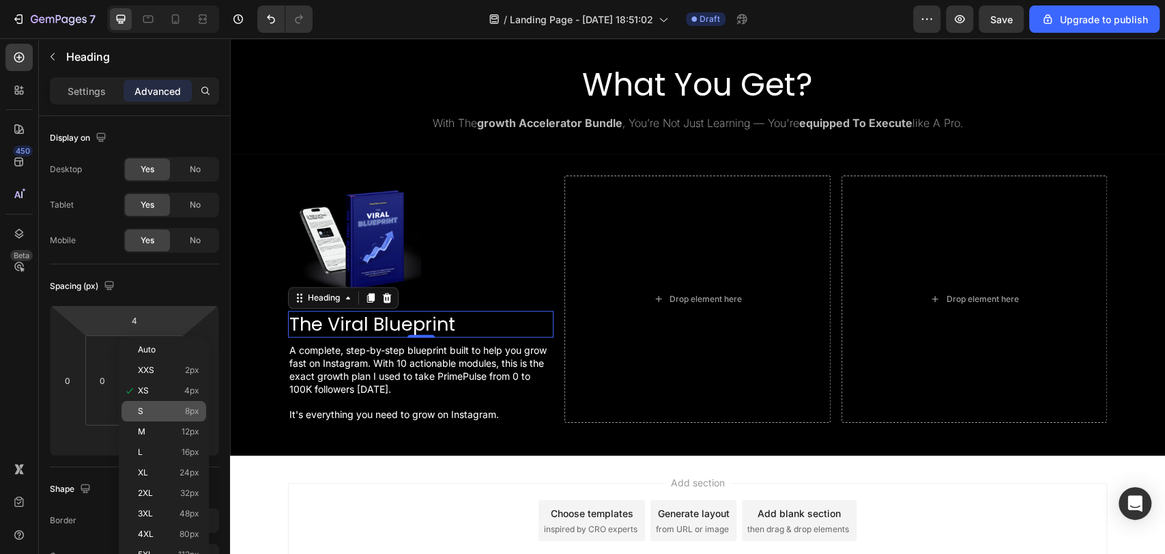
click at [161, 401] on div "S 8px" at bounding box center [163, 411] width 85 height 20
type input "8"
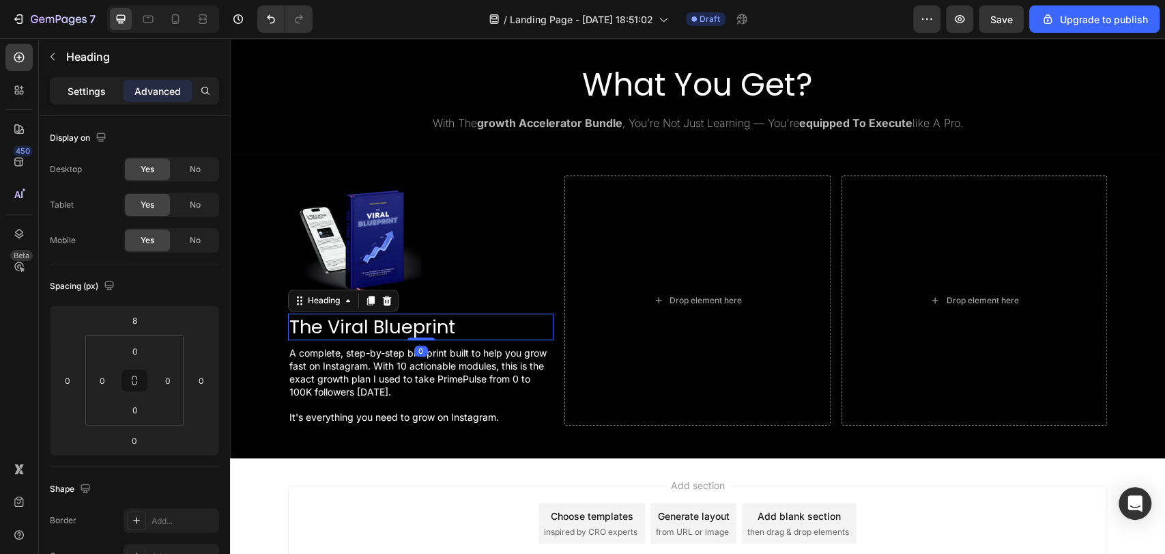
click at [93, 83] on div "Settings" at bounding box center [87, 91] width 68 height 22
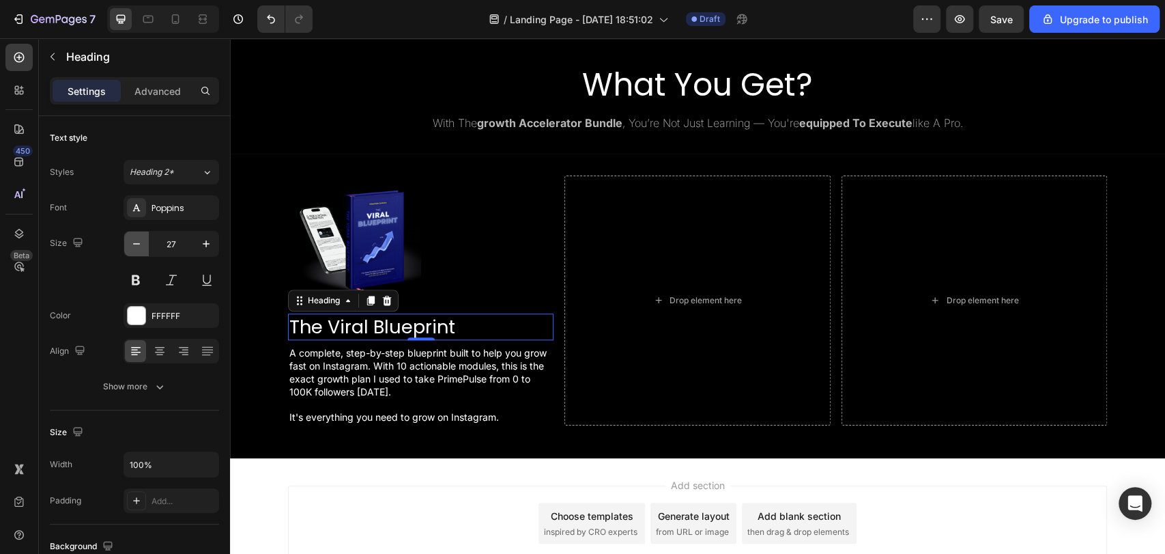
click at [133, 239] on icon "button" at bounding box center [137, 244] width 14 height 14
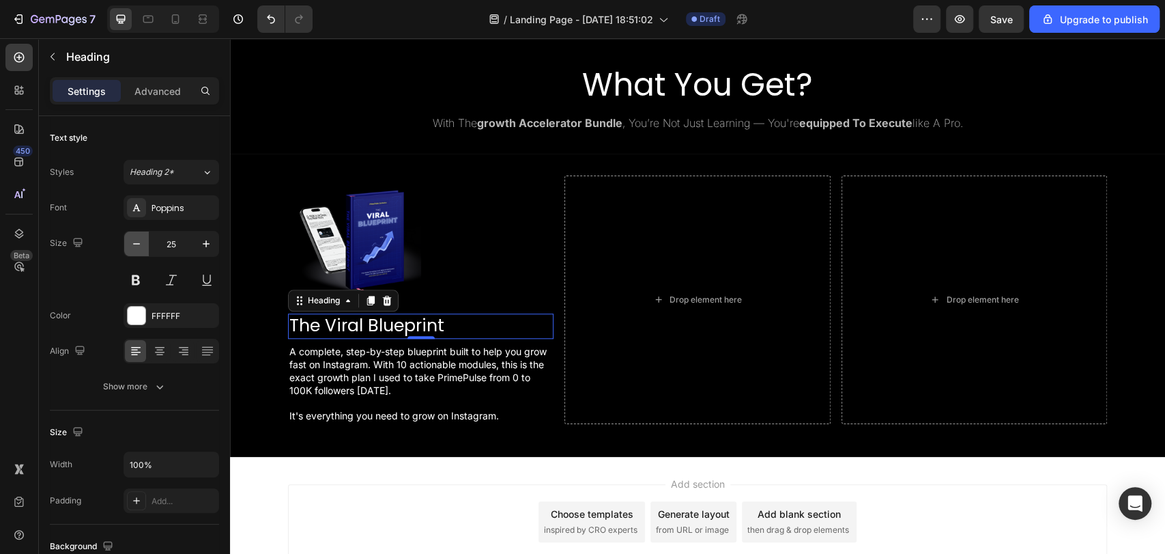
click at [133, 239] on icon "button" at bounding box center [137, 244] width 14 height 14
type input "24"
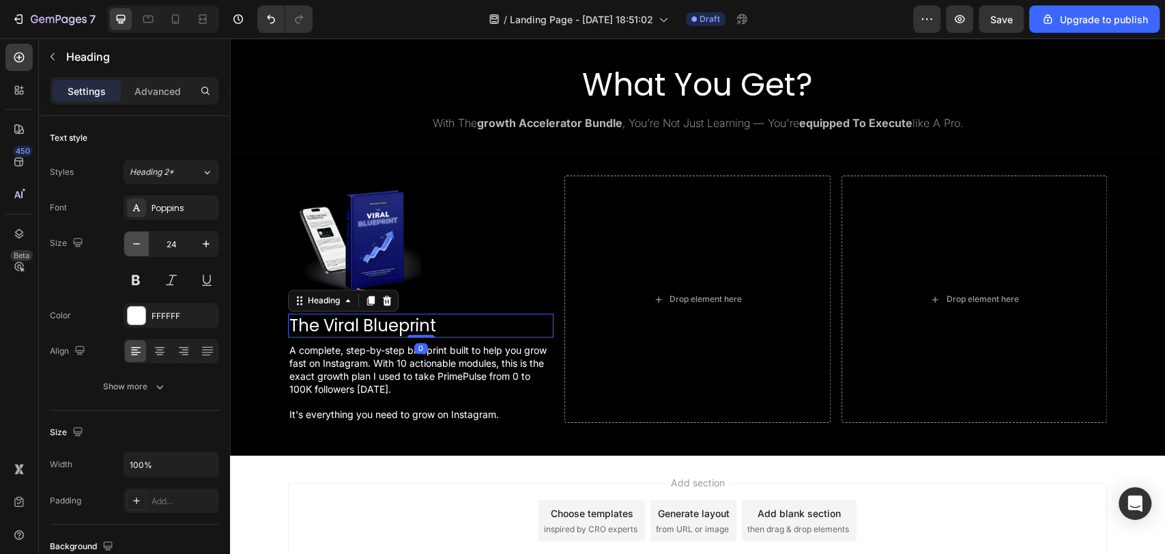
click at [137, 249] on icon "button" at bounding box center [137, 244] width 14 height 14
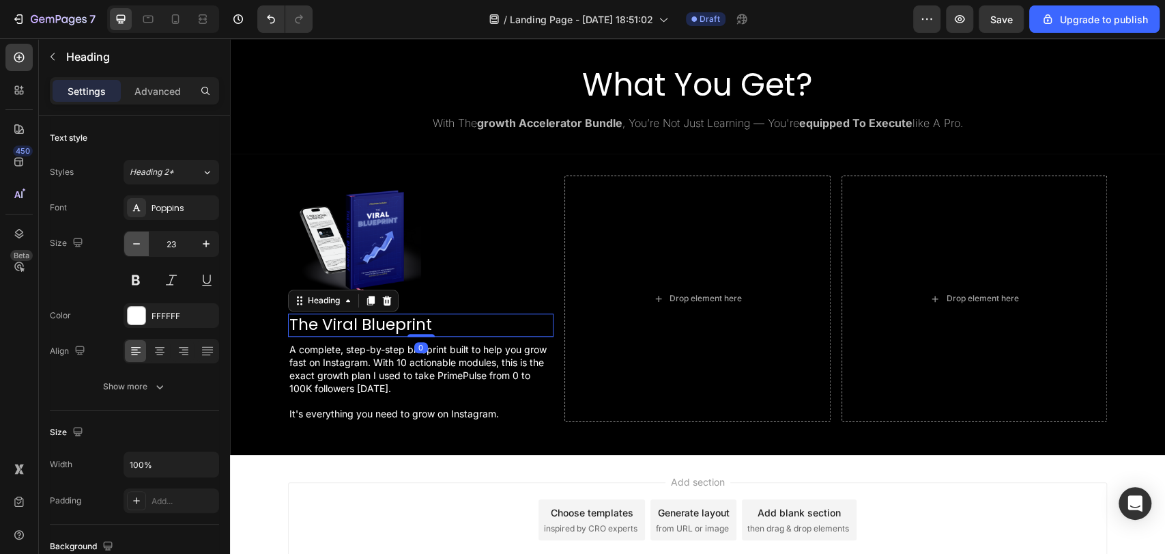
click at [137, 249] on icon "button" at bounding box center [137, 244] width 14 height 14
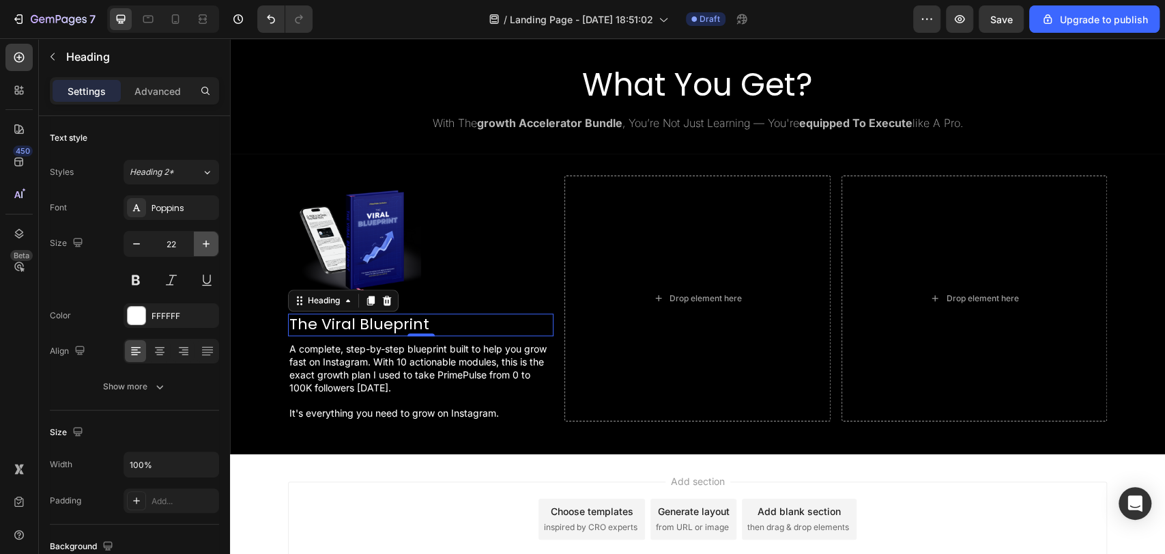
click at [201, 241] on icon "button" at bounding box center [206, 244] width 14 height 14
type input "23"
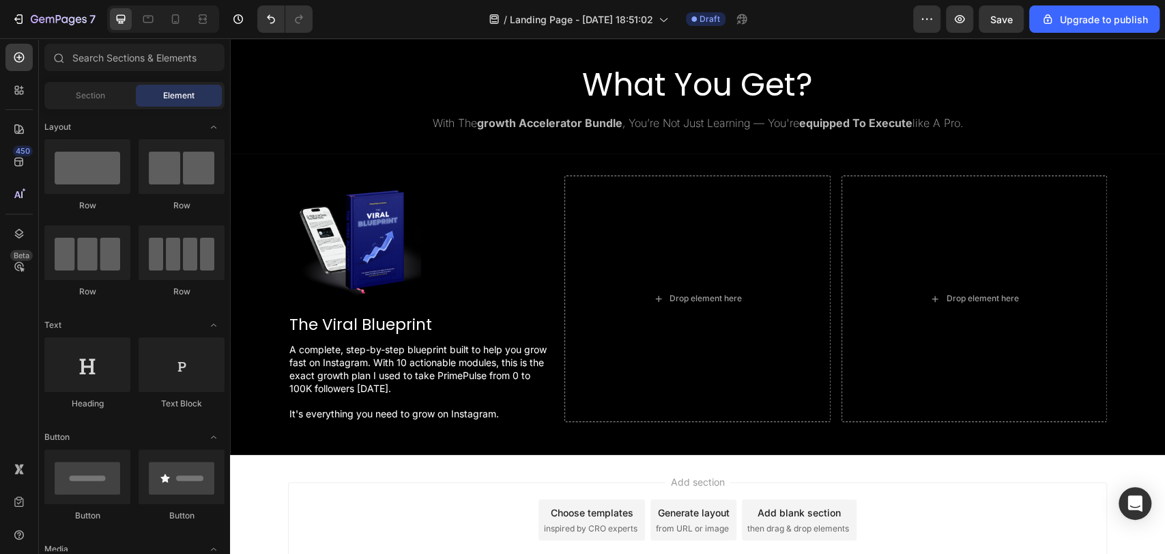
click at [659, 460] on div "Add section Choose templates inspired by CRO experts Generate layout from URL o…" at bounding box center [697, 539] width 935 height 168
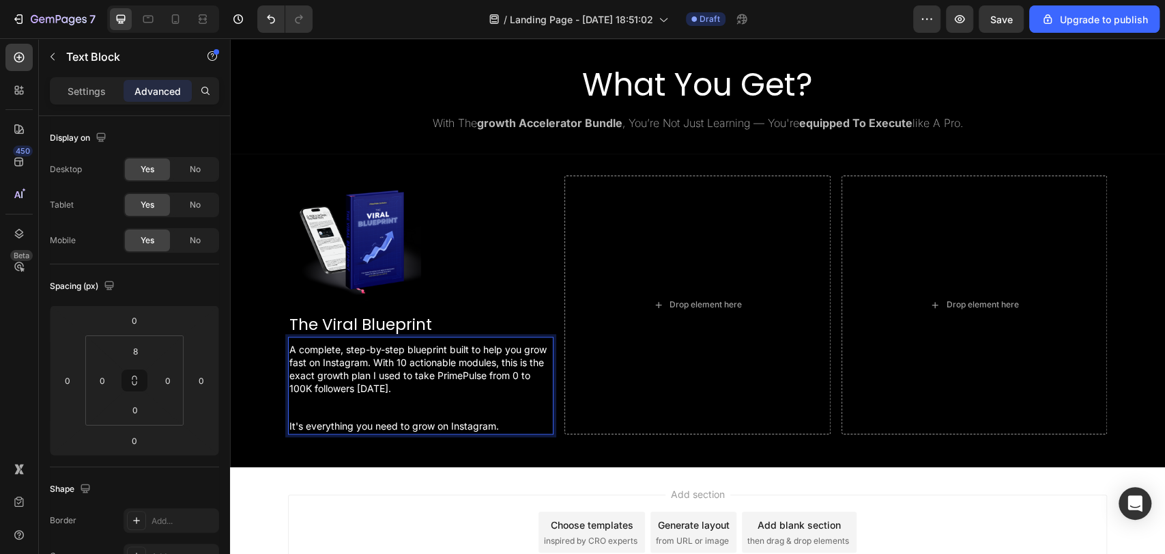
drag, startPoint x: 514, startPoint y: 412, endPoint x: 500, endPoint y: 412, distance: 14.3
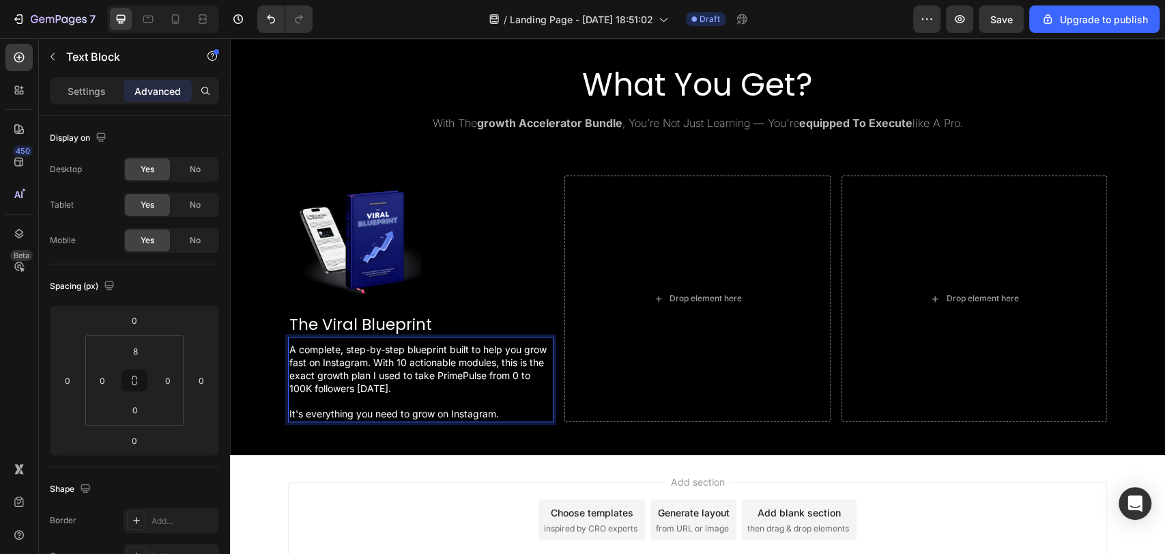
click at [377, 397] on p "A complete, step-by-step blueprint built to help you grow fast on Instagram. Wi…" at bounding box center [420, 381] width 263 height 77
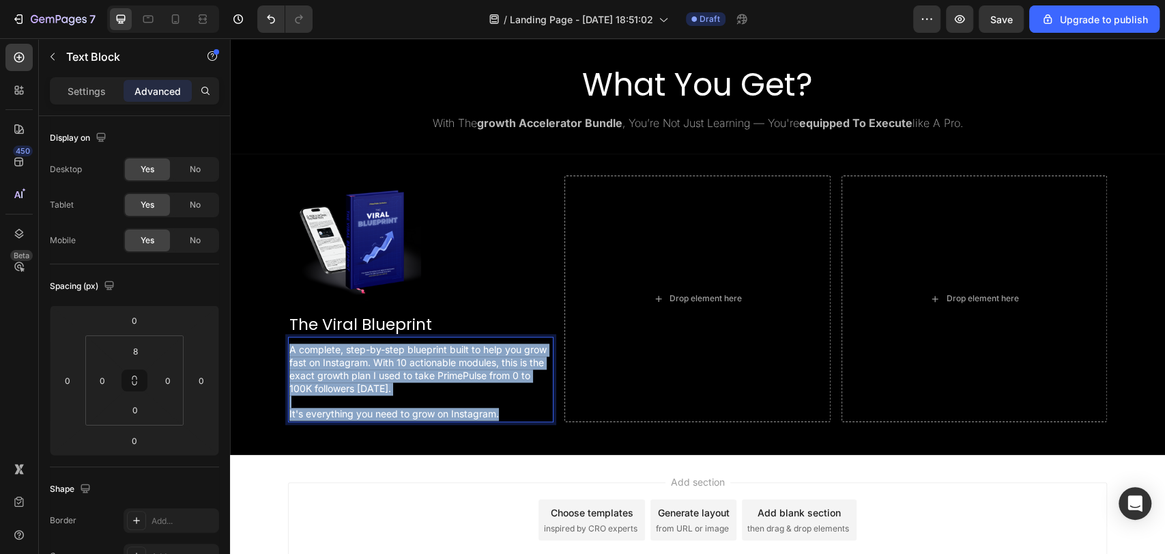
drag, startPoint x: 499, startPoint y: 411, endPoint x: 284, endPoint y: 346, distance: 224.6
click at [289, 346] on p "A complete, step-by-step blueprint built to help you grow fast on Instagram. Wi…" at bounding box center [420, 381] width 263 height 77
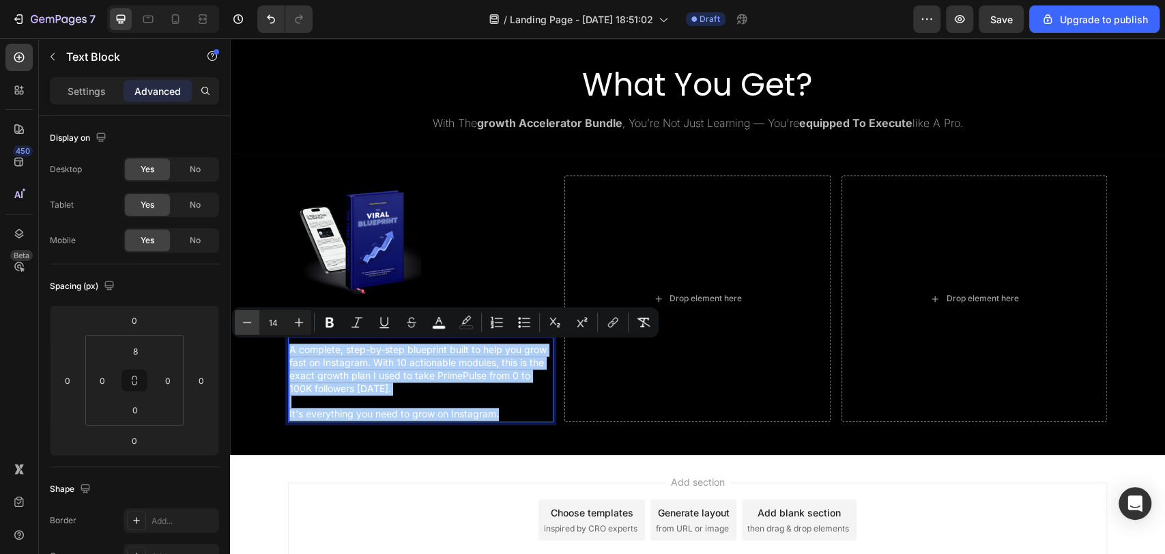
click at [238, 324] on button "Minus" at bounding box center [247, 322] width 25 height 25
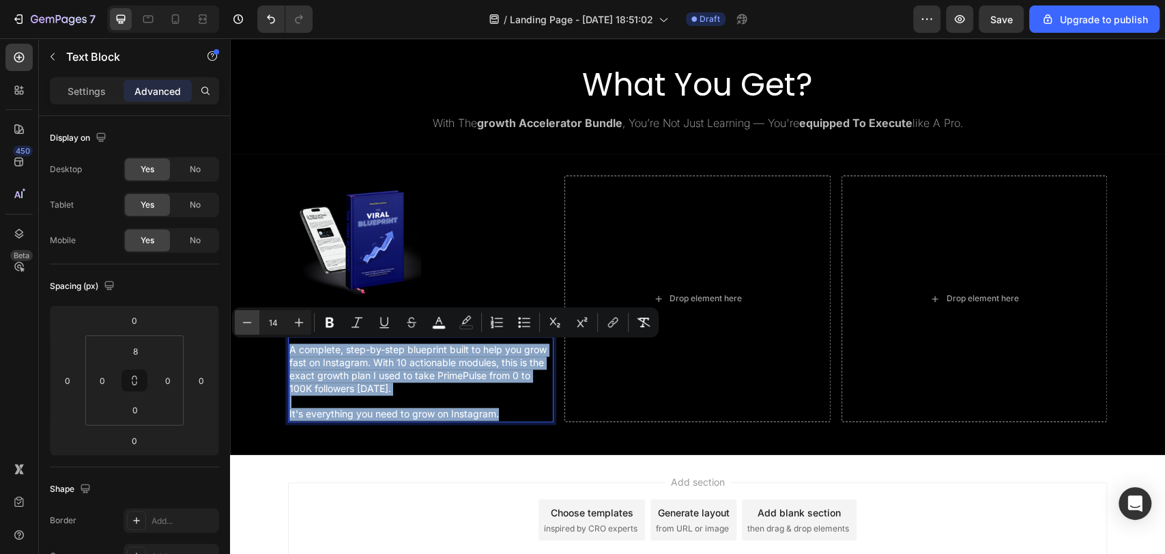
type input "13"
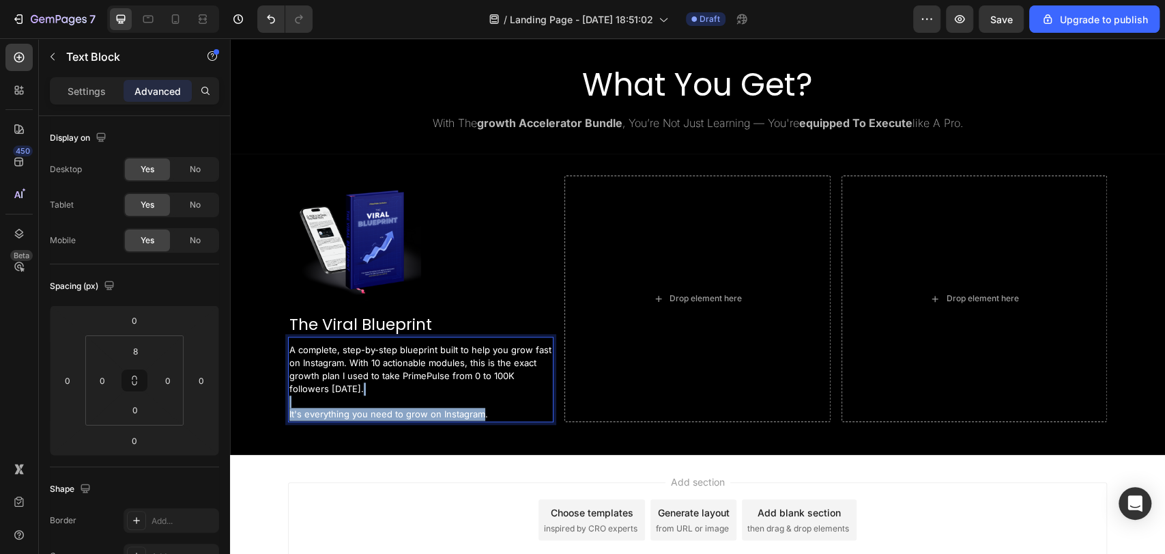
drag, startPoint x: 497, startPoint y: 406, endPoint x: 476, endPoint y: 411, distance: 21.0
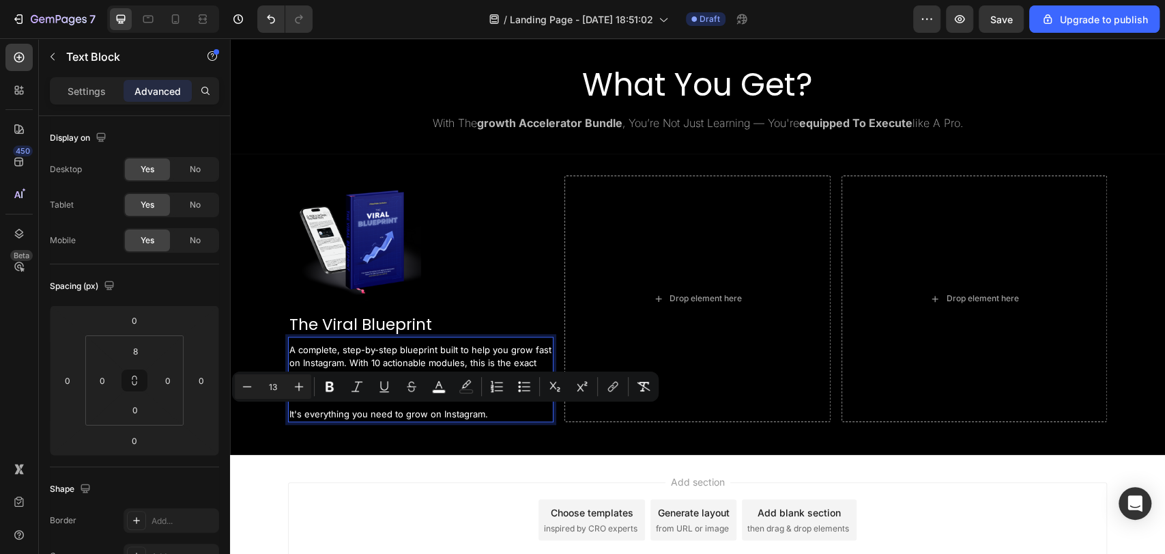
click at [489, 411] on p "A complete, step-by-step blueprint built to help you grow fast on Instagram. Wi…" at bounding box center [420, 381] width 263 height 77
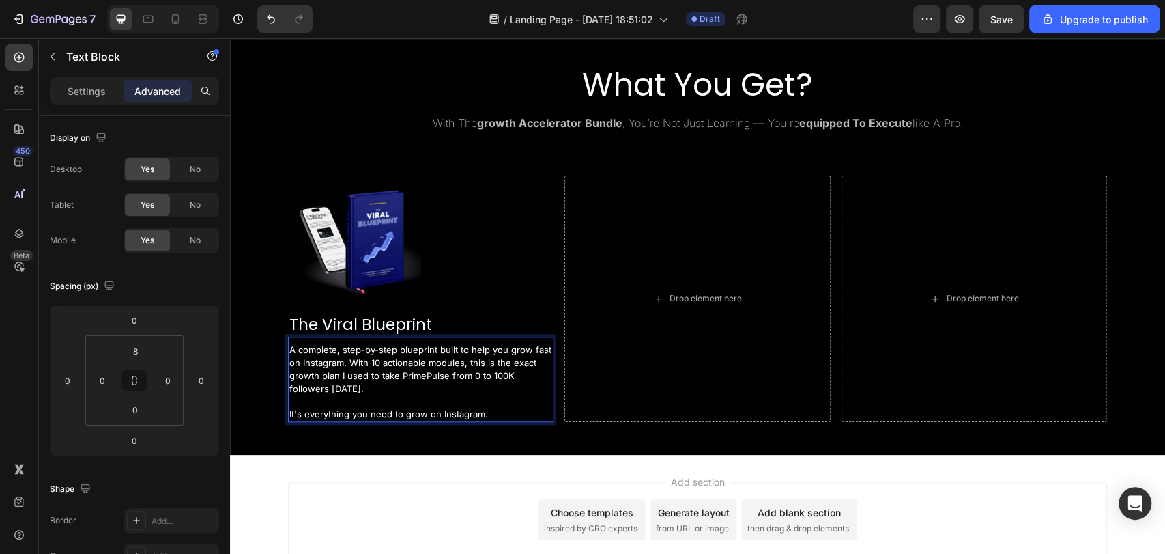
click at [489, 411] on p "A complete, step-by-step blueprint built to help you grow fast on Instagram. Wi…" at bounding box center [420, 381] width 263 height 77
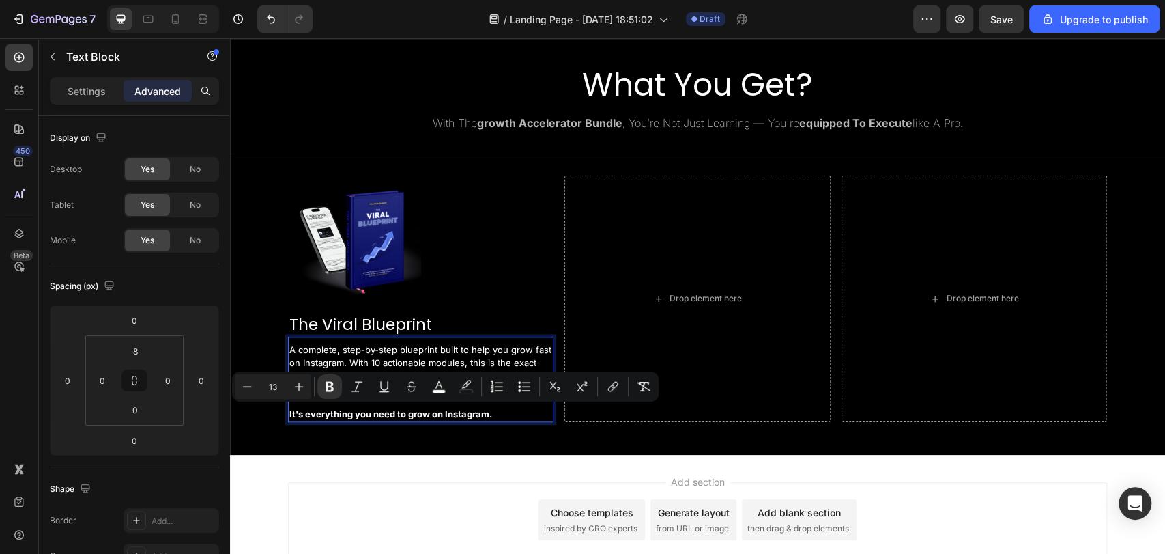
click at [489, 411] on p "A complete, step-by-step blueprint built to help you grow fast on Instagram. Wi…" at bounding box center [420, 381] width 263 height 77
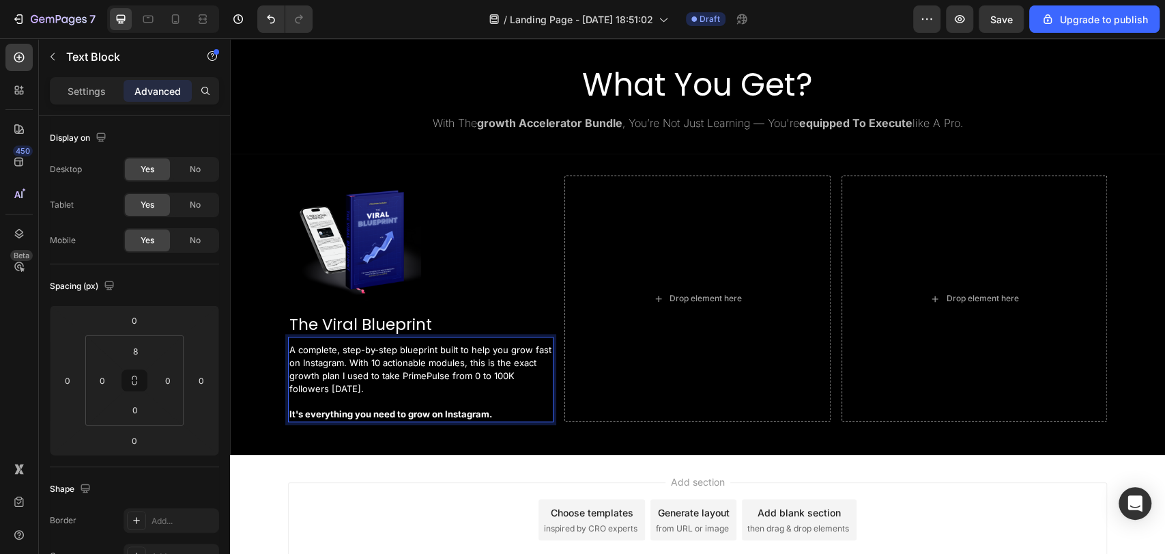
click at [467, 377] on span "A complete, step-by-step blueprint built to help you grow fast on Instagram. Wi…" at bounding box center [420, 369] width 262 height 50
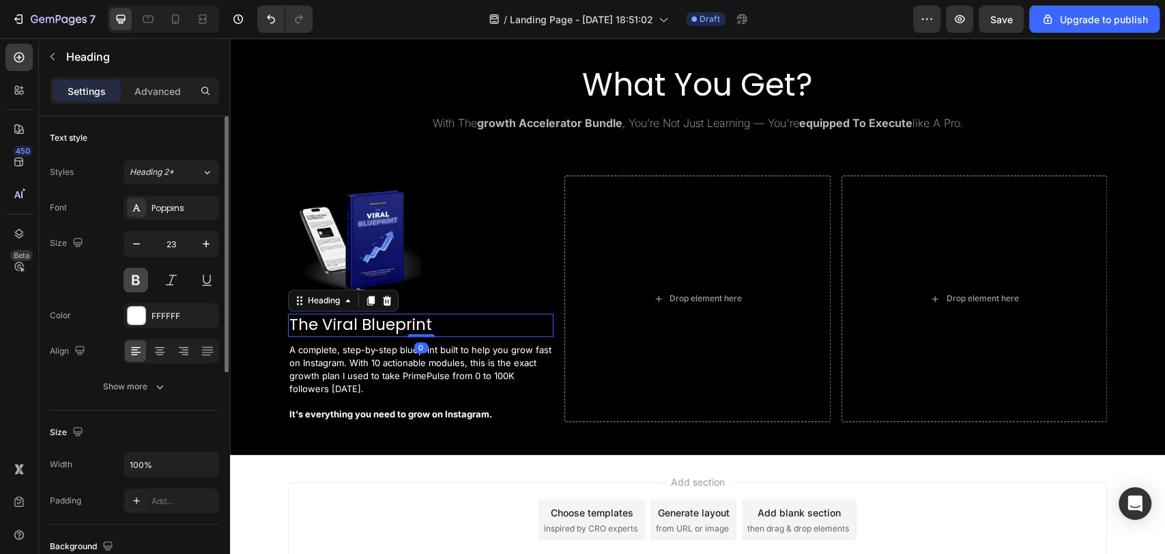
click at [143, 283] on button at bounding box center [136, 280] width 25 height 25
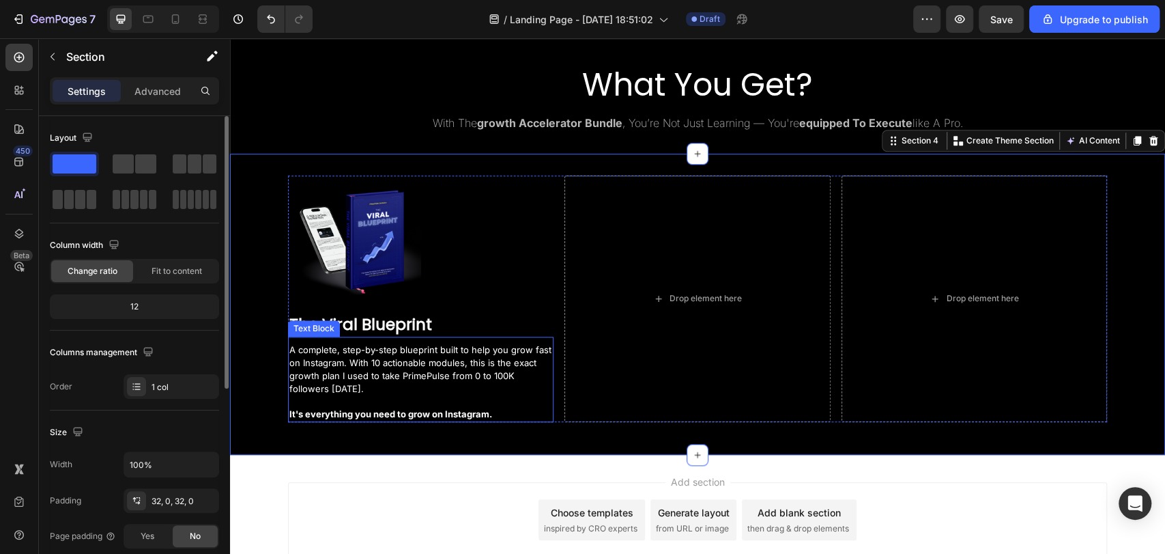
click at [468, 381] on p "A complete, step-by-step blueprint built to help you grow fast on Instagram. Wi…" at bounding box center [420, 381] width 263 height 77
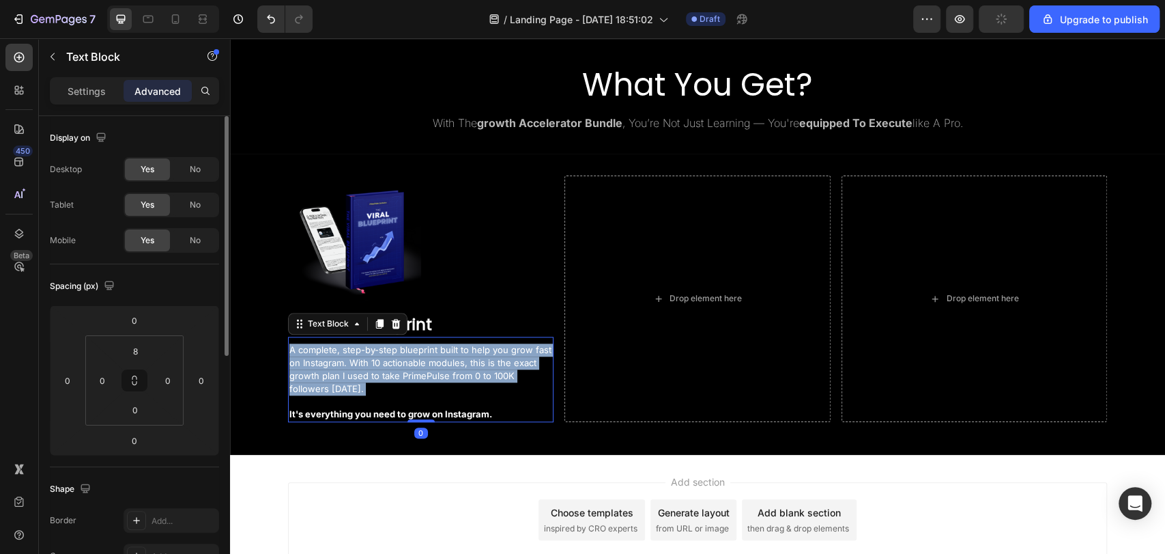
click at [468, 381] on p "A complete, step-by-step blueprint built to help you grow fast on Instagram. Wi…" at bounding box center [420, 381] width 263 height 77
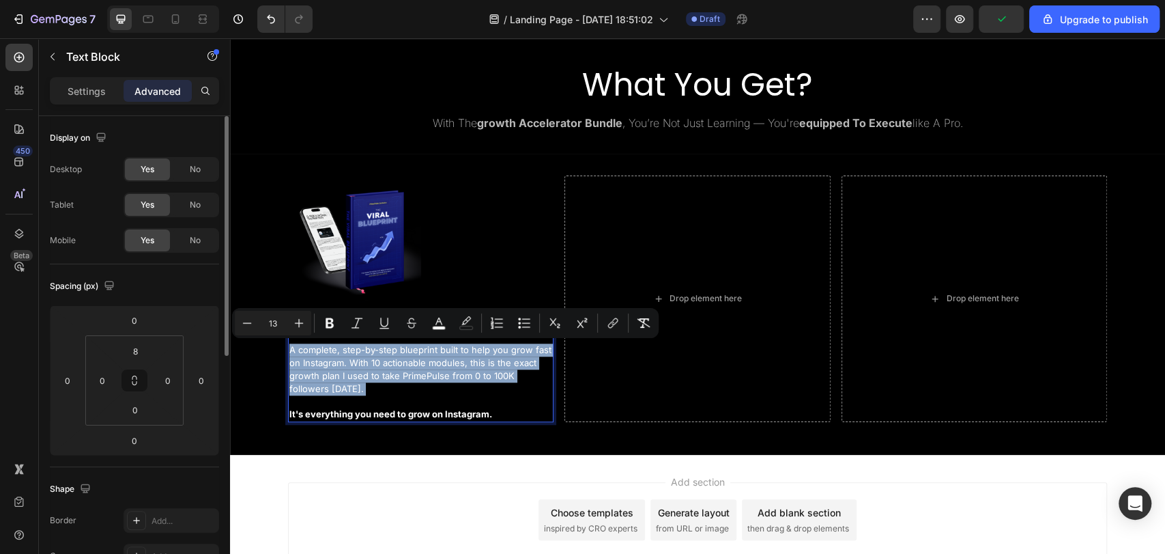
click at [468, 381] on p "A complete, step-by-step blueprint built to help you grow fast on Instagram. Wi…" at bounding box center [420, 381] width 263 height 77
click at [489, 403] on p "A complete, step-by-step blueprint built to help you grow fast on Instagram. Wi…" at bounding box center [420, 381] width 263 height 77
type input "10"
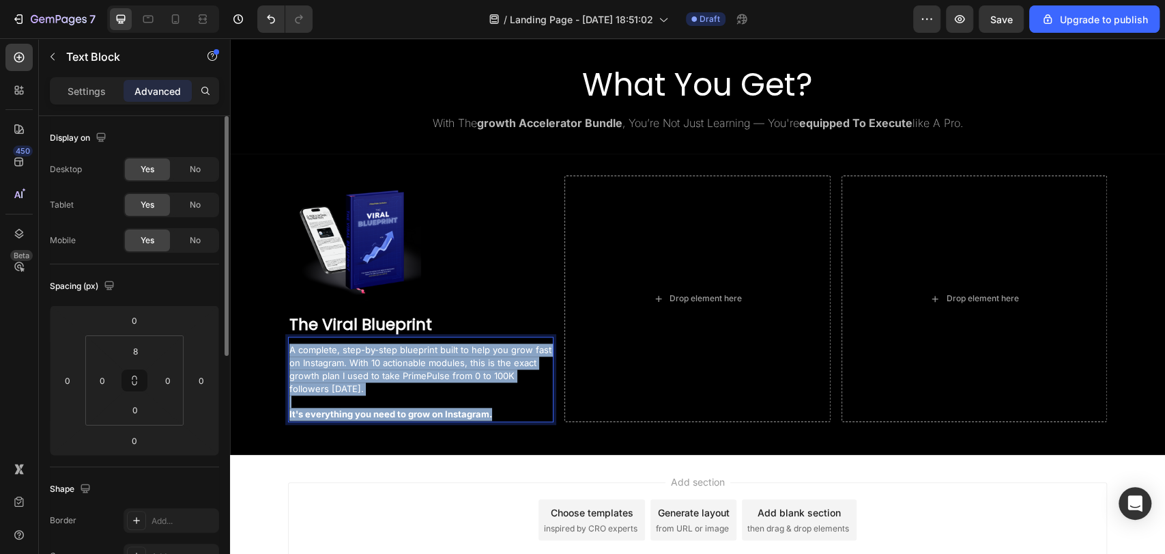
drag, startPoint x: 492, startPoint y: 411, endPoint x: 285, endPoint y: 345, distance: 217.6
click at [289, 345] on p "A complete, step-by-step blueprint built to help you grow fast on Instagram. Wi…" at bounding box center [420, 381] width 263 height 77
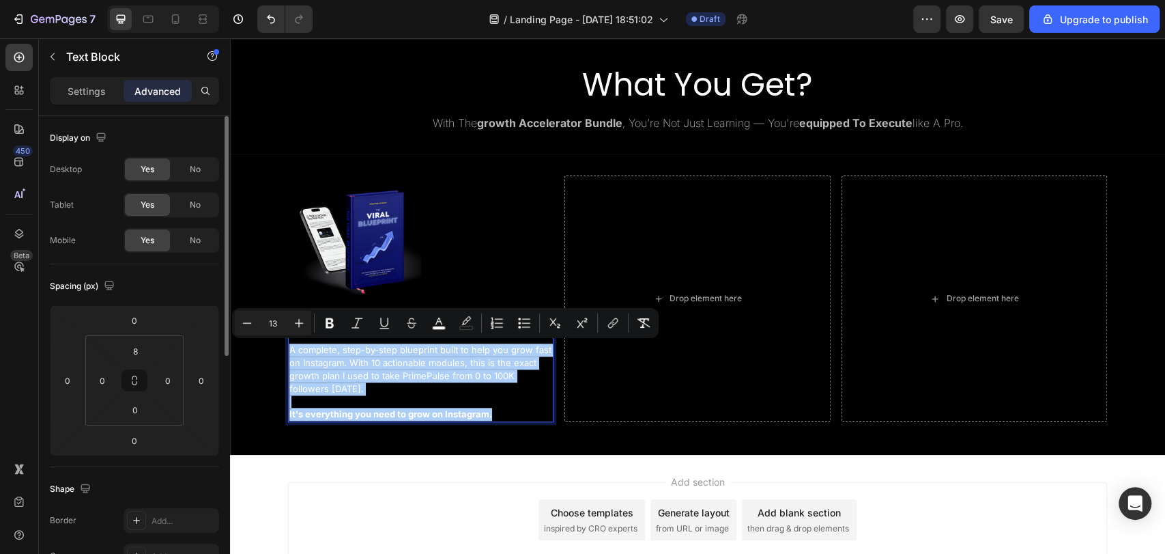
click at [274, 324] on input "13" at bounding box center [272, 323] width 27 height 16
click at [299, 324] on icon "Editor contextual toolbar" at bounding box center [299, 323] width 9 height 9
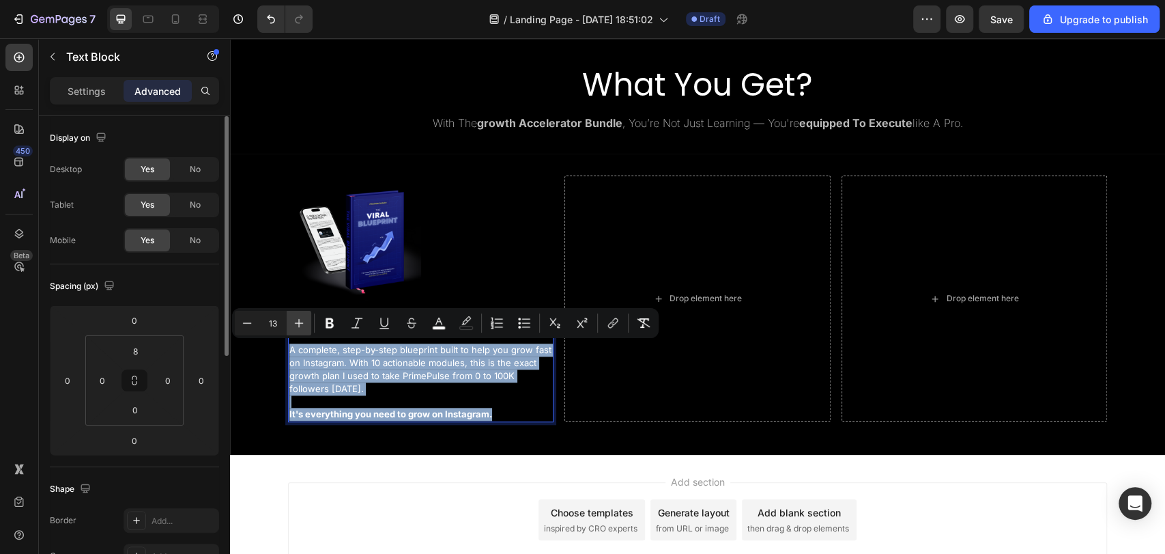
type input "14"
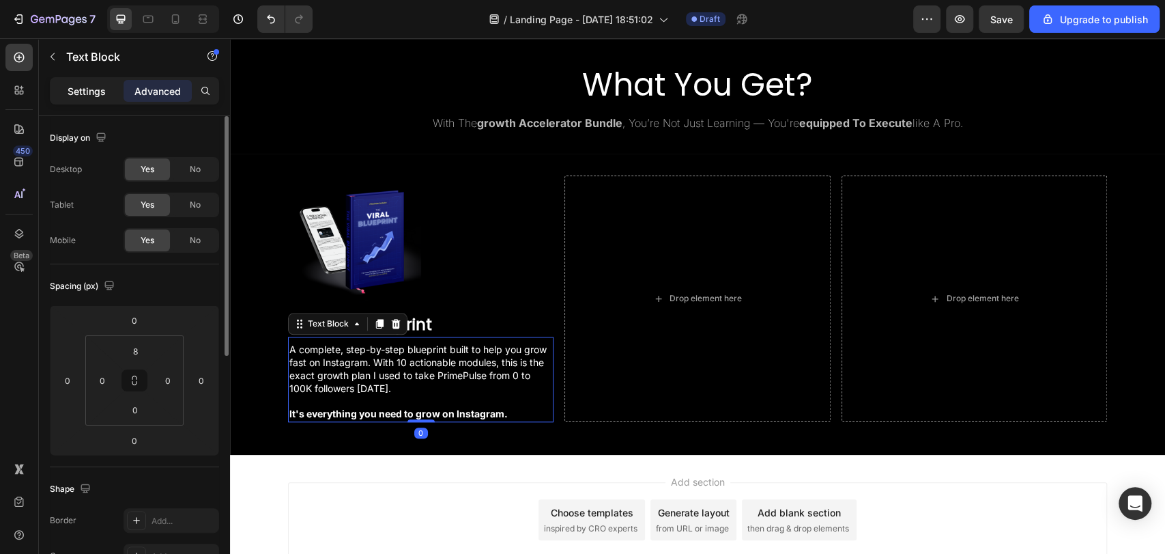
click at [91, 89] on p "Settings" at bounding box center [87, 91] width 38 height 14
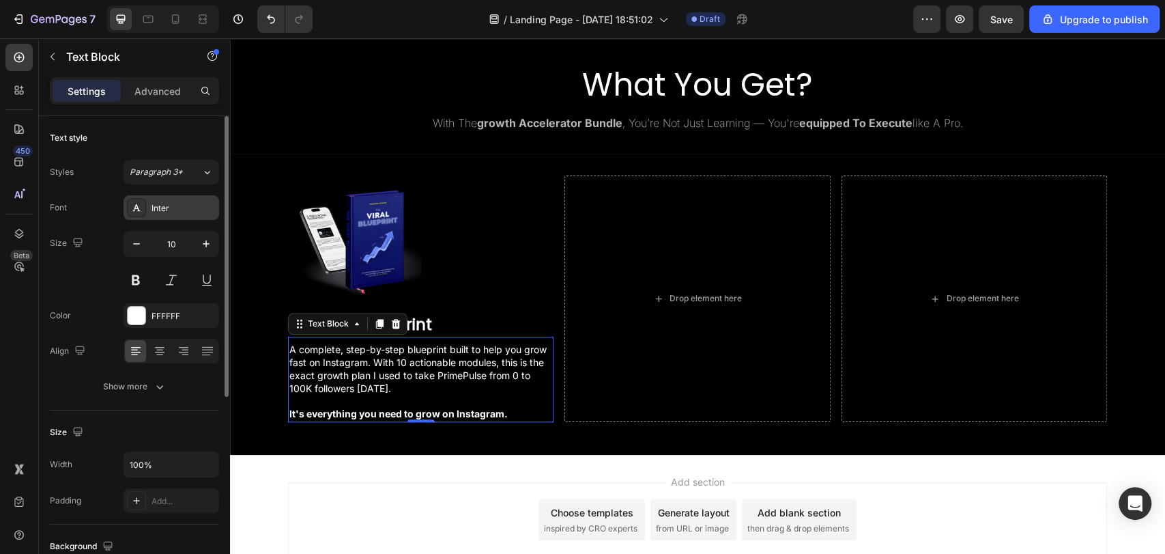
click at [166, 210] on div "Inter" at bounding box center [184, 208] width 64 height 12
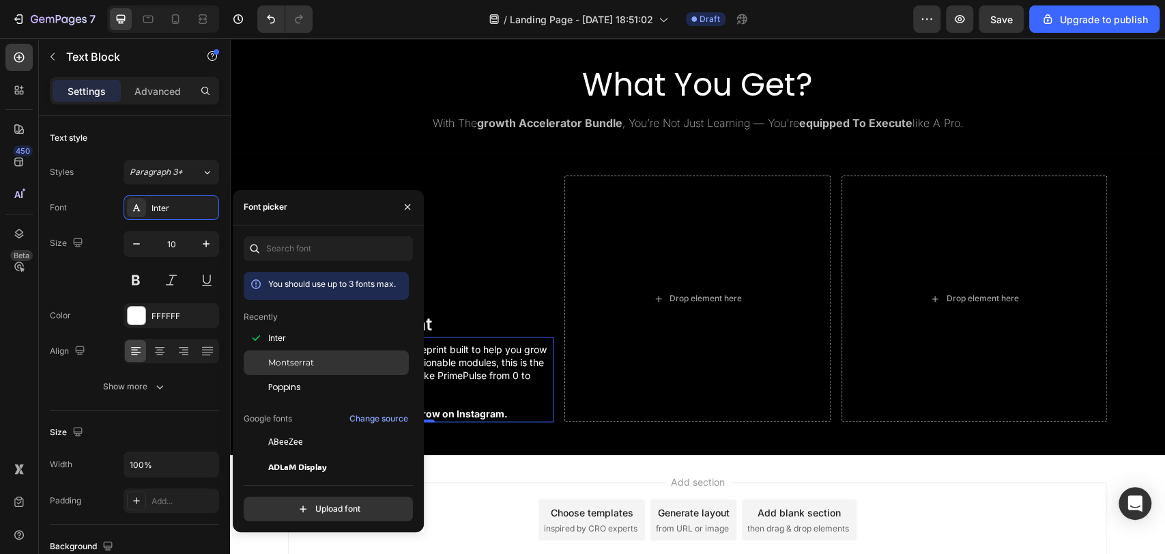
click at [291, 356] on span "Montserrat" at bounding box center [291, 362] width 46 height 12
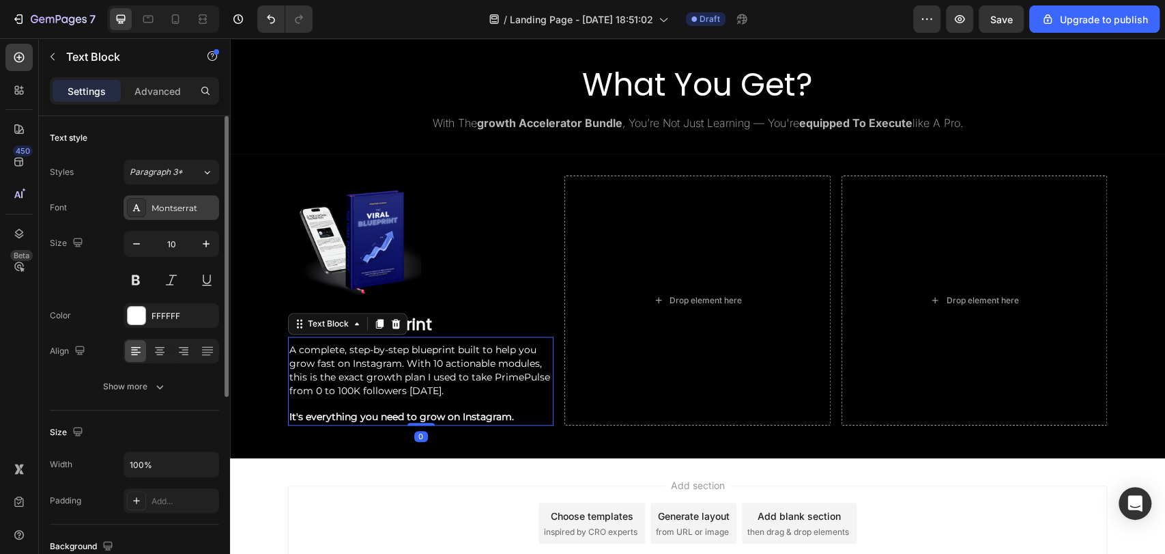
click at [180, 209] on div "Montserrat" at bounding box center [184, 208] width 64 height 12
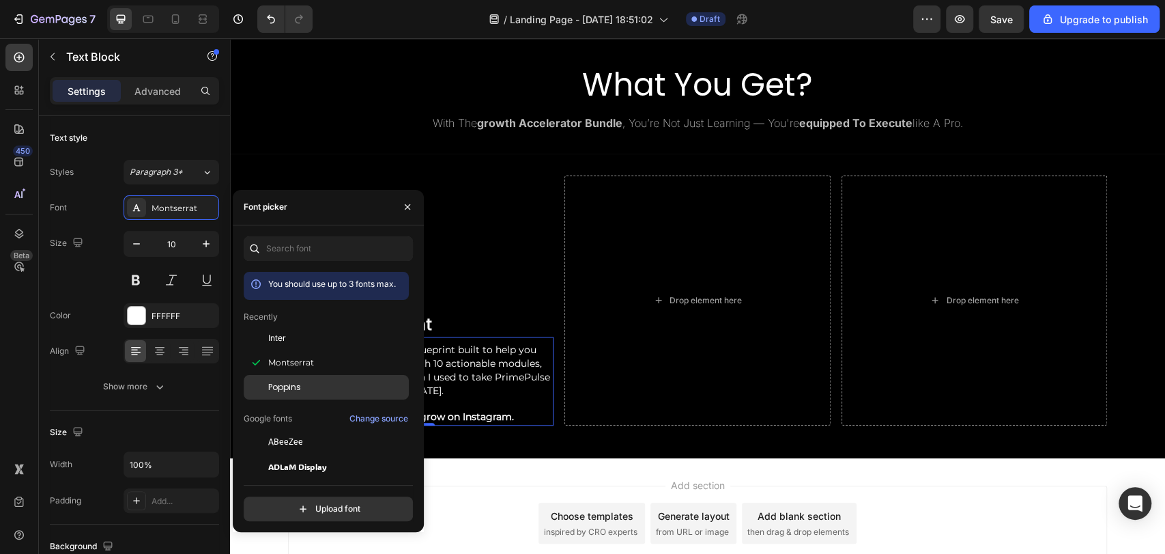
click at [293, 383] on span "Poppins" at bounding box center [284, 387] width 33 height 12
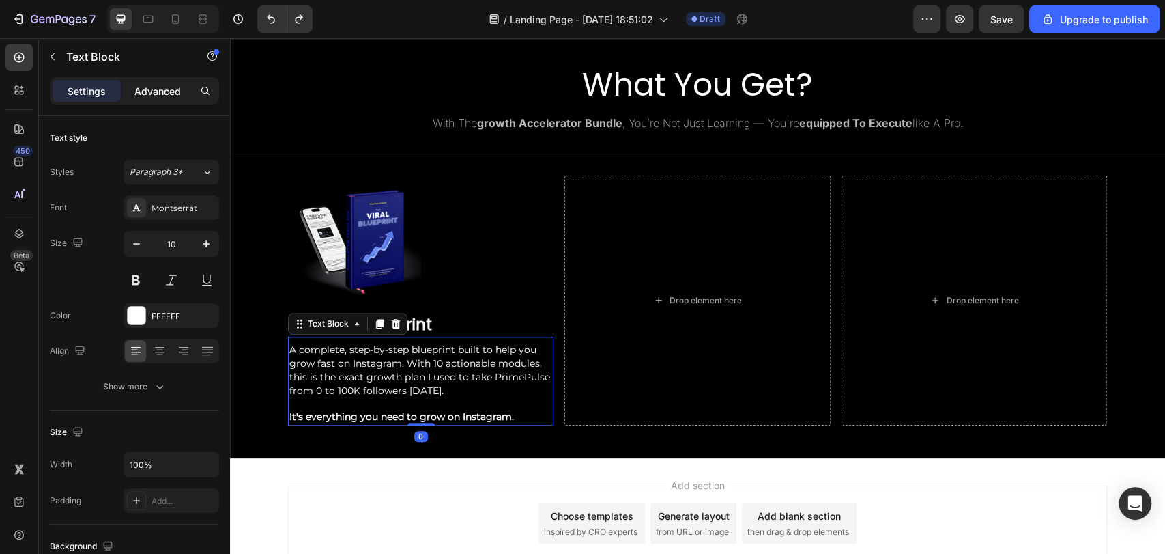
click at [154, 99] on div "Advanced" at bounding box center [158, 91] width 68 height 22
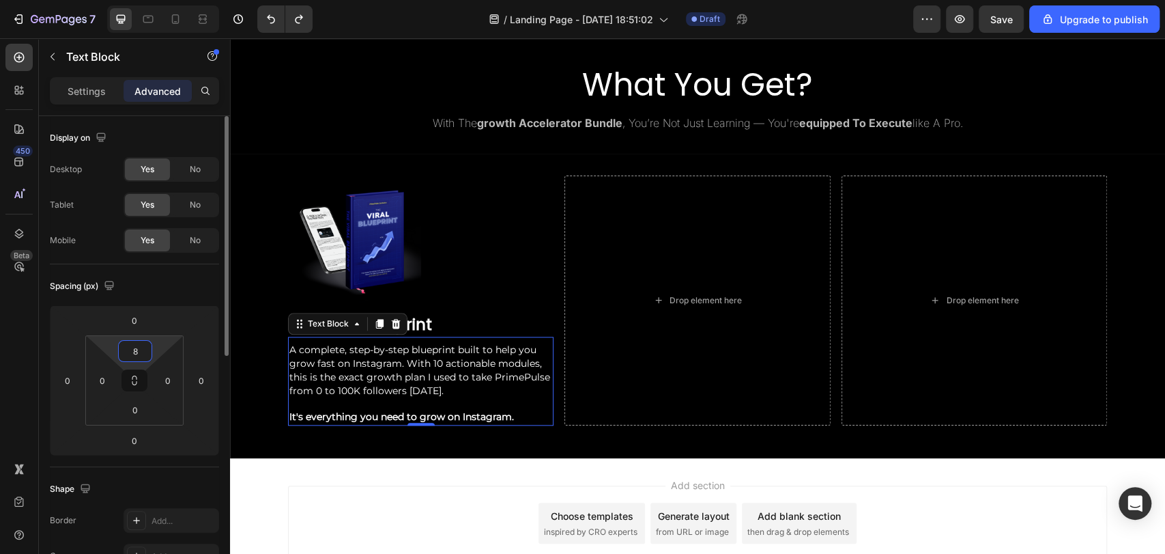
click at [135, 347] on input "8" at bounding box center [134, 351] width 27 height 20
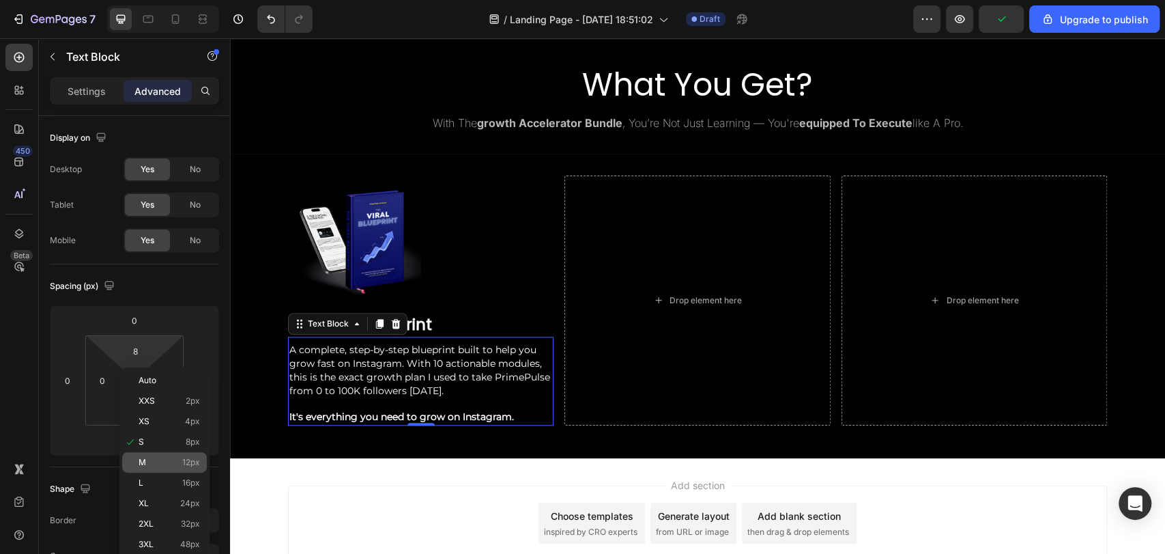
click at [181, 455] on div "M 12px" at bounding box center [164, 462] width 85 height 20
type input "12"
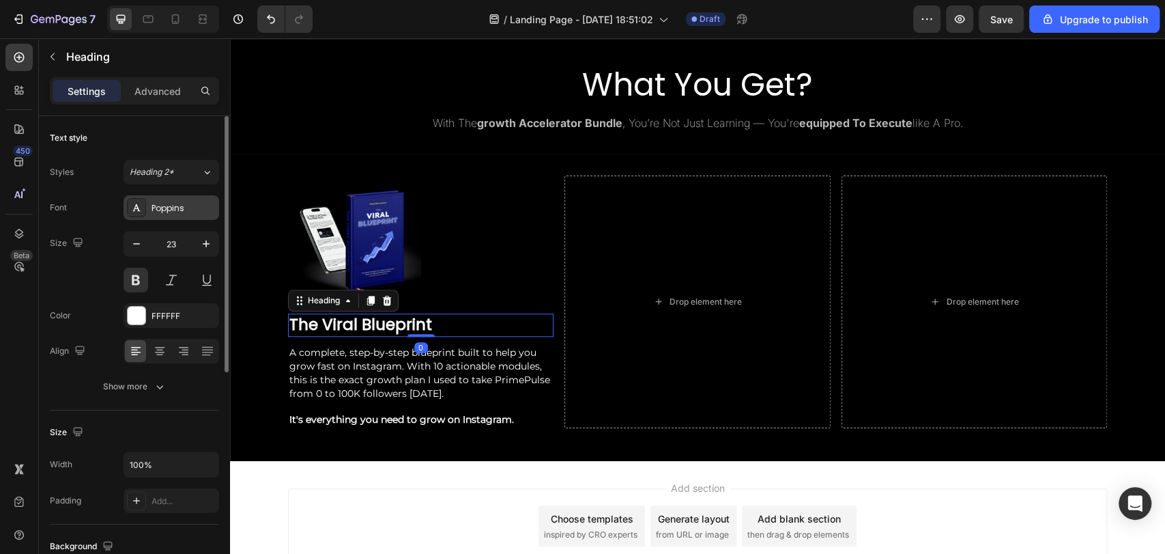
click at [168, 203] on div "Poppins" at bounding box center [184, 208] width 64 height 12
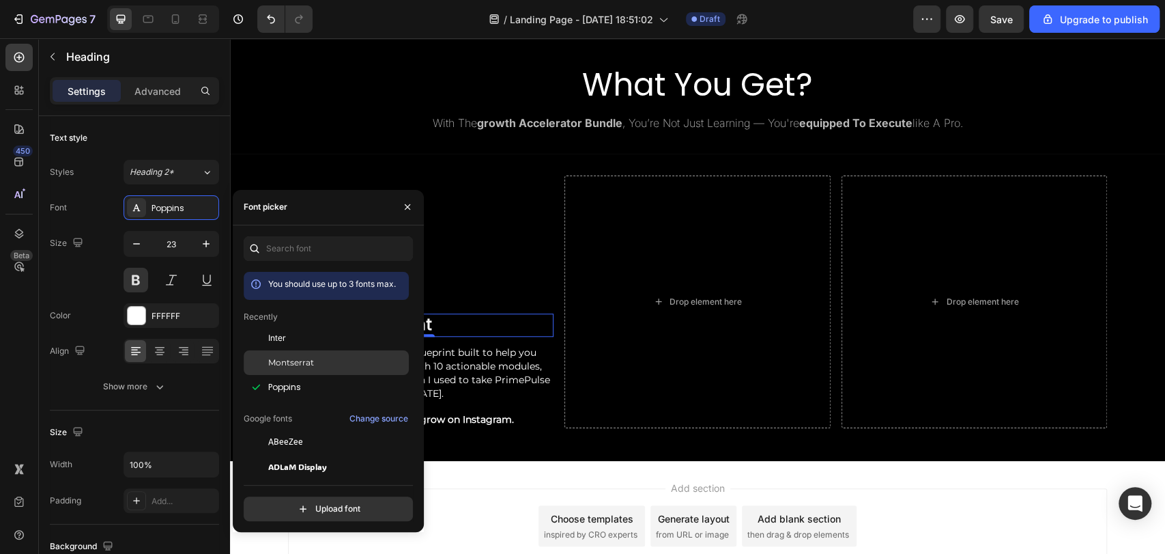
click at [319, 363] on div "Montserrat" at bounding box center [337, 362] width 138 height 12
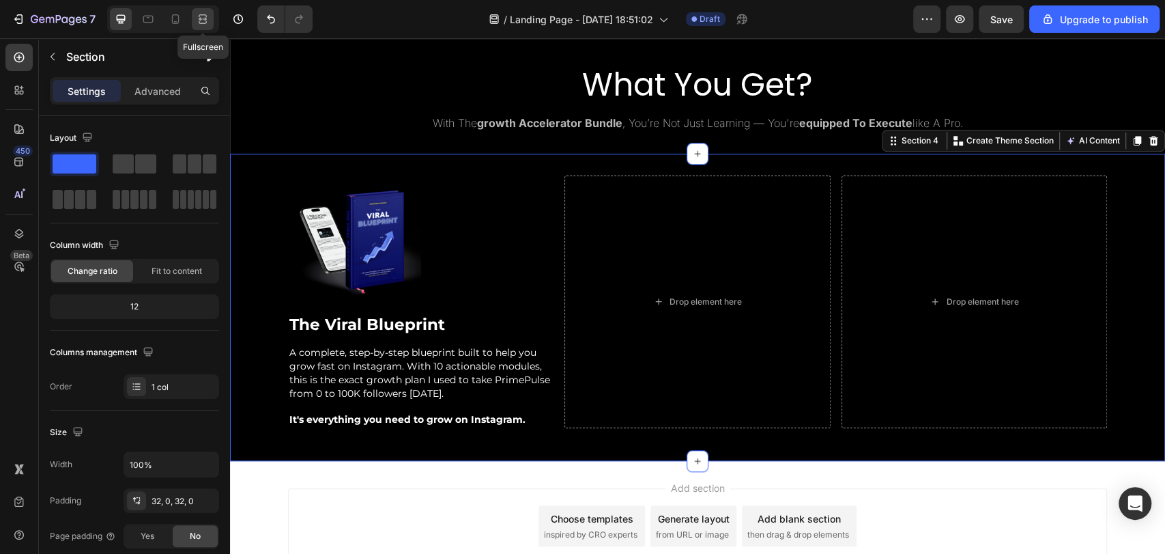
click at [207, 12] on icon at bounding box center [203, 19] width 14 height 14
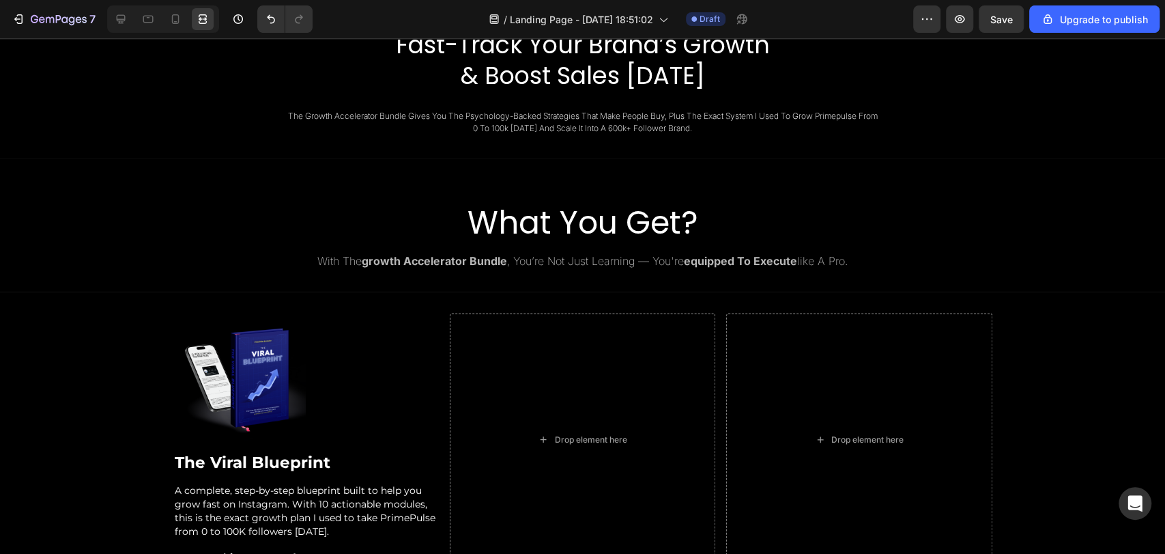
scroll to position [775, 0]
click at [113, 22] on div at bounding box center [121, 19] width 22 height 22
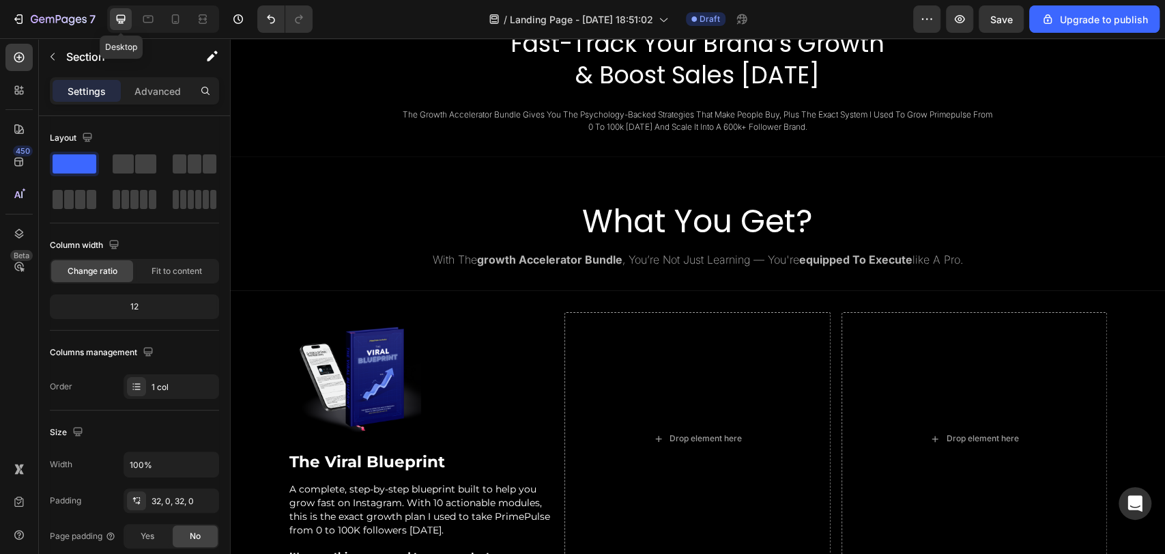
scroll to position [724, 0]
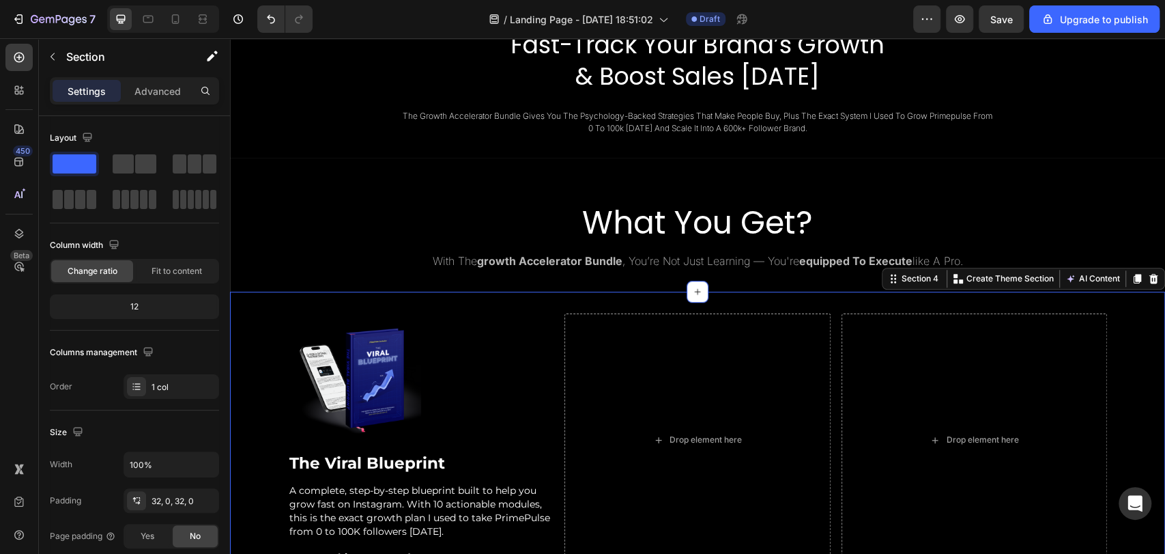
click at [425, 296] on div "Image The Viral Blueprint Heading A complete, step-by-step blueprint built to h…" at bounding box center [697, 445] width 935 height 308
click at [170, 98] on p "Advanced" at bounding box center [157, 91] width 46 height 14
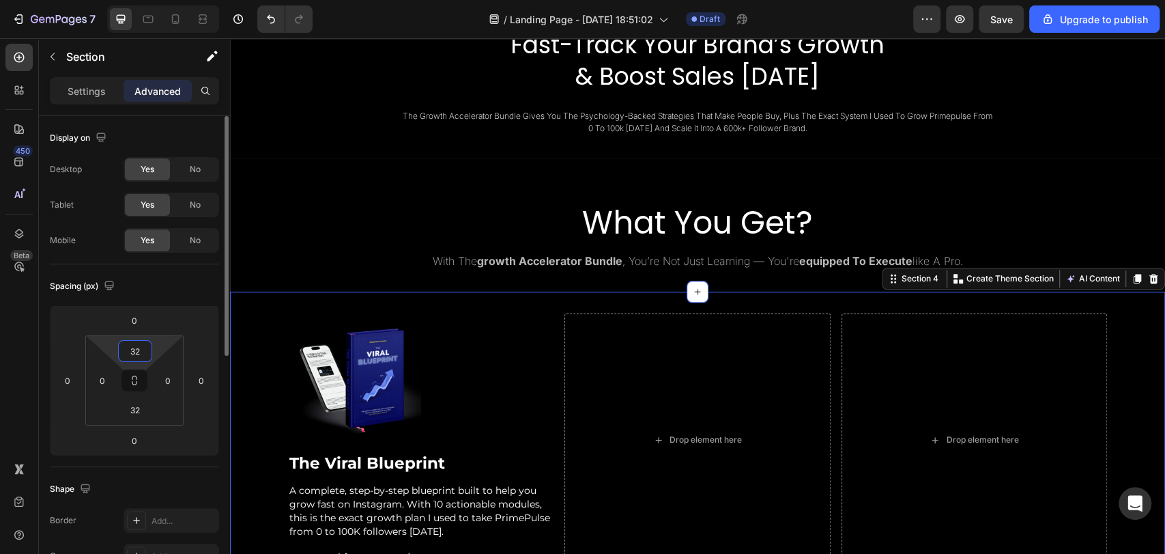
click at [140, 347] on input "32" at bounding box center [134, 351] width 27 height 20
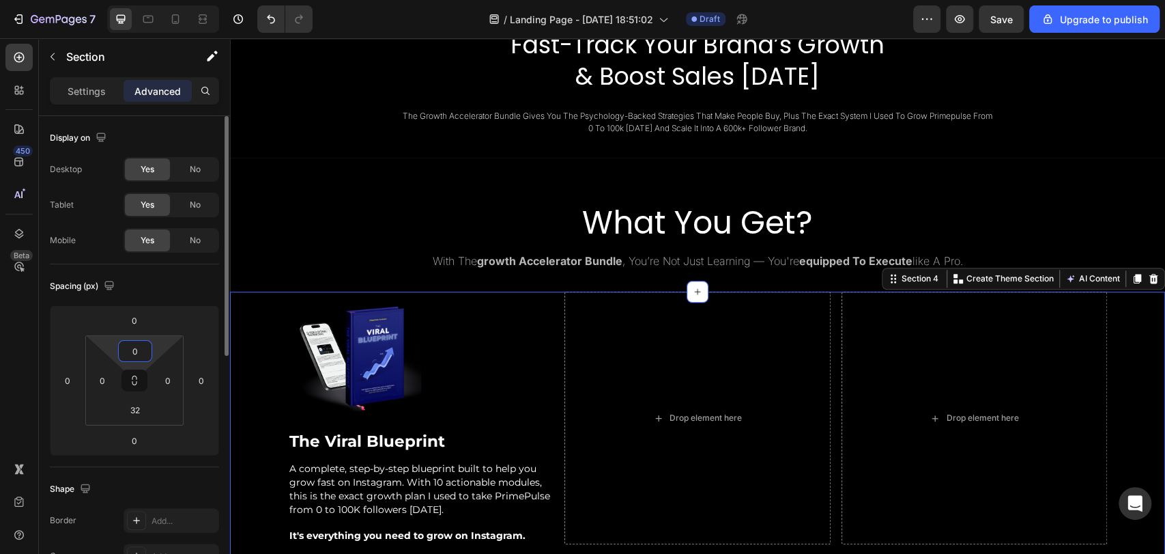
type input "0"
click at [188, 285] on div "Spacing (px)" at bounding box center [134, 286] width 169 height 22
click at [199, 23] on icon at bounding box center [203, 19] width 14 height 14
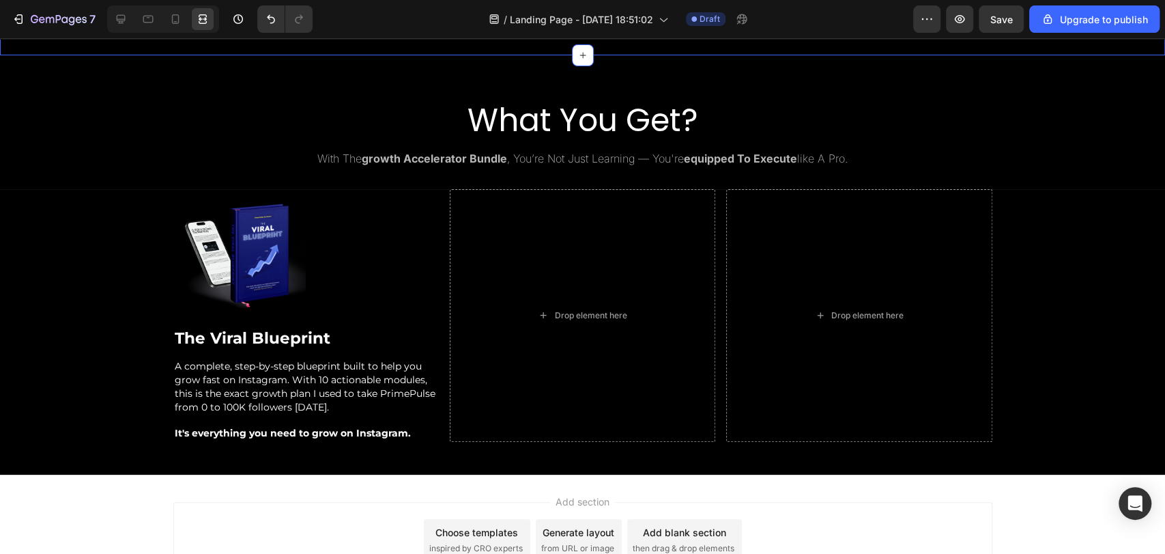
scroll to position [885, 0]
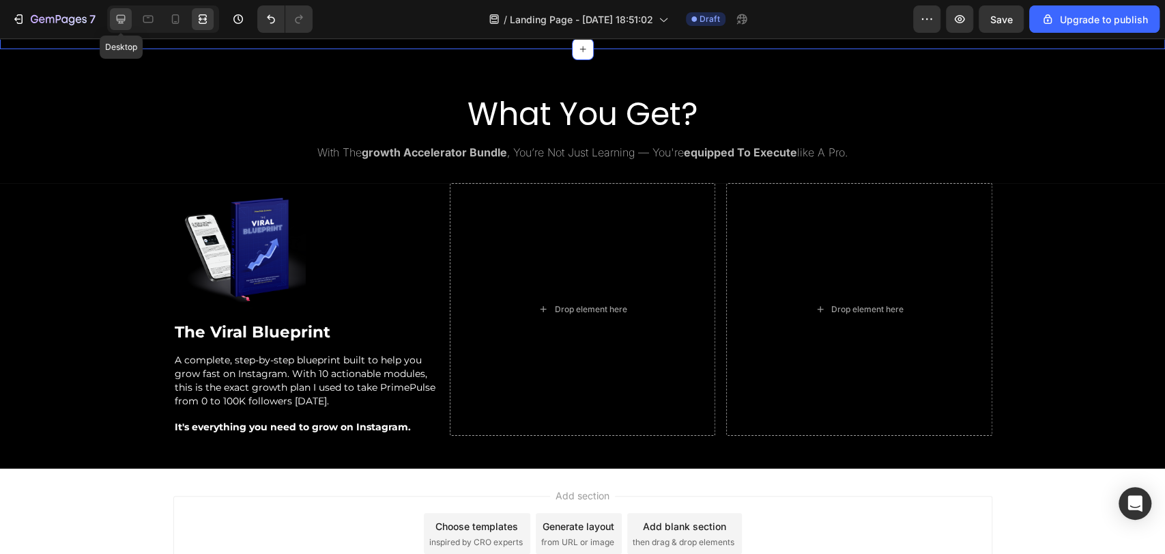
click at [128, 29] on div at bounding box center [121, 19] width 22 height 22
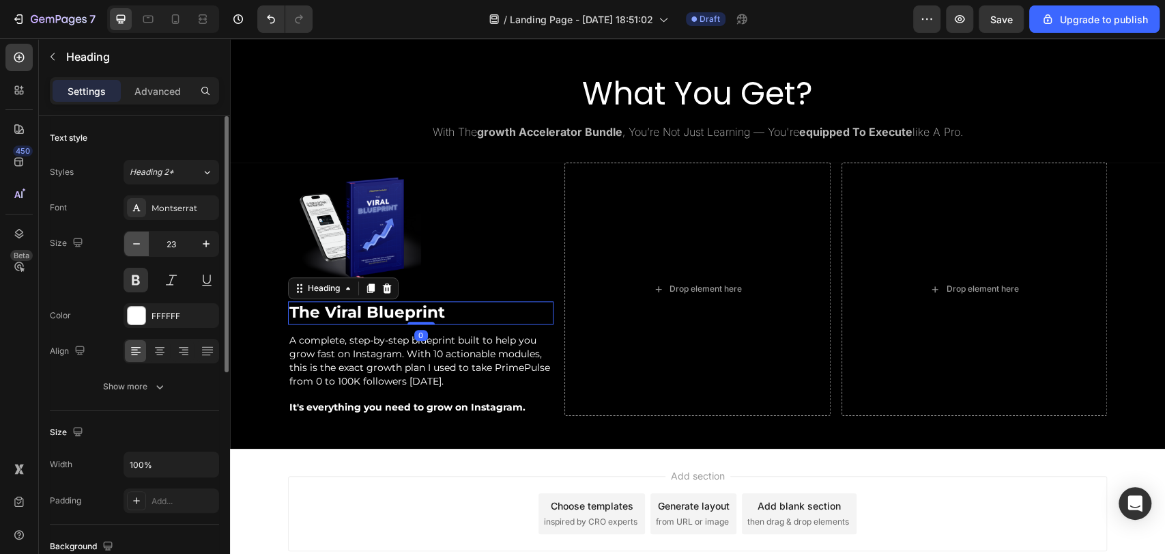
click at [134, 242] on icon "button" at bounding box center [137, 244] width 14 height 14
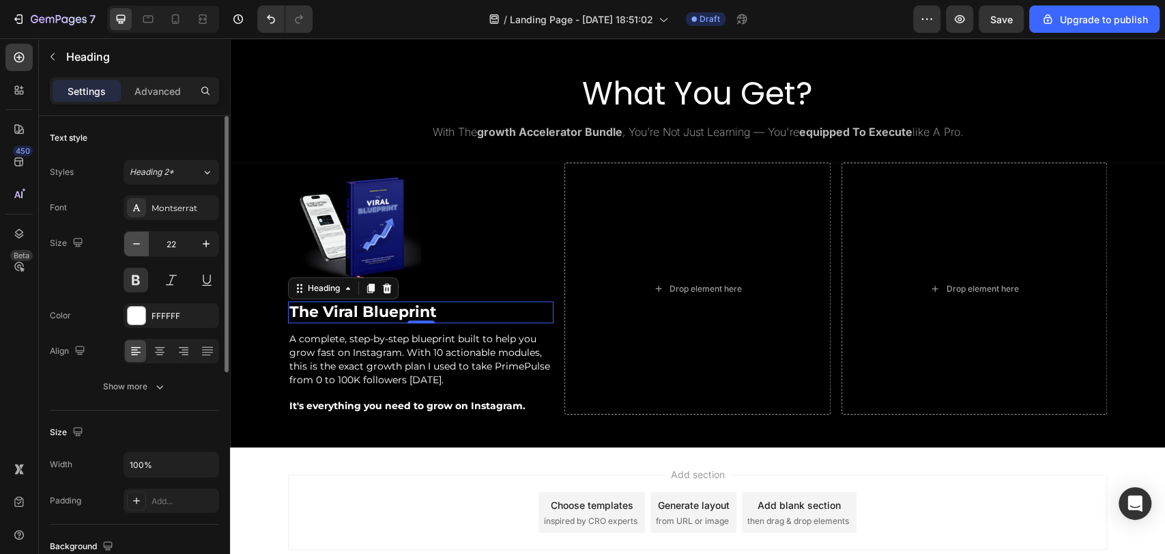
click at [134, 242] on icon "button" at bounding box center [137, 244] width 14 height 14
type input "21"
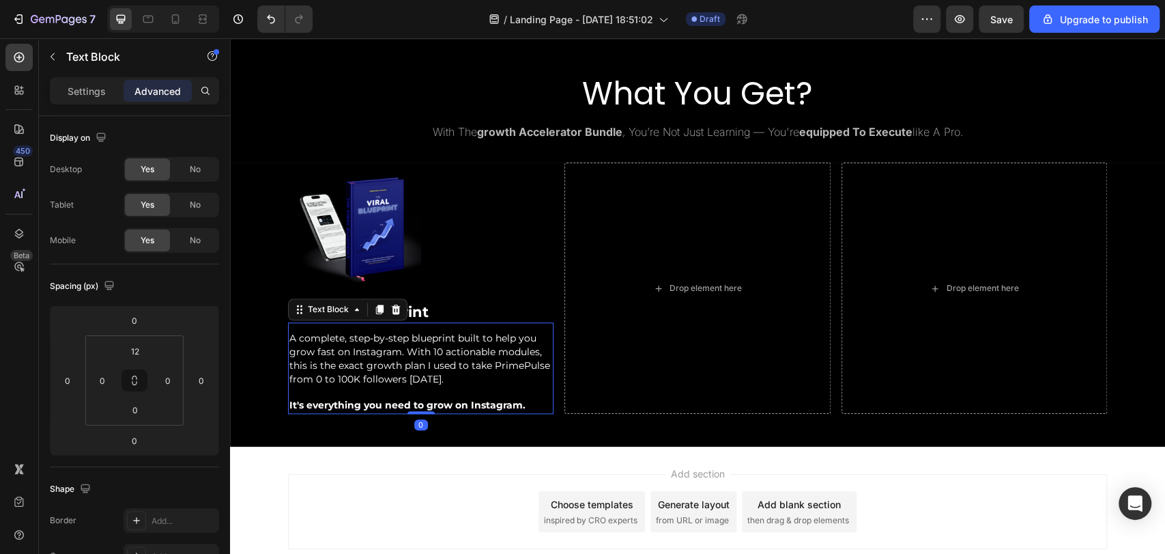
click at [93, 77] on div "Settings Advanced" at bounding box center [134, 90] width 169 height 27
click at [93, 84] on p "Settings" at bounding box center [87, 91] width 38 height 14
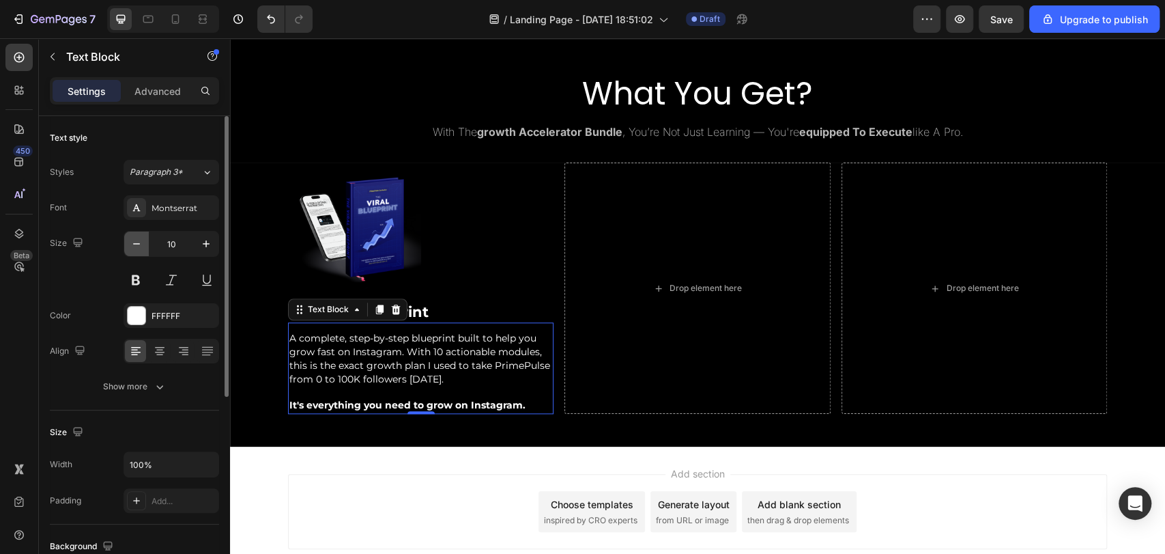
click at [141, 250] on icon "button" at bounding box center [137, 244] width 14 height 14
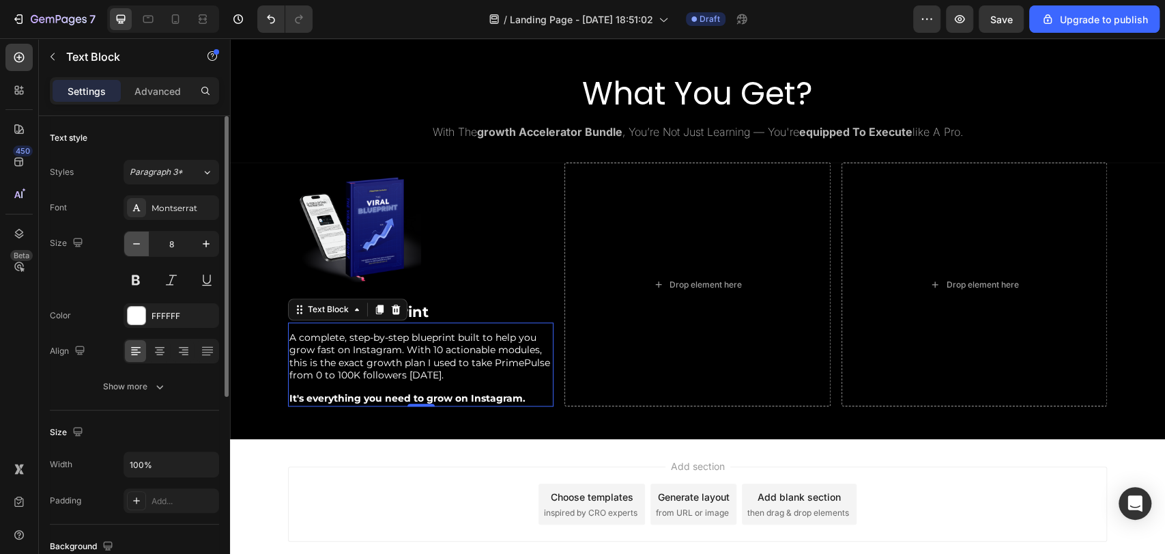
click at [141, 250] on icon "button" at bounding box center [137, 244] width 14 height 14
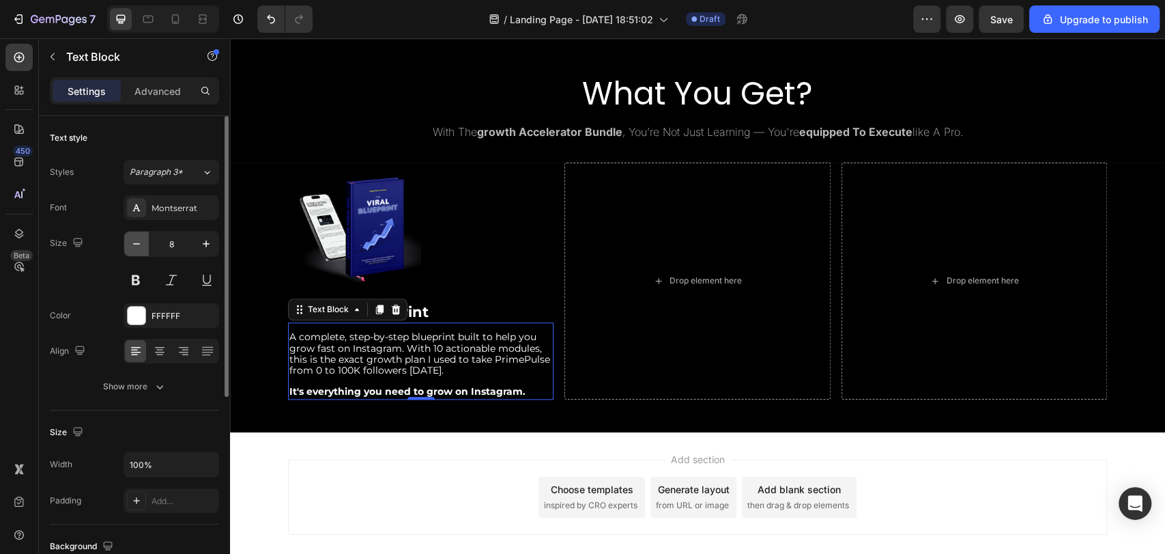
type input "7"
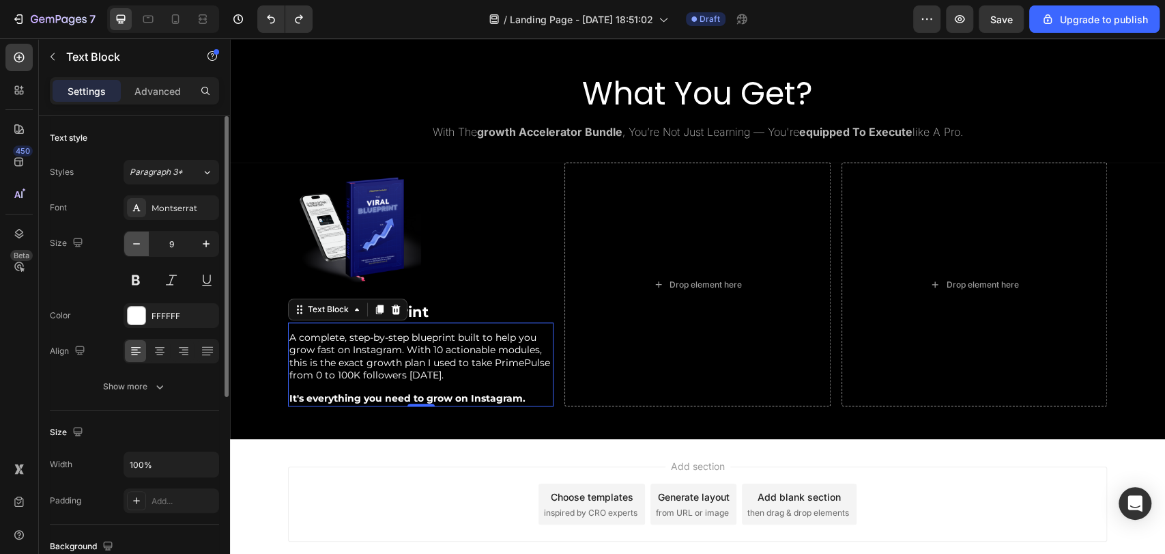
type input "10"
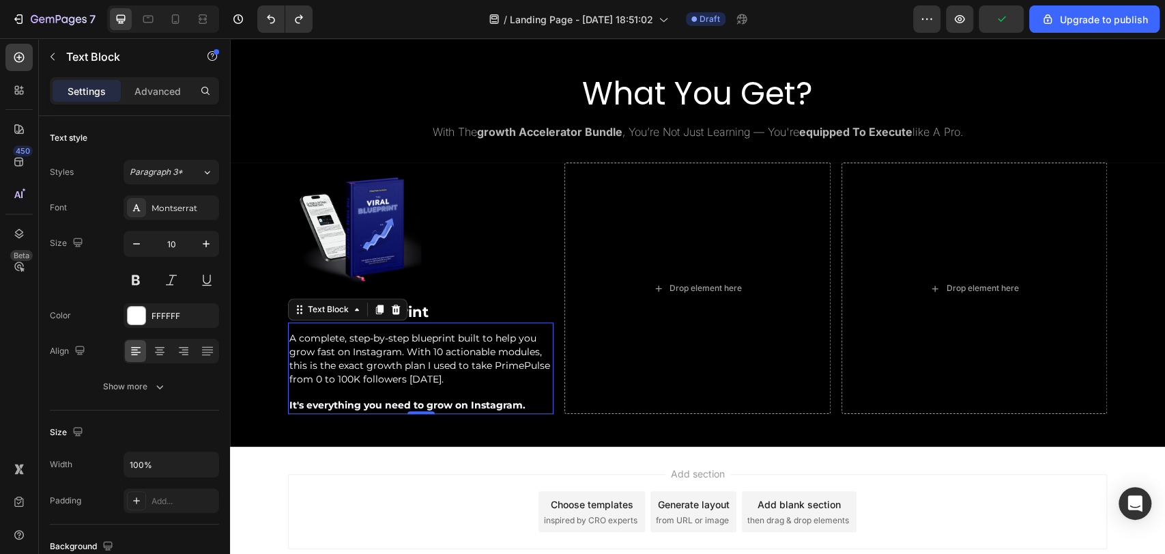
click at [512, 386] on p "A complete, step-by-step blueprint built to help you grow fast on Instagram. Wi…" at bounding box center [420, 372] width 263 height 81
click at [525, 401] on p "A complete, step-by-step blueprint built to help you grow fast on Instagram. Wi…" at bounding box center [420, 372] width 263 height 81
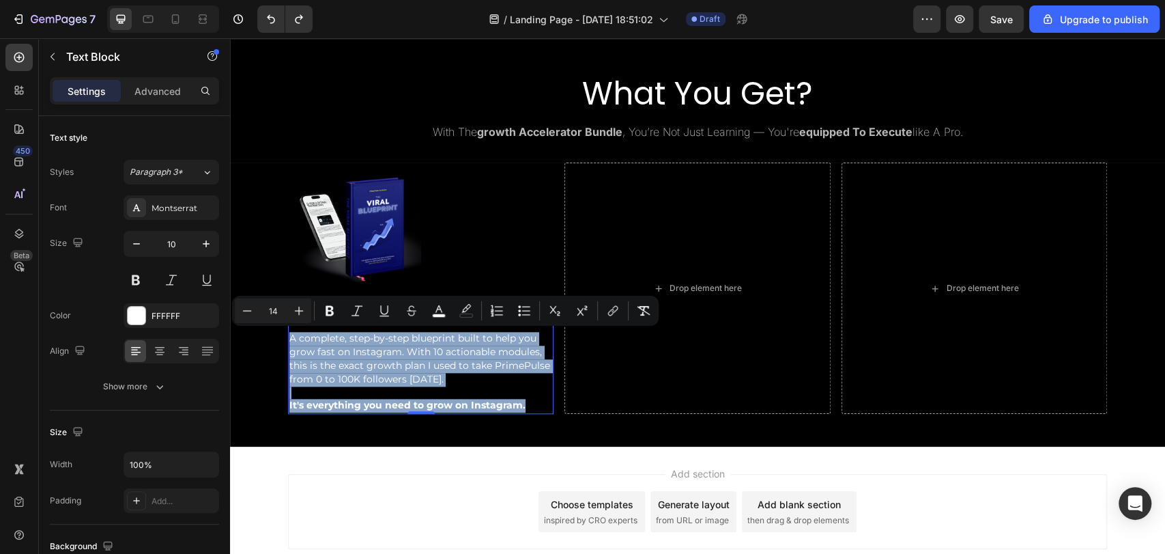
drag, startPoint x: 525, startPoint y: 401, endPoint x: 285, endPoint y: 340, distance: 247.2
click at [289, 340] on p "A complete, step-by-step blueprint built to help you grow fast on Instagram. Wi…" at bounding box center [420, 372] width 263 height 81
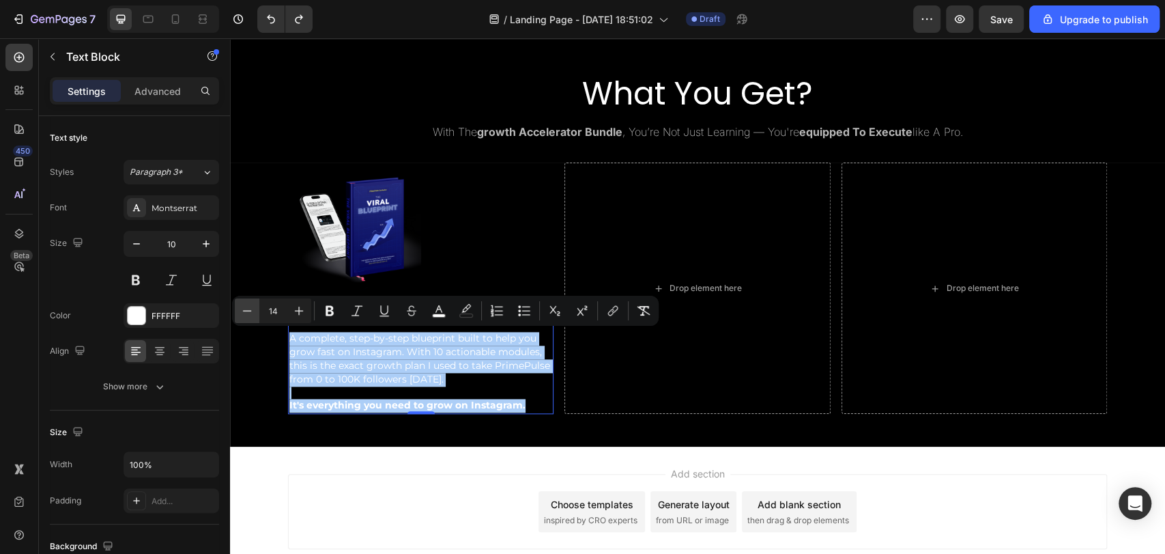
click at [253, 311] on icon "Editor contextual toolbar" at bounding box center [247, 311] width 14 height 14
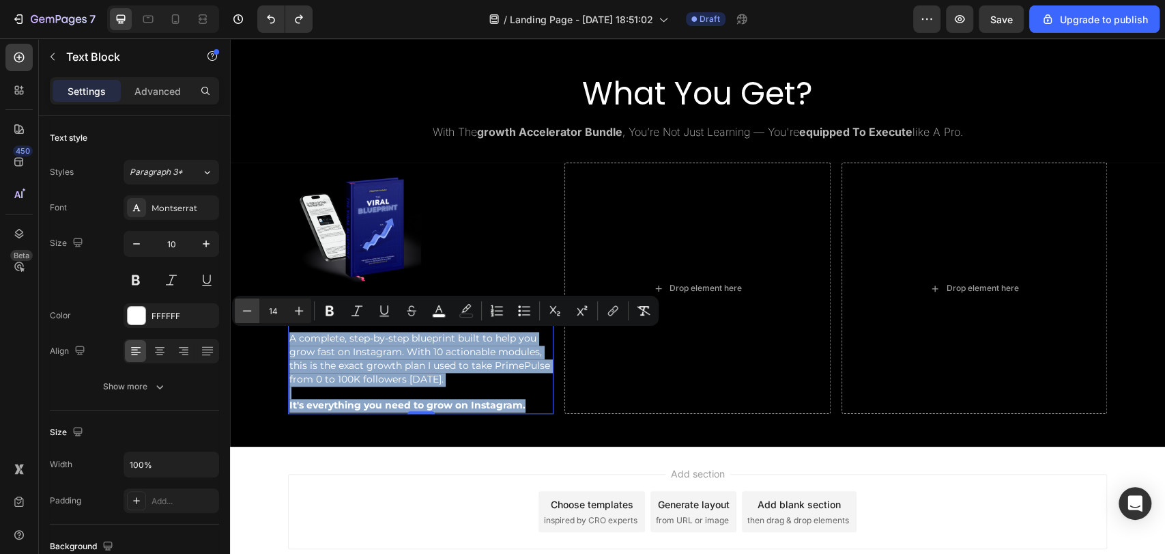
type input "13"
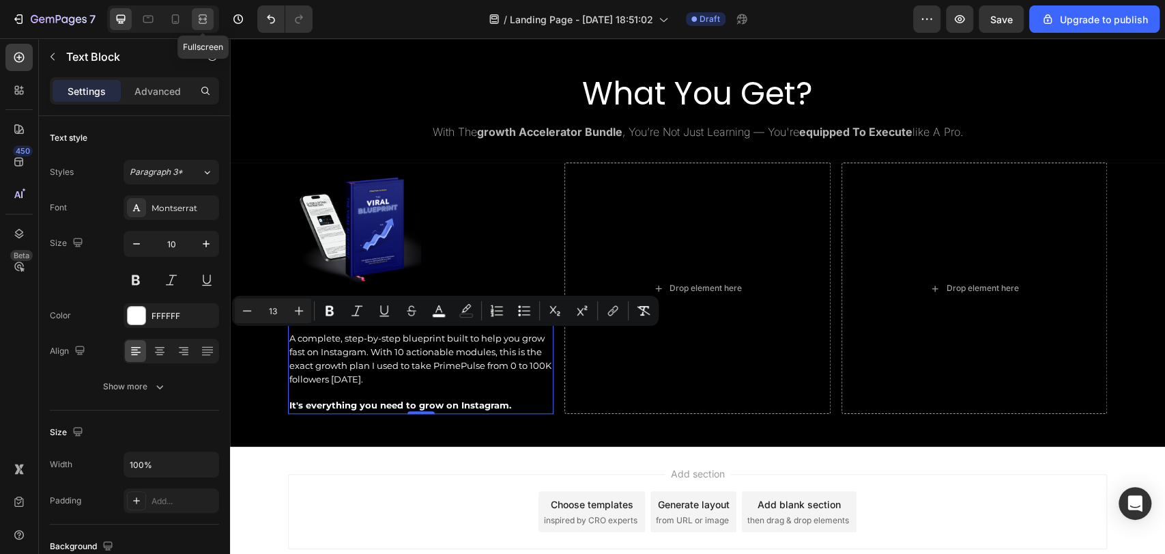
click at [199, 24] on icon at bounding box center [203, 19] width 14 height 14
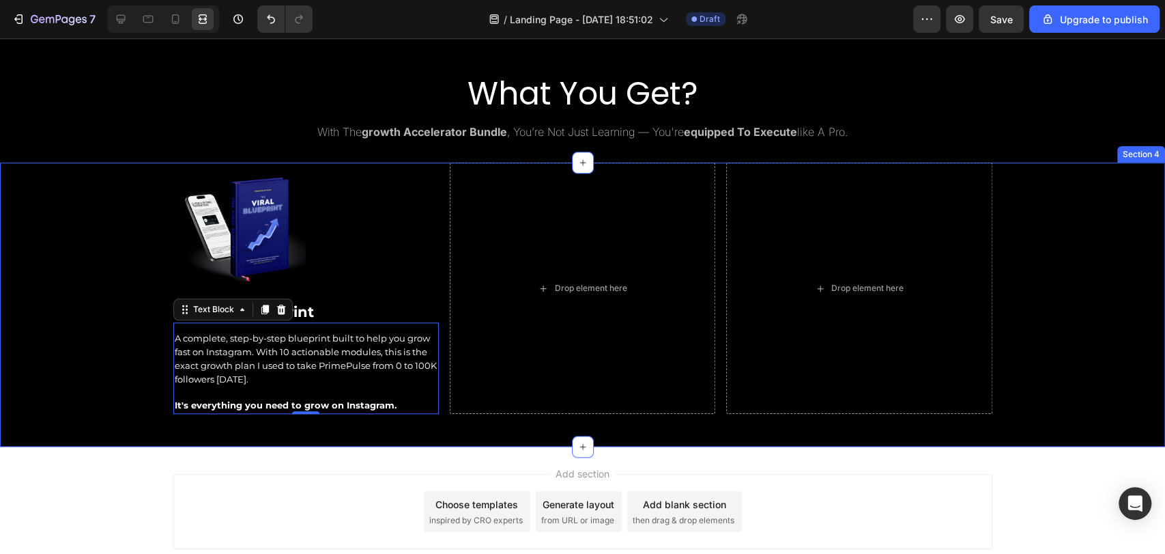
click at [107, 195] on div "Image The Viral Blueprint Heading A complete, step-by-step blueprint built to h…" at bounding box center [582, 293] width 1165 height 262
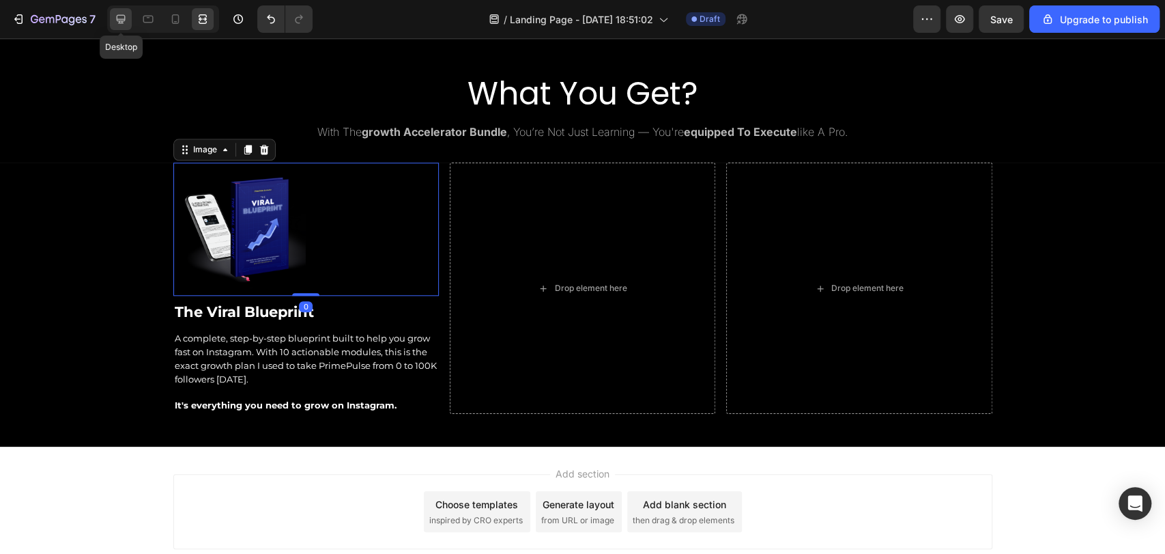
click at [115, 18] on icon at bounding box center [121, 19] width 14 height 14
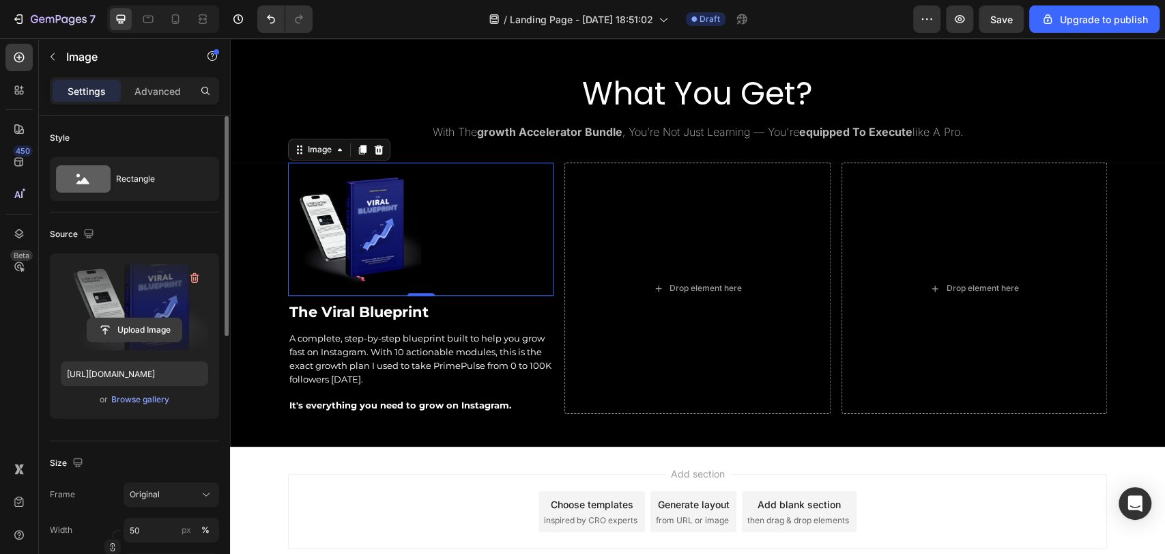
click at [130, 335] on input "file" at bounding box center [134, 329] width 94 height 23
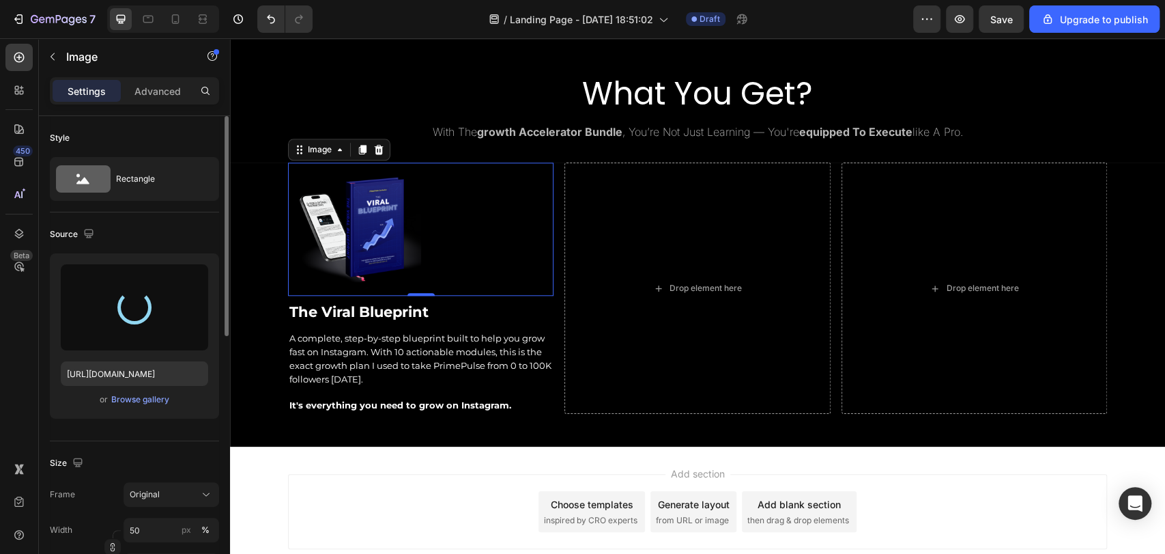
type input "[URL][DOMAIN_NAME]"
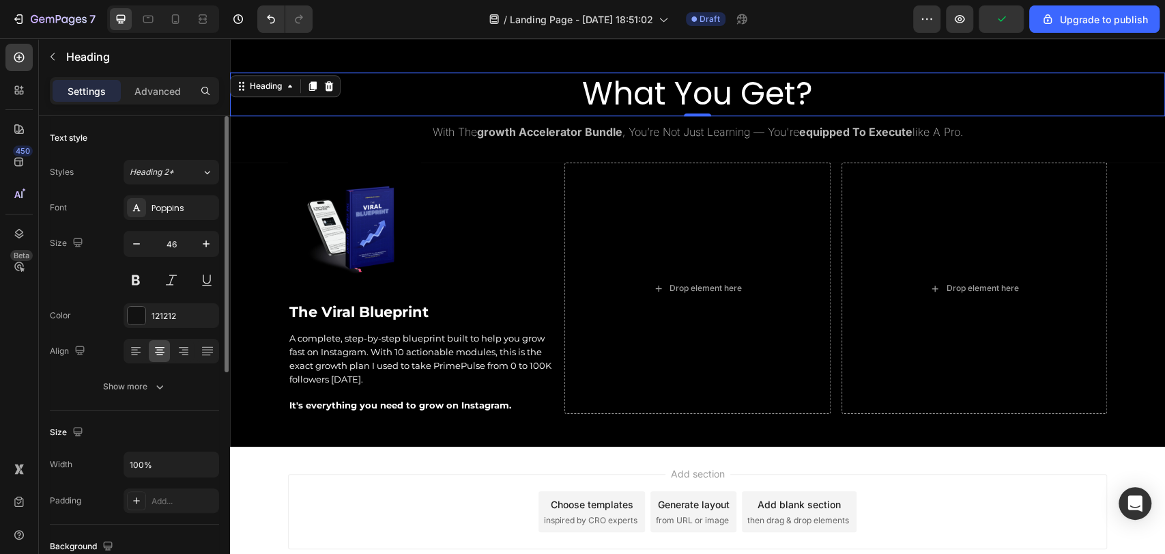
click at [205, 34] on div "7 / Landing Page - [DATE] 18:51:02 Draft Preview Upgrade to publish" at bounding box center [582, 19] width 1165 height 39
click at [202, 18] on icon at bounding box center [203, 19] width 14 height 14
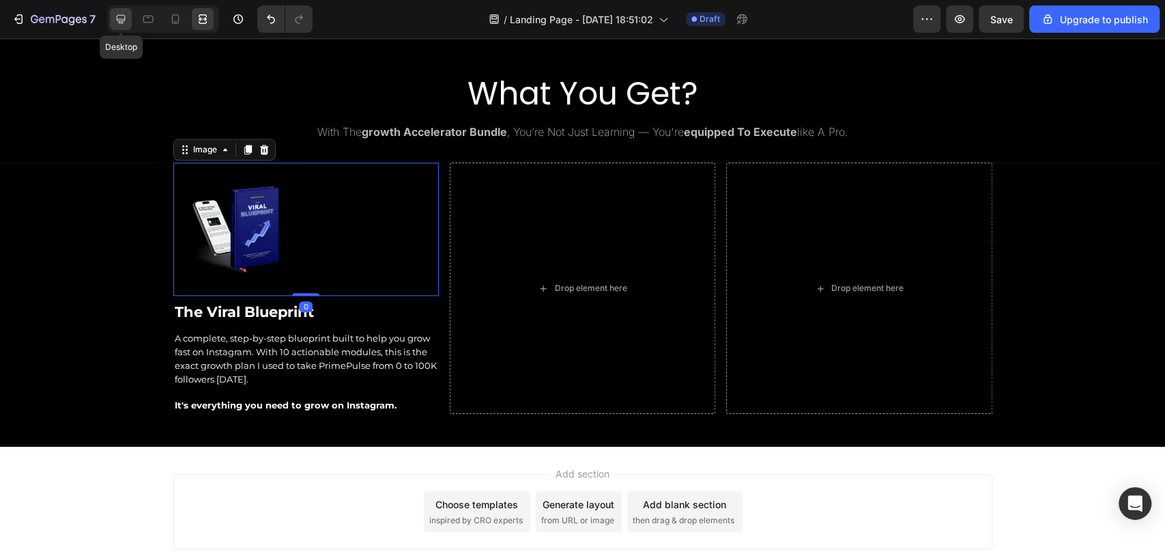
click at [122, 16] on icon at bounding box center [121, 19] width 14 height 14
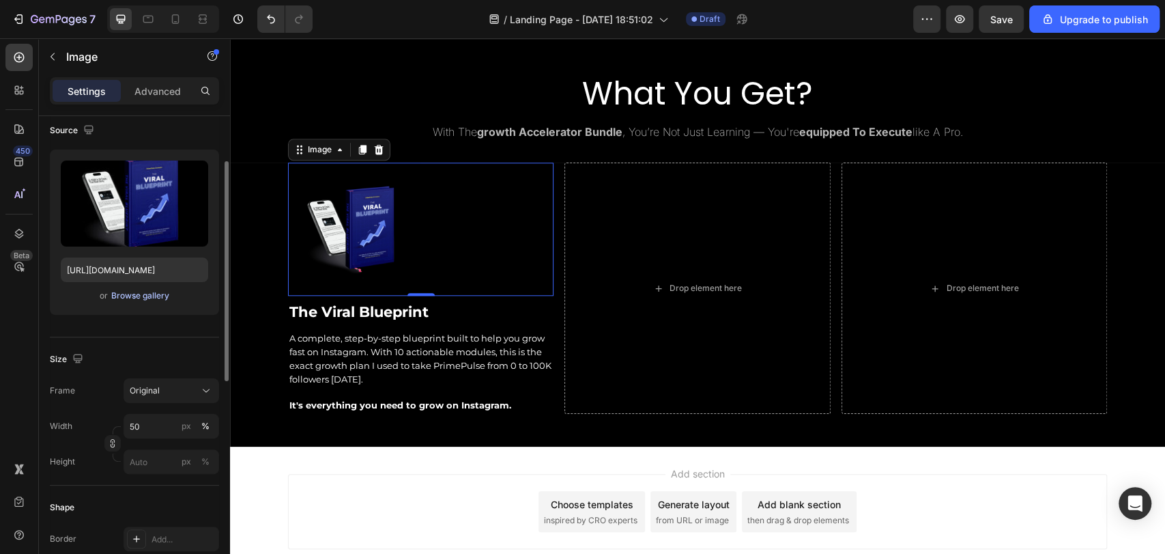
scroll to position [107, 0]
click at [169, 427] on input "50" at bounding box center [172, 422] width 96 height 25
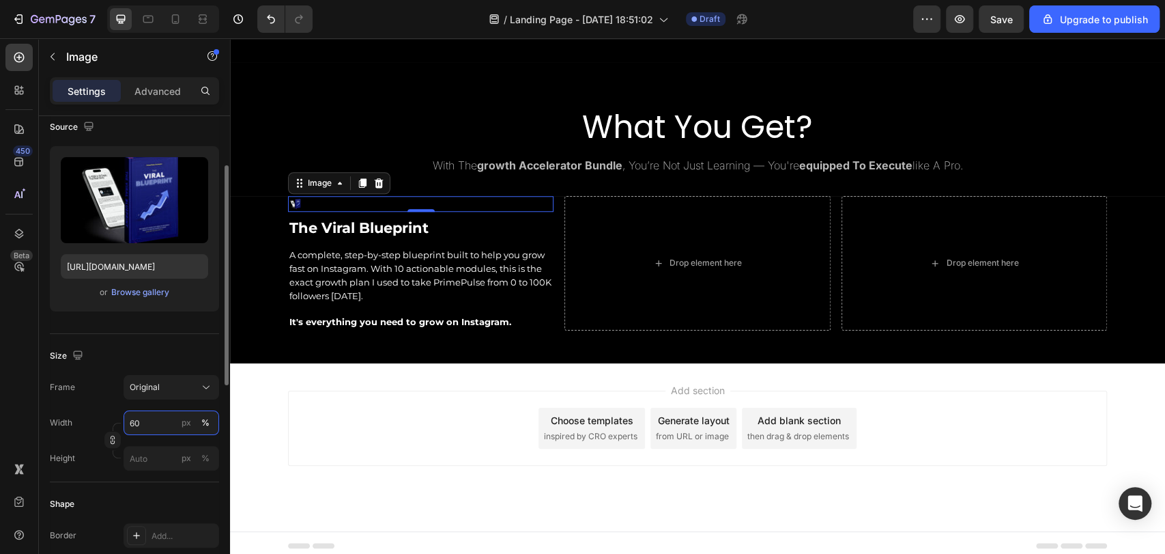
scroll to position [851, 0]
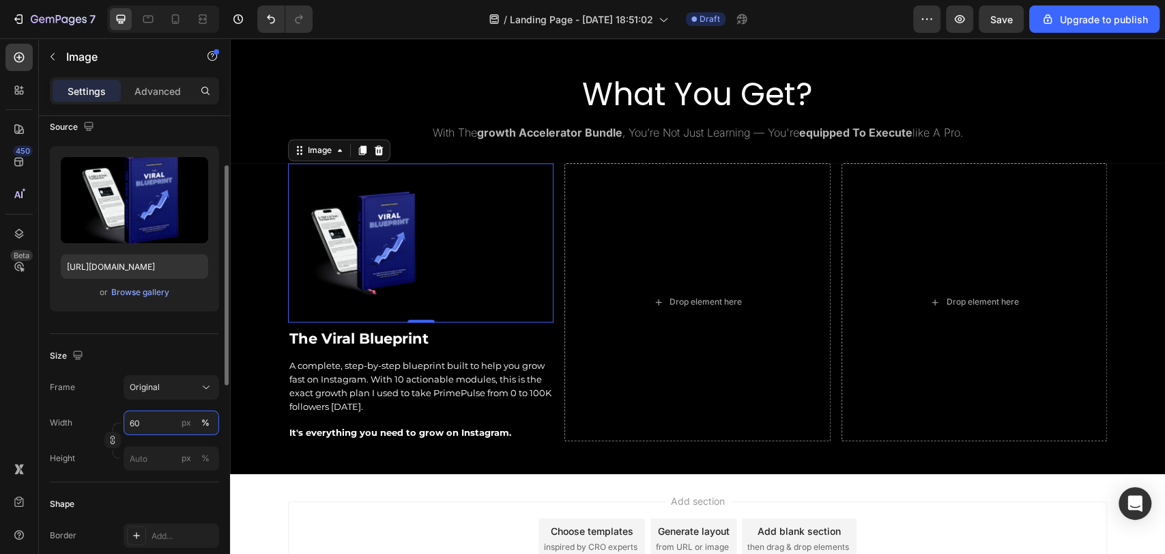
type input "60"
click at [197, 130] on div "Source" at bounding box center [134, 127] width 169 height 22
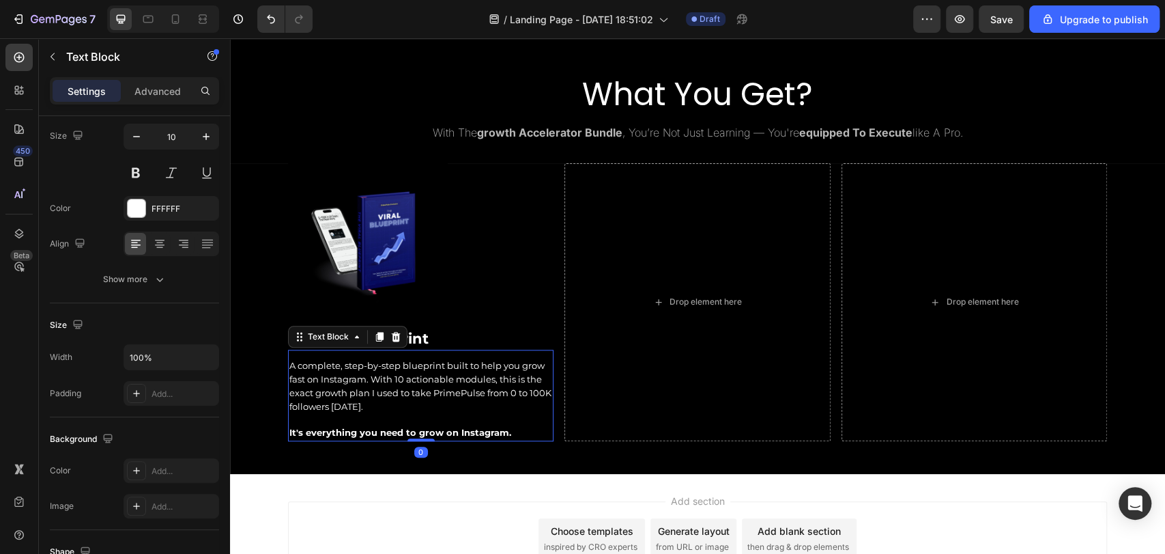
scroll to position [0, 0]
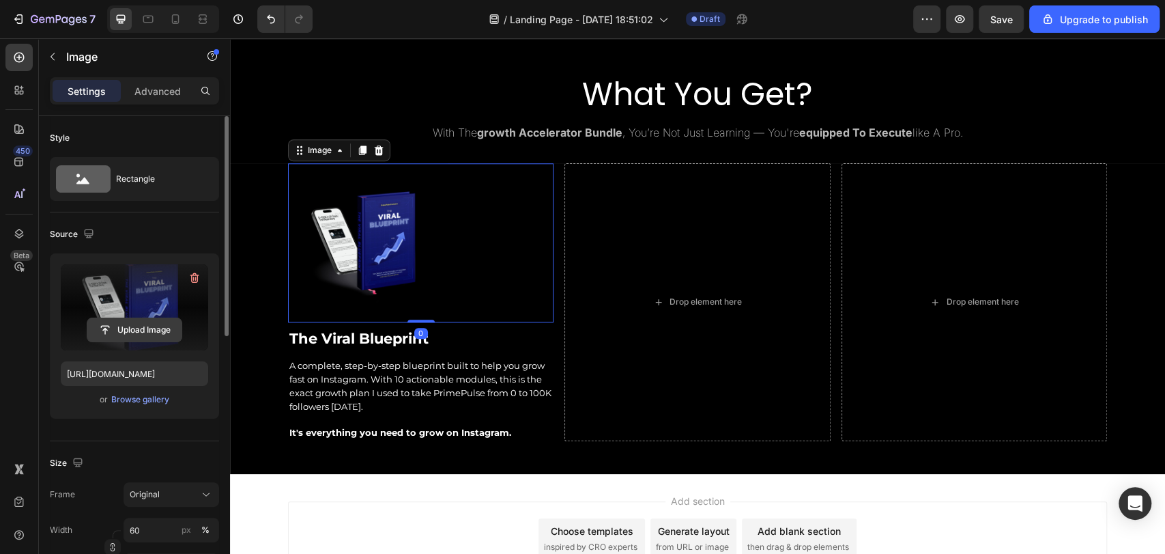
click at [141, 333] on input "file" at bounding box center [134, 329] width 94 height 23
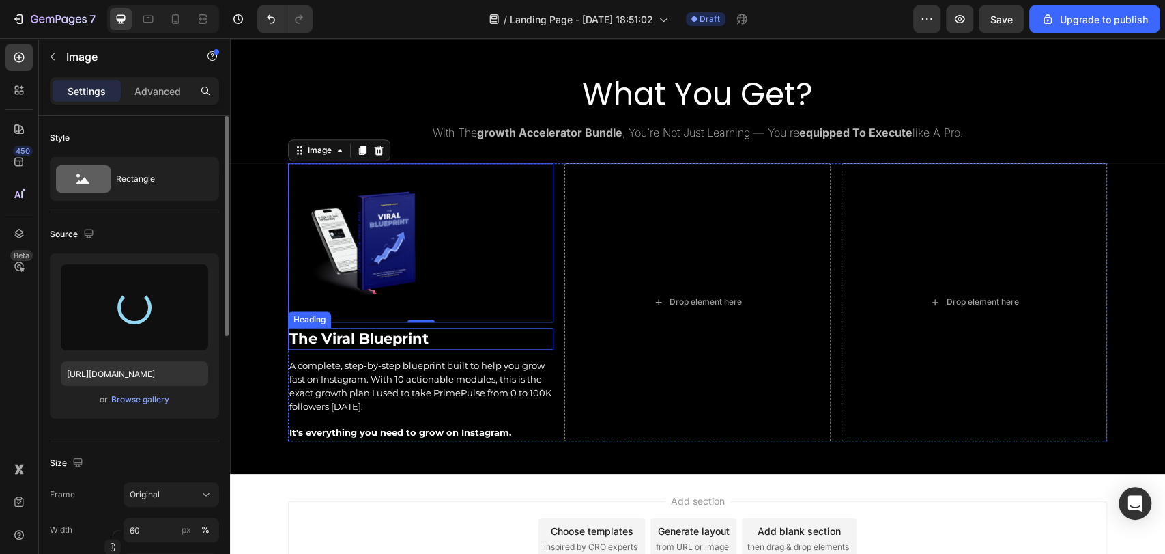
type input "[URL][DOMAIN_NAME]"
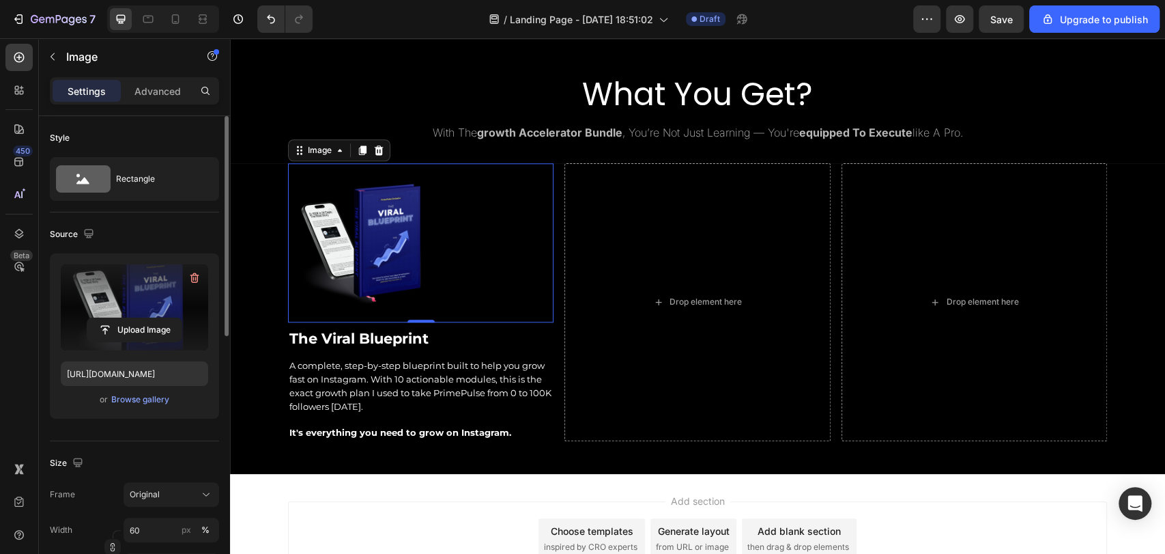
click at [186, 231] on div "Source" at bounding box center [134, 234] width 169 height 22
click at [141, 535] on input "60" at bounding box center [172, 529] width 96 height 25
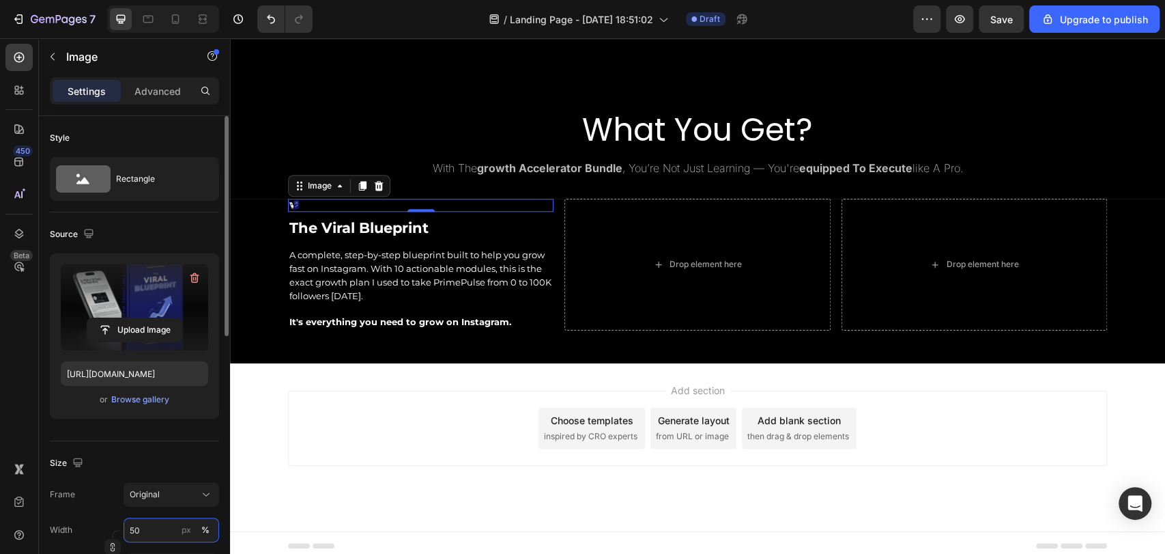
scroll to position [851, 0]
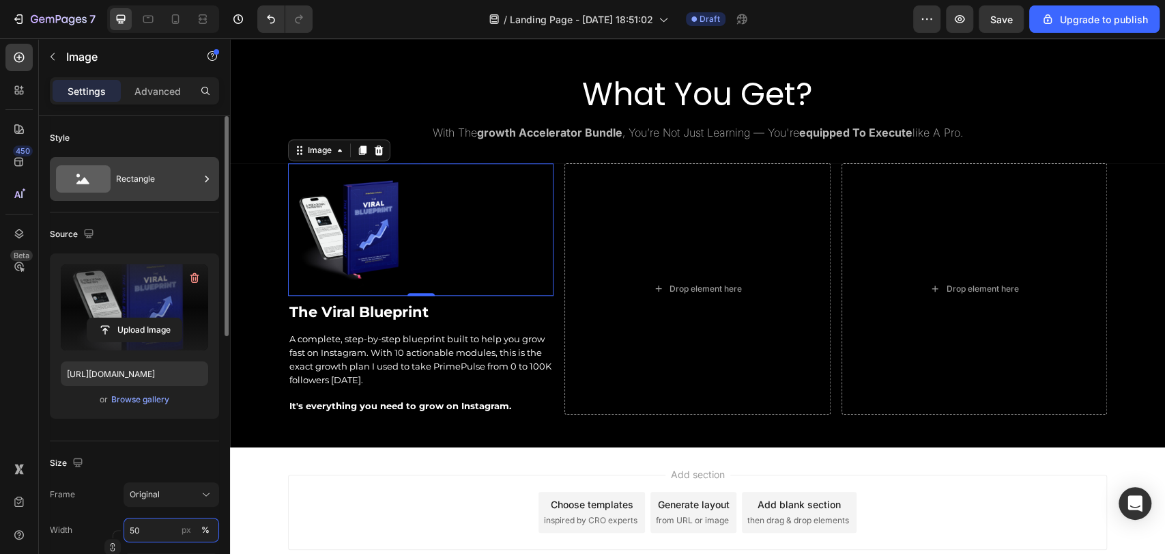
type input "50"
drag, startPoint x: 150, startPoint y: 194, endPoint x: 153, endPoint y: 221, distance: 27.4
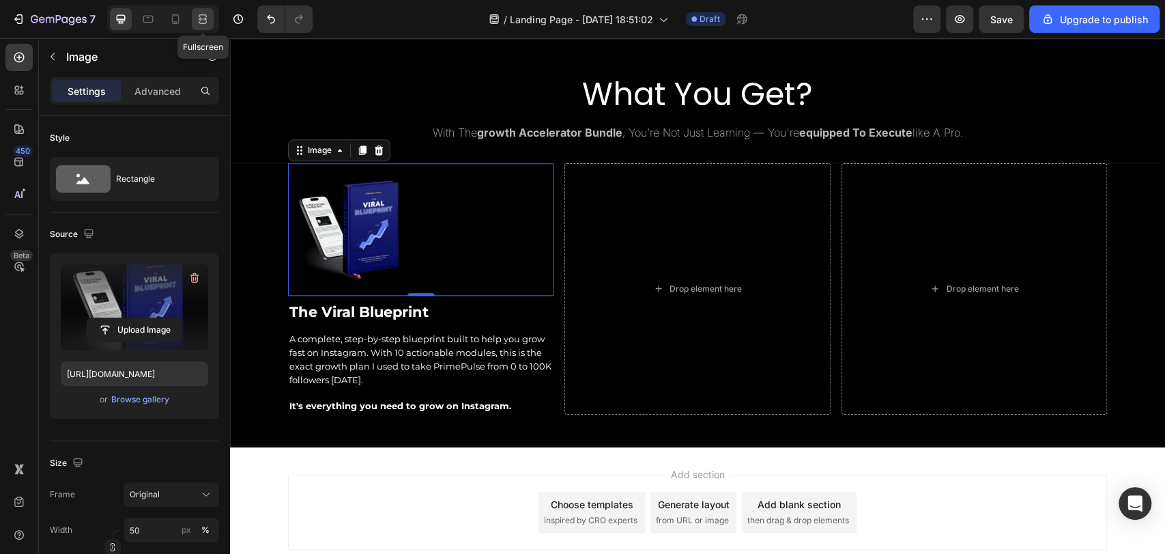
click at [205, 19] on icon at bounding box center [205, 18] width 4 height 3
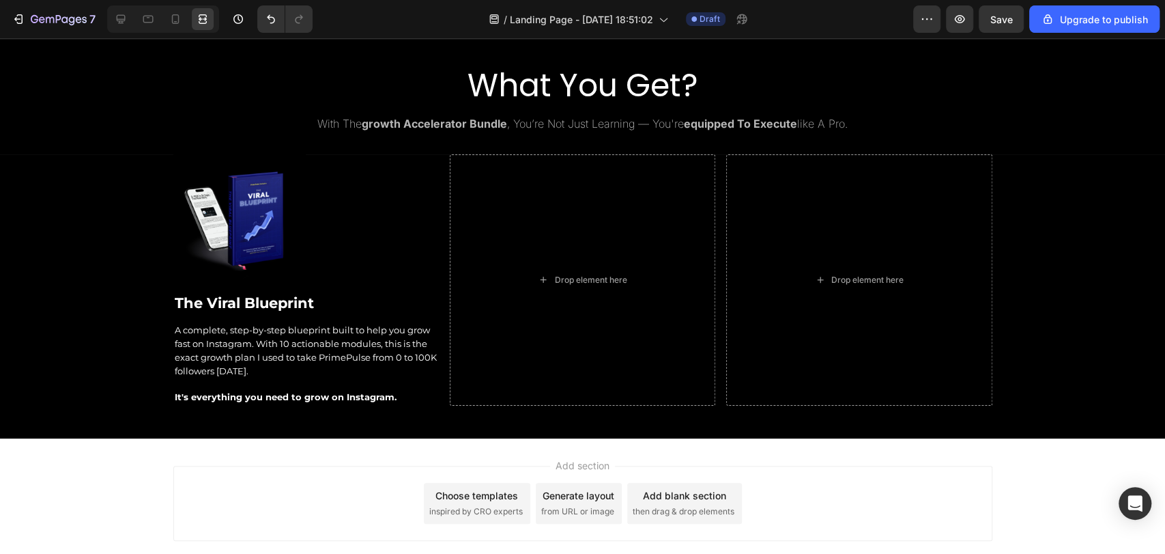
scroll to position [913, 0]
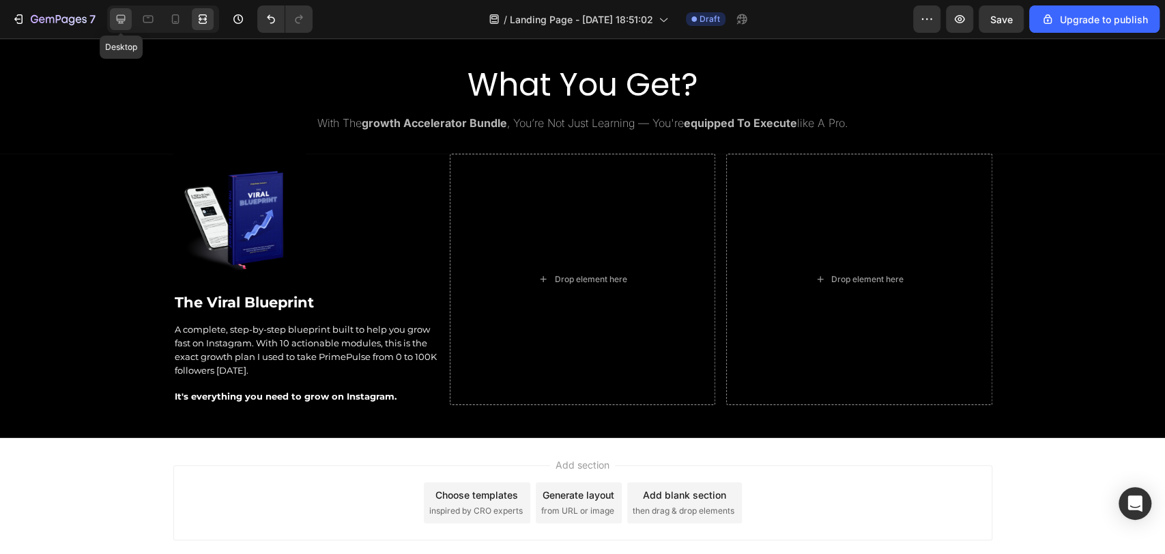
click at [126, 21] on icon at bounding box center [121, 19] width 14 height 14
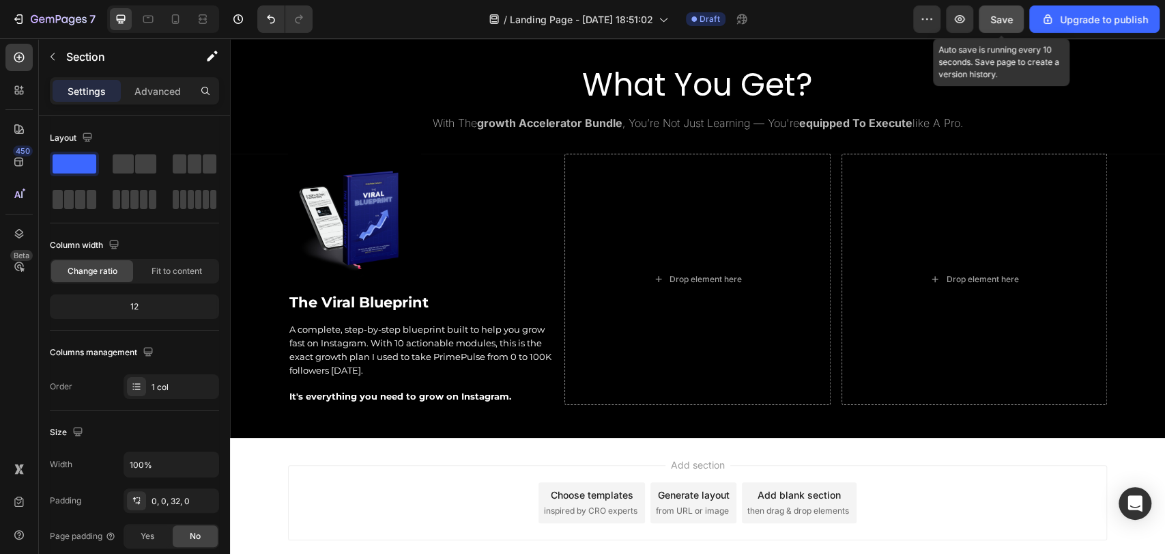
click at [1002, 17] on span "Save" at bounding box center [1001, 20] width 23 height 12
